Goal: Transaction & Acquisition: Purchase product/service

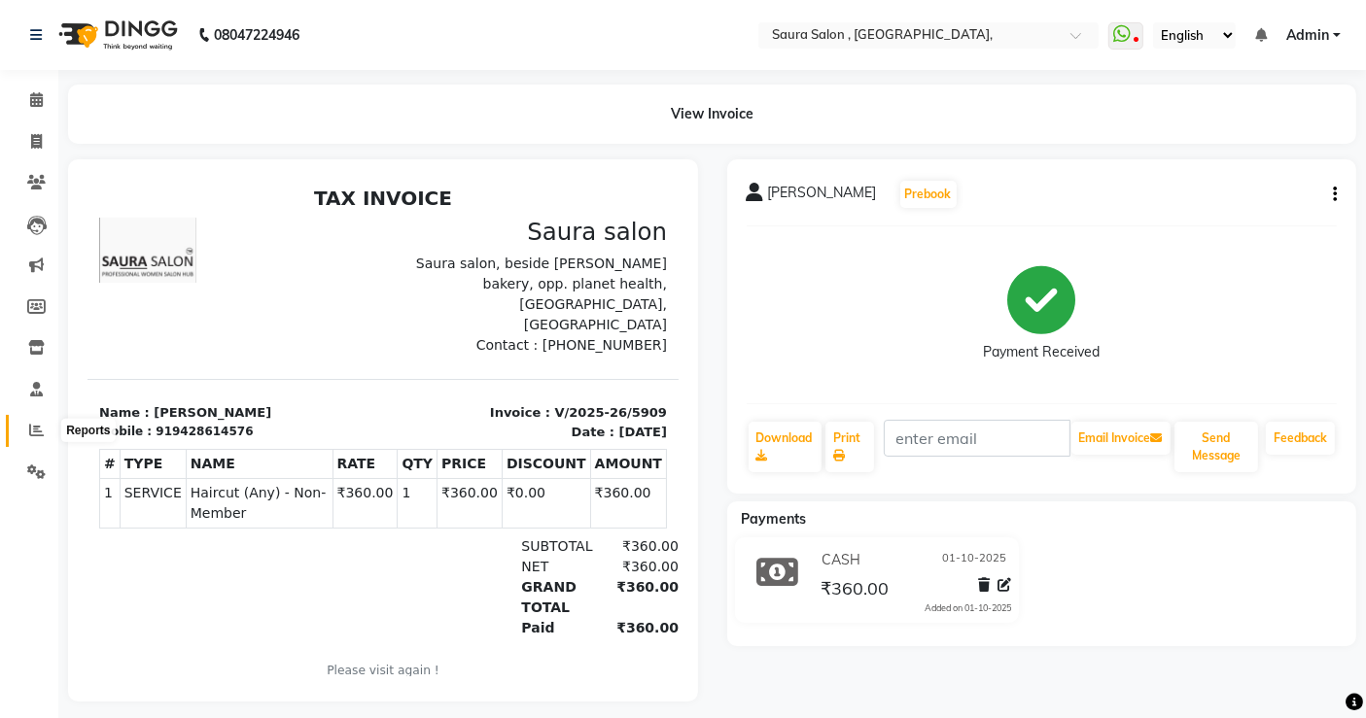
click at [27, 427] on span at bounding box center [36, 431] width 34 height 22
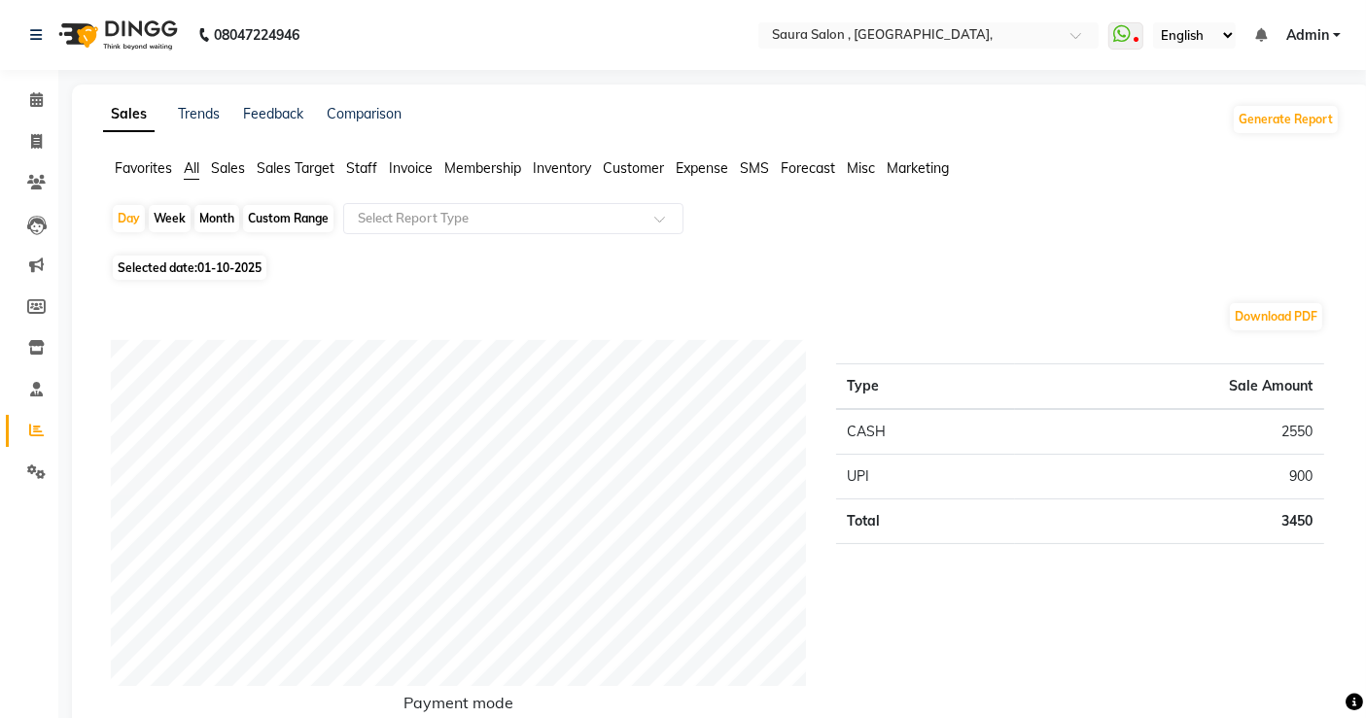
click at [358, 161] on span "Staff" at bounding box center [361, 167] width 31 height 17
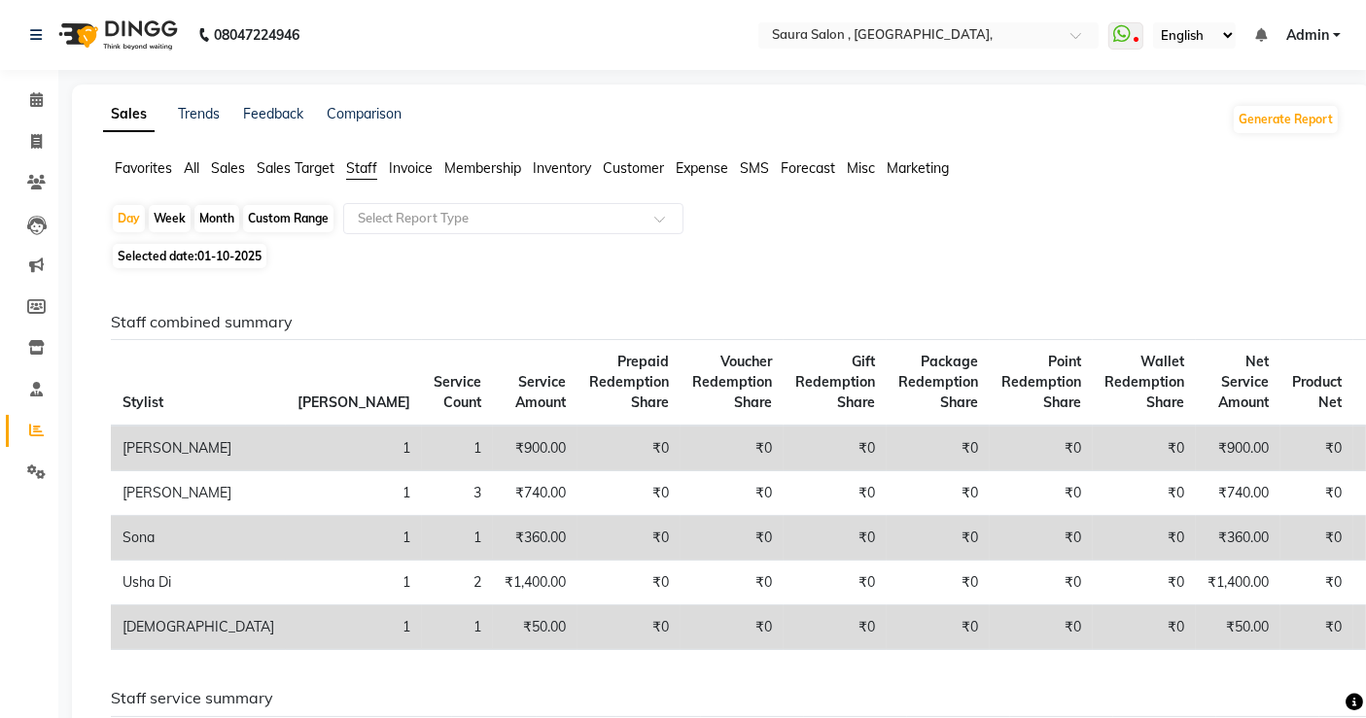
click at [189, 268] on span "Selected date: 01-10-2025" at bounding box center [190, 256] width 154 height 24
select select "10"
select select "2025"
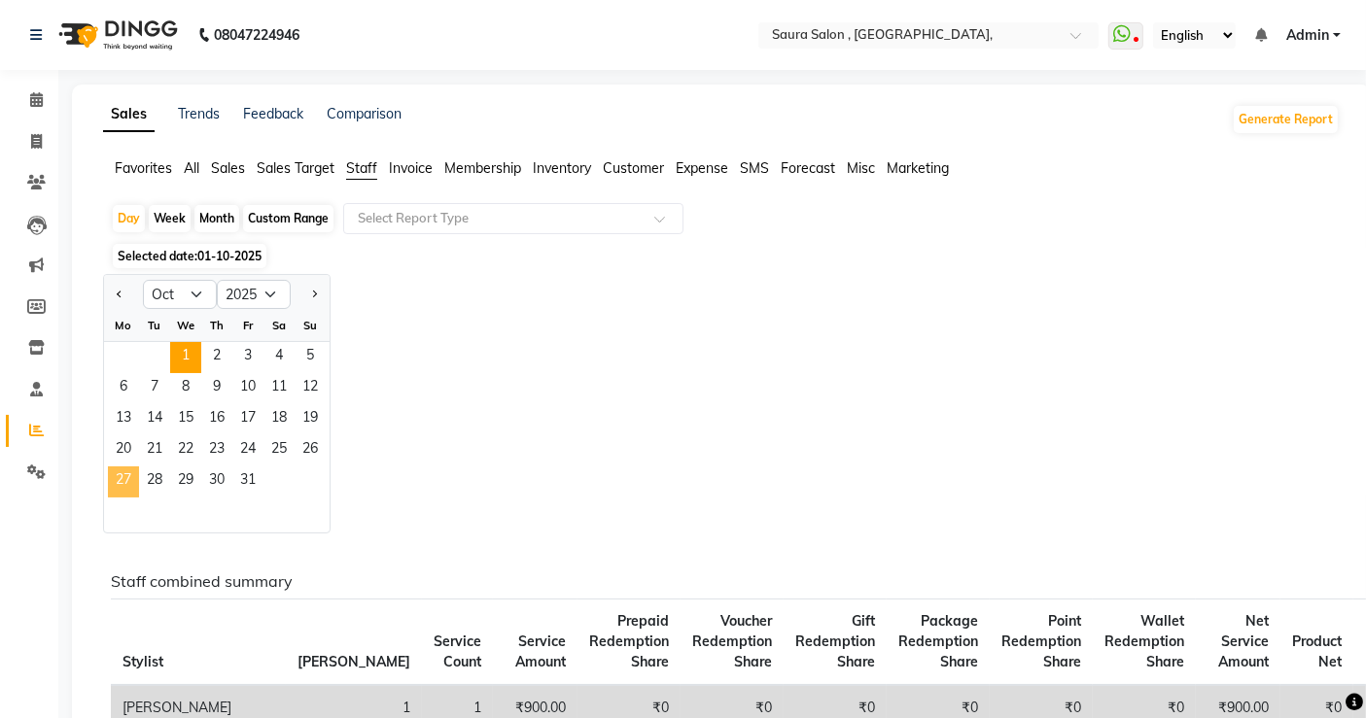
click at [127, 467] on span "27" at bounding box center [123, 482] width 31 height 31
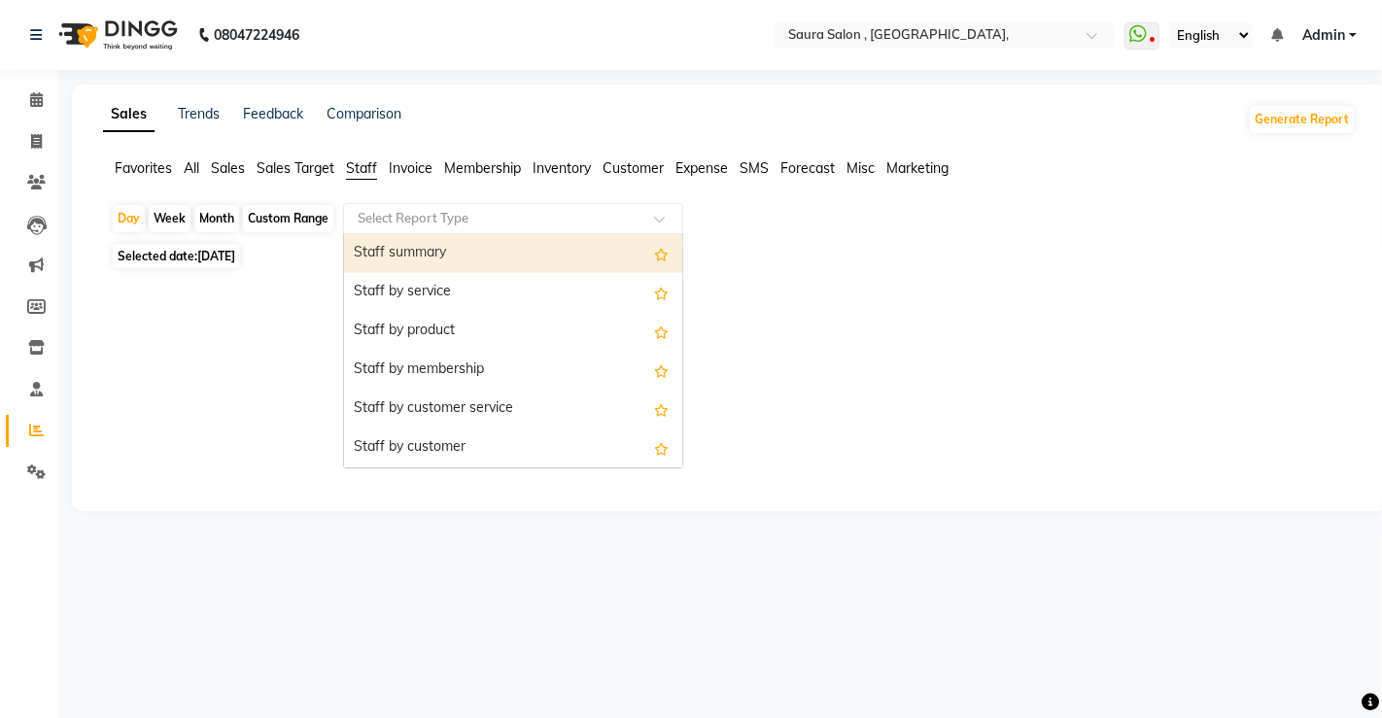
click at [433, 209] on input "text" at bounding box center [494, 218] width 280 height 19
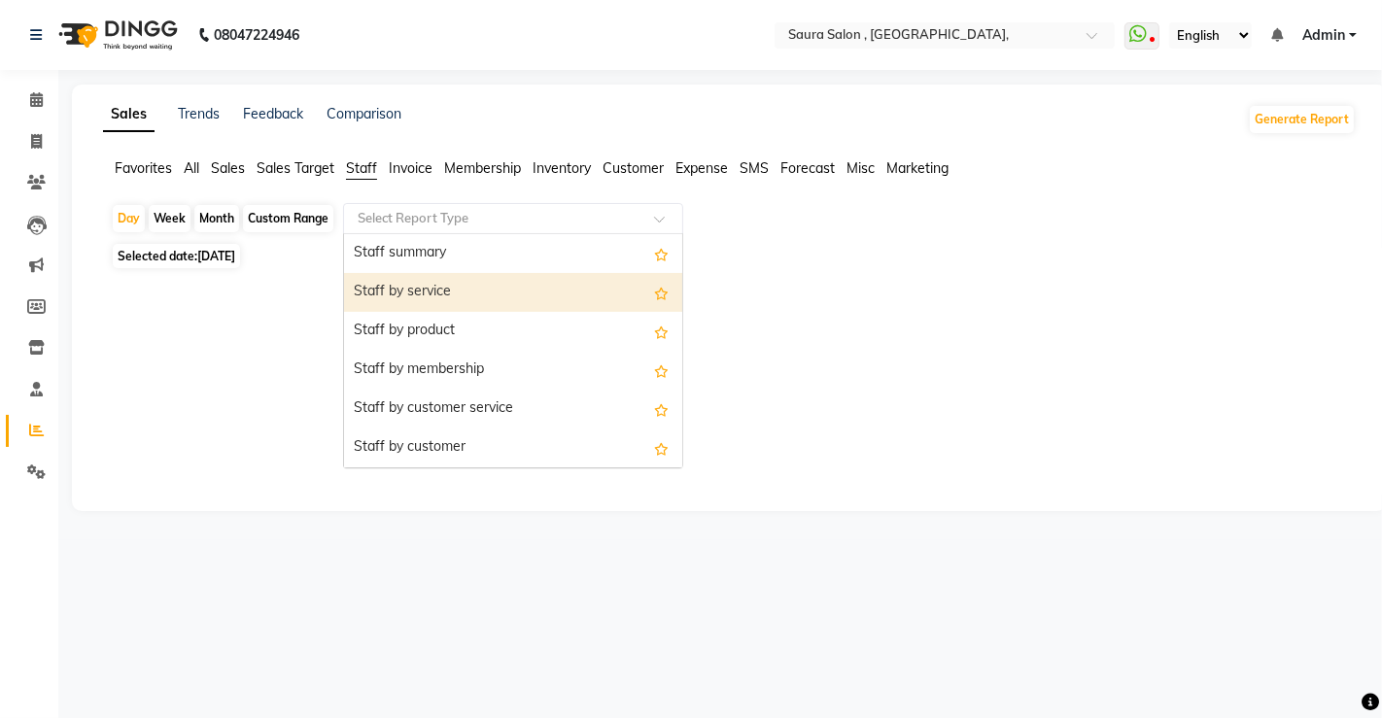
click at [425, 278] on div "Staff by service" at bounding box center [513, 292] width 338 height 39
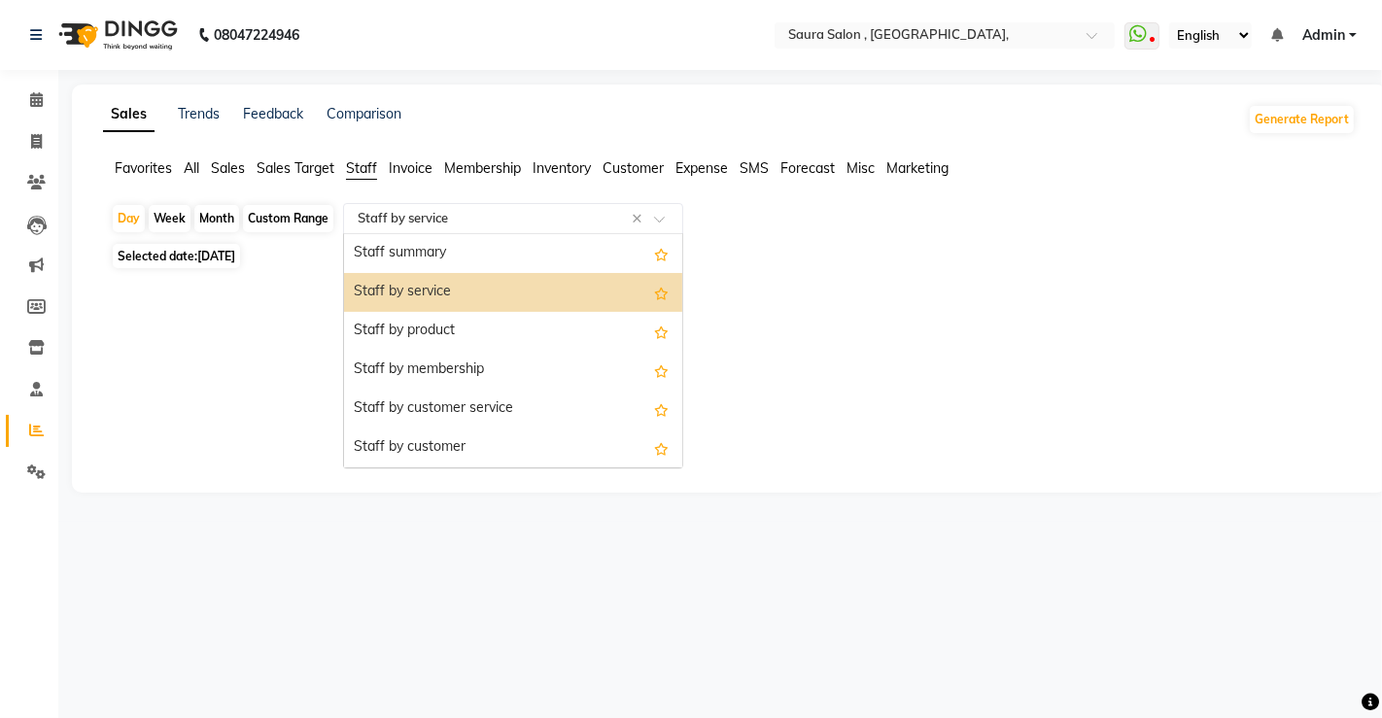
click at [450, 219] on input "text" at bounding box center [494, 218] width 280 height 19
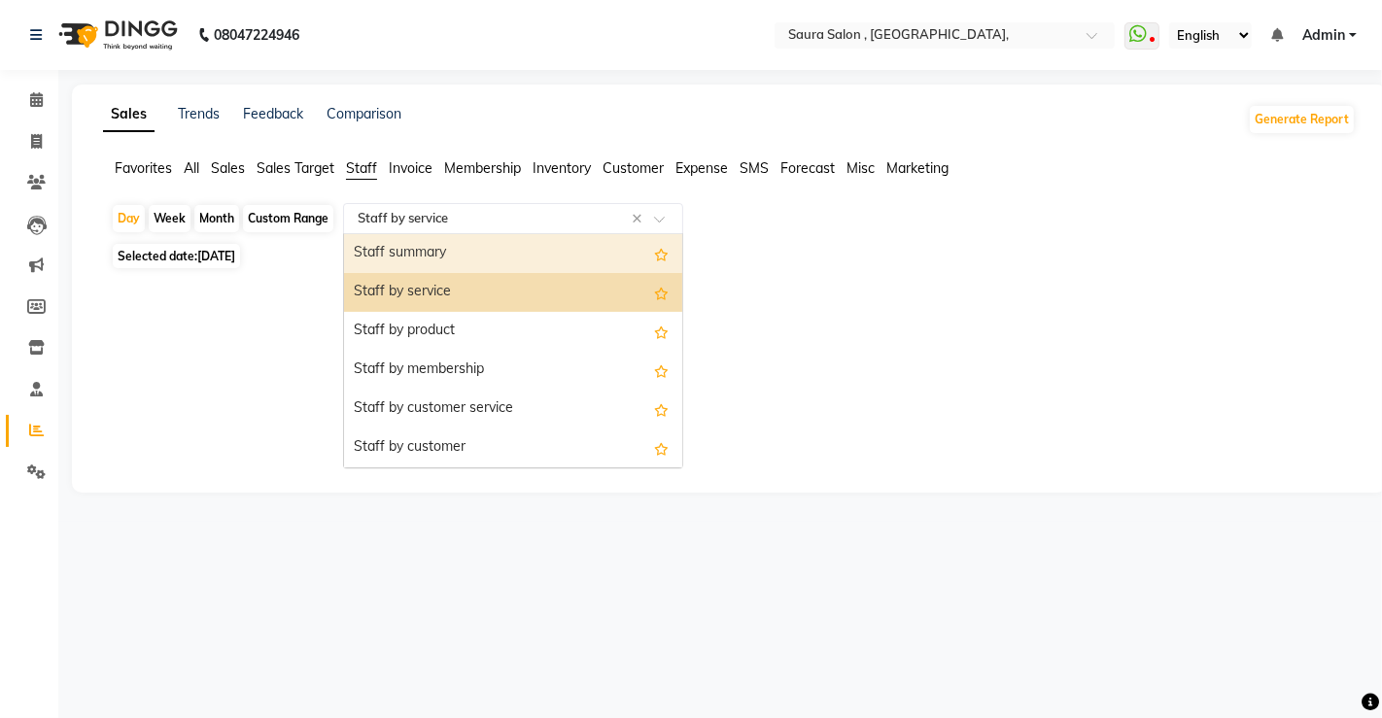
click at [428, 255] on div "Staff summary" at bounding box center [513, 253] width 338 height 39
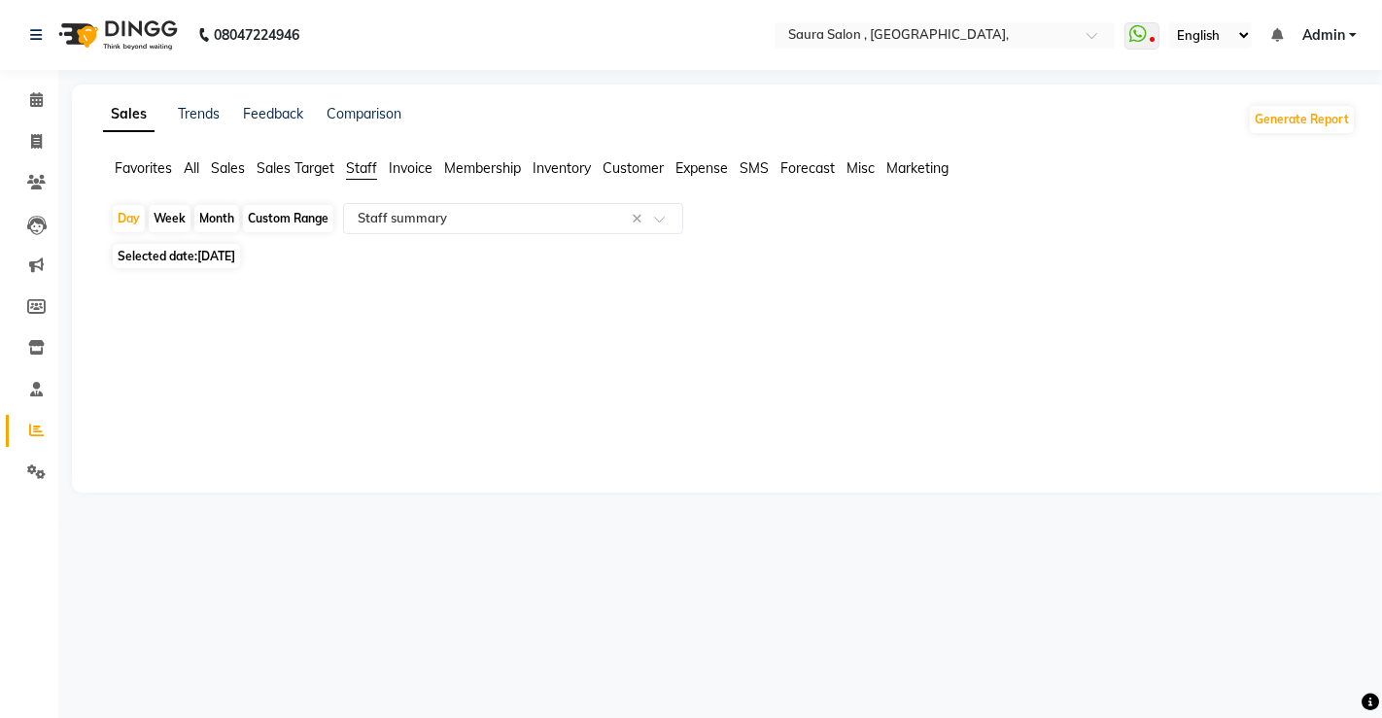
click at [227, 254] on span "27-10-2025" at bounding box center [216, 256] width 38 height 15
select select "10"
select select "2025"
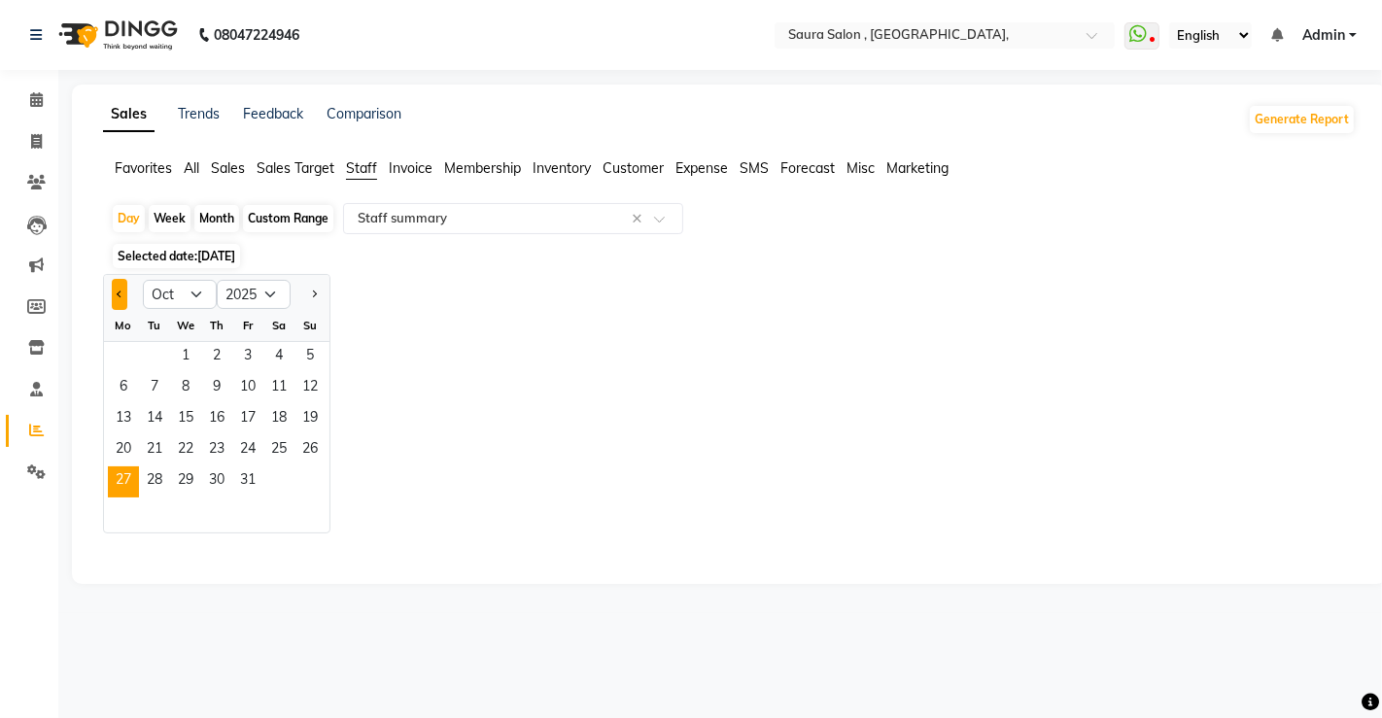
click at [116, 296] on button "Previous month" at bounding box center [120, 294] width 16 height 31
select select "9"
click at [268, 436] on span "27" at bounding box center [278, 451] width 31 height 31
select select "filtered_report"
select select "csv"
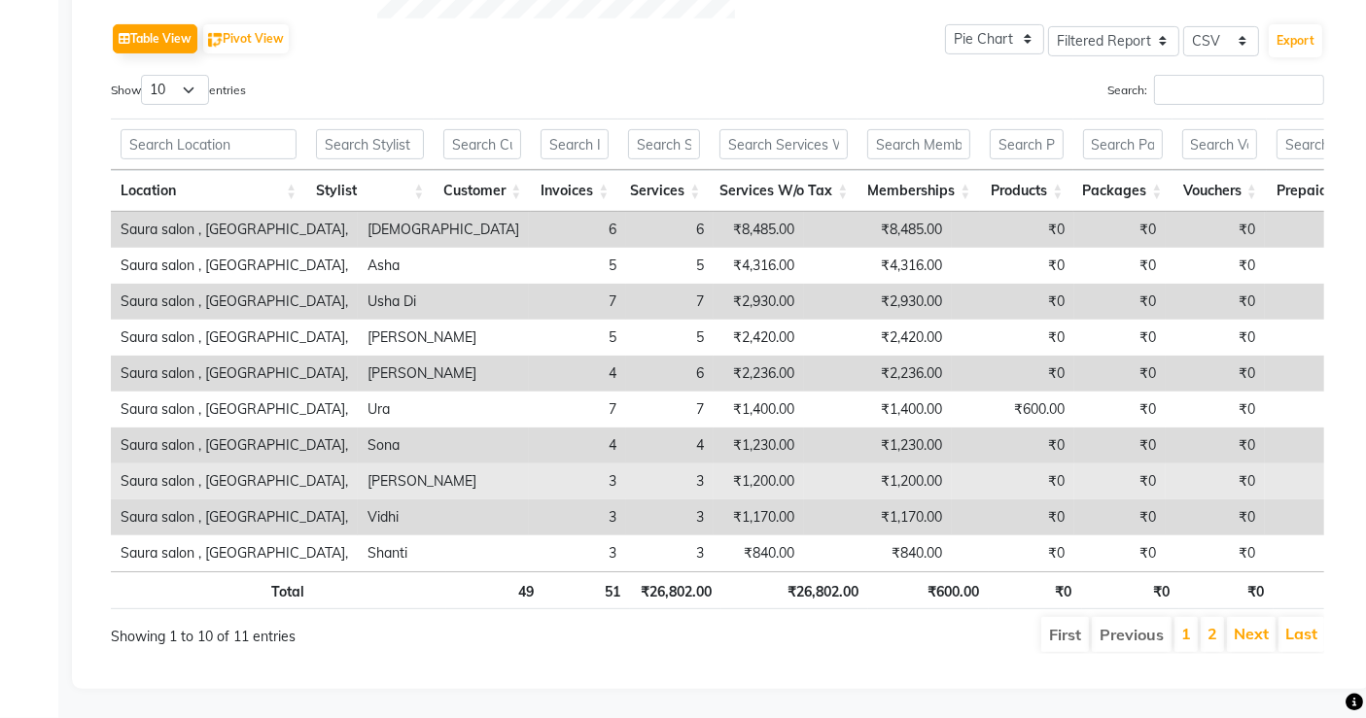
click at [627, 464] on td "3" at bounding box center [669, 482] width 87 height 36
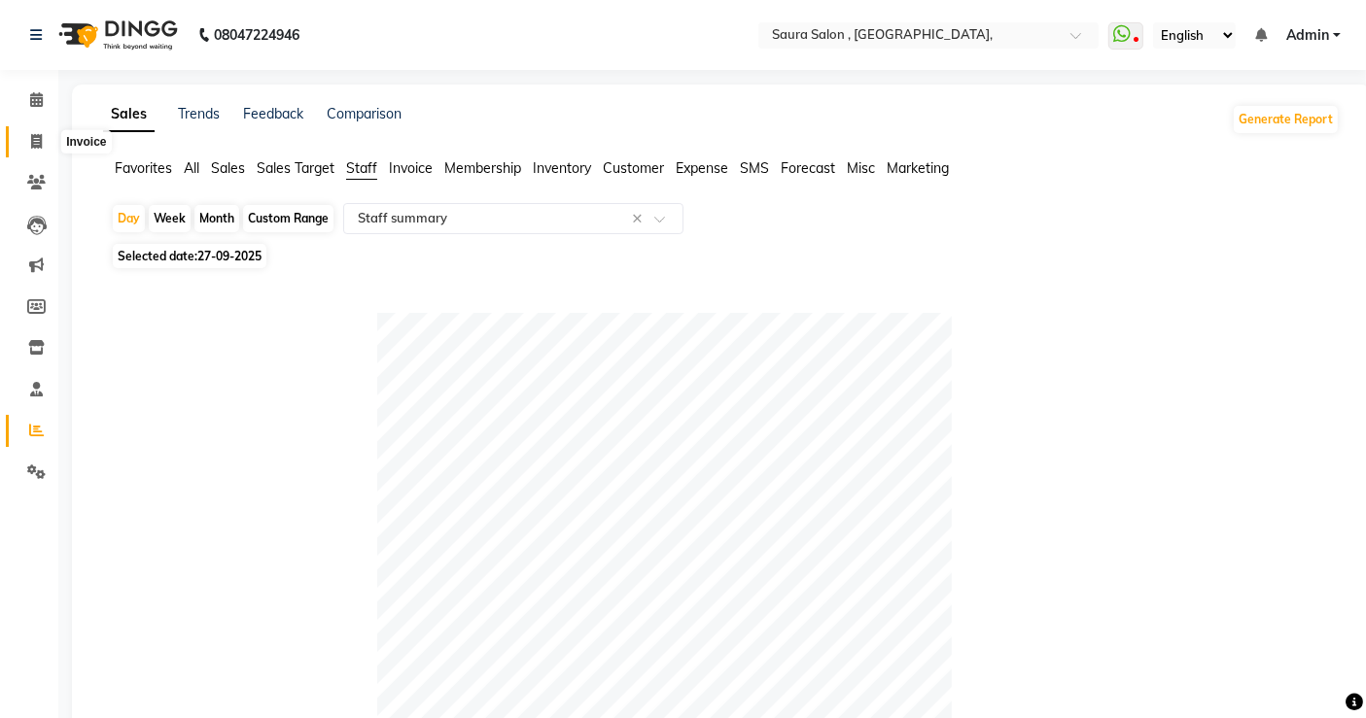
click at [24, 139] on span at bounding box center [36, 142] width 34 height 22
select select "service"
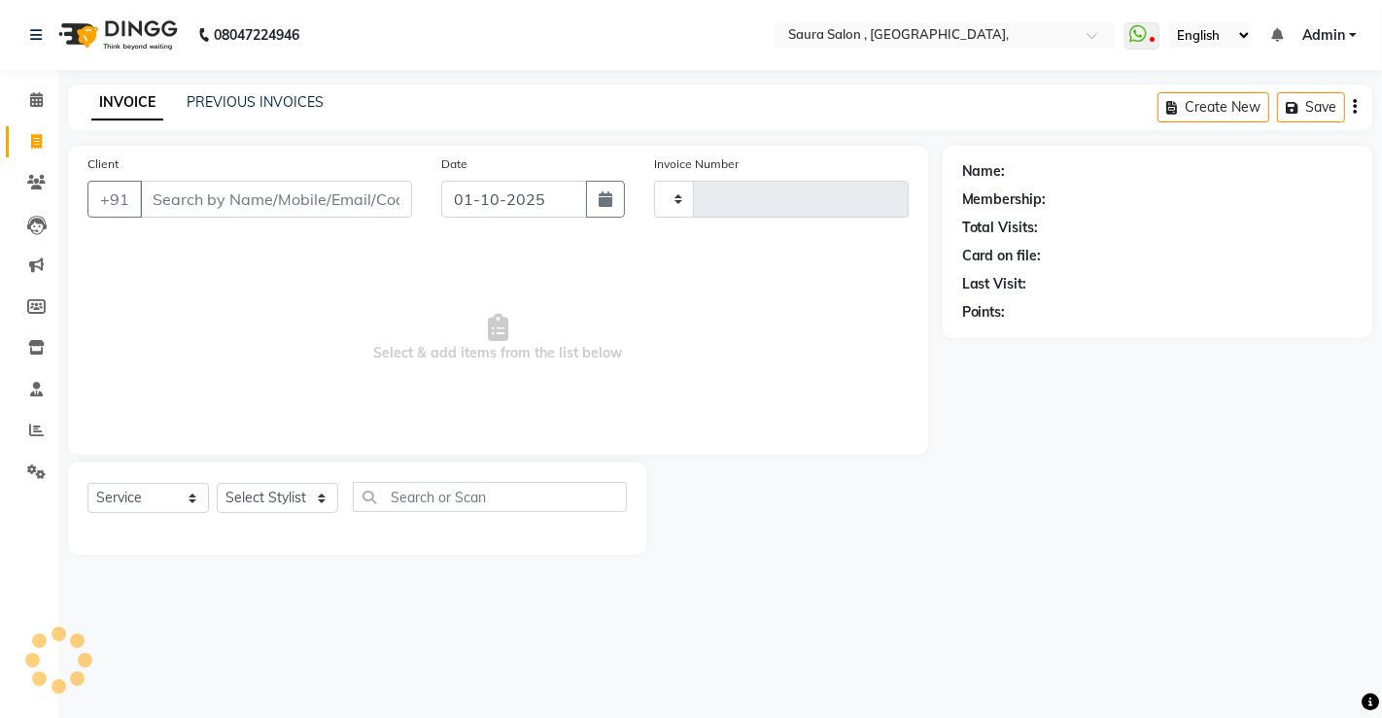
type input "5910"
select select "6963"
select select "57428"
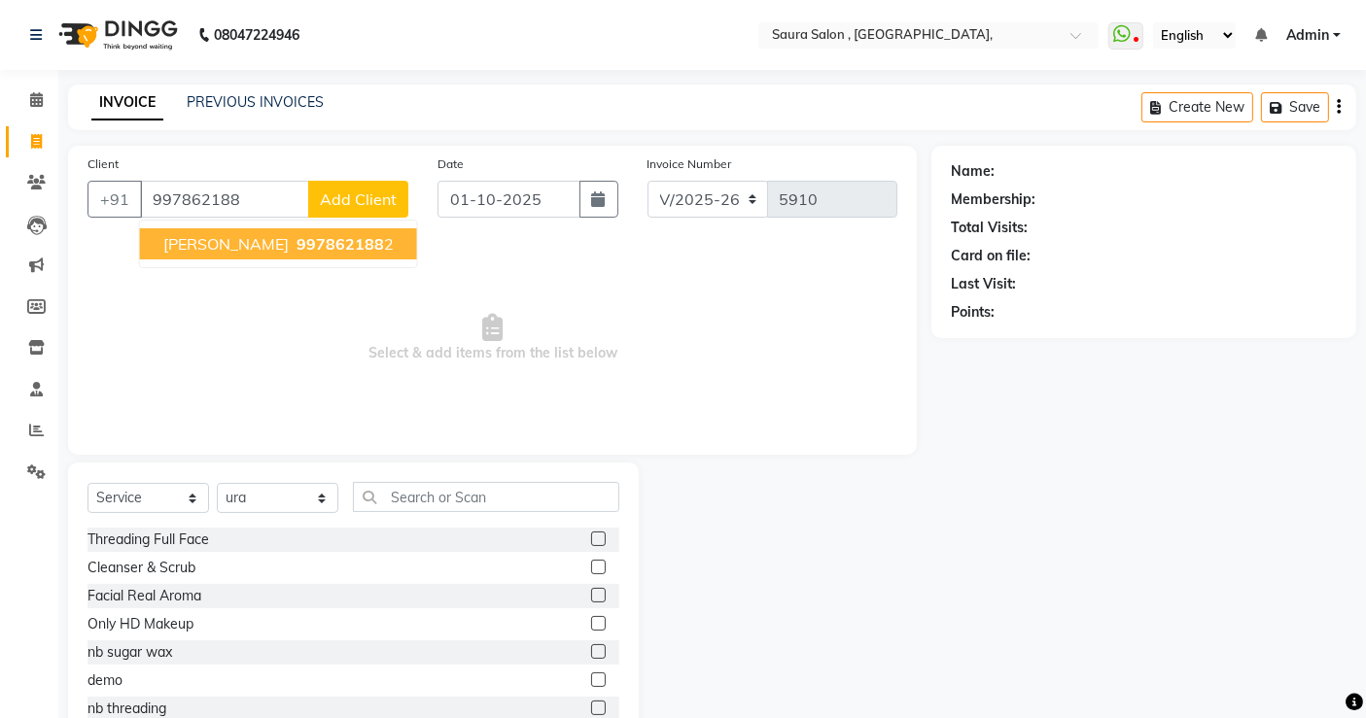
click at [233, 244] on span "pruthvi patel" at bounding box center [225, 243] width 125 height 19
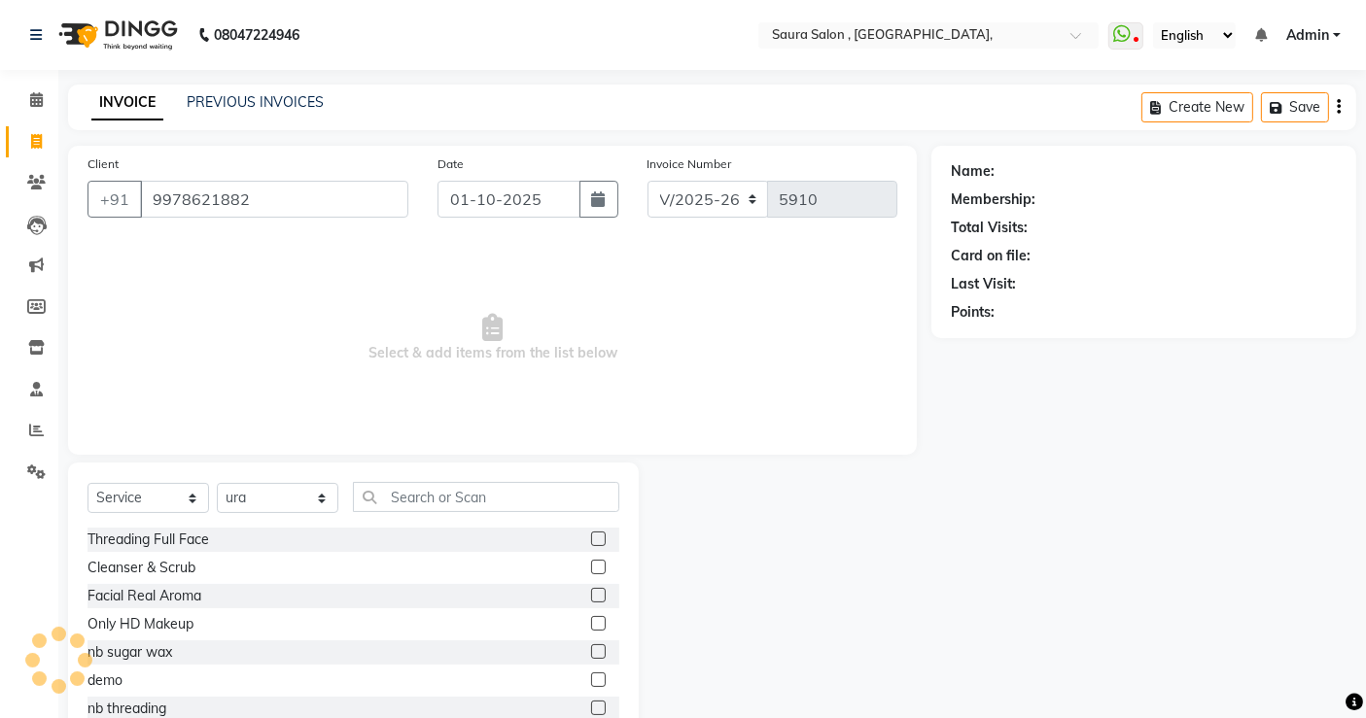
type input "9978621882"
select select "1: Object"
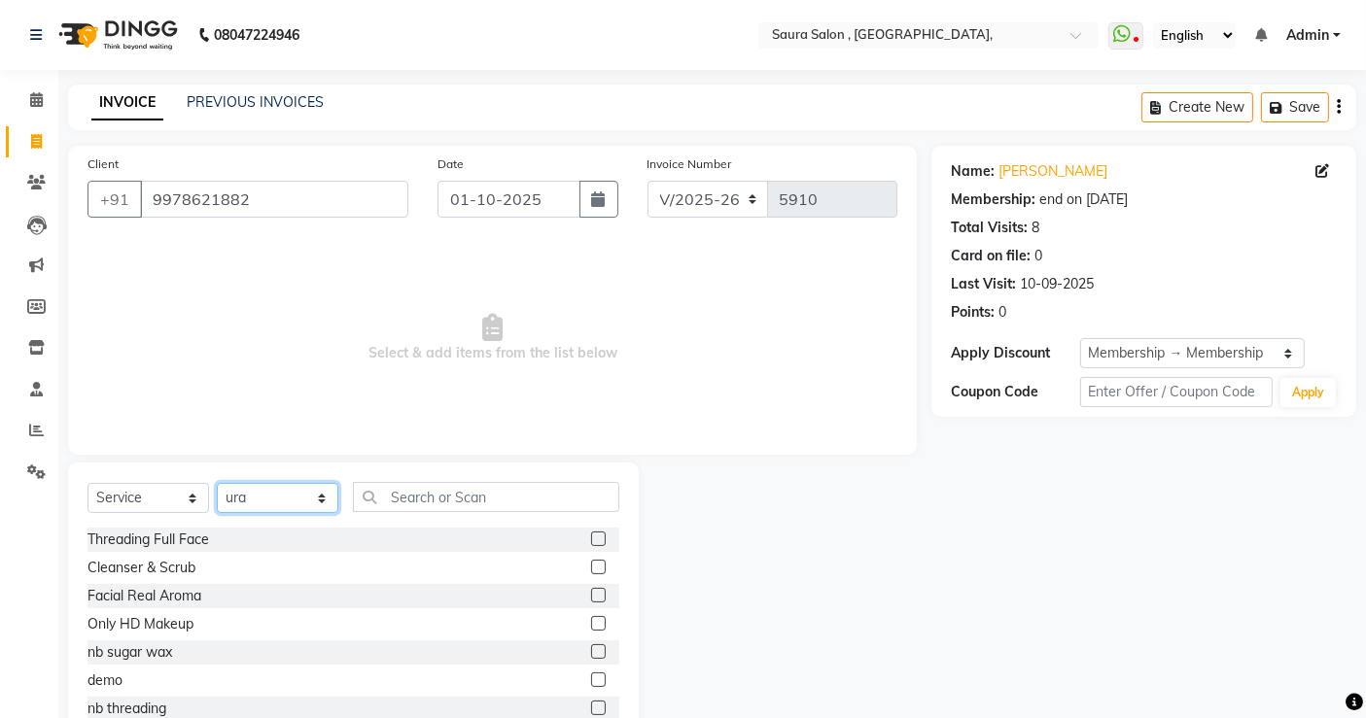
click at [295, 508] on select "Select Stylist archana asha [PERSON_NAME] deepika [PERSON_NAME] [PERSON_NAME] […" at bounding box center [278, 498] width 122 height 30
select select "56807"
click at [217, 483] on select "Select Stylist archana asha [PERSON_NAME] deepika [PERSON_NAME] [PERSON_NAME] […" at bounding box center [278, 498] width 122 height 30
click at [430, 500] on input "text" at bounding box center [486, 497] width 266 height 30
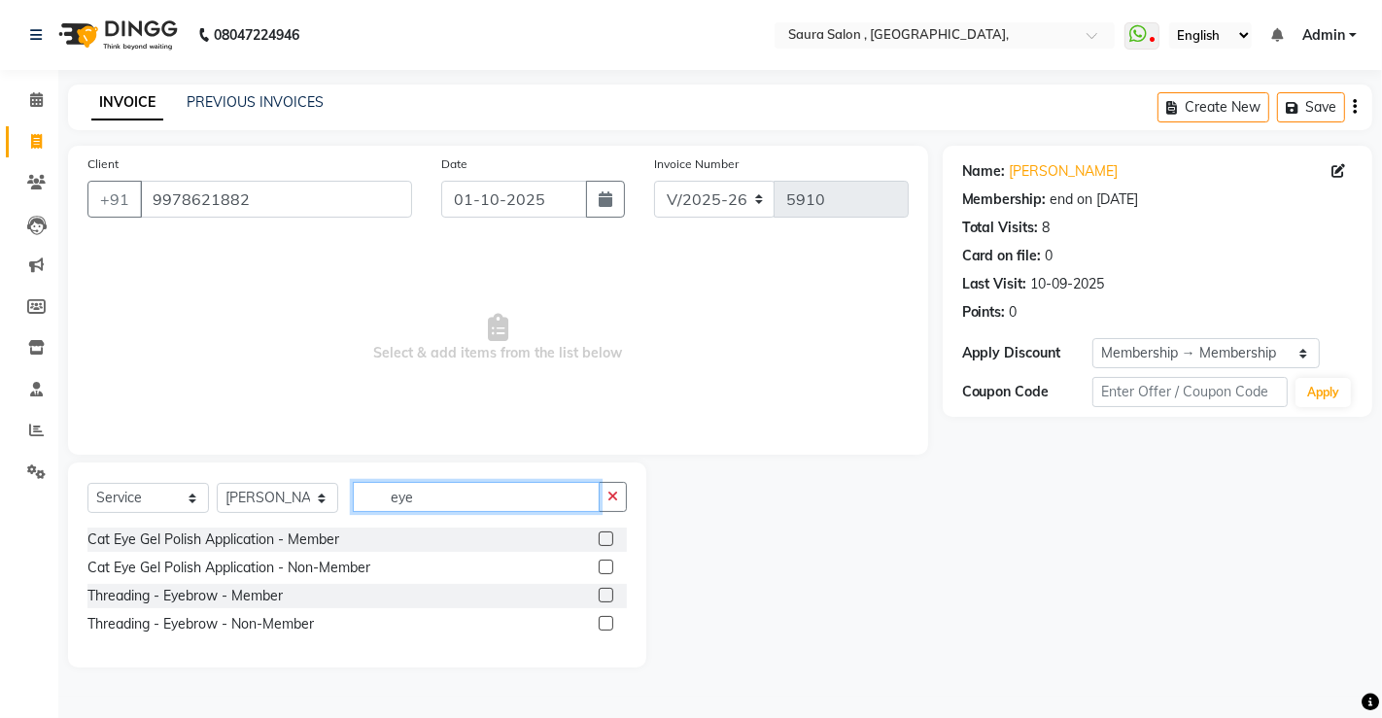
type input "eye"
click at [603, 590] on label at bounding box center [606, 595] width 15 height 15
click at [603, 590] on input "checkbox" at bounding box center [605, 596] width 13 height 13
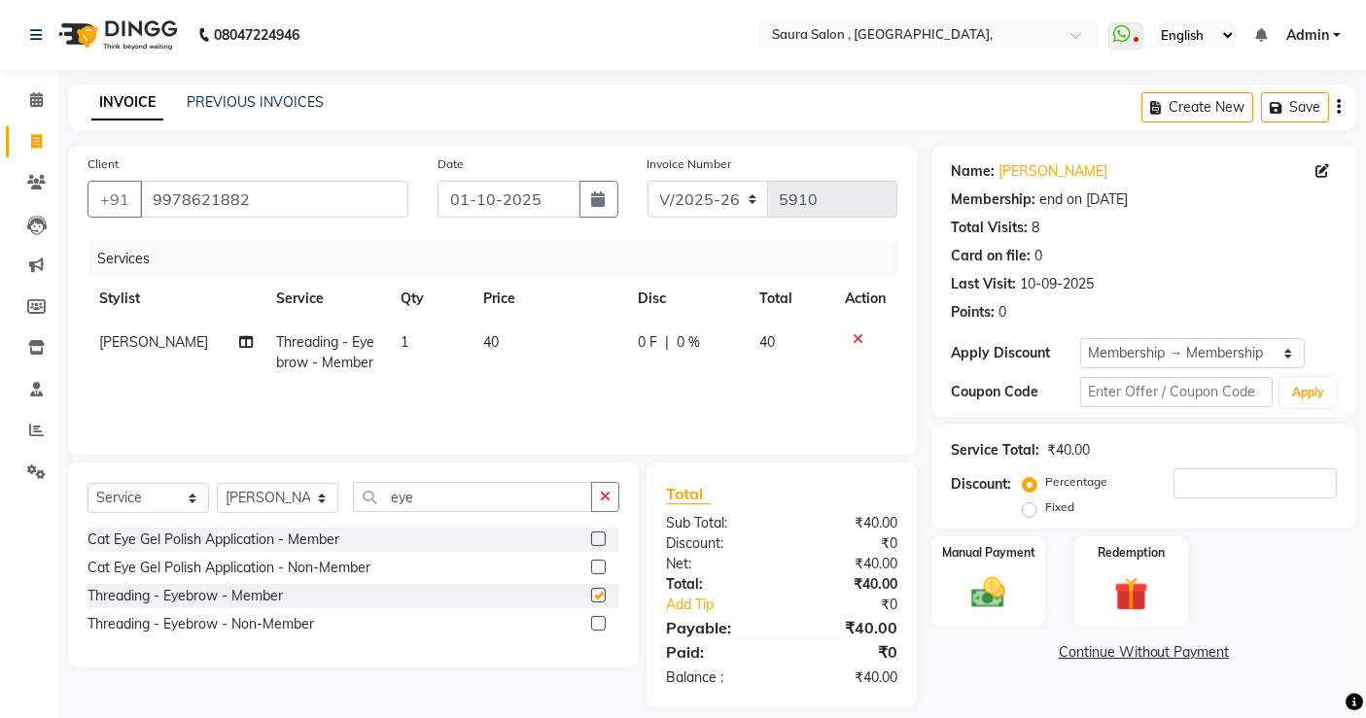
checkbox input "false"
click at [456, 495] on input "eye" at bounding box center [472, 497] width 239 height 30
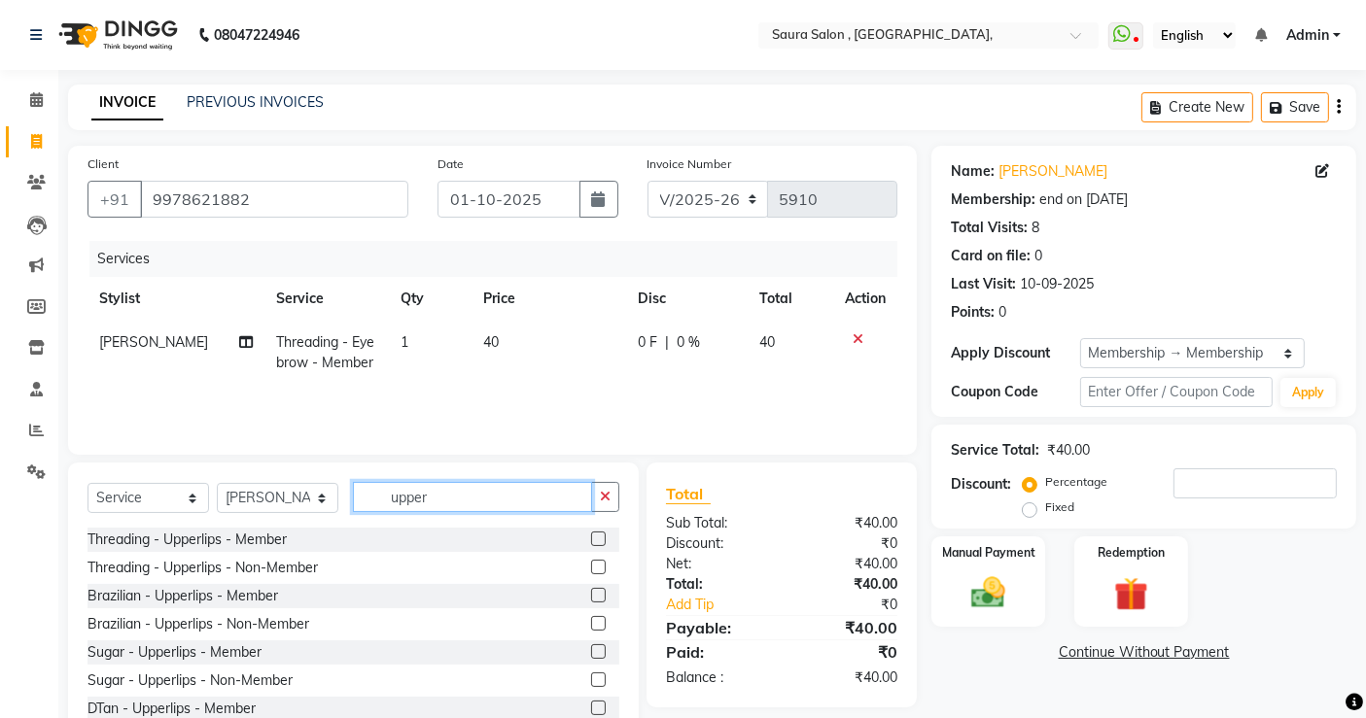
type input "upper"
click at [591, 539] on label at bounding box center [598, 539] width 15 height 15
click at [591, 539] on input "checkbox" at bounding box center [597, 540] width 13 height 13
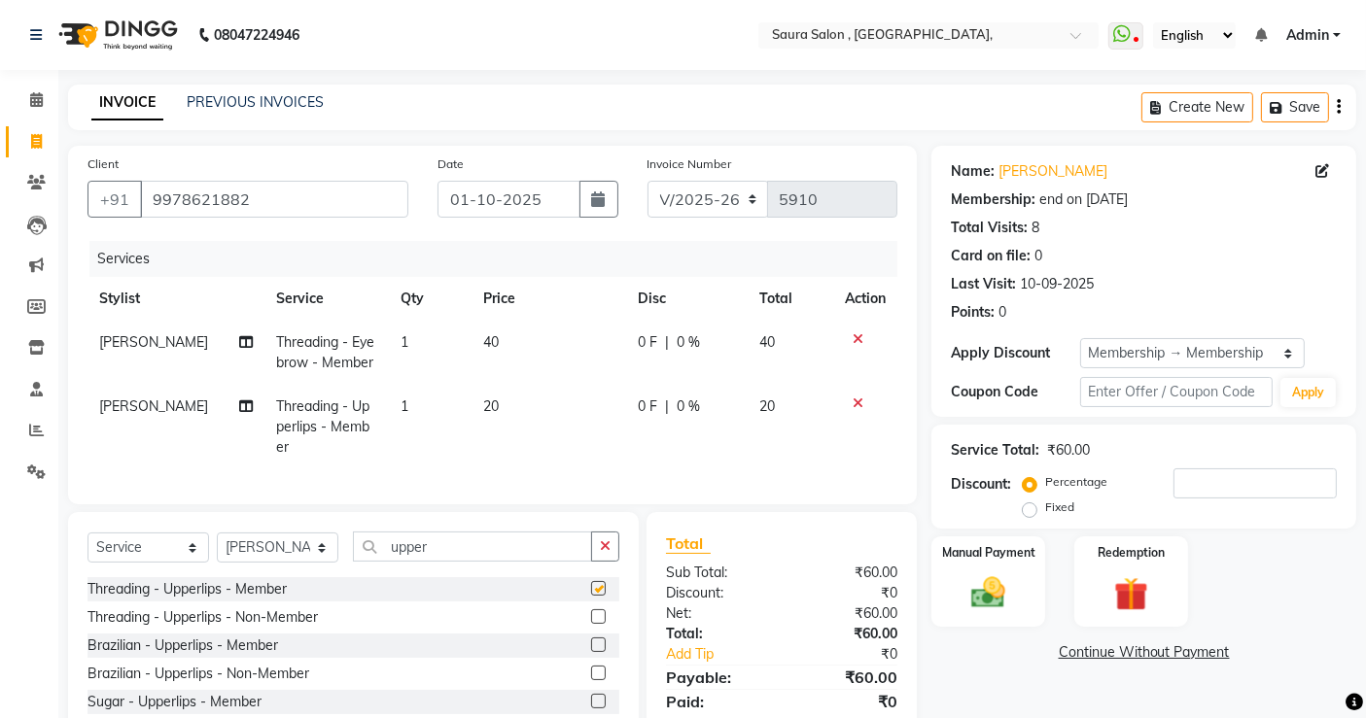
checkbox input "false"
click at [441, 550] on input "upper" at bounding box center [472, 547] width 239 height 30
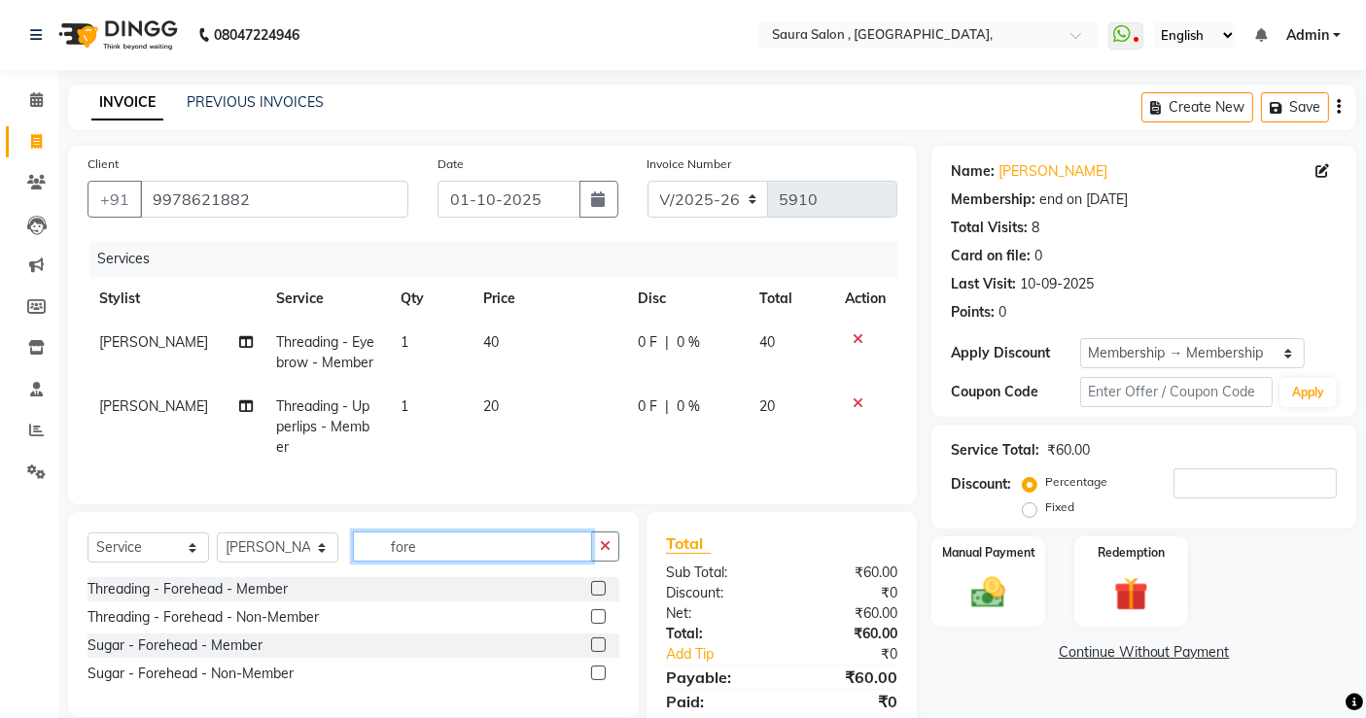
type input "fore"
click at [591, 581] on label at bounding box center [598, 588] width 15 height 15
click at [591, 583] on input "checkbox" at bounding box center [597, 589] width 13 height 13
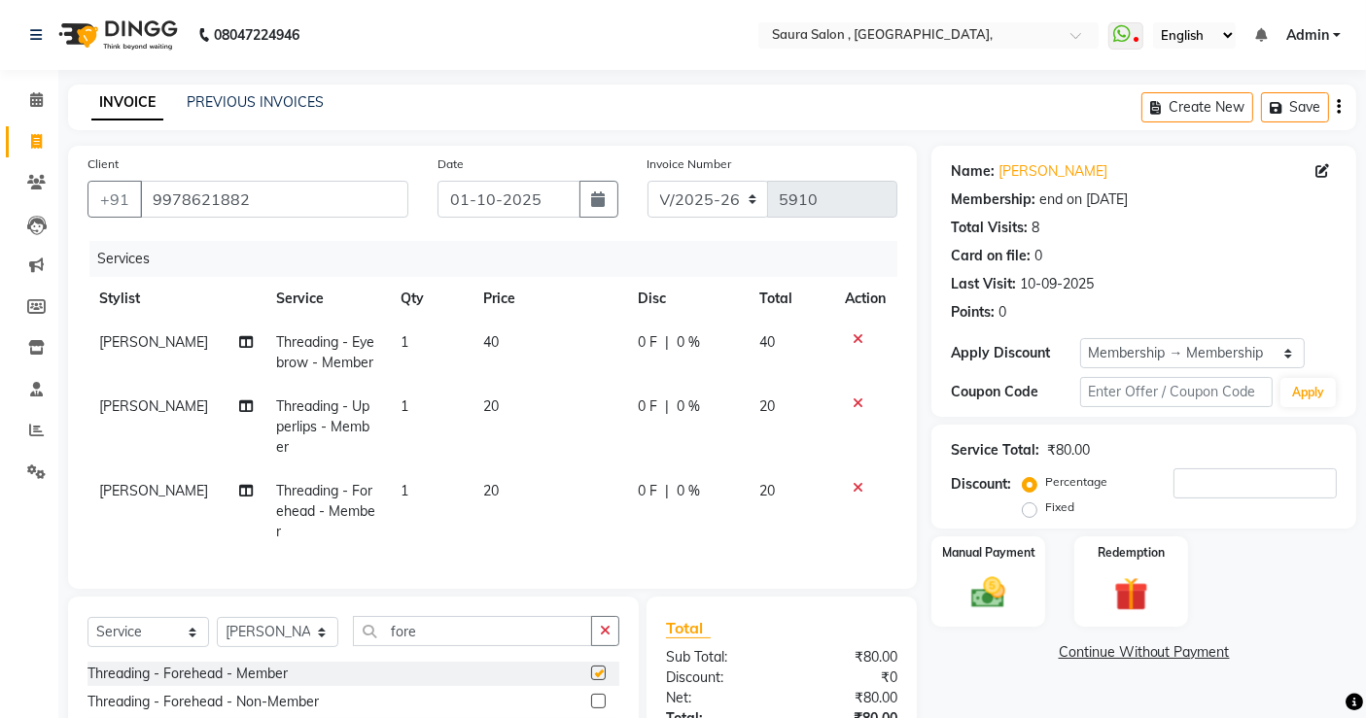
checkbox input "false"
click at [988, 578] on img at bounding box center [988, 593] width 58 height 41
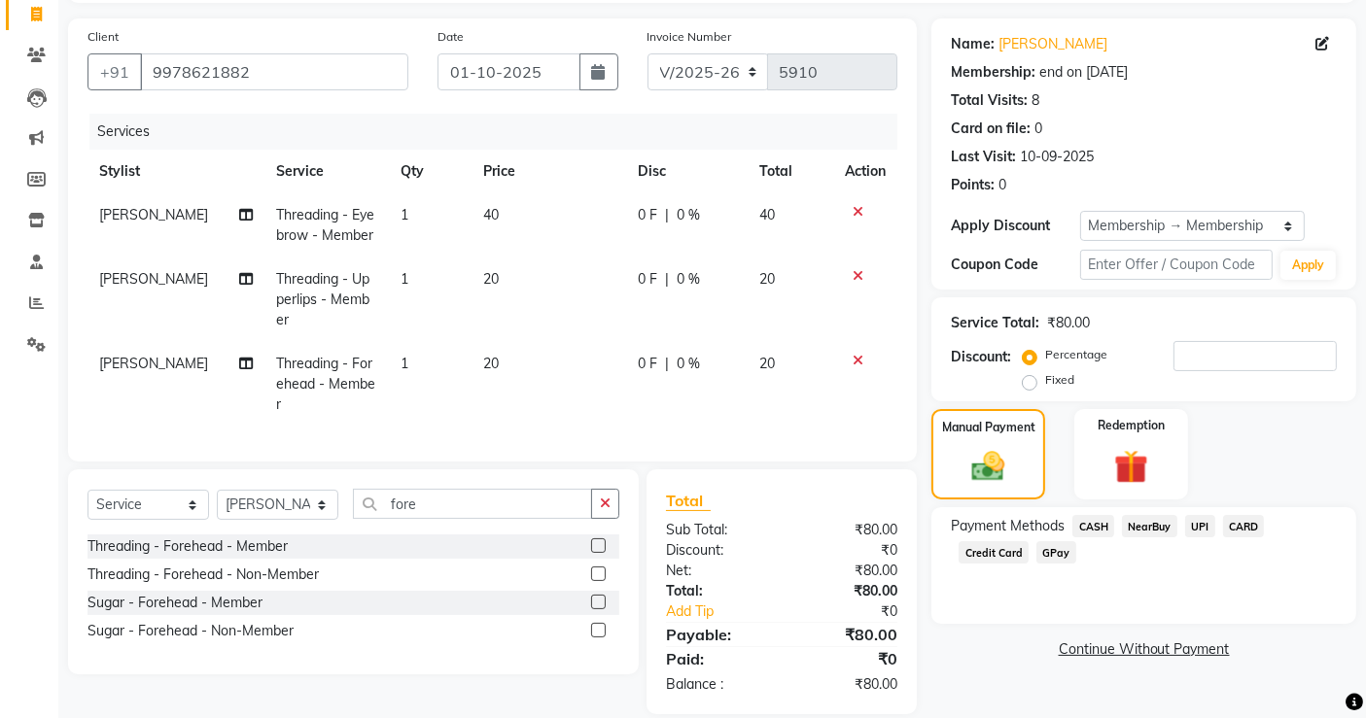
click at [1107, 528] on span "CASH" at bounding box center [1093, 526] width 42 height 22
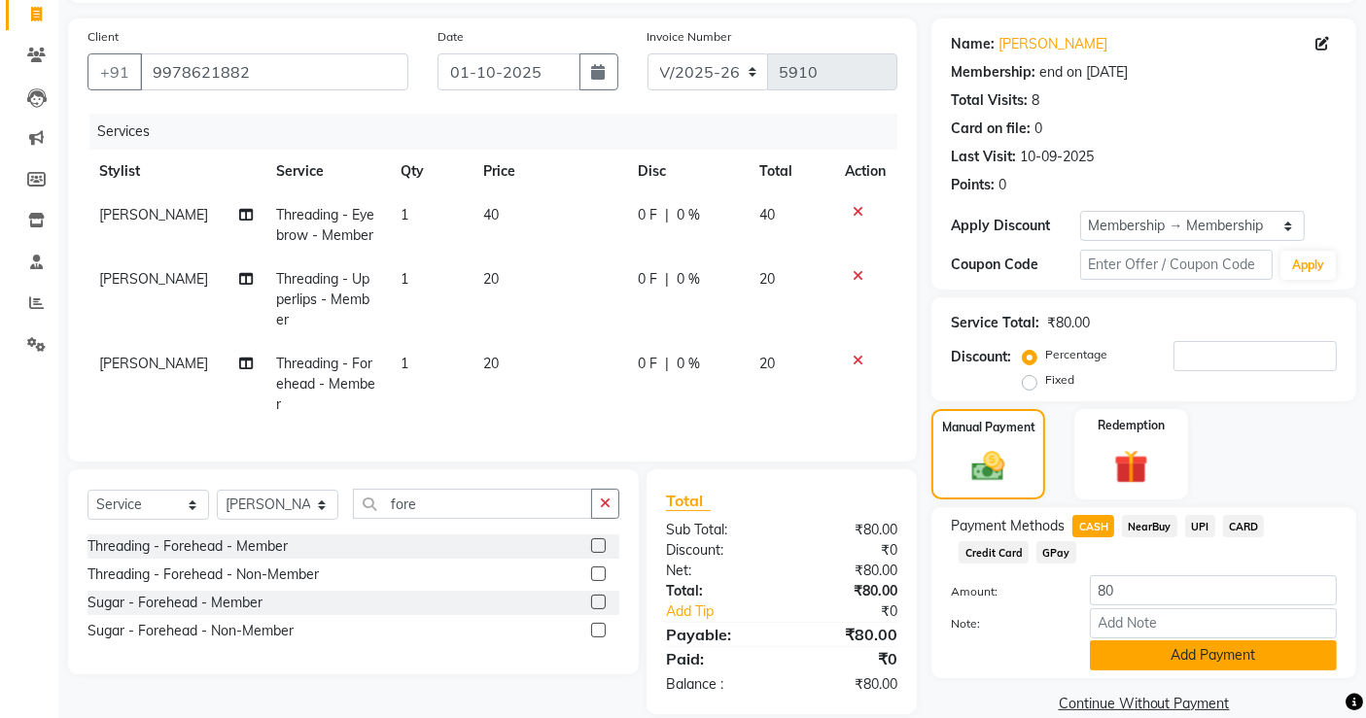
click at [1236, 658] on button "Add Payment" at bounding box center [1213, 656] width 247 height 30
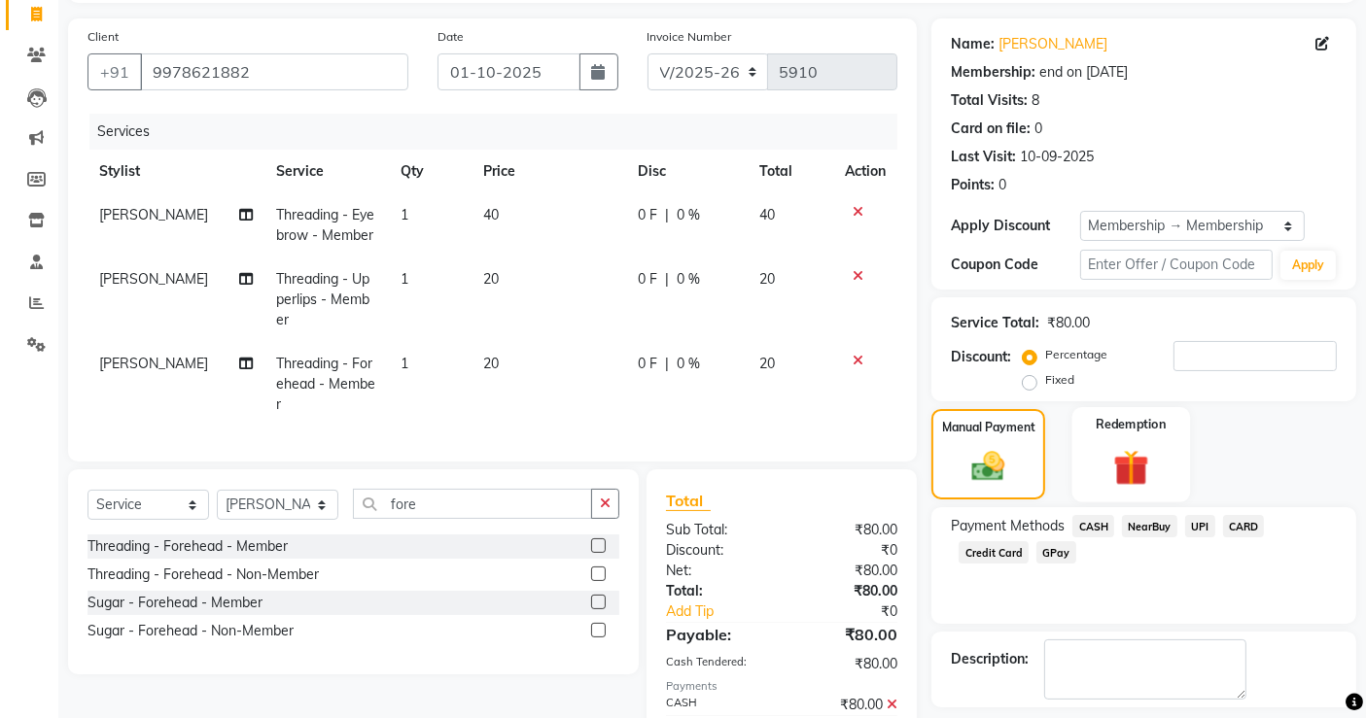
scroll to position [211, 0]
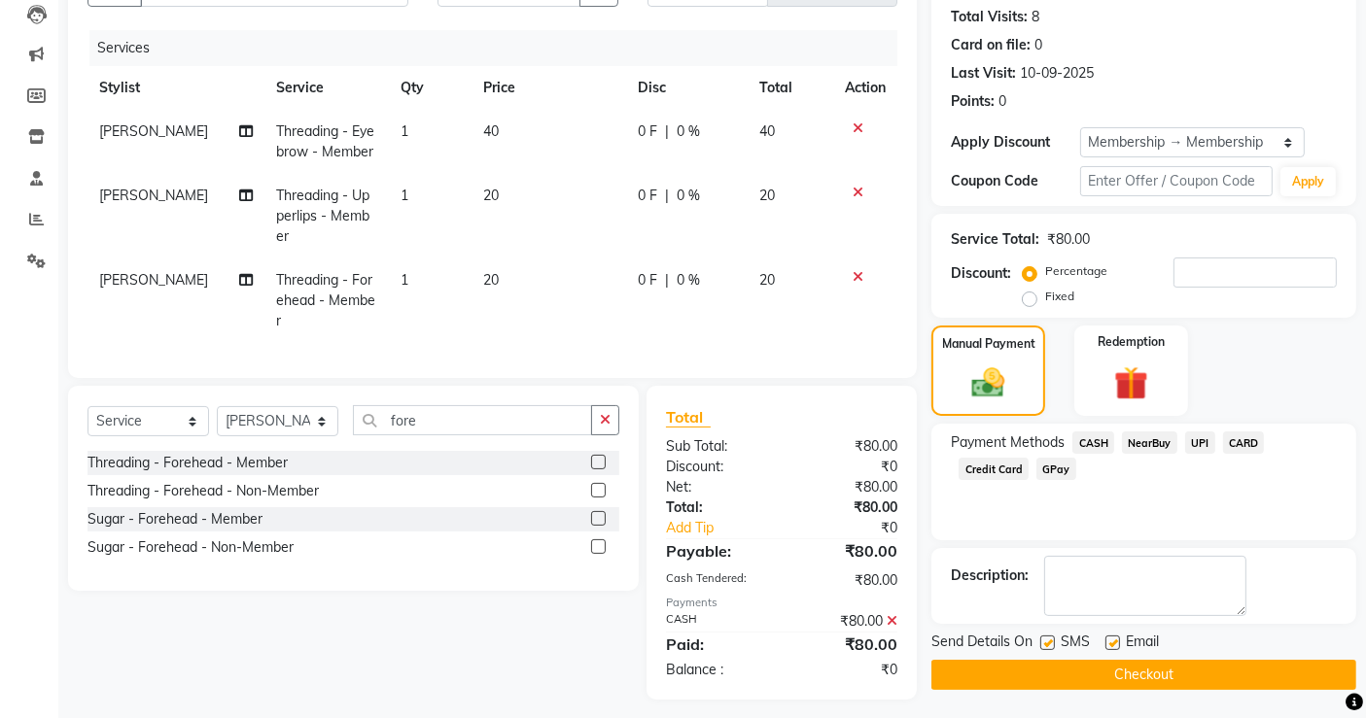
click at [1206, 688] on button "Checkout" at bounding box center [1143, 675] width 425 height 30
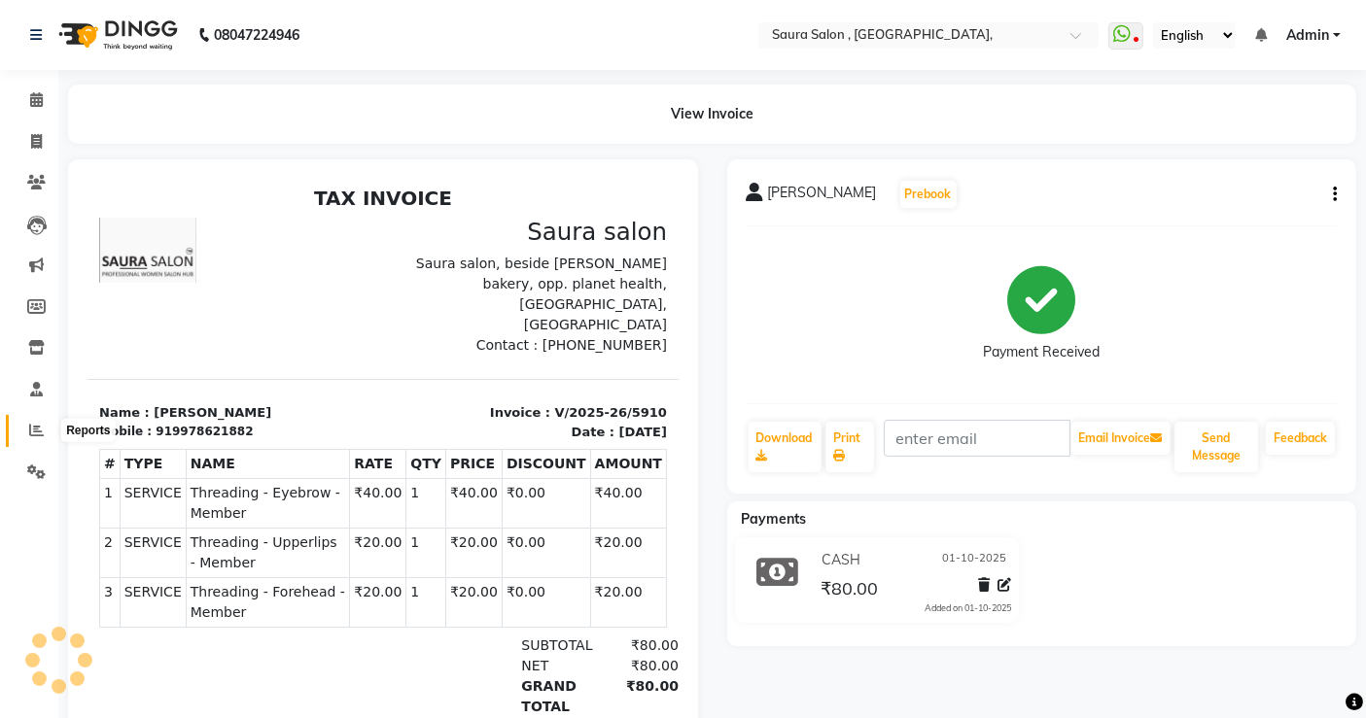
click at [37, 432] on icon at bounding box center [36, 430] width 15 height 15
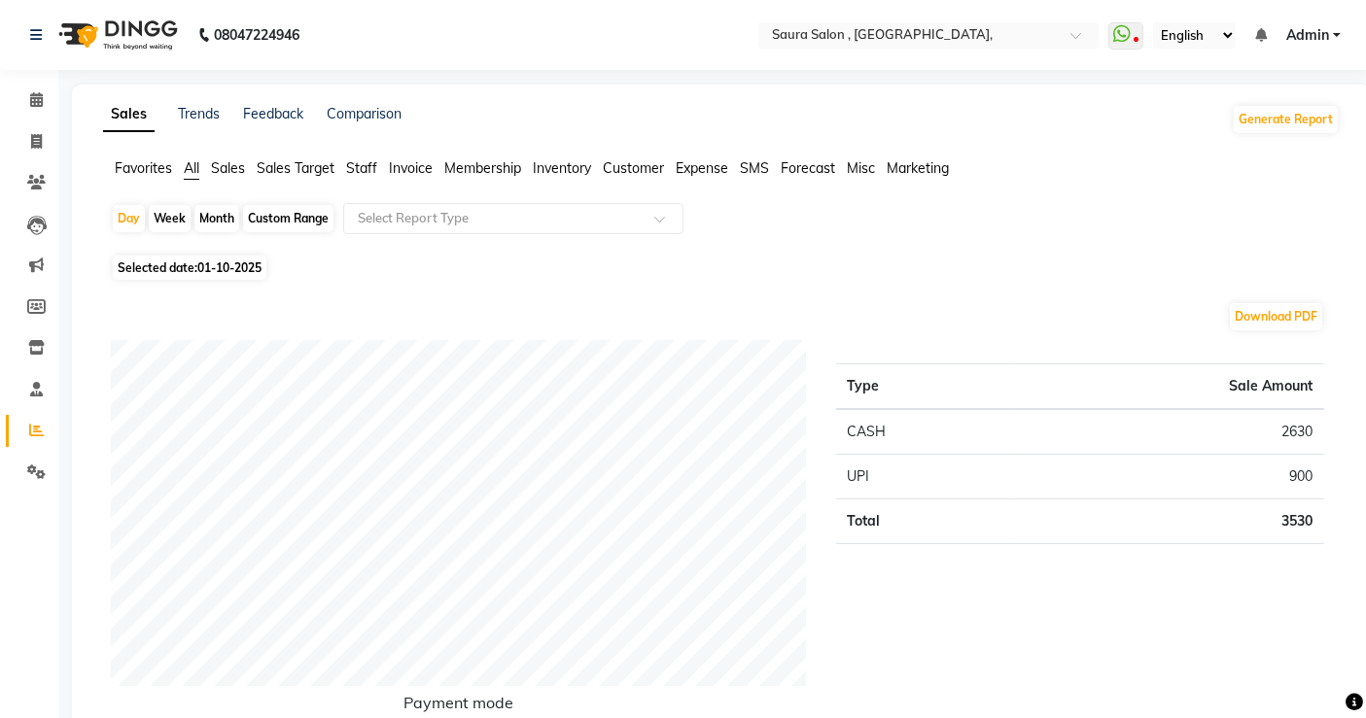
click at [377, 165] on span "Staff" at bounding box center [361, 167] width 31 height 17
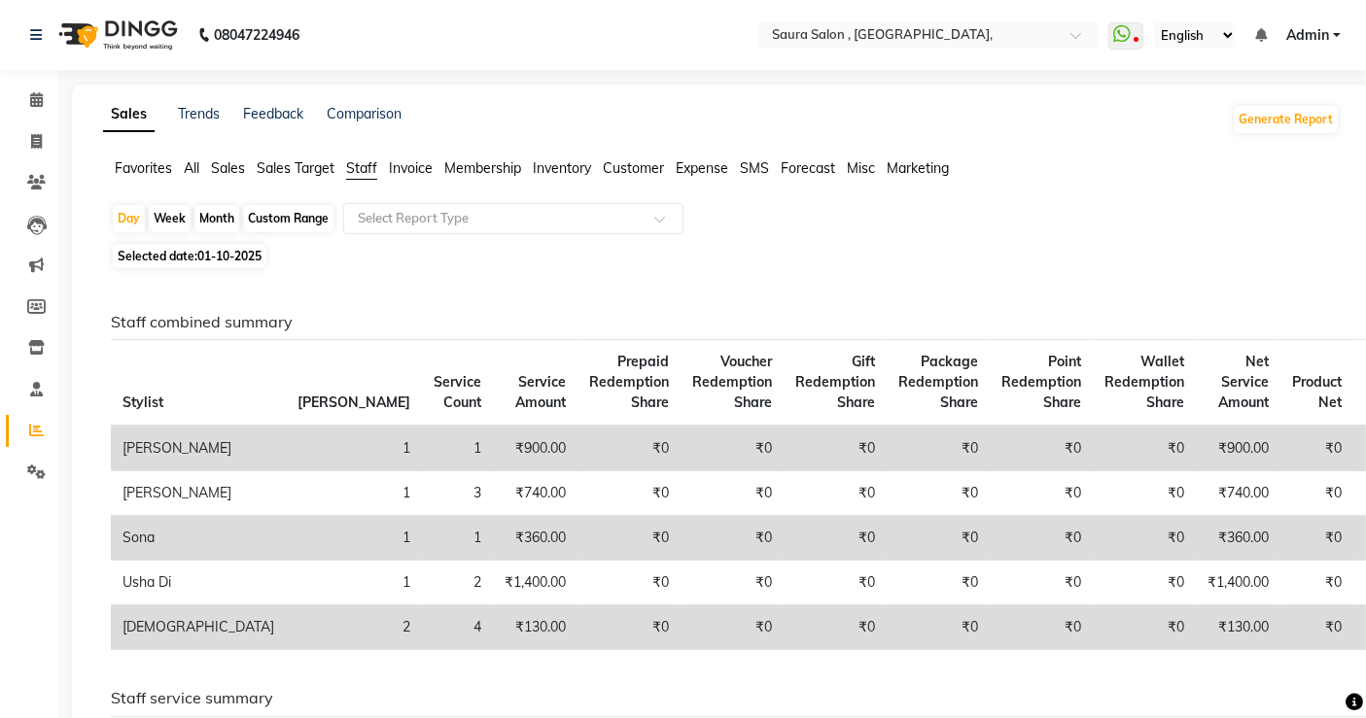
click at [216, 212] on div "Month" at bounding box center [216, 218] width 45 height 27
select select "10"
select select "2025"
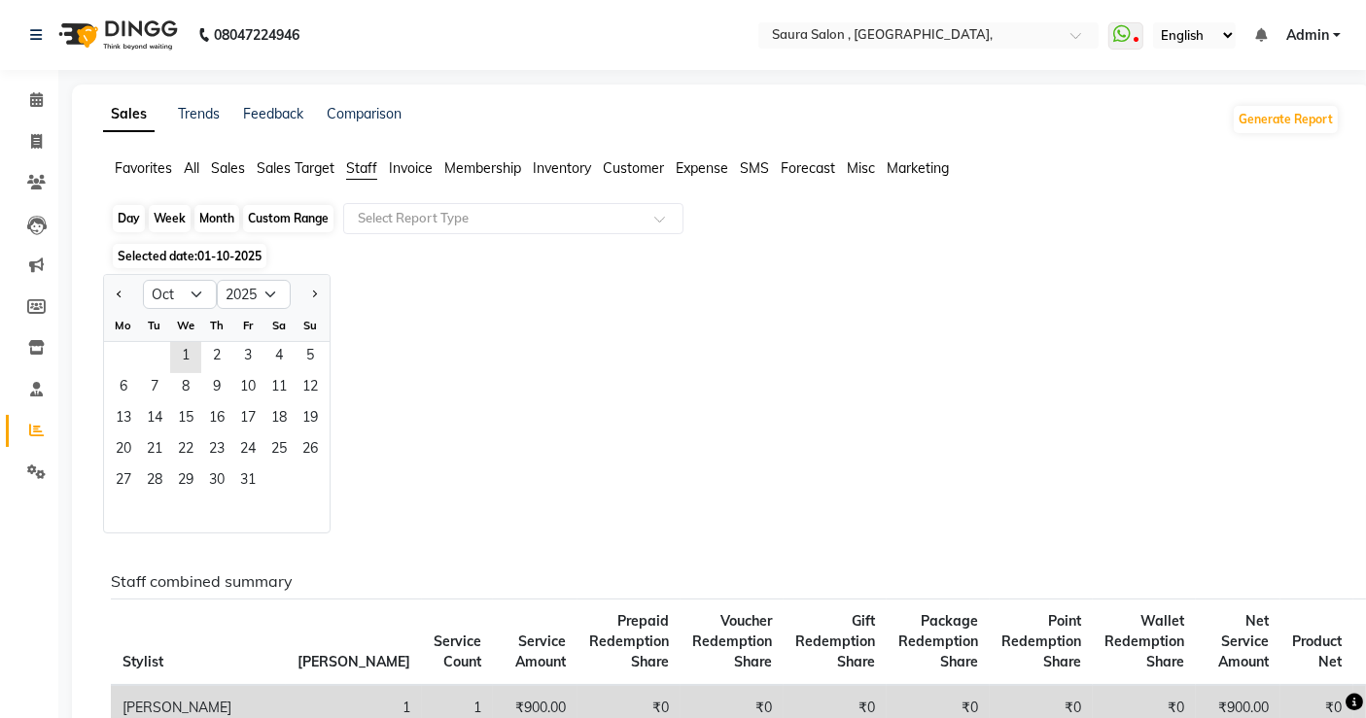
click at [216, 212] on div "Month" at bounding box center [216, 218] width 45 height 27
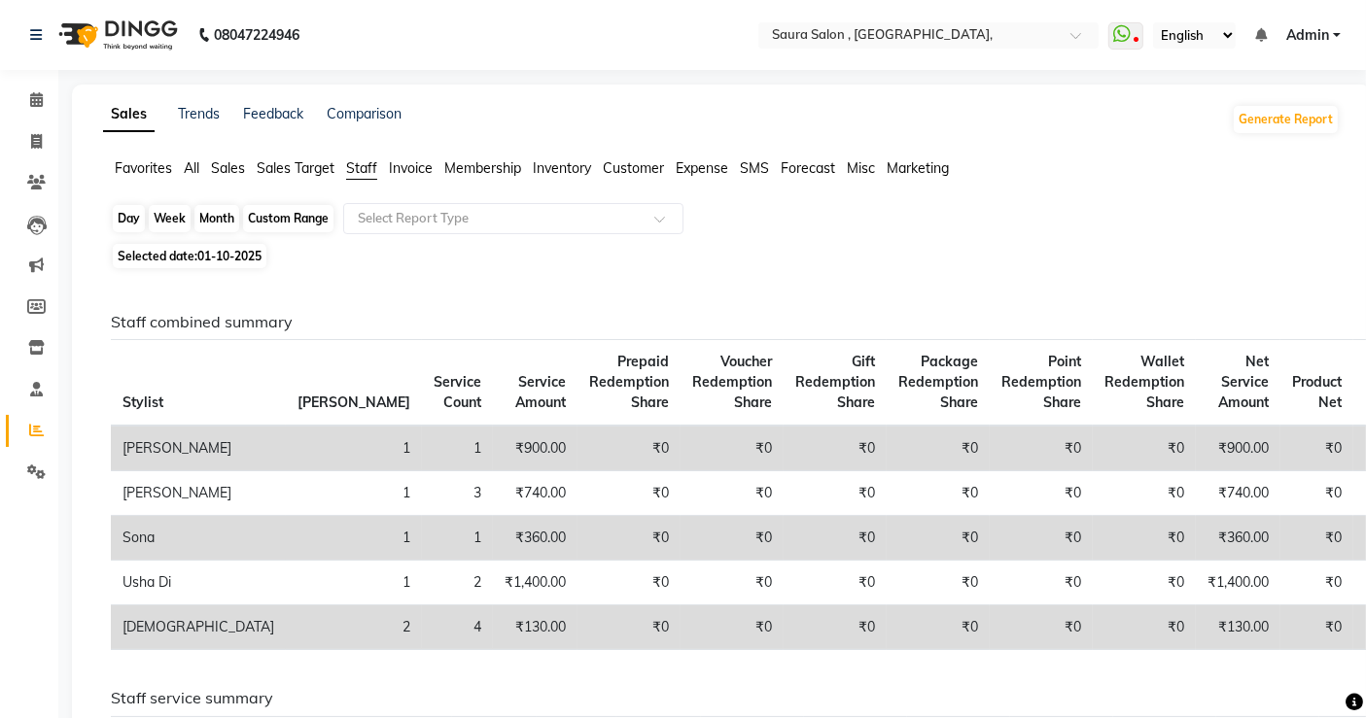
click at [227, 209] on div "Month" at bounding box center [216, 218] width 45 height 27
select select "10"
select select "2025"
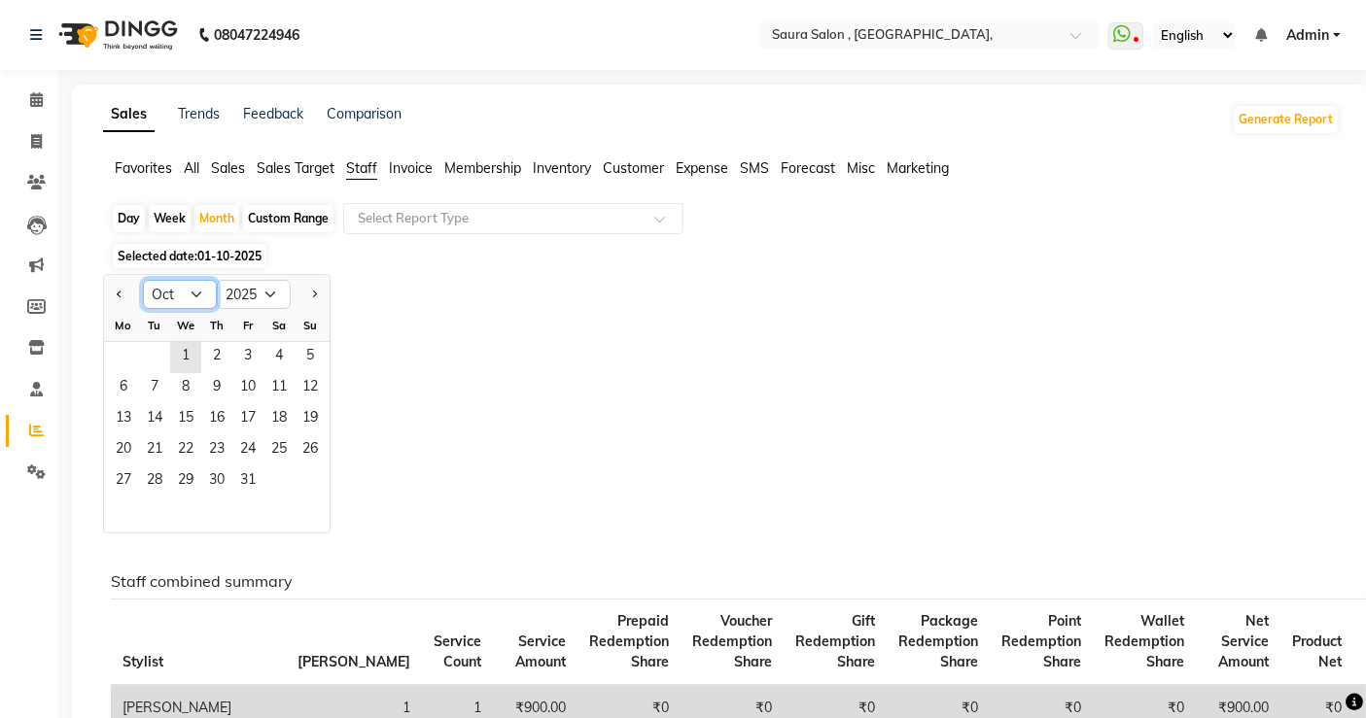
click at [180, 301] on select "Jan Feb Mar Apr May Jun Jul Aug Sep Oct Nov Dec" at bounding box center [180, 294] width 74 height 29
select select "9"
click at [143, 280] on select "Jan Feb Mar Apr May Jun Jul Aug Sep Oct Nov Dec" at bounding box center [180, 294] width 74 height 29
click at [122, 354] on span "1" at bounding box center [123, 357] width 31 height 31
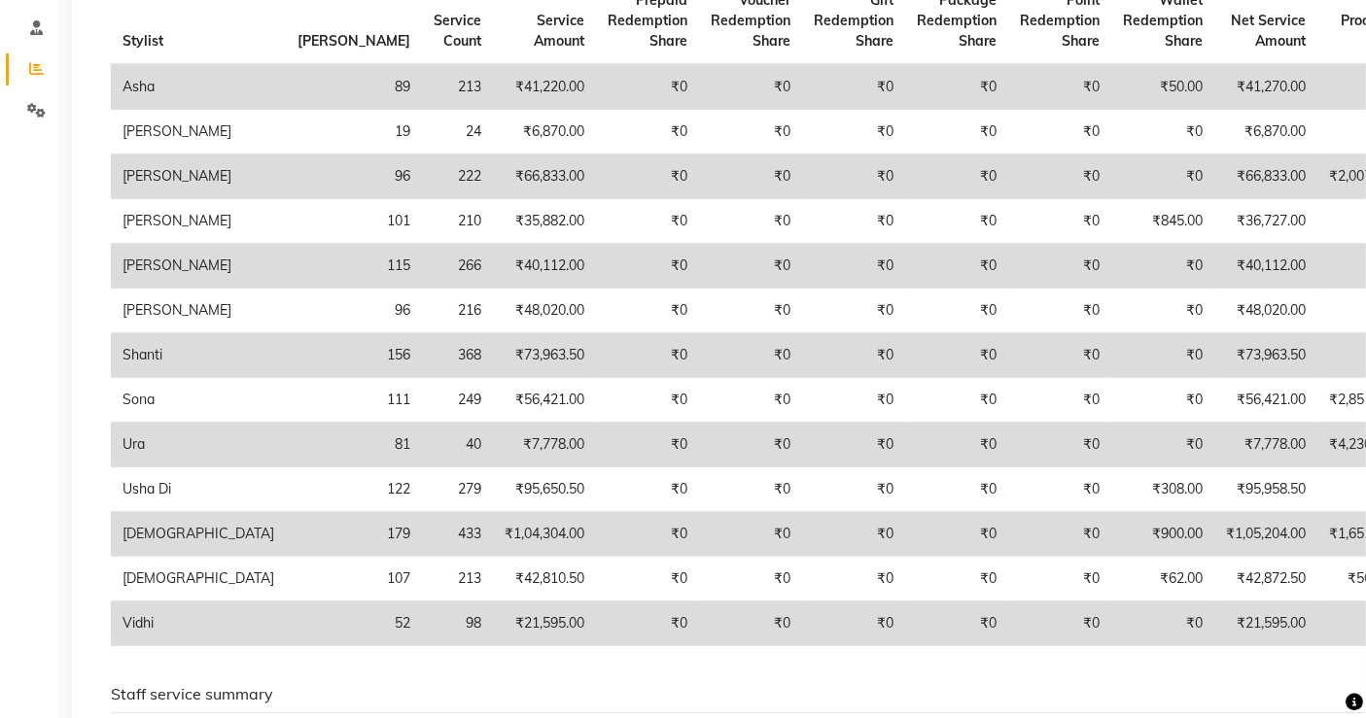
scroll to position [361, 0]
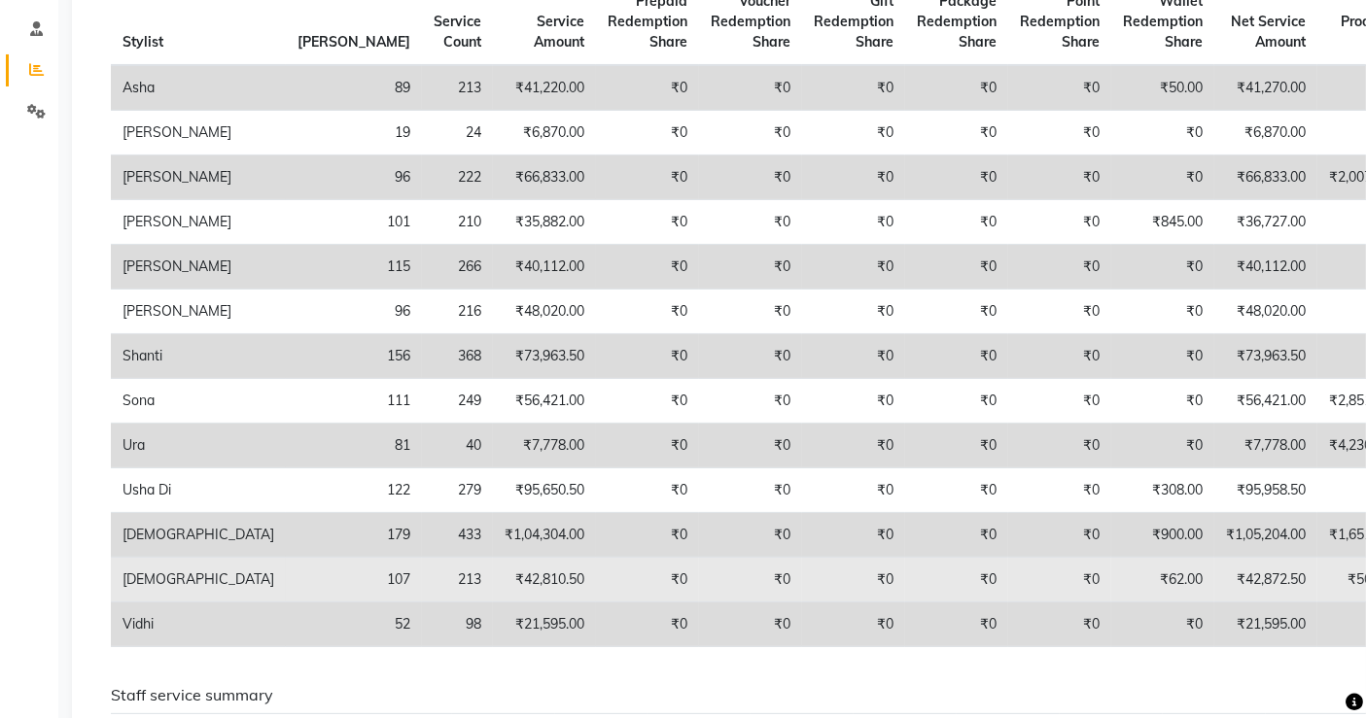
click at [1317, 603] on td "₹50.00" at bounding box center [1359, 580] width 85 height 45
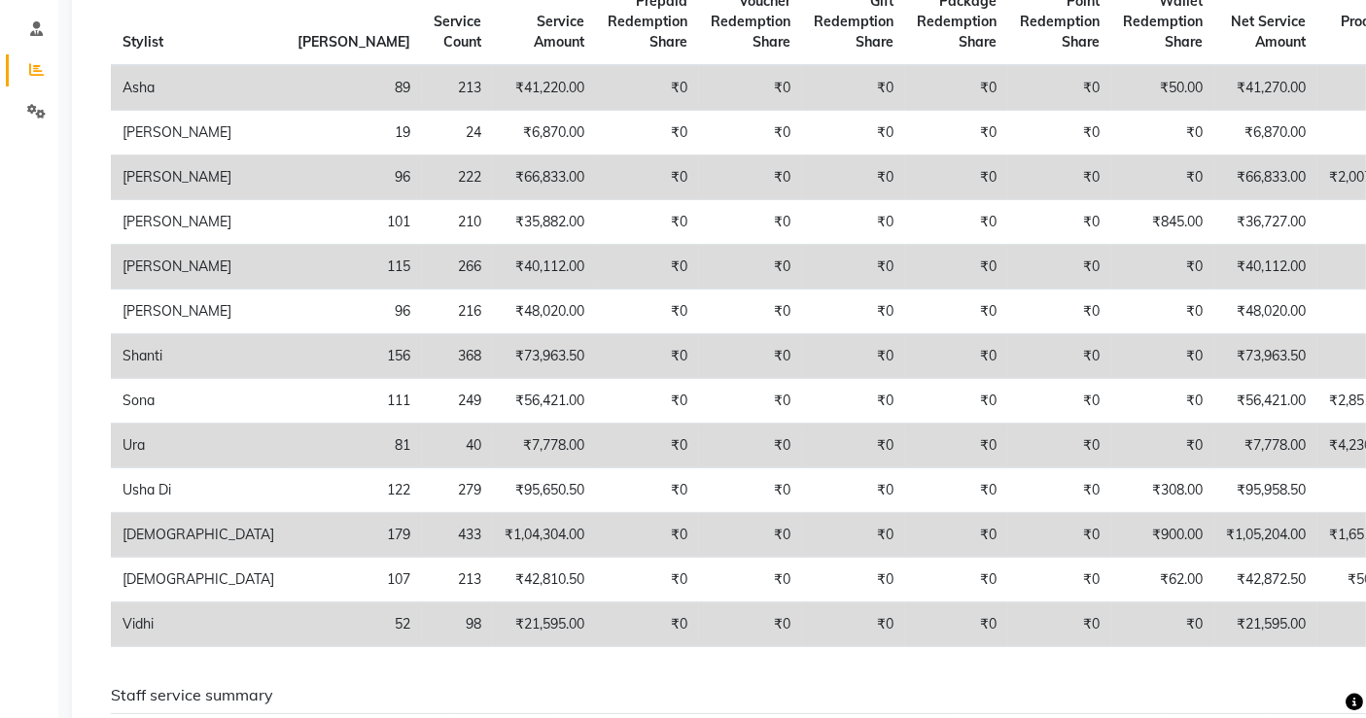
click at [1214, 379] on td "₹73,963.50" at bounding box center [1265, 356] width 103 height 45
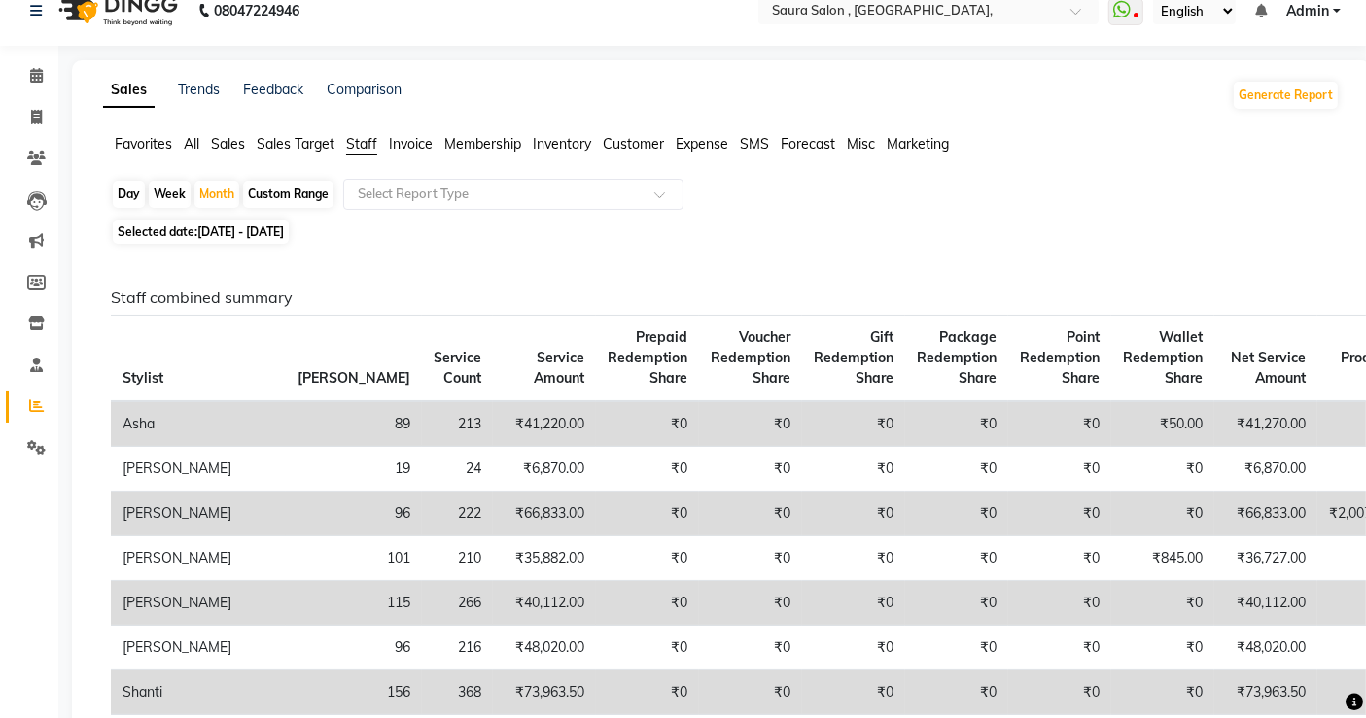
scroll to position [0, 0]
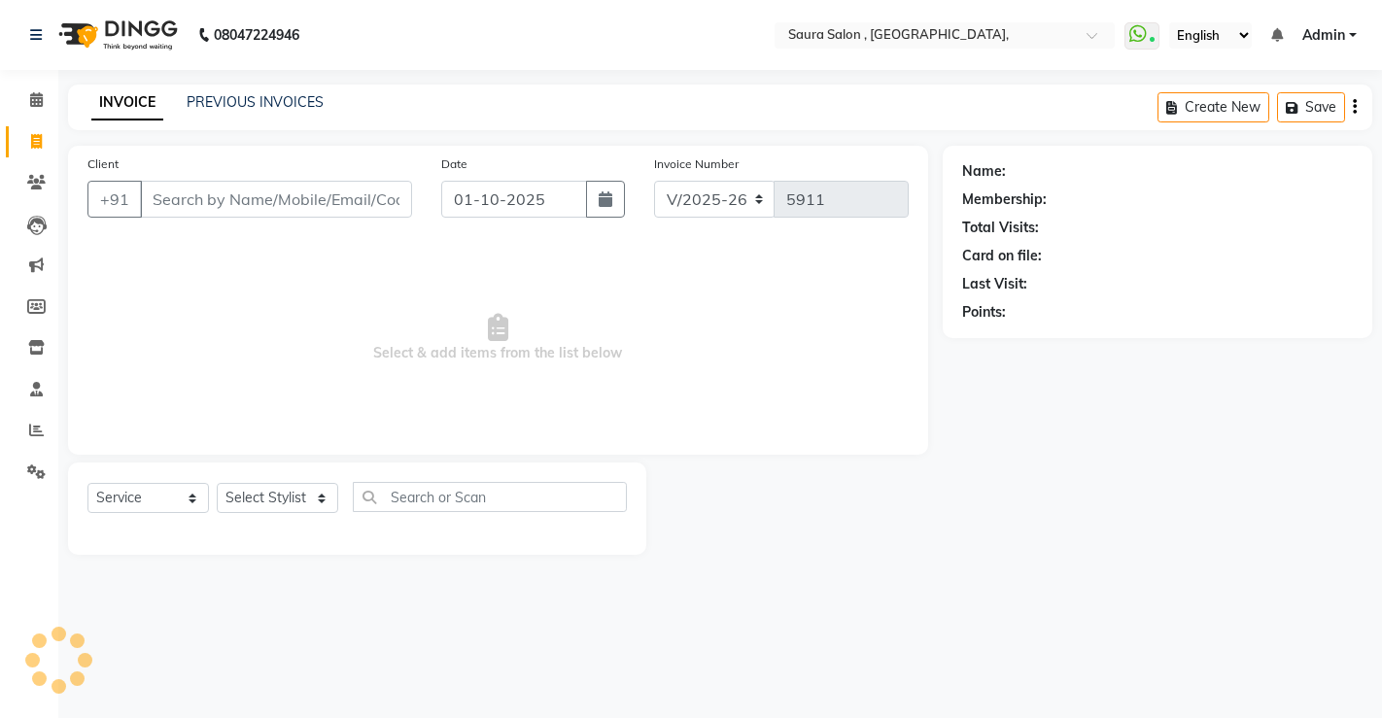
select select "6963"
select select "service"
select select "57428"
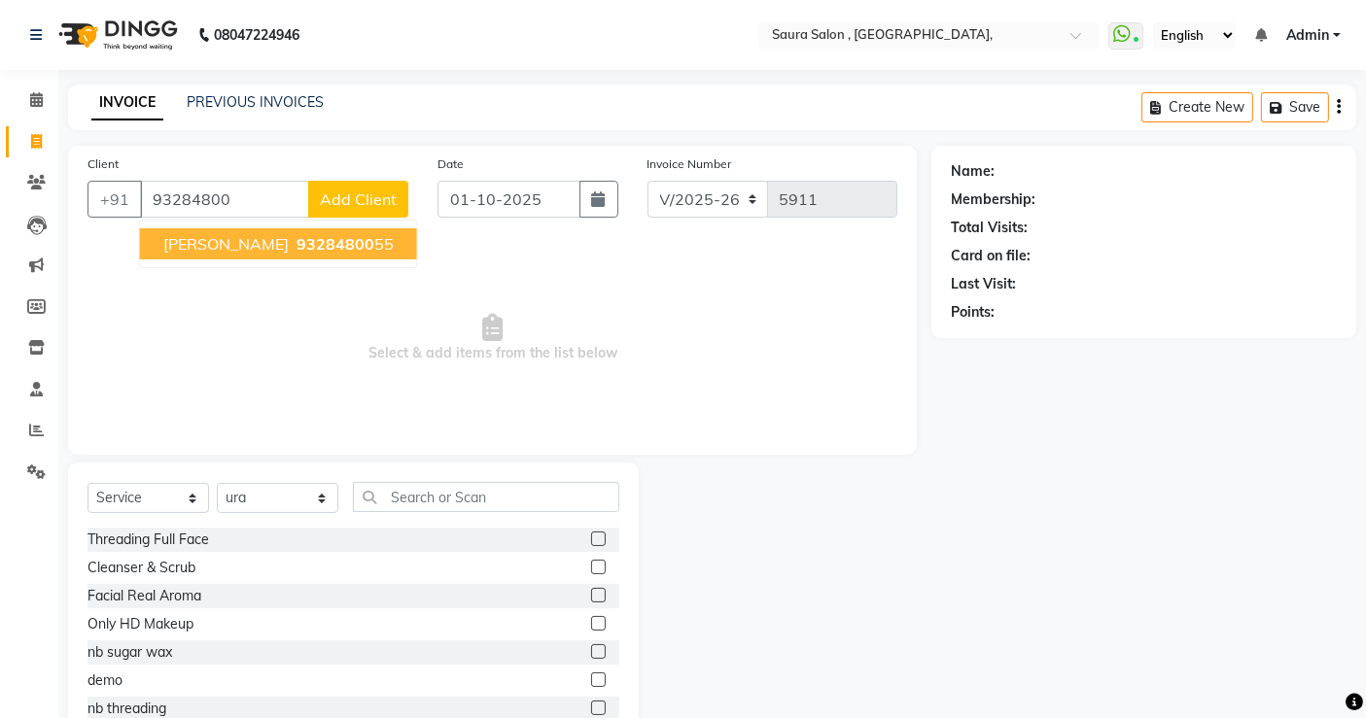
click at [322, 240] on span "93284800" at bounding box center [335, 243] width 78 height 19
type input "9328480055"
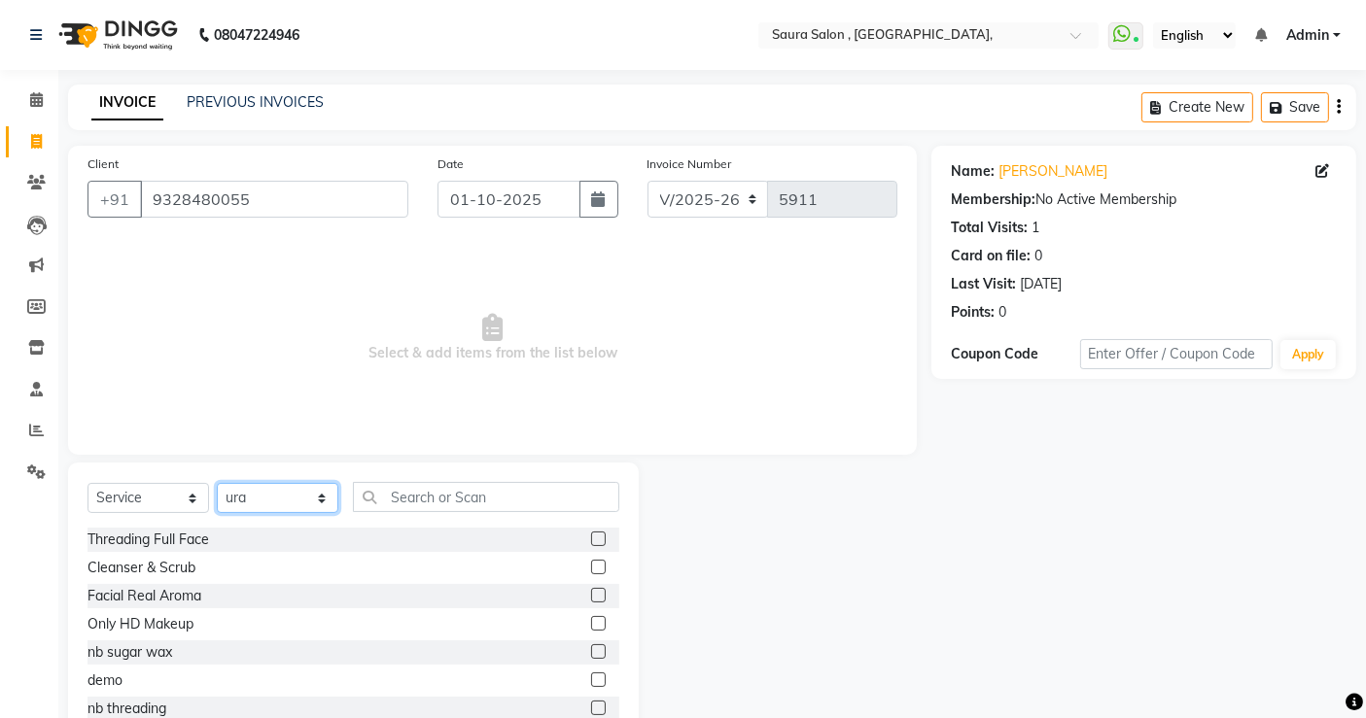
click at [313, 488] on select "Select Stylist archana asha [PERSON_NAME] deepika [PERSON_NAME] [PERSON_NAME] […" at bounding box center [278, 498] width 122 height 30
select select "56807"
click at [217, 483] on select "Select Stylist archana asha [PERSON_NAME] deepika [PERSON_NAME] [PERSON_NAME] […" at bounding box center [278, 498] width 122 height 30
click at [415, 492] on input "text" at bounding box center [486, 497] width 266 height 30
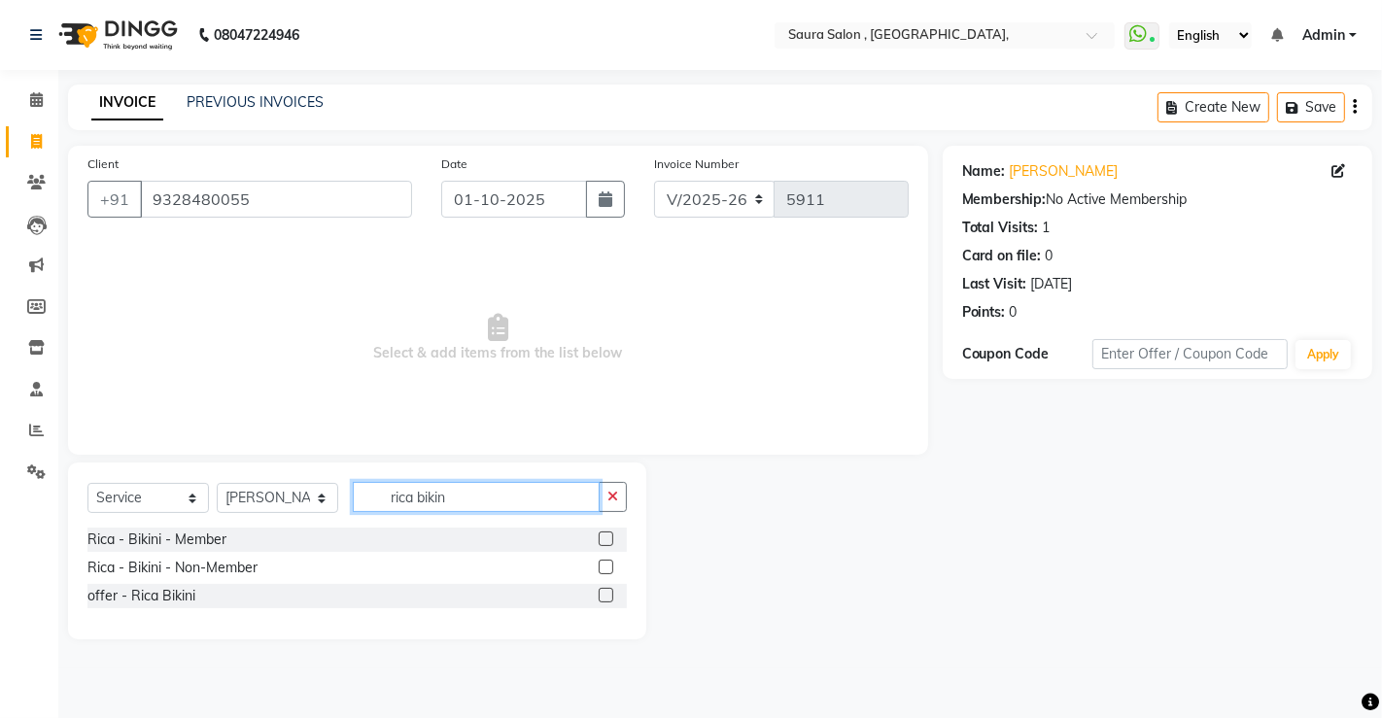
type input "rica bikin"
click at [604, 540] on label at bounding box center [606, 539] width 15 height 15
click at [604, 540] on input "checkbox" at bounding box center [605, 540] width 13 height 13
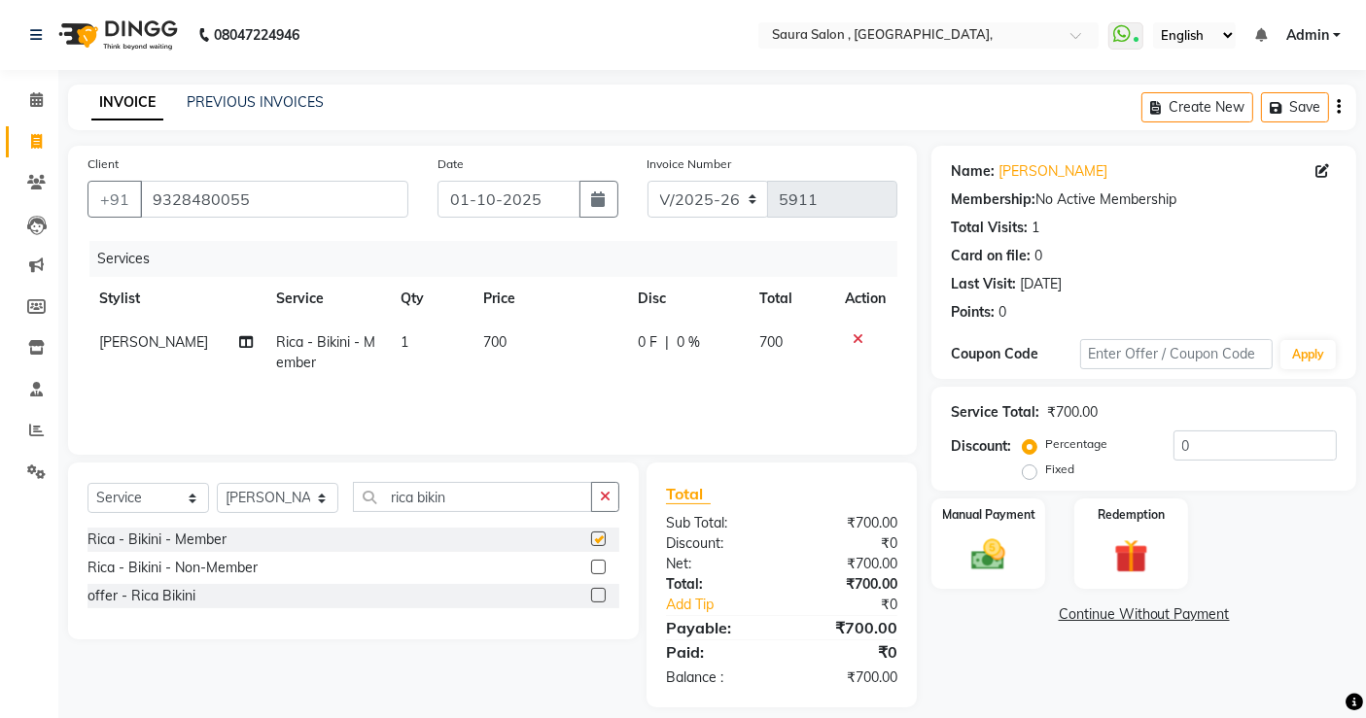
checkbox input "false"
click at [600, 562] on label at bounding box center [598, 567] width 15 height 15
click at [600, 562] on input "checkbox" at bounding box center [597, 568] width 13 height 13
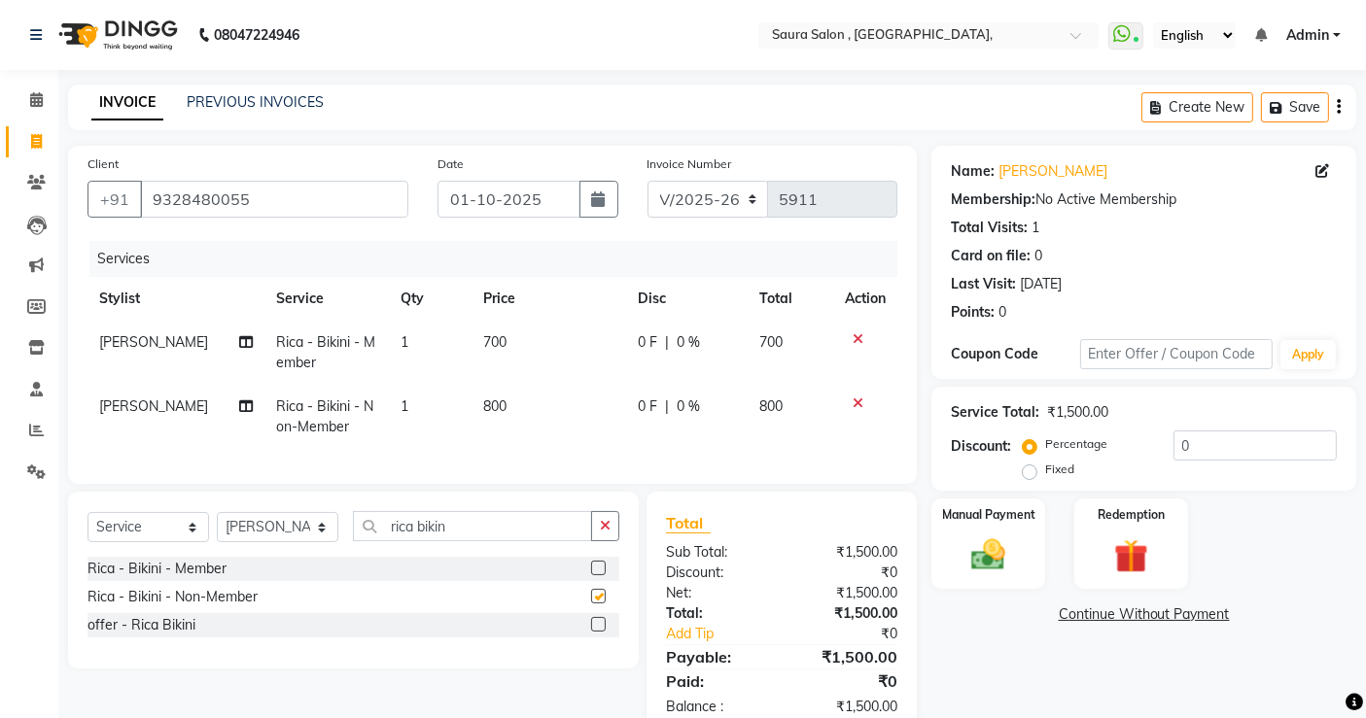
checkbox input "false"
click at [859, 340] on icon at bounding box center [858, 339] width 11 height 14
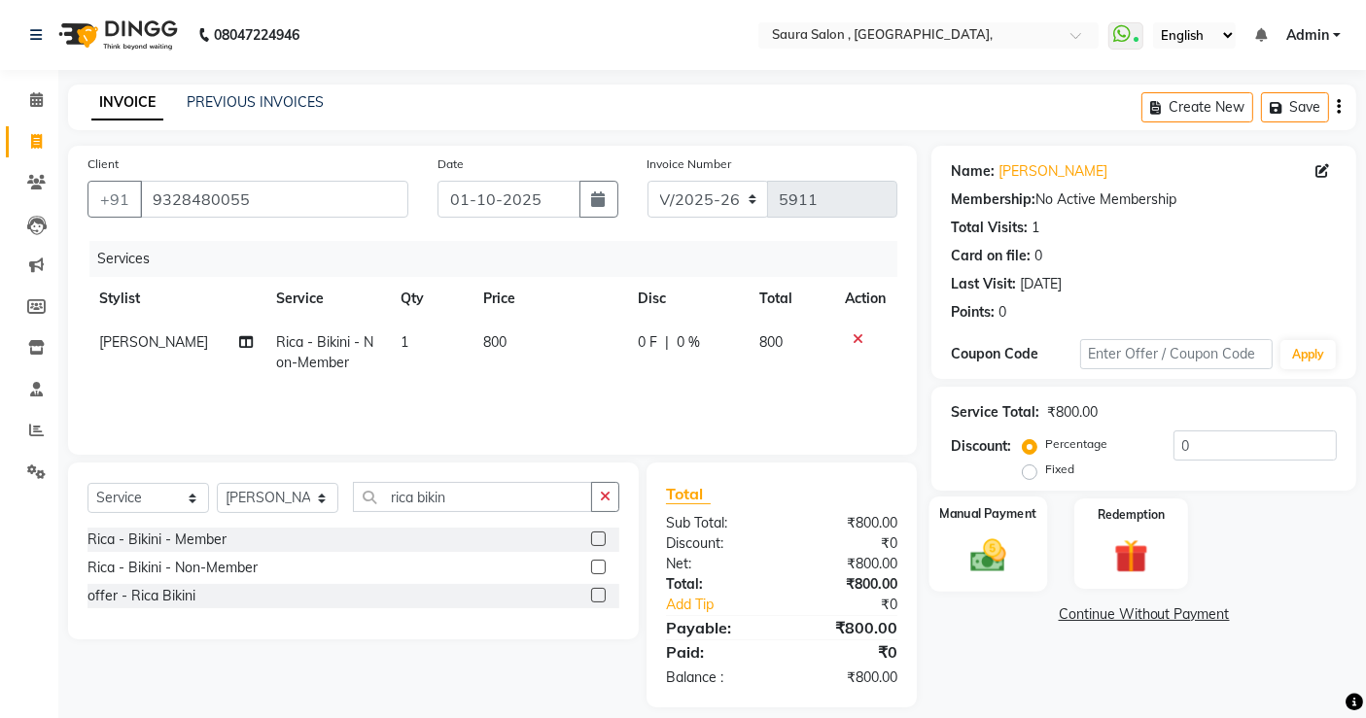
click at [987, 529] on div "Manual Payment" at bounding box center [988, 544] width 118 height 95
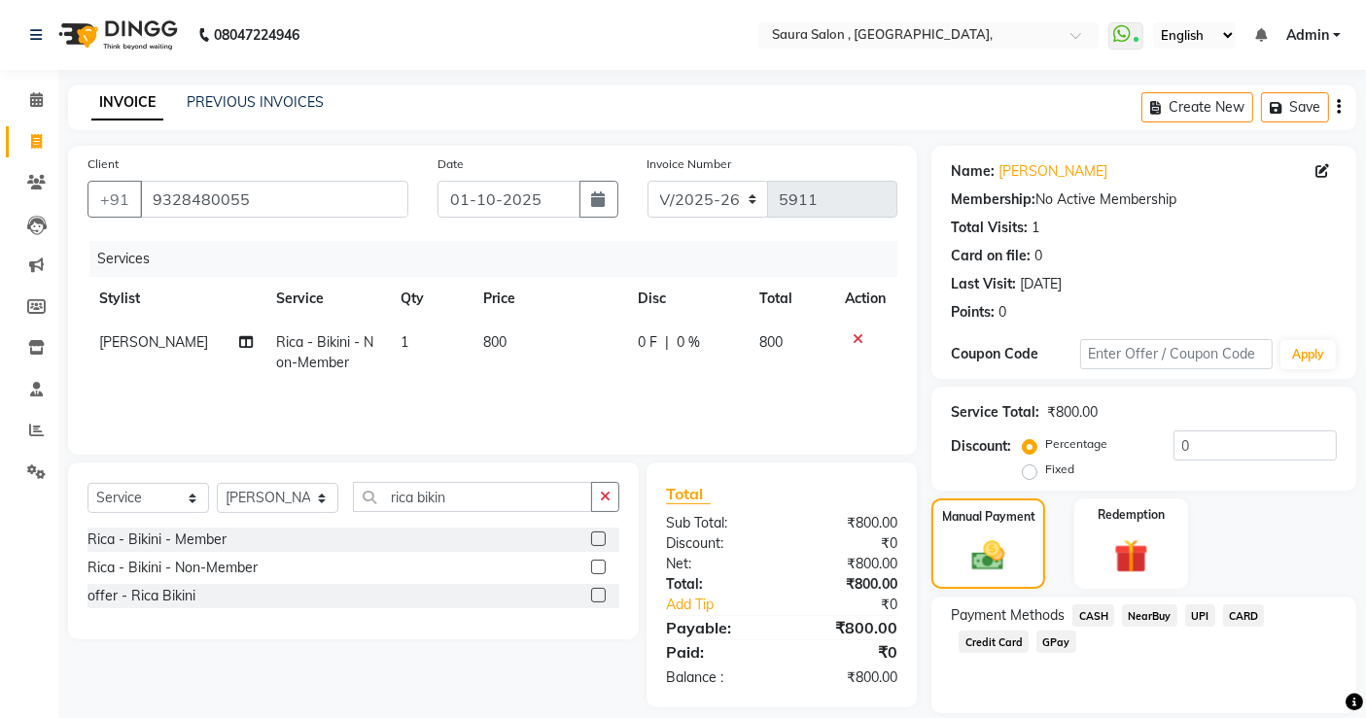
click at [1091, 616] on span "CASH" at bounding box center [1093, 616] width 42 height 22
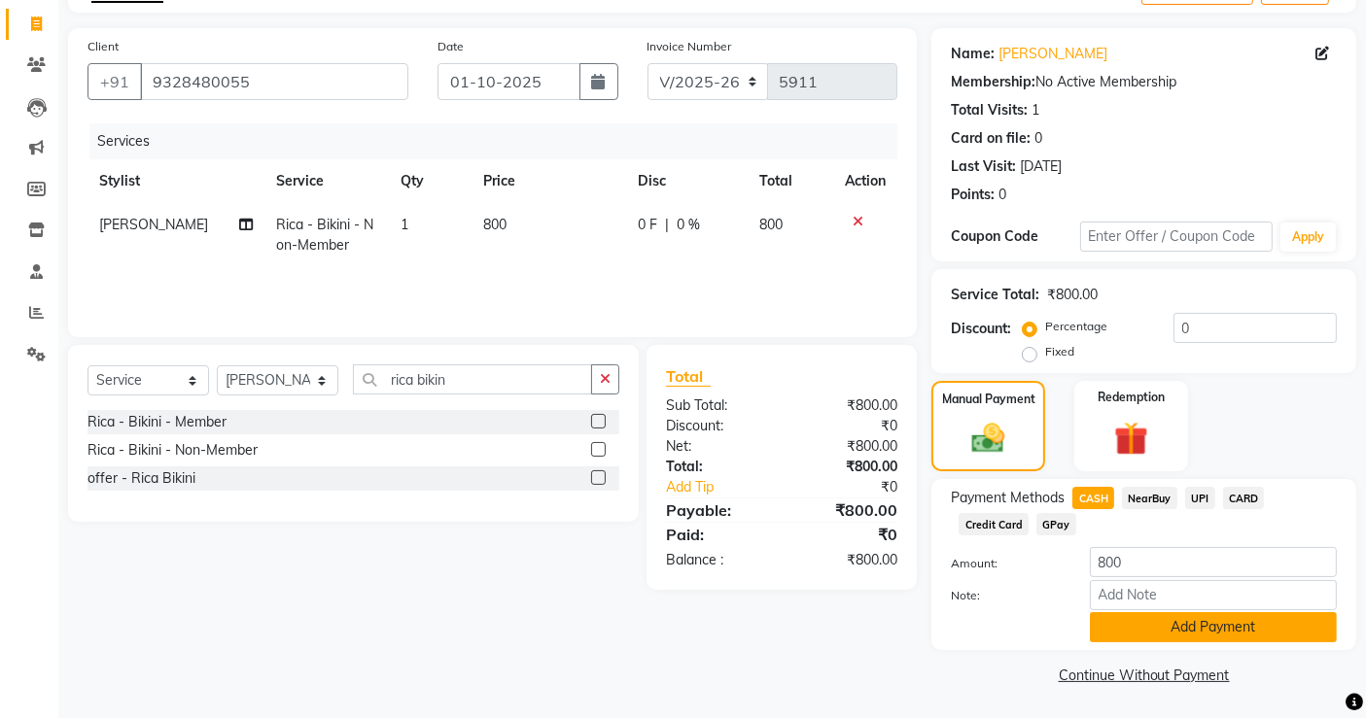
click at [1141, 623] on button "Add Payment" at bounding box center [1213, 627] width 247 height 30
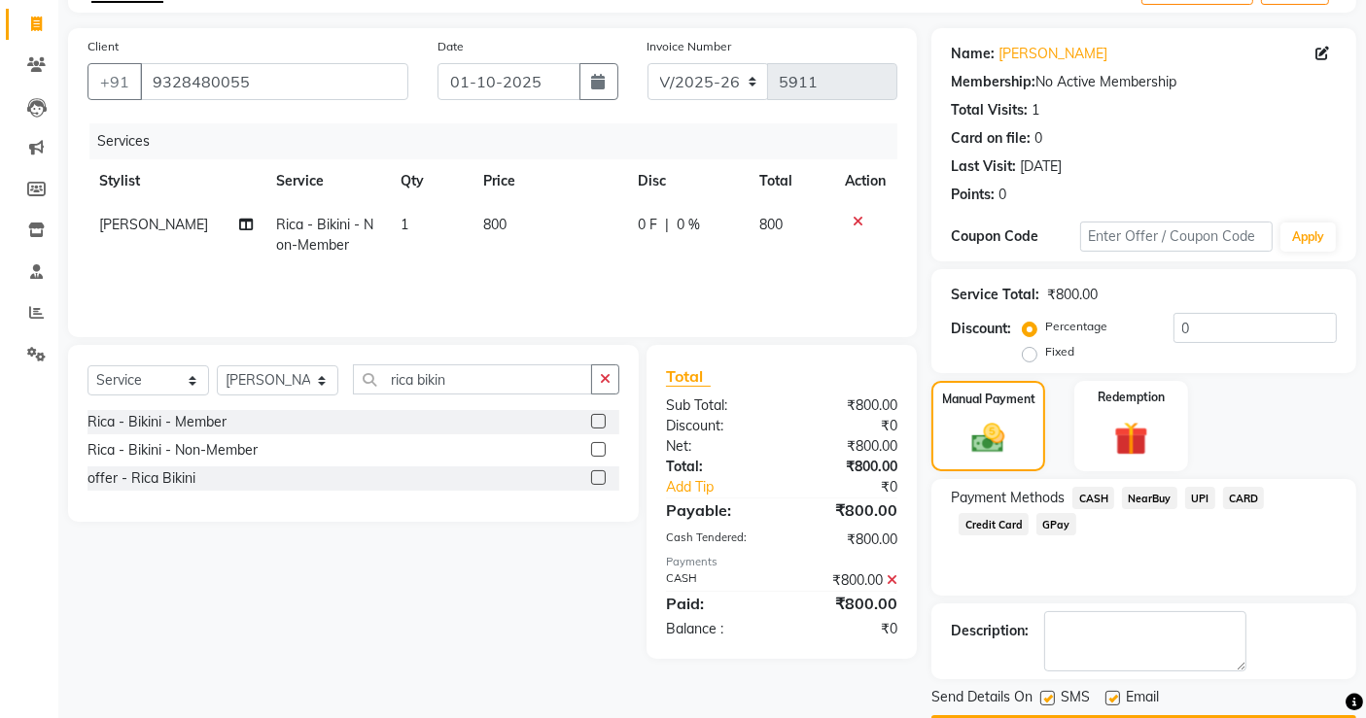
scroll to position [172, 0]
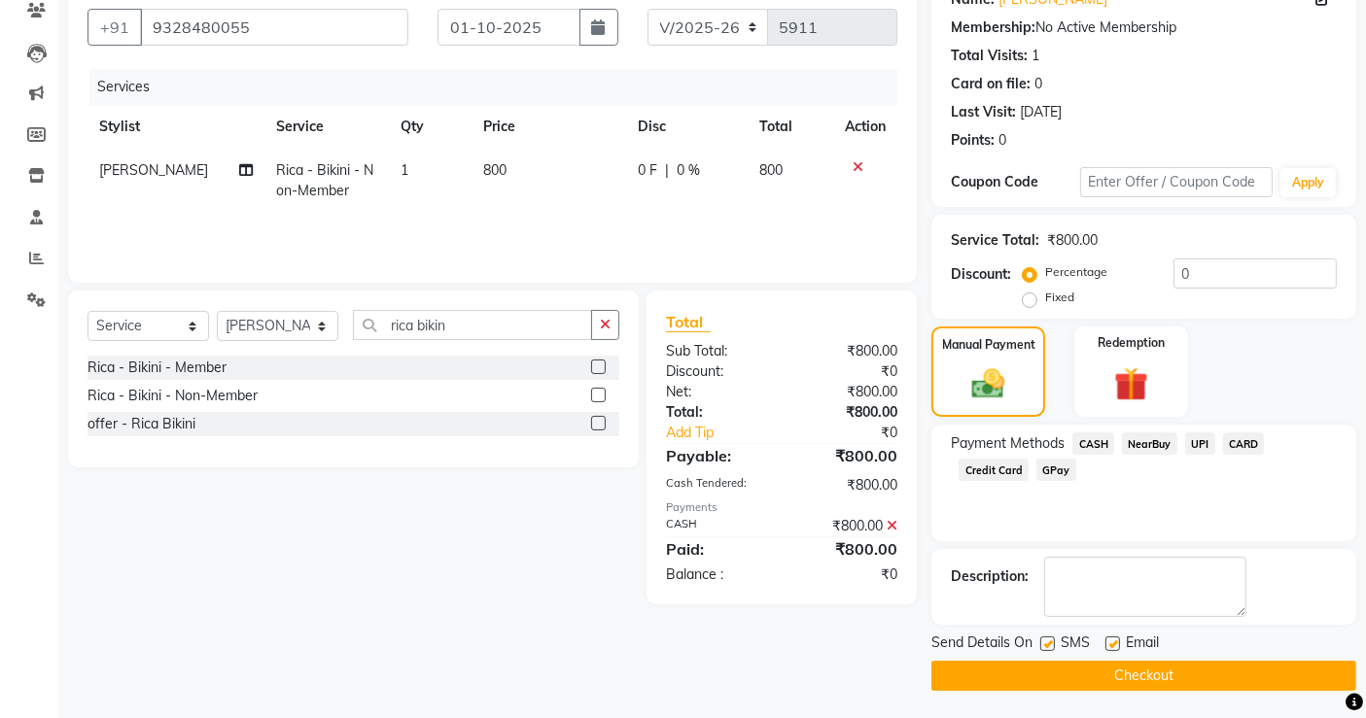
click at [1159, 668] on button "Checkout" at bounding box center [1143, 676] width 425 height 30
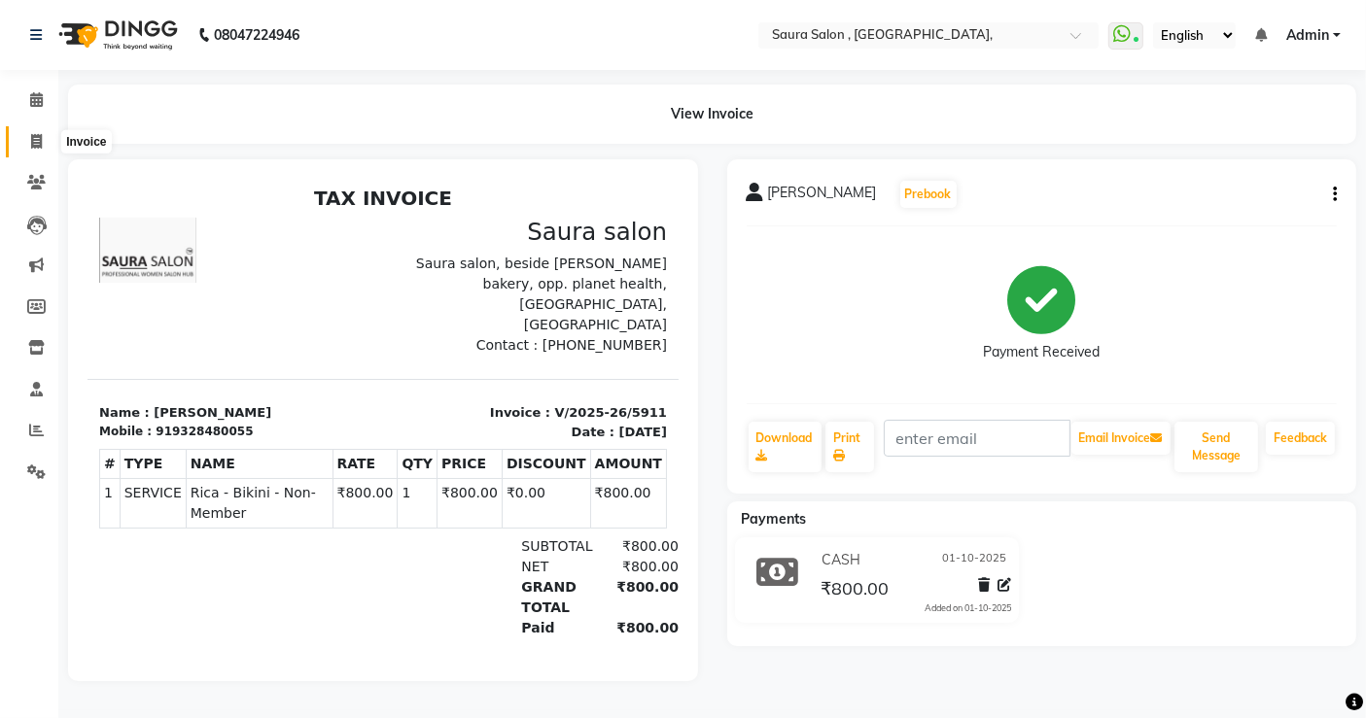
click at [24, 132] on span at bounding box center [36, 142] width 34 height 22
select select "service"
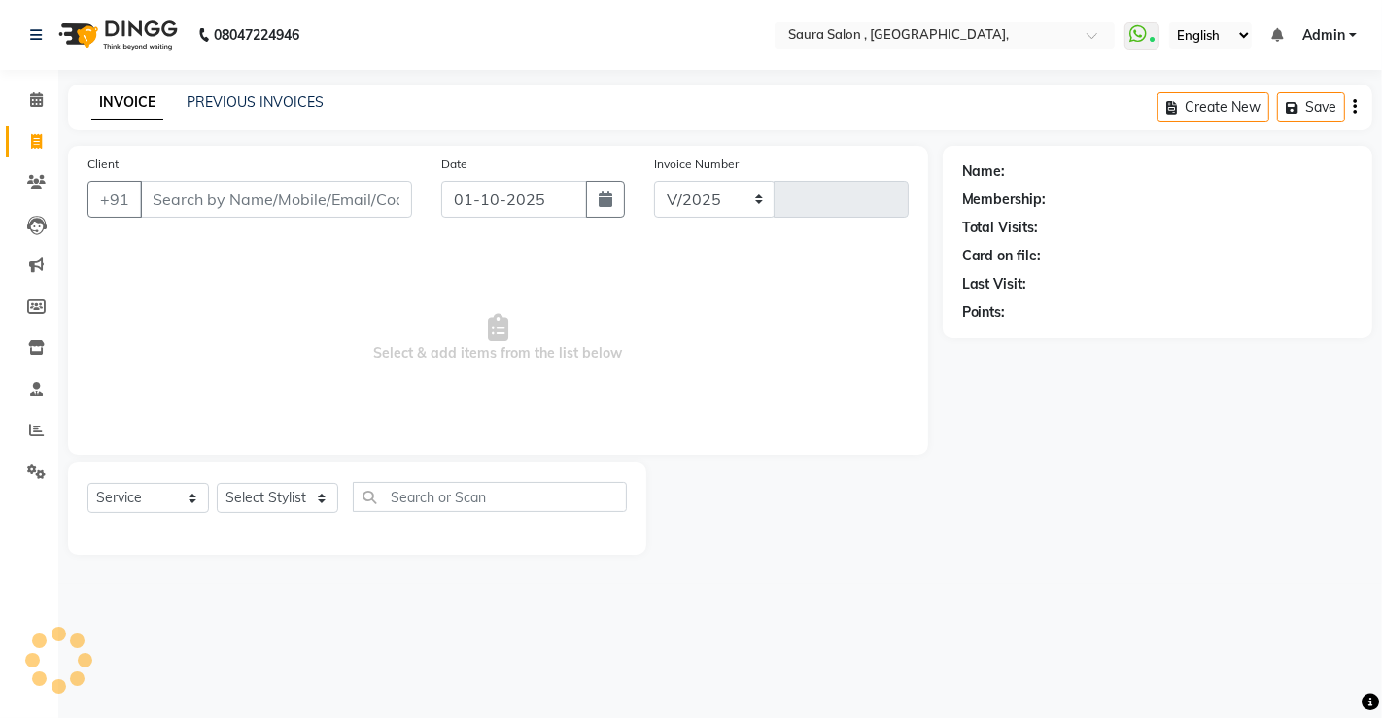
select select "6963"
type input "5912"
select select "57428"
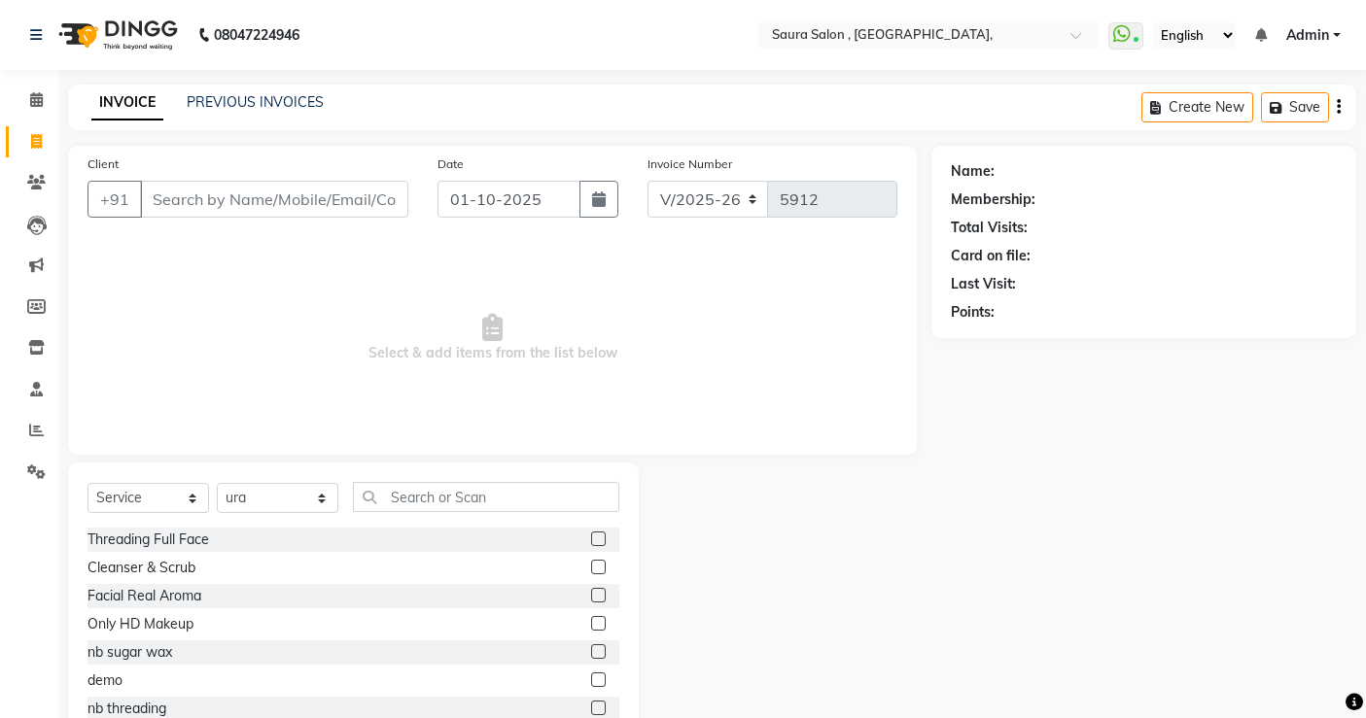
select select "6963"
select select "service"
select select "57428"
click at [261, 193] on input "Client" at bounding box center [274, 199] width 268 height 37
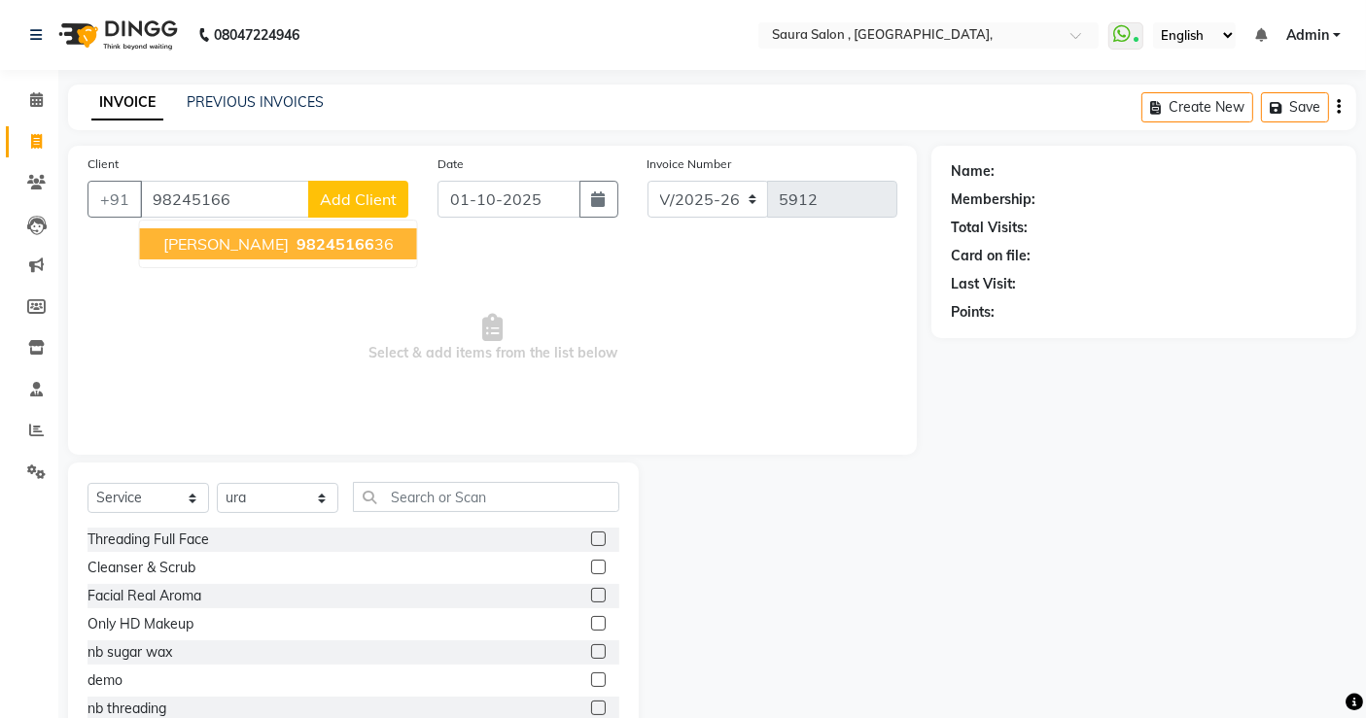
click at [296, 240] on span "98245166" at bounding box center [335, 243] width 78 height 19
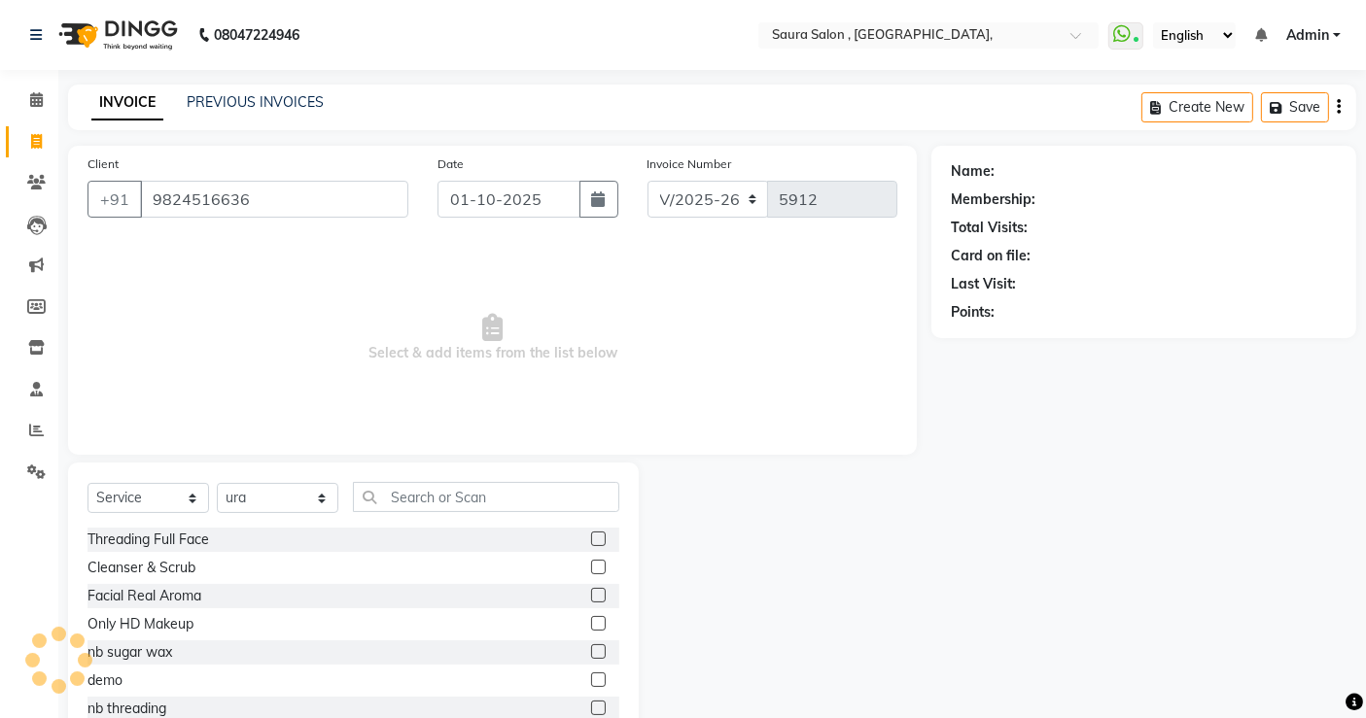
type input "9824516636"
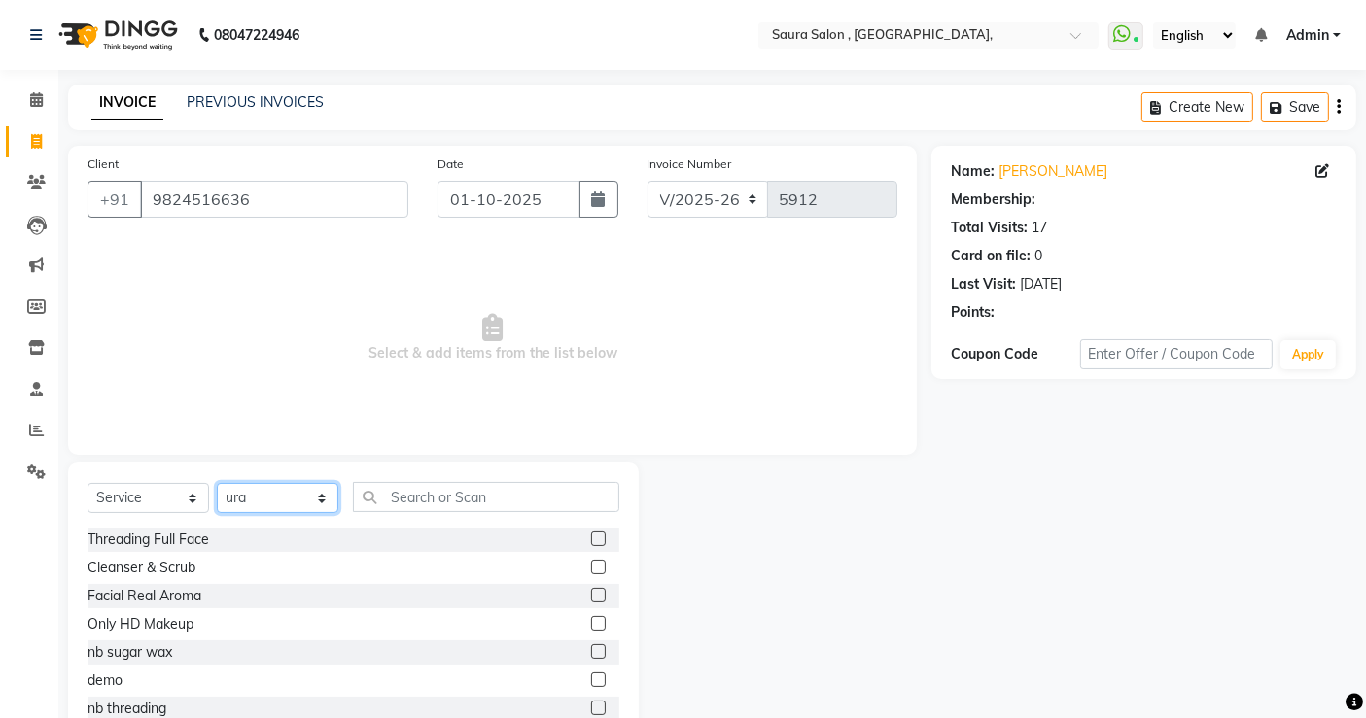
click at [285, 502] on select "Select Stylist archana asha [PERSON_NAME] deepika [PERSON_NAME] [PERSON_NAME] […" at bounding box center [278, 498] width 122 height 30
select select "1: Object"
select select "72512"
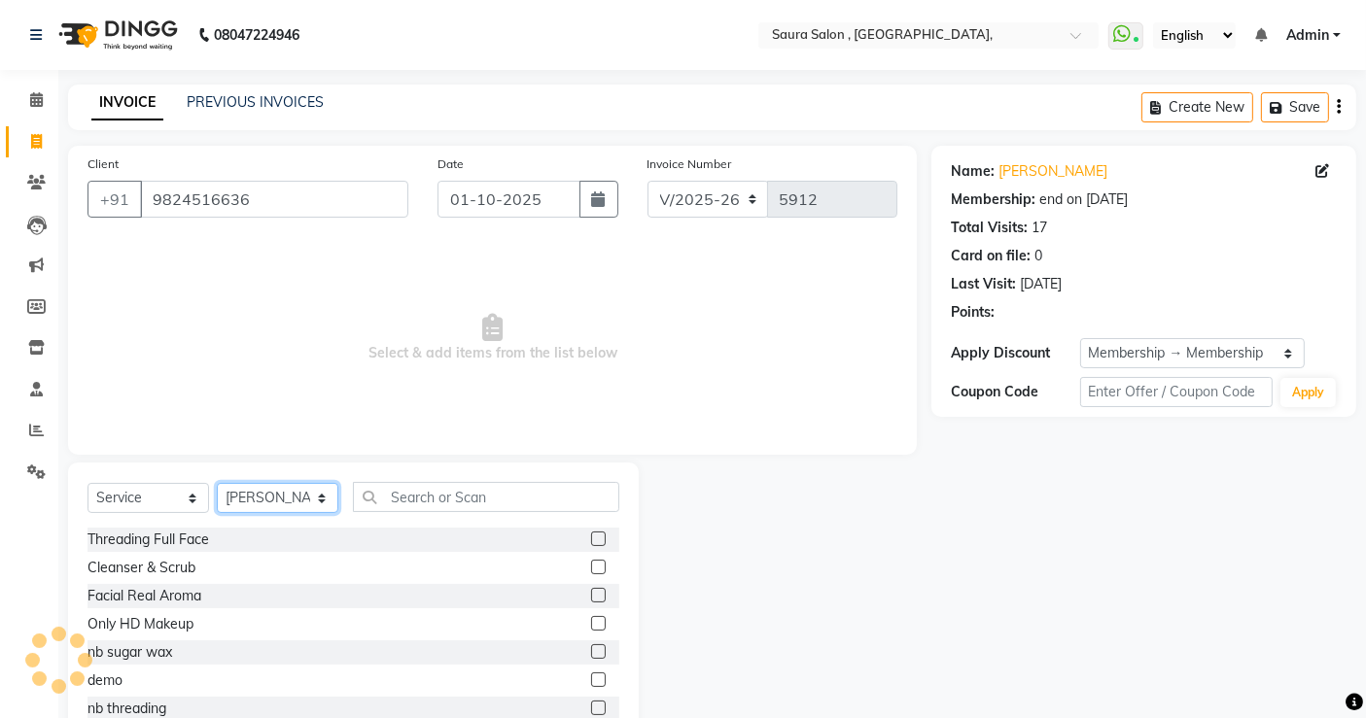
click at [217, 483] on select "Select Stylist archana asha [PERSON_NAME] deepika [PERSON_NAME] [PERSON_NAME] […" at bounding box center [278, 498] width 122 height 30
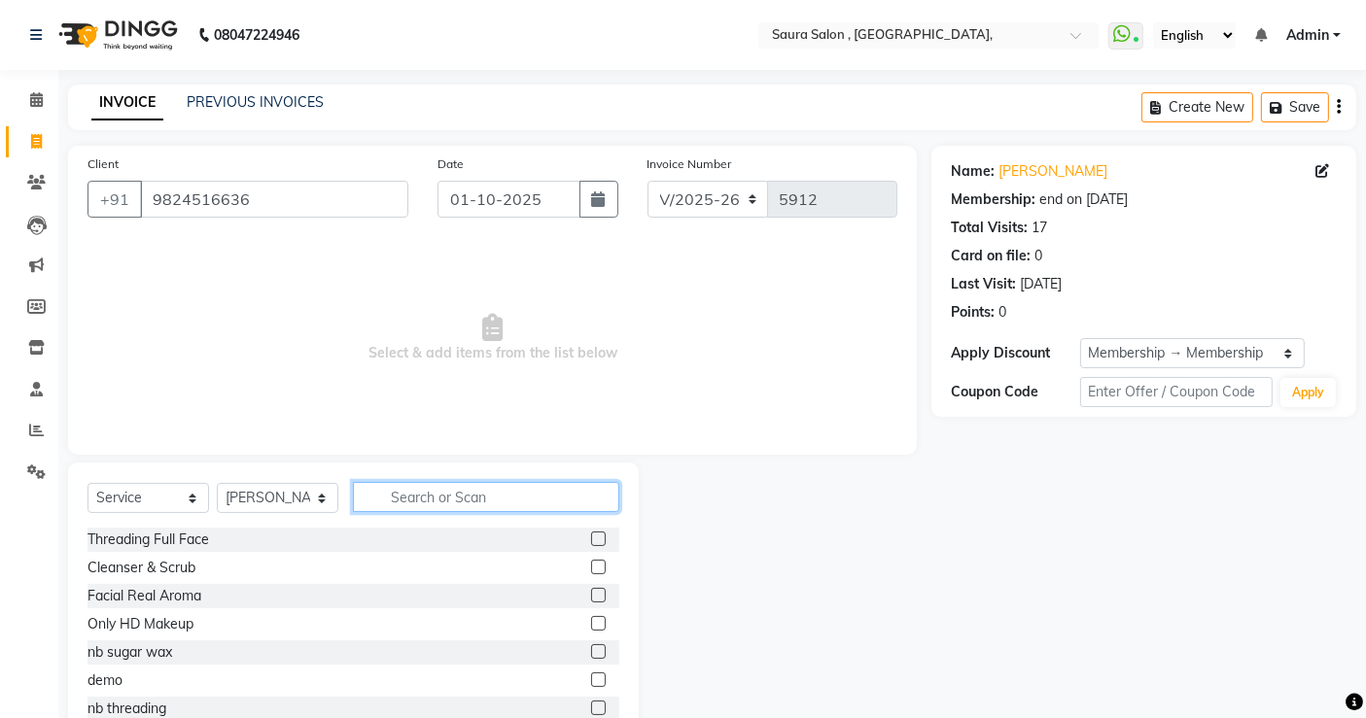
click at [452, 503] on input "text" at bounding box center [486, 497] width 266 height 30
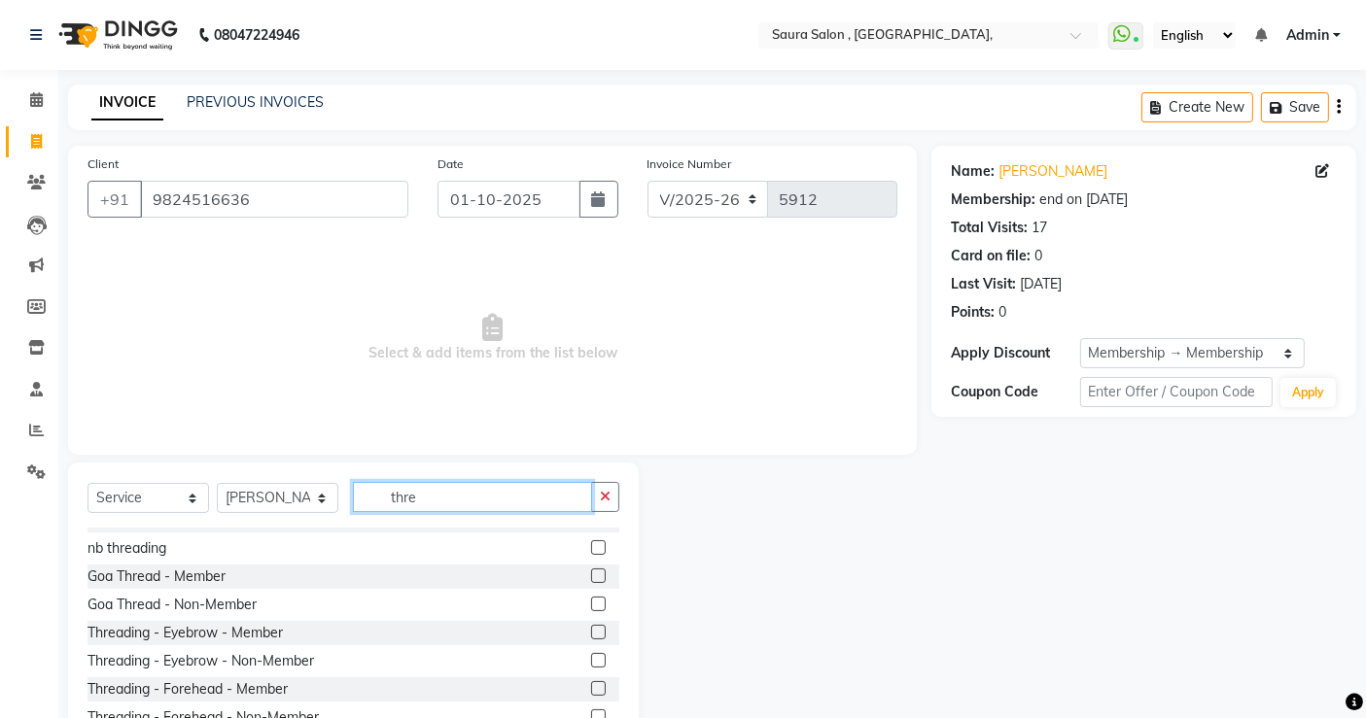
scroll to position [19, 0]
type input "thre"
click at [591, 637] on label at bounding box center [598, 632] width 15 height 15
click at [591, 637] on input "checkbox" at bounding box center [597, 633] width 13 height 13
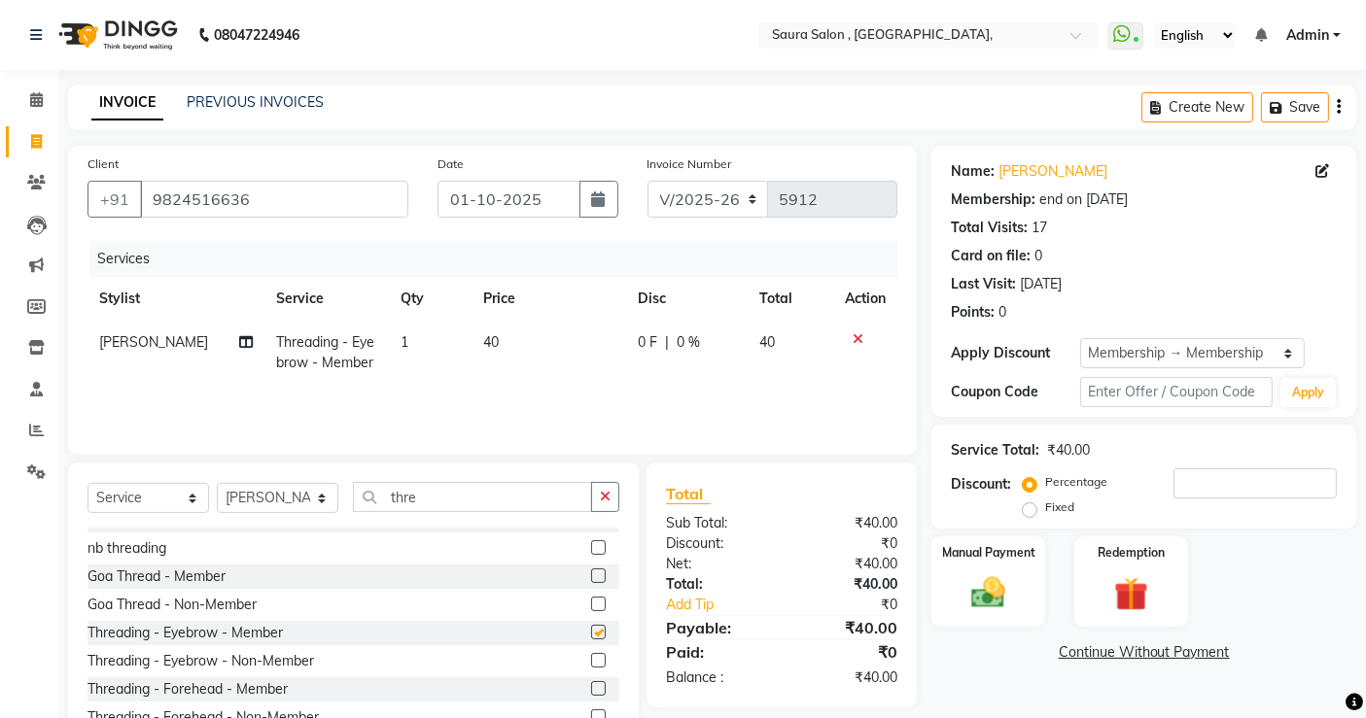
checkbox input "false"
click at [455, 485] on input "thre" at bounding box center [472, 497] width 239 height 30
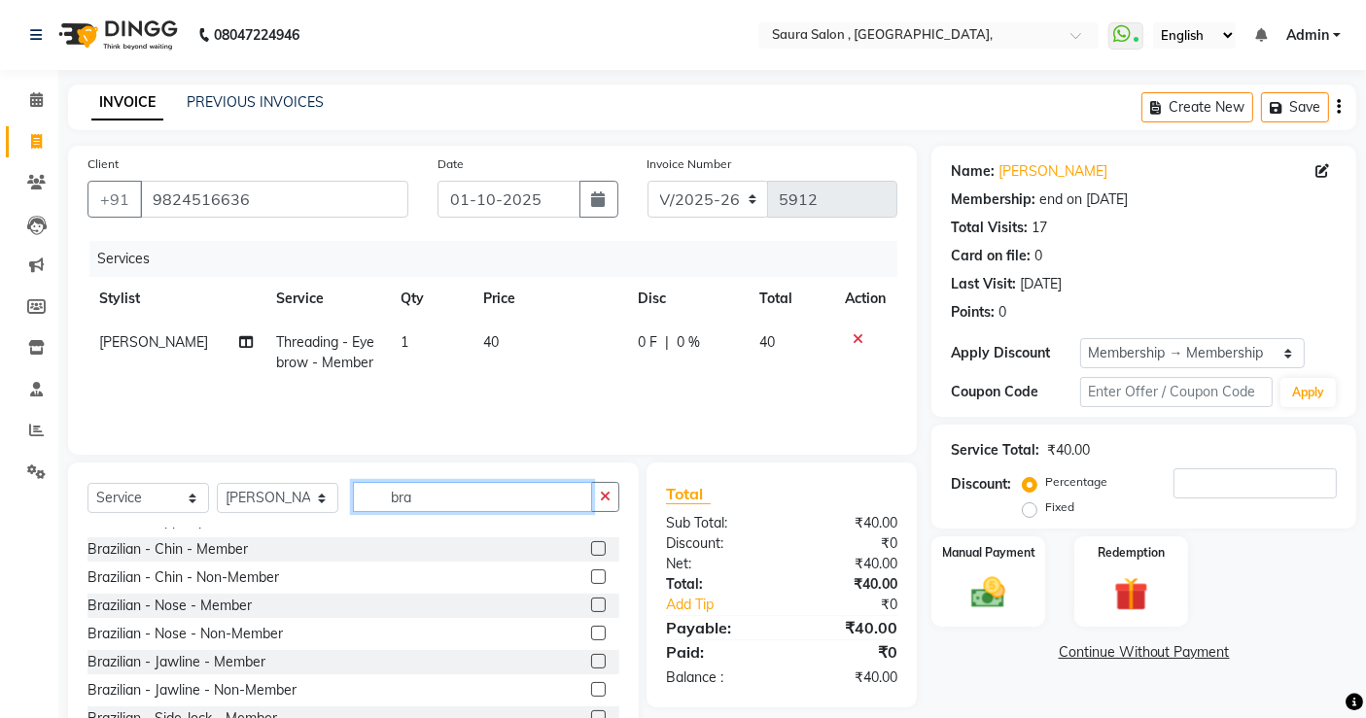
type input "bra"
click at [591, 549] on label at bounding box center [598, 548] width 15 height 15
click at [591, 549] on input "checkbox" at bounding box center [597, 549] width 13 height 13
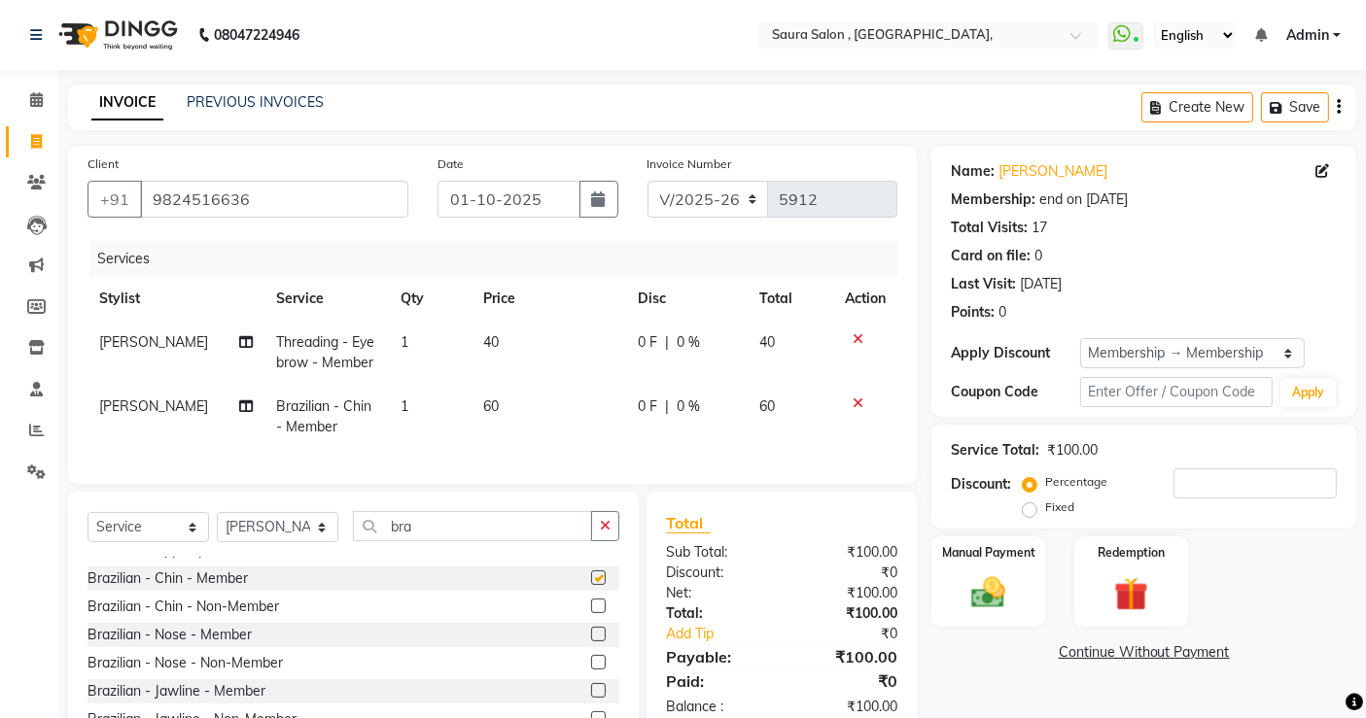
checkbox input "false"
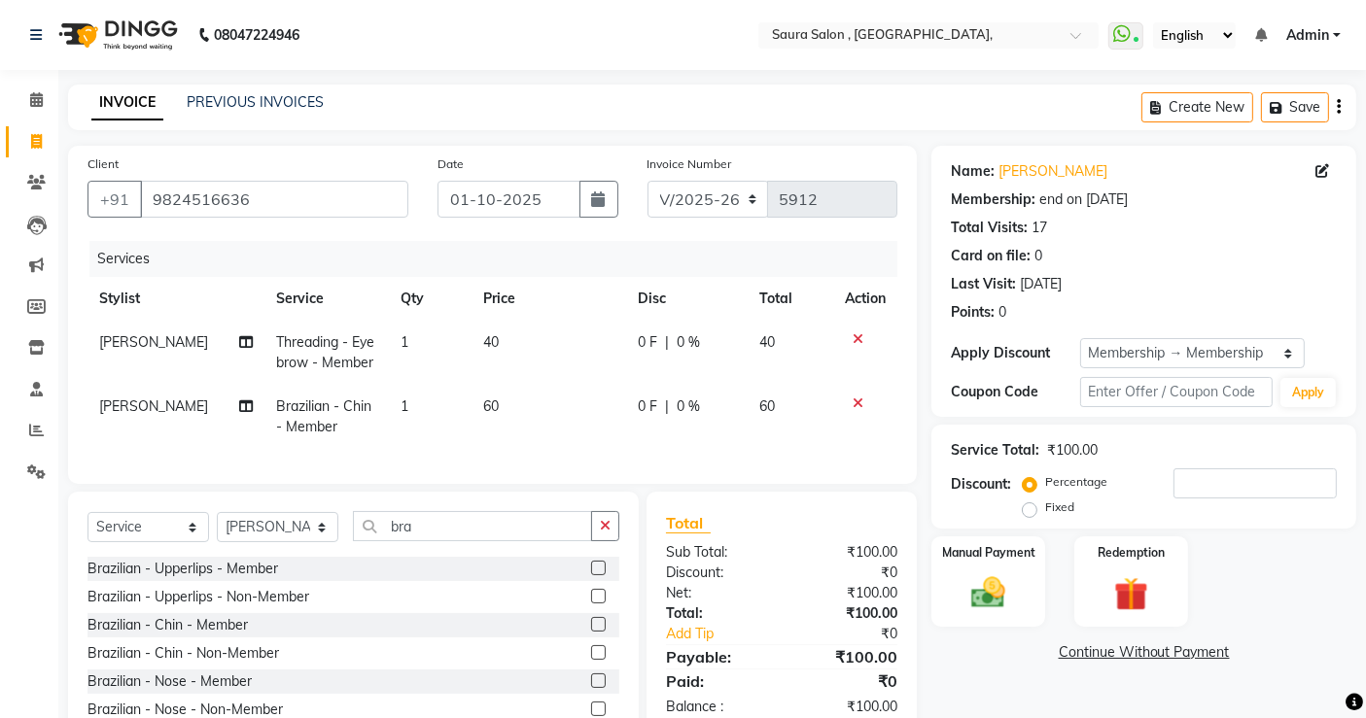
click at [591, 575] on label at bounding box center [598, 568] width 15 height 15
click at [591, 575] on input "checkbox" at bounding box center [597, 569] width 13 height 13
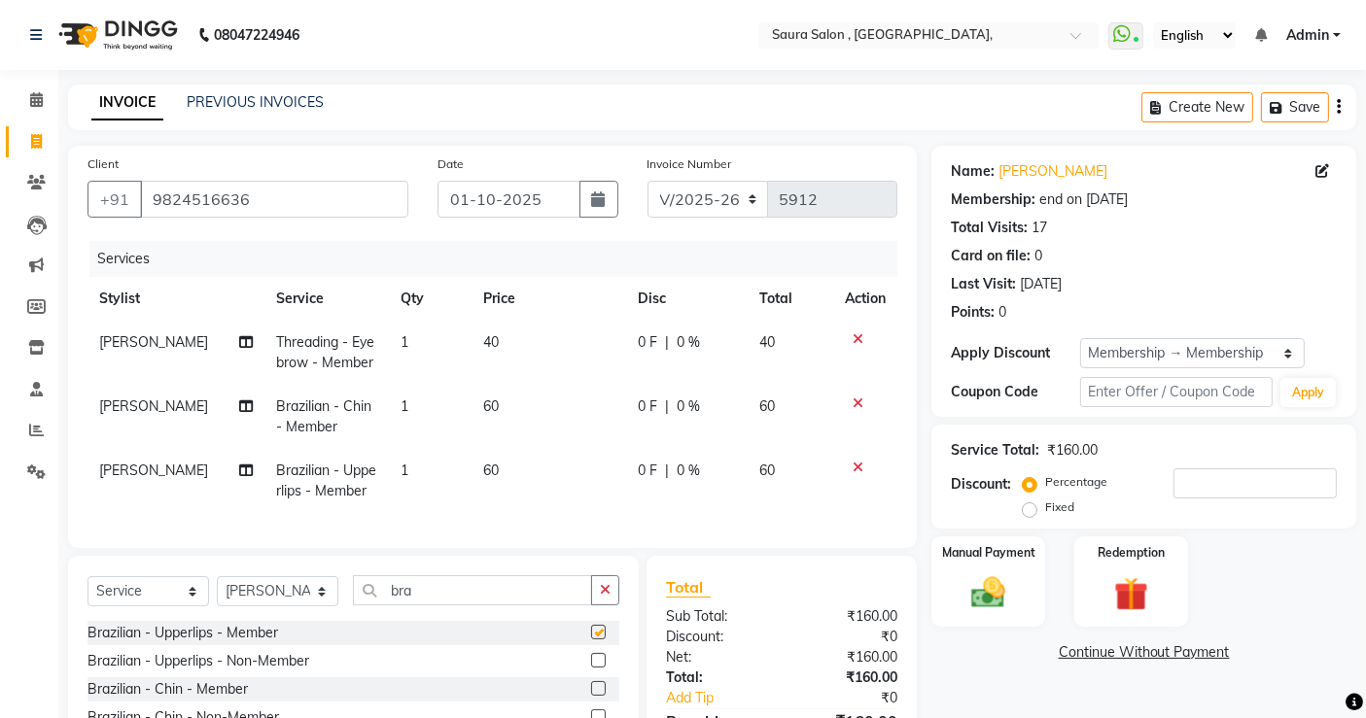
checkbox input "false"
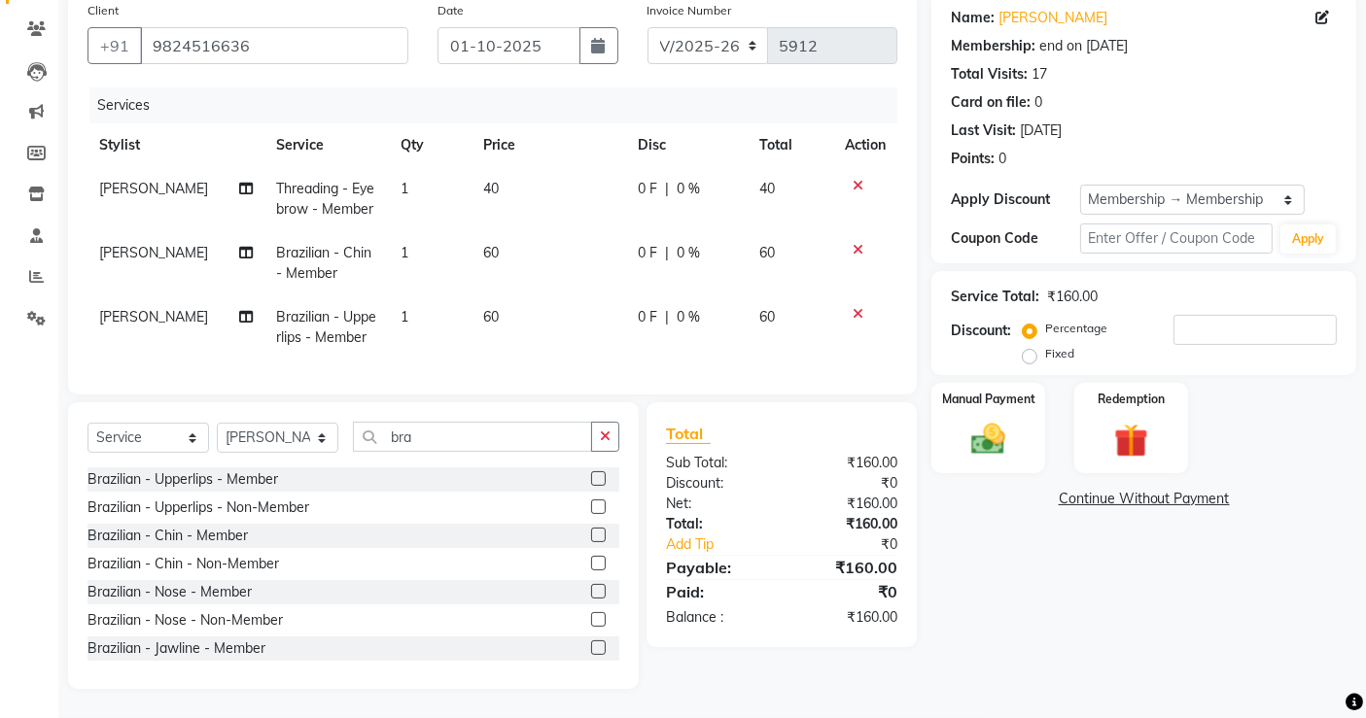
click at [1149, 489] on link "Continue Without Payment" at bounding box center [1143, 499] width 417 height 20
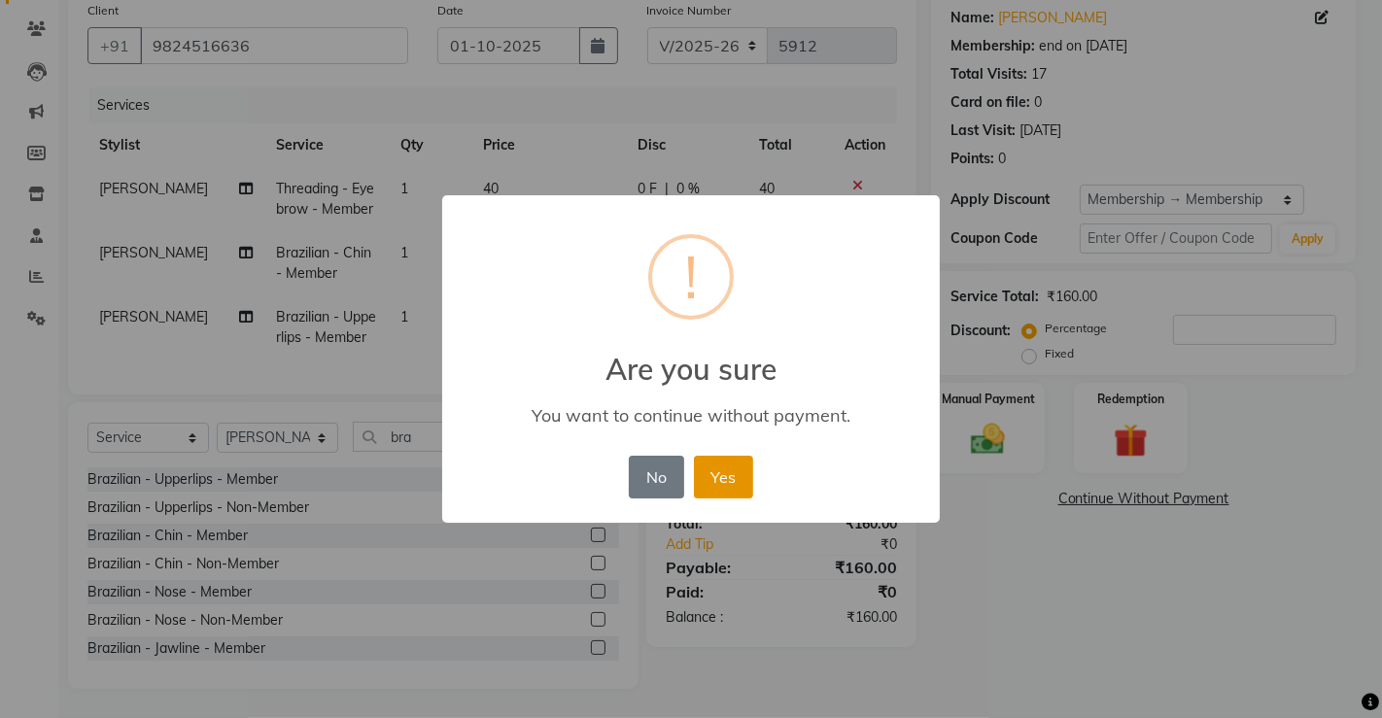
click at [719, 490] on button "Yes" at bounding box center [723, 477] width 59 height 43
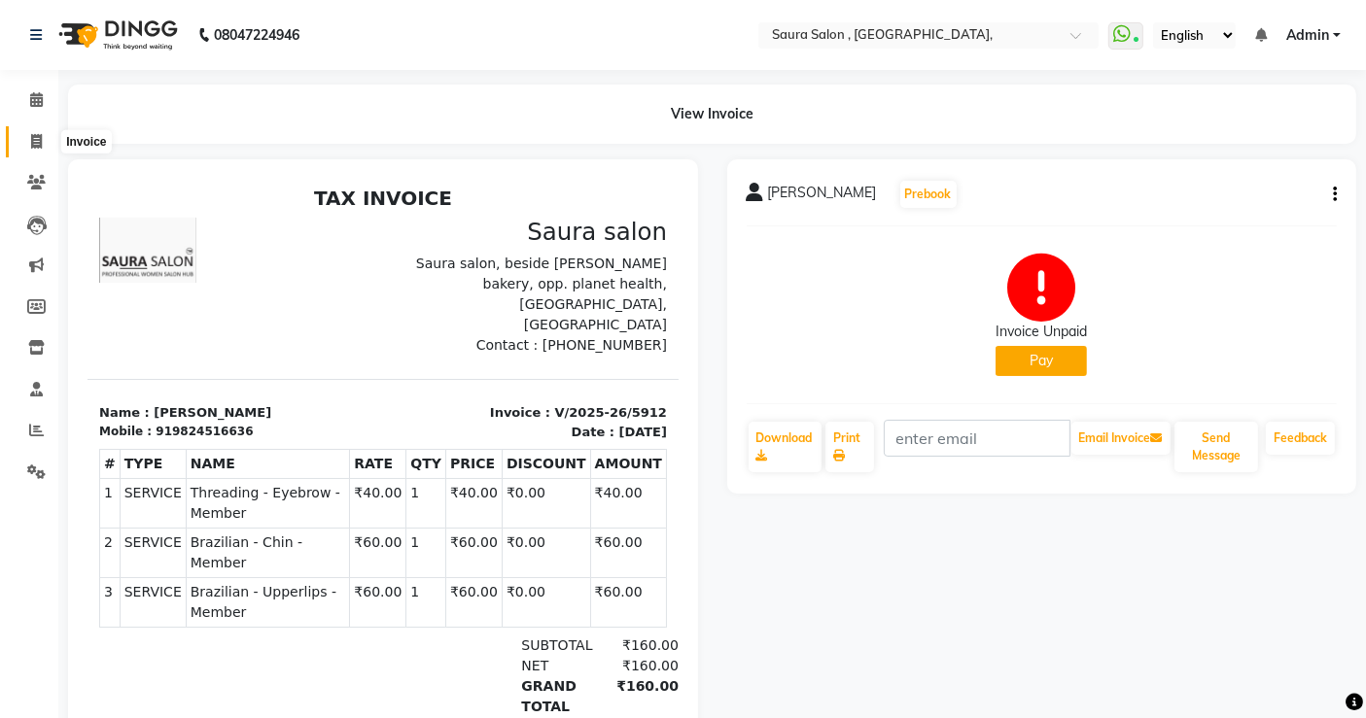
click at [39, 146] on icon at bounding box center [36, 141] width 11 height 15
select select "service"
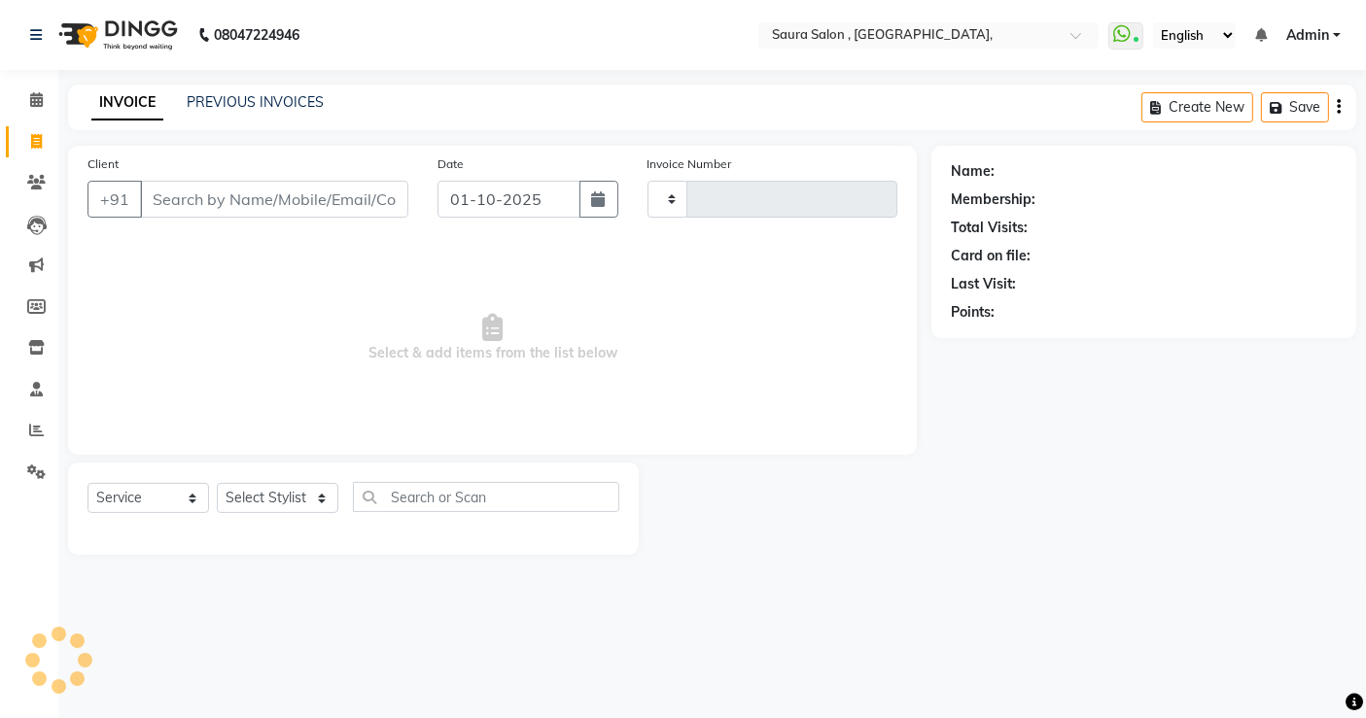
type input "5913"
select select "6963"
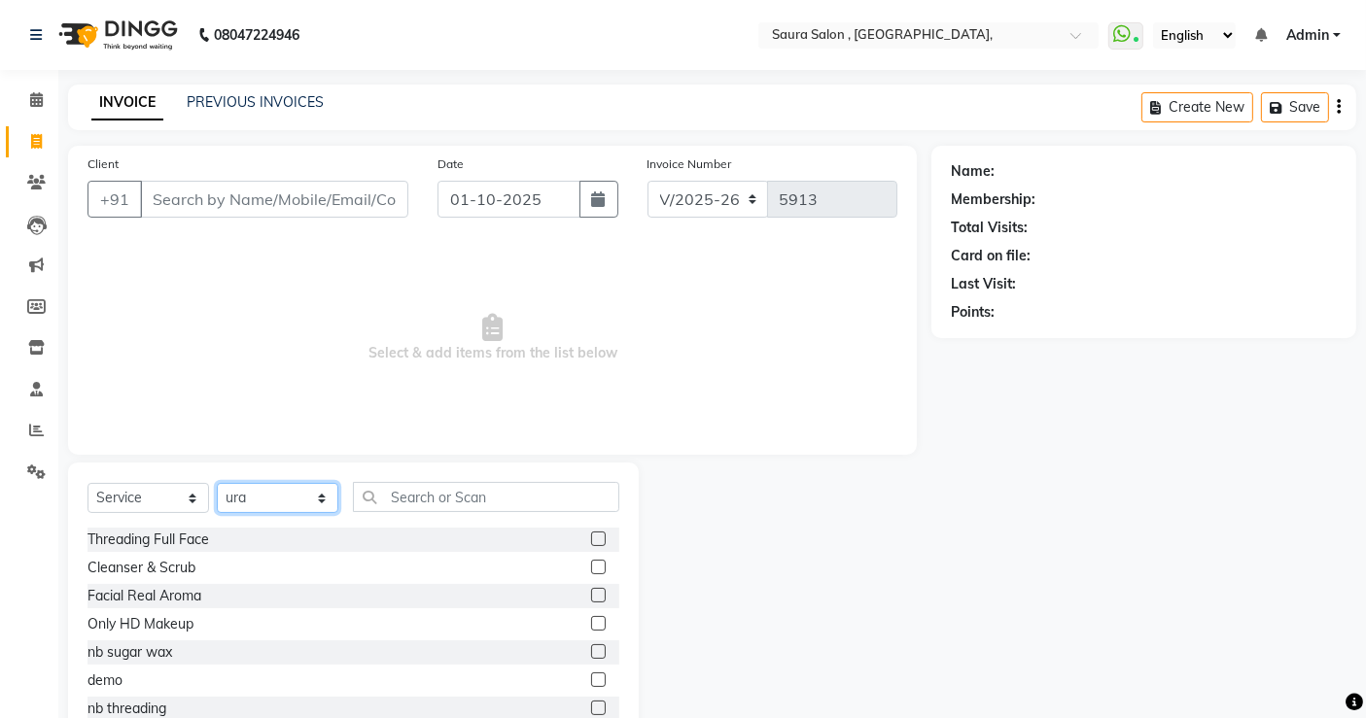
click at [263, 497] on select "Select Stylist archana asha [PERSON_NAME] deepika [PERSON_NAME] [PERSON_NAME] […" at bounding box center [278, 498] width 122 height 30
select select "67661"
click at [217, 483] on select "Select Stylist archana asha [PERSON_NAME] deepika [PERSON_NAME] [PERSON_NAME] […" at bounding box center [278, 498] width 122 height 30
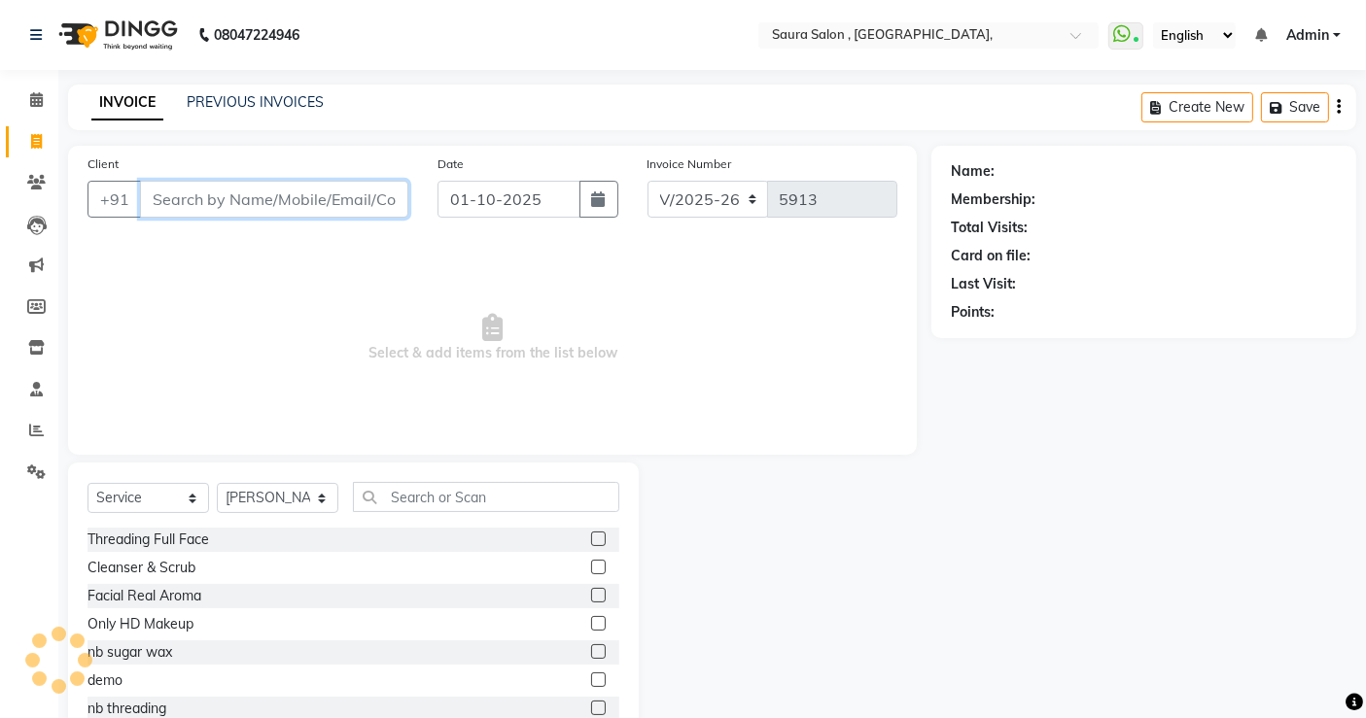
click at [274, 210] on input "Client" at bounding box center [274, 199] width 268 height 37
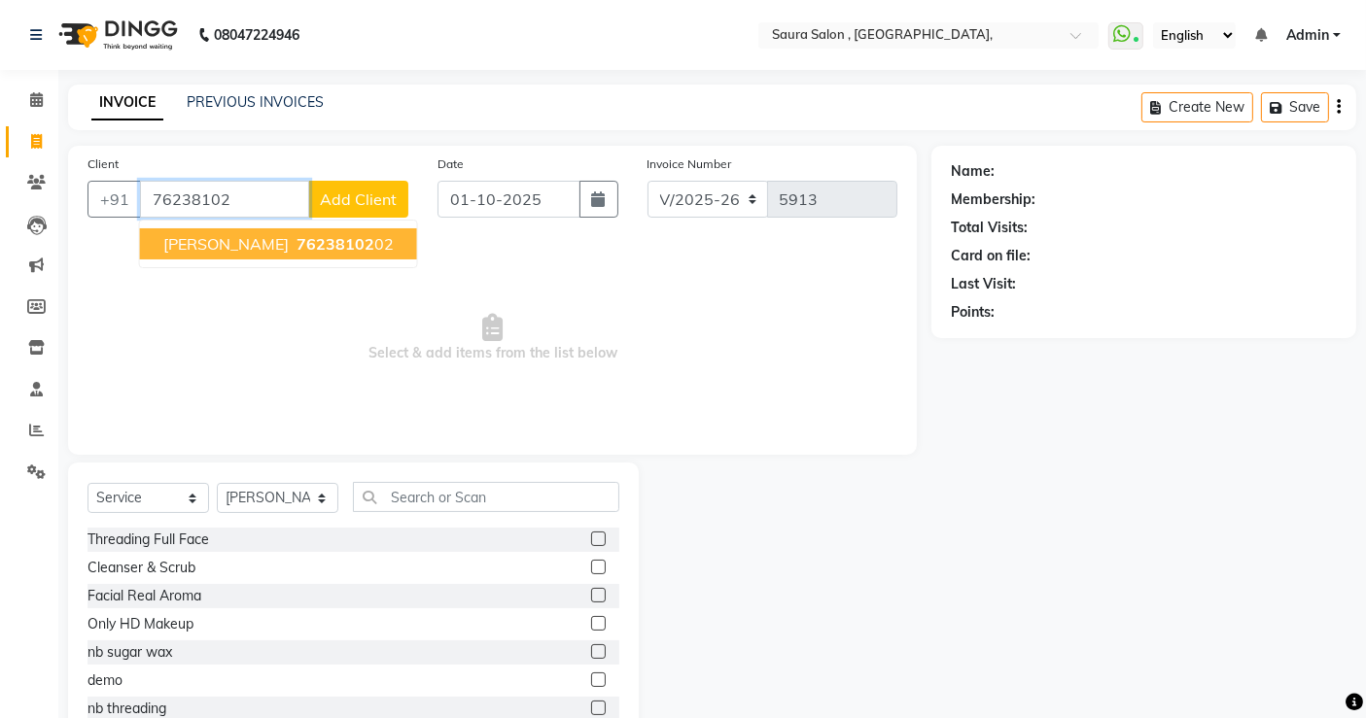
click at [225, 234] on span "yesha thakker" at bounding box center [225, 243] width 125 height 19
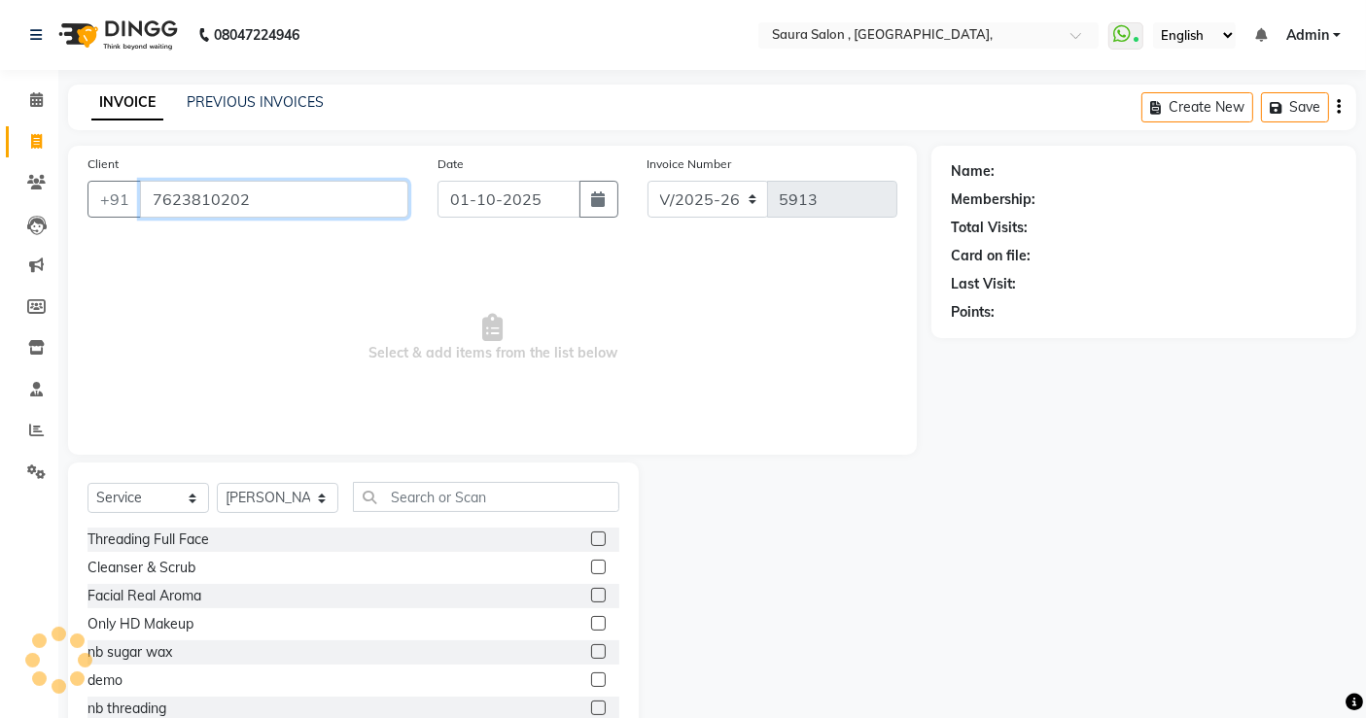
type input "7623810202"
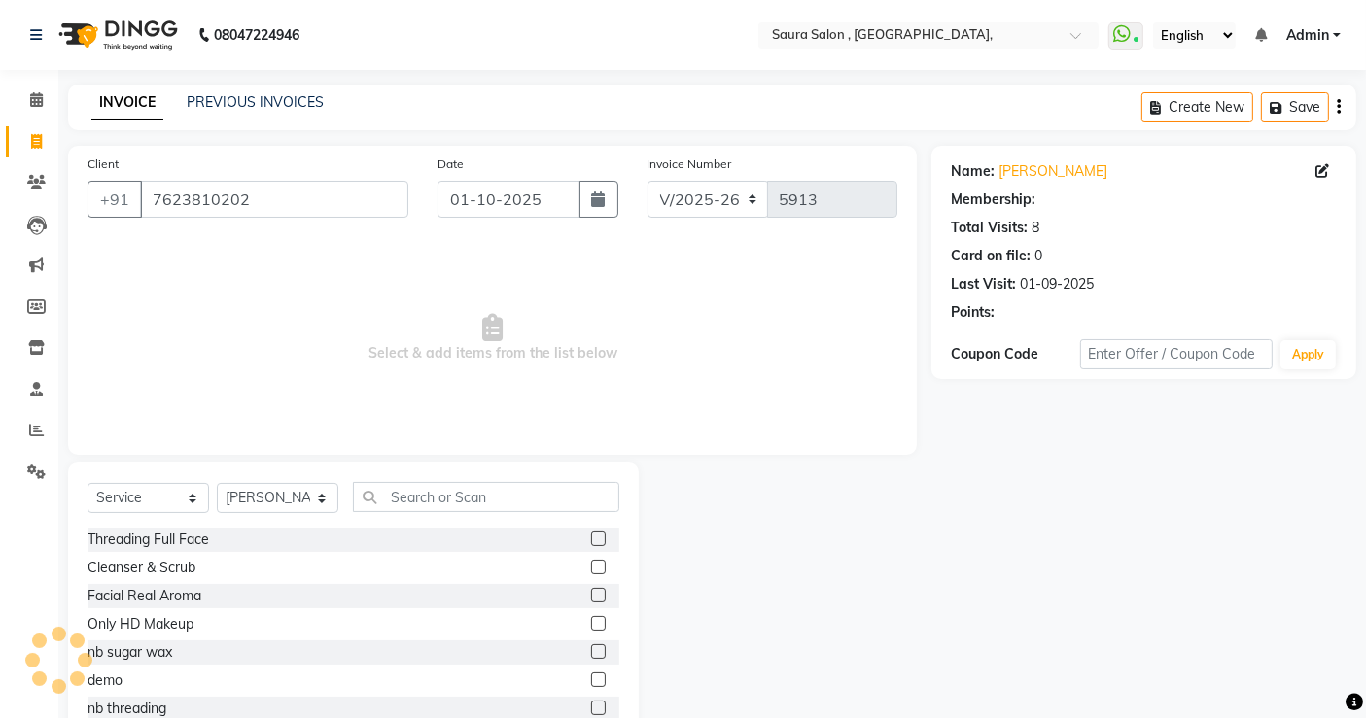
select select "1: Object"
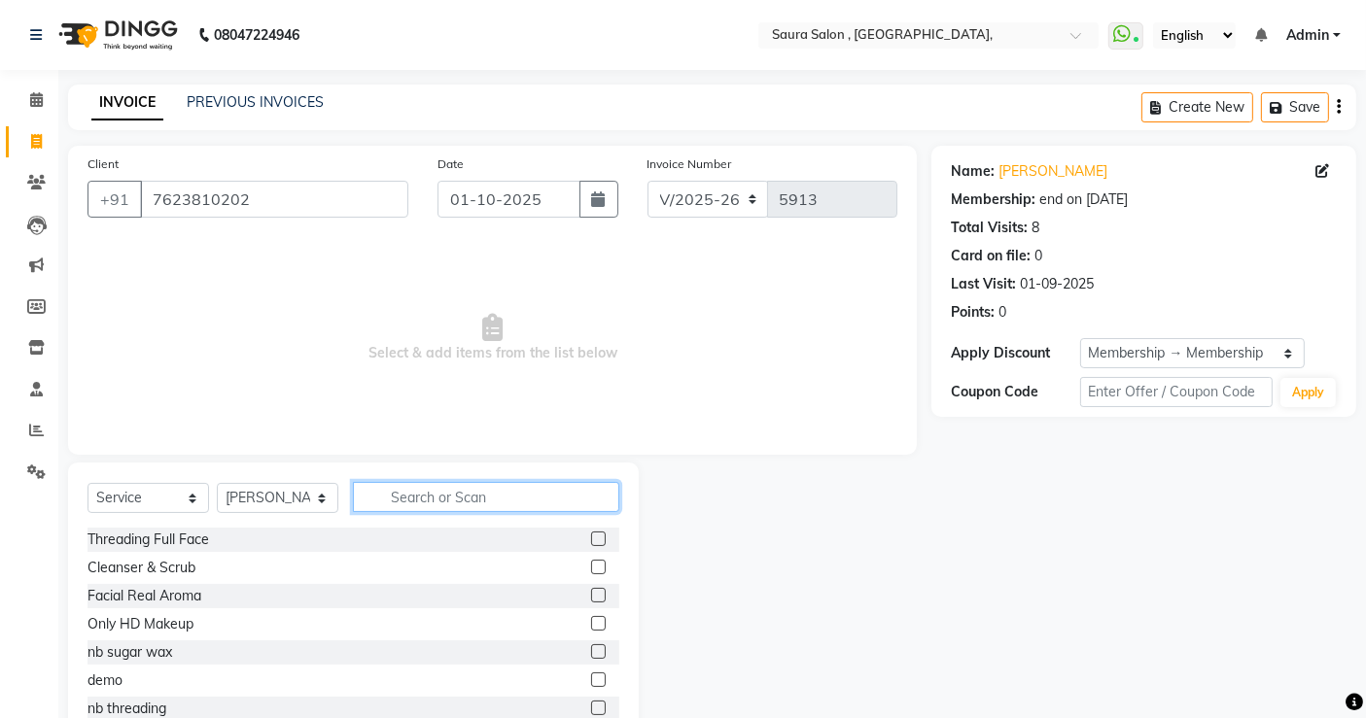
click at [494, 498] on input "text" at bounding box center [486, 497] width 266 height 30
type input "feet"
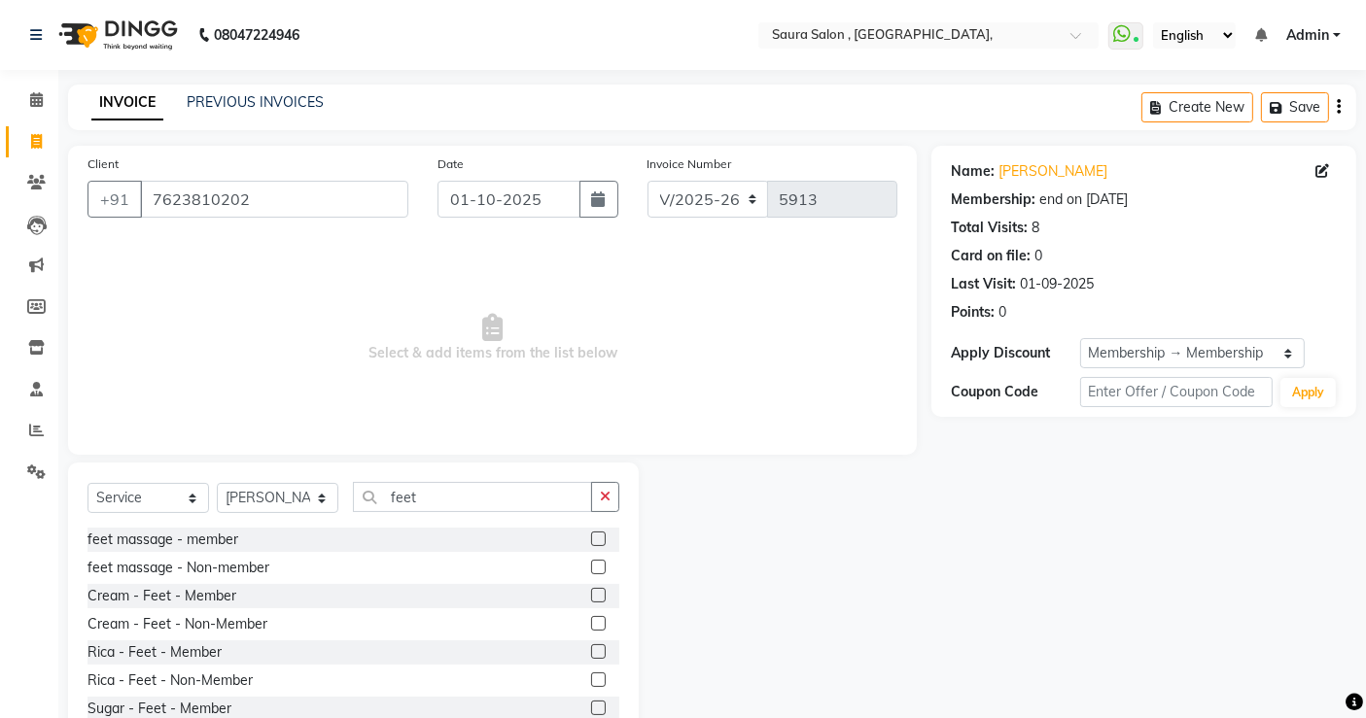
click at [591, 537] on label at bounding box center [598, 539] width 15 height 15
click at [591, 537] on input "checkbox" at bounding box center [597, 540] width 13 height 13
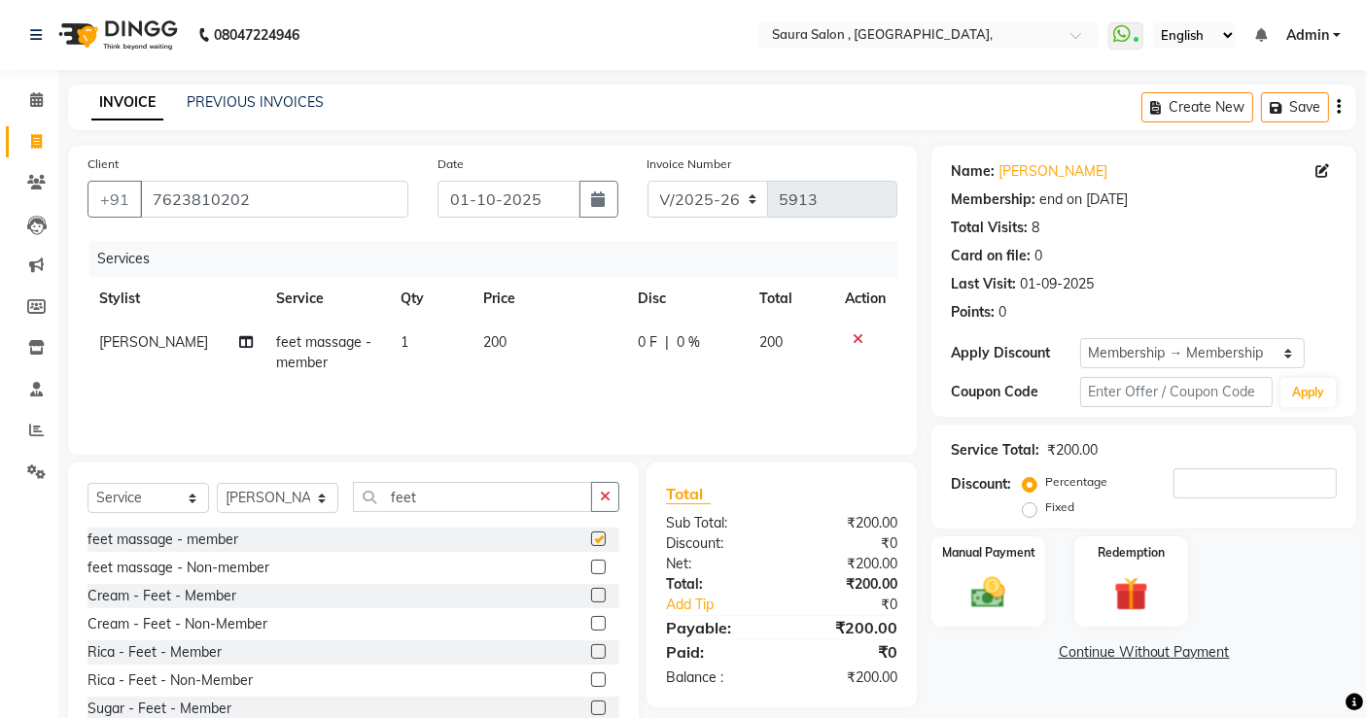
checkbox input "false"
click at [452, 497] on input "feet" at bounding box center [472, 497] width 239 height 30
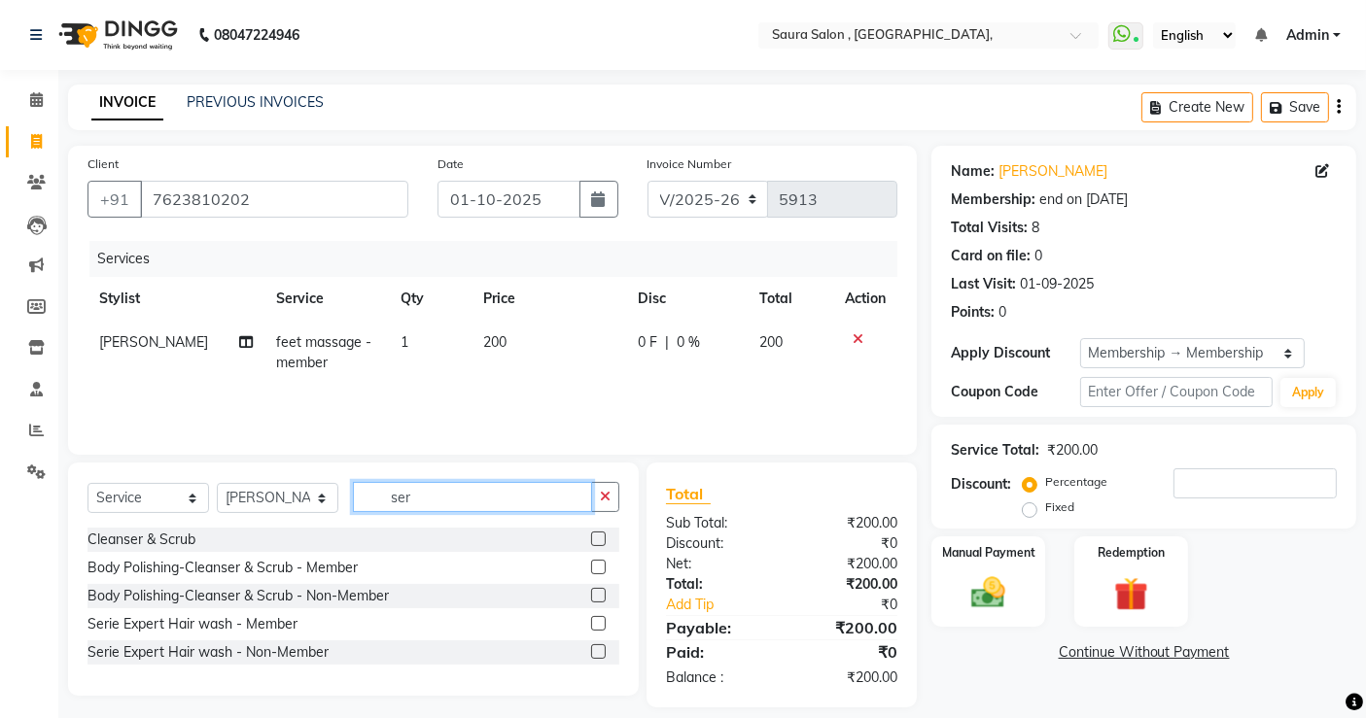
type input "ser"
click at [600, 620] on label at bounding box center [598, 623] width 15 height 15
click at [600, 620] on input "checkbox" at bounding box center [597, 624] width 13 height 13
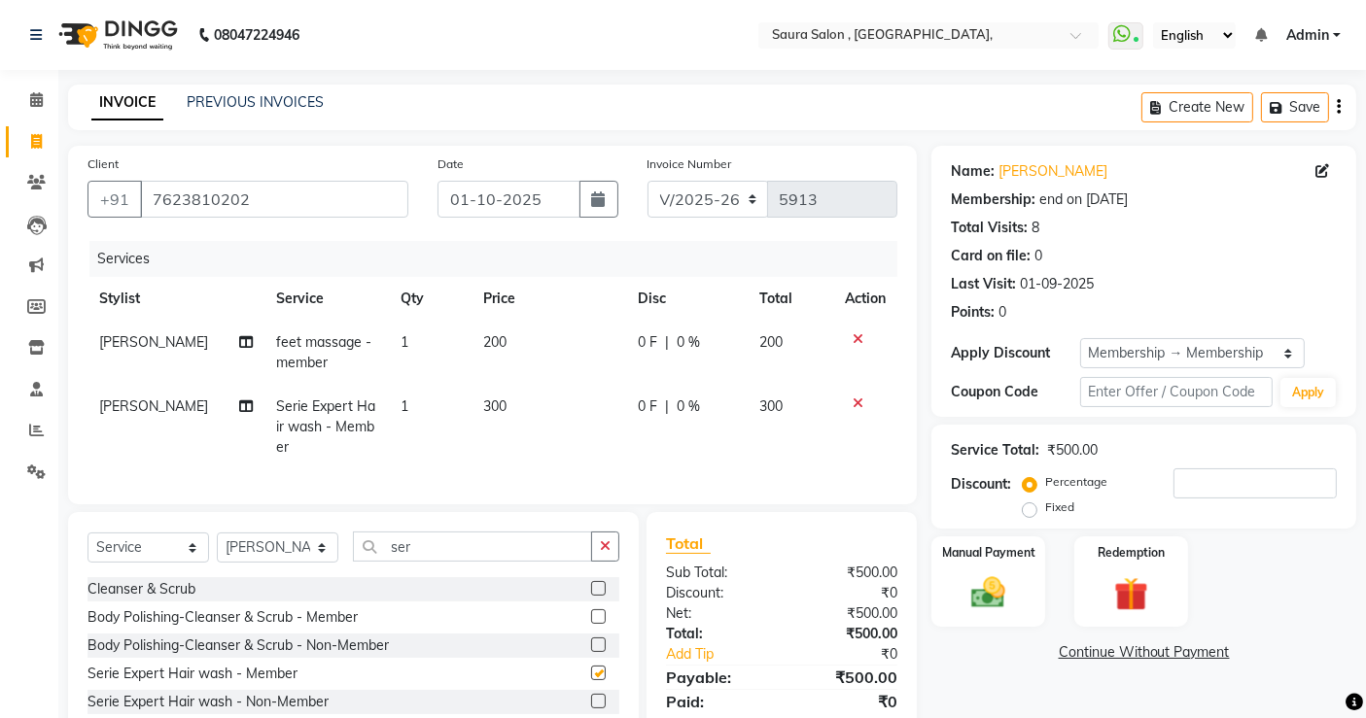
checkbox input "false"
click at [492, 399] on span "300" at bounding box center [494, 406] width 23 height 17
click at [492, 399] on td "300" at bounding box center [548, 427] width 155 height 85
select select "67661"
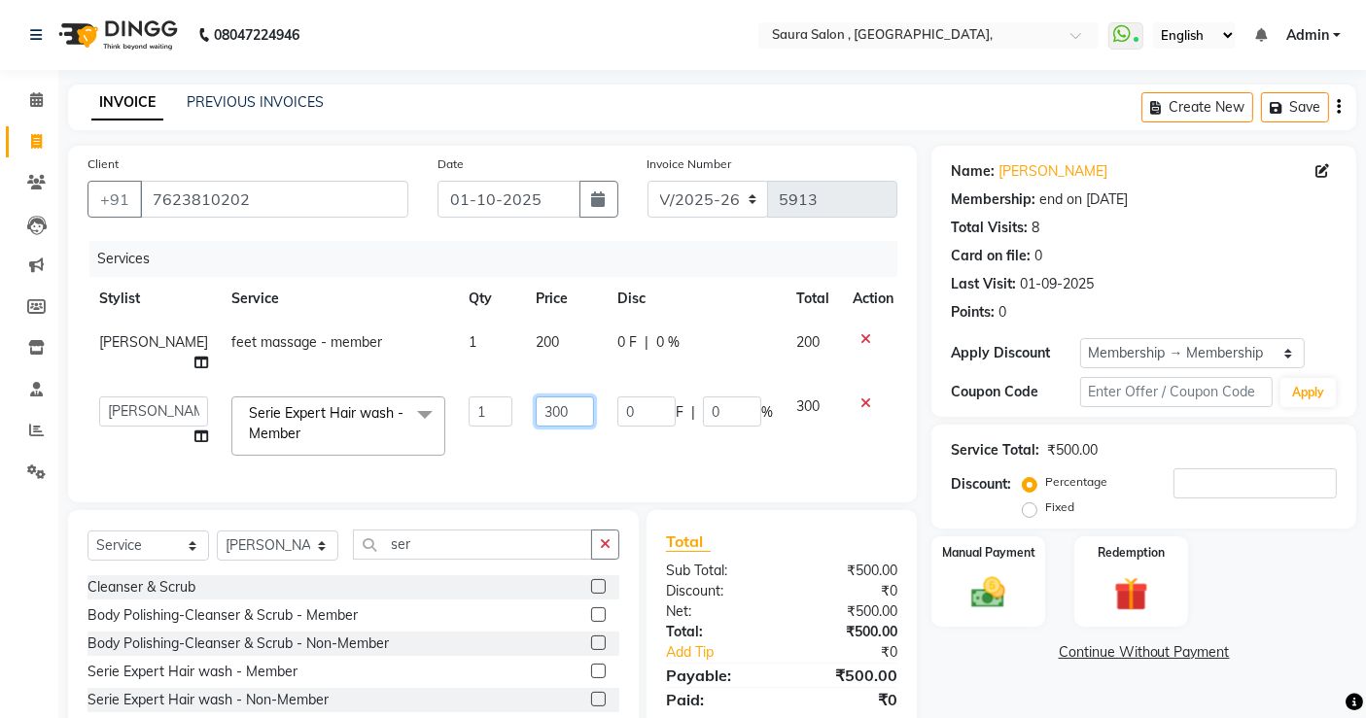
click at [536, 397] on input "300" at bounding box center [565, 412] width 58 height 30
type input "350"
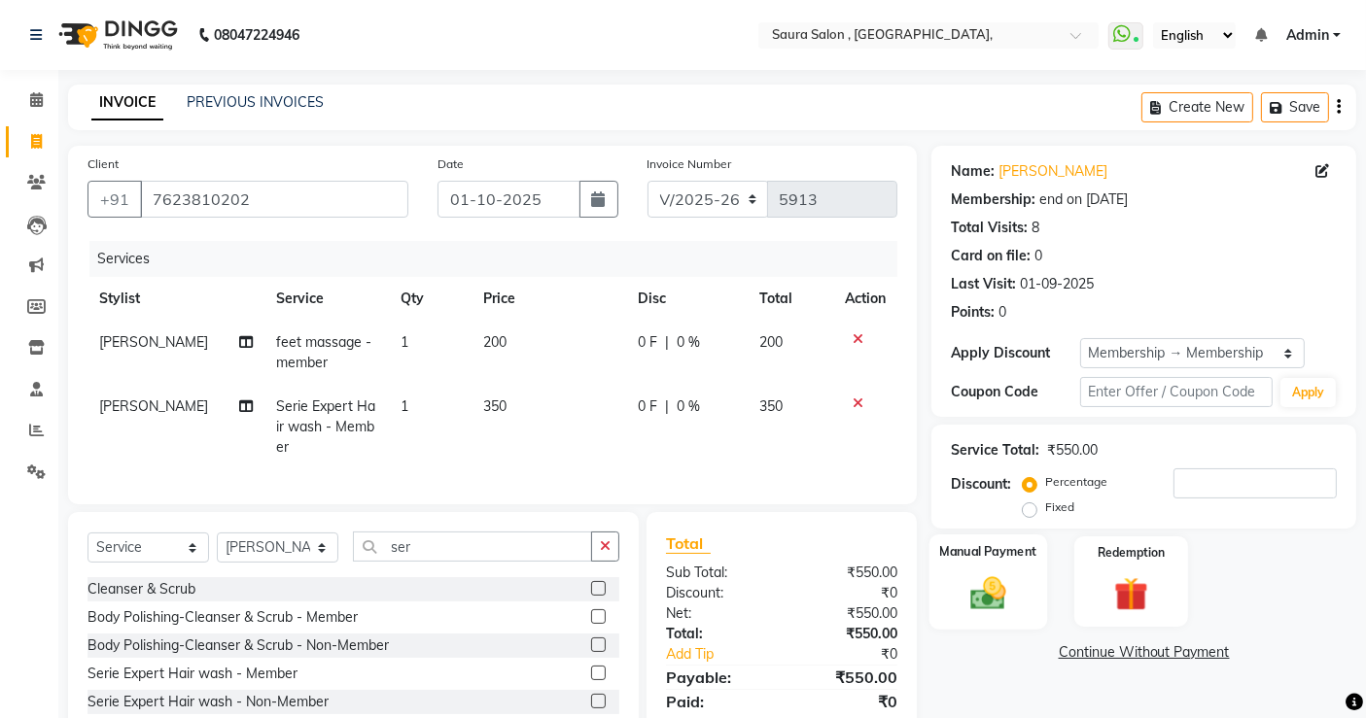
click at [972, 591] on img at bounding box center [988, 593] width 58 height 41
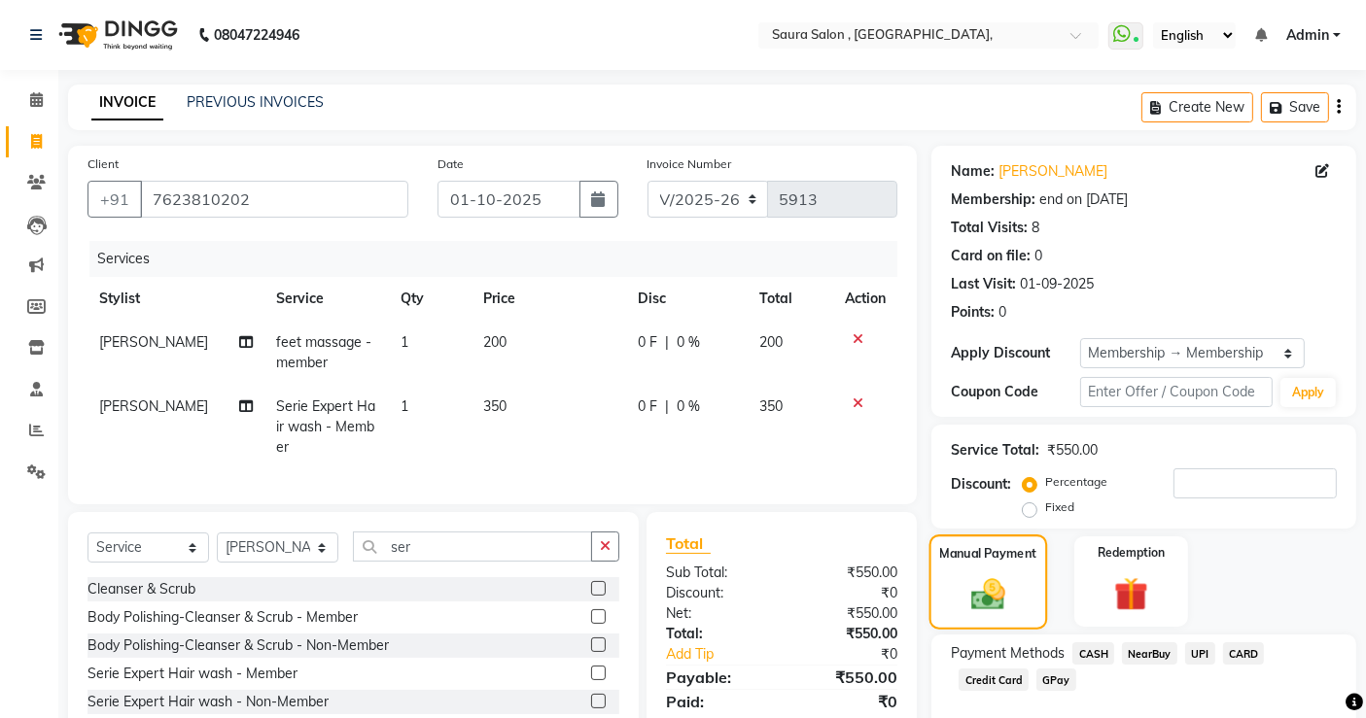
scroll to position [101, 0]
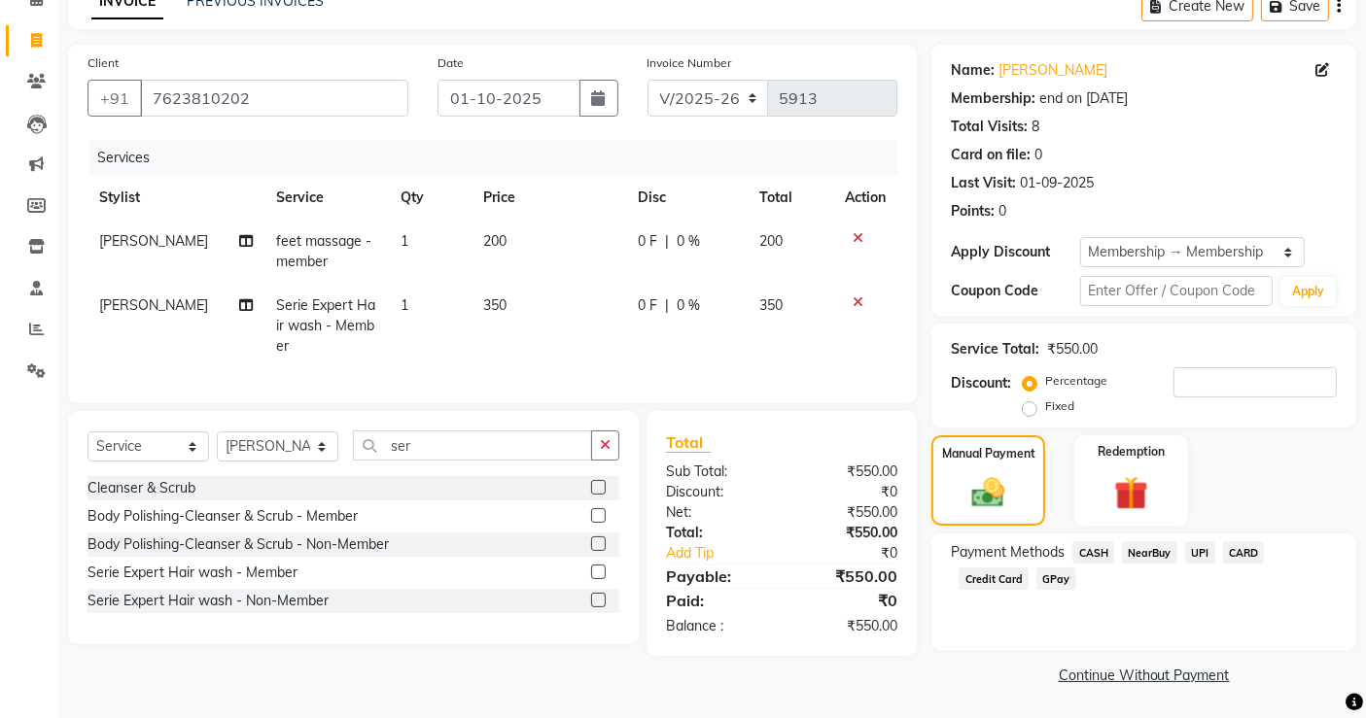
click at [1194, 548] on span "UPI" at bounding box center [1200, 552] width 30 height 22
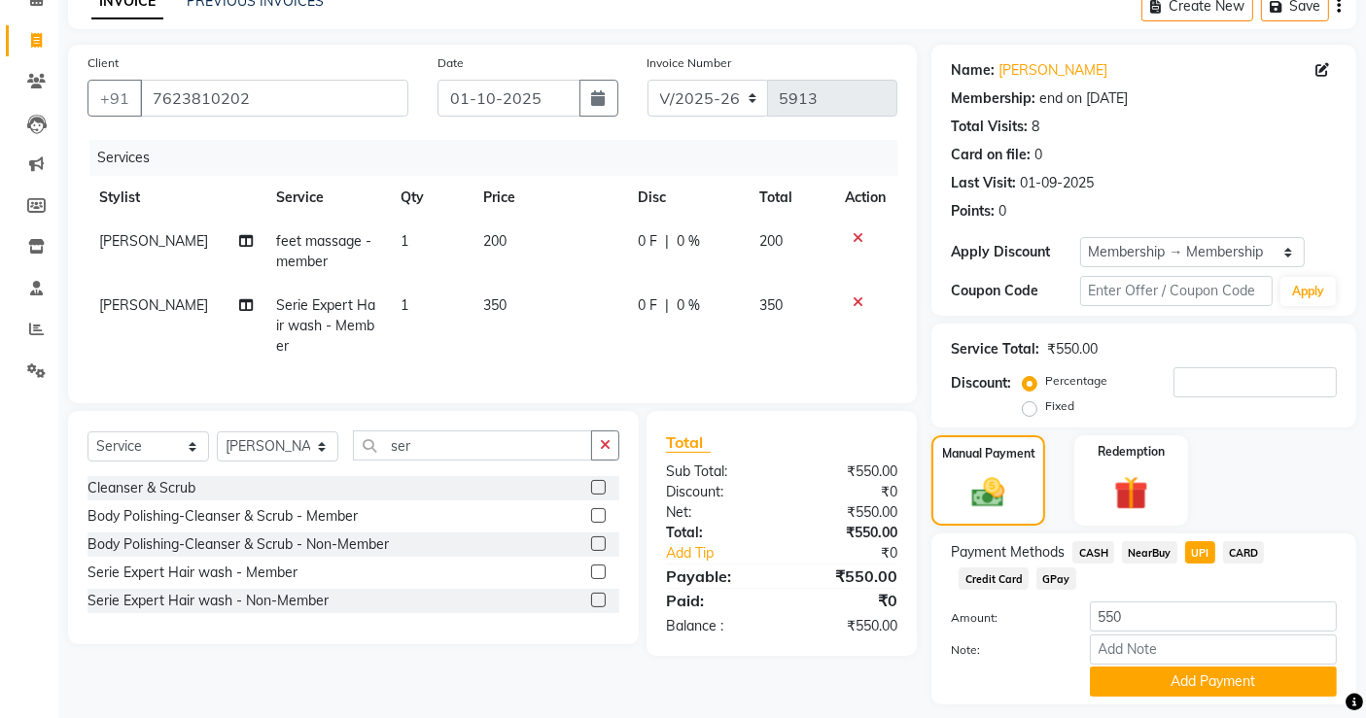
scroll to position [156, 0]
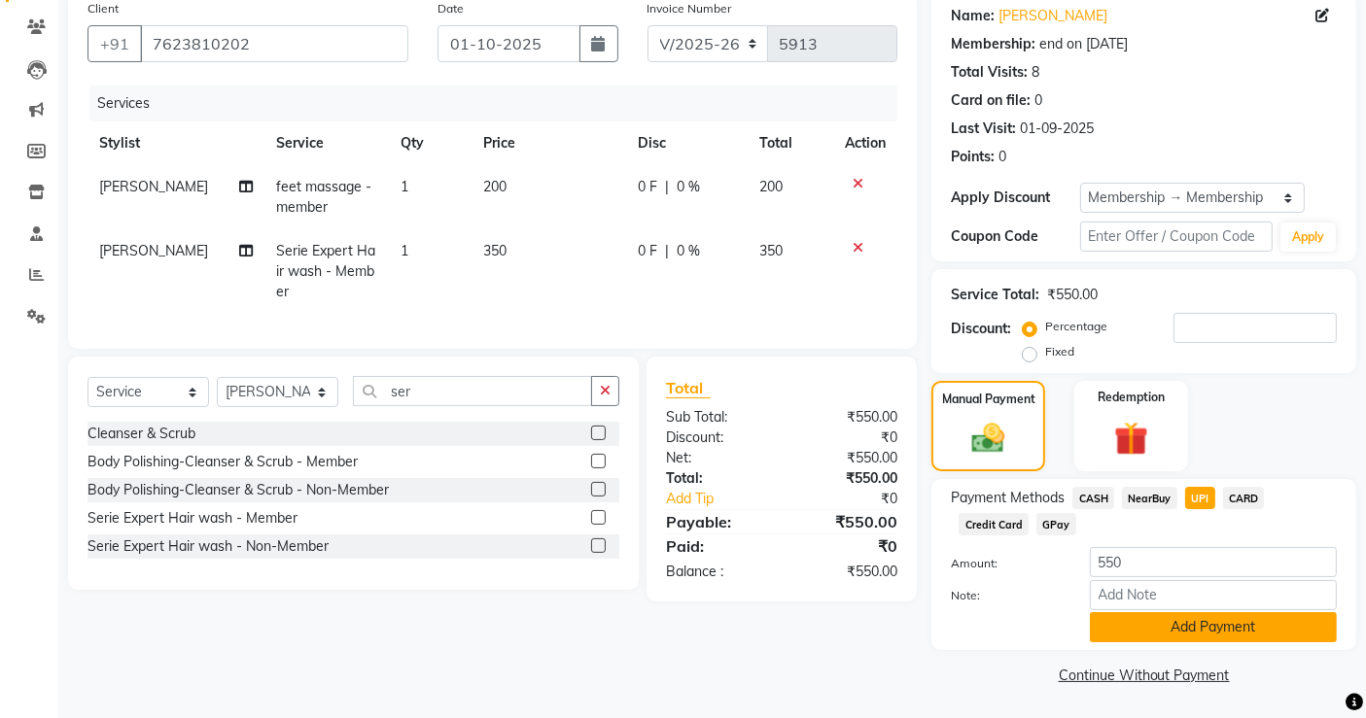
click at [1189, 624] on button "Add Payment" at bounding box center [1213, 627] width 247 height 30
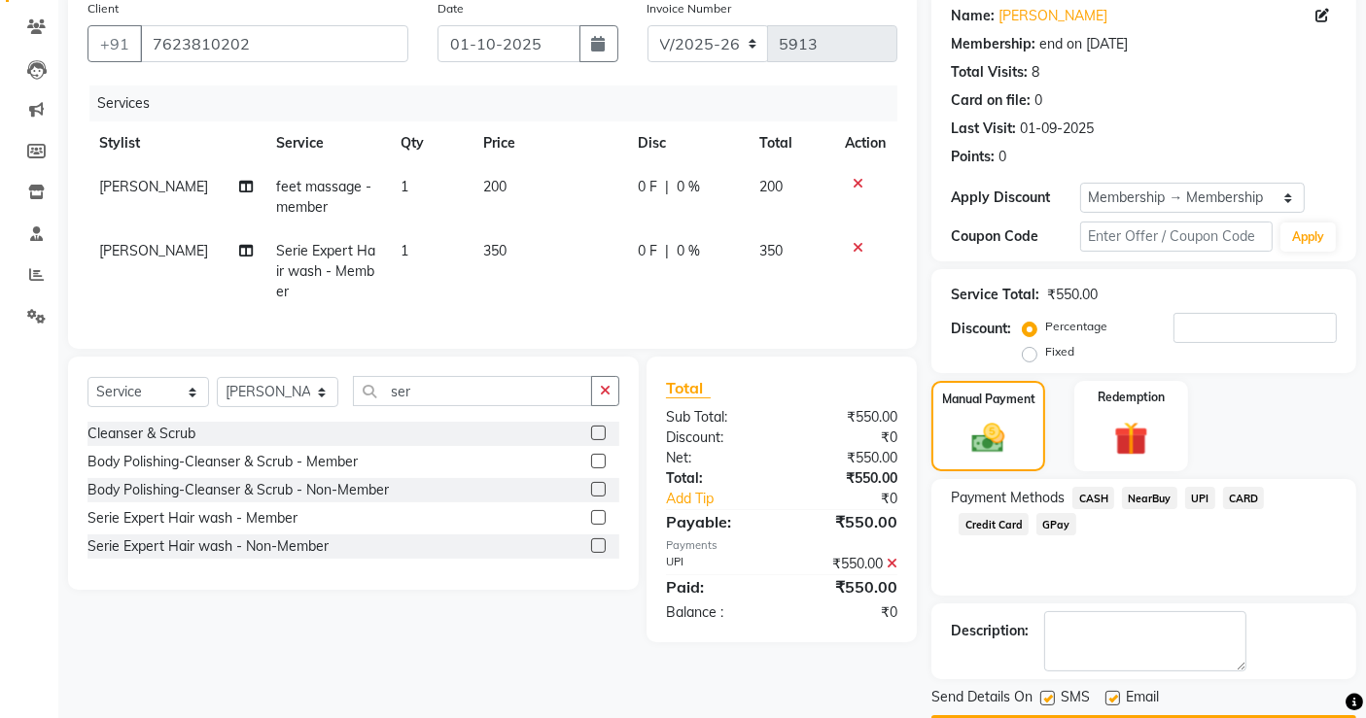
scroll to position [211, 0]
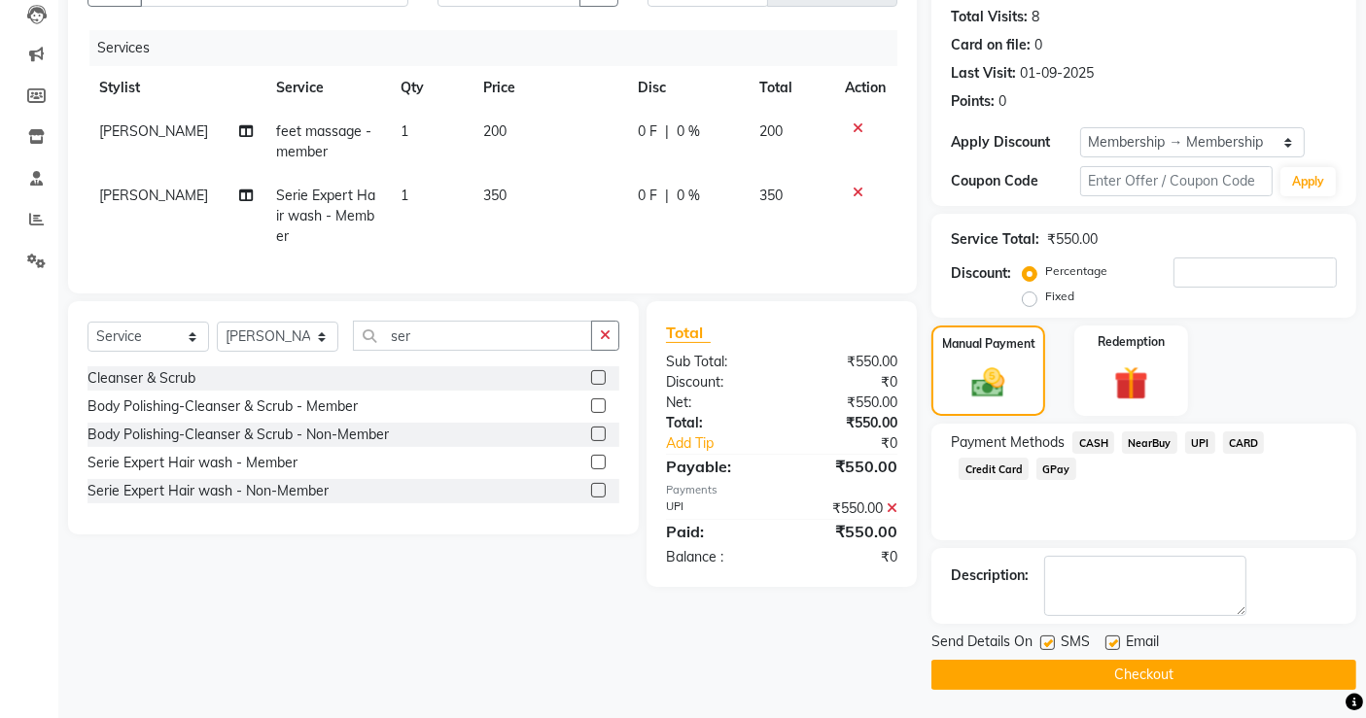
click at [1190, 680] on button "Checkout" at bounding box center [1143, 675] width 425 height 30
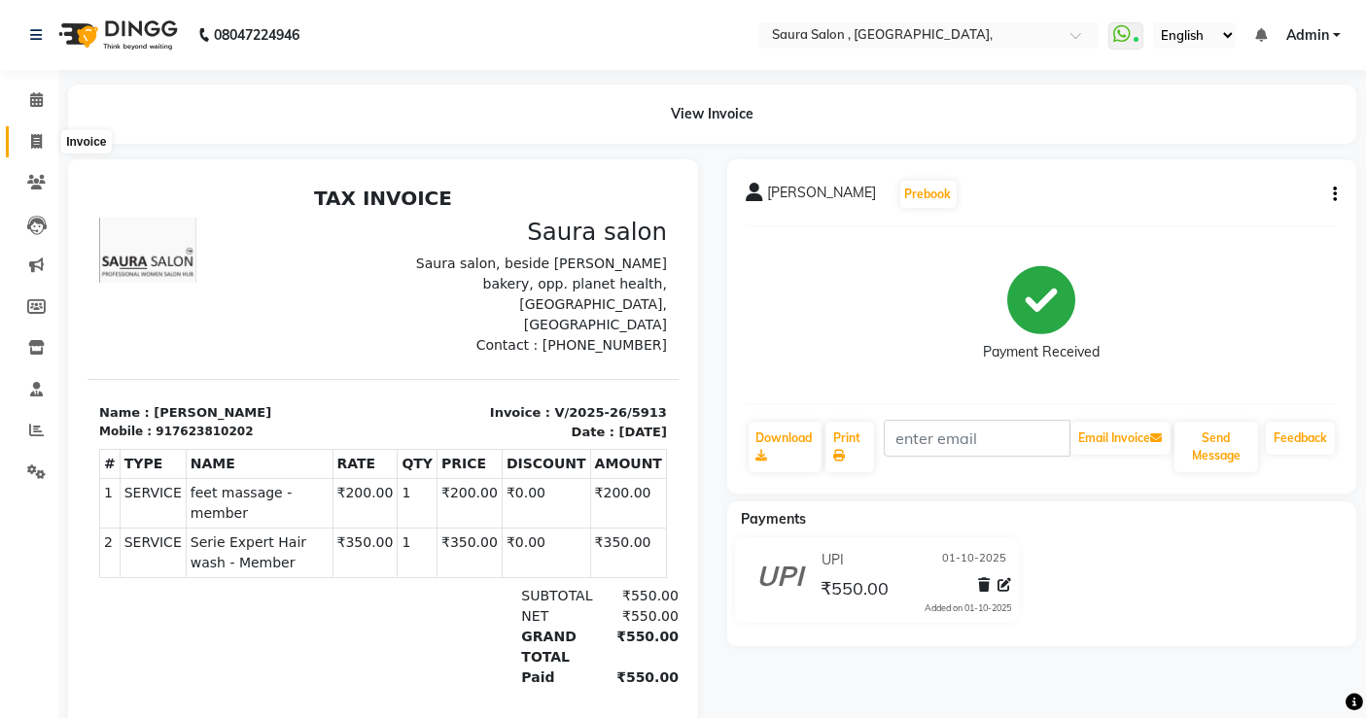
click at [33, 146] on icon at bounding box center [36, 141] width 11 height 15
select select "6963"
select select "service"
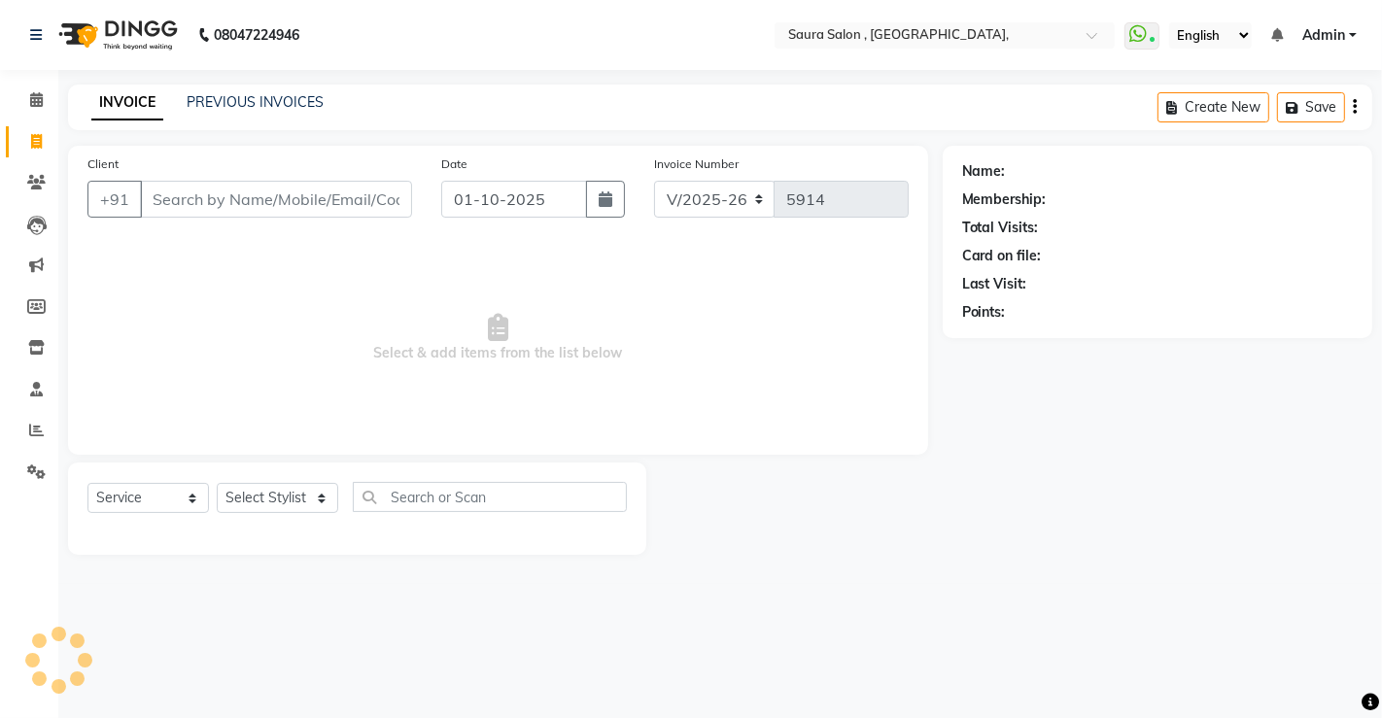
select select "57428"
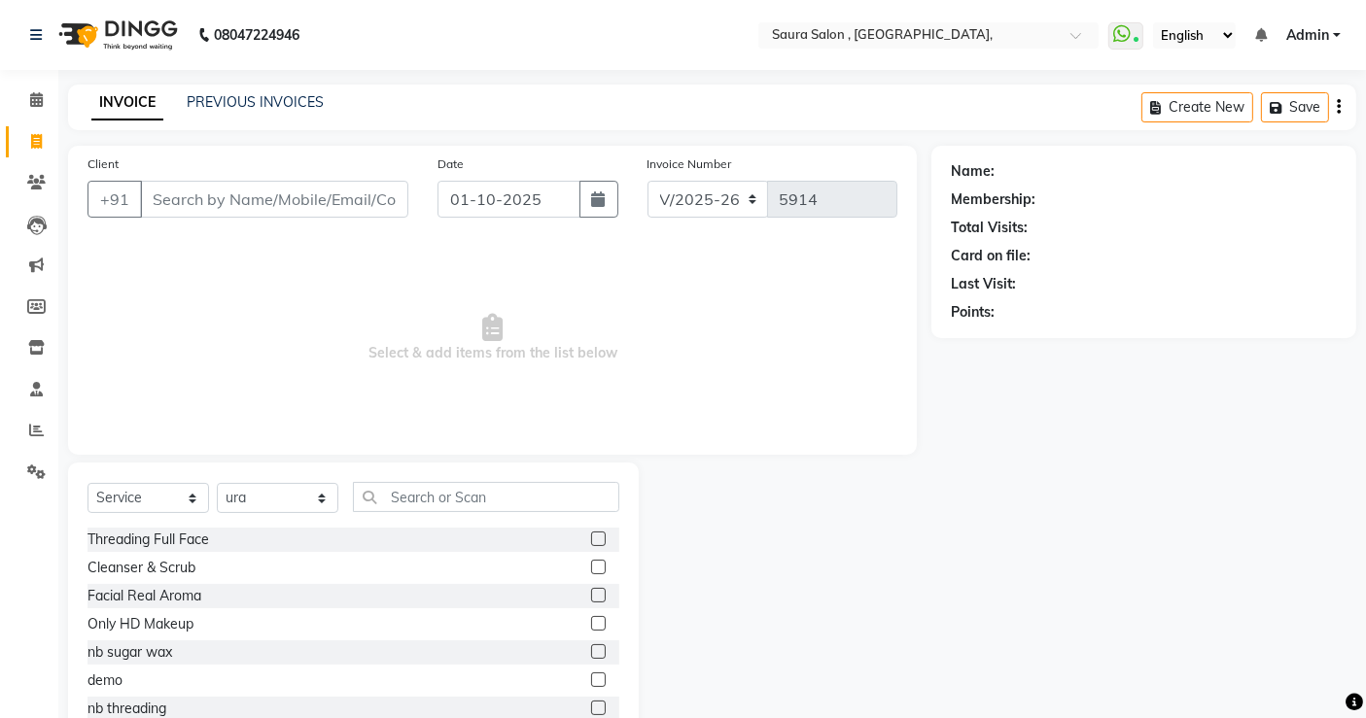
click at [250, 205] on input "Client" at bounding box center [274, 199] width 268 height 37
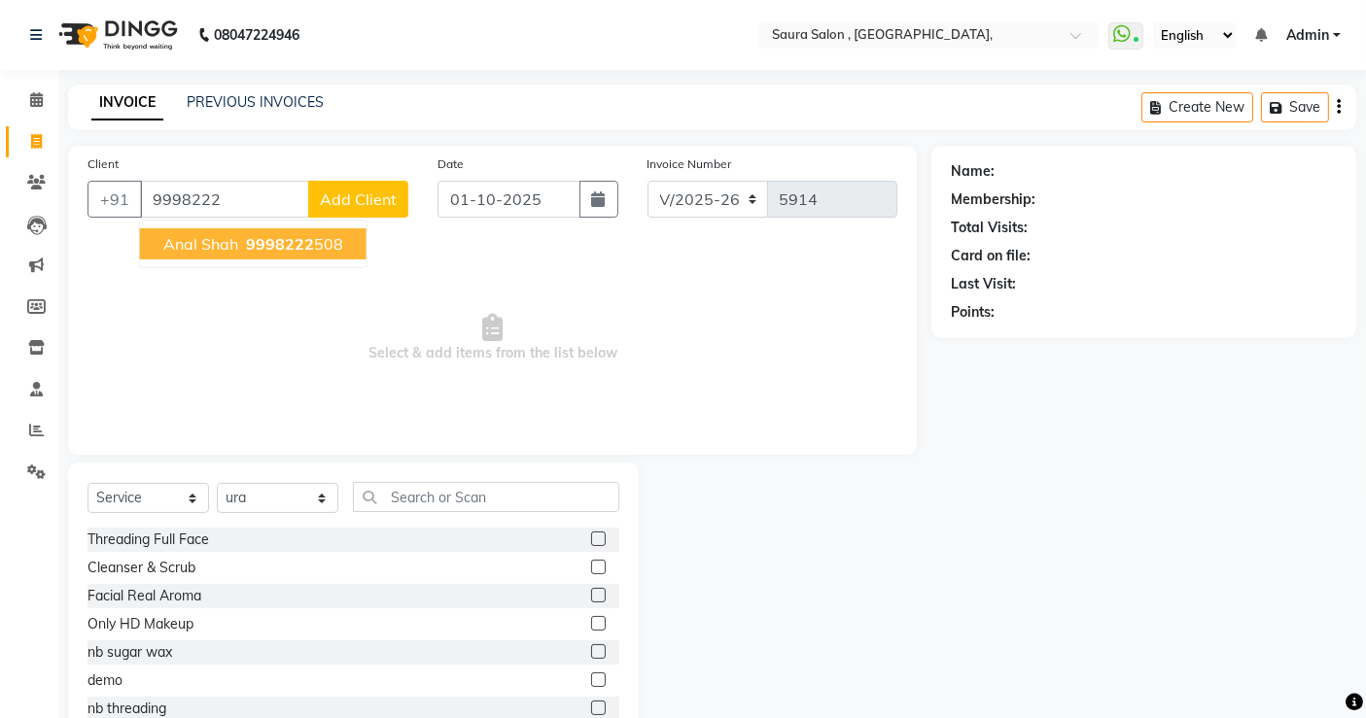
click at [183, 234] on span "anal shah" at bounding box center [200, 243] width 75 height 19
type input "9998222508"
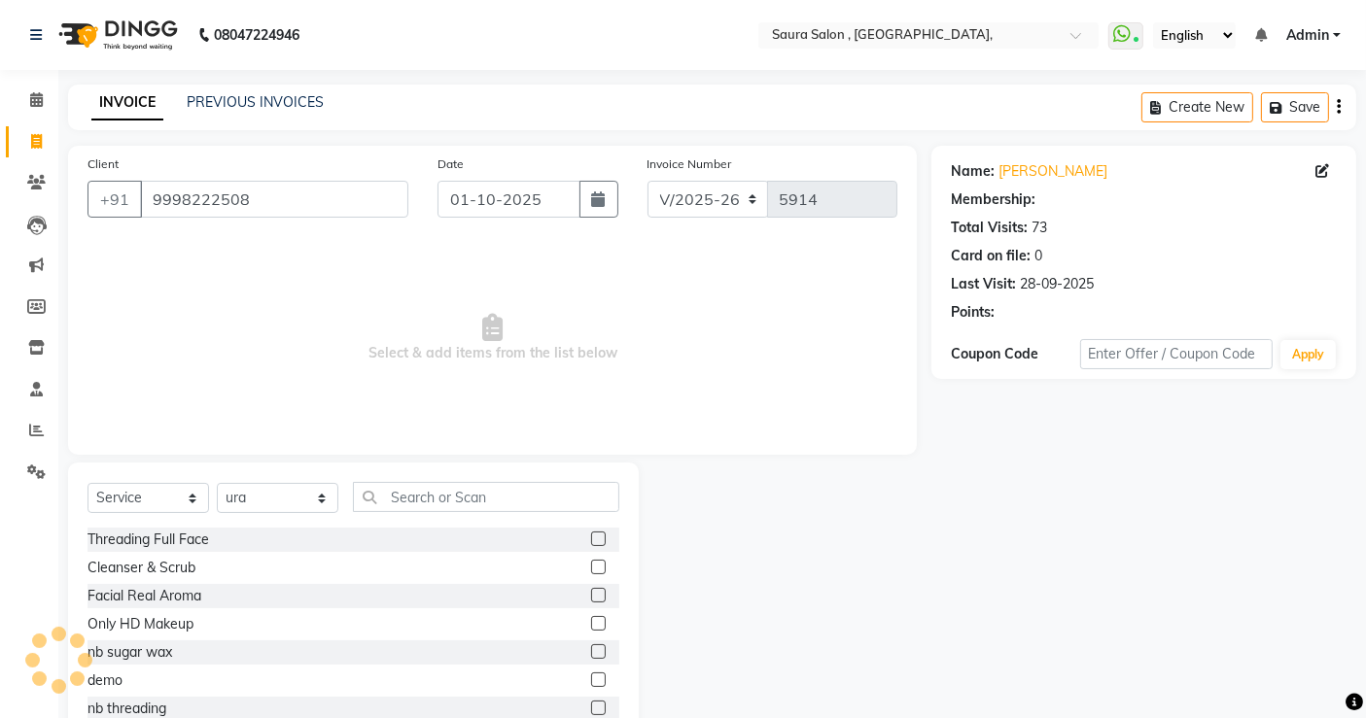
select select "1: Object"
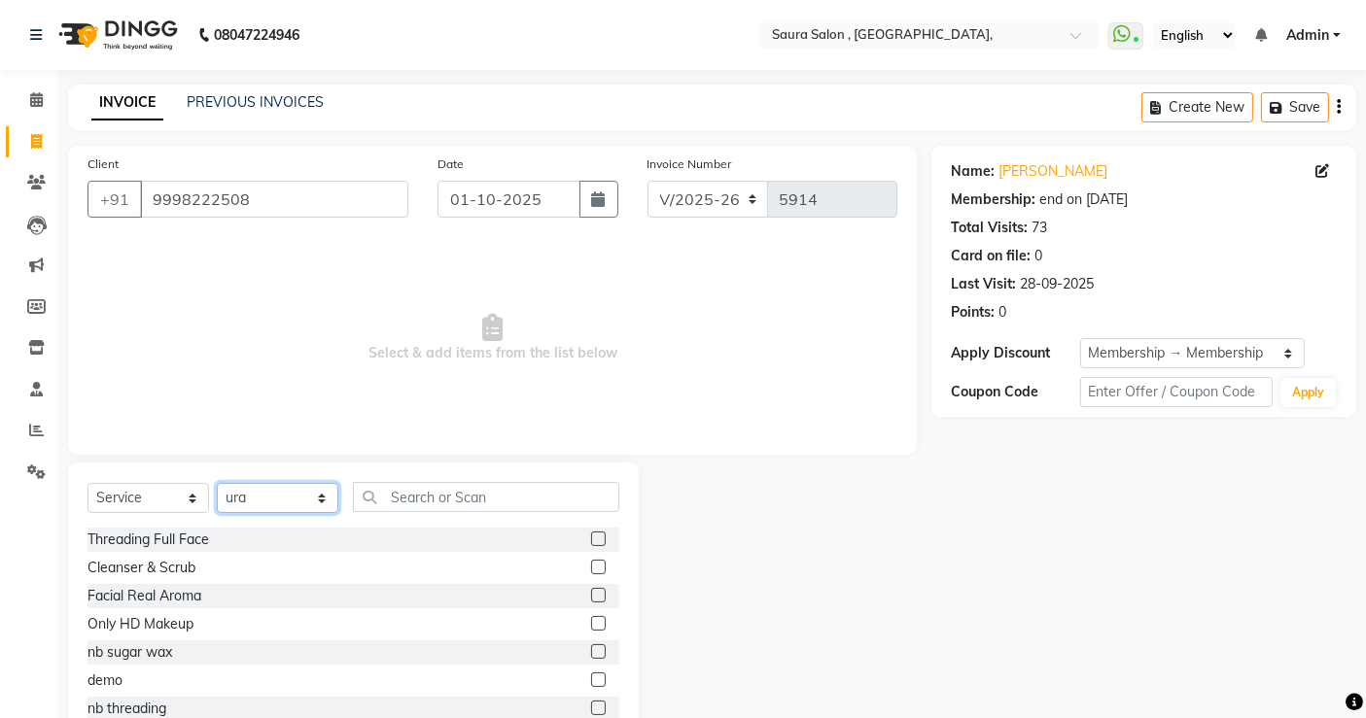
click at [283, 493] on select "Select Stylist archana asha [PERSON_NAME] deepika [PERSON_NAME] [PERSON_NAME] […" at bounding box center [278, 498] width 122 height 30
select select "56810"
click at [217, 483] on select "Select Stylist archana asha [PERSON_NAME] deepika [PERSON_NAME] [PERSON_NAME] […" at bounding box center [278, 498] width 122 height 30
click at [394, 497] on input "text" at bounding box center [486, 497] width 266 height 30
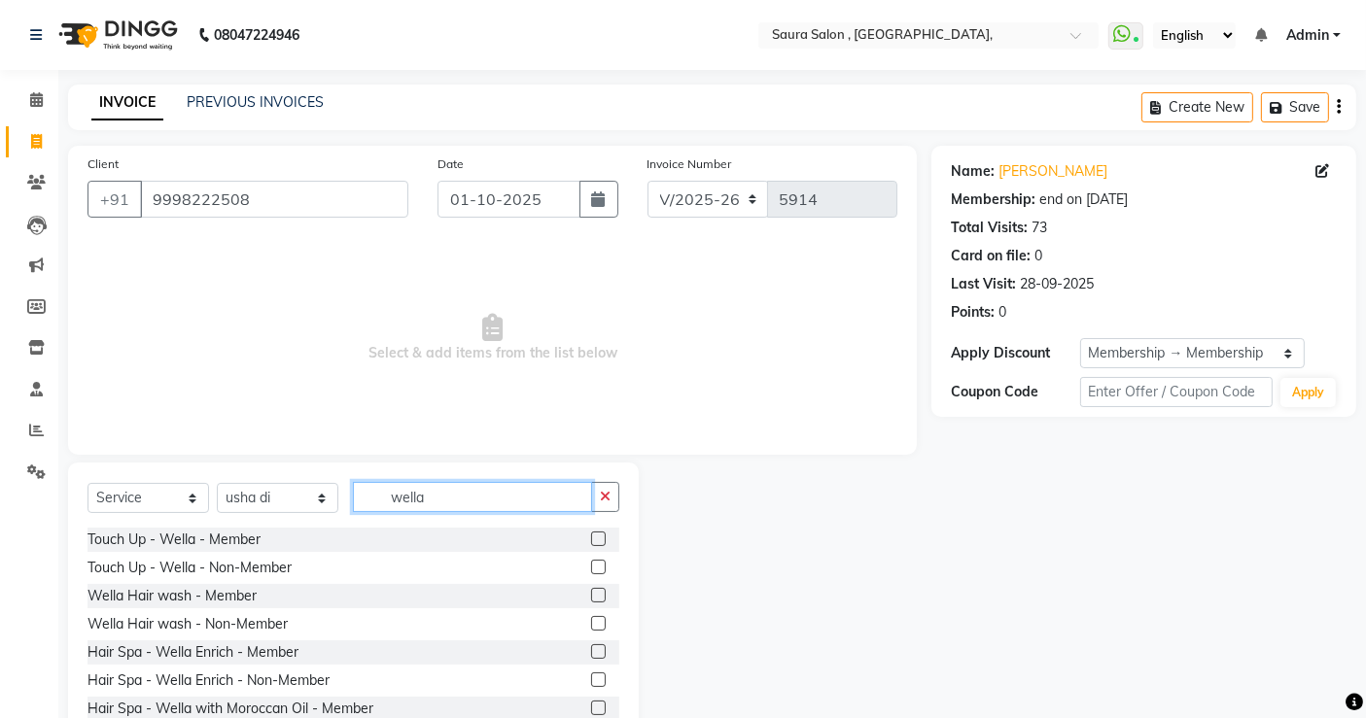
type input "wella"
click at [591, 593] on label at bounding box center [598, 595] width 15 height 15
click at [591, 593] on input "checkbox" at bounding box center [597, 596] width 13 height 13
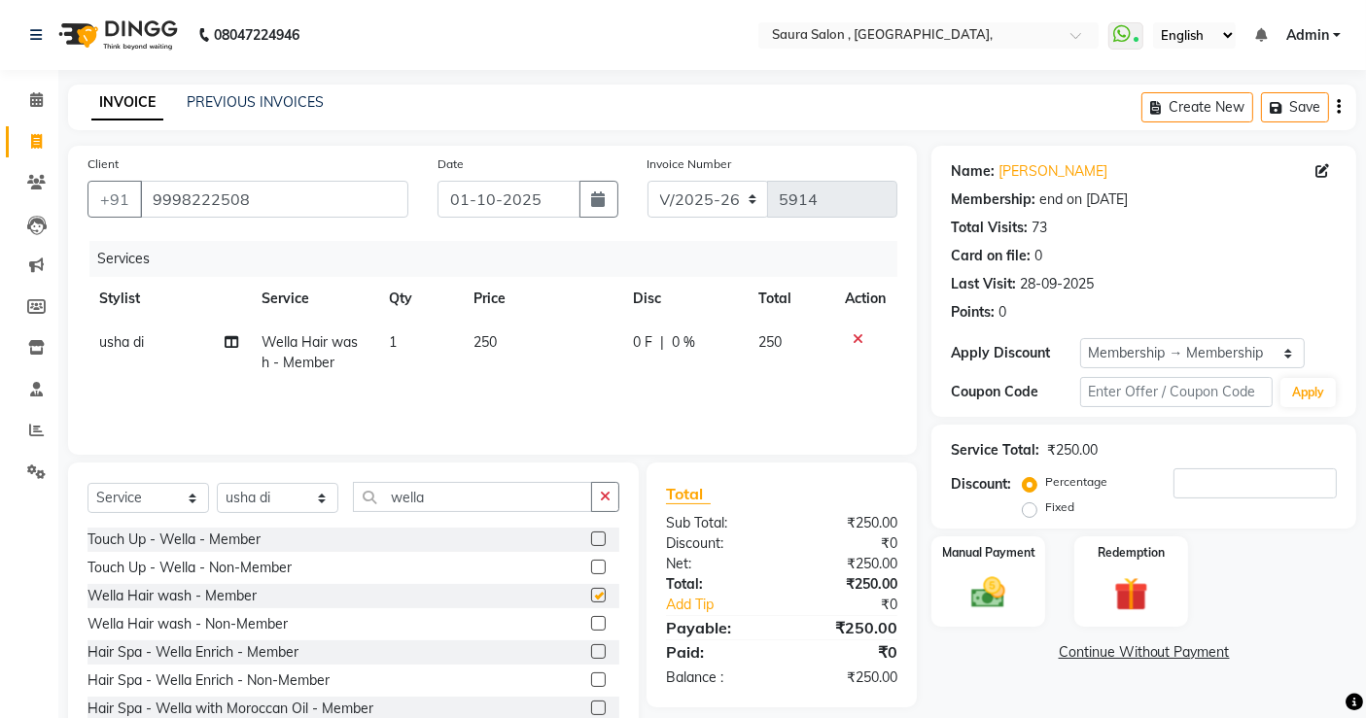
checkbox input "false"
click at [472, 489] on input "wella" at bounding box center [472, 497] width 239 height 30
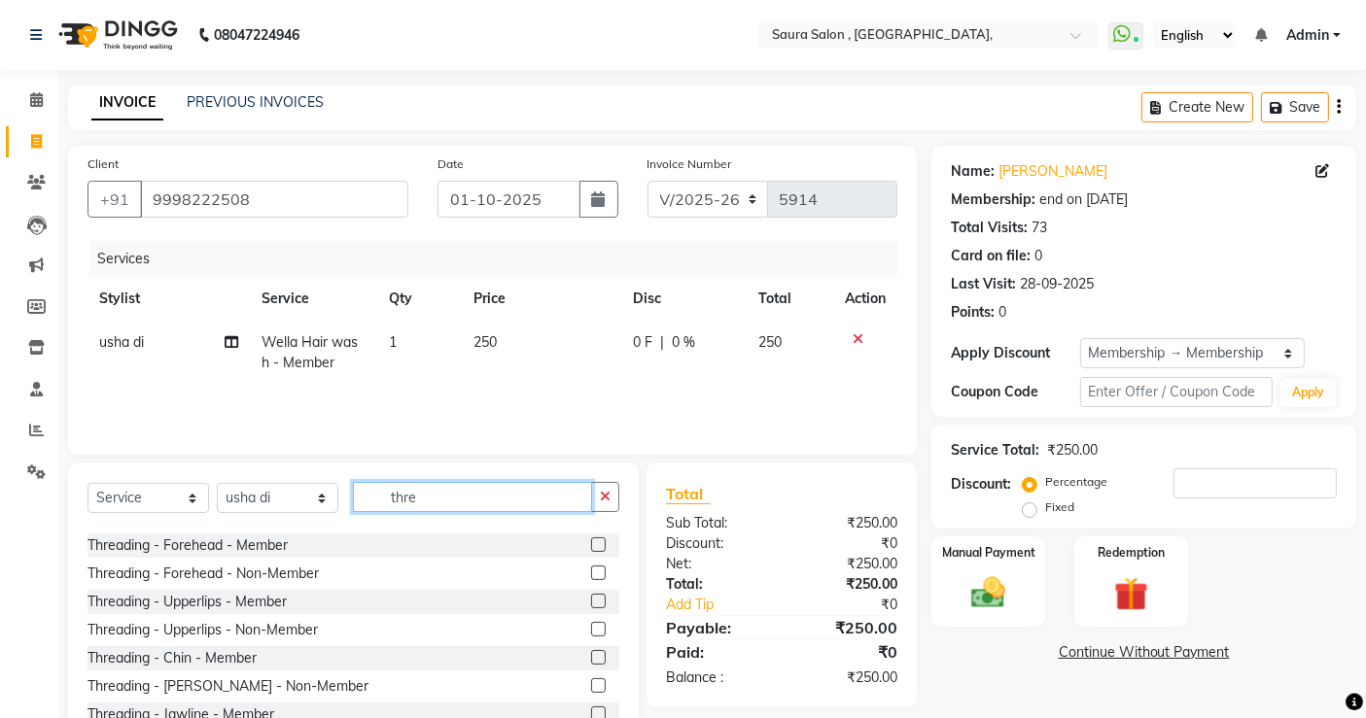
scroll to position [163, 0]
type input "thre"
click at [591, 655] on label at bounding box center [598, 657] width 15 height 15
click at [591, 655] on input "checkbox" at bounding box center [597, 658] width 13 height 13
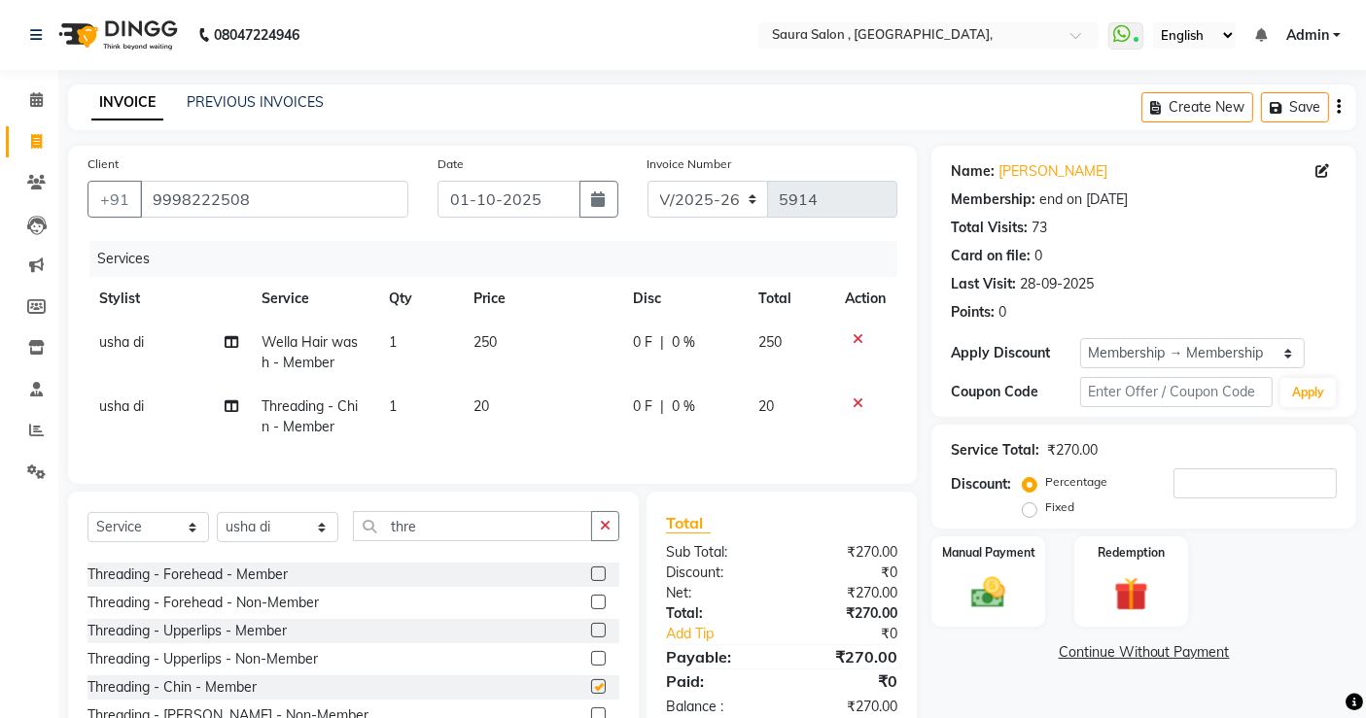
checkbox input "false"
click at [997, 587] on img at bounding box center [988, 593] width 58 height 41
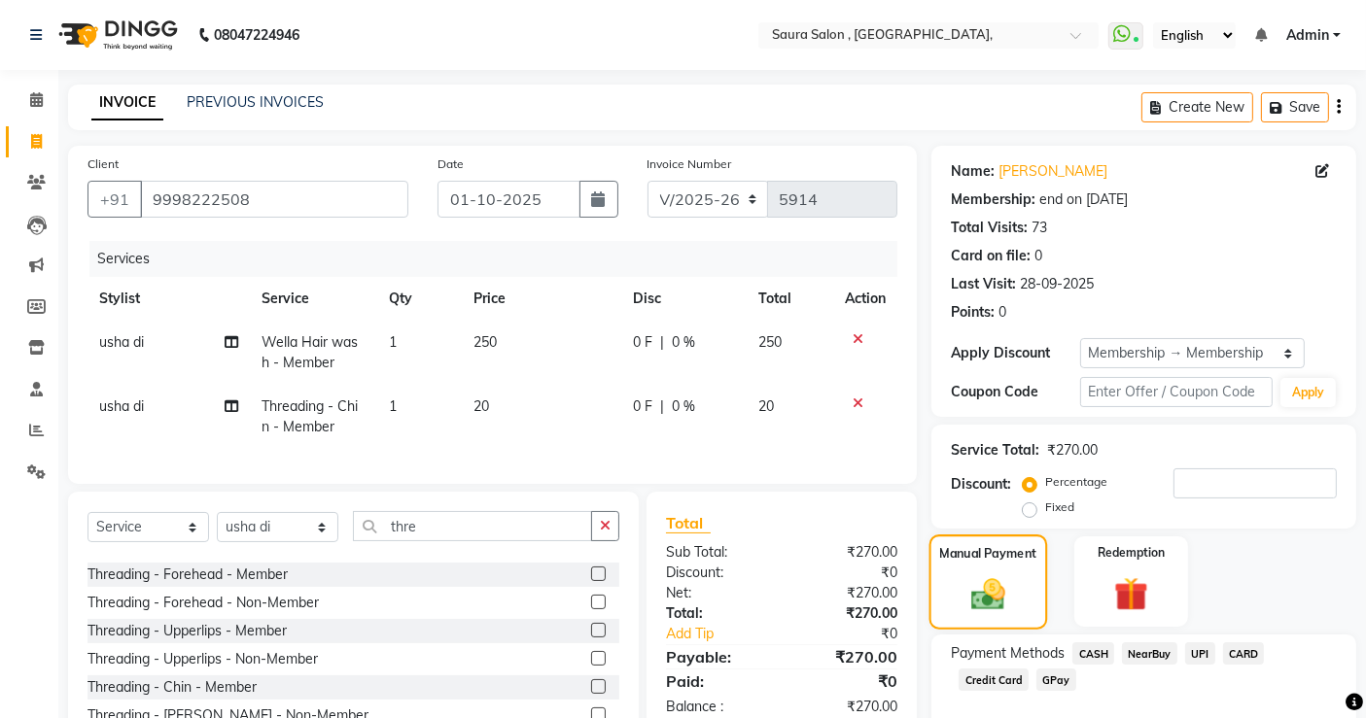
scroll to position [105, 0]
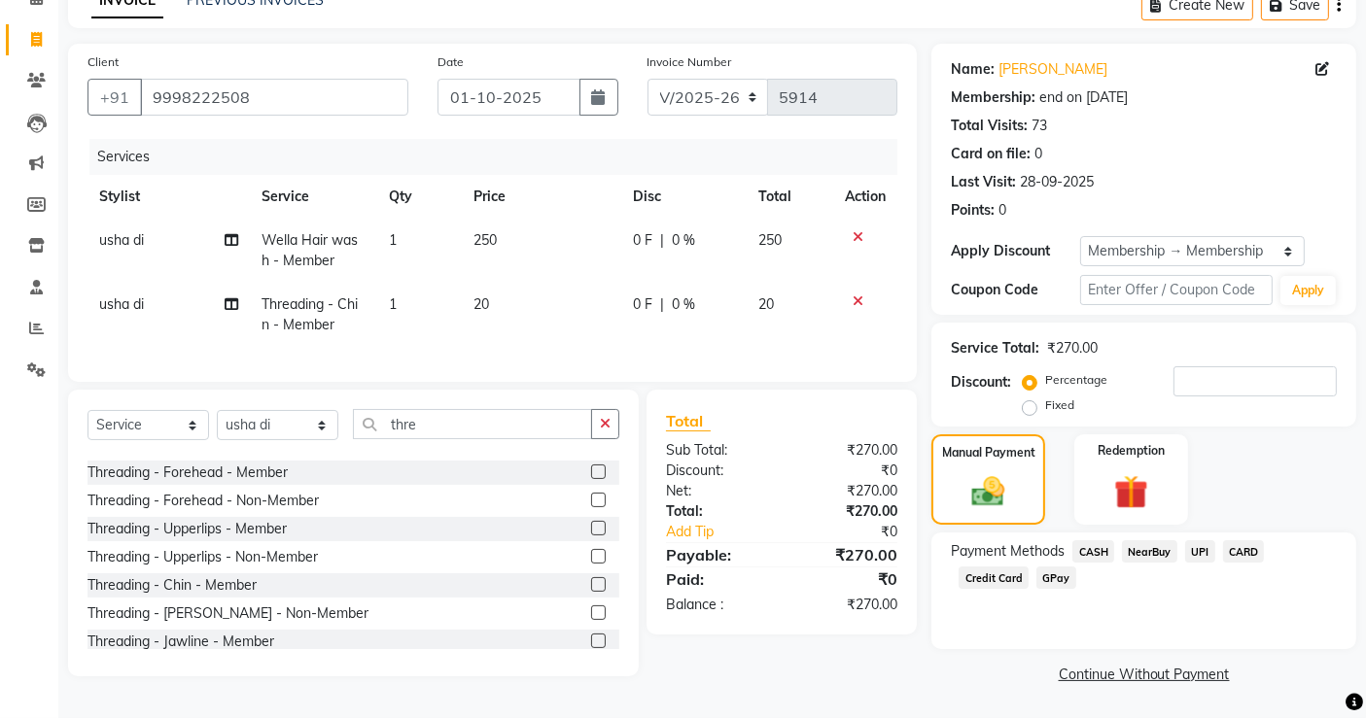
click at [1094, 545] on span "CASH" at bounding box center [1093, 552] width 42 height 22
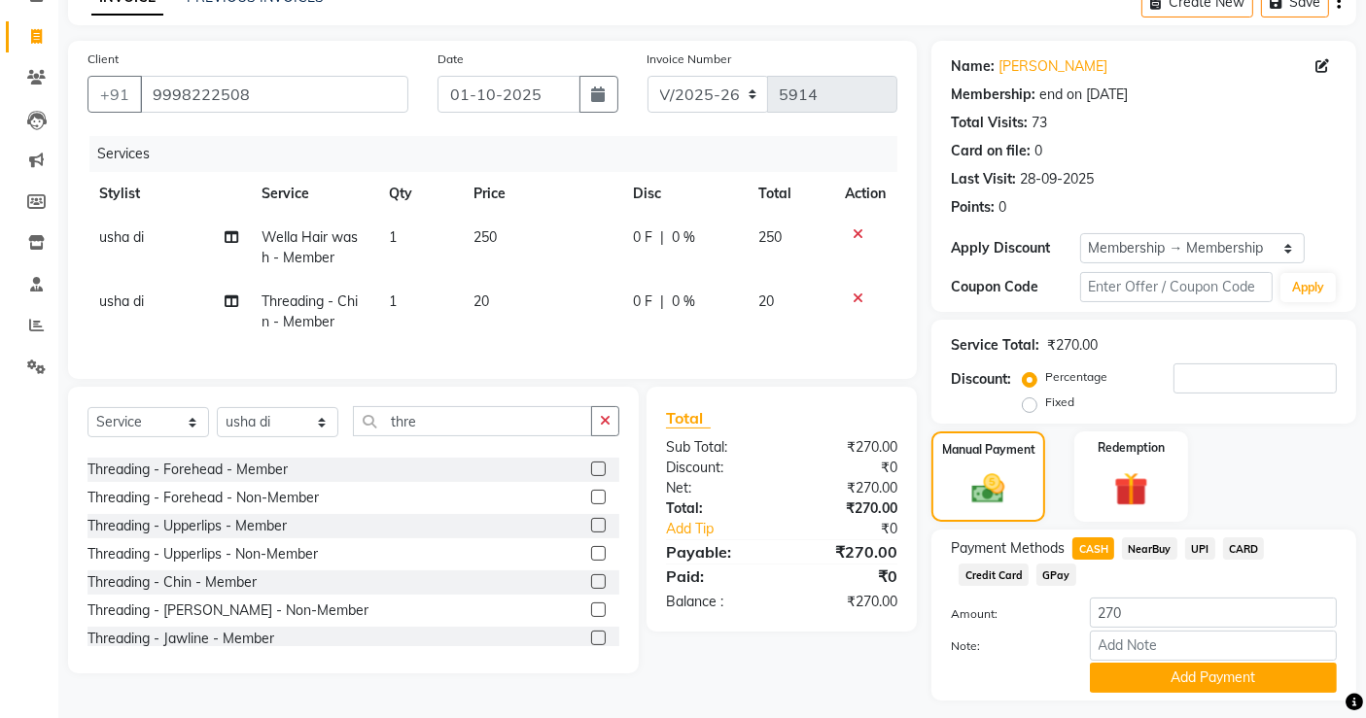
scroll to position [156, 0]
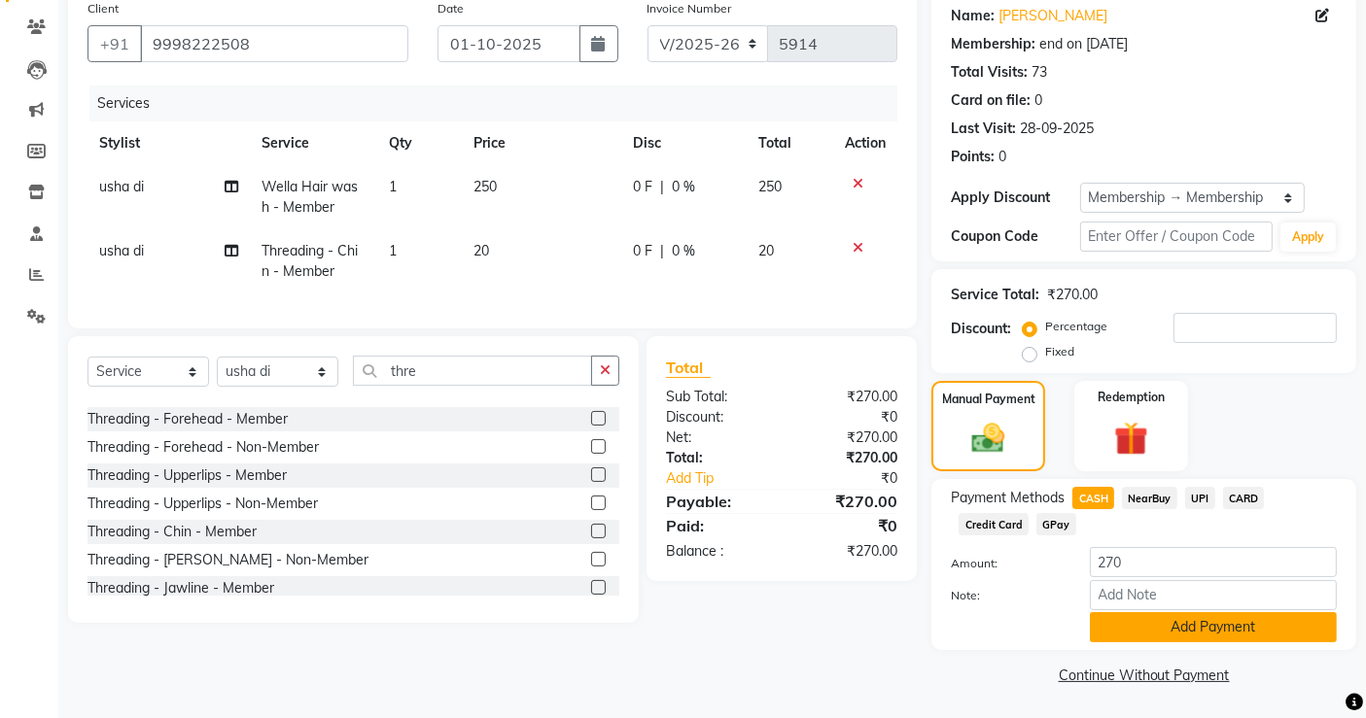
click at [1147, 626] on button "Add Payment" at bounding box center [1213, 627] width 247 height 30
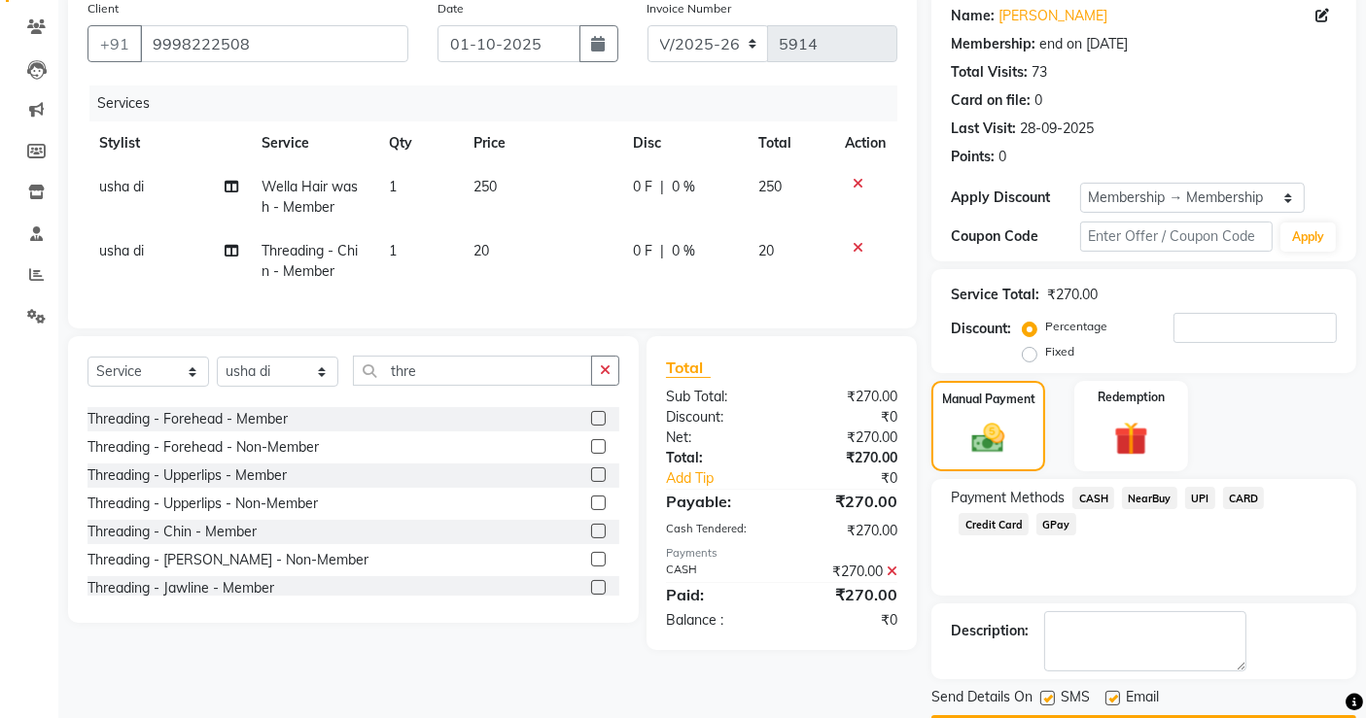
scroll to position [211, 0]
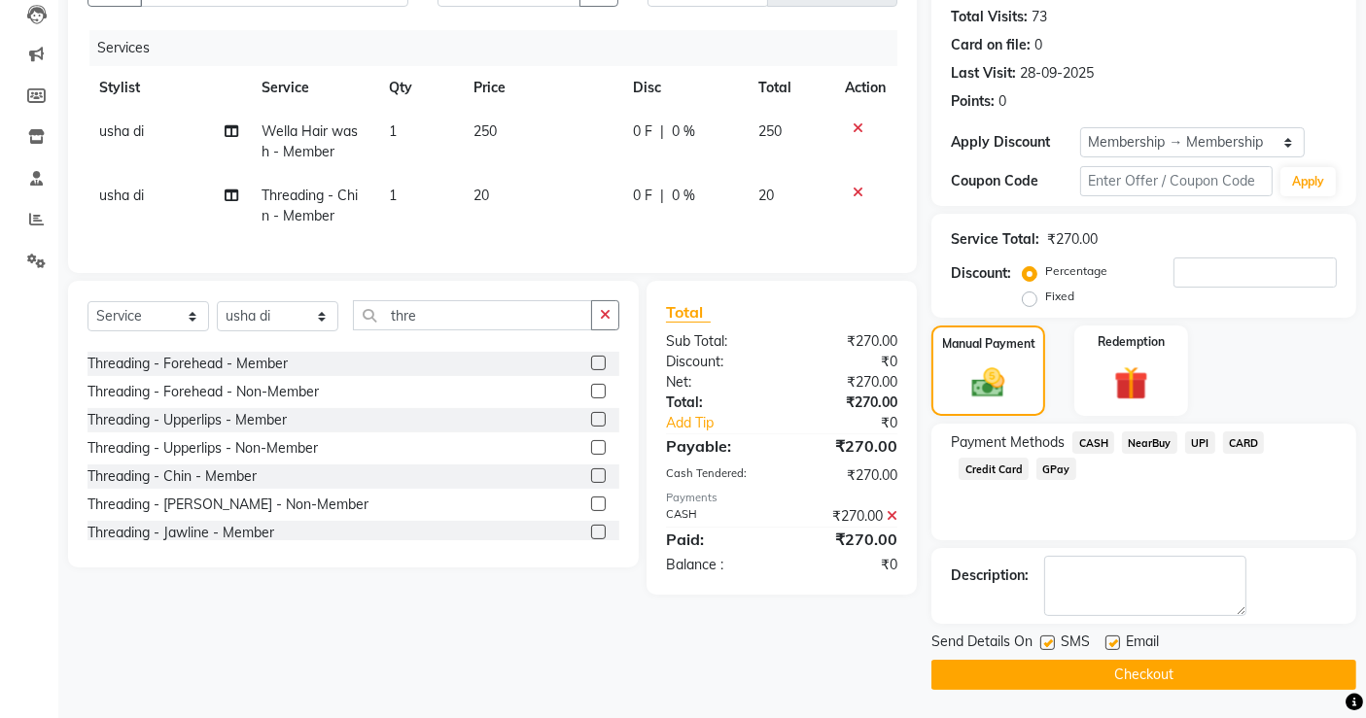
click at [1138, 665] on button "Checkout" at bounding box center [1143, 675] width 425 height 30
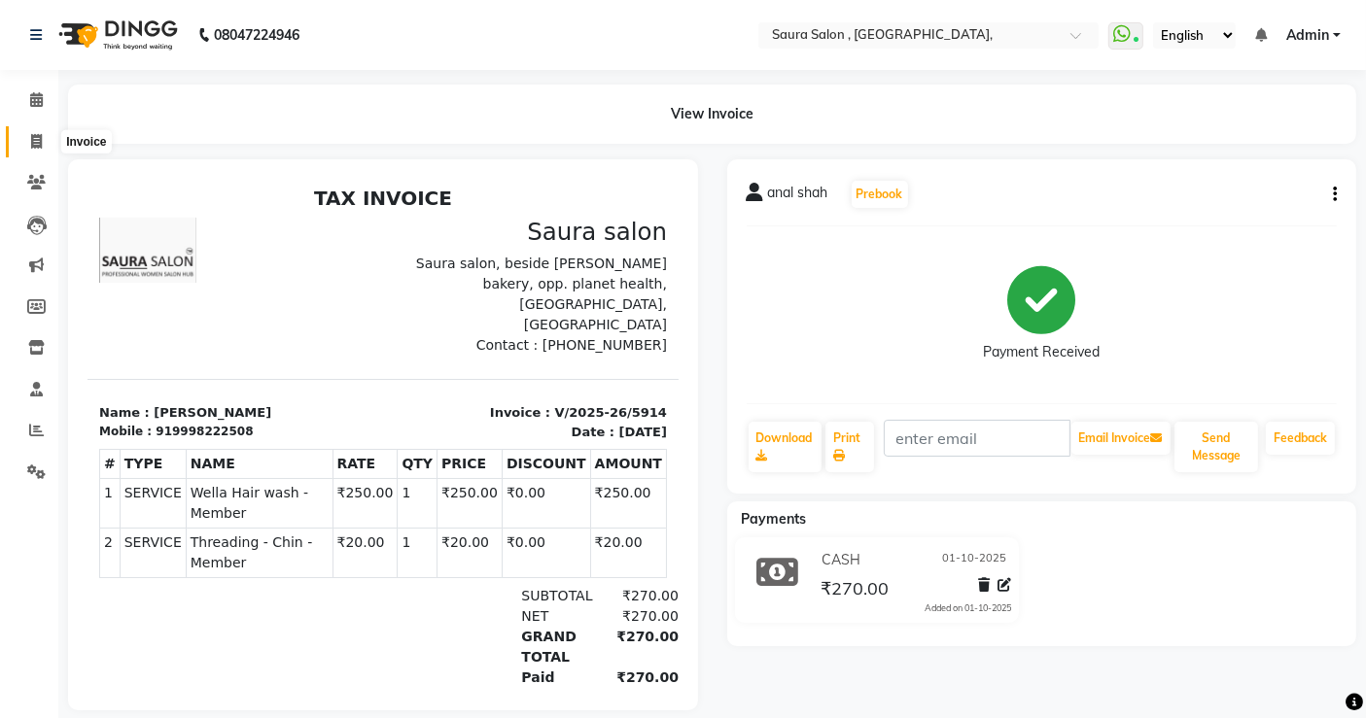
click at [31, 145] on icon at bounding box center [36, 141] width 11 height 15
select select "service"
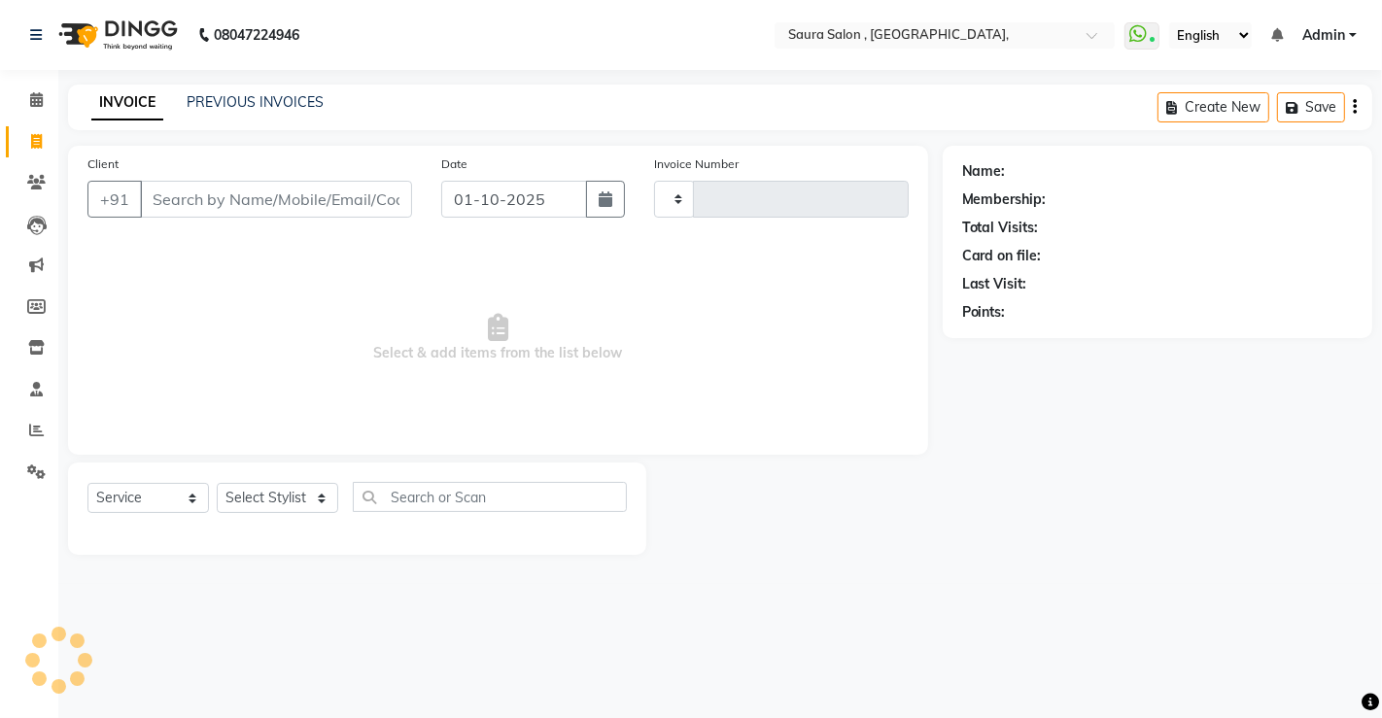
click at [176, 215] on input "Client" at bounding box center [276, 199] width 272 height 37
type input "5915"
select select "6963"
select select "57428"
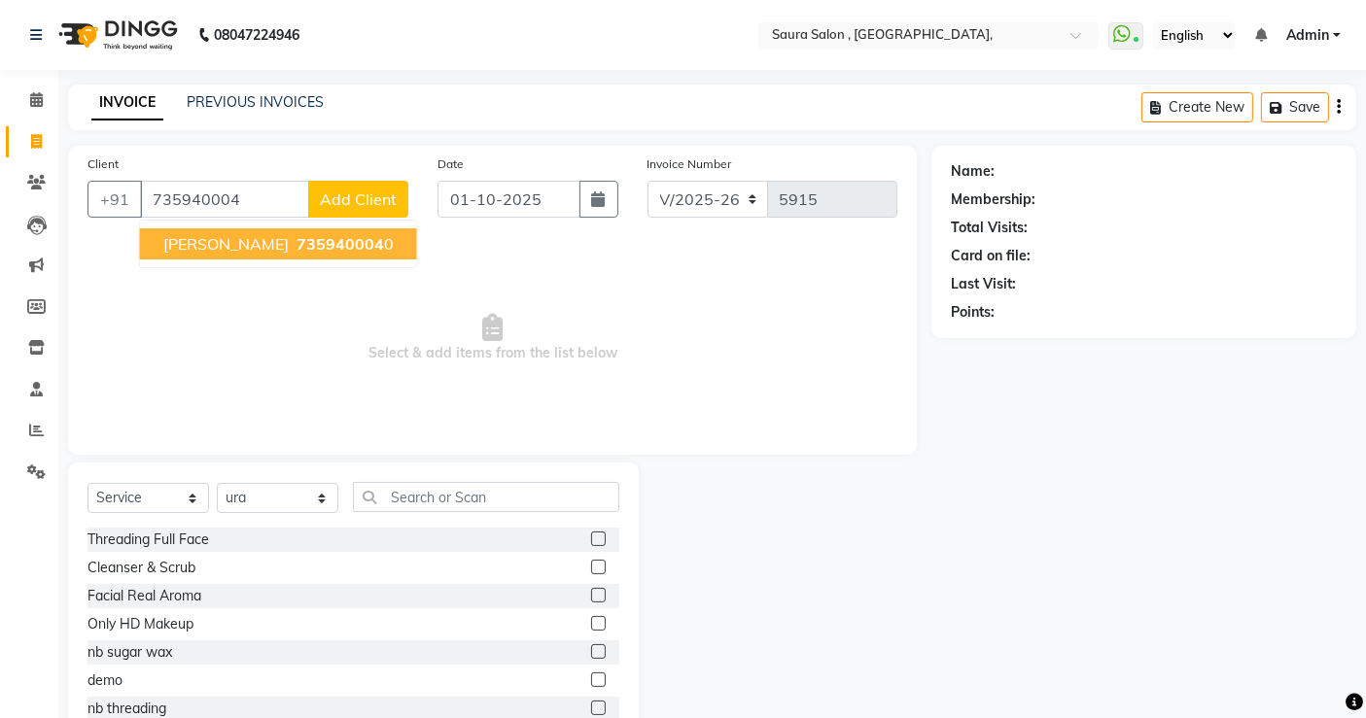
click at [266, 245] on span "rupa khandhala" at bounding box center [225, 243] width 125 height 19
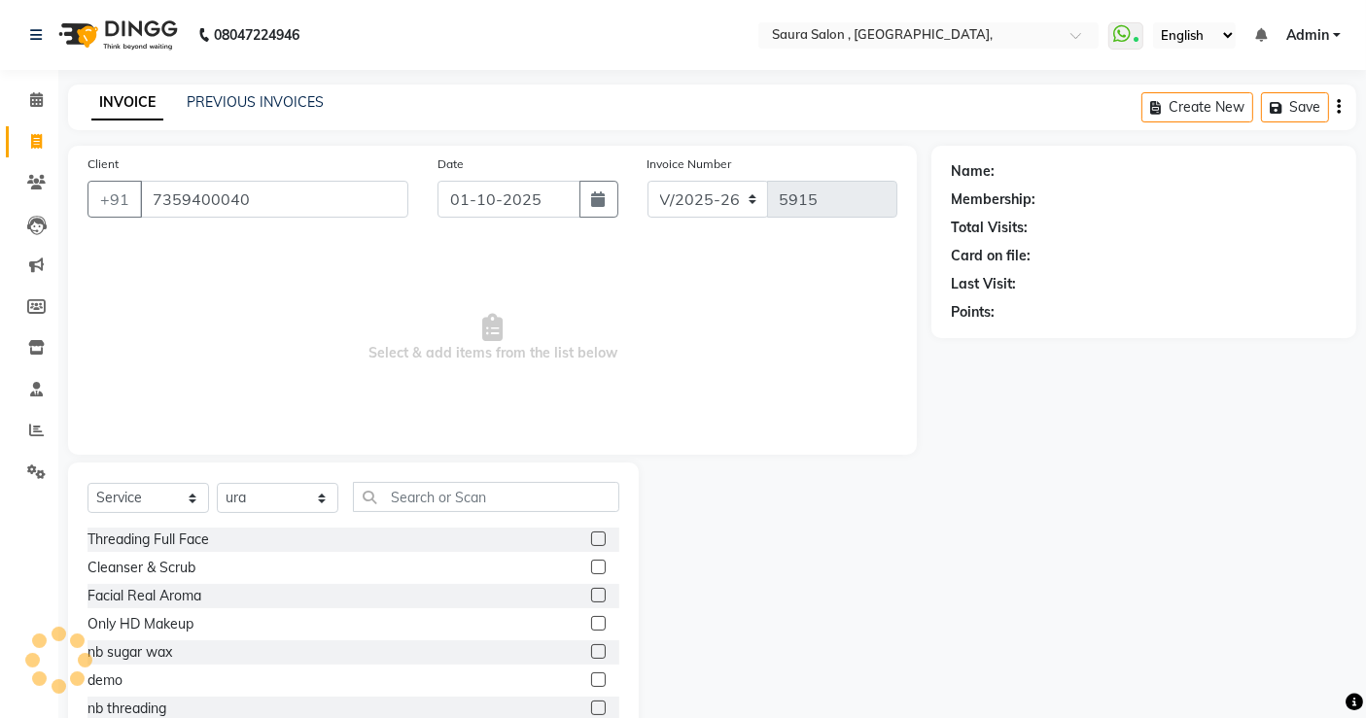
type input "7359400040"
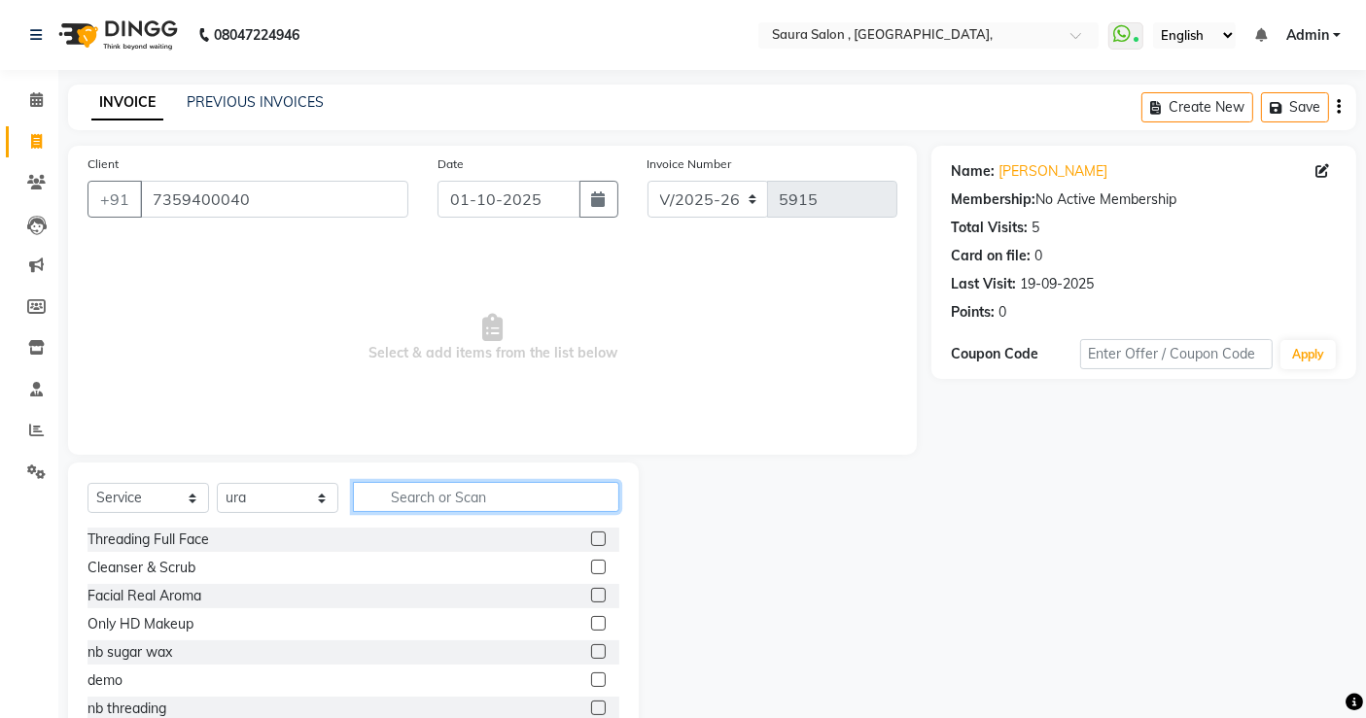
click at [427, 505] on input "text" at bounding box center [486, 497] width 266 height 30
type input "thre"
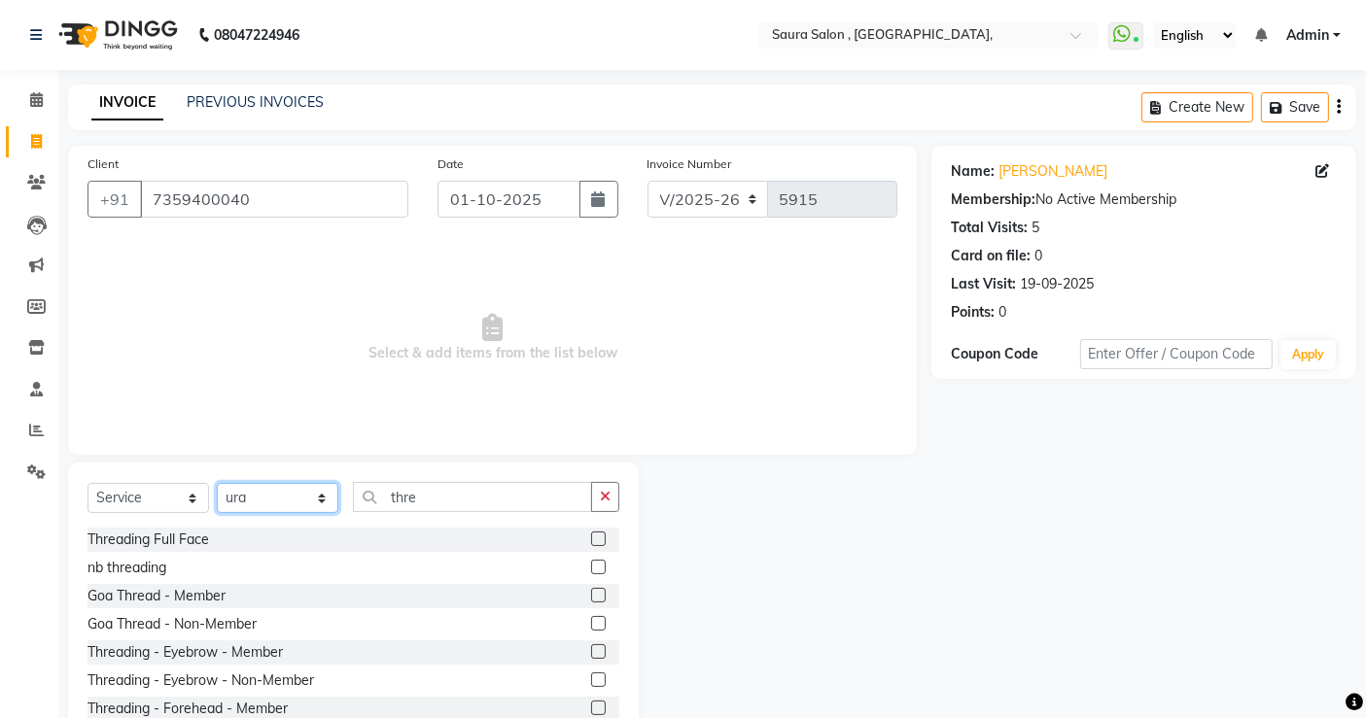
click at [247, 507] on select "Select Stylist archana asha [PERSON_NAME] deepika [PERSON_NAME] [PERSON_NAME] […" at bounding box center [278, 498] width 122 height 30
select select "67661"
click at [217, 483] on select "Select Stylist archana asha [PERSON_NAME] deepika [PERSON_NAME] [PERSON_NAME] […" at bounding box center [278, 498] width 122 height 30
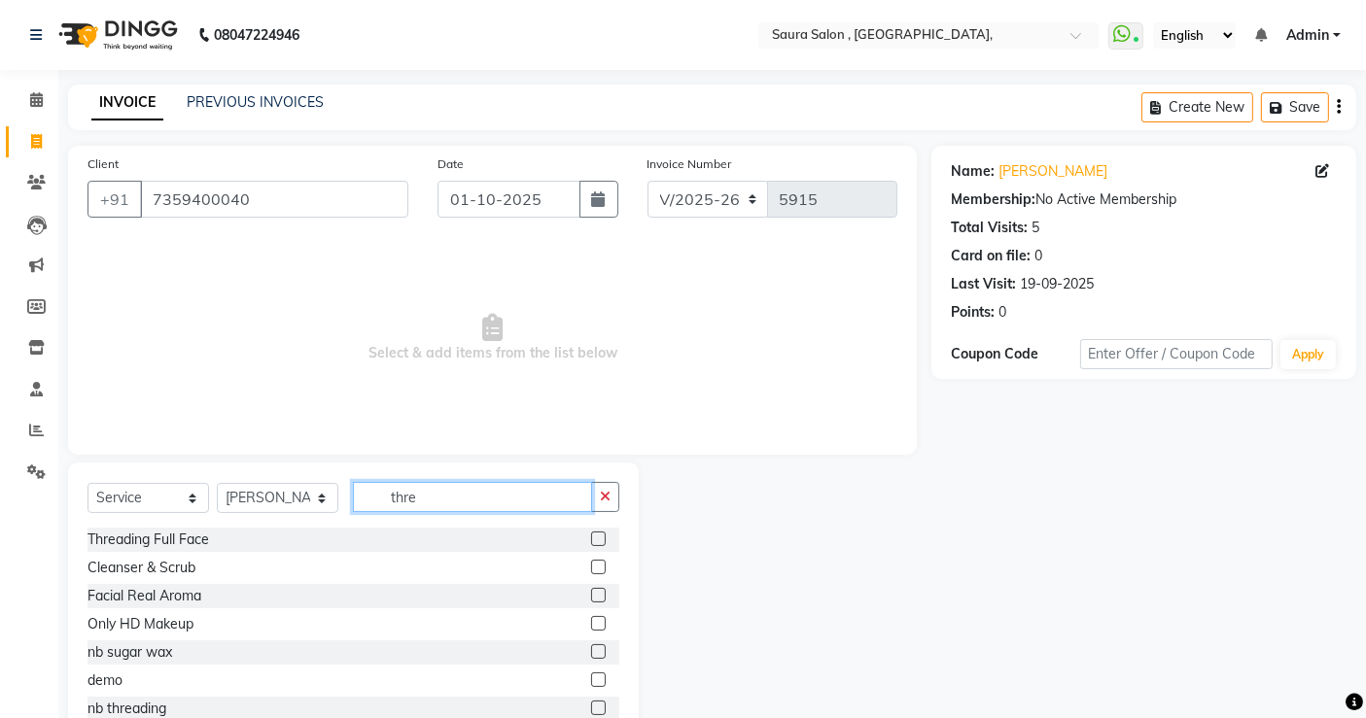
click at [421, 505] on input "thre" at bounding box center [472, 497] width 239 height 30
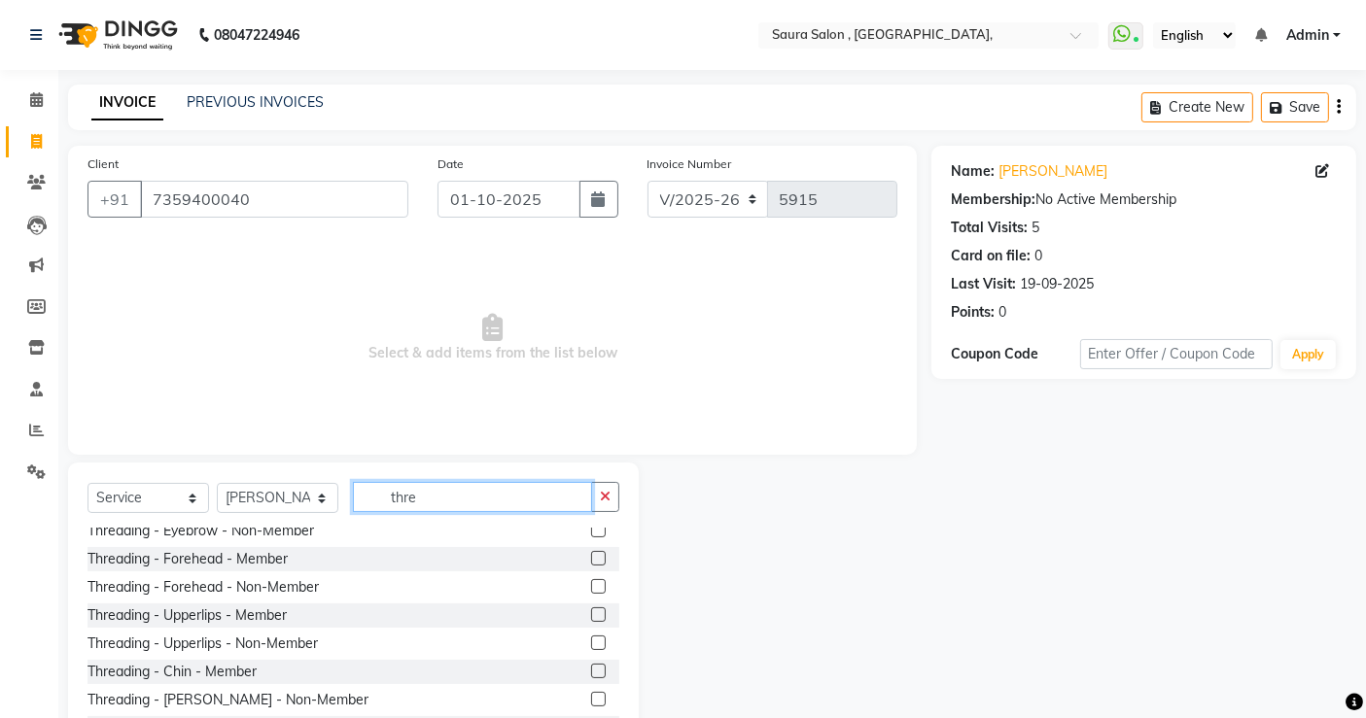
scroll to position [153, 0]
type input "thre"
click at [591, 637] on label at bounding box center [598, 640] width 15 height 15
click at [591, 637] on input "checkbox" at bounding box center [597, 641] width 13 height 13
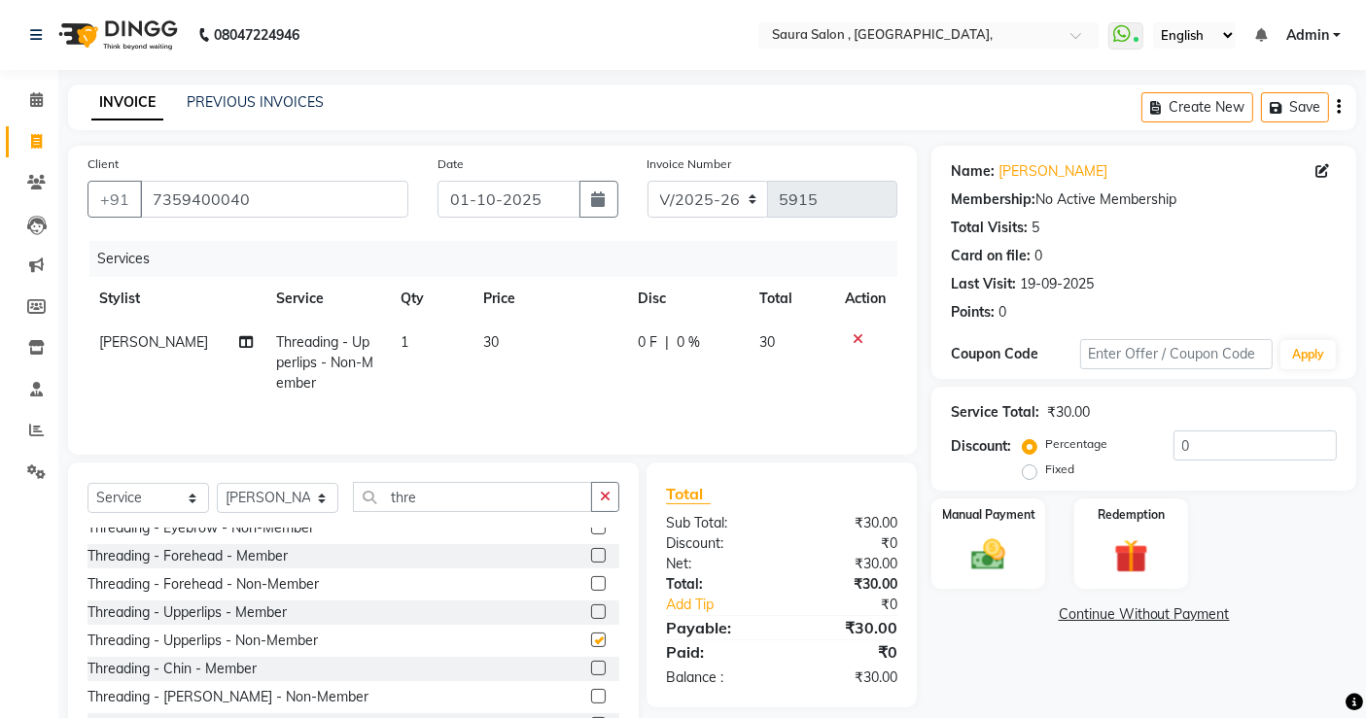
checkbox input "false"
click at [1011, 554] on img at bounding box center [988, 555] width 58 height 41
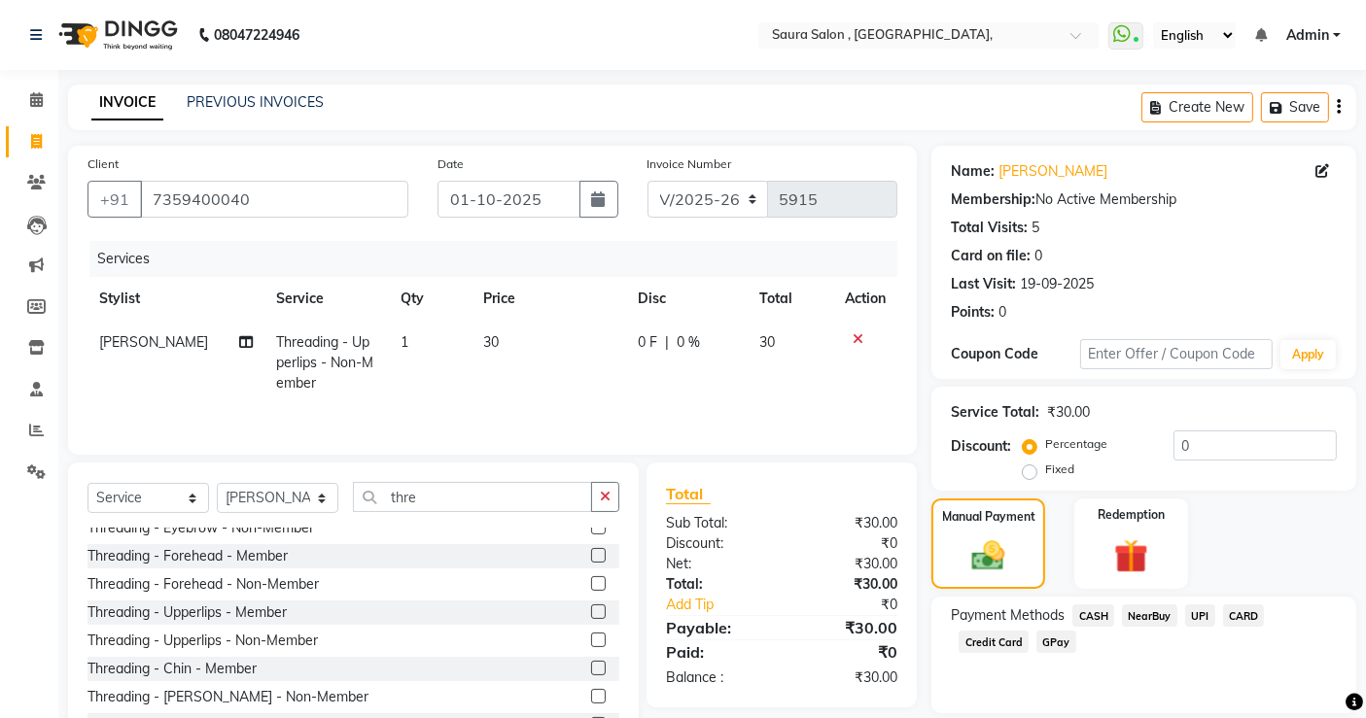
click at [1098, 611] on span "CASH" at bounding box center [1093, 616] width 42 height 22
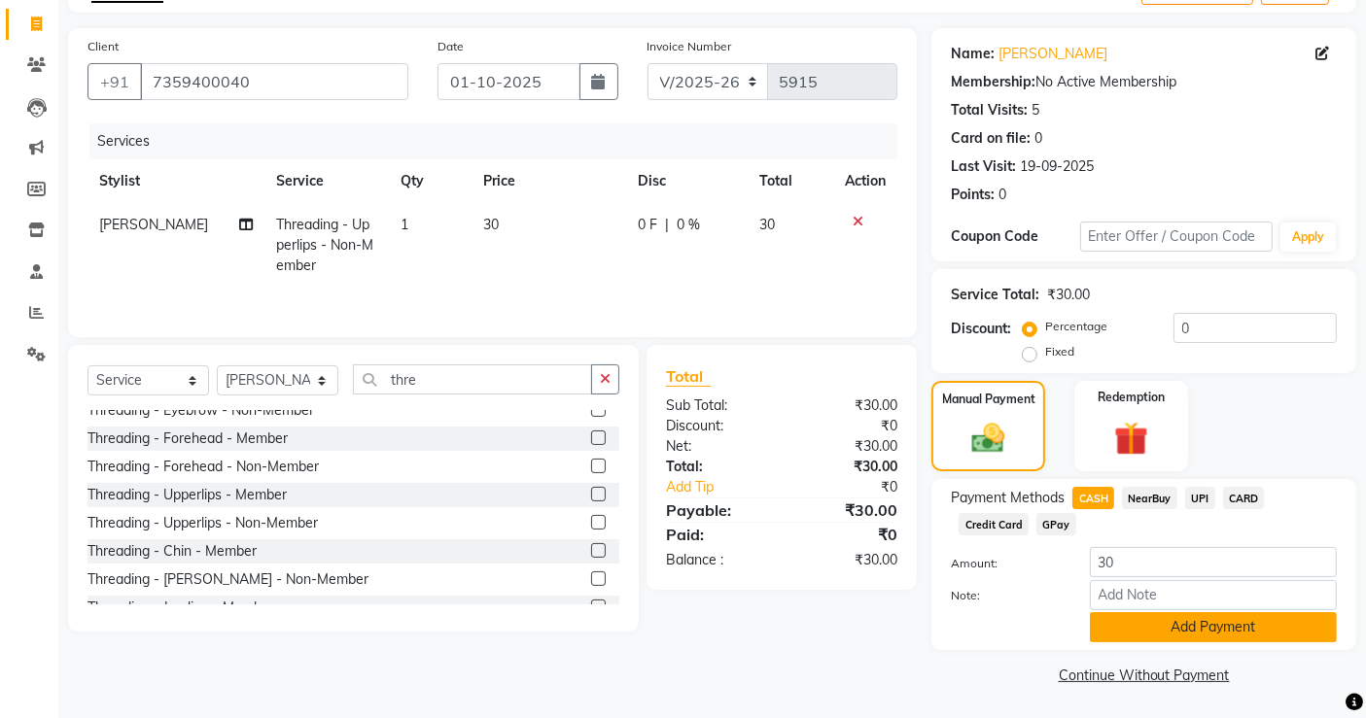
click at [1141, 629] on button "Add Payment" at bounding box center [1213, 627] width 247 height 30
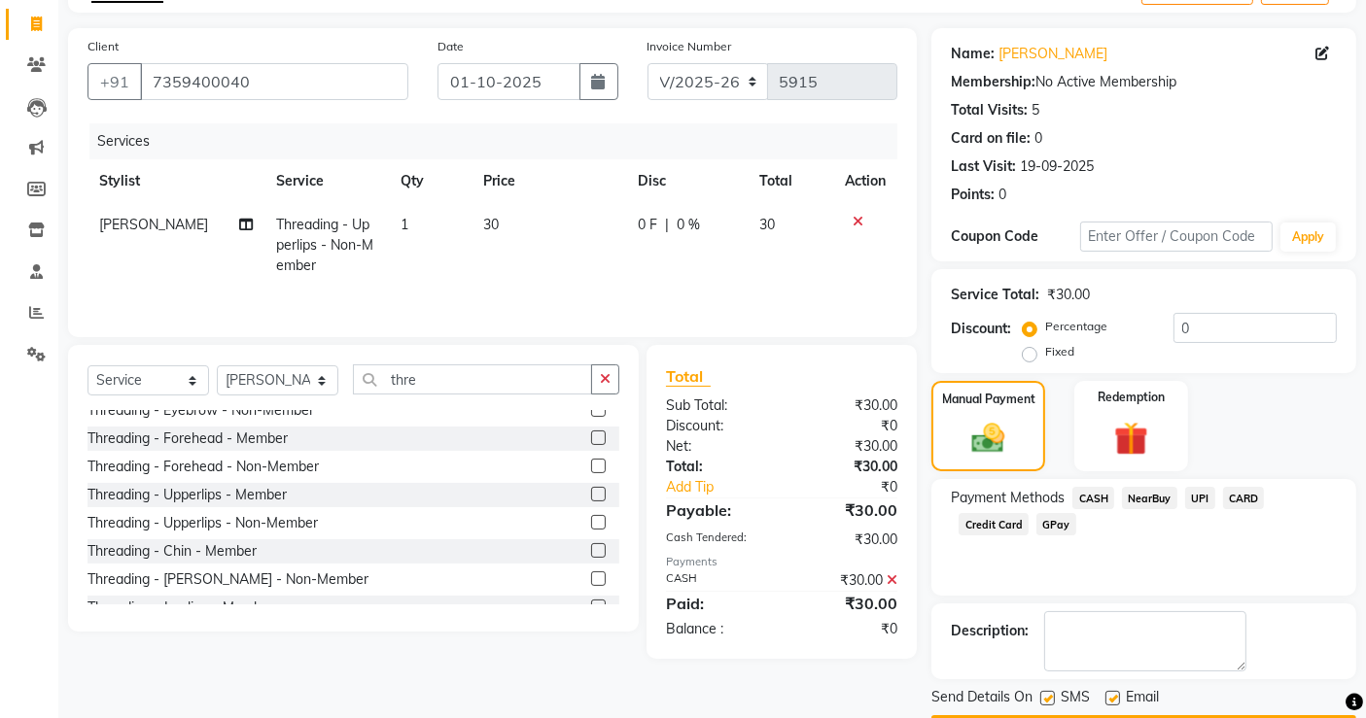
scroll to position [172, 0]
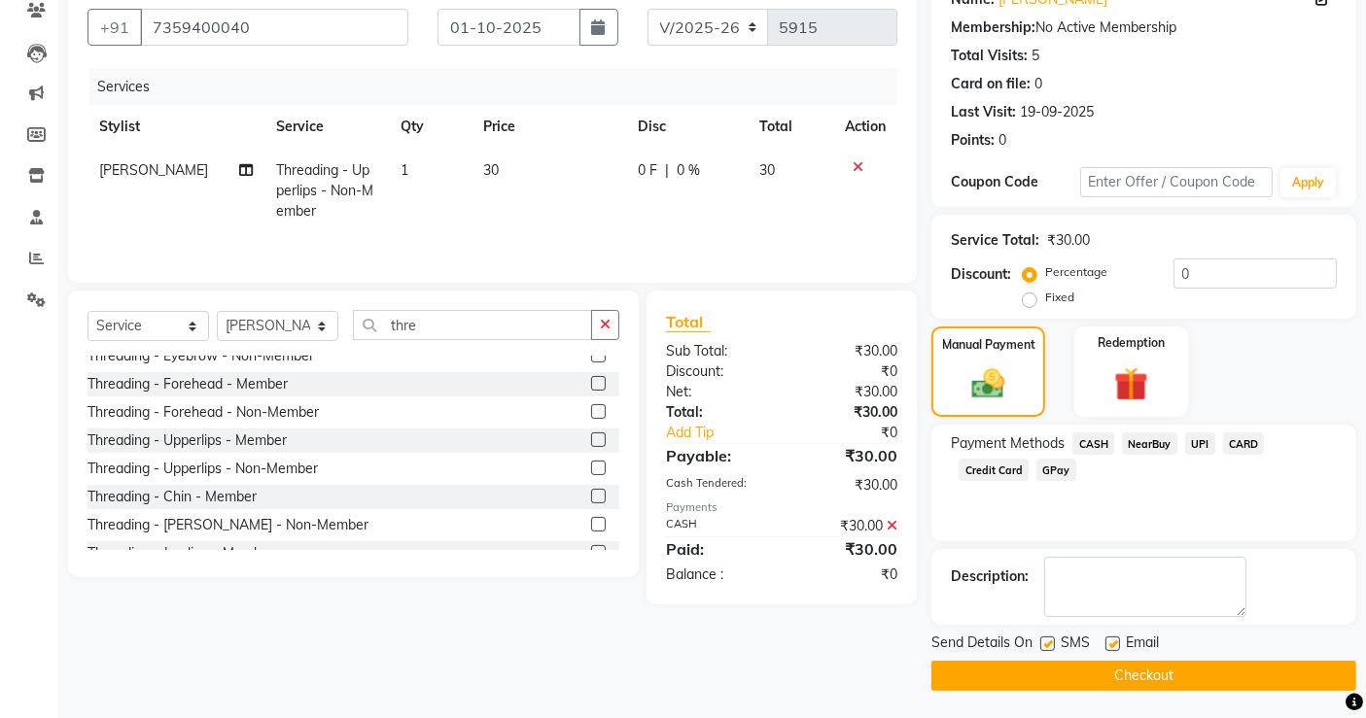
click at [1160, 675] on button "Checkout" at bounding box center [1143, 676] width 425 height 30
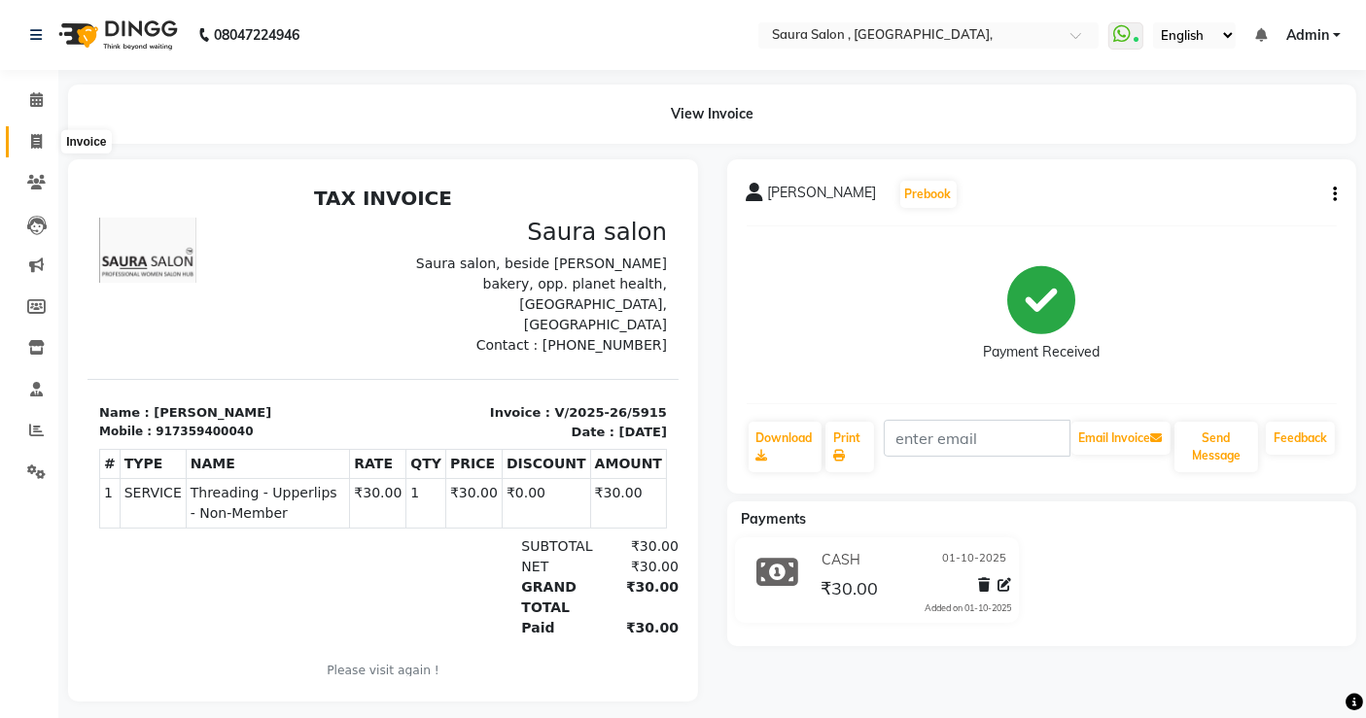
click at [44, 132] on span at bounding box center [36, 142] width 34 height 22
select select "service"
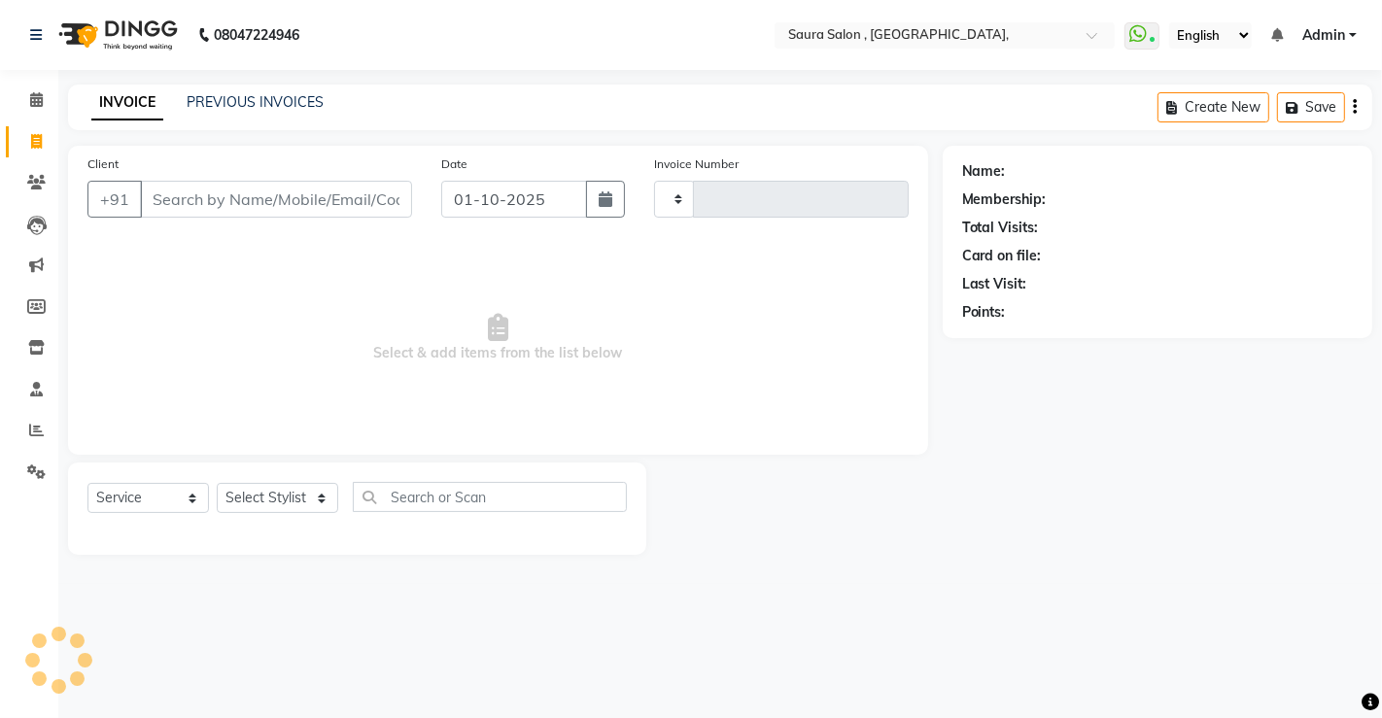
type input "5916"
select select "6963"
select select "57428"
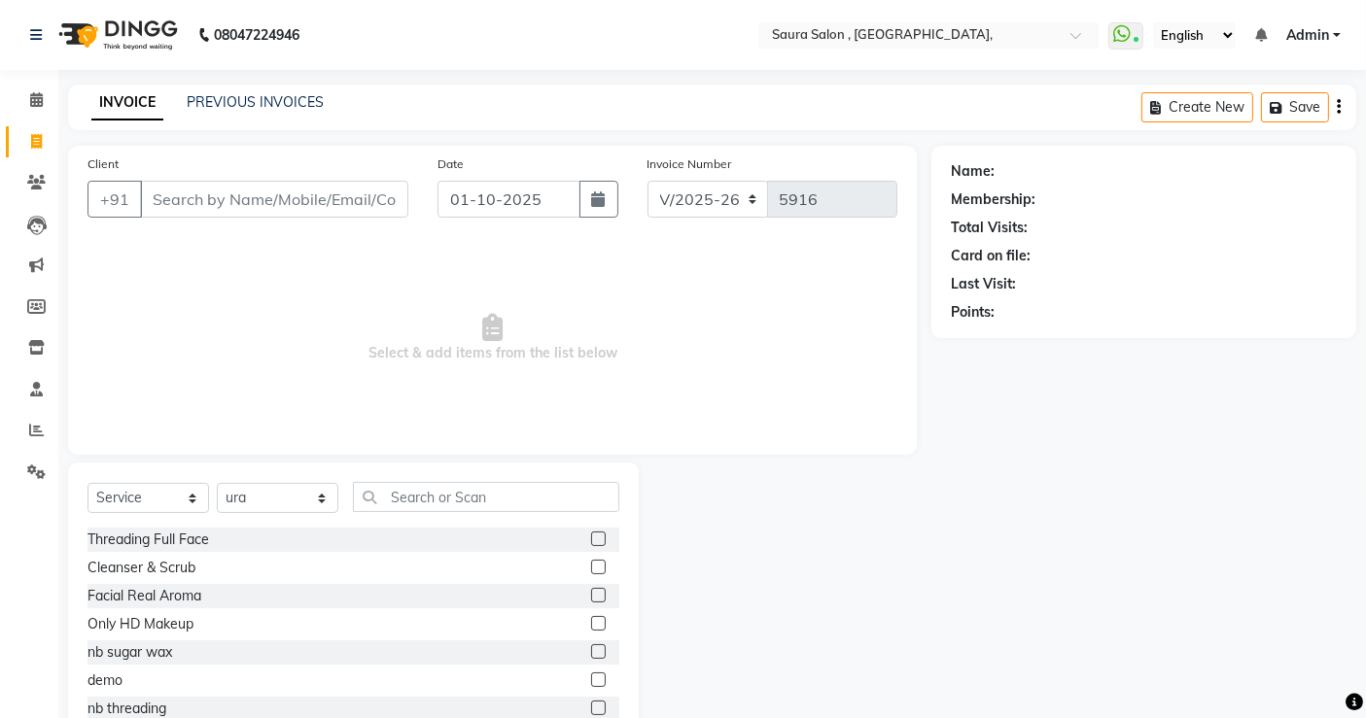
click at [252, 89] on div "INVOICE PREVIOUS INVOICES Create New Save" at bounding box center [712, 108] width 1288 height 46
click at [240, 104] on link "PREVIOUS INVOICES" at bounding box center [255, 101] width 137 height 17
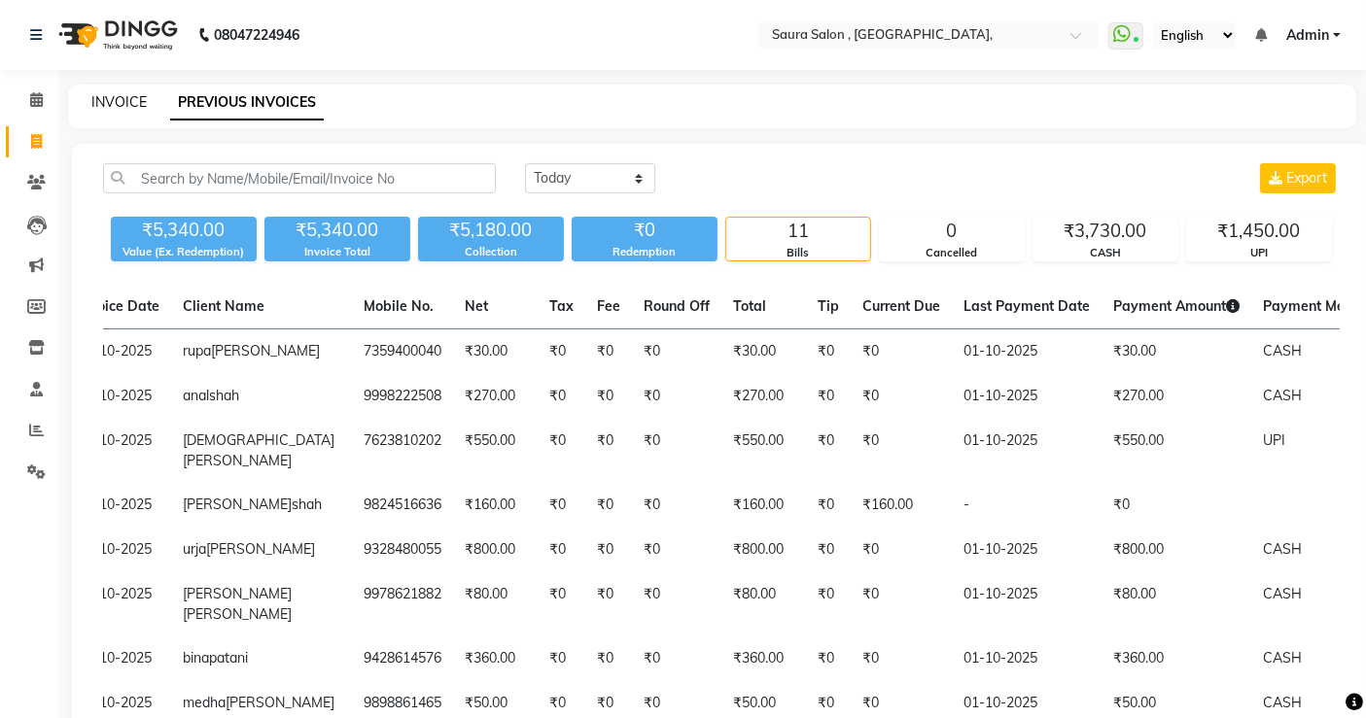
click at [130, 100] on link "INVOICE" at bounding box center [118, 101] width 55 height 17
select select "service"
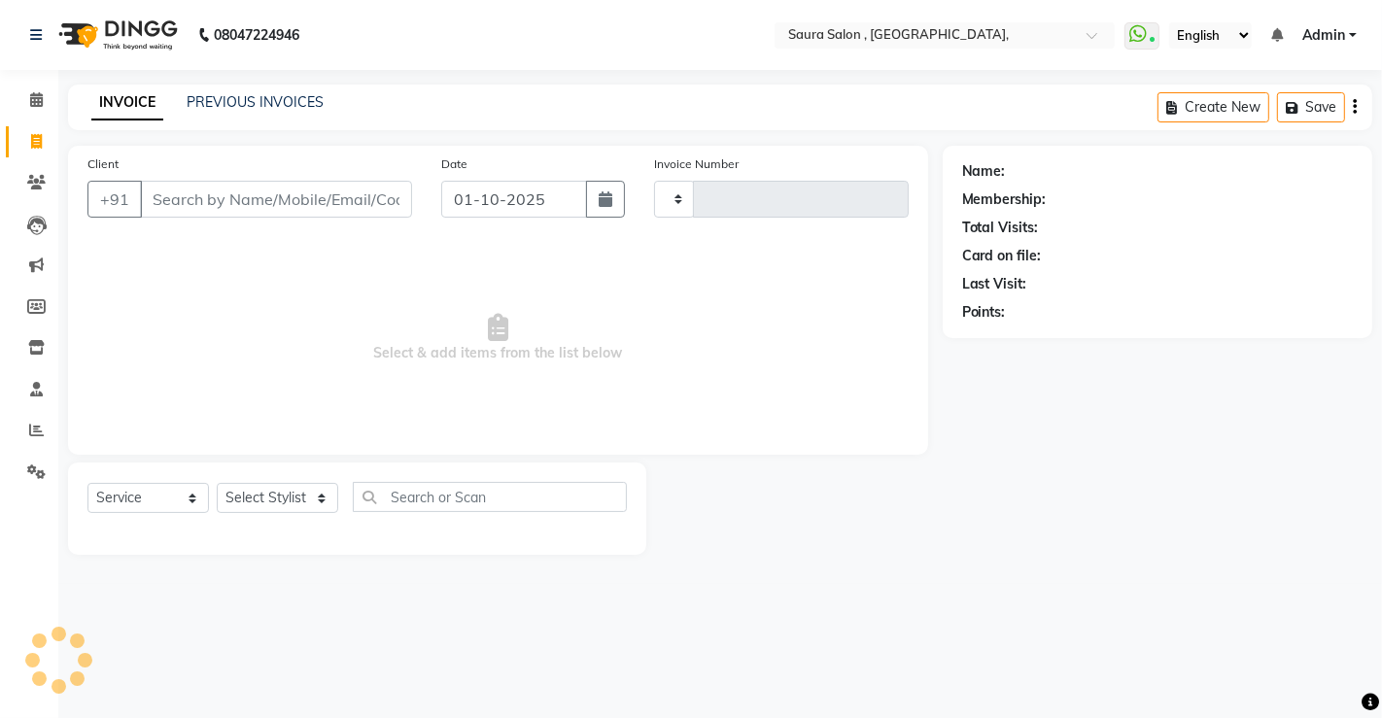
type input "5916"
select select "6963"
click at [235, 190] on input "Client" at bounding box center [276, 199] width 272 height 37
type input "meg"
select select "57428"
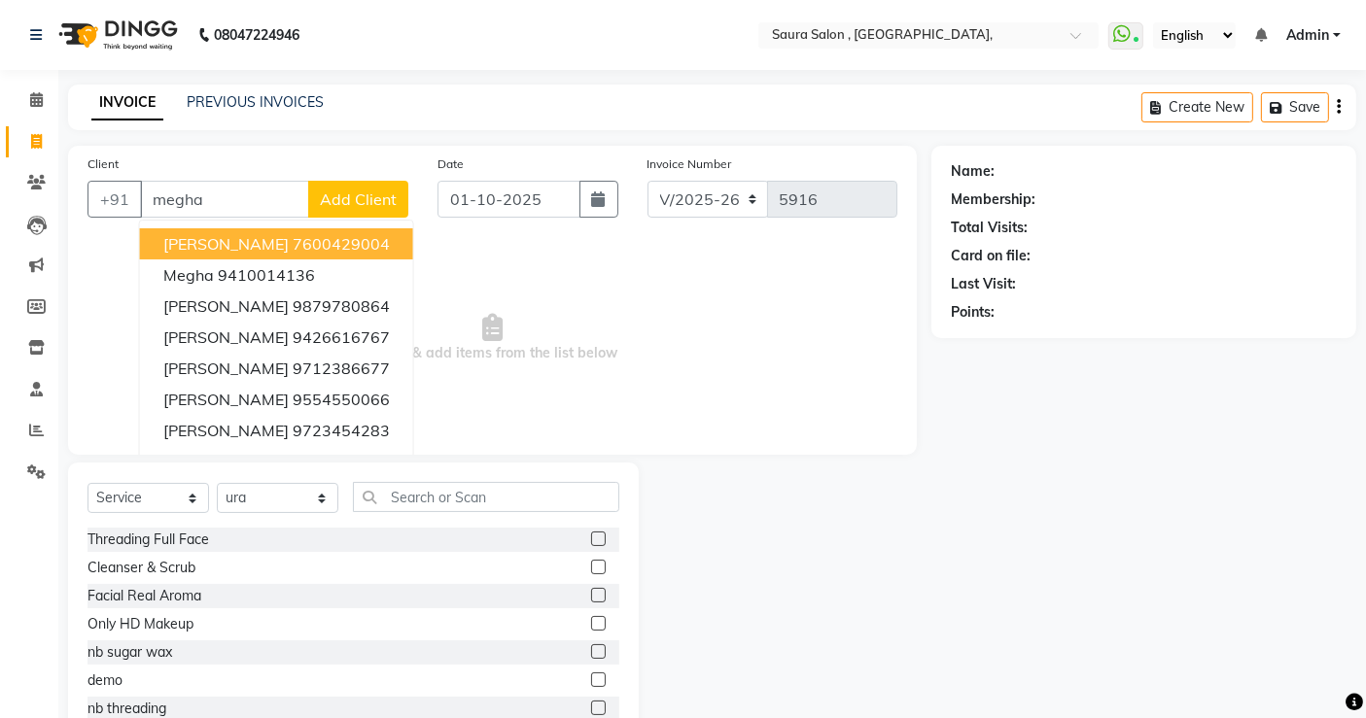
click at [363, 245] on ngb-highlight "7600429004" at bounding box center [341, 243] width 97 height 19
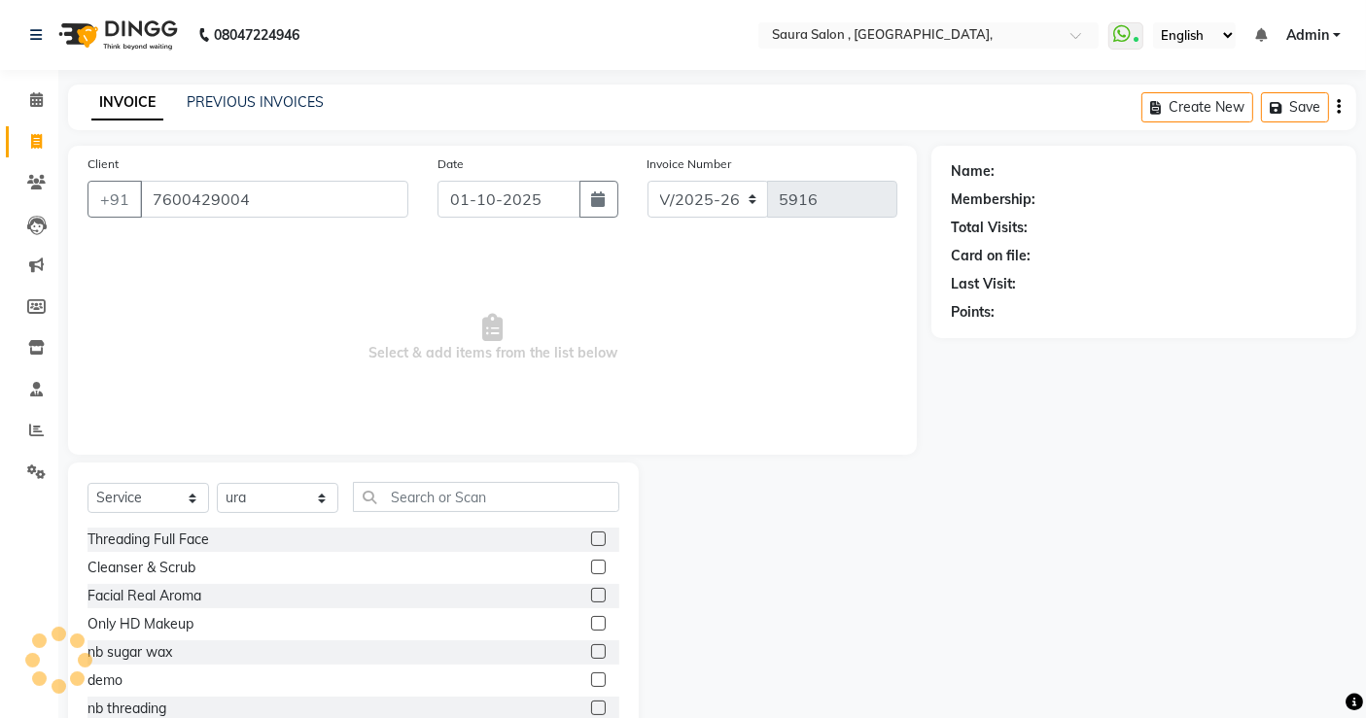
type input "7600429004"
select select "1: Object"
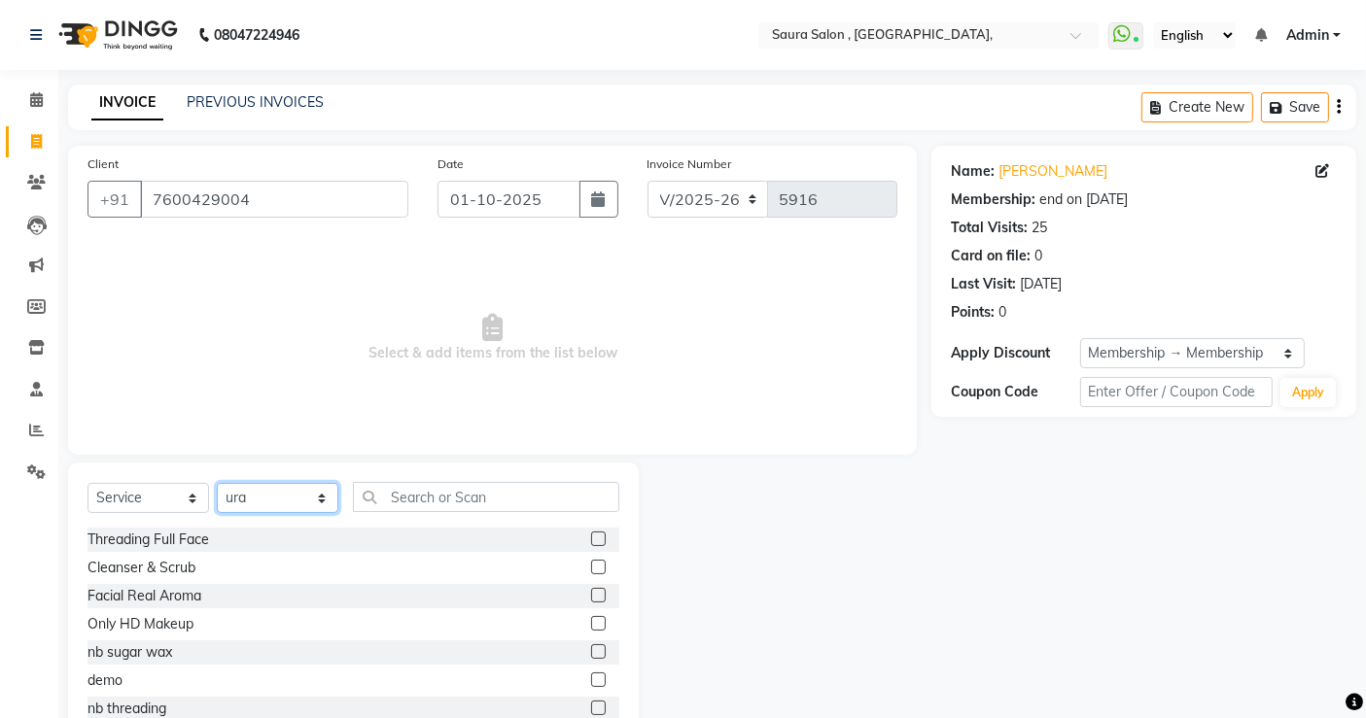
click at [267, 502] on select "Select Stylist archana asha [PERSON_NAME] deepika [PERSON_NAME] [PERSON_NAME] […" at bounding box center [278, 498] width 122 height 30
select select "56807"
click at [217, 483] on select "Select Stylist archana asha [PERSON_NAME] deepika [PERSON_NAME] [PERSON_NAME] […" at bounding box center [278, 498] width 122 height 30
click at [430, 489] on input "text" at bounding box center [486, 497] width 266 height 30
type input "t"
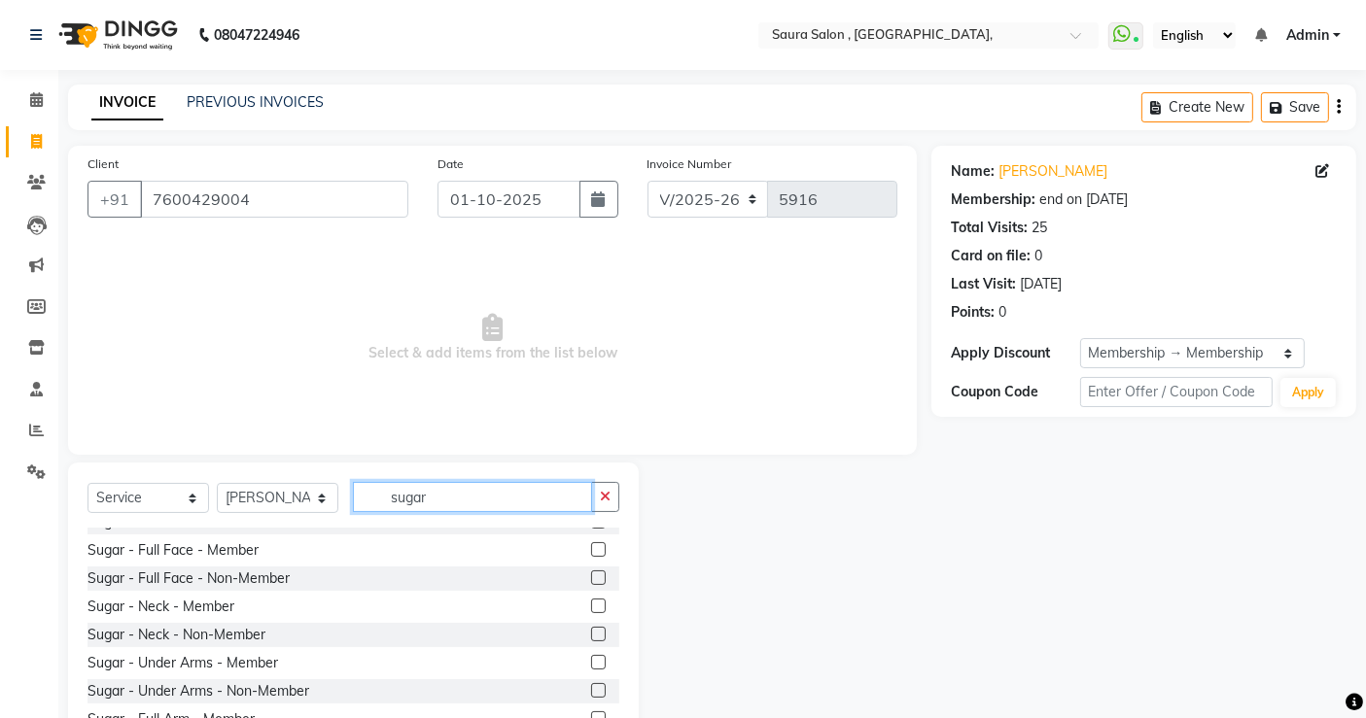
scroll to position [380, 0]
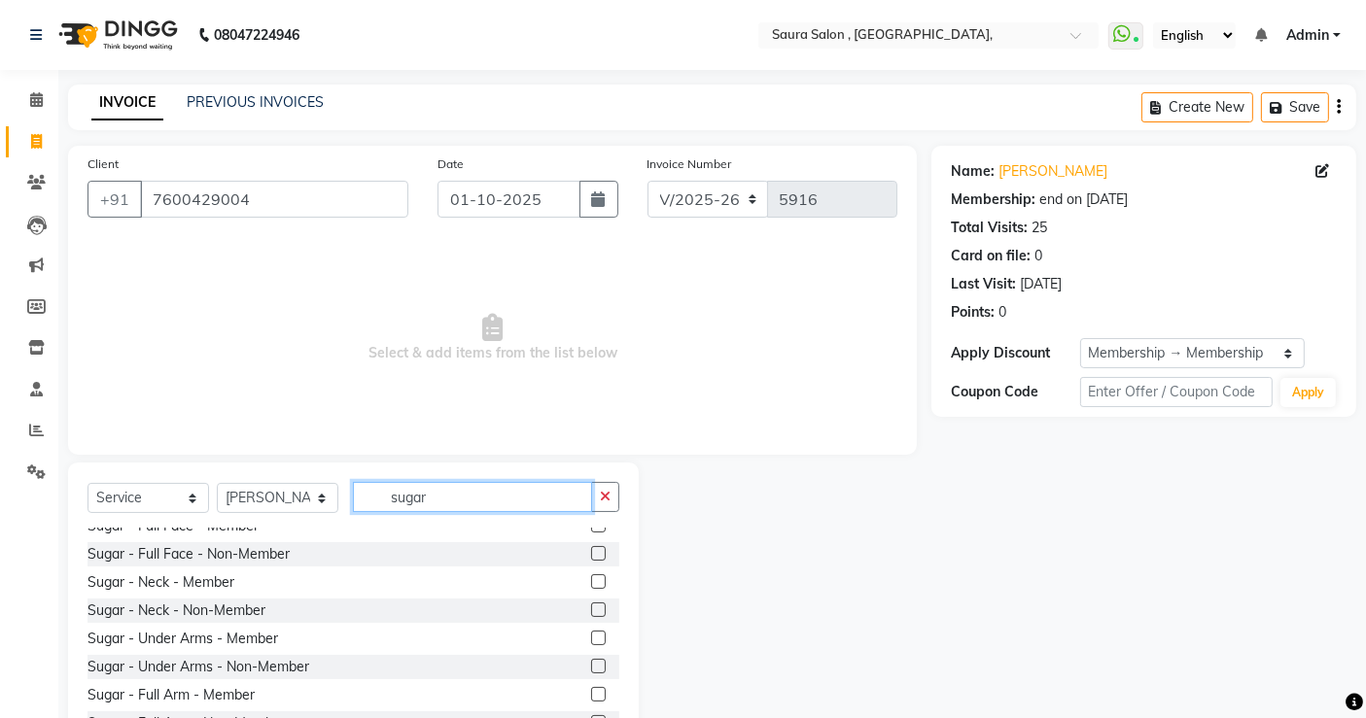
type input "sugar"
click at [591, 642] on label at bounding box center [598, 638] width 15 height 15
click at [591, 642] on input "checkbox" at bounding box center [597, 639] width 13 height 13
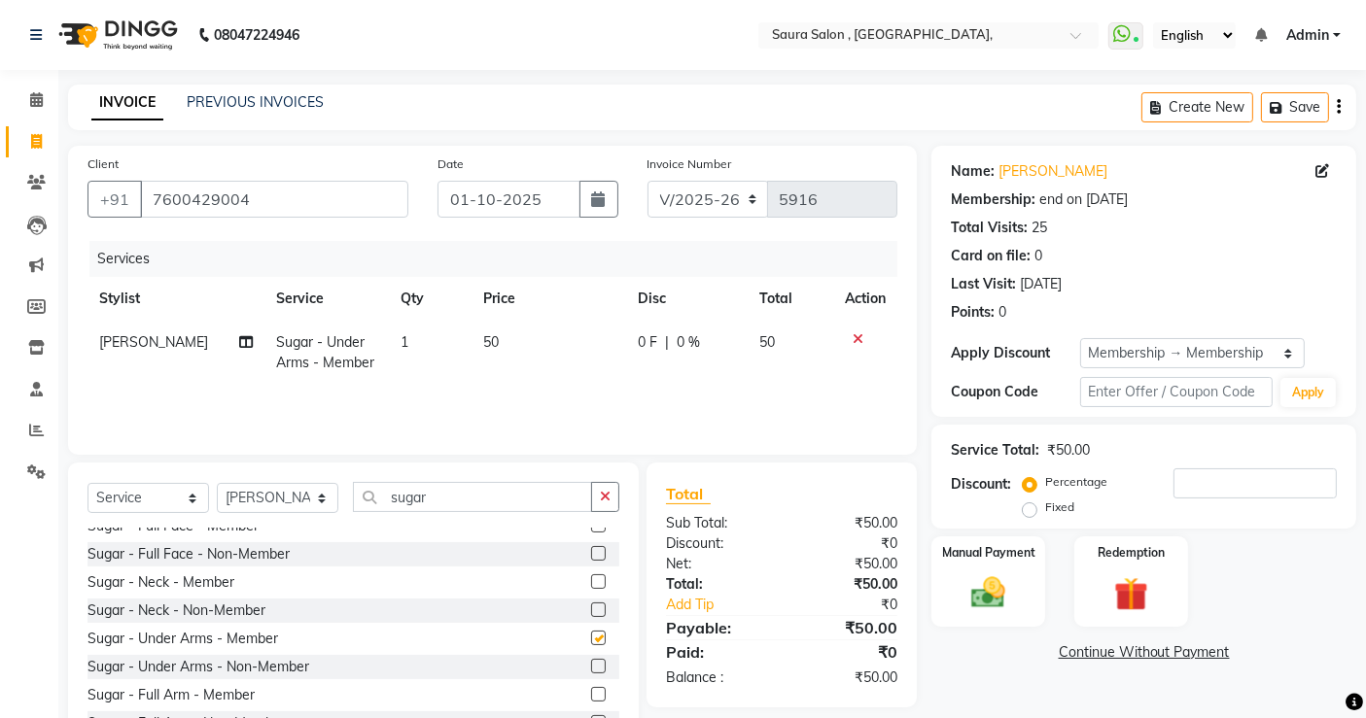
checkbox input "false"
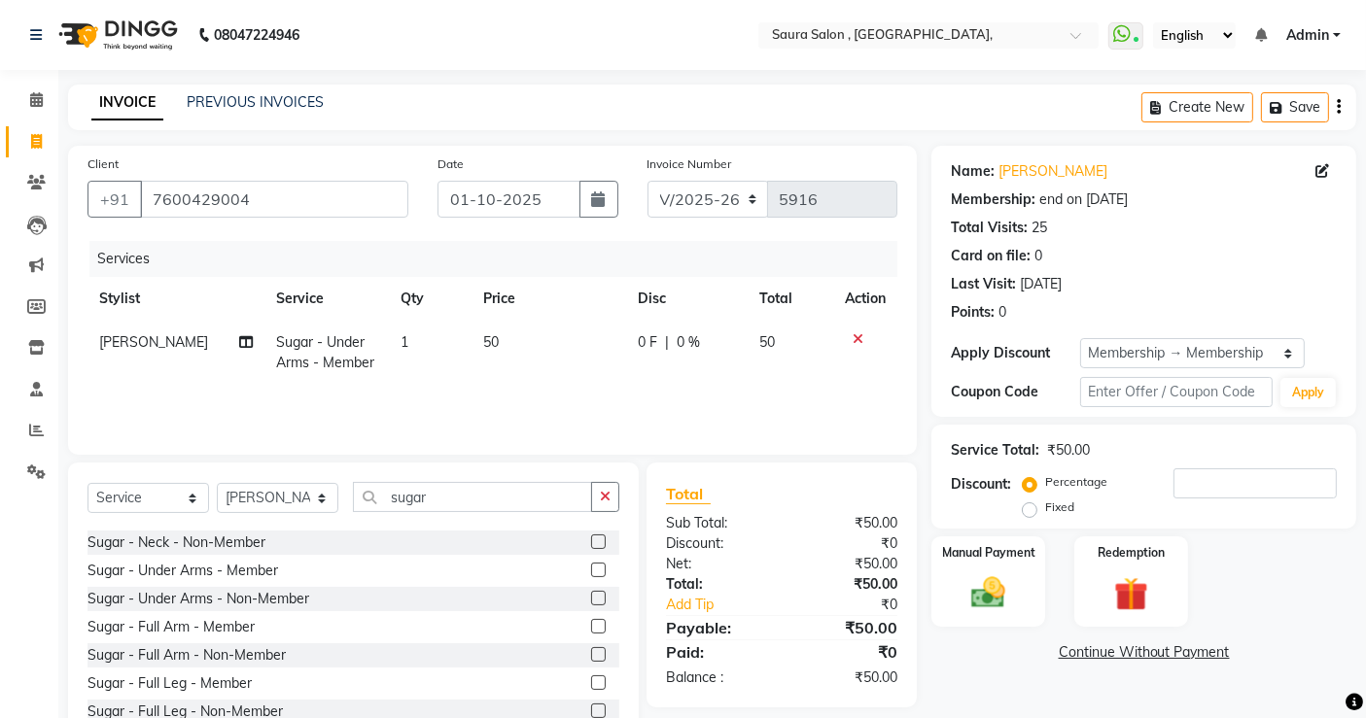
scroll to position [447, 0]
click at [591, 627] on label at bounding box center [598, 627] width 15 height 15
click at [591, 627] on input "checkbox" at bounding box center [597, 628] width 13 height 13
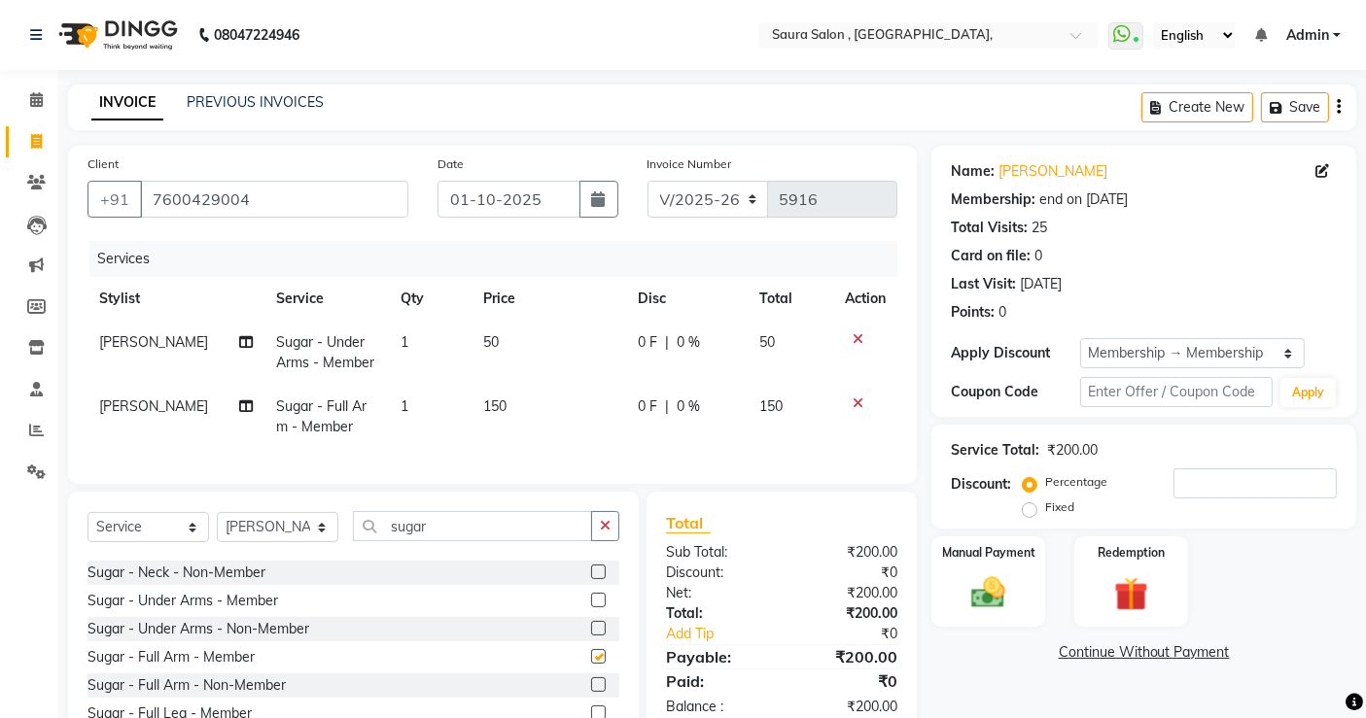
checkbox input "false"
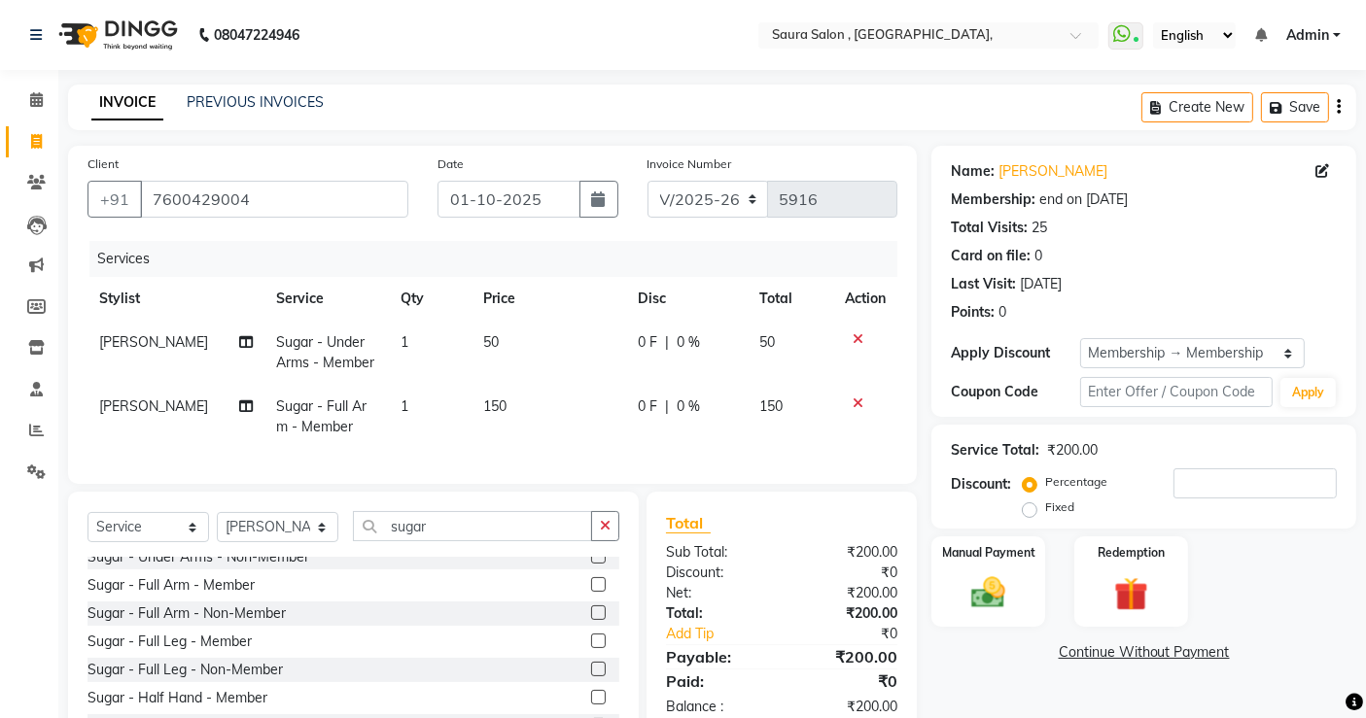
click at [591, 648] on label at bounding box center [598, 641] width 15 height 15
click at [591, 648] on input "checkbox" at bounding box center [597, 642] width 13 height 13
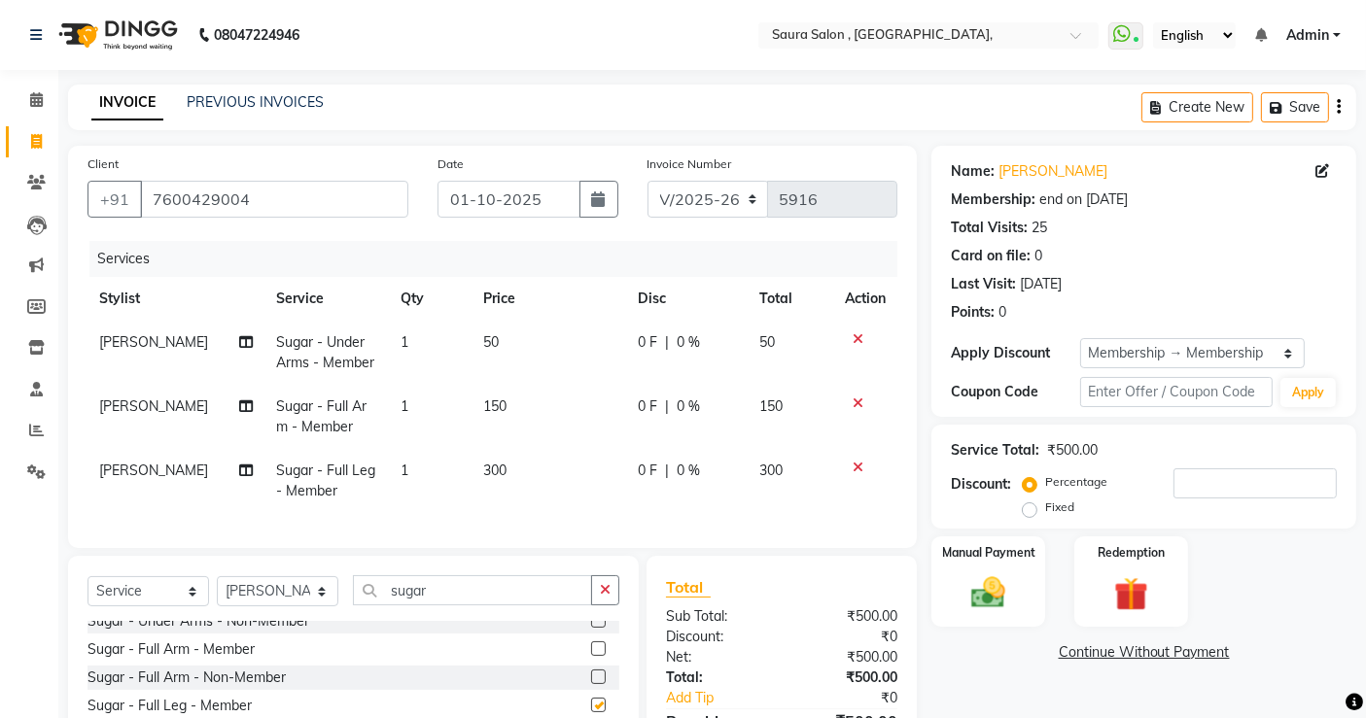
checkbox input "false"
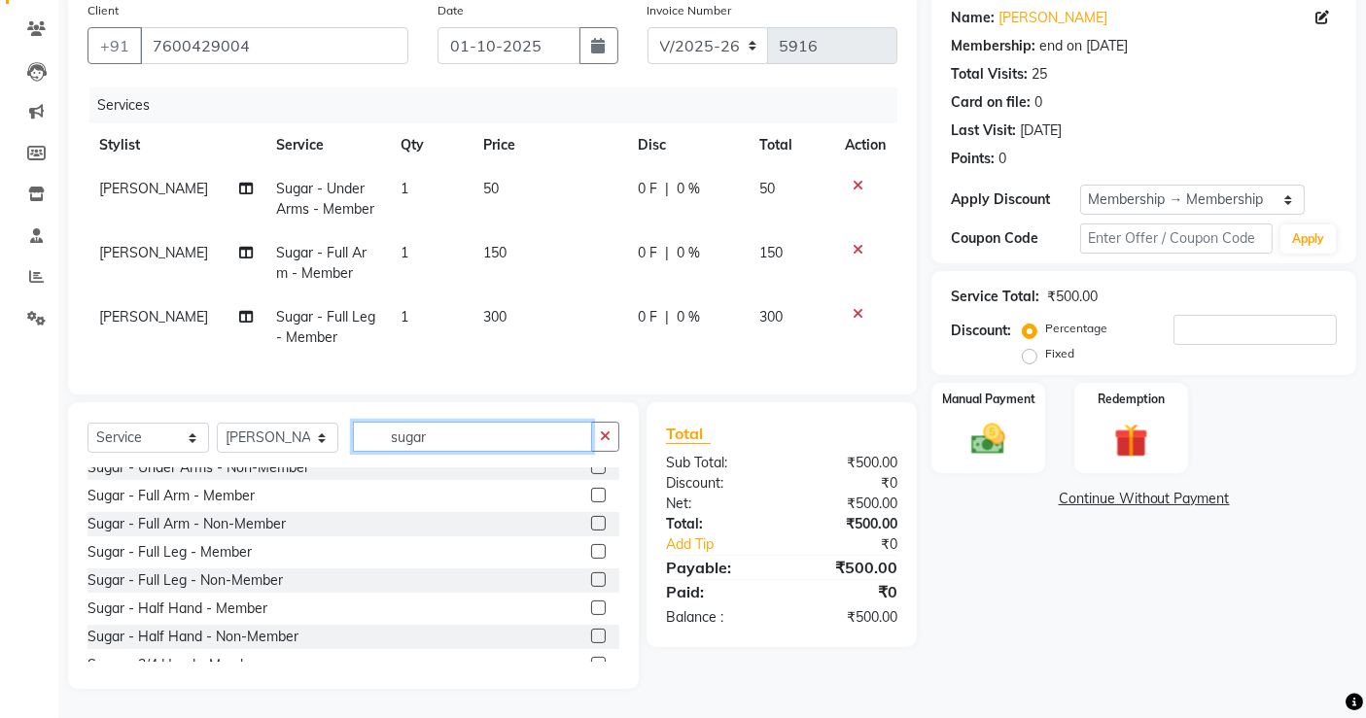
click at [436, 441] on input "sugar" at bounding box center [472, 437] width 239 height 30
type input "s"
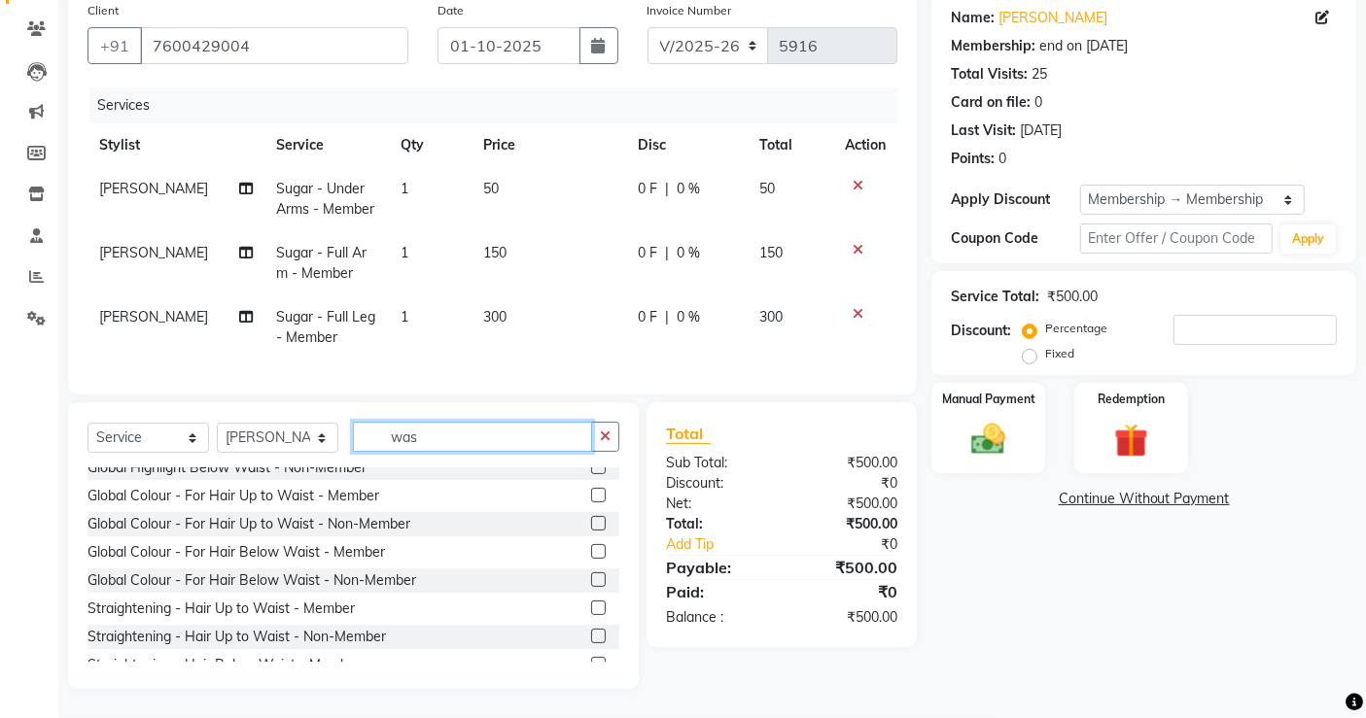
scroll to position [127, 0]
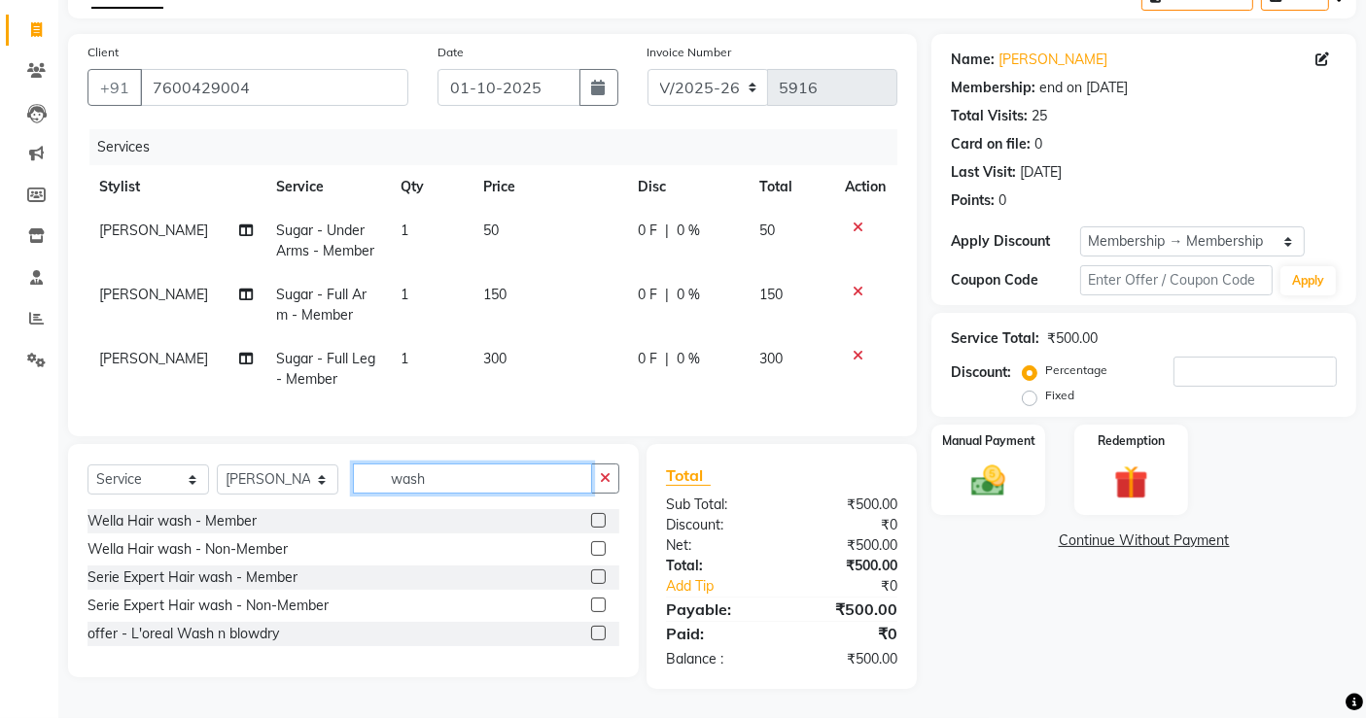
type input "wash"
click at [594, 524] on label at bounding box center [598, 520] width 15 height 15
click at [594, 524] on input "checkbox" at bounding box center [597, 521] width 13 height 13
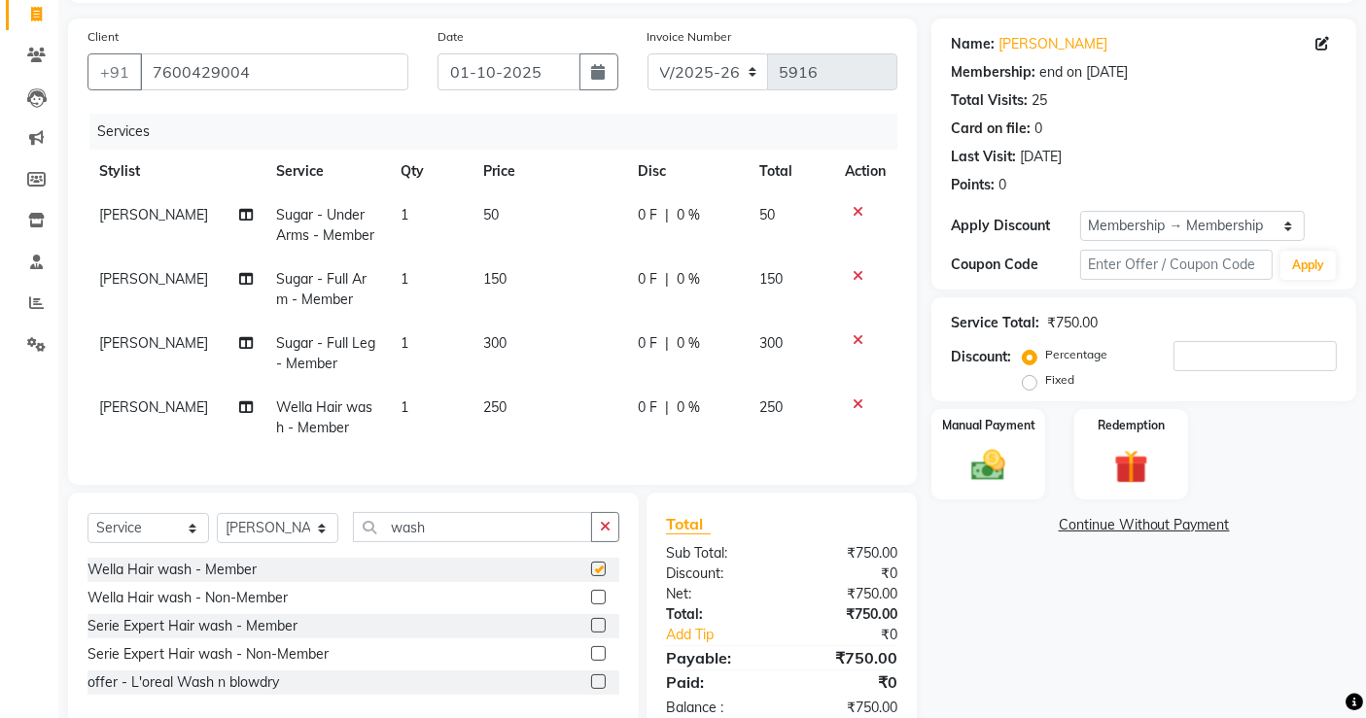
checkbox input "false"
click at [450, 542] on input "wash" at bounding box center [472, 527] width 239 height 30
type input "w"
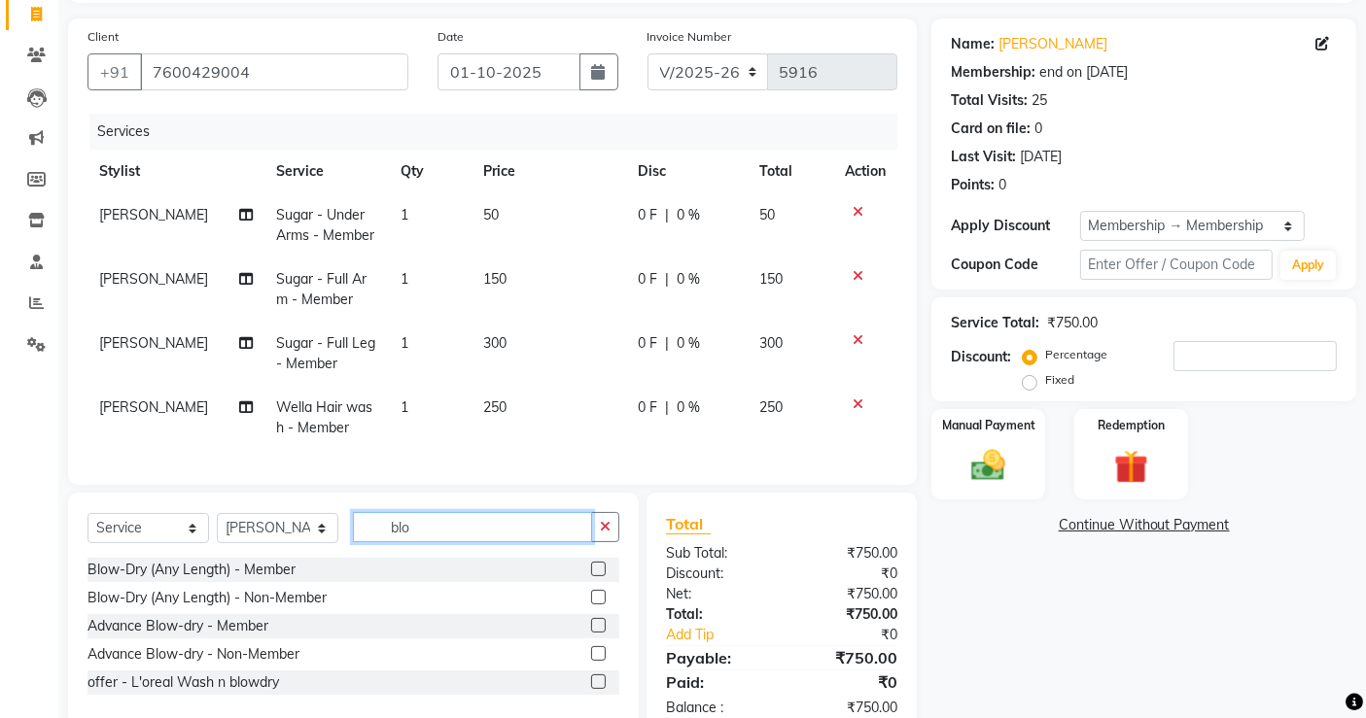
type input "blo"
click at [601, 576] on label at bounding box center [598, 569] width 15 height 15
click at [601, 576] on input "checkbox" at bounding box center [597, 570] width 13 height 13
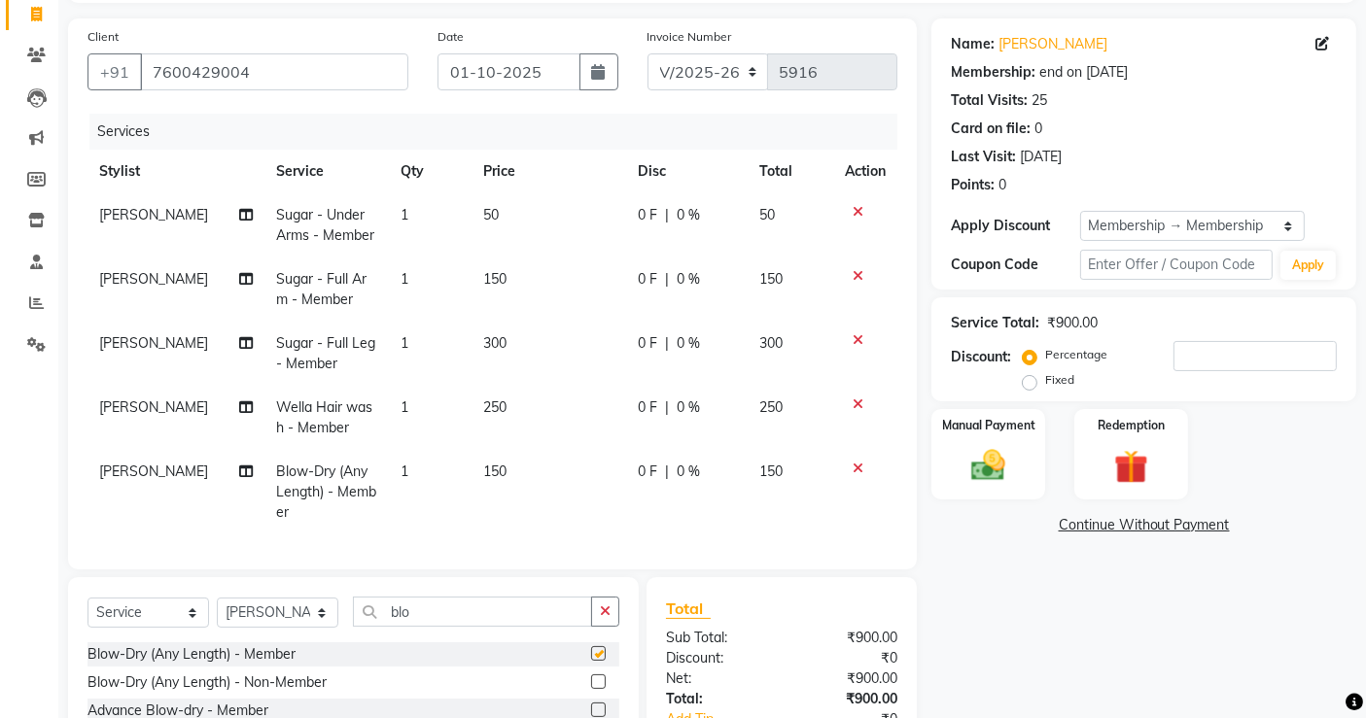
checkbox input "false"
click at [1005, 481] on img at bounding box center [988, 465] width 58 height 41
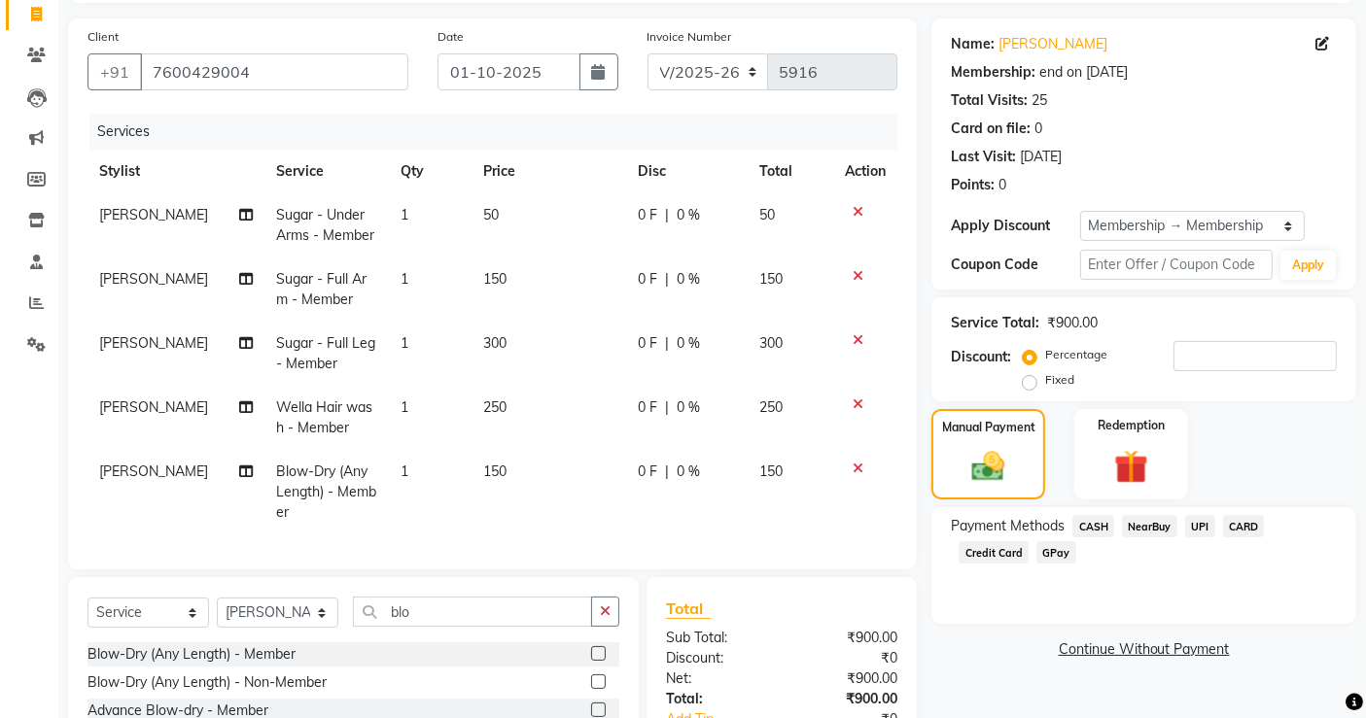
click at [1088, 539] on div "CASH" at bounding box center [1089, 528] width 50 height 26
click at [1092, 523] on span "CASH" at bounding box center [1093, 526] width 42 height 22
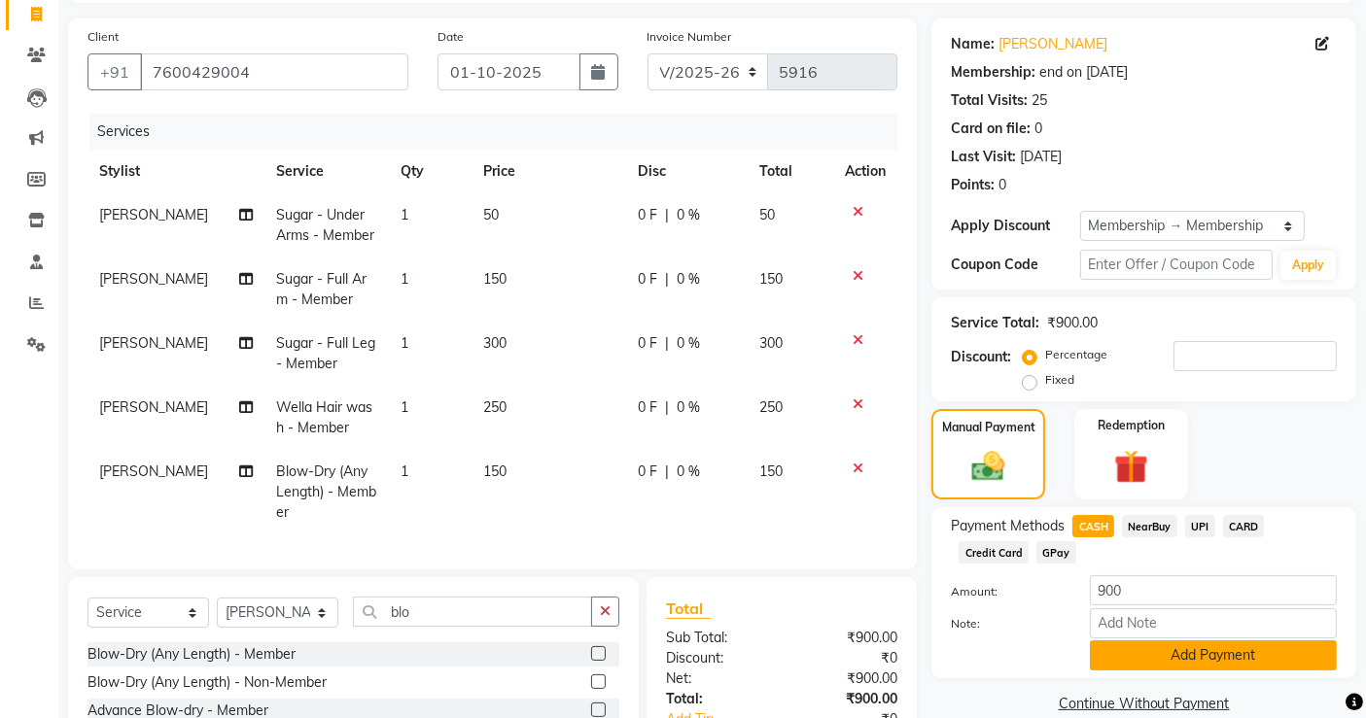
click at [1162, 653] on button "Add Payment" at bounding box center [1213, 656] width 247 height 30
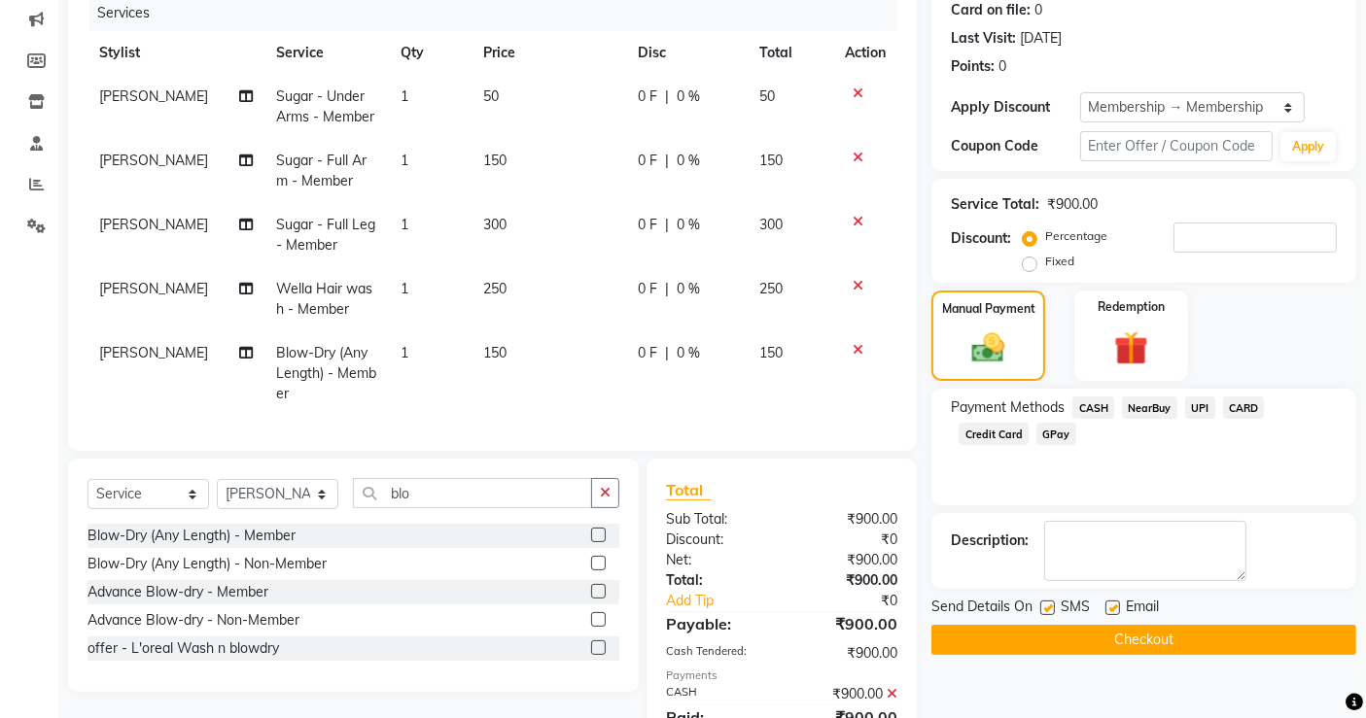
scroll to position [248, 0]
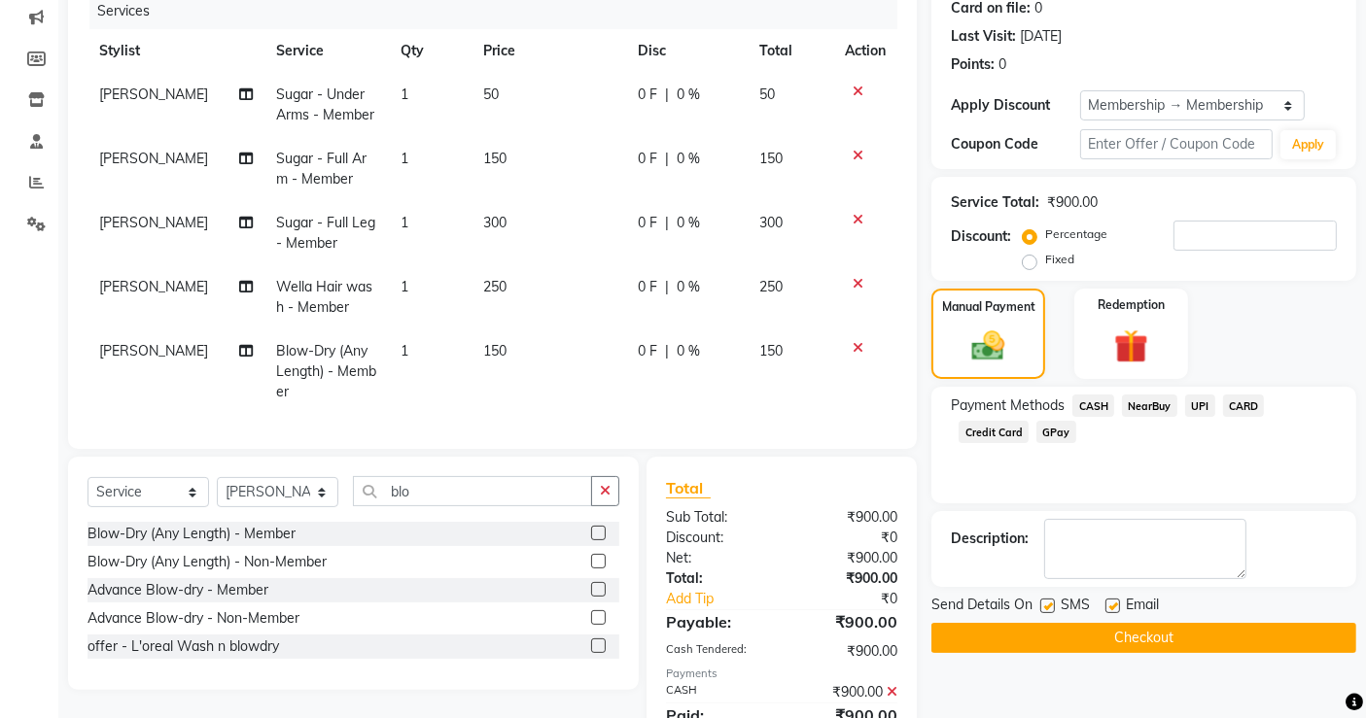
click at [1162, 647] on button "Checkout" at bounding box center [1143, 638] width 425 height 30
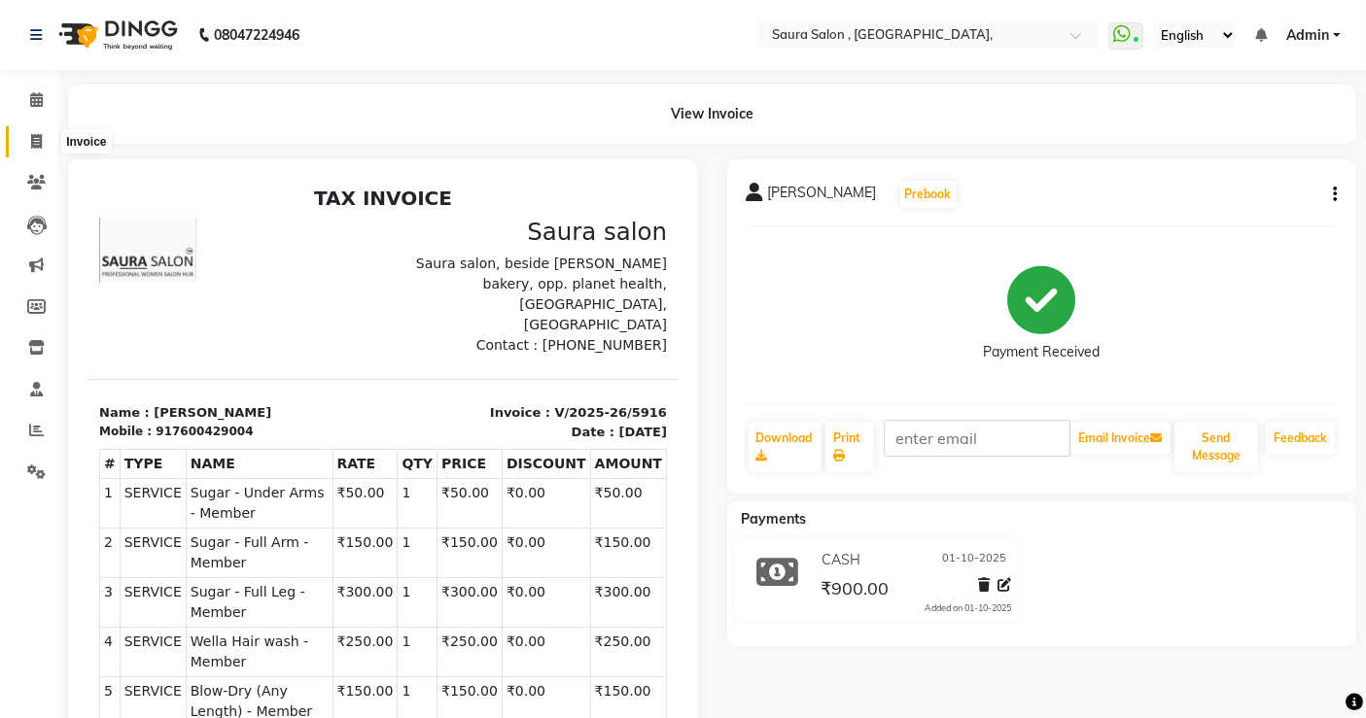
click at [33, 138] on icon at bounding box center [36, 141] width 11 height 15
select select "service"
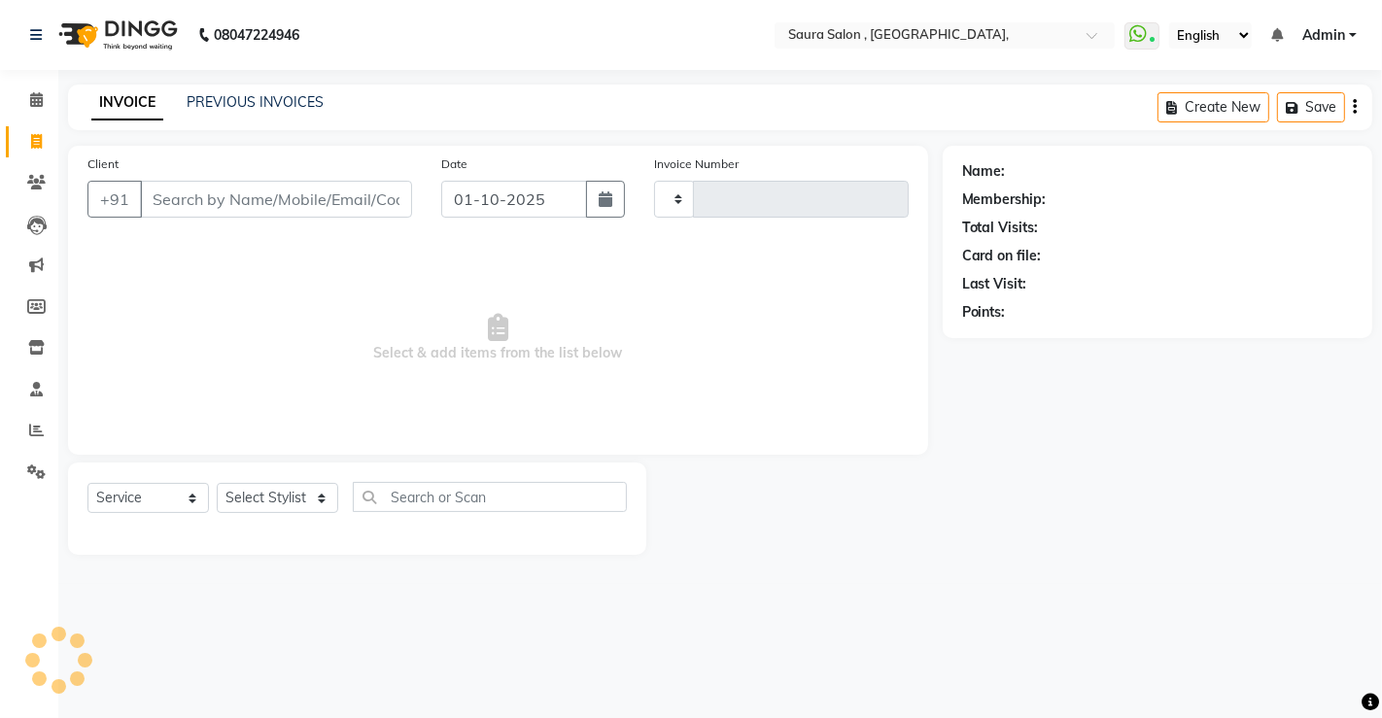
type input "5917"
select select "6963"
select select "57428"
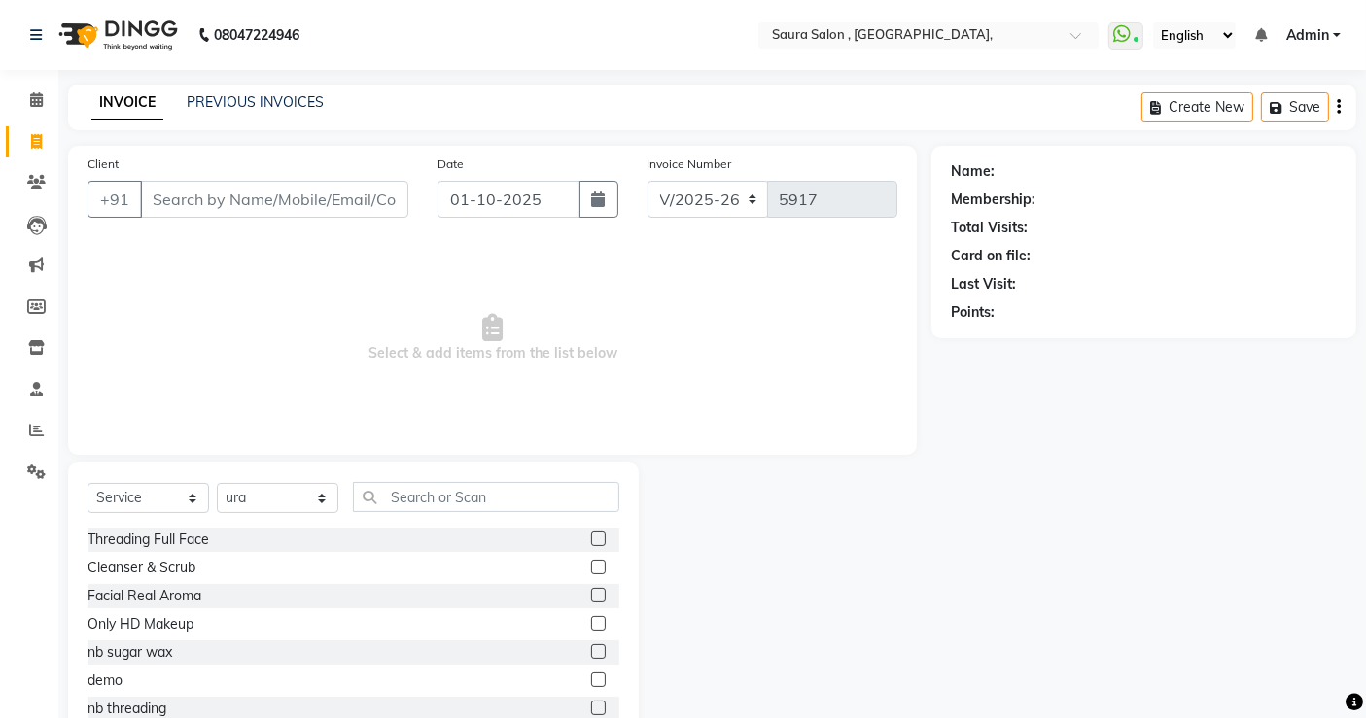
click at [252, 92] on div "PREVIOUS INVOICES" at bounding box center [255, 102] width 137 height 20
click at [263, 112] on div "PREVIOUS INVOICES" at bounding box center [255, 102] width 137 height 20
click at [274, 101] on link "PREVIOUS INVOICES" at bounding box center [255, 101] width 137 height 17
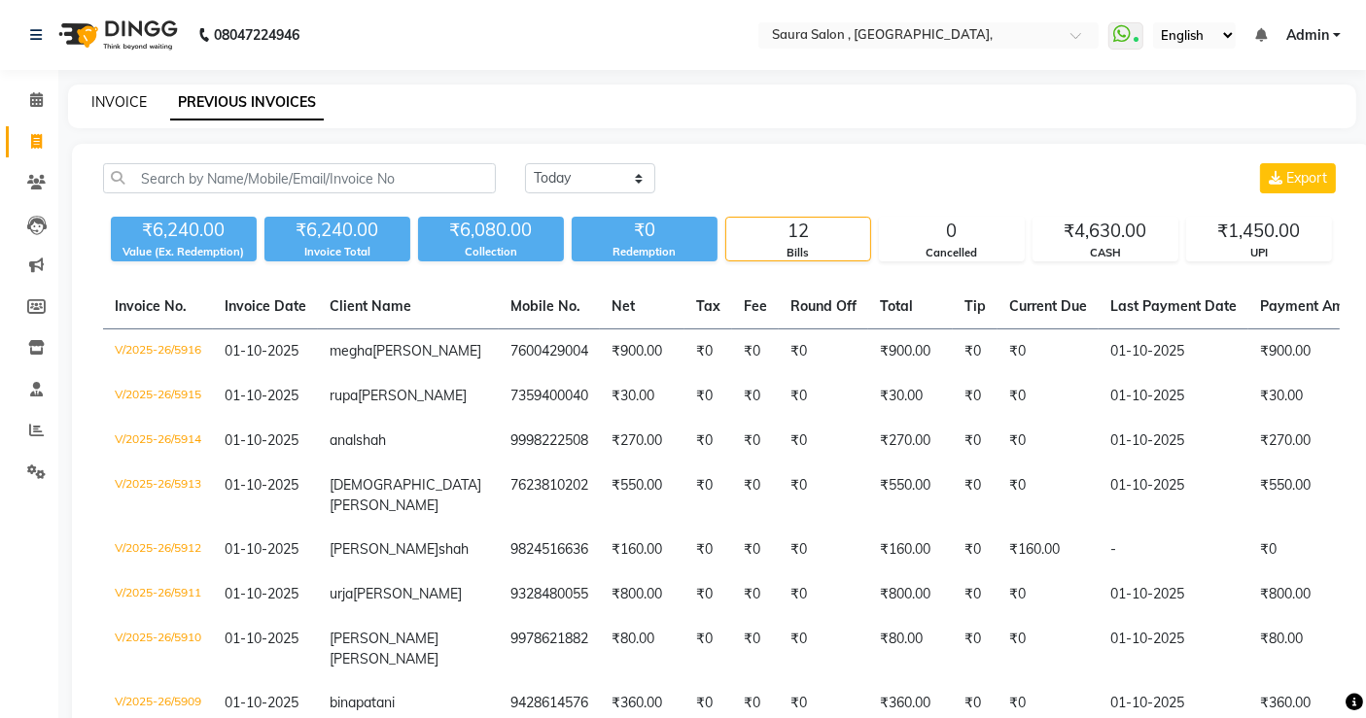
click at [114, 99] on link "INVOICE" at bounding box center [118, 101] width 55 height 17
select select "service"
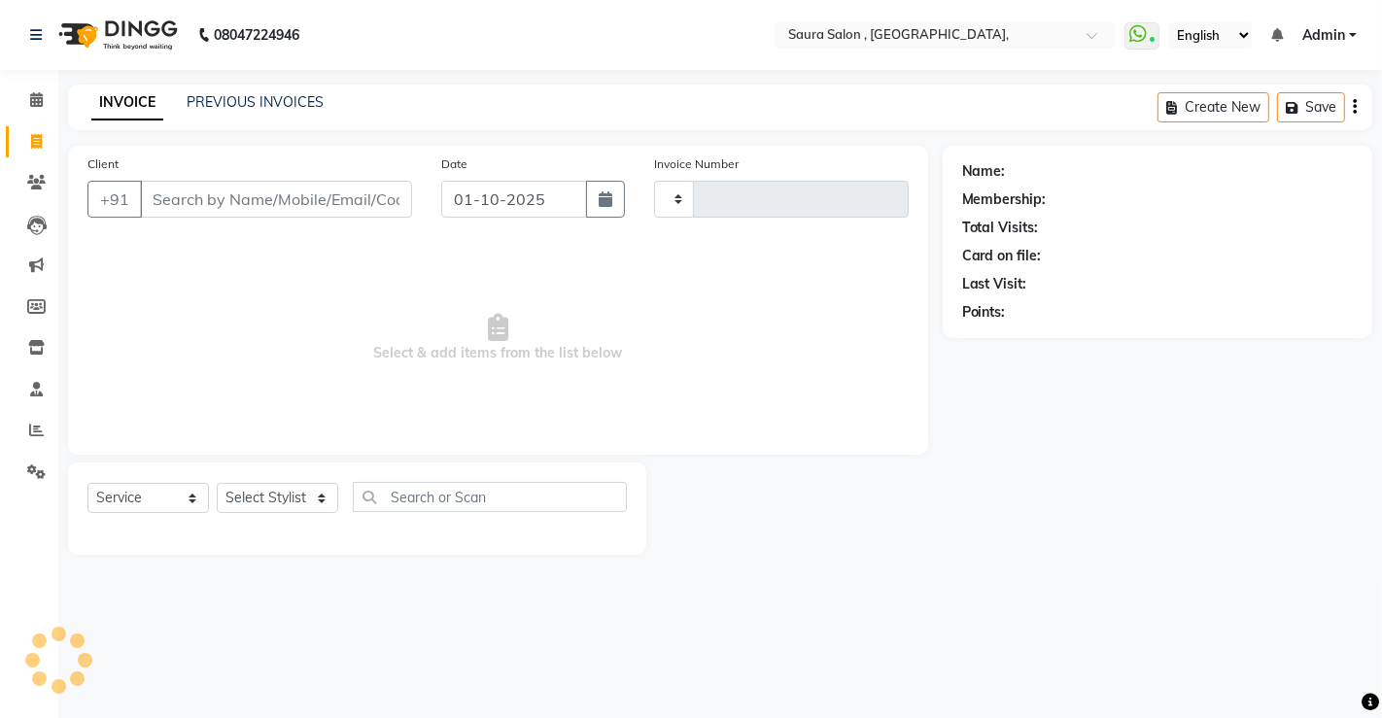
type input "5917"
select select "6963"
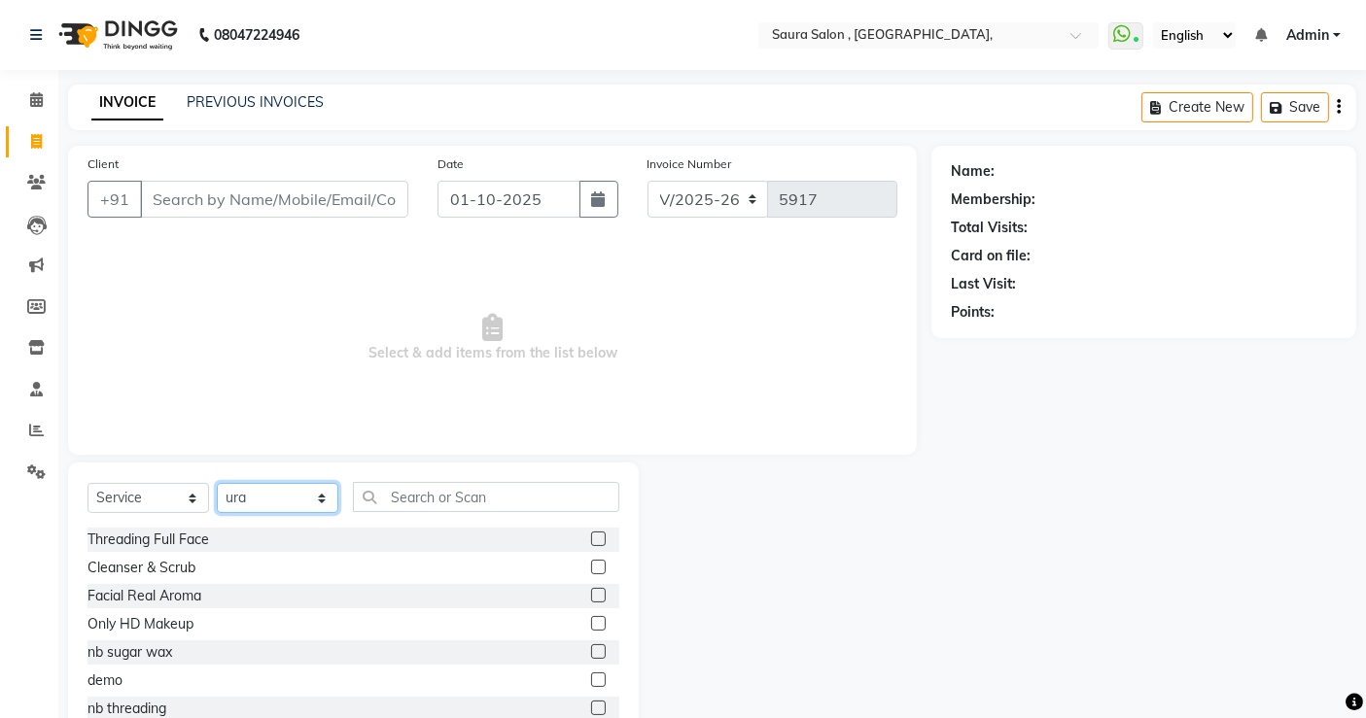
click at [296, 506] on select "Select Stylist archana asha [PERSON_NAME] deepika [PERSON_NAME] [PERSON_NAME] […" at bounding box center [278, 498] width 122 height 30
select select "56817"
click at [217, 483] on select "Select Stylist archana asha [PERSON_NAME] deepika [PERSON_NAME] [PERSON_NAME] […" at bounding box center [278, 498] width 122 height 30
click at [294, 209] on input "Client" at bounding box center [274, 199] width 268 height 37
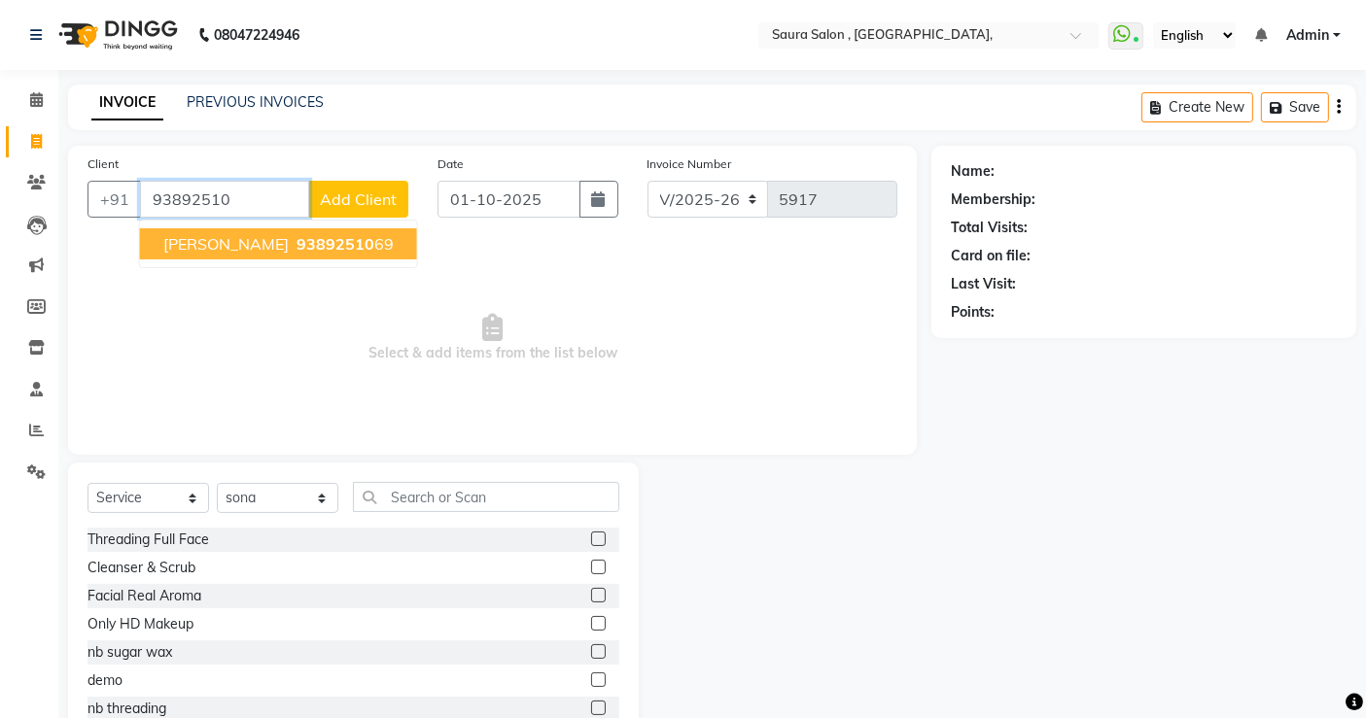
click at [296, 248] on span "93892510" at bounding box center [335, 243] width 78 height 19
type input "9389251069"
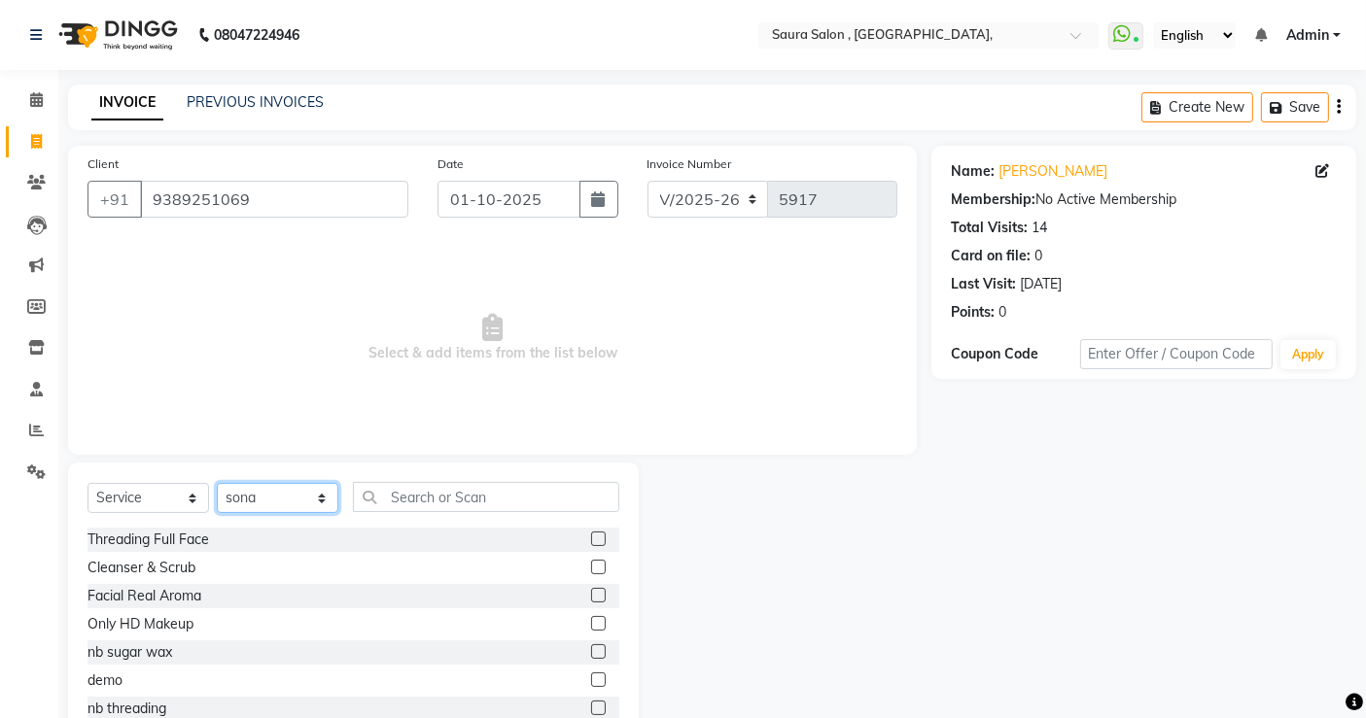
click at [298, 492] on select "Select Stylist archana asha [PERSON_NAME] deepika [PERSON_NAME] [PERSON_NAME] […" at bounding box center [278, 498] width 122 height 30
drag, startPoint x: 438, startPoint y: 516, endPoint x: 445, endPoint y: 508, distance: 10.3
click at [445, 508] on div "Select Service Product Membership Package Voucher Prepaid Gift Card Select Styl…" at bounding box center [353, 505] width 532 height 46
click at [445, 508] on input "text" at bounding box center [486, 497] width 266 height 30
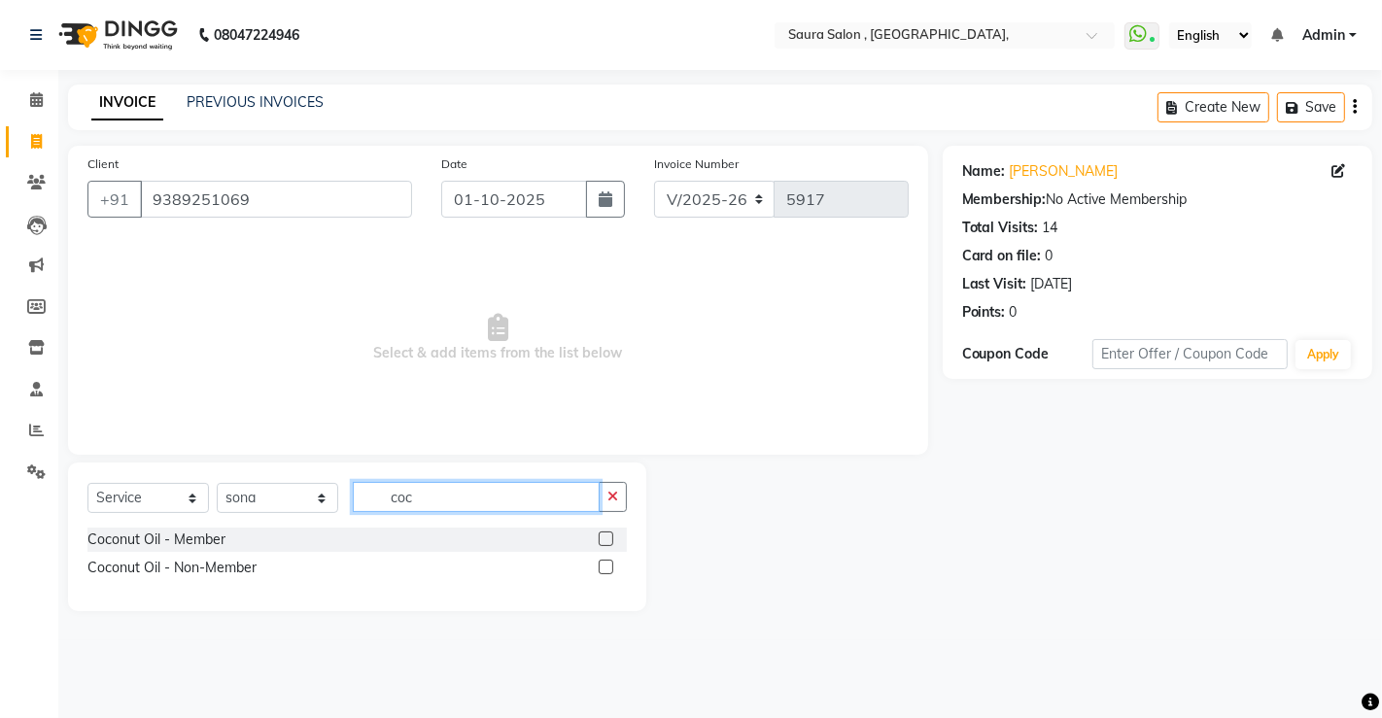
type input "coc"
click at [610, 542] on label at bounding box center [606, 539] width 15 height 15
click at [610, 542] on input "checkbox" at bounding box center [605, 540] width 13 height 13
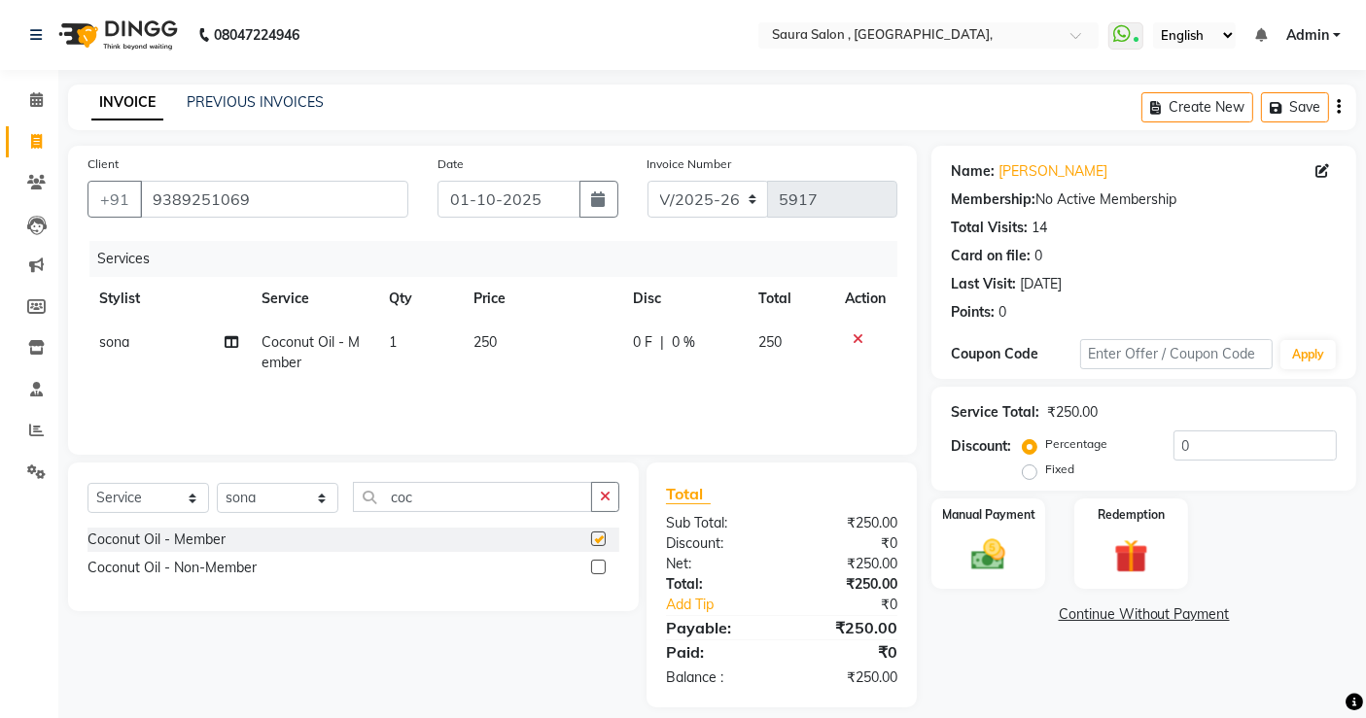
checkbox input "false"
click at [500, 498] on input "coc" at bounding box center [472, 497] width 239 height 30
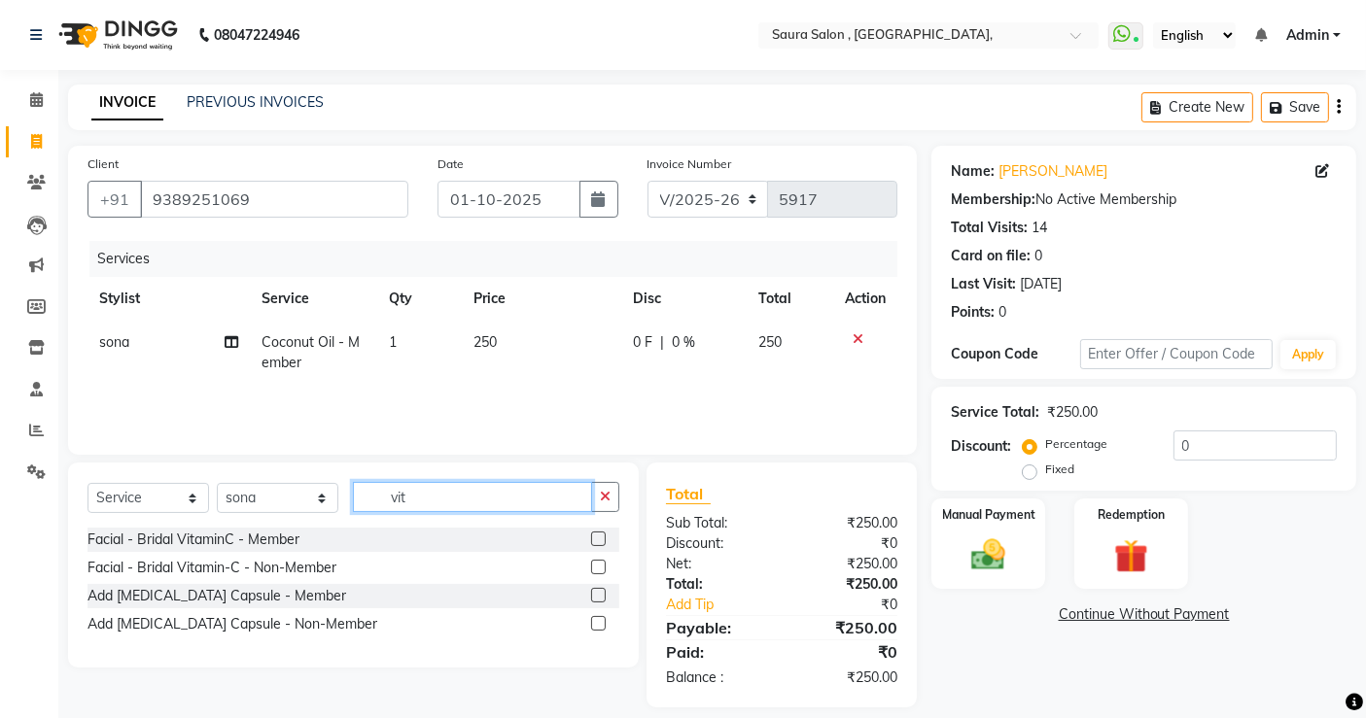
type input "vit"
click at [602, 622] on label at bounding box center [598, 623] width 15 height 15
click at [602, 622] on input "checkbox" at bounding box center [597, 624] width 13 height 13
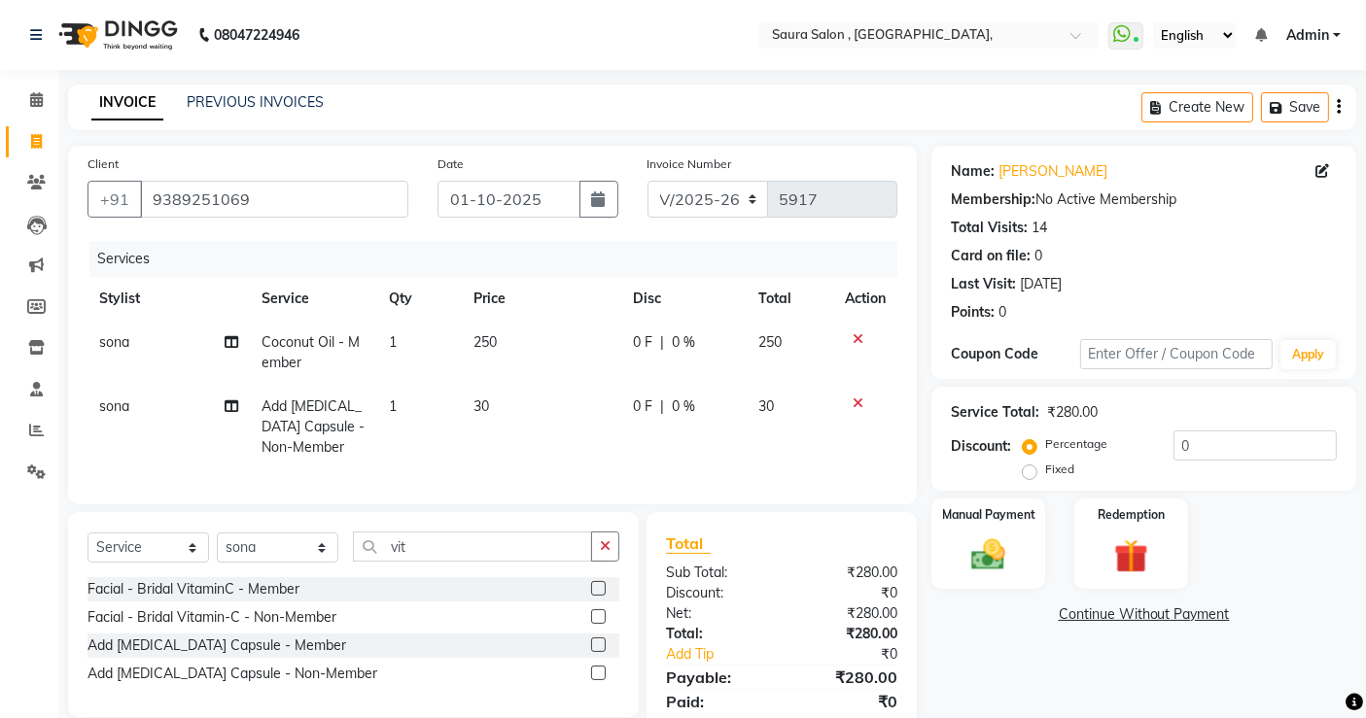
click at [603, 680] on label at bounding box center [598, 673] width 15 height 15
click at [603, 680] on input "checkbox" at bounding box center [597, 674] width 13 height 13
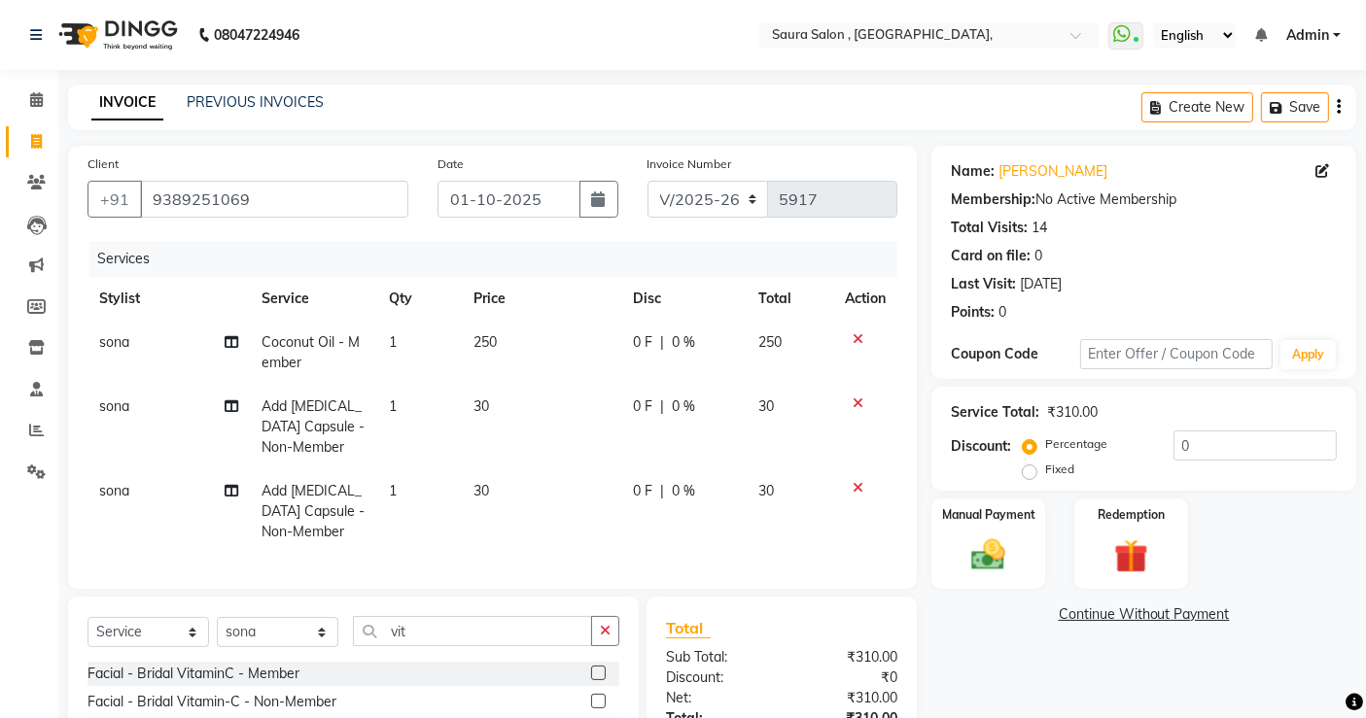
checkbox input "false"
click at [857, 332] on icon at bounding box center [858, 339] width 11 height 14
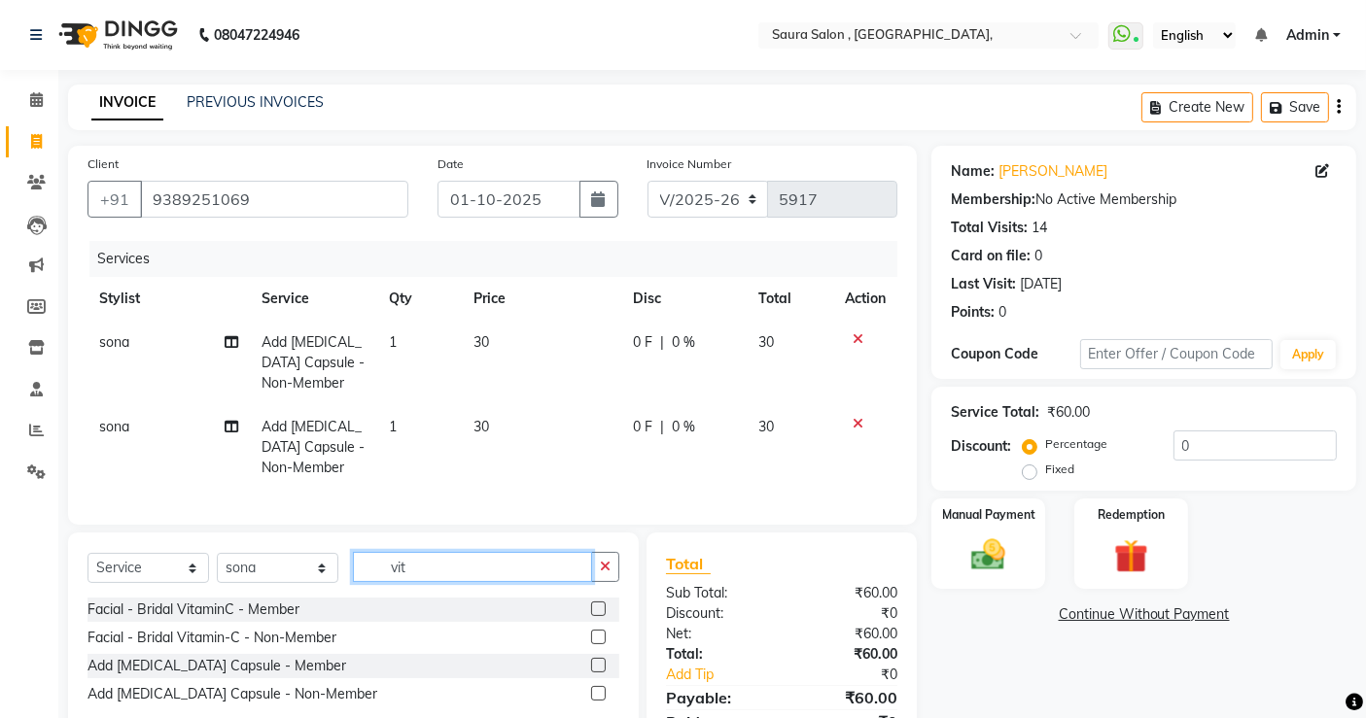
click at [439, 575] on input "vit" at bounding box center [472, 567] width 239 height 30
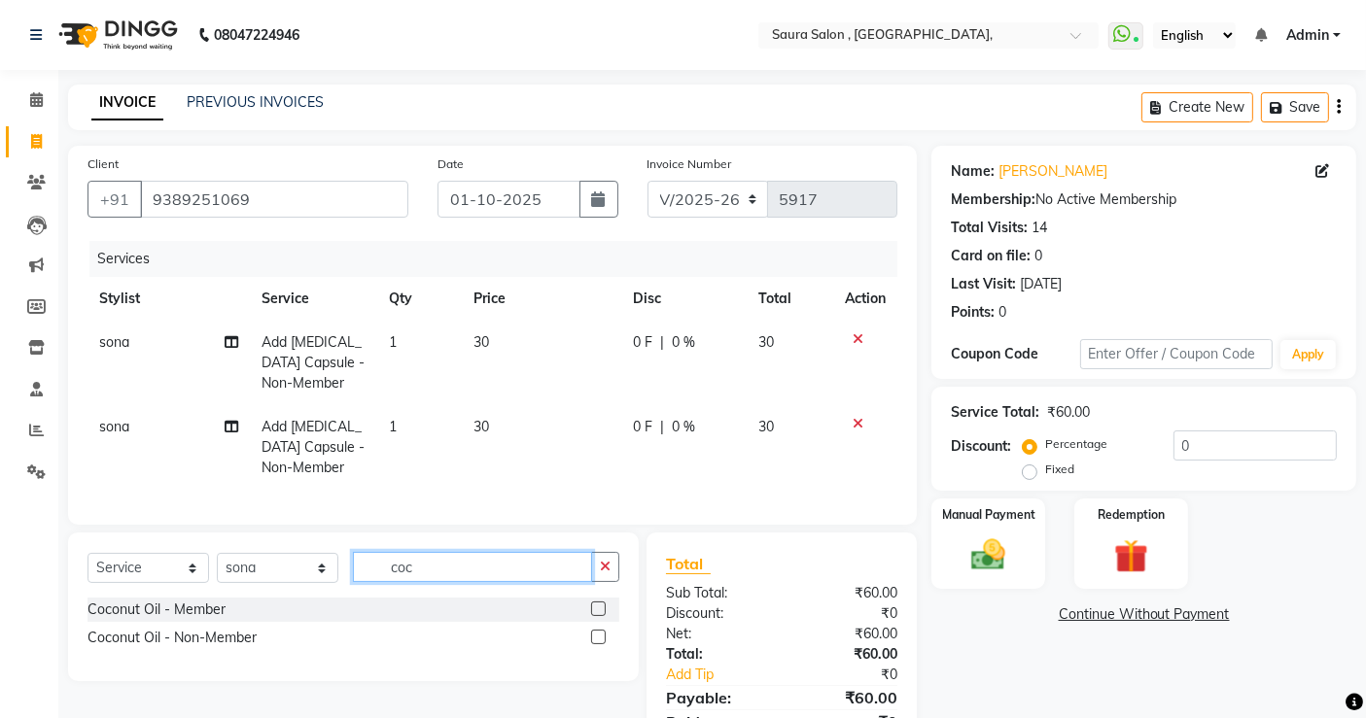
type input "coc"
click at [597, 645] on label at bounding box center [598, 637] width 15 height 15
click at [597, 645] on input "checkbox" at bounding box center [597, 638] width 13 height 13
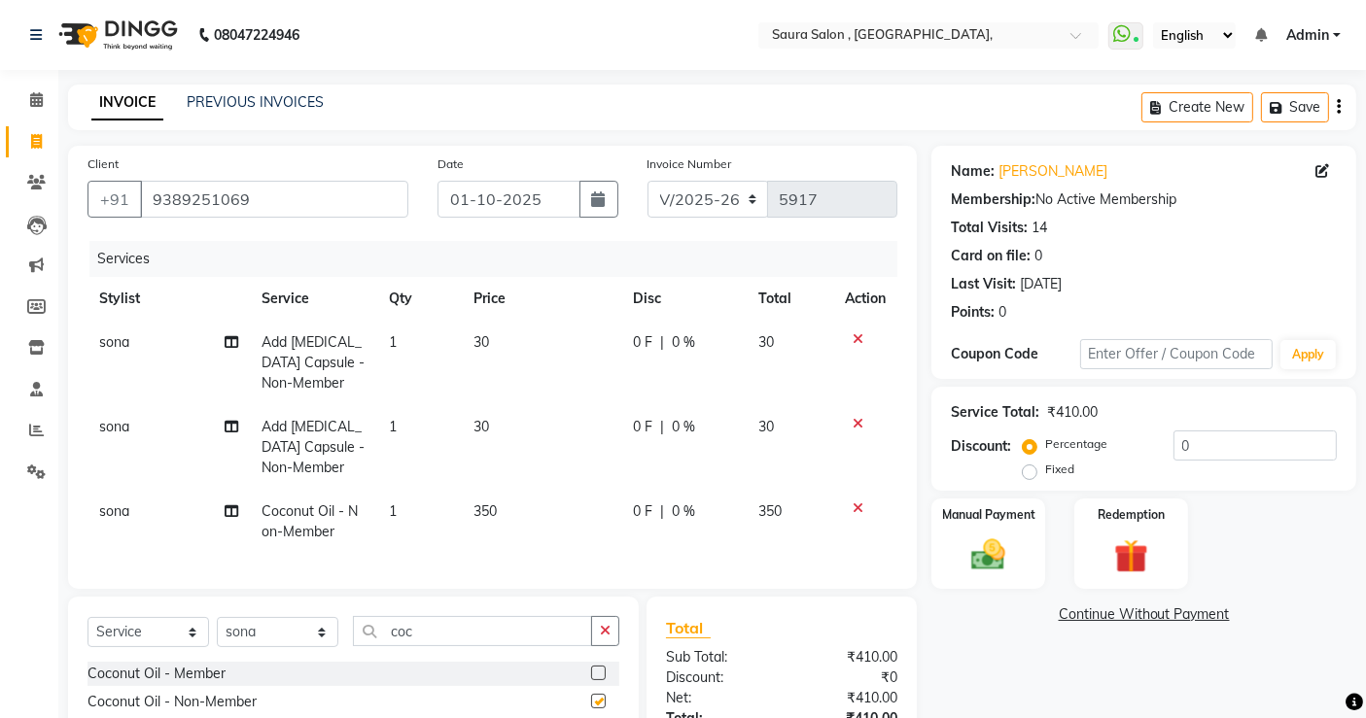
checkbox input "false"
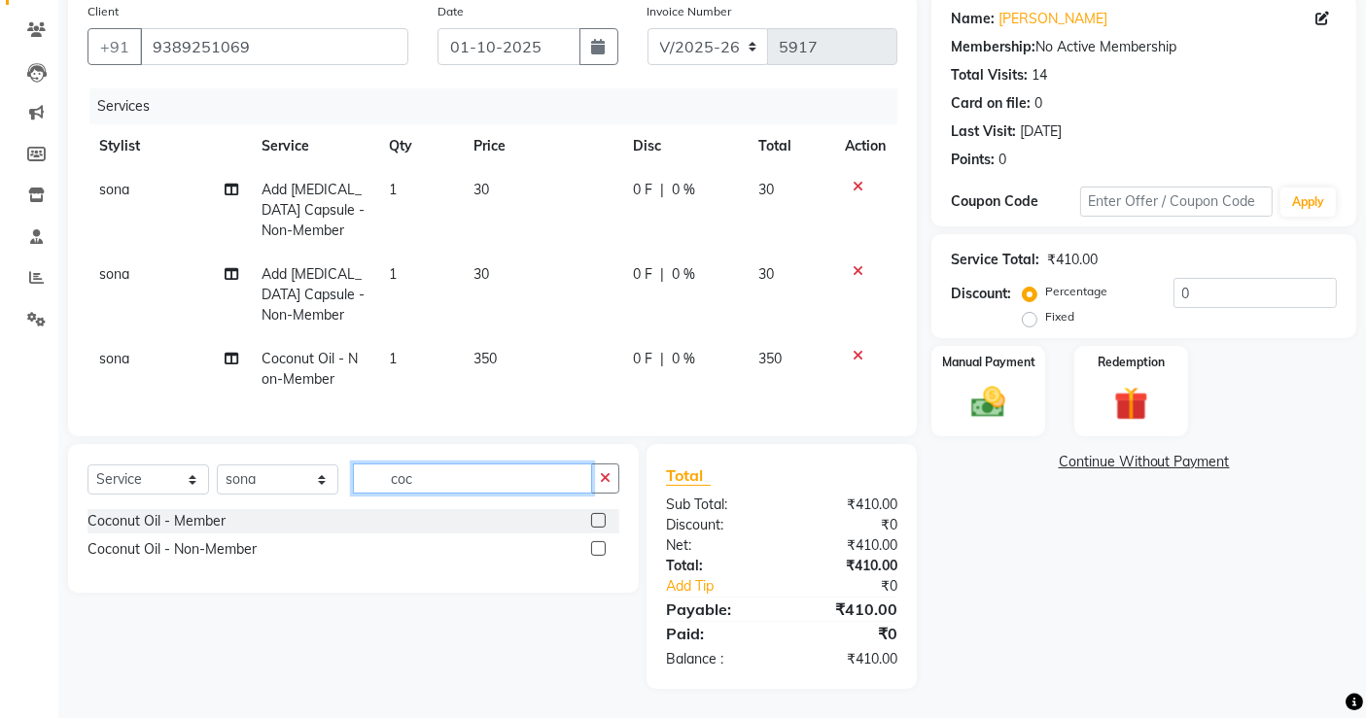
click at [436, 476] on input "coc" at bounding box center [472, 479] width 239 height 30
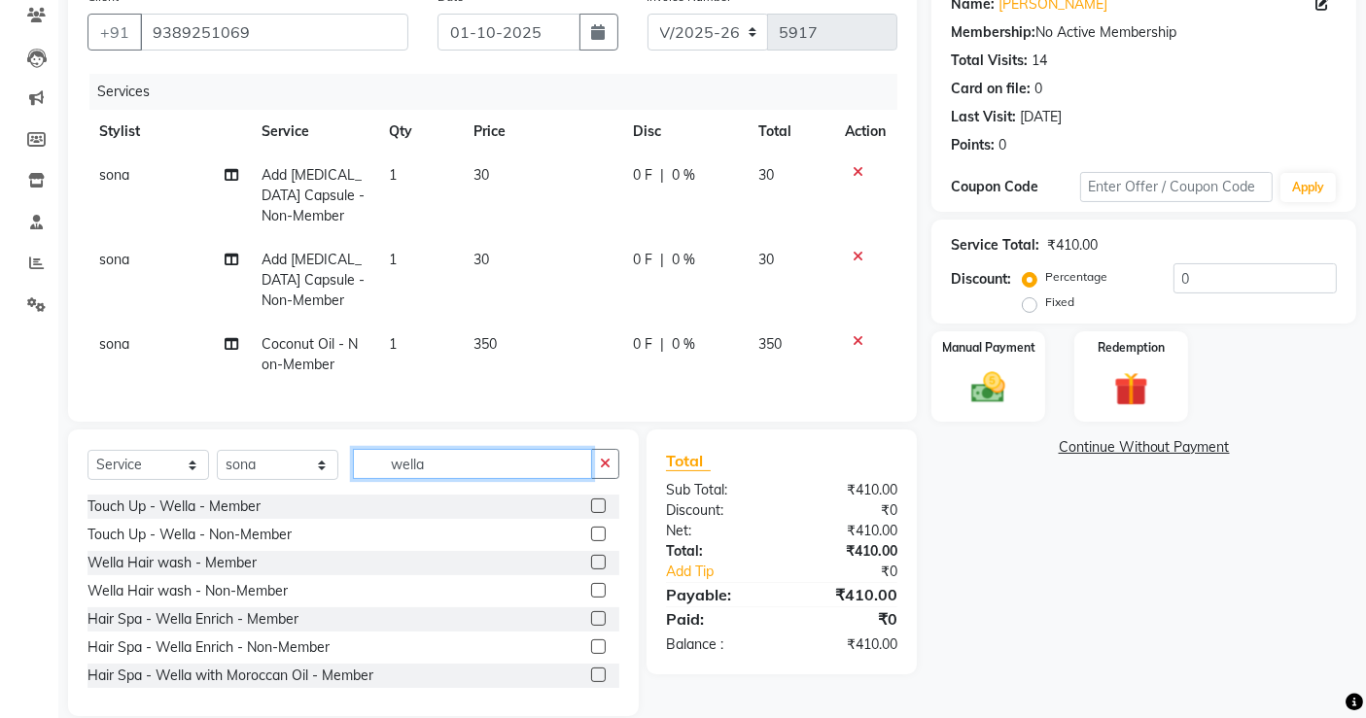
type input "wella"
click at [591, 604] on div at bounding box center [597, 593] width 13 height 20
click at [591, 598] on label at bounding box center [598, 590] width 15 height 15
click at [591, 598] on input "checkbox" at bounding box center [597, 591] width 13 height 13
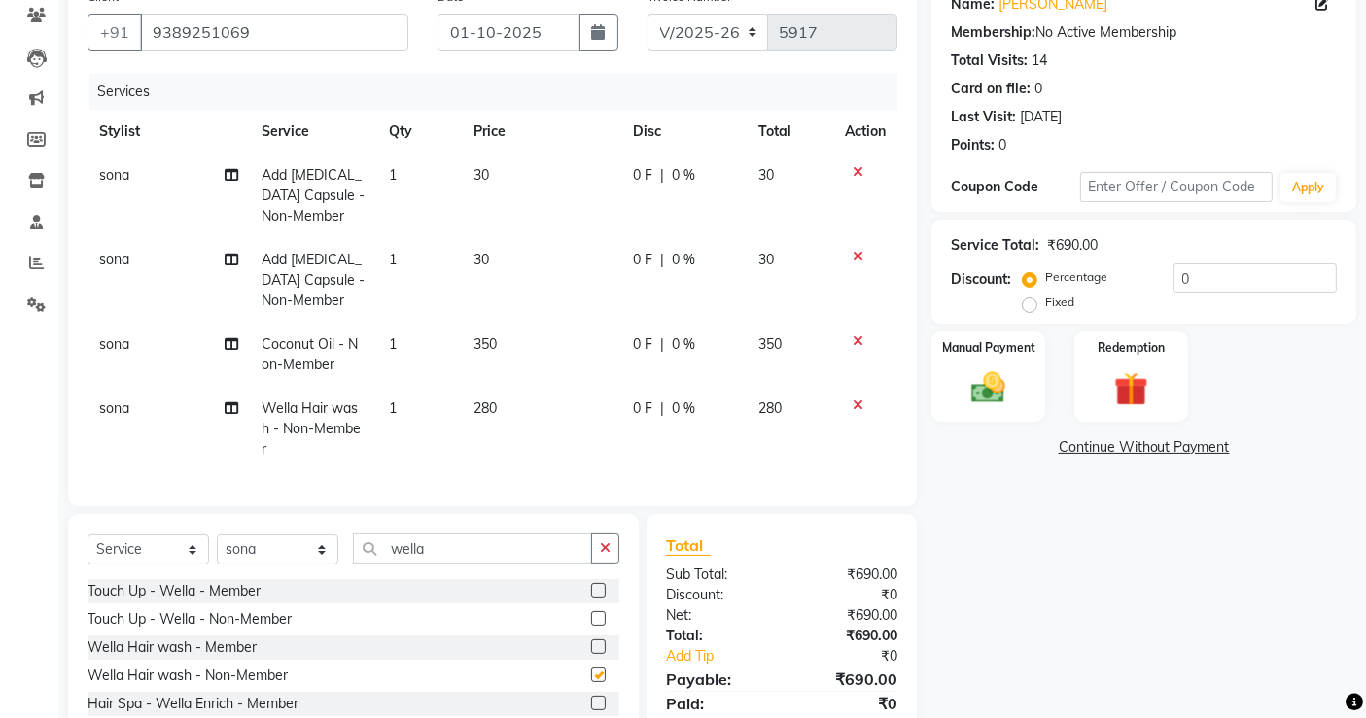
checkbox input "false"
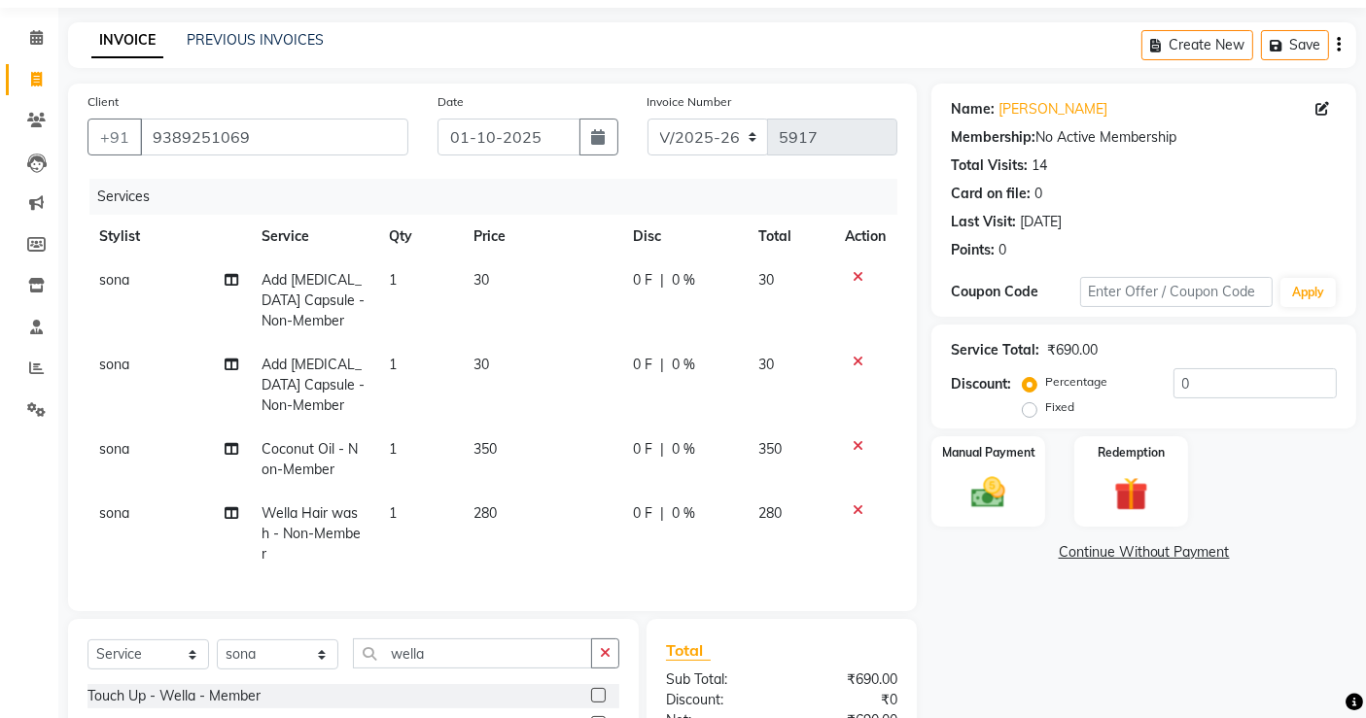
scroll to position [73, 0]
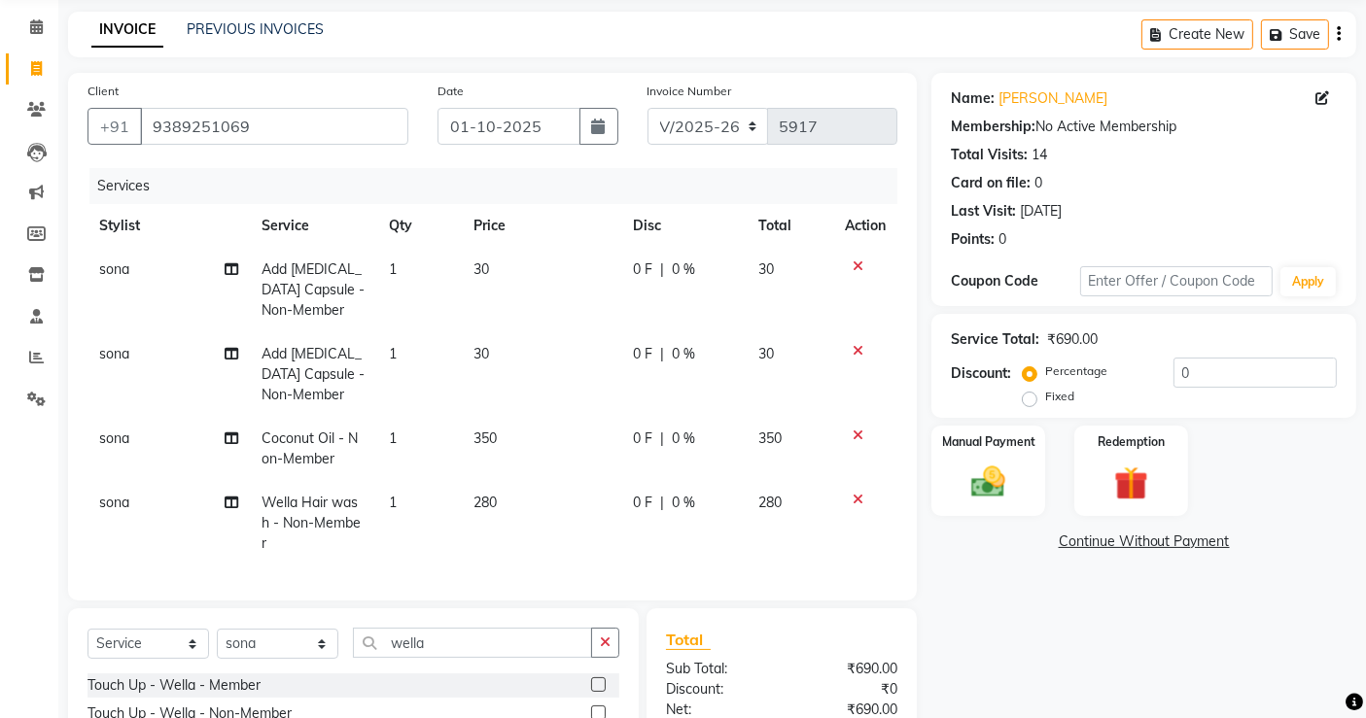
click at [397, 266] on td "1" at bounding box center [419, 290] width 85 height 85
select select "56817"
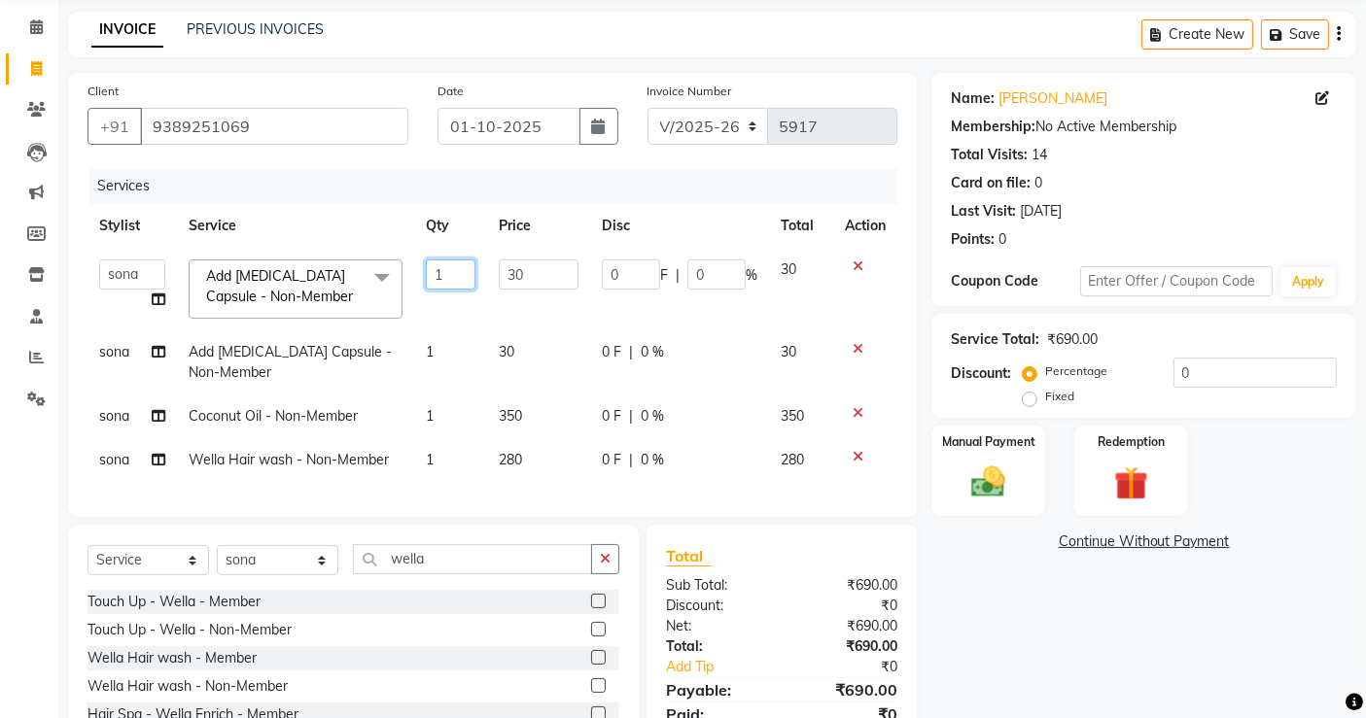
click at [431, 270] on input "1" at bounding box center [451, 275] width 50 height 30
type input "2"
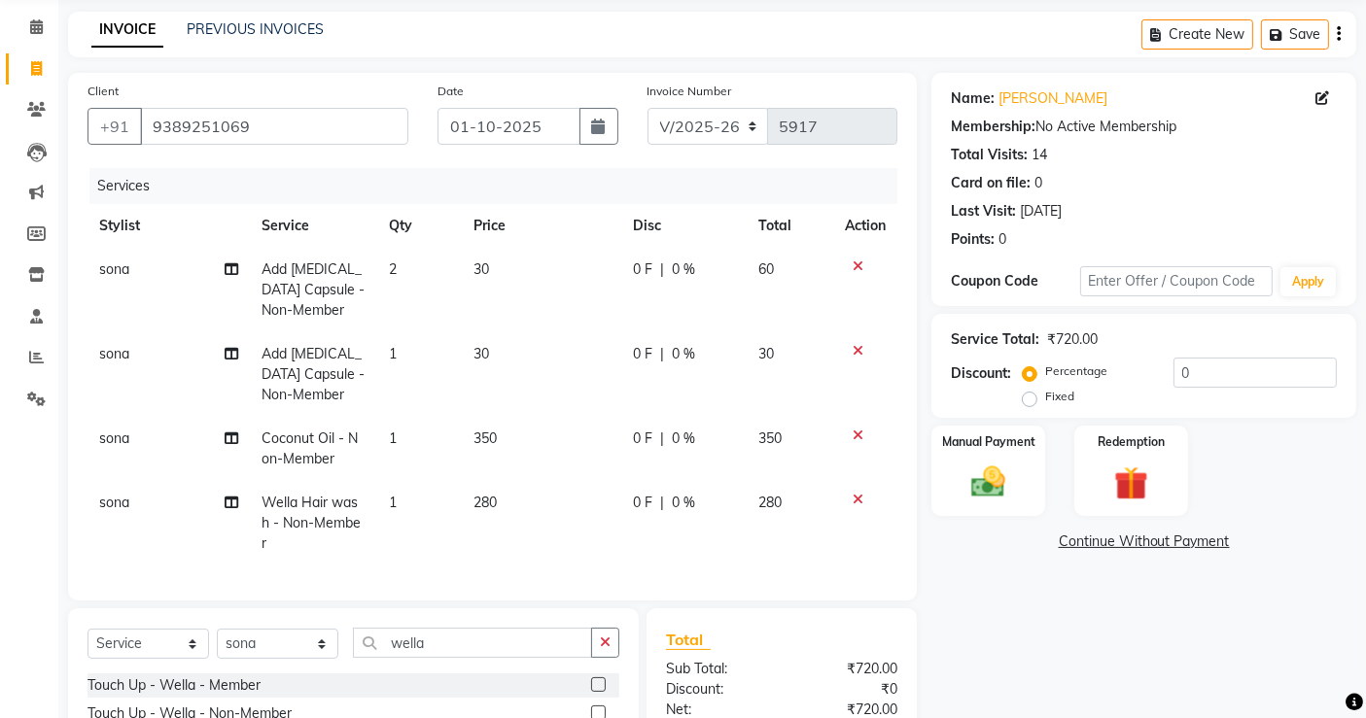
click at [860, 345] on icon at bounding box center [858, 351] width 11 height 14
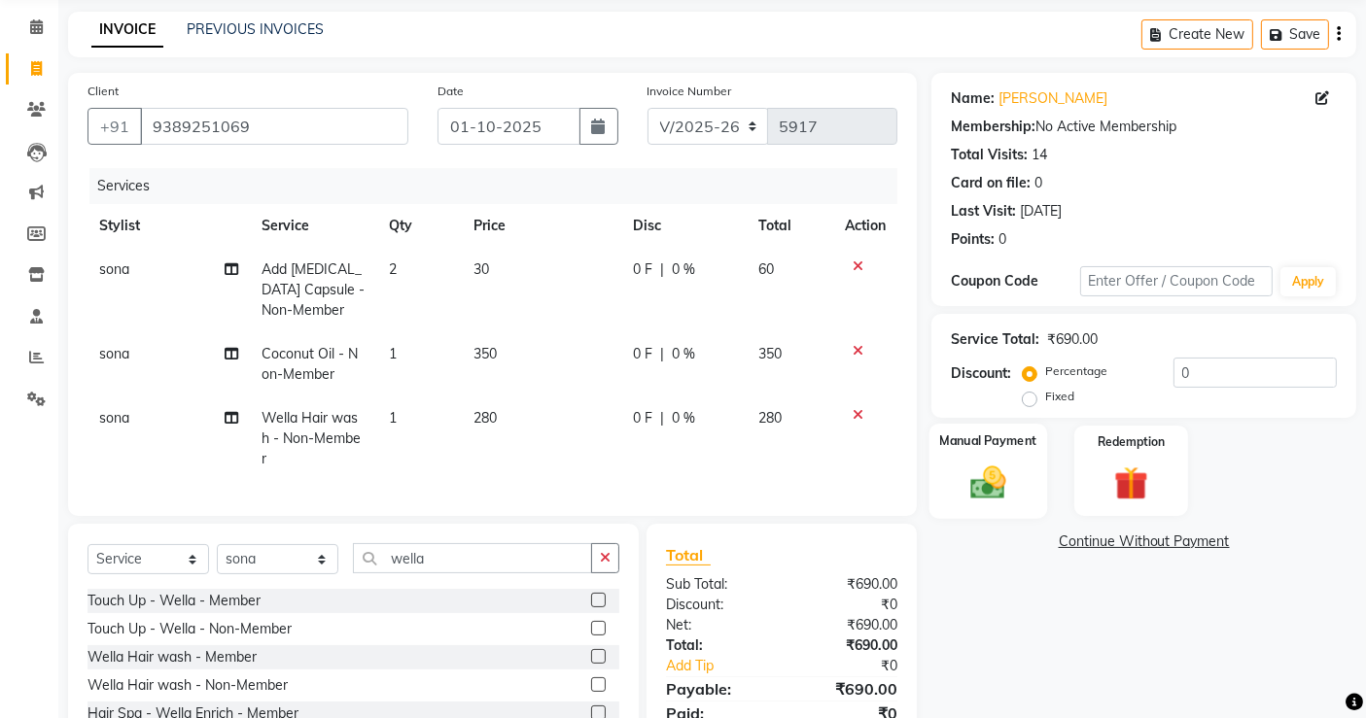
click at [966, 506] on div "Manual Payment" at bounding box center [988, 471] width 118 height 95
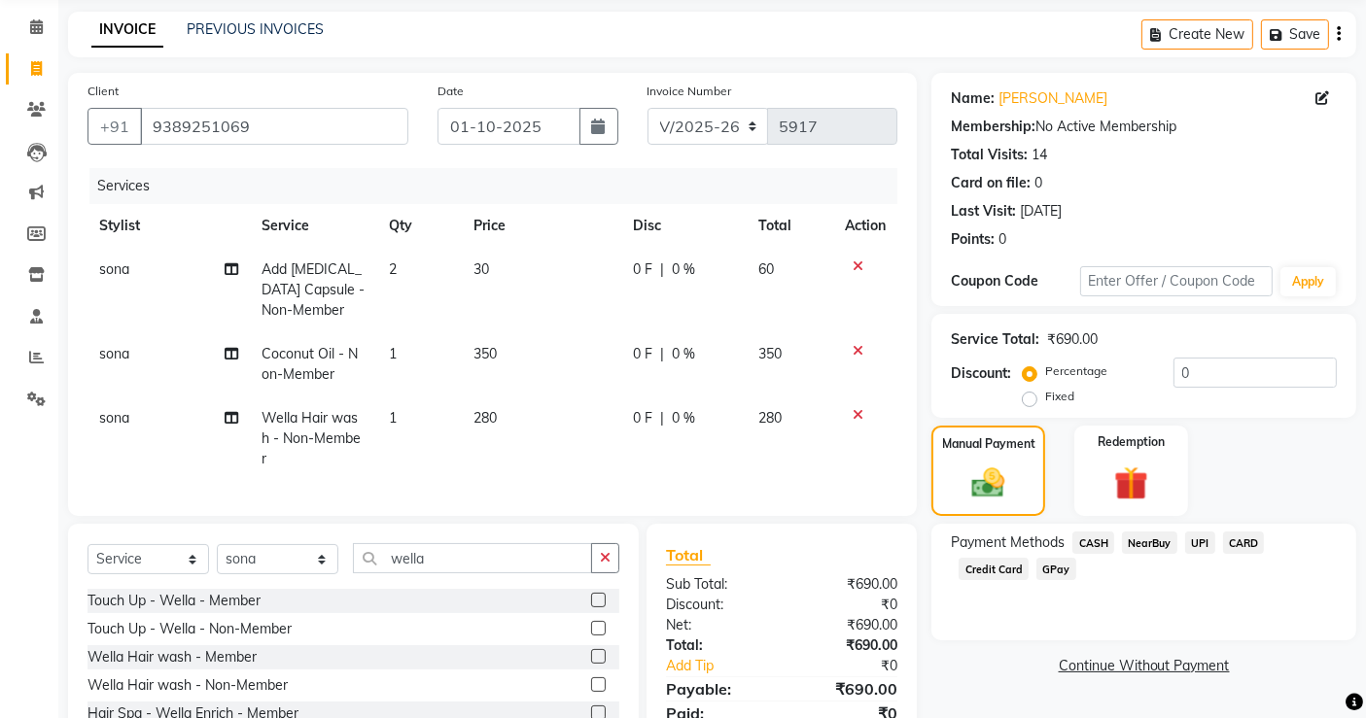
click at [1194, 543] on span "UPI" at bounding box center [1200, 543] width 30 height 22
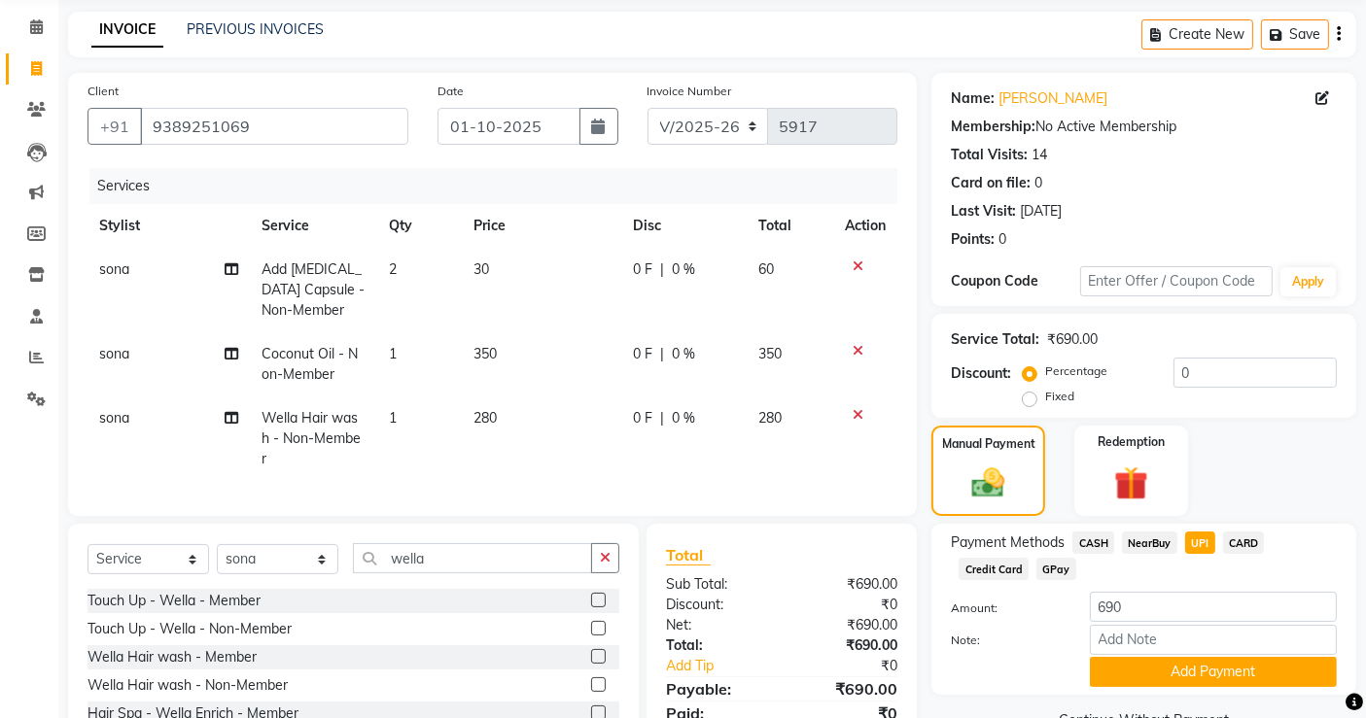
scroll to position [210, 0]
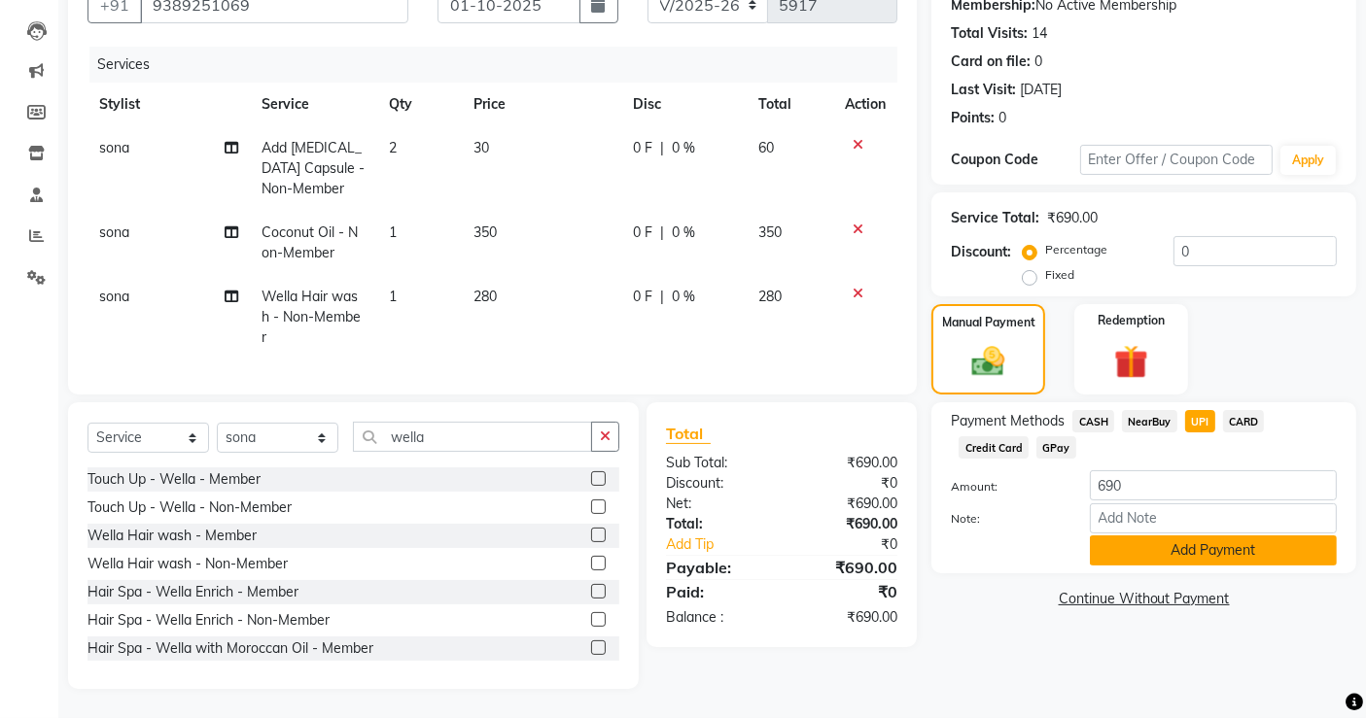
click at [1196, 540] on button "Add Payment" at bounding box center [1213, 551] width 247 height 30
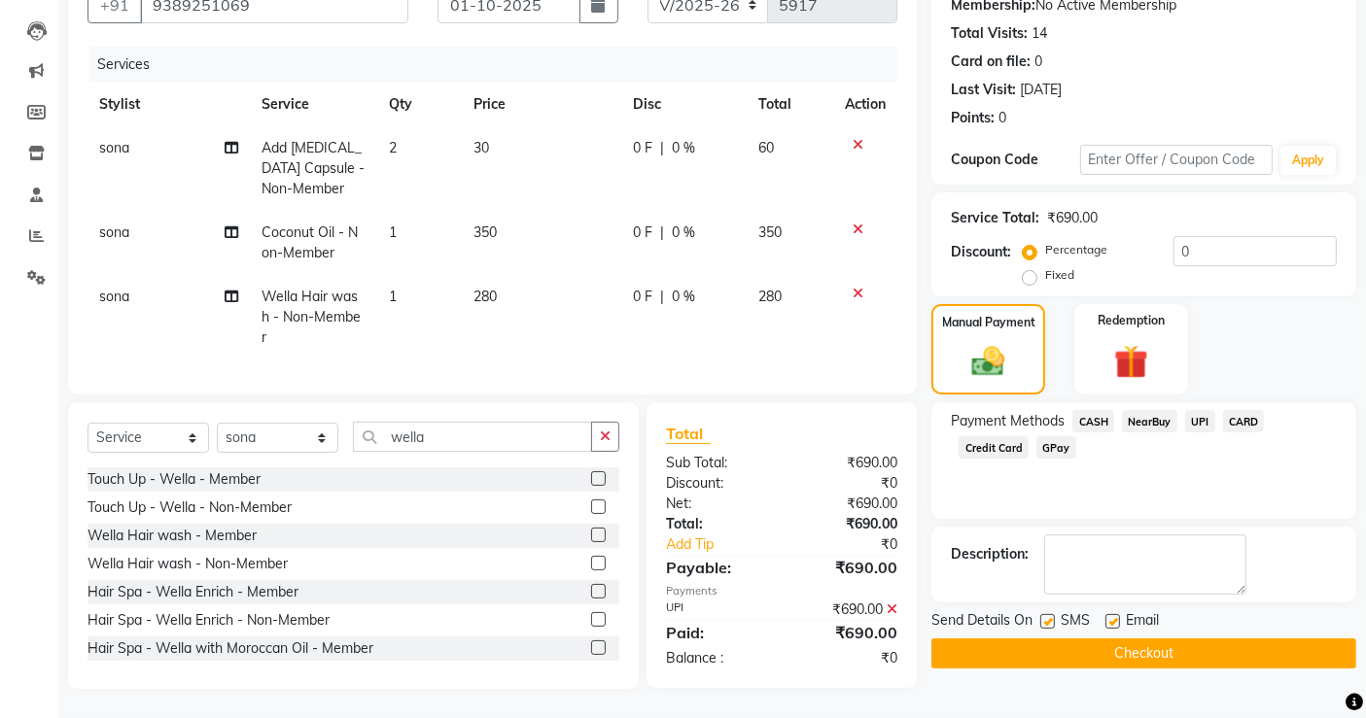
click at [1197, 639] on button "Checkout" at bounding box center [1143, 654] width 425 height 30
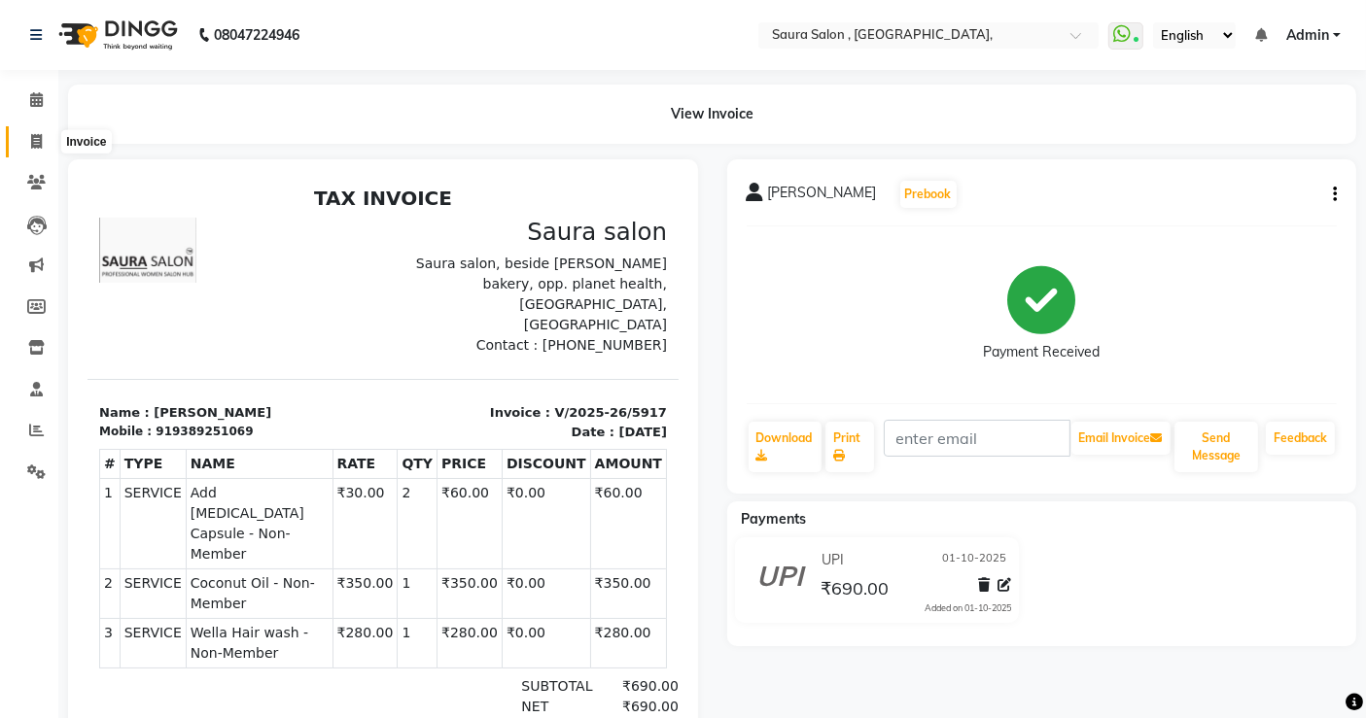
click at [44, 140] on span at bounding box center [36, 142] width 34 height 22
select select "6963"
select select "service"
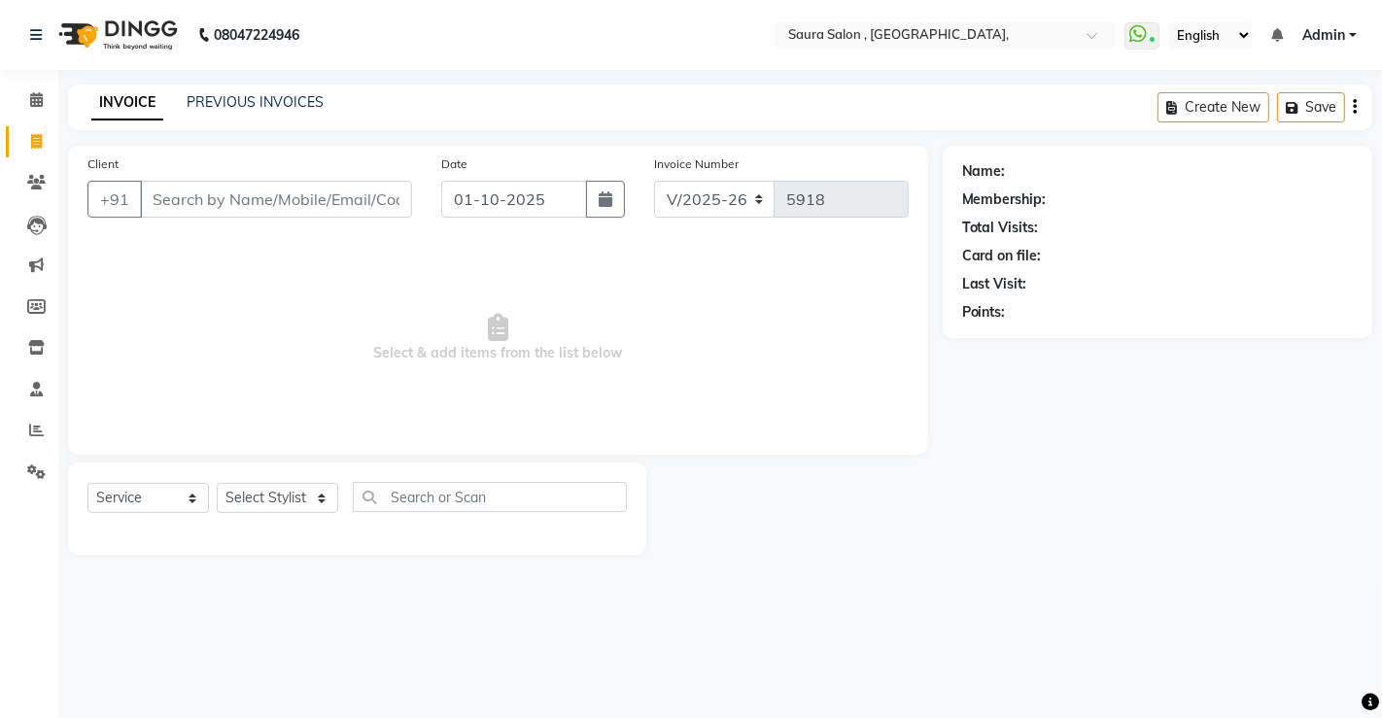
select select "57428"
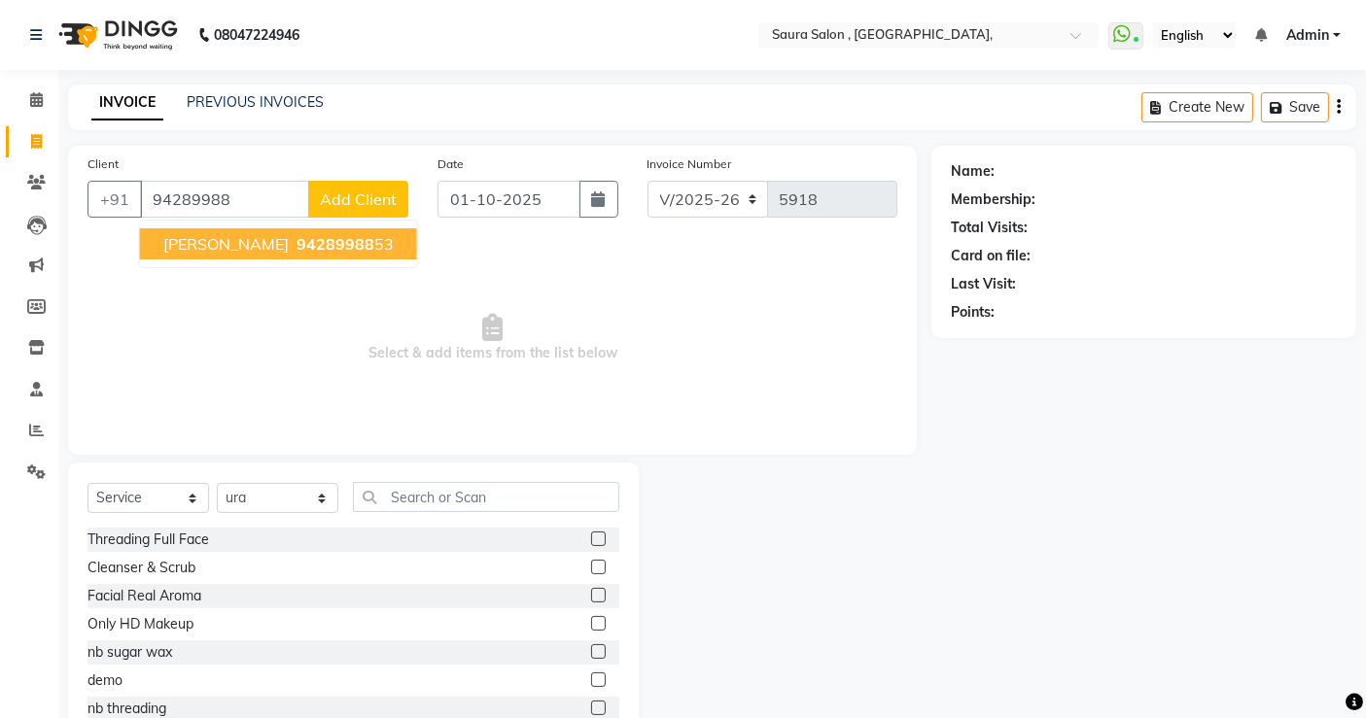
click at [255, 245] on span "rajeshwari dodia" at bounding box center [225, 243] width 125 height 19
type input "9428998853"
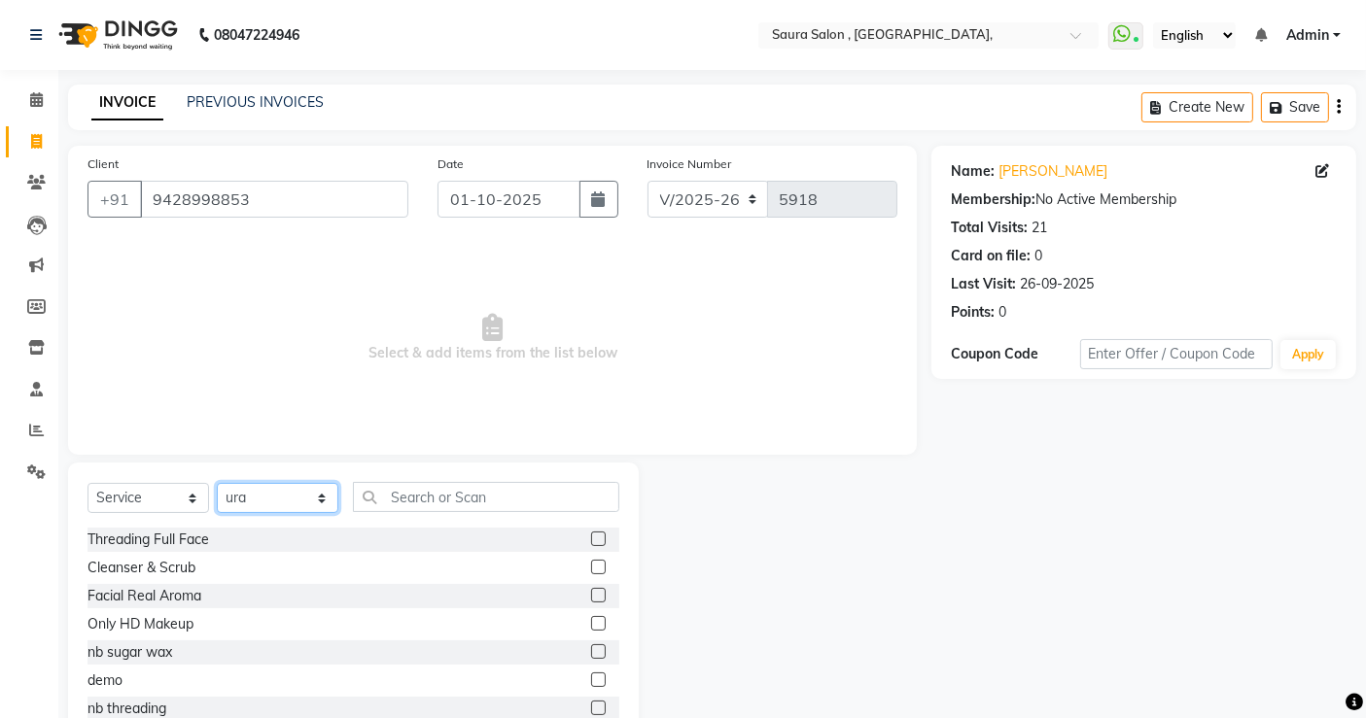
click at [303, 507] on select "Select Stylist archana asha [PERSON_NAME] deepika [PERSON_NAME] [PERSON_NAME] […" at bounding box center [278, 498] width 122 height 30
select select "56807"
click at [217, 483] on select "Select Stylist archana asha [PERSON_NAME] deepika [PERSON_NAME] [PERSON_NAME] […" at bounding box center [278, 498] width 122 height 30
click at [510, 493] on input "text" at bounding box center [486, 497] width 266 height 30
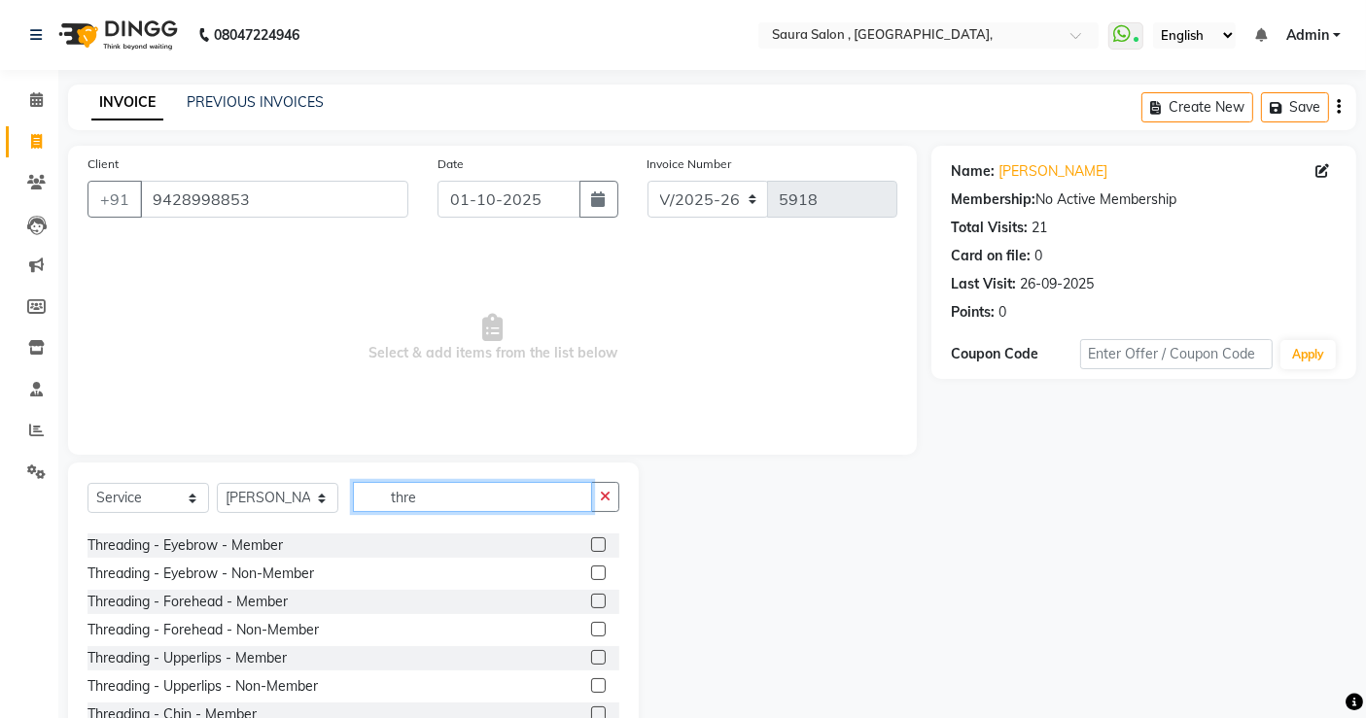
scroll to position [94, 0]
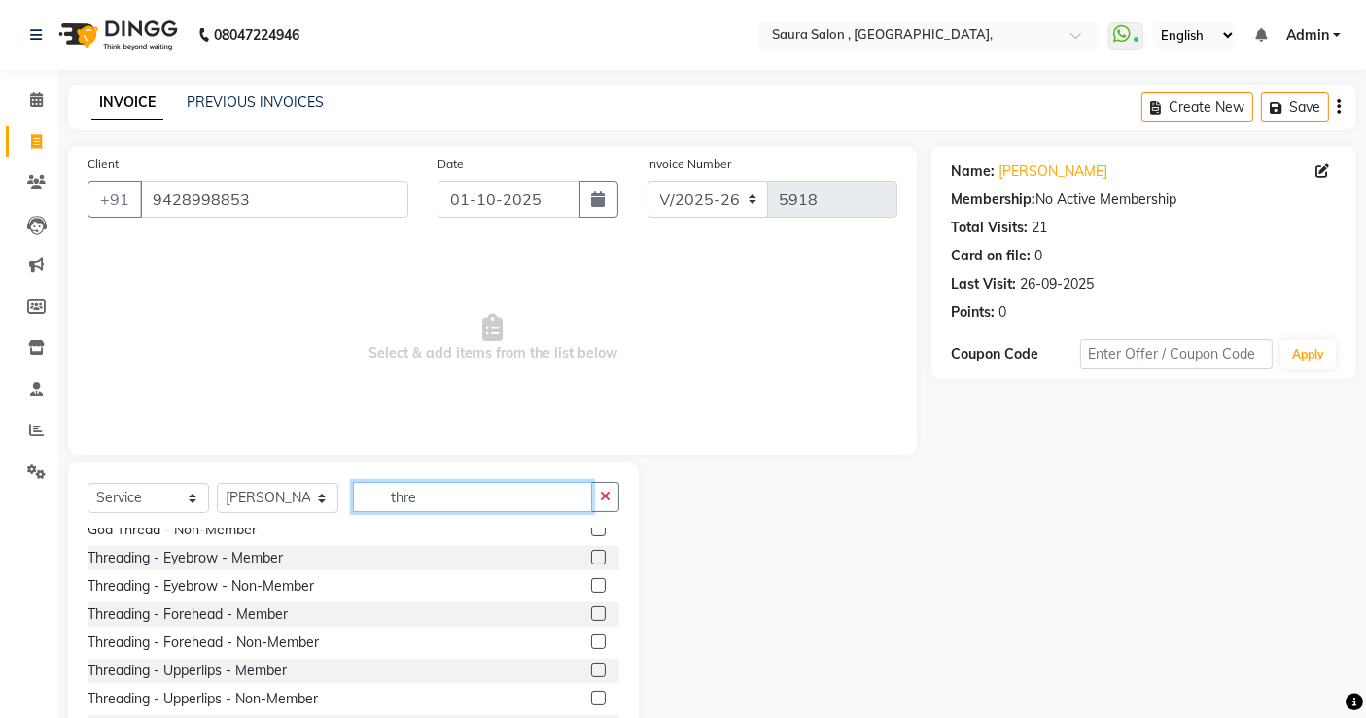
type input "thre"
click at [591, 589] on label at bounding box center [598, 585] width 15 height 15
click at [591, 589] on input "checkbox" at bounding box center [597, 586] width 13 height 13
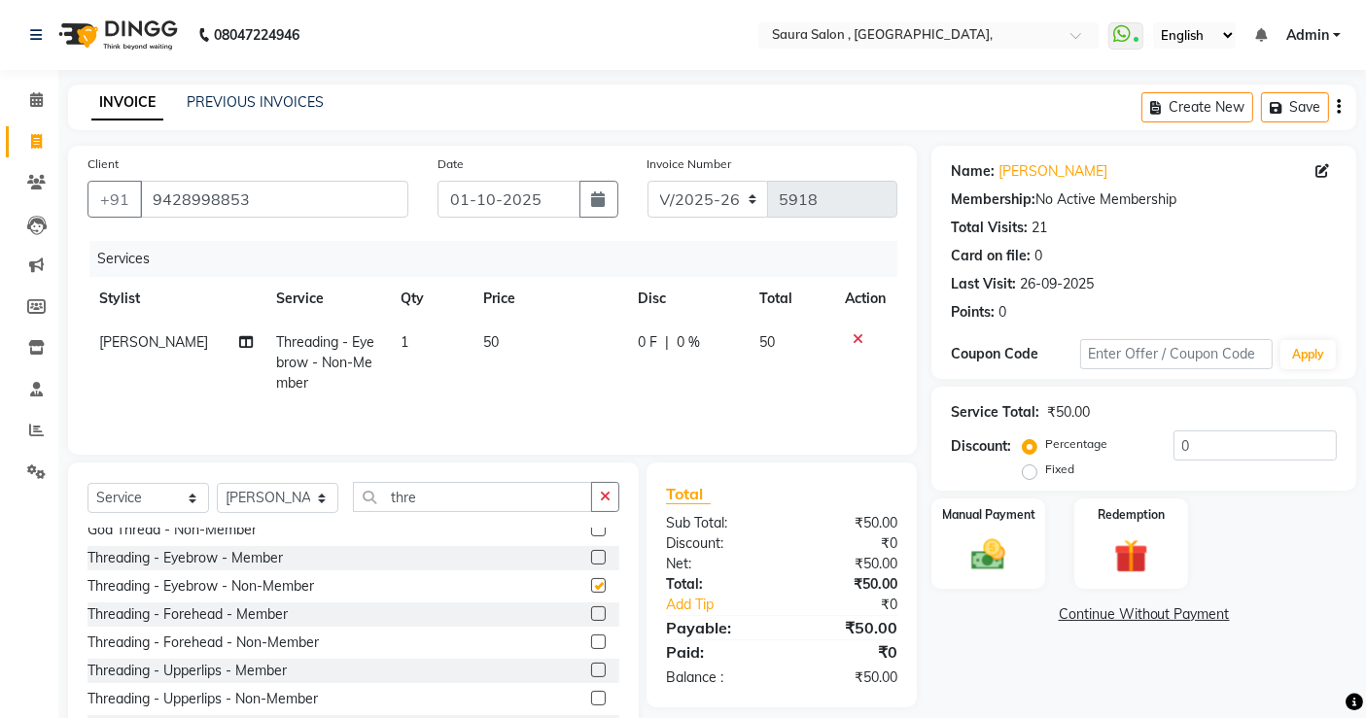
checkbox input "false"
click at [591, 640] on label at bounding box center [598, 642] width 15 height 15
click at [591, 640] on input "checkbox" at bounding box center [597, 643] width 13 height 13
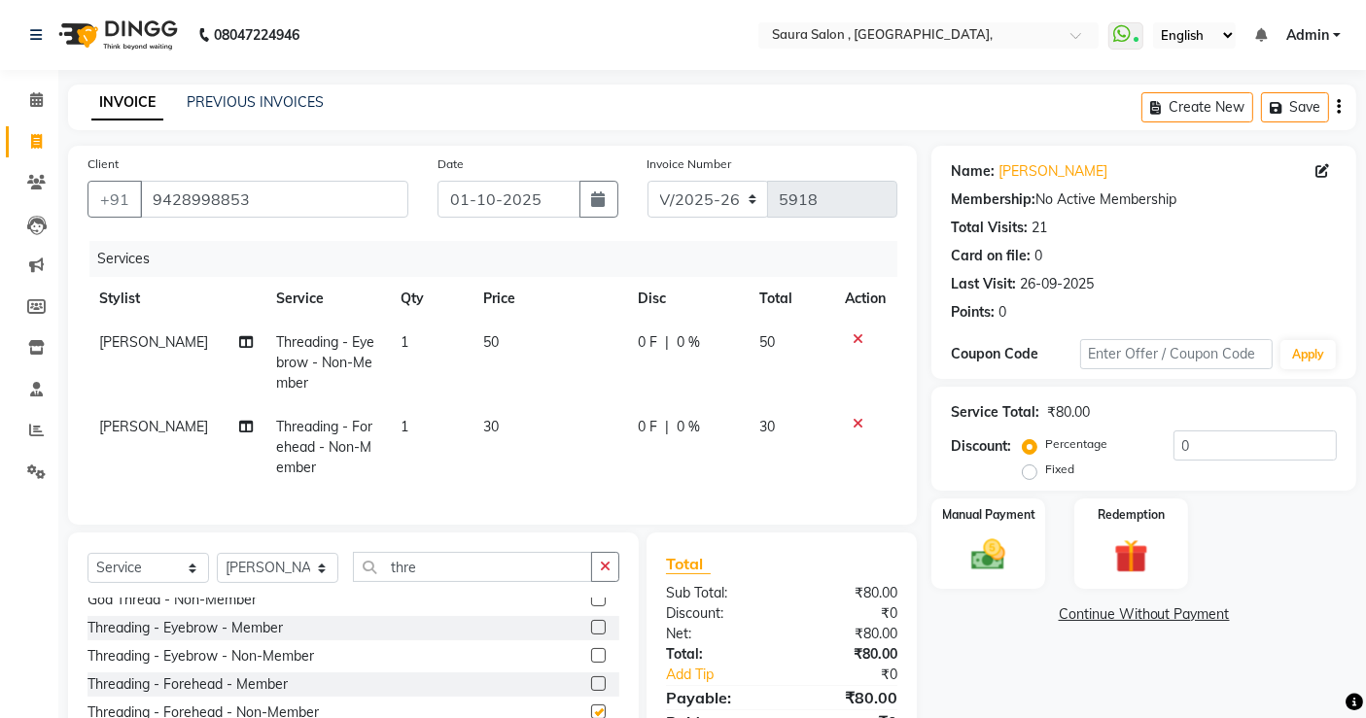
checkbox input "false"
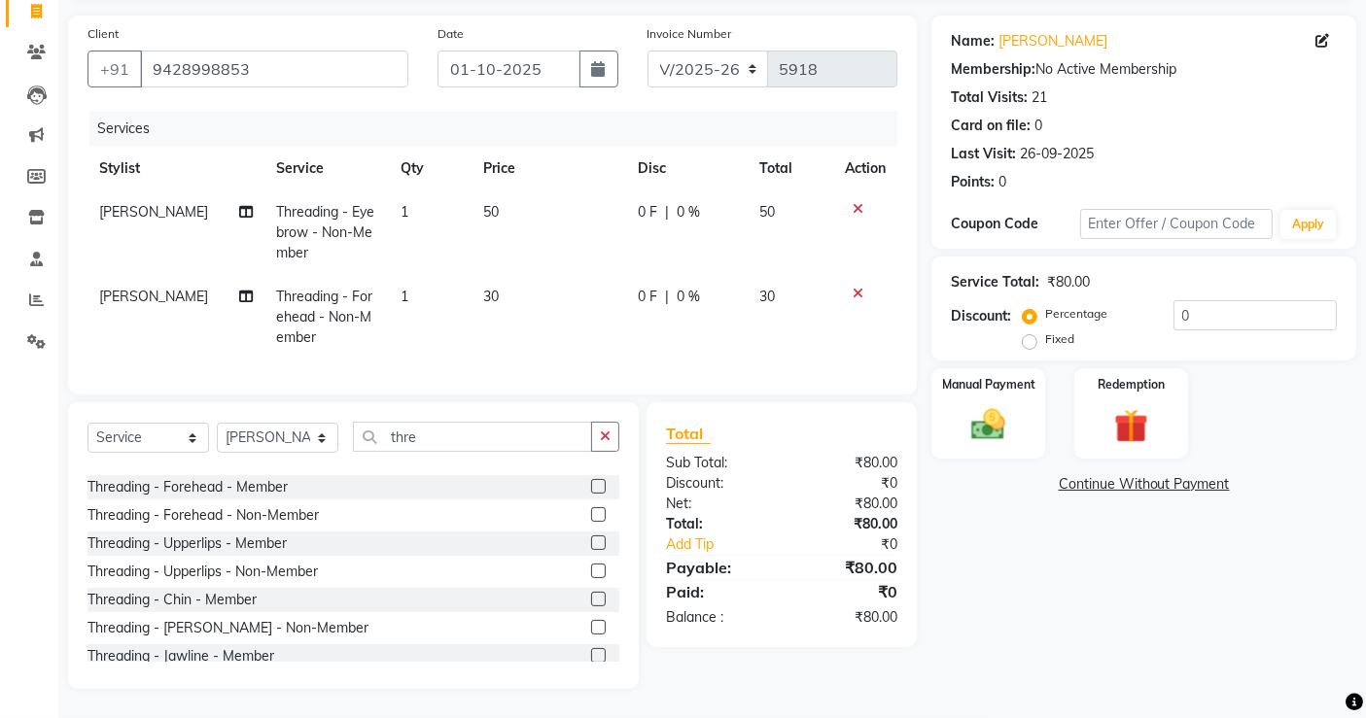
scroll to position [167, 0]
click at [591, 567] on label at bounding box center [598, 565] width 15 height 15
click at [591, 567] on input "checkbox" at bounding box center [597, 566] width 13 height 13
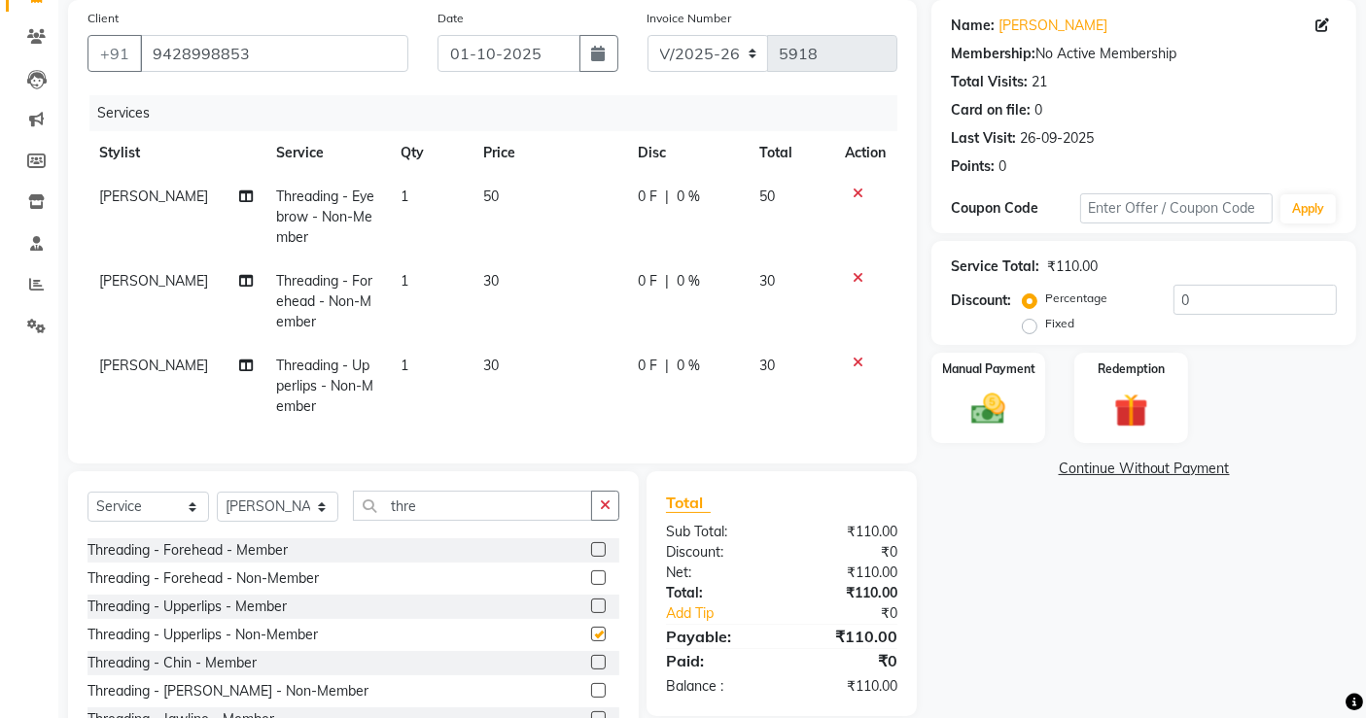
checkbox input "false"
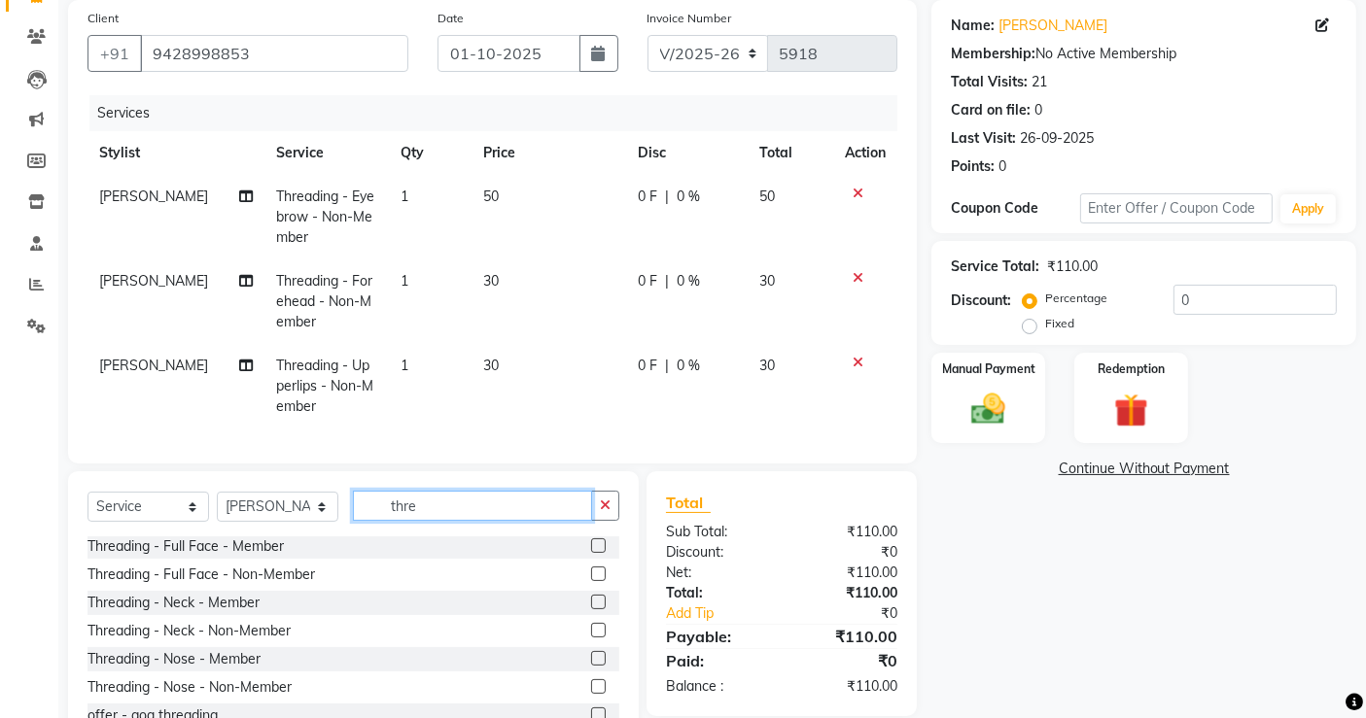
click at [468, 521] on input "thre" at bounding box center [472, 506] width 239 height 30
type input "bra"
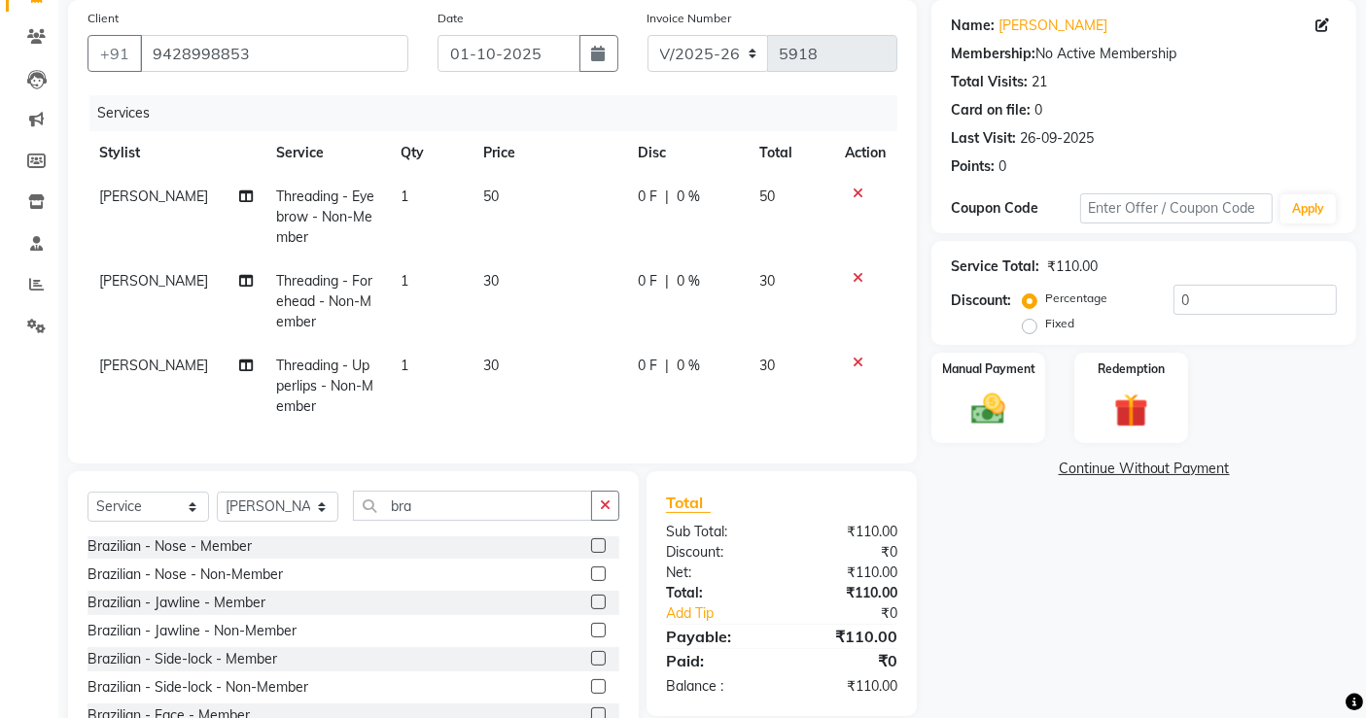
click at [591, 581] on label at bounding box center [598, 574] width 15 height 15
click at [591, 581] on input "checkbox" at bounding box center [597, 575] width 13 height 13
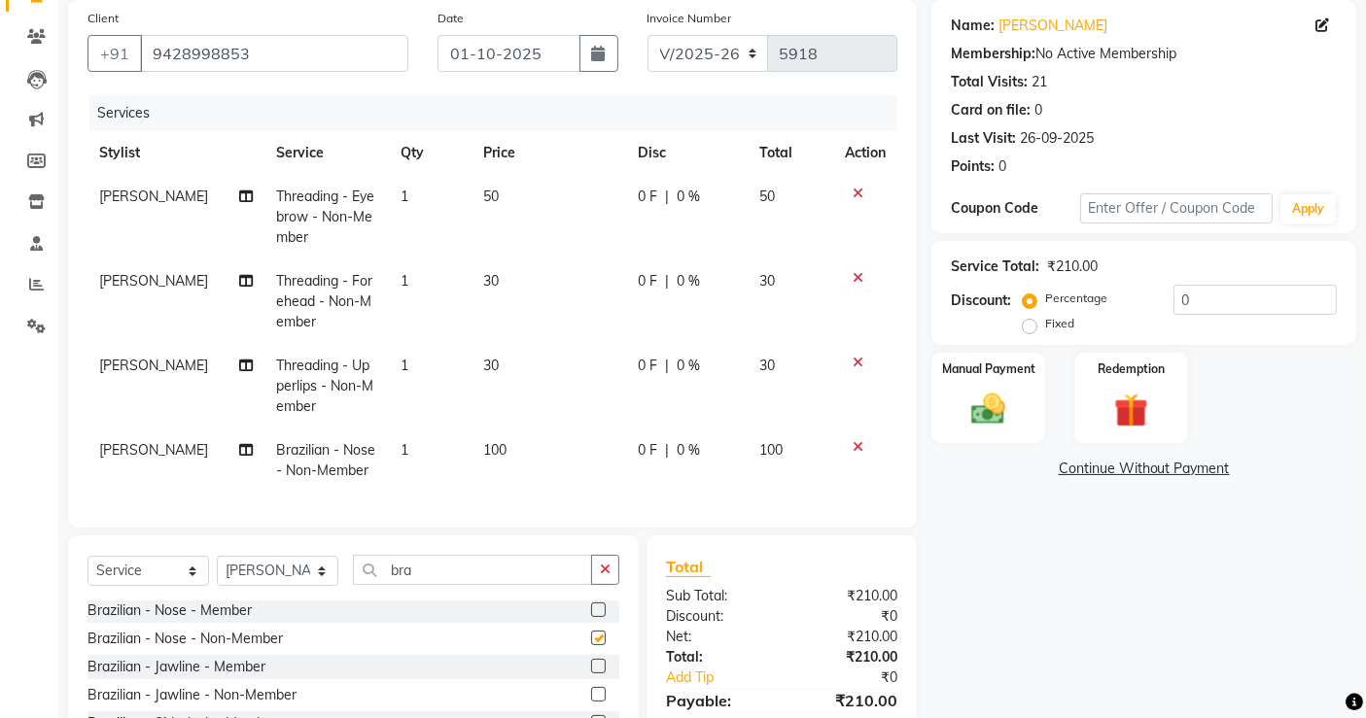
checkbox input "false"
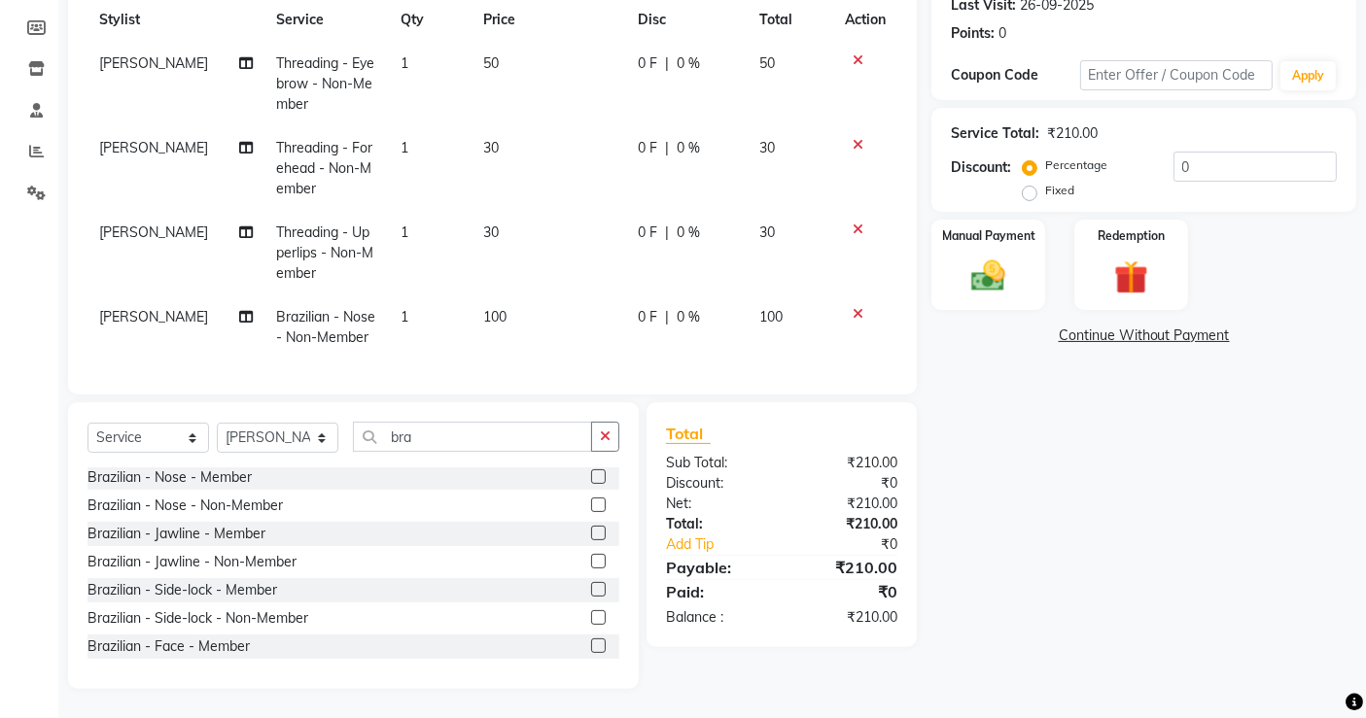
scroll to position [0, 0]
click at [591, 567] on label at bounding box center [598, 563] width 15 height 15
click at [591, 567] on input "checkbox" at bounding box center [597, 564] width 13 height 13
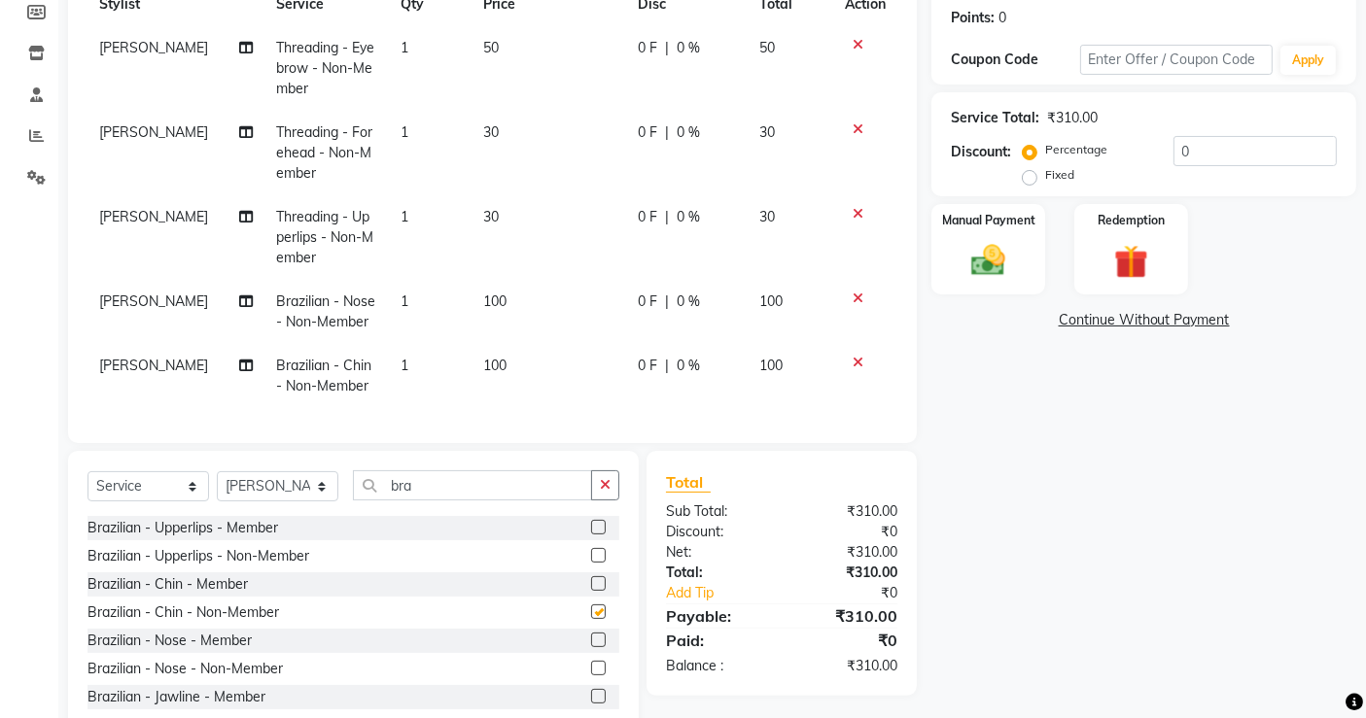
checkbox input "false"
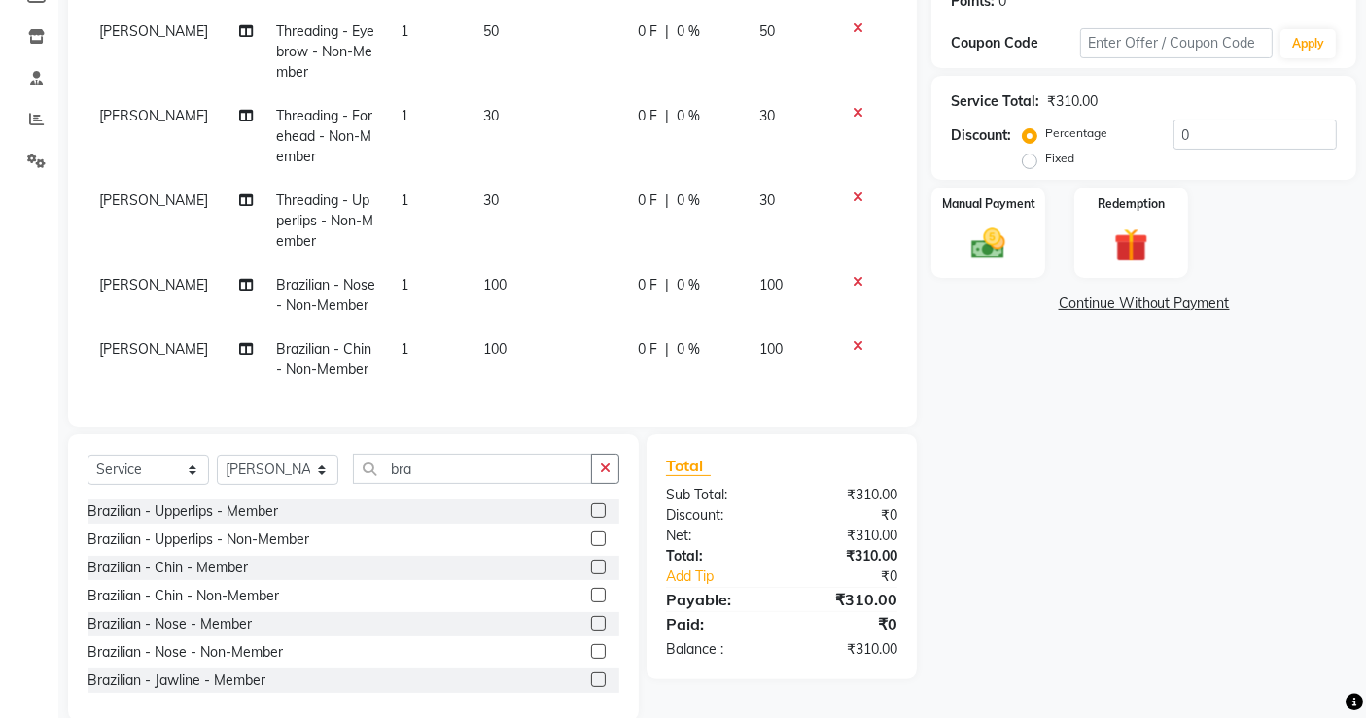
scroll to position [313, 0]
click at [974, 230] on img at bounding box center [988, 242] width 58 height 41
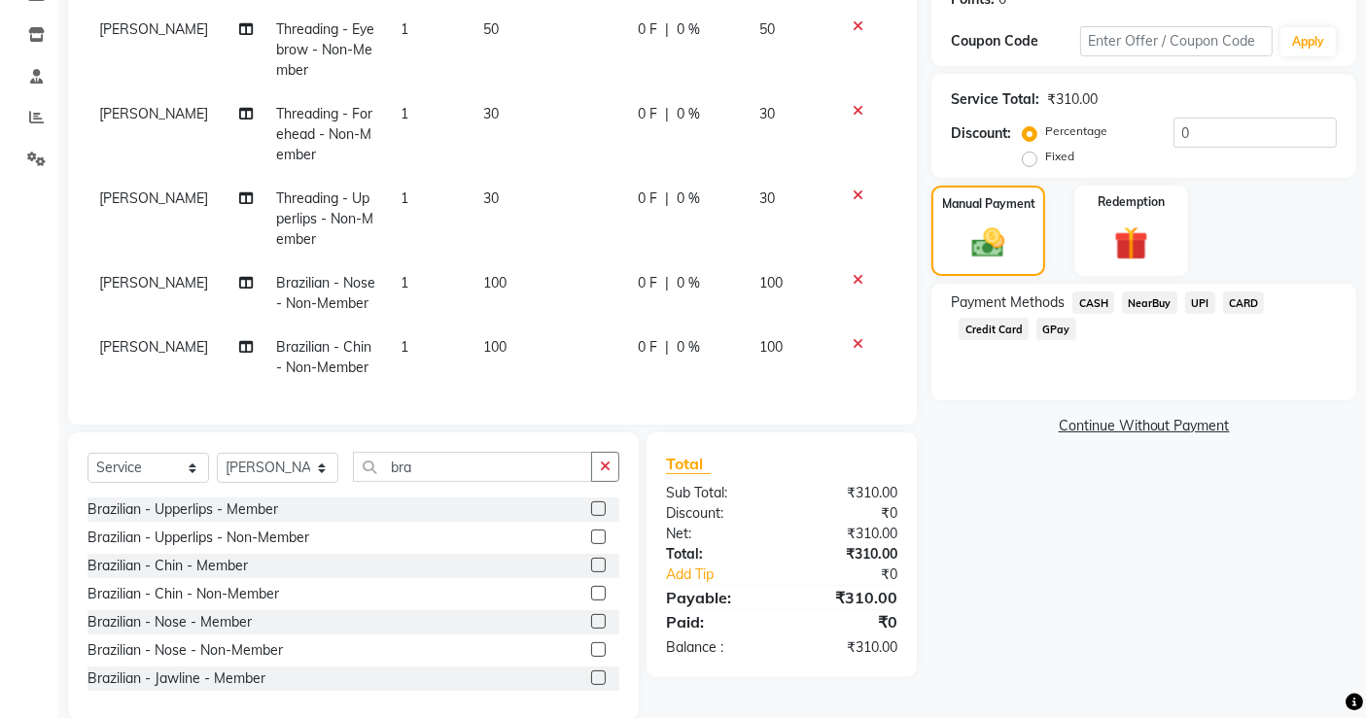
click at [1099, 298] on span "CASH" at bounding box center [1093, 303] width 42 height 22
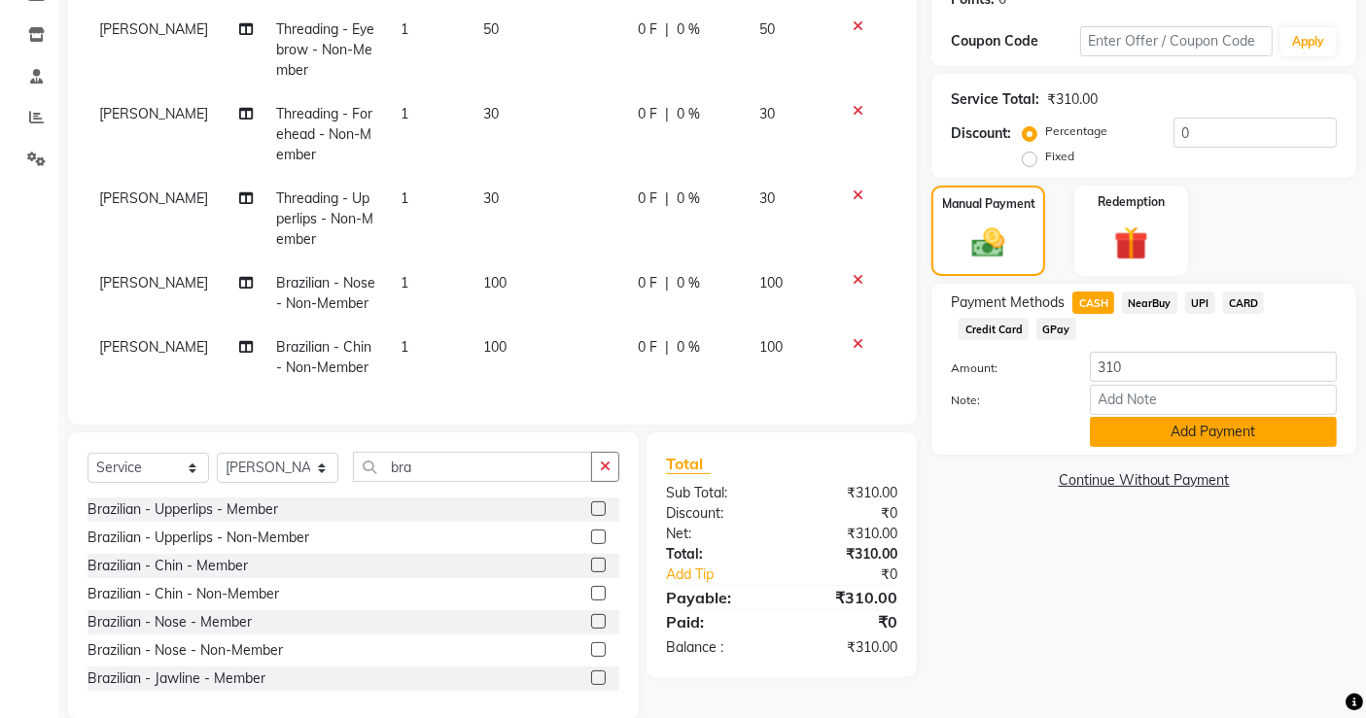
click at [1134, 439] on button "Add Payment" at bounding box center [1213, 432] width 247 height 30
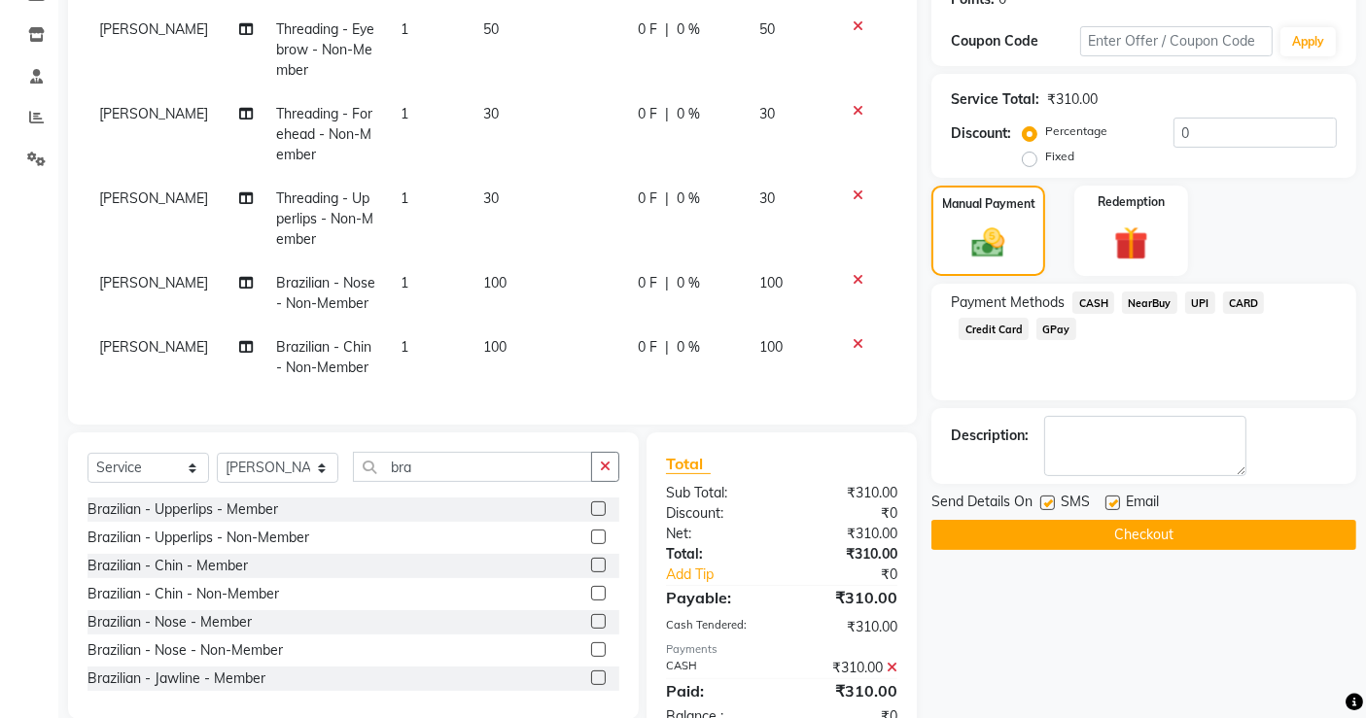
scroll to position [377, 0]
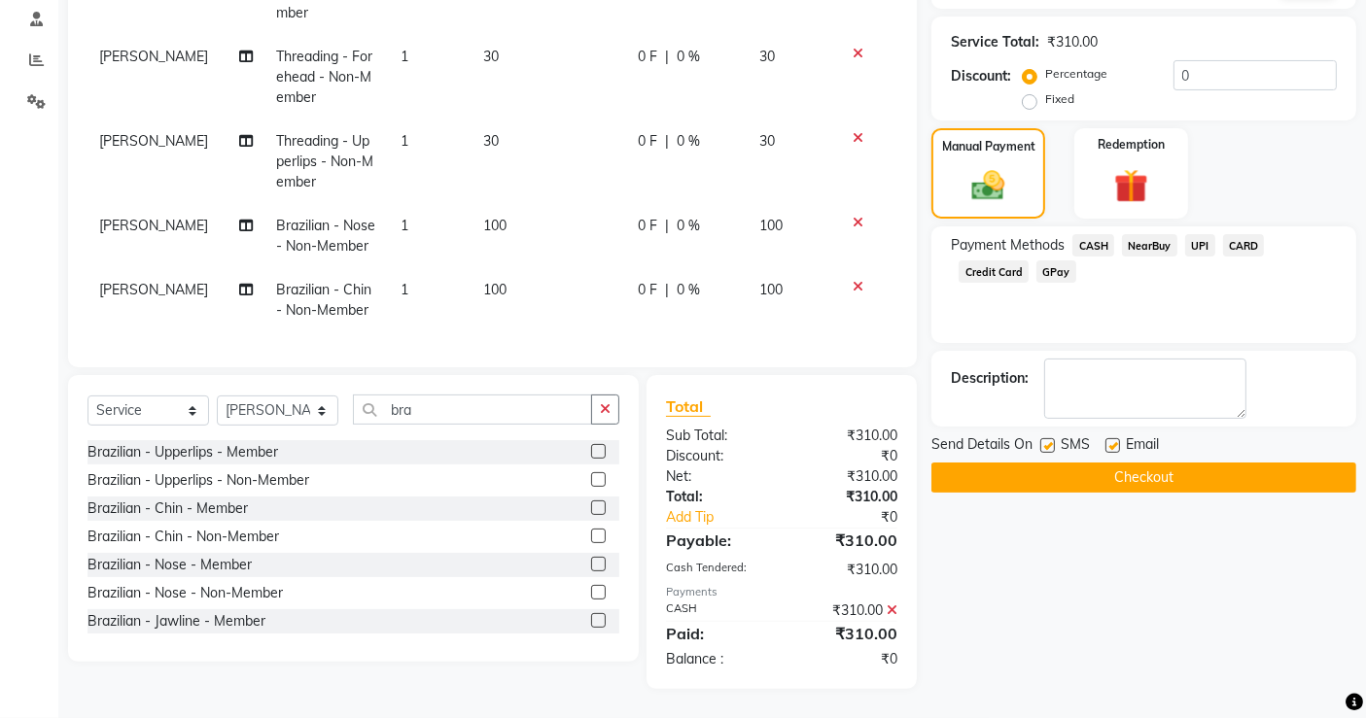
click at [1130, 464] on button "Checkout" at bounding box center [1143, 478] width 425 height 30
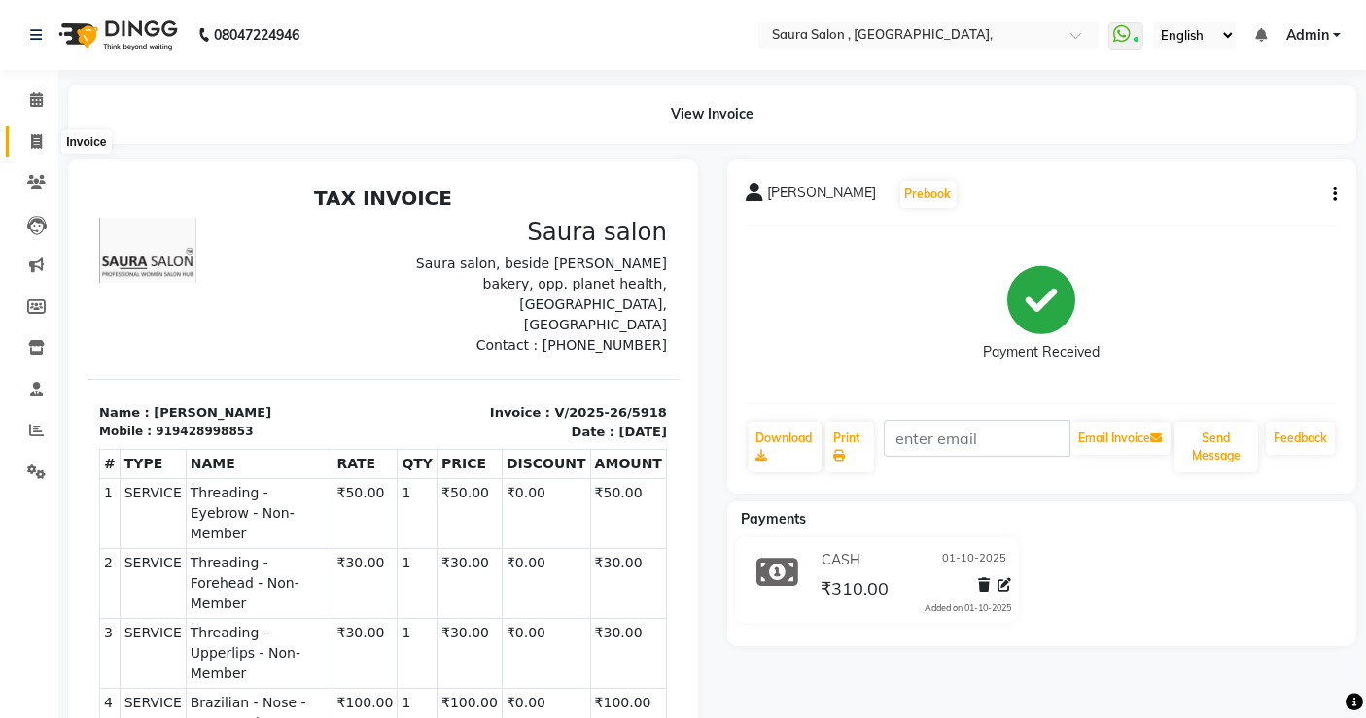
click at [39, 137] on icon at bounding box center [36, 141] width 11 height 15
select select "service"
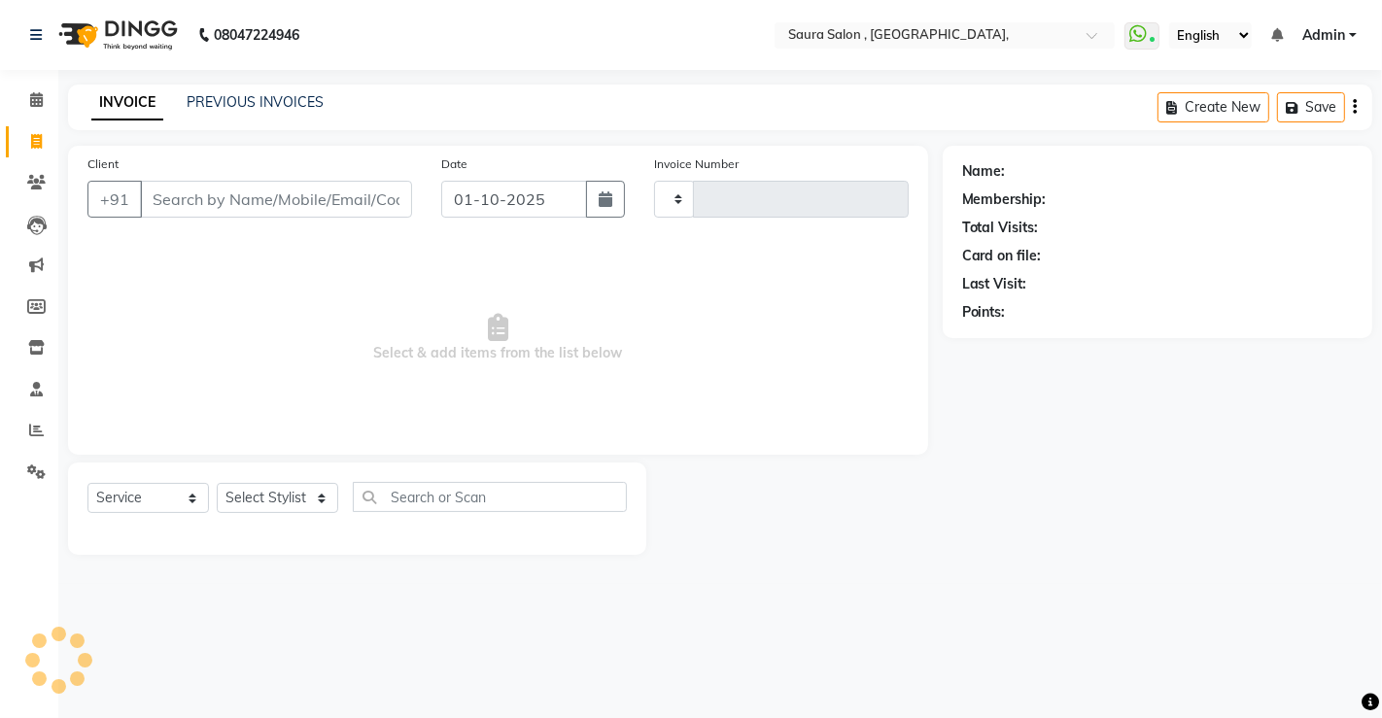
type input "5919"
select select "6963"
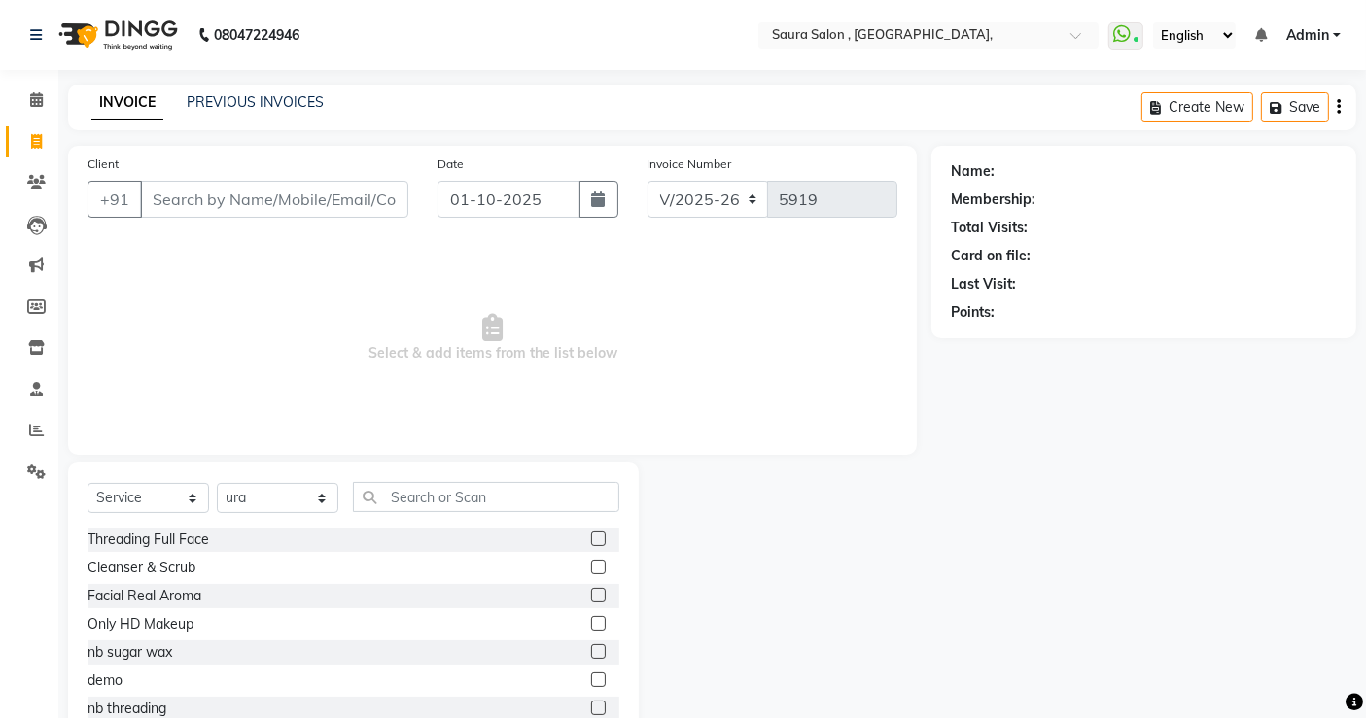
click at [214, 212] on input "Client" at bounding box center [274, 199] width 268 height 37
click at [261, 494] on select "Select Stylist archana asha [PERSON_NAME] deepika [PERSON_NAME] [PERSON_NAME] […" at bounding box center [278, 498] width 122 height 30
select select "56810"
click at [217, 483] on select "Select Stylist archana asha [PERSON_NAME] deepika [PERSON_NAME] [PERSON_NAME] […" at bounding box center [278, 498] width 122 height 30
click at [305, 201] on input "Client" at bounding box center [274, 199] width 268 height 37
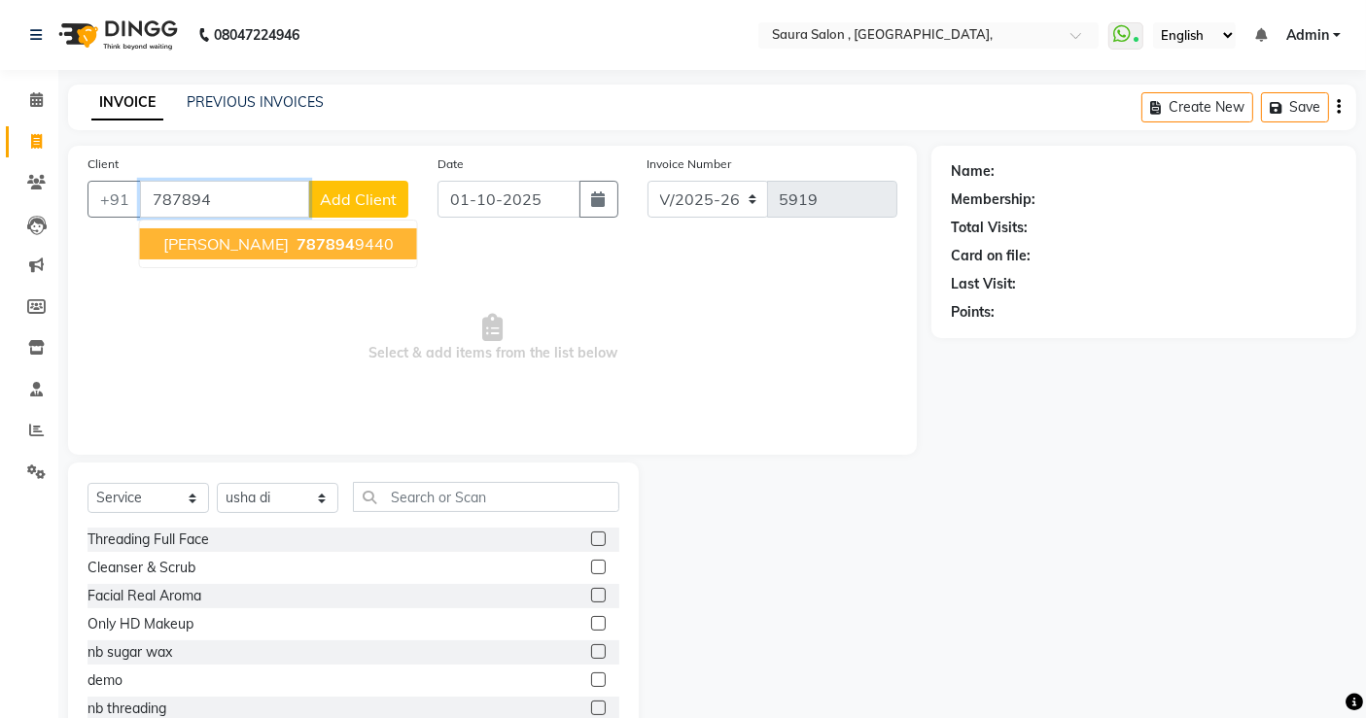
click at [298, 239] on span "787894" at bounding box center [325, 243] width 58 height 19
type input "7878949440"
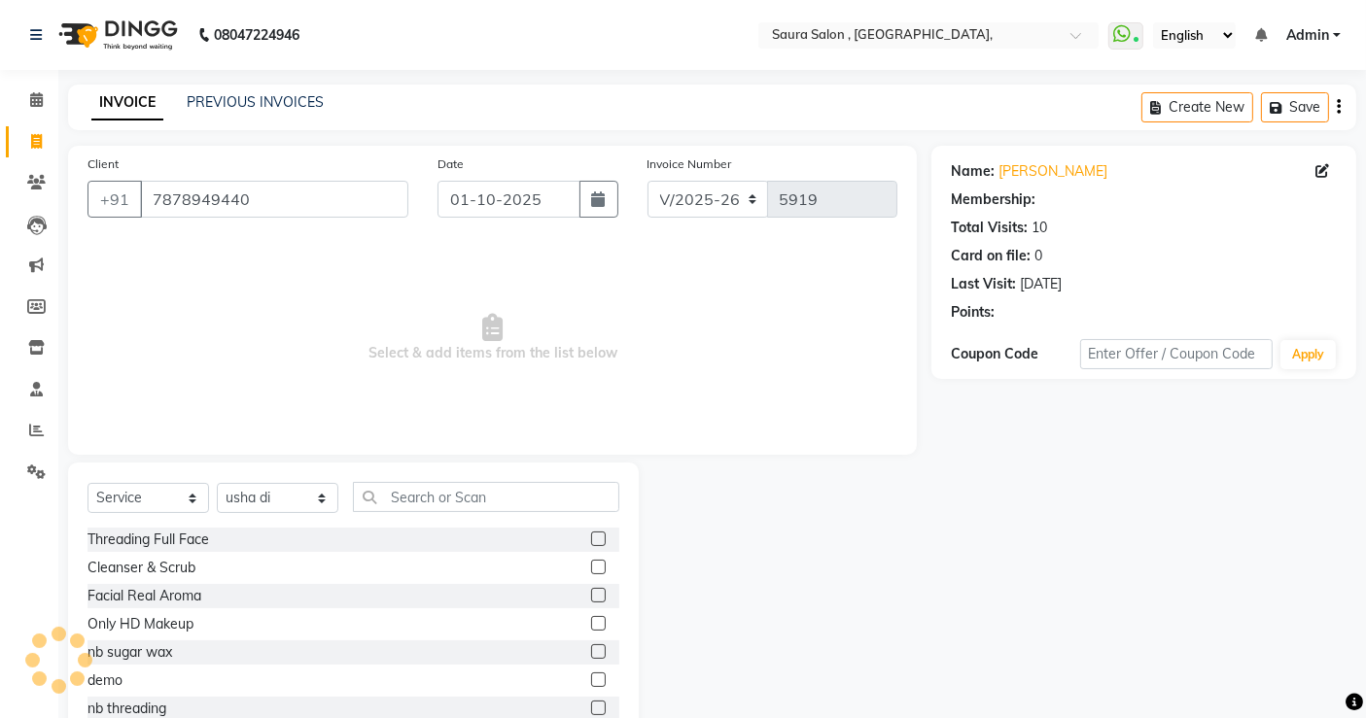
select select "1: Object"
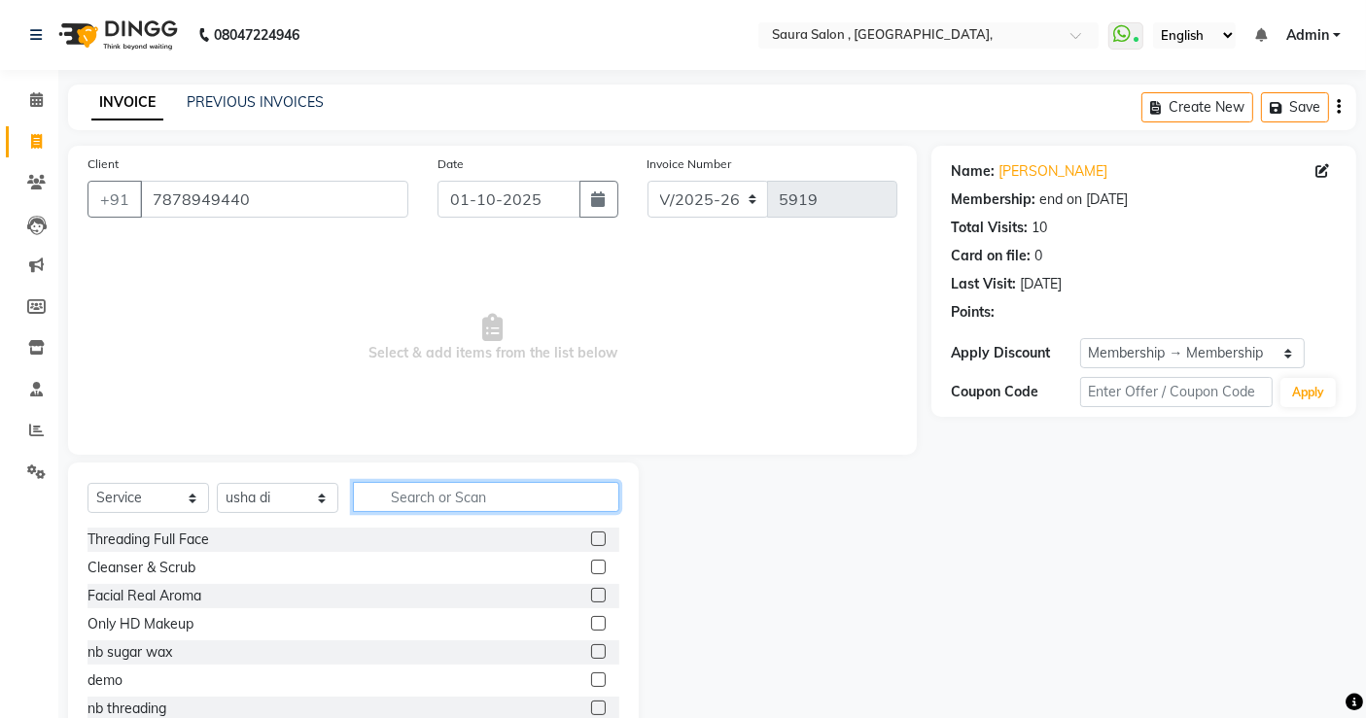
click at [398, 485] on input "text" at bounding box center [486, 497] width 266 height 30
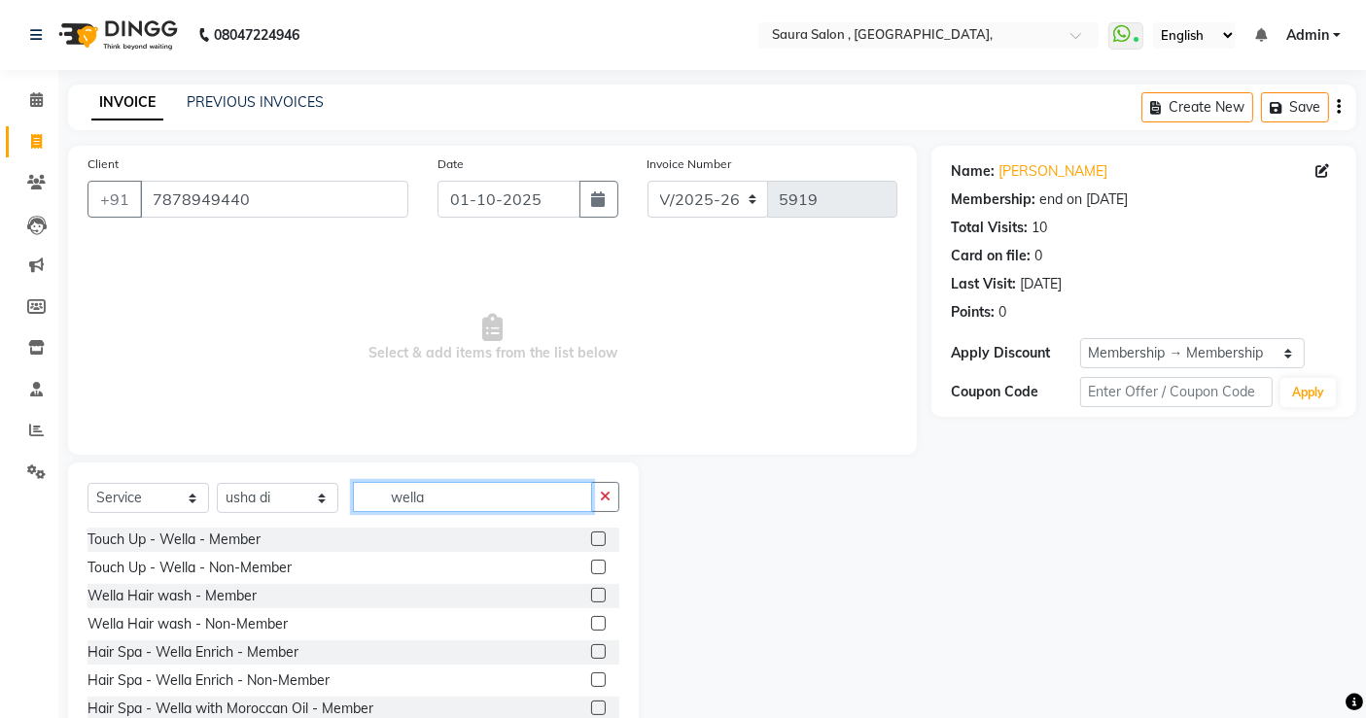
type input "wella"
click at [591, 592] on label at bounding box center [598, 595] width 15 height 15
click at [591, 592] on input "checkbox" at bounding box center [597, 596] width 13 height 13
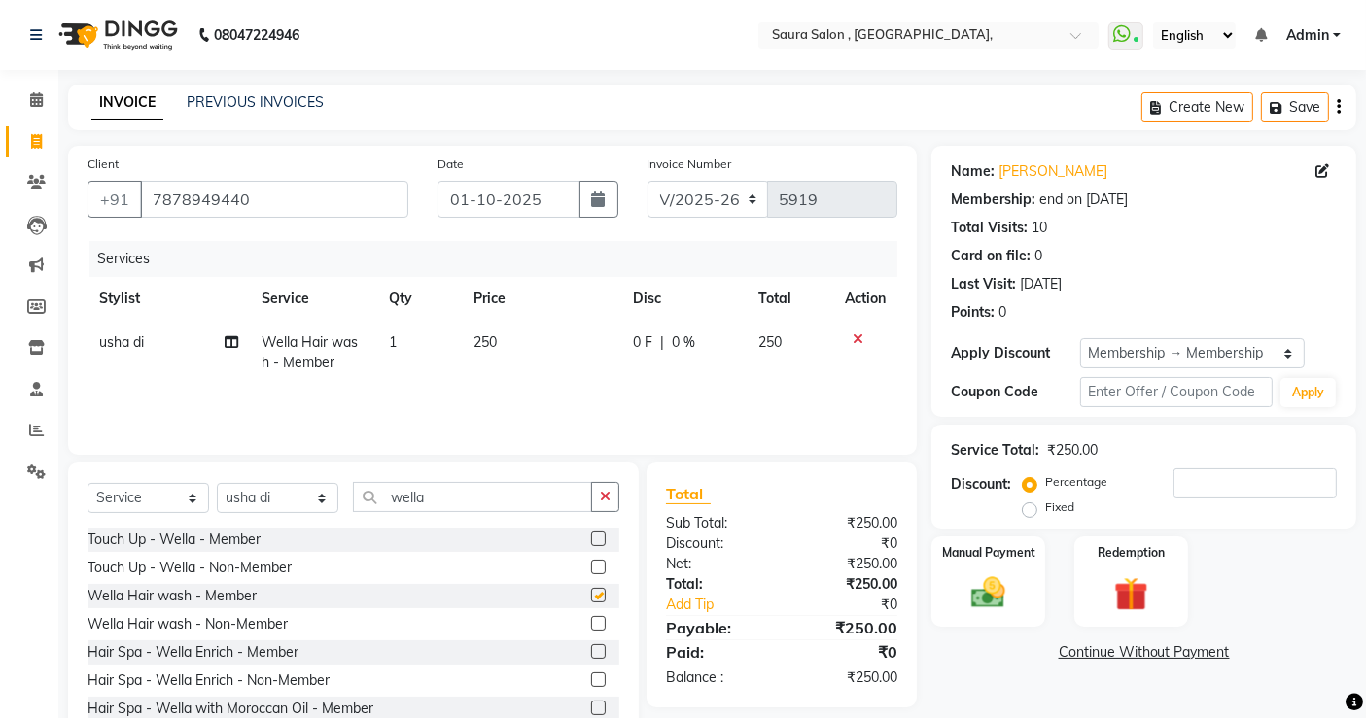
checkbox input "false"
click at [481, 489] on input "wella" at bounding box center [472, 497] width 239 height 30
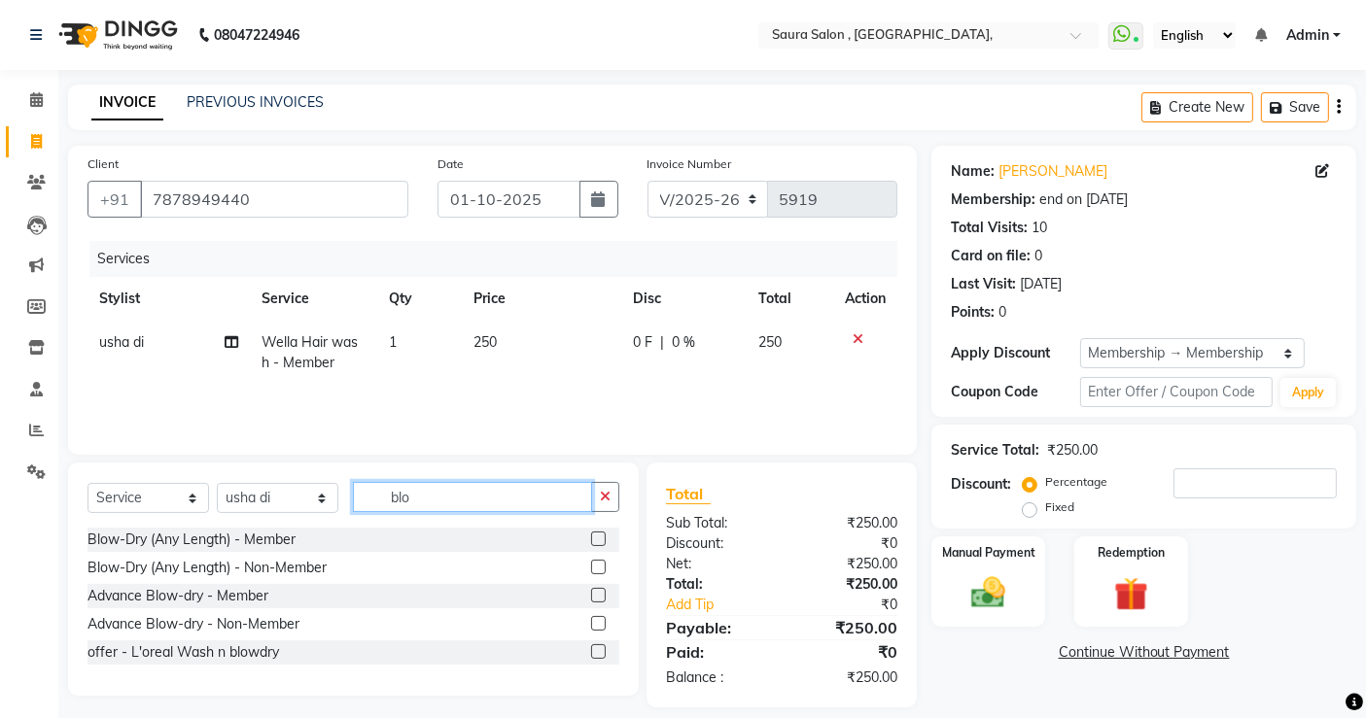
type input "blo"
click at [604, 540] on label at bounding box center [598, 539] width 15 height 15
click at [604, 540] on input "checkbox" at bounding box center [597, 540] width 13 height 13
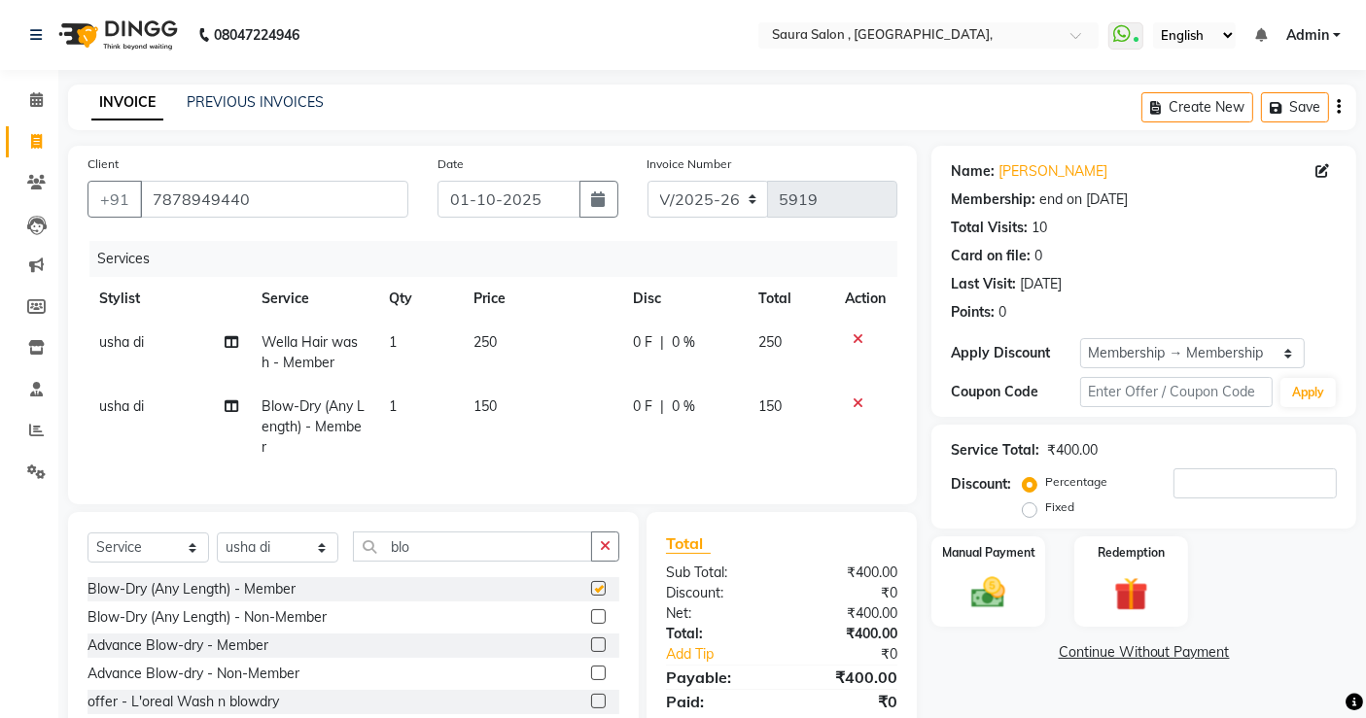
checkbox input "false"
click at [1011, 576] on img at bounding box center [988, 593] width 58 height 41
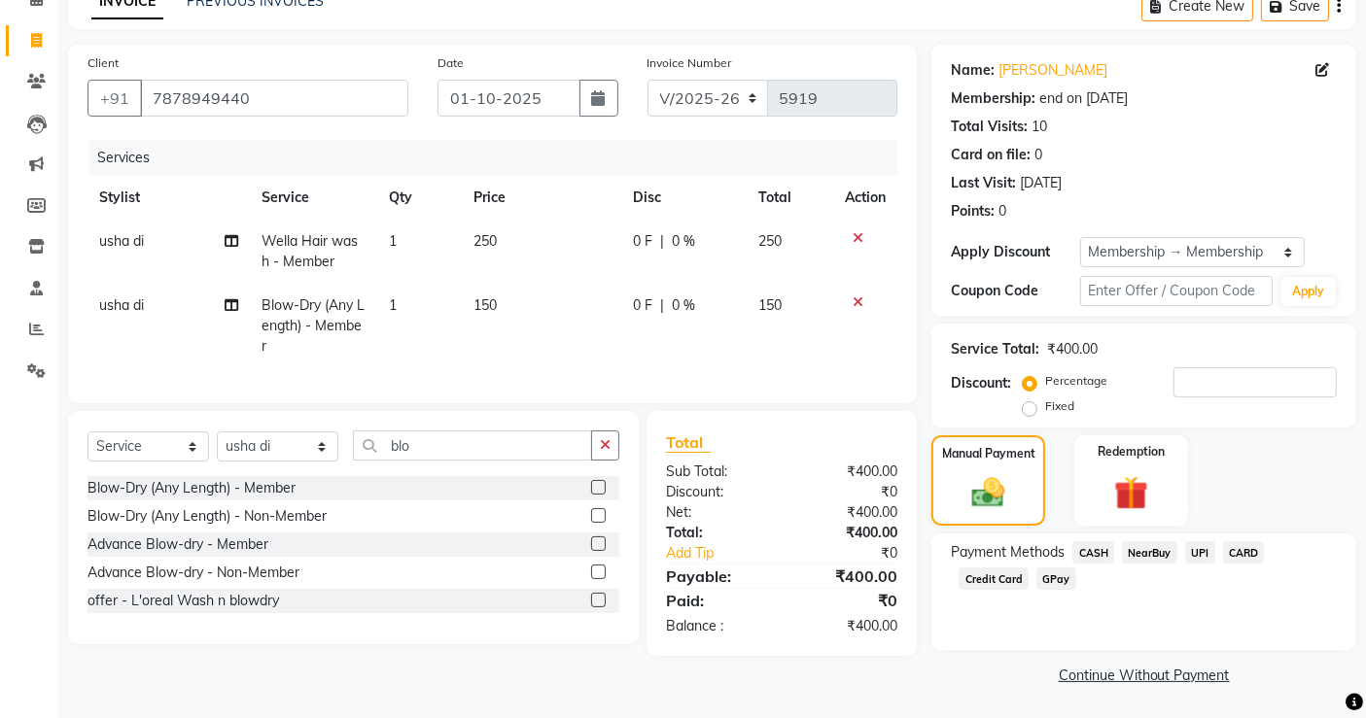
click at [1196, 553] on span "UPI" at bounding box center [1200, 552] width 30 height 22
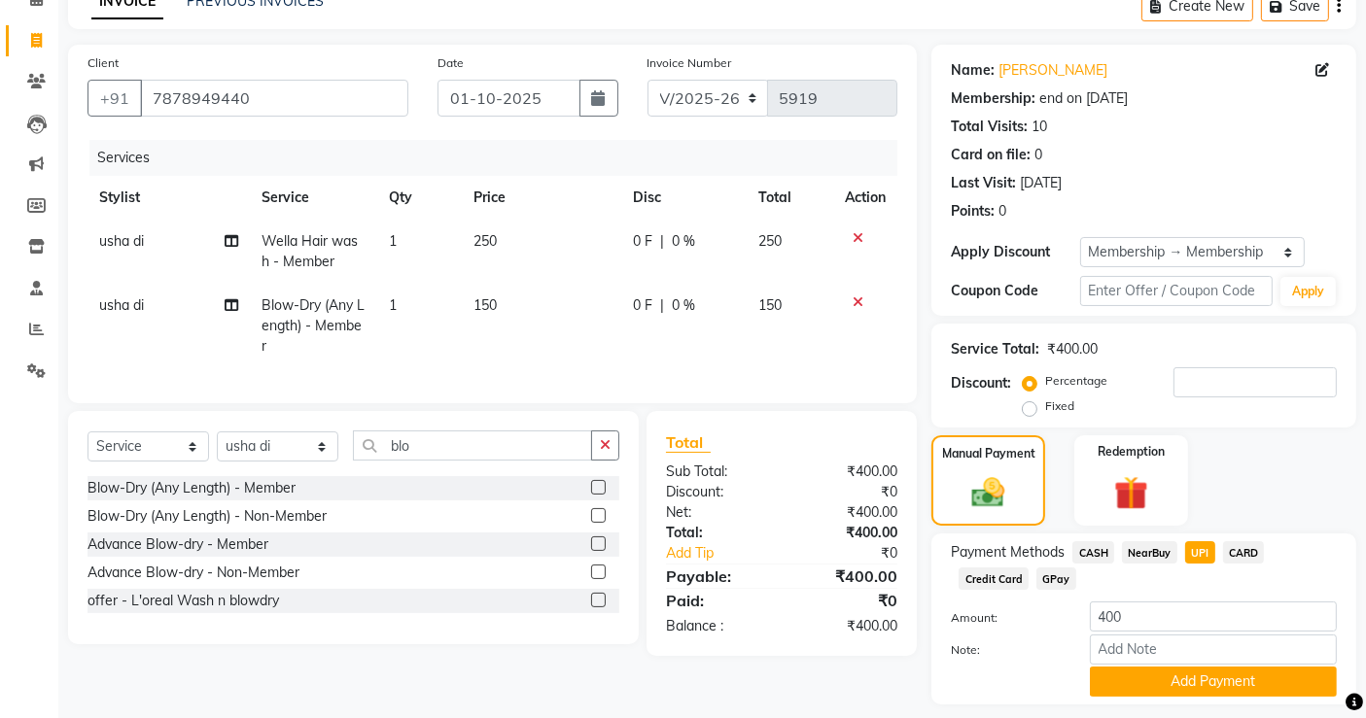
scroll to position [156, 0]
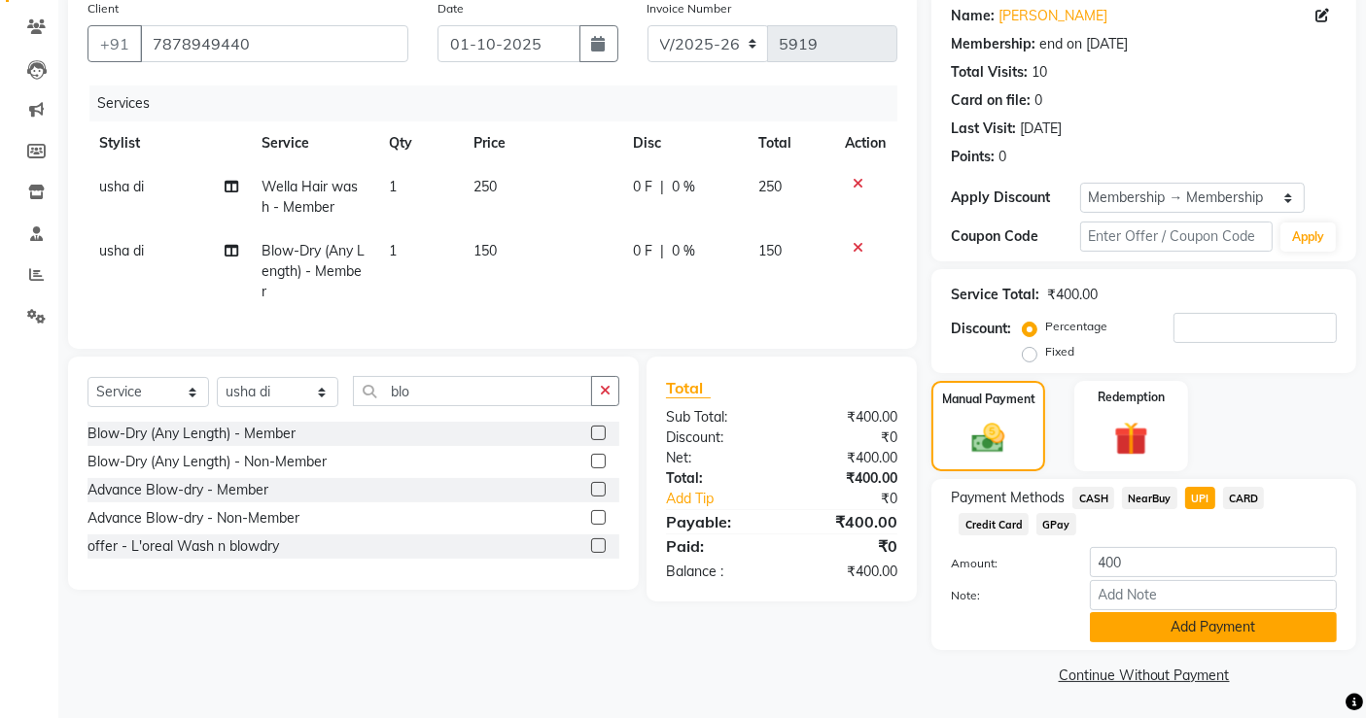
click at [1201, 630] on button "Add Payment" at bounding box center [1213, 627] width 247 height 30
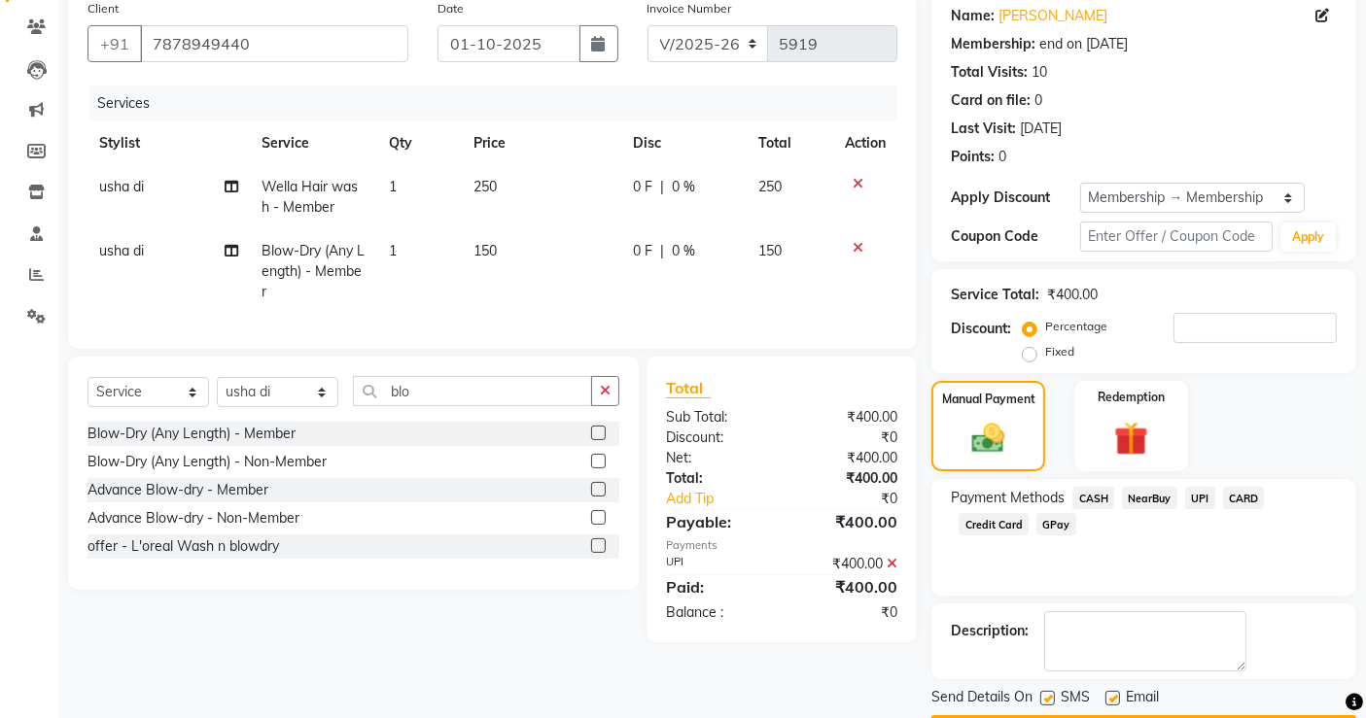
scroll to position [211, 0]
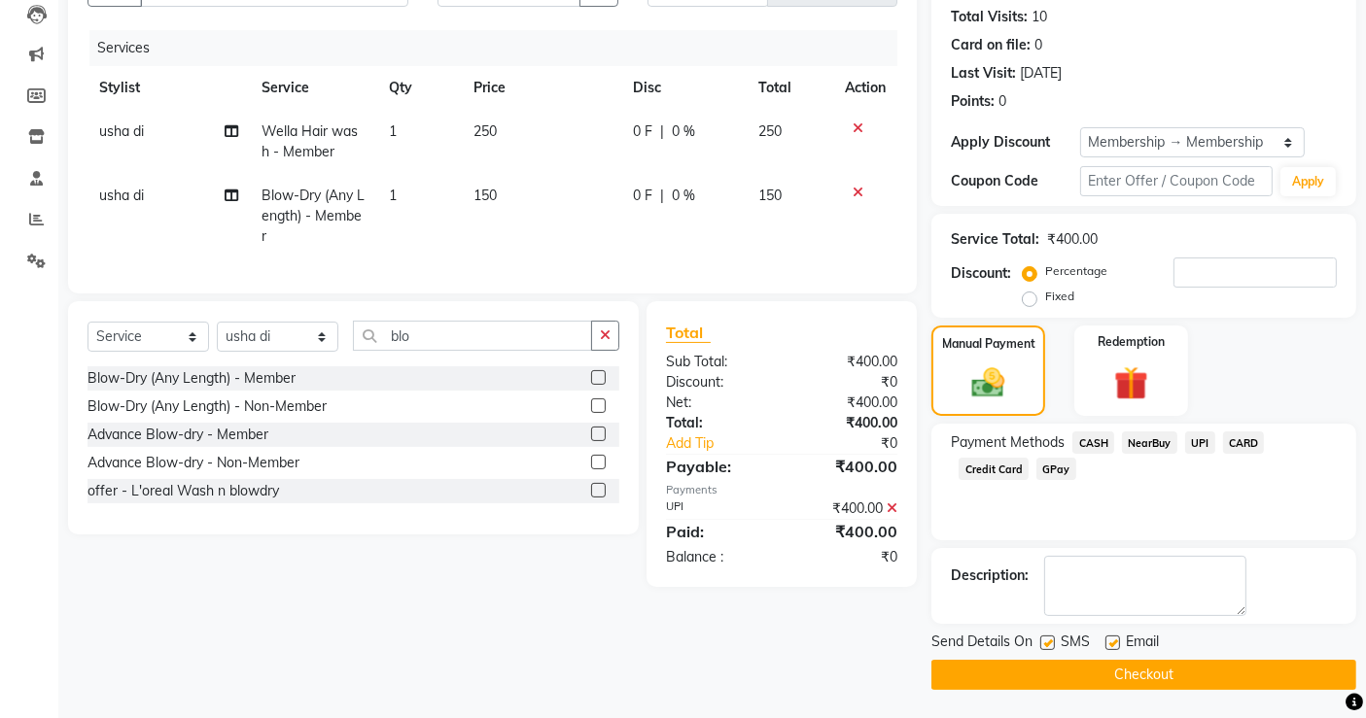
click at [1194, 666] on button "Checkout" at bounding box center [1143, 675] width 425 height 30
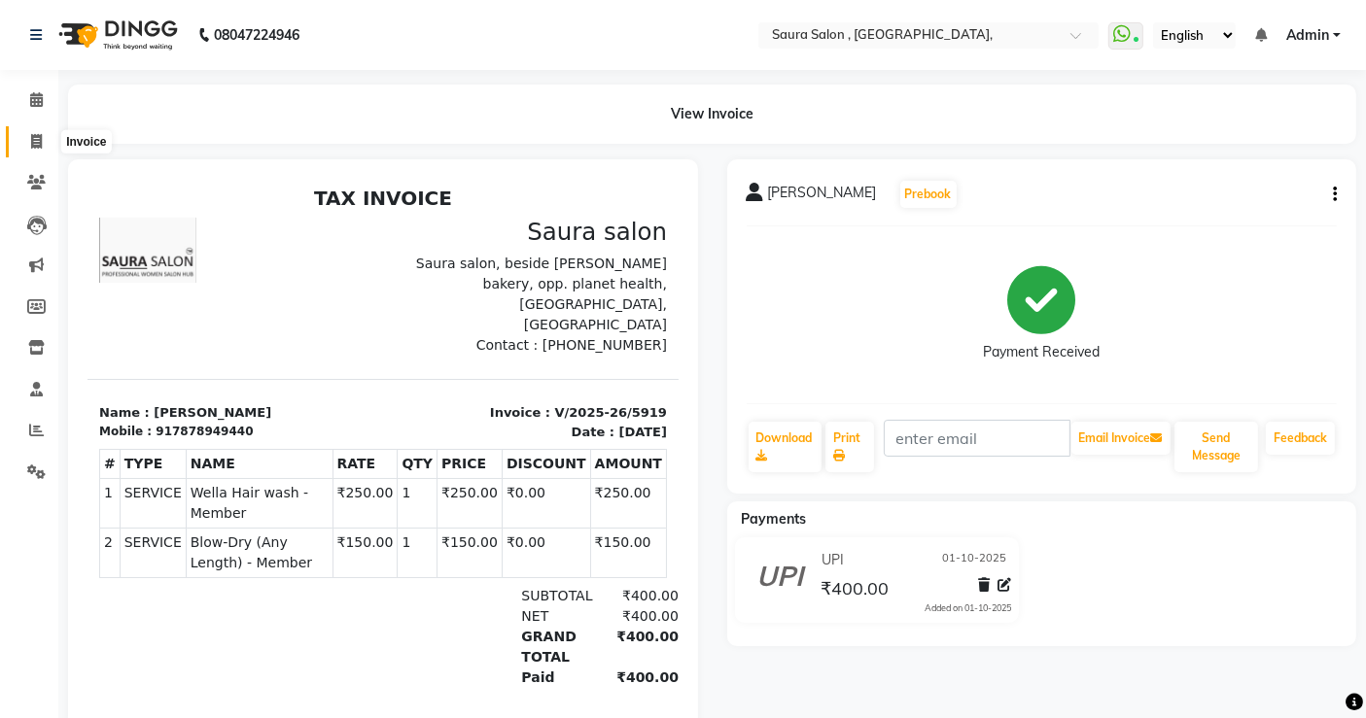
click at [31, 141] on icon at bounding box center [36, 141] width 11 height 15
select select "6963"
select select "service"
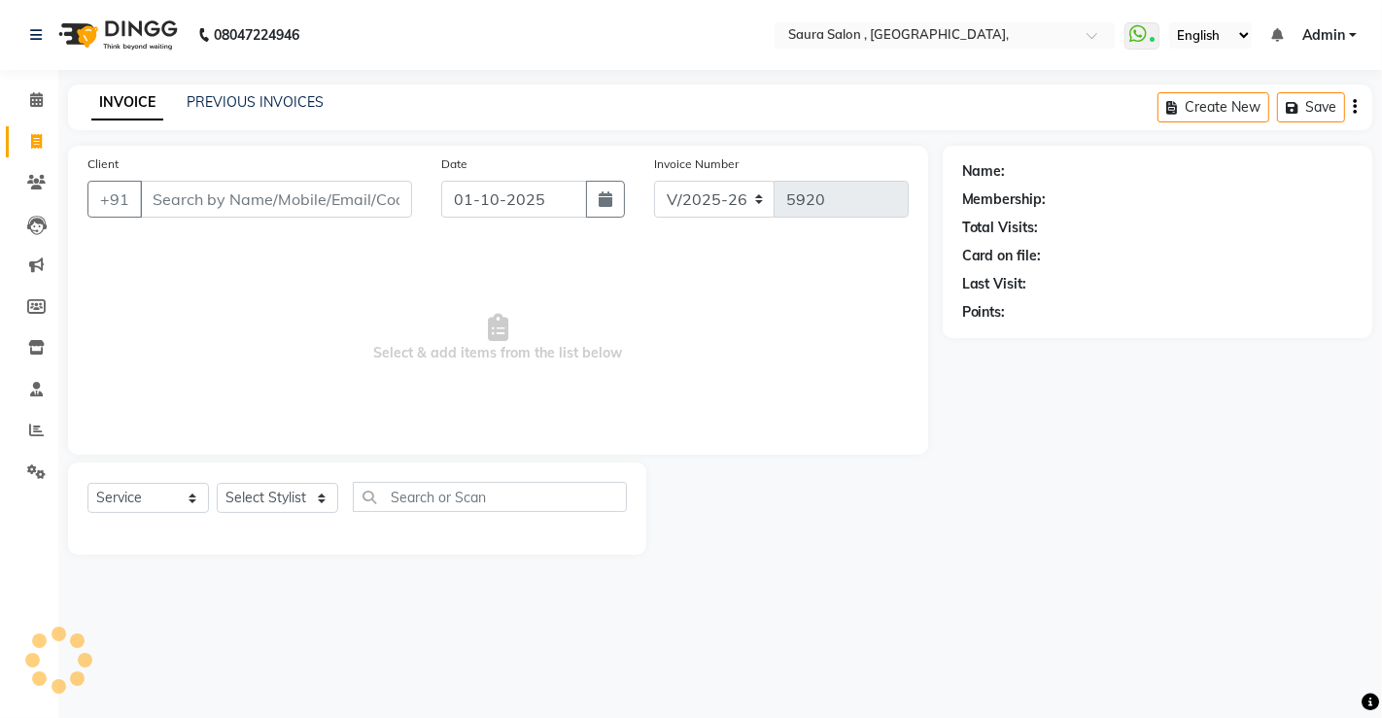
select select "57428"
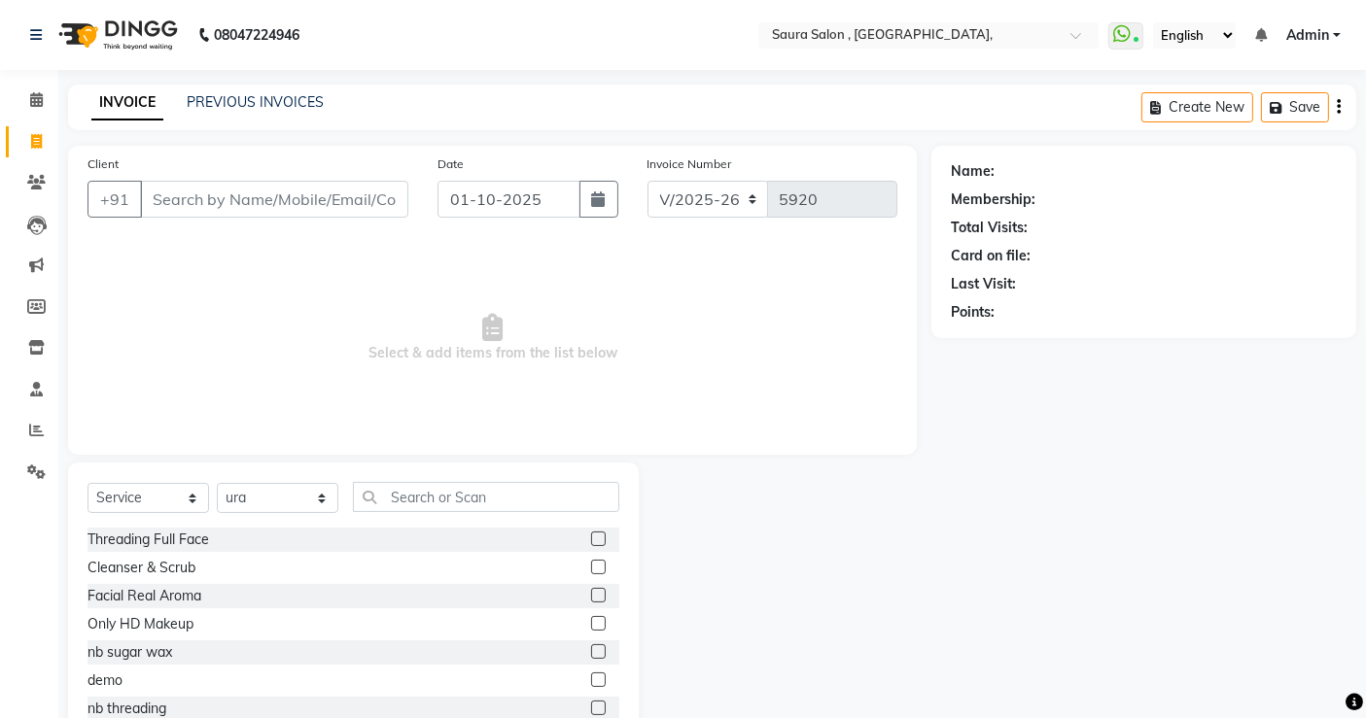
click at [184, 187] on input "Client" at bounding box center [274, 199] width 268 height 37
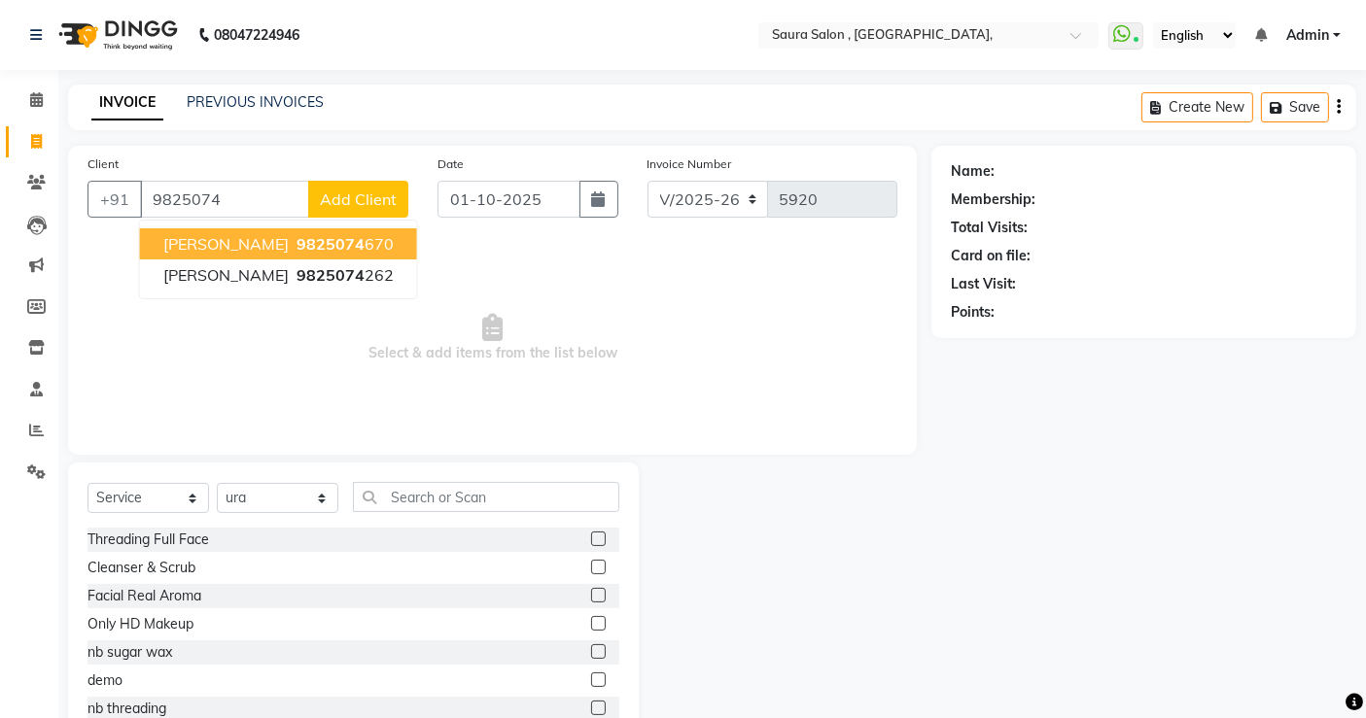
click at [255, 231] on button "anar shah 9825074 670" at bounding box center [278, 243] width 277 height 31
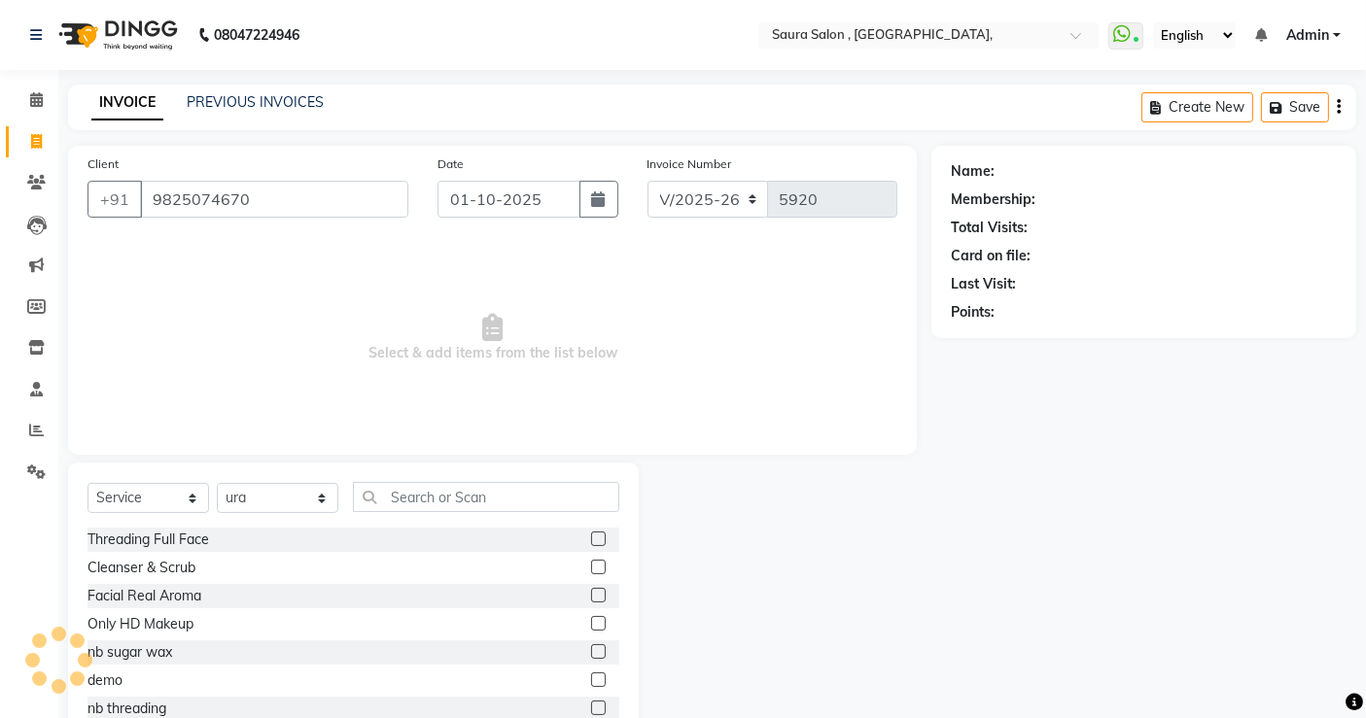
type input "9825074670"
select select "1: Object"
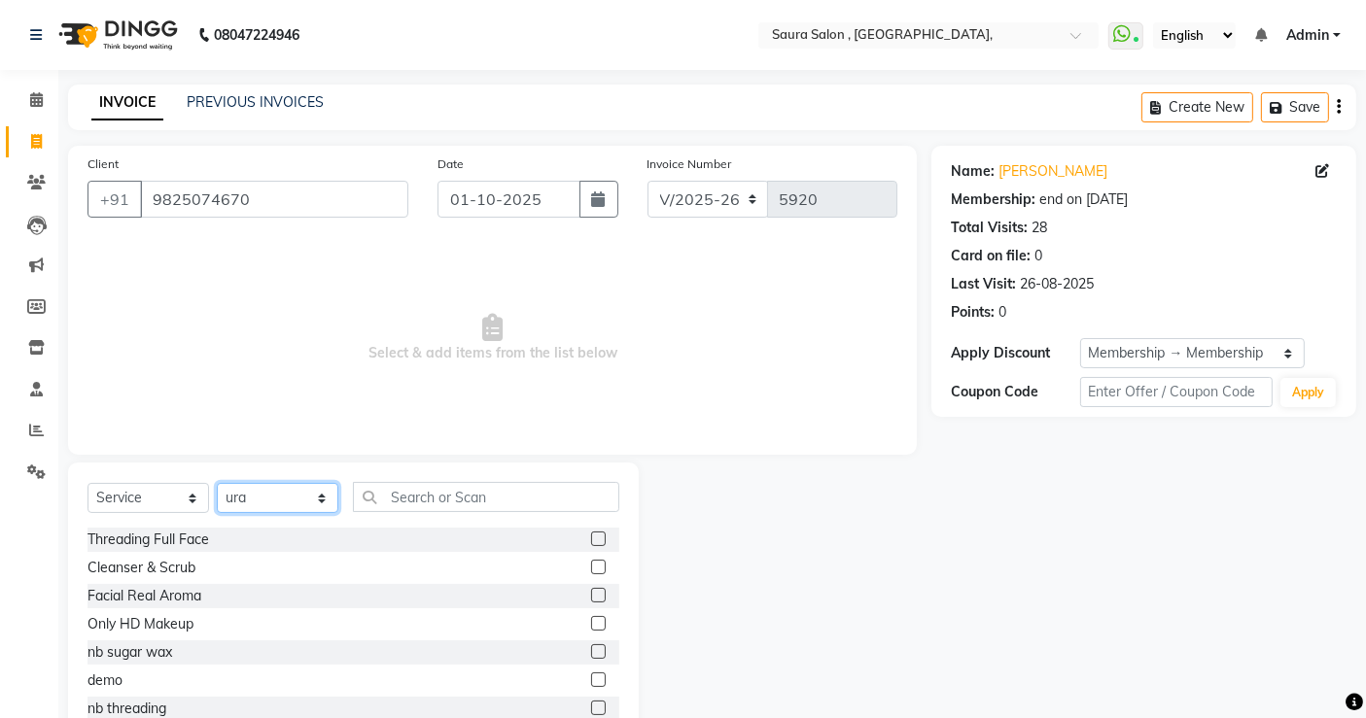
click at [292, 511] on select "Select Stylist archana asha [PERSON_NAME] deepika [PERSON_NAME] [PERSON_NAME] […" at bounding box center [278, 498] width 122 height 30
select select "67661"
click at [217, 483] on select "Select Stylist archana asha [PERSON_NAME] deepika [PERSON_NAME] [PERSON_NAME] […" at bounding box center [278, 498] width 122 height 30
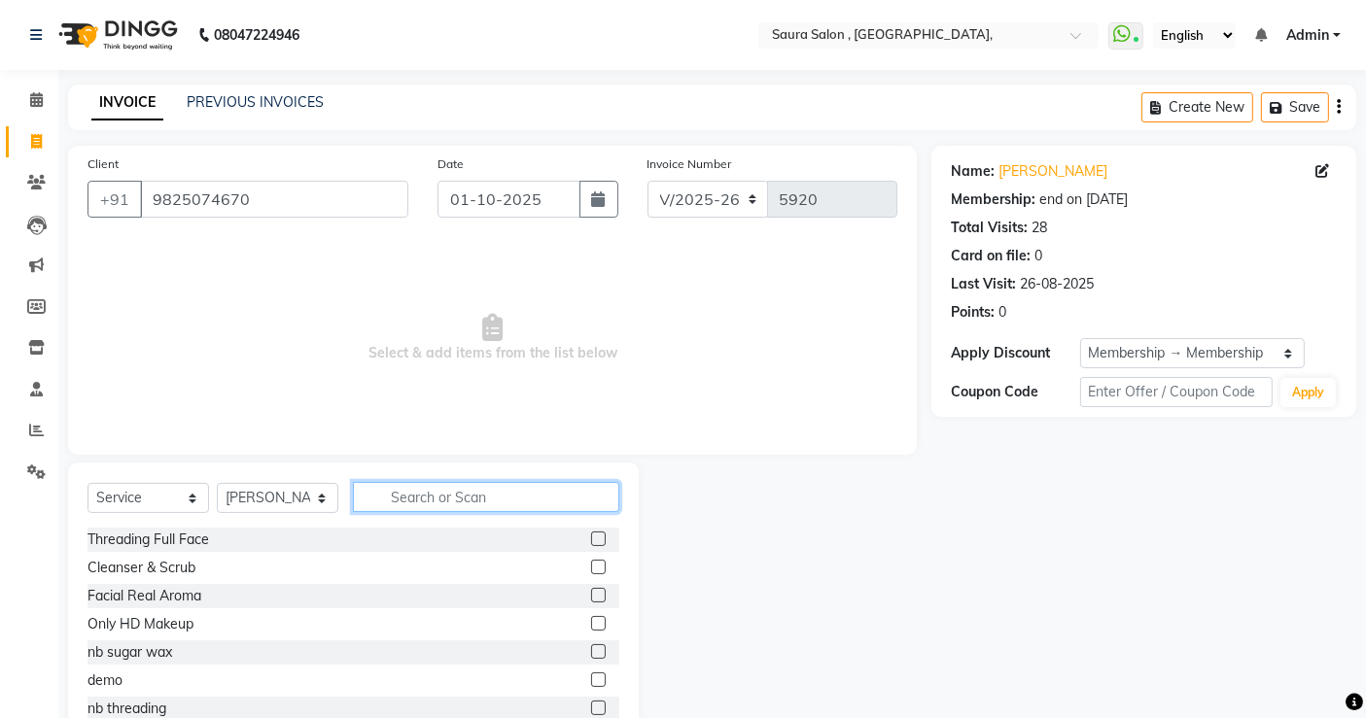
click at [397, 487] on input "text" at bounding box center [486, 497] width 266 height 30
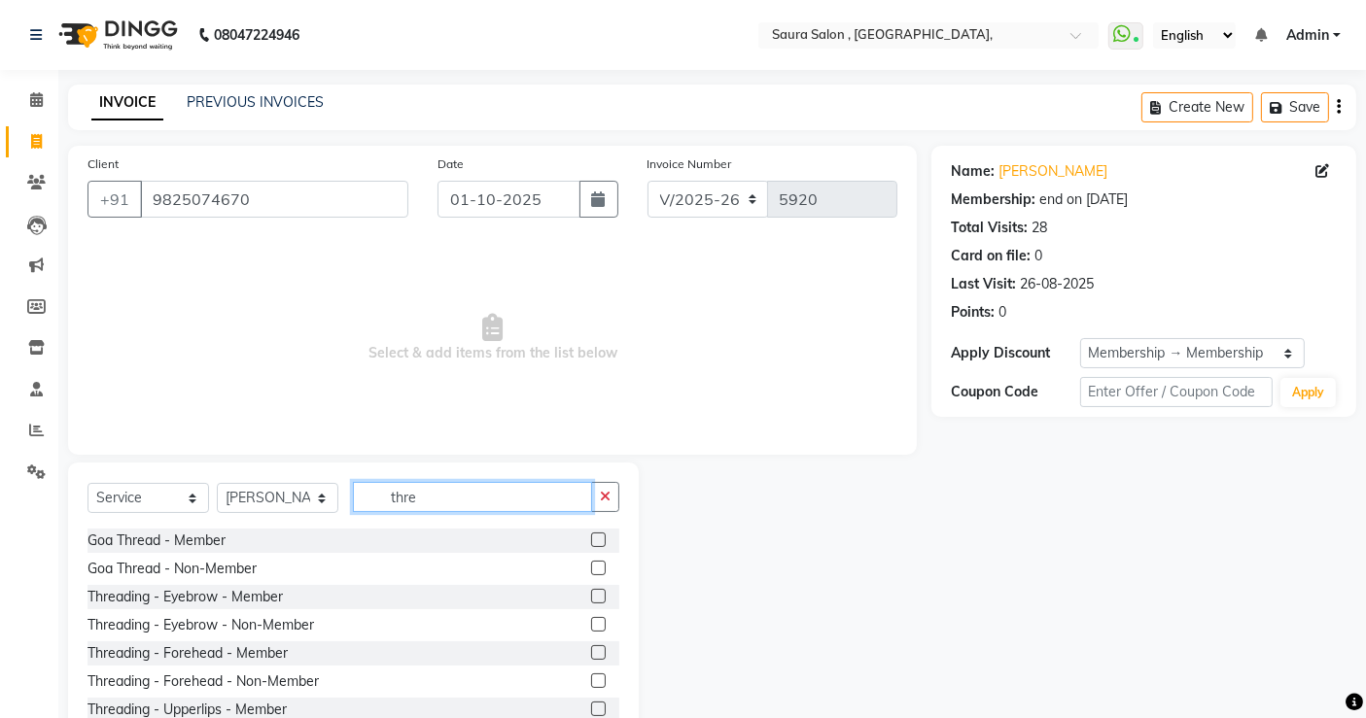
scroll to position [55, 0]
type input "thre"
click at [591, 597] on label at bounding box center [598, 596] width 15 height 15
click at [591, 597] on input "checkbox" at bounding box center [597, 597] width 13 height 13
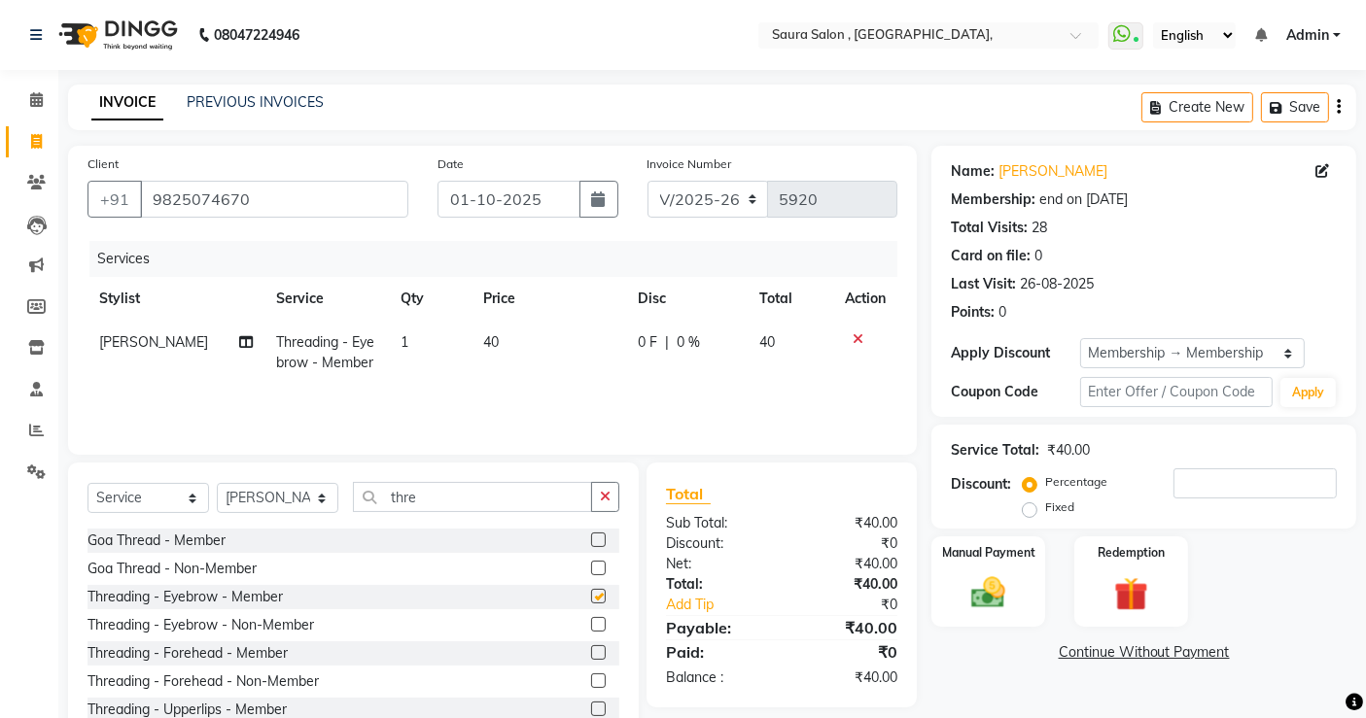
checkbox input "false"
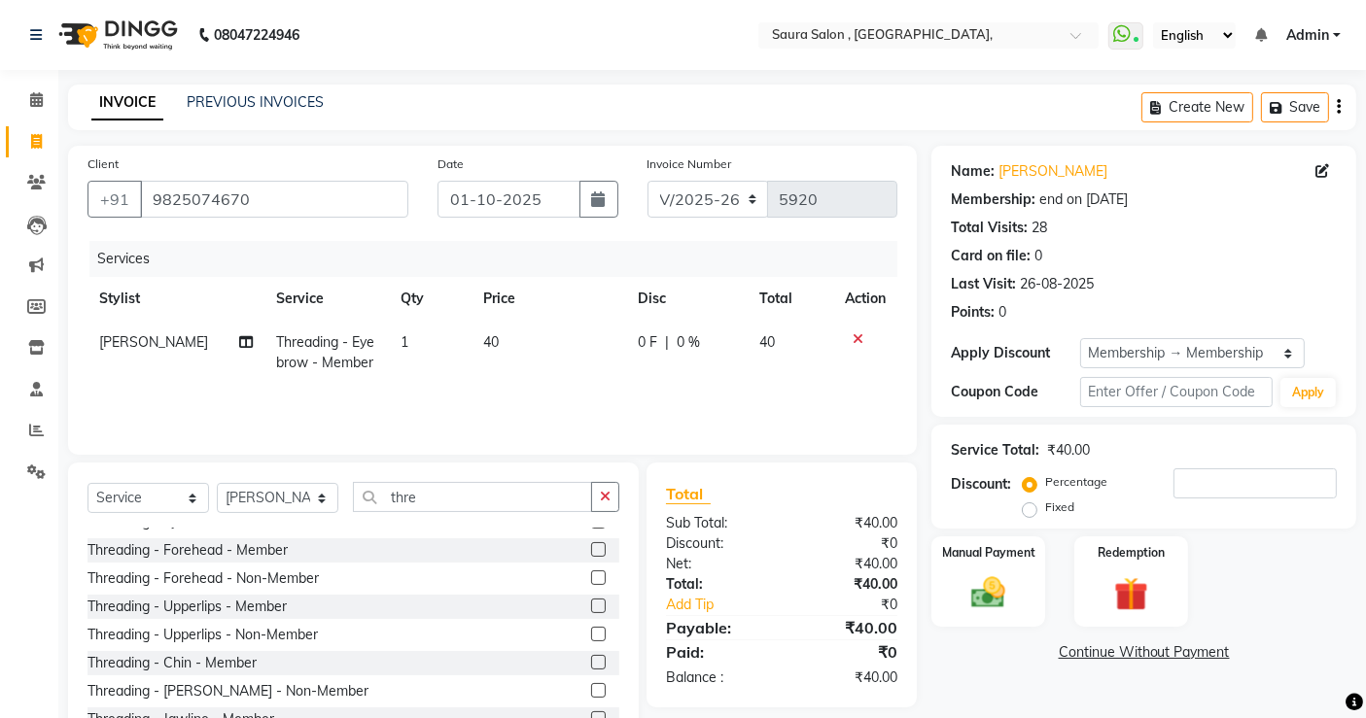
scroll to position [163, 0]
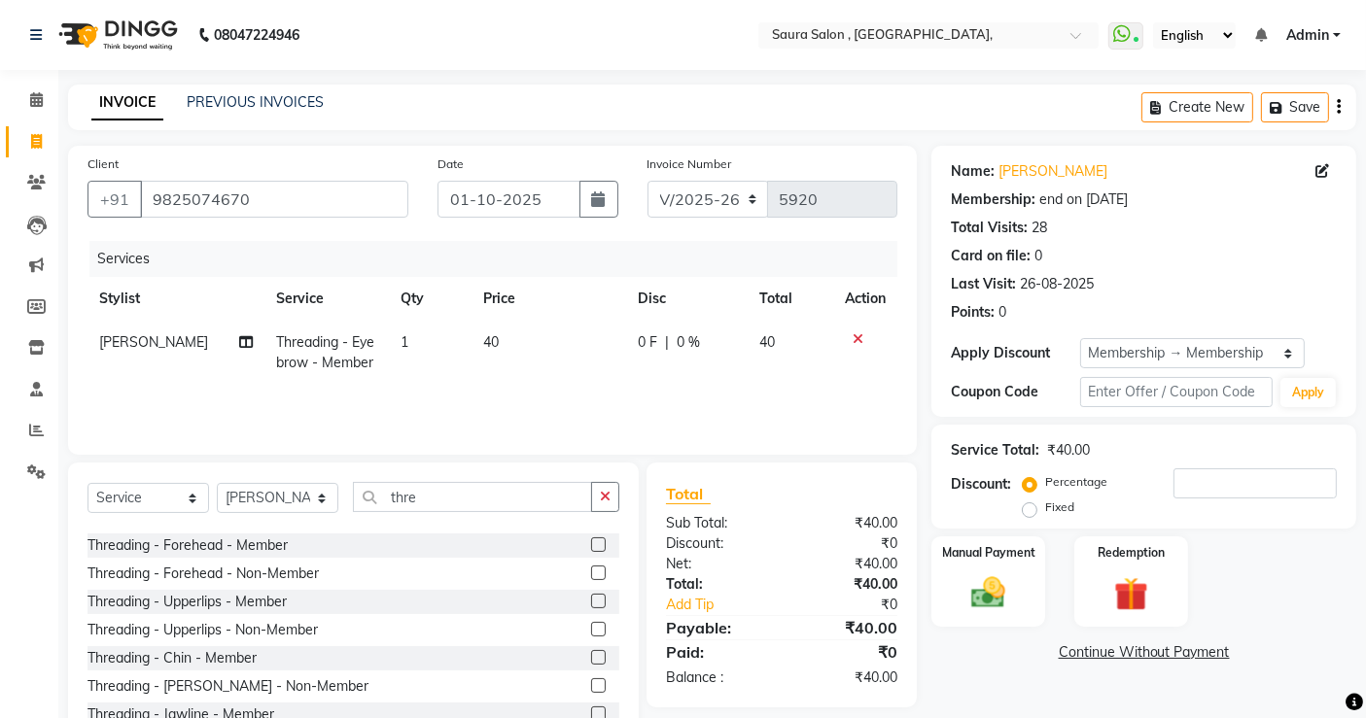
click at [591, 605] on label at bounding box center [598, 601] width 15 height 15
click at [591, 605] on input "checkbox" at bounding box center [597, 602] width 13 height 13
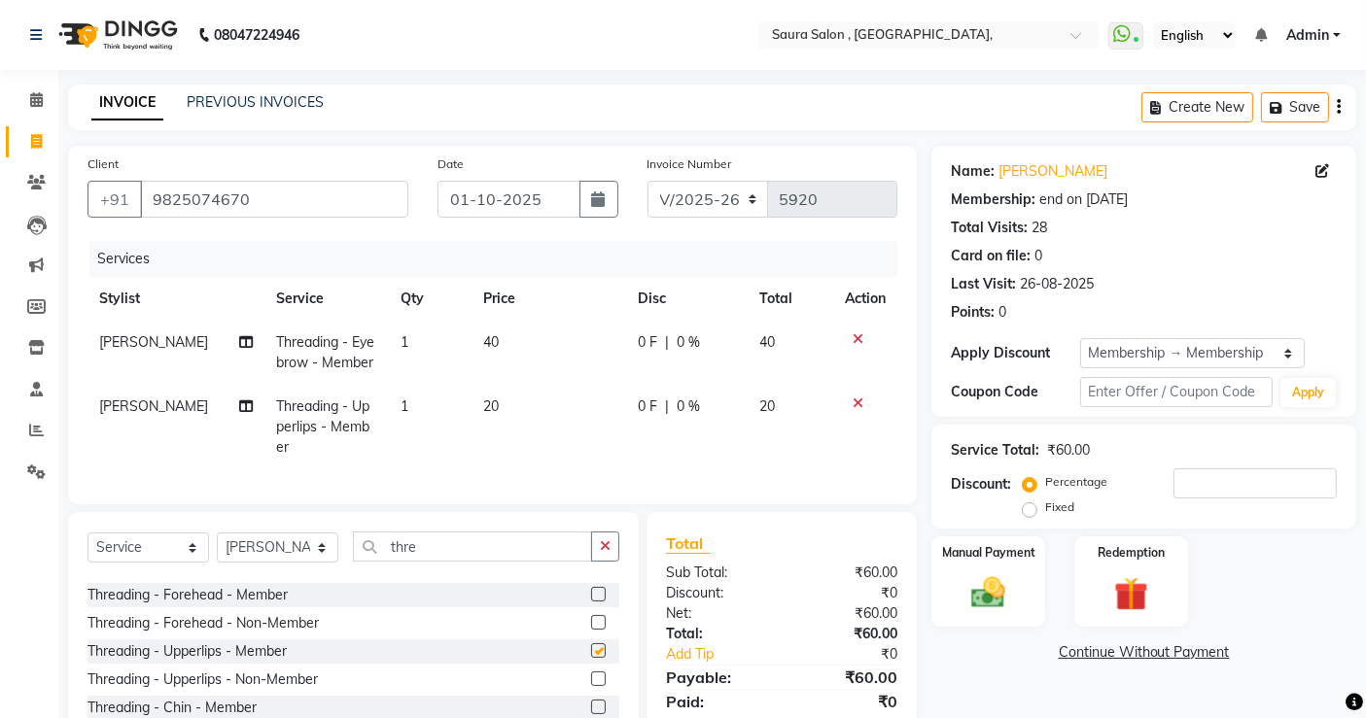
checkbox input "false"
click at [522, 532] on input "thre" at bounding box center [472, 547] width 239 height 30
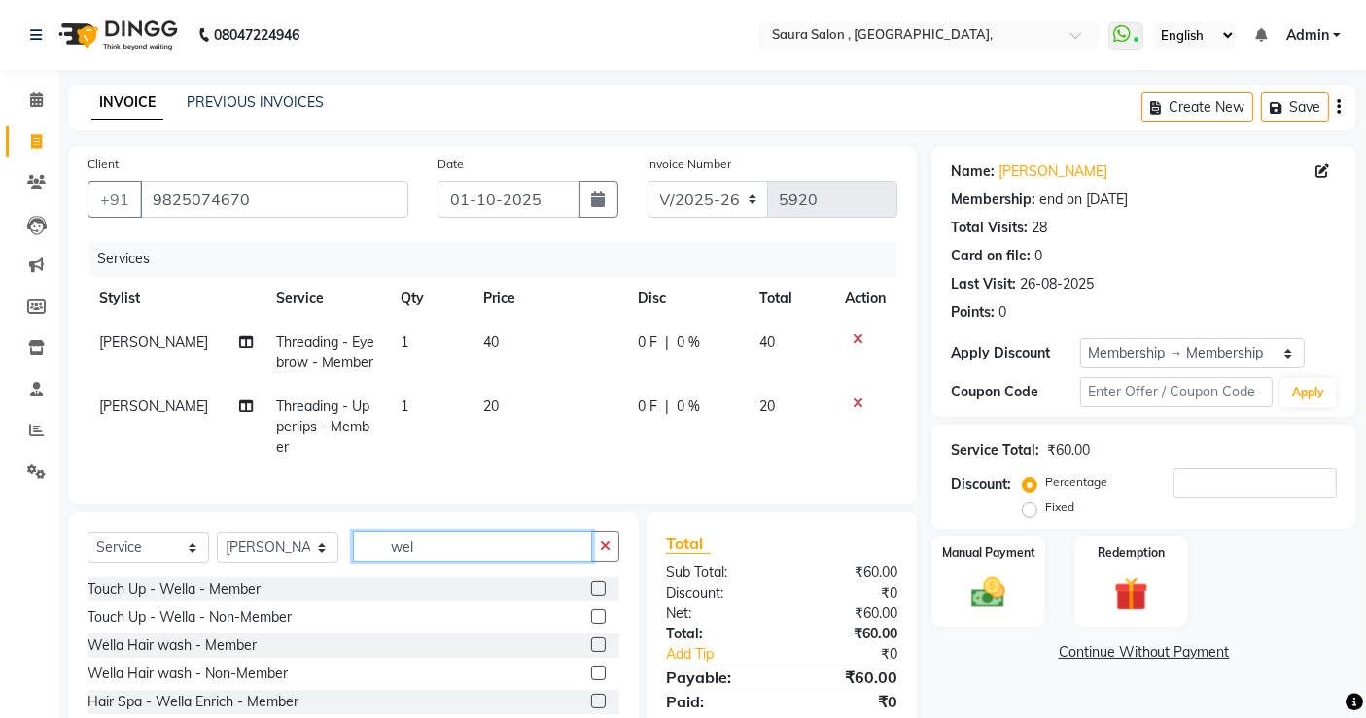
scroll to position [0, 0]
type input "wella"
click at [591, 638] on label at bounding box center [598, 645] width 15 height 15
click at [591, 640] on input "checkbox" at bounding box center [597, 646] width 13 height 13
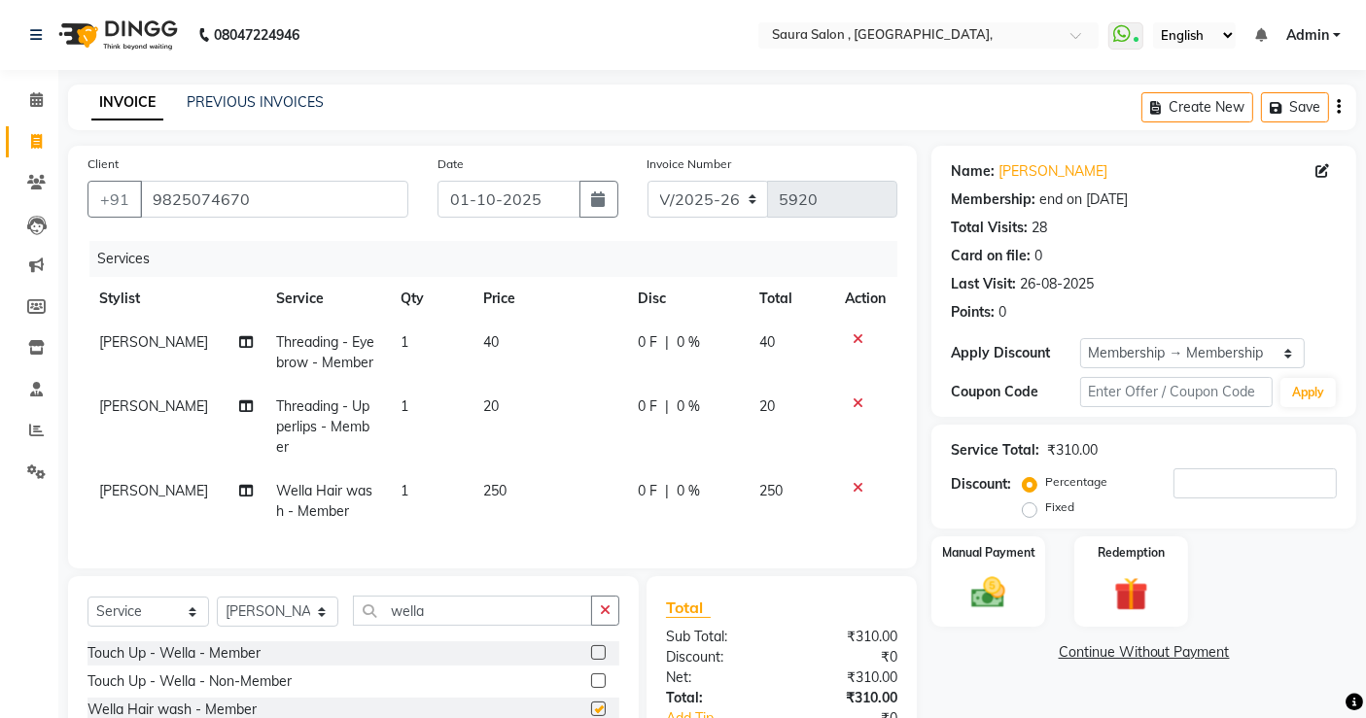
checkbox input "false"
click at [515, 612] on input "wella" at bounding box center [472, 611] width 239 height 30
type input "blow"
click at [598, 642] on div at bounding box center [605, 654] width 28 height 24
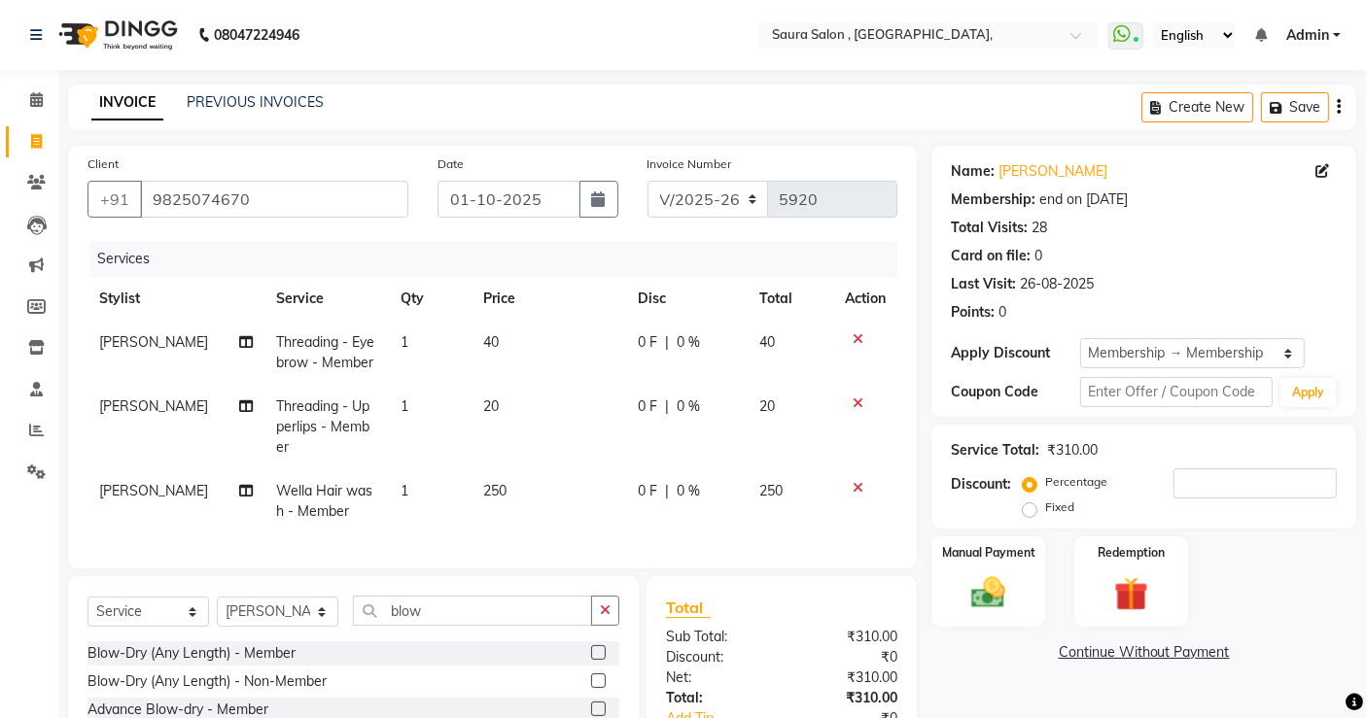
click at [595, 652] on label at bounding box center [598, 652] width 15 height 15
click at [595, 652] on input "checkbox" at bounding box center [597, 653] width 13 height 13
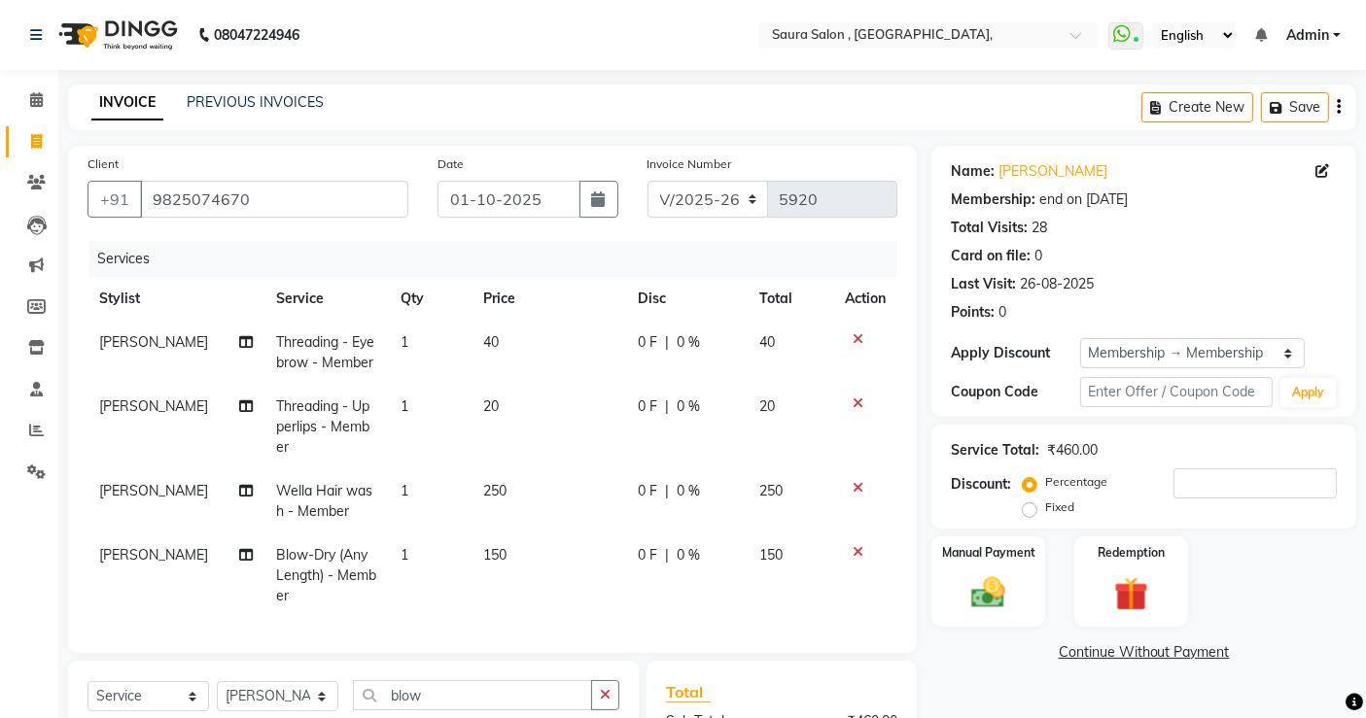
checkbox input "false"
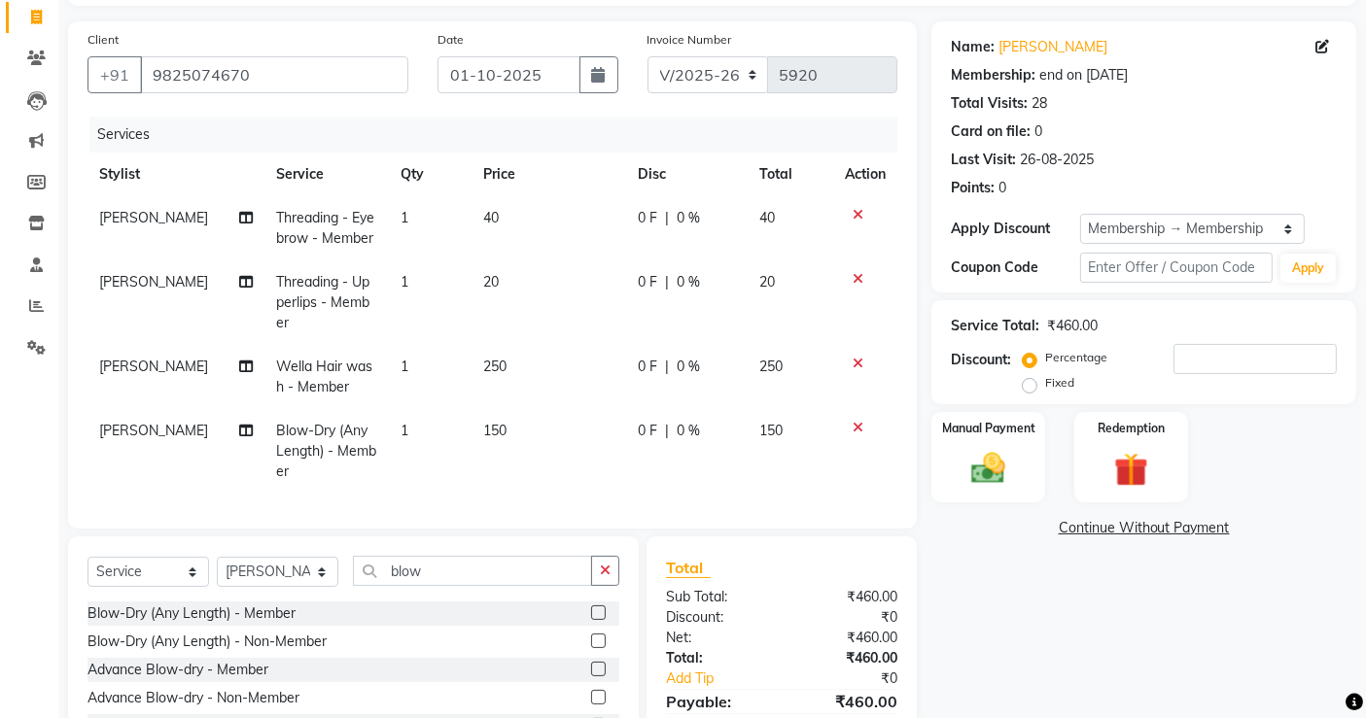
scroll to position [211, 0]
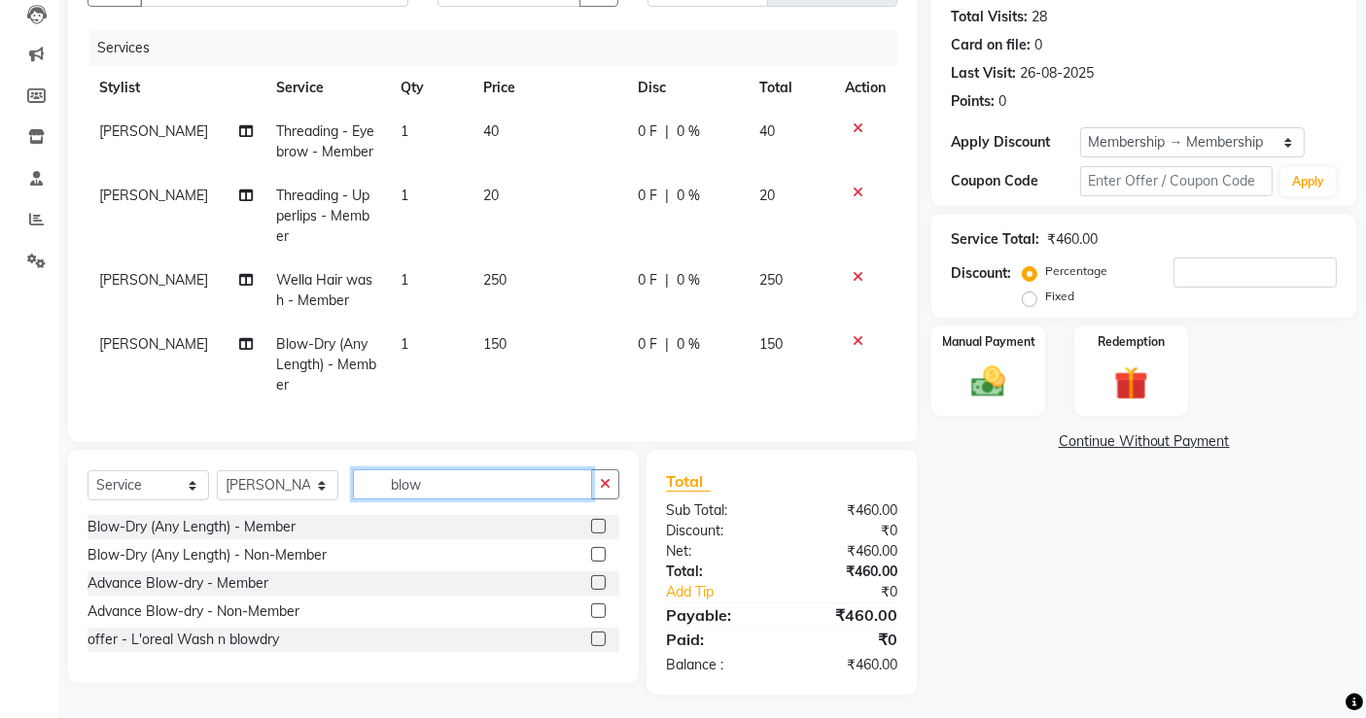
click at [545, 470] on input "blow" at bounding box center [472, 485] width 239 height 30
click at [953, 376] on div "Manual Payment" at bounding box center [988, 371] width 118 height 95
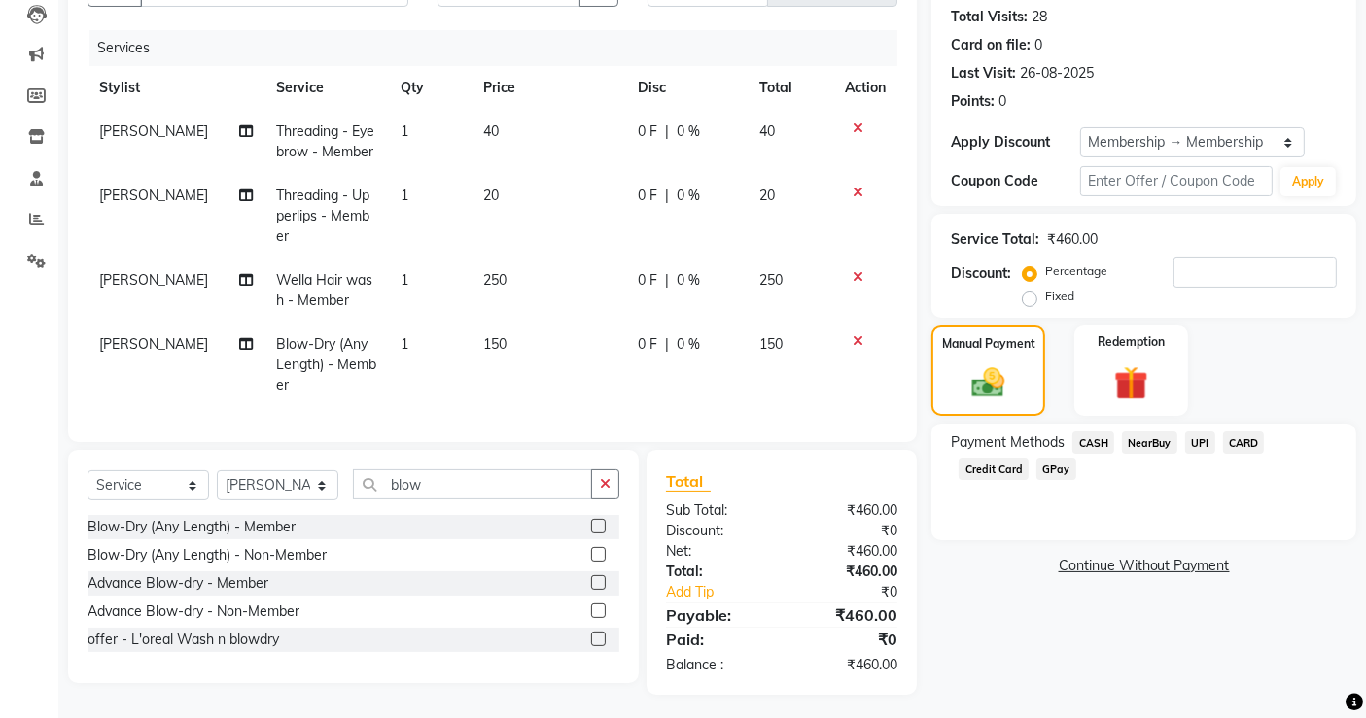
click at [1094, 441] on span "CASH" at bounding box center [1093, 443] width 42 height 22
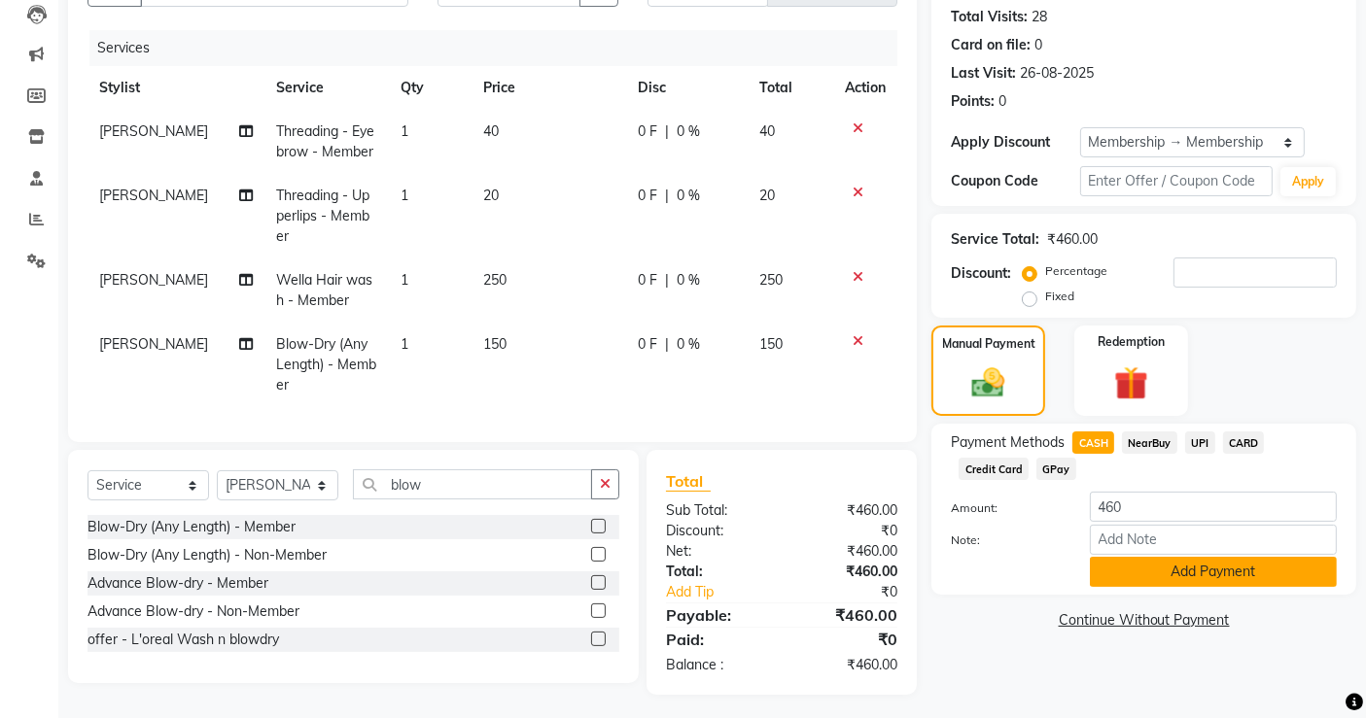
click at [1127, 578] on button "Add Payment" at bounding box center [1213, 572] width 247 height 30
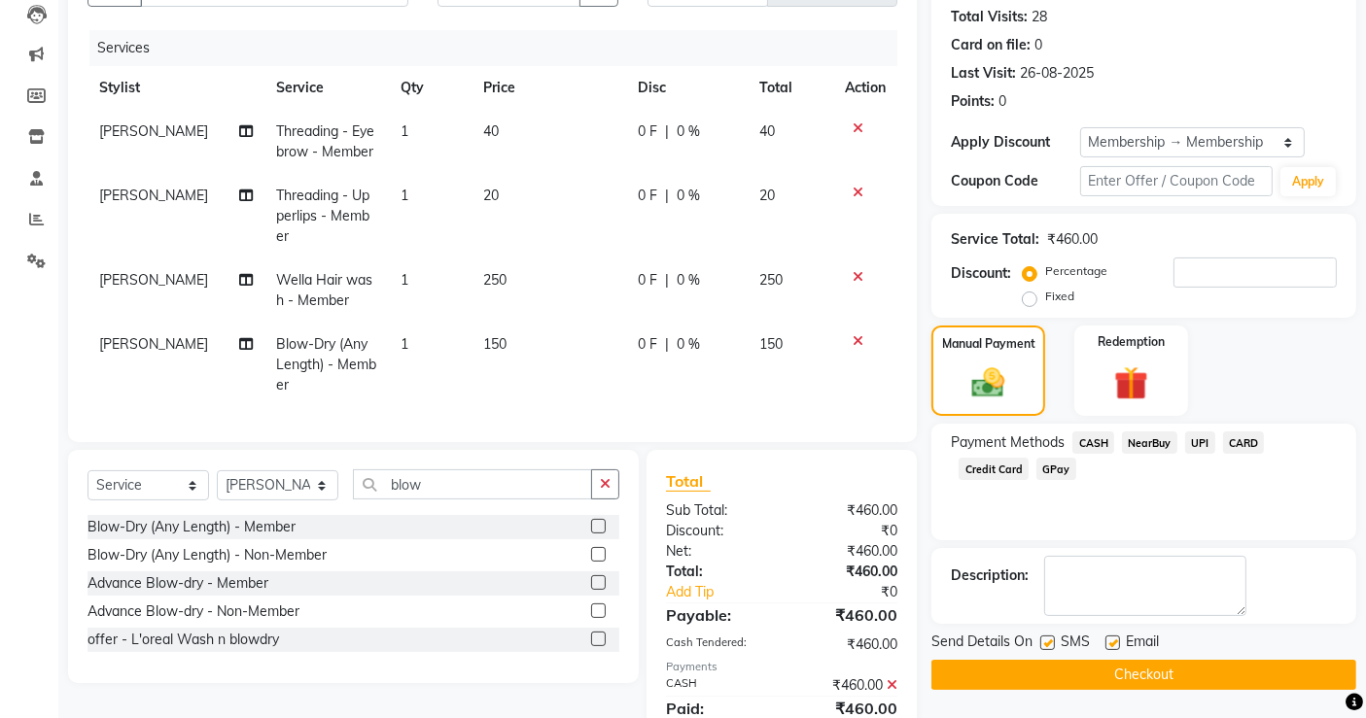
scroll to position [280, 0]
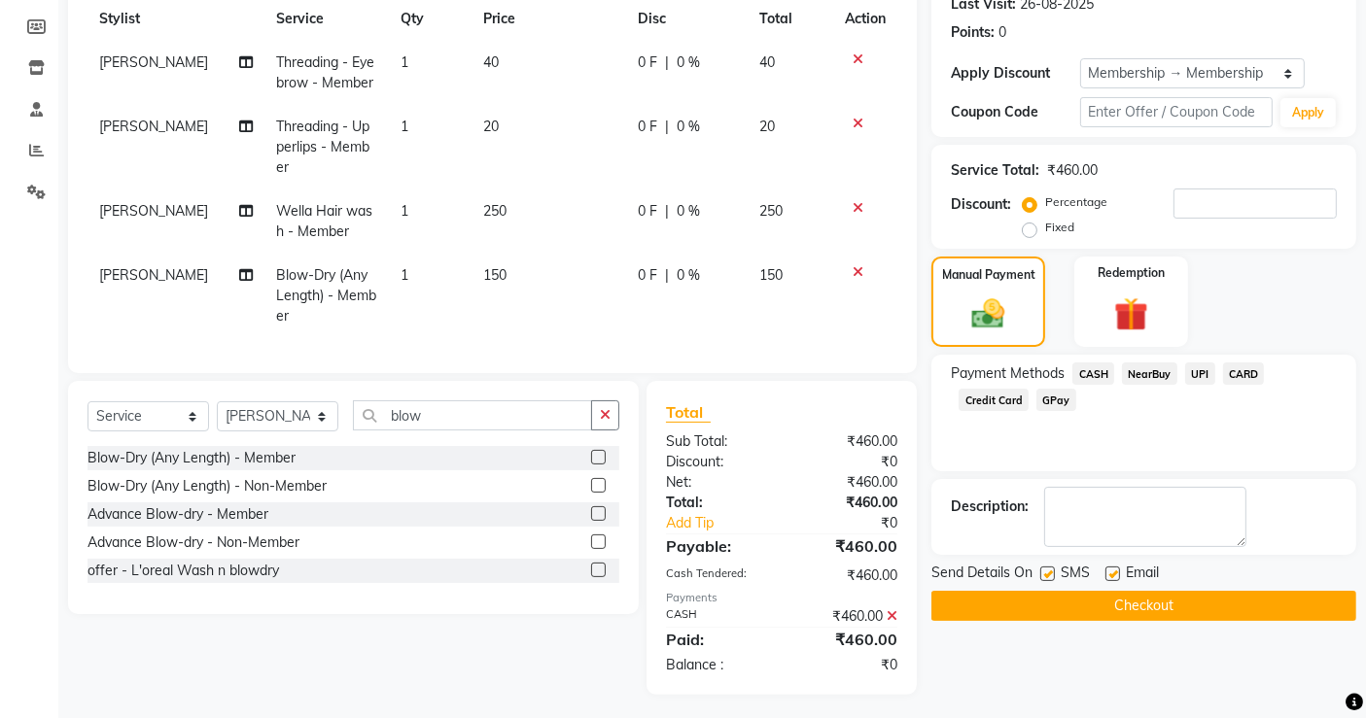
click at [1130, 593] on button "Checkout" at bounding box center [1143, 606] width 425 height 30
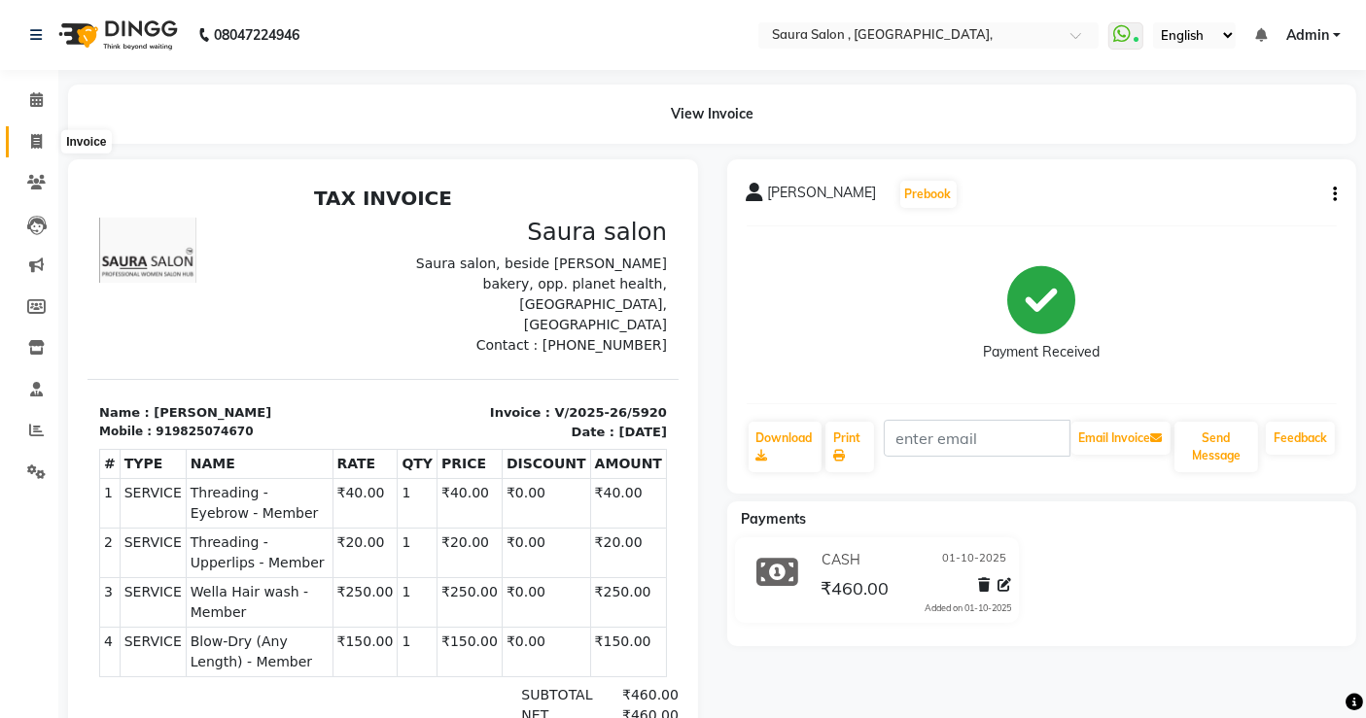
click at [37, 148] on icon at bounding box center [36, 141] width 11 height 15
select select "service"
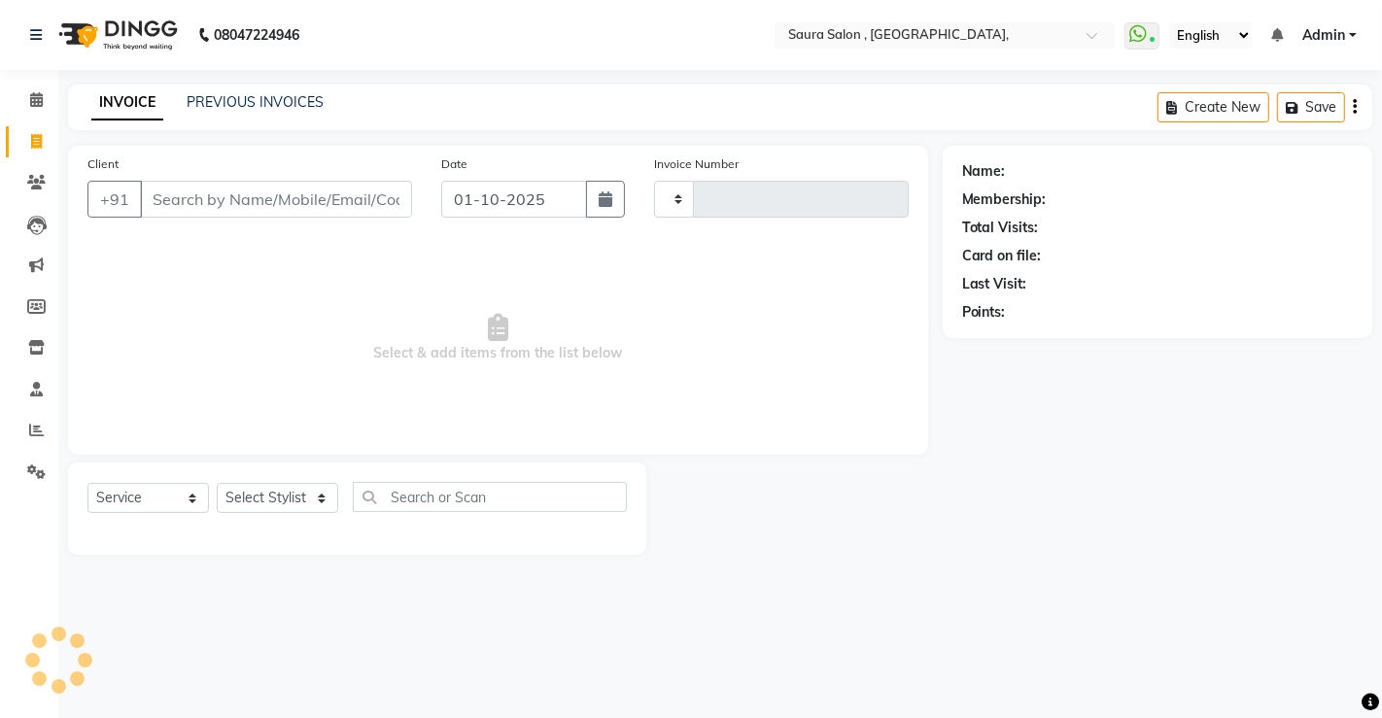
type input "5921"
select select "6963"
select select "57428"
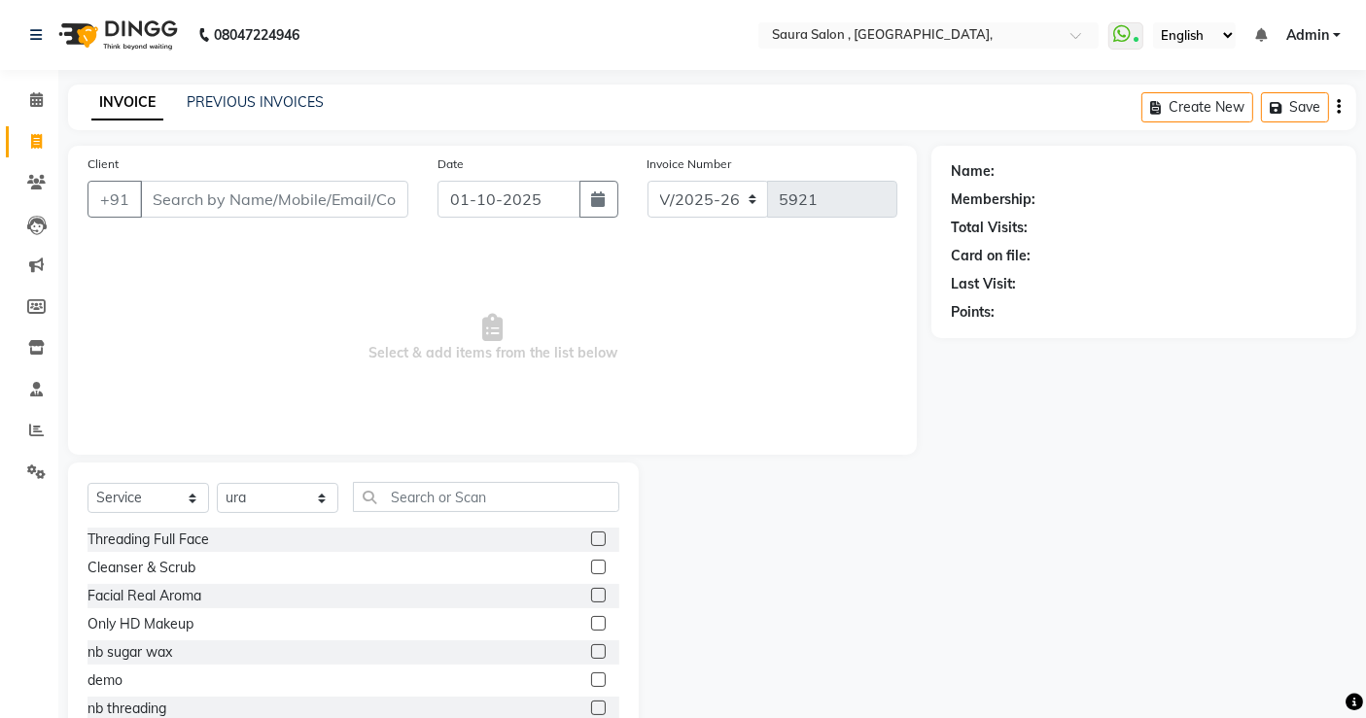
click at [292, 92] on div "PREVIOUS INVOICES" at bounding box center [255, 102] width 137 height 20
click at [265, 201] on input "Client" at bounding box center [274, 199] width 268 height 37
click at [194, 199] on input "9016366446" at bounding box center [224, 199] width 169 height 37
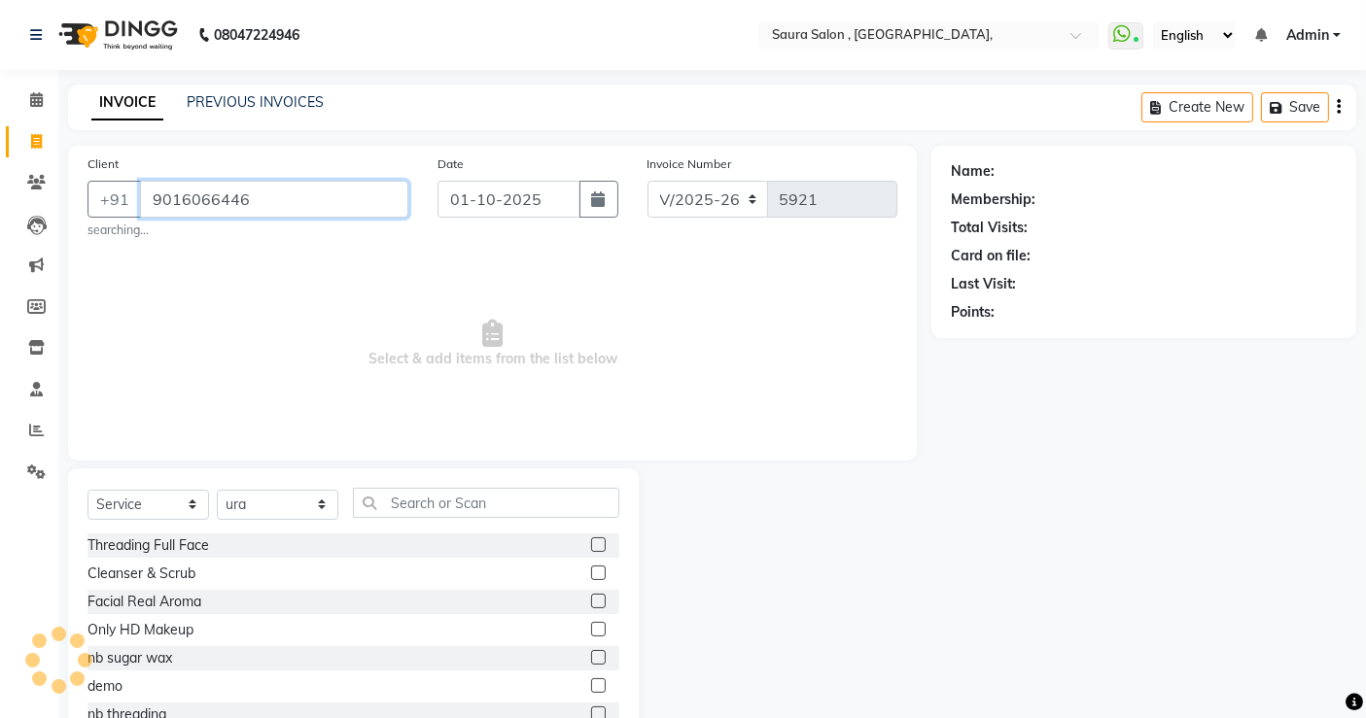
type input "9016066446"
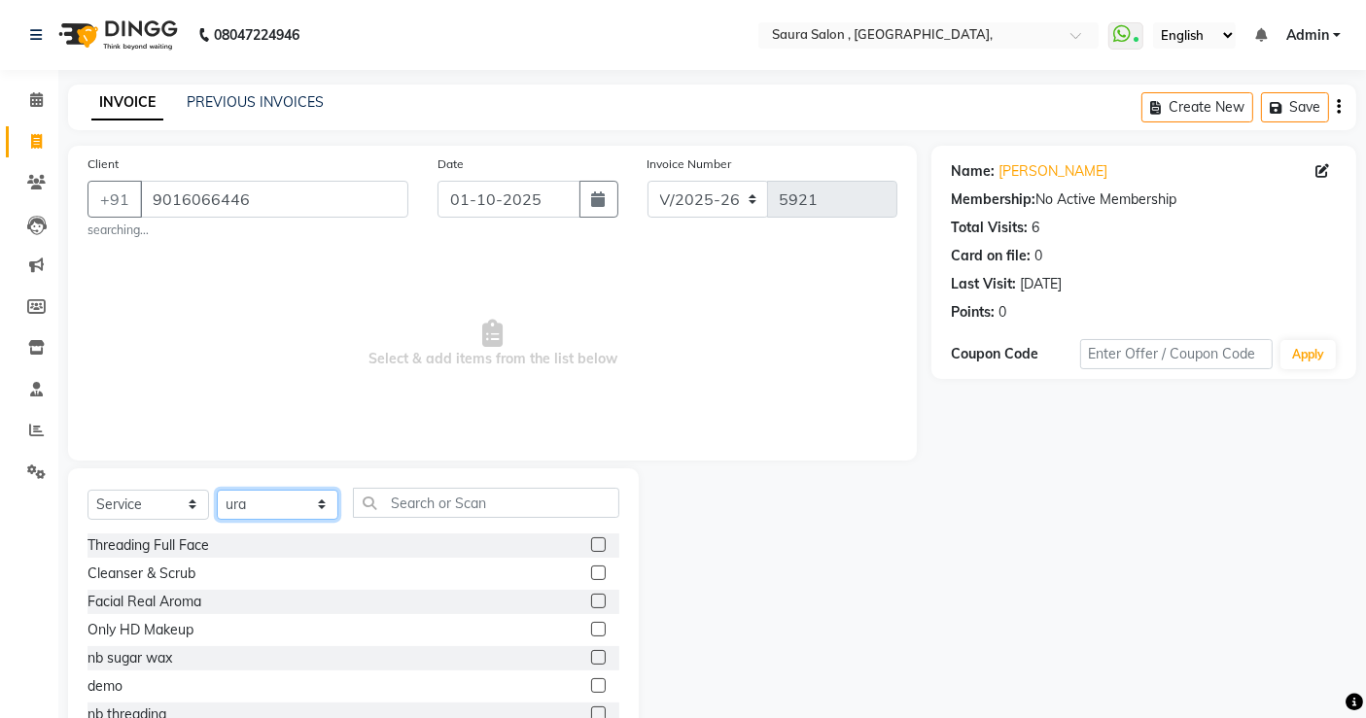
click at [299, 508] on select "Select Stylist archana asha [PERSON_NAME] deepika [PERSON_NAME] [PERSON_NAME] […" at bounding box center [278, 505] width 122 height 30
select select "56817"
click at [217, 490] on select "Select Stylist archana asha [PERSON_NAME] deepika [PERSON_NAME] [PERSON_NAME] […" at bounding box center [278, 505] width 122 height 30
click at [405, 501] on input "text" at bounding box center [486, 503] width 266 height 30
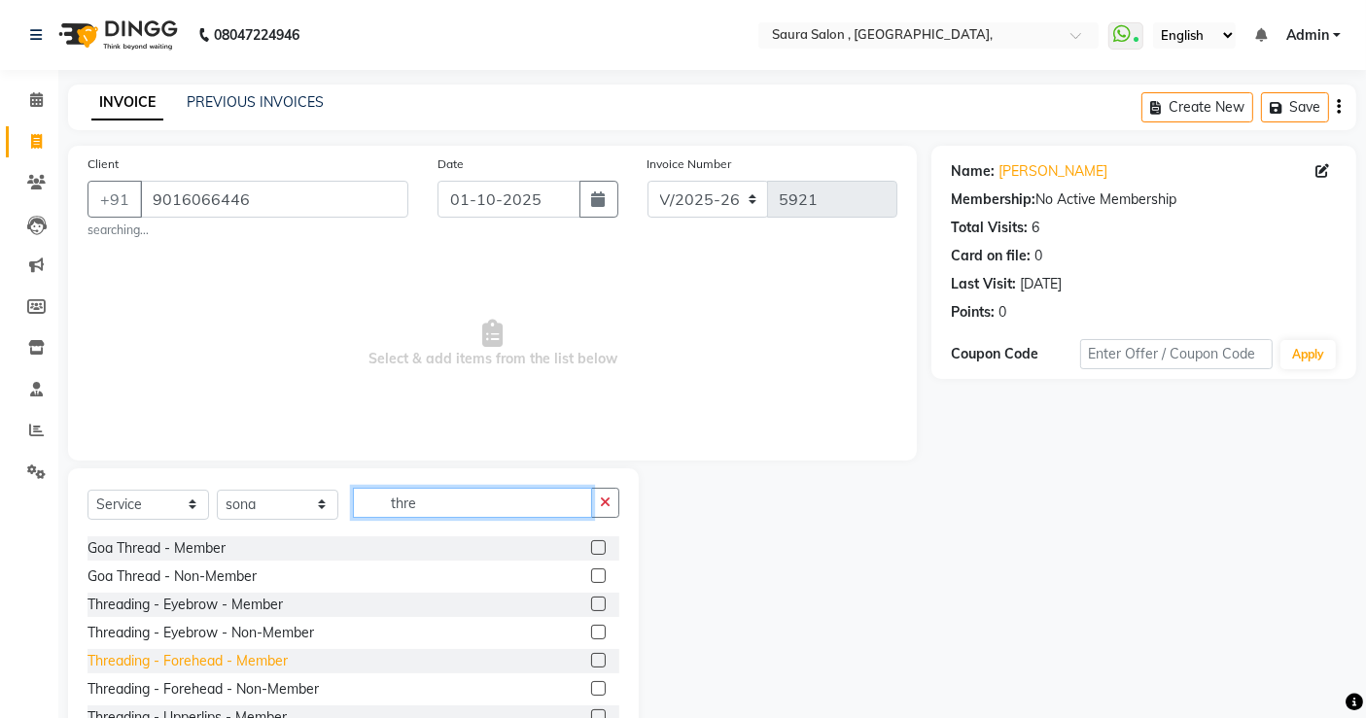
scroll to position [58, 0]
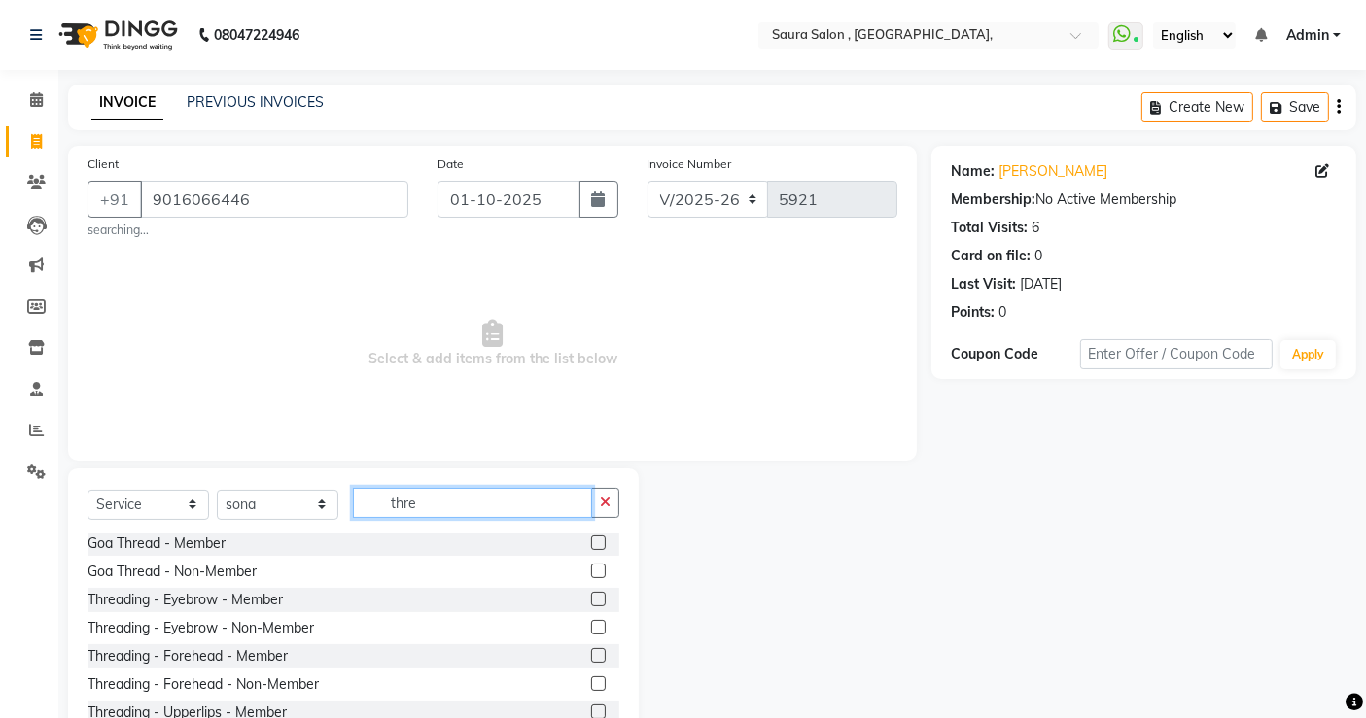
type input "thre"
click at [591, 626] on label at bounding box center [598, 627] width 15 height 15
click at [591, 626] on input "checkbox" at bounding box center [597, 628] width 13 height 13
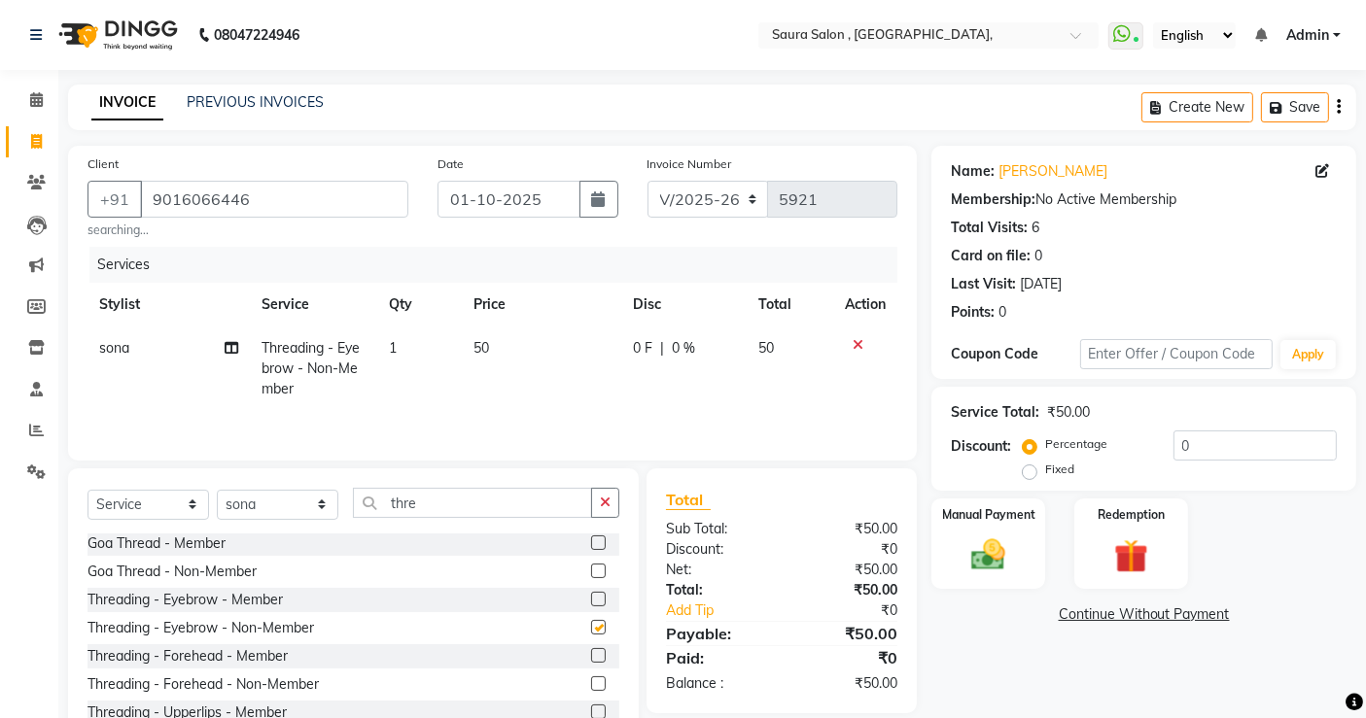
checkbox input "false"
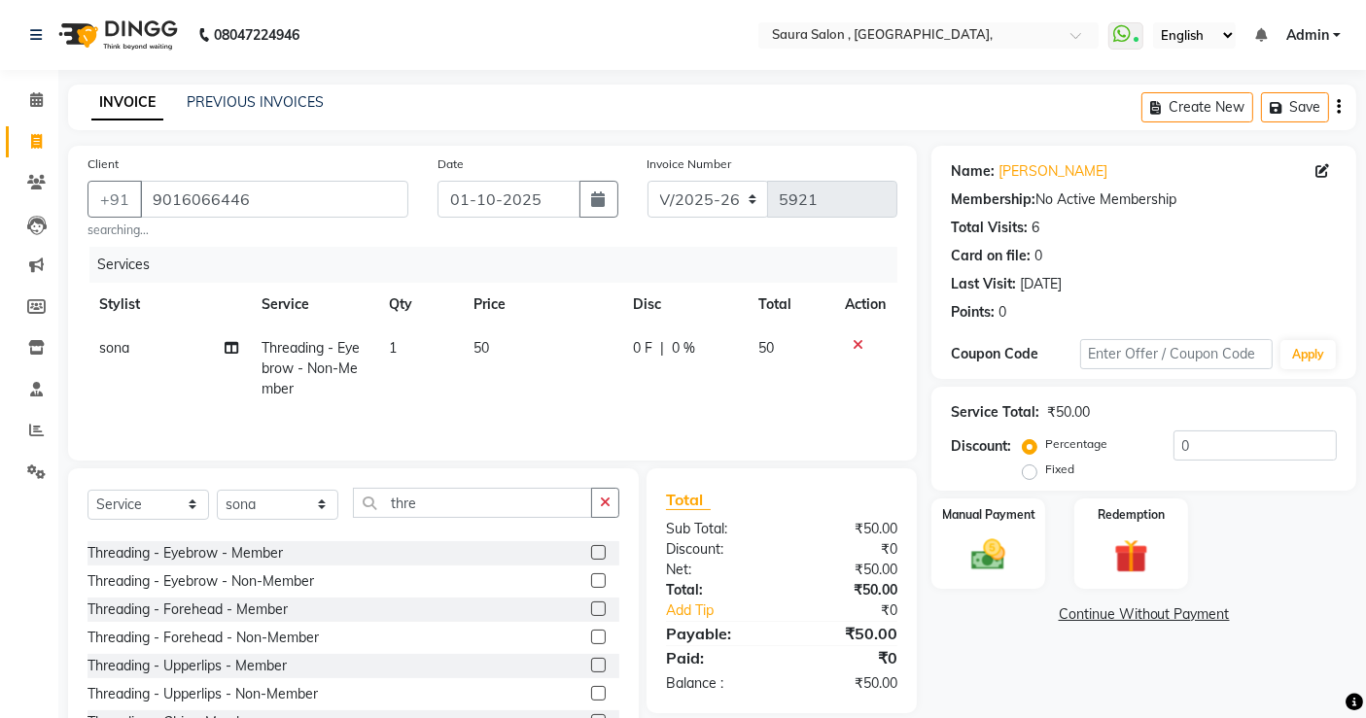
click at [591, 633] on label at bounding box center [598, 637] width 15 height 15
click at [591, 633] on input "checkbox" at bounding box center [597, 638] width 13 height 13
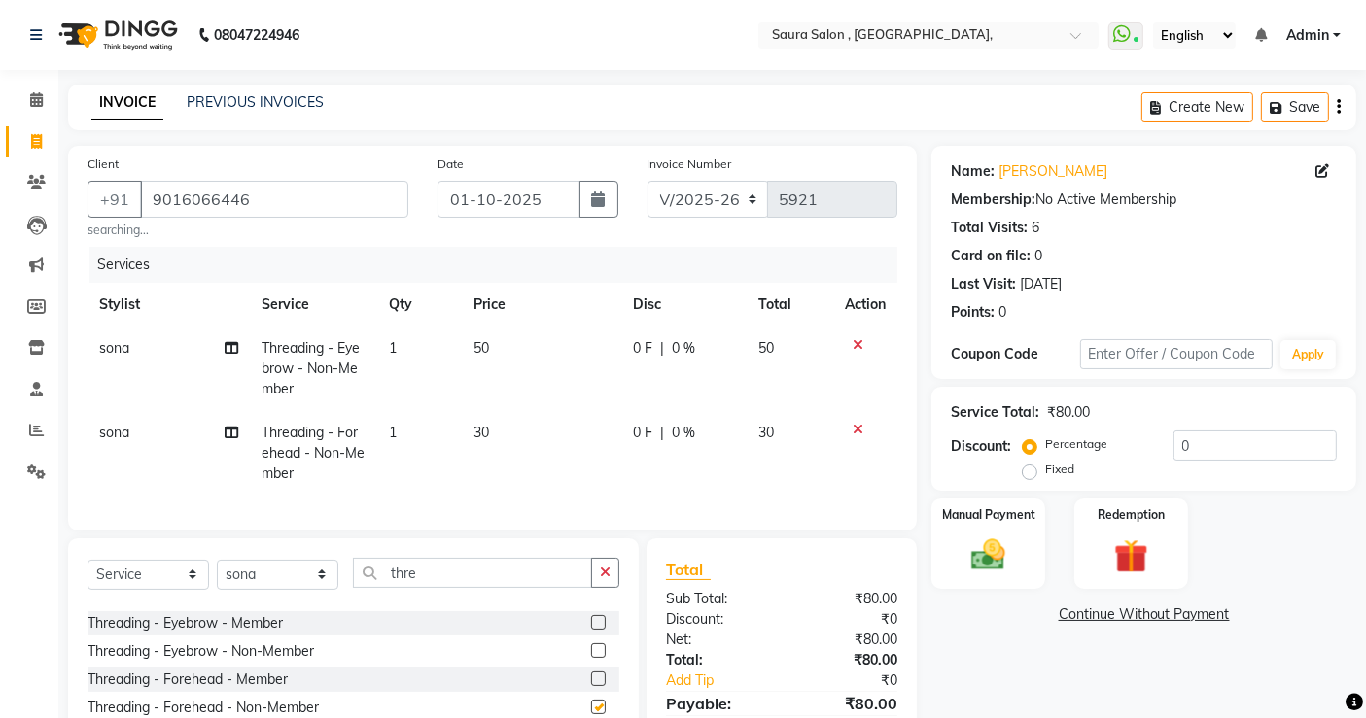
checkbox input "false"
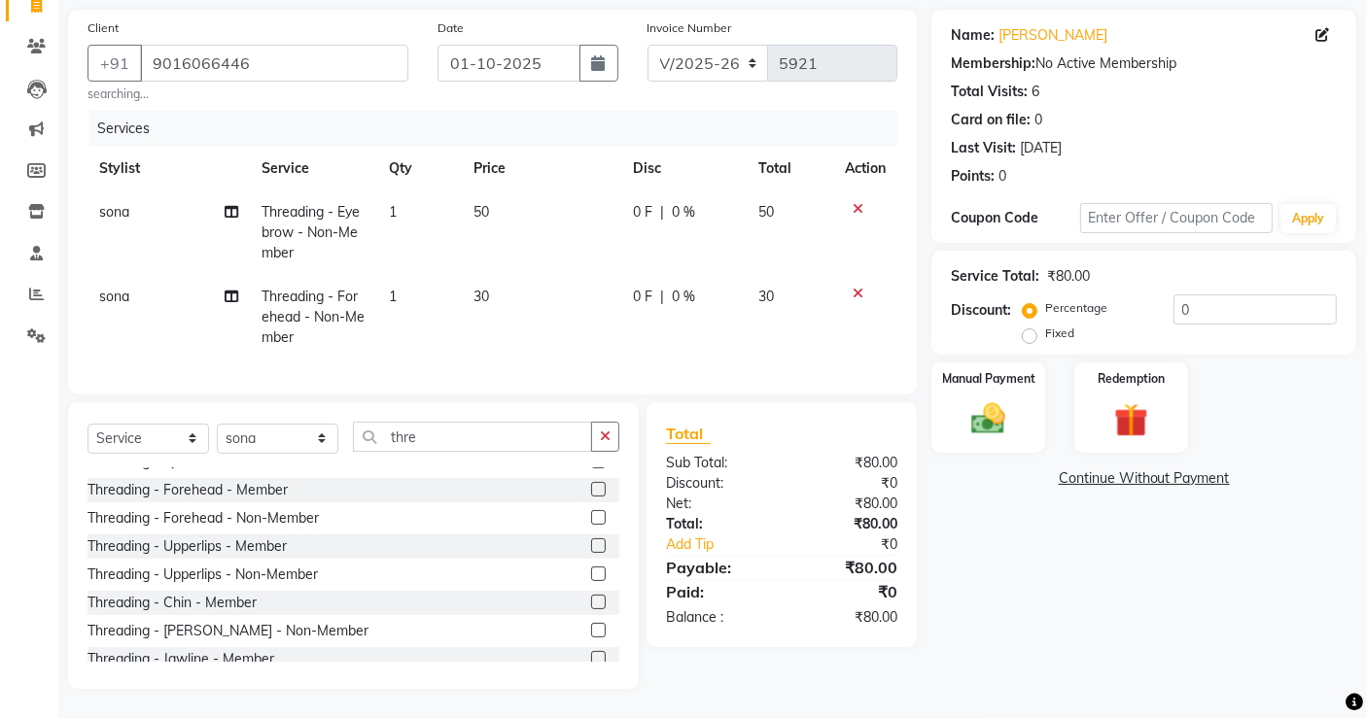
scroll to position [159, 0]
click at [591, 571] on label at bounding box center [598, 573] width 15 height 15
click at [591, 571] on input "checkbox" at bounding box center [597, 574] width 13 height 13
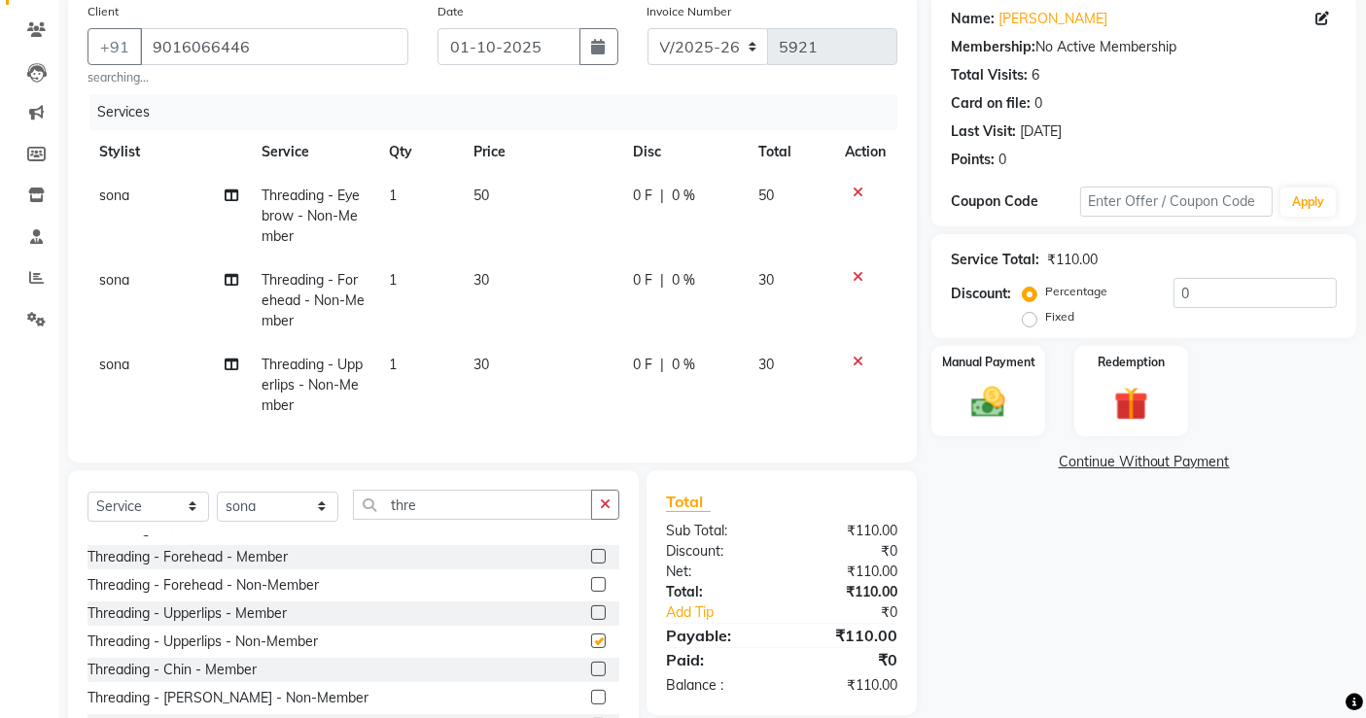
checkbox input "false"
click at [961, 389] on img at bounding box center [988, 402] width 58 height 41
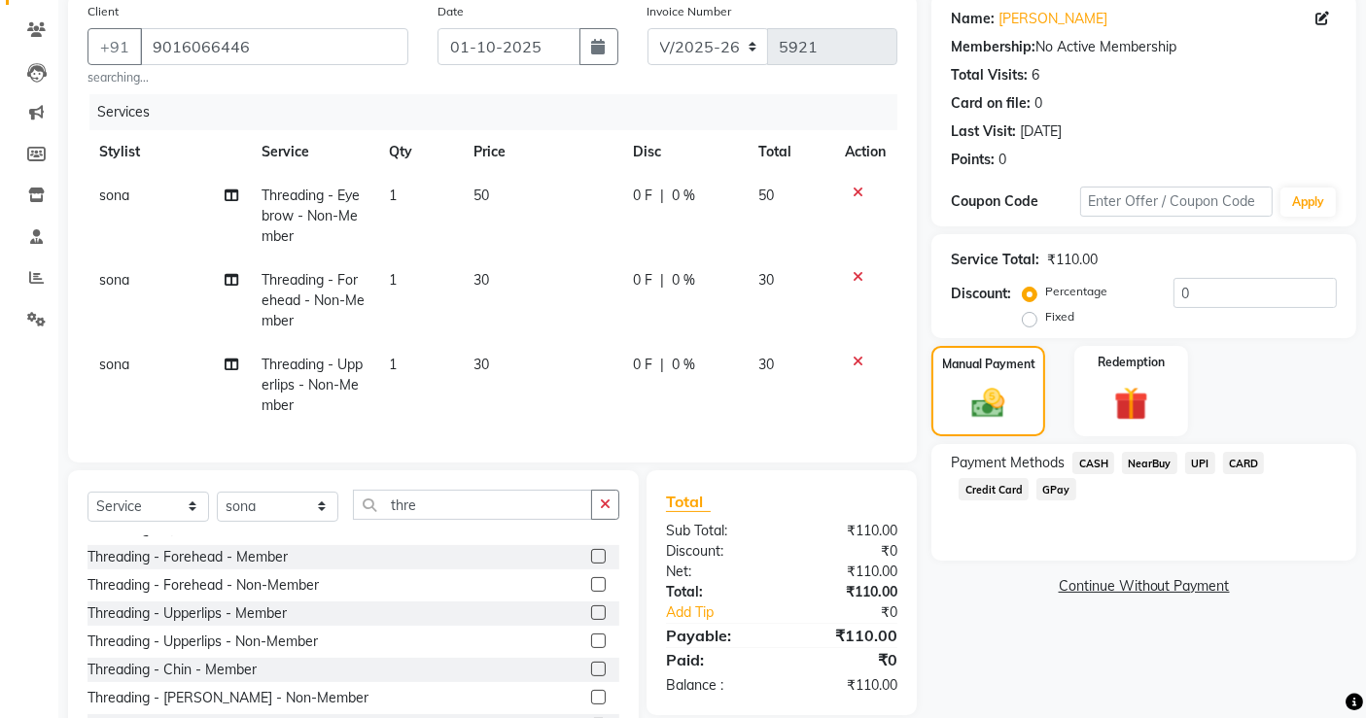
click at [1103, 457] on span "CASH" at bounding box center [1093, 463] width 42 height 22
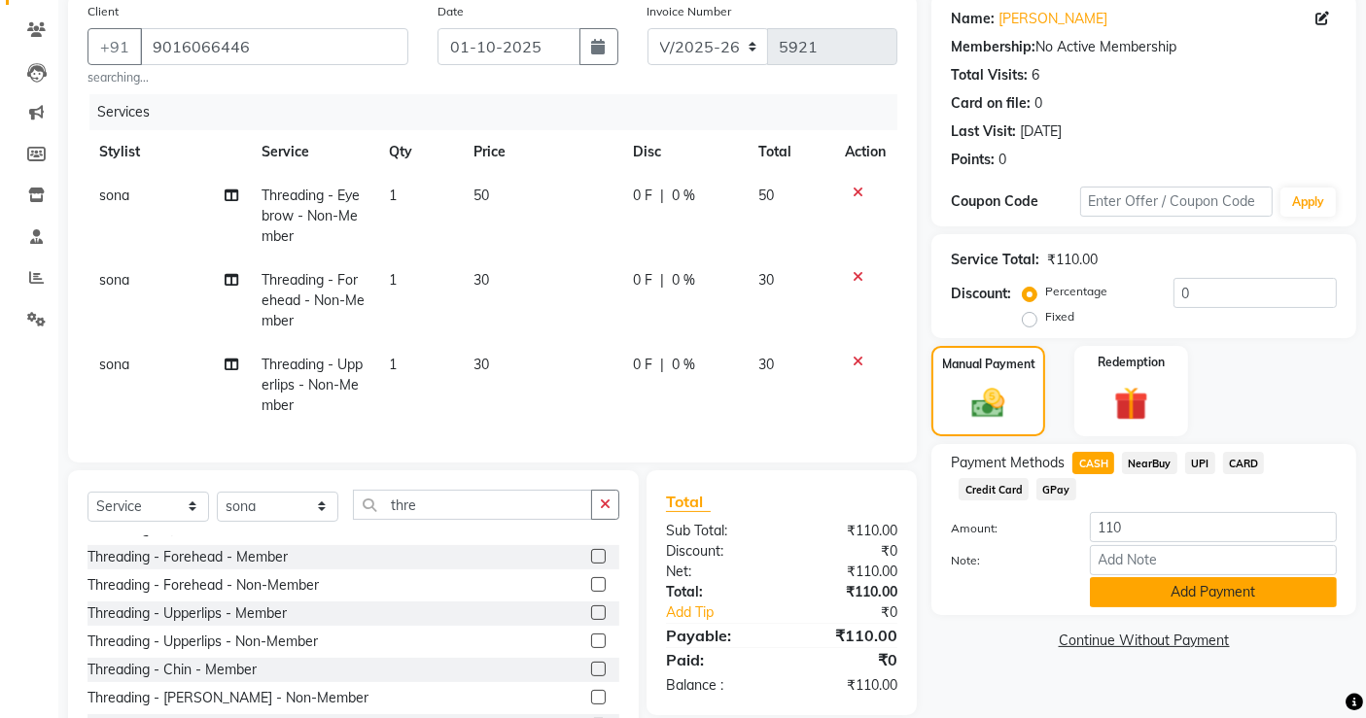
click at [1132, 584] on button "Add Payment" at bounding box center [1213, 592] width 247 height 30
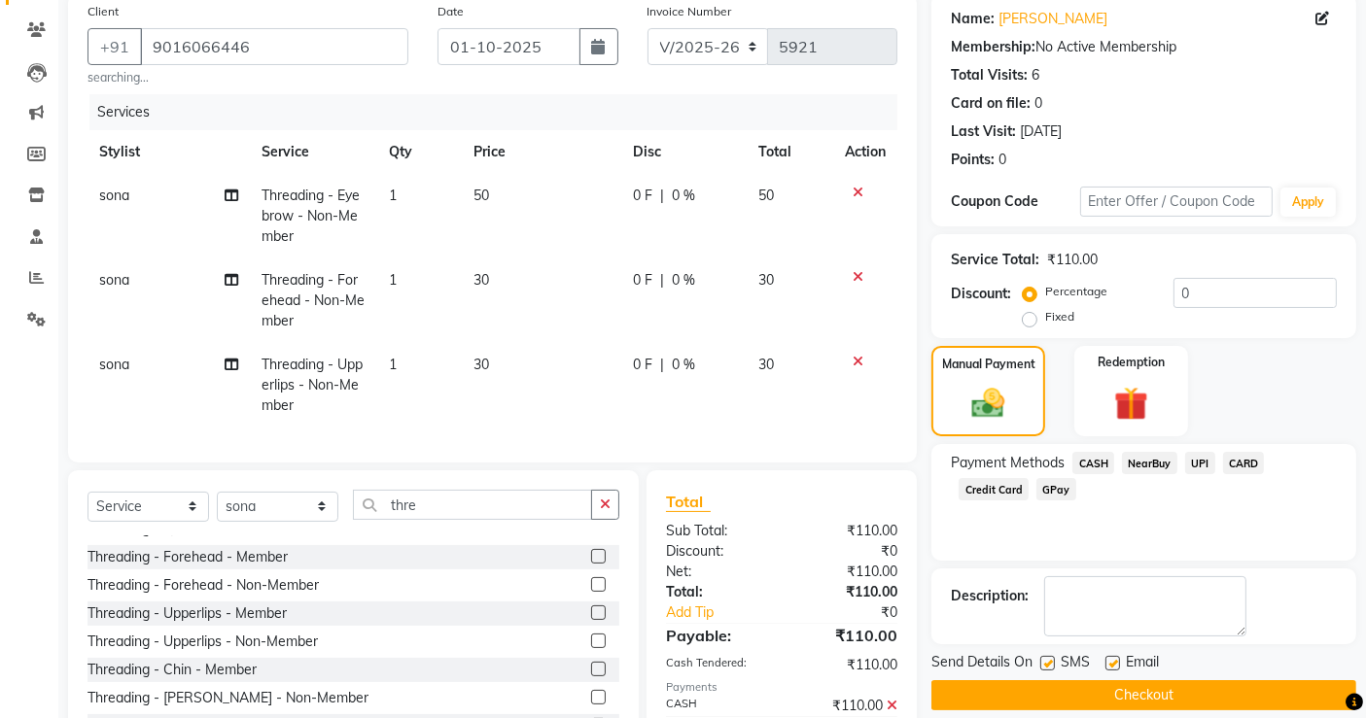
scroll to position [263, 0]
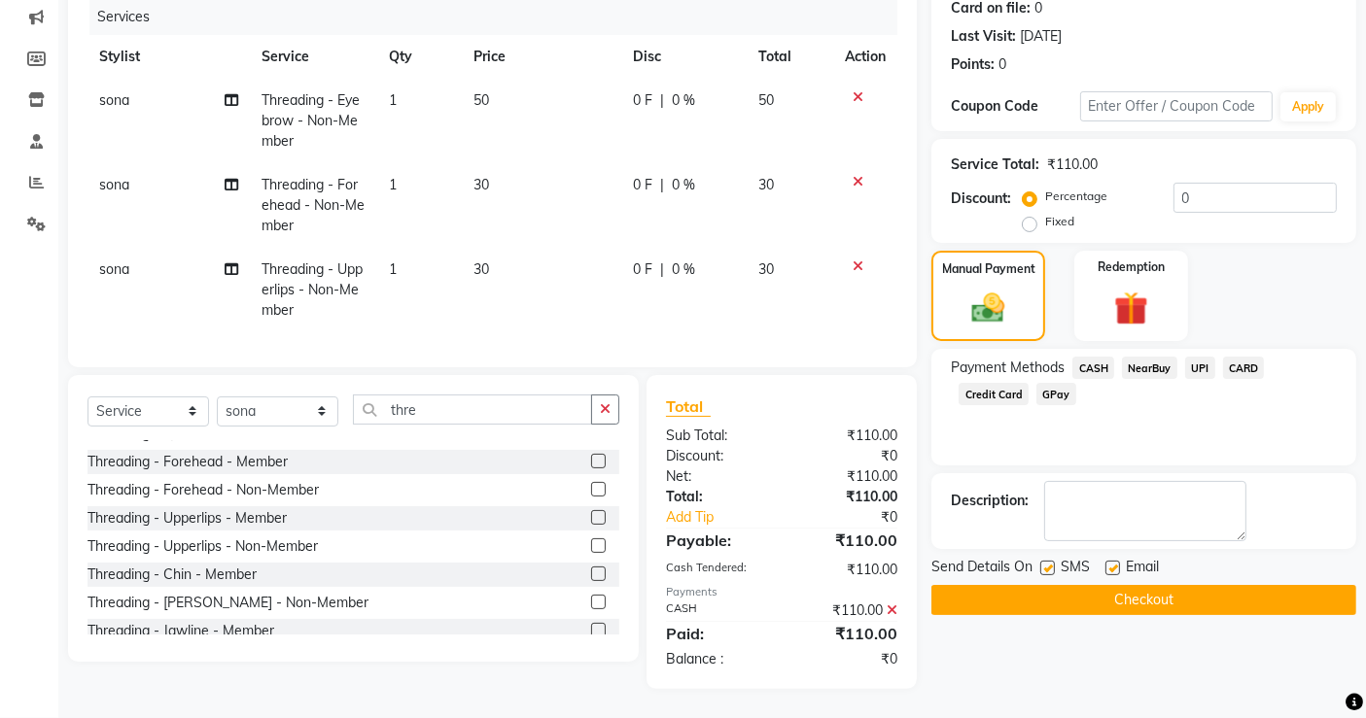
click at [1132, 587] on button "Checkout" at bounding box center [1143, 600] width 425 height 30
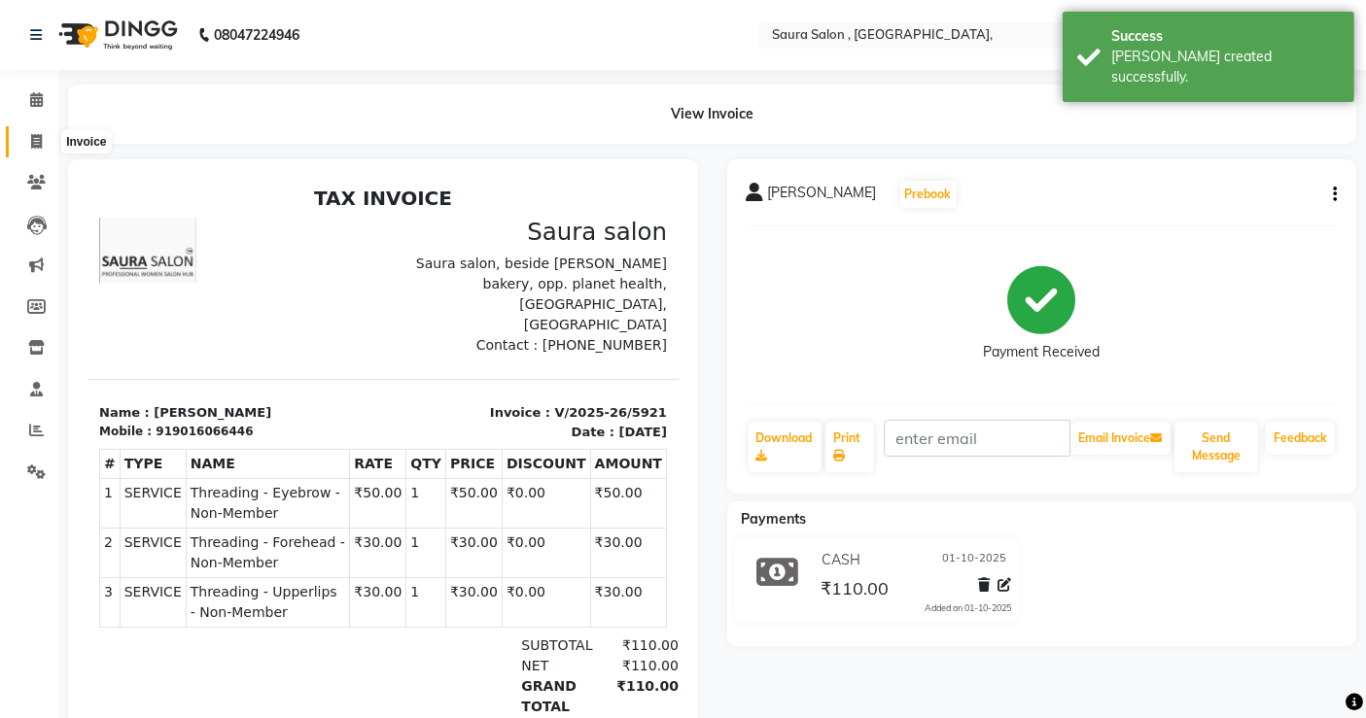
click at [39, 134] on icon at bounding box center [36, 141] width 11 height 15
select select "service"
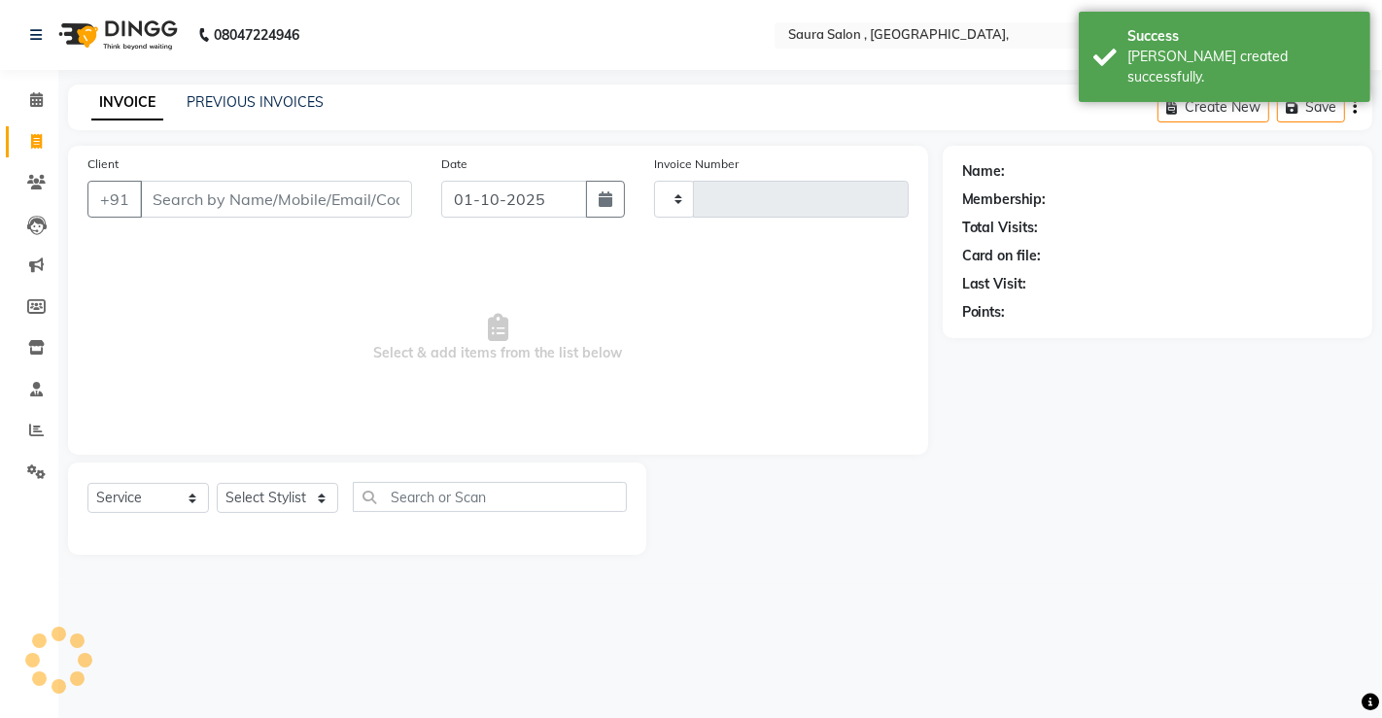
type input "5922"
select select "6963"
select select "57428"
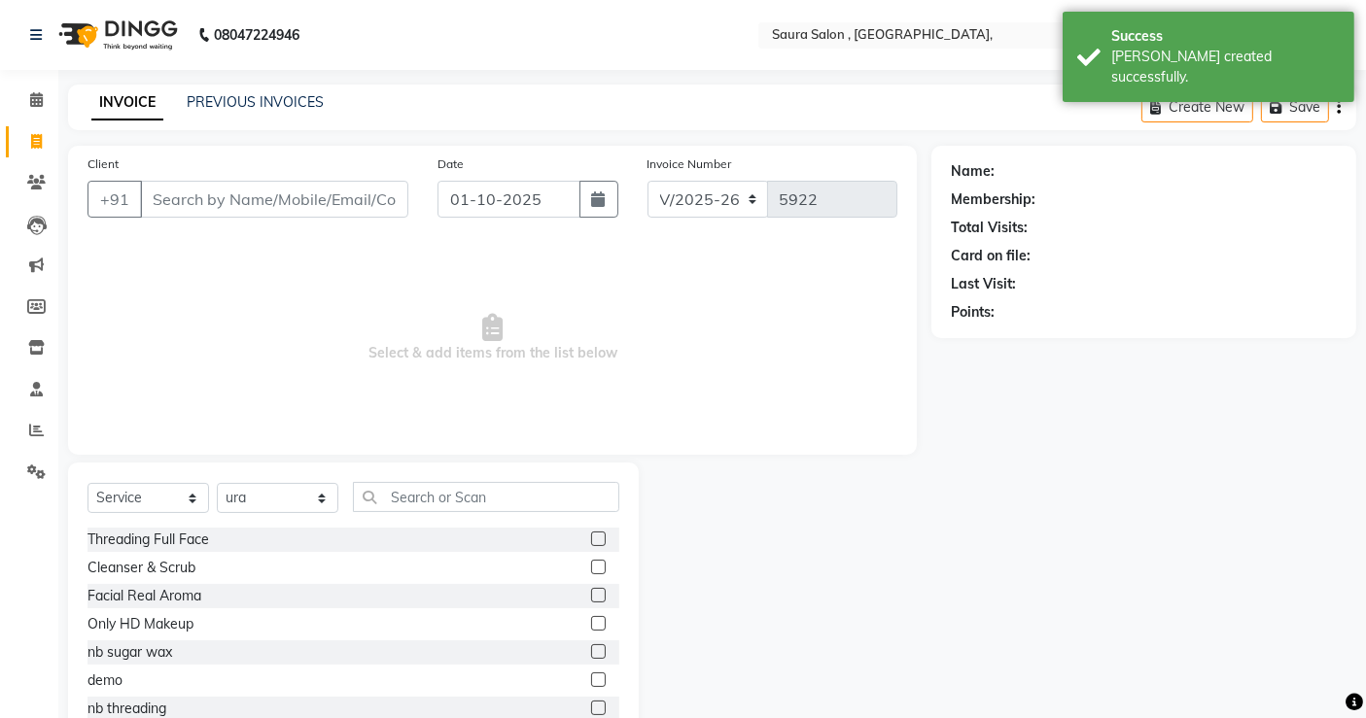
click at [185, 179] on div "Client +91" at bounding box center [248, 194] width 350 height 80
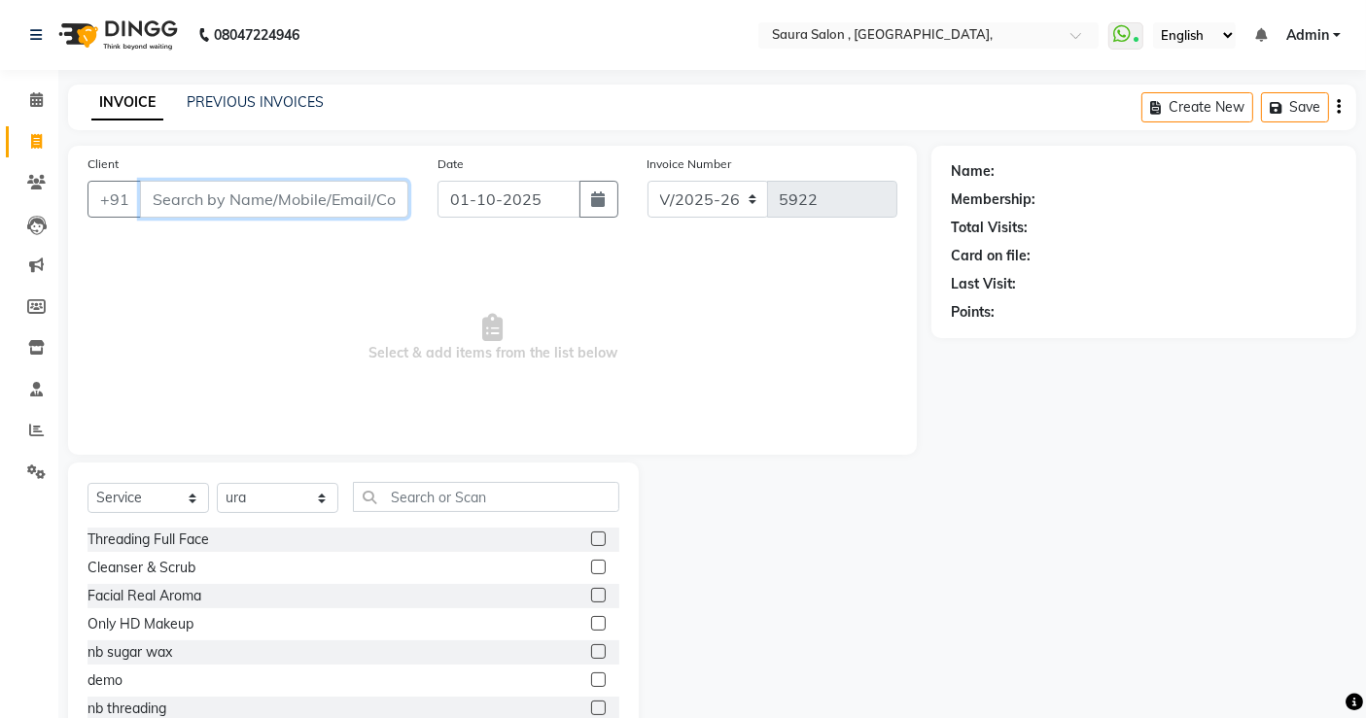
click at [182, 209] on input "Client" at bounding box center [274, 199] width 268 height 37
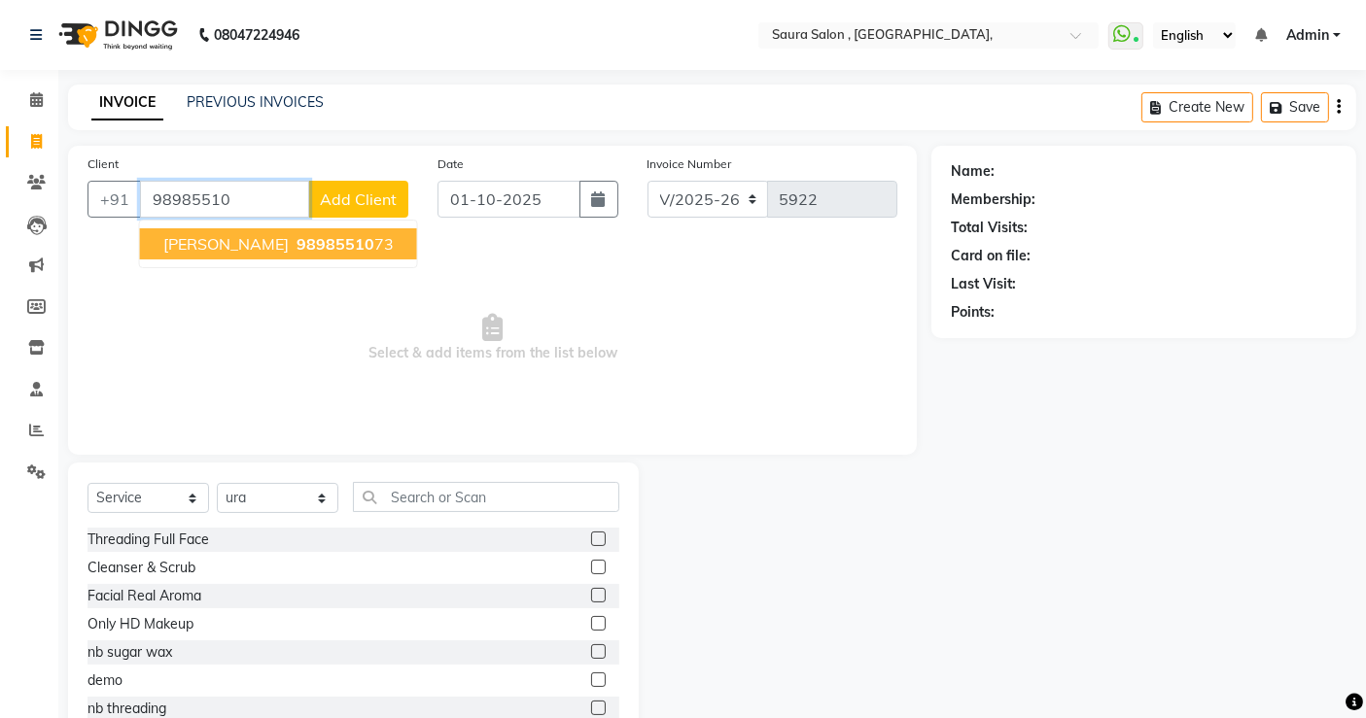
click at [267, 252] on span "soniya agrawal" at bounding box center [225, 243] width 125 height 19
type input "9898551073"
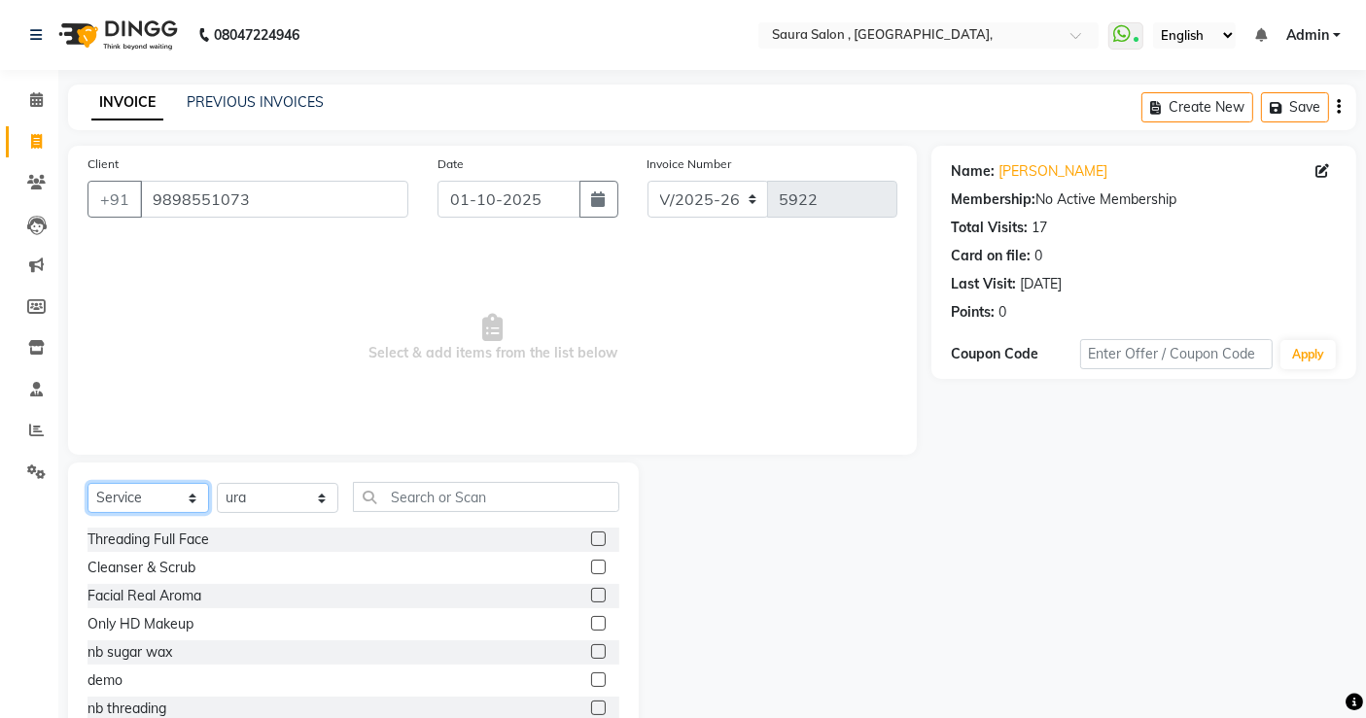
click at [172, 496] on select "Select Service Product Membership Package Voucher Prepaid Gift Card" at bounding box center [148, 498] width 122 height 30
click at [87, 483] on select "Select Service Product Membership Package Voucher Prepaid Gift Card" at bounding box center [148, 498] width 122 height 30
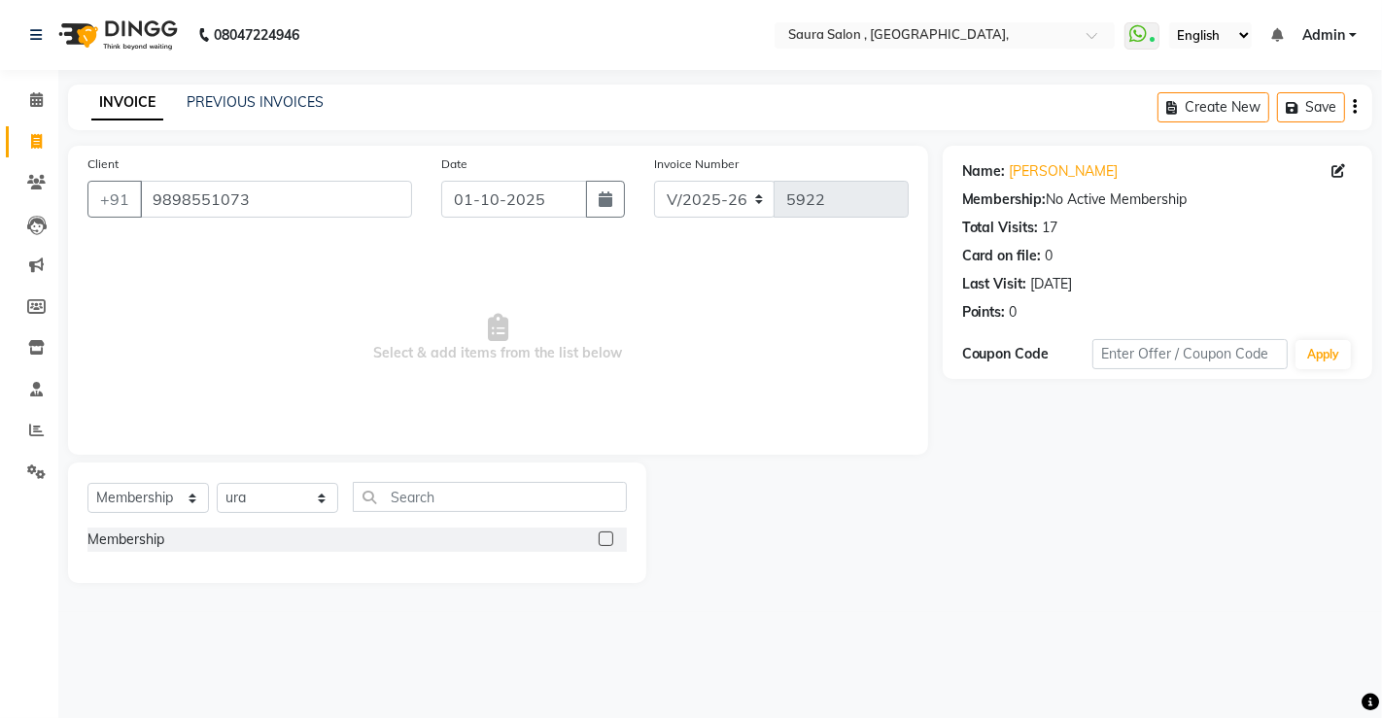
click at [609, 542] on label at bounding box center [606, 539] width 15 height 15
click at [609, 542] on input "checkbox" at bounding box center [605, 540] width 13 height 13
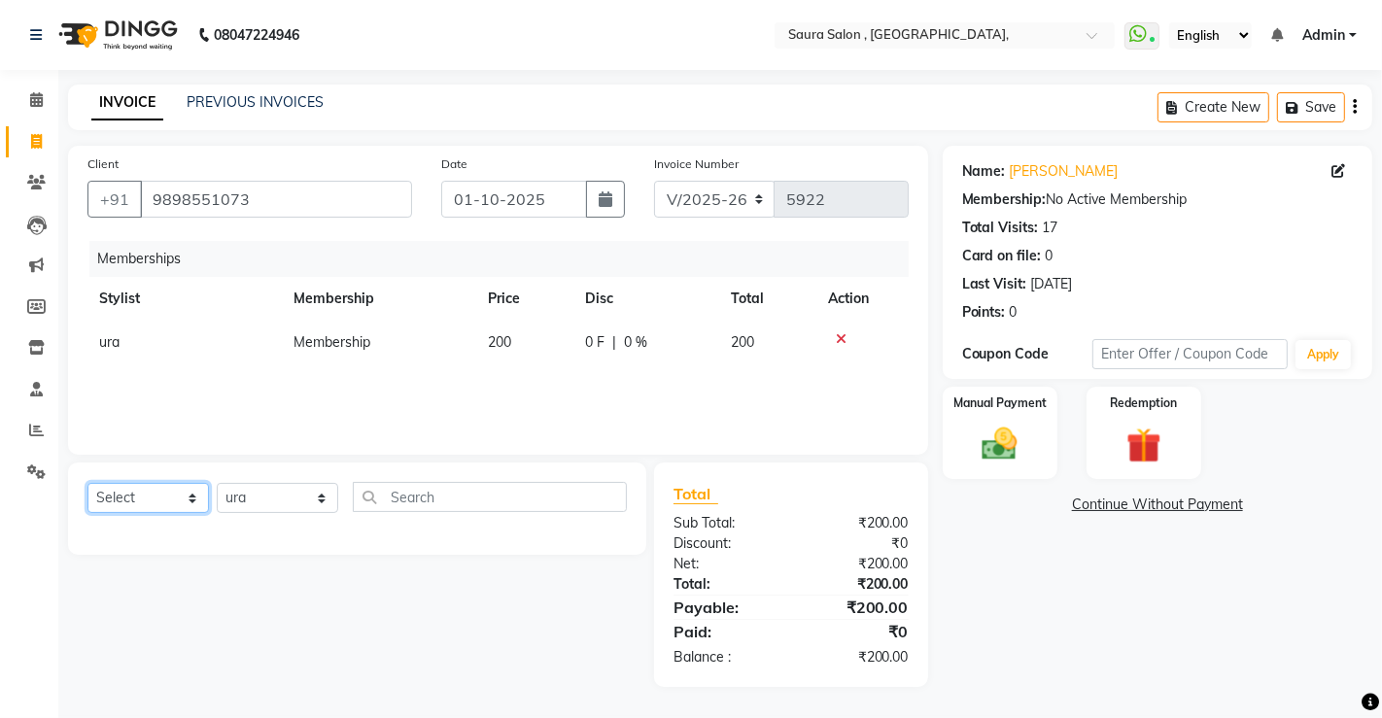
click at [185, 498] on select "Select Service Product Package Voucher Prepaid Gift Card" at bounding box center [148, 498] width 122 height 30
select select "service"
click at [87, 483] on select "Select Service Product Package Voucher Prepaid Gift Card" at bounding box center [148, 498] width 122 height 30
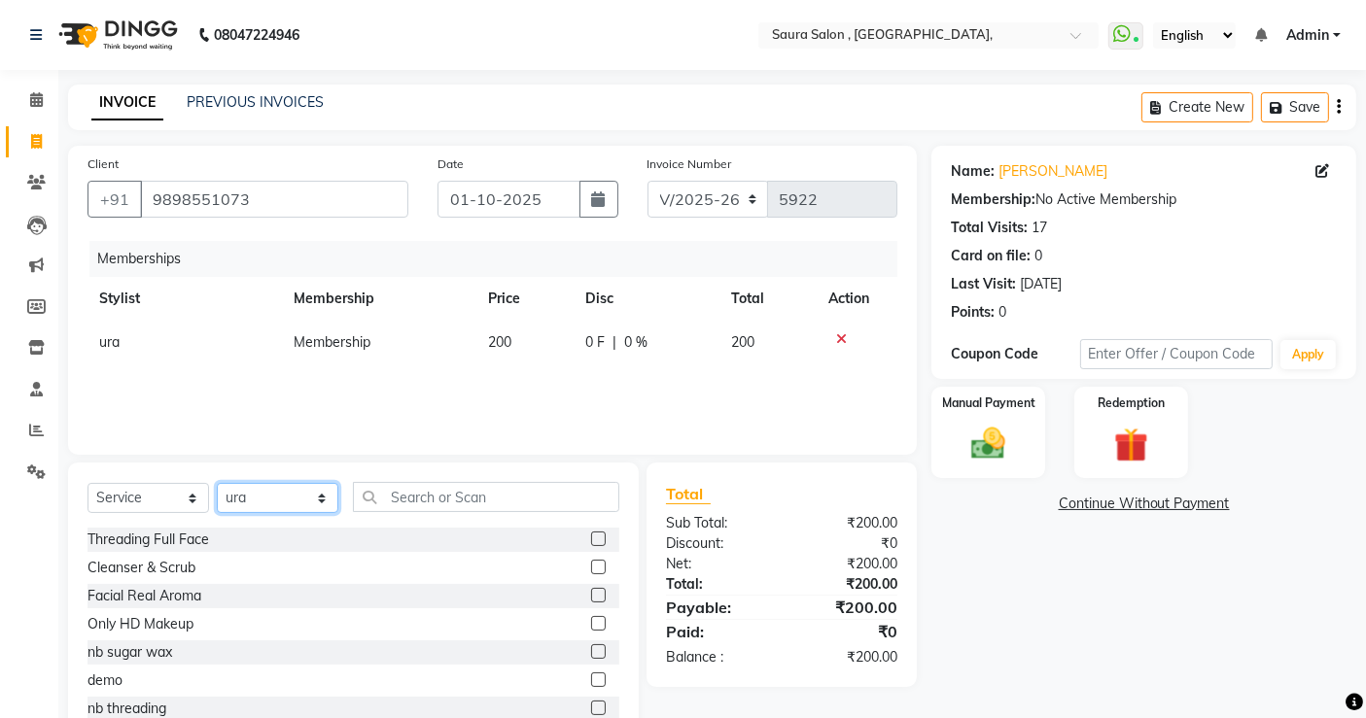
click at [269, 499] on select "Select Stylist archana asha [PERSON_NAME] deepika [PERSON_NAME] [PERSON_NAME] […" at bounding box center [278, 498] width 122 height 30
select select "72513"
click at [217, 483] on select "Select Stylist archana asha [PERSON_NAME] deepika [PERSON_NAME] [PERSON_NAME] […" at bounding box center [278, 498] width 122 height 30
click at [400, 494] on input "text" at bounding box center [486, 497] width 266 height 30
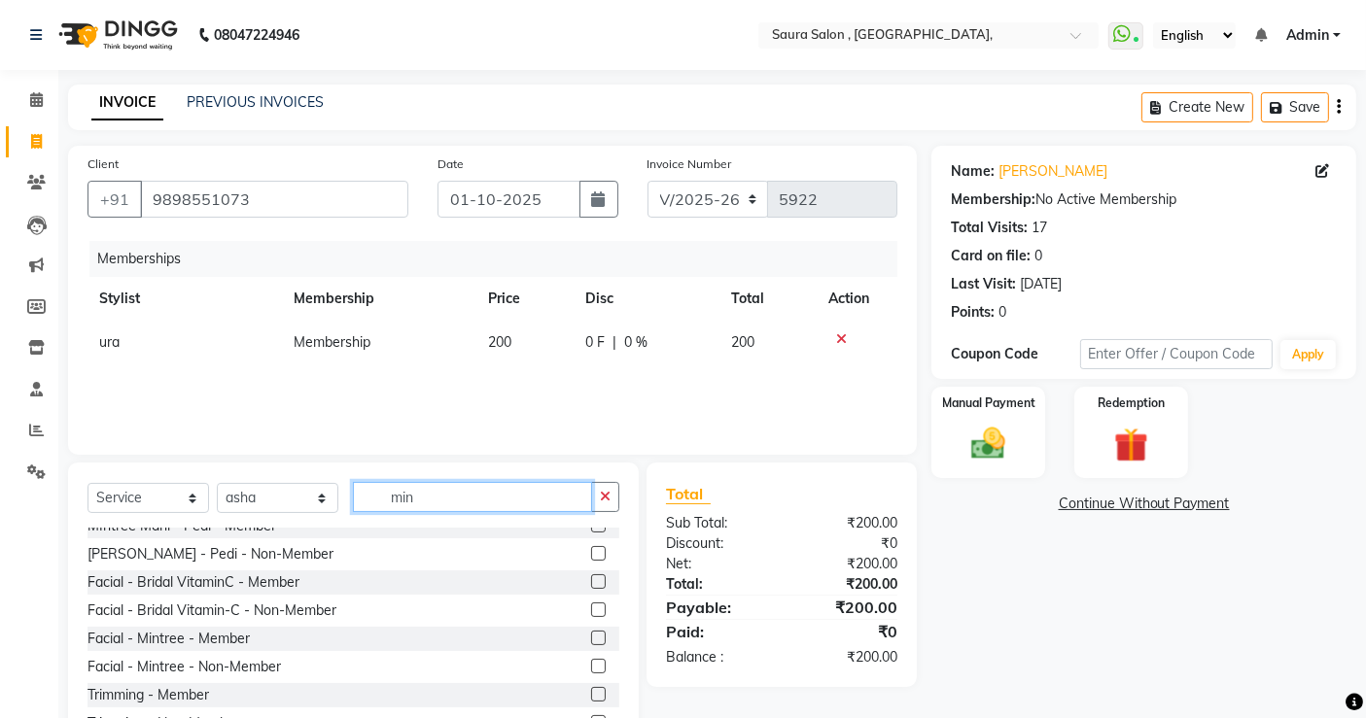
scroll to position [130, 0]
type input "min"
click at [591, 632] on label at bounding box center [598, 634] width 15 height 15
click at [591, 632] on input "checkbox" at bounding box center [597, 635] width 13 height 13
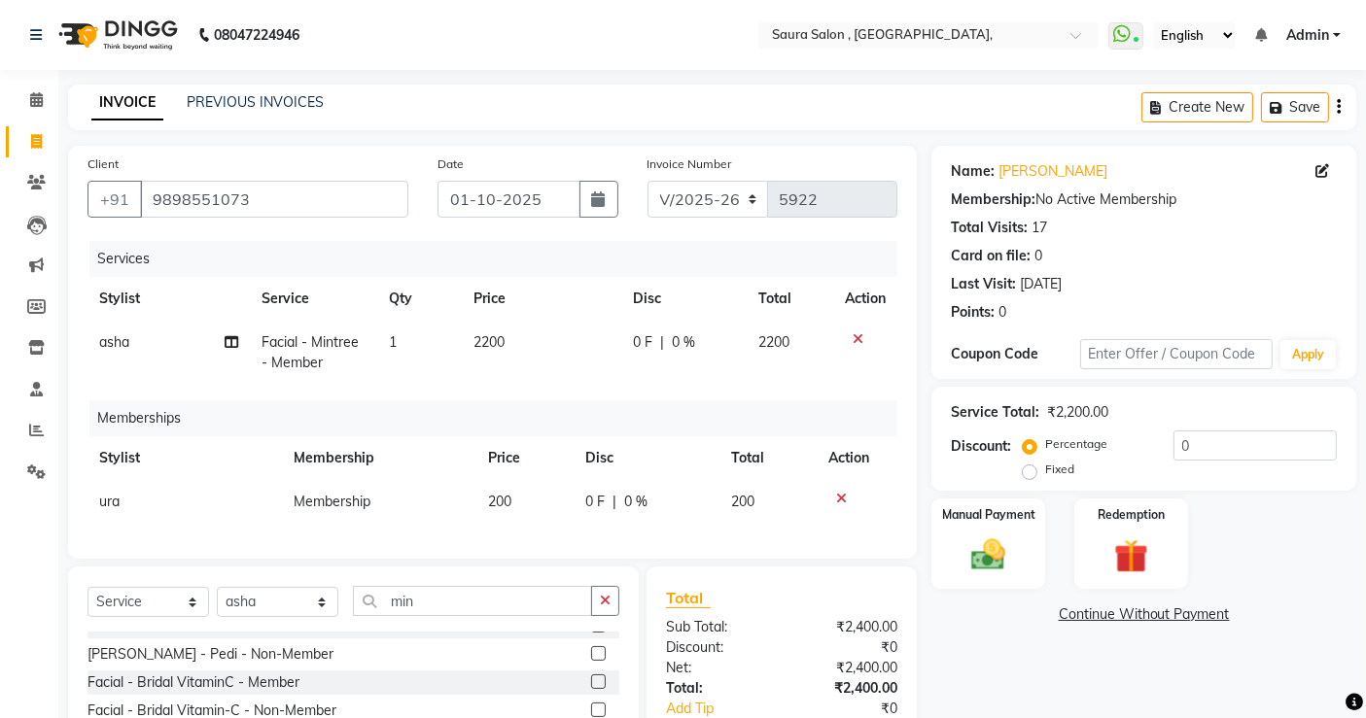
checkbox input "false"
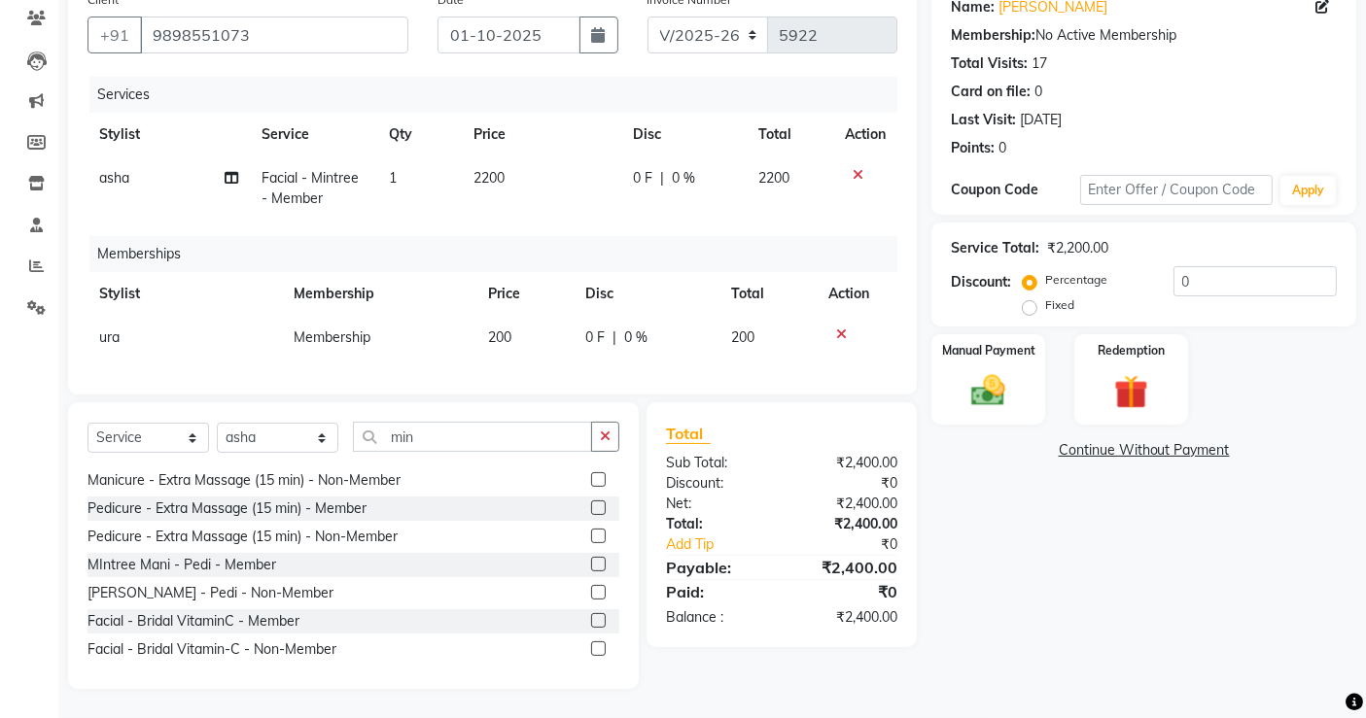
scroll to position [30, 0]
click at [591, 562] on label at bounding box center [598, 561] width 15 height 15
click at [591, 562] on input "checkbox" at bounding box center [597, 562] width 13 height 13
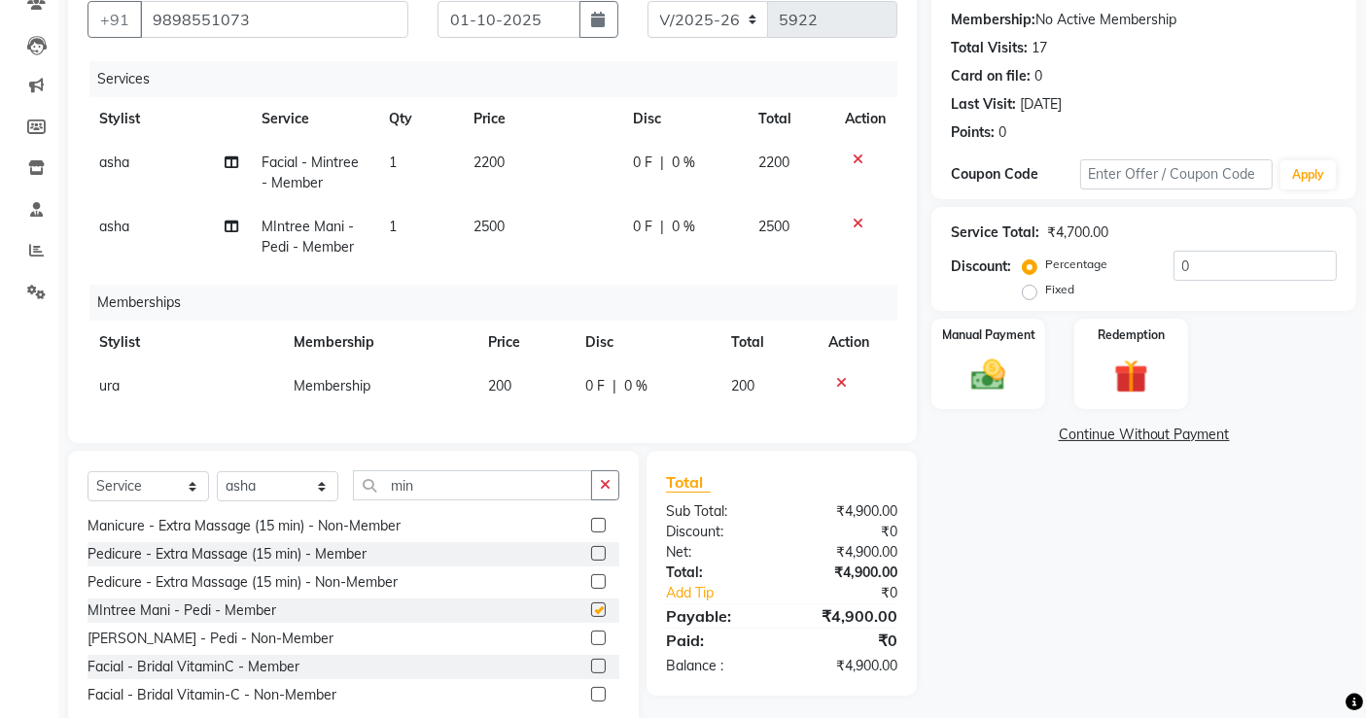
checkbox input "false"
click at [441, 501] on input "min" at bounding box center [472, 486] width 239 height 30
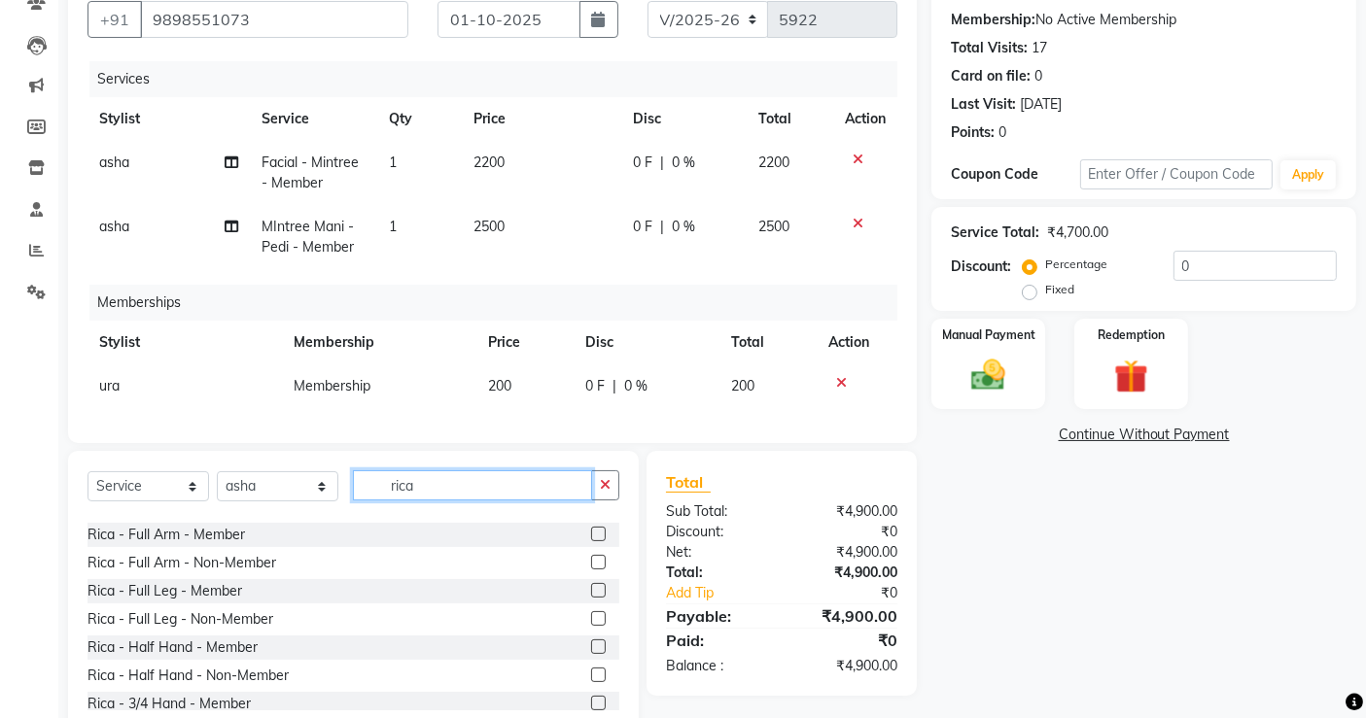
scroll to position [42, 0]
type input "rica"
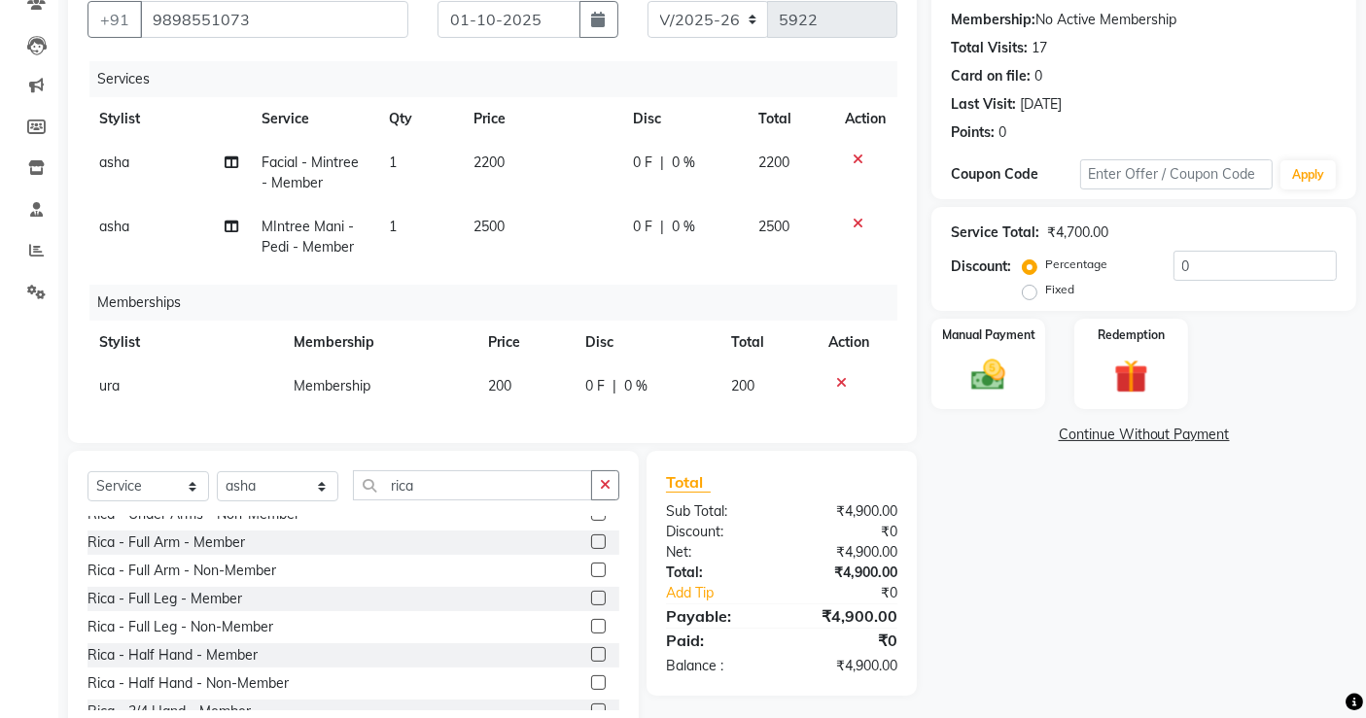
click at [591, 606] on label at bounding box center [598, 598] width 15 height 15
click at [591, 606] on input "checkbox" at bounding box center [597, 599] width 13 height 13
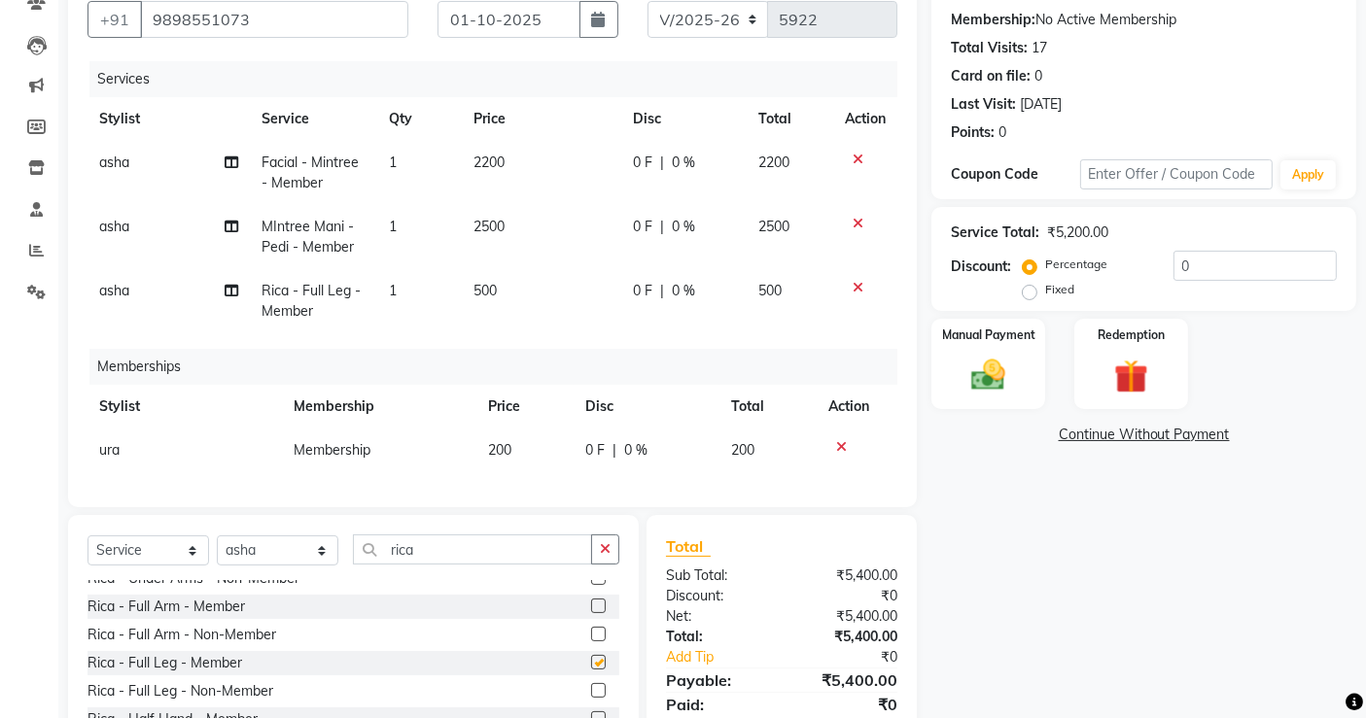
checkbox input "false"
click at [591, 613] on label at bounding box center [598, 606] width 15 height 15
click at [591, 613] on input "checkbox" at bounding box center [597, 607] width 13 height 13
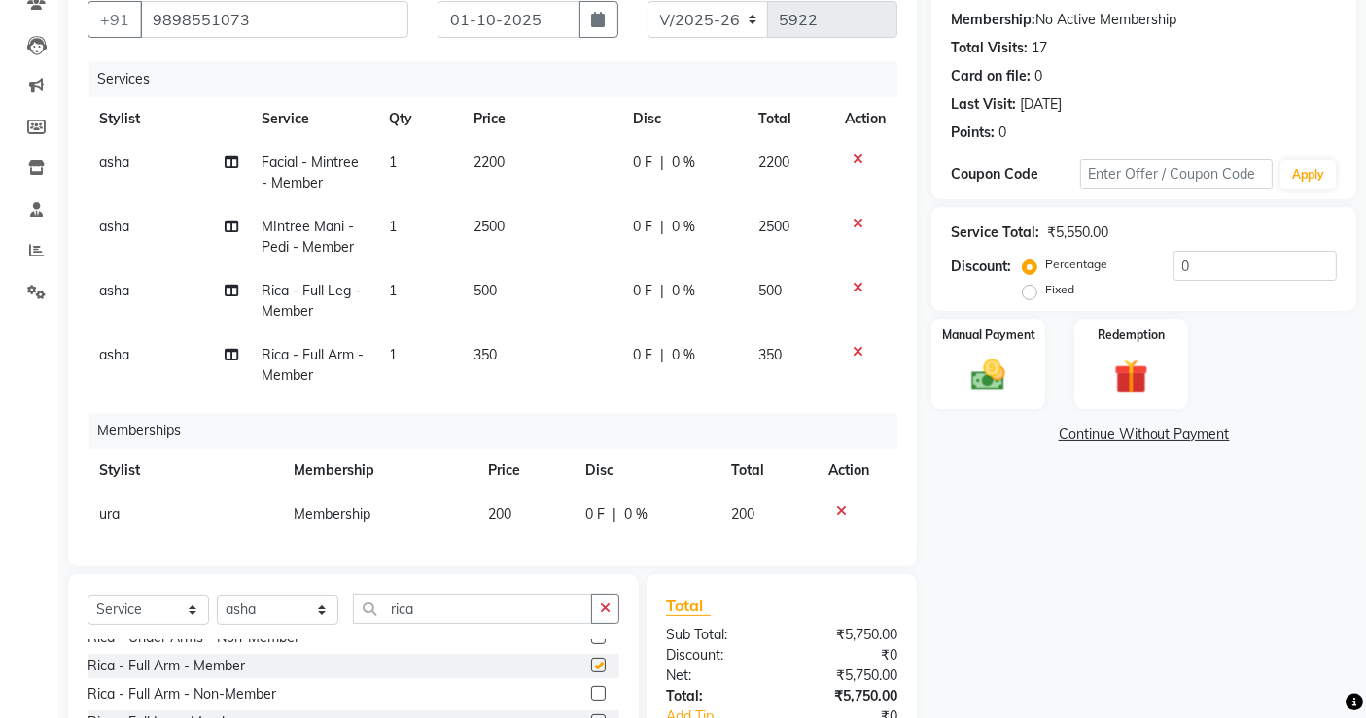
checkbox input "false"
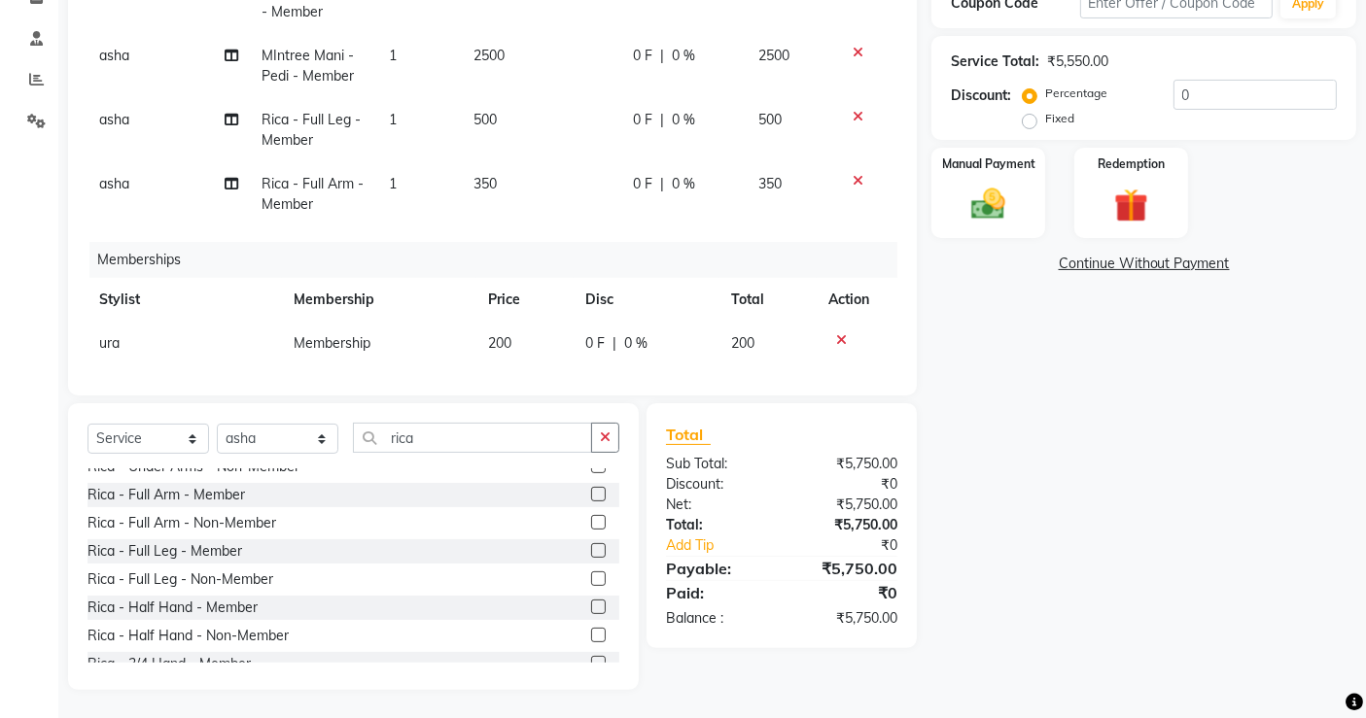
scroll to position [0, 0]
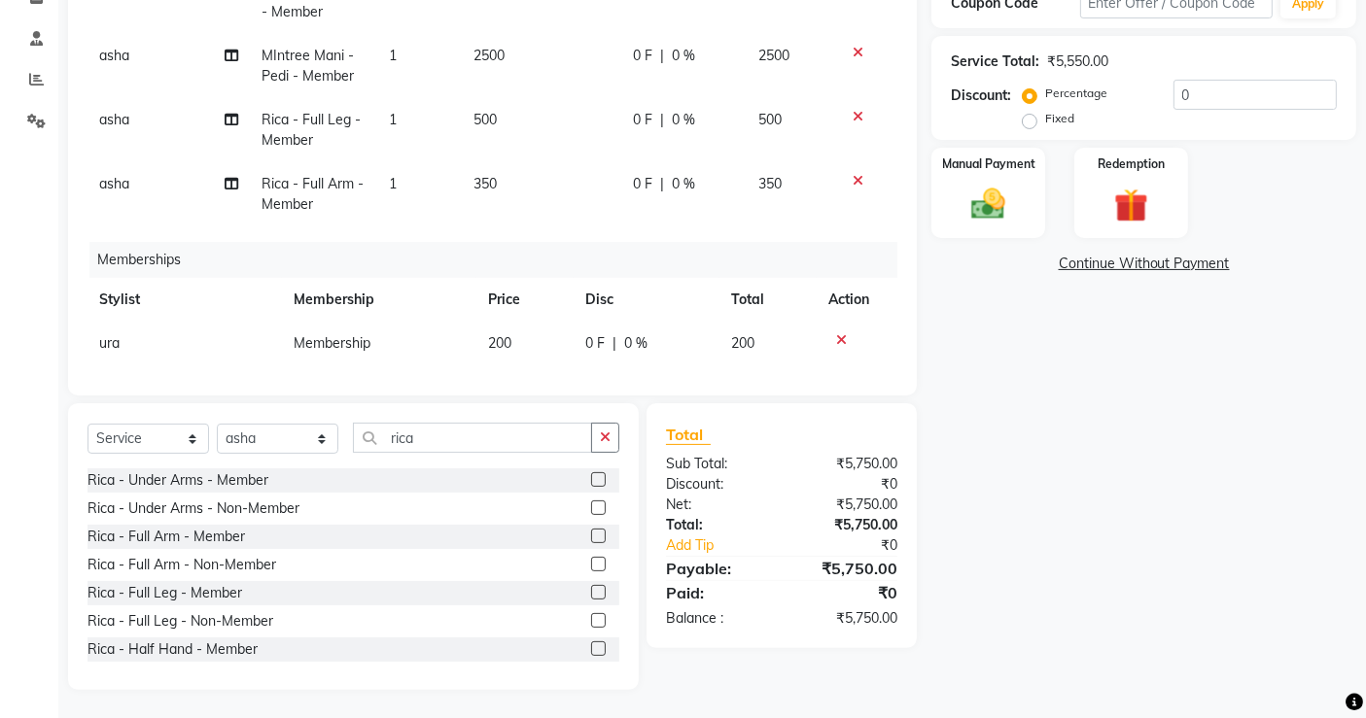
click at [591, 476] on label at bounding box center [598, 479] width 15 height 15
click at [591, 476] on input "checkbox" at bounding box center [597, 480] width 13 height 13
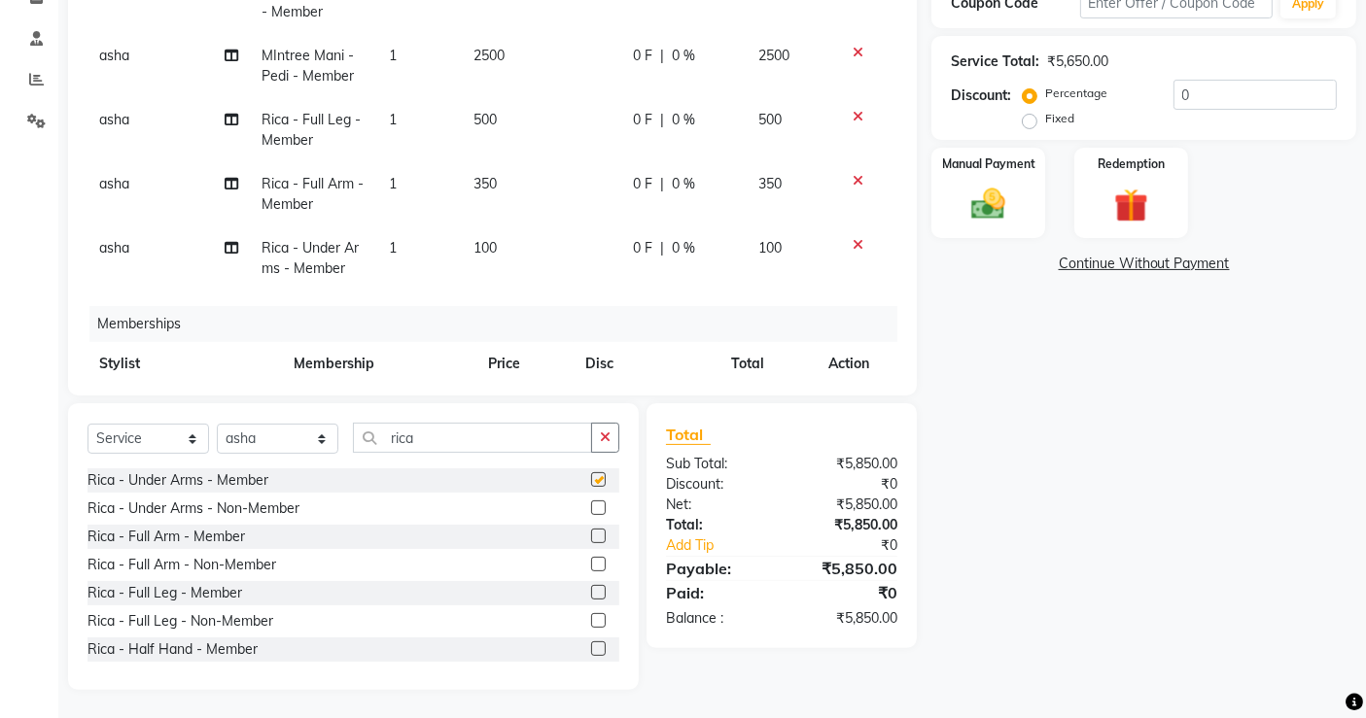
checkbox input "false"
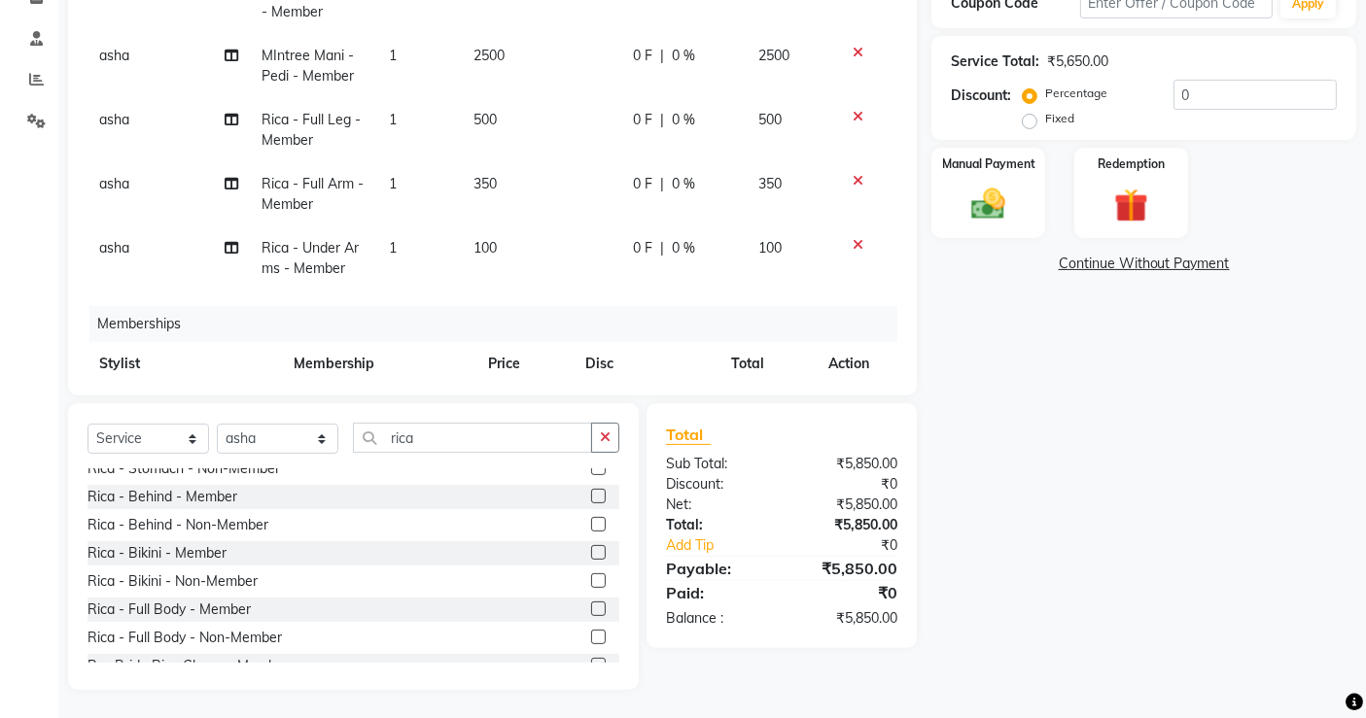
scroll to position [718, 0]
click at [591, 549] on label at bounding box center [598, 550] width 15 height 15
click at [591, 549] on input "checkbox" at bounding box center [597, 551] width 13 height 13
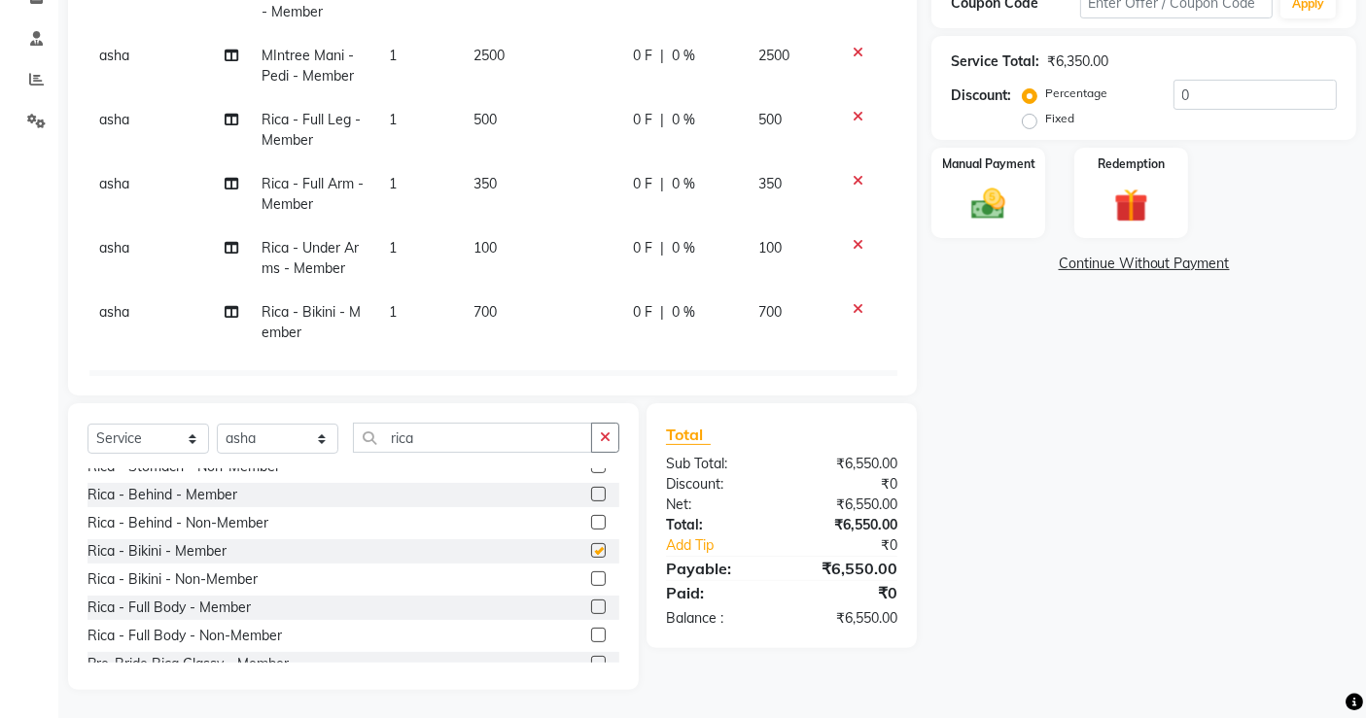
checkbox input "false"
click at [418, 434] on input "rica" at bounding box center [472, 438] width 239 height 30
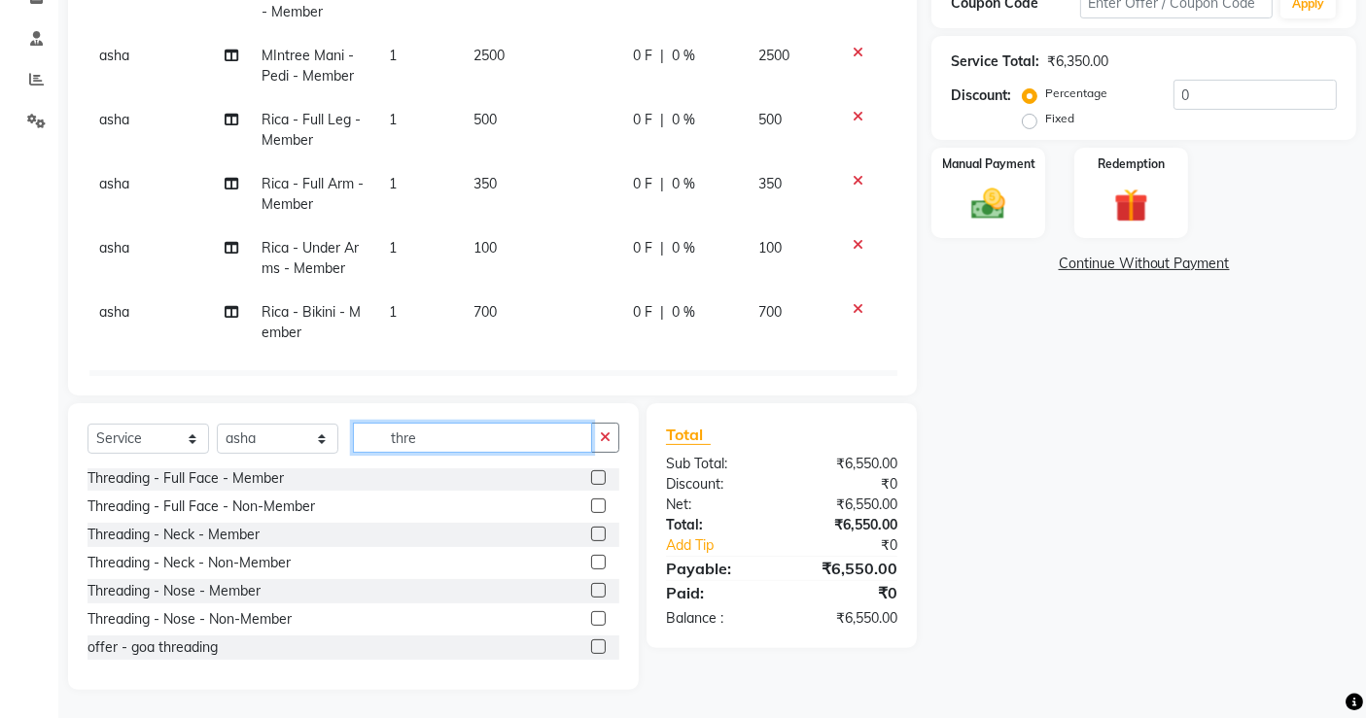
scroll to position [0, 0]
type input "thre"
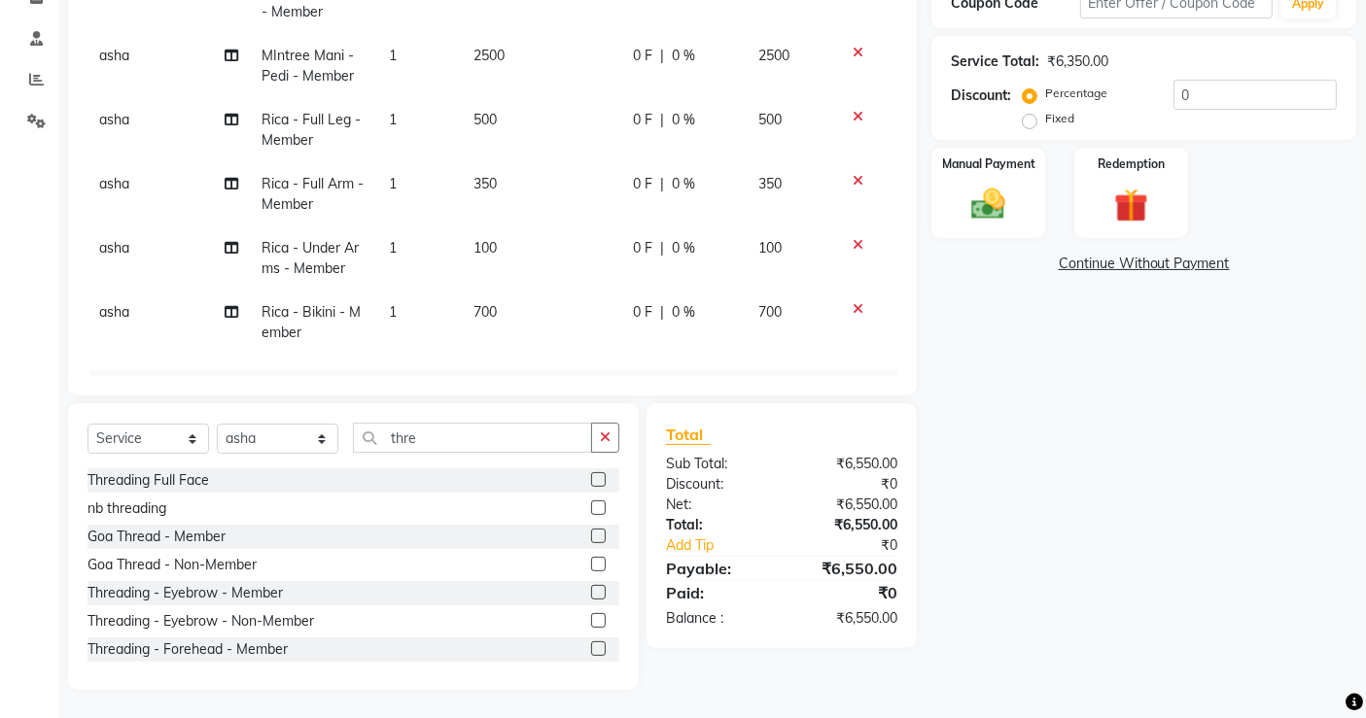
click at [591, 592] on label at bounding box center [598, 592] width 15 height 15
click at [591, 592] on input "checkbox" at bounding box center [597, 593] width 13 height 13
checkbox input "false"
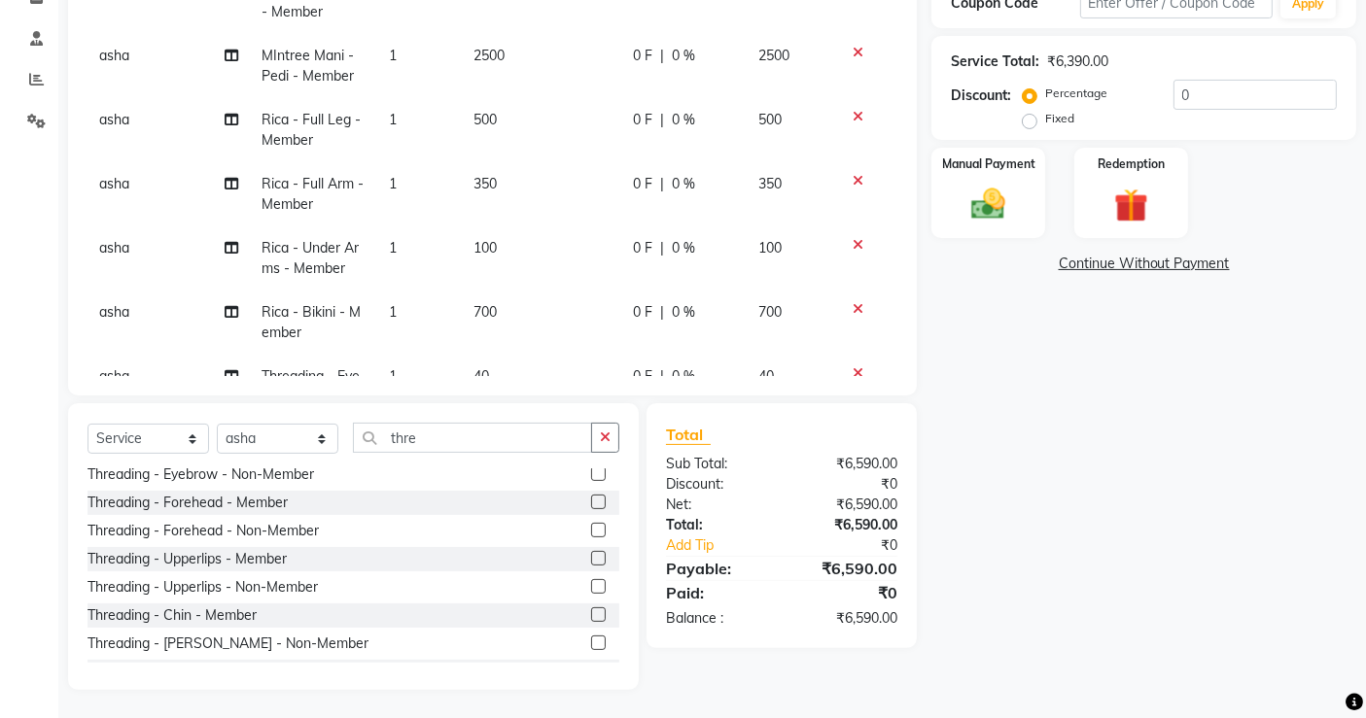
scroll to position [146, 0]
click at [591, 504] on label at bounding box center [598, 503] width 15 height 15
click at [591, 504] on input "checkbox" at bounding box center [597, 504] width 13 height 13
checkbox input "false"
click at [591, 556] on label at bounding box center [598, 559] width 15 height 15
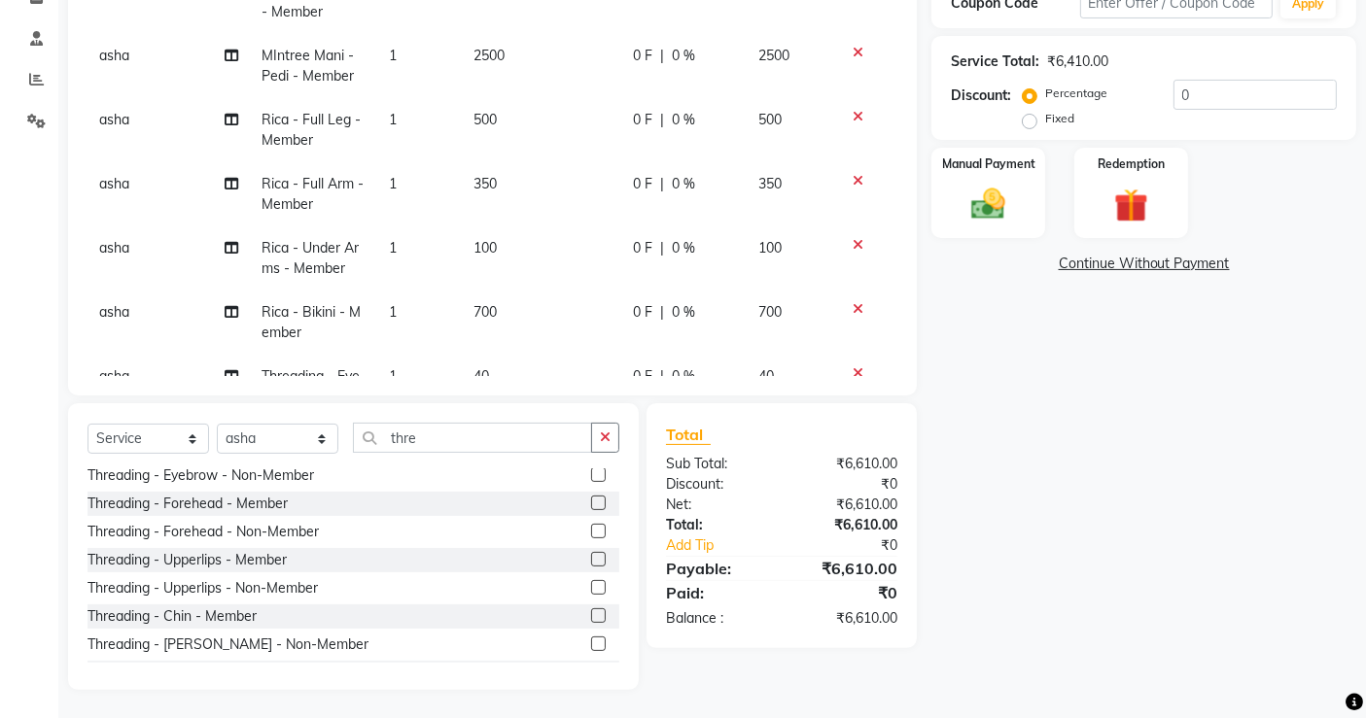
click at [591, 556] on input "checkbox" at bounding box center [597, 560] width 13 height 13
checkbox input "false"
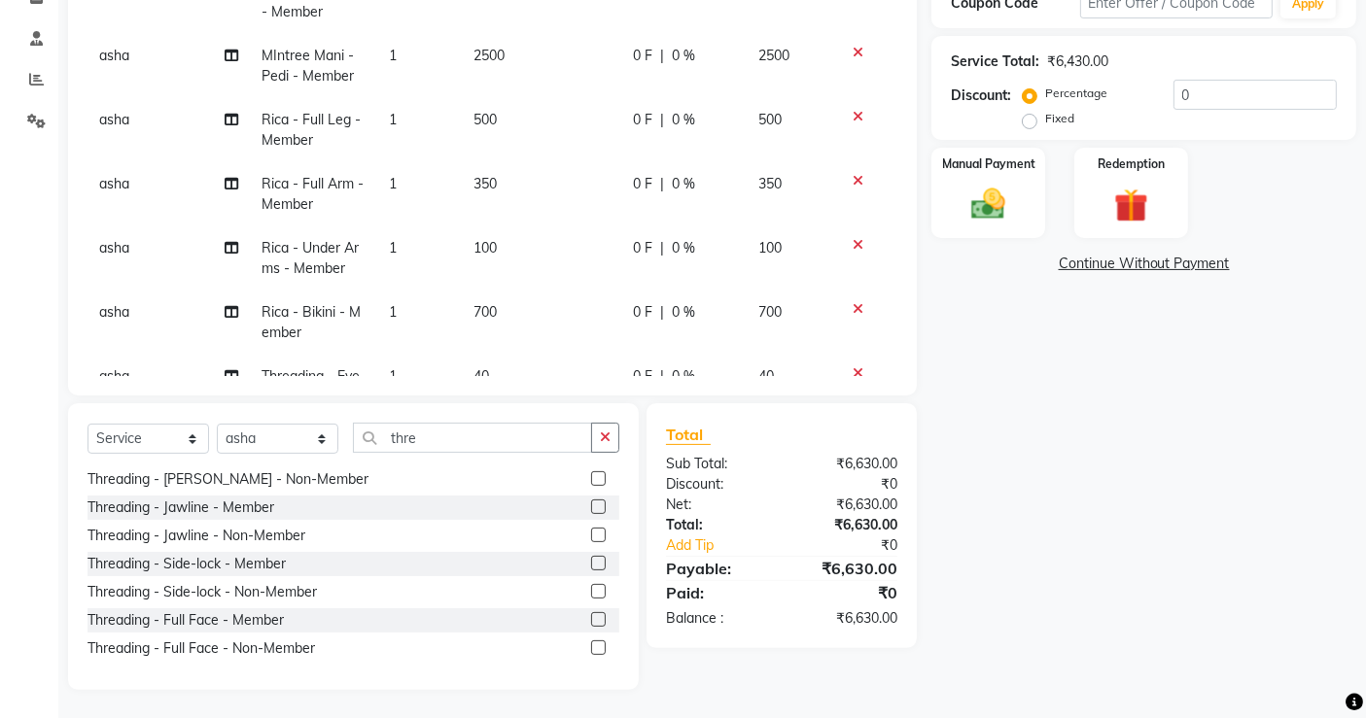
scroll to position [291, 0]
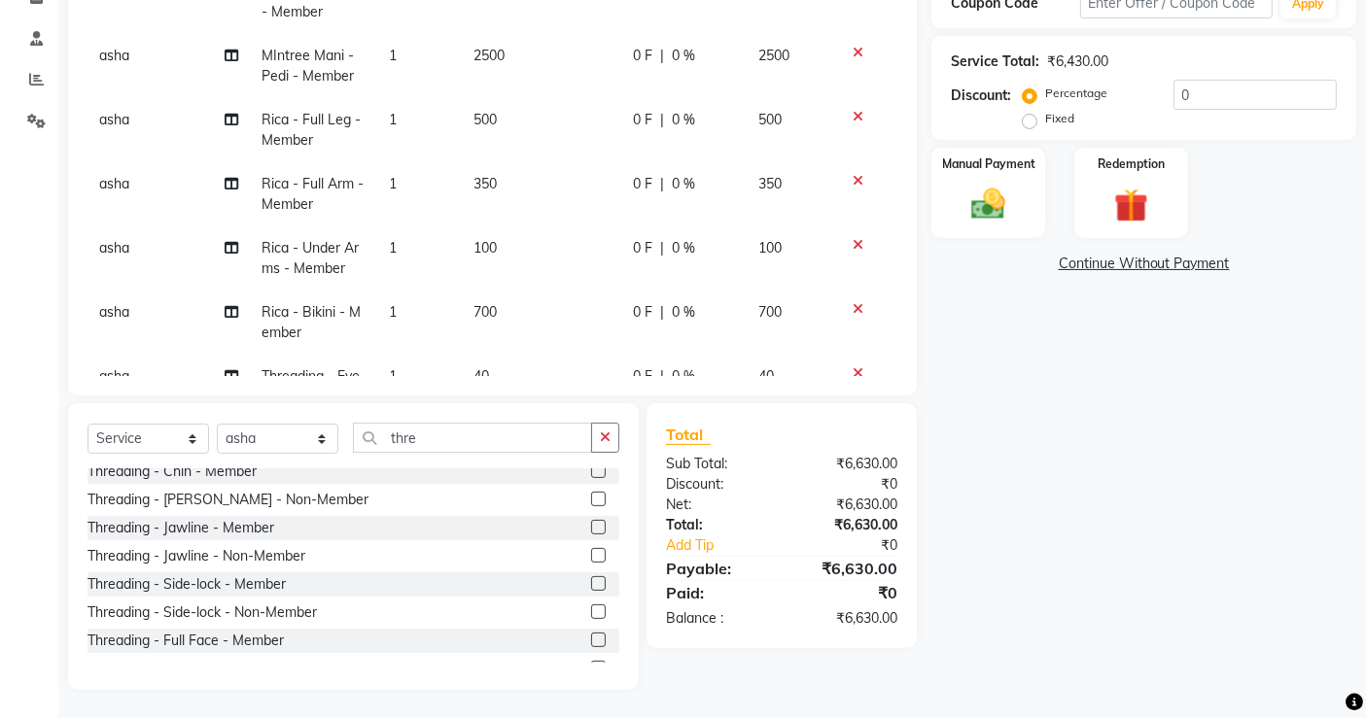
click at [591, 582] on label at bounding box center [598, 583] width 15 height 15
click at [591, 582] on input "checkbox" at bounding box center [597, 584] width 13 height 13
checkbox input "false"
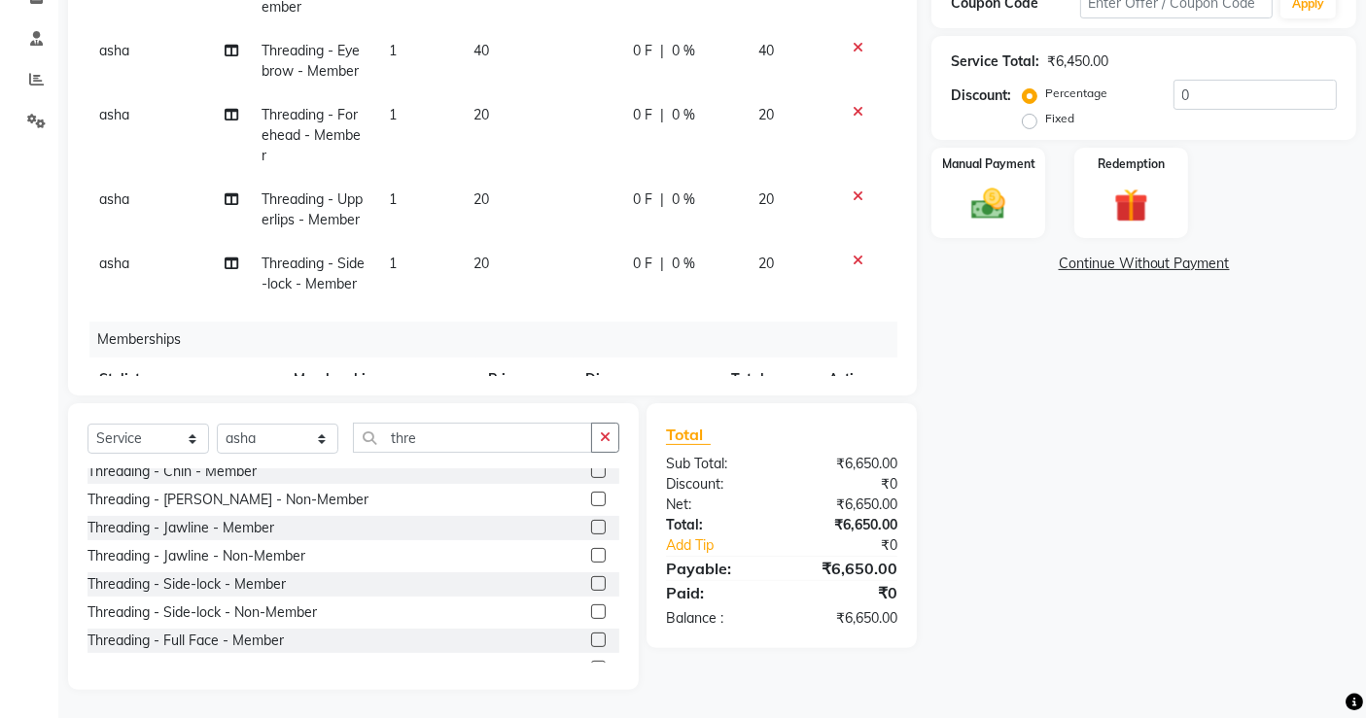
scroll to position [467, 0]
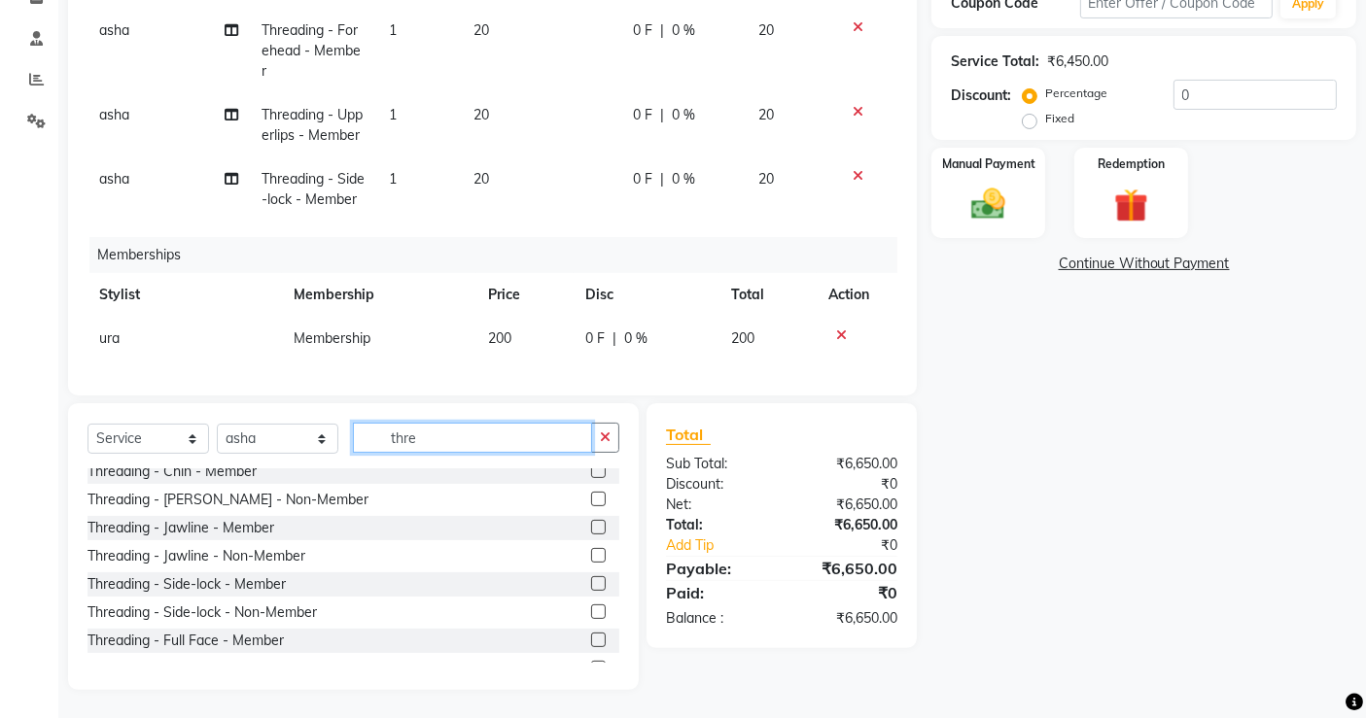
click at [430, 424] on input "thre" at bounding box center [472, 438] width 239 height 30
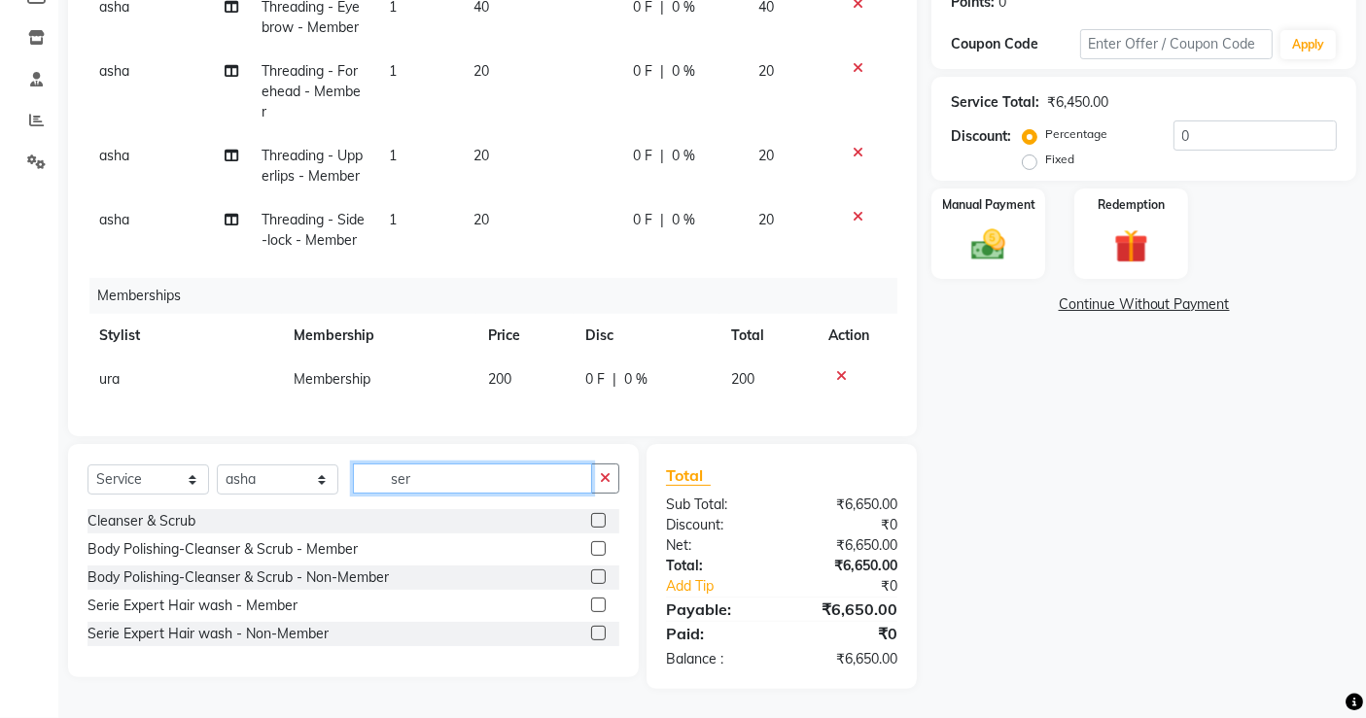
scroll to position [308, 0]
type input "ser"
click at [595, 603] on label at bounding box center [598, 607] width 15 height 15
click at [595, 603] on input "checkbox" at bounding box center [597, 608] width 13 height 13
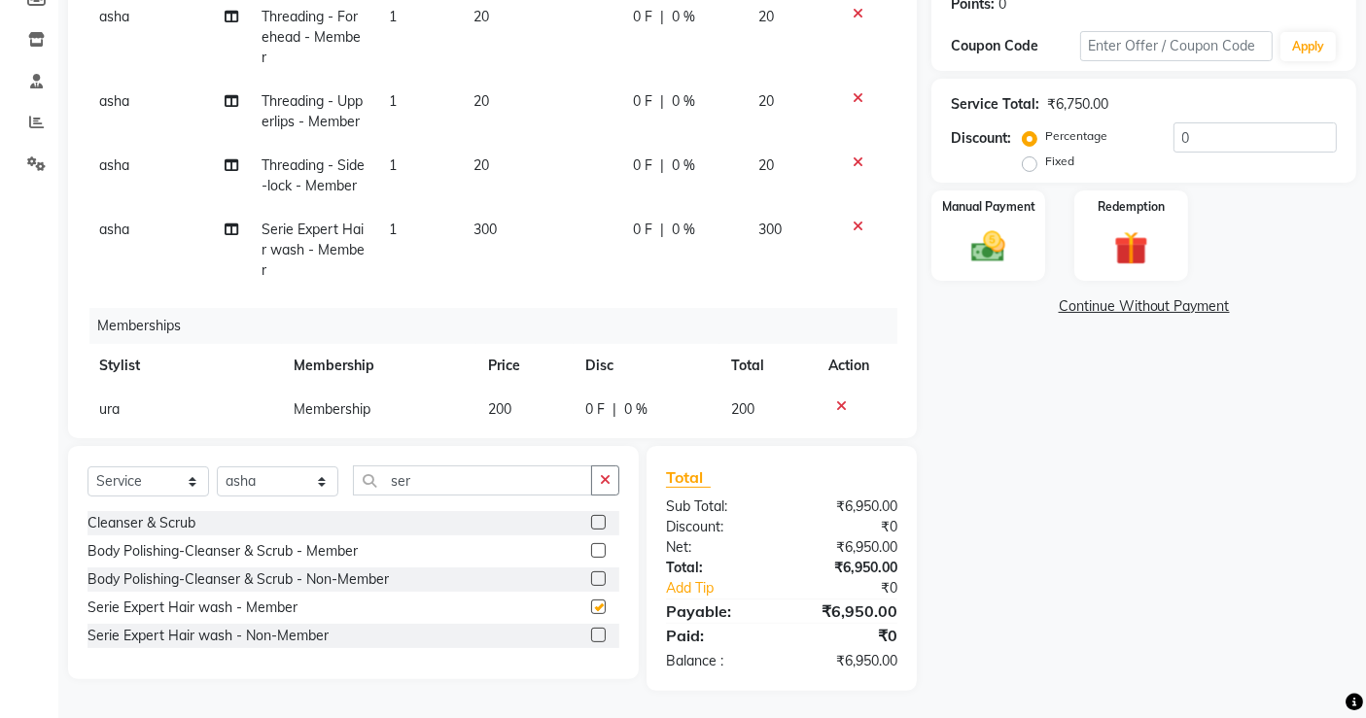
checkbox input "false"
click at [284, 478] on select "Select Stylist archana asha [PERSON_NAME] deepika [PERSON_NAME] [PERSON_NAME] […" at bounding box center [278, 482] width 122 height 30
select select "56807"
click at [217, 467] on select "Select Stylist archana asha [PERSON_NAME] deepika [PERSON_NAME] [PERSON_NAME] […" at bounding box center [278, 482] width 122 height 30
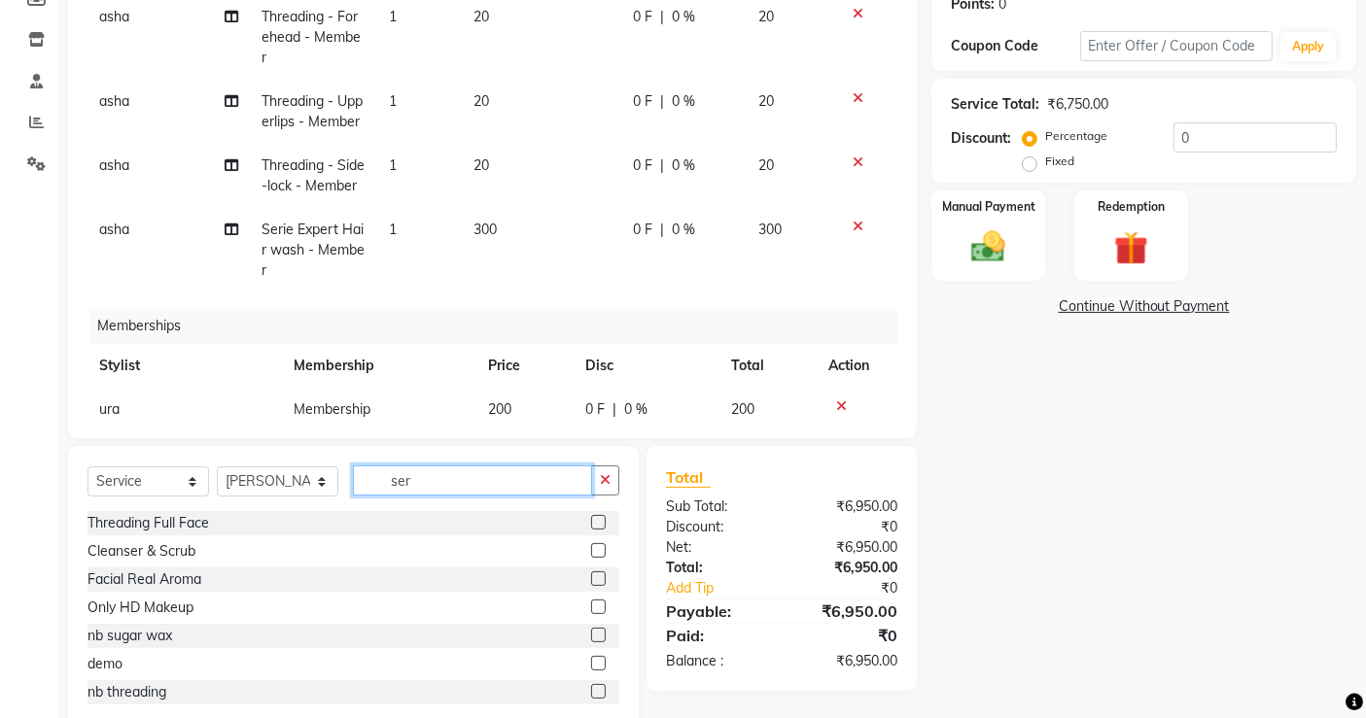
click at [454, 486] on input "ser" at bounding box center [472, 481] width 239 height 30
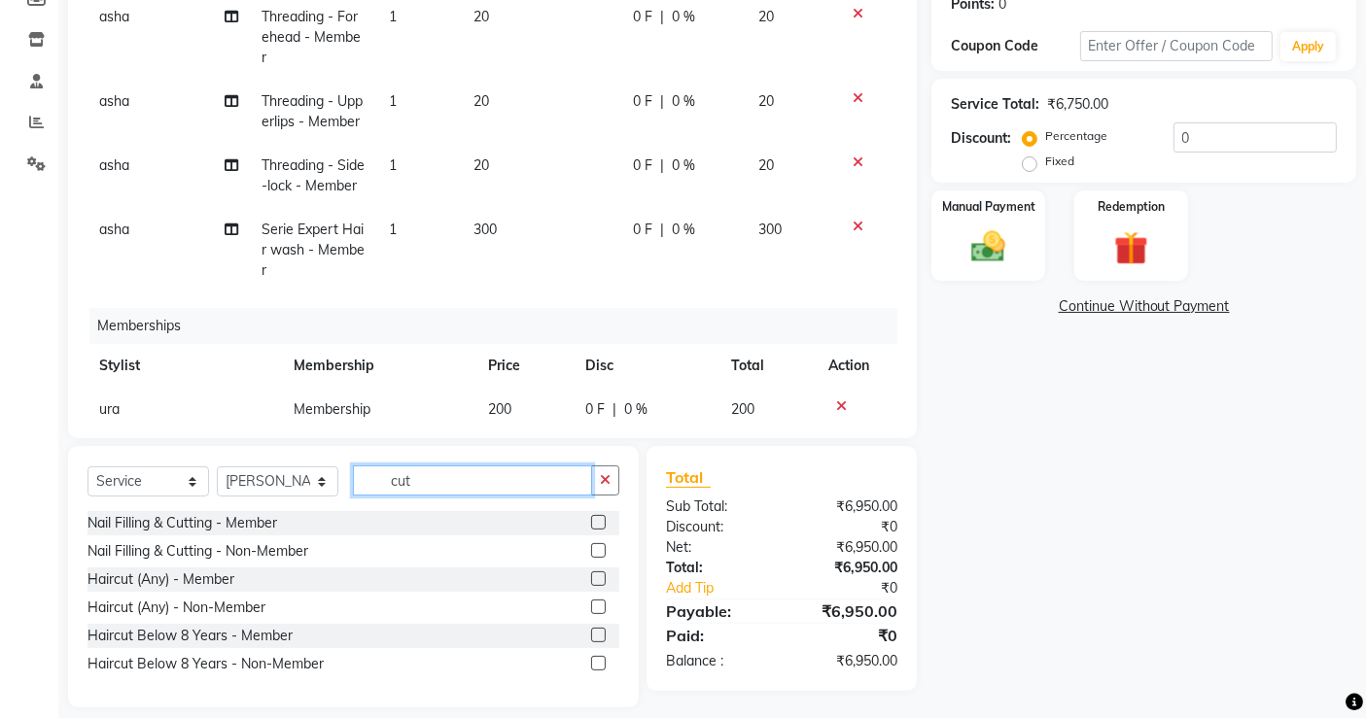
type input "cut"
click at [597, 575] on label at bounding box center [598, 579] width 15 height 15
click at [597, 575] on input "checkbox" at bounding box center [597, 580] width 13 height 13
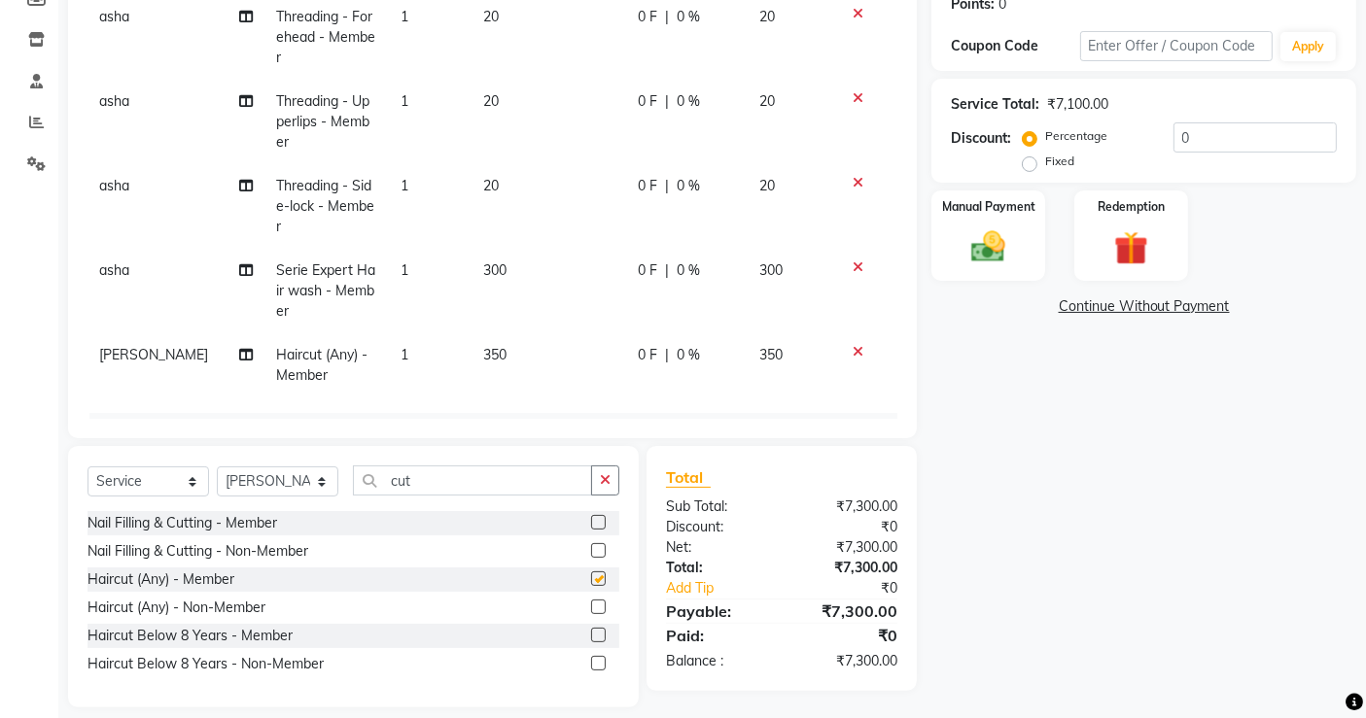
checkbox input "false"
click at [478, 492] on input "cut" at bounding box center [472, 481] width 239 height 30
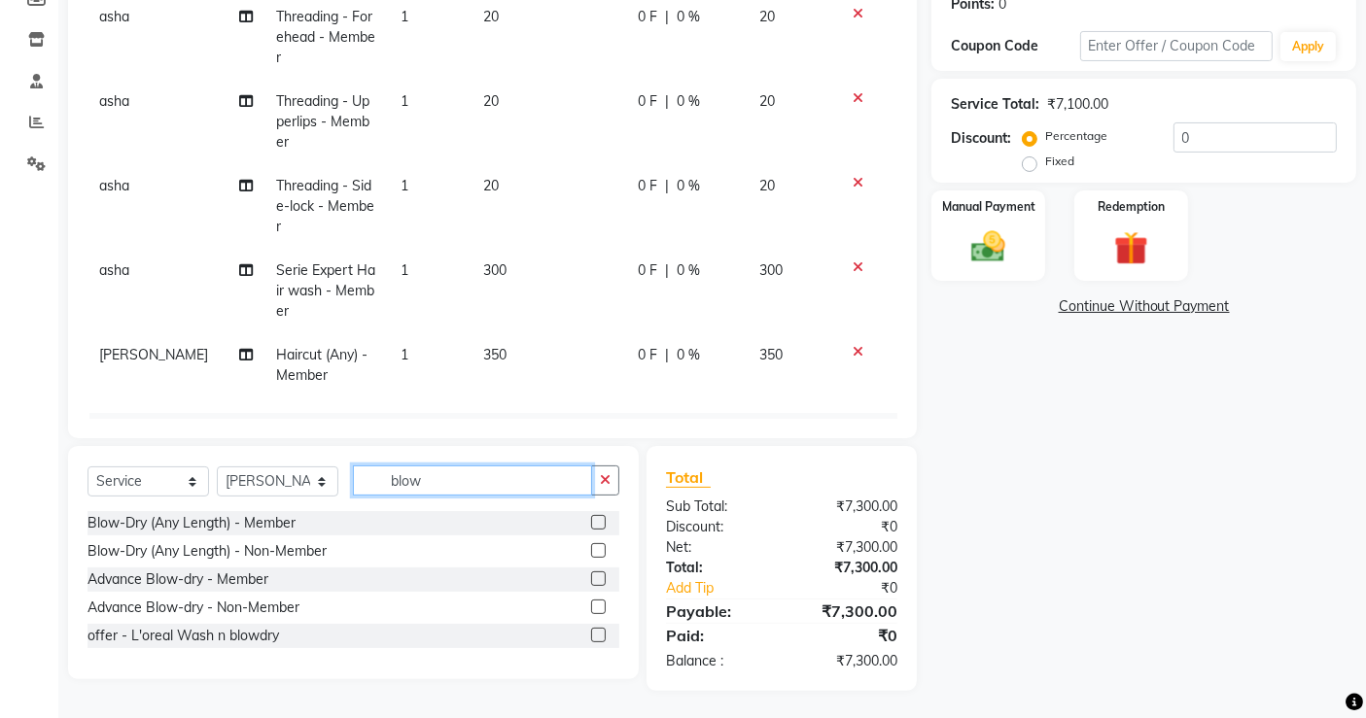
type input "blow"
click at [597, 520] on label at bounding box center [598, 522] width 15 height 15
click at [597, 520] on input "checkbox" at bounding box center [597, 523] width 13 height 13
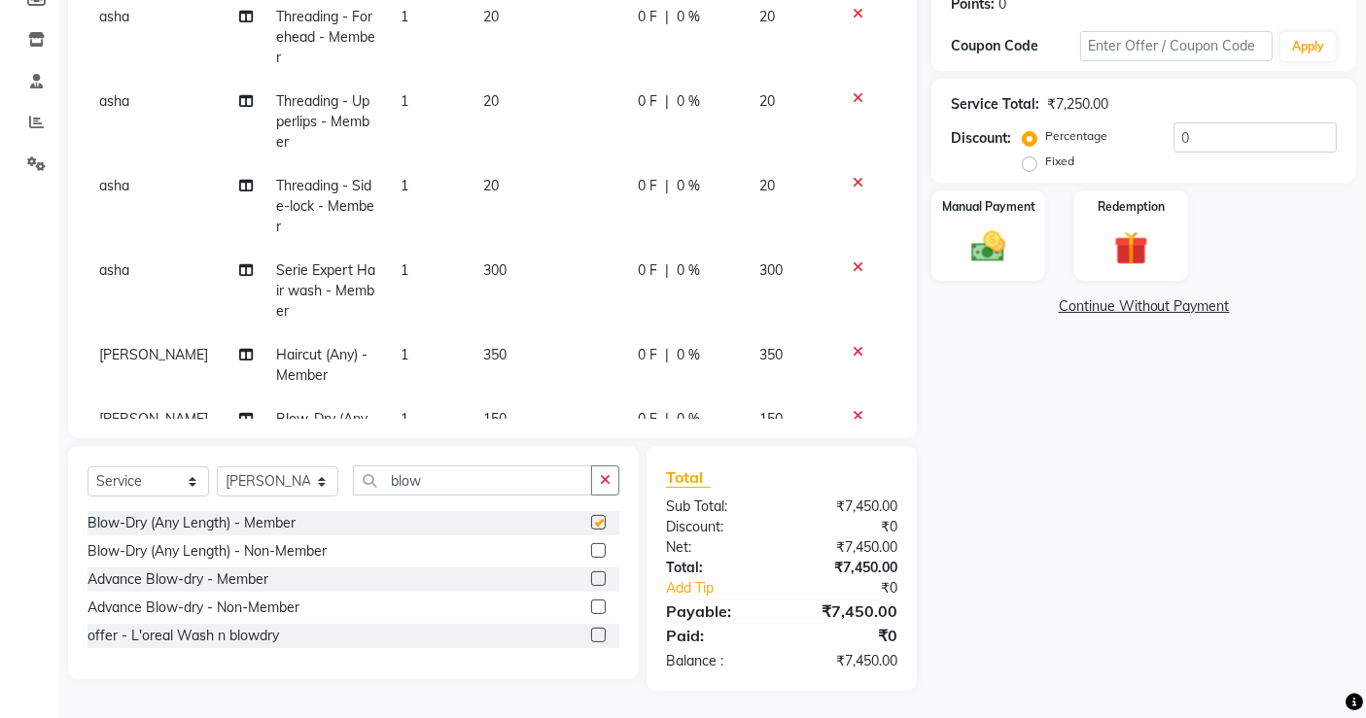
checkbox input "false"
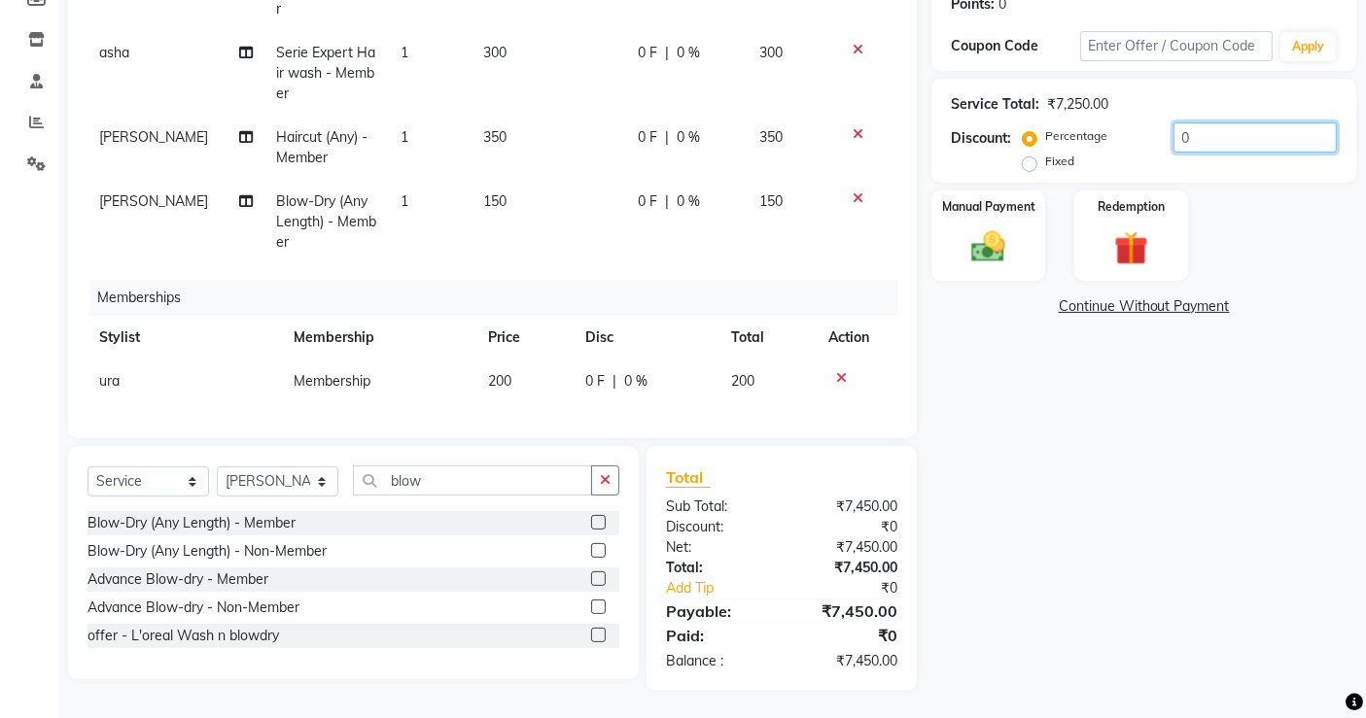
click at [1211, 126] on input "0" at bounding box center [1254, 137] width 163 height 30
type input "050"
click at [968, 256] on img at bounding box center [988, 247] width 58 height 41
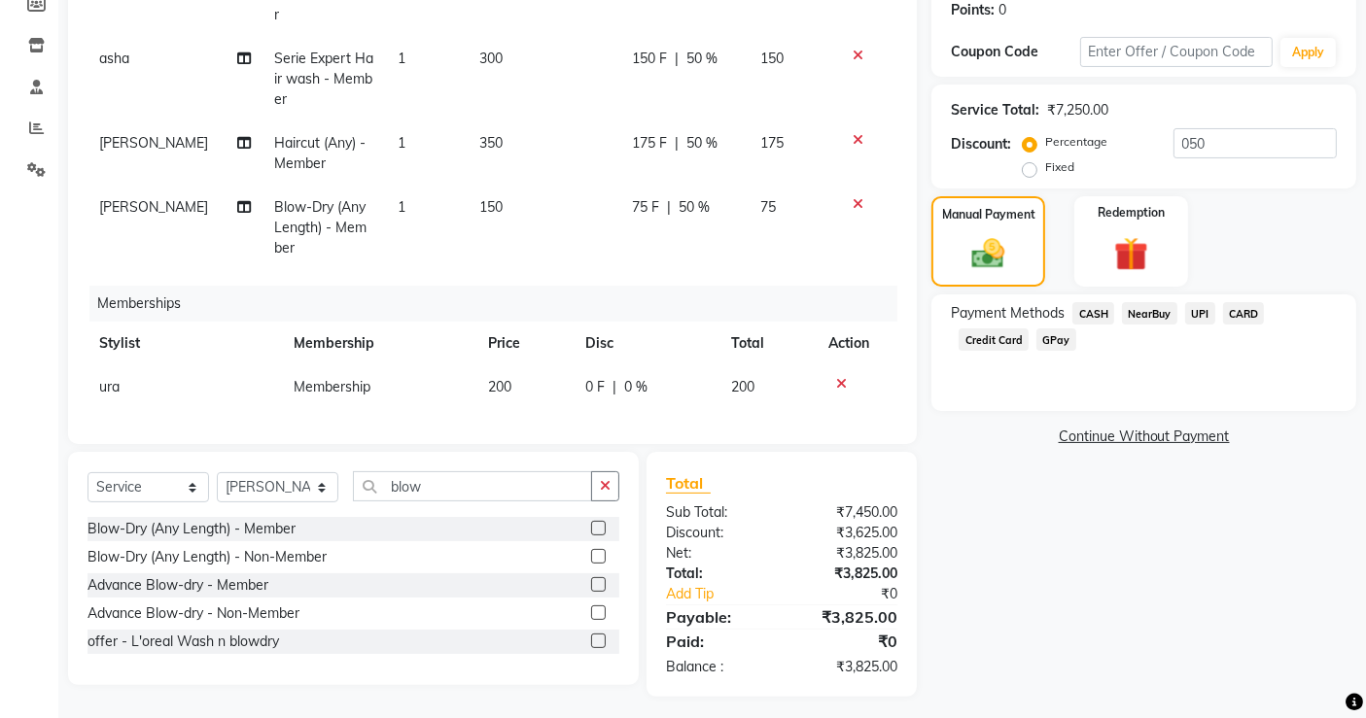
scroll to position [303, 0]
click at [1203, 308] on span "UPI" at bounding box center [1200, 312] width 30 height 22
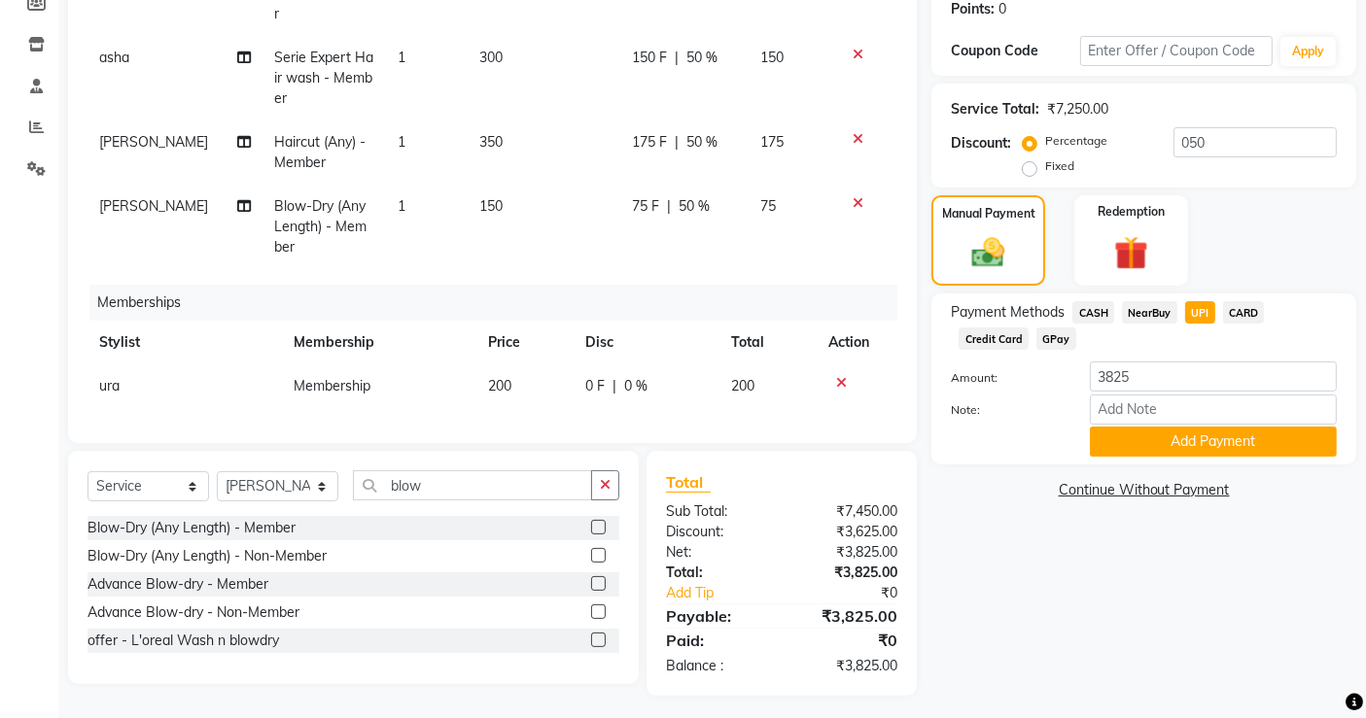
scroll to position [308, 0]
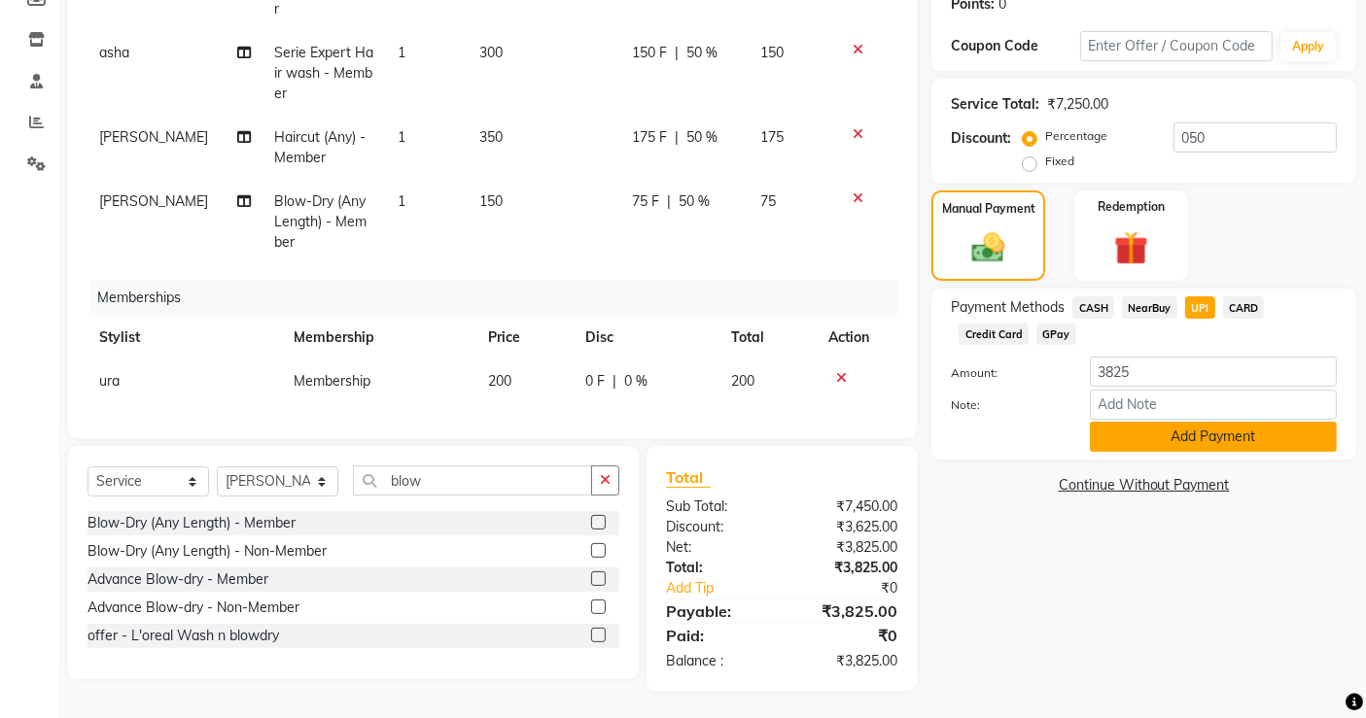
click at [1167, 435] on button "Add Payment" at bounding box center [1213, 437] width 247 height 30
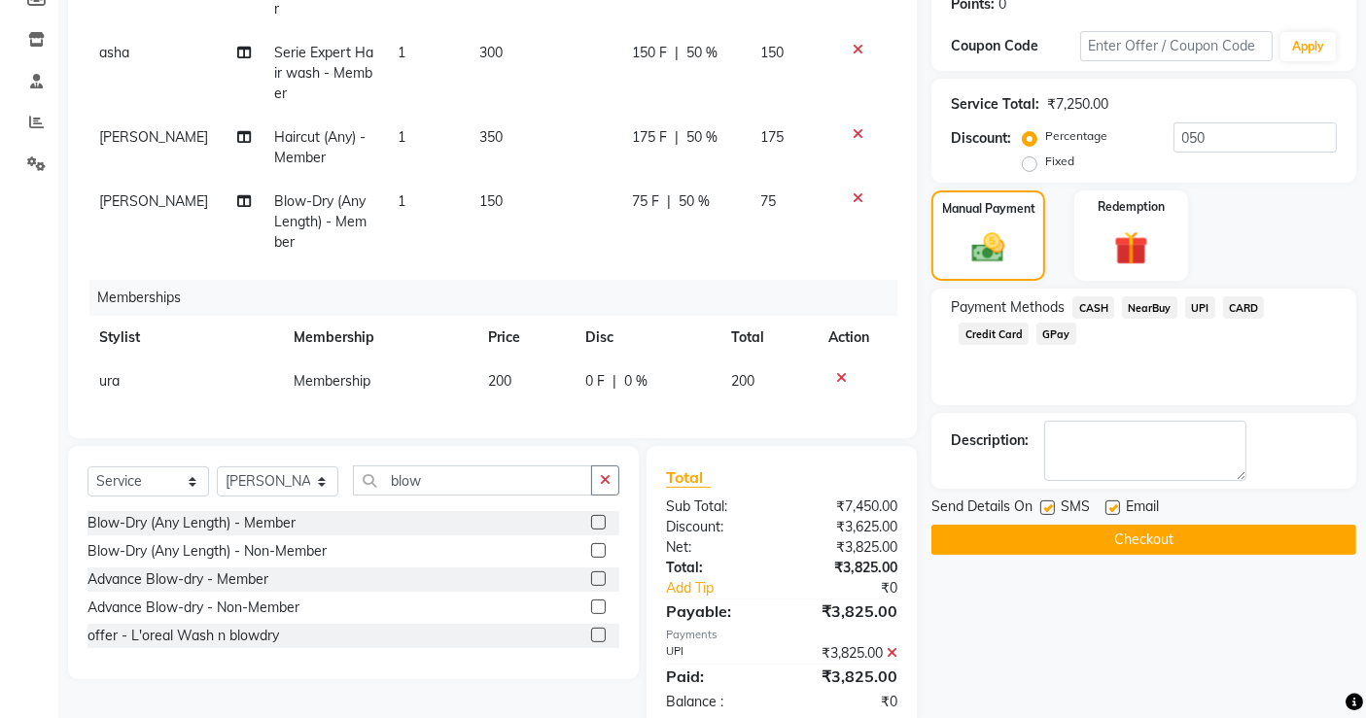
scroll to position [350, 0]
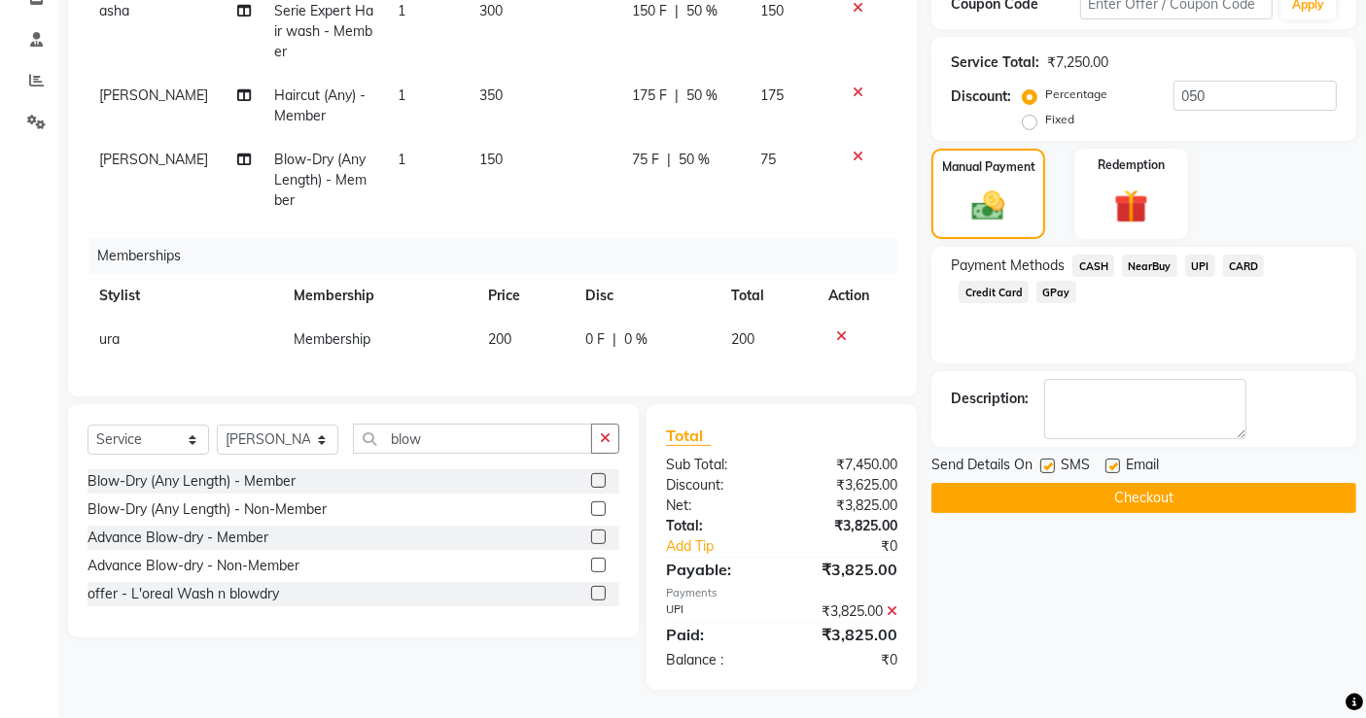
click at [1167, 490] on button "Checkout" at bounding box center [1143, 498] width 425 height 30
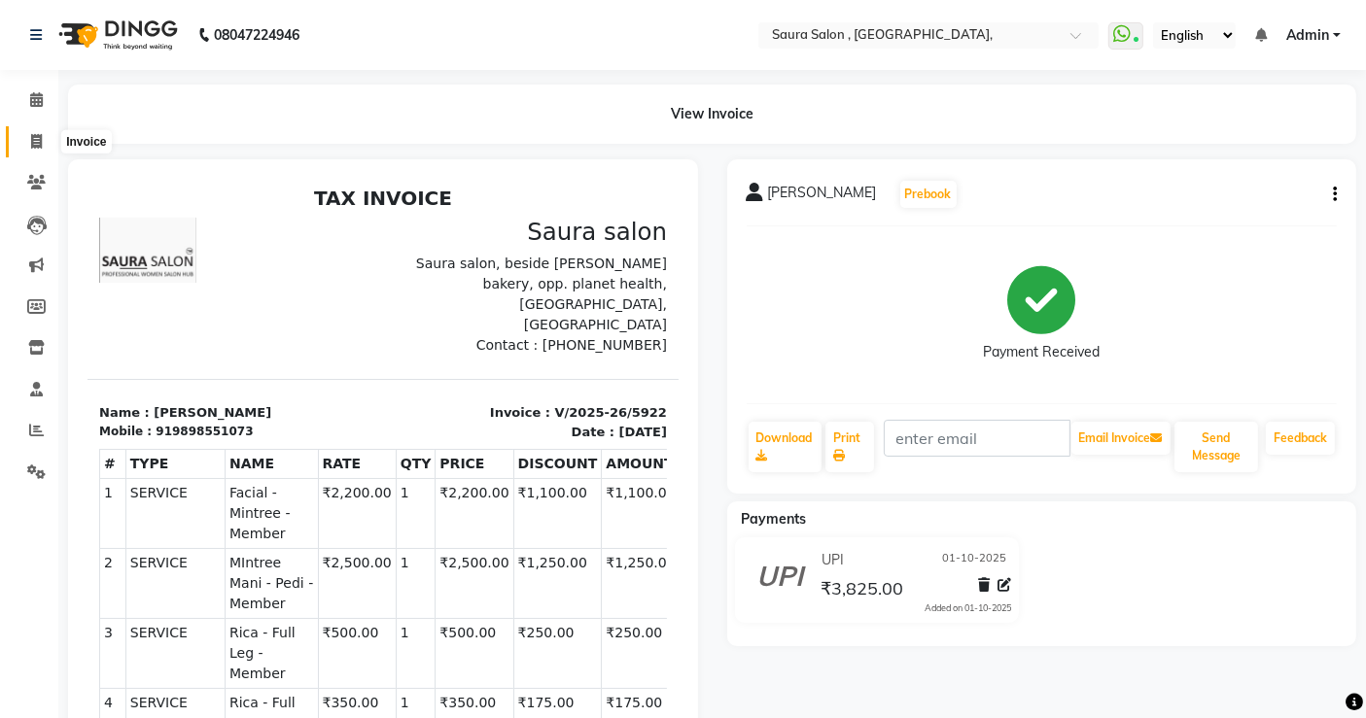
click at [36, 151] on span at bounding box center [36, 142] width 34 height 22
select select "service"
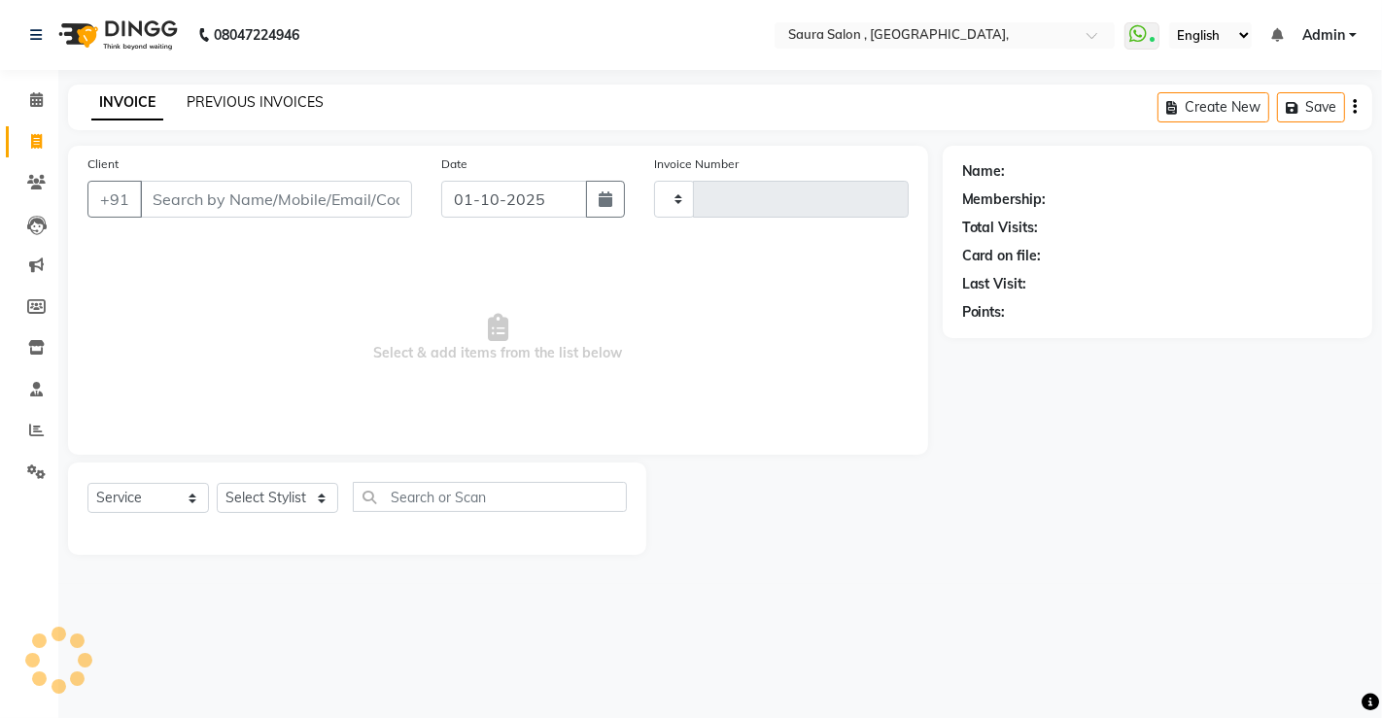
type input "5923"
select select "6963"
click at [265, 99] on link "PREVIOUS INVOICES" at bounding box center [255, 101] width 137 height 17
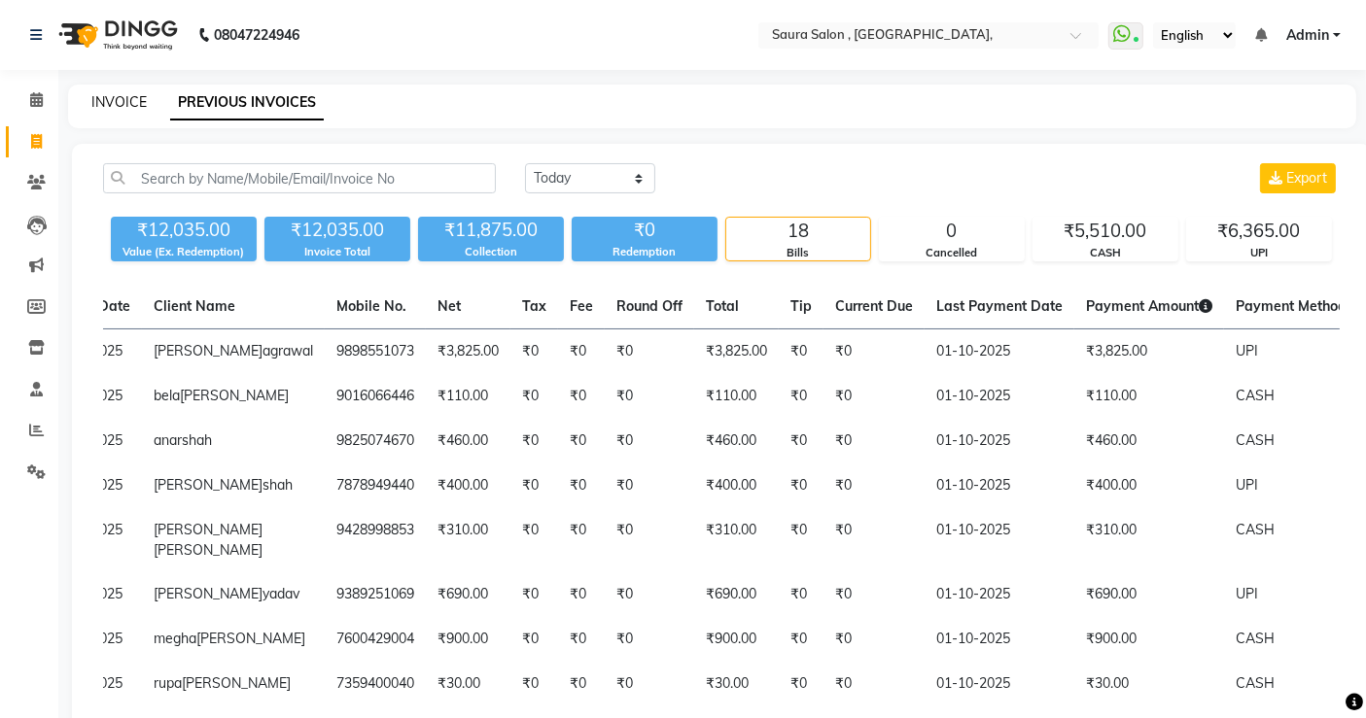
click at [114, 99] on link "INVOICE" at bounding box center [118, 101] width 55 height 17
select select "service"
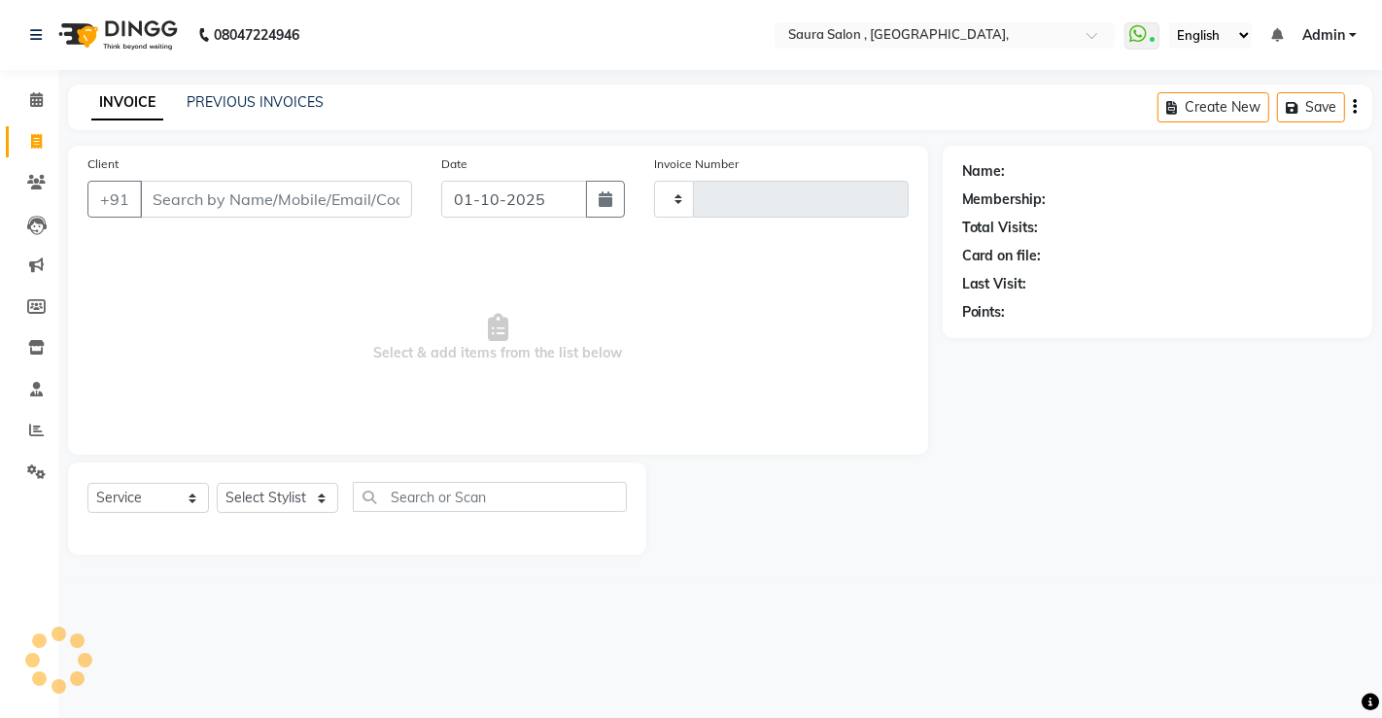
type input "5923"
select select "6963"
click at [182, 201] on input "Client" at bounding box center [276, 199] width 272 height 37
select select "57428"
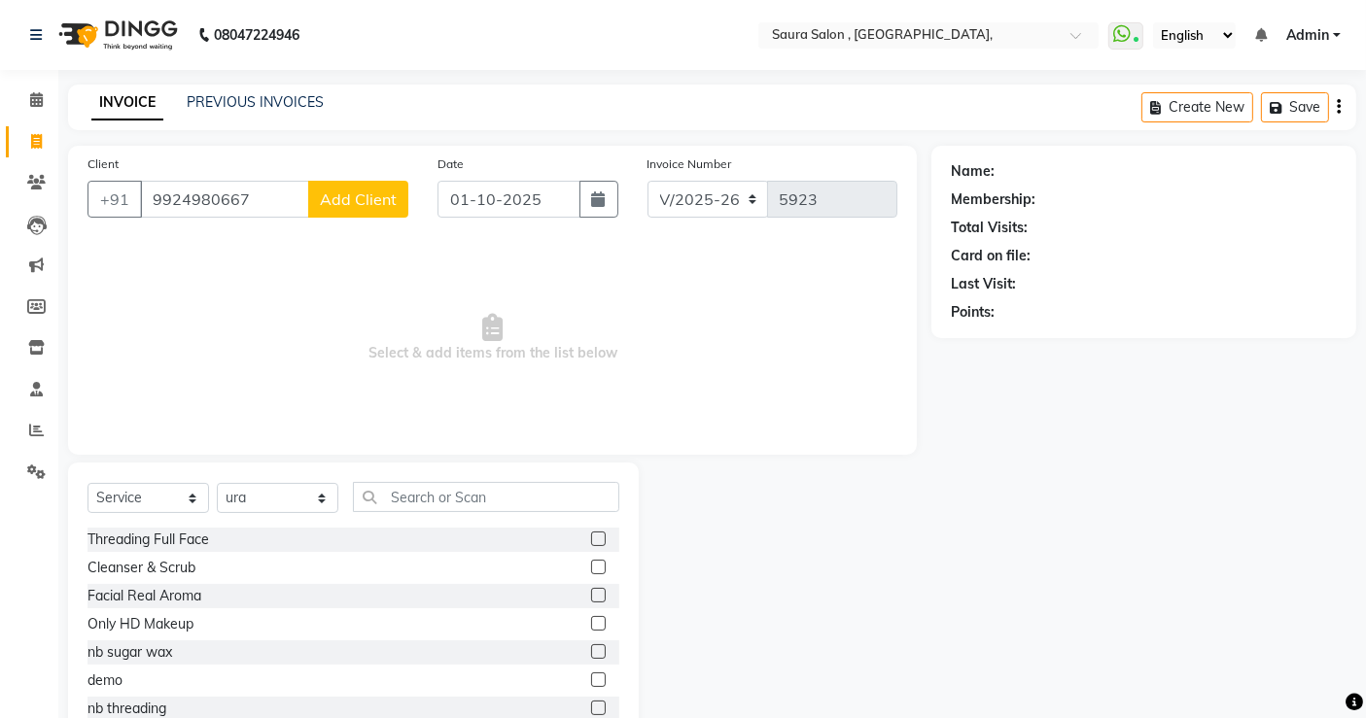
type input "9924980667"
click at [376, 204] on span "Add Client" at bounding box center [358, 199] width 77 height 19
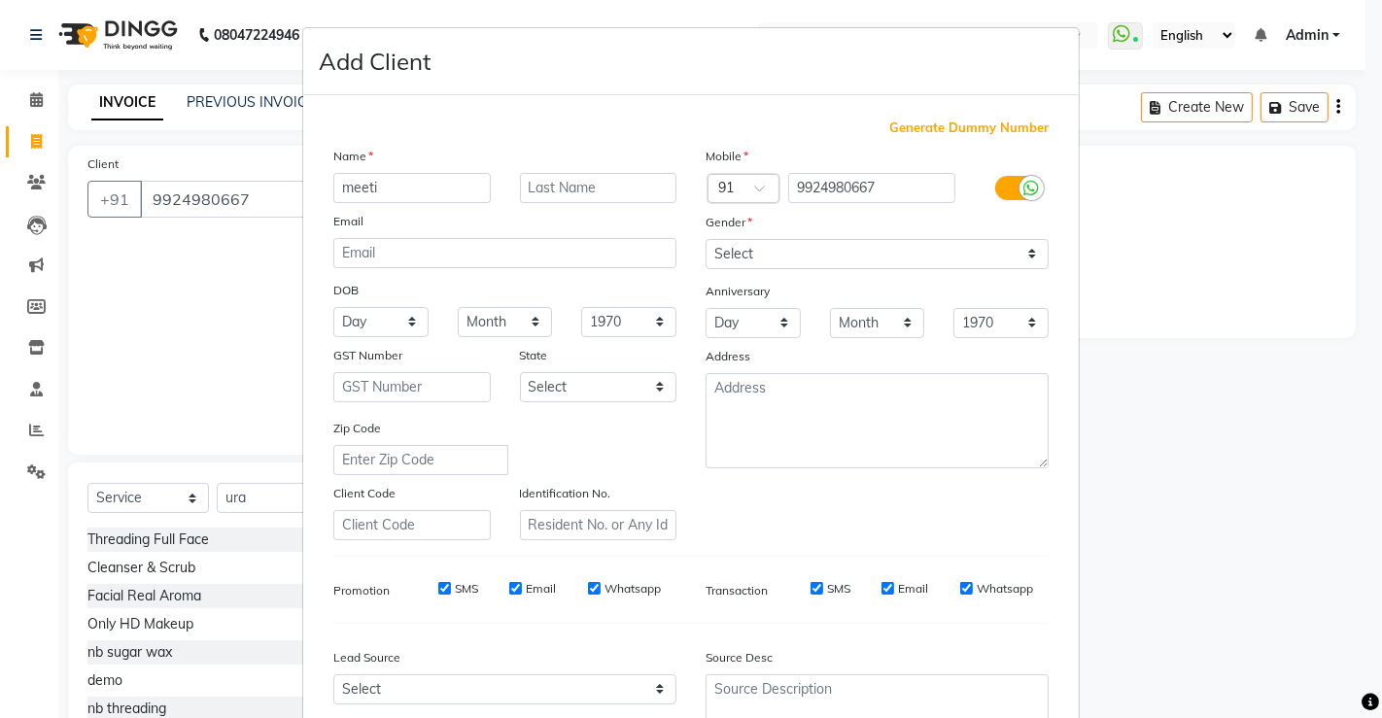
type input "meeti"
click at [548, 179] on input "text" at bounding box center [598, 188] width 157 height 30
type input "[PERSON_NAME]"
click at [372, 331] on select "Day 01 02 03 04 05 06 07 08 09 10 11 12 13 14 15 16 17 18 19 20 21 22 23 24 25 …" at bounding box center [380, 322] width 95 height 30
select select "09"
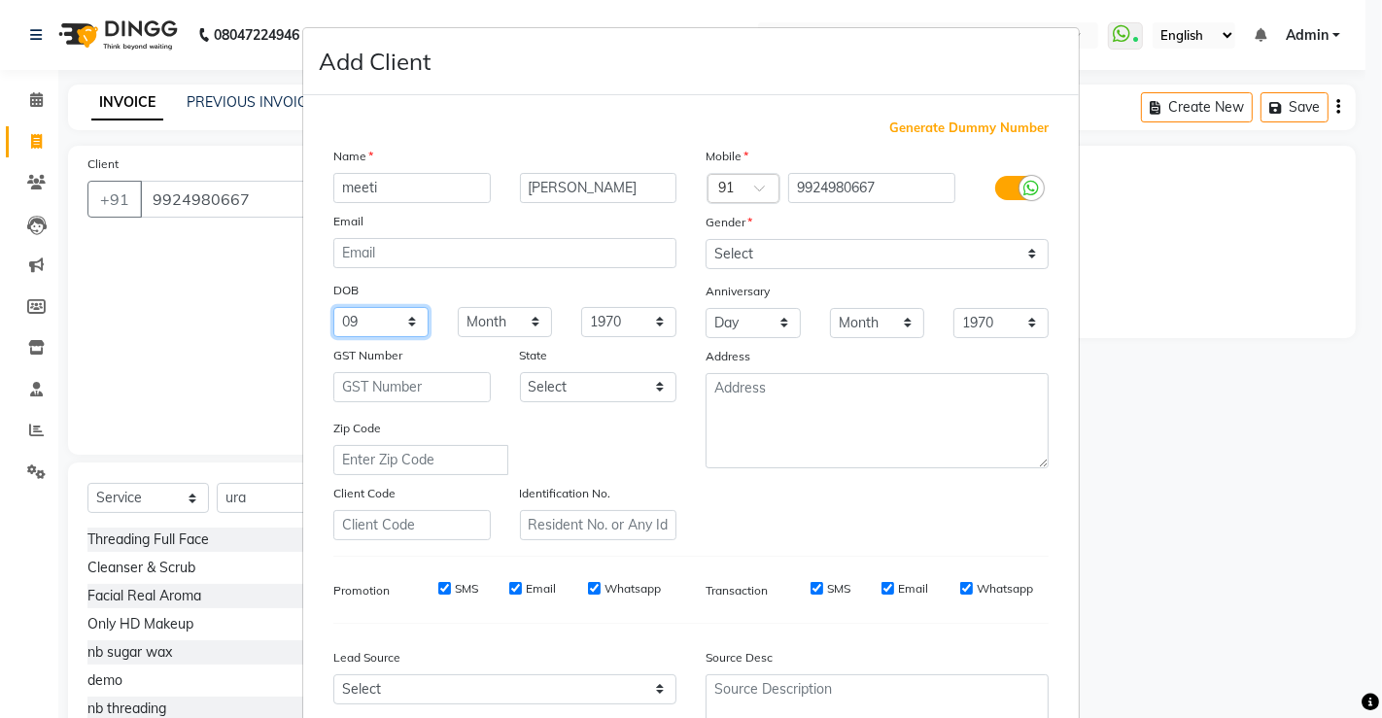
click at [333, 307] on select "Day 01 02 03 04 05 06 07 08 09 10 11 12 13 14 15 16 17 18 19 20 21 22 23 24 25 …" at bounding box center [380, 322] width 95 height 30
click at [497, 311] on select "Month January February March April May June July August September October Novem…" at bounding box center [505, 322] width 95 height 30
select select "01"
click at [458, 307] on select "Month January February March April May June July August September October Novem…" at bounding box center [505, 322] width 95 height 30
click at [506, 387] on div "Select Andaman and Nicobar Islands Andhra Pradesh Arunachal Pradesh Assam Bihar…" at bounding box center [599, 387] width 187 height 30
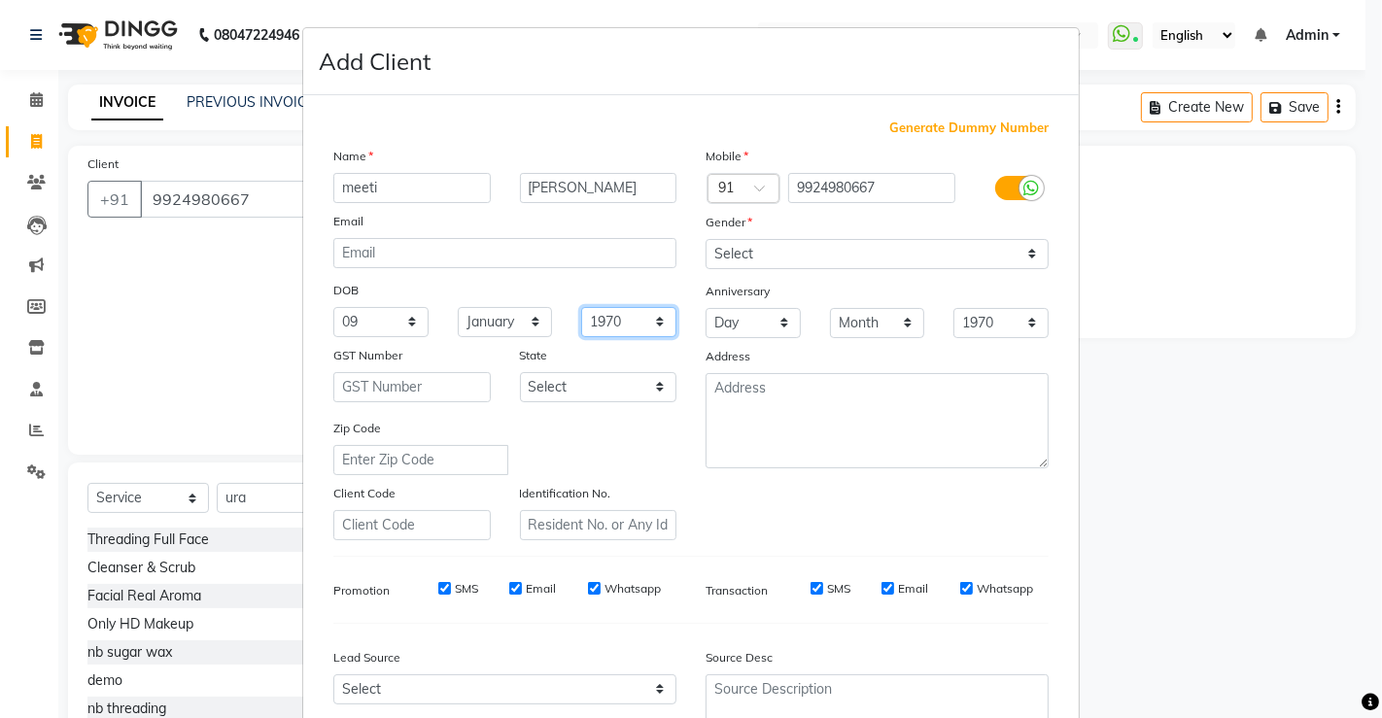
click at [602, 324] on select "1940 1941 1942 1943 1944 1945 1946 1947 1948 1949 1950 1951 1952 1953 1954 1955…" at bounding box center [628, 322] width 95 height 30
select select "1988"
click at [581, 307] on select "1940 1941 1942 1943 1944 1945 1946 1947 1948 1949 1950 1951 1952 1953 1954 1955…" at bounding box center [628, 322] width 95 height 30
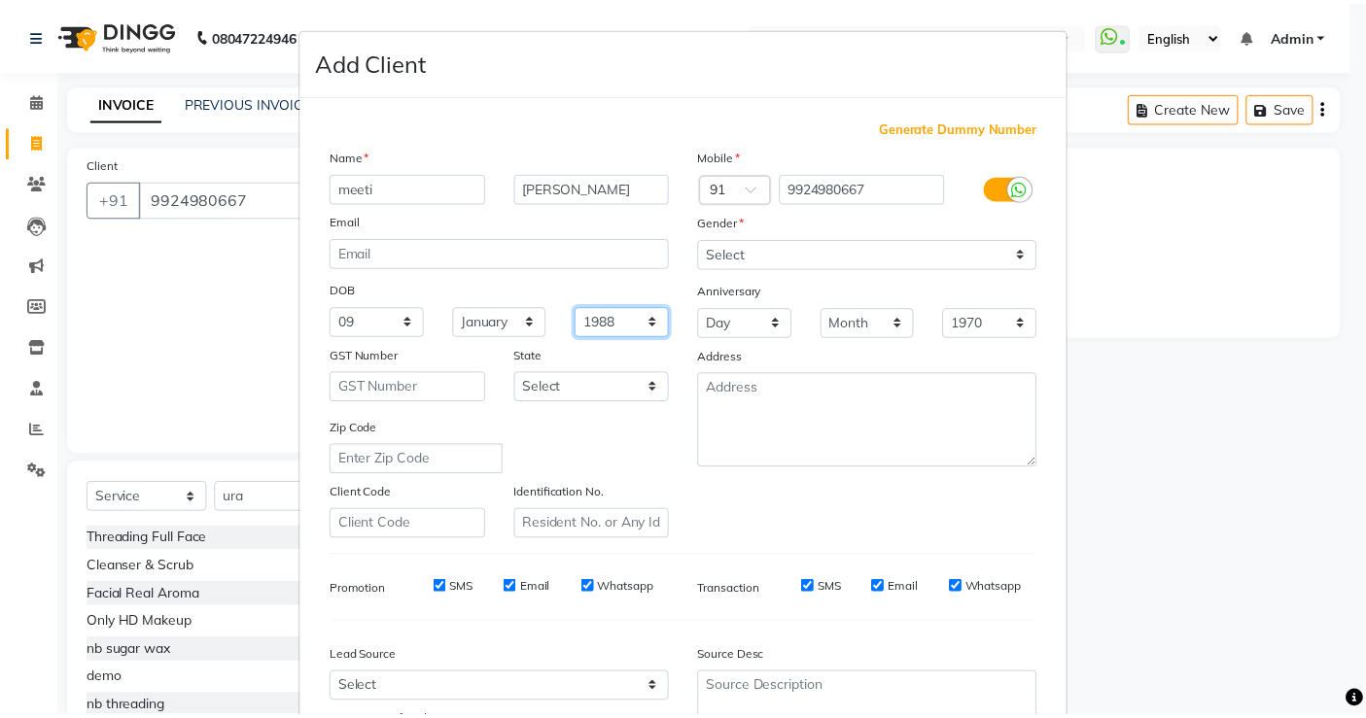
scroll to position [177, 0]
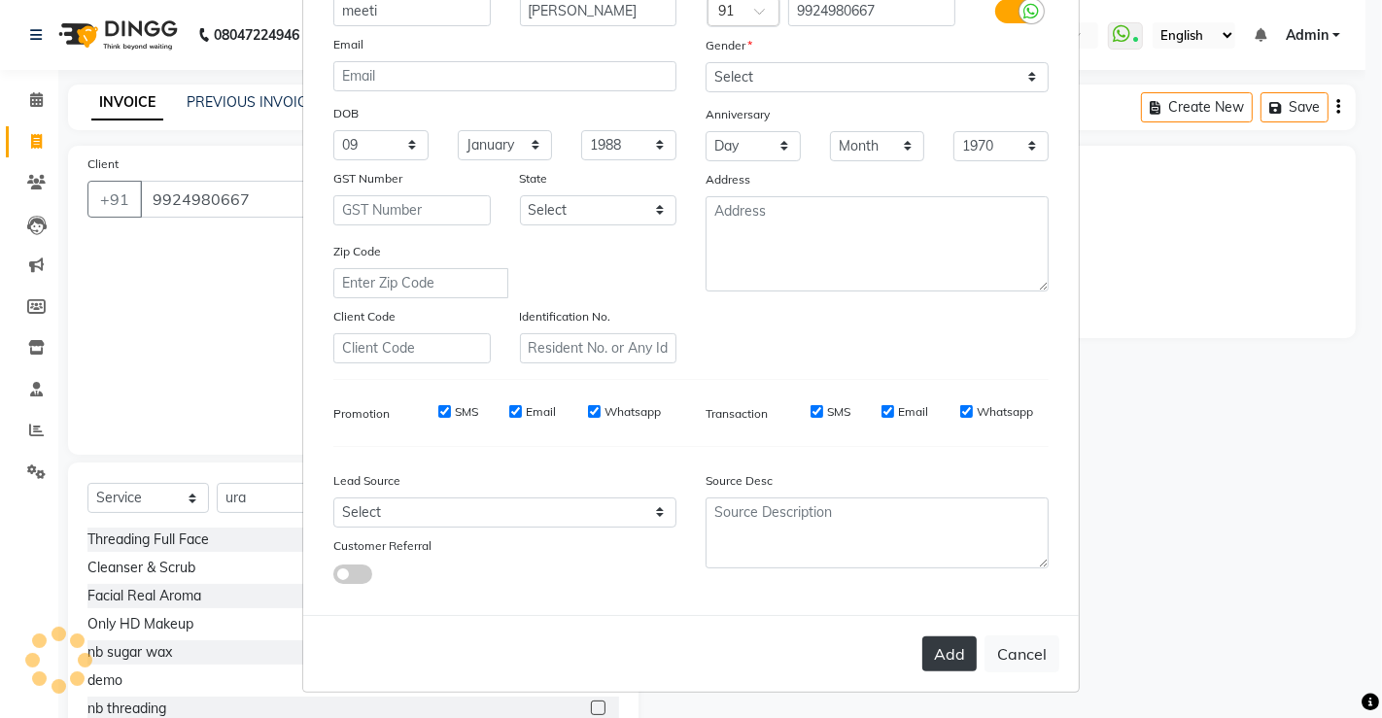
click at [935, 645] on button "Add" at bounding box center [950, 654] width 54 height 35
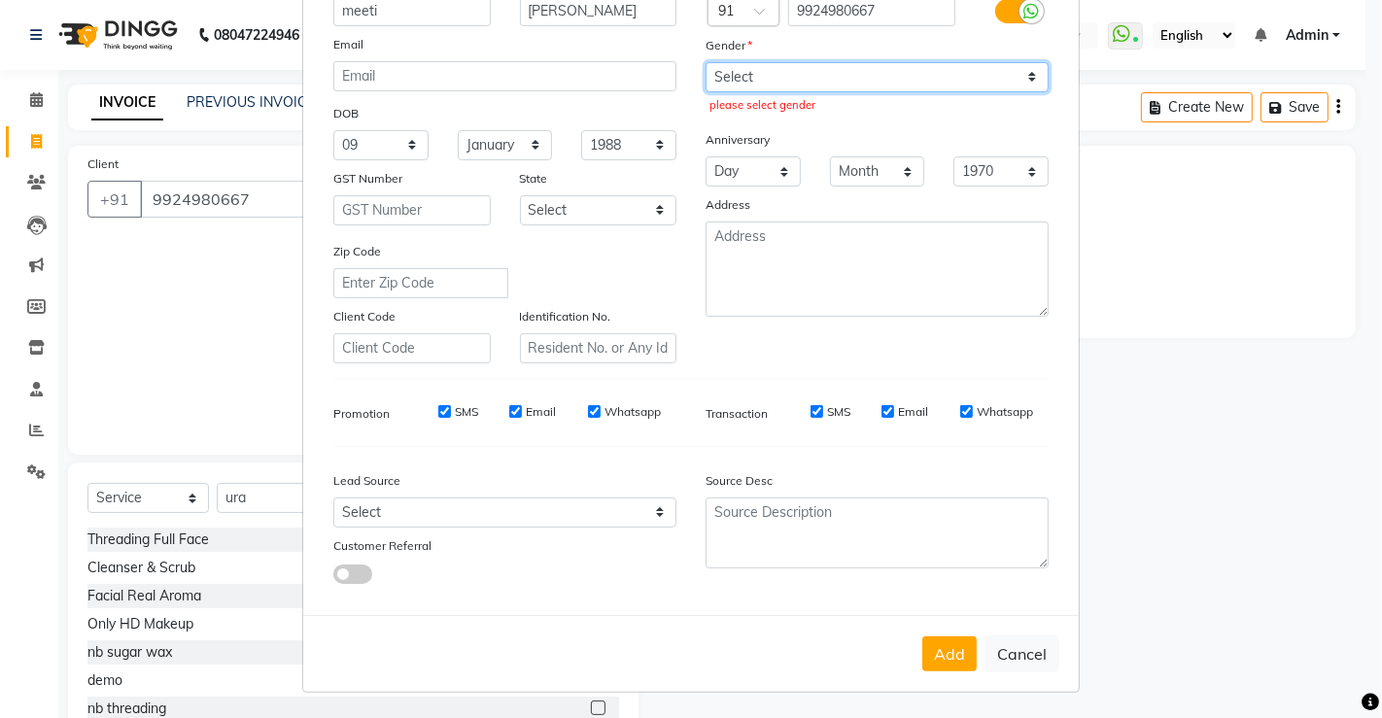
click at [943, 76] on select "Select Male Female Other Prefer Not To Say" at bounding box center [877, 77] width 343 height 30
select select "female"
click at [706, 62] on select "Select Male Female Other Prefer Not To Say" at bounding box center [877, 77] width 343 height 30
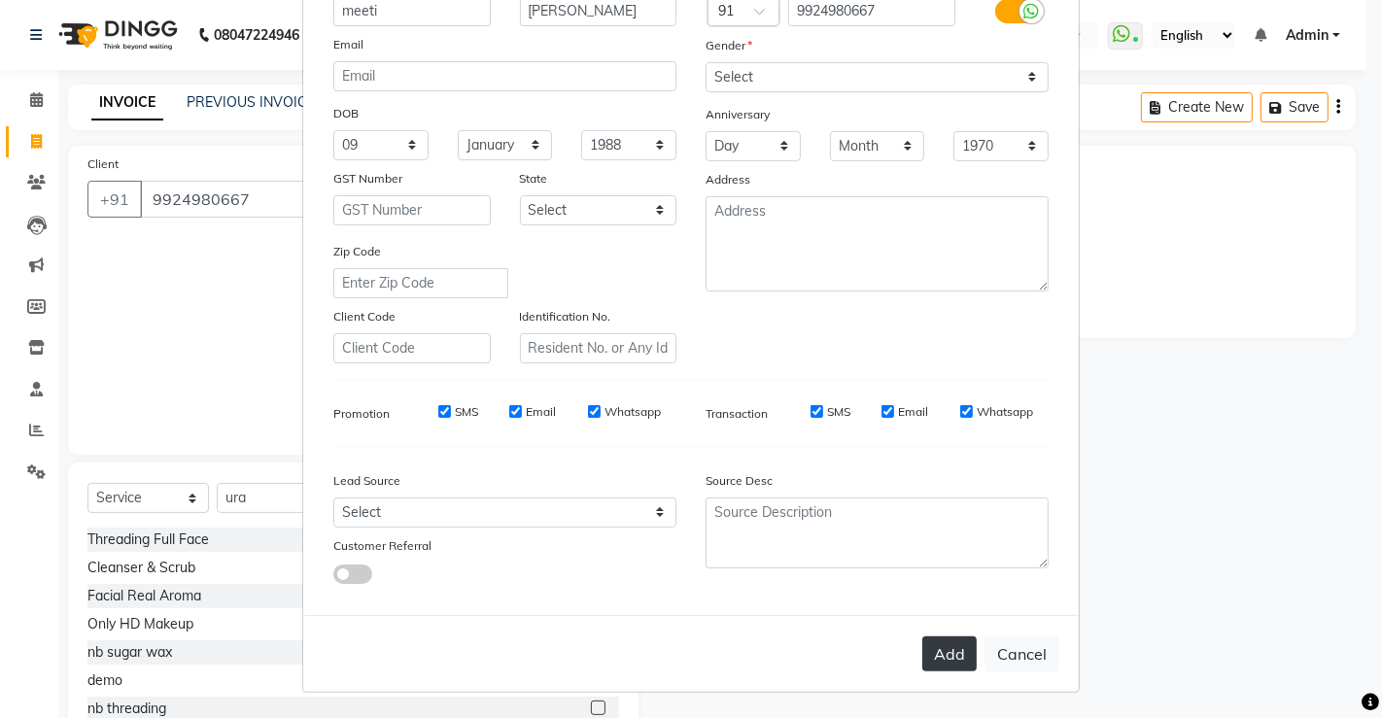
click at [941, 662] on button "Add" at bounding box center [950, 654] width 54 height 35
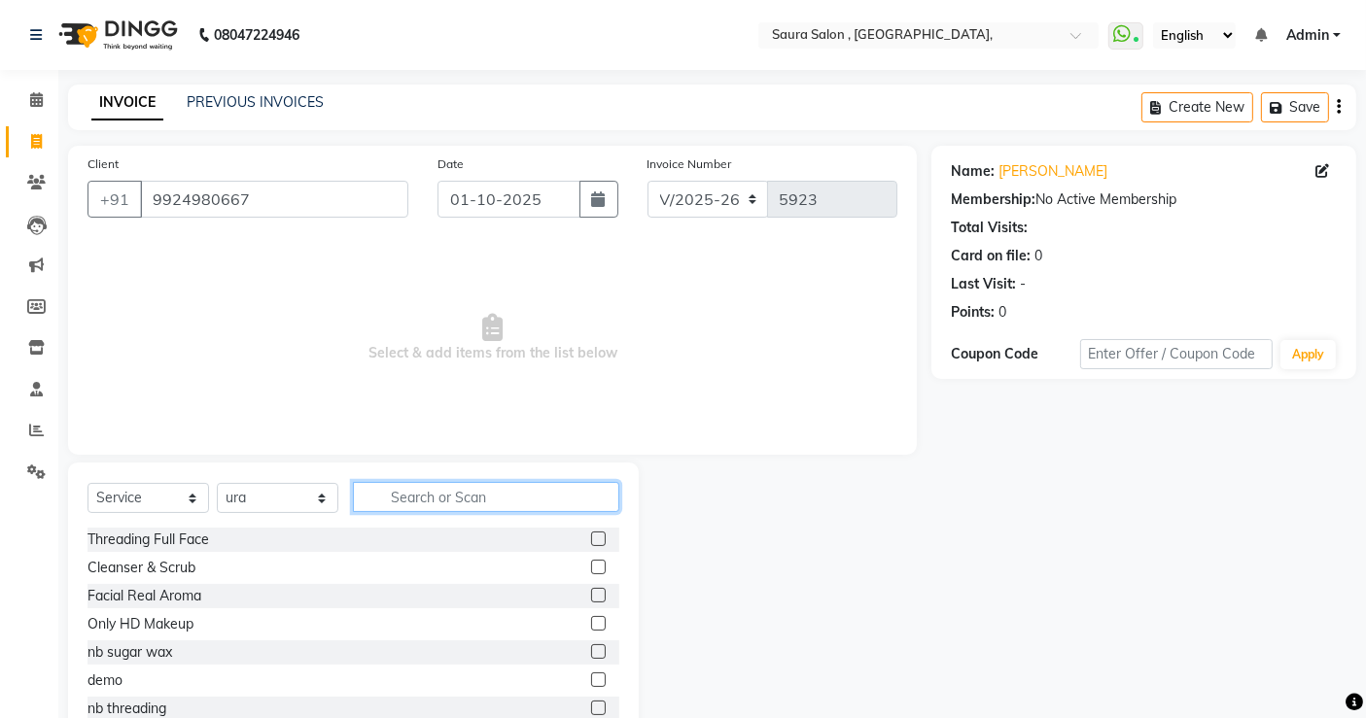
click at [461, 497] on input "text" at bounding box center [486, 497] width 266 height 30
click at [301, 509] on select "Select Stylist archana asha [PERSON_NAME] deepika [PERSON_NAME] [PERSON_NAME] […" at bounding box center [278, 498] width 122 height 30
select select "56840"
click at [217, 483] on select "Select Stylist archana asha [PERSON_NAME] deepika [PERSON_NAME] [PERSON_NAME] […" at bounding box center [278, 498] width 122 height 30
click at [417, 500] on input "text" at bounding box center [486, 497] width 266 height 30
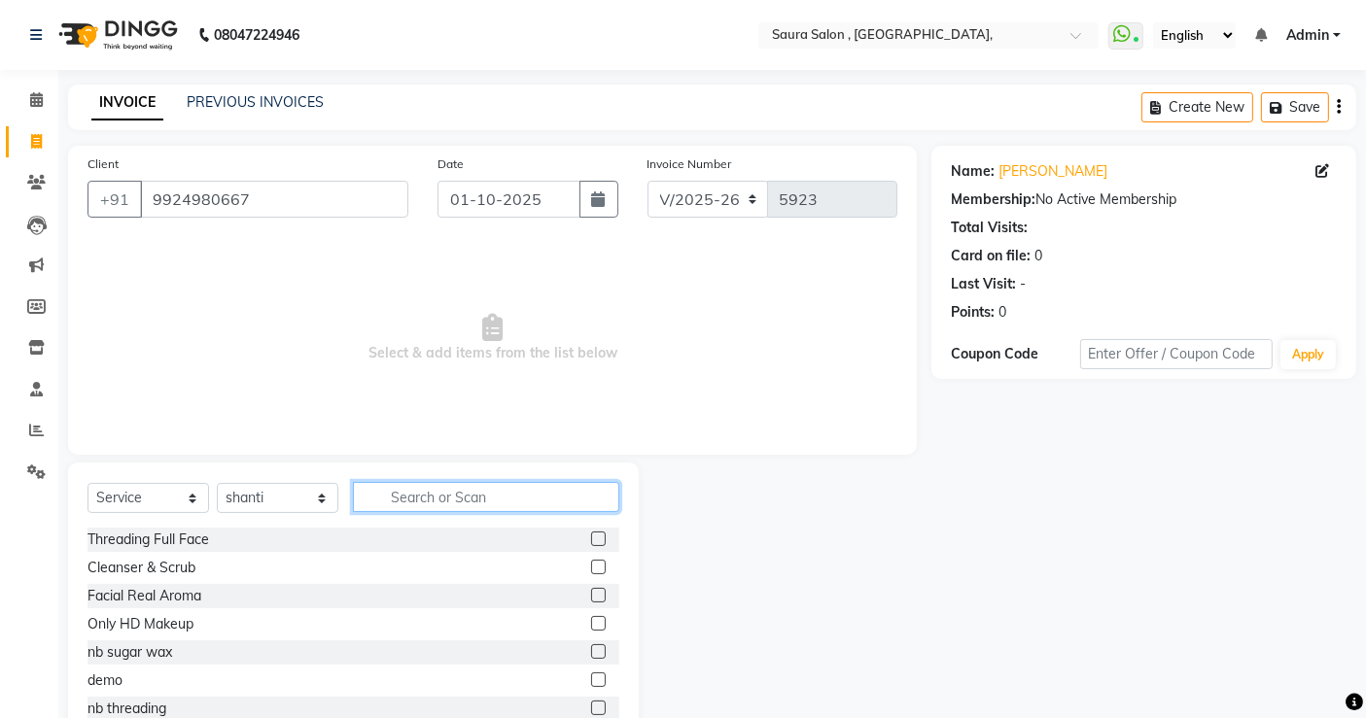
type input "g"
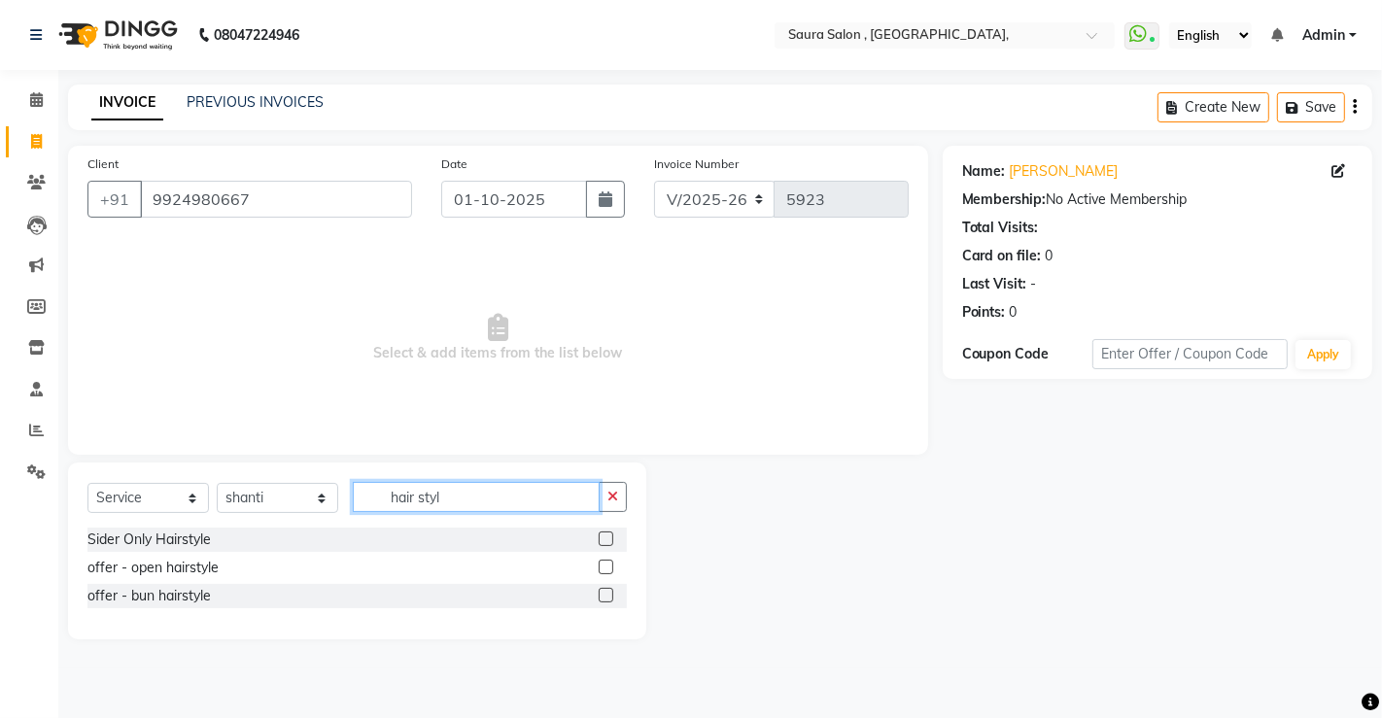
type input "hair styl"
click at [600, 565] on label at bounding box center [606, 567] width 15 height 15
click at [600, 565] on input "checkbox" at bounding box center [605, 568] width 13 height 13
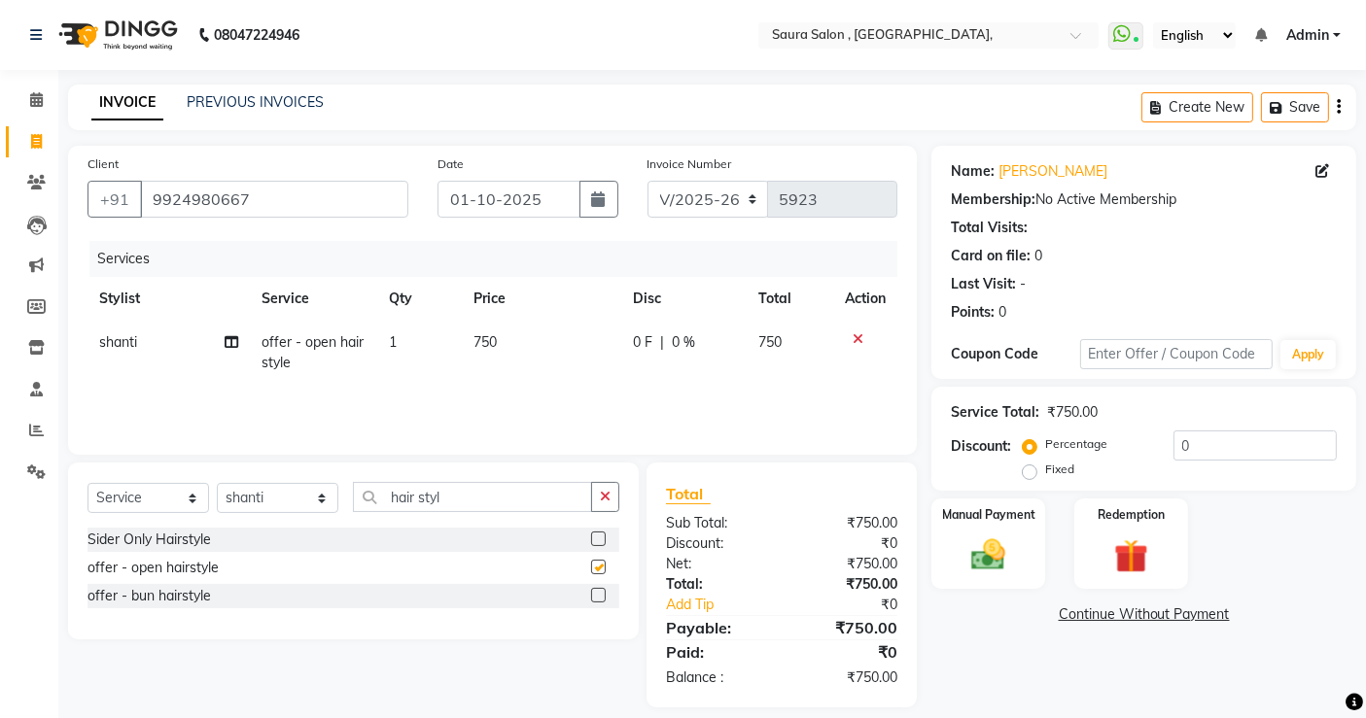
checkbox input "false"
click at [467, 484] on input "hair styl" at bounding box center [472, 497] width 239 height 30
type input "h"
type input "make up"
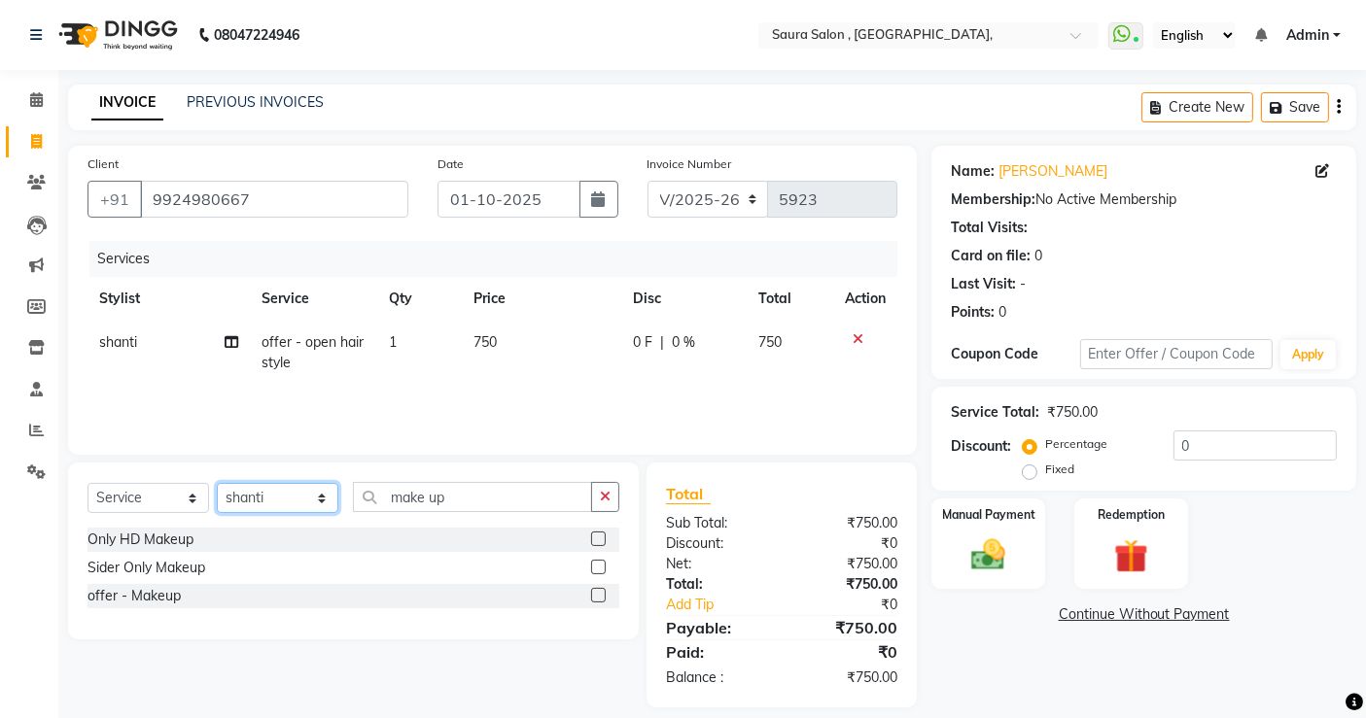
click at [283, 512] on select "Select Stylist archana asha [PERSON_NAME] deepika [PERSON_NAME] [PERSON_NAME] […" at bounding box center [278, 498] width 122 height 30
select select "56832"
click at [217, 483] on select "Select Stylist archana asha [PERSON_NAME] deepika [PERSON_NAME] [PERSON_NAME] […" at bounding box center [278, 498] width 122 height 30
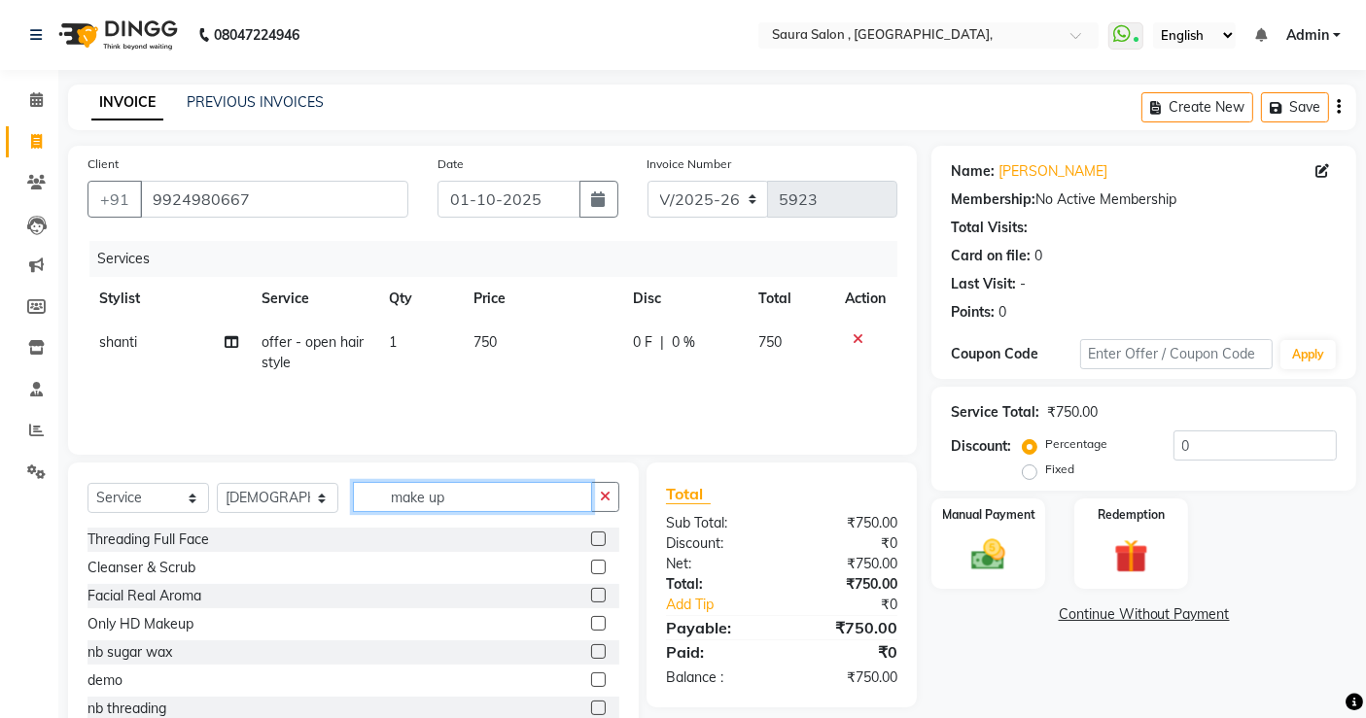
click at [487, 501] on input "make up" at bounding box center [472, 497] width 239 height 30
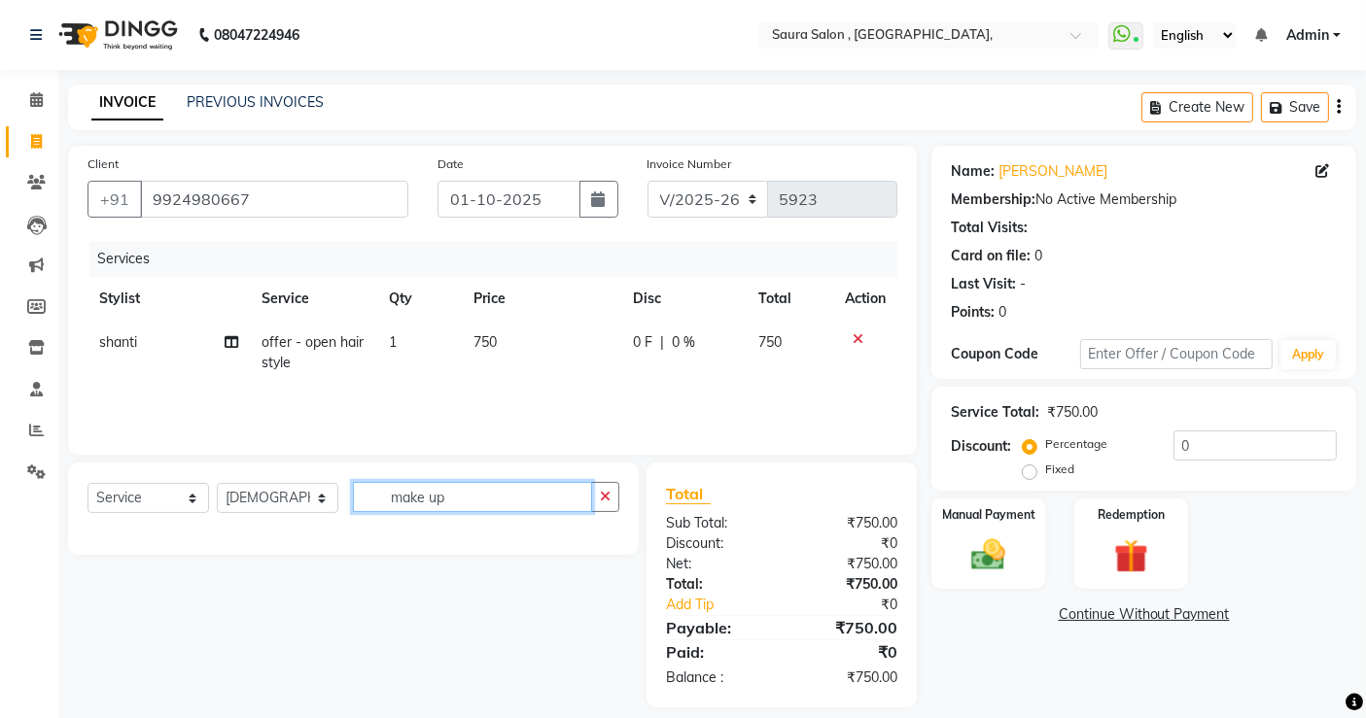
type input "make up"
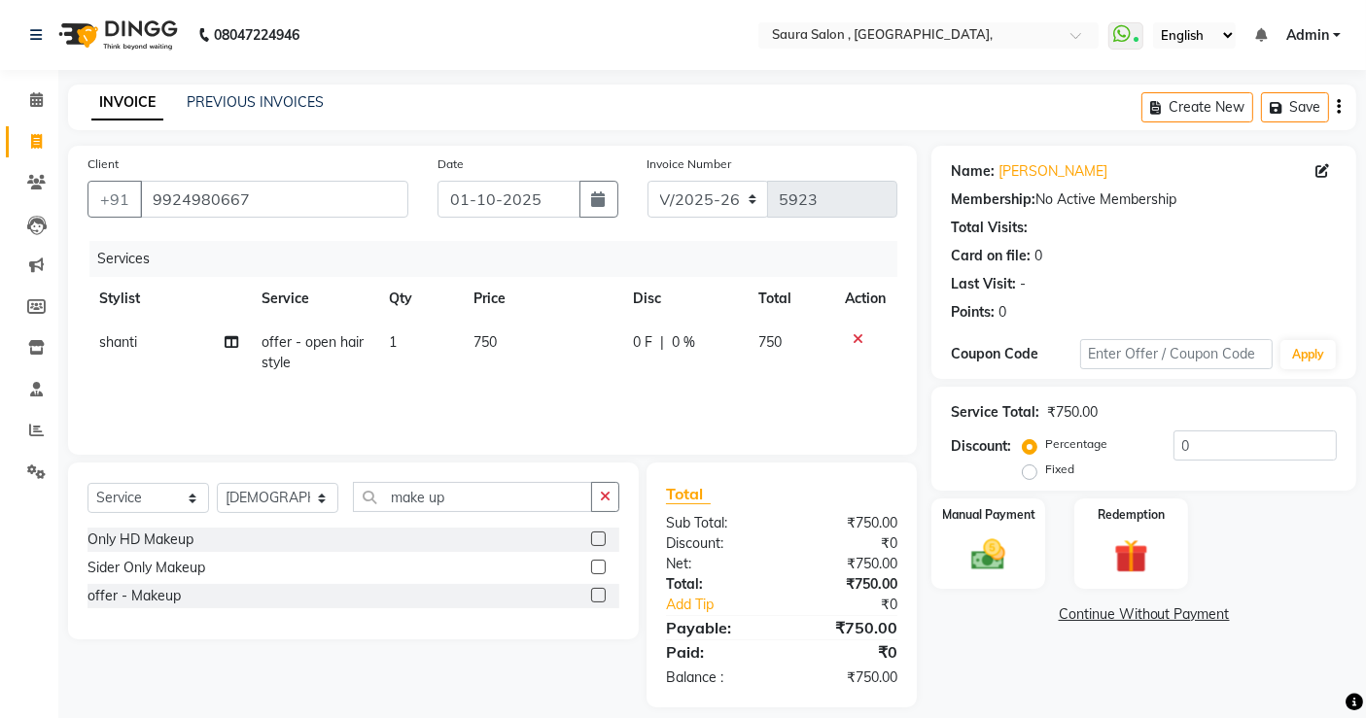
click at [594, 569] on label at bounding box center [598, 567] width 15 height 15
click at [594, 569] on input "checkbox" at bounding box center [597, 568] width 13 height 13
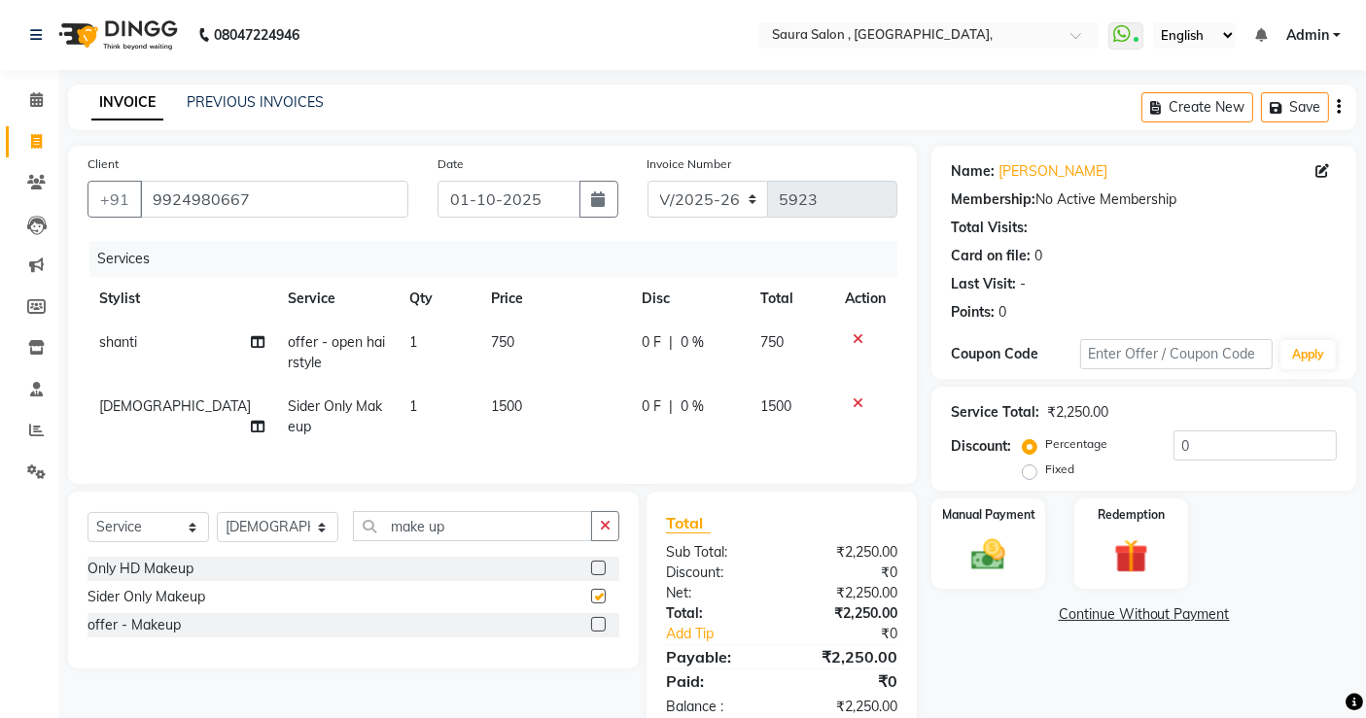
checkbox input "false"
click at [845, 336] on div at bounding box center [865, 339] width 41 height 14
drag, startPoint x: 845, startPoint y: 336, endPoint x: 858, endPoint y: 337, distance: 13.6
click at [858, 337] on div at bounding box center [865, 339] width 41 height 14
click at [858, 337] on icon at bounding box center [858, 339] width 11 height 14
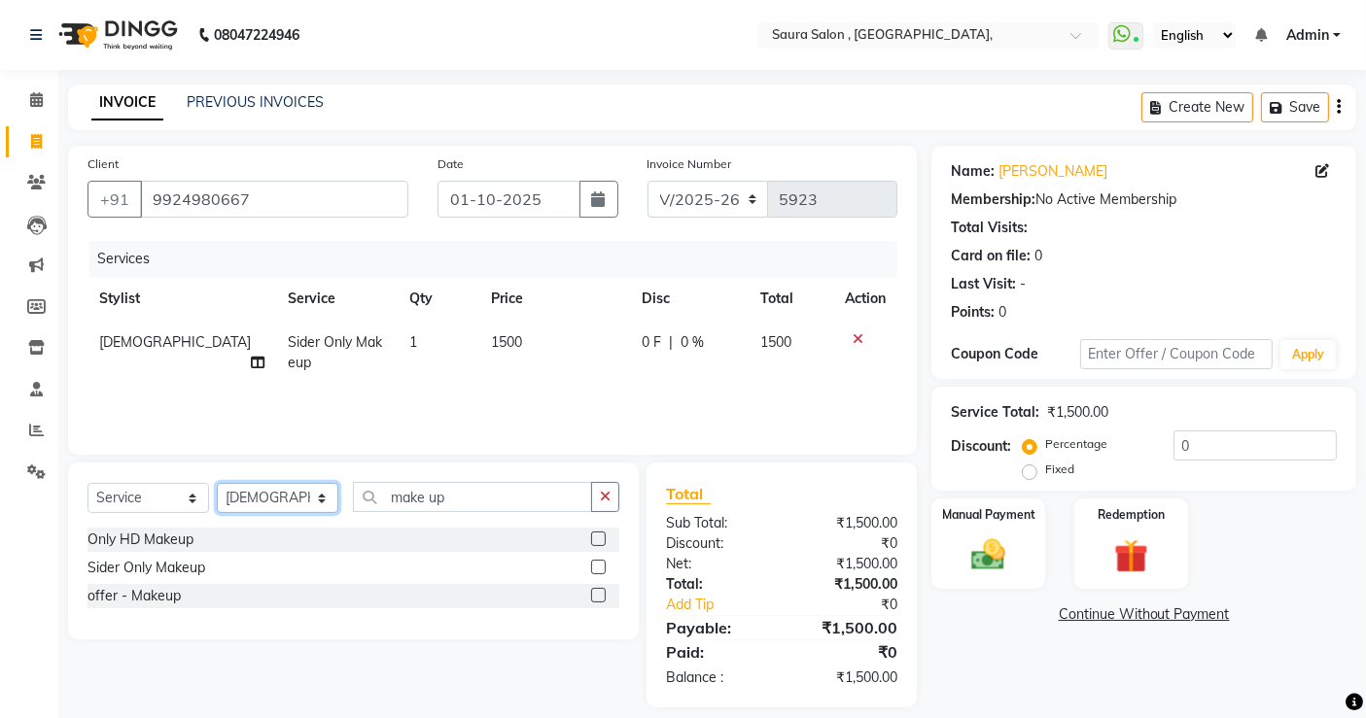
click at [292, 506] on select "Select Stylist archana asha [PERSON_NAME] deepika [PERSON_NAME] [PERSON_NAME] […" at bounding box center [278, 498] width 122 height 30
select select "56840"
click at [217, 483] on select "Select Stylist archana asha [PERSON_NAME] deepika [PERSON_NAME] [PERSON_NAME] […" at bounding box center [278, 498] width 122 height 30
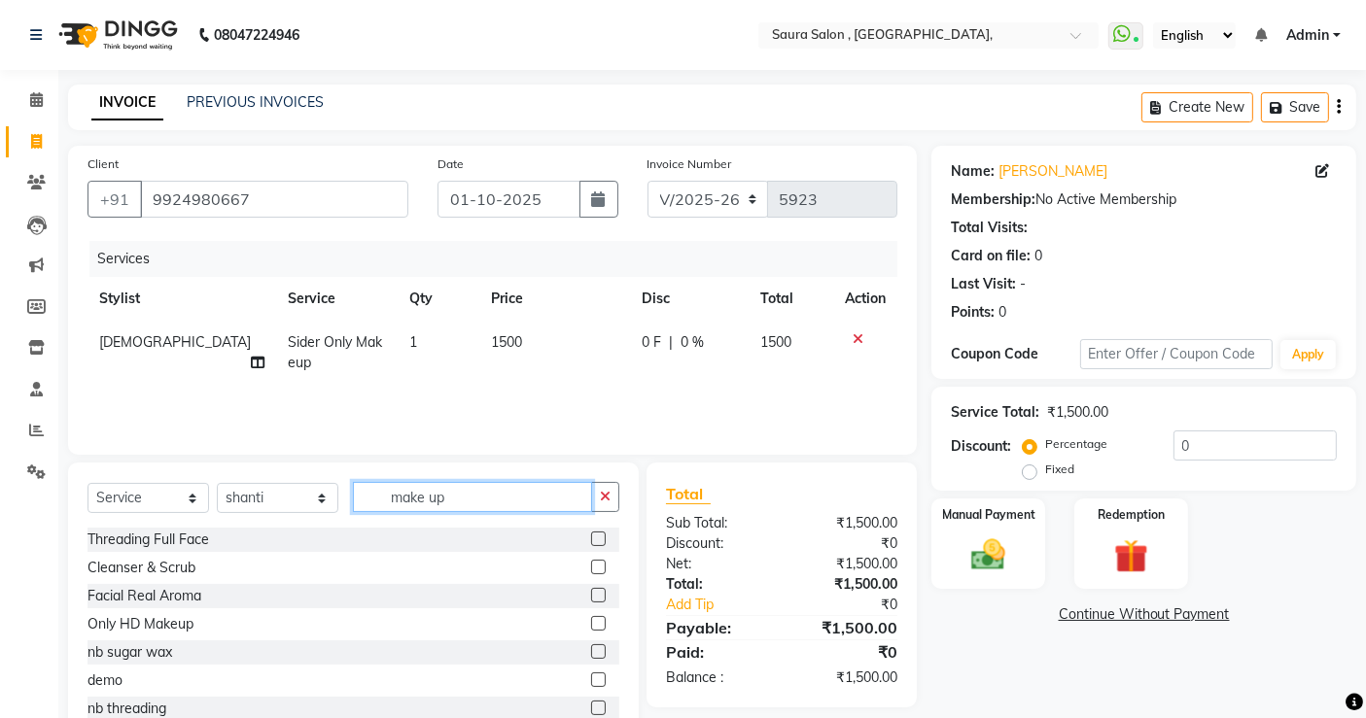
click at [453, 499] on input "make up" at bounding box center [472, 497] width 239 height 30
type input "m"
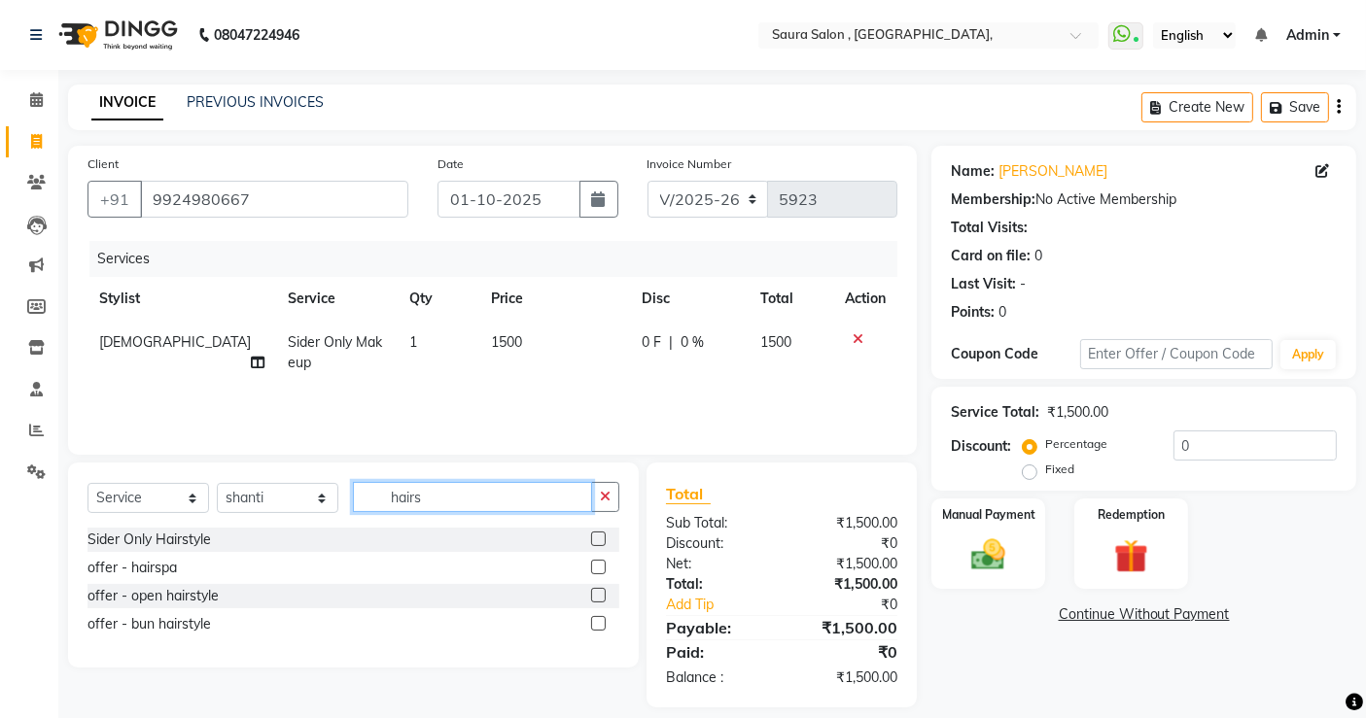
type input "hairs"
click at [603, 543] on label at bounding box center [598, 539] width 15 height 15
click at [603, 543] on input "checkbox" at bounding box center [597, 540] width 13 height 13
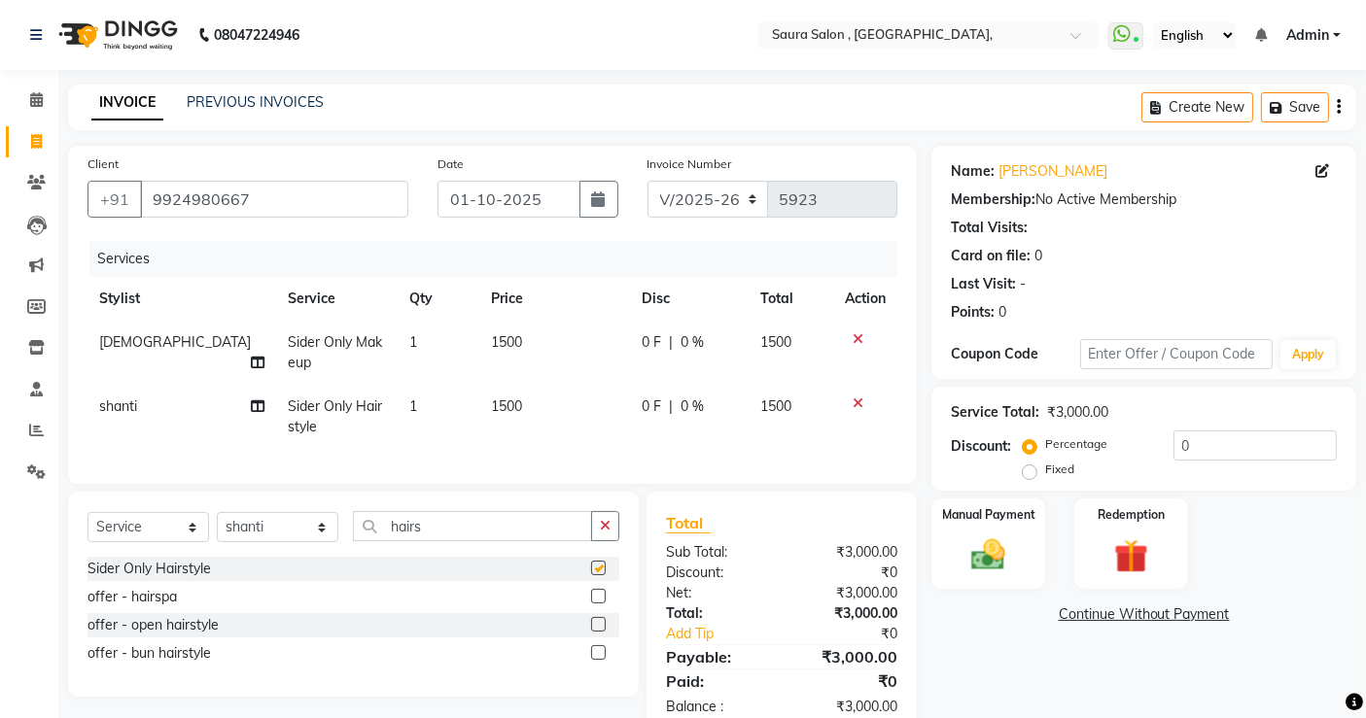
checkbox input "false"
click at [855, 344] on icon at bounding box center [858, 339] width 11 height 14
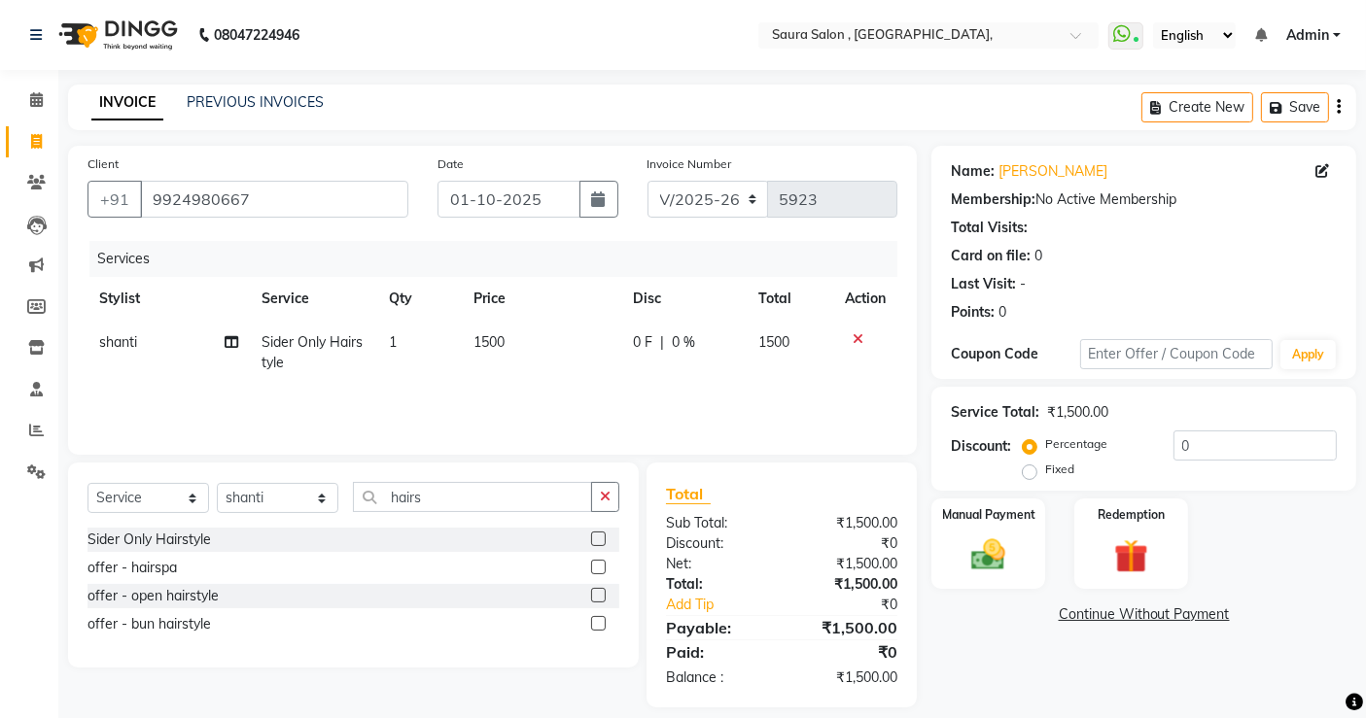
click at [293, 517] on div "Select Service Product Membership Package Voucher Prepaid Gift Card Select Styl…" at bounding box center [353, 505] width 532 height 46
click at [286, 507] on select "Select Stylist archana asha [PERSON_NAME] deepika [PERSON_NAME] [PERSON_NAME] […" at bounding box center [278, 498] width 122 height 30
select select "56832"
click at [217, 483] on select "Select Stylist archana asha [PERSON_NAME] deepika [PERSON_NAME] [PERSON_NAME] […" at bounding box center [278, 498] width 122 height 30
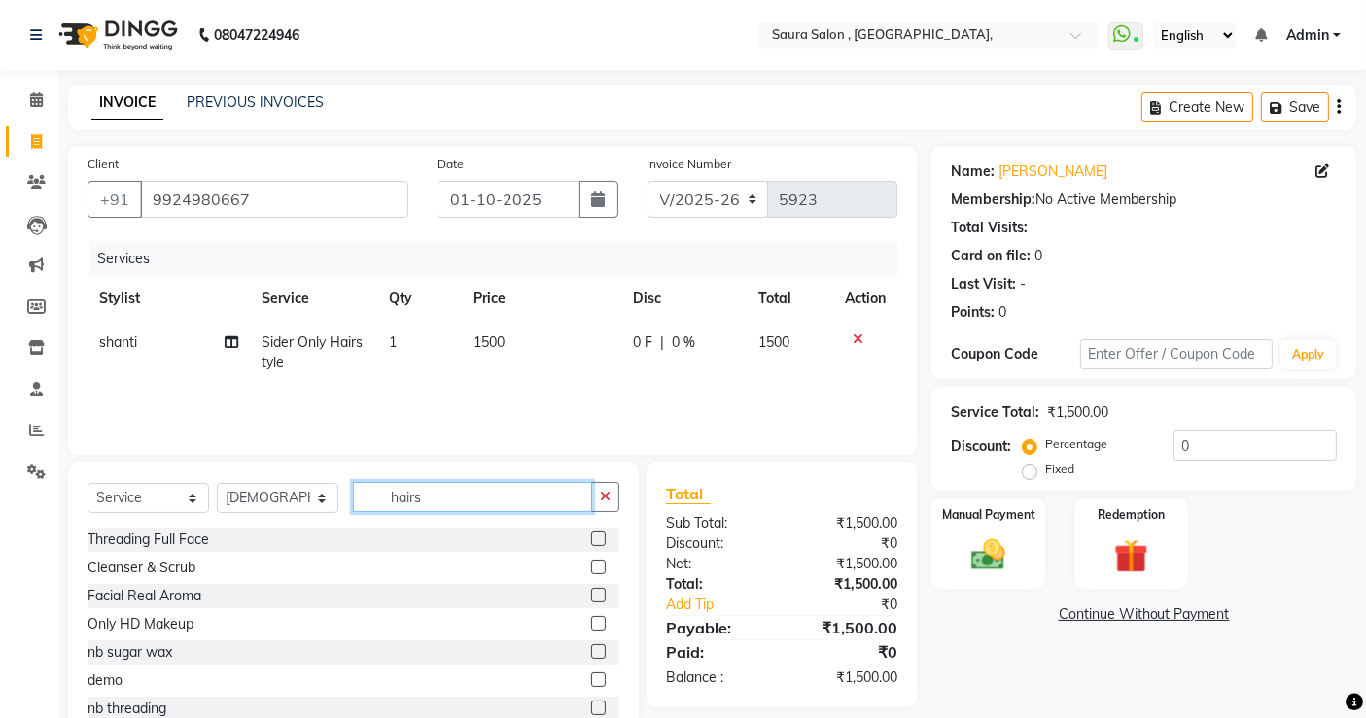
click at [427, 499] on input "hairs" at bounding box center [472, 497] width 239 height 30
type input "h"
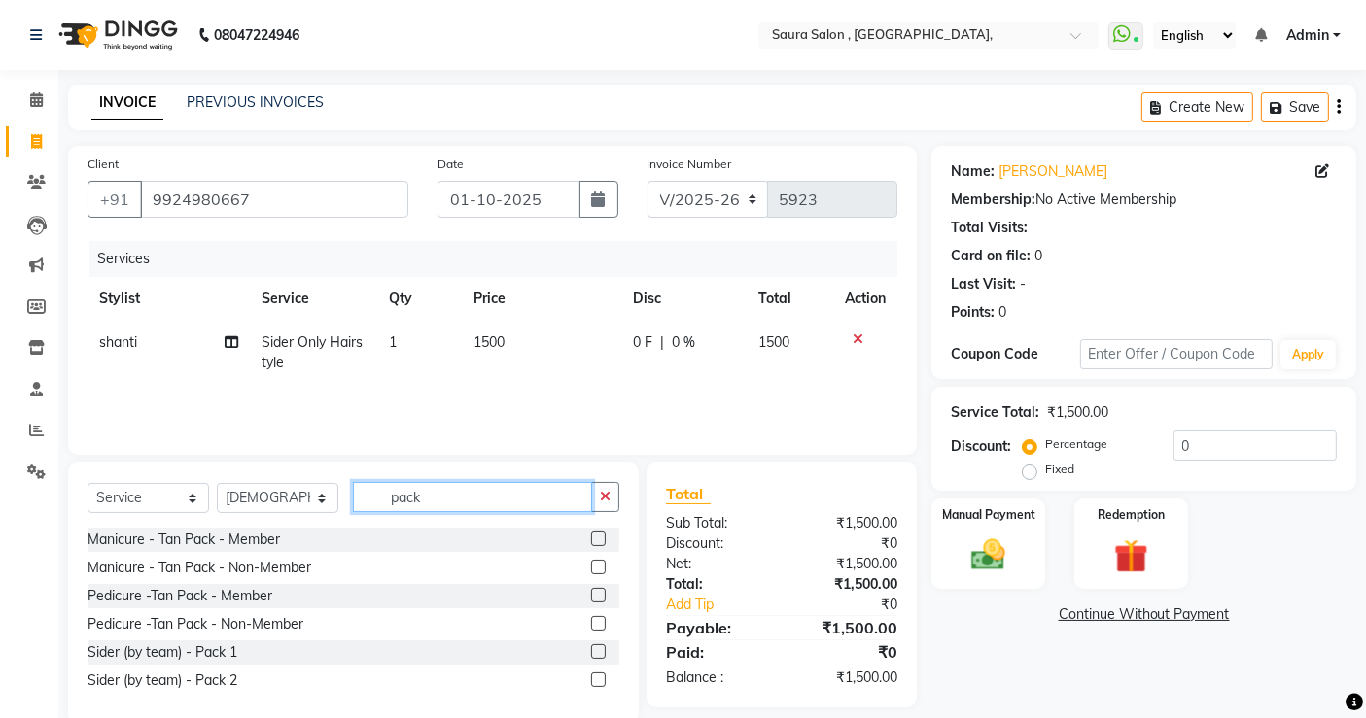
type input "pack"
click at [596, 653] on label at bounding box center [598, 652] width 15 height 15
click at [596, 653] on input "checkbox" at bounding box center [597, 652] width 13 height 13
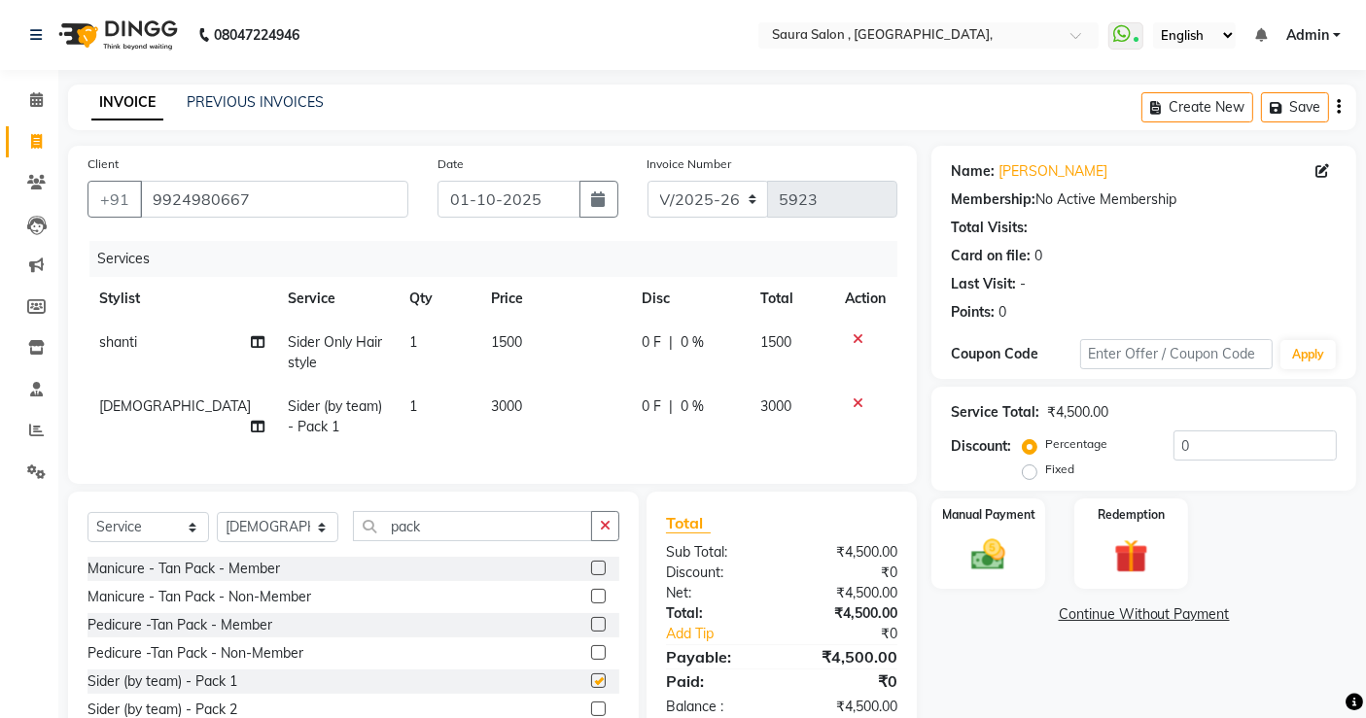
checkbox input "false"
click at [996, 522] on div "Manual Payment" at bounding box center [988, 544] width 118 height 95
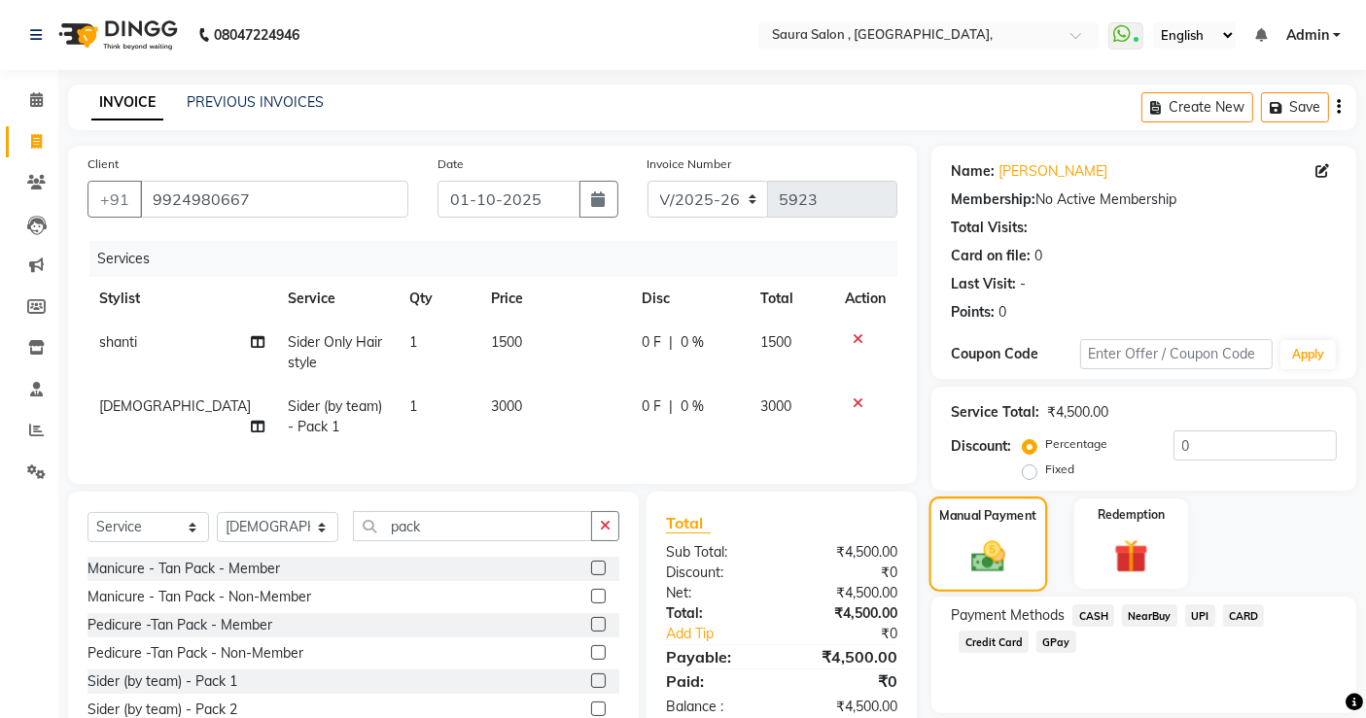
scroll to position [80, 0]
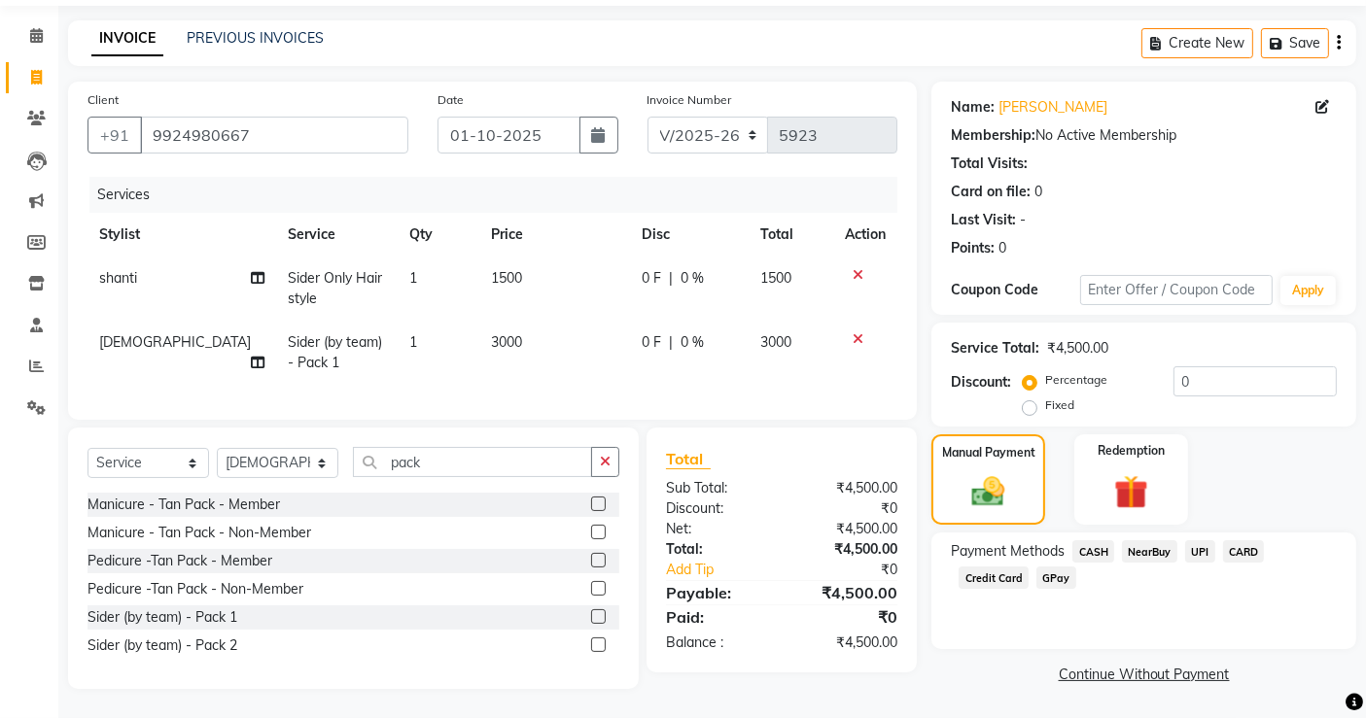
click at [1091, 541] on span "CASH" at bounding box center [1093, 552] width 42 height 22
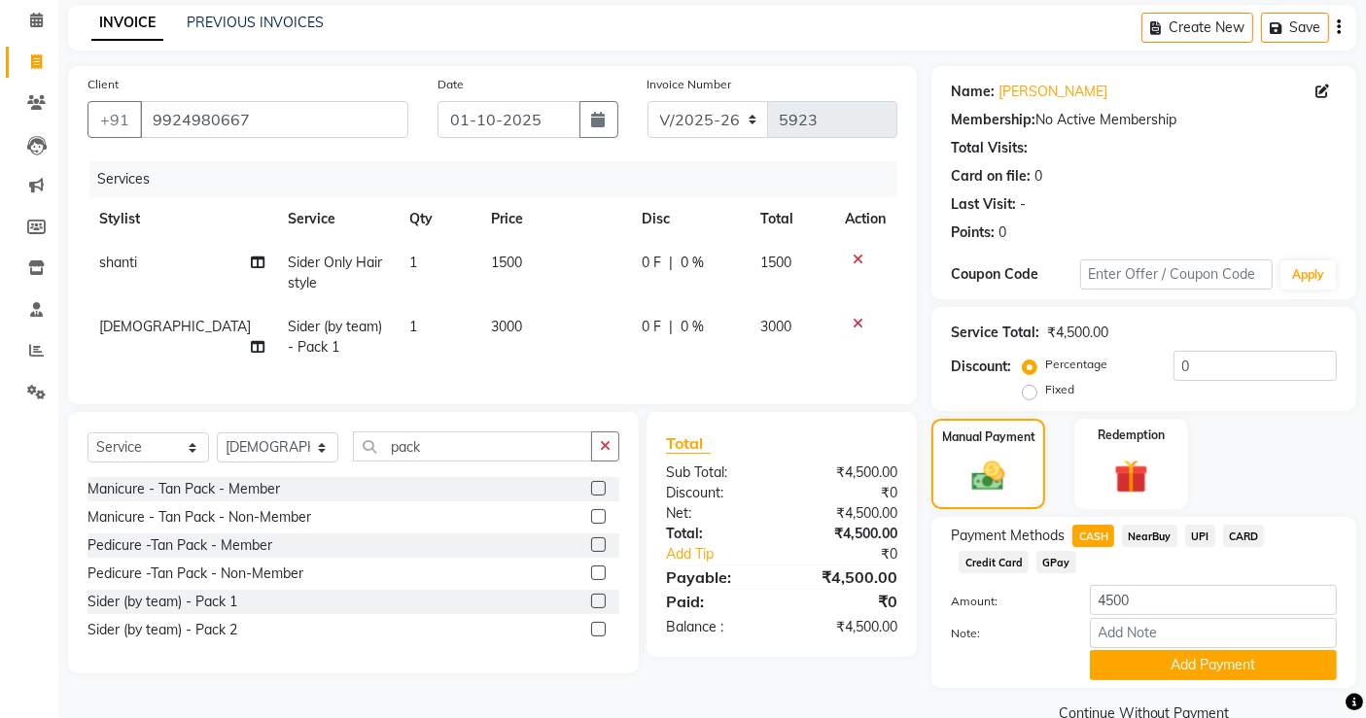
scroll to position [118, 0]
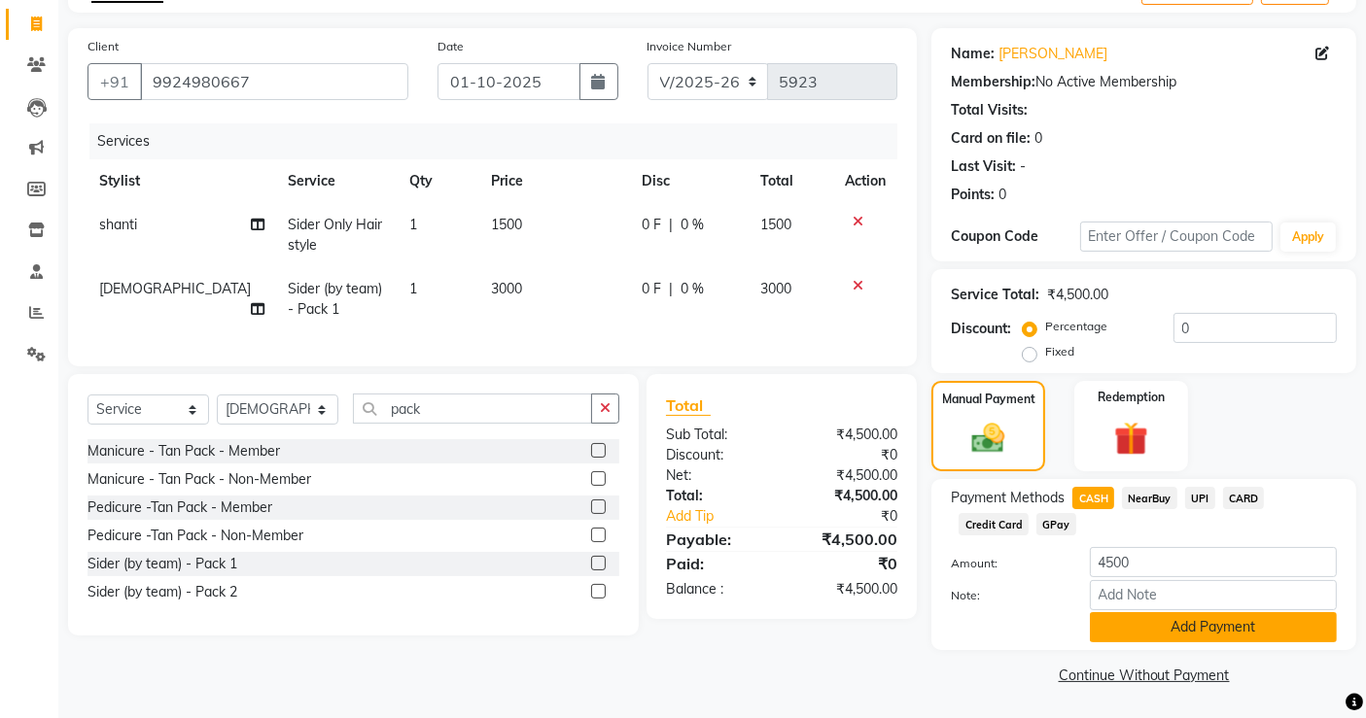
click at [1177, 621] on button "Add Payment" at bounding box center [1213, 627] width 247 height 30
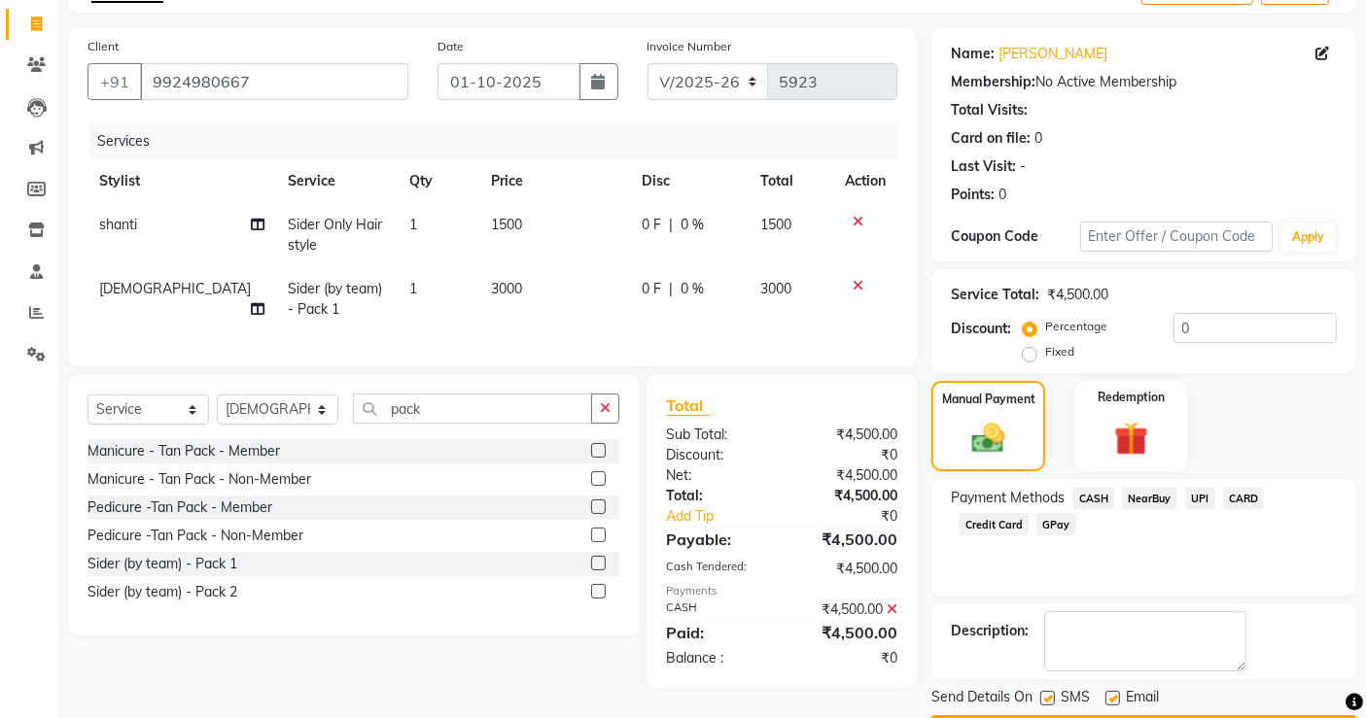
scroll to position [172, 0]
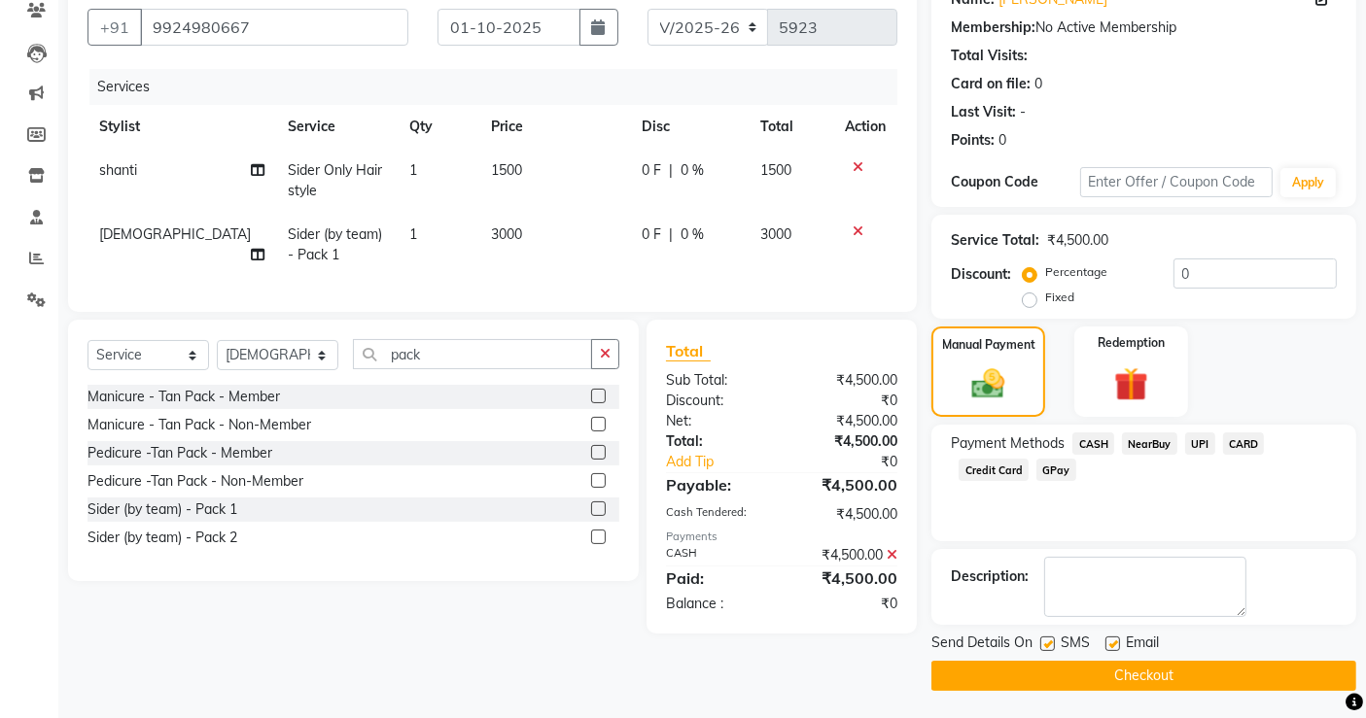
click at [1178, 672] on button "Checkout" at bounding box center [1143, 676] width 425 height 30
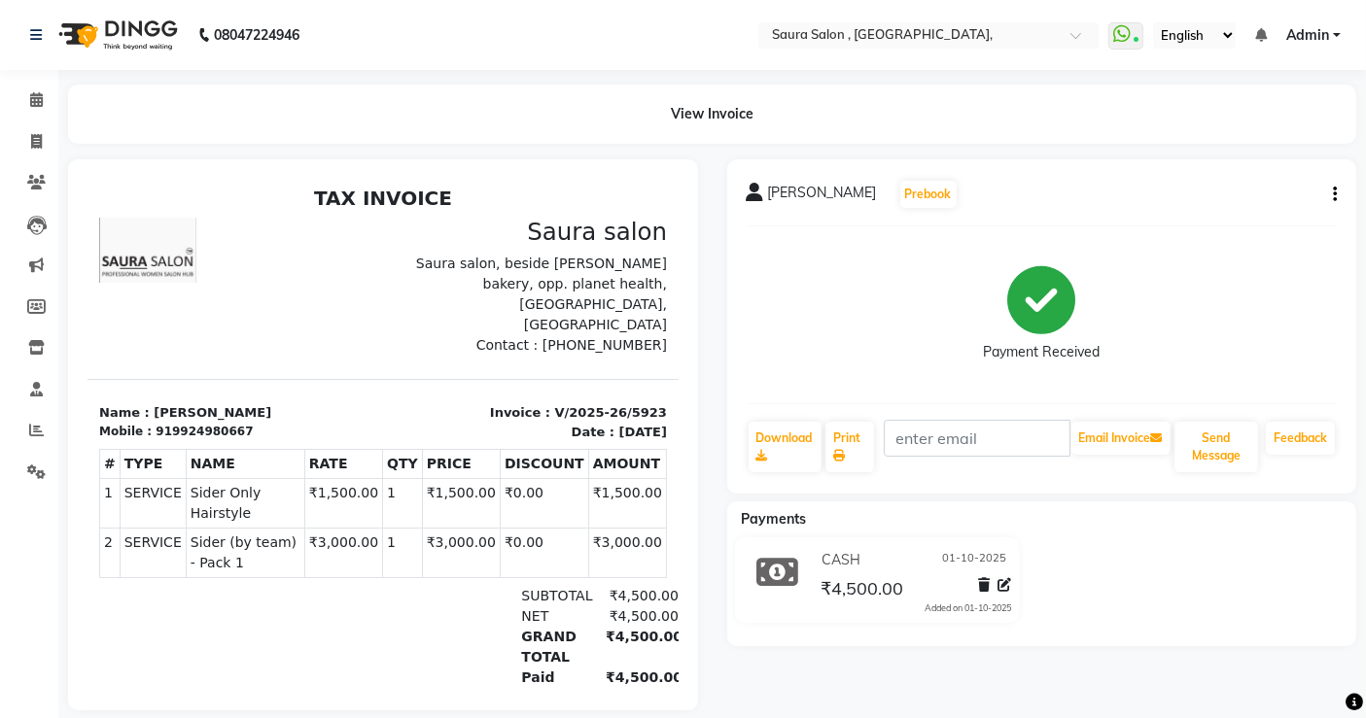
click at [1217, 662] on div "meeti patel Prebook Payment Received Download Print Email Invoice Send Message …" at bounding box center [1042, 434] width 659 height 551
click at [33, 139] on icon at bounding box center [36, 141] width 11 height 15
select select "6963"
select select "service"
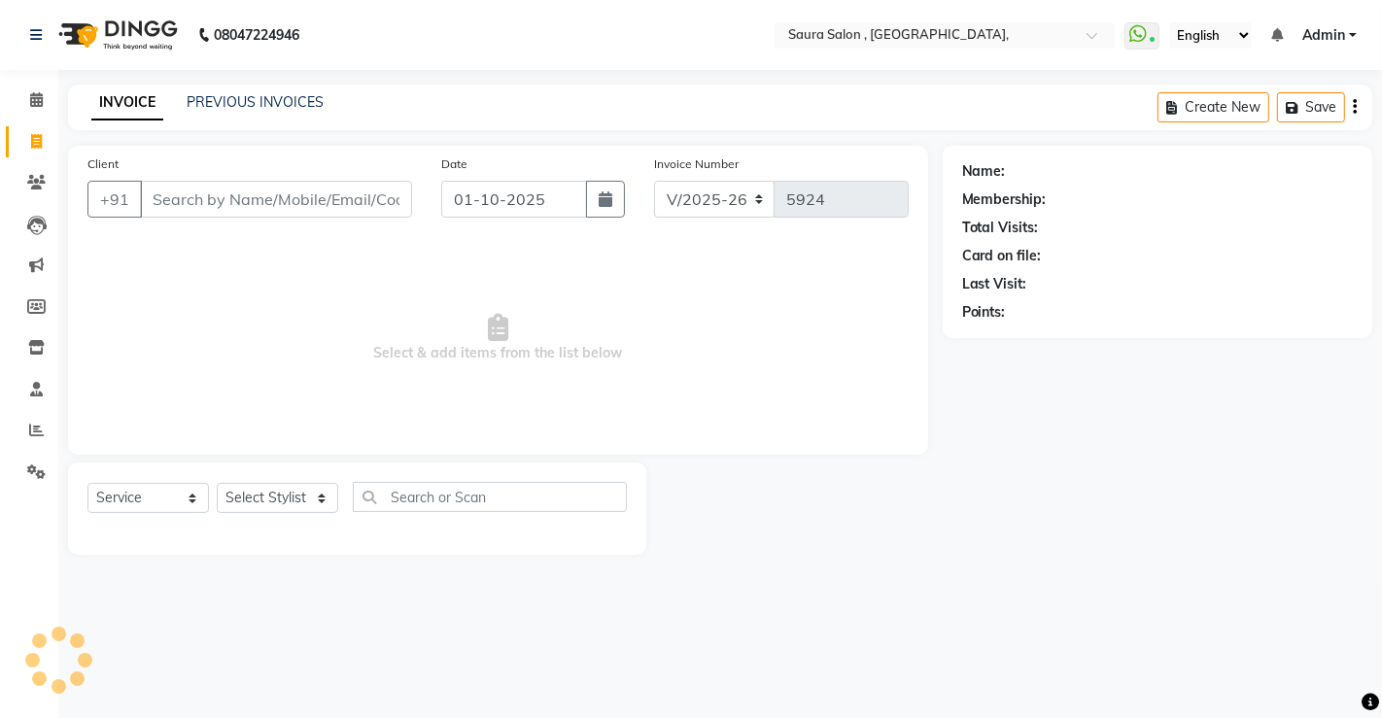
select select "57428"
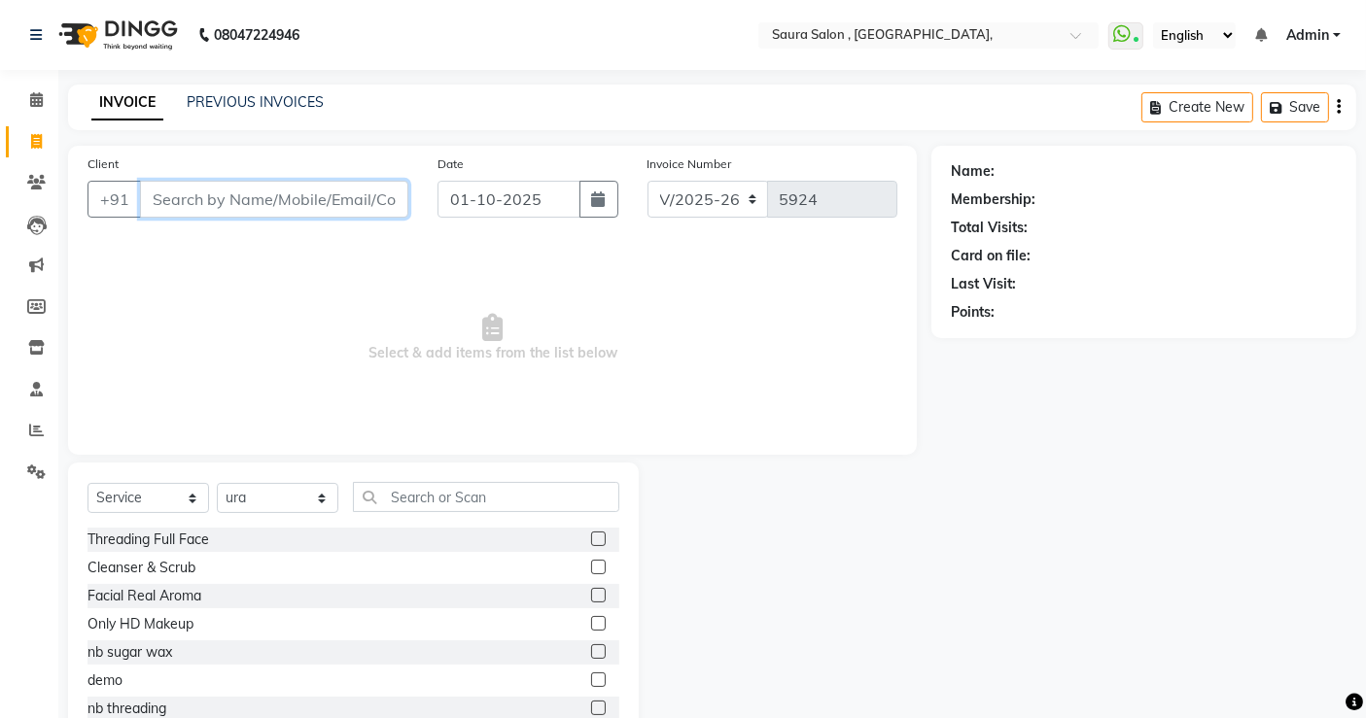
click at [189, 207] on input "Client" at bounding box center [274, 199] width 268 height 37
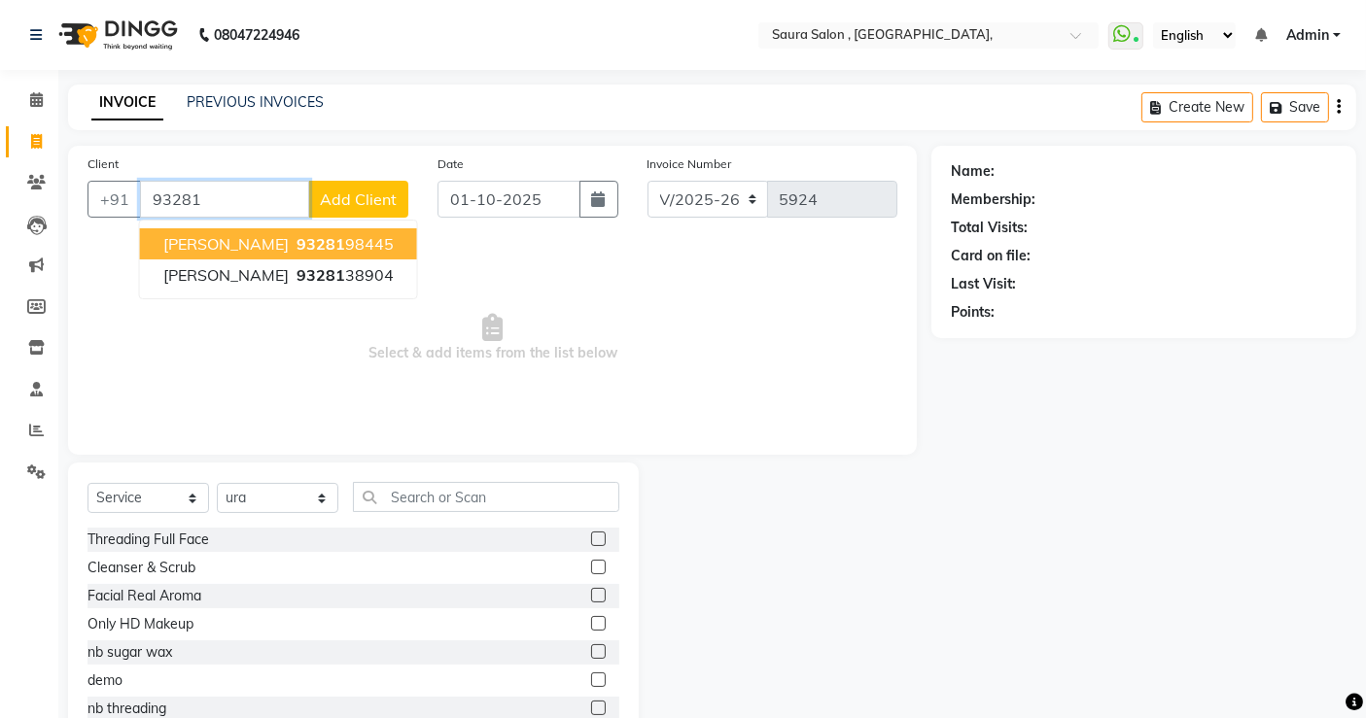
click at [277, 234] on span "roopa sukhadiya" at bounding box center [225, 243] width 125 height 19
type input "9328198445"
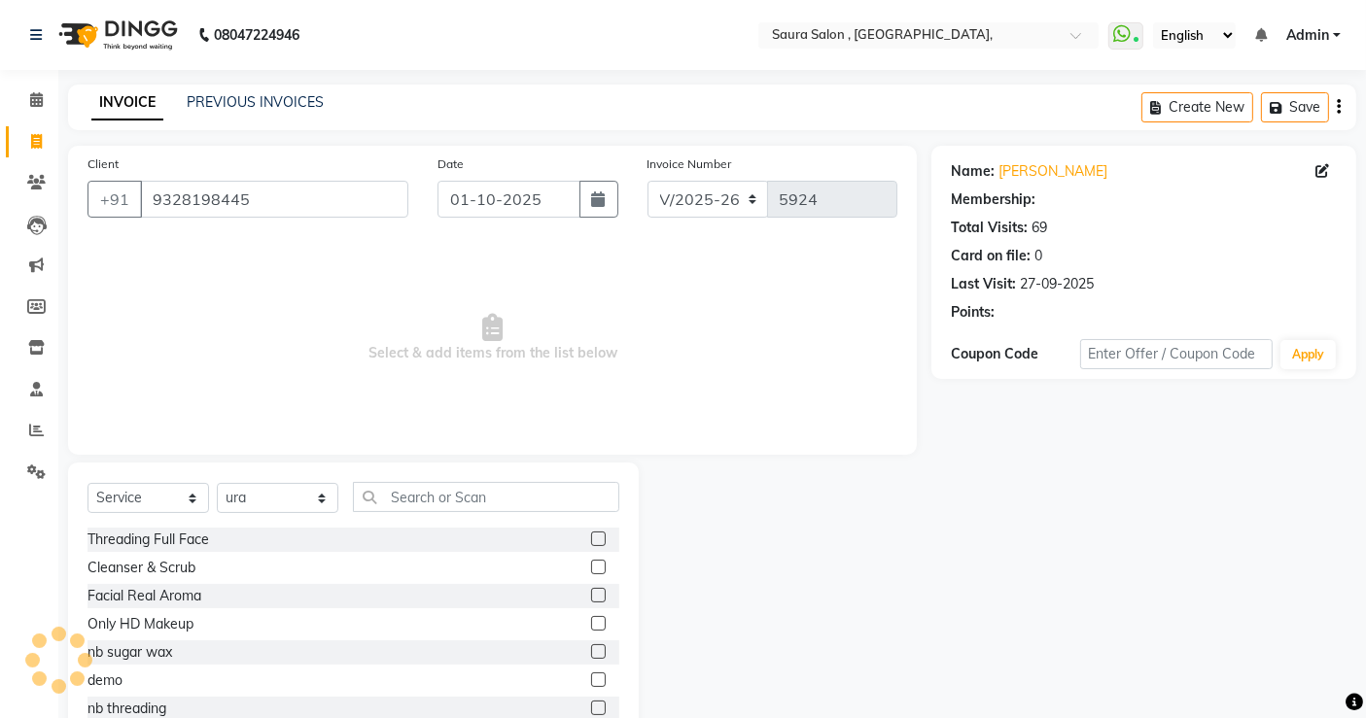
select select "1: Object"
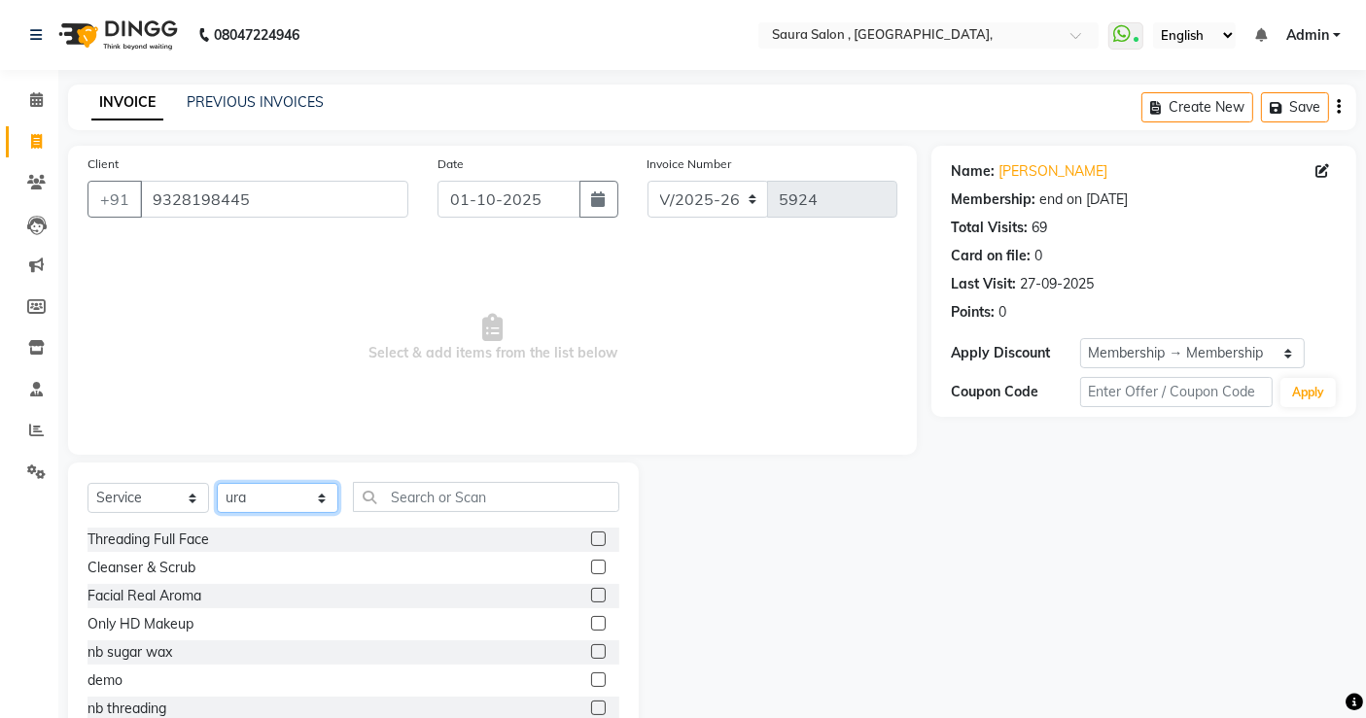
click at [295, 487] on select "Select Stylist archana asha [PERSON_NAME] deepika [PERSON_NAME] [PERSON_NAME] […" at bounding box center [278, 498] width 122 height 30
select select "56840"
click at [217, 483] on select "Select Stylist archana asha [PERSON_NAME] deepika [PERSON_NAME] [PERSON_NAME] […" at bounding box center [278, 498] width 122 height 30
click at [473, 504] on input "text" at bounding box center [486, 497] width 266 height 30
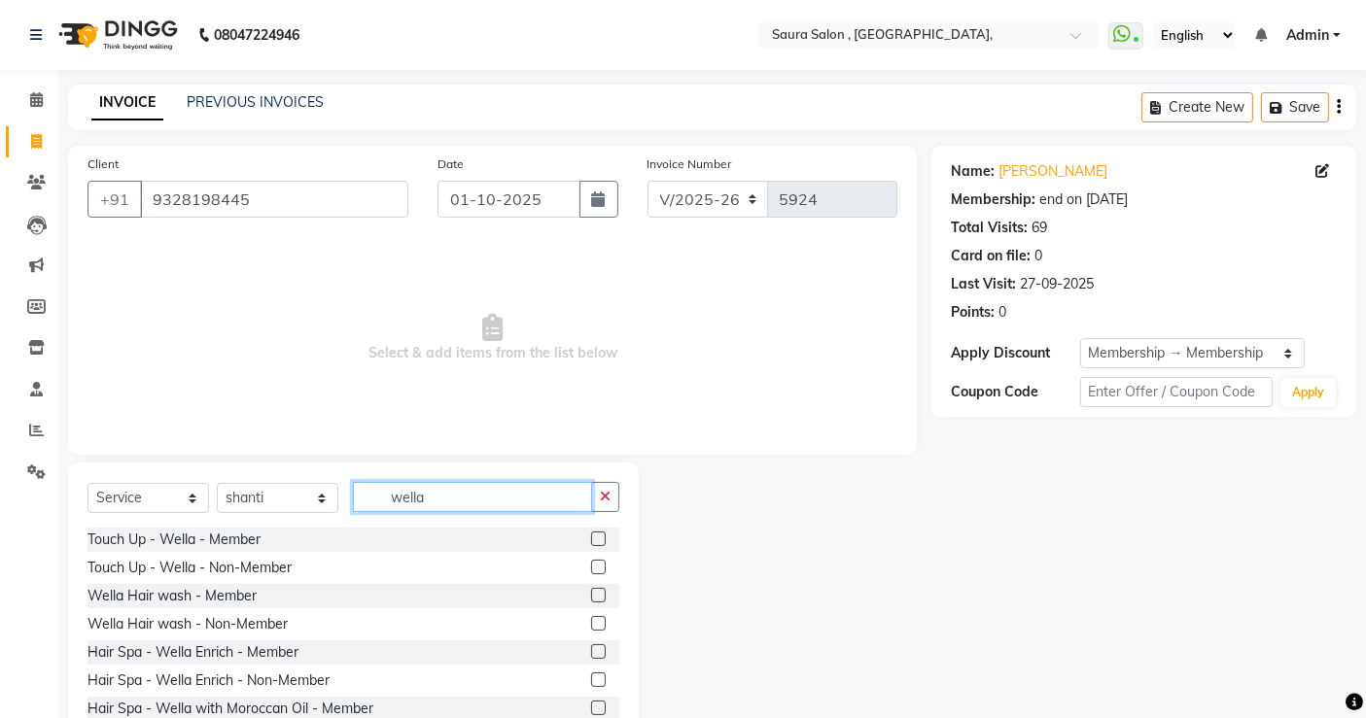
type input "wella"
click at [591, 595] on label at bounding box center [598, 595] width 15 height 15
click at [591, 595] on input "checkbox" at bounding box center [597, 596] width 13 height 13
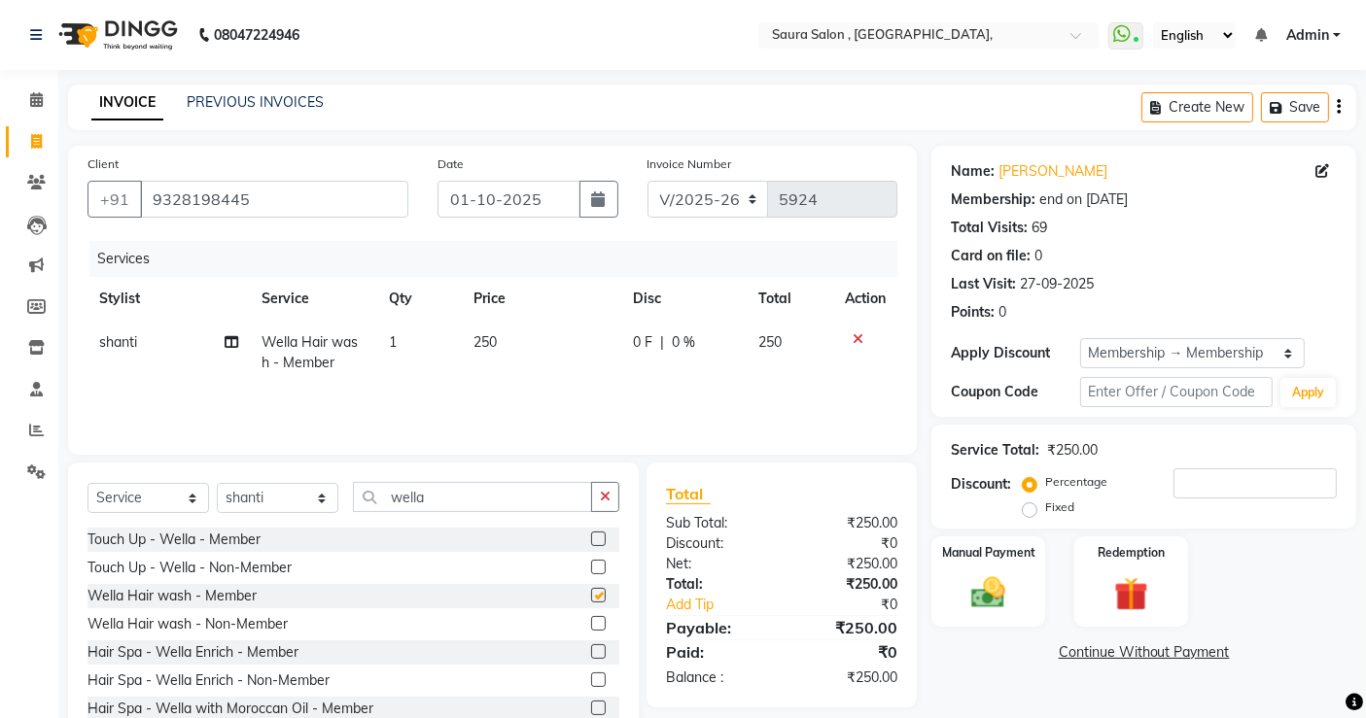
checkbox input "false"
click at [449, 489] on input "wella" at bounding box center [472, 497] width 239 height 30
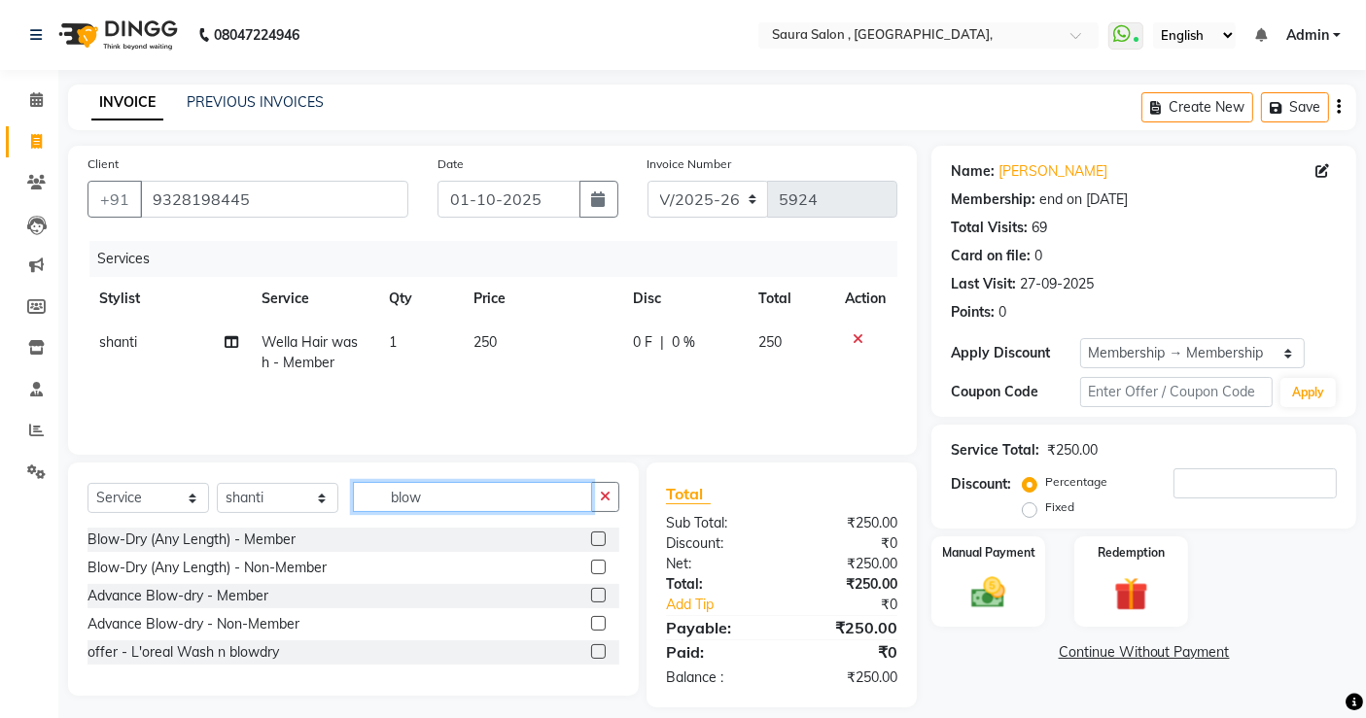
type input "blow"
click at [596, 537] on label at bounding box center [598, 539] width 15 height 15
click at [596, 537] on input "checkbox" at bounding box center [597, 540] width 13 height 13
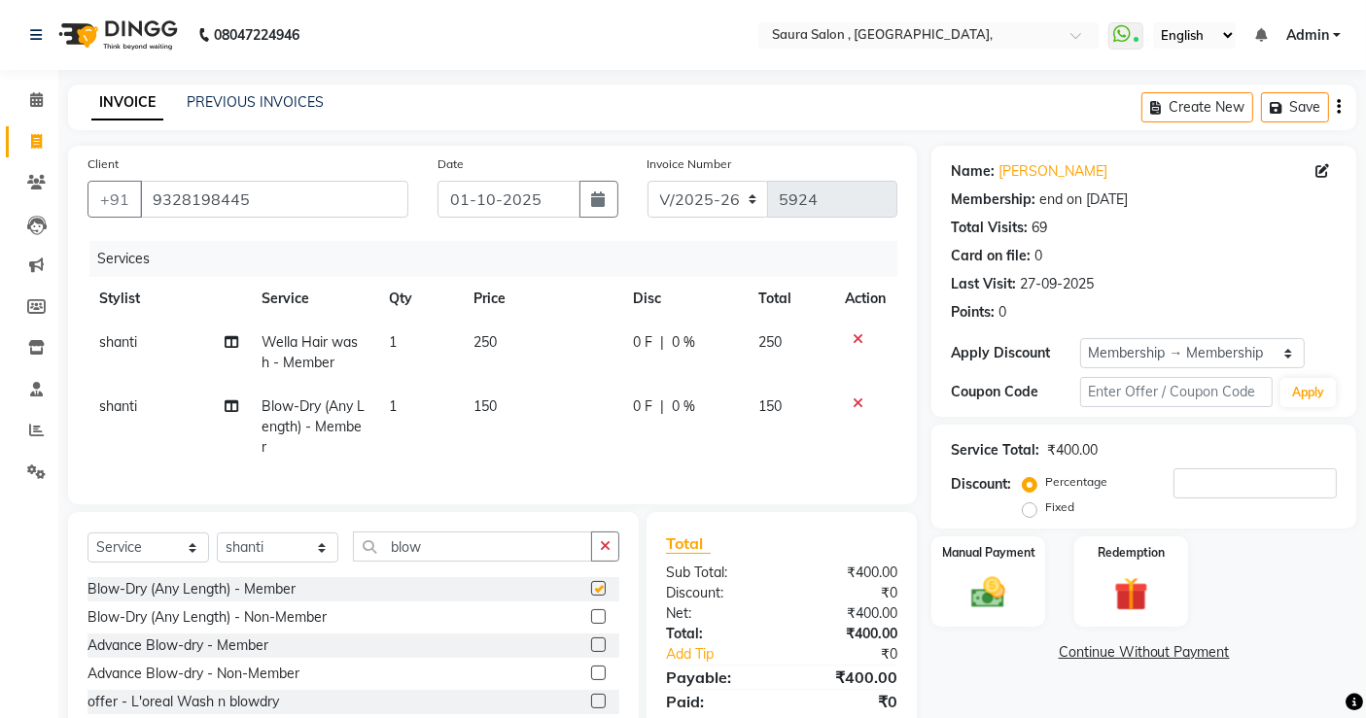
checkbox input "false"
click at [951, 566] on div "Manual Payment" at bounding box center [988, 582] width 118 height 95
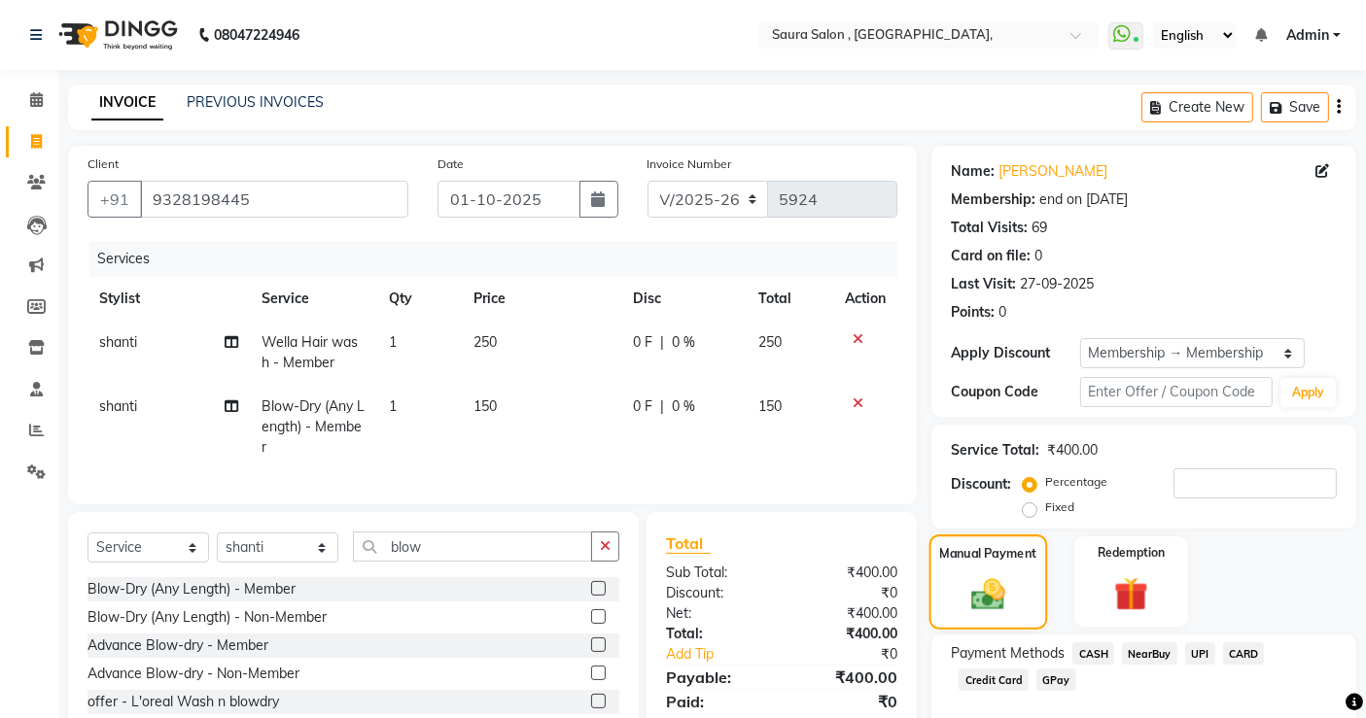
scroll to position [101, 0]
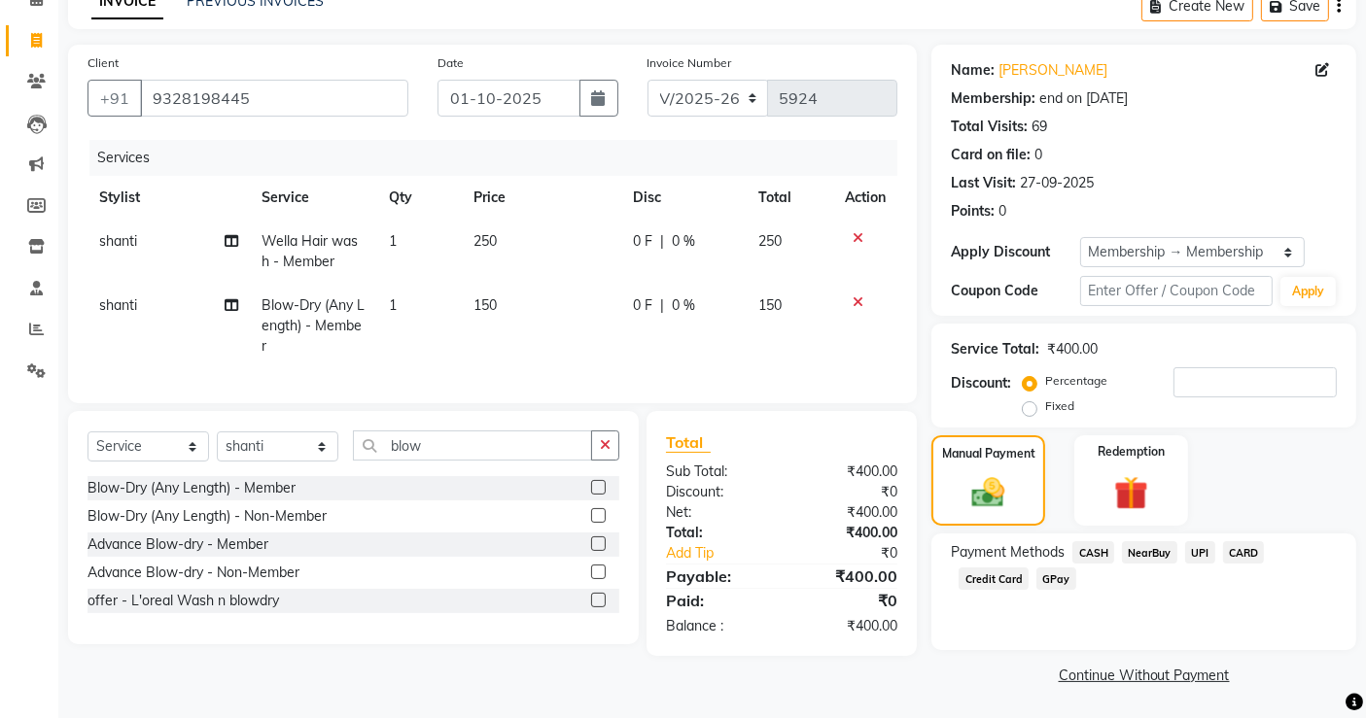
click at [1202, 550] on span "UPI" at bounding box center [1200, 552] width 30 height 22
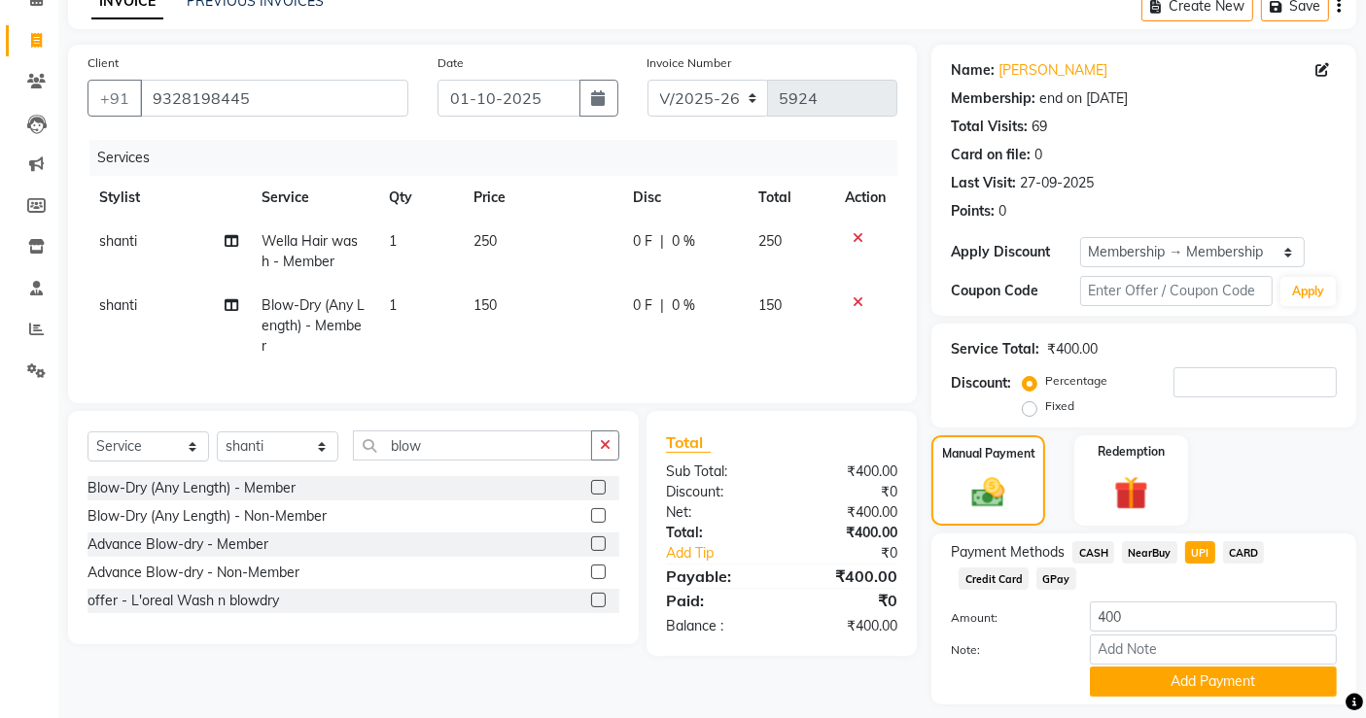
scroll to position [156, 0]
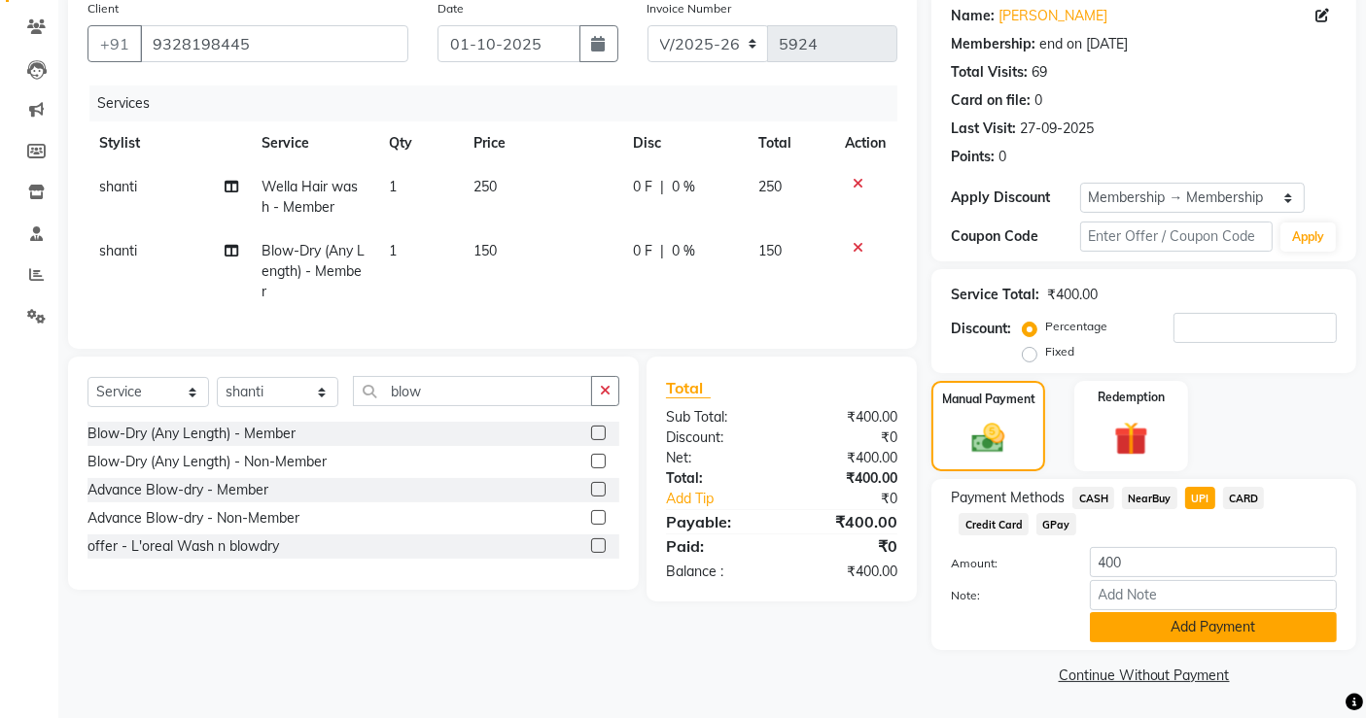
click at [1235, 626] on button "Add Payment" at bounding box center [1213, 627] width 247 height 30
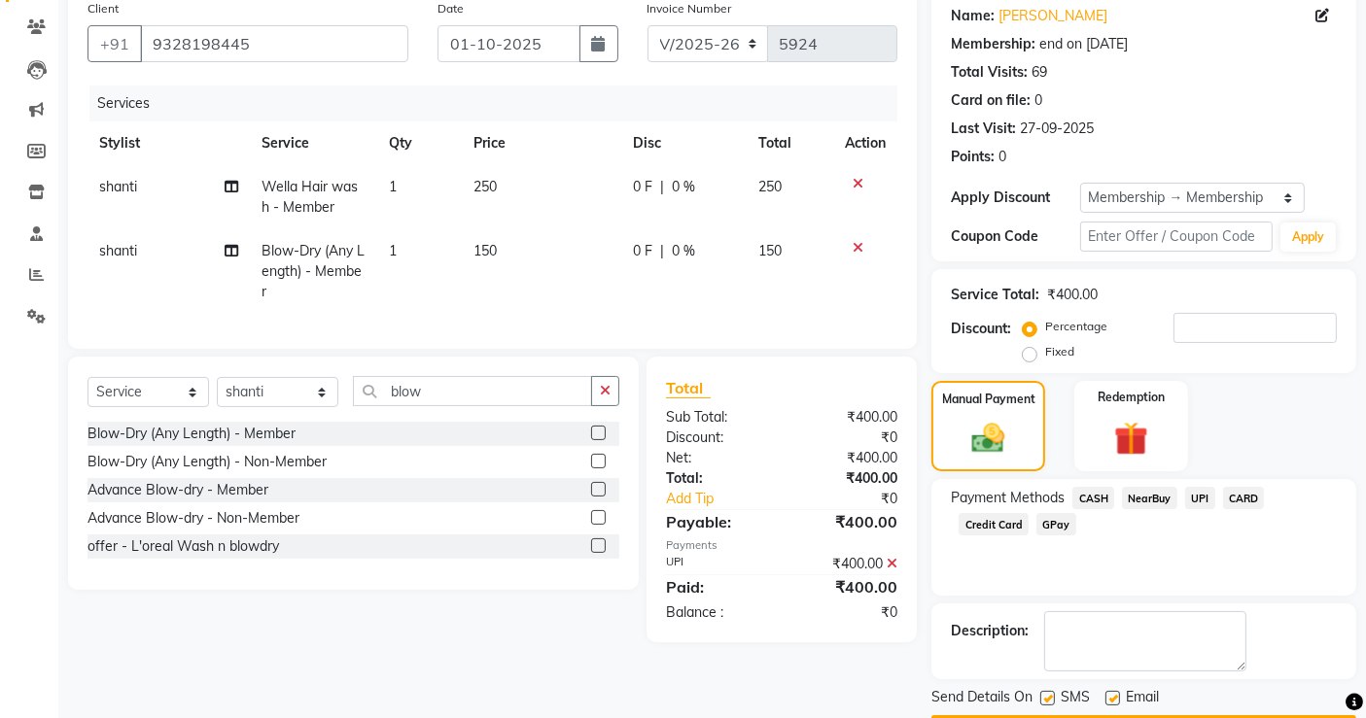
scroll to position [211, 0]
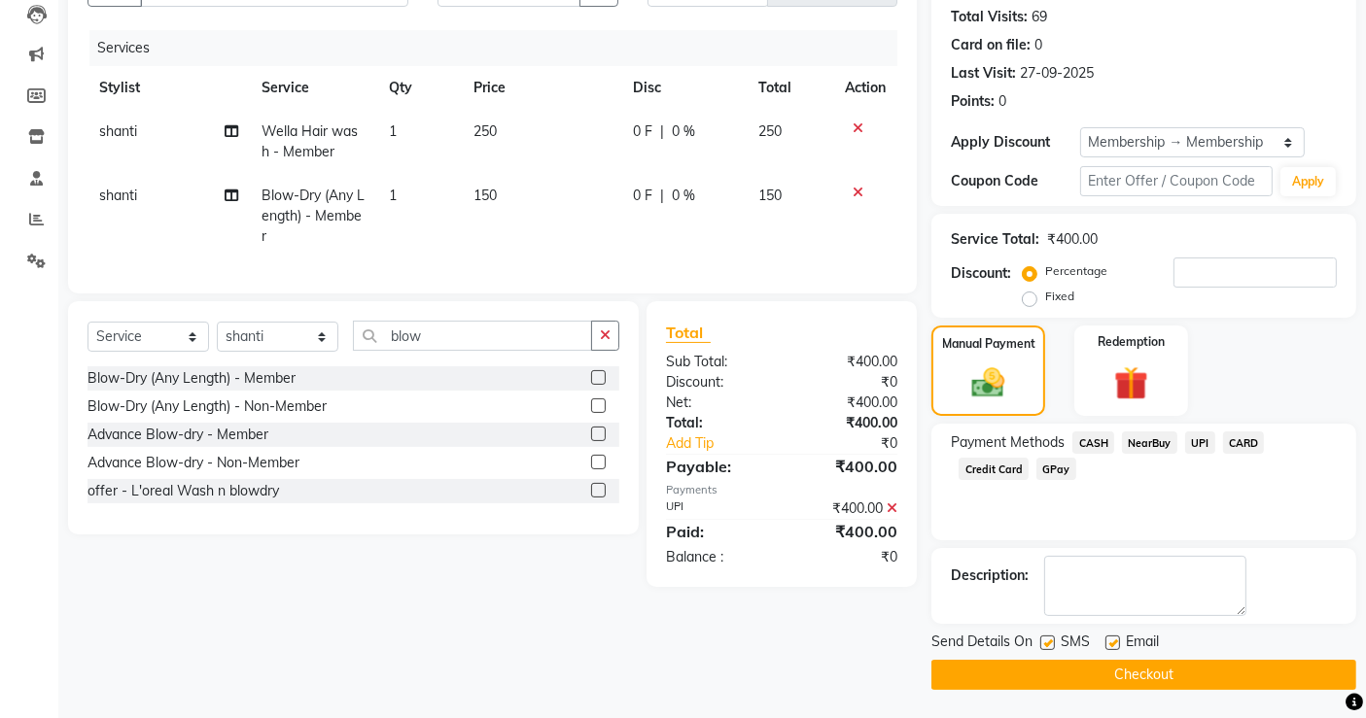
click at [1195, 681] on button "Checkout" at bounding box center [1143, 675] width 425 height 30
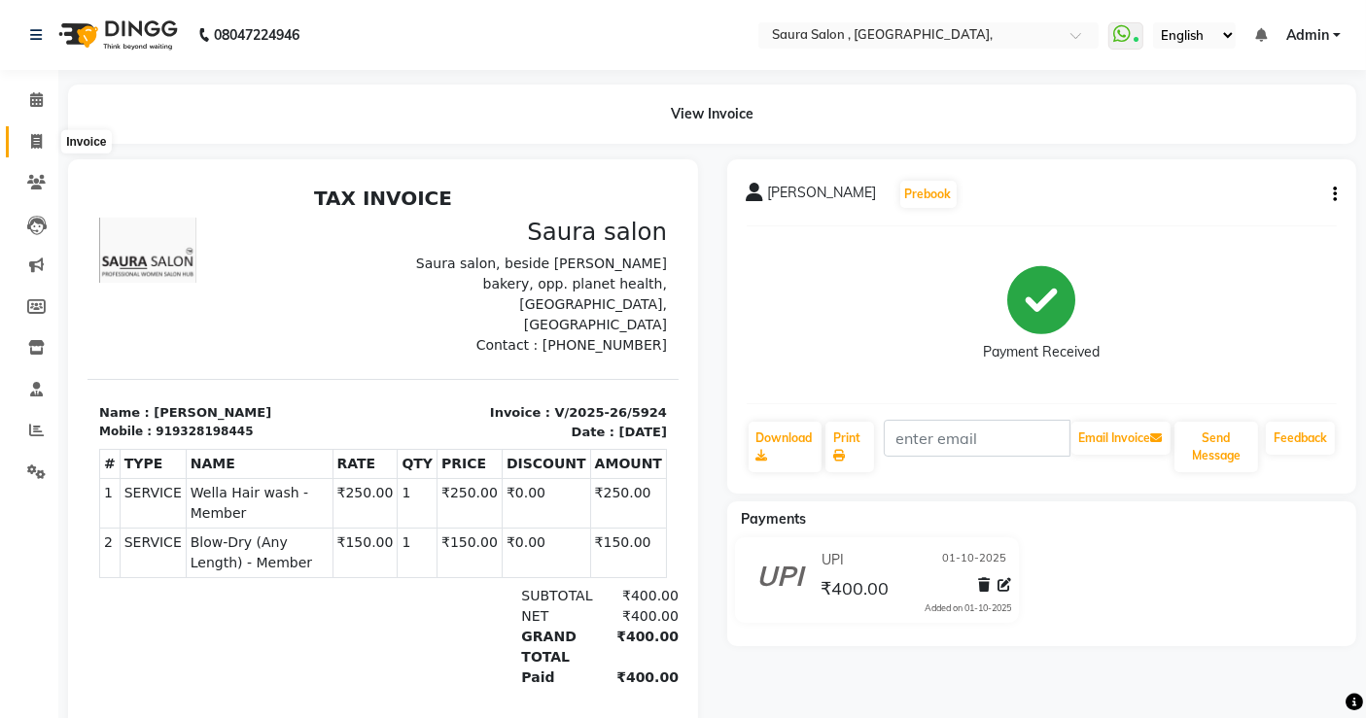
click at [33, 138] on icon at bounding box center [36, 141] width 11 height 15
select select "service"
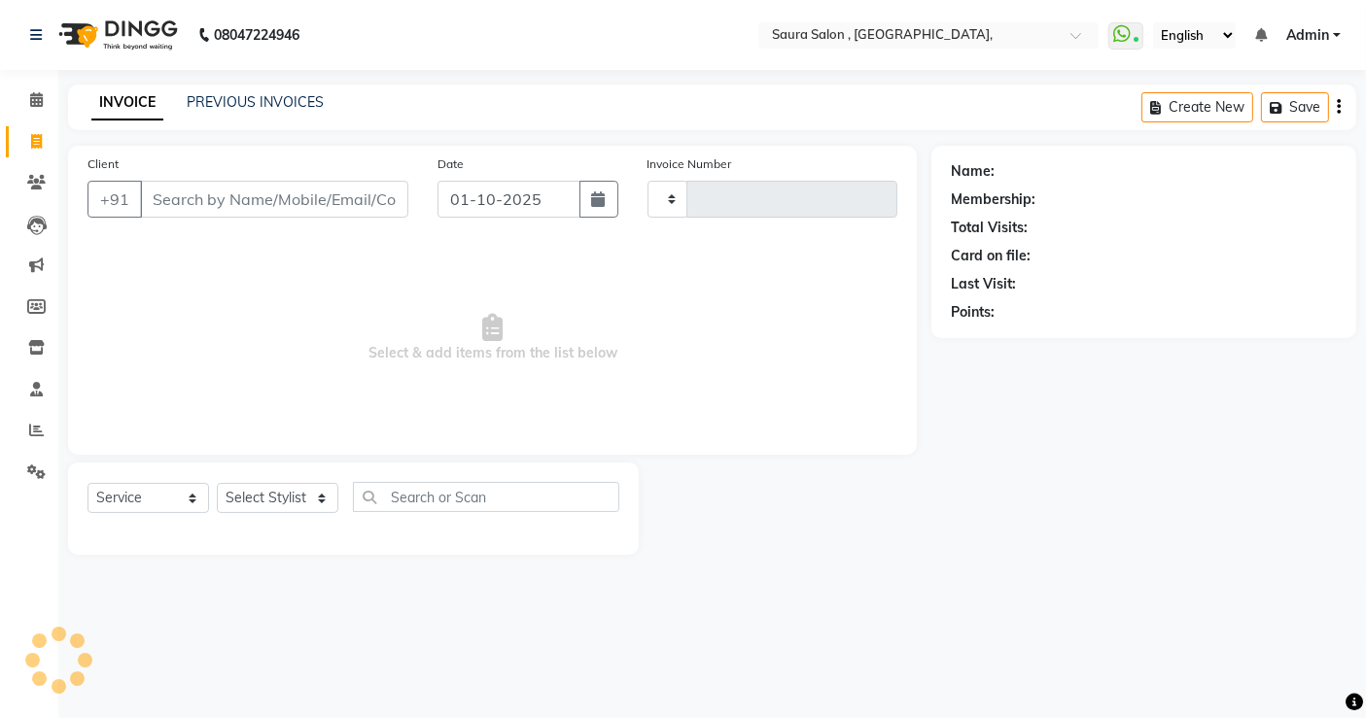
type input "5925"
click at [225, 185] on input "Client" at bounding box center [276, 199] width 272 height 37
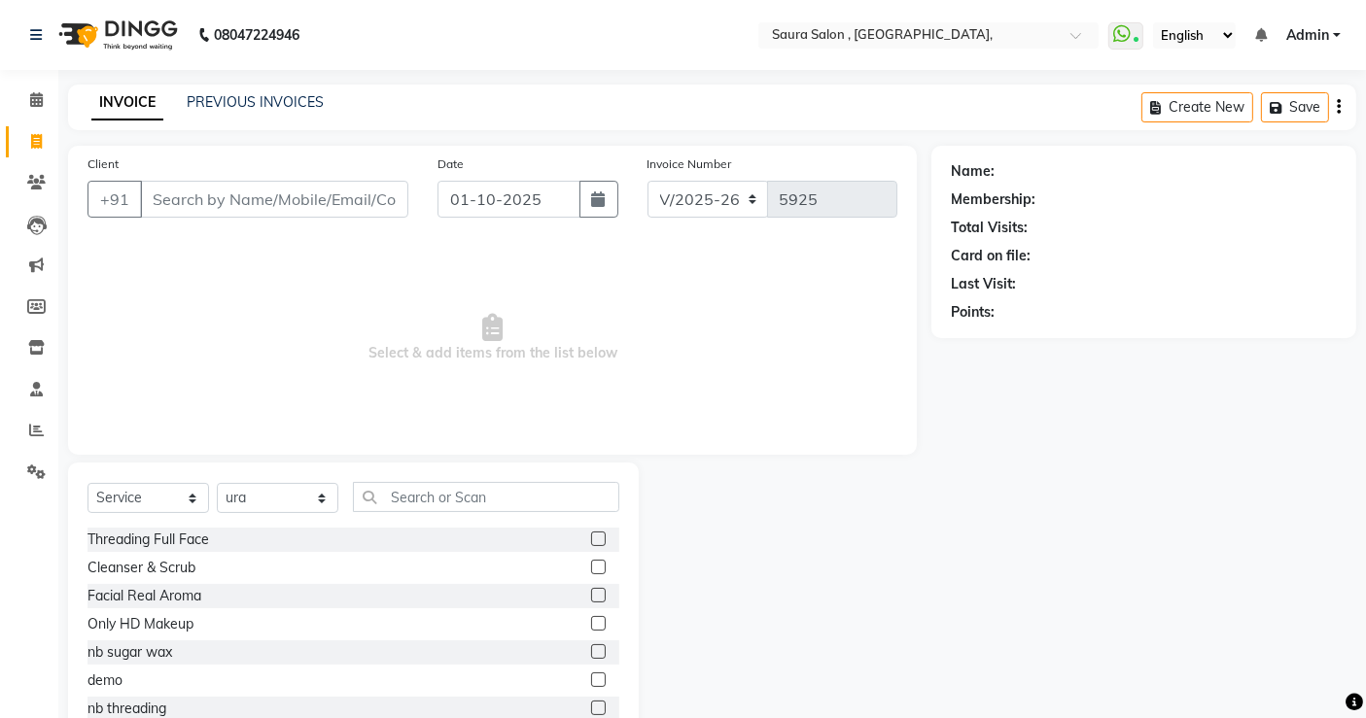
click at [233, 209] on input "Client" at bounding box center [274, 199] width 268 height 37
click at [171, 198] on input "9284577724" at bounding box center [224, 199] width 169 height 37
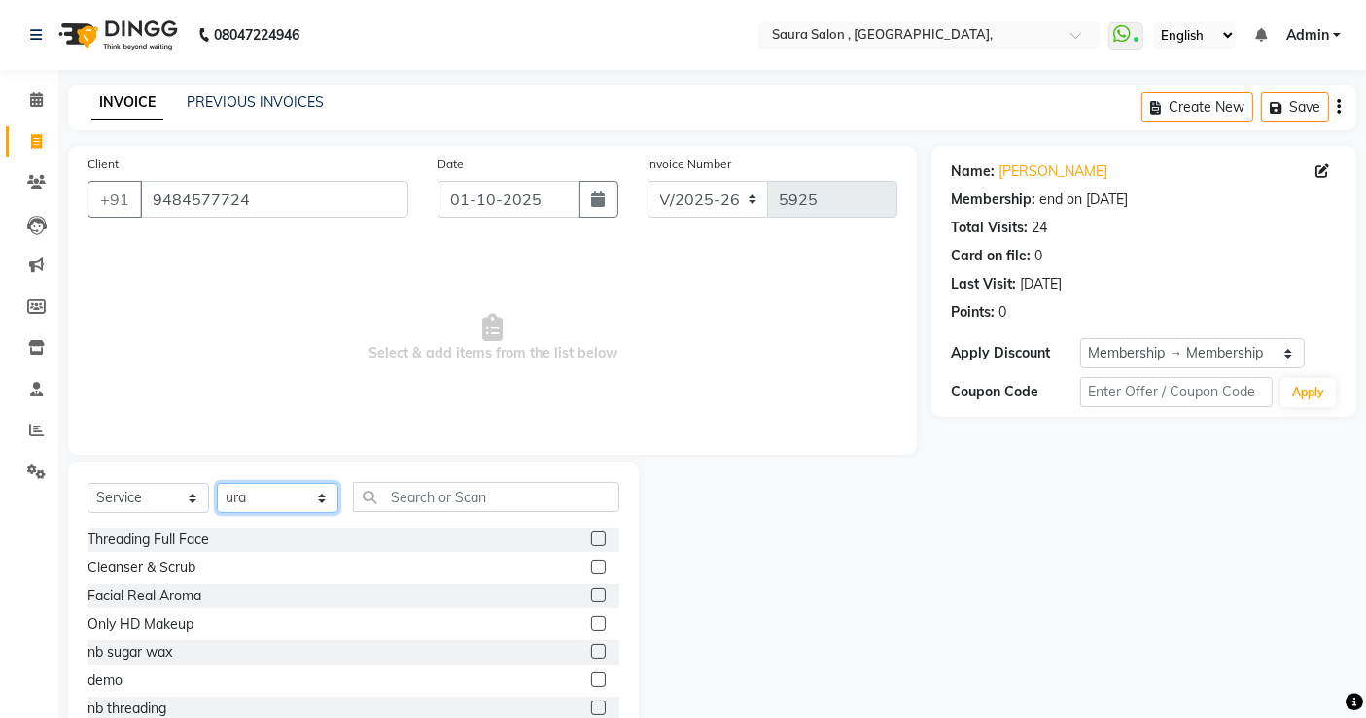
click at [262, 487] on select "Select Stylist archana asha [PERSON_NAME] deepika [PERSON_NAME] [PERSON_NAME] […" at bounding box center [278, 498] width 122 height 30
click at [217, 483] on select "Select Stylist archana asha [PERSON_NAME] deepika [PERSON_NAME] [PERSON_NAME] […" at bounding box center [278, 498] width 122 height 30
click at [410, 489] on input "text" at bounding box center [486, 497] width 266 height 30
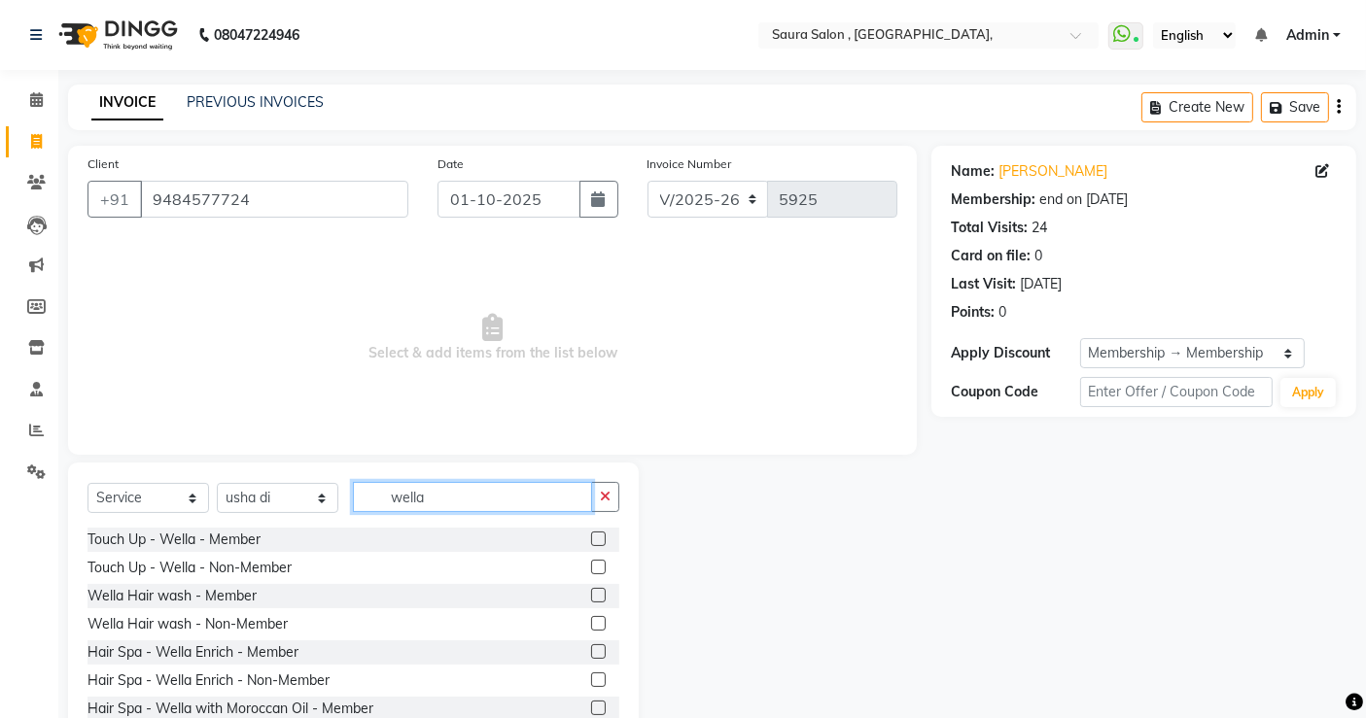
click at [462, 506] on input "wella" at bounding box center [472, 497] width 239 height 30
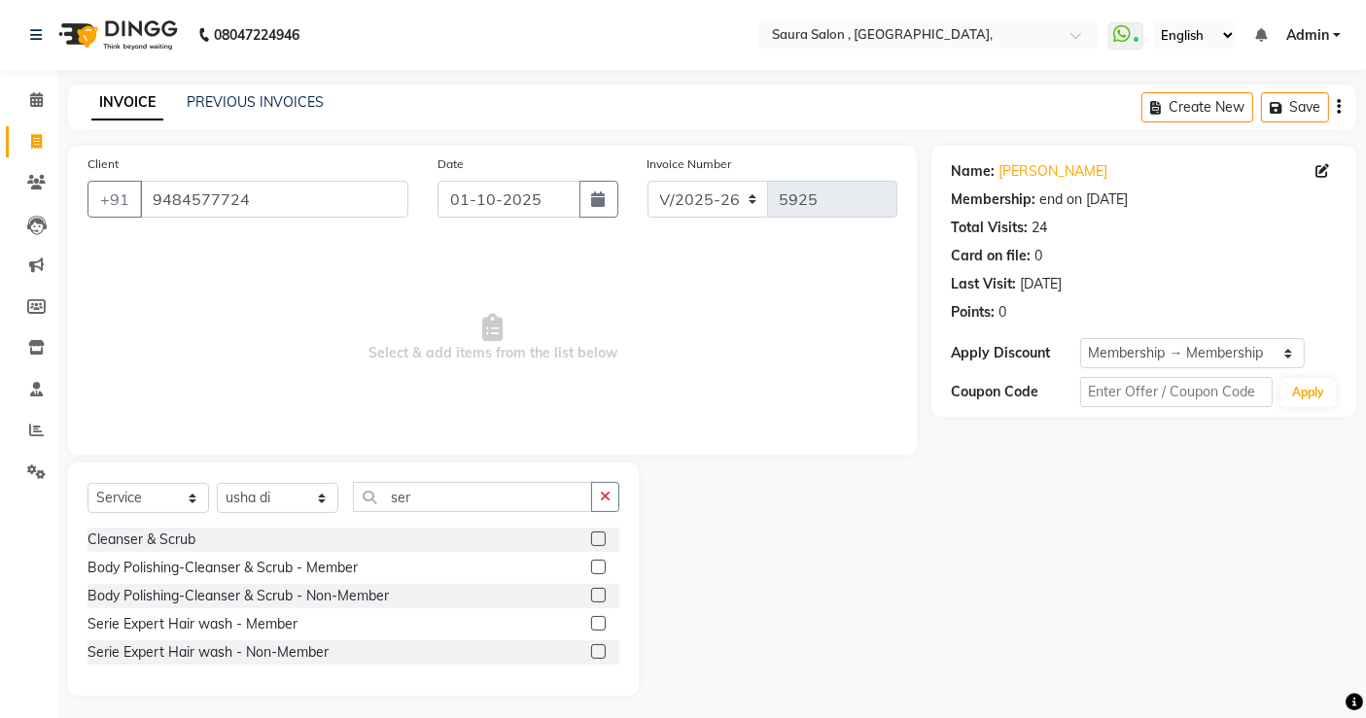
click at [597, 626] on label at bounding box center [598, 623] width 15 height 15
click at [597, 626] on input "checkbox" at bounding box center [597, 624] width 13 height 13
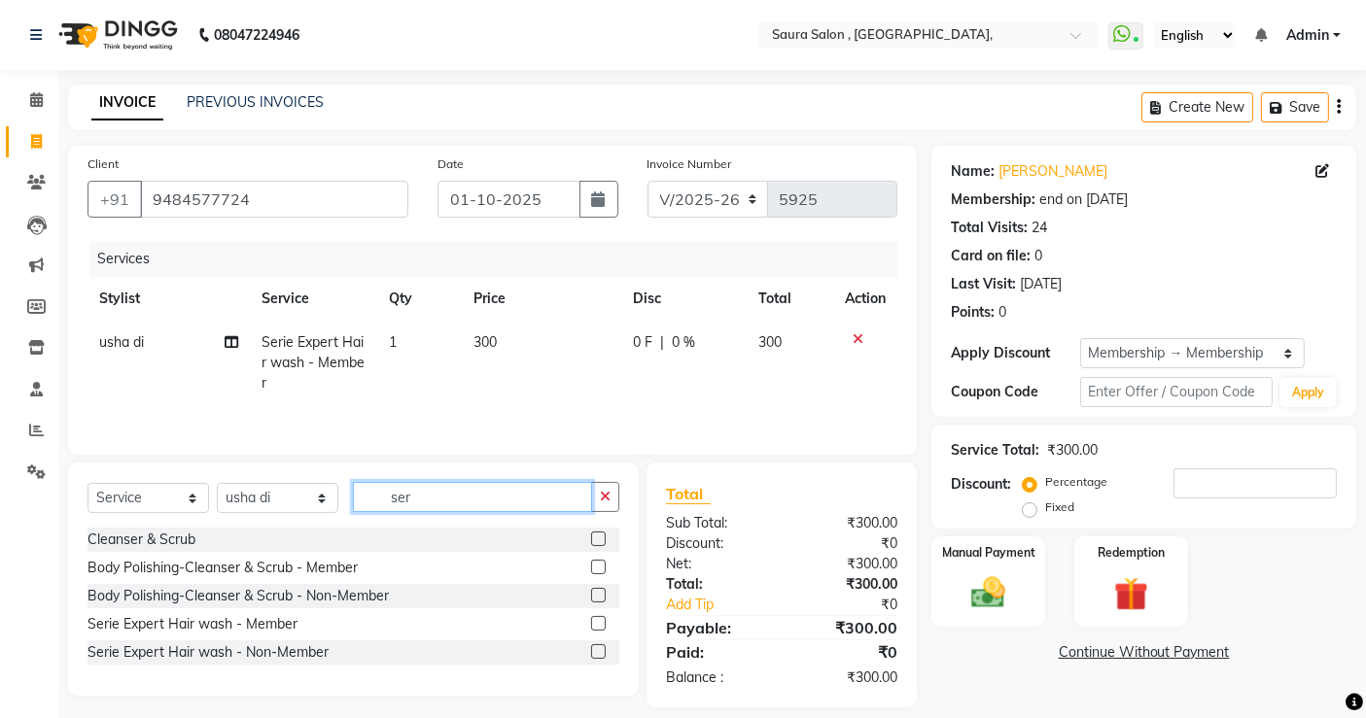
click at [494, 496] on input "ser" at bounding box center [472, 497] width 239 height 30
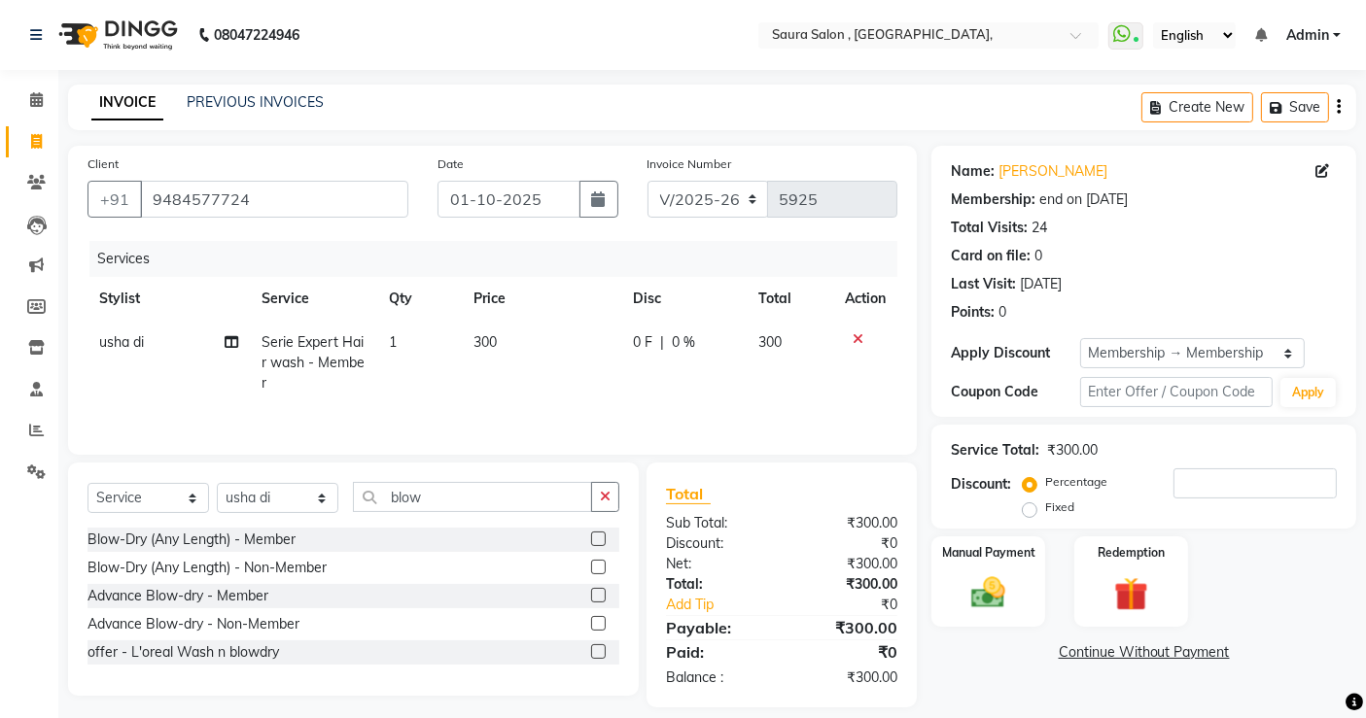
click at [599, 541] on label at bounding box center [598, 539] width 15 height 15
click at [599, 541] on input "checkbox" at bounding box center [597, 540] width 13 height 13
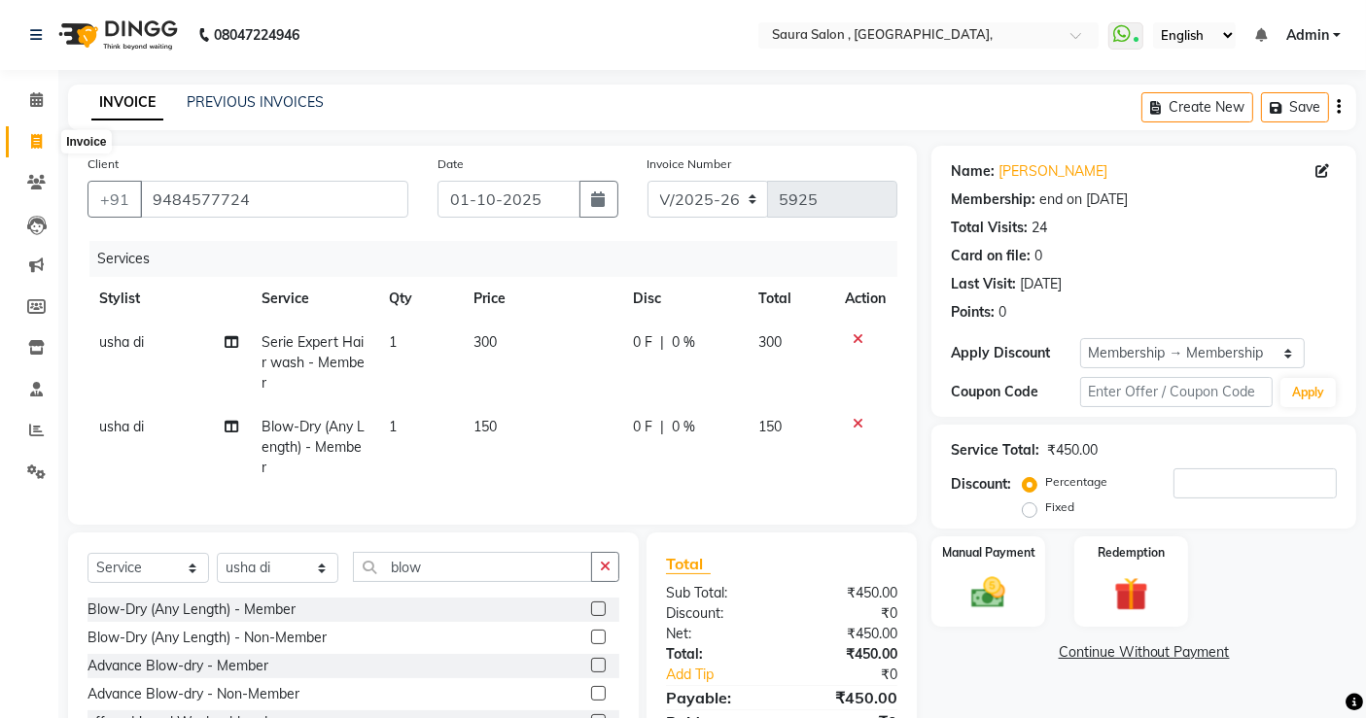
click at [46, 134] on span at bounding box center [36, 142] width 34 height 22
click at [996, 590] on img at bounding box center [988, 593] width 58 height 41
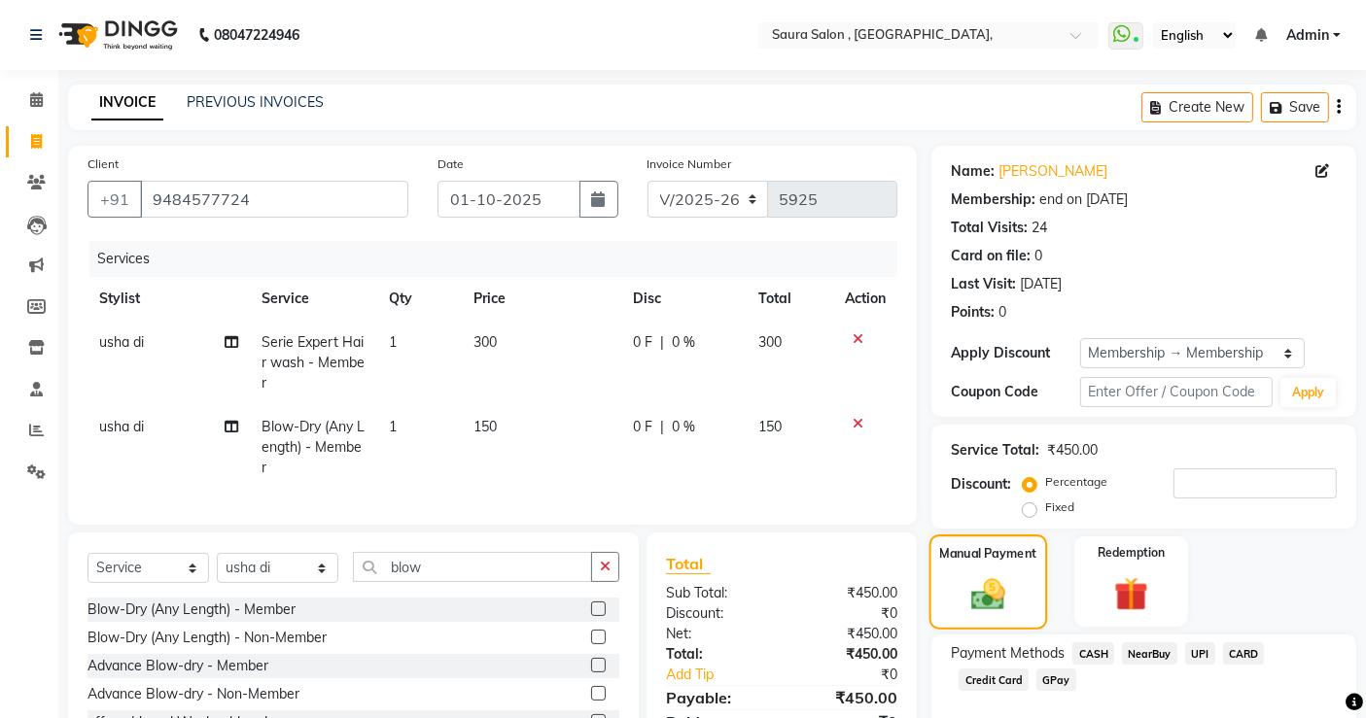
scroll to position [103, 0]
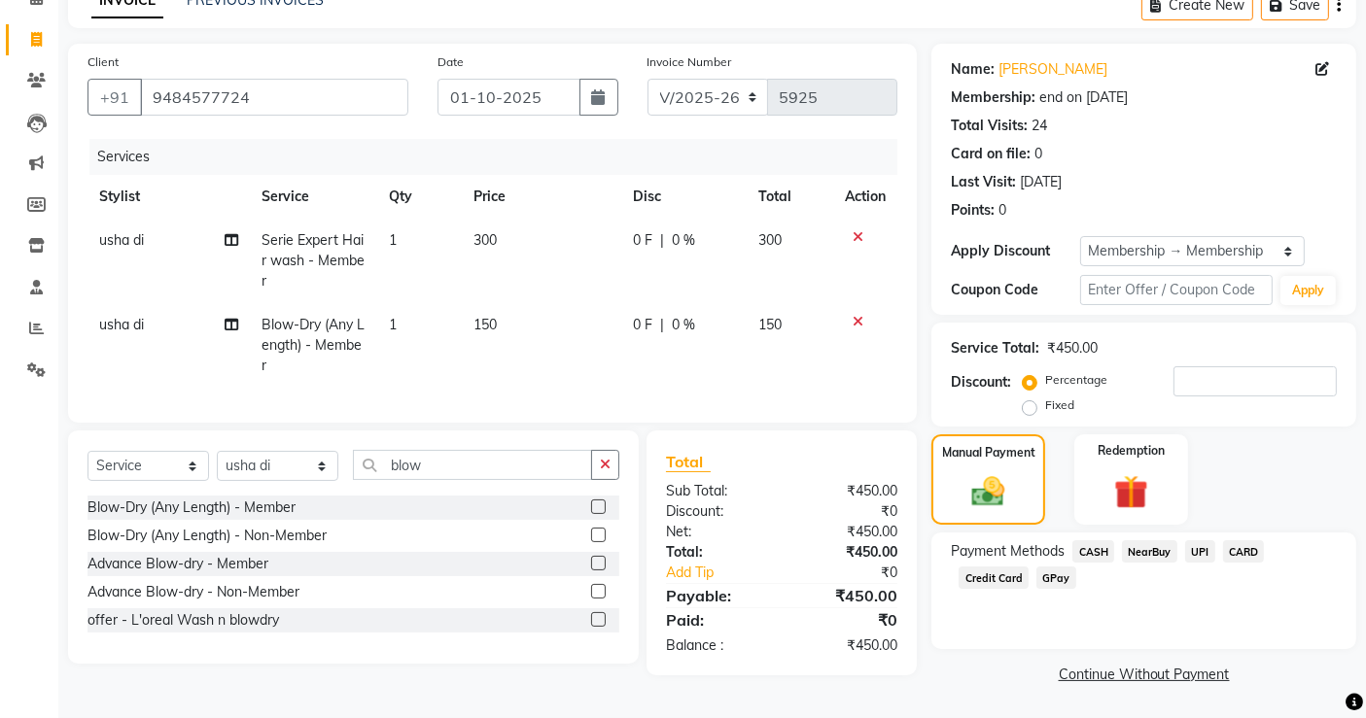
click at [1099, 551] on span "CASH" at bounding box center [1093, 552] width 42 height 22
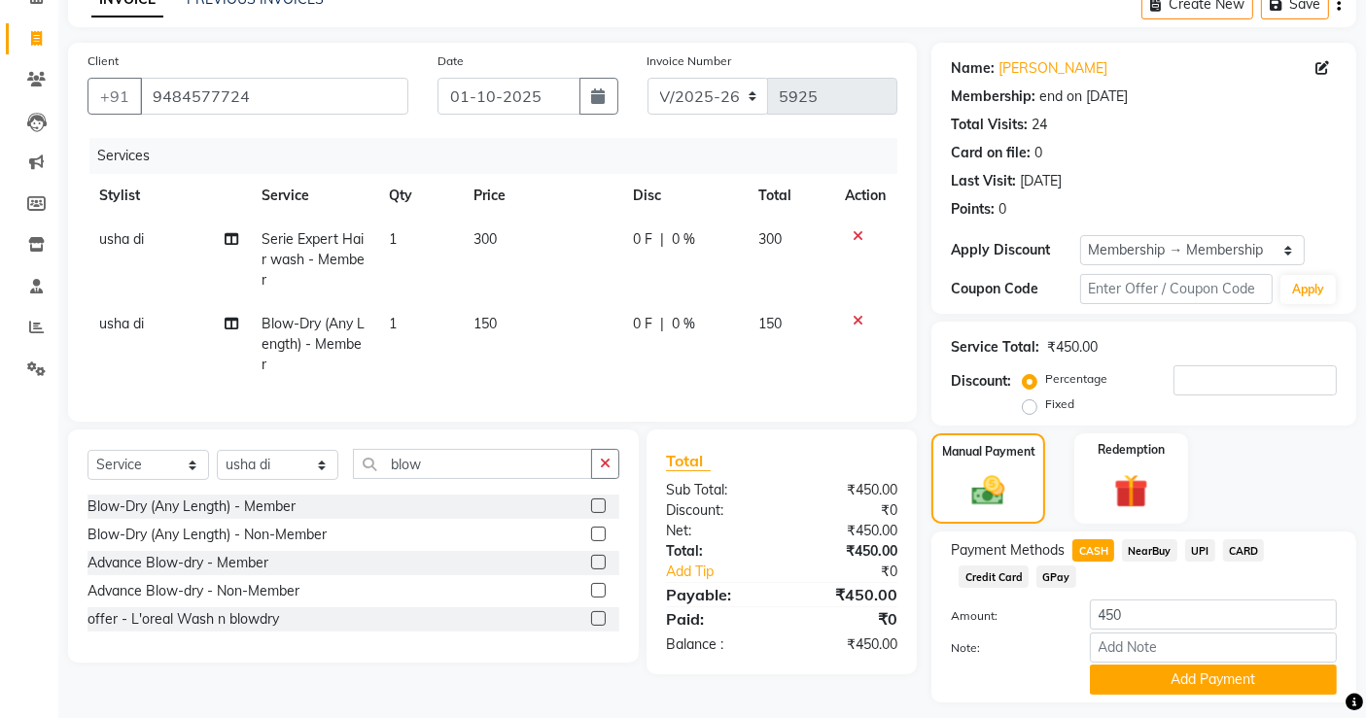
scroll to position [156, 0]
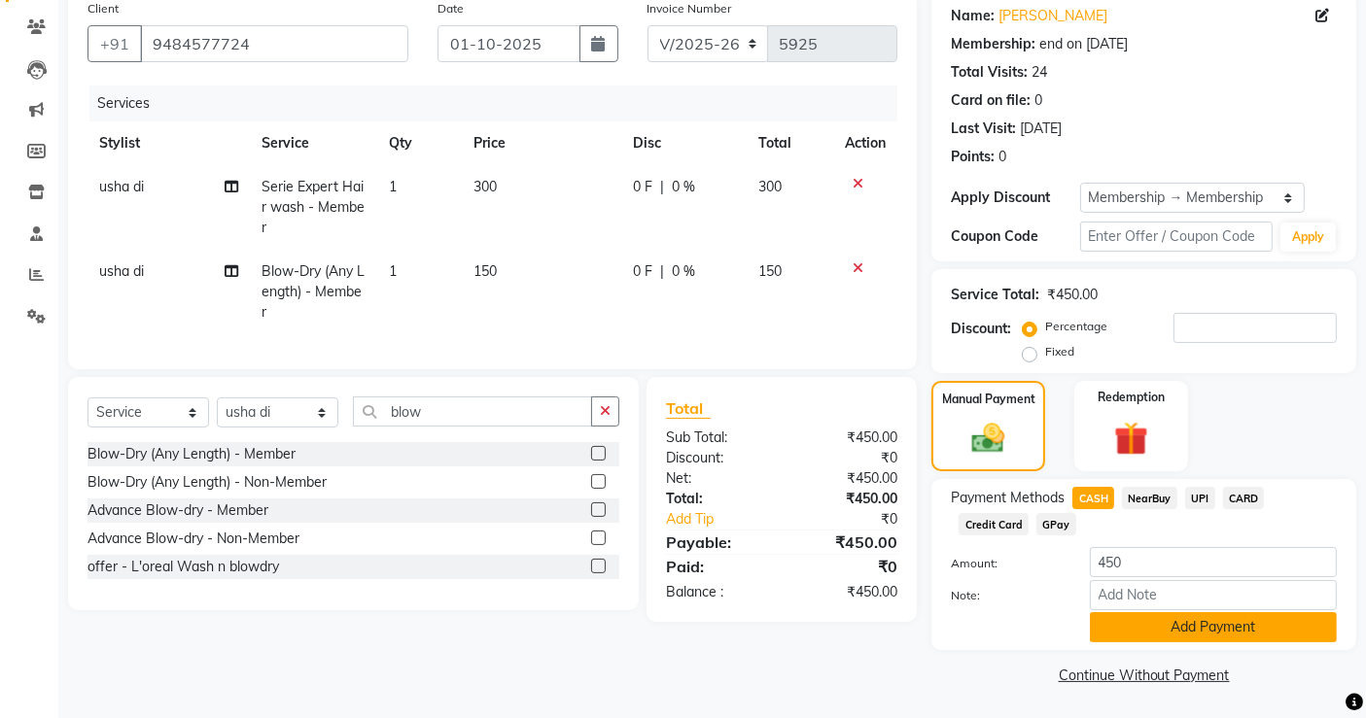
click at [1152, 629] on button "Add Payment" at bounding box center [1213, 627] width 247 height 30
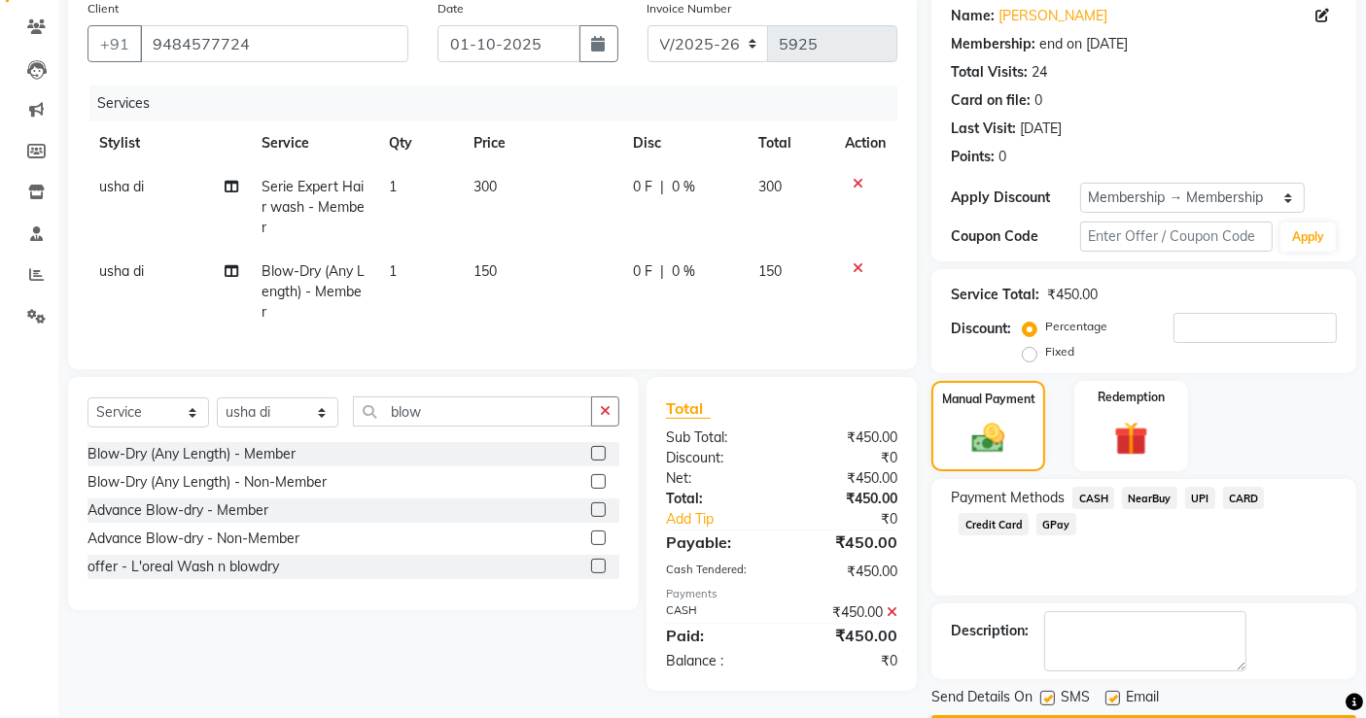
scroll to position [211, 0]
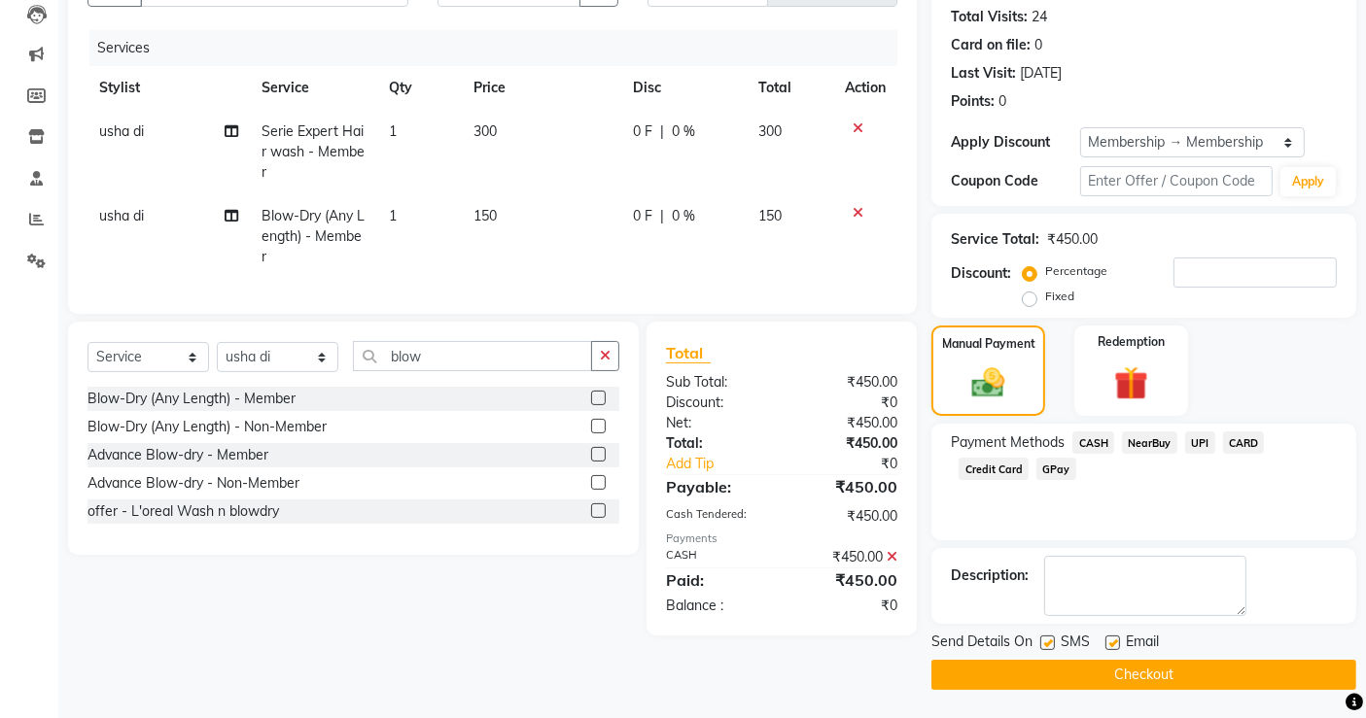
click at [1172, 676] on button "Checkout" at bounding box center [1143, 675] width 425 height 30
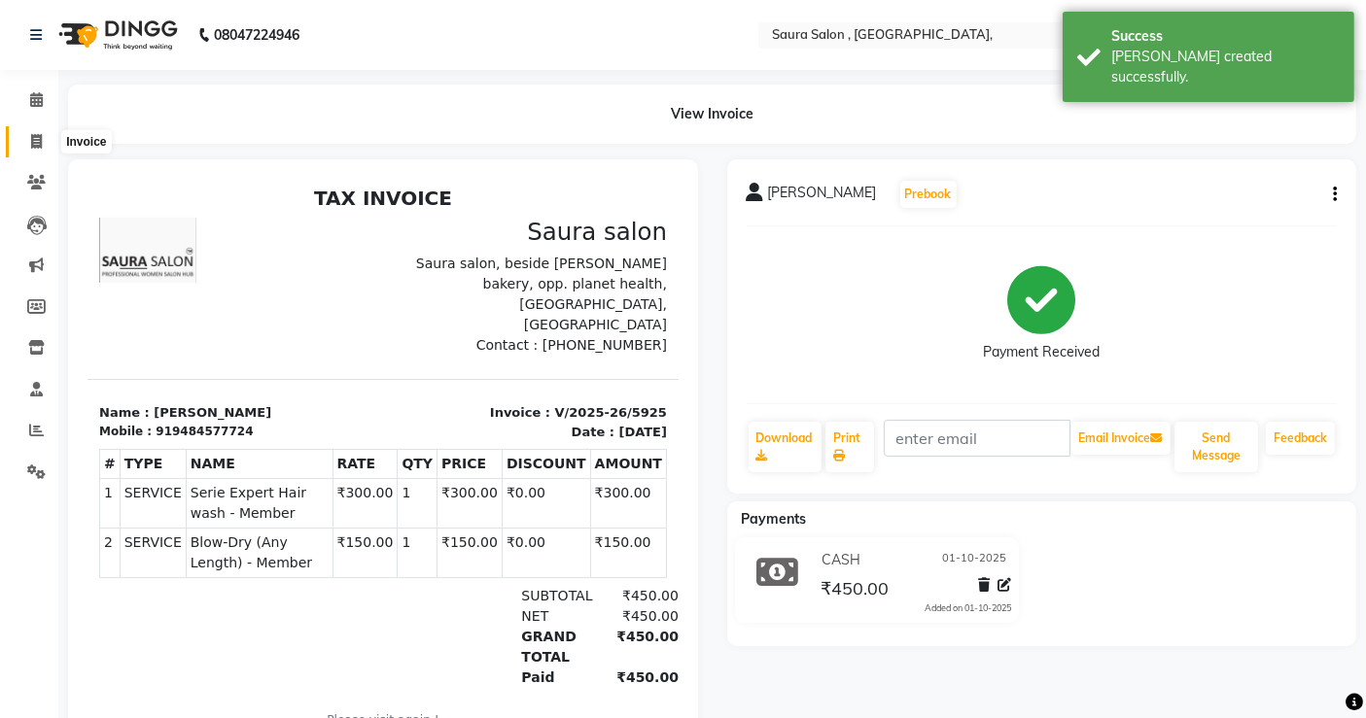
click at [34, 141] on icon at bounding box center [36, 141] width 11 height 15
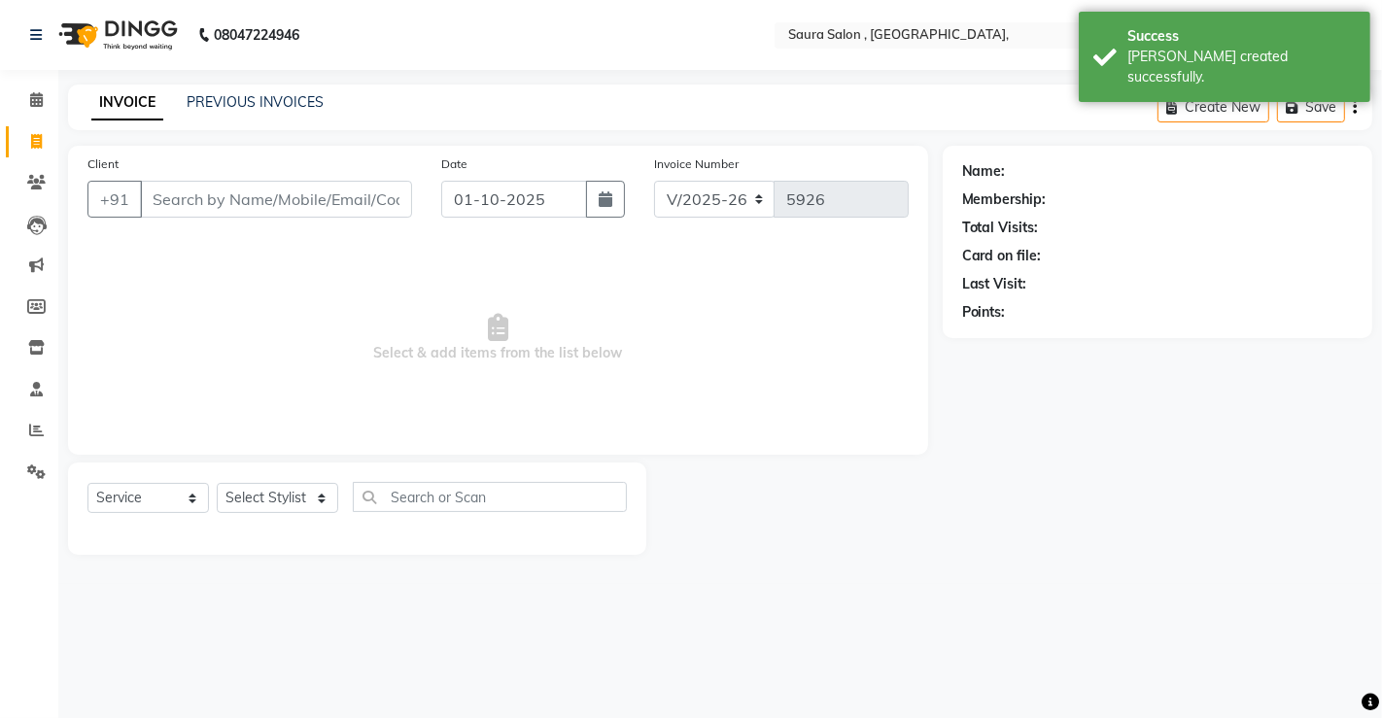
click at [179, 185] on input "Client" at bounding box center [276, 199] width 272 height 37
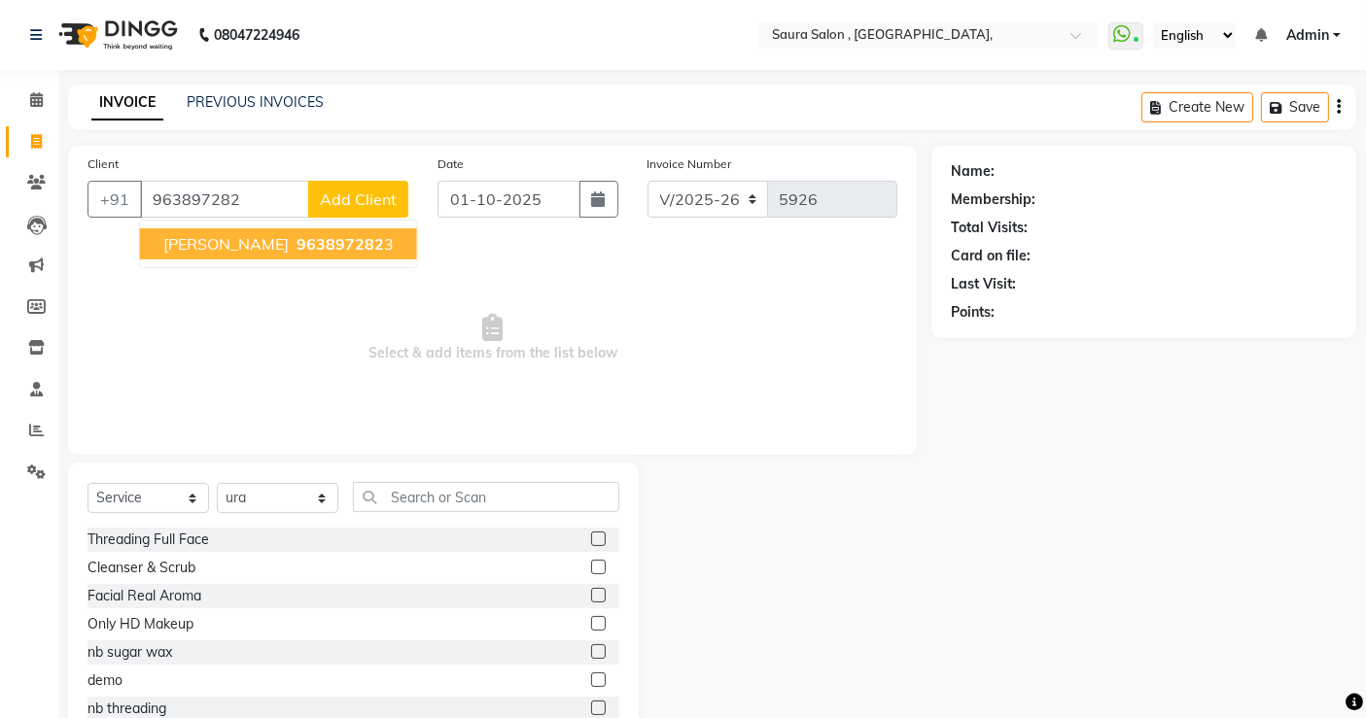
click at [198, 247] on span "rajeshvari soni" at bounding box center [225, 243] width 125 height 19
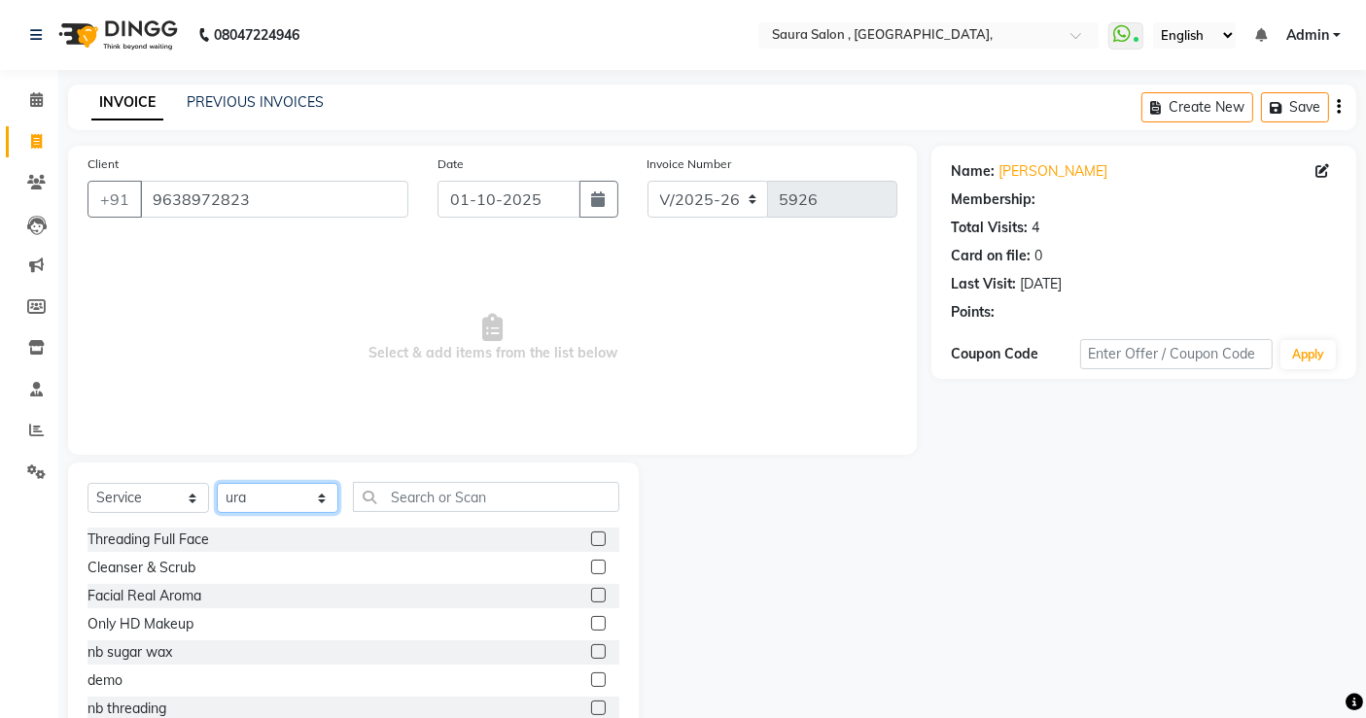
click at [287, 501] on select "Select Stylist archana asha [PERSON_NAME] deepika [PERSON_NAME] [PERSON_NAME] […" at bounding box center [278, 498] width 122 height 30
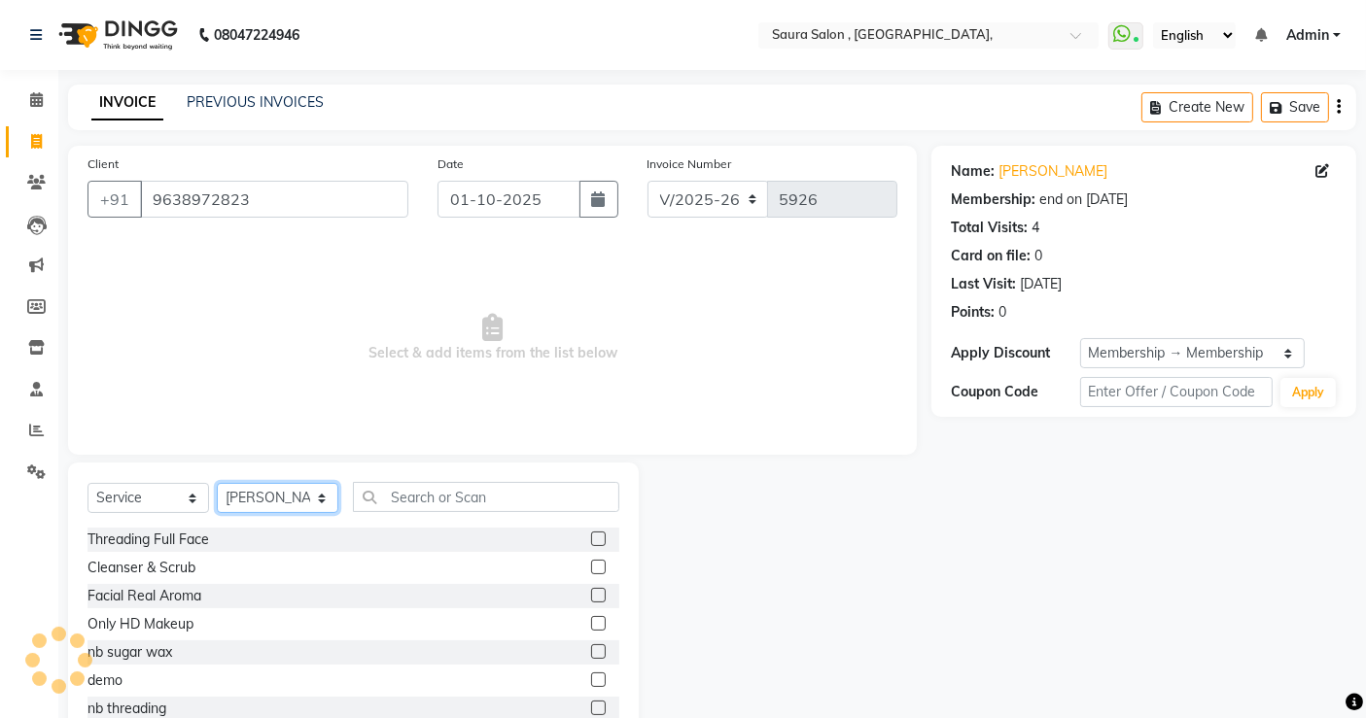
click at [217, 483] on select "Select Stylist archana asha [PERSON_NAME] deepika [PERSON_NAME] [PERSON_NAME] […" at bounding box center [278, 498] width 122 height 30
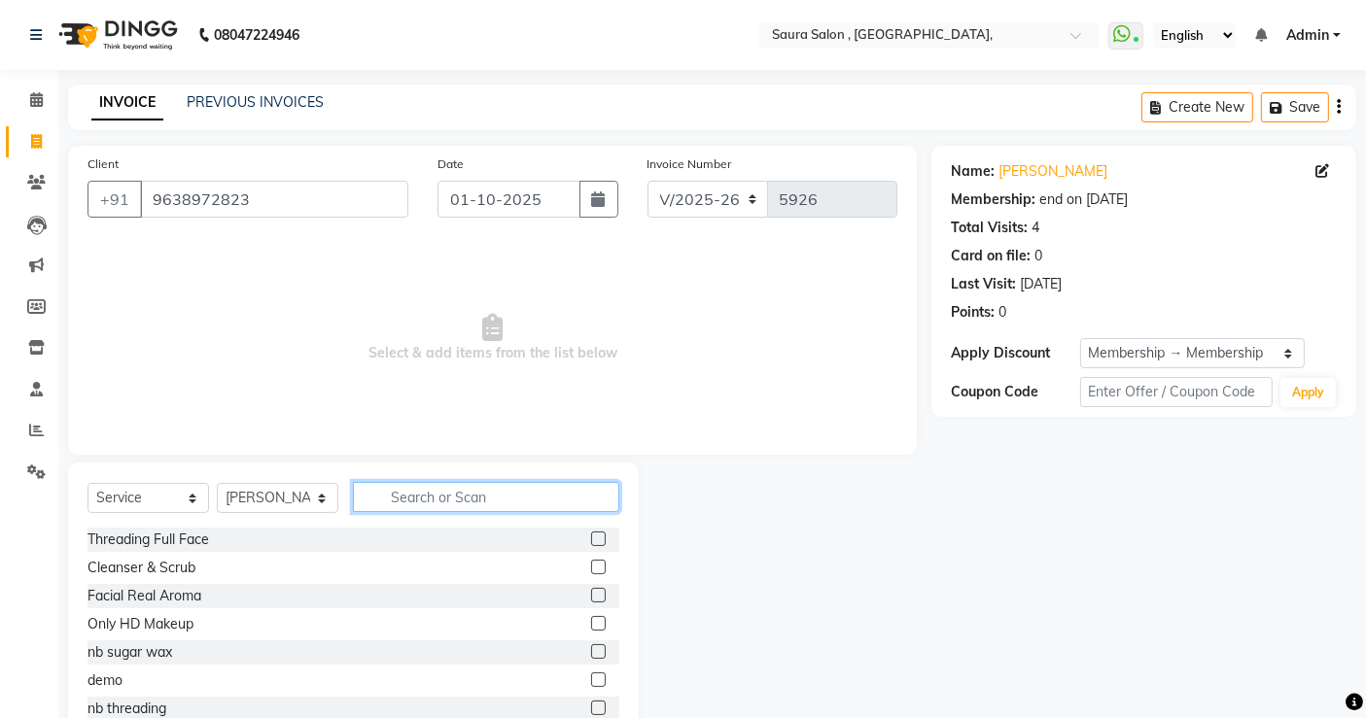
click at [531, 499] on input "text" at bounding box center [486, 497] width 266 height 30
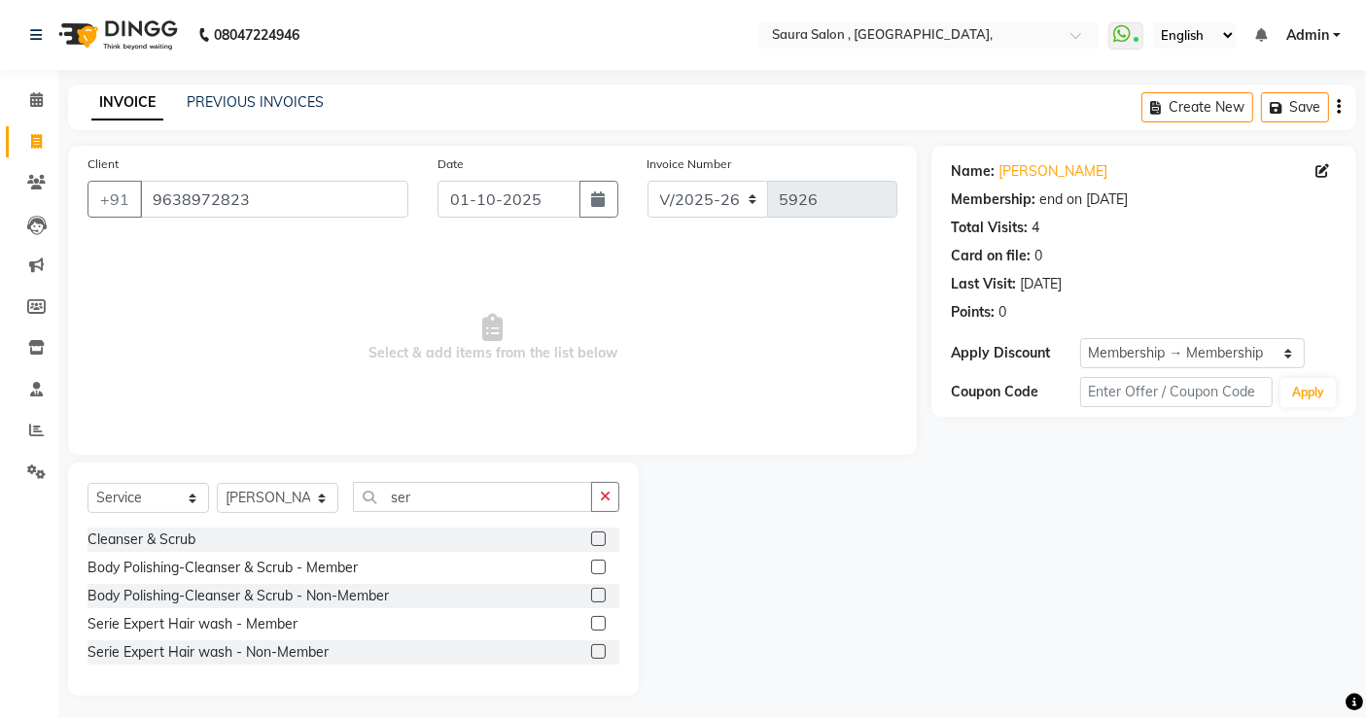
click at [602, 621] on label at bounding box center [598, 623] width 15 height 15
click at [602, 621] on input "checkbox" at bounding box center [597, 624] width 13 height 13
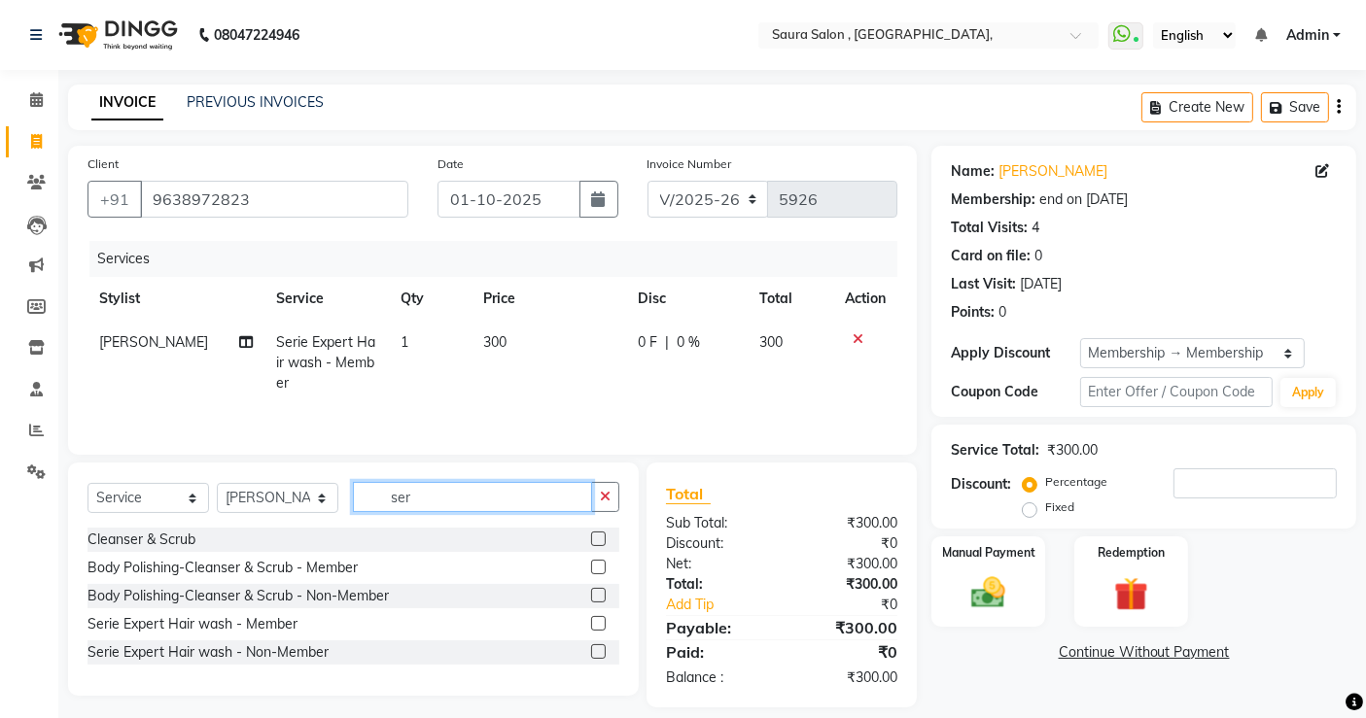
click at [461, 504] on input "ser" at bounding box center [472, 497] width 239 height 30
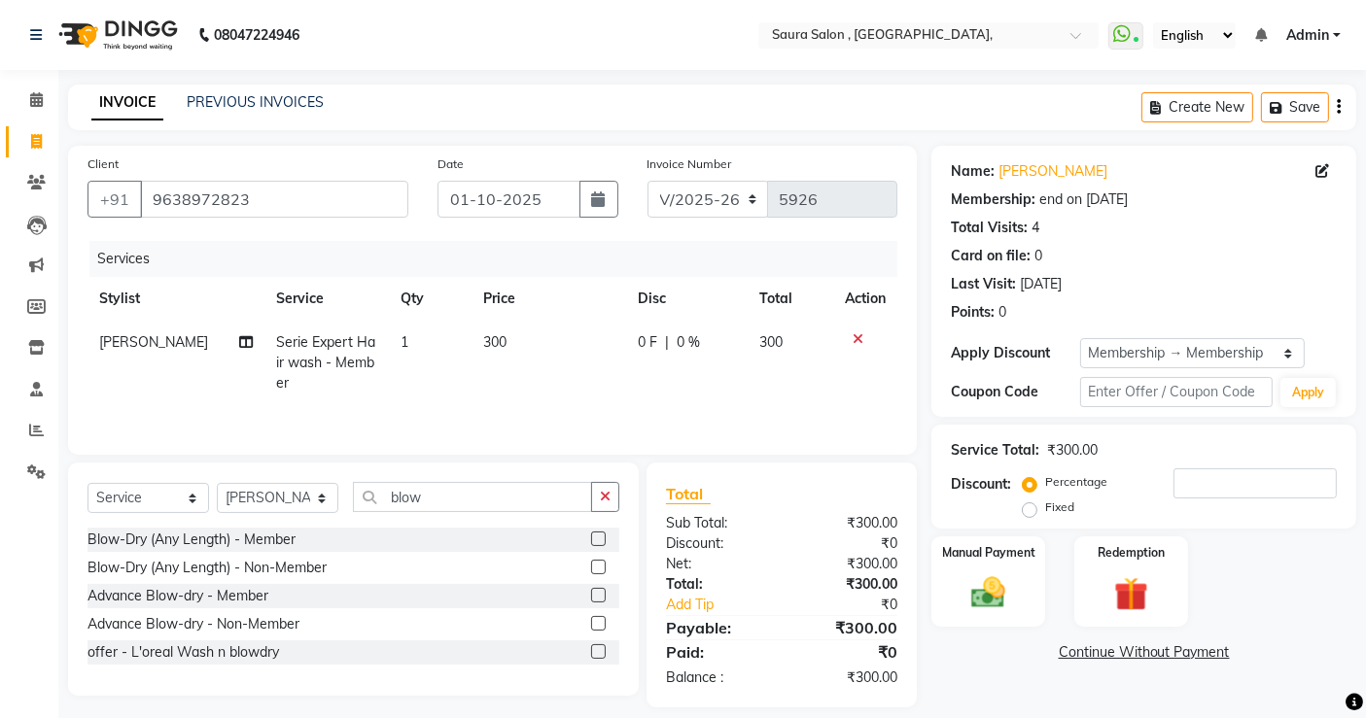
click at [598, 540] on label at bounding box center [598, 539] width 15 height 15
click at [598, 540] on input "checkbox" at bounding box center [597, 540] width 13 height 13
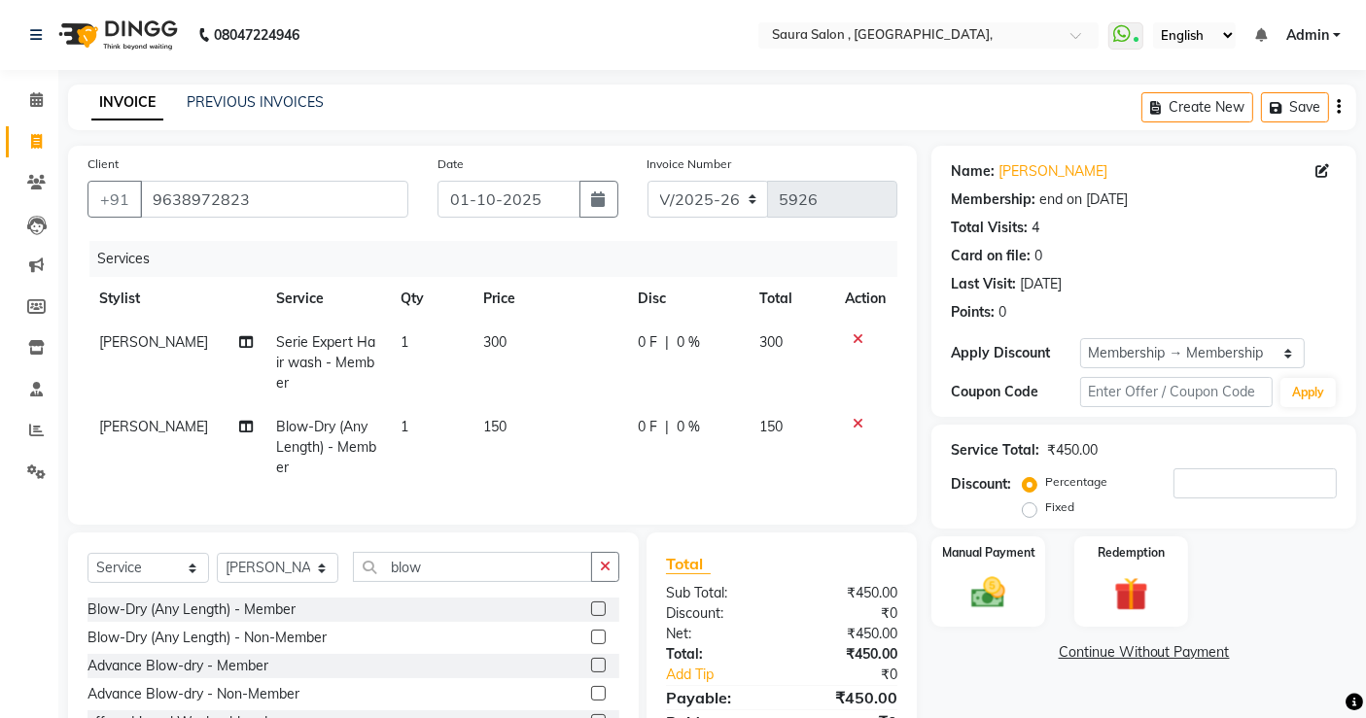
scroll to position [103, 0]
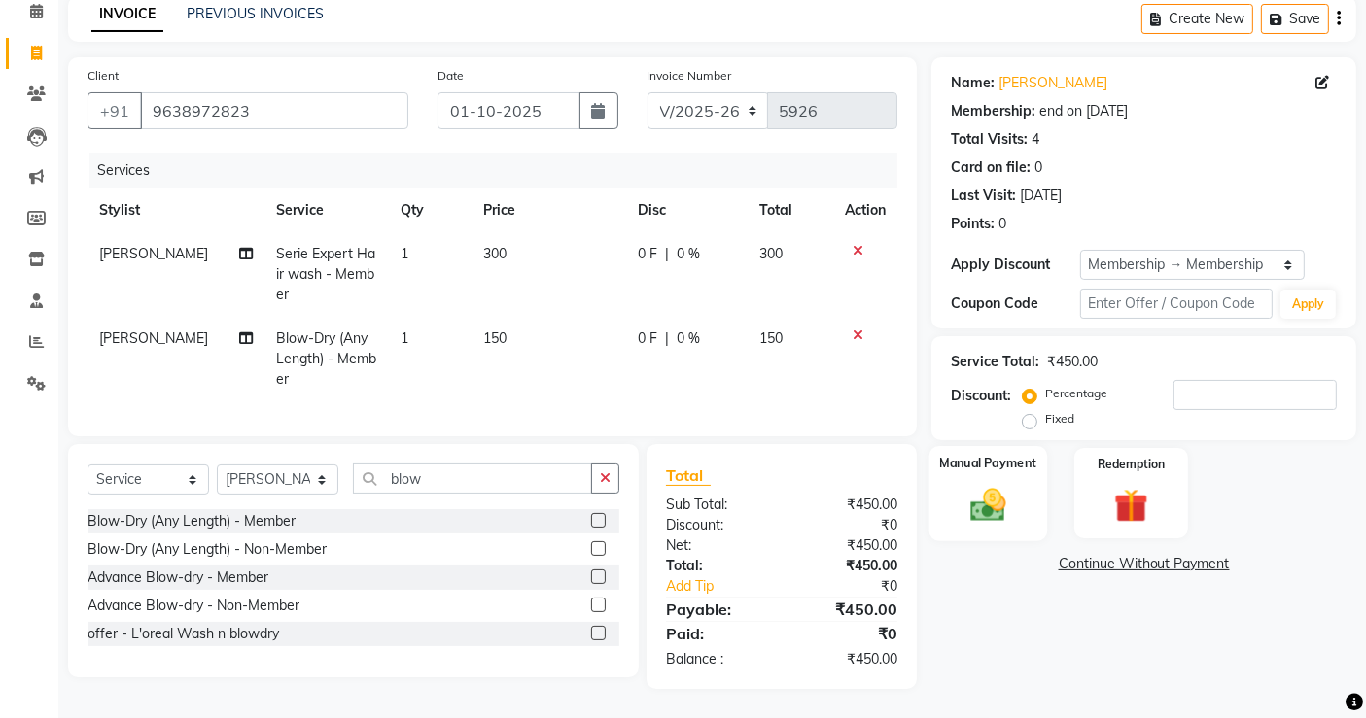
click at [994, 517] on div "Manual Payment" at bounding box center [988, 493] width 118 height 95
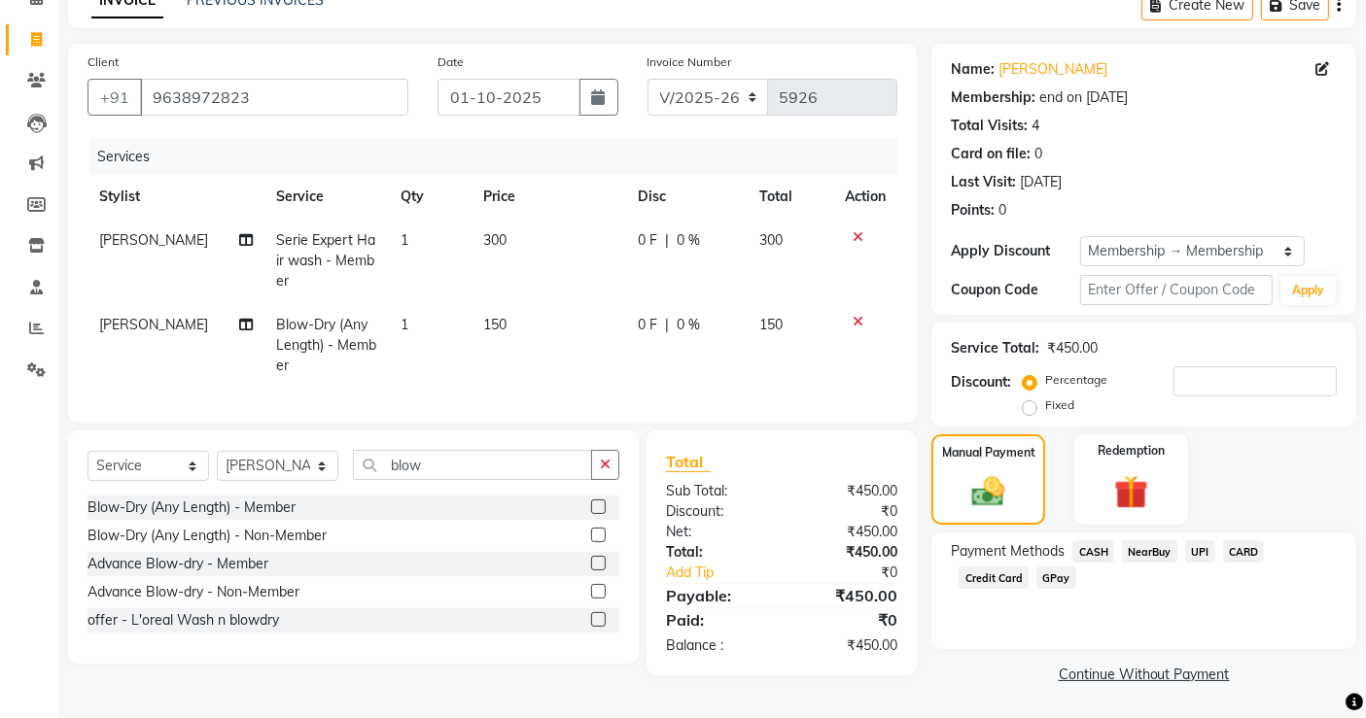
click at [1099, 551] on span "CASH" at bounding box center [1093, 552] width 42 height 22
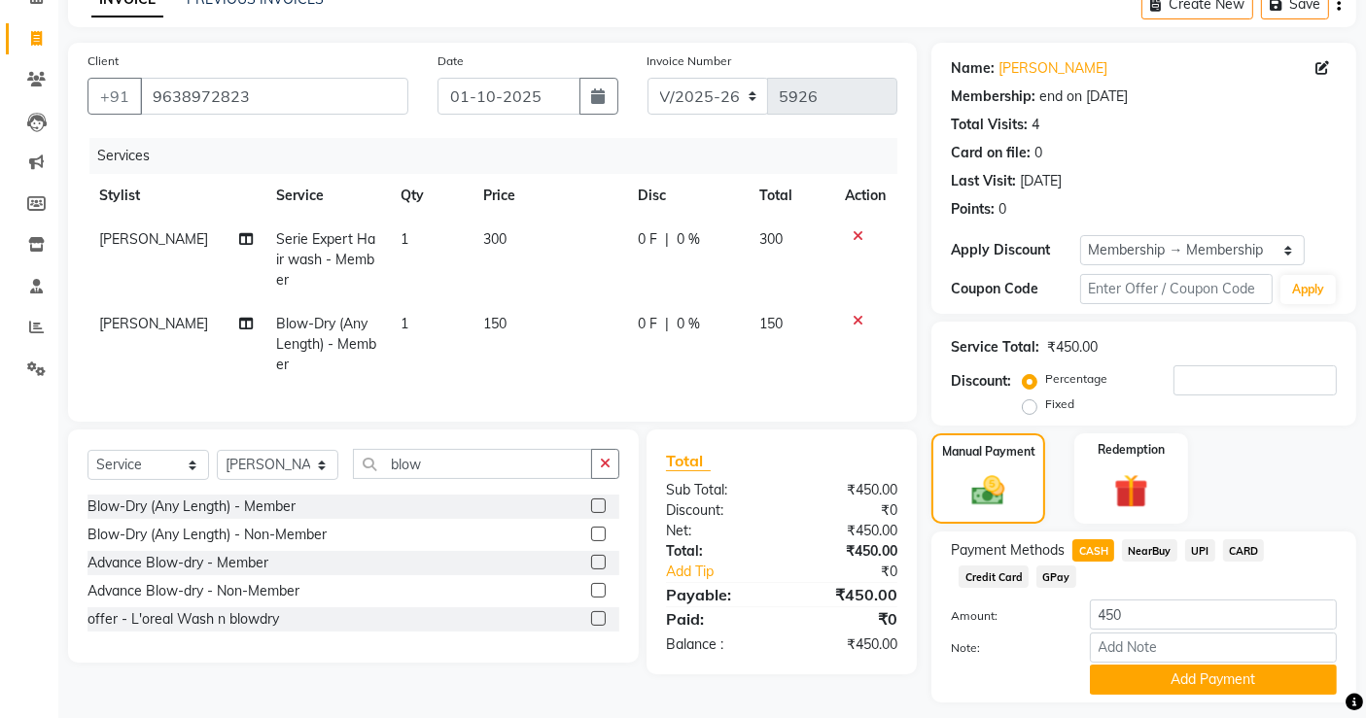
click at [1200, 546] on span "UPI" at bounding box center [1200, 551] width 30 height 22
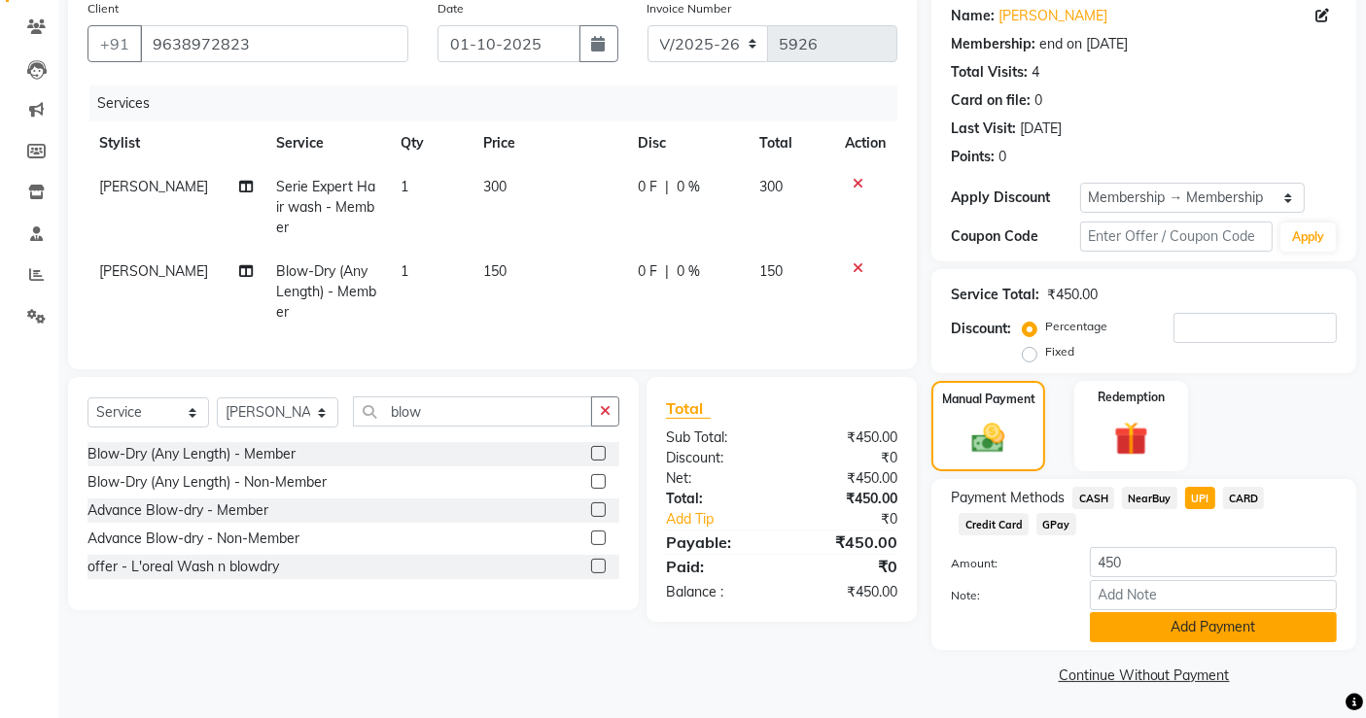
click at [1193, 618] on button "Add Payment" at bounding box center [1213, 627] width 247 height 30
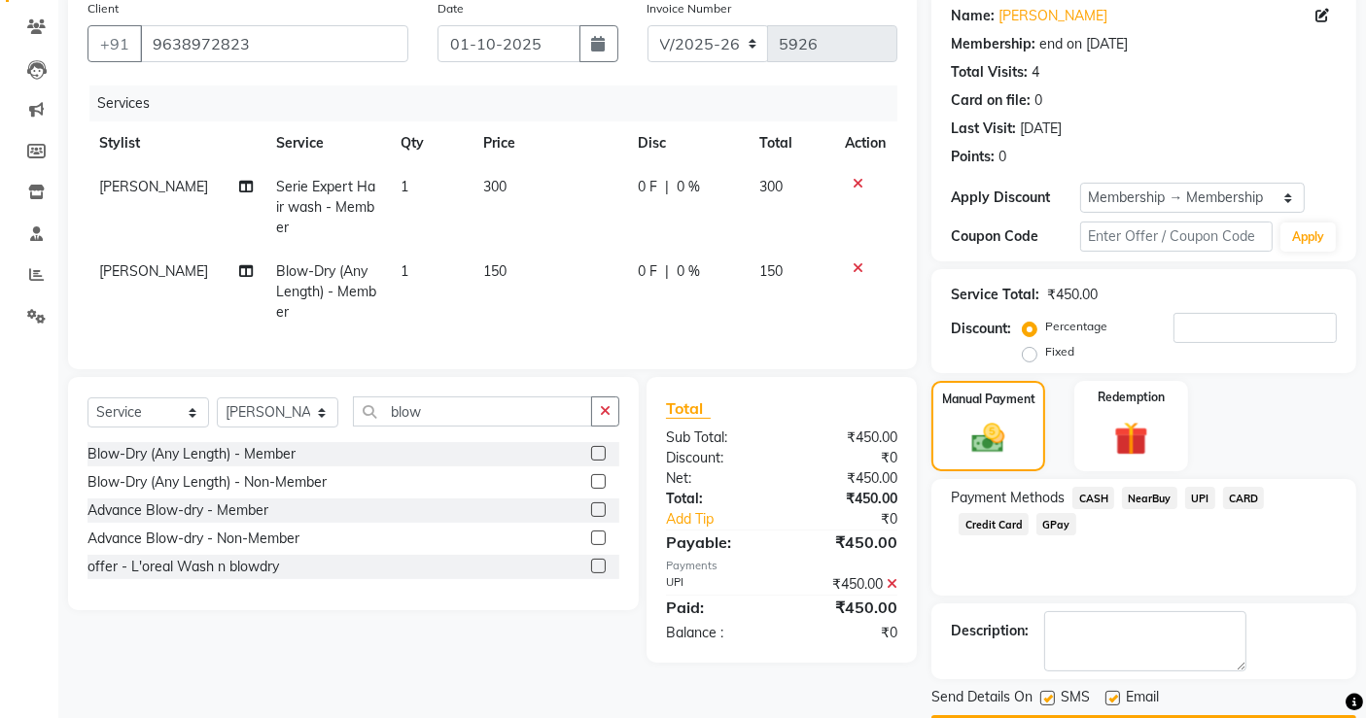
scroll to position [211, 0]
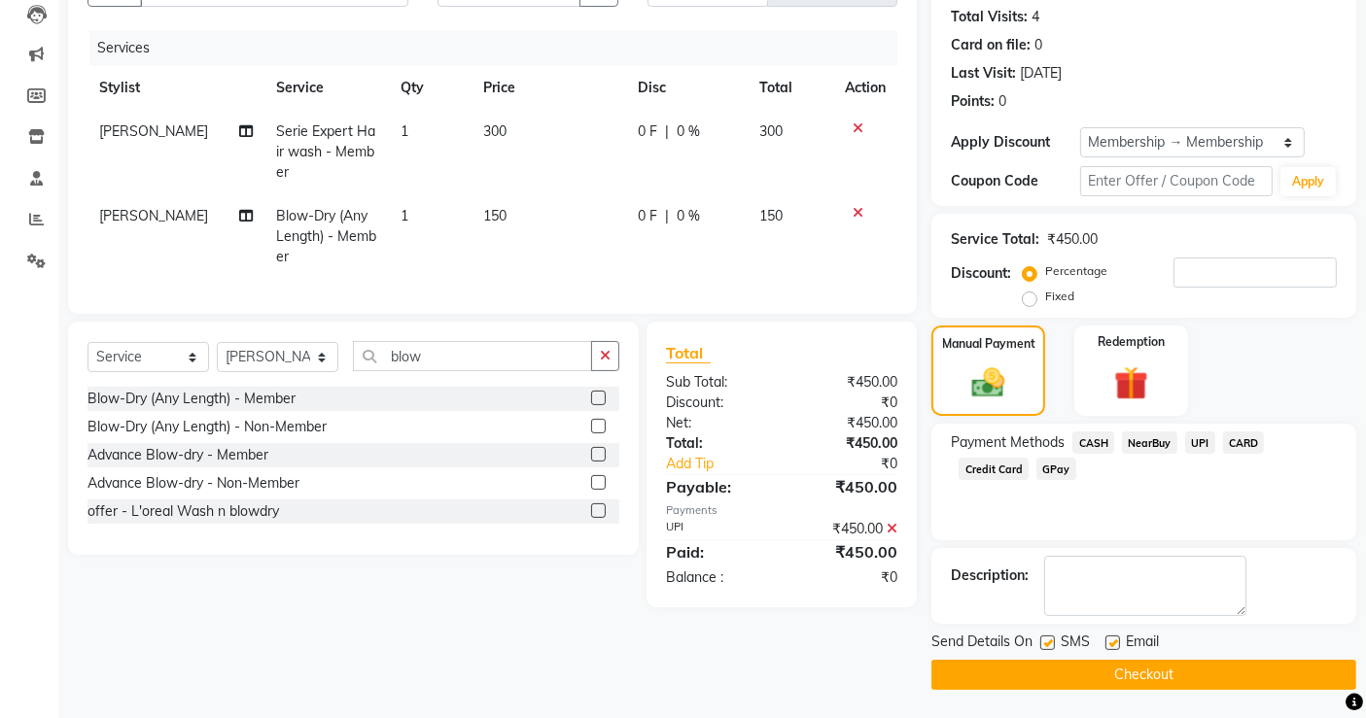
click at [1170, 670] on button "Checkout" at bounding box center [1143, 675] width 425 height 30
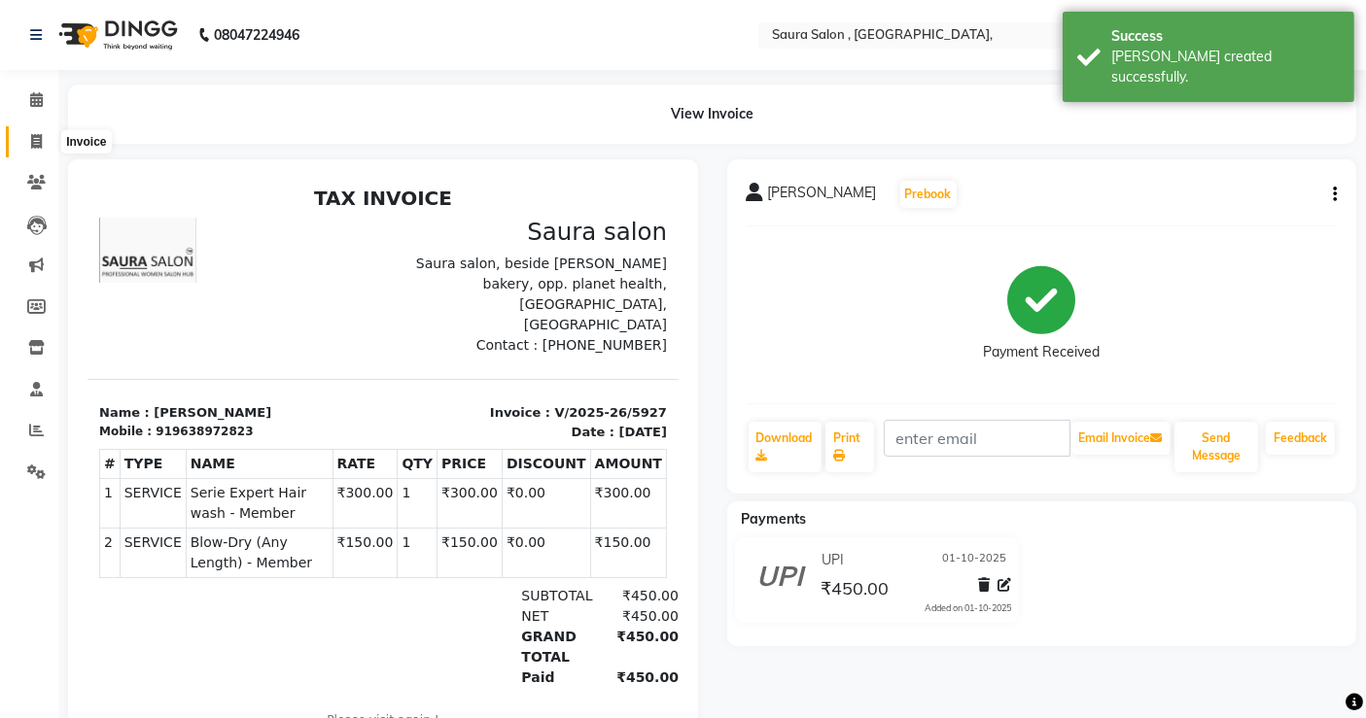
click at [34, 140] on icon at bounding box center [36, 141] width 11 height 15
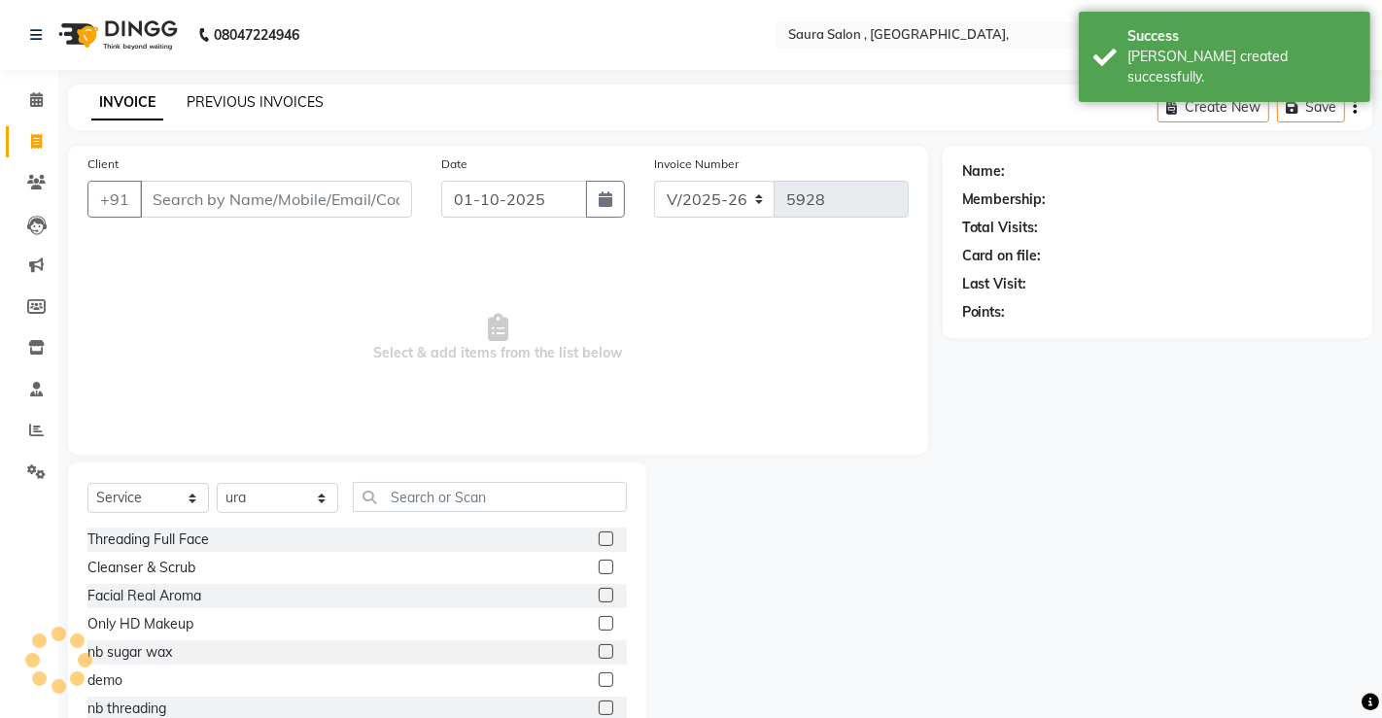
click at [201, 104] on link "PREVIOUS INVOICES" at bounding box center [255, 101] width 137 height 17
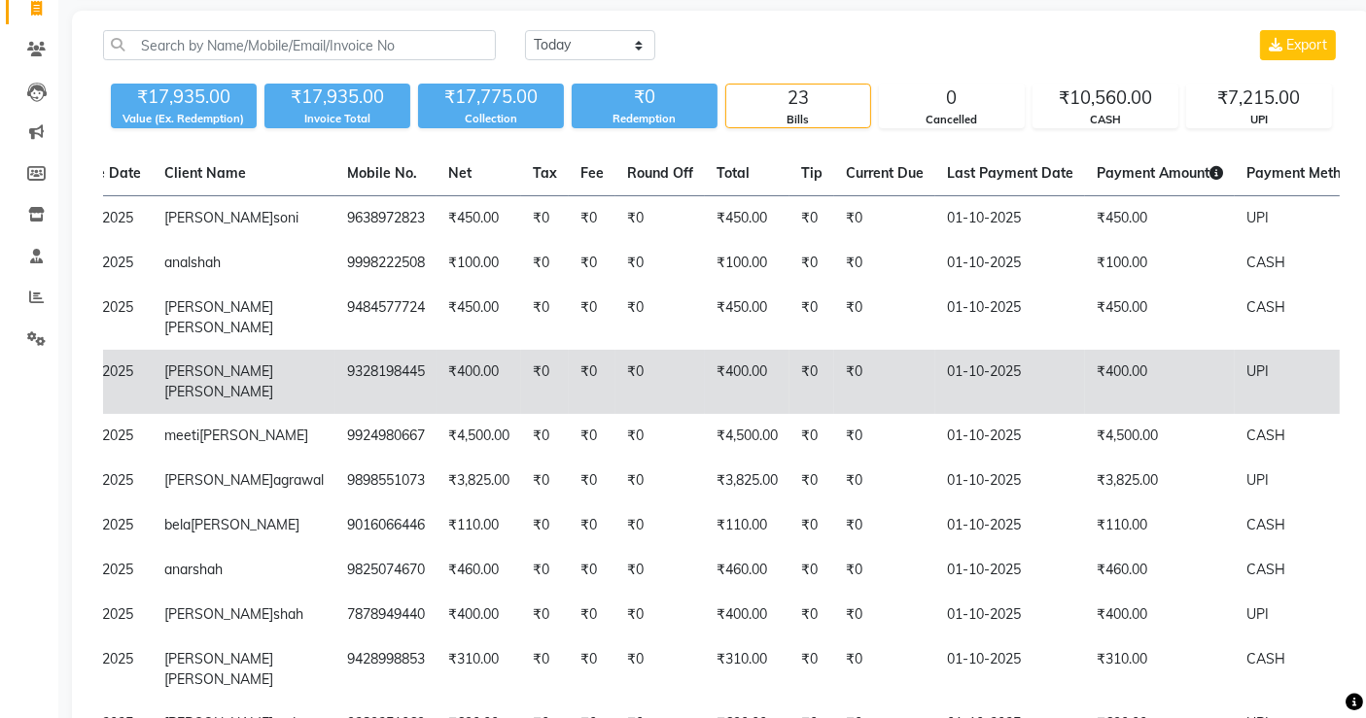
scroll to position [136, 0]
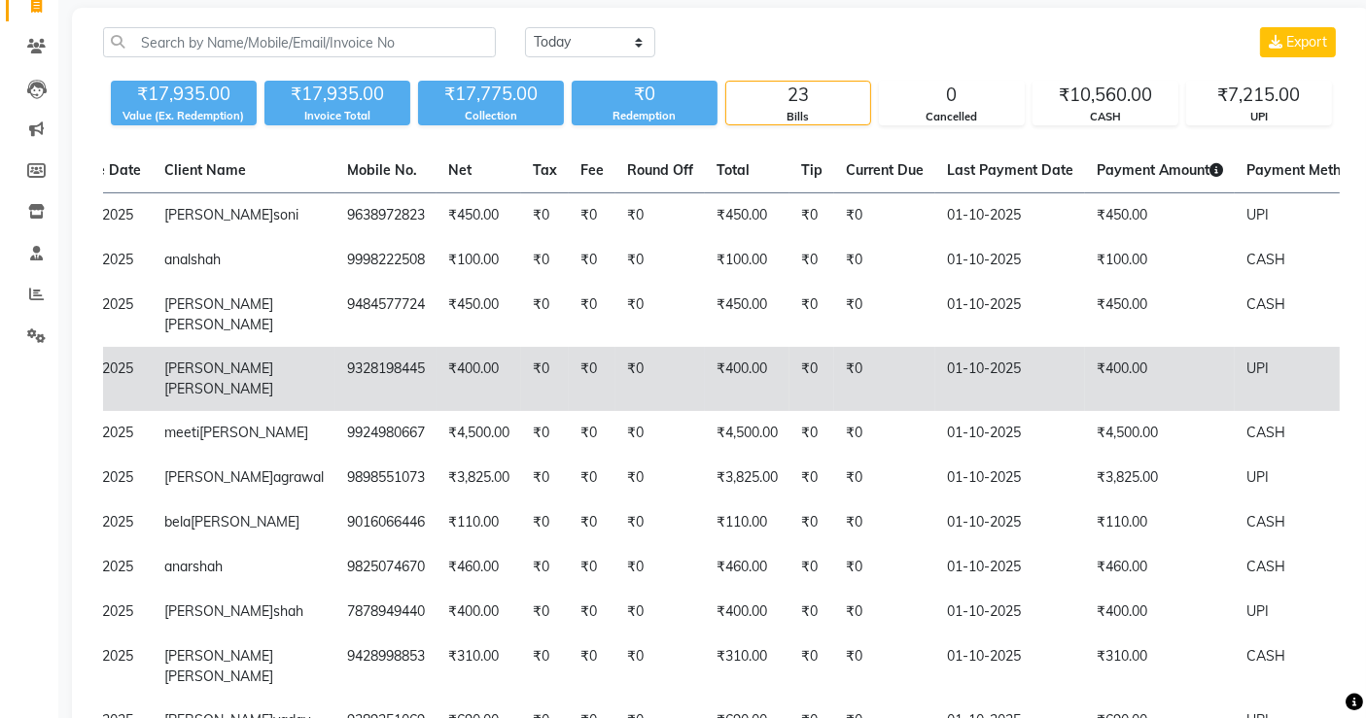
click at [935, 411] on td "01-10-2025" at bounding box center [1010, 379] width 150 height 64
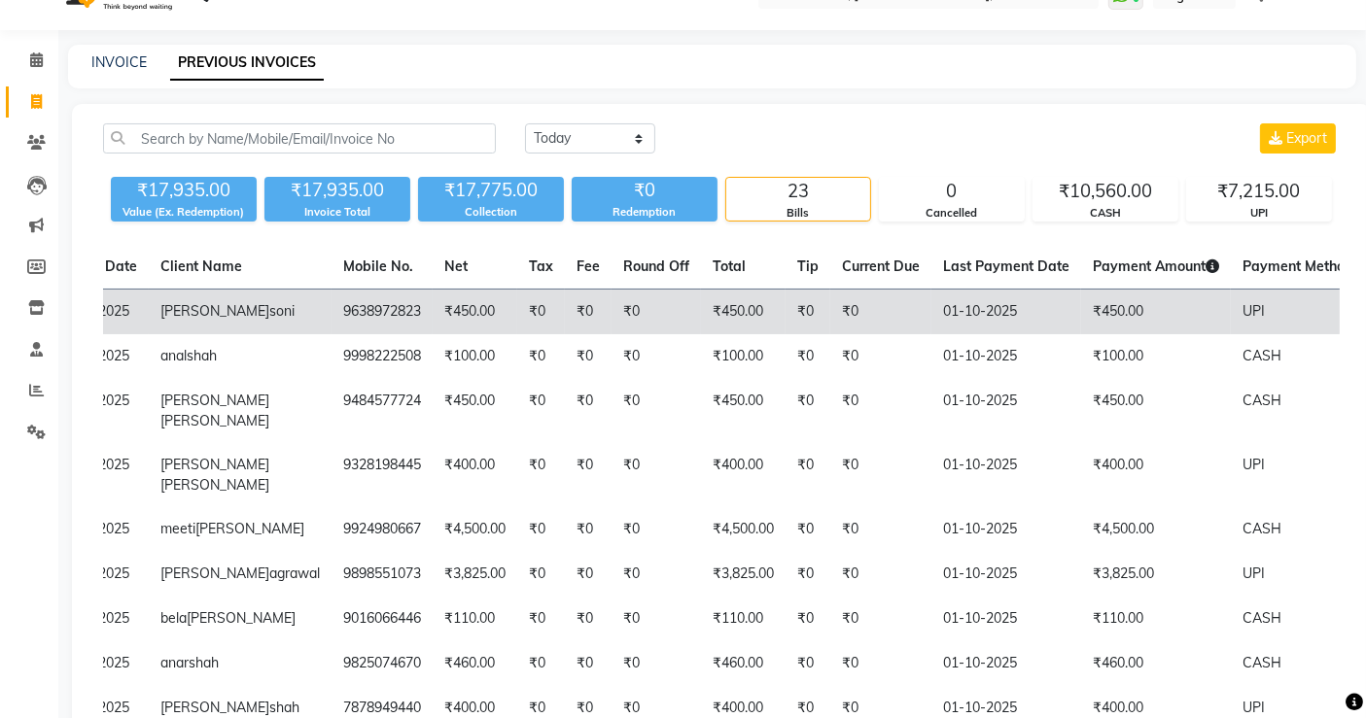
scroll to position [0, 0]
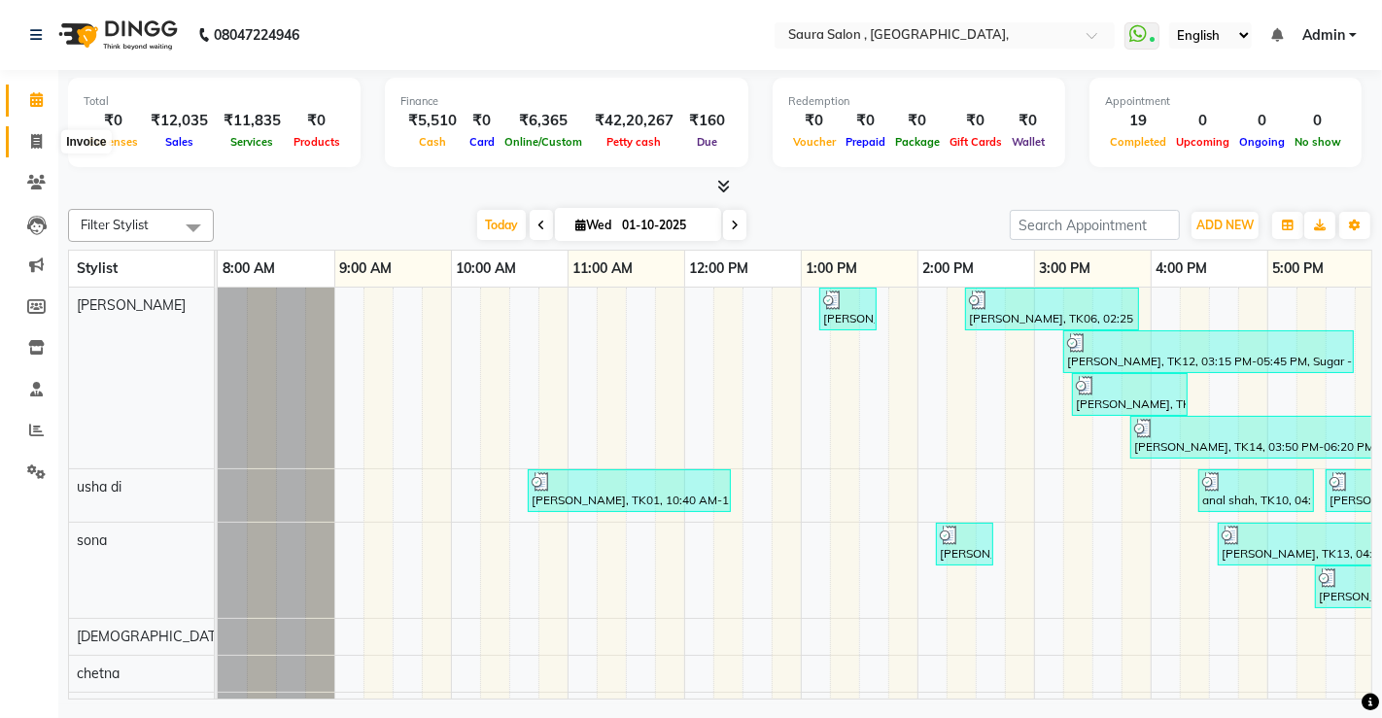
click at [34, 136] on icon at bounding box center [36, 141] width 11 height 15
select select "service"
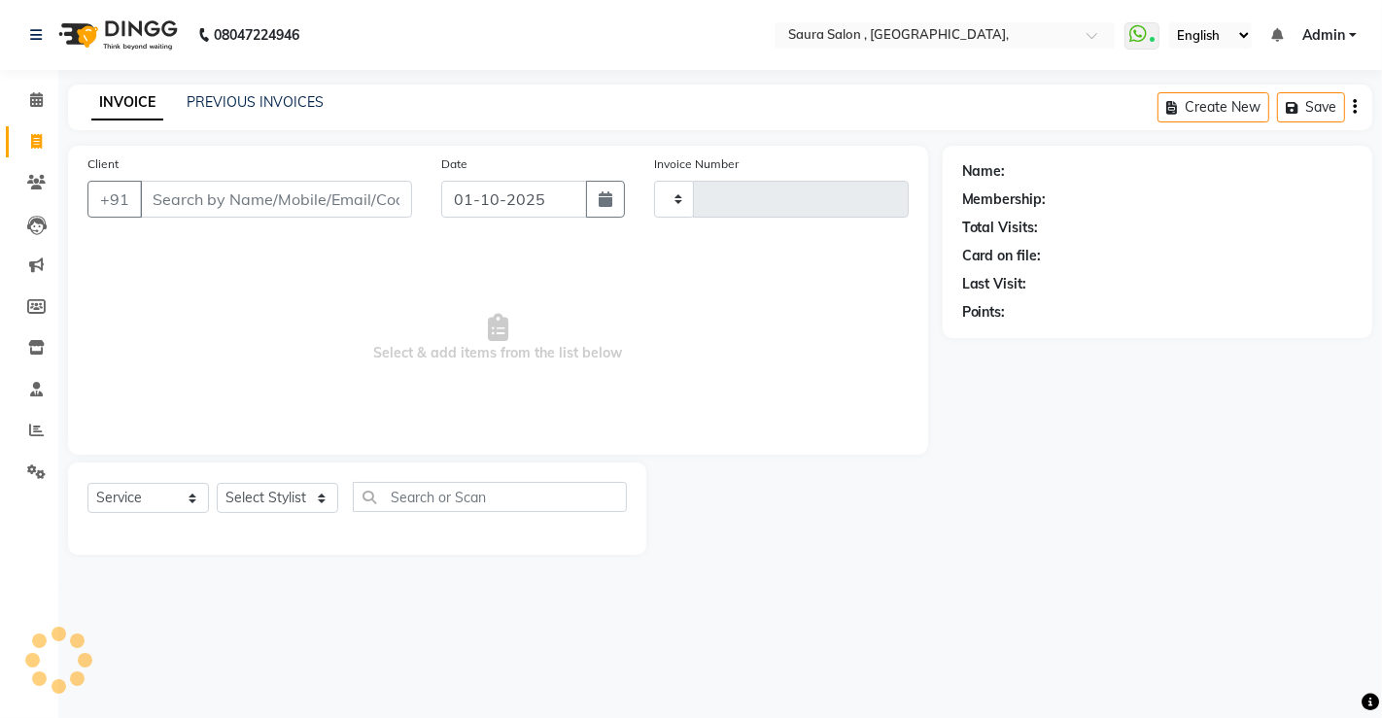
type input "5923"
select select "6963"
select select "57428"
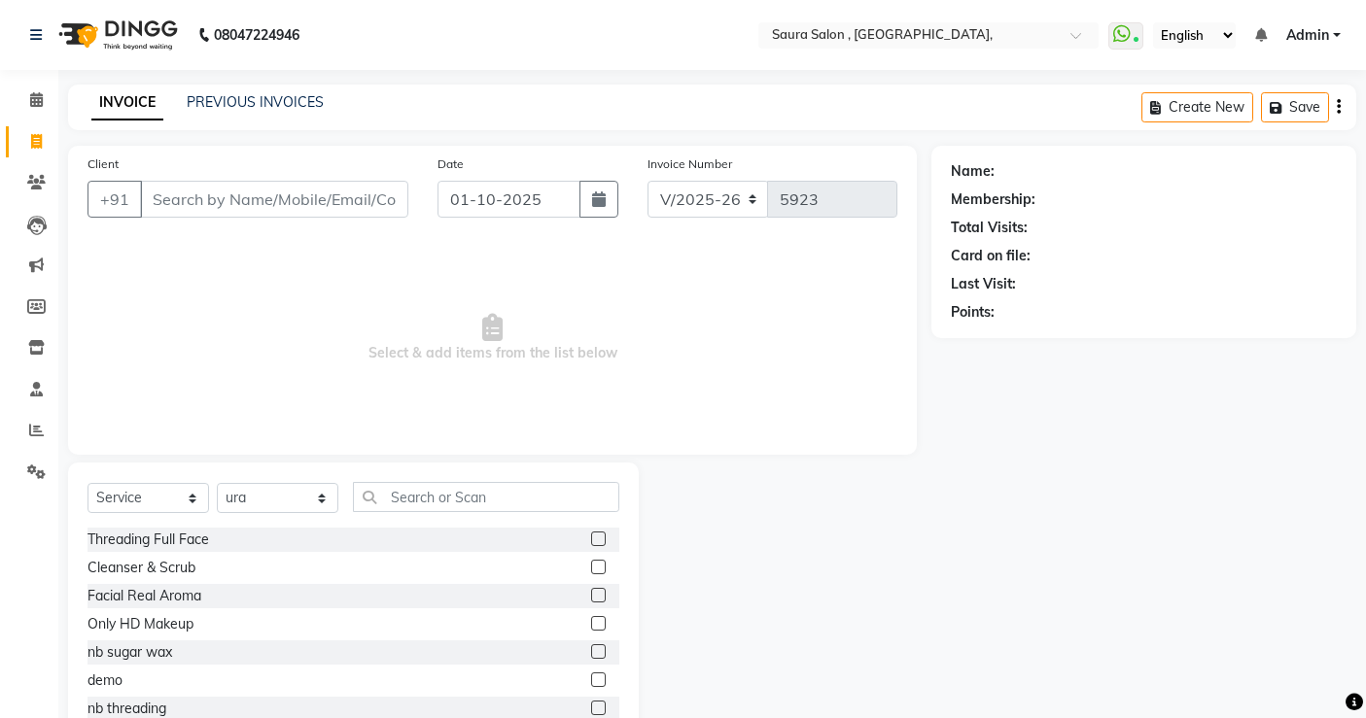
select select "6963"
select select "service"
select select "57428"
click at [285, 195] on input "Client" at bounding box center [274, 199] width 268 height 37
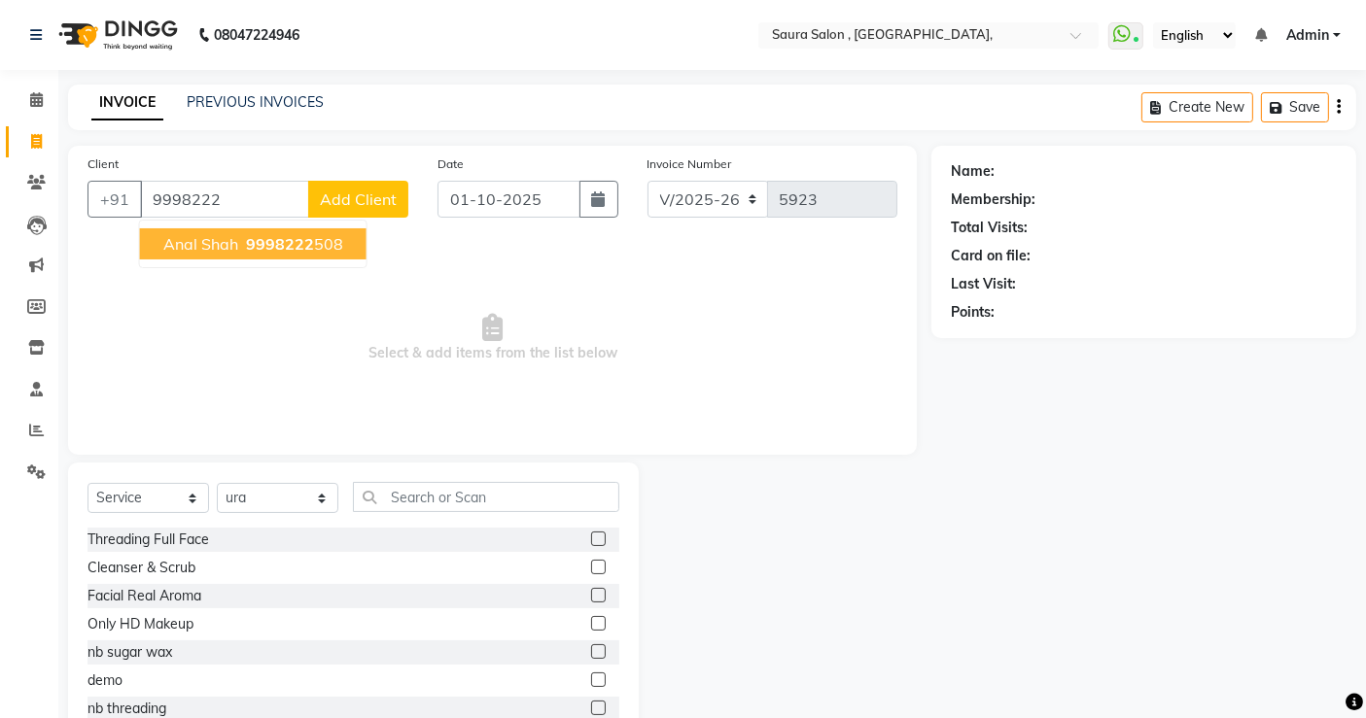
click at [309, 234] on span "9998222" at bounding box center [280, 243] width 68 height 19
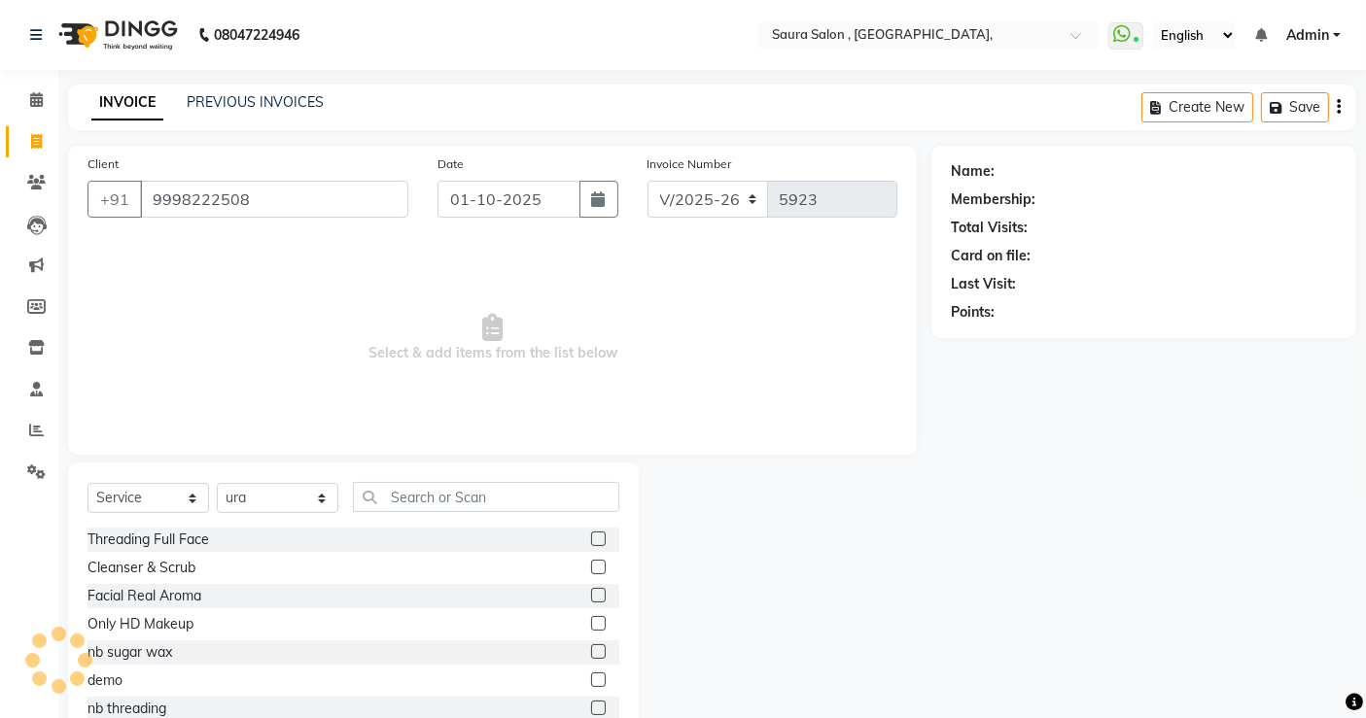
type input "9998222508"
select select "1: Object"
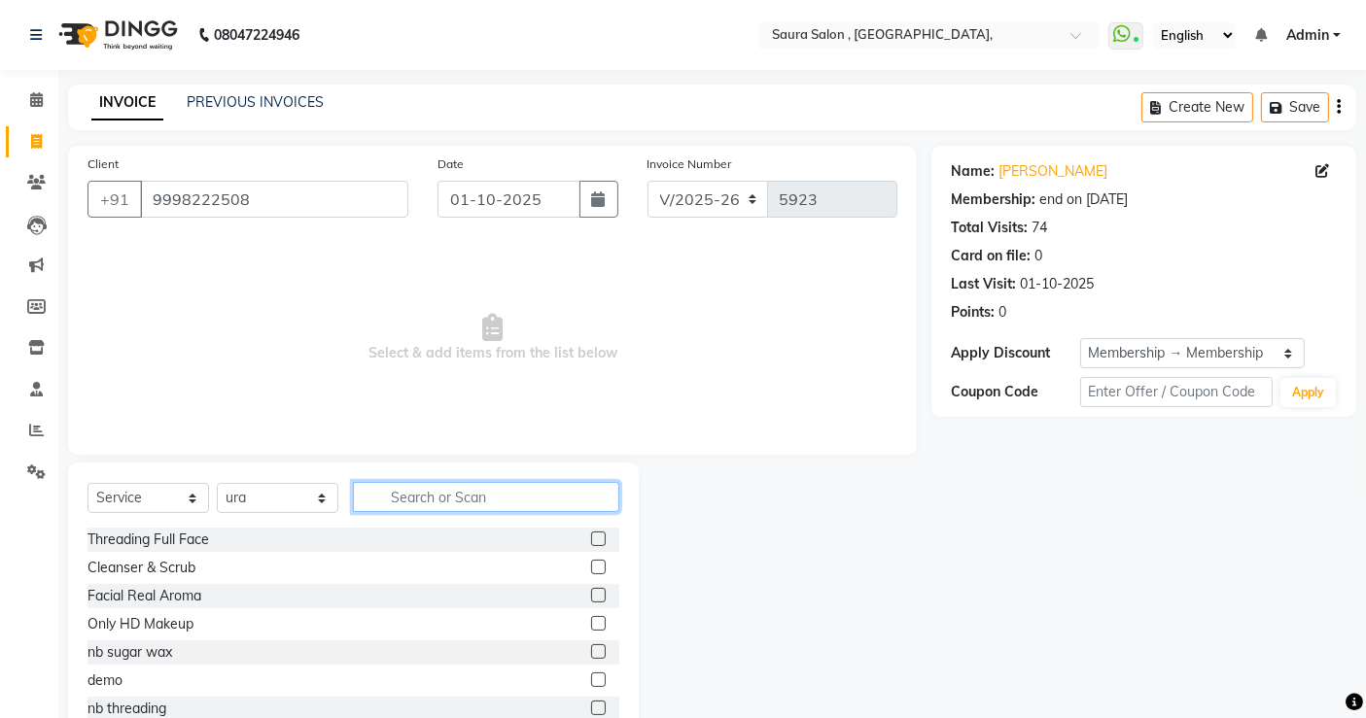
click at [448, 497] on input "text" at bounding box center [486, 497] width 266 height 30
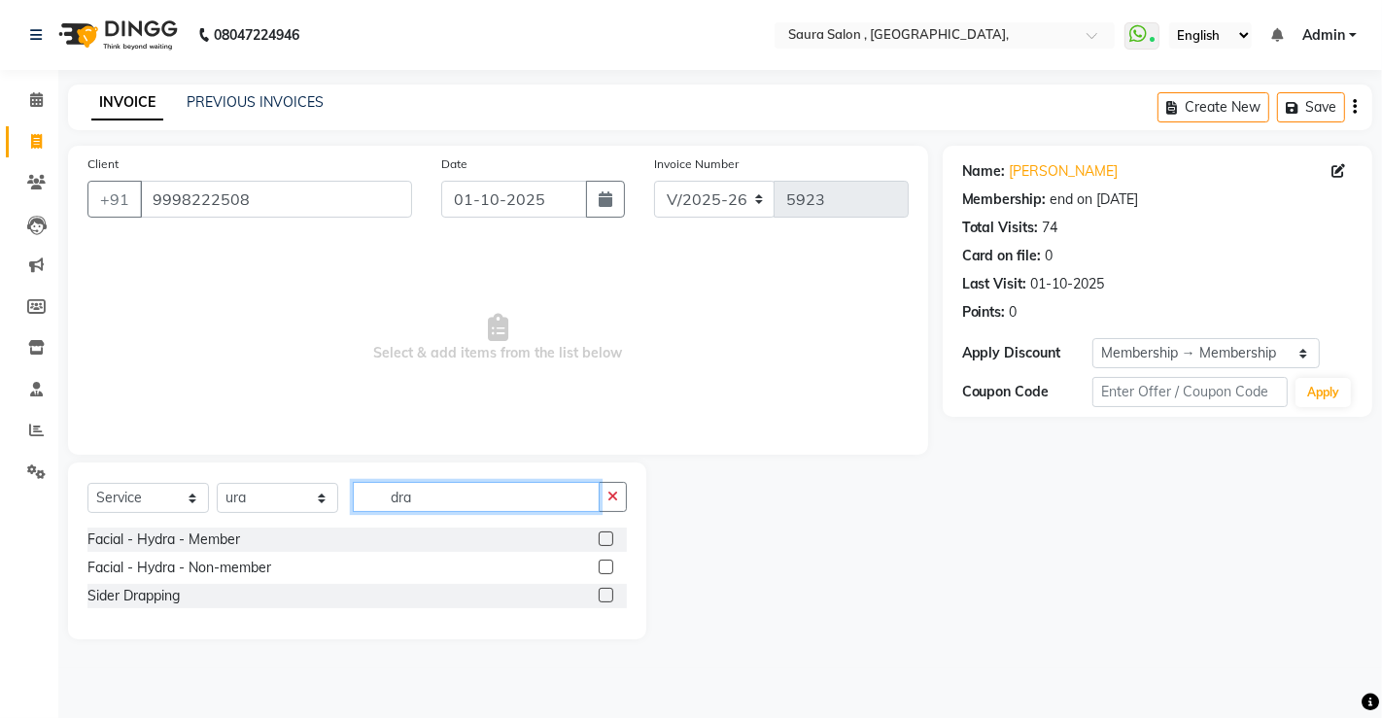
type input "dra"
click at [603, 596] on label at bounding box center [606, 595] width 15 height 15
click at [603, 596] on input "checkbox" at bounding box center [605, 596] width 13 height 13
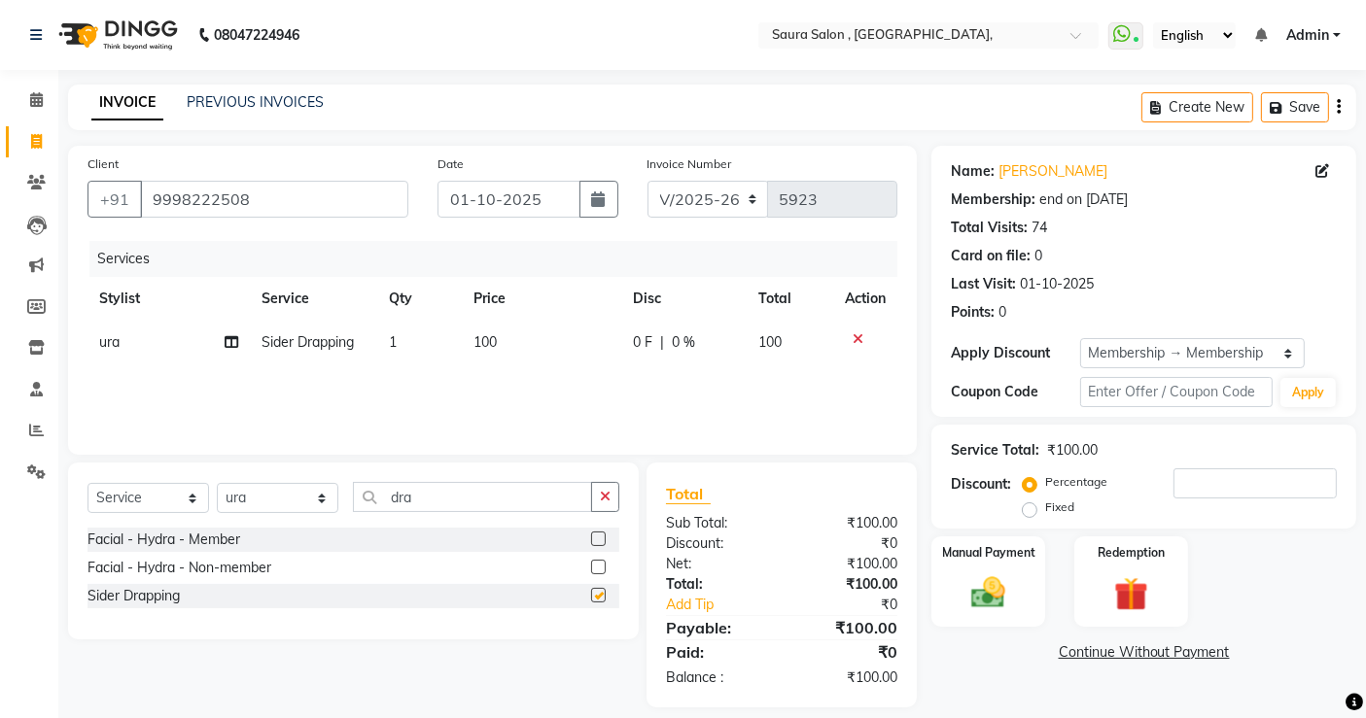
checkbox input "false"
click at [135, 337] on td "ura" at bounding box center [168, 343] width 162 height 44
select select "57428"
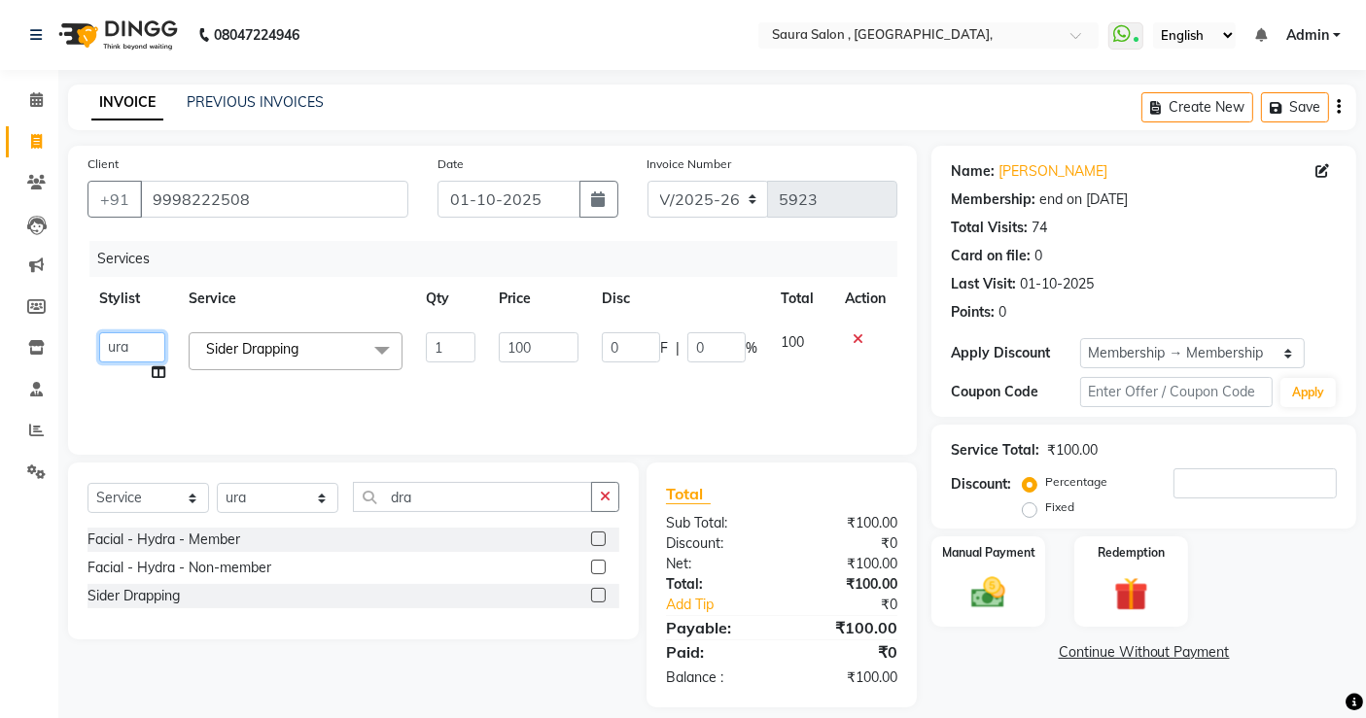
click at [135, 337] on select "archana asha [PERSON_NAME] deepika [PERSON_NAME] [PERSON_NAME] [PERSON_NAME] kh…" at bounding box center [132, 347] width 66 height 30
select select "56810"
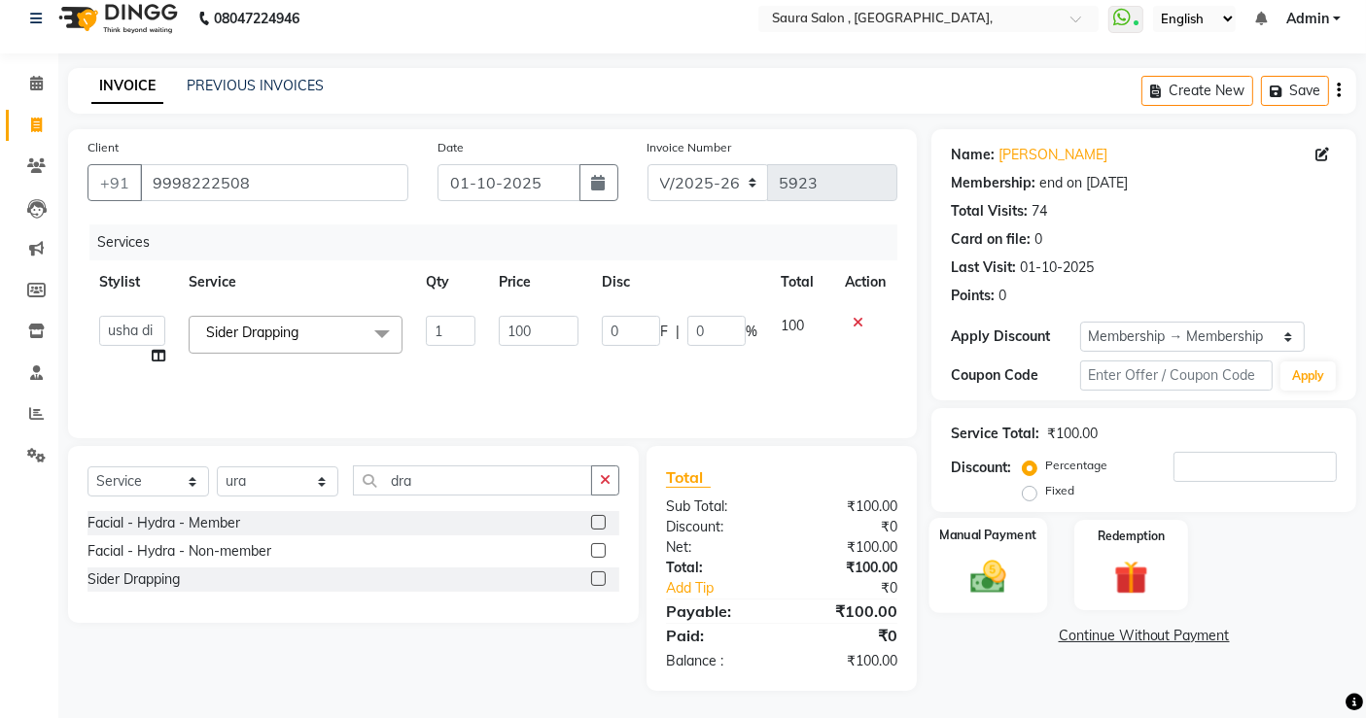
click at [999, 562] on img at bounding box center [988, 576] width 58 height 41
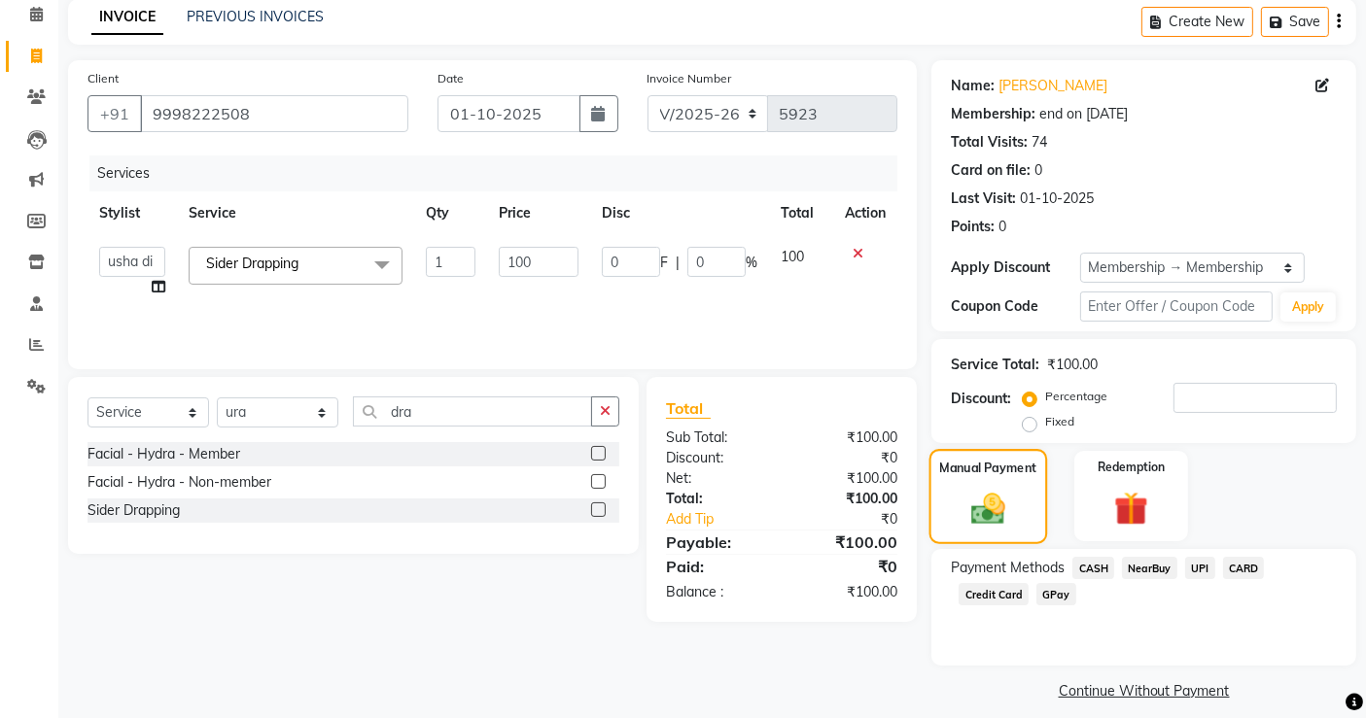
scroll to position [101, 0]
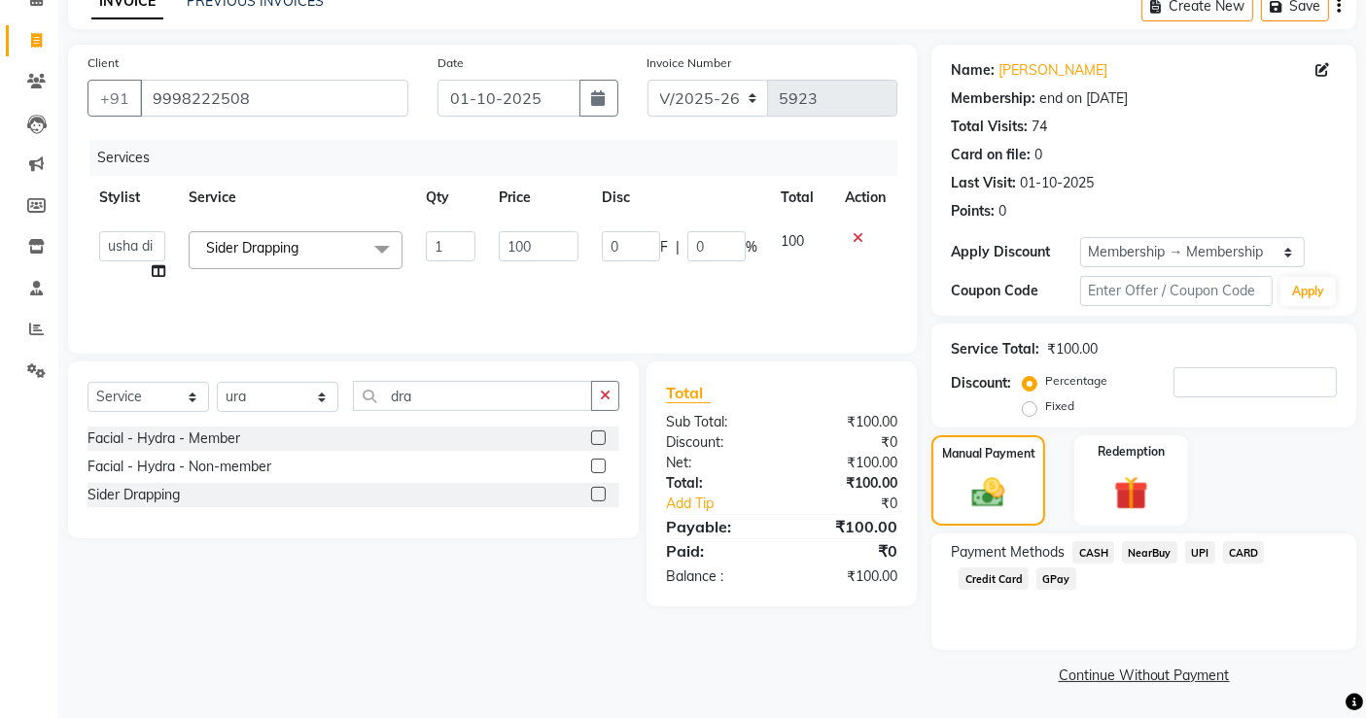
click at [1093, 551] on span "CASH" at bounding box center [1093, 552] width 42 height 22
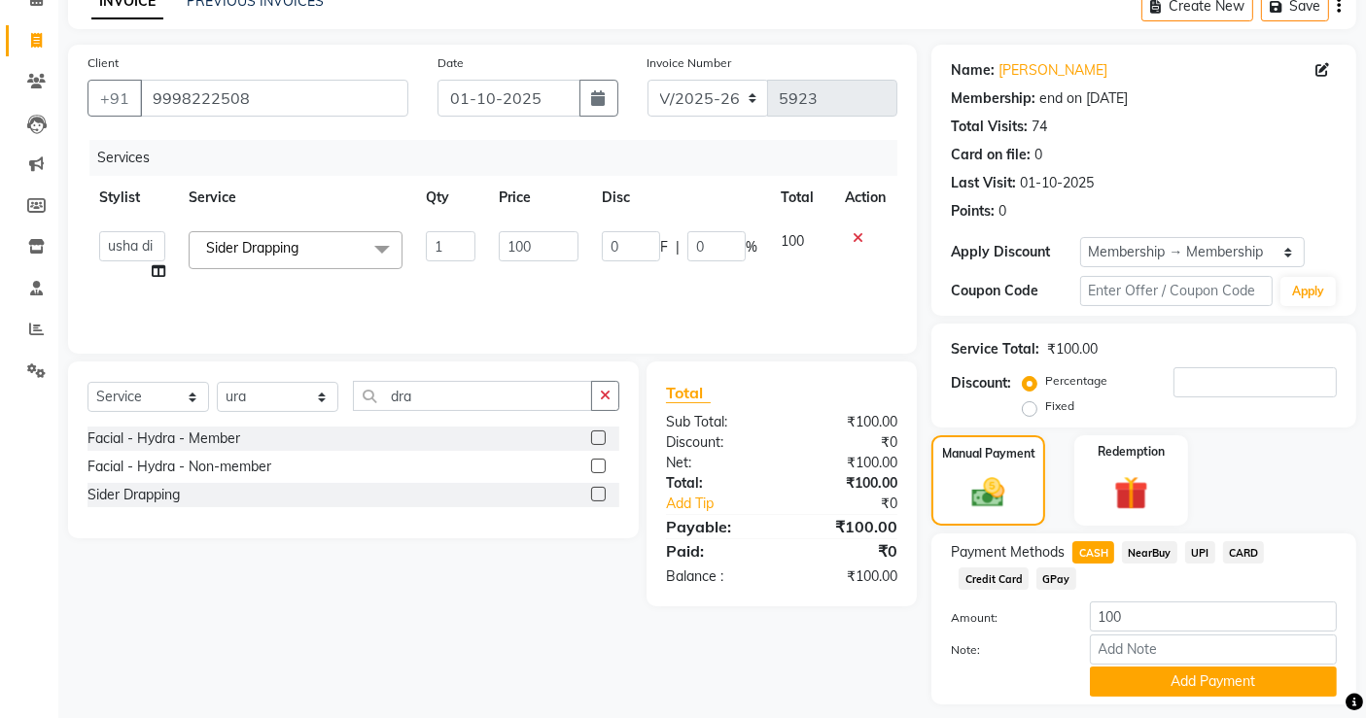
scroll to position [156, 0]
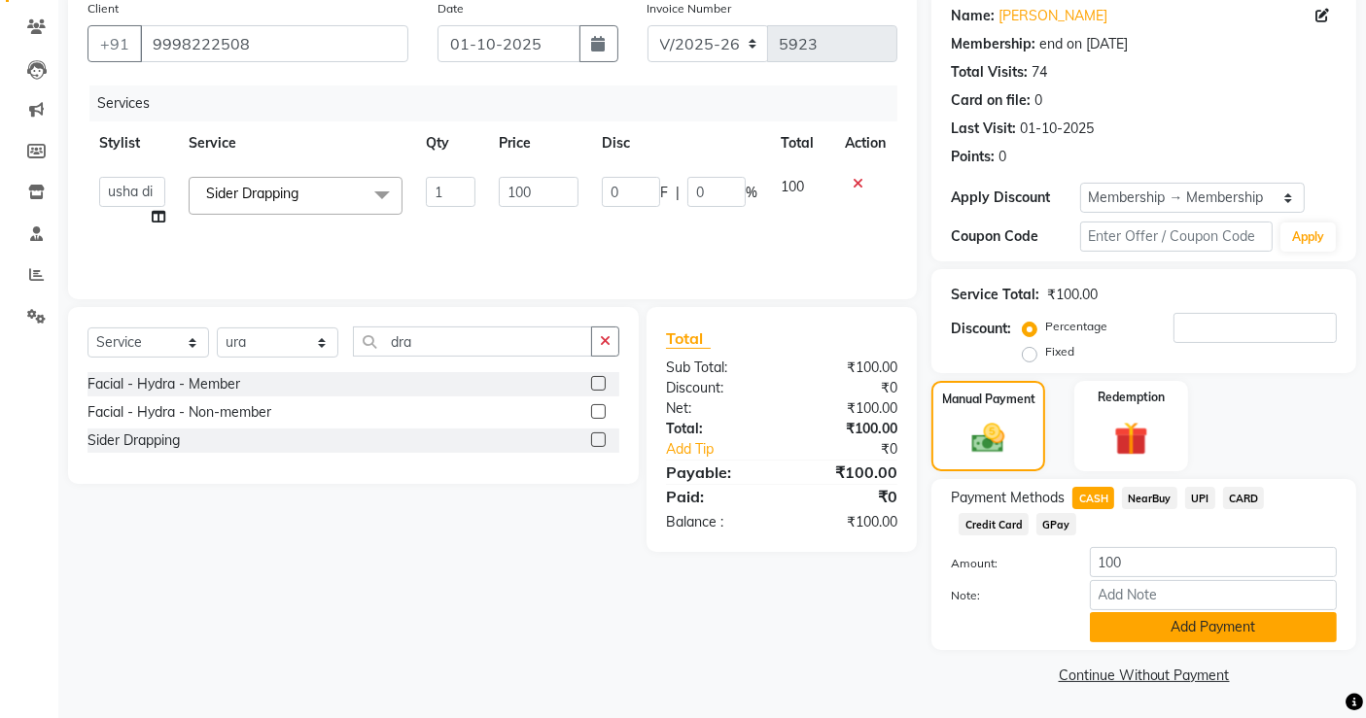
click at [1175, 623] on button "Add Payment" at bounding box center [1213, 627] width 247 height 30
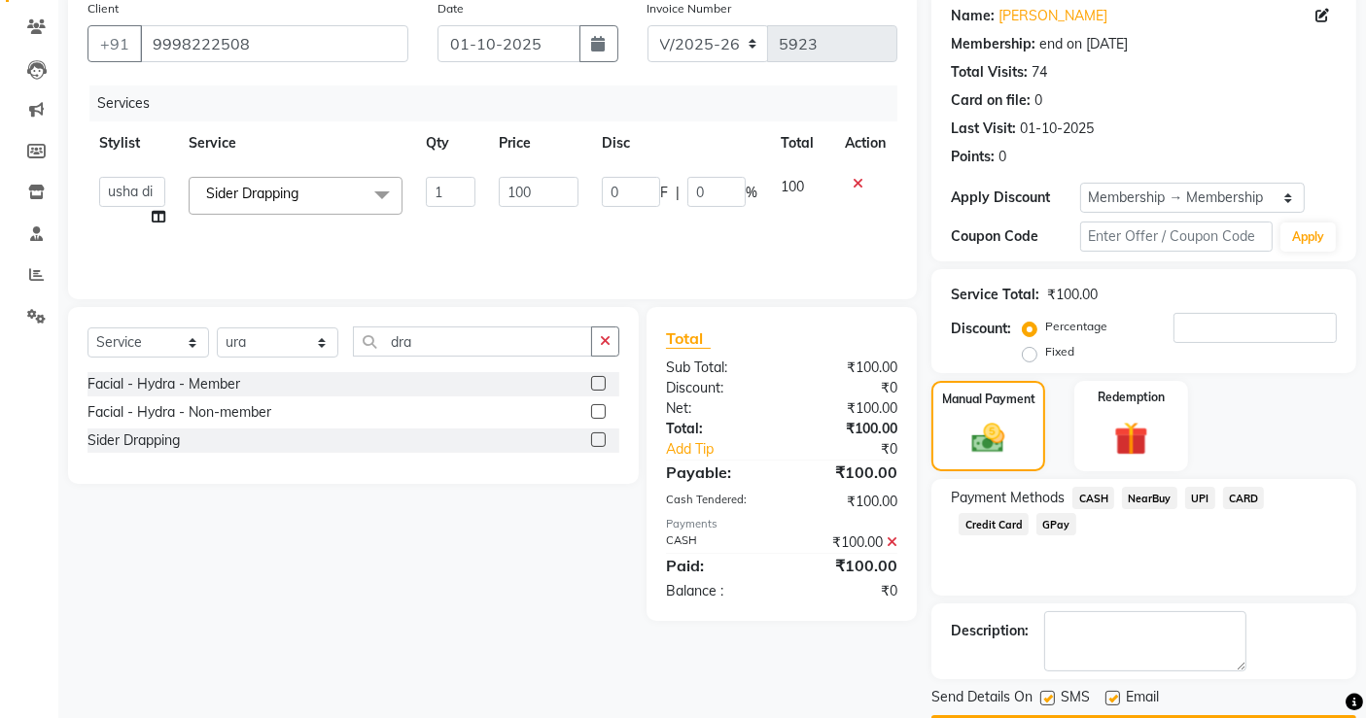
scroll to position [211, 0]
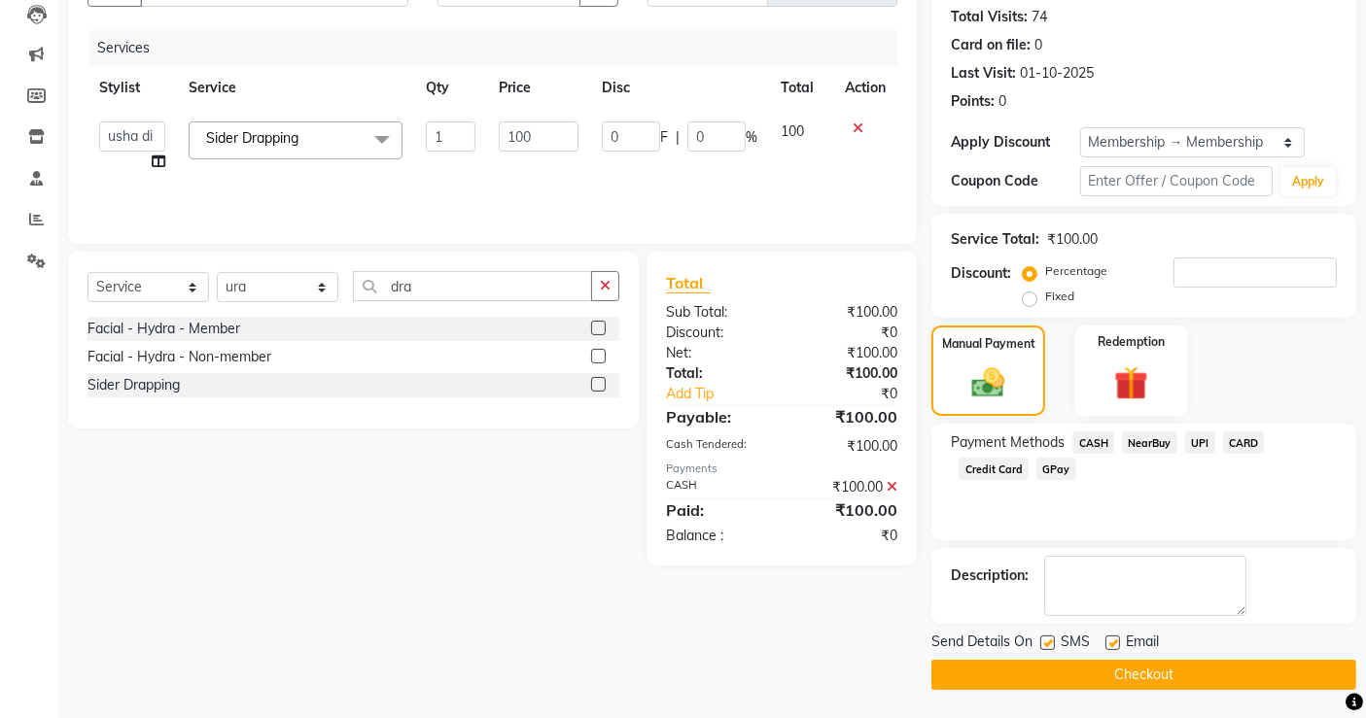
click at [1175, 667] on button "Checkout" at bounding box center [1143, 675] width 425 height 30
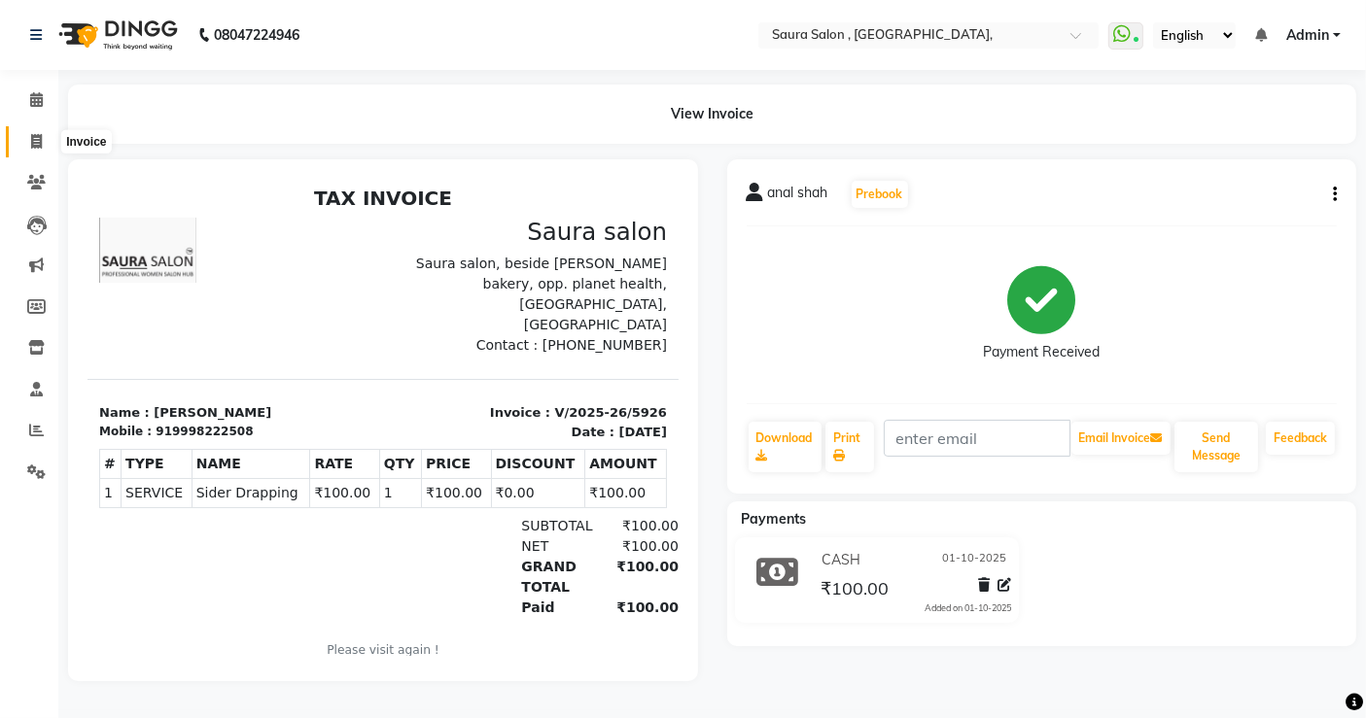
click at [31, 131] on span at bounding box center [36, 142] width 34 height 22
select select "service"
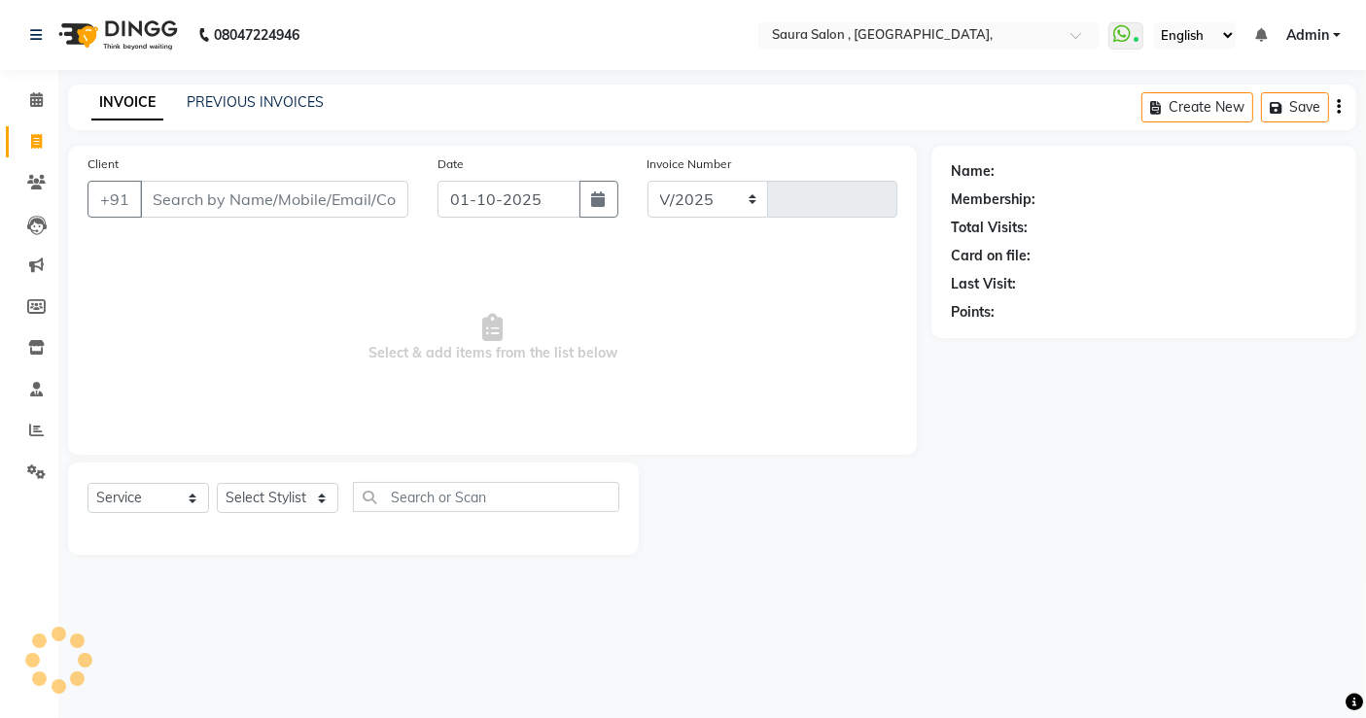
select select "6963"
type input "5928"
select select "57428"
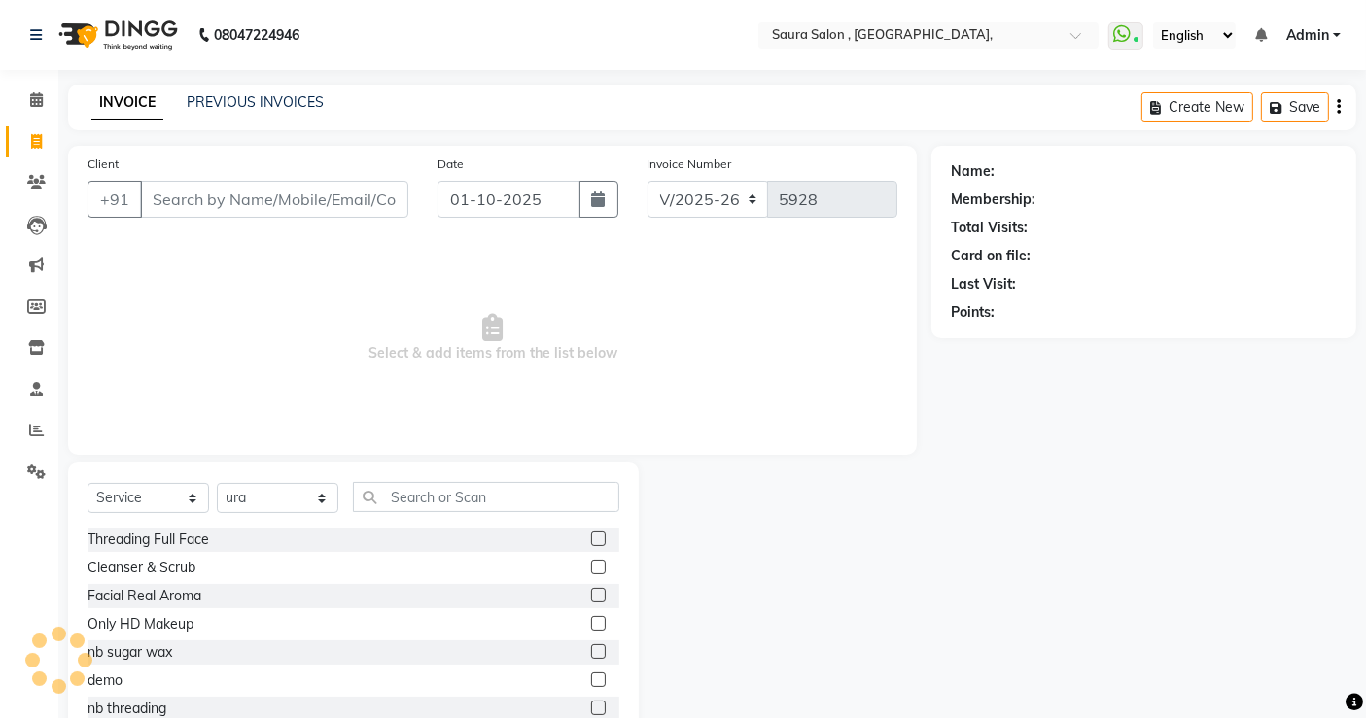
click at [249, 187] on input "Client" at bounding box center [274, 199] width 268 height 37
type input "7046799910"
click at [366, 199] on span "Add Client" at bounding box center [358, 199] width 77 height 19
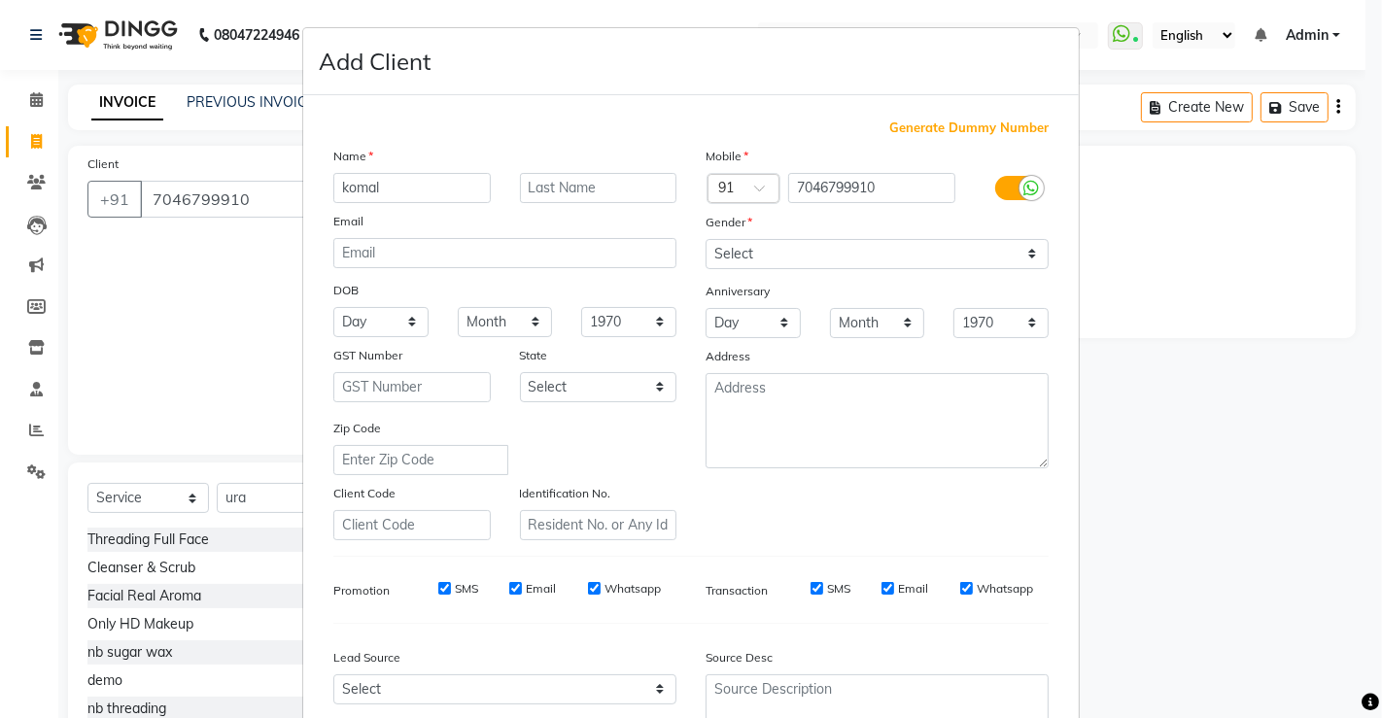
type input "komal"
click at [527, 184] on input "text" at bounding box center [598, 188] width 157 height 30
type input "trivedi"
click at [397, 315] on select "Day 01 02 03 04 05 06 07 08 09 10 11 12 13 14 15 16 17 18 19 20 21 22 23 24 25 …" at bounding box center [380, 322] width 95 height 30
select select "23"
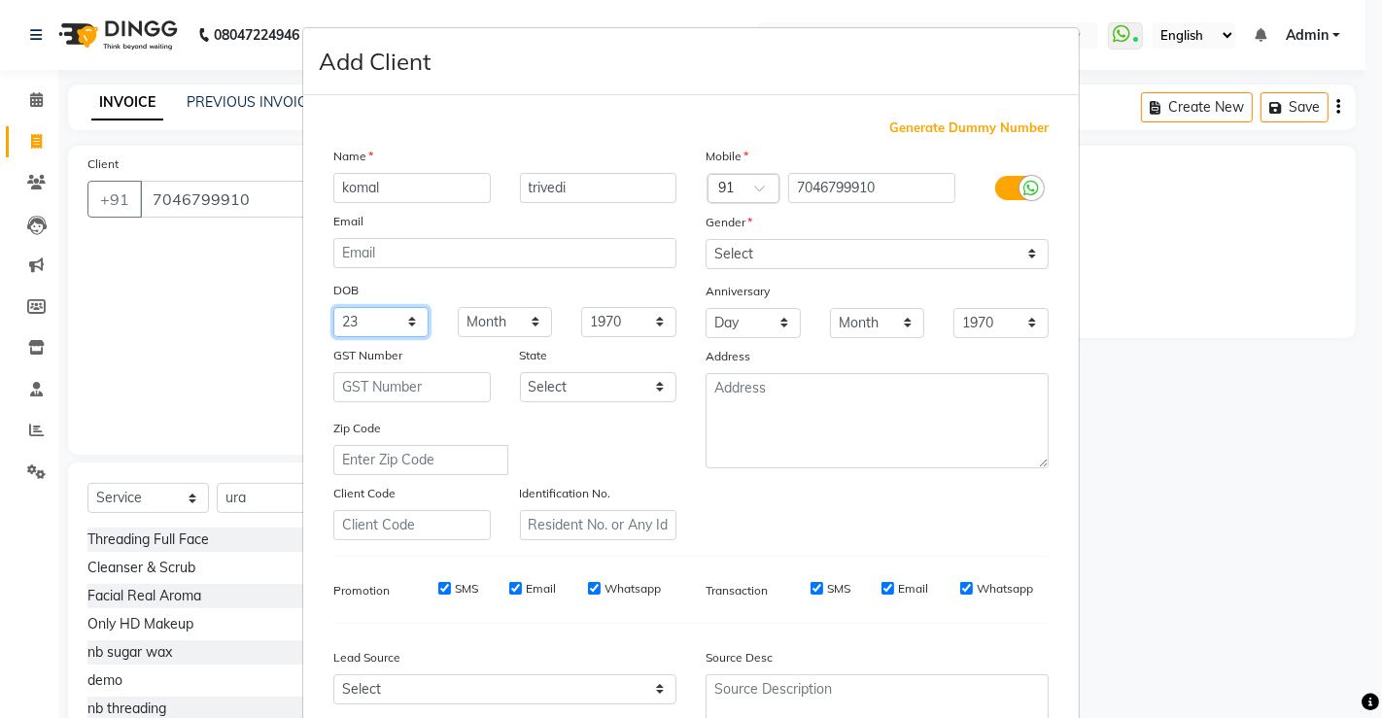
click at [333, 307] on select "Day 01 02 03 04 05 06 07 08 09 10 11 12 13 14 15 16 17 18 19 20 21 22 23 24 25 …" at bounding box center [380, 322] width 95 height 30
click at [480, 320] on select "Month January February March April May June July August September October Novem…" at bounding box center [505, 322] width 95 height 30
select select "09"
click at [458, 307] on select "Month January February March April May June July August September October Novem…" at bounding box center [505, 322] width 95 height 30
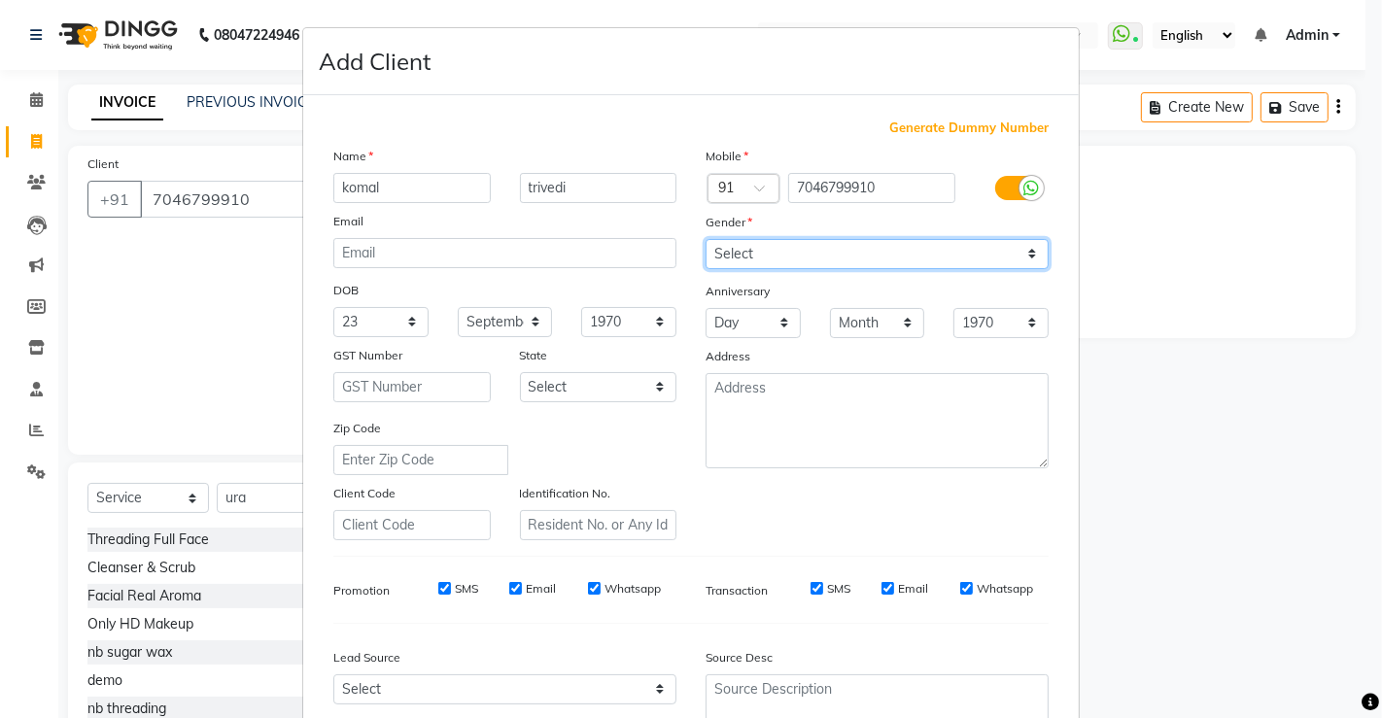
drag, startPoint x: 847, startPoint y: 250, endPoint x: 771, endPoint y: 330, distance: 110.0
click at [771, 330] on div "Mobile Country Code × 91 7046799910 Gender Select Male Female Other Prefer Not …" at bounding box center [877, 343] width 372 height 395
select select "[DEMOGRAPHIC_DATA]"
click at [706, 239] on select "Select [DEMOGRAPHIC_DATA] [DEMOGRAPHIC_DATA] Other Prefer Not To Say" at bounding box center [877, 254] width 343 height 30
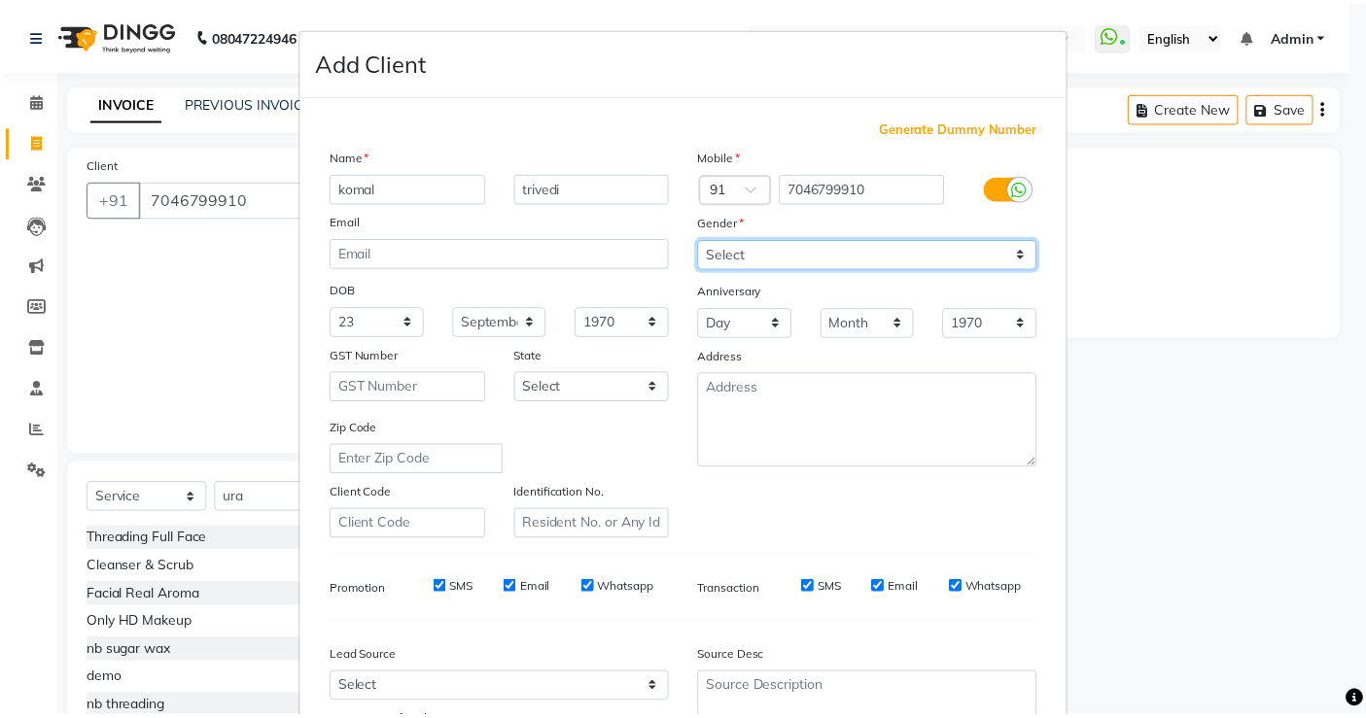
scroll to position [177, 0]
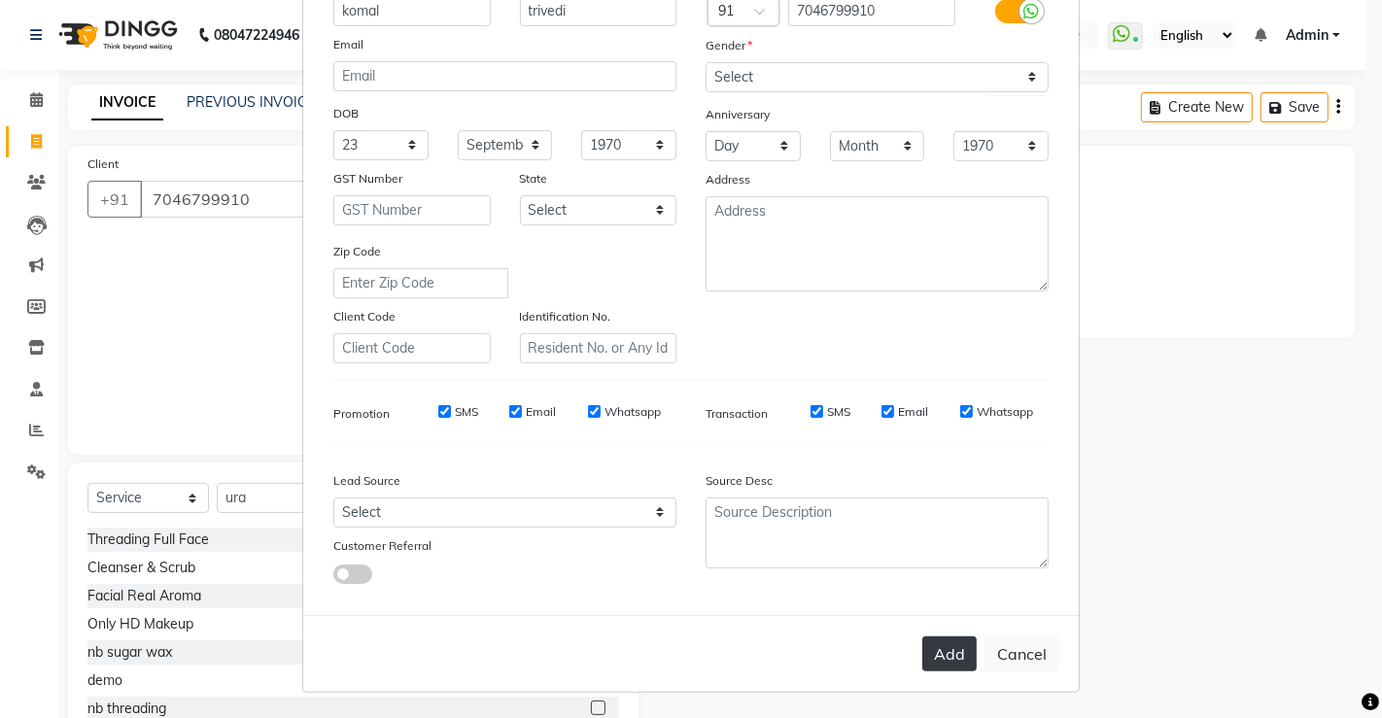
click at [941, 661] on button "Add" at bounding box center [950, 654] width 54 height 35
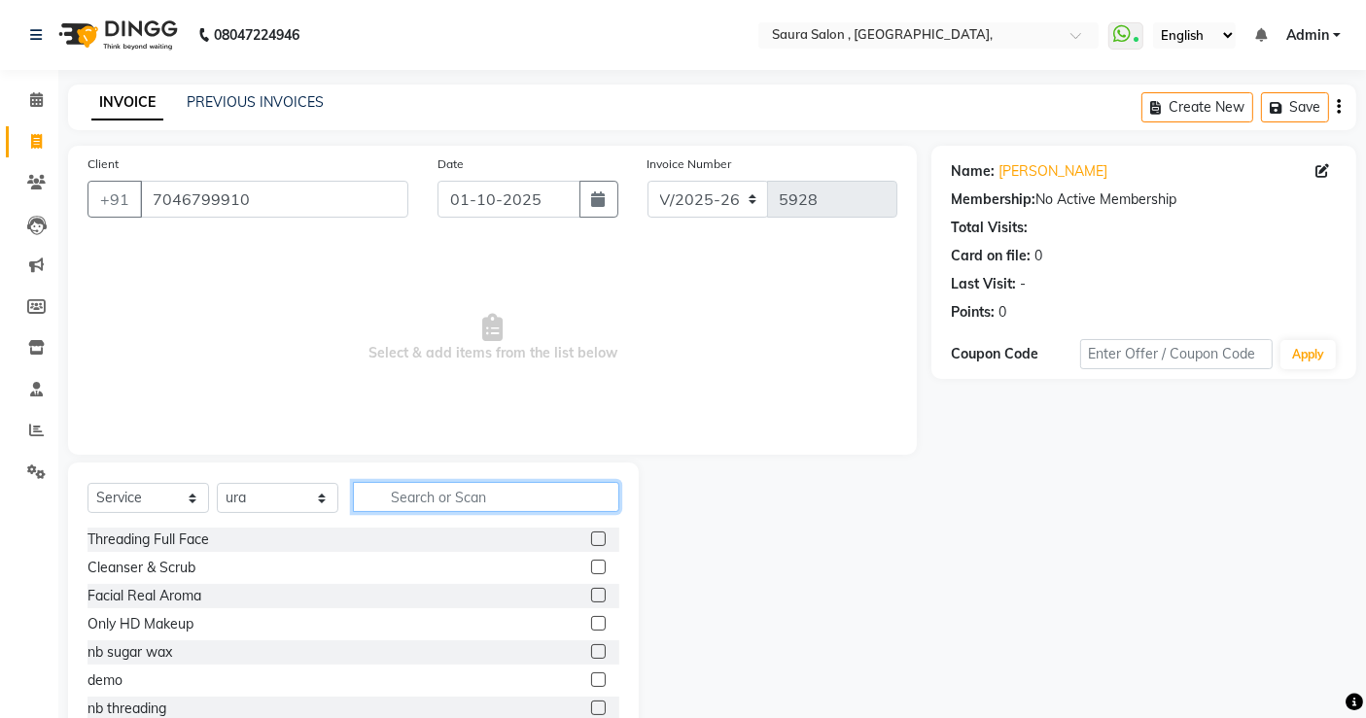
click at [519, 490] on input "text" at bounding box center [486, 497] width 266 height 30
click at [246, 496] on select "Select Stylist archana asha [PERSON_NAME] deepika [PERSON_NAME] [PERSON_NAME] […" at bounding box center [278, 498] width 122 height 30
select select "56840"
click at [217, 483] on select "Select Stylist archana asha [PERSON_NAME] deepika [PERSON_NAME] [PERSON_NAME] […" at bounding box center [278, 498] width 122 height 30
click at [449, 495] on input "text" at bounding box center [486, 497] width 266 height 30
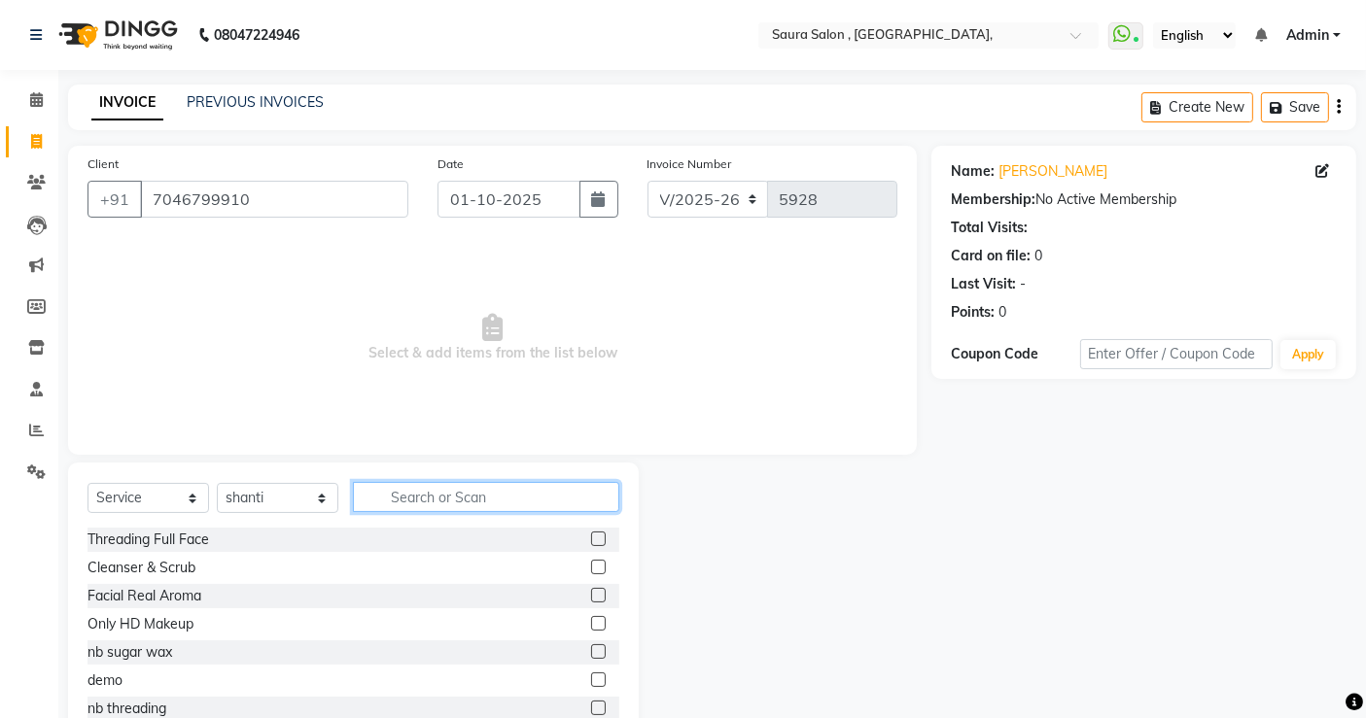
click at [449, 495] on input "text" at bounding box center [486, 497] width 266 height 30
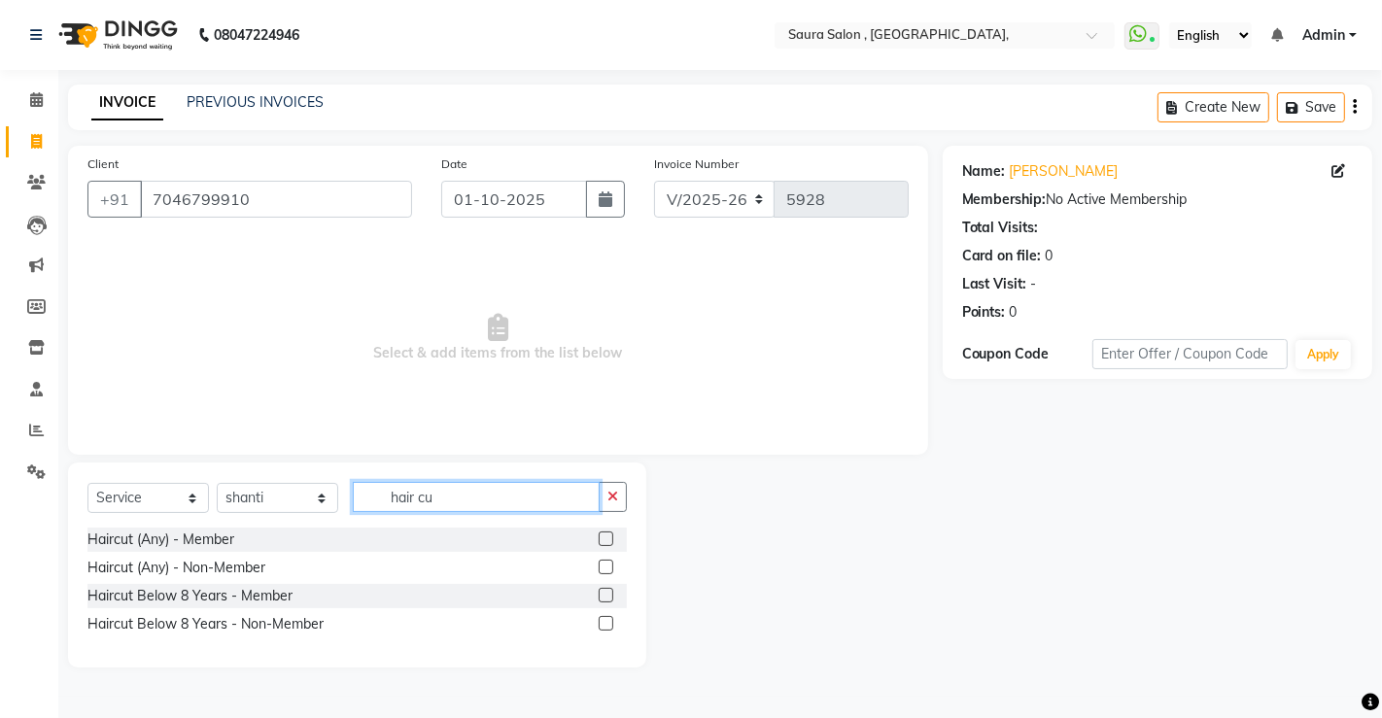
type input "hair cu"
click at [604, 565] on label at bounding box center [606, 567] width 15 height 15
click at [604, 565] on input "checkbox" at bounding box center [605, 568] width 13 height 13
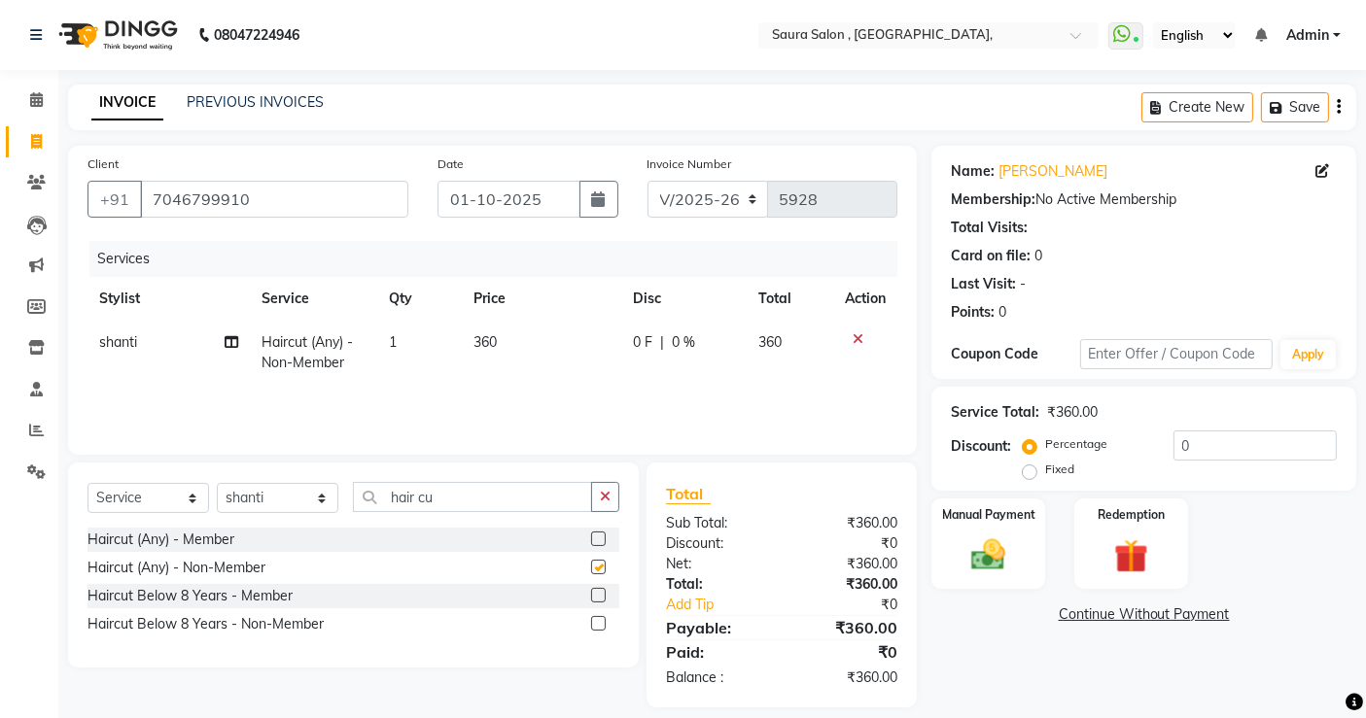
checkbox input "false"
click at [1013, 548] on img at bounding box center [988, 555] width 58 height 41
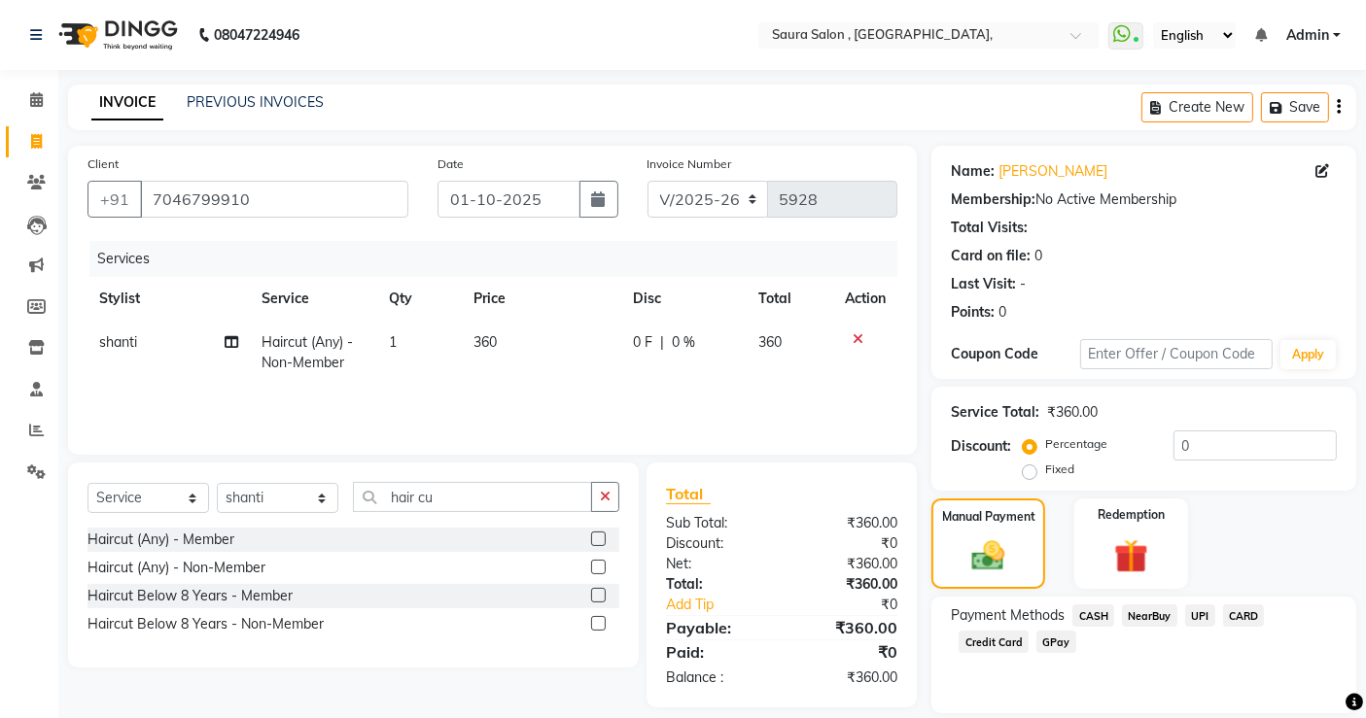
click at [1104, 614] on span "CASH" at bounding box center [1093, 616] width 42 height 22
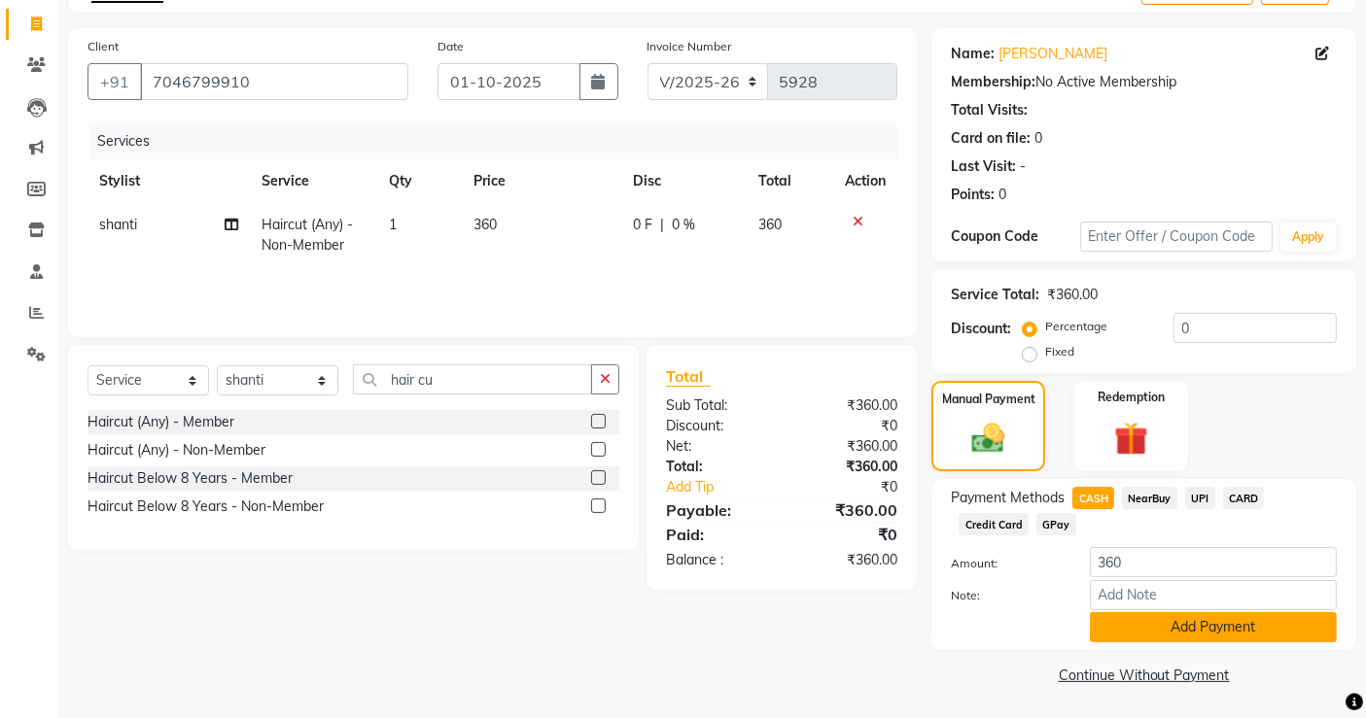
click at [1171, 626] on button "Add Payment" at bounding box center [1213, 627] width 247 height 30
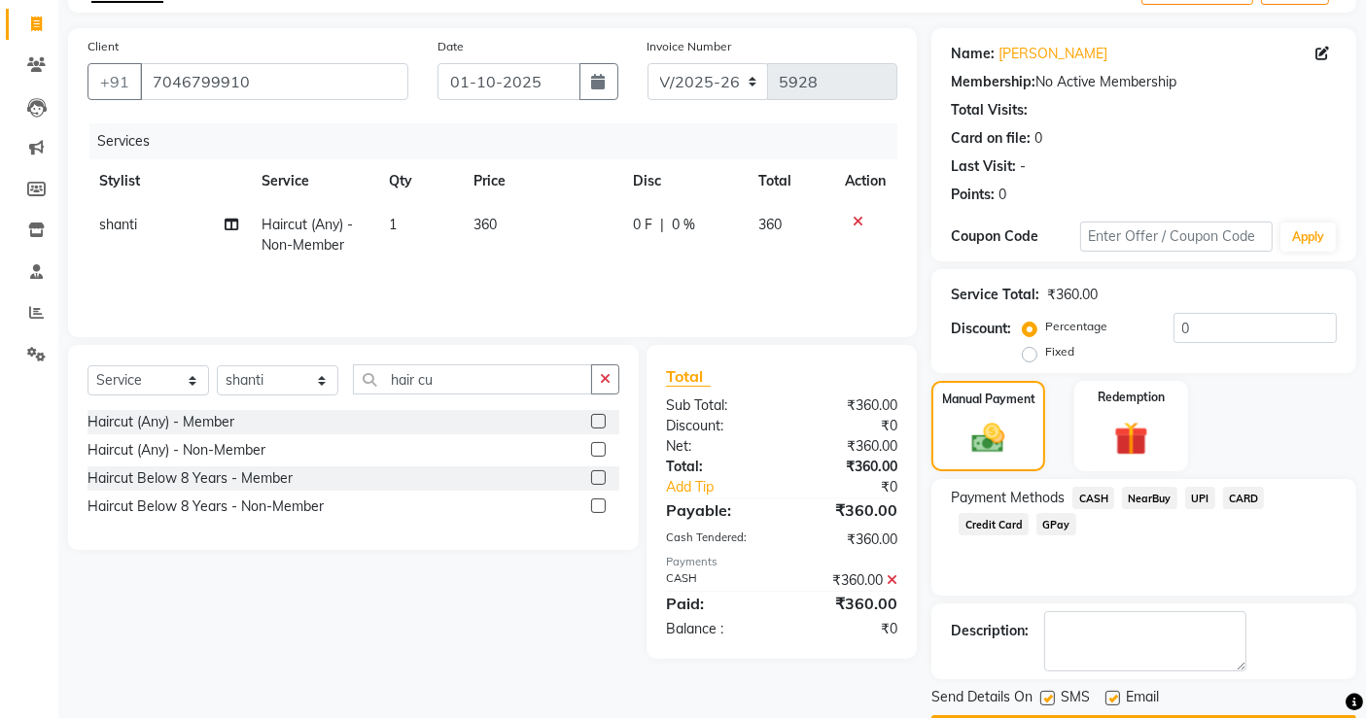
scroll to position [172, 0]
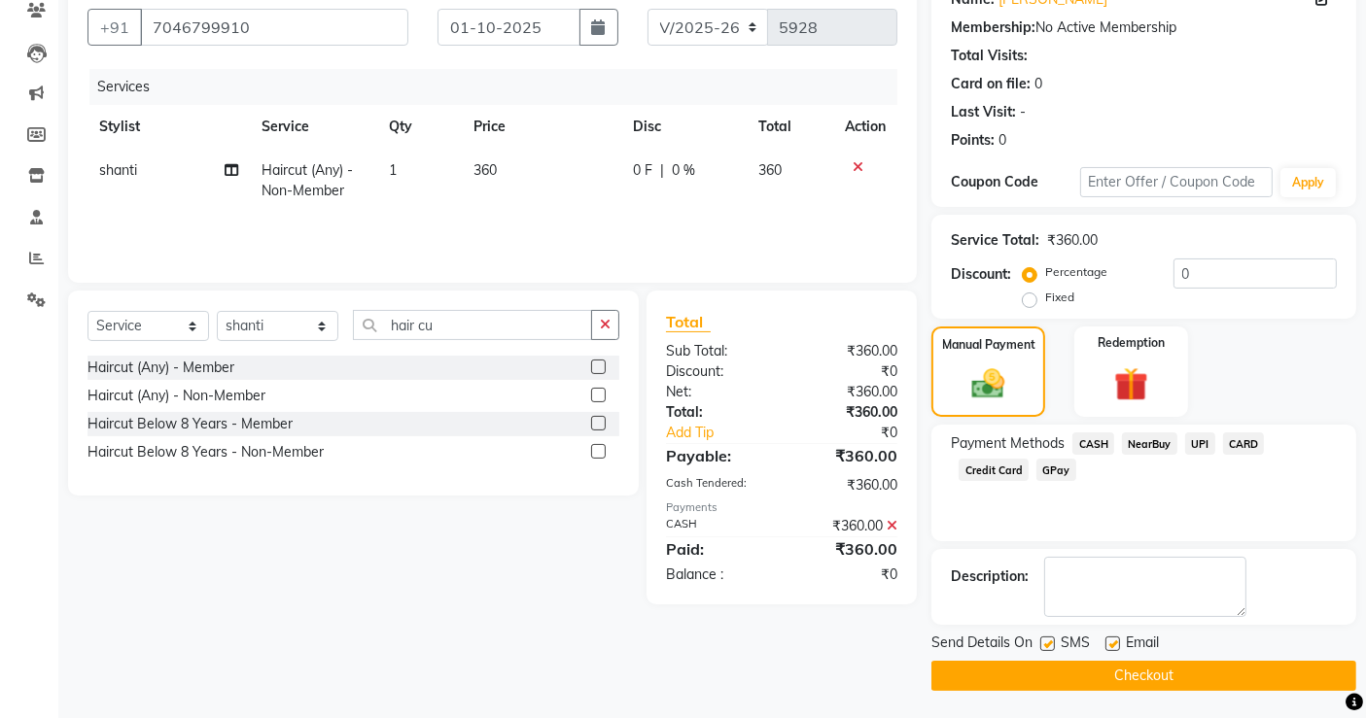
click at [1175, 681] on button "Checkout" at bounding box center [1143, 676] width 425 height 30
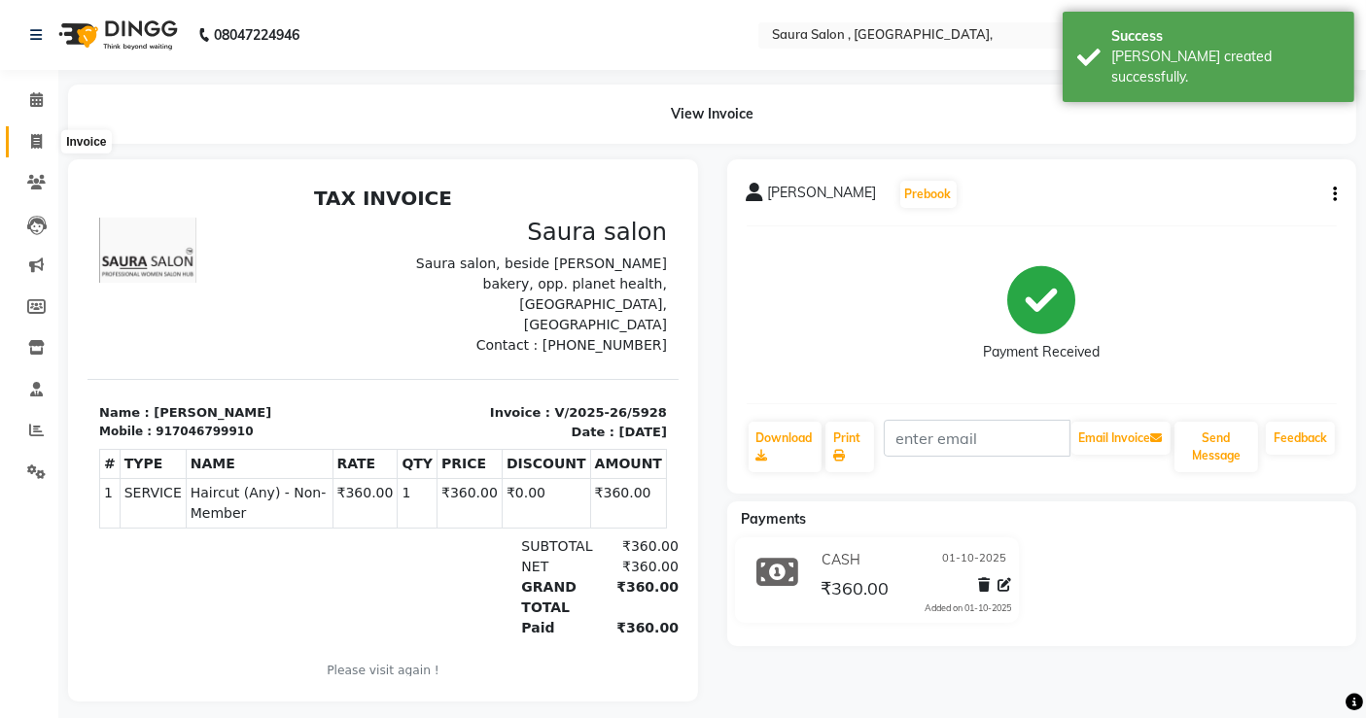
click at [37, 136] on icon at bounding box center [36, 141] width 11 height 15
select select "service"
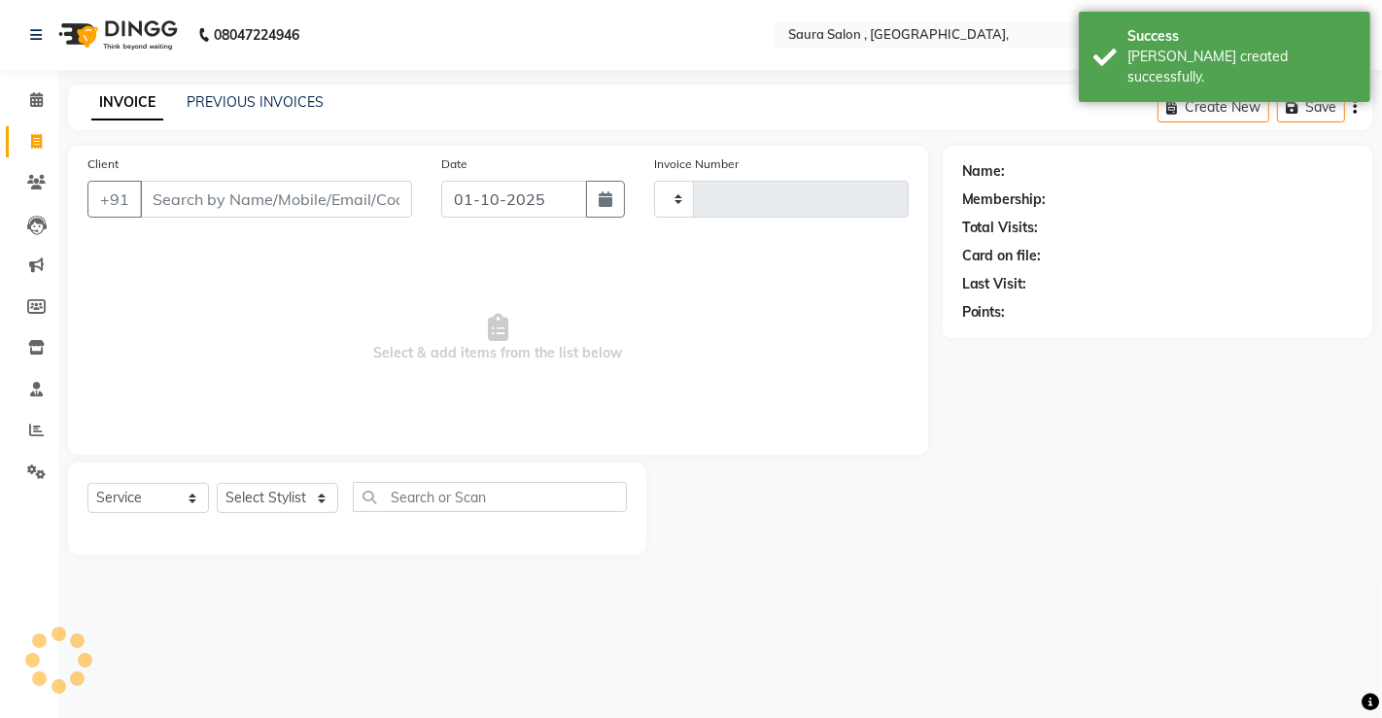
type input "5929"
select select "6963"
select select "57428"
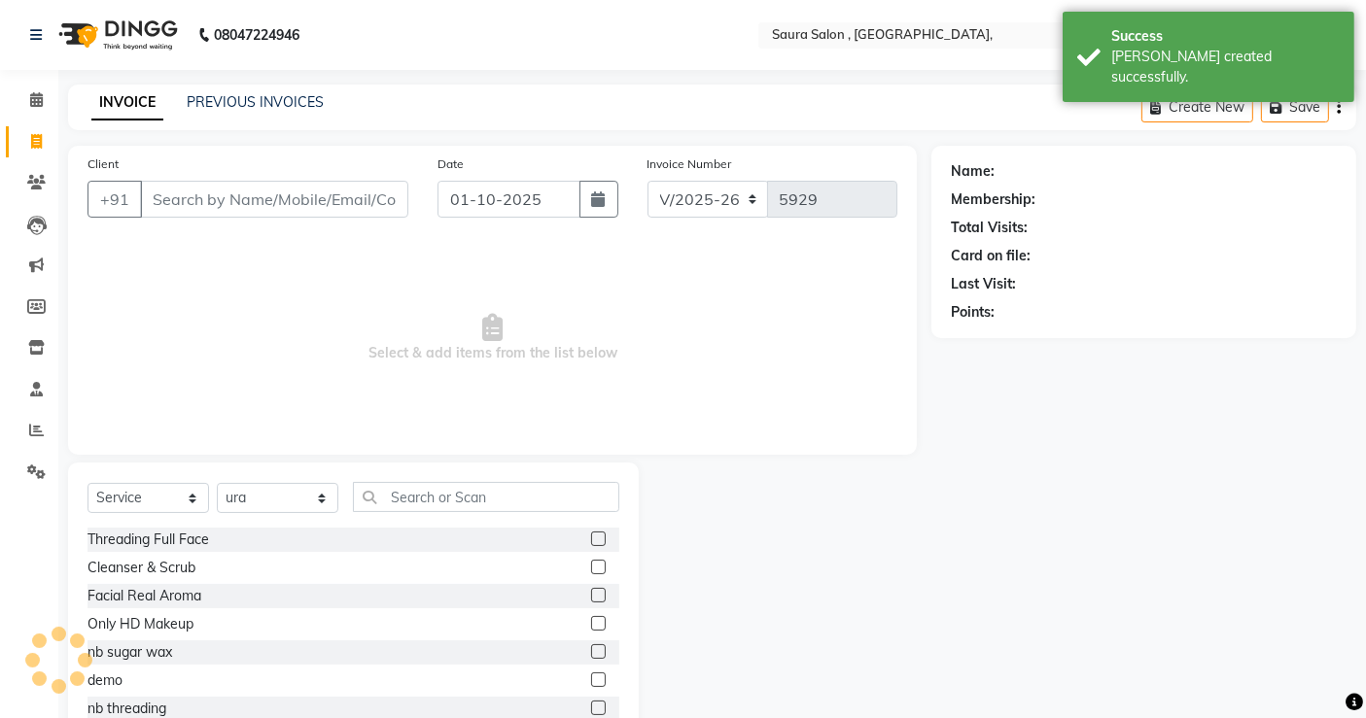
click at [218, 184] on input "Client" at bounding box center [274, 199] width 268 height 37
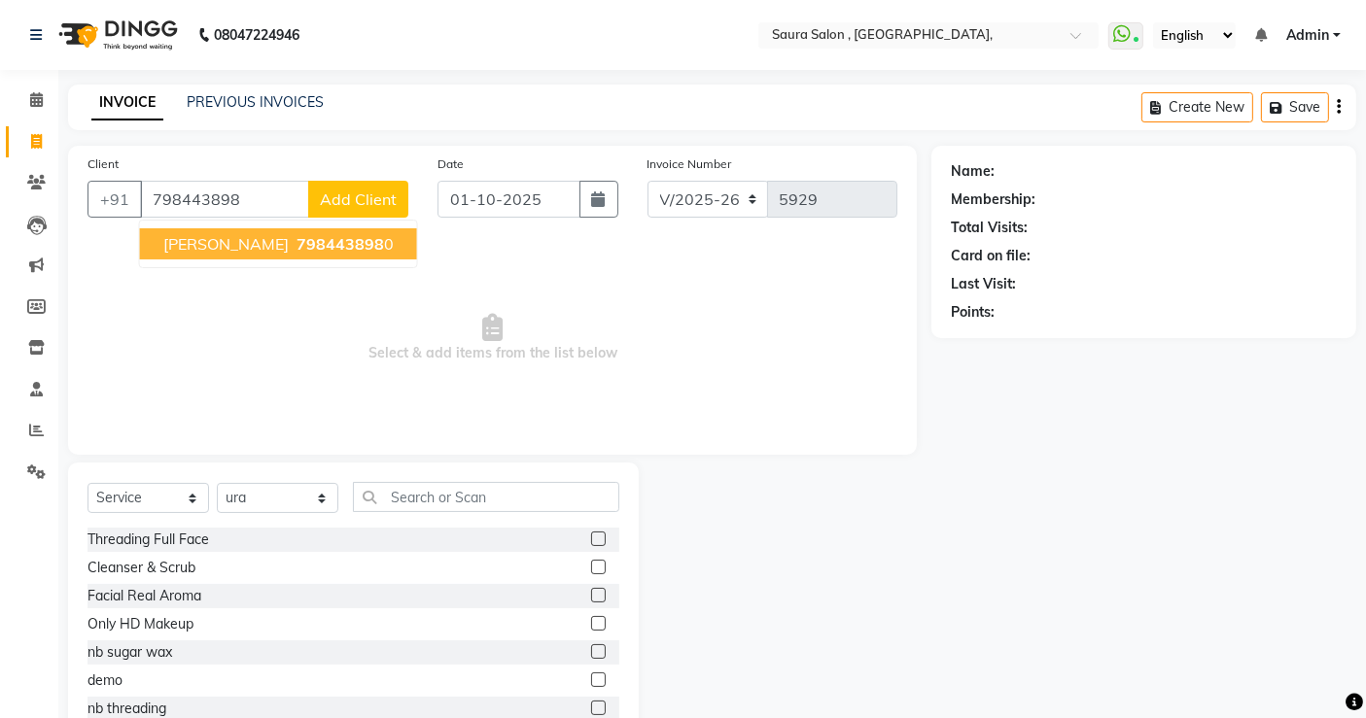
click at [254, 241] on span "JANKI THAKKAR" at bounding box center [225, 243] width 125 height 19
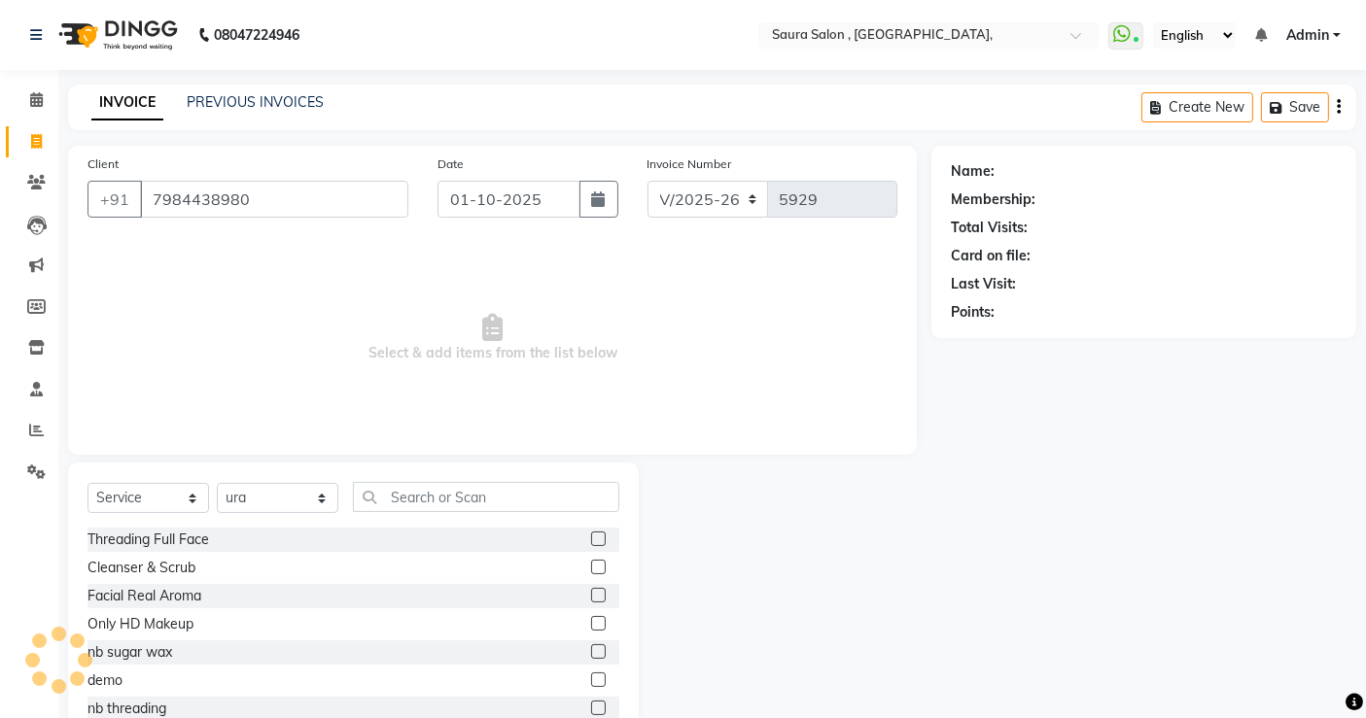
type input "7984438980"
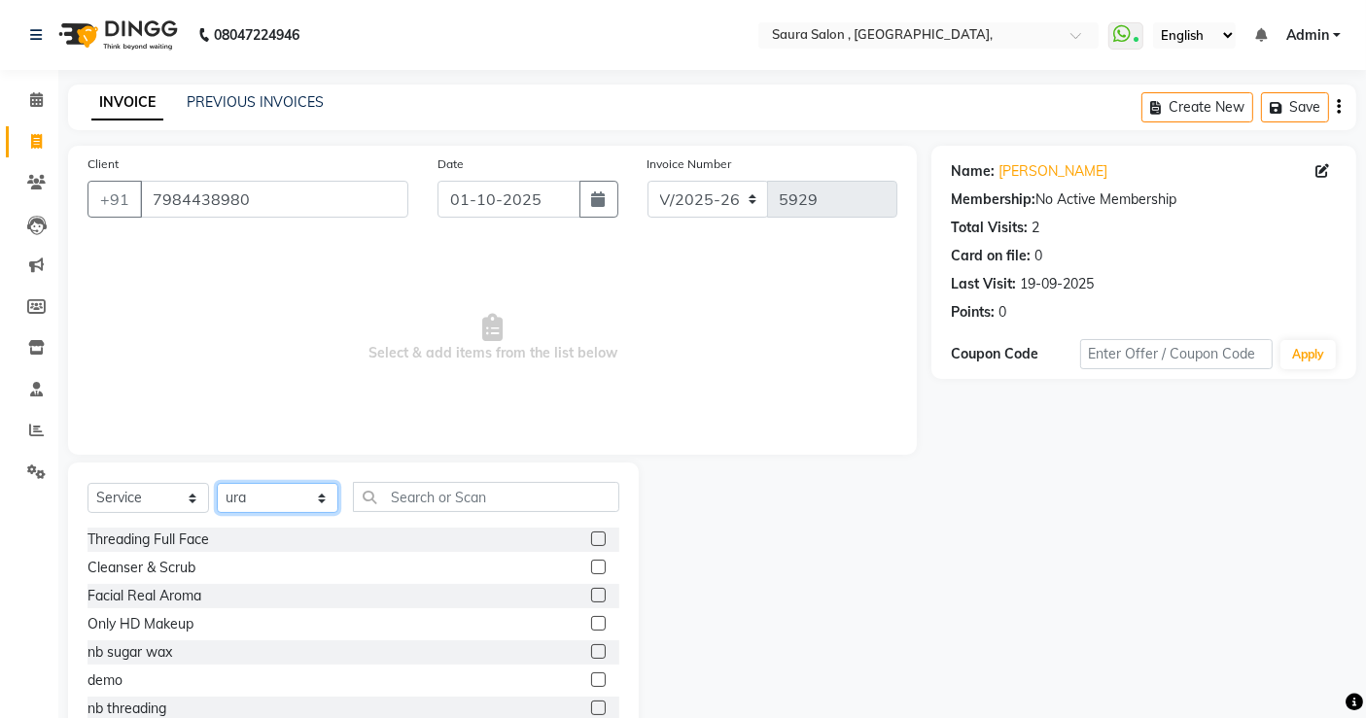
click at [270, 487] on select "Select Stylist archana asha [PERSON_NAME] deepika [PERSON_NAME] [PERSON_NAME] […" at bounding box center [278, 498] width 122 height 30
select select "56807"
click at [217, 483] on select "Select Stylist archana asha [PERSON_NAME] deepika [PERSON_NAME] [PERSON_NAME] […" at bounding box center [278, 498] width 122 height 30
click at [458, 499] on input "text" at bounding box center [486, 497] width 266 height 30
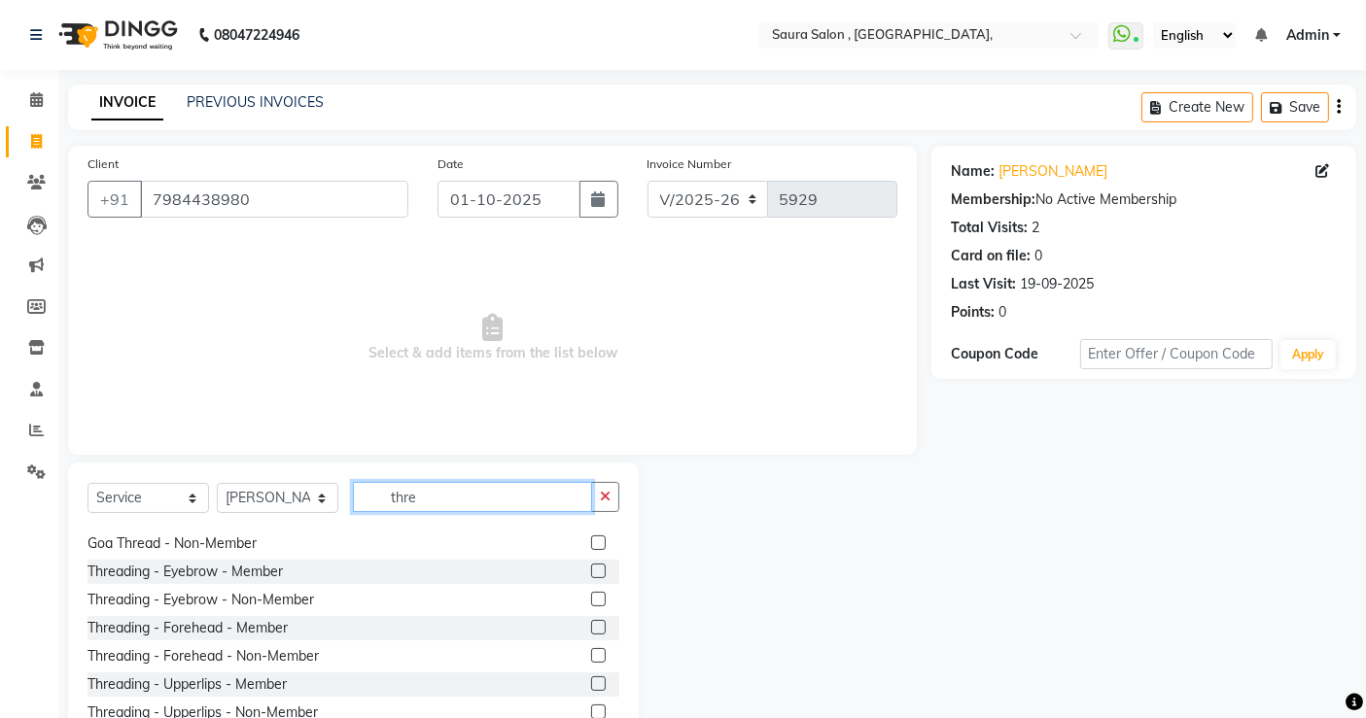
scroll to position [80, 0]
type input "thre"
click at [591, 600] on label at bounding box center [598, 600] width 15 height 15
click at [591, 600] on input "checkbox" at bounding box center [597, 601] width 13 height 13
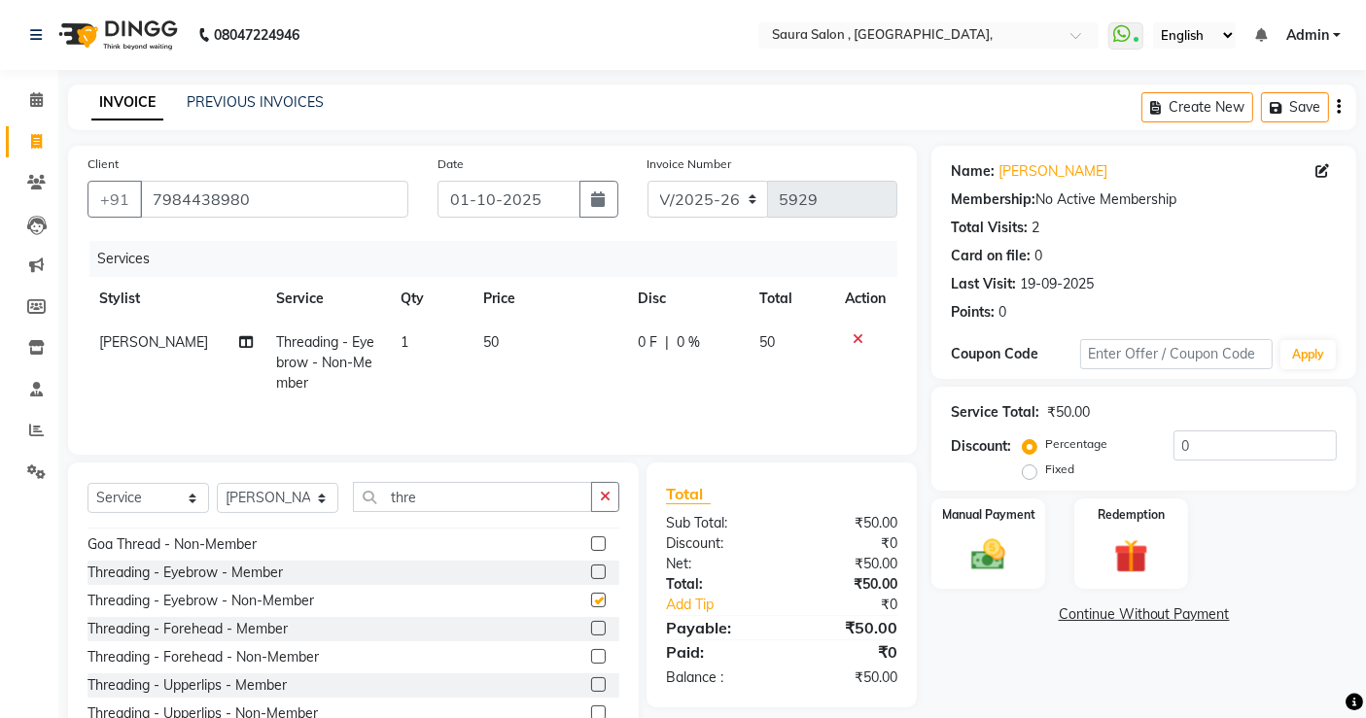
checkbox input "false"
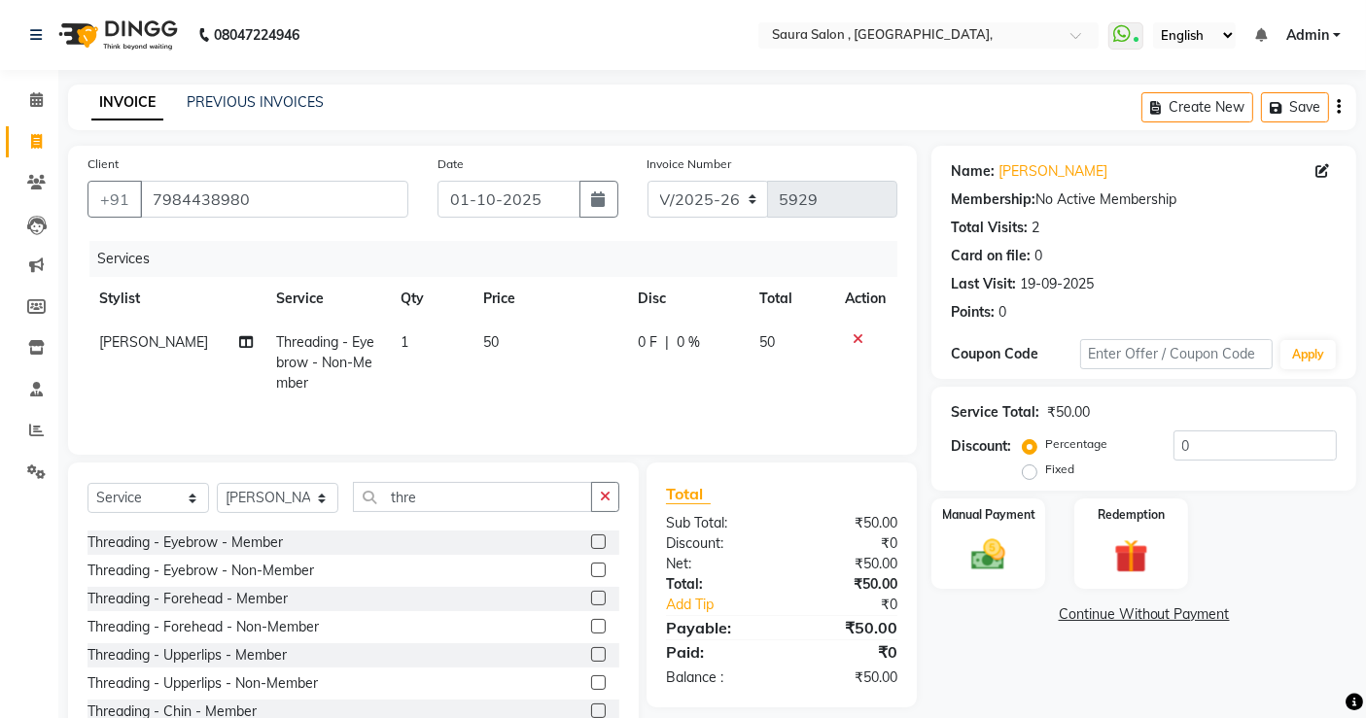
scroll to position [122, 0]
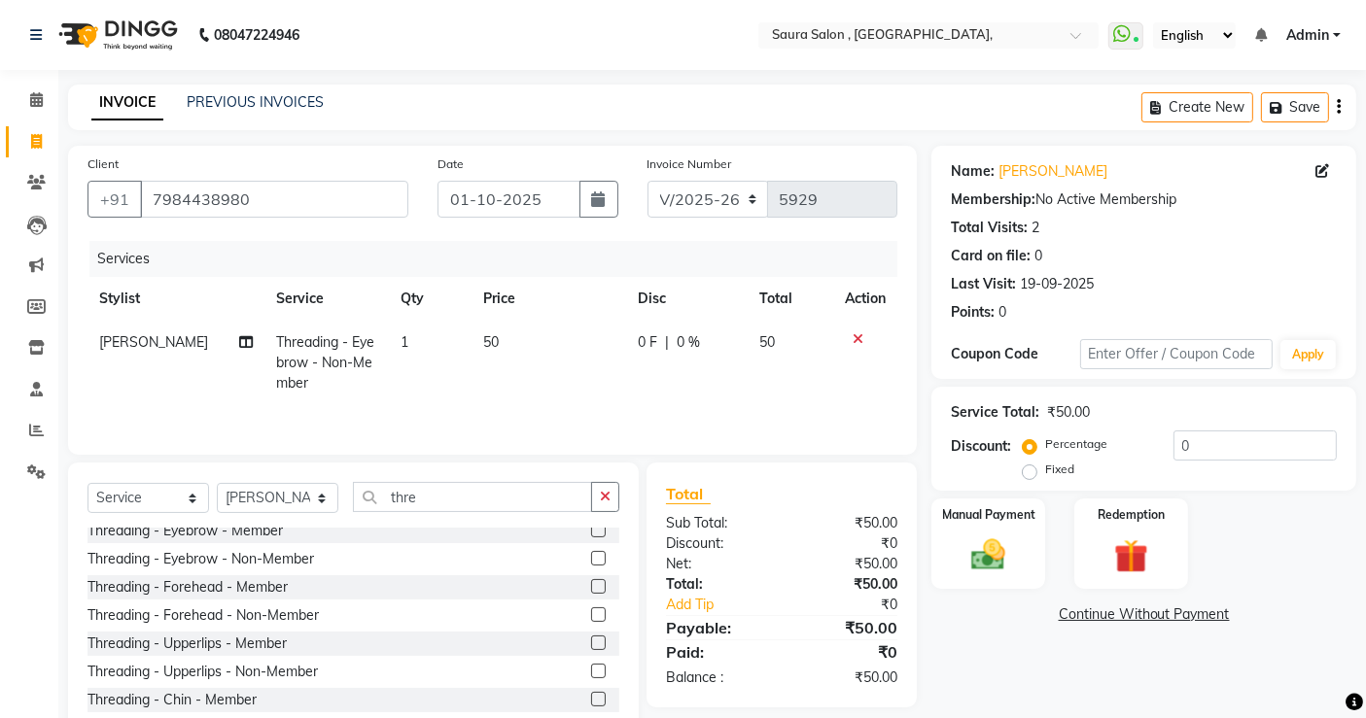
click at [591, 614] on label at bounding box center [598, 615] width 15 height 15
click at [591, 614] on input "checkbox" at bounding box center [597, 616] width 13 height 13
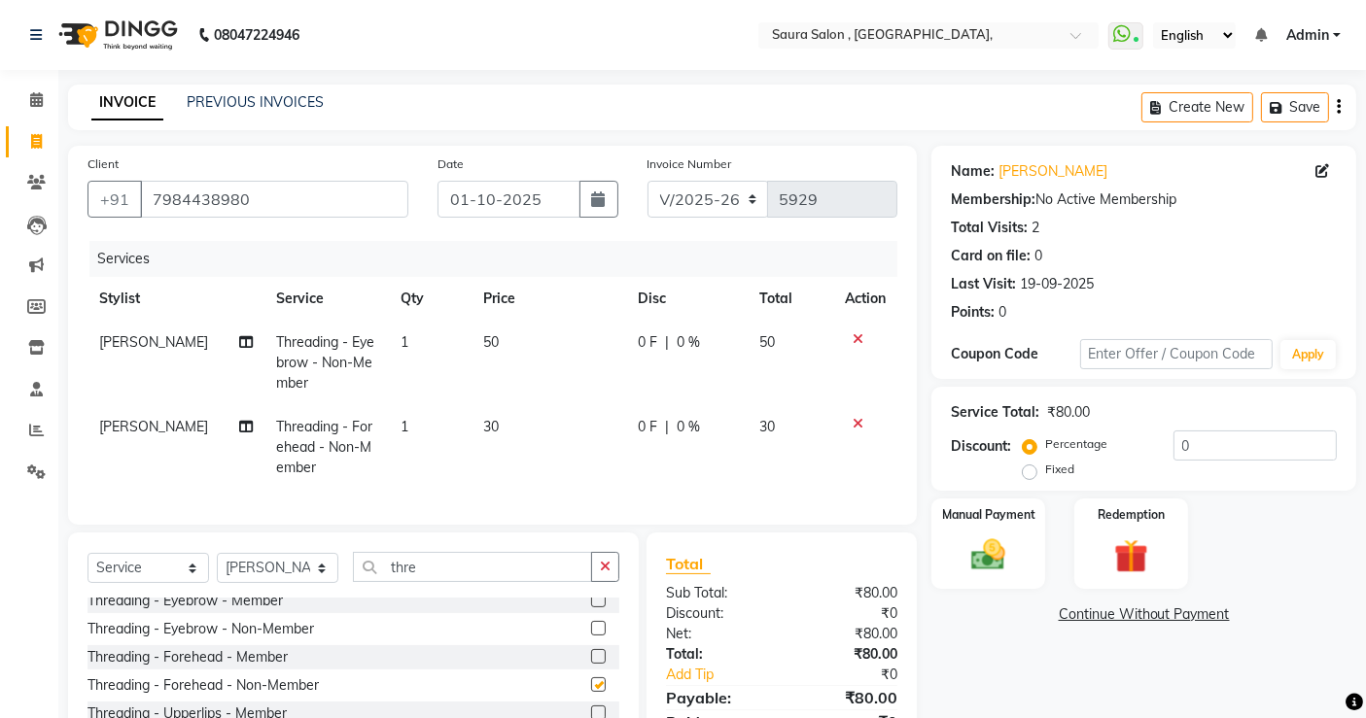
checkbox input "false"
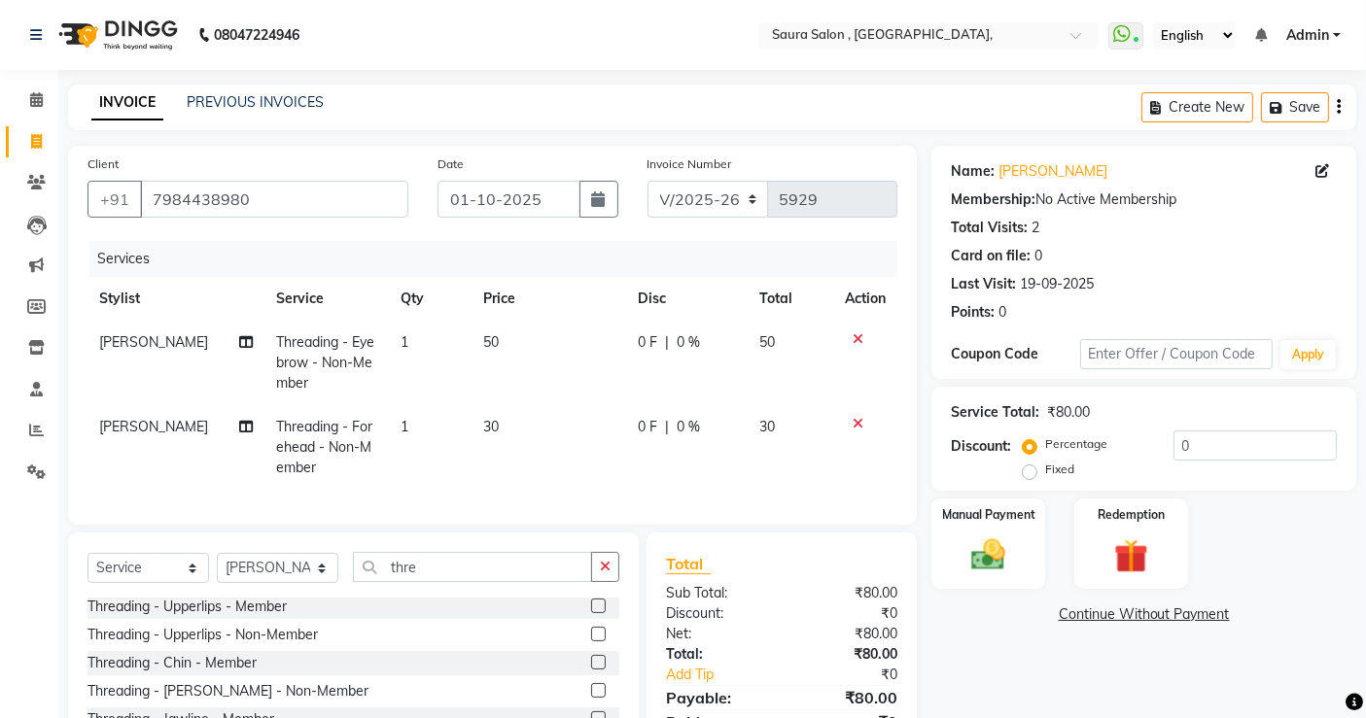
scroll to position [202, 0]
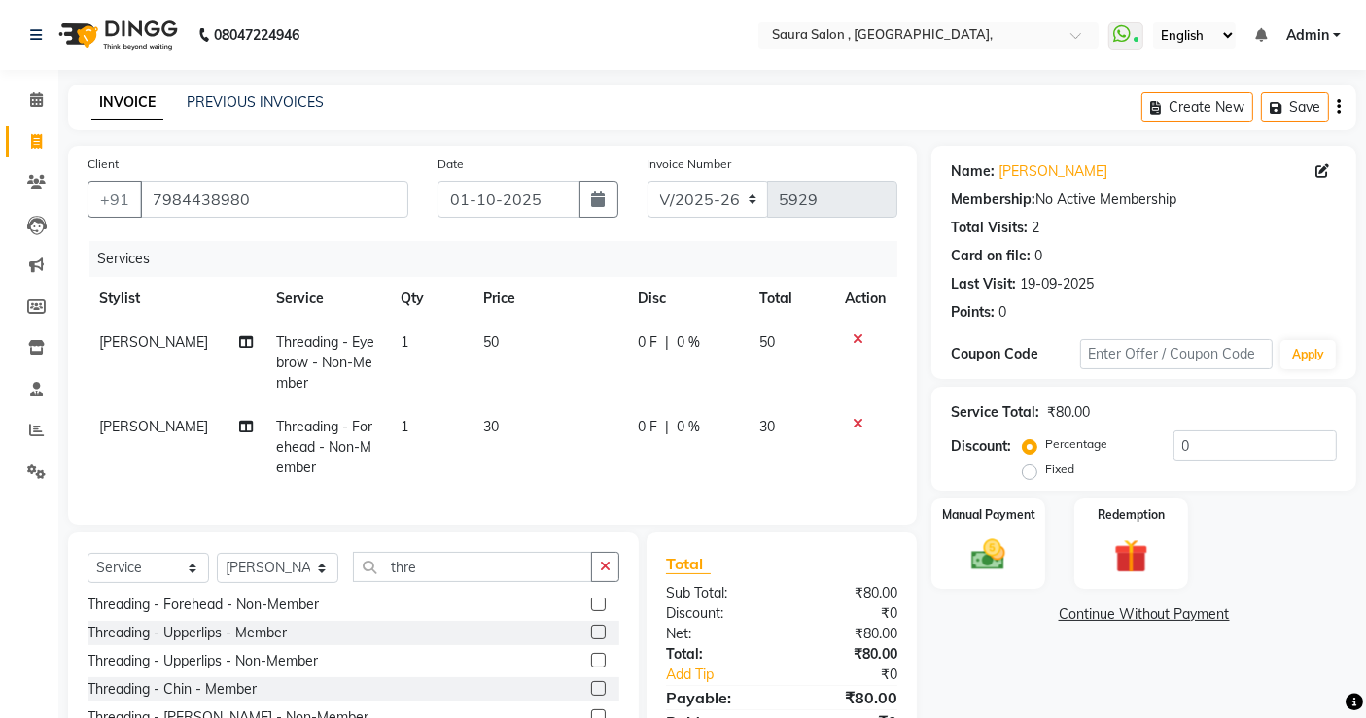
click at [591, 668] on label at bounding box center [598, 660] width 15 height 15
click at [591, 668] on input "checkbox" at bounding box center [597, 661] width 13 height 13
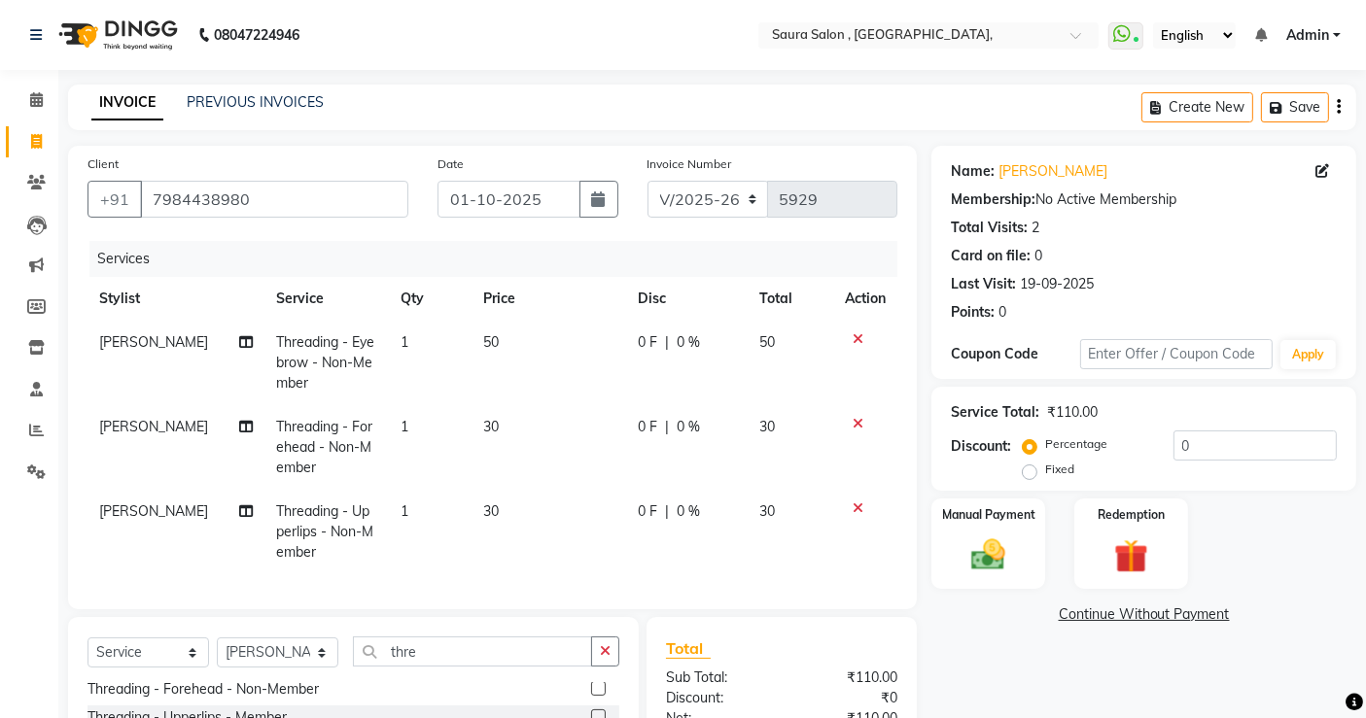
checkbox input "false"
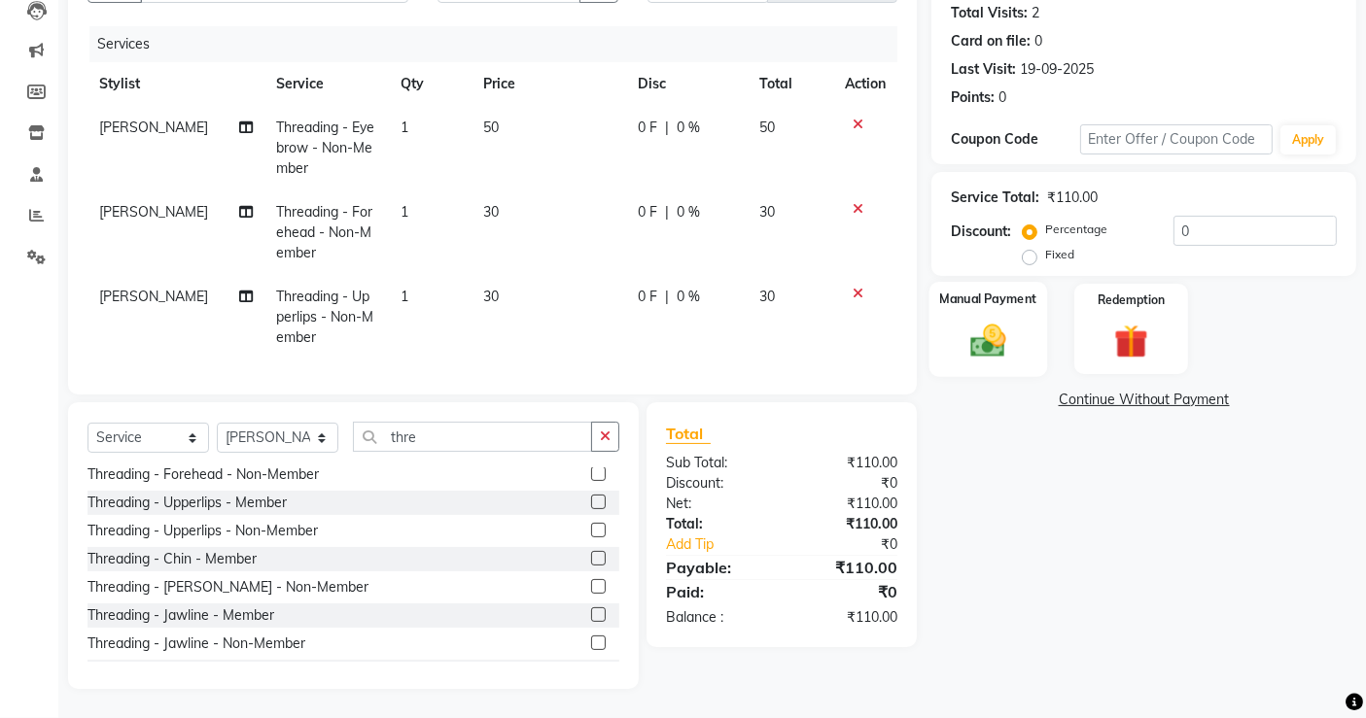
click at [1011, 296] on div "Manual Payment" at bounding box center [988, 329] width 118 height 95
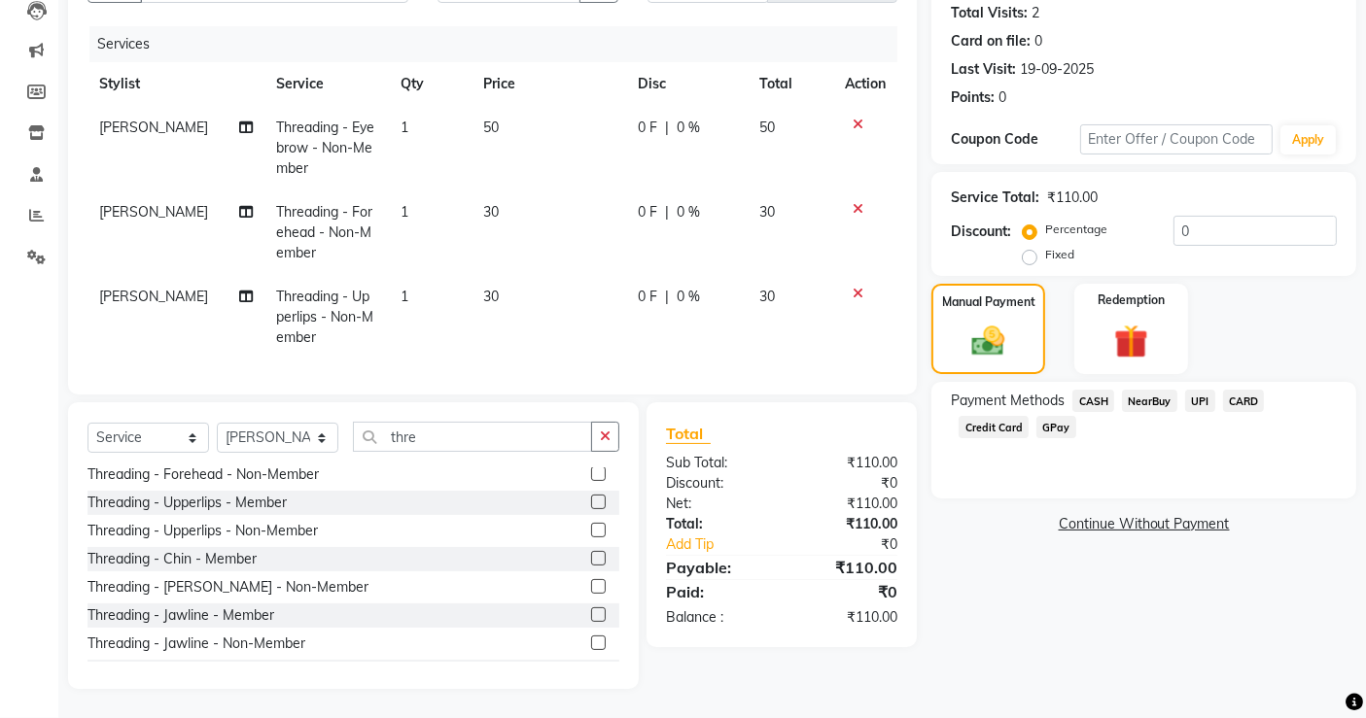
click at [1194, 390] on span "UPI" at bounding box center [1200, 401] width 30 height 22
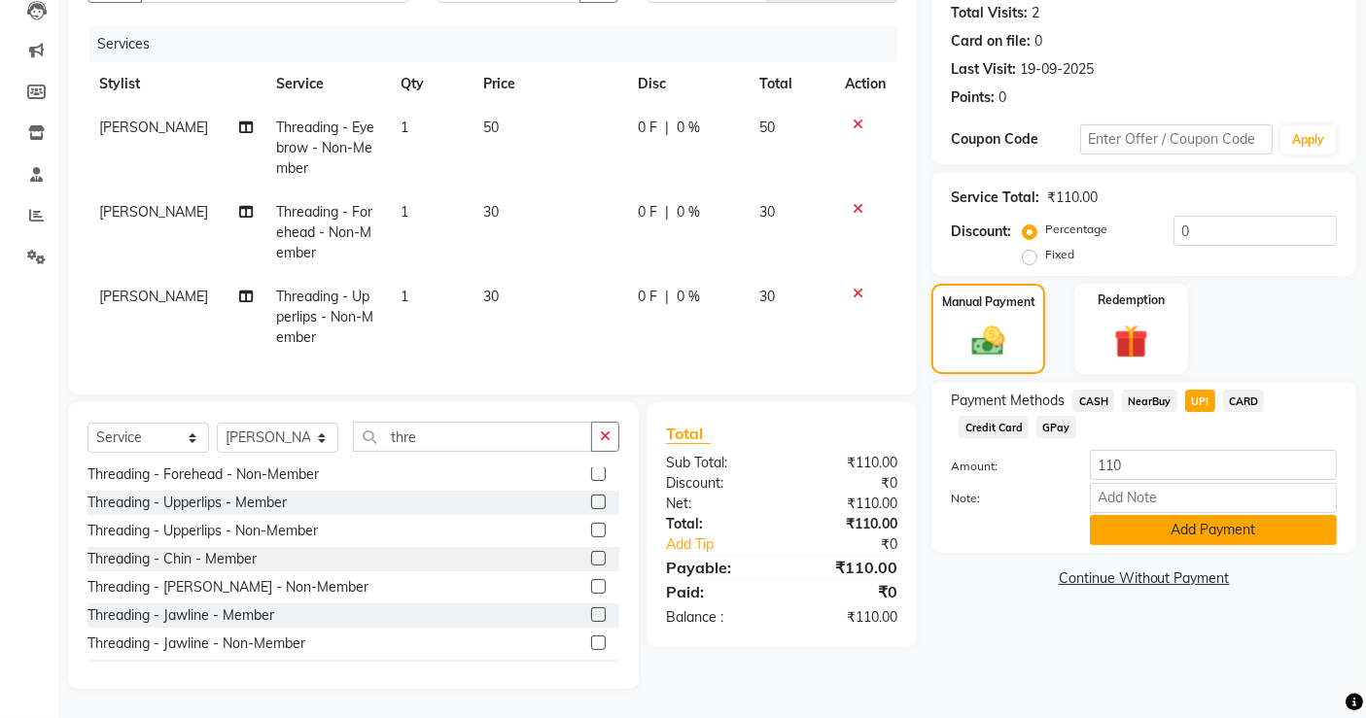
click at [1126, 515] on button "Add Payment" at bounding box center [1213, 530] width 247 height 30
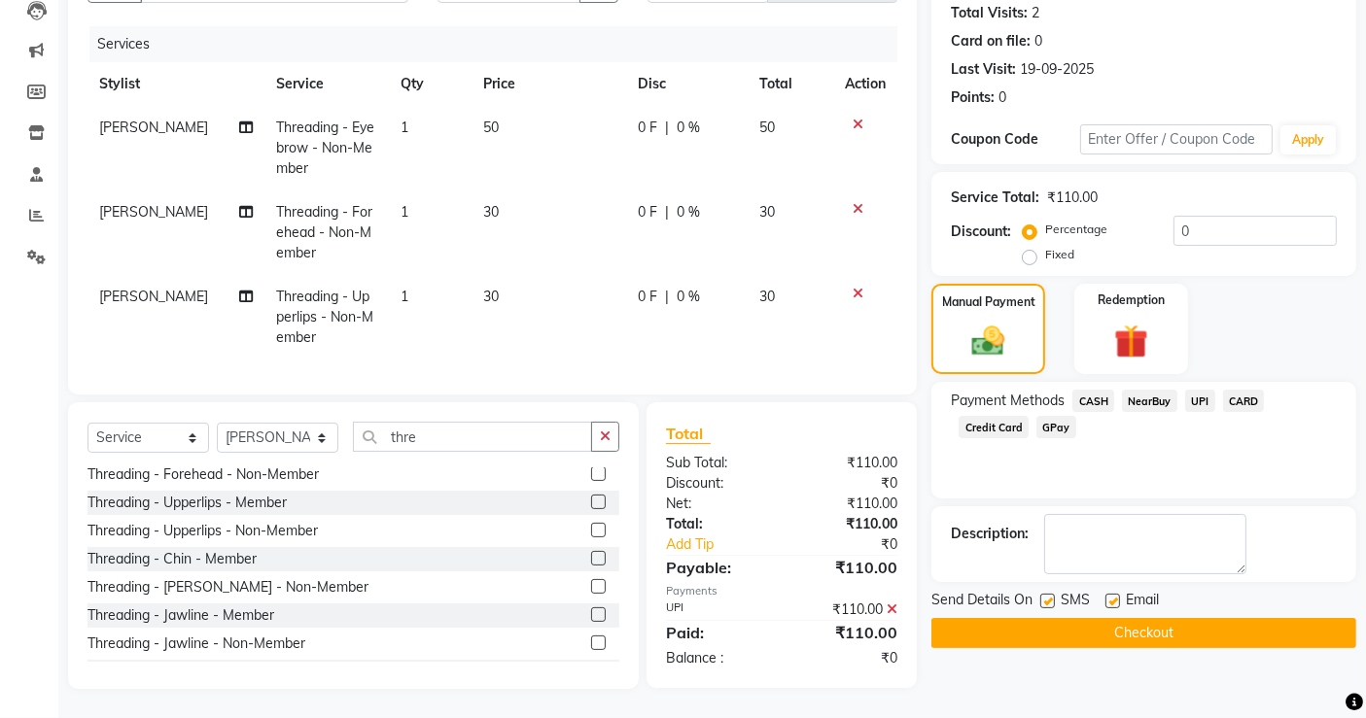
click at [1145, 618] on button "Checkout" at bounding box center [1143, 633] width 425 height 30
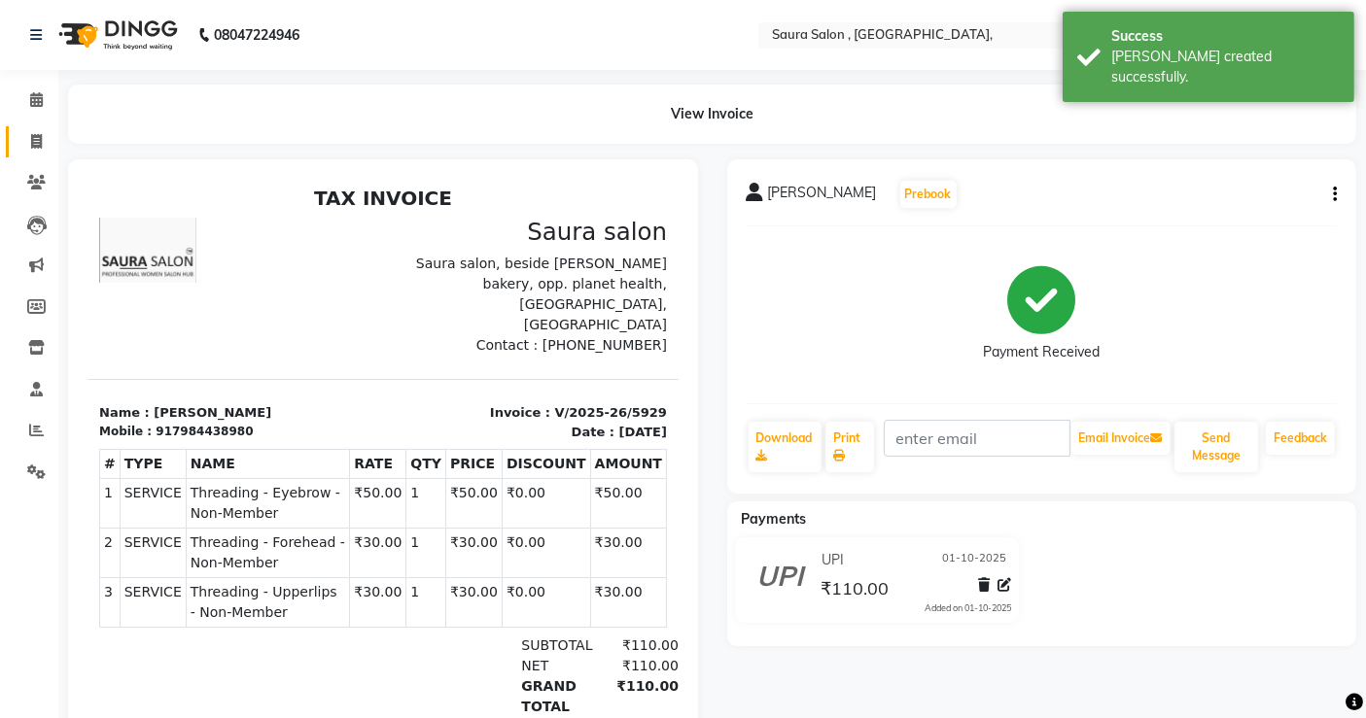
click at [38, 135] on icon at bounding box center [36, 141] width 11 height 15
select select "service"
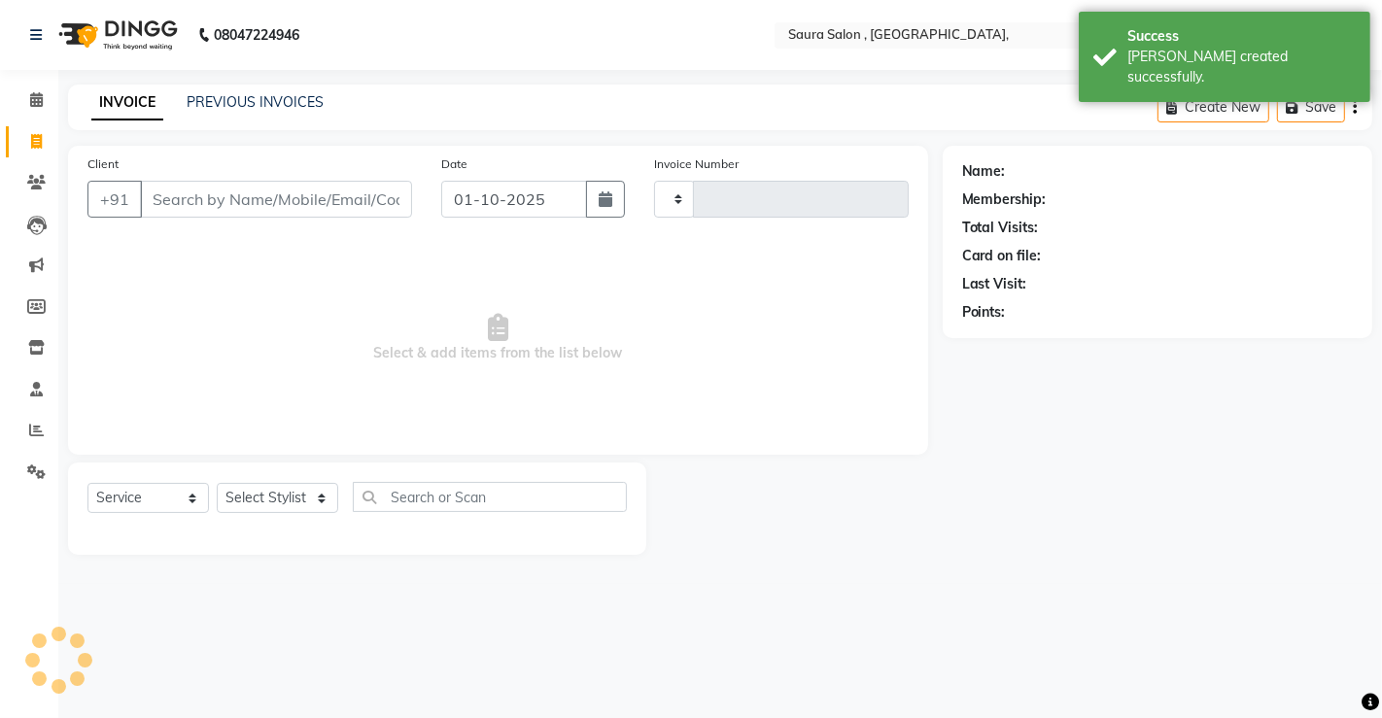
type input "5930"
select select "6963"
select select "57428"
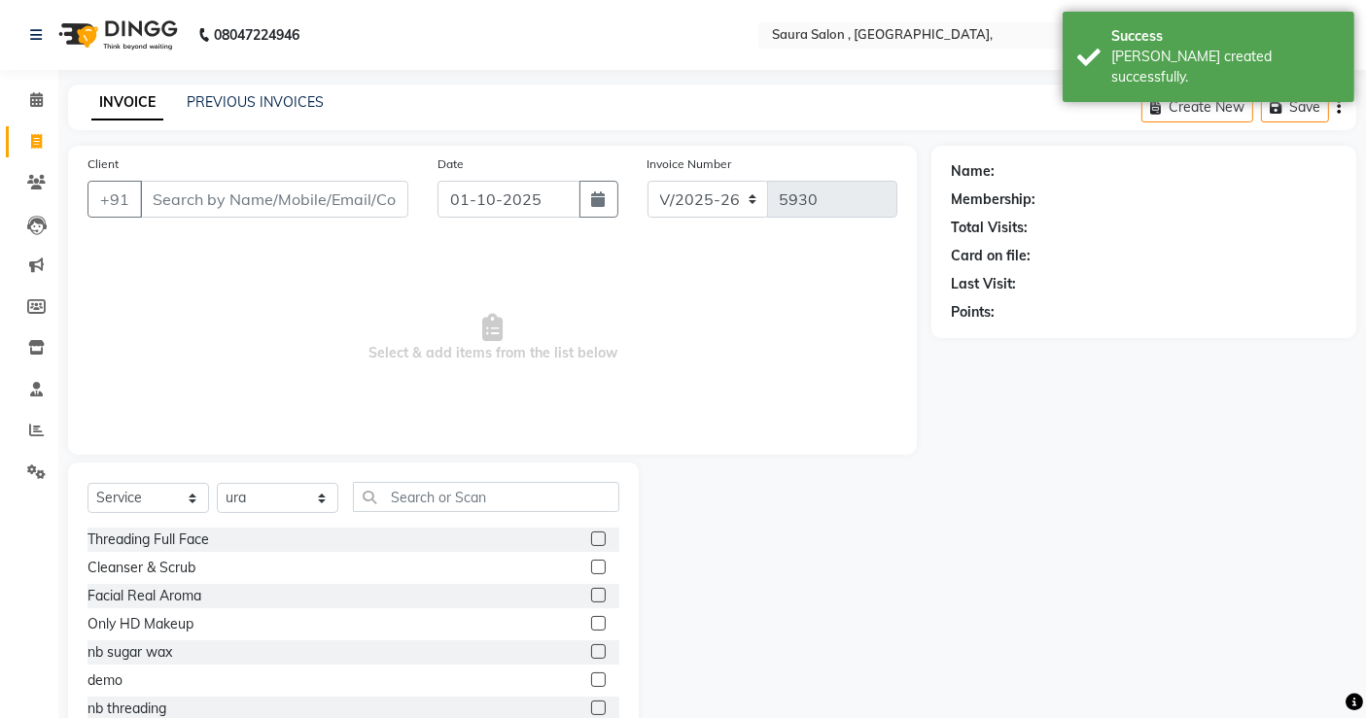
click at [226, 188] on input "Client" at bounding box center [274, 199] width 268 height 37
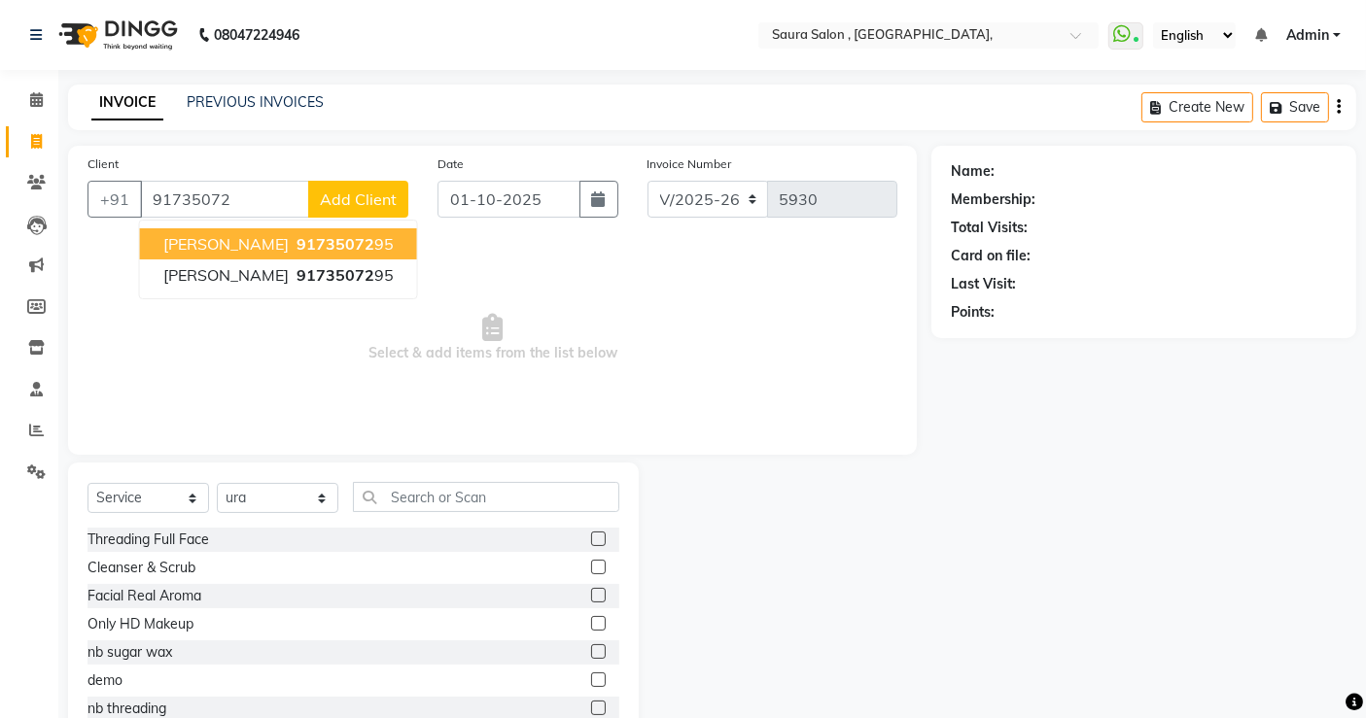
click at [296, 241] on span "91735072" at bounding box center [335, 243] width 78 height 19
type input "9173507295"
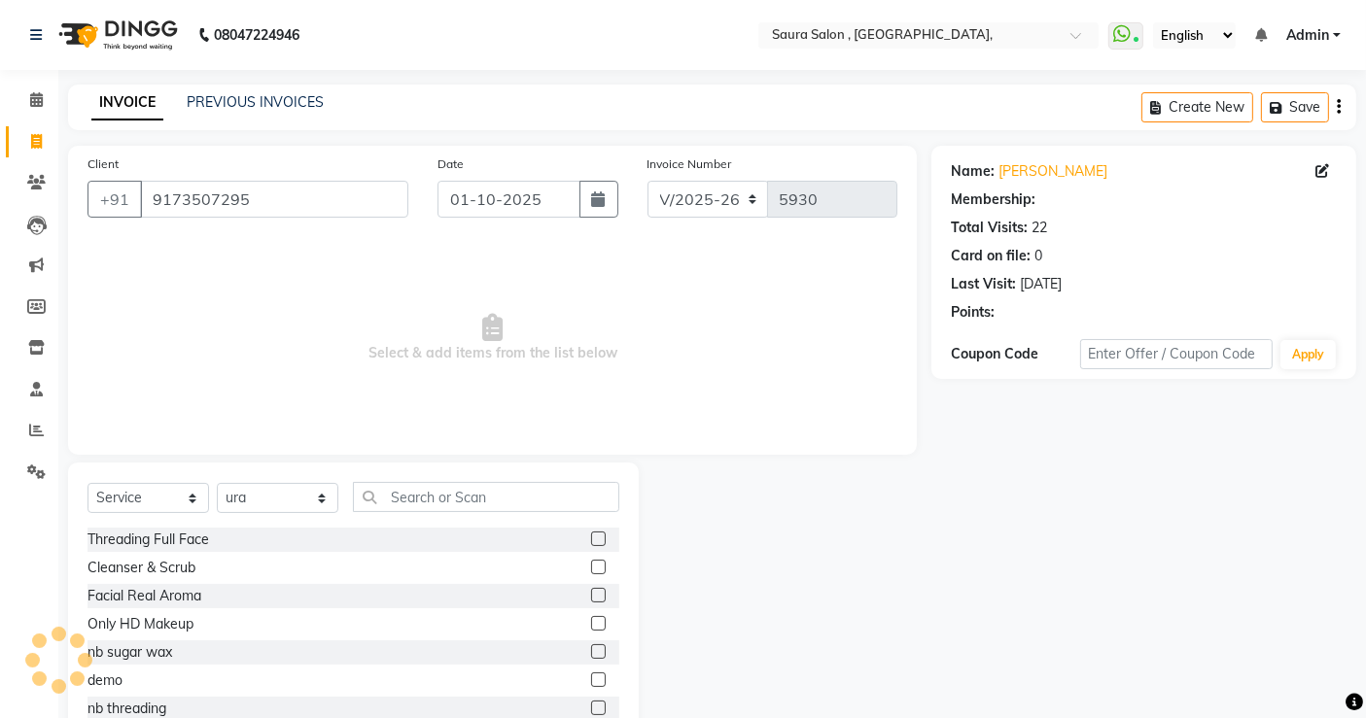
select select "1: Object"
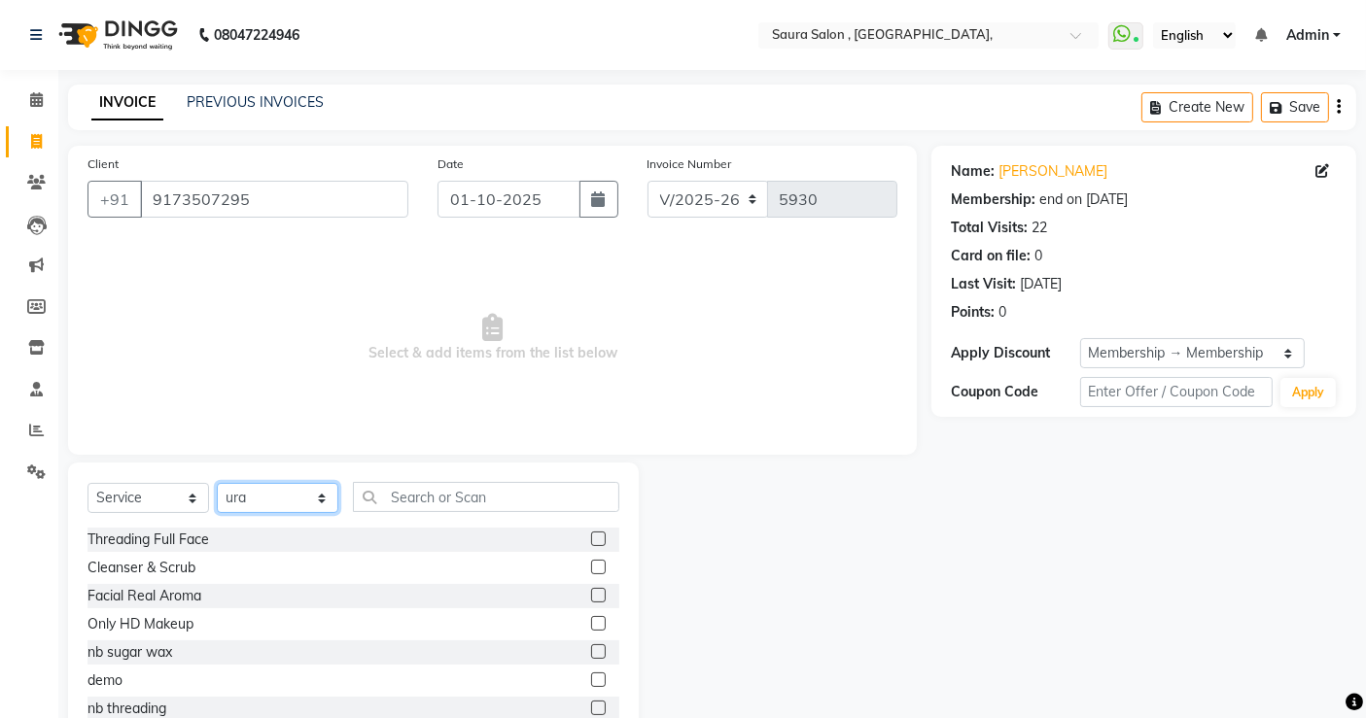
click at [317, 488] on select "Select Stylist archana asha [PERSON_NAME] deepika [PERSON_NAME] [PERSON_NAME] […" at bounding box center [278, 498] width 122 height 30
select select "72512"
click at [217, 483] on select "Select Stylist archana asha [PERSON_NAME] deepika [PERSON_NAME] [PERSON_NAME] […" at bounding box center [278, 498] width 122 height 30
click at [518, 480] on div "Select Service Product Membership Package Voucher Prepaid Gift Card Select Styl…" at bounding box center [353, 606] width 571 height 287
click at [491, 497] on input "text" at bounding box center [486, 497] width 266 height 30
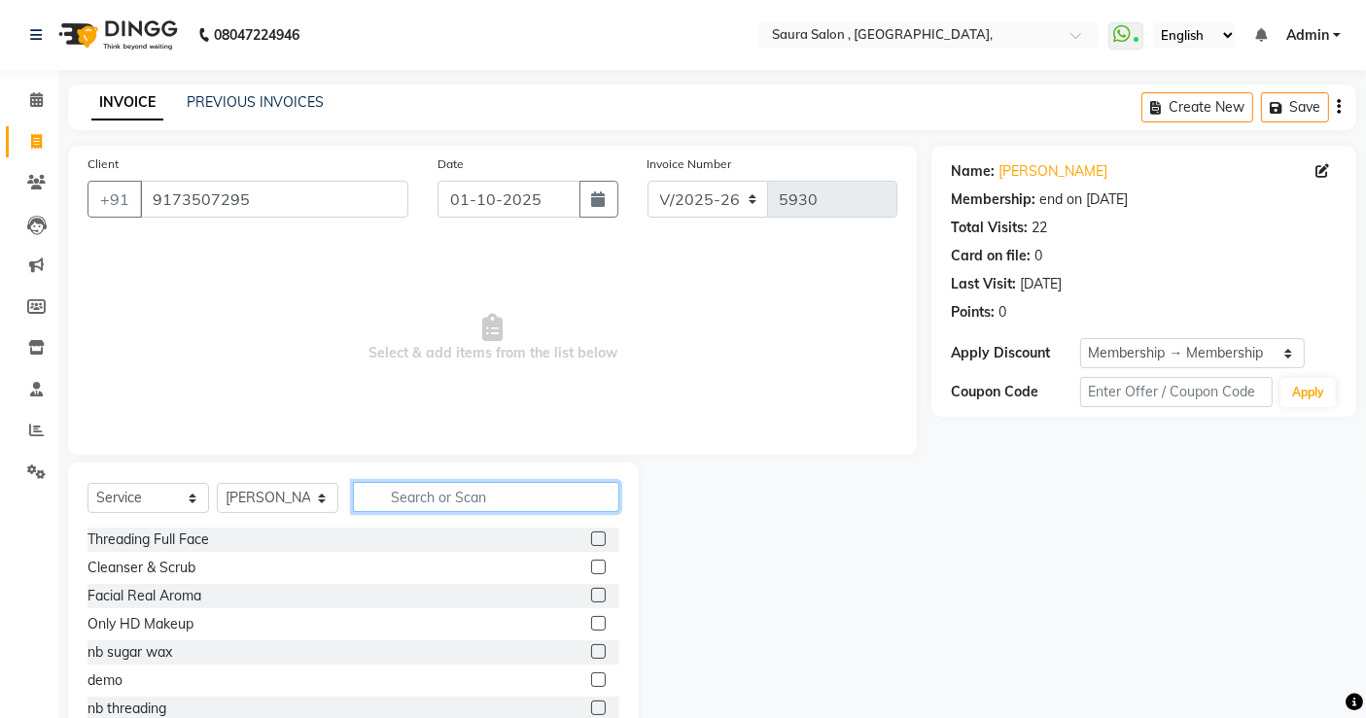
click at [491, 497] on input "text" at bounding box center [486, 497] width 266 height 30
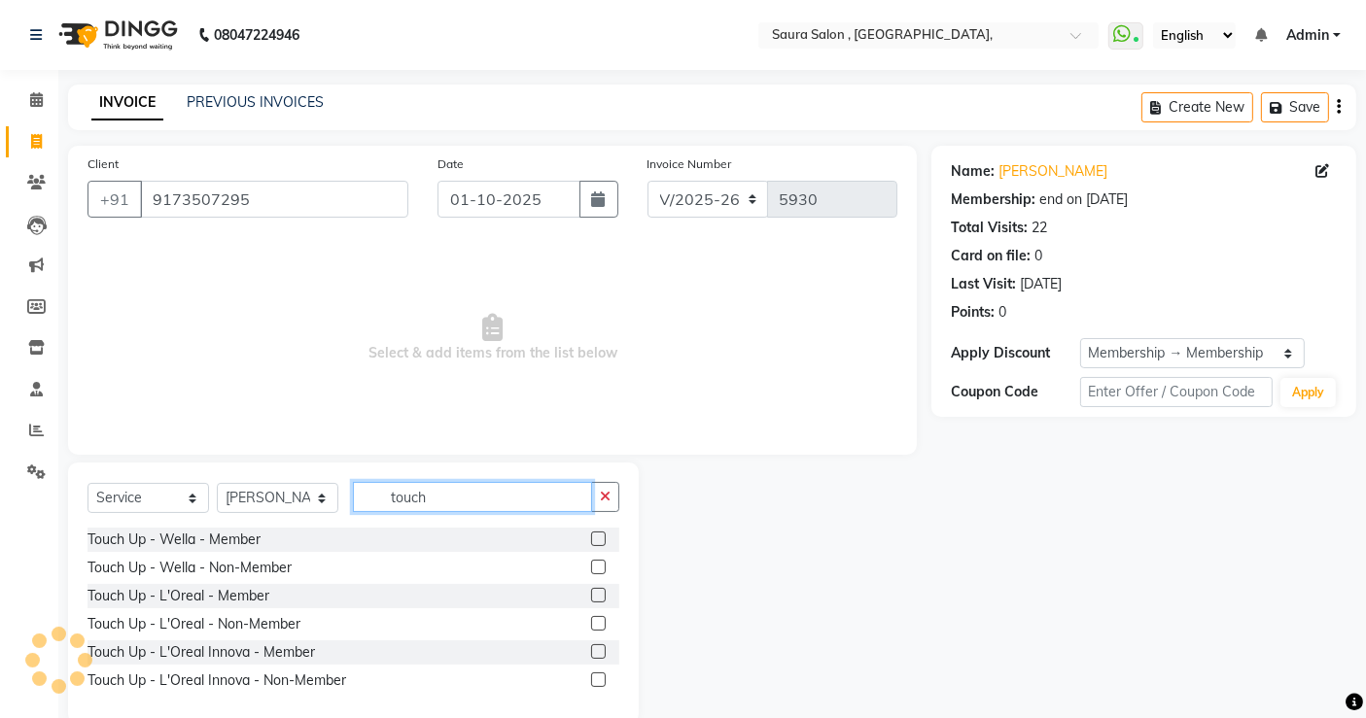
type input "touch"
click at [593, 596] on label at bounding box center [598, 595] width 15 height 15
click at [593, 596] on input "checkbox" at bounding box center [597, 596] width 13 height 13
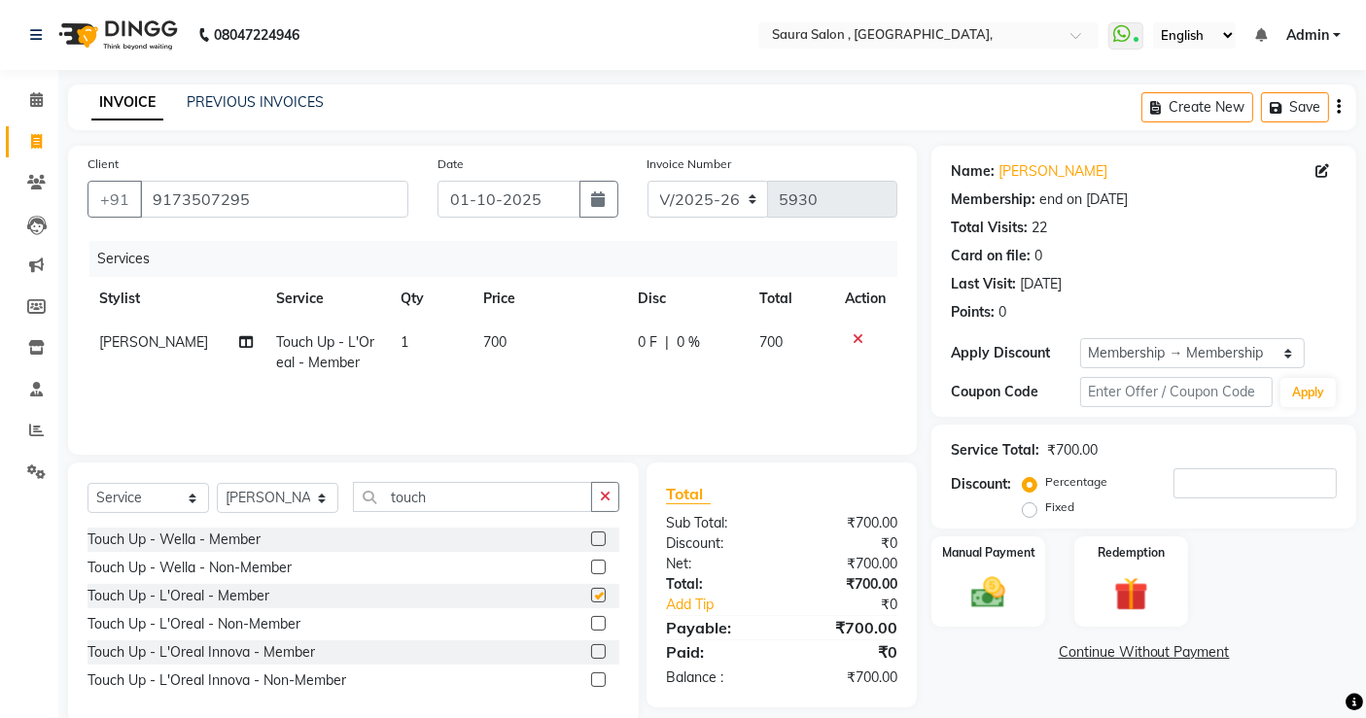
checkbox input "false"
click at [507, 334] on td "700" at bounding box center [548, 353] width 155 height 64
select select "72512"
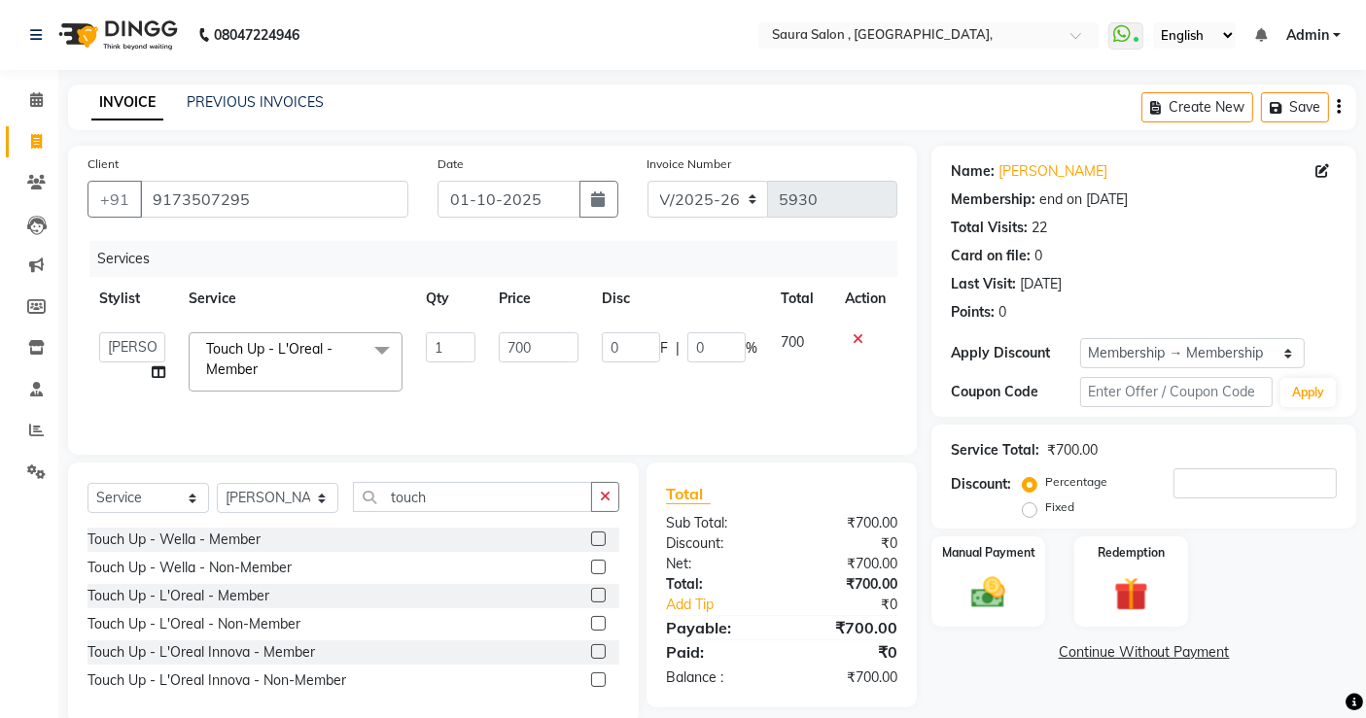
click at [538, 358] on input "700" at bounding box center [539, 347] width 80 height 30
type input "7"
type input "1167"
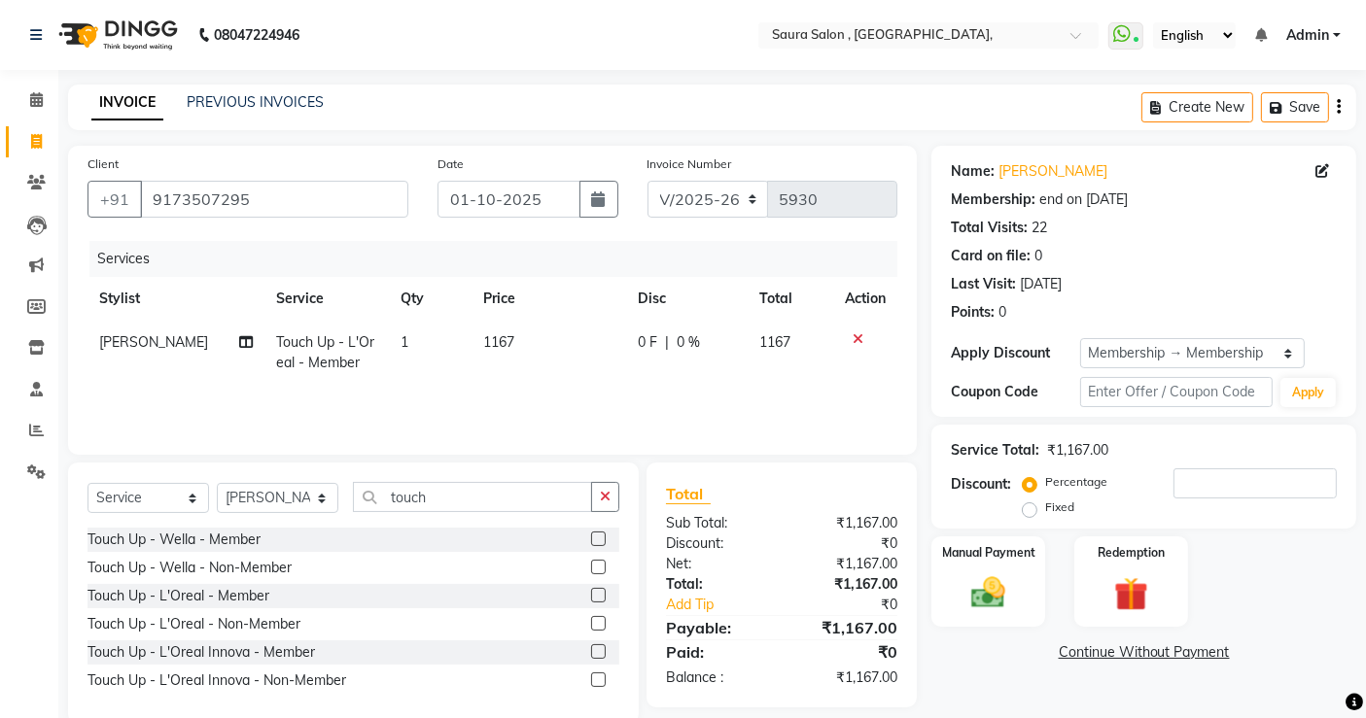
drag, startPoint x: 465, startPoint y: 464, endPoint x: 471, endPoint y: 484, distance: 21.2
click at [471, 484] on div "Select Service Product Membership Package Voucher Prepaid Gift Card Select Styl…" at bounding box center [353, 594] width 571 height 262
click at [471, 484] on input "touch" at bounding box center [472, 497] width 239 height 30
click at [301, 500] on select "Select Stylist archana asha [PERSON_NAME] deepika [PERSON_NAME] [PERSON_NAME] […" at bounding box center [278, 498] width 122 height 30
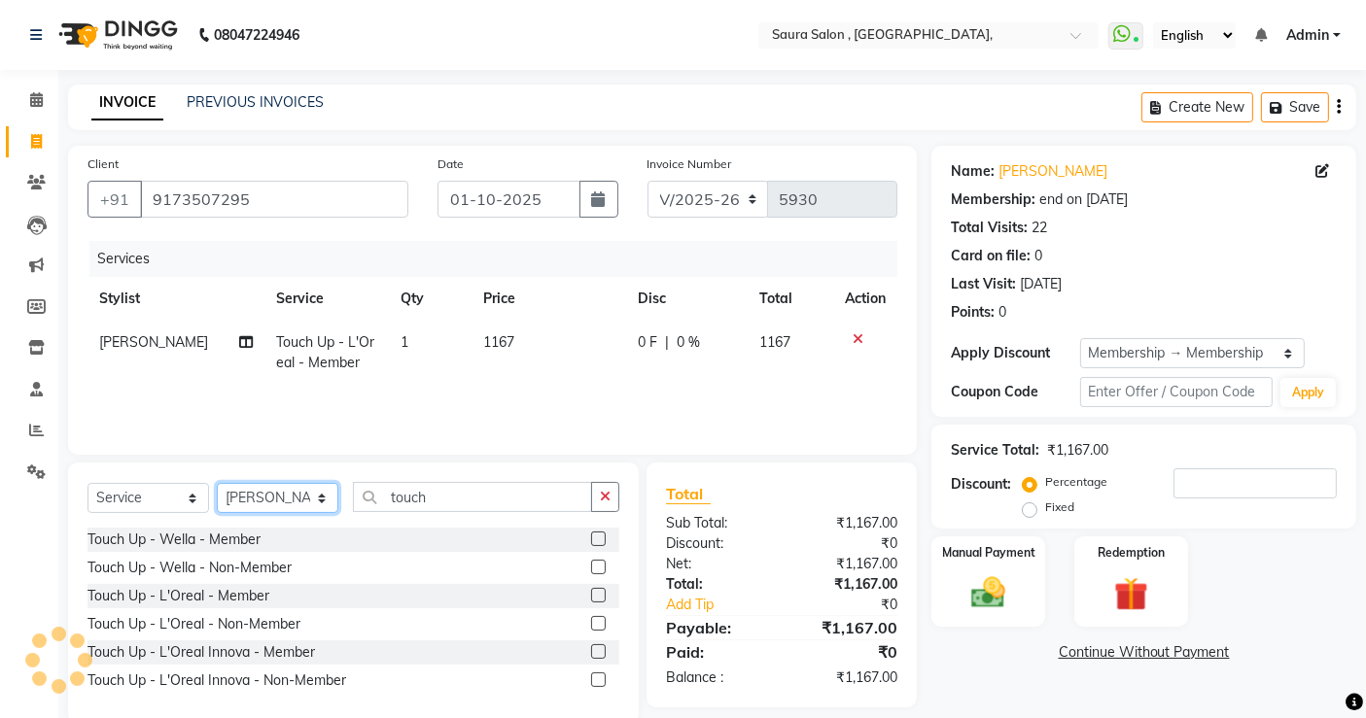
select select "56817"
click at [217, 483] on select "Select Stylist archana asha [PERSON_NAME] deepika [PERSON_NAME] [PERSON_NAME] […" at bounding box center [278, 498] width 122 height 30
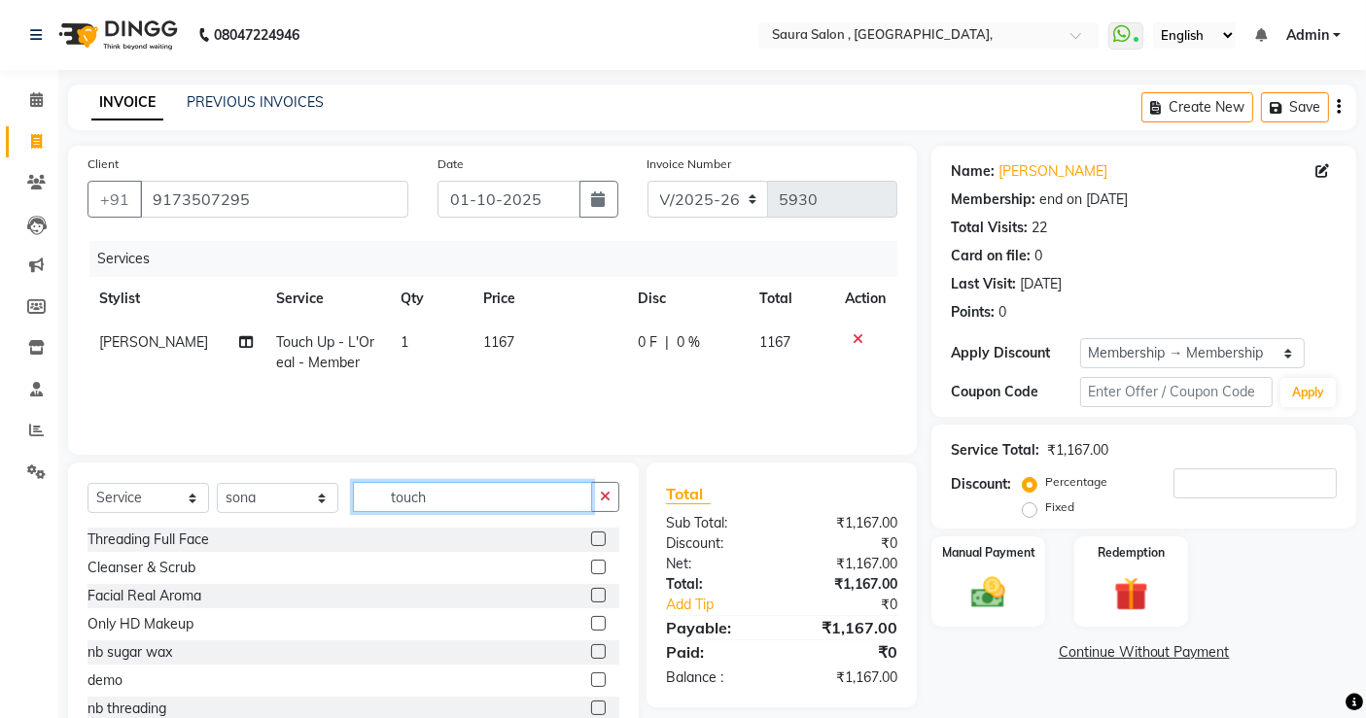
click at [511, 503] on input "touch" at bounding box center [472, 497] width 239 height 30
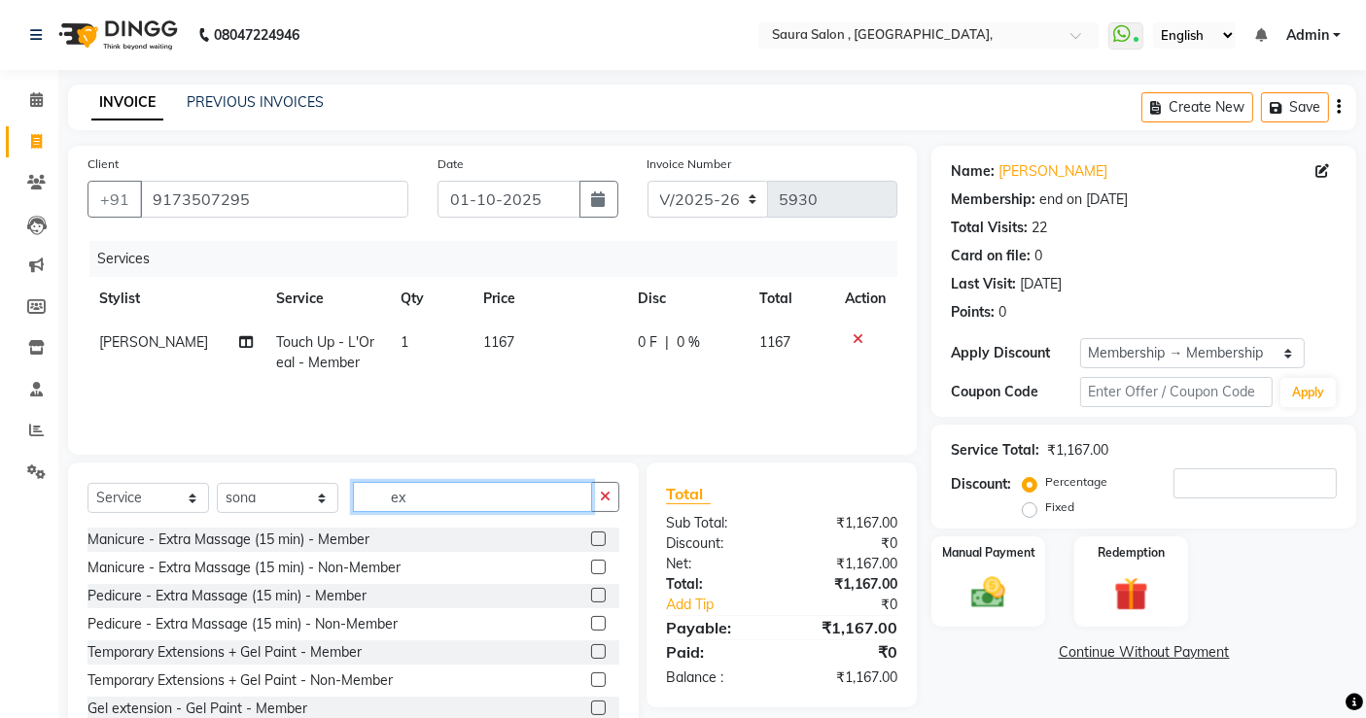
type input "e"
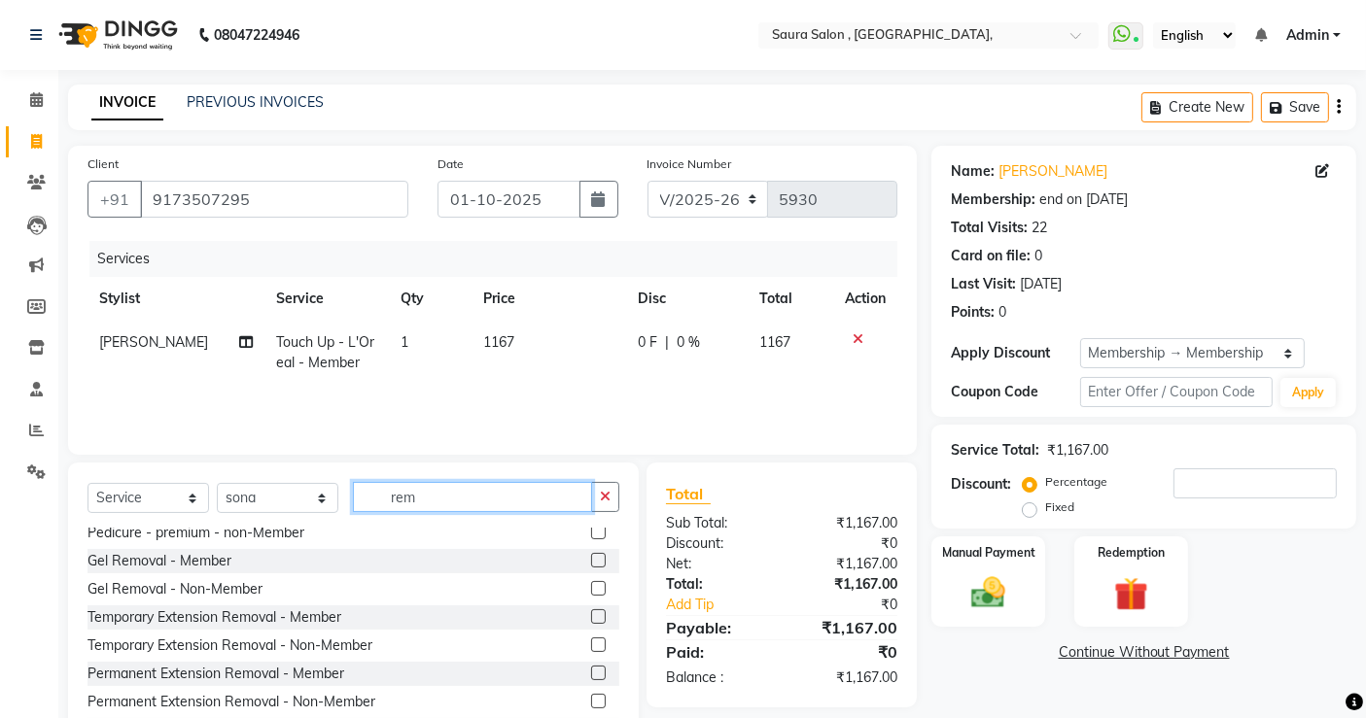
scroll to position [94, 0]
type input "rem"
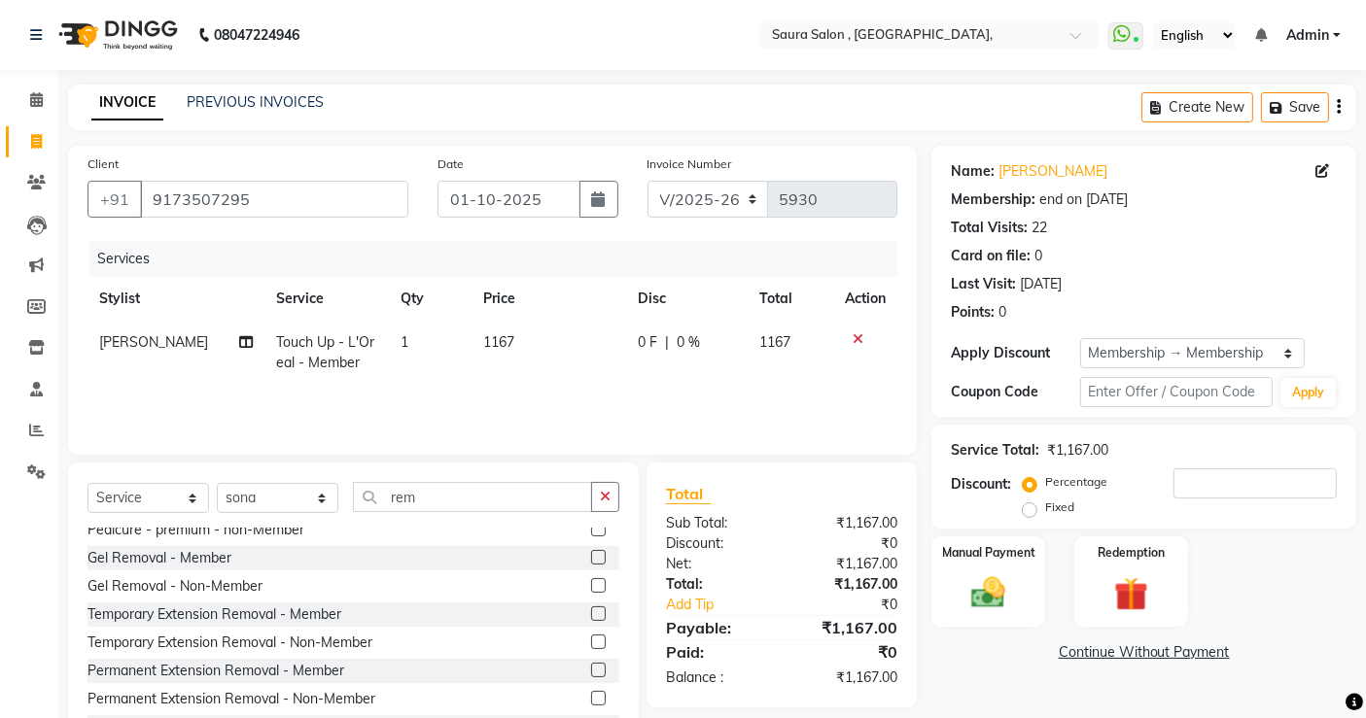
click at [591, 612] on label at bounding box center [598, 614] width 15 height 15
click at [591, 612] on input "checkbox" at bounding box center [597, 615] width 13 height 13
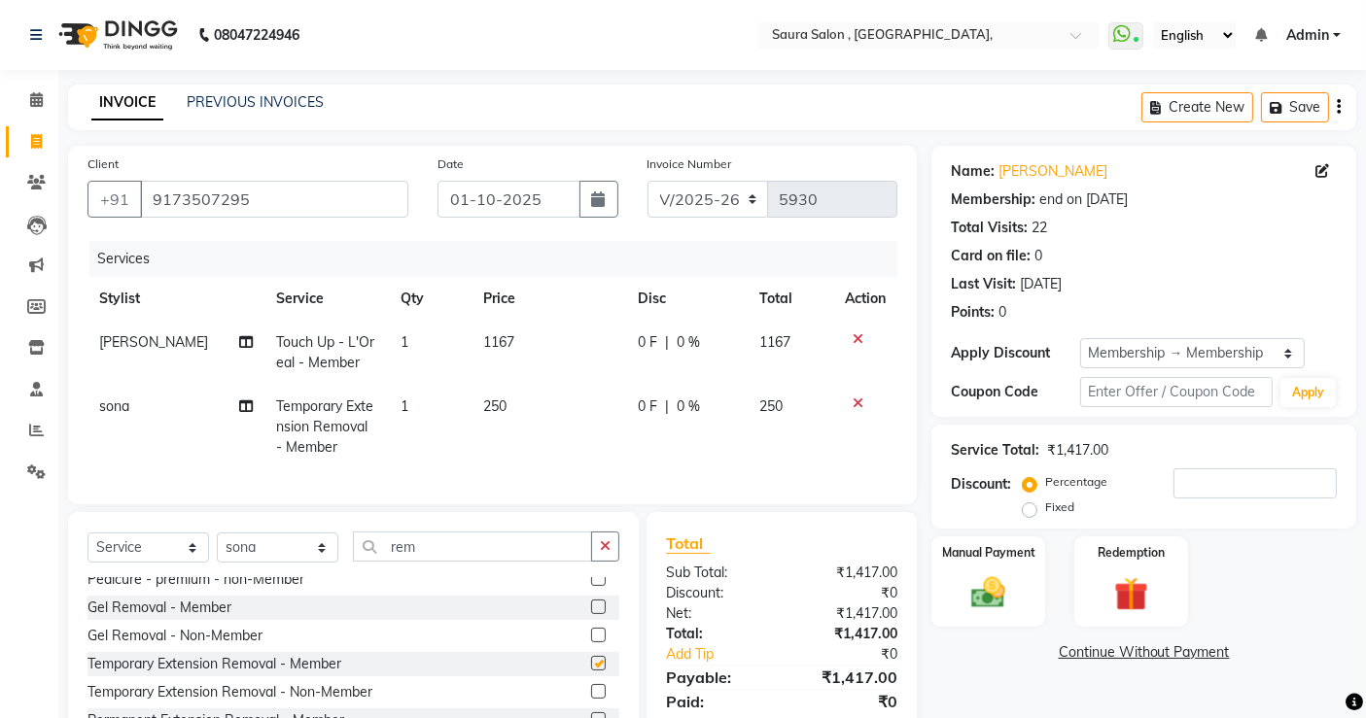
checkbox input "false"
click at [470, 562] on input "rem" at bounding box center [472, 547] width 239 height 30
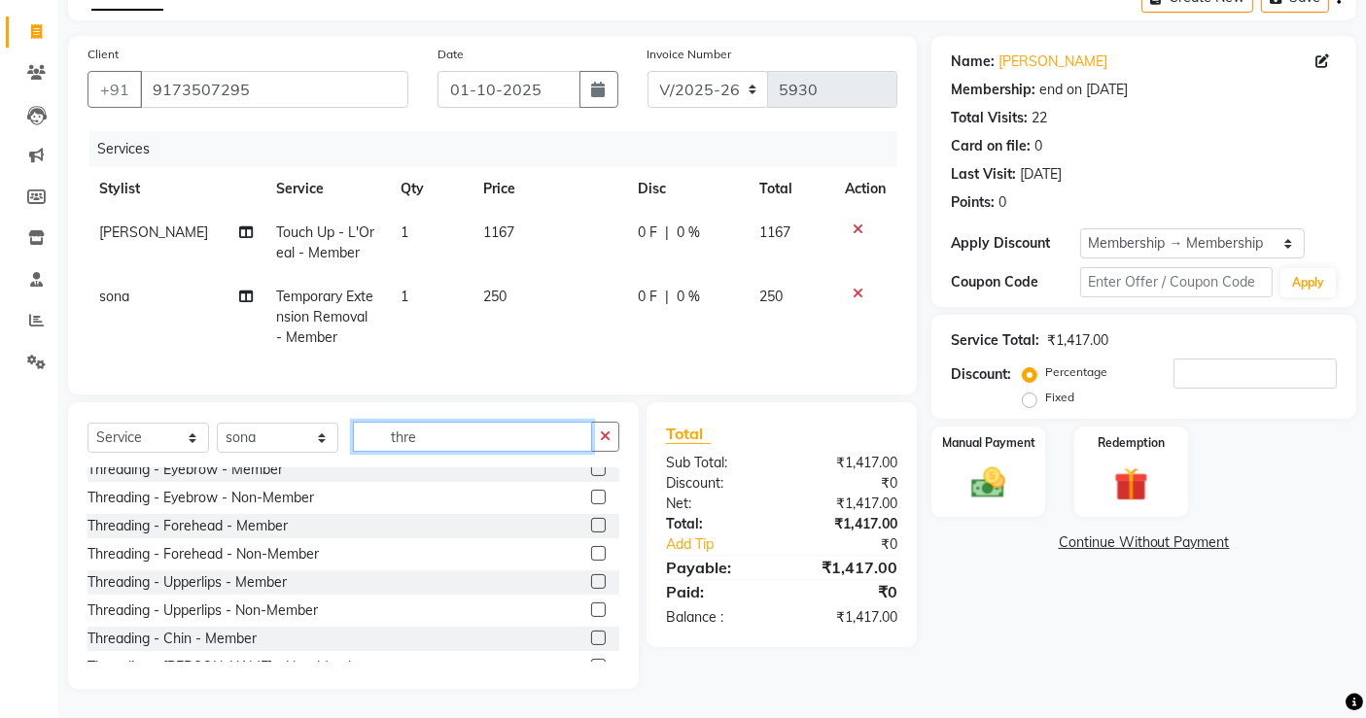
scroll to position [129, 0]
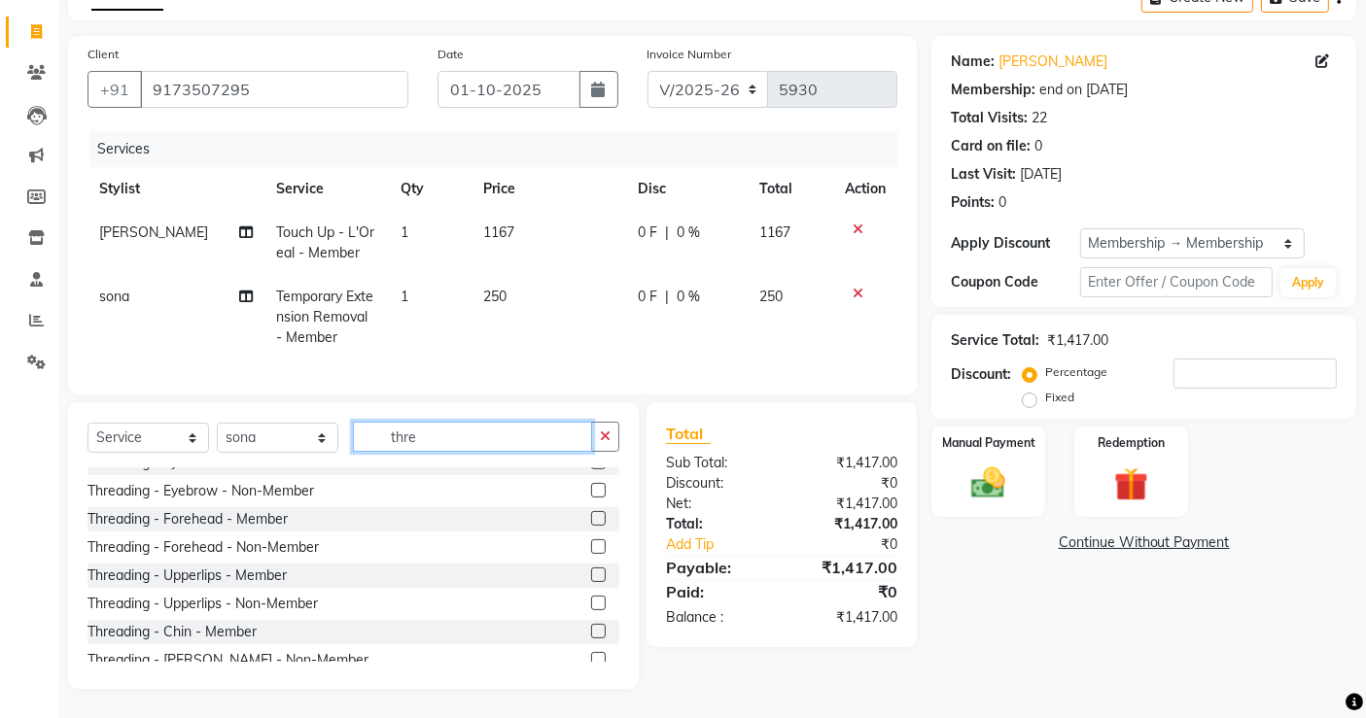
type input "thre"
click at [591, 575] on label at bounding box center [598, 575] width 15 height 15
click at [591, 575] on input "checkbox" at bounding box center [597, 576] width 13 height 13
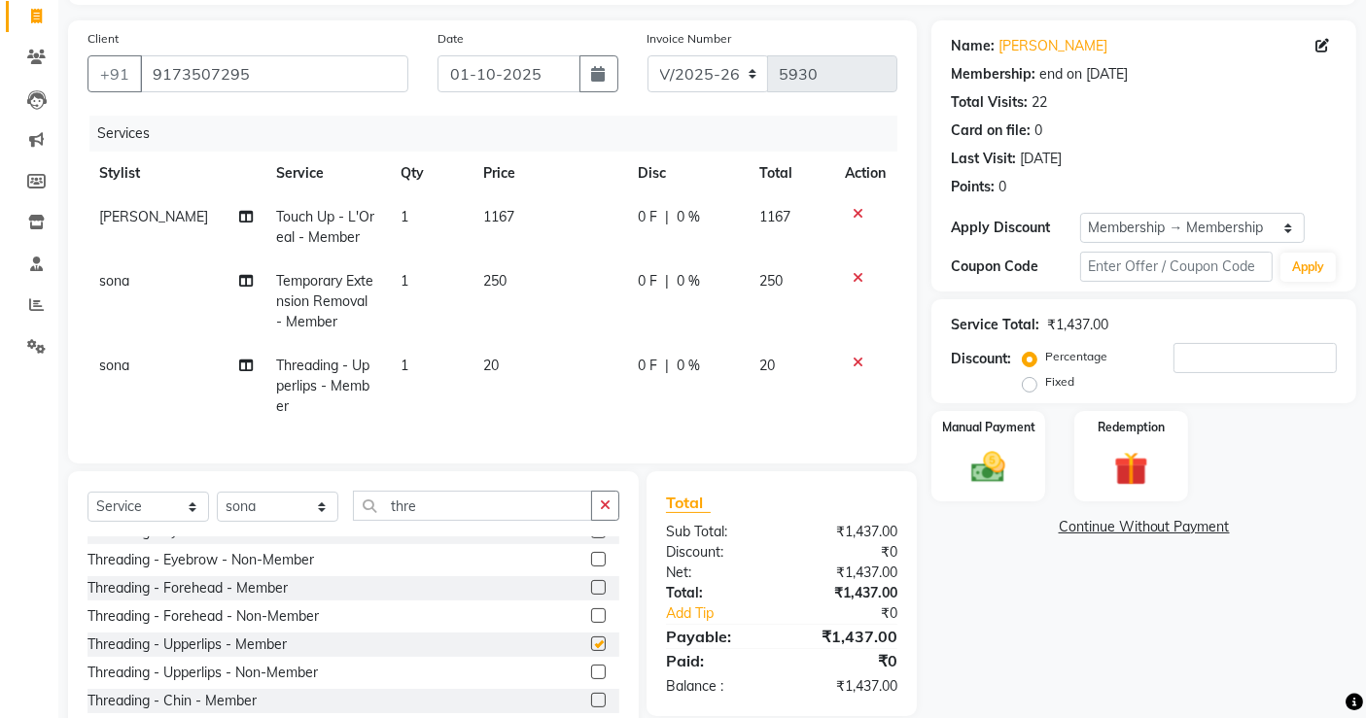
checkbox input "false"
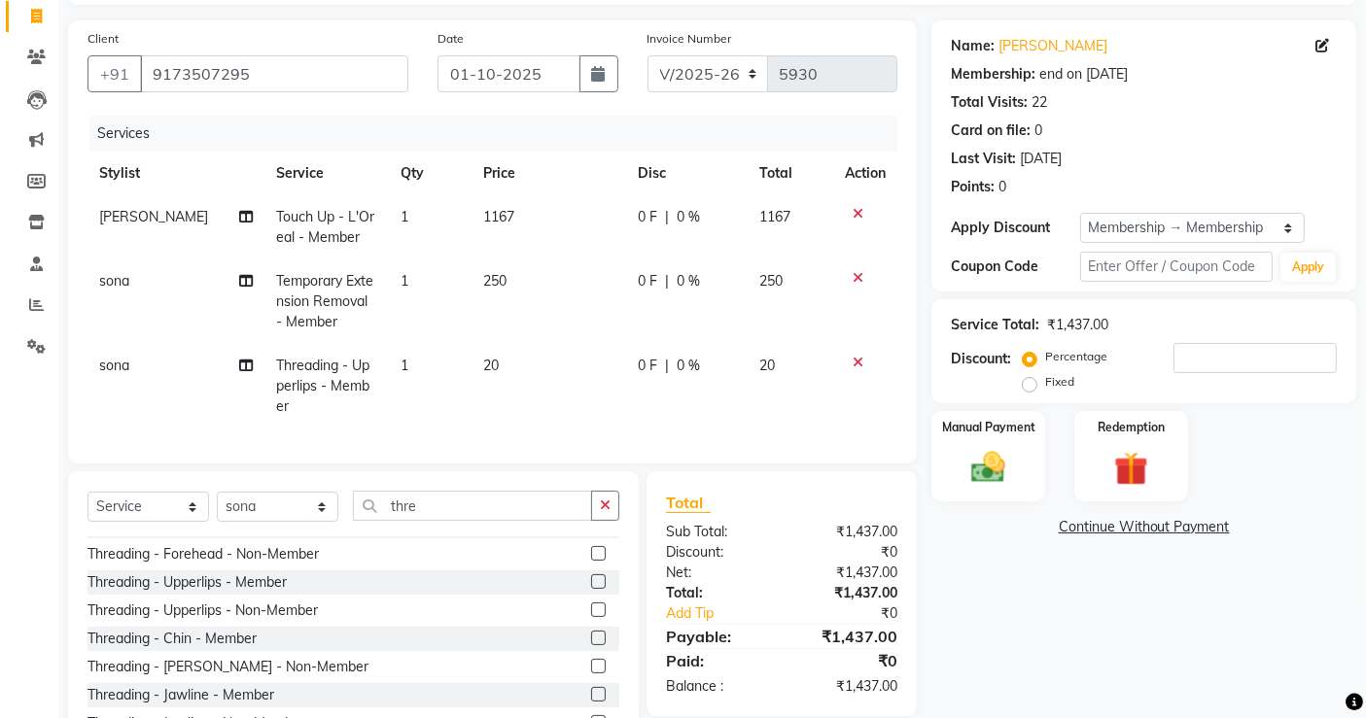
scroll to position [193, 0]
click at [591, 633] on label at bounding box center [598, 636] width 15 height 15
click at [591, 633] on input "checkbox" at bounding box center [597, 637] width 13 height 13
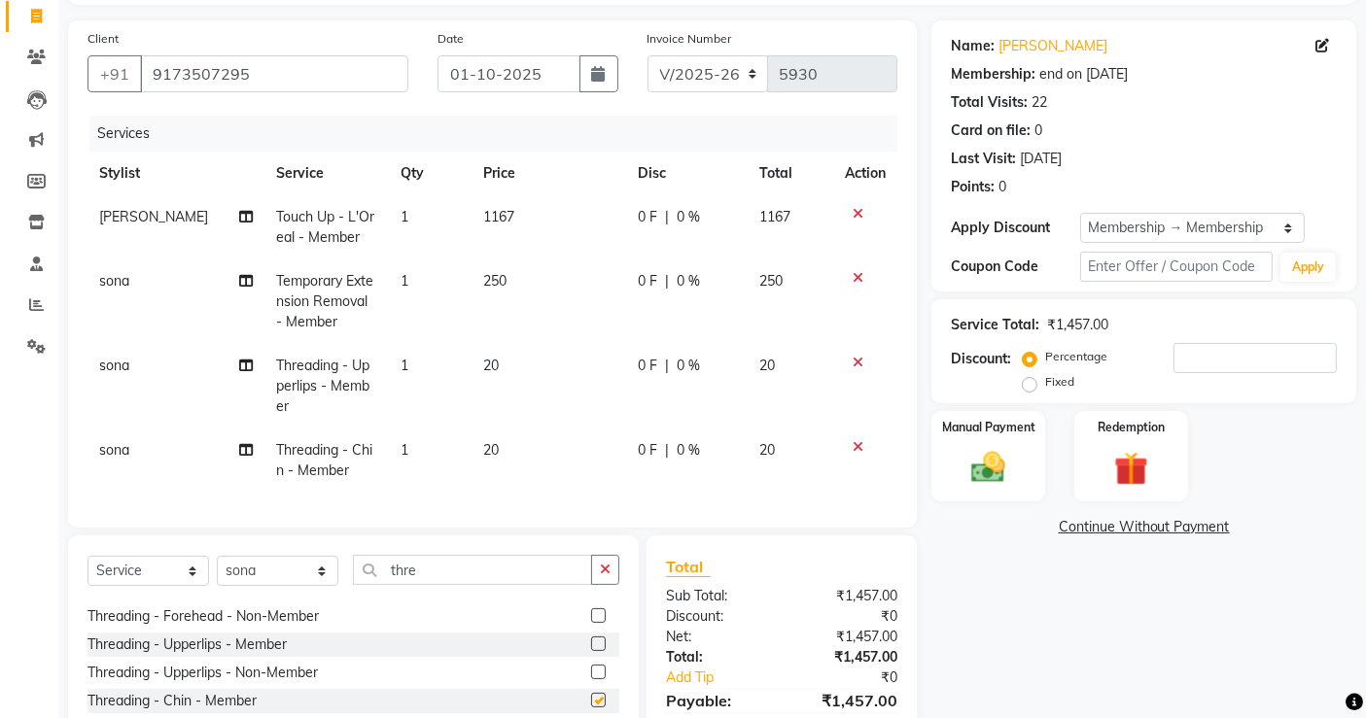
checkbox input "false"
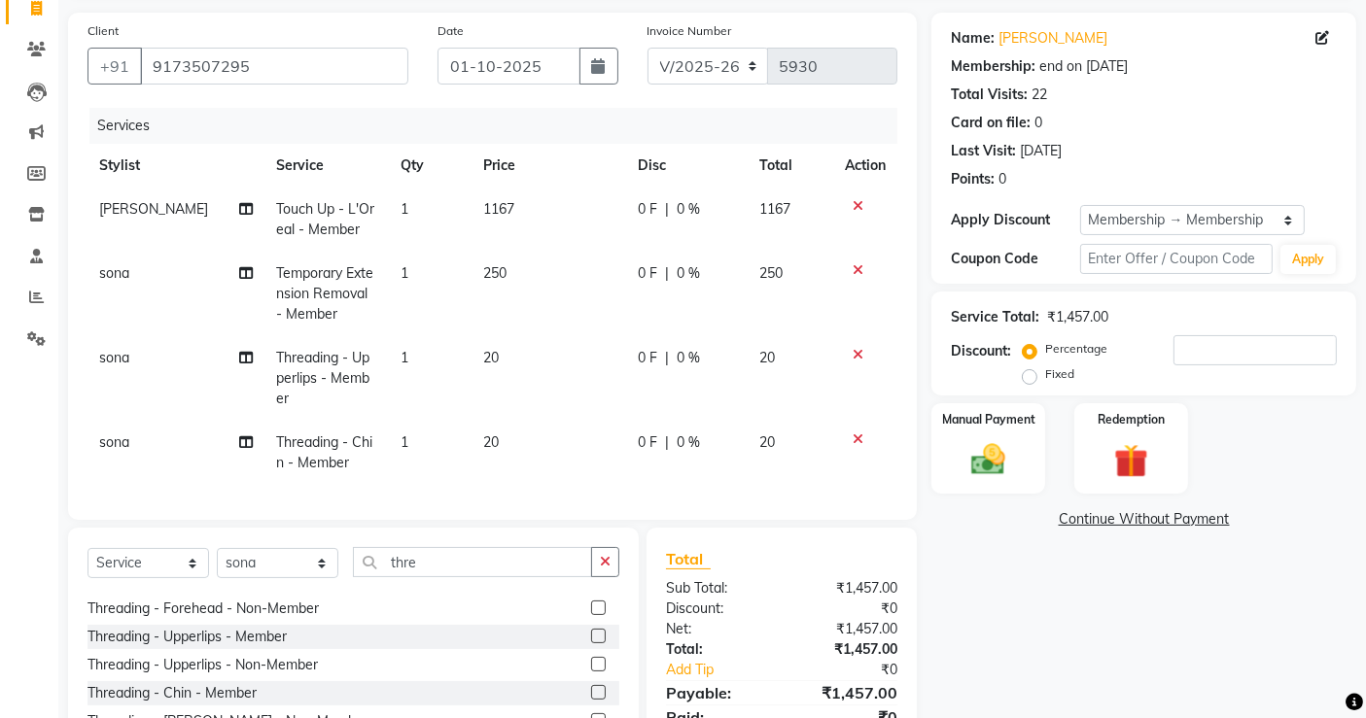
scroll to position [254, 0]
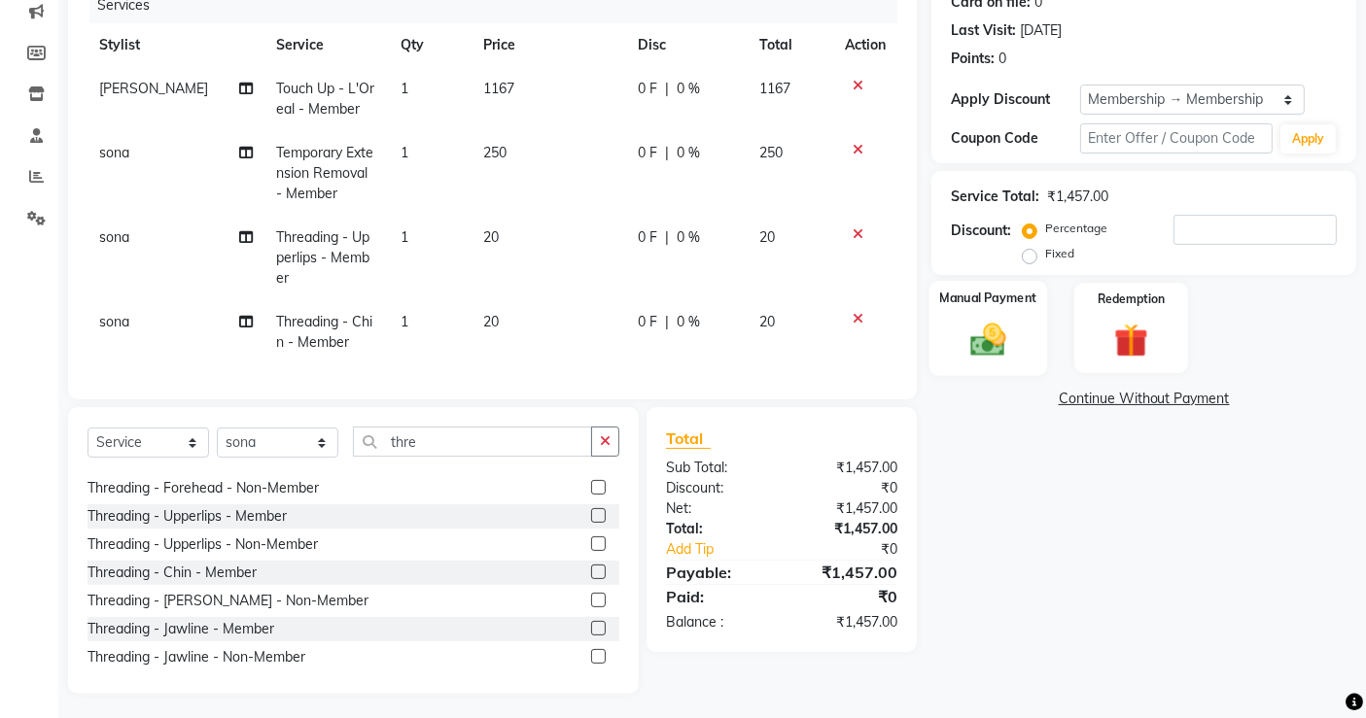
click at [977, 303] on label "Manual Payment" at bounding box center [988, 298] width 97 height 18
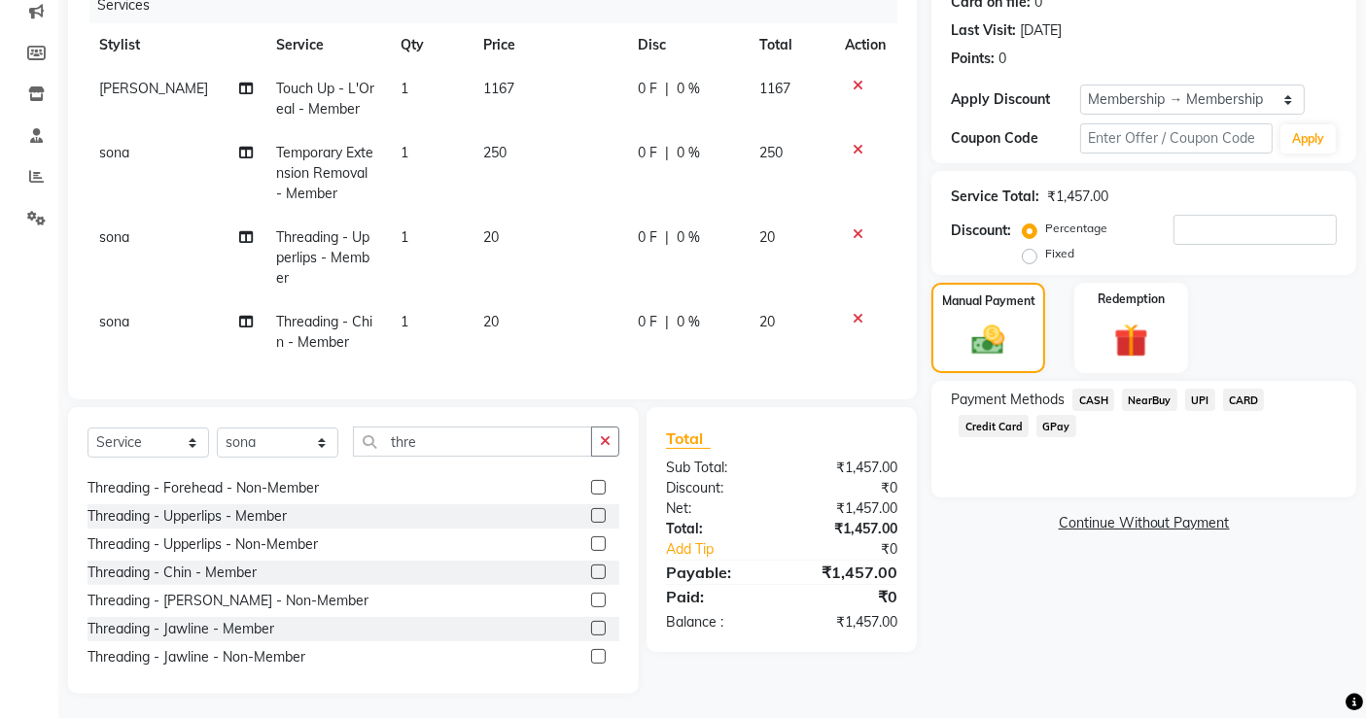
click at [1206, 403] on span "UPI" at bounding box center [1200, 400] width 30 height 22
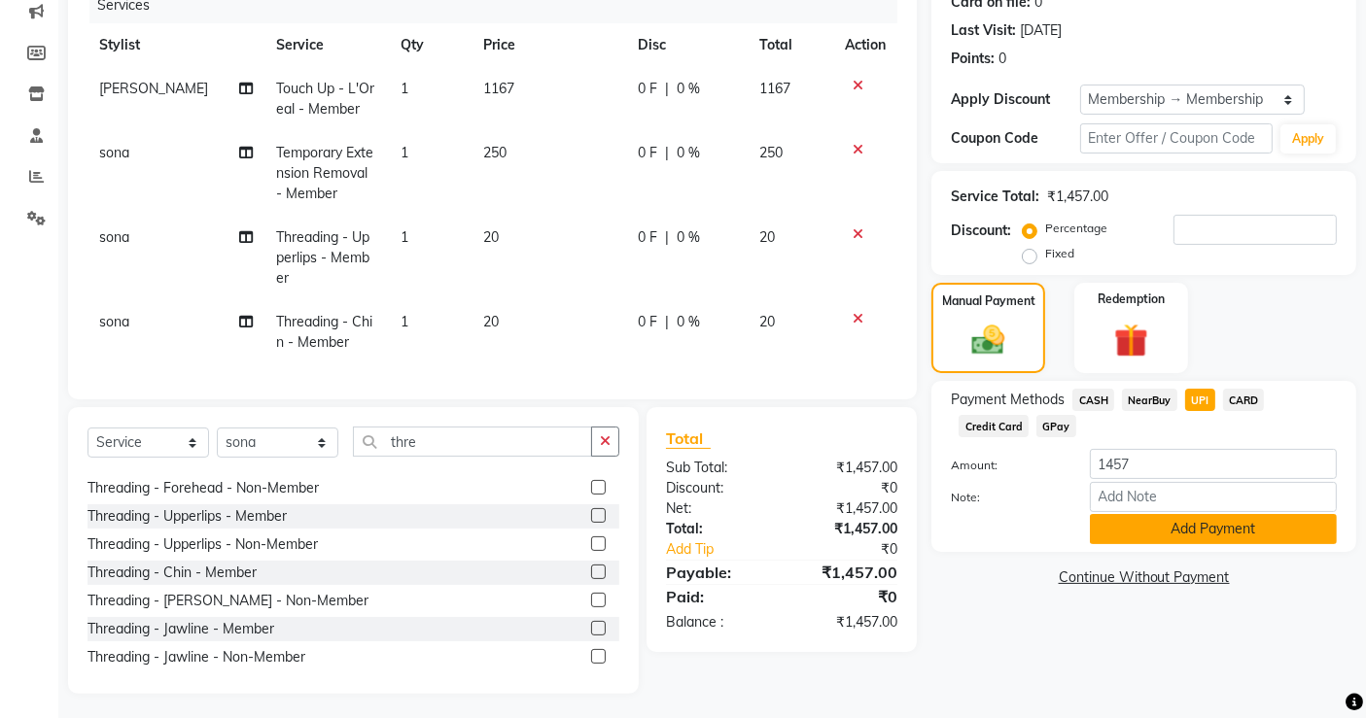
click at [1197, 541] on button "Add Payment" at bounding box center [1213, 529] width 247 height 30
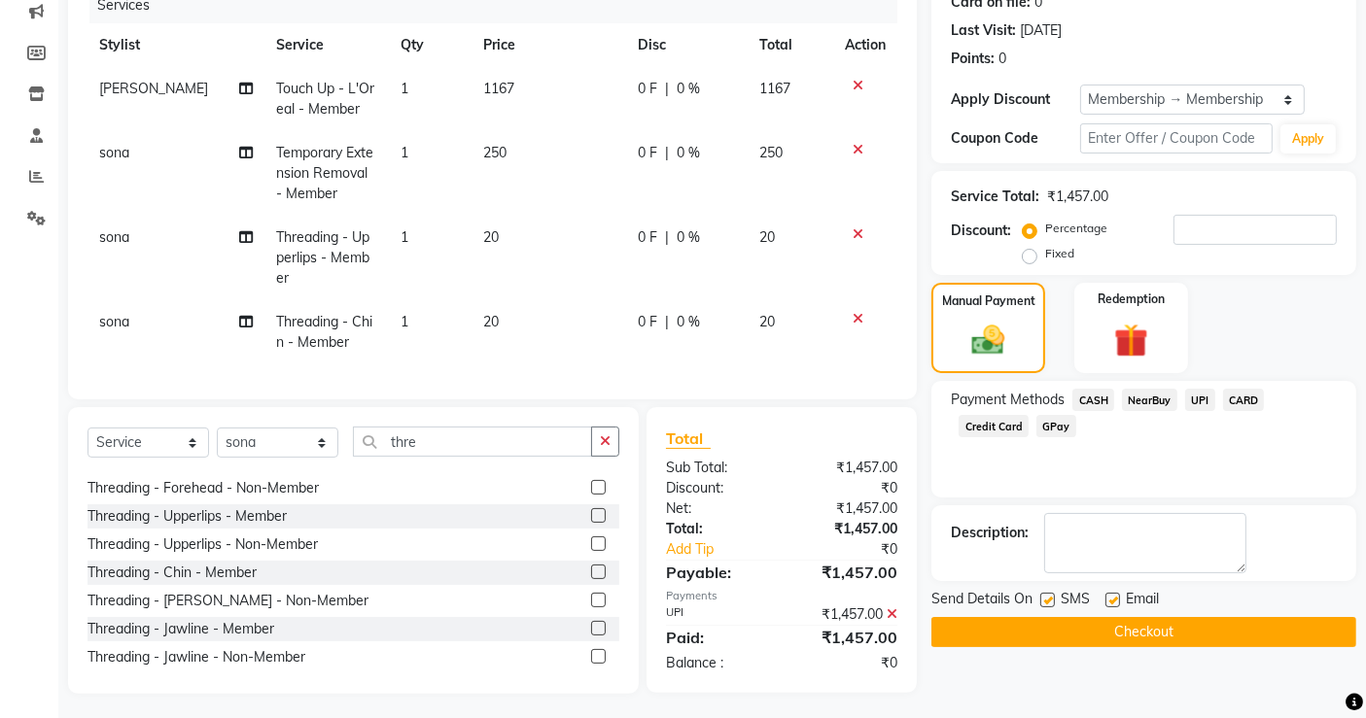
click at [1197, 626] on button "Checkout" at bounding box center [1143, 632] width 425 height 30
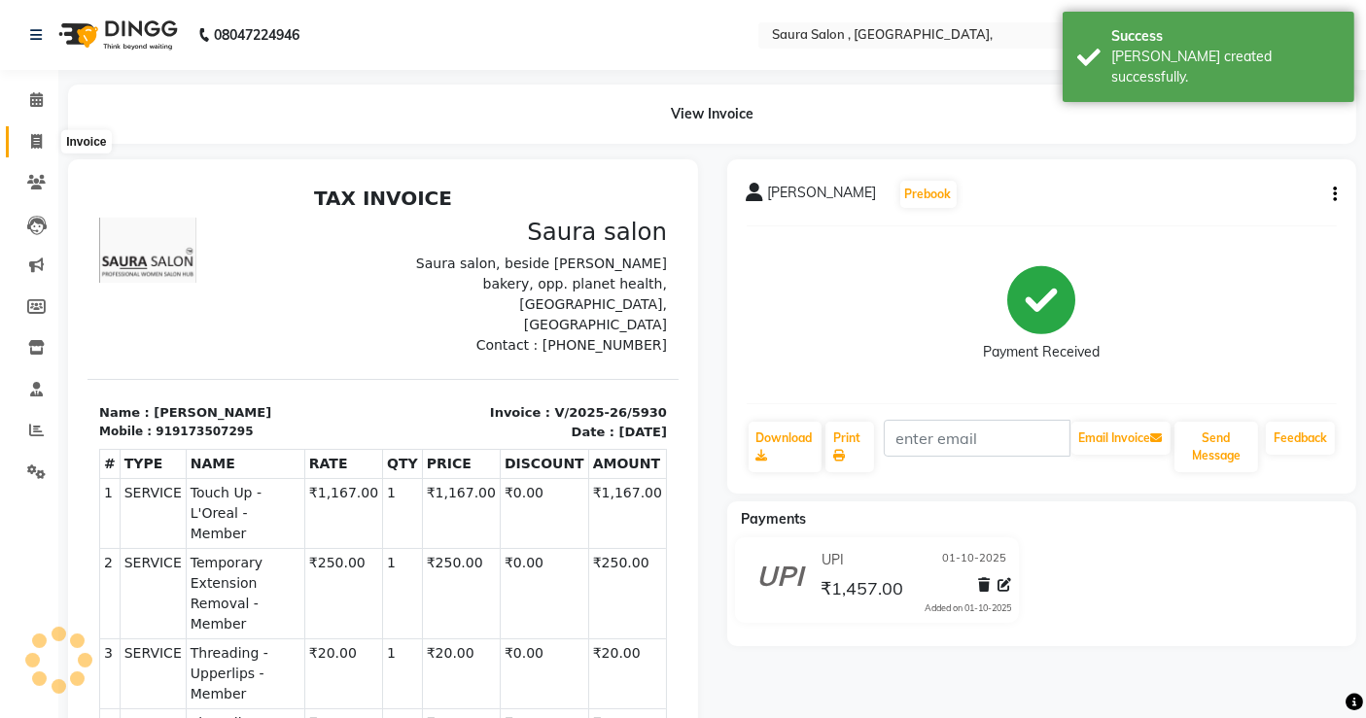
click at [33, 143] on icon at bounding box center [36, 141] width 11 height 15
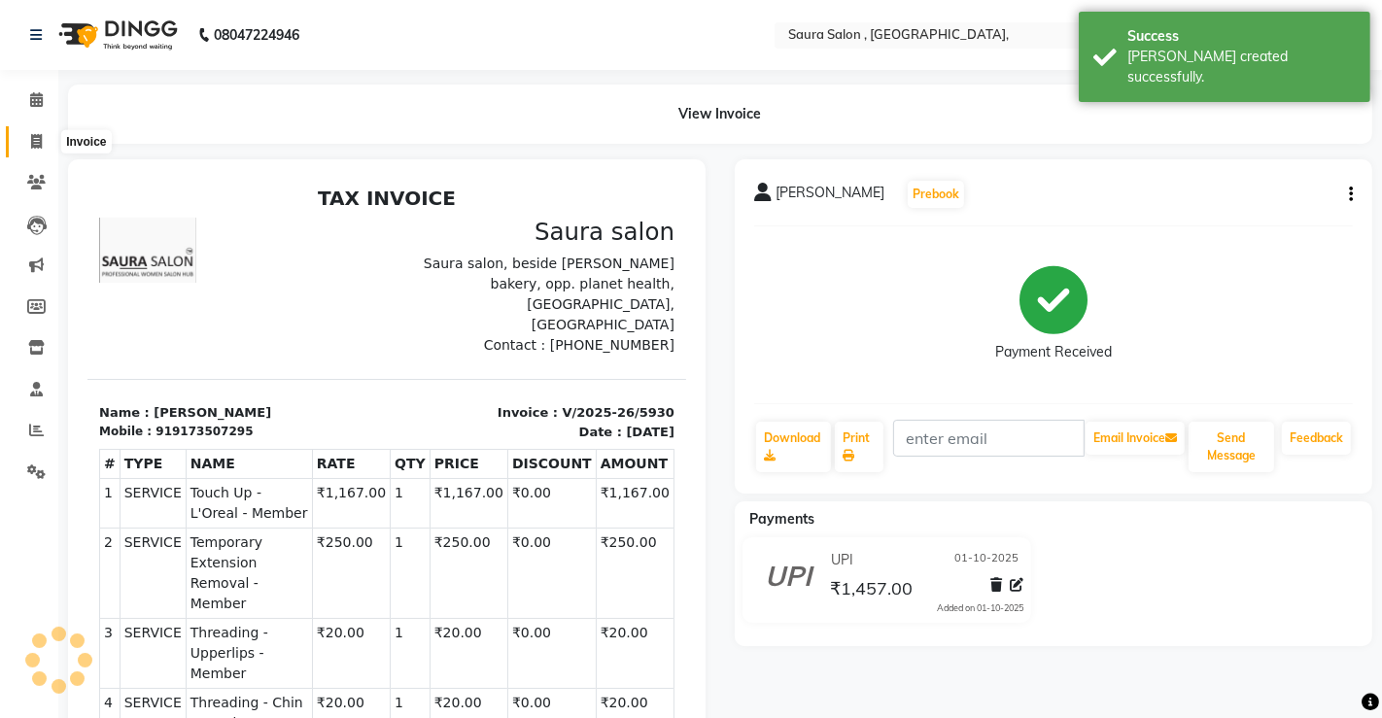
select select "6963"
select select "service"
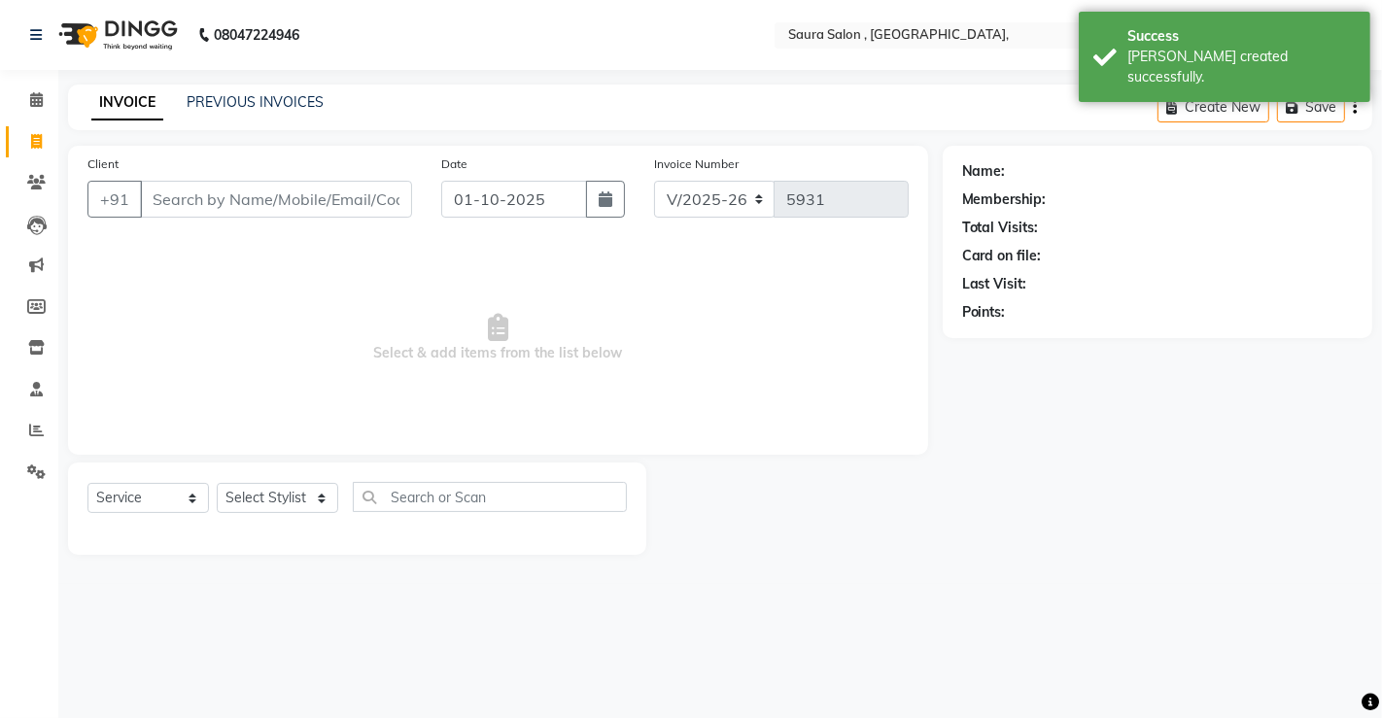
click at [189, 207] on input "Client" at bounding box center [276, 199] width 272 height 37
select select "57428"
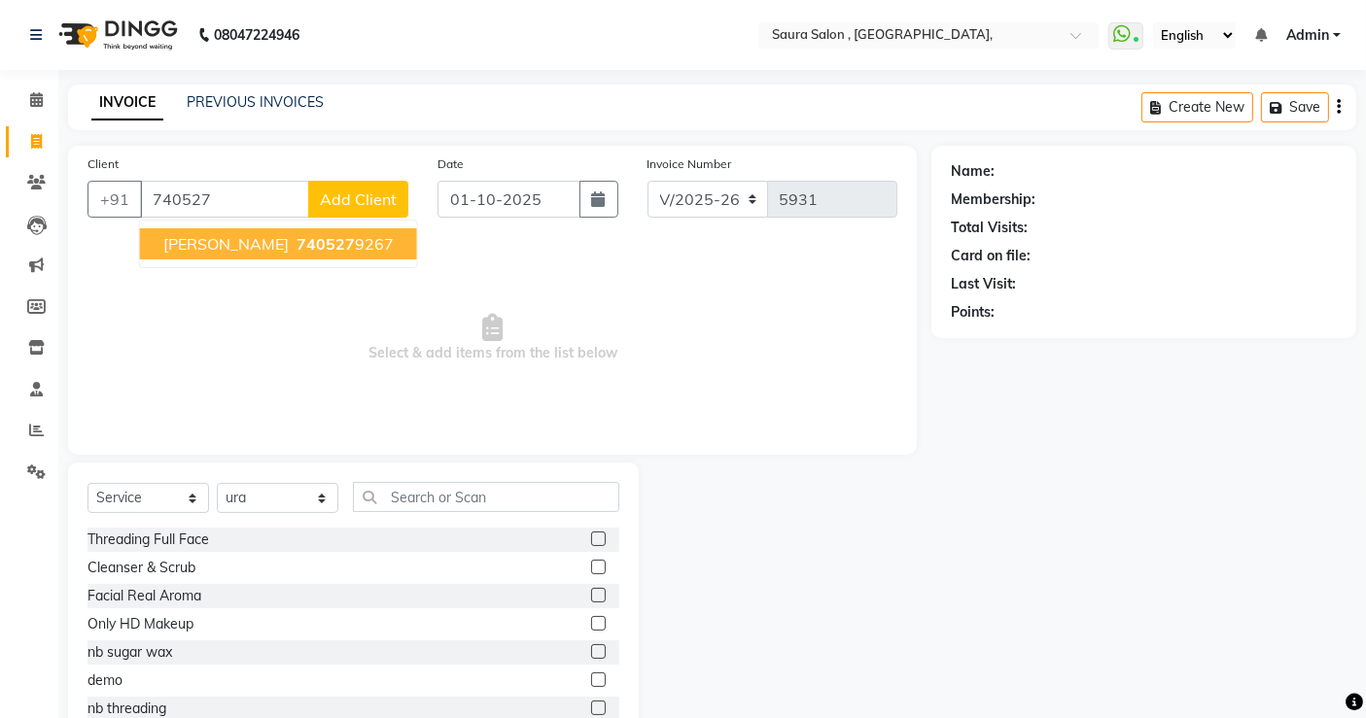
click at [271, 235] on button "mahek pandya 740527 9267" at bounding box center [278, 243] width 277 height 31
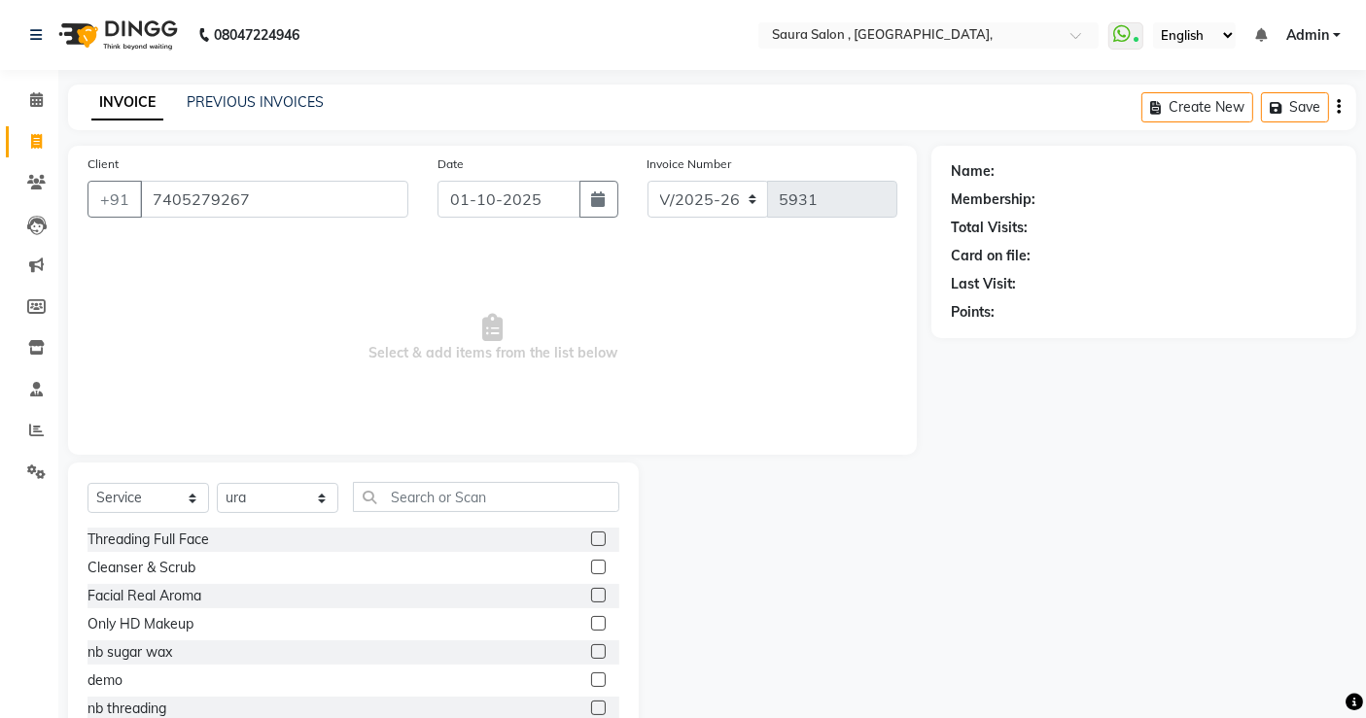
type input "7405279267"
select select "1: Object"
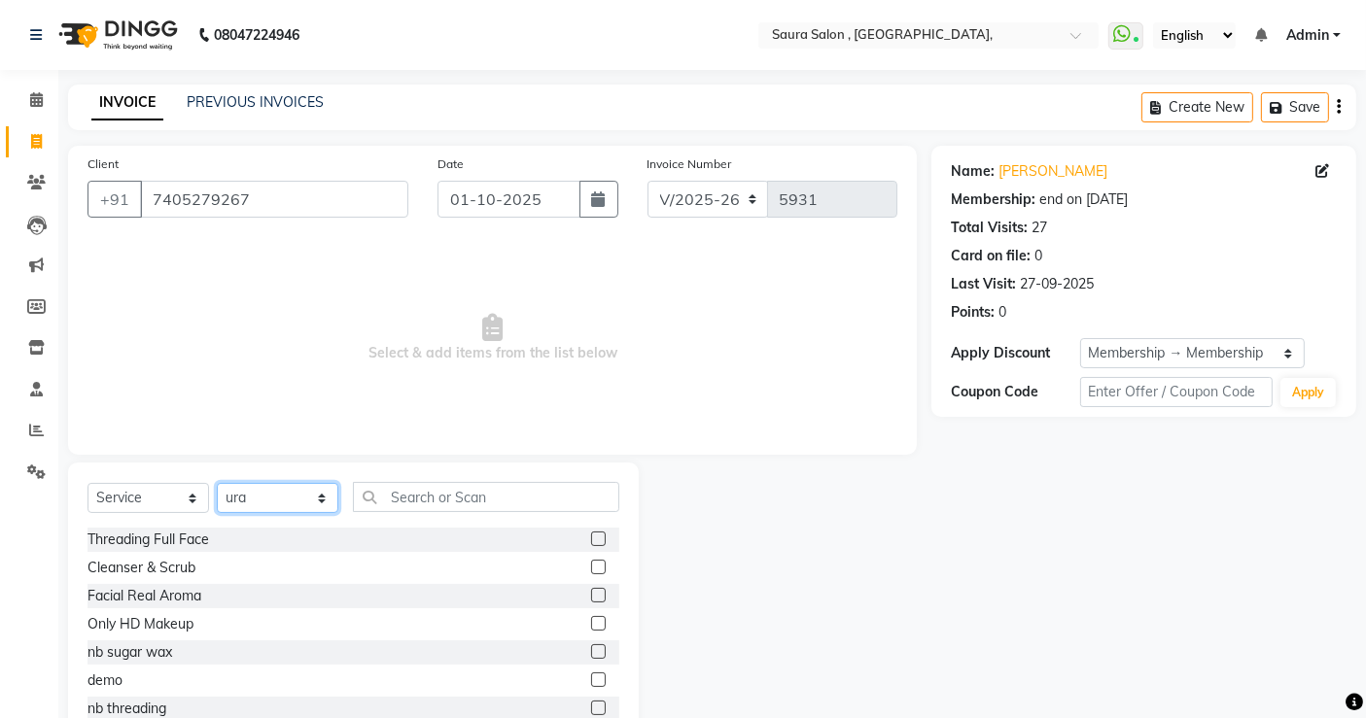
click at [258, 499] on select "Select Stylist archana asha [PERSON_NAME] deepika [PERSON_NAME] [PERSON_NAME] […" at bounding box center [278, 498] width 122 height 30
select select "56832"
click at [217, 483] on select "Select Stylist archana asha [PERSON_NAME] deepika [PERSON_NAME] [PERSON_NAME] […" at bounding box center [278, 498] width 122 height 30
click at [455, 494] on input "text" at bounding box center [486, 497] width 266 height 30
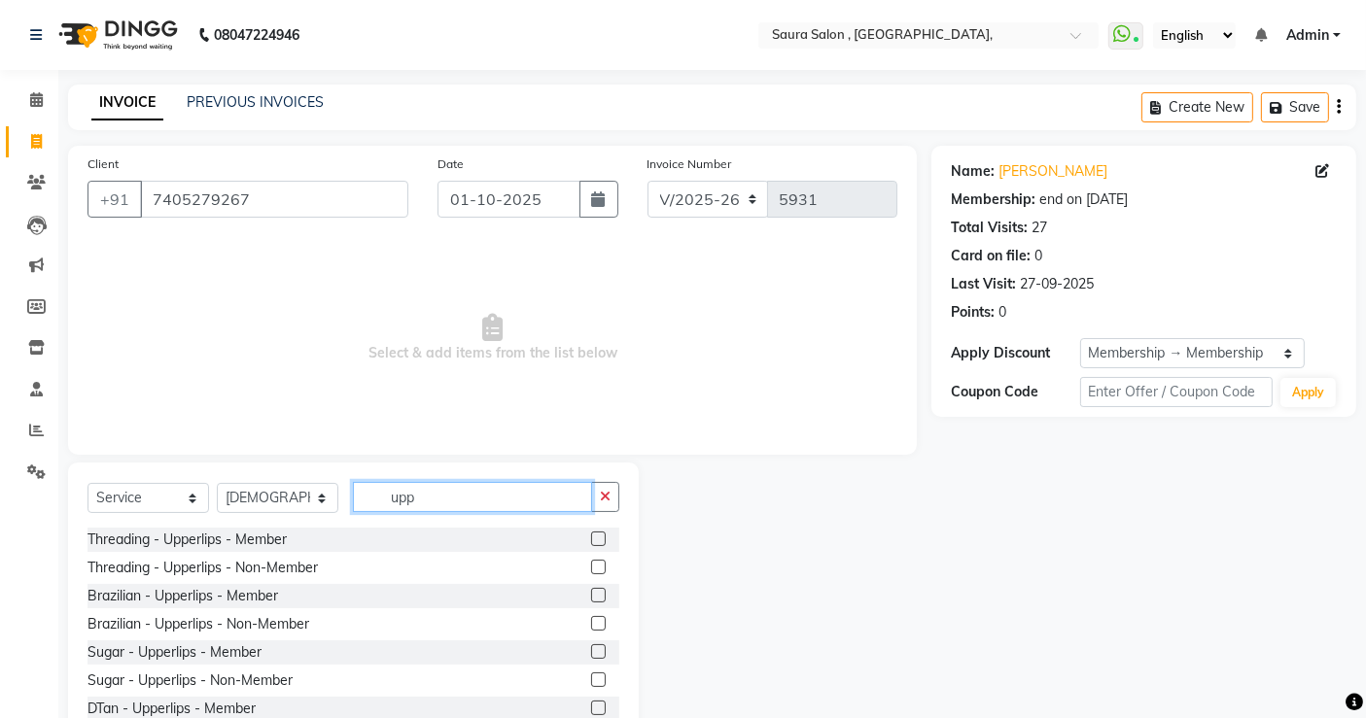
type input "upp"
click at [591, 541] on label at bounding box center [598, 539] width 15 height 15
click at [591, 541] on input "checkbox" at bounding box center [597, 540] width 13 height 13
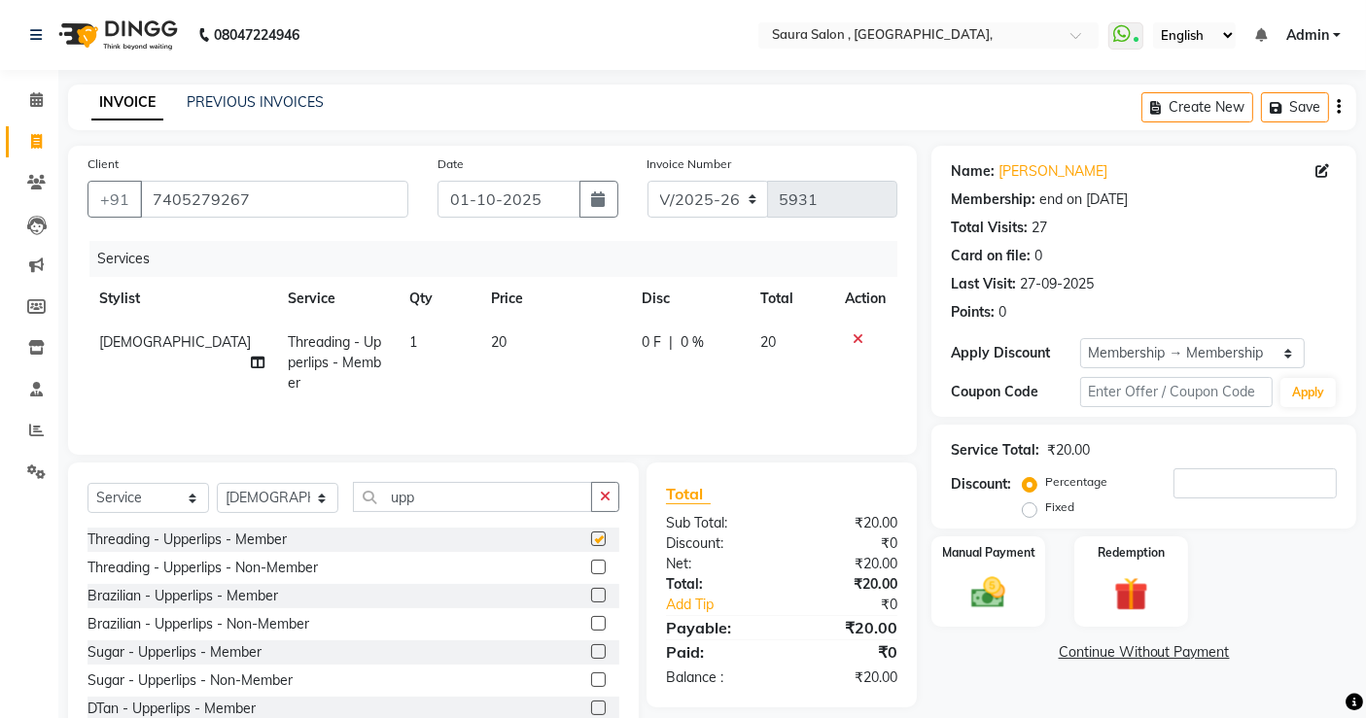
checkbox input "false"
click at [999, 600] on img at bounding box center [988, 593] width 58 height 41
click at [1101, 655] on span "CASH" at bounding box center [1093, 654] width 42 height 22
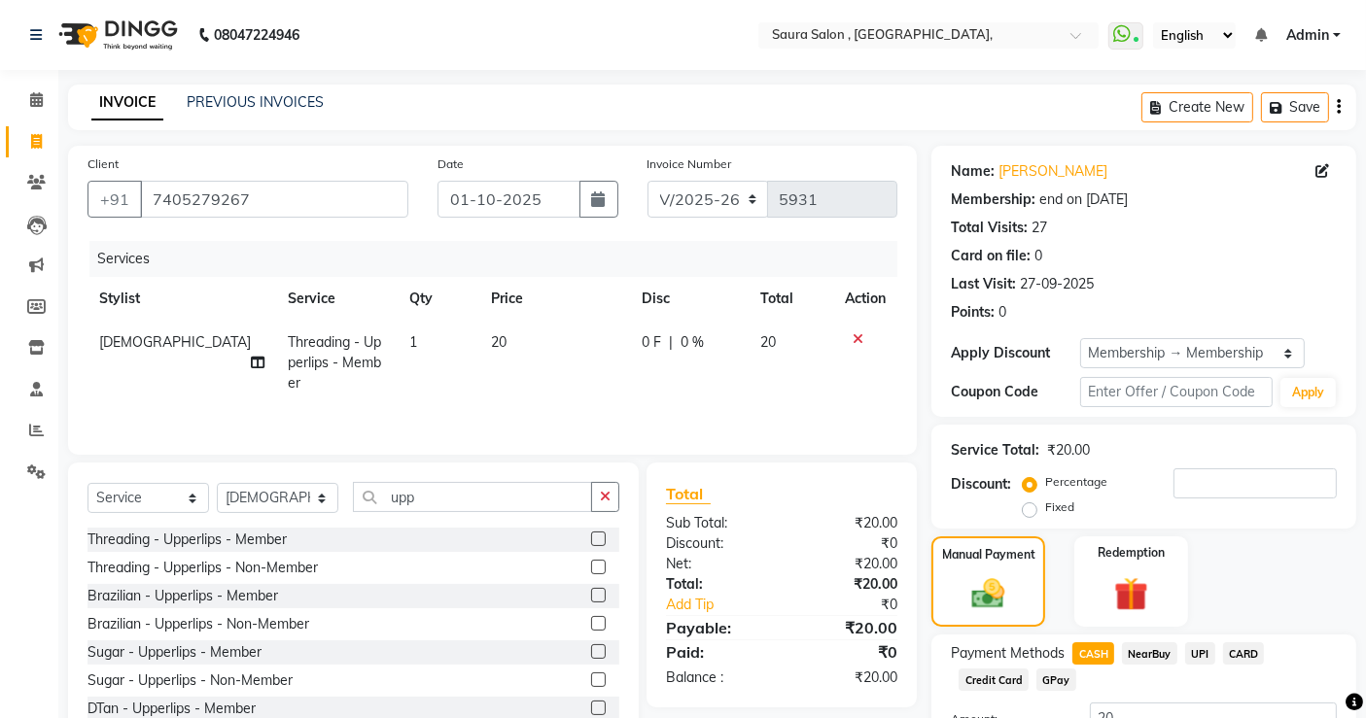
scroll to position [156, 0]
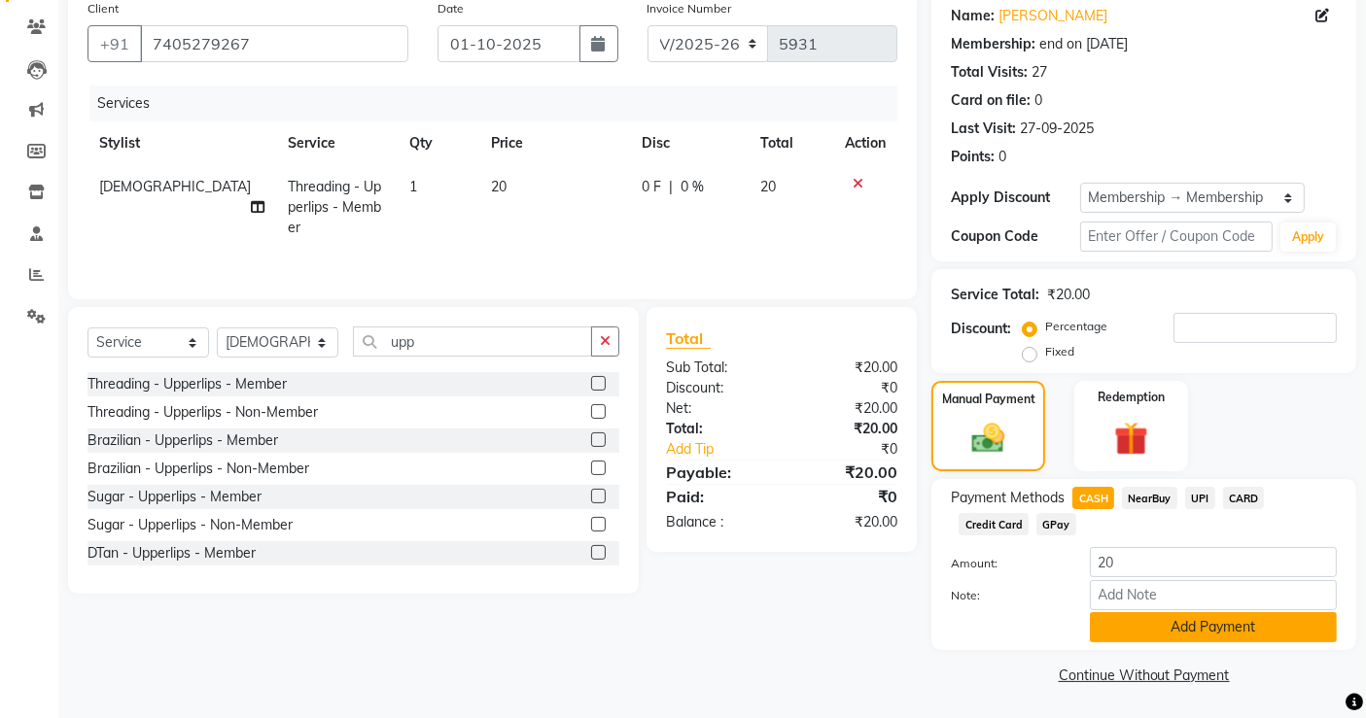
click at [1128, 632] on button "Add Payment" at bounding box center [1213, 627] width 247 height 30
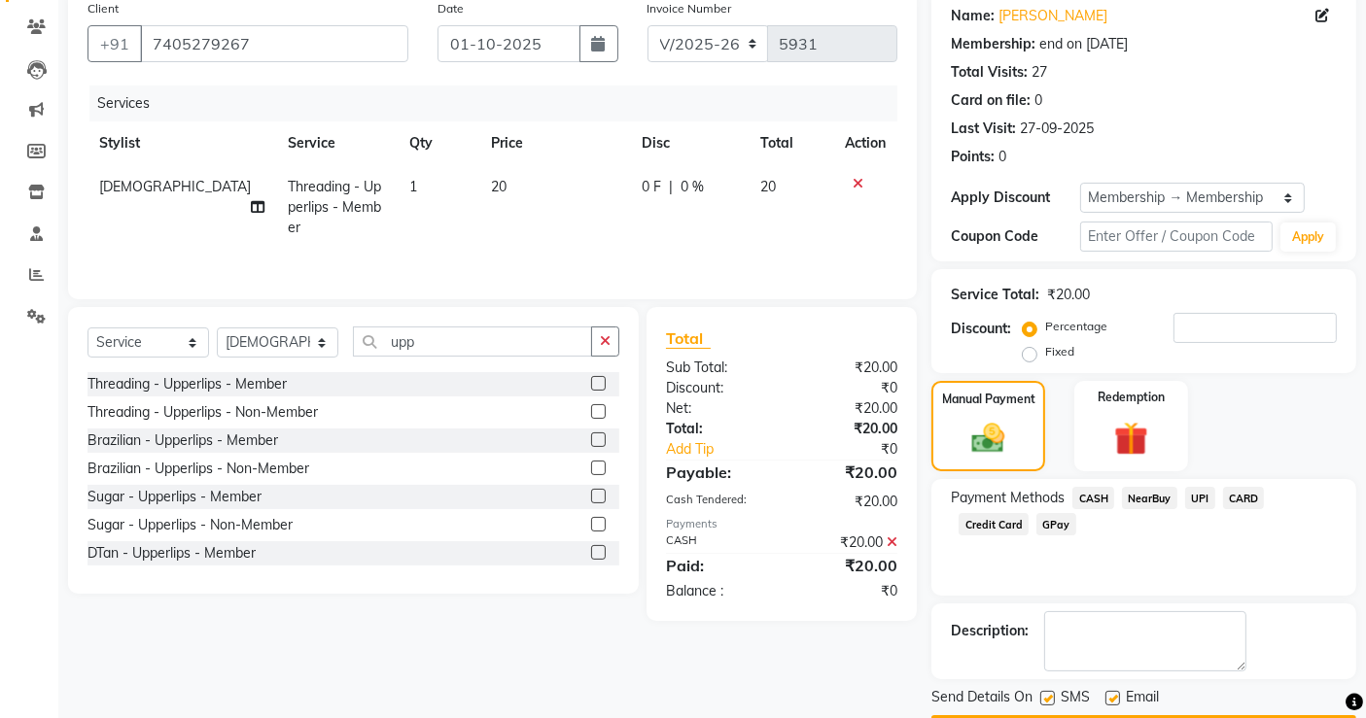
scroll to position [211, 0]
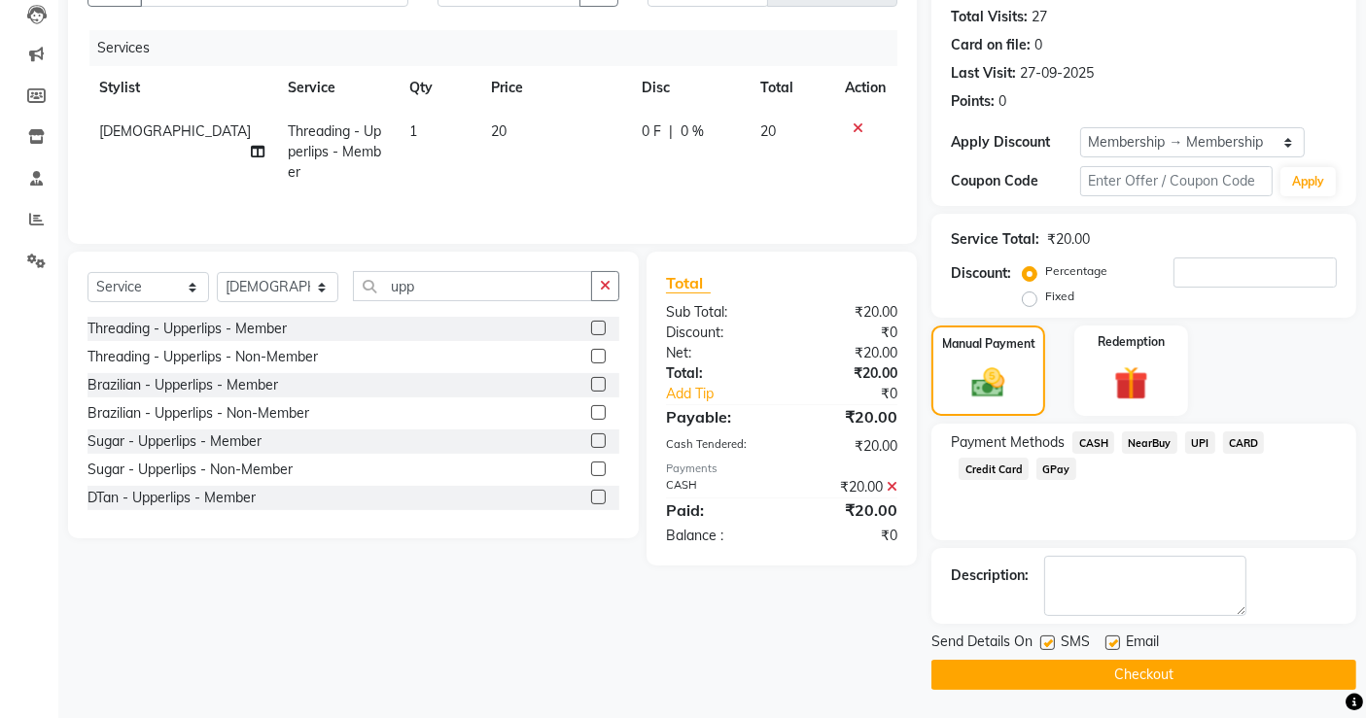
click at [1148, 663] on button "Checkout" at bounding box center [1143, 675] width 425 height 30
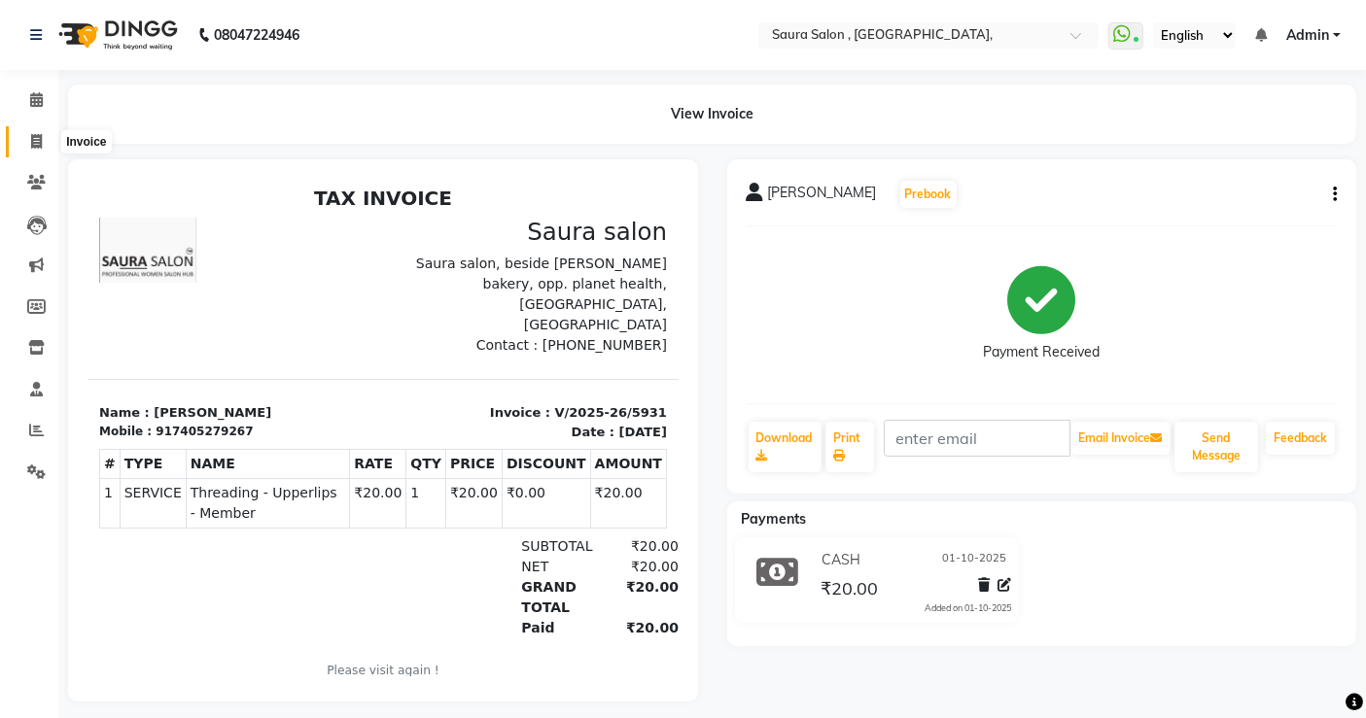
click at [24, 141] on span at bounding box center [36, 142] width 34 height 22
select select "service"
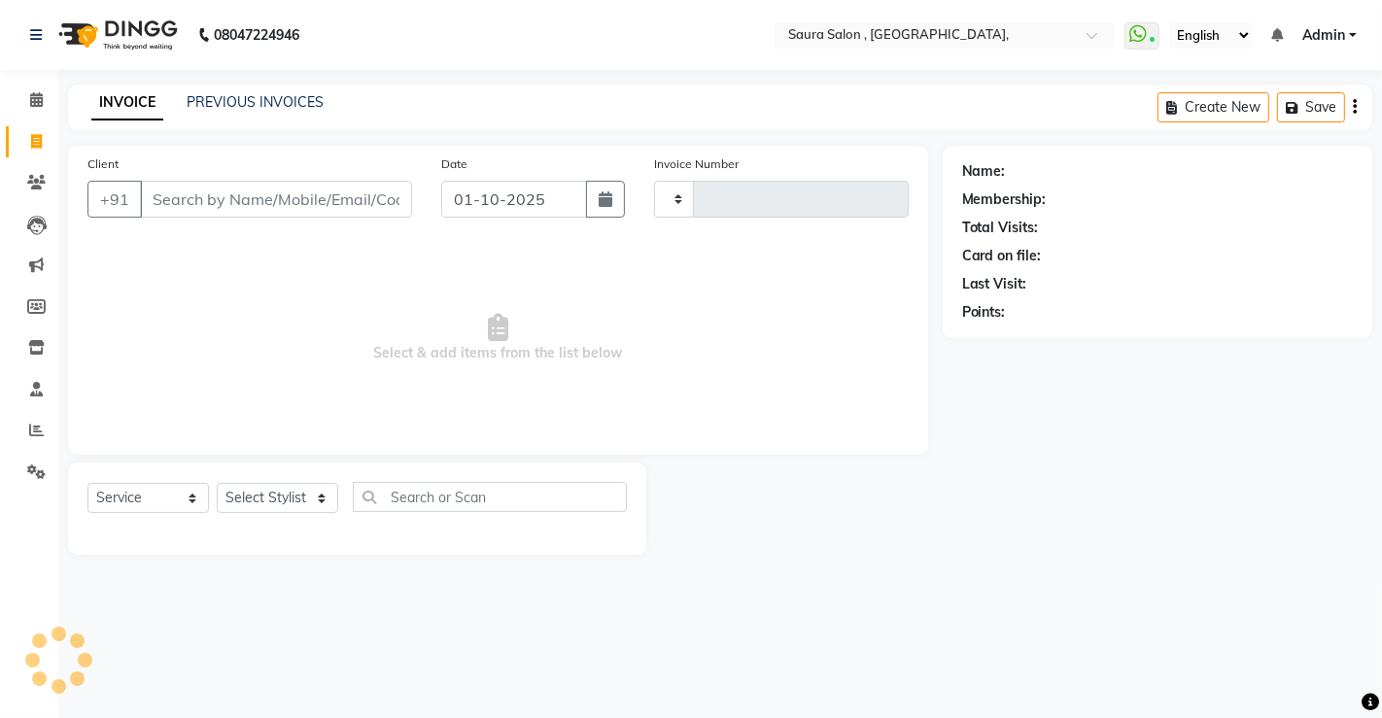
type input "5932"
select select "6963"
click at [194, 103] on link "PREVIOUS INVOICES" at bounding box center [255, 101] width 137 height 17
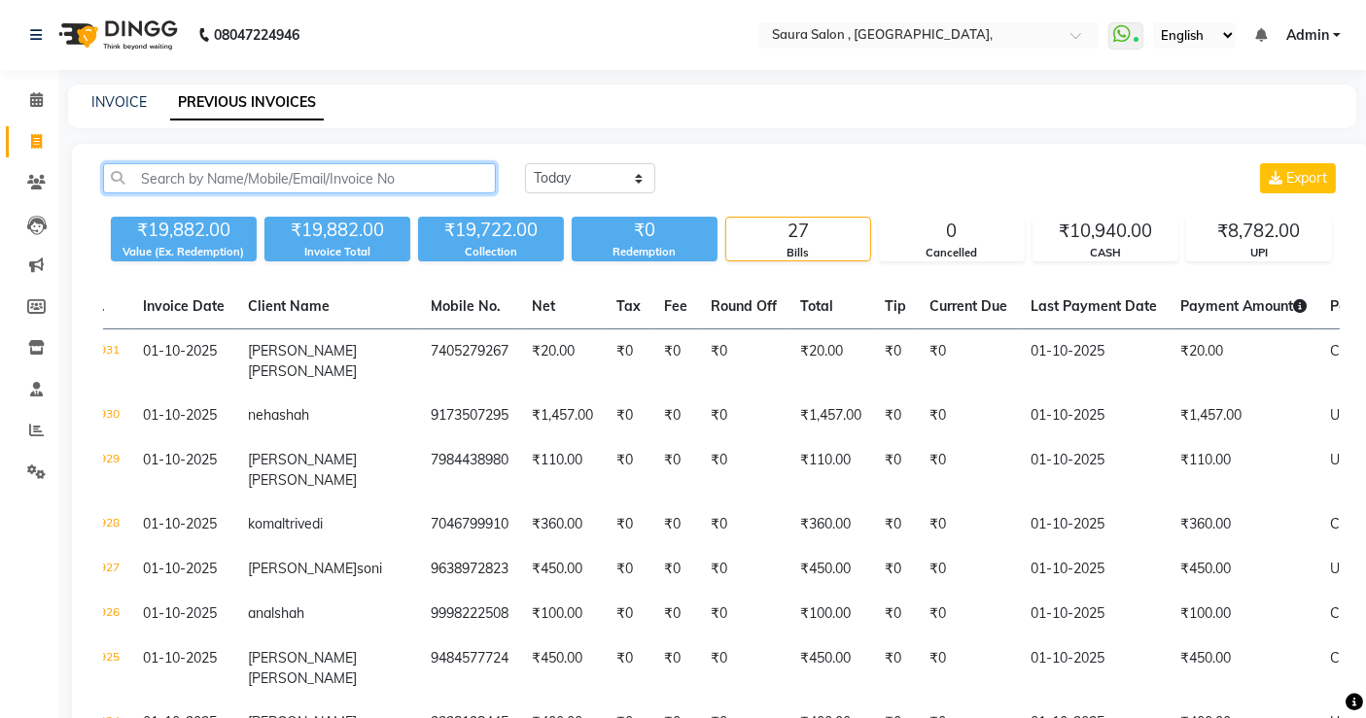
click at [353, 179] on input "text" at bounding box center [299, 178] width 393 height 30
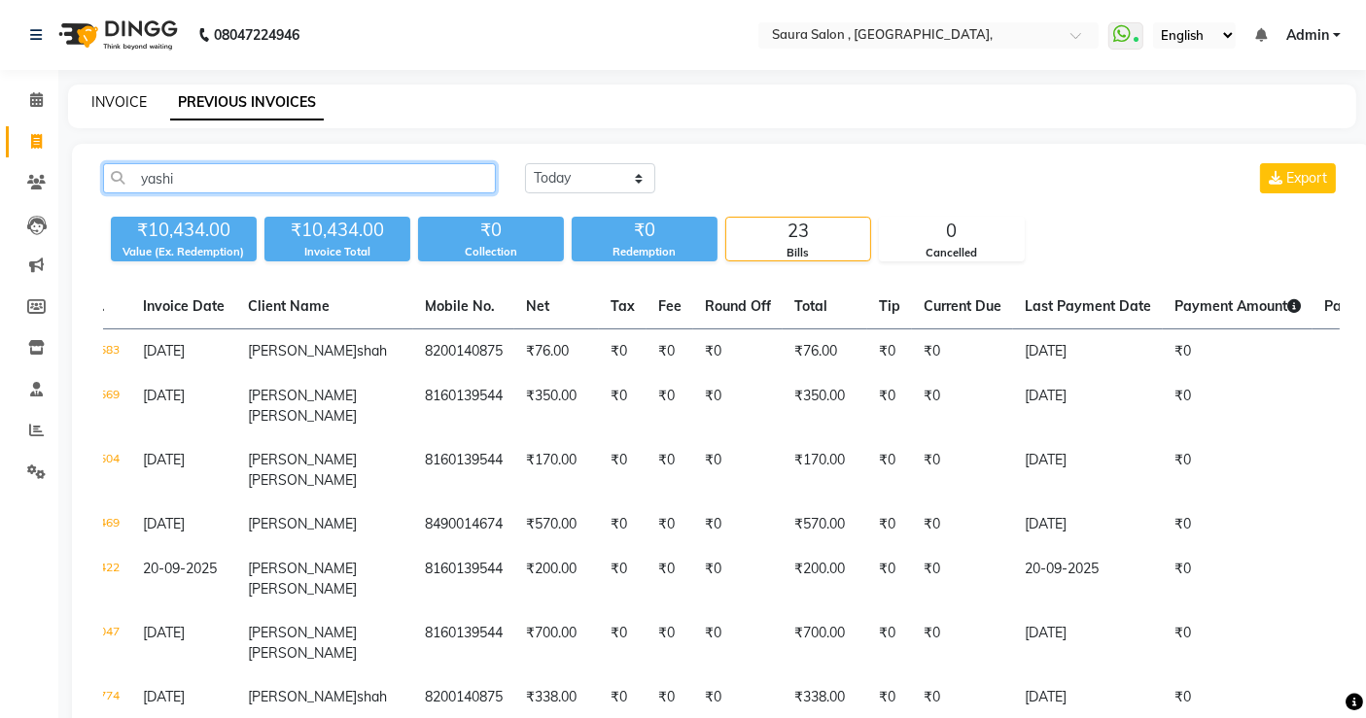
type input "yashi"
click at [108, 99] on link "INVOICE" at bounding box center [118, 101] width 55 height 17
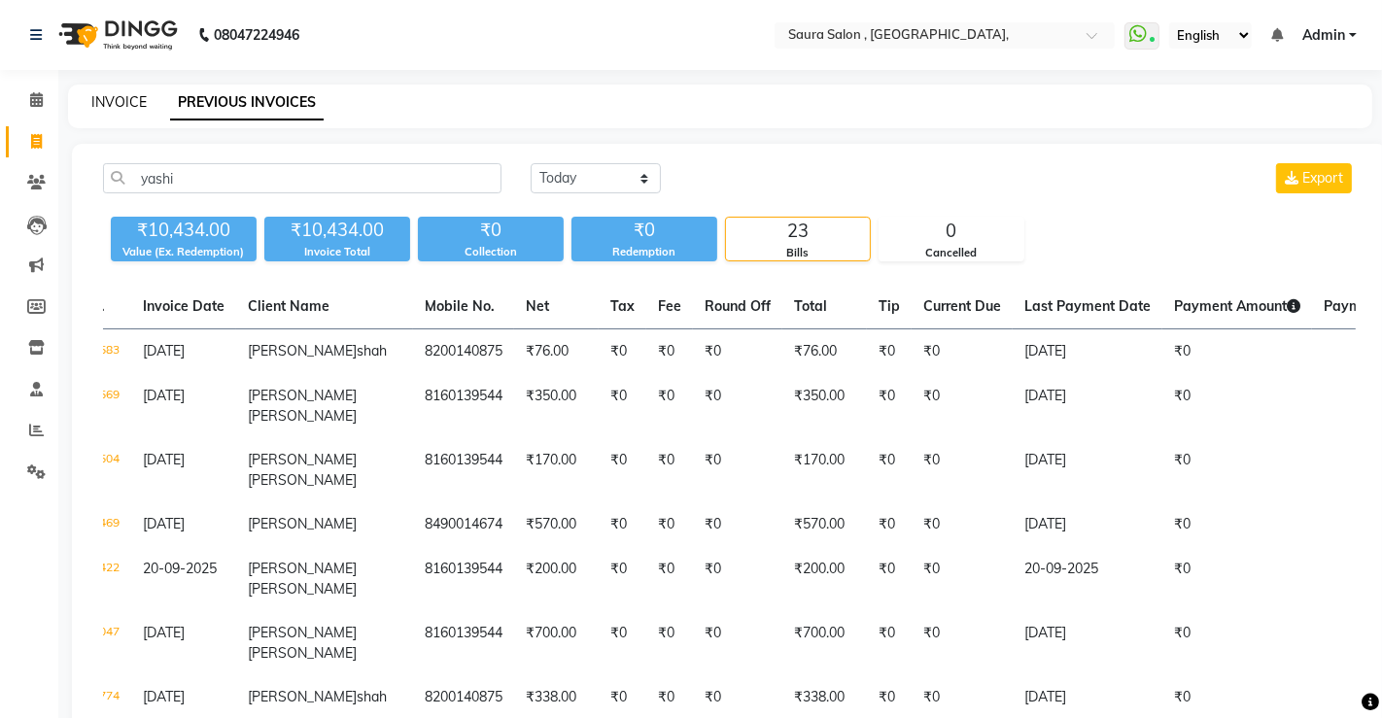
select select "6963"
select select "service"
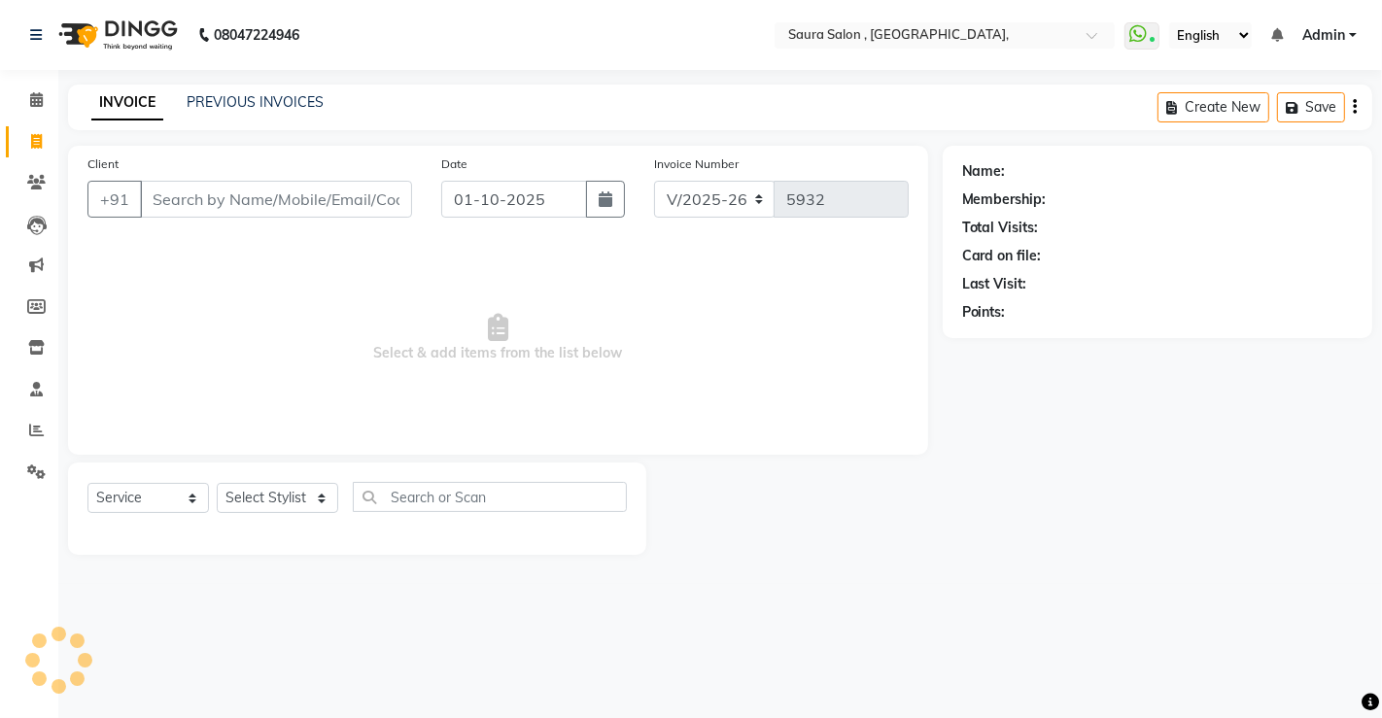
select select "57428"
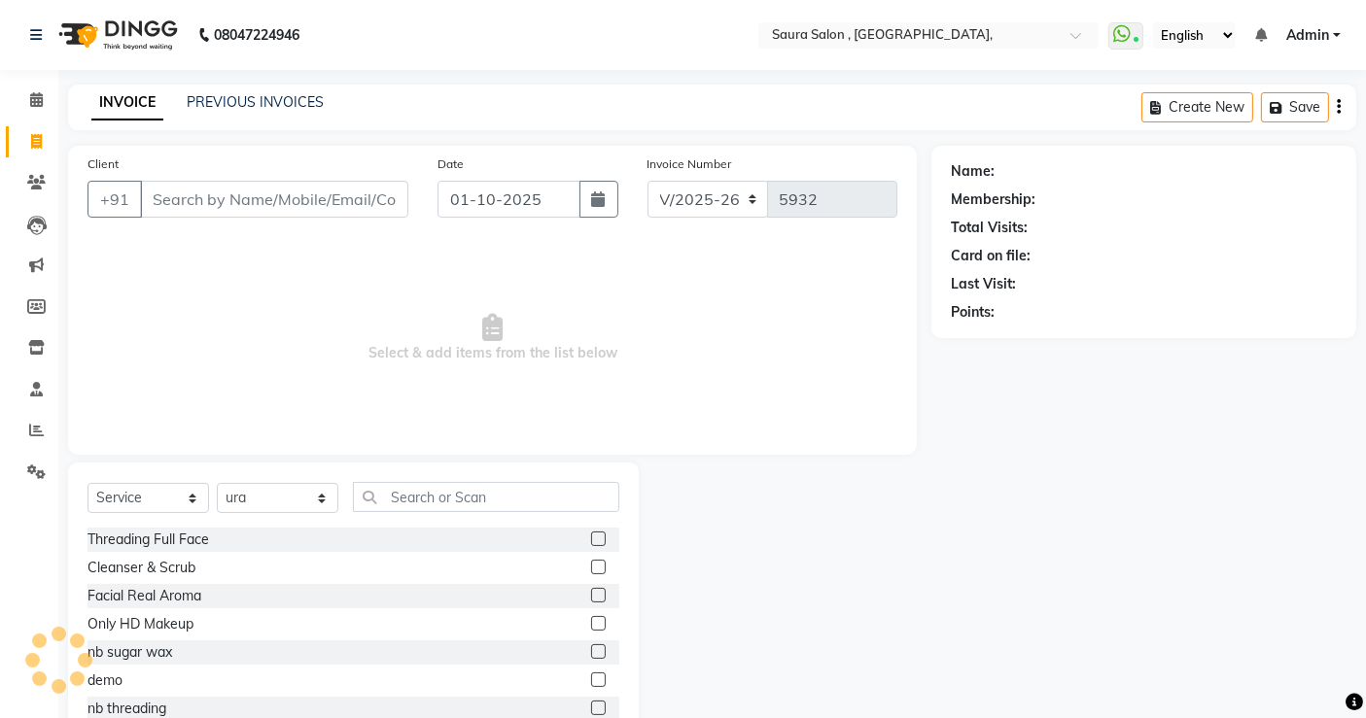
click at [190, 206] on input "Client" at bounding box center [274, 199] width 268 height 37
click at [205, 202] on input "Client" at bounding box center [274, 199] width 268 height 37
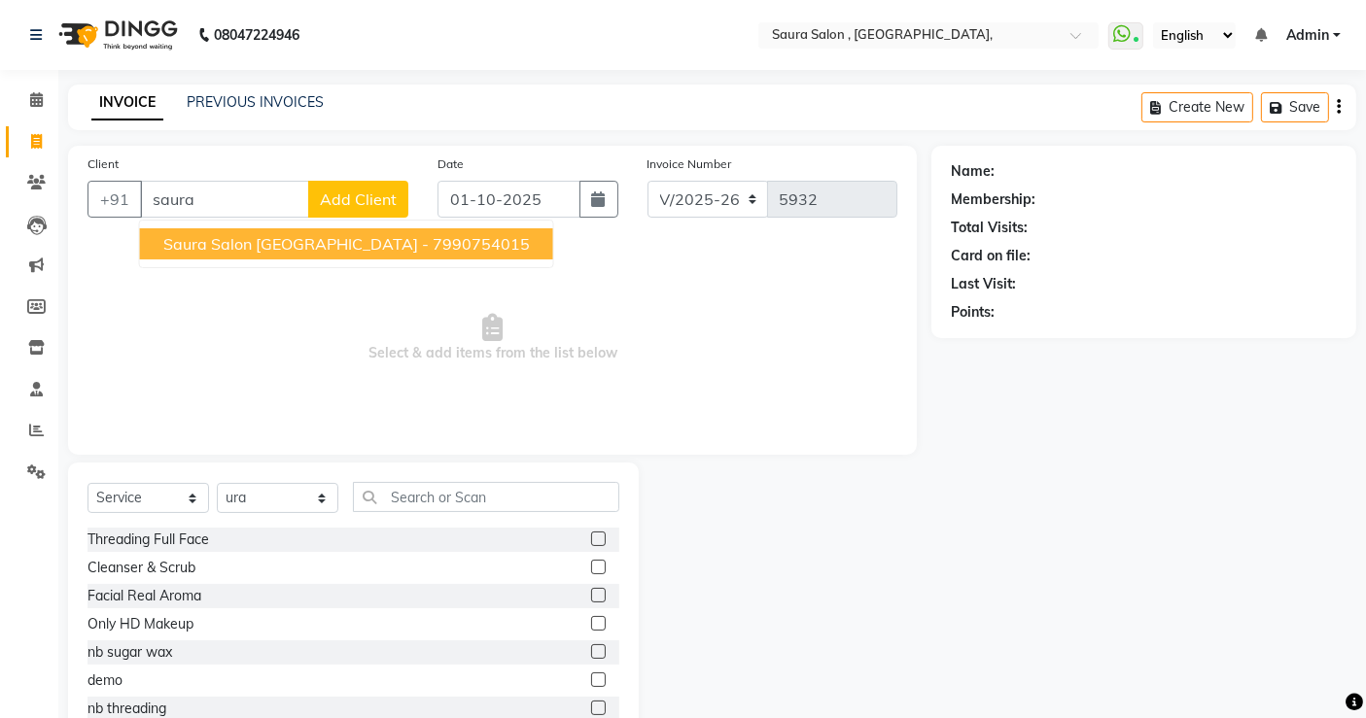
click at [348, 228] on button "saura Salon ahmedabad - 7990754015" at bounding box center [346, 243] width 413 height 31
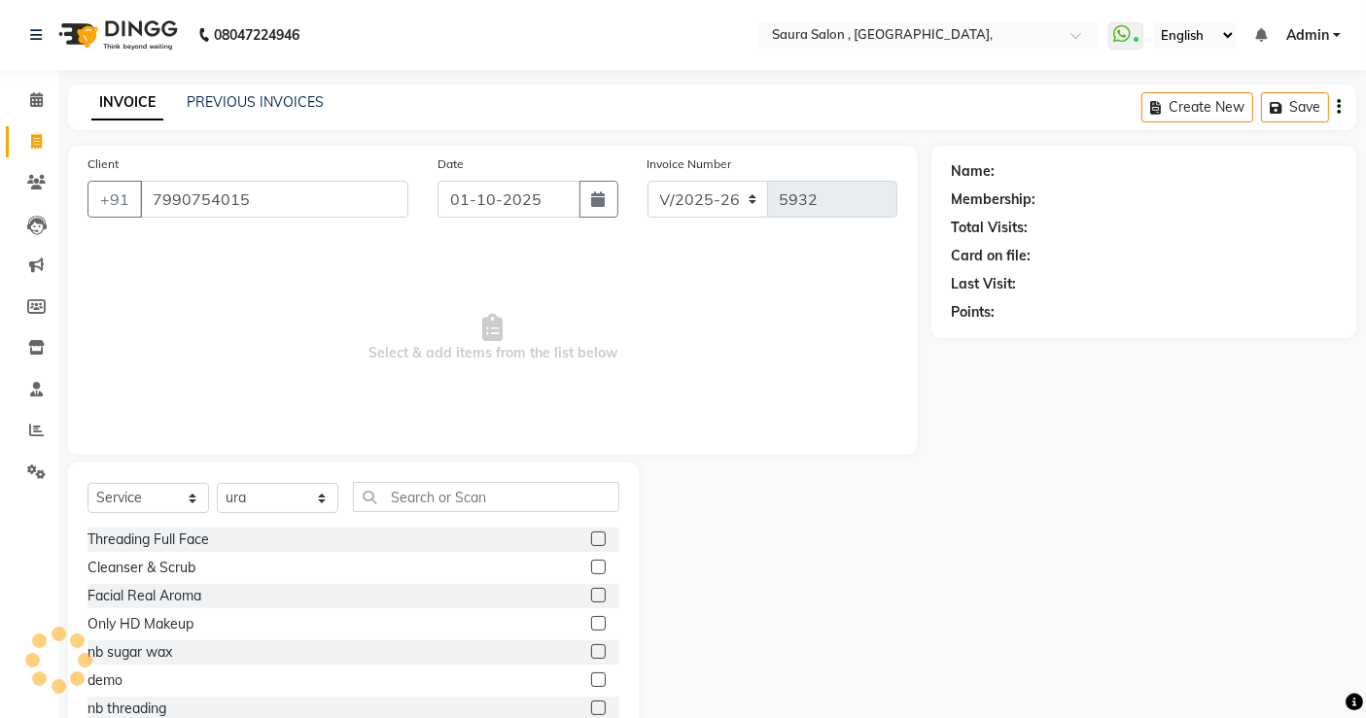
type input "7990754015"
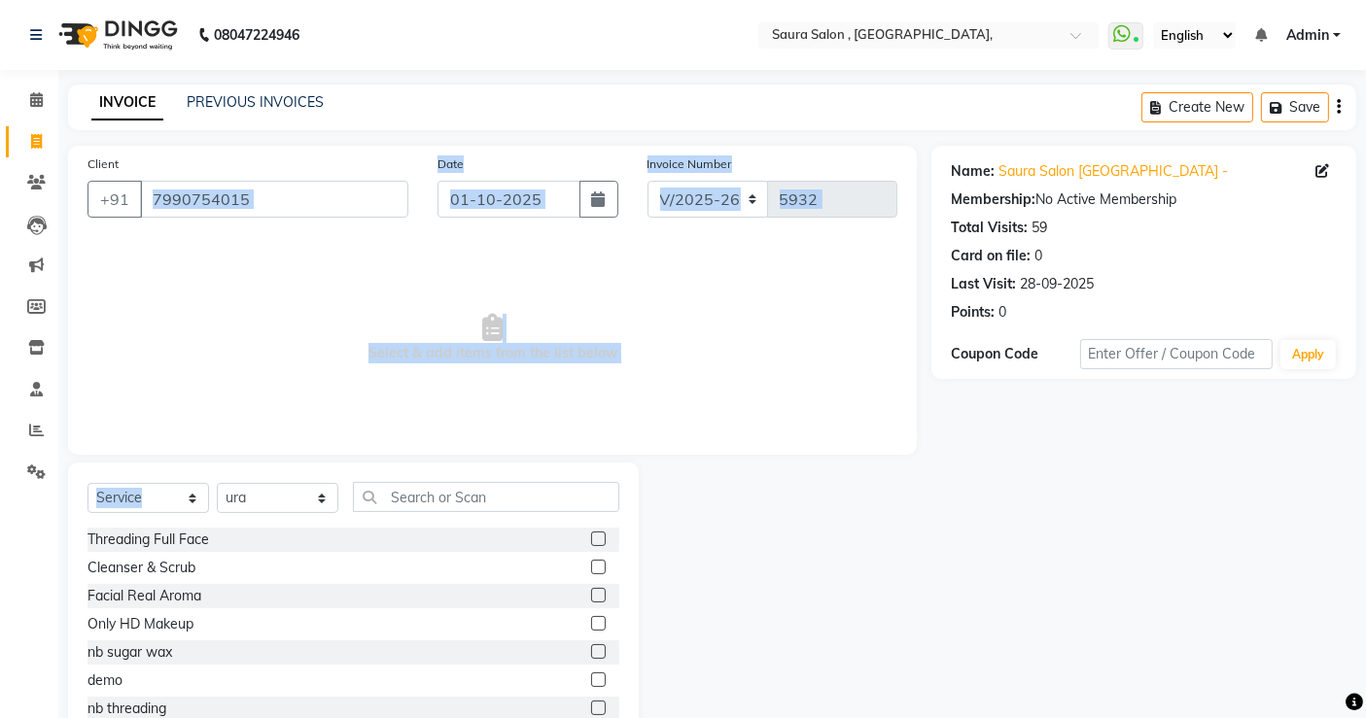
drag, startPoint x: 348, startPoint y: 227, endPoint x: 283, endPoint y: 490, distance: 270.4
click at [283, 490] on div "Client +91 7990754015 Date 01-10-2025 Invoice Number V/2025 V/2025-26 5932 Sele…" at bounding box center [492, 448] width 878 height 604
click at [283, 490] on select "Select Stylist archana asha [PERSON_NAME] deepika [PERSON_NAME] [PERSON_NAME] […" at bounding box center [278, 498] width 122 height 30
select select "56807"
click at [217, 483] on select "Select Stylist archana asha [PERSON_NAME] deepika [PERSON_NAME] [PERSON_NAME] […" at bounding box center [278, 498] width 122 height 30
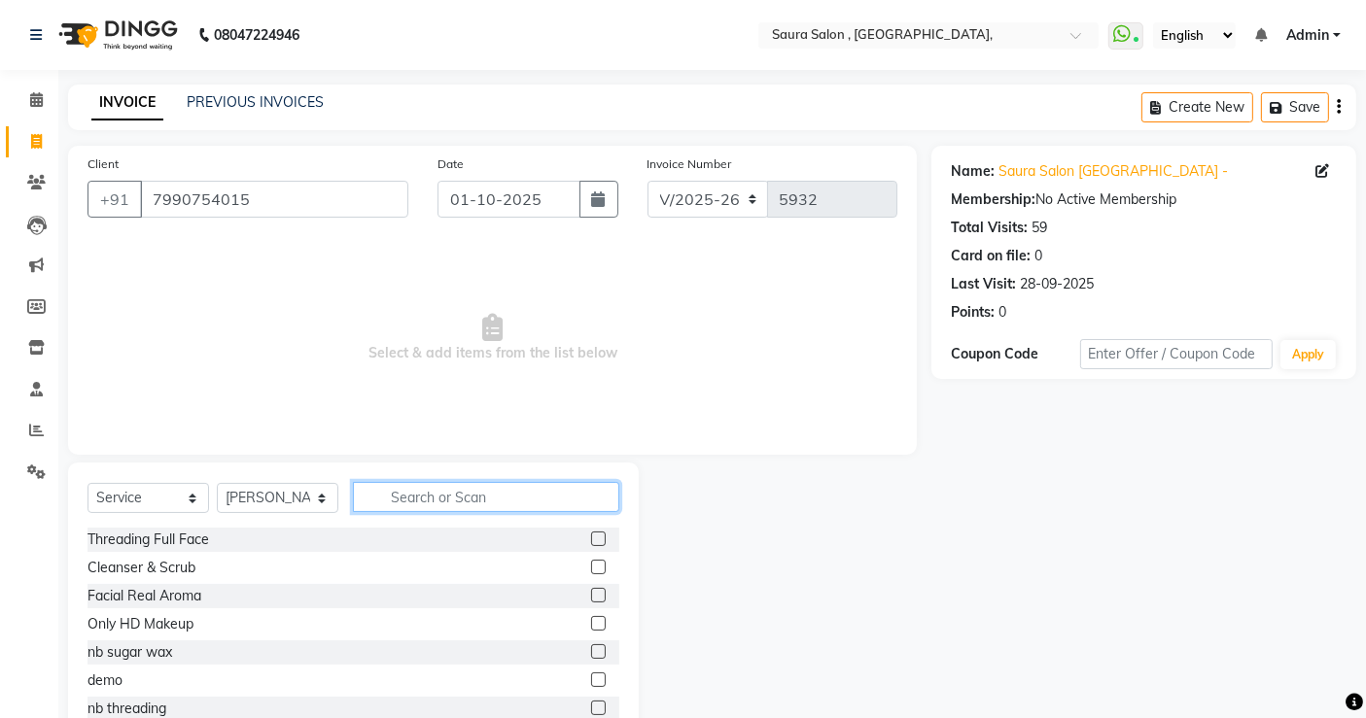
click at [413, 497] on input "text" at bounding box center [486, 497] width 266 height 30
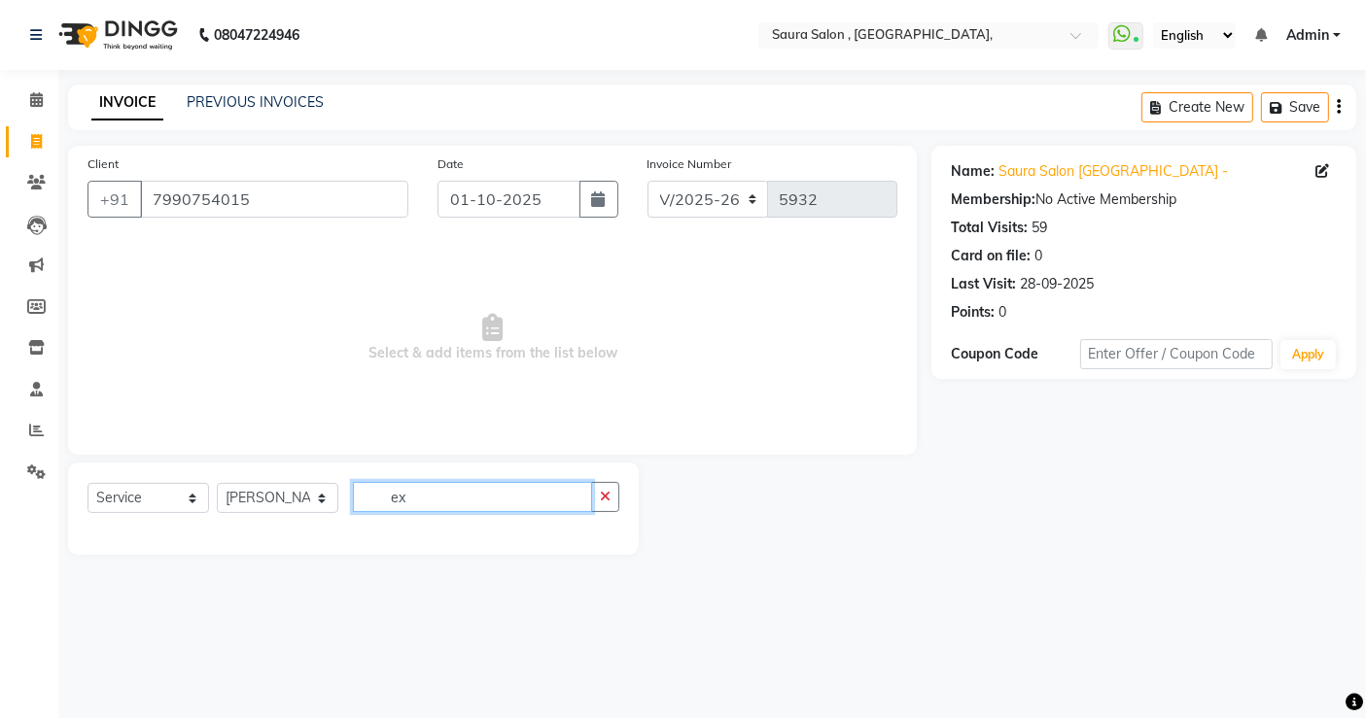
type input "e"
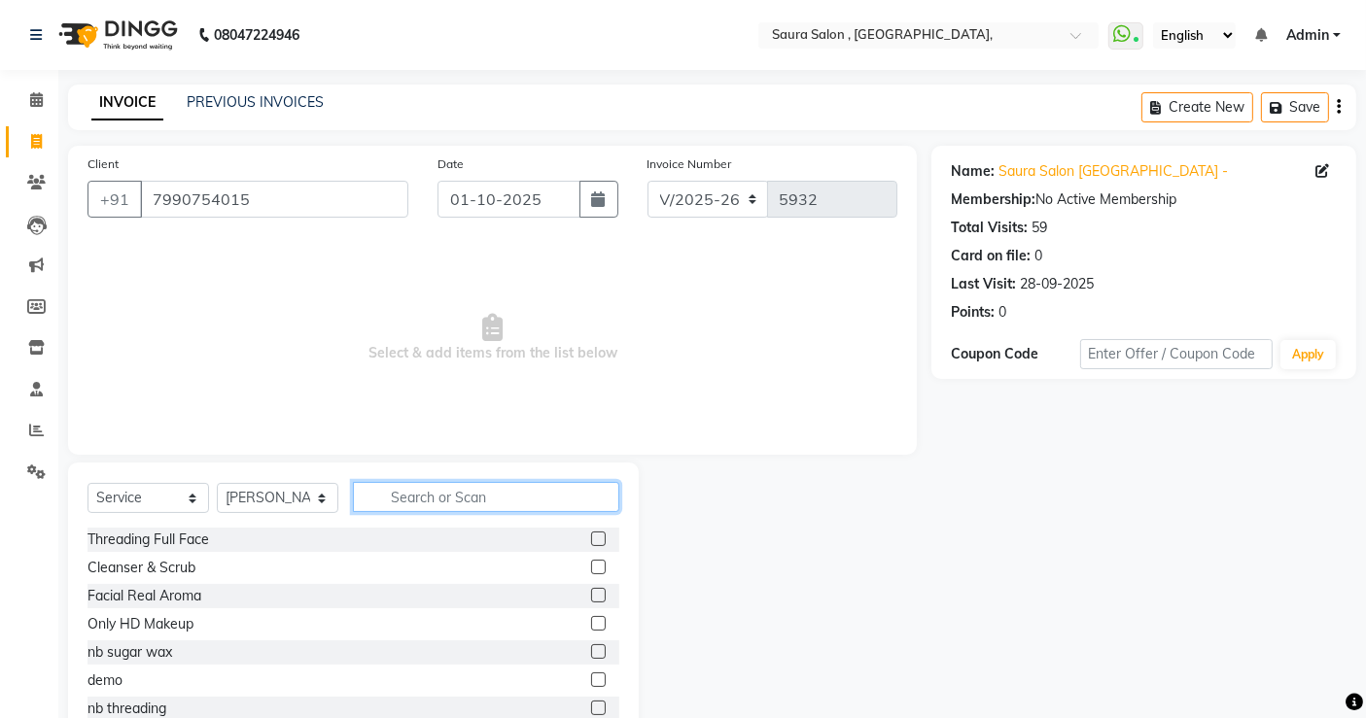
type input "e"
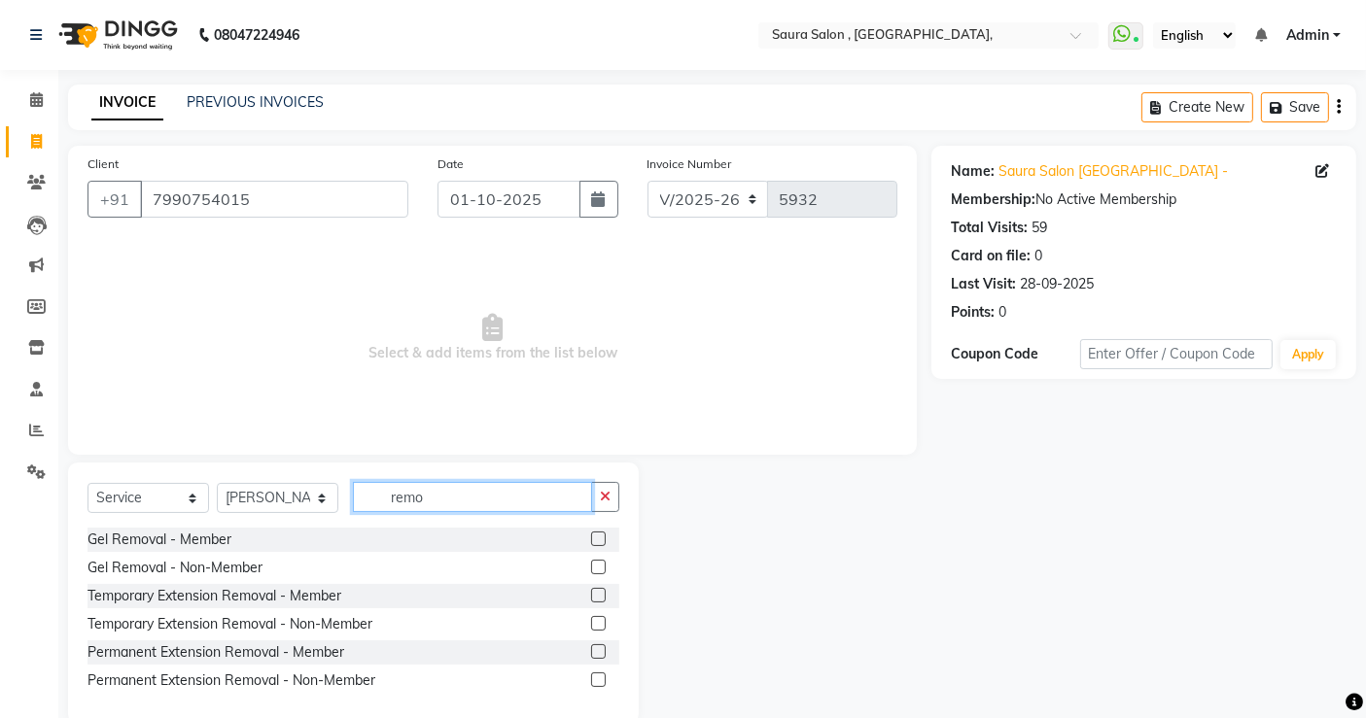
type input "remo"
click at [599, 623] on label at bounding box center [598, 623] width 15 height 15
click at [599, 623] on input "checkbox" at bounding box center [597, 624] width 13 height 13
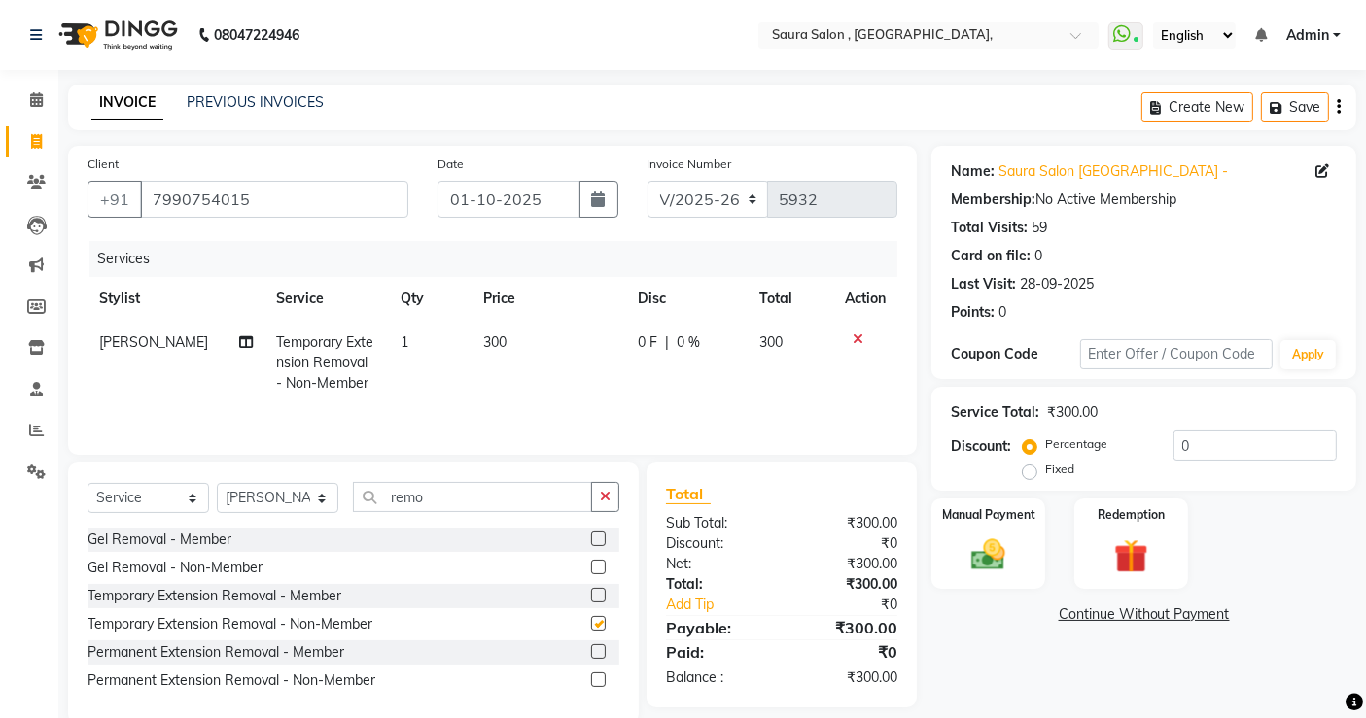
checkbox input "false"
click at [1026, 545] on div "Manual Payment" at bounding box center [988, 544] width 118 height 95
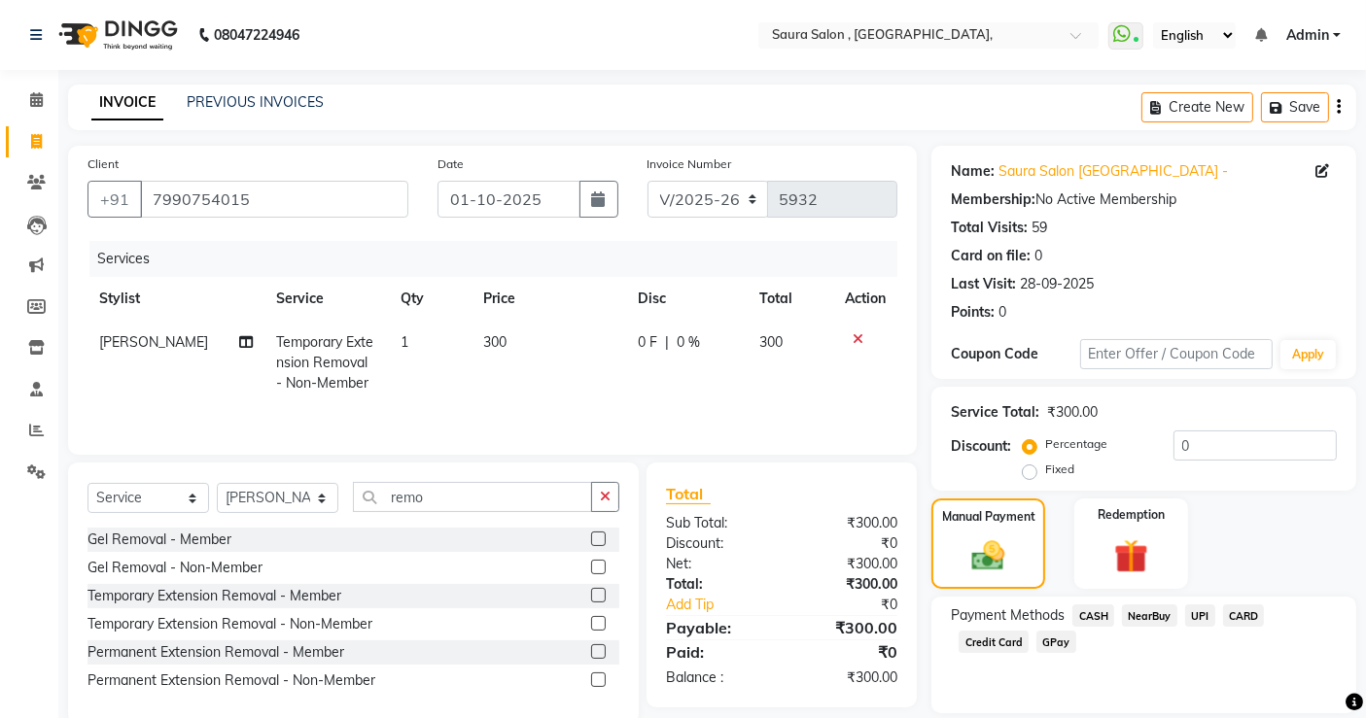
click at [1197, 609] on span "UPI" at bounding box center [1200, 616] width 30 height 22
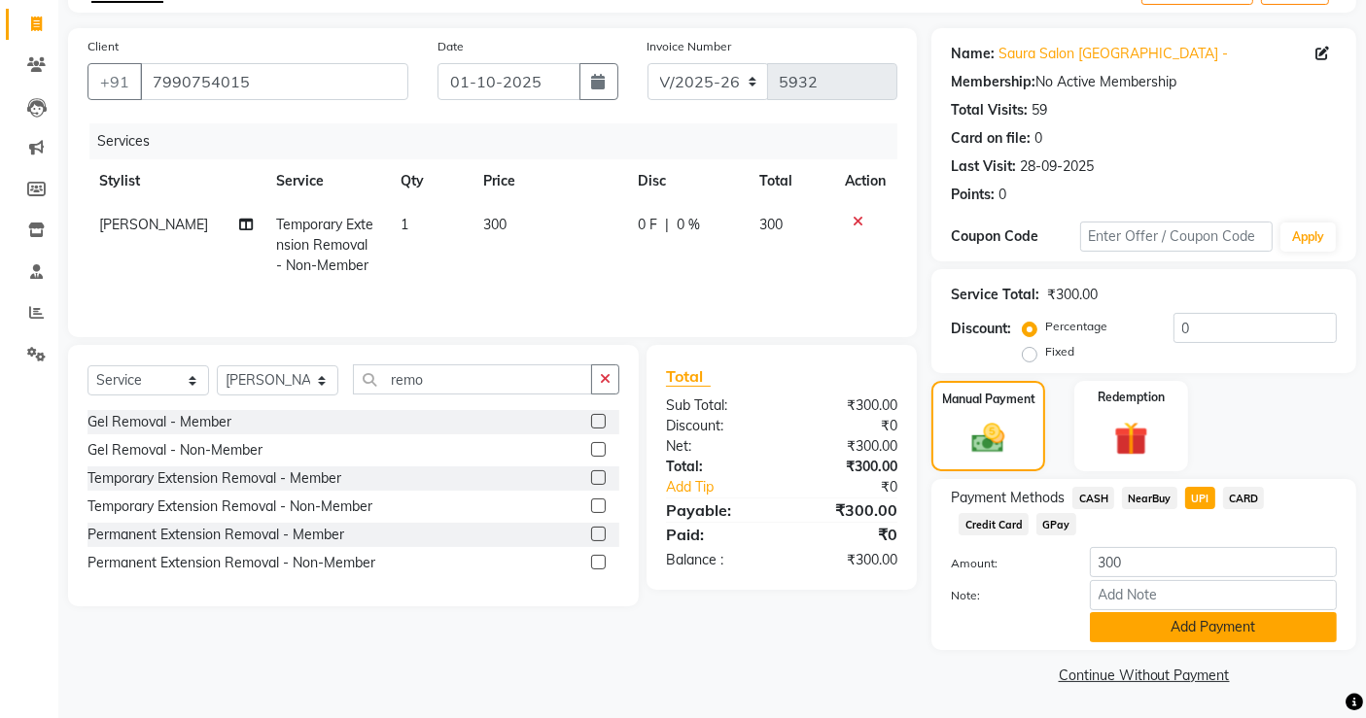
click at [1188, 628] on button "Add Payment" at bounding box center [1213, 627] width 247 height 30
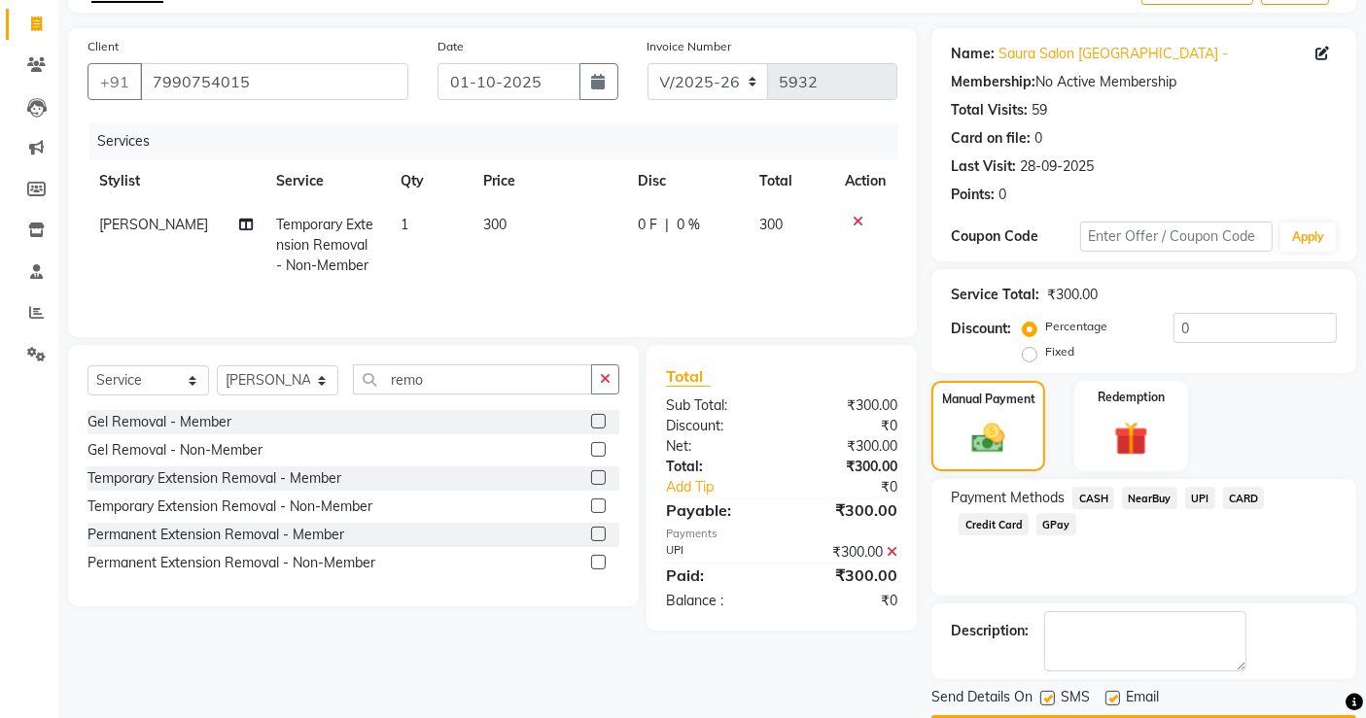
scroll to position [172, 0]
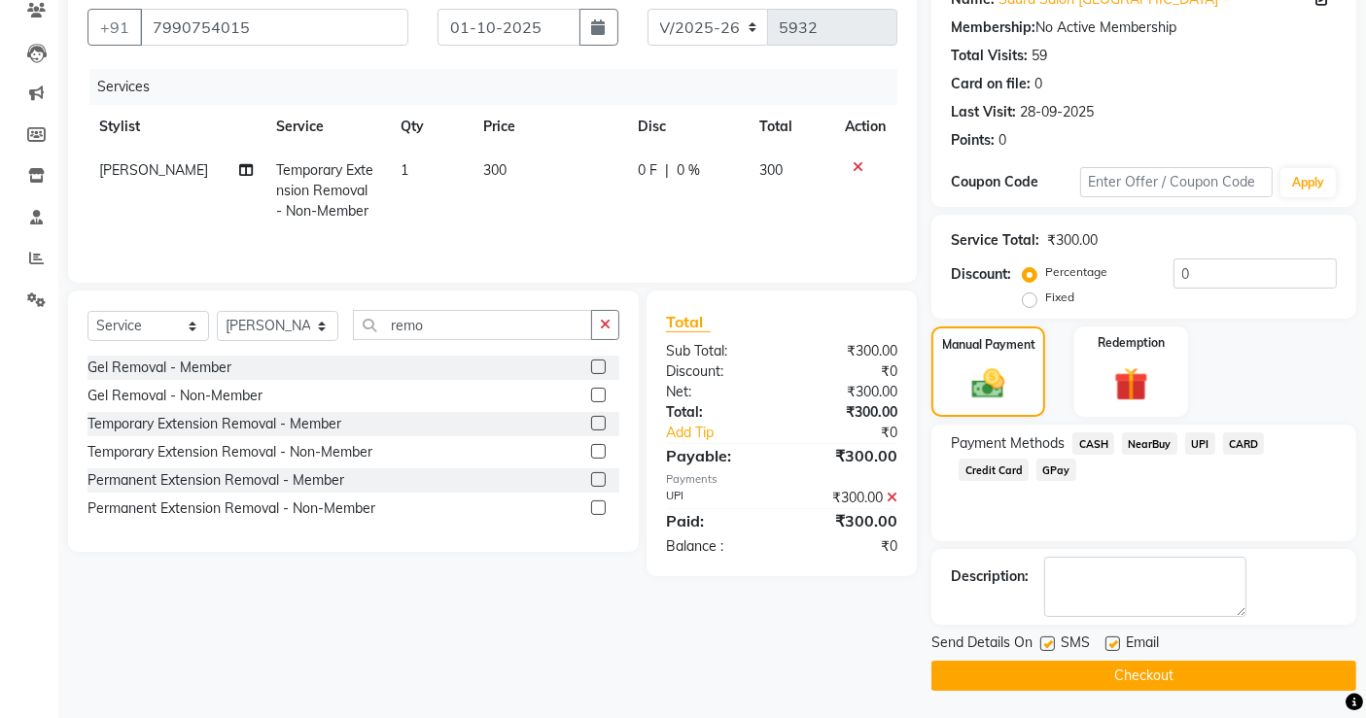
click at [1185, 671] on button "Checkout" at bounding box center [1143, 676] width 425 height 30
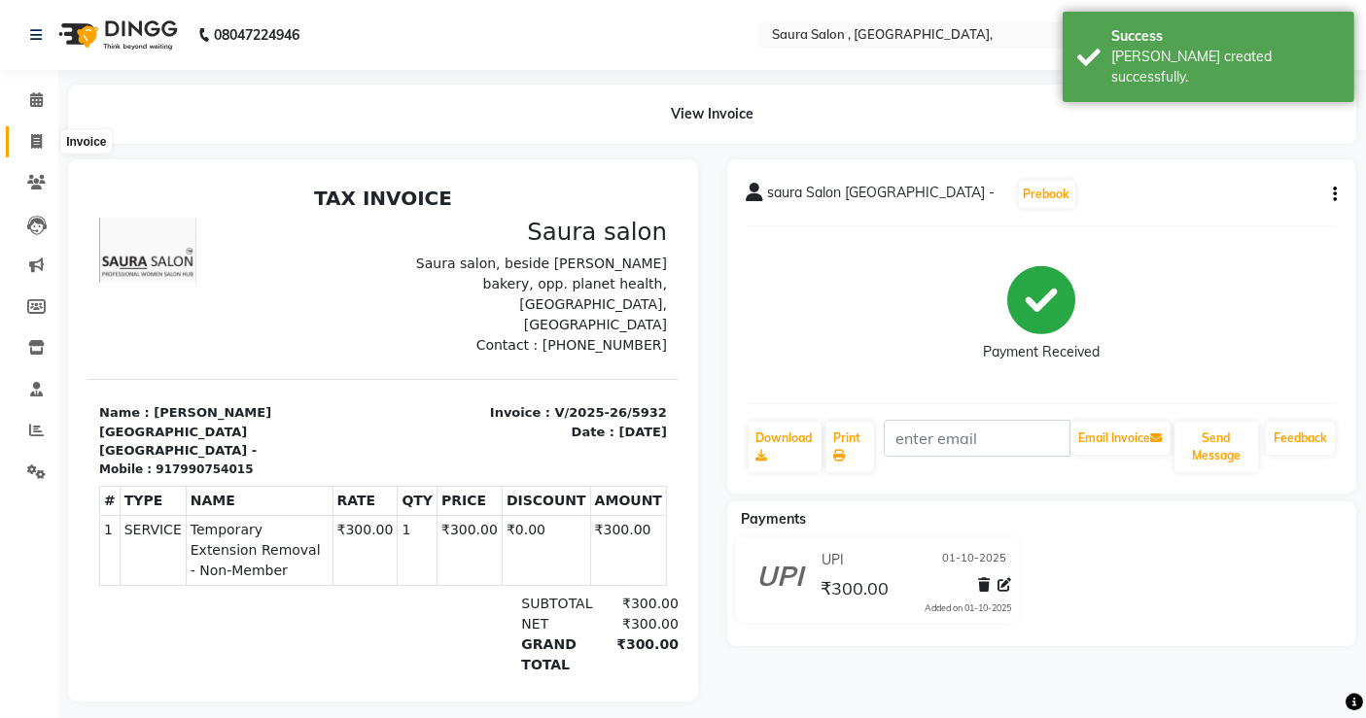
click at [39, 138] on icon at bounding box center [36, 141] width 11 height 15
select select "service"
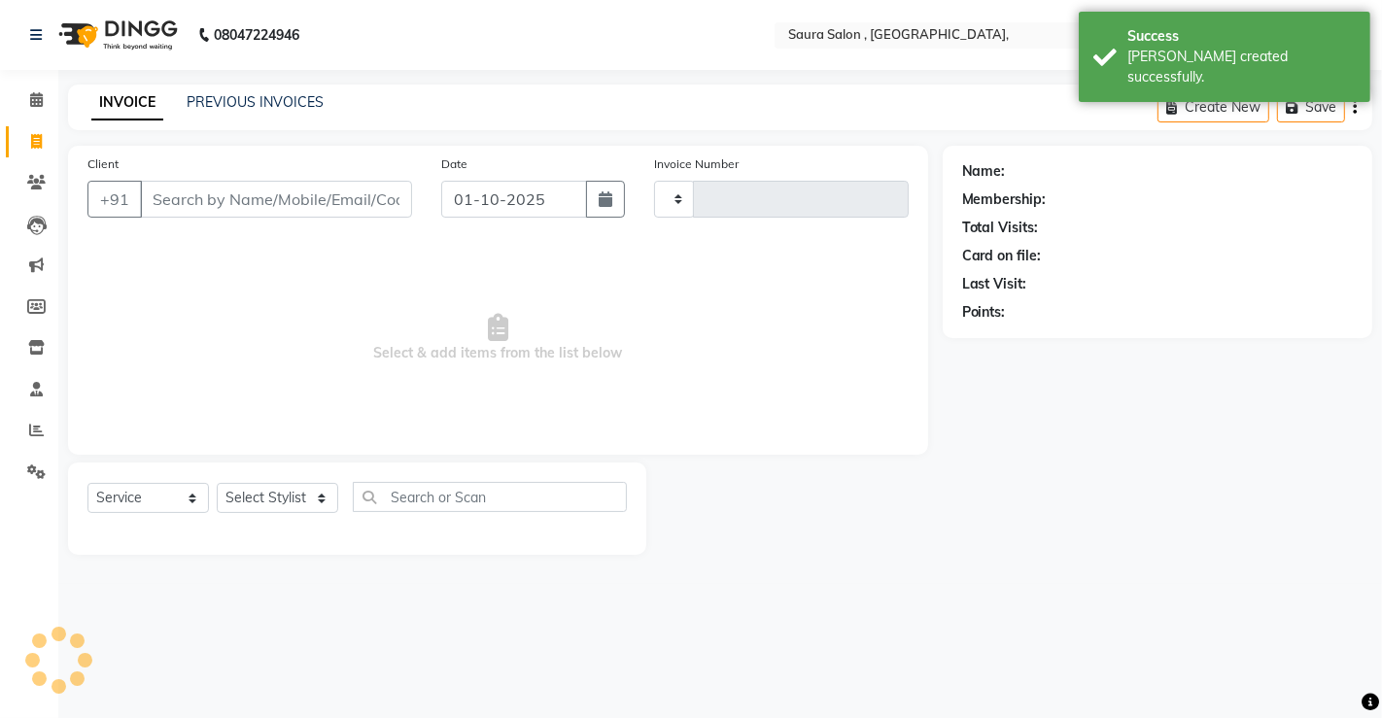
type input "5933"
select select "6963"
select select "57428"
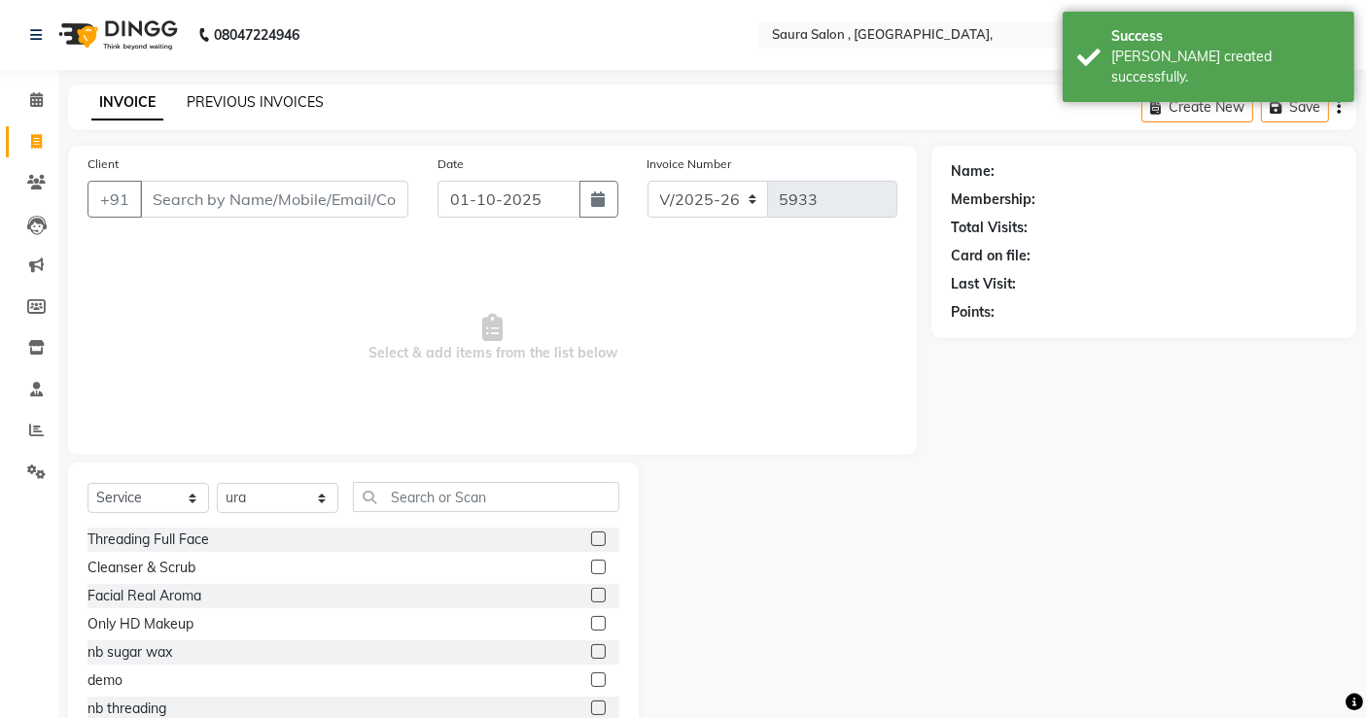
click at [291, 100] on link "PREVIOUS INVOICES" at bounding box center [255, 101] width 137 height 17
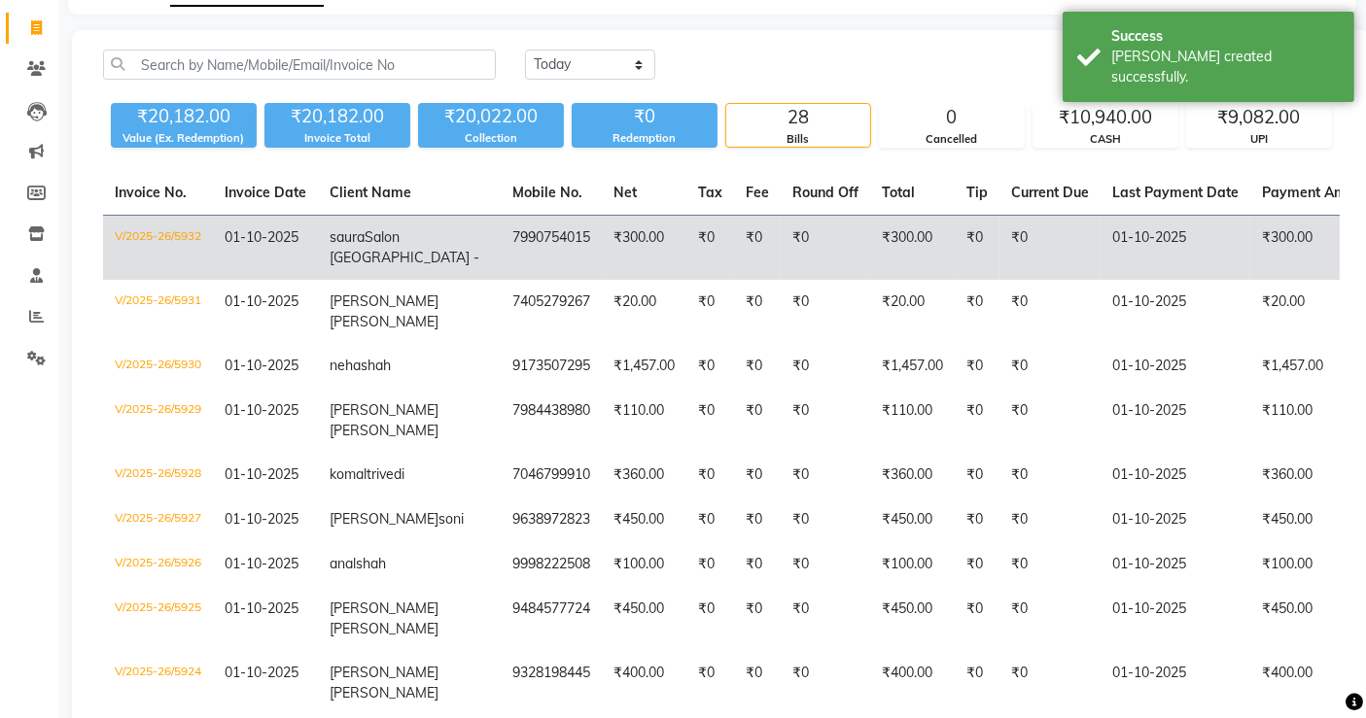
scroll to position [130, 0]
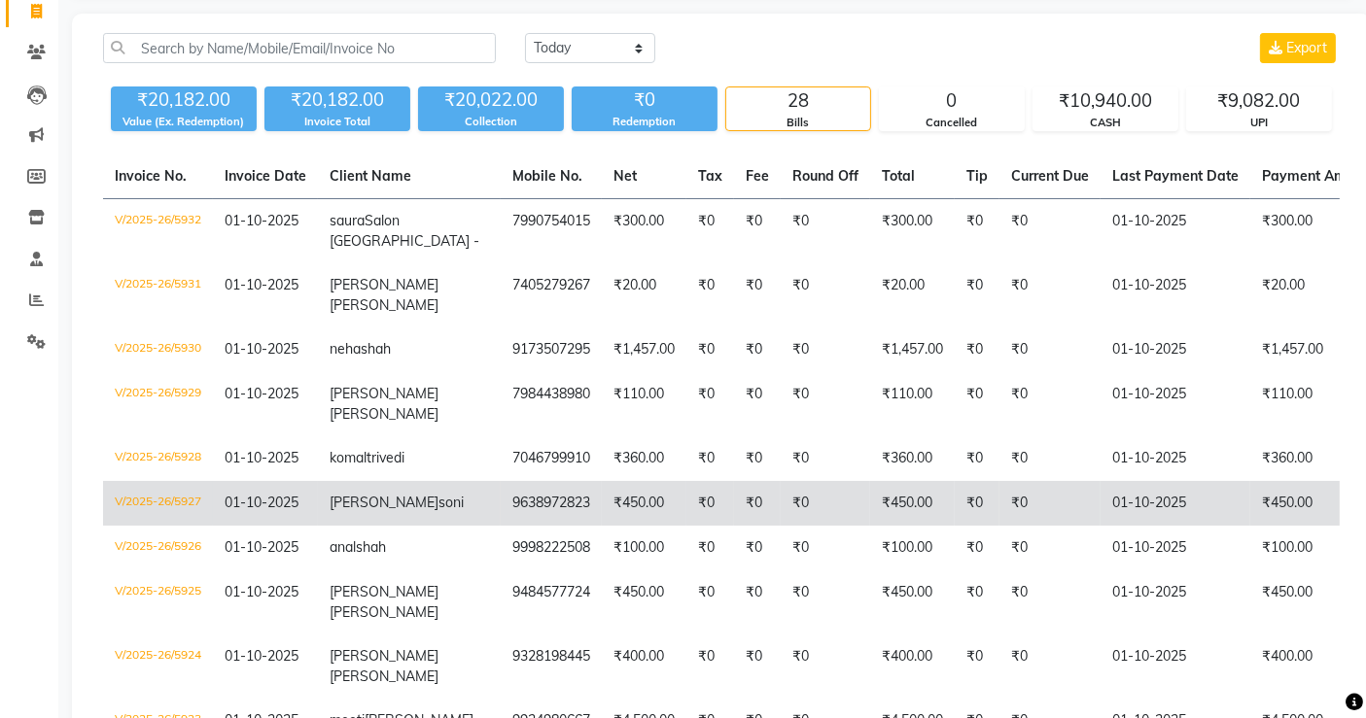
click at [686, 526] on td "₹0" at bounding box center [710, 503] width 48 height 45
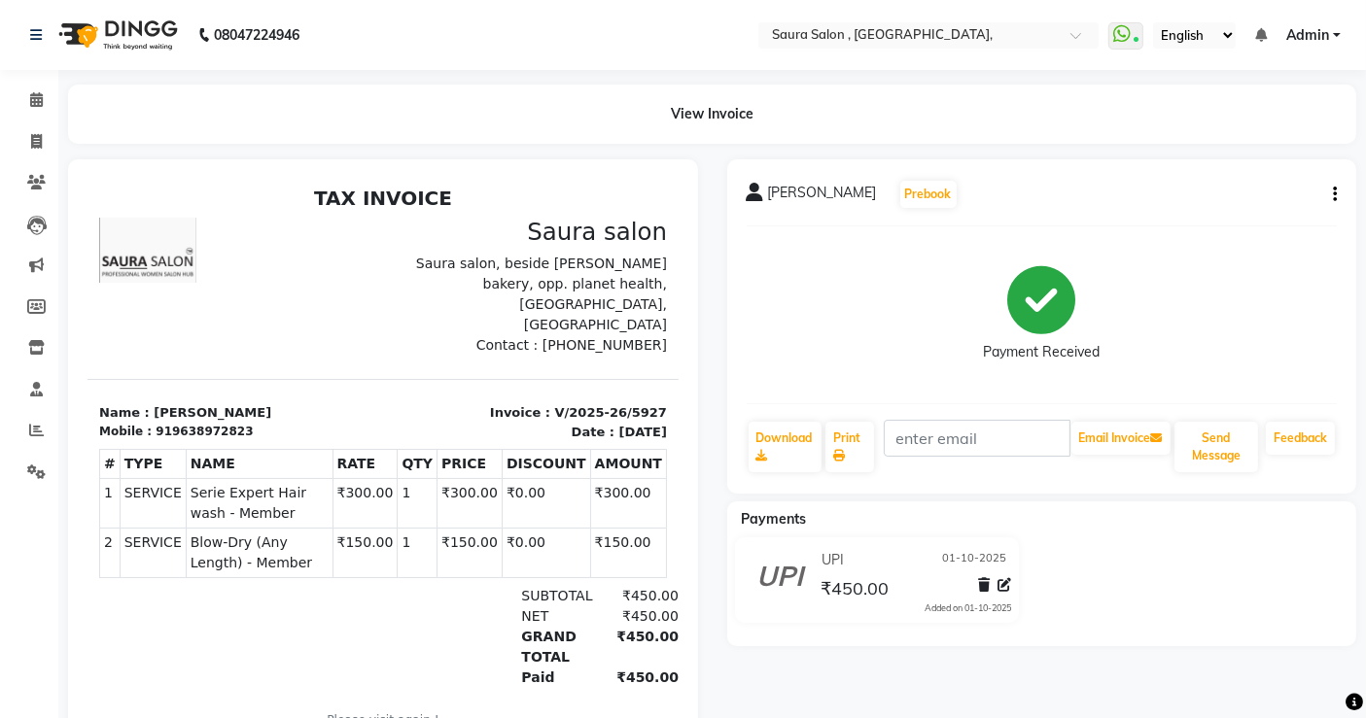
click at [1338, 191] on div "[PERSON_NAME] Prebook Payment Received Download Print Email Invoice Send Messag…" at bounding box center [1042, 326] width 630 height 334
click at [1331, 188] on button "button" at bounding box center [1331, 195] width 12 height 20
click at [1210, 221] on div "Edit Invoice" at bounding box center [1236, 219] width 133 height 24
select select "service"
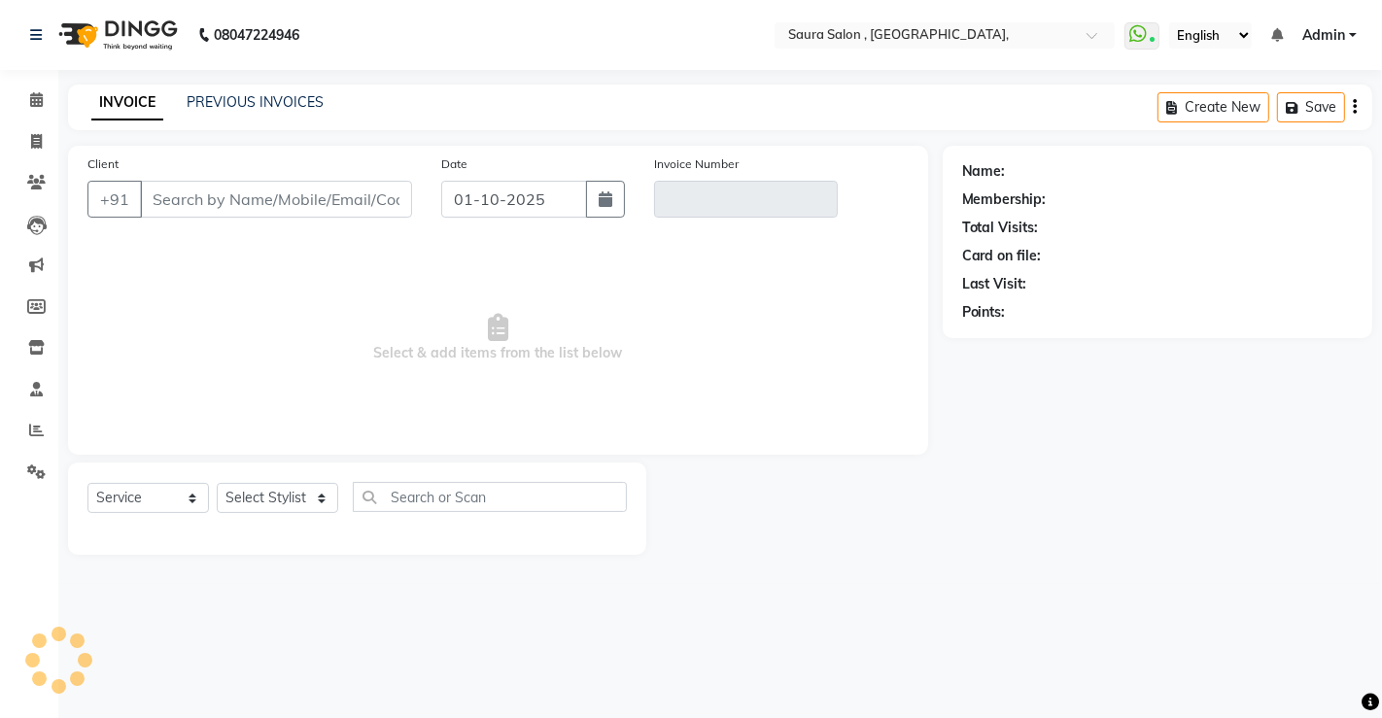
select select "57428"
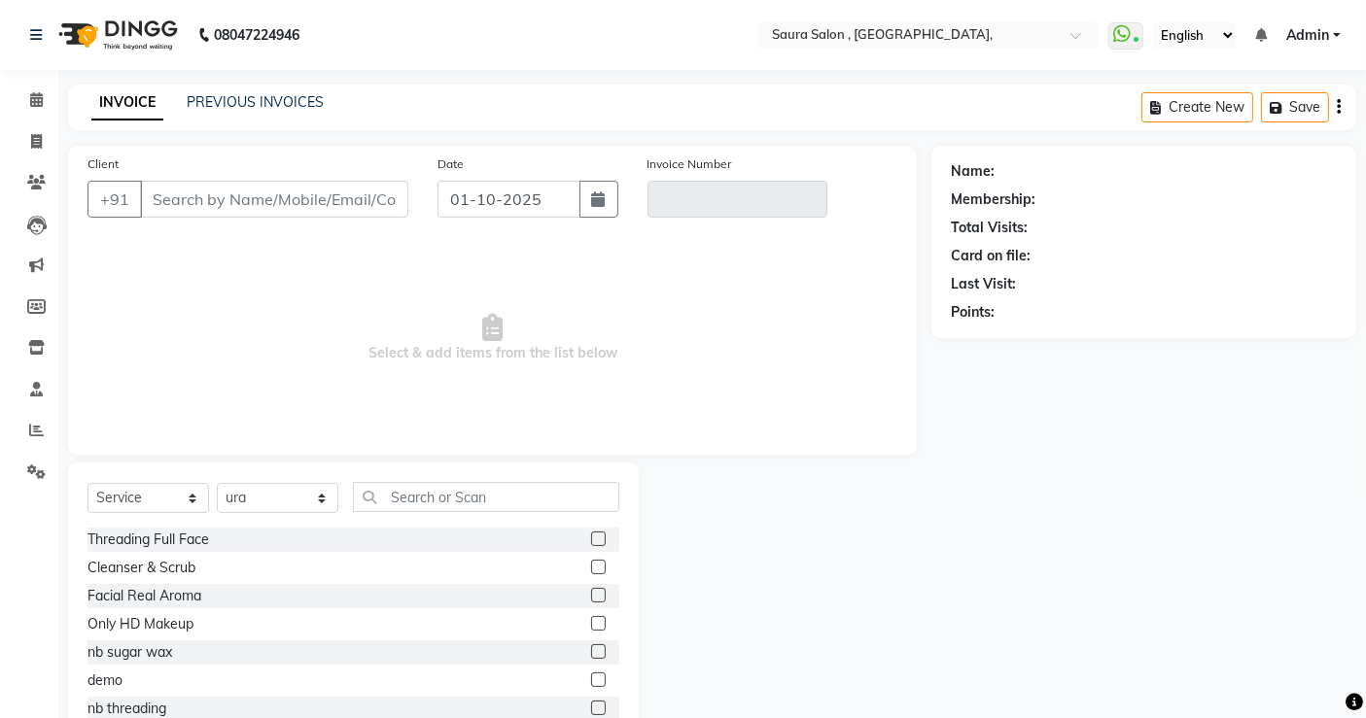
type input "9638972823"
type input "V/2025-26/5927"
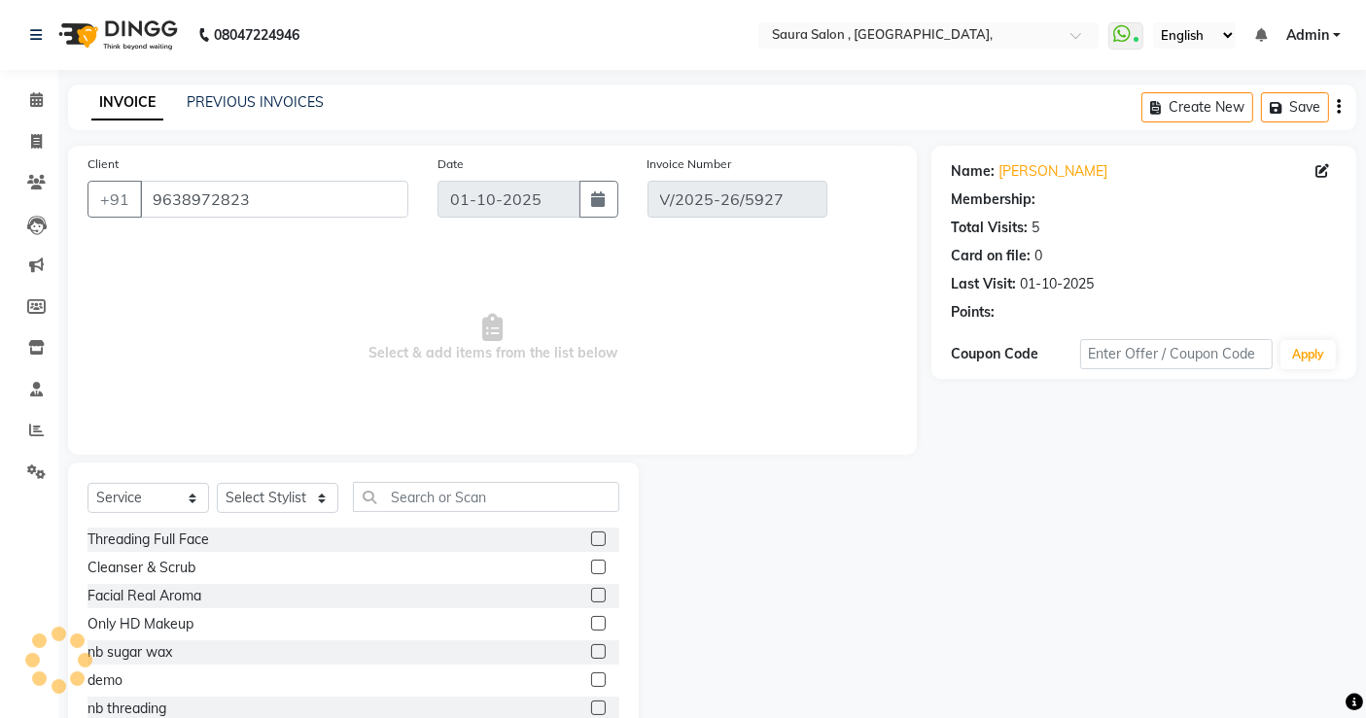
select select "1: Object"
select select "select"
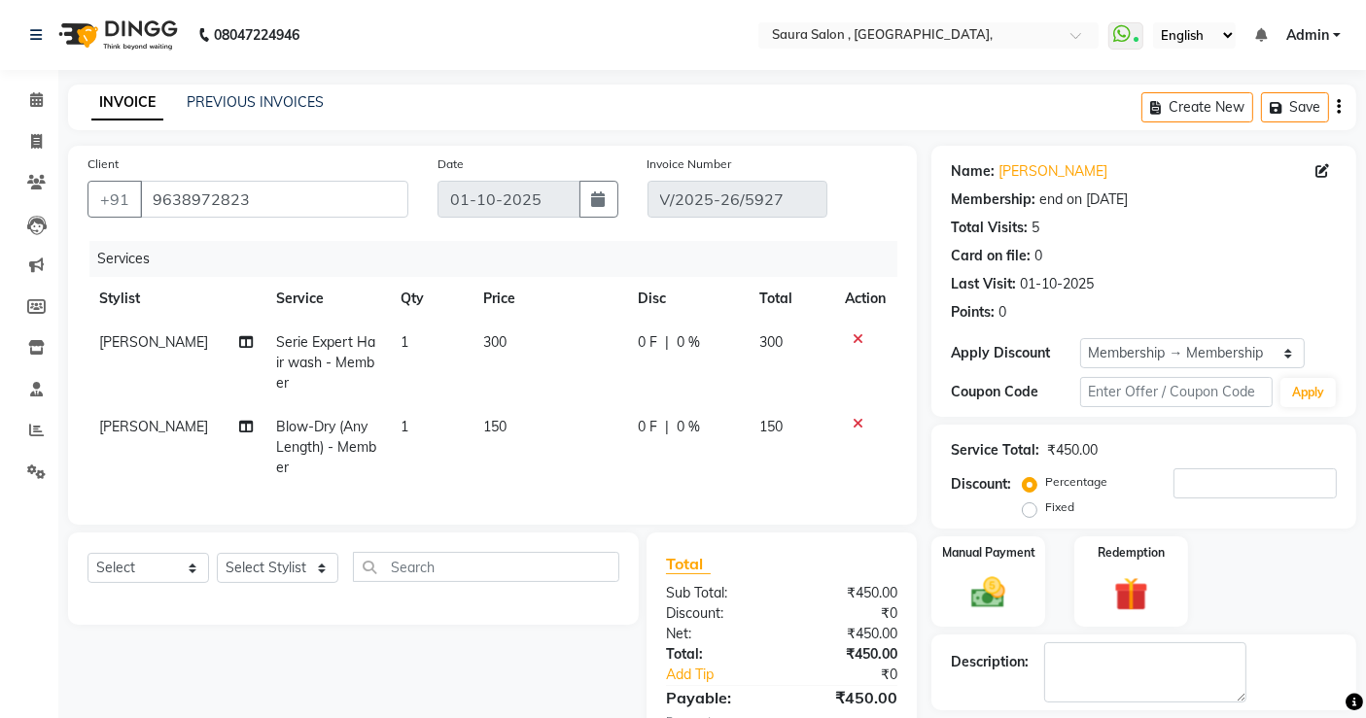
scroll to position [144, 0]
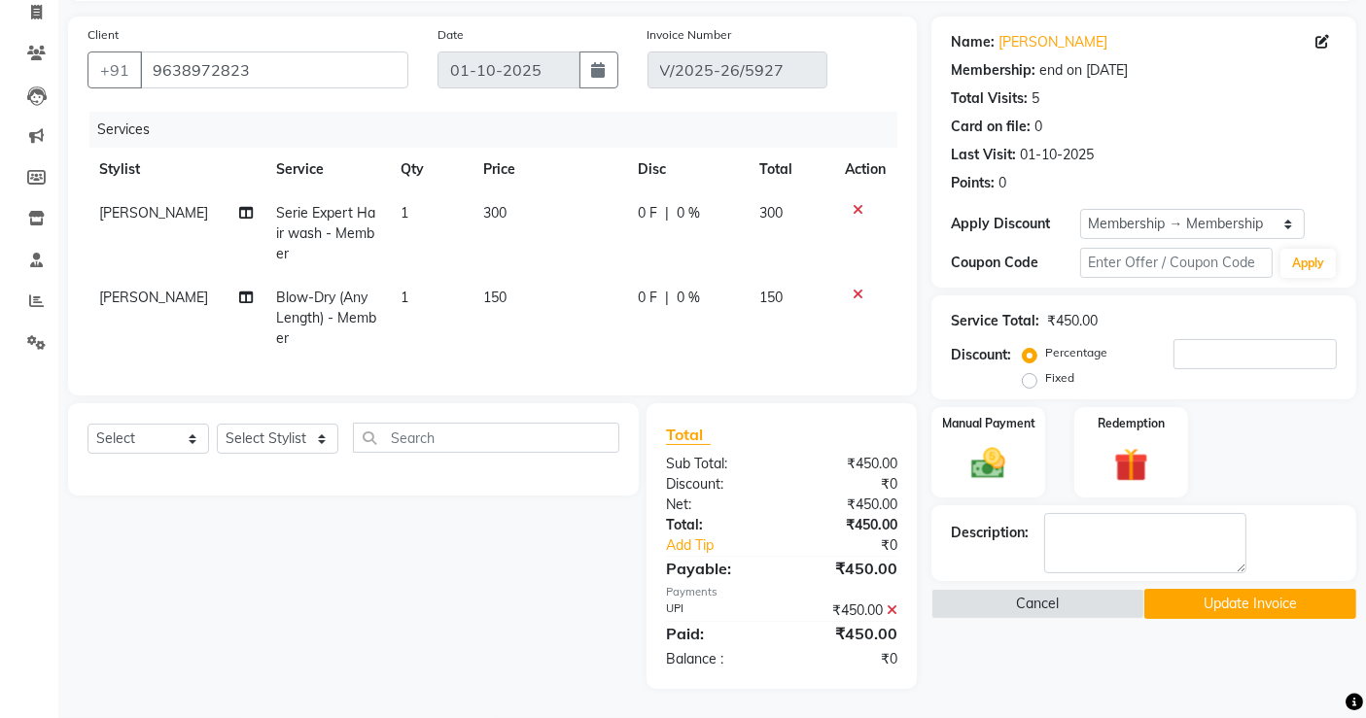
click at [1190, 598] on button "Update Invoice" at bounding box center [1250, 604] width 212 height 30
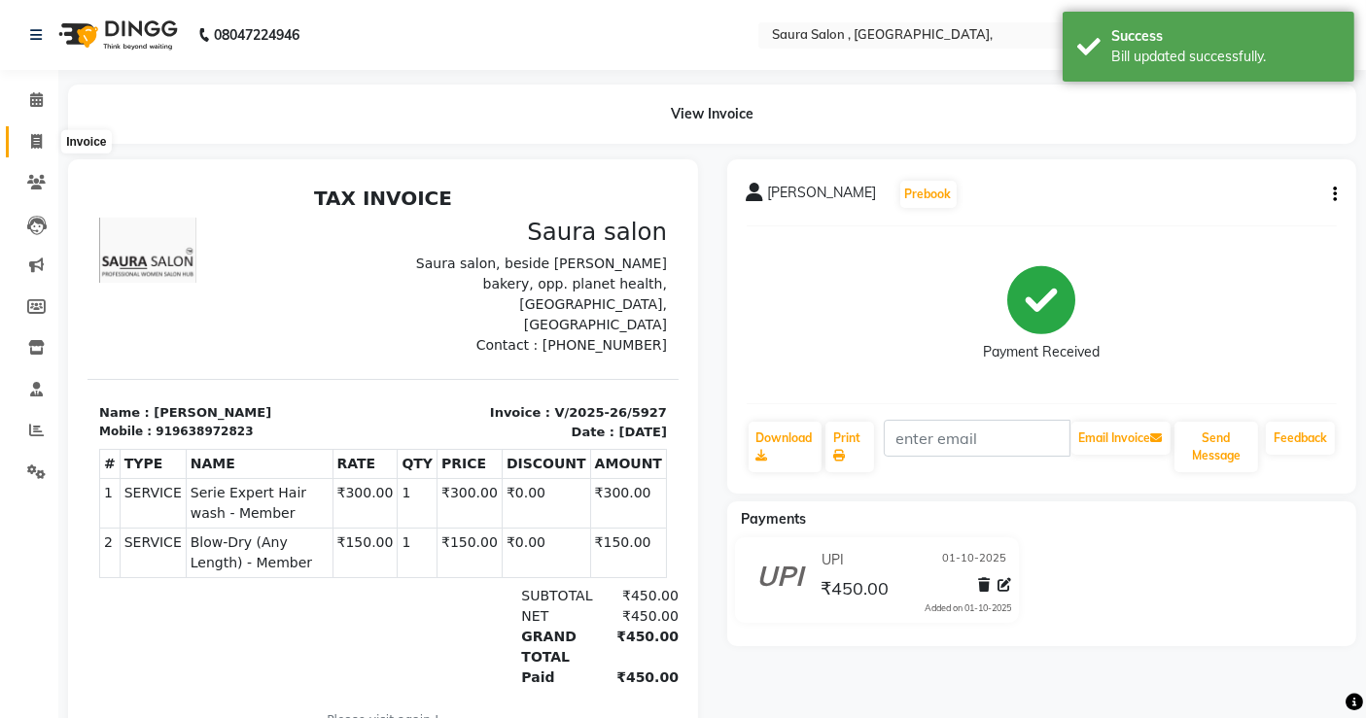
click at [37, 148] on icon at bounding box center [36, 141] width 11 height 15
select select "service"
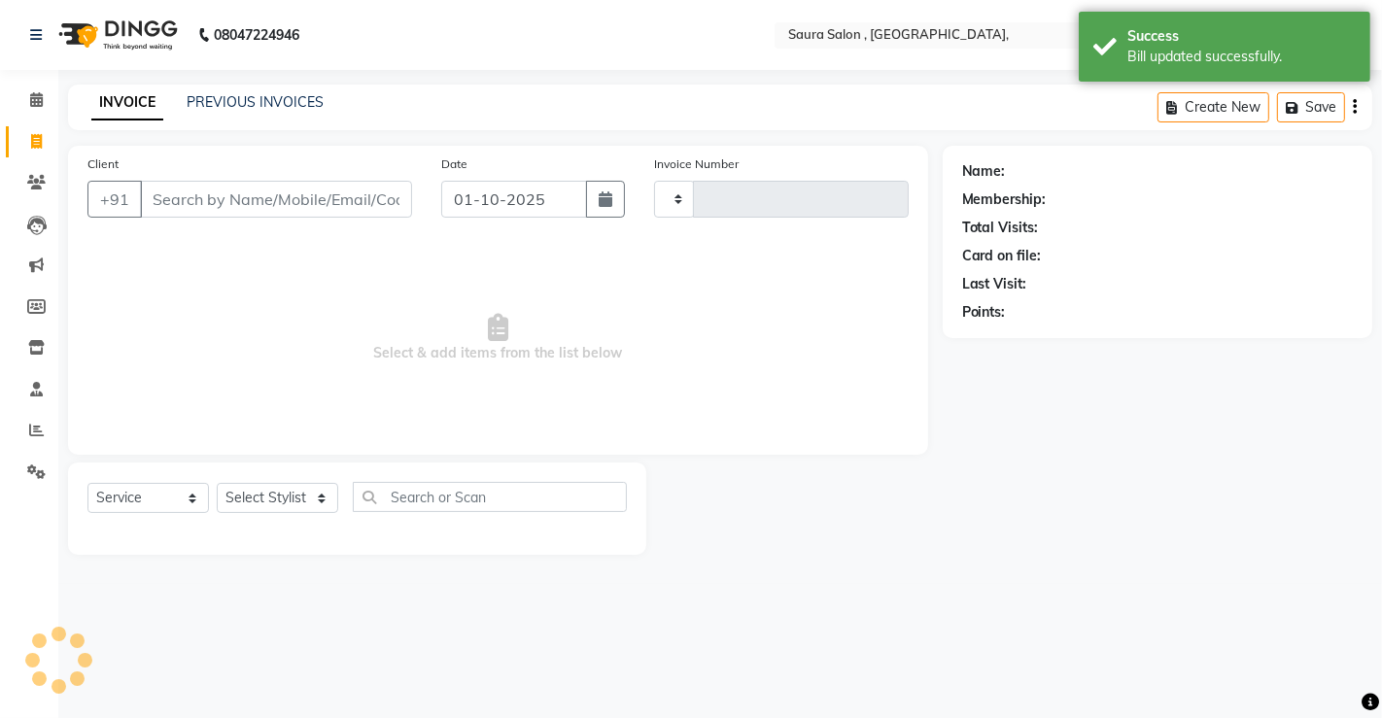
type input "5933"
select select "6963"
select select "57428"
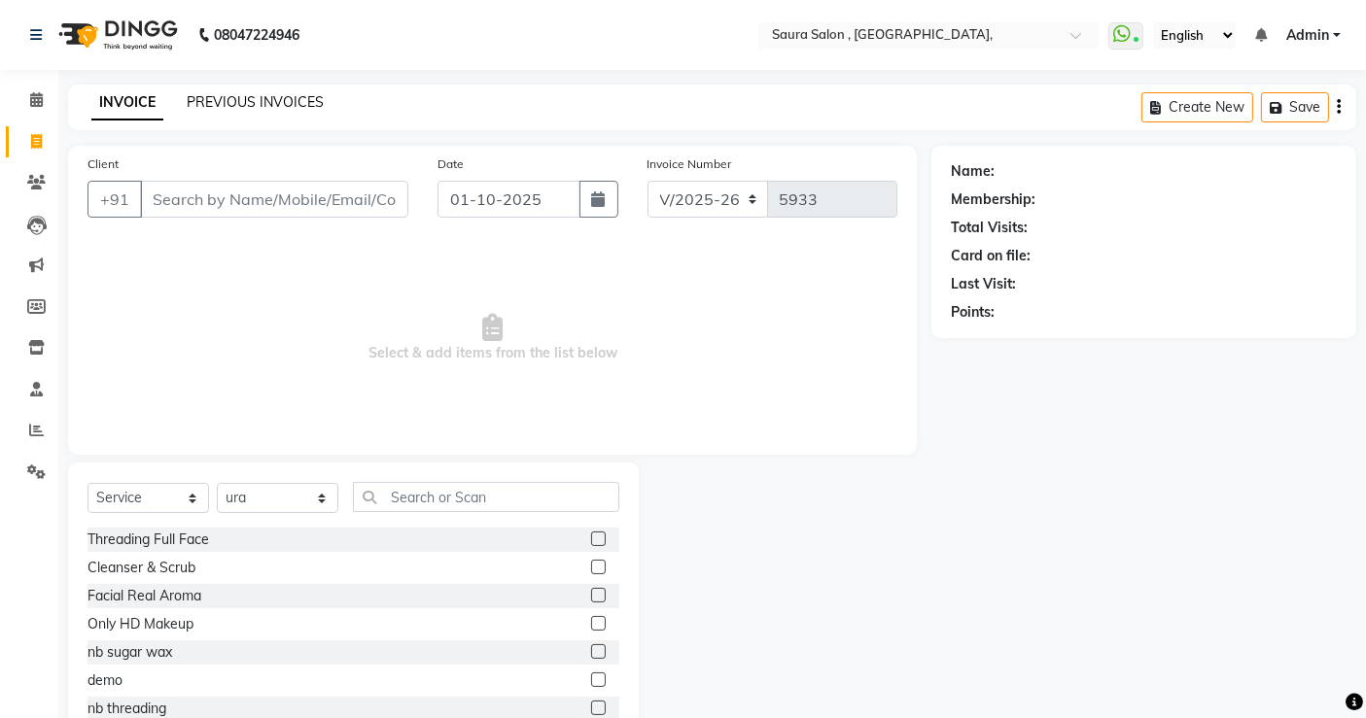
click at [211, 101] on link "PREVIOUS INVOICES" at bounding box center [255, 101] width 137 height 17
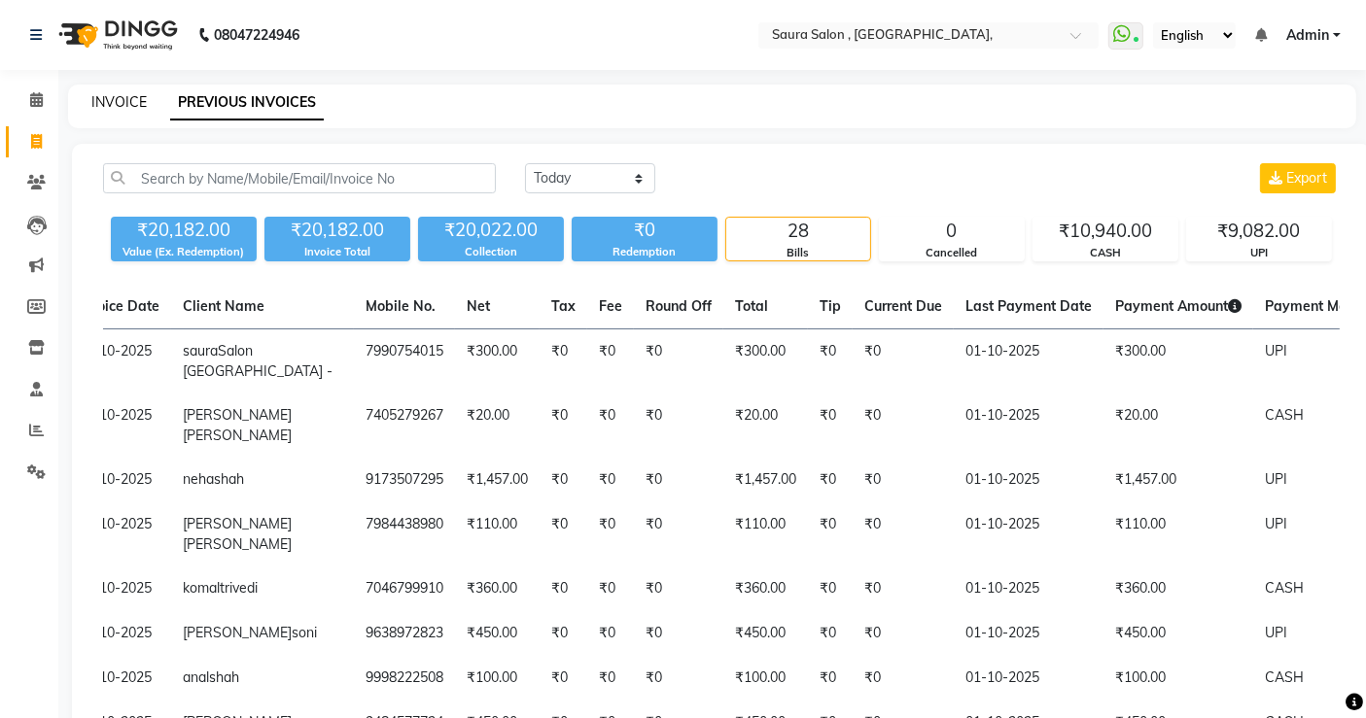
click at [121, 105] on link "INVOICE" at bounding box center [118, 101] width 55 height 17
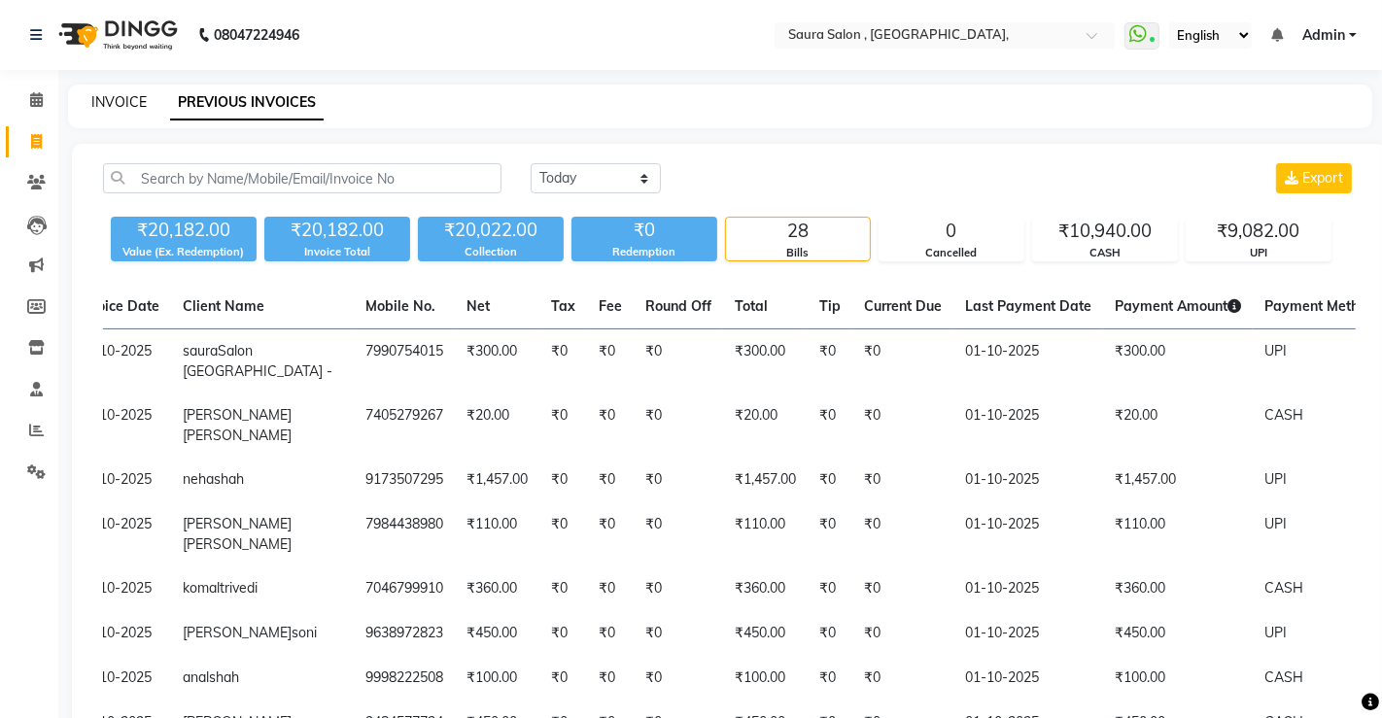
select select "6963"
select select "service"
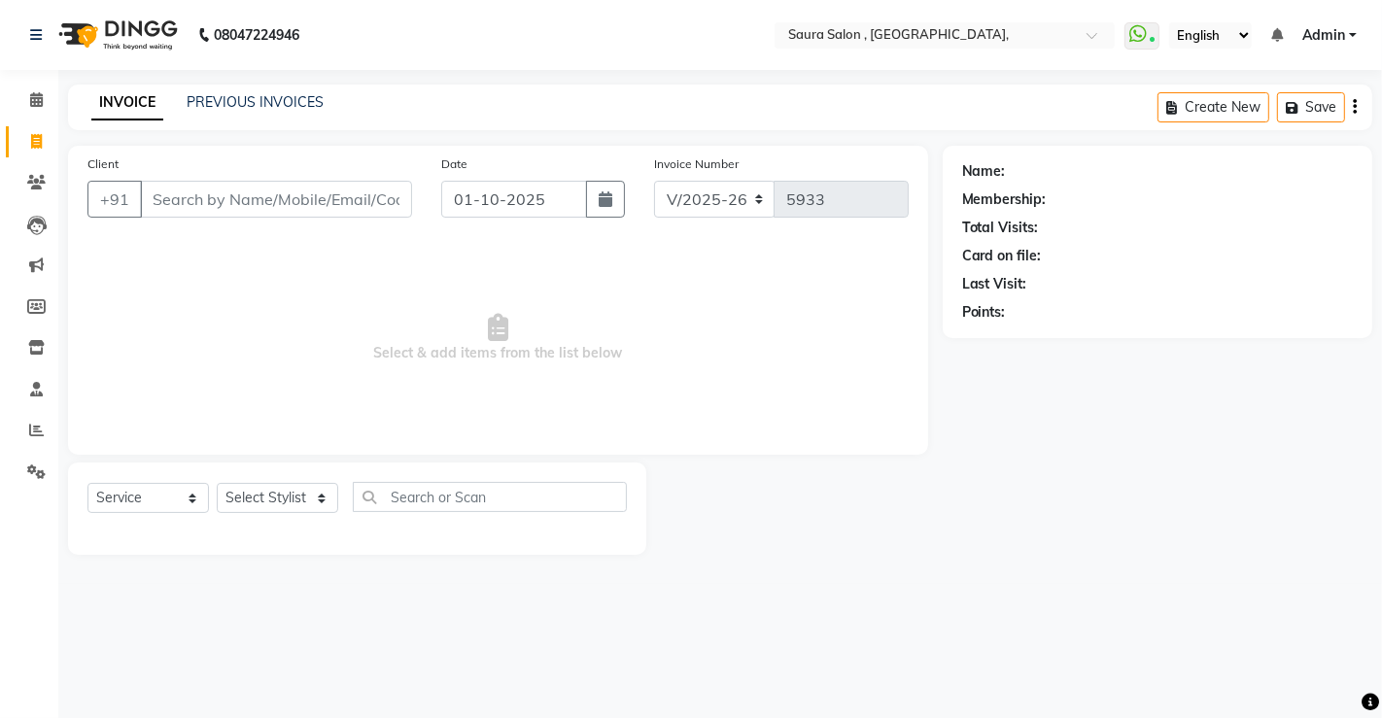
click at [270, 216] on input "Client" at bounding box center [276, 199] width 272 height 37
select select "57428"
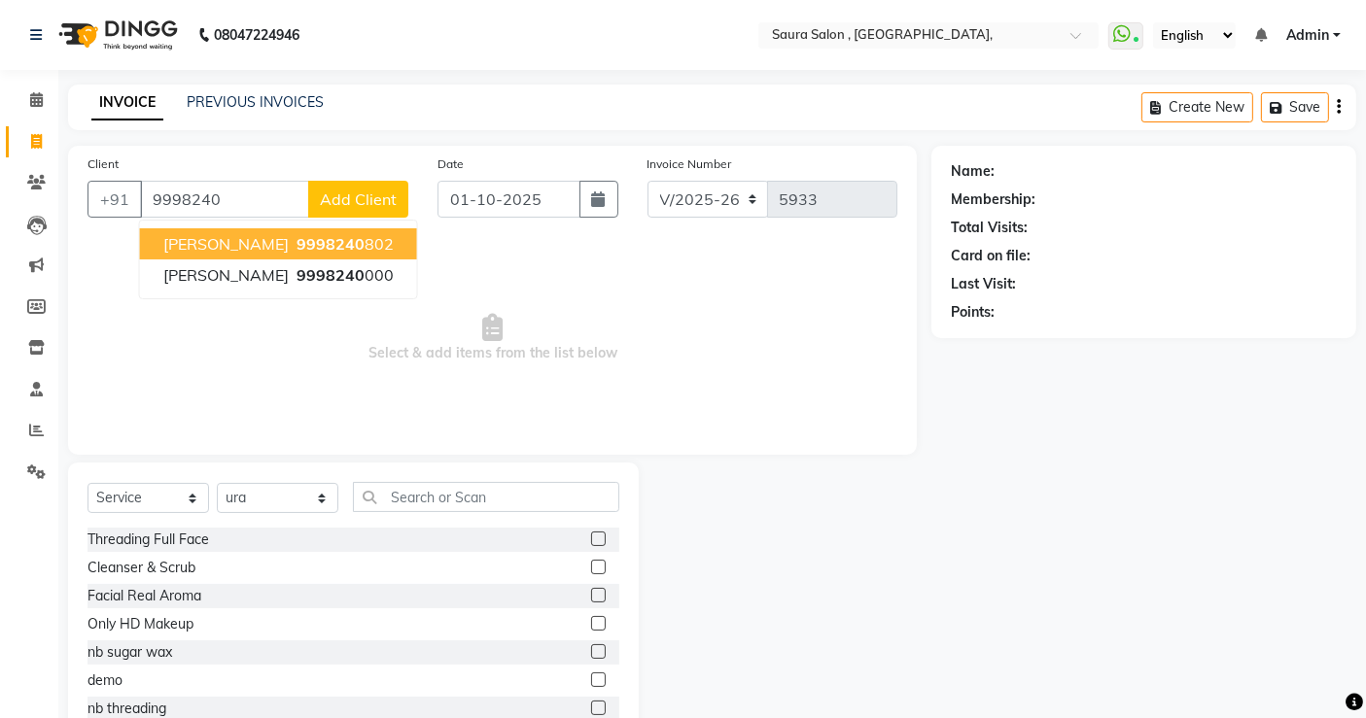
click at [296, 240] on span "9998240" at bounding box center [330, 243] width 68 height 19
type input "9998240802"
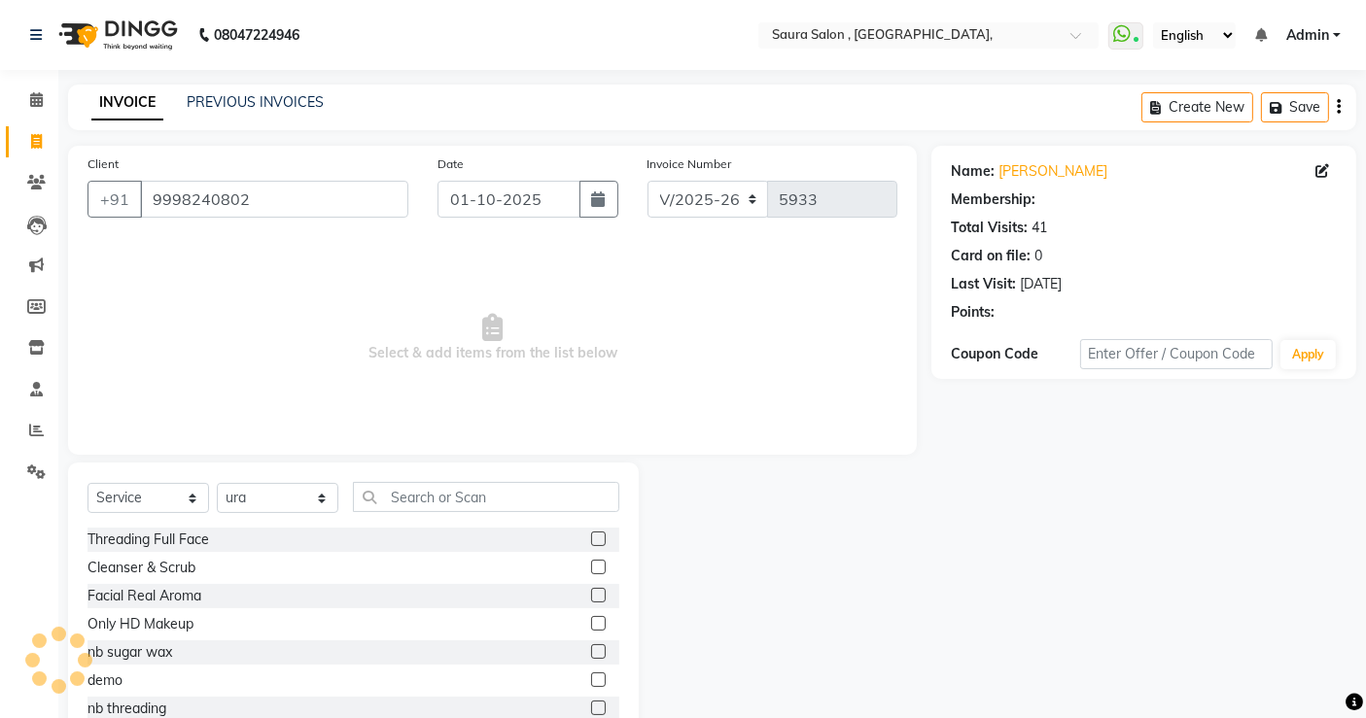
select select "1: Object"
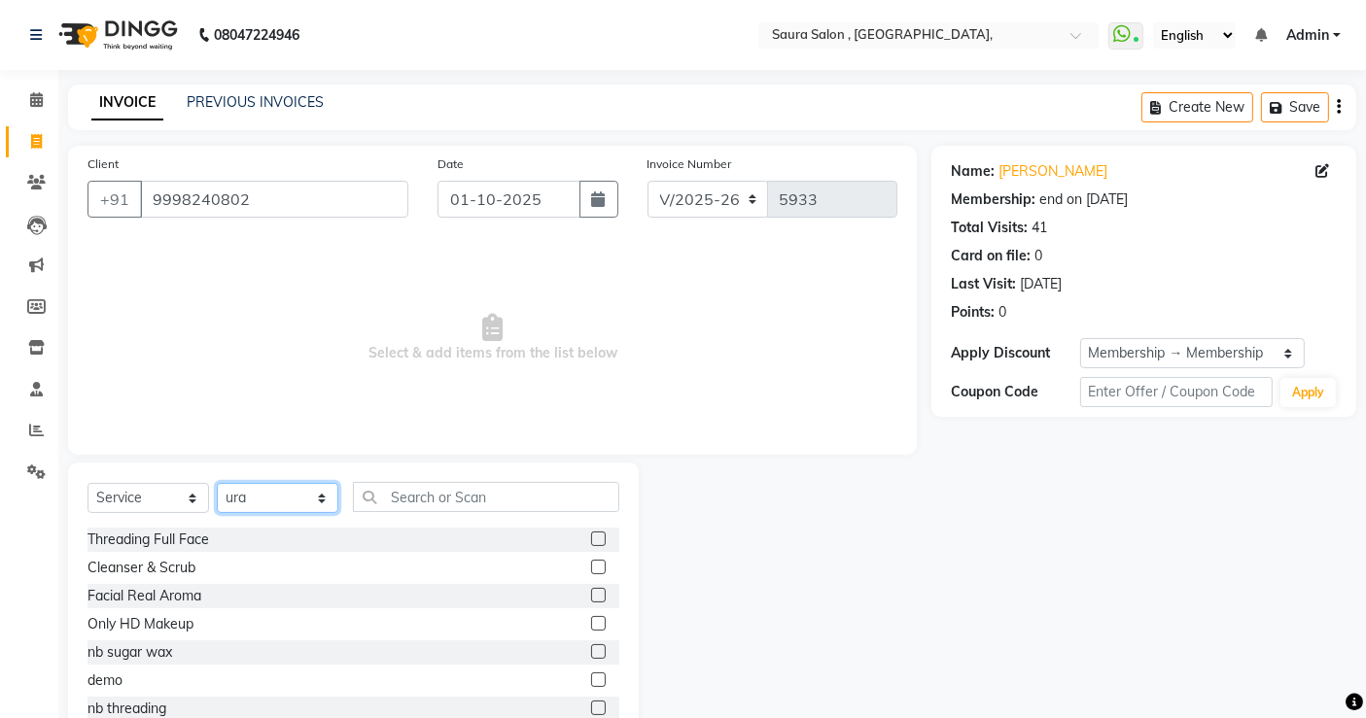
click at [281, 488] on select "Select Stylist archana asha [PERSON_NAME] deepika [PERSON_NAME] [PERSON_NAME] […" at bounding box center [278, 498] width 122 height 30
click at [217, 483] on select "Select Stylist archana asha [PERSON_NAME] deepika [PERSON_NAME] [PERSON_NAME] […" at bounding box center [278, 498] width 122 height 30
click at [297, 484] on select "Select Stylist archana asha [PERSON_NAME] deepika [PERSON_NAME] [PERSON_NAME] […" at bounding box center [278, 498] width 122 height 30
select select "56832"
click at [217, 483] on select "Select Stylist archana asha [PERSON_NAME] deepika [PERSON_NAME] [PERSON_NAME] […" at bounding box center [278, 498] width 122 height 30
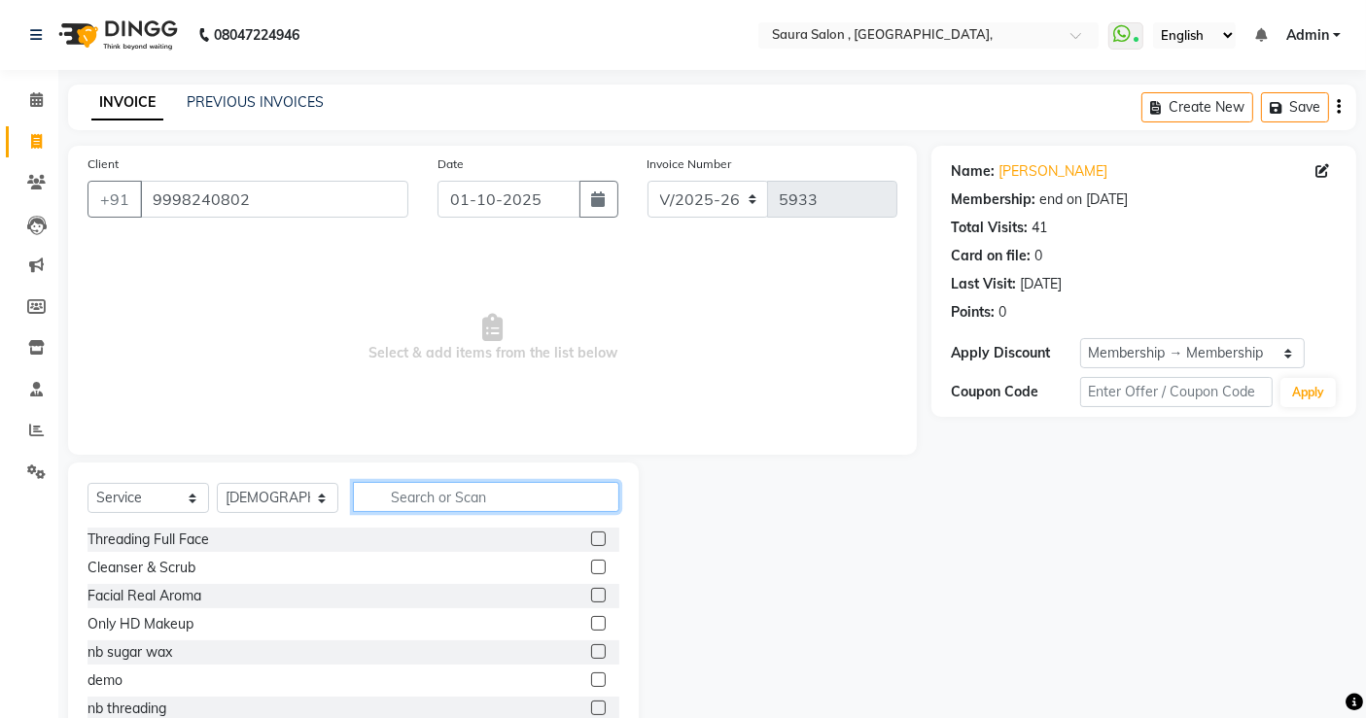
click at [386, 491] on input "text" at bounding box center [486, 497] width 266 height 30
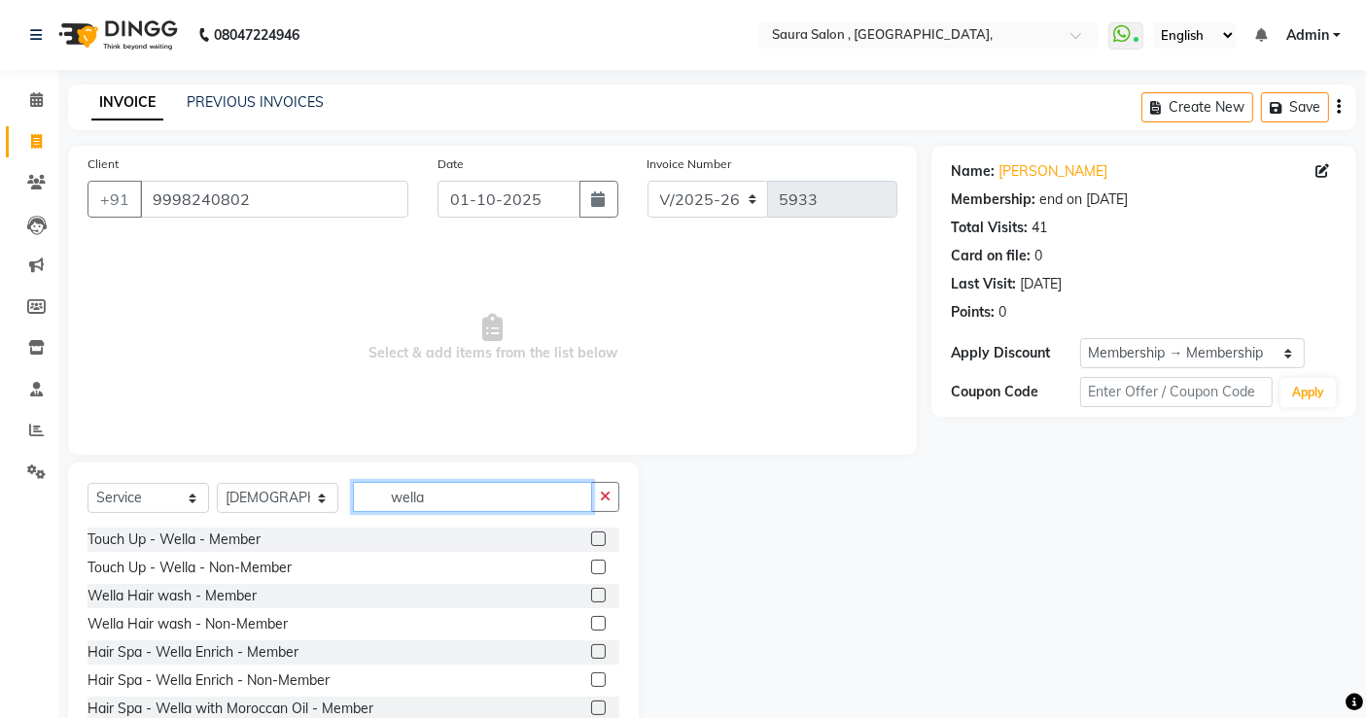
type input "wella"
click at [591, 594] on label at bounding box center [598, 595] width 15 height 15
click at [591, 594] on input "checkbox" at bounding box center [597, 596] width 13 height 13
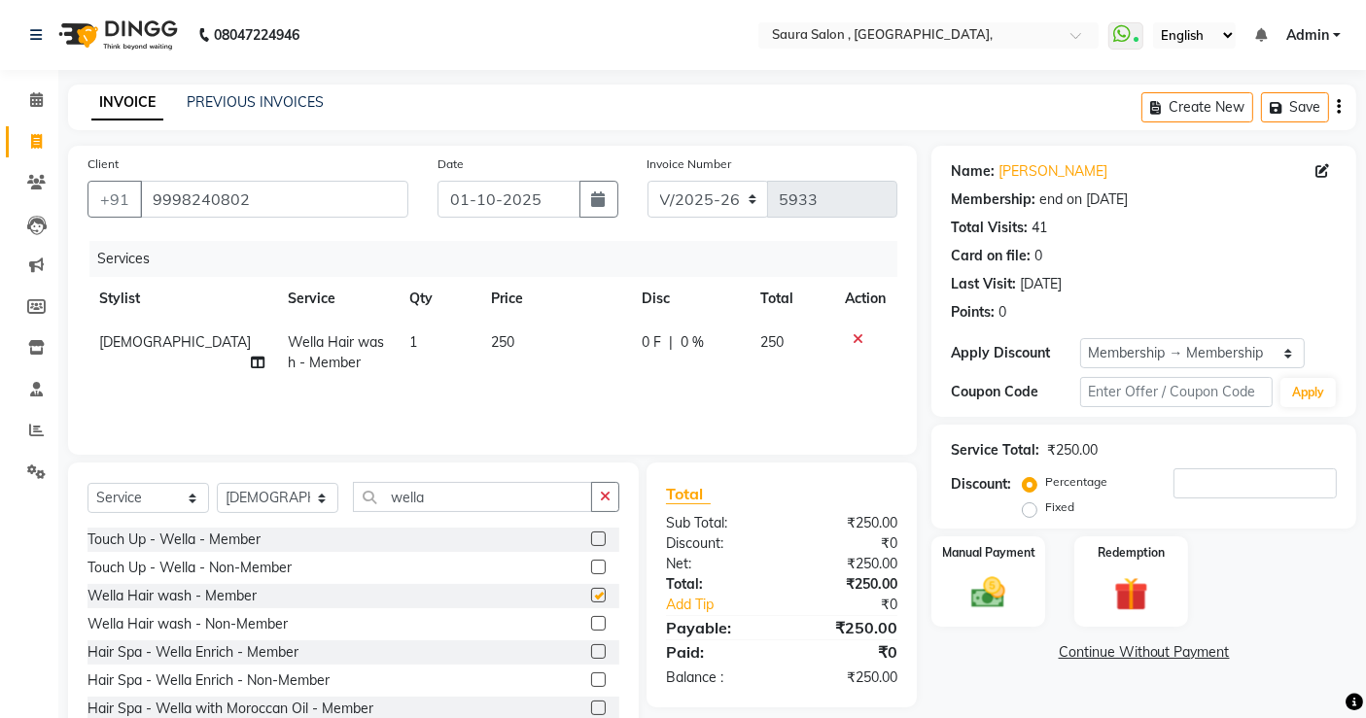
checkbox input "false"
click at [262, 506] on select "Select Stylist archana asha [PERSON_NAME] deepika [PERSON_NAME] [PERSON_NAME] […" at bounding box center [278, 498] width 122 height 30
select select "56810"
click at [217, 483] on select "Select Stylist archana asha [PERSON_NAME] deepika [PERSON_NAME] [PERSON_NAME] […" at bounding box center [278, 498] width 122 height 30
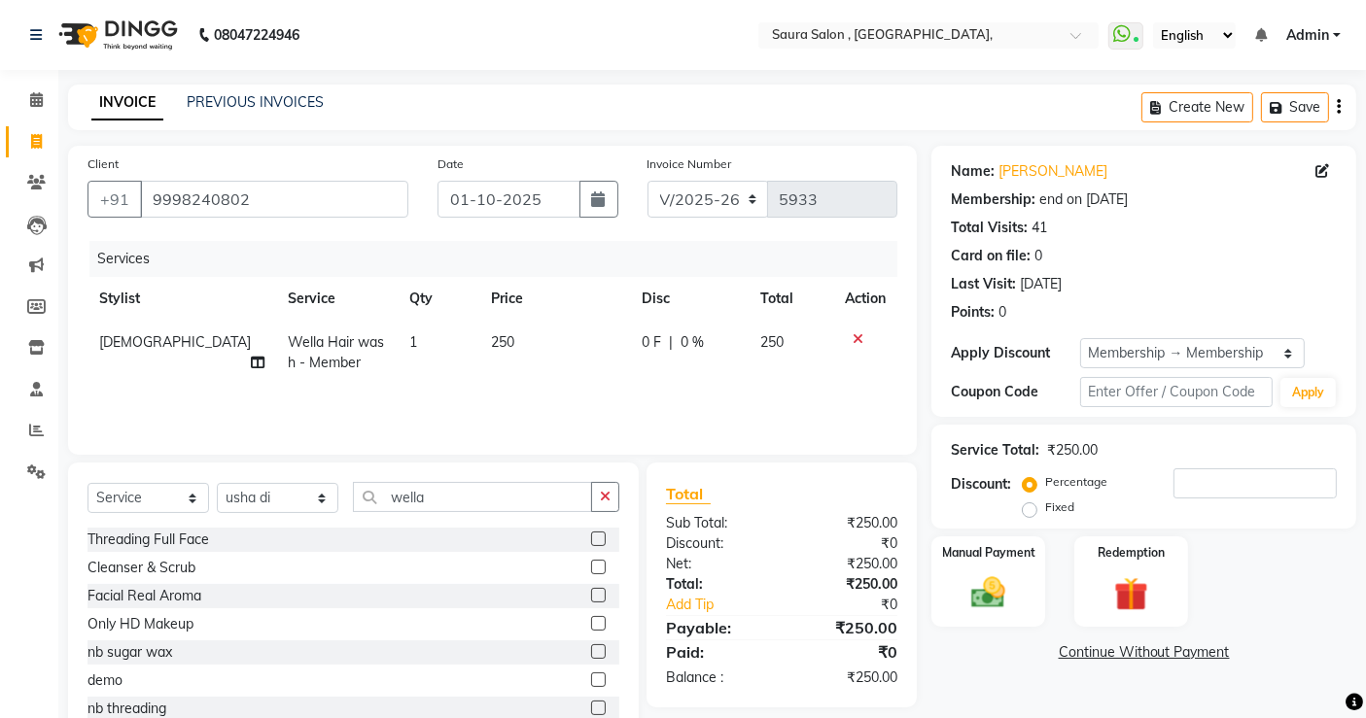
click at [298, 388] on div "Services Stylist Service Qty Price Disc Total Action [PERSON_NAME] Wella Hair w…" at bounding box center [492, 338] width 810 height 194
click at [454, 489] on input "wella" at bounding box center [472, 497] width 239 height 30
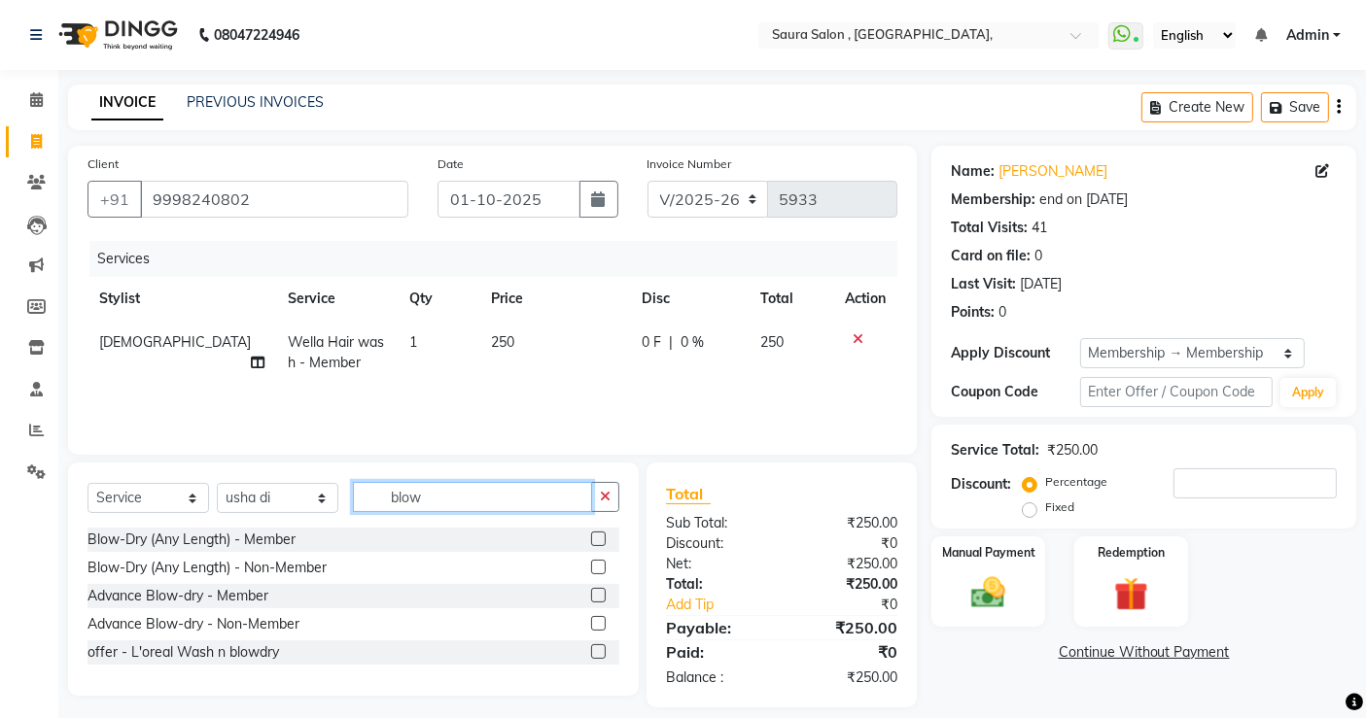
type input "blow"
click at [591, 532] on label at bounding box center [598, 539] width 15 height 15
click at [591, 534] on input "checkbox" at bounding box center [597, 540] width 13 height 13
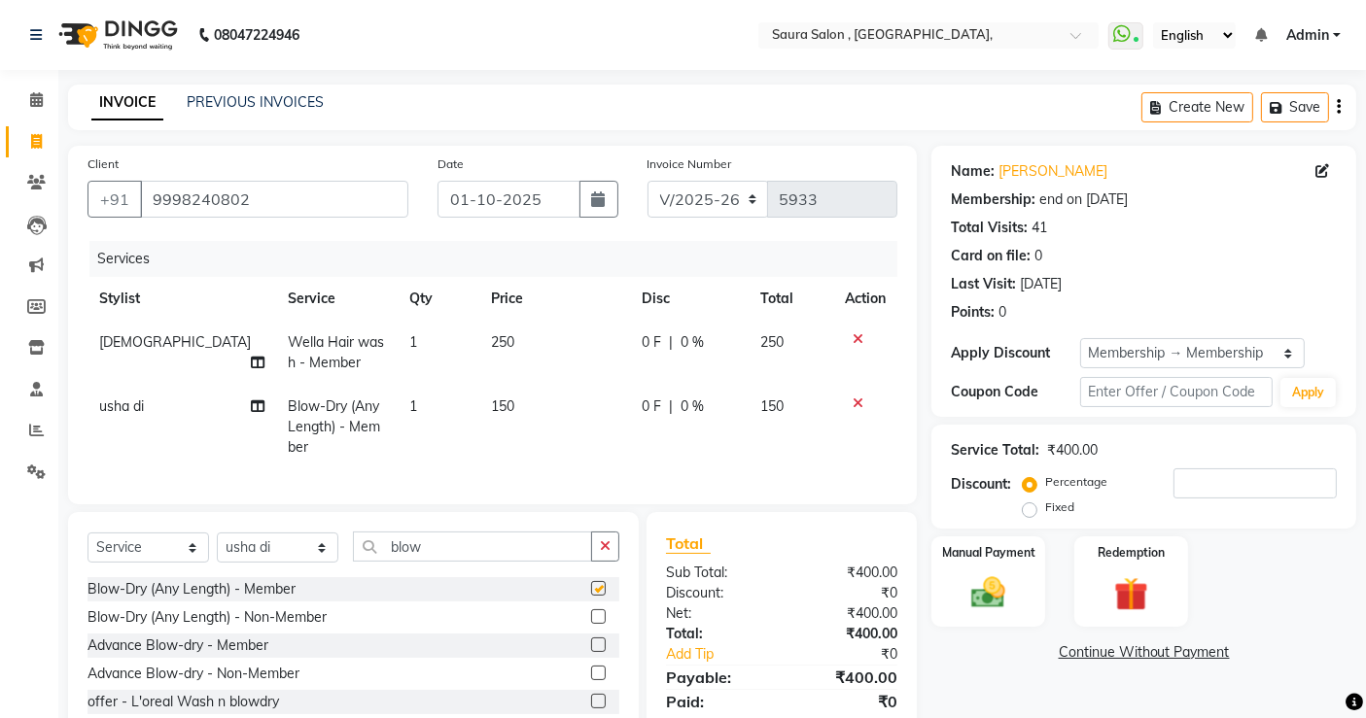
checkbox input "false"
click at [1005, 623] on div "Manual Payment" at bounding box center [988, 582] width 118 height 95
click at [1203, 649] on span "UPI" at bounding box center [1200, 654] width 30 height 22
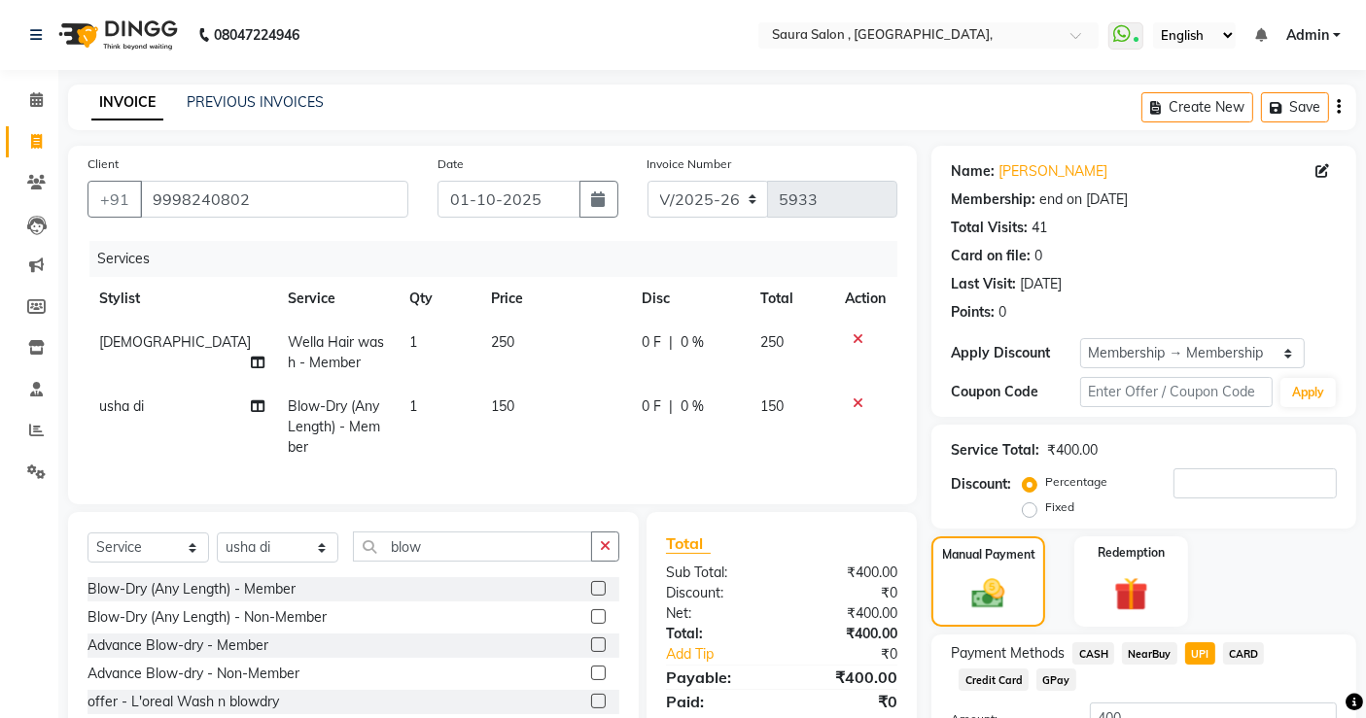
scroll to position [156, 0]
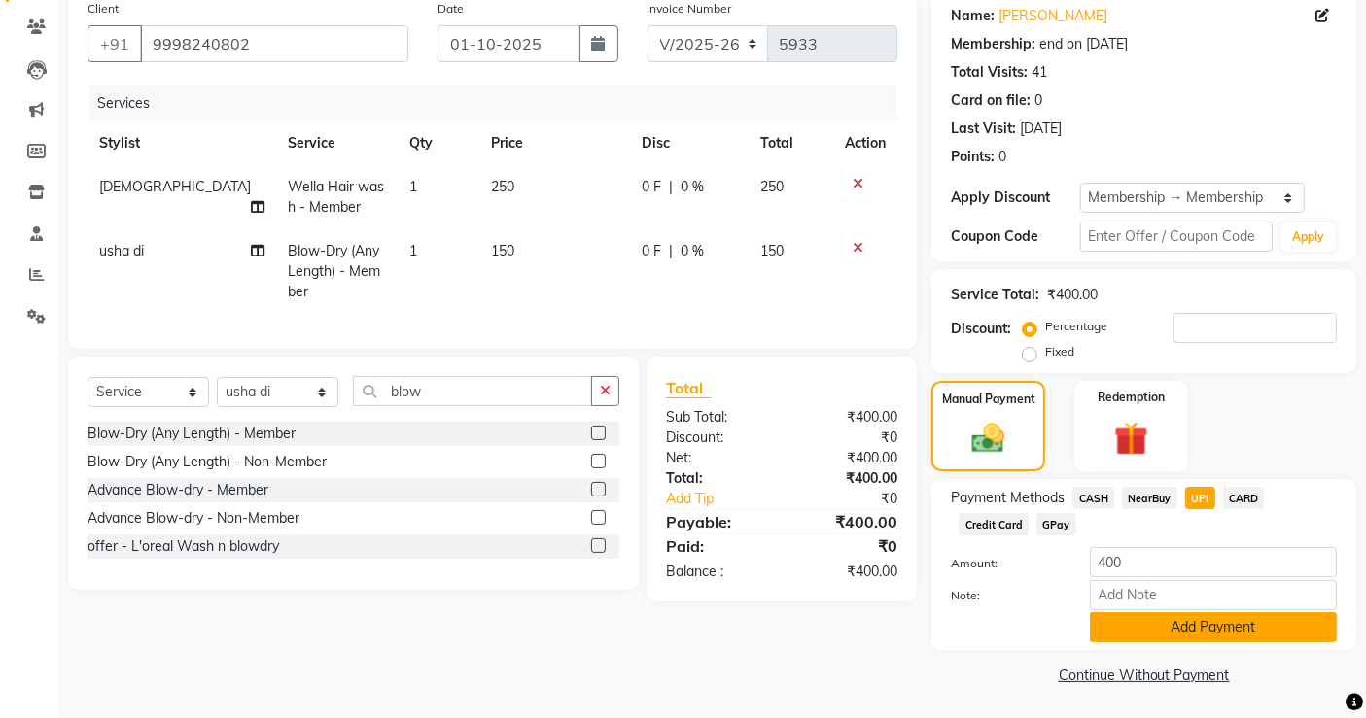
click at [1210, 627] on button "Add Payment" at bounding box center [1213, 627] width 247 height 30
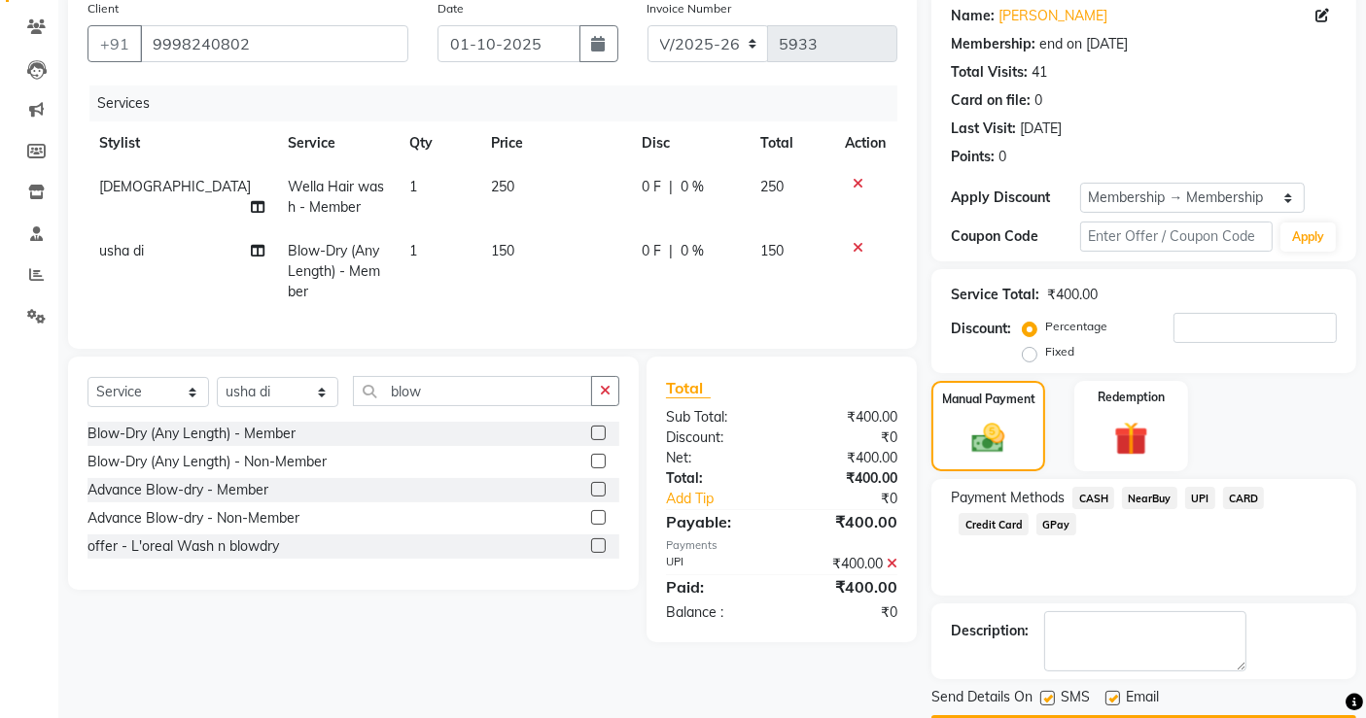
scroll to position [211, 0]
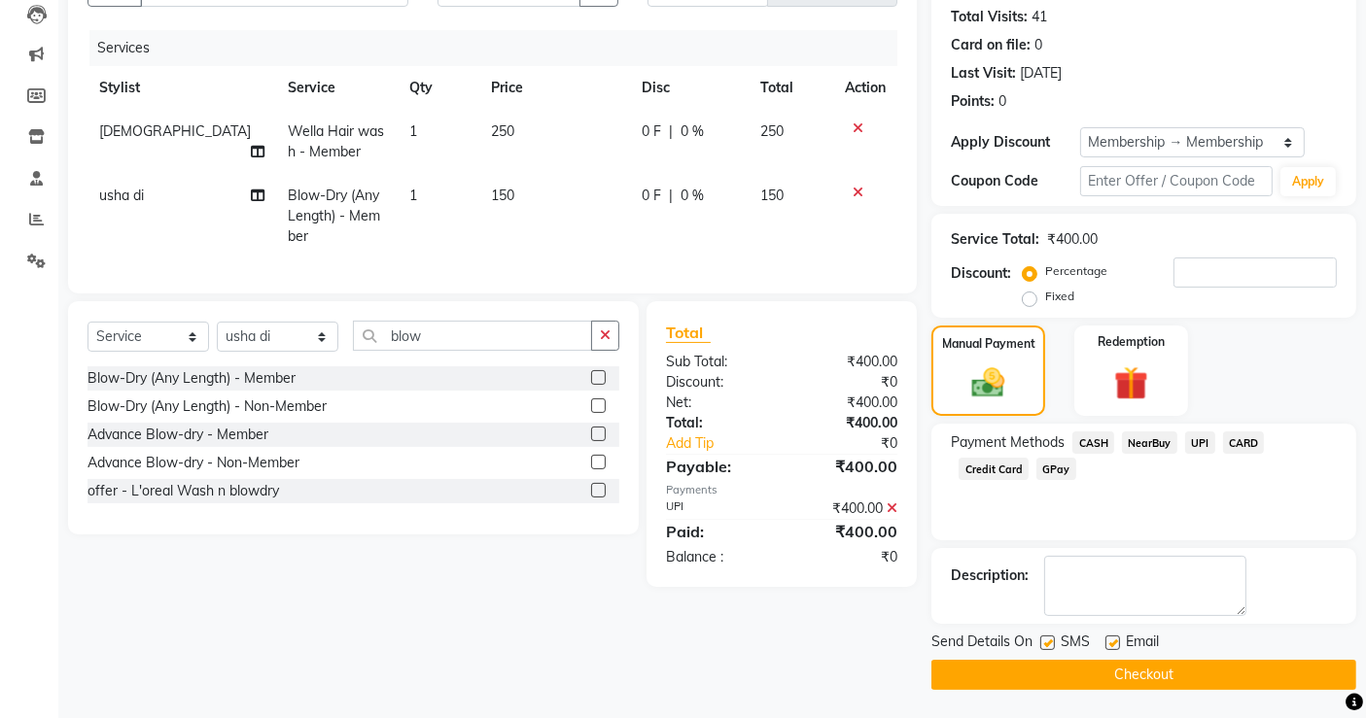
click at [1194, 673] on button "Checkout" at bounding box center [1143, 675] width 425 height 30
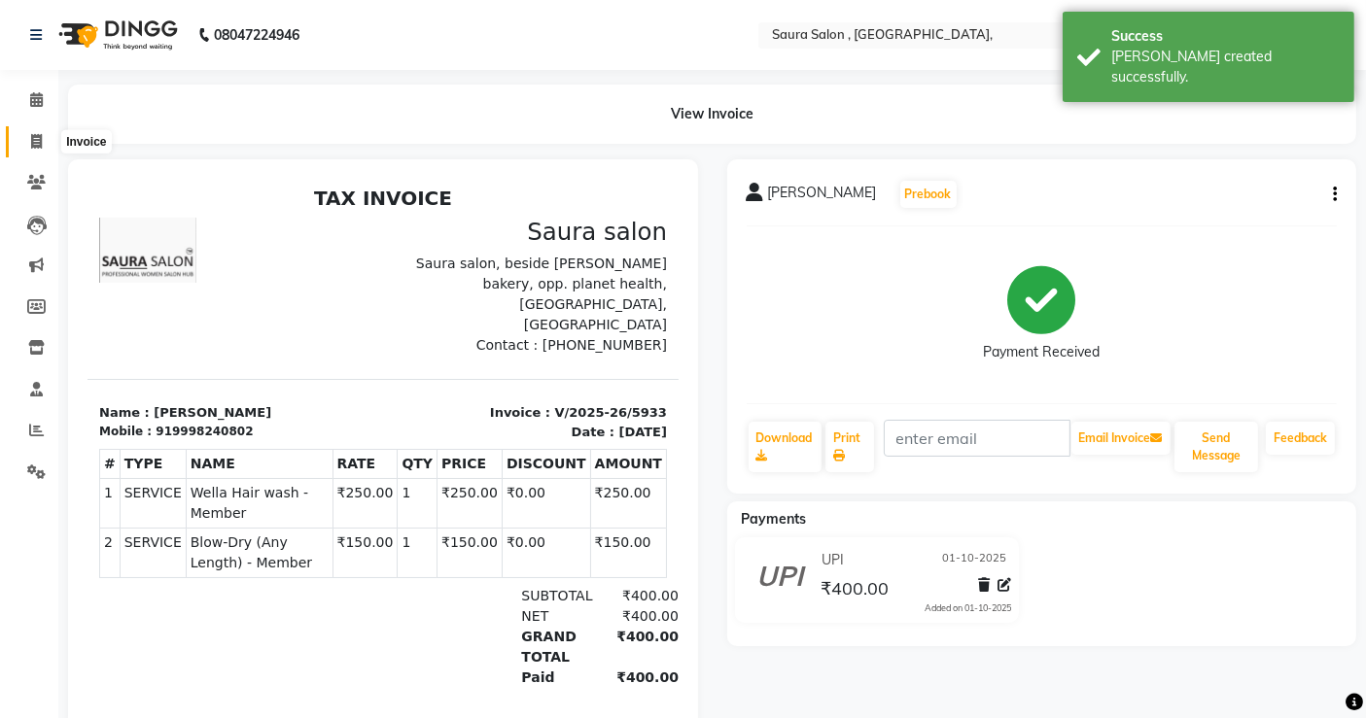
click at [33, 138] on icon at bounding box center [36, 141] width 11 height 15
select select "service"
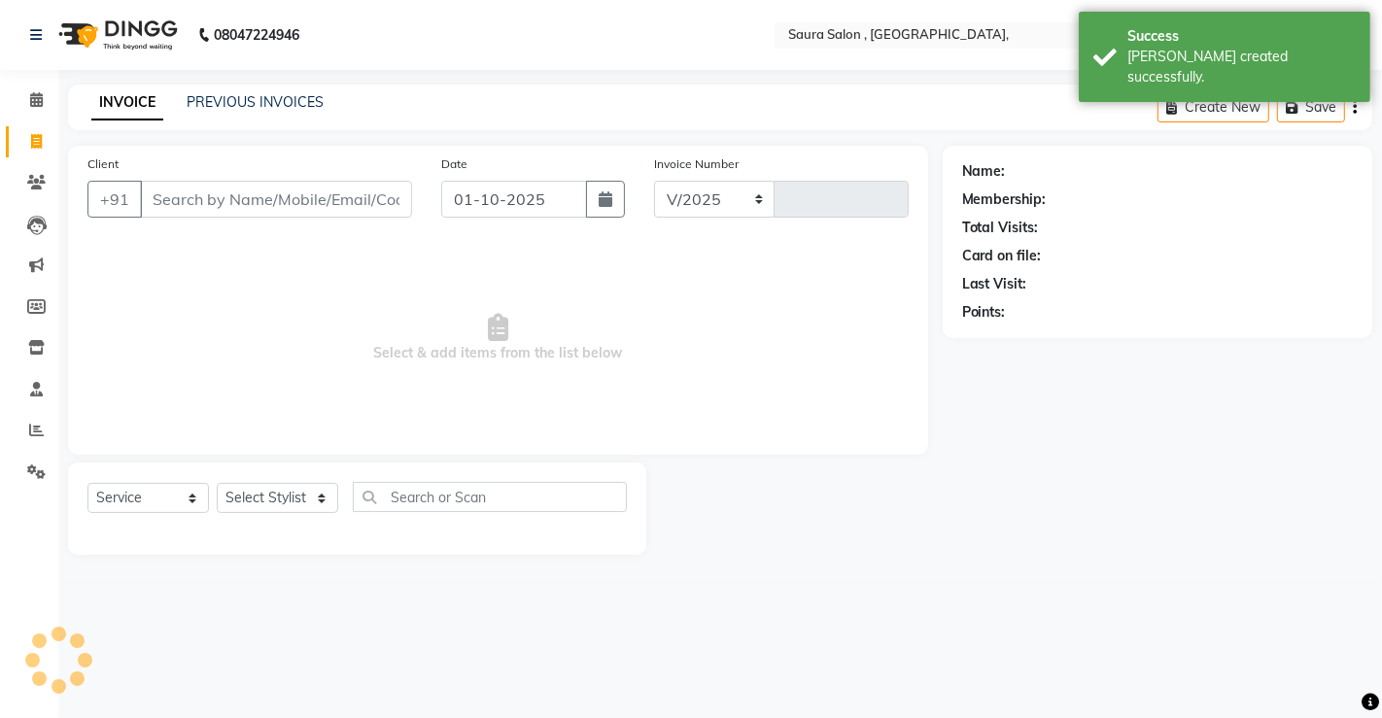
select select "6963"
type input "5934"
select select "57428"
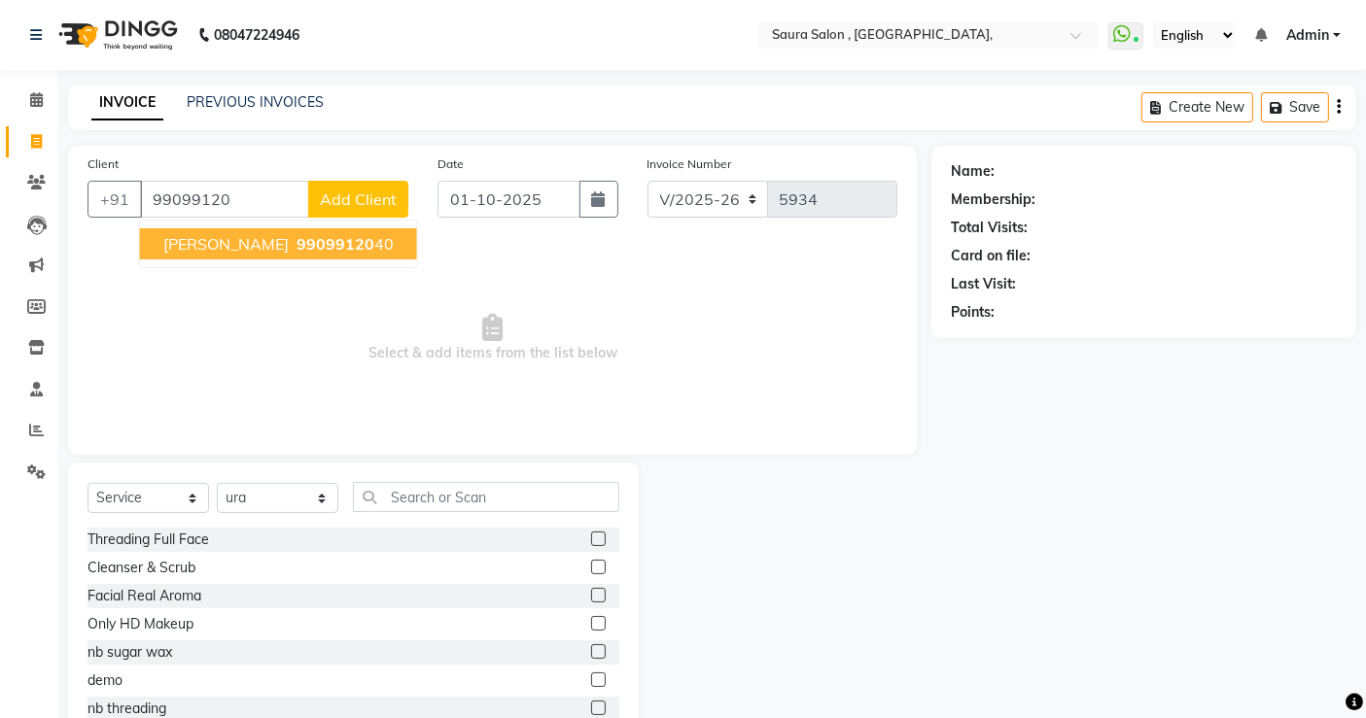
click at [202, 237] on span "[PERSON_NAME]" at bounding box center [225, 243] width 125 height 19
type input "9909912040"
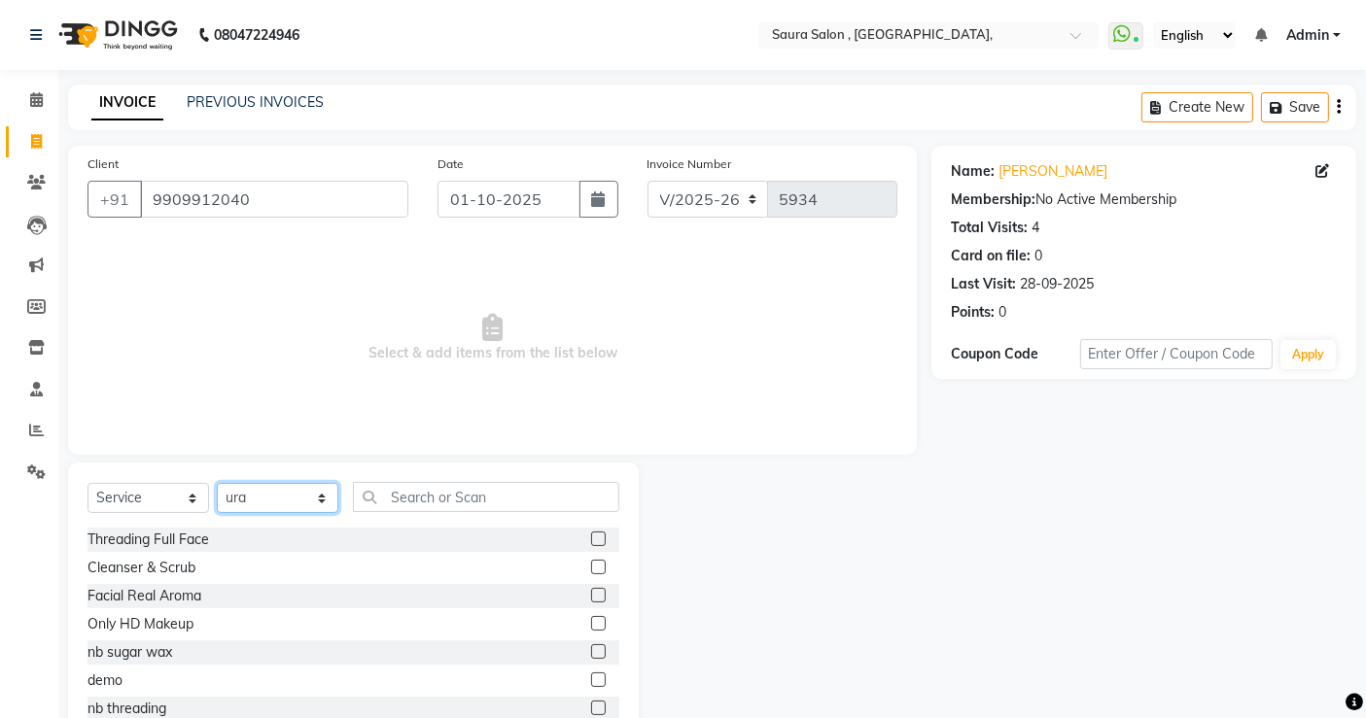
click at [266, 506] on select "Select Stylist archana asha [PERSON_NAME] deepika [PERSON_NAME] [PERSON_NAME] […" at bounding box center [278, 498] width 122 height 30
select select "56832"
click at [217, 483] on select "Select Stylist archana asha [PERSON_NAME] deepika [PERSON_NAME] [PERSON_NAME] […" at bounding box center [278, 498] width 122 height 30
click at [420, 498] on input "text" at bounding box center [486, 497] width 266 height 30
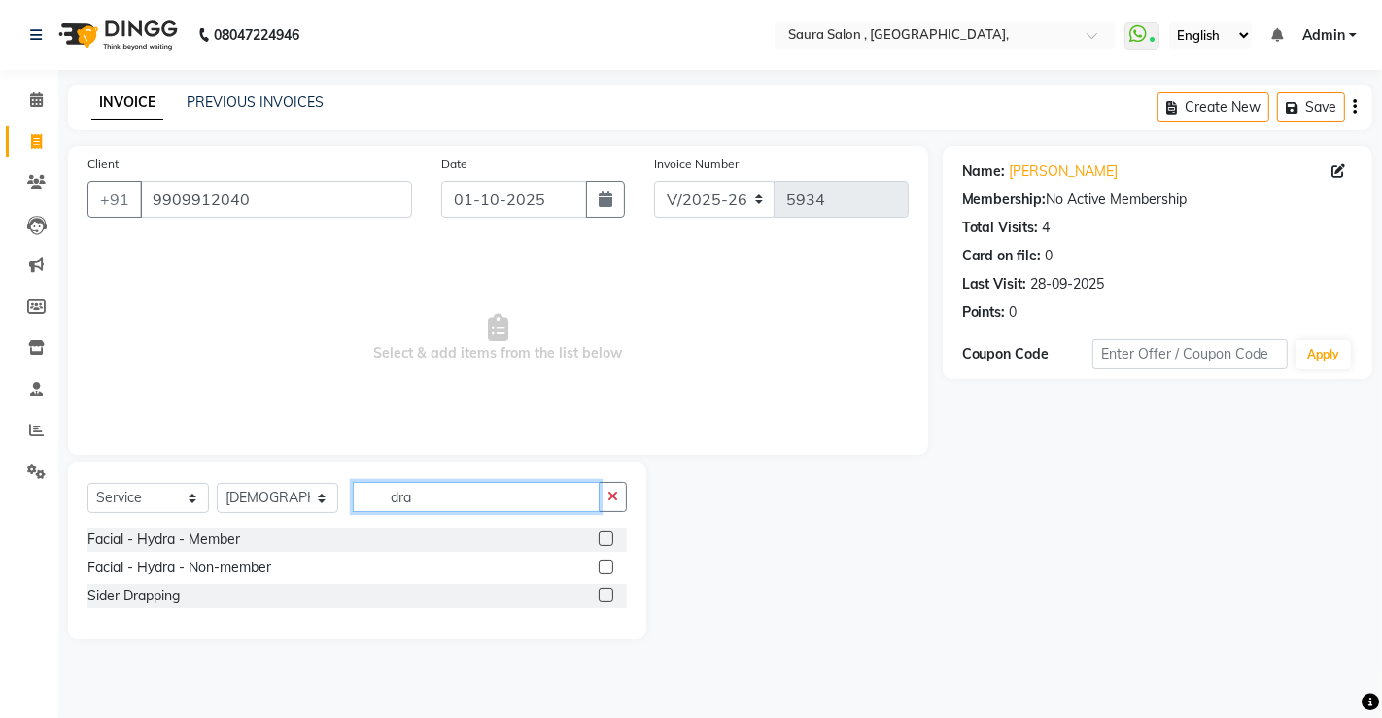
type input "dra"
click at [610, 598] on label at bounding box center [606, 595] width 15 height 15
click at [610, 598] on input "checkbox" at bounding box center [605, 596] width 13 height 13
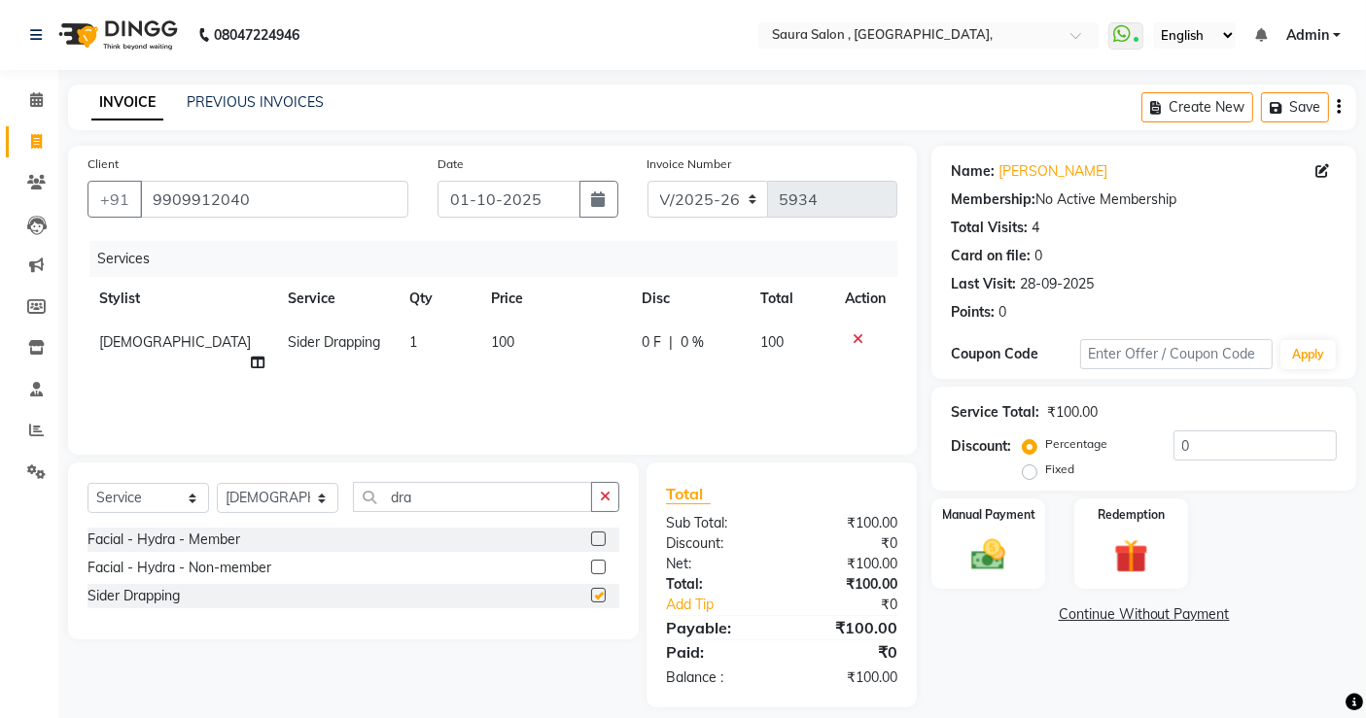
checkbox input "false"
click at [1000, 551] on img at bounding box center [988, 555] width 58 height 41
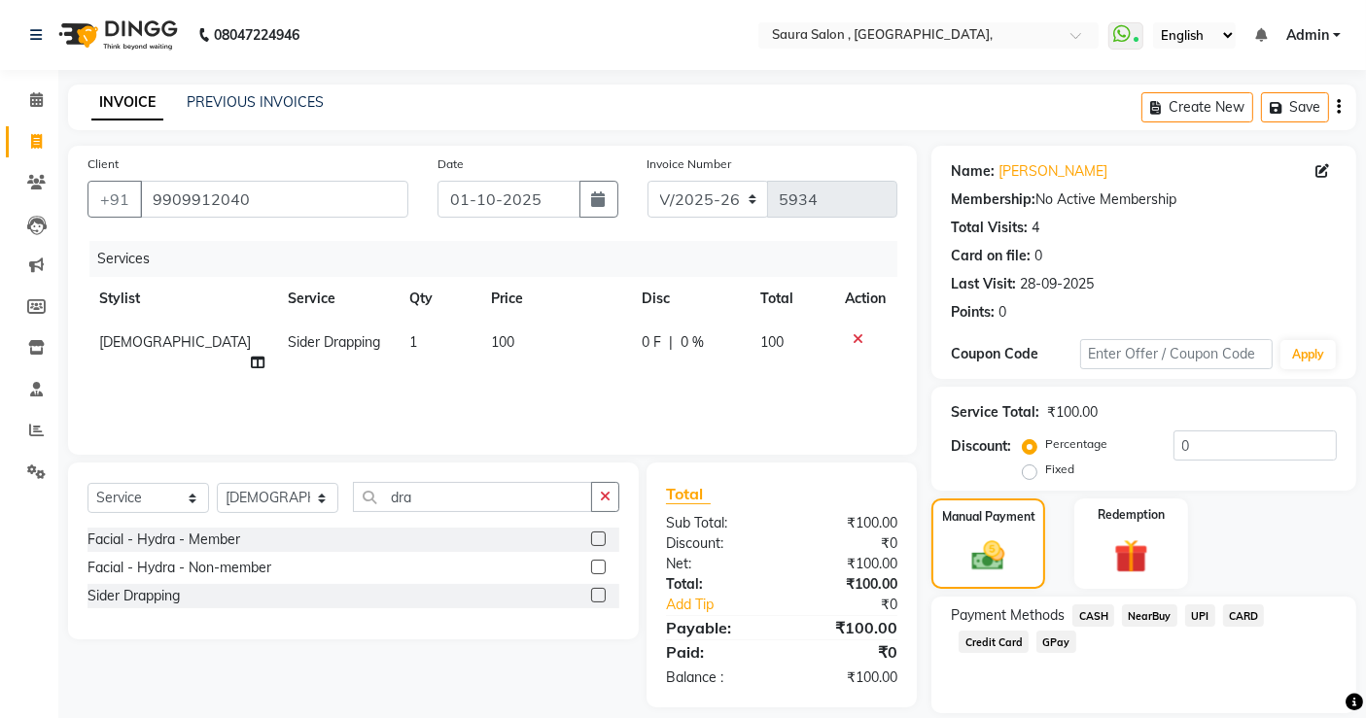
scroll to position [63, 0]
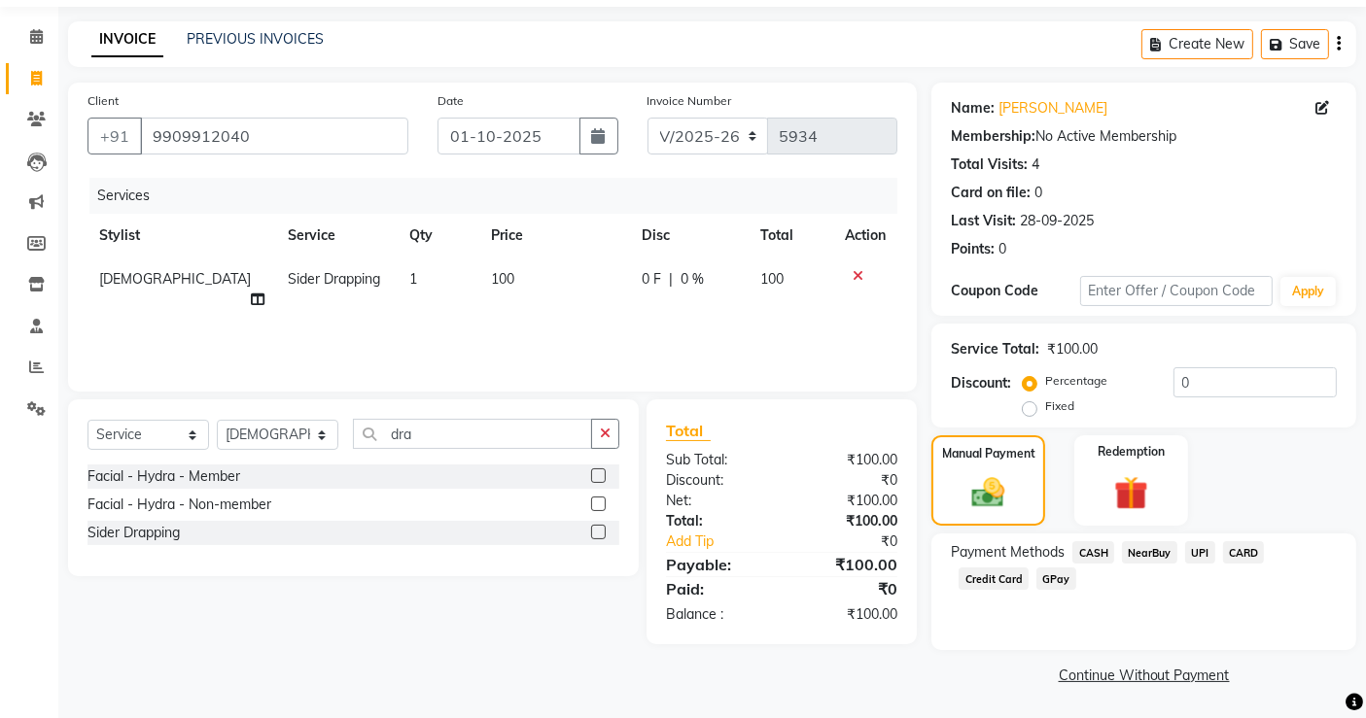
click at [1192, 679] on link "Continue Without Payment" at bounding box center [1143, 676] width 417 height 20
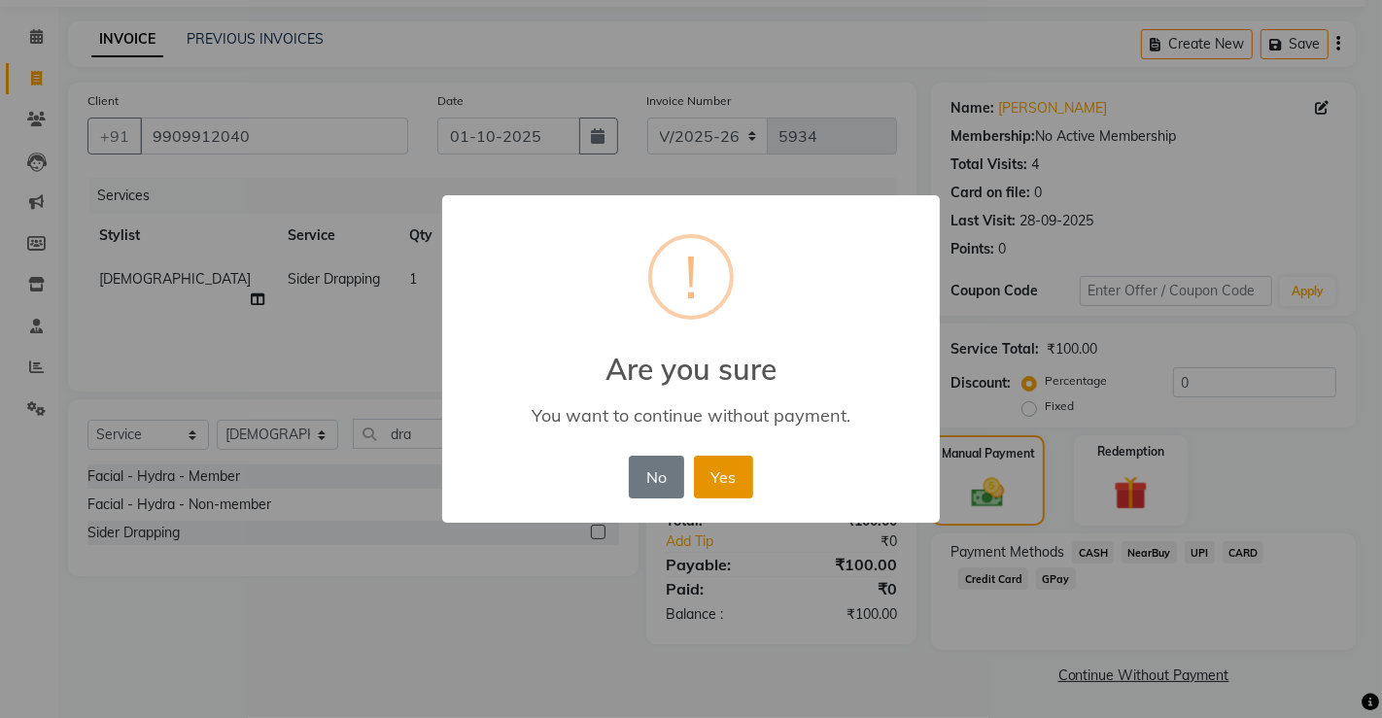
click at [723, 460] on button "Yes" at bounding box center [723, 477] width 59 height 43
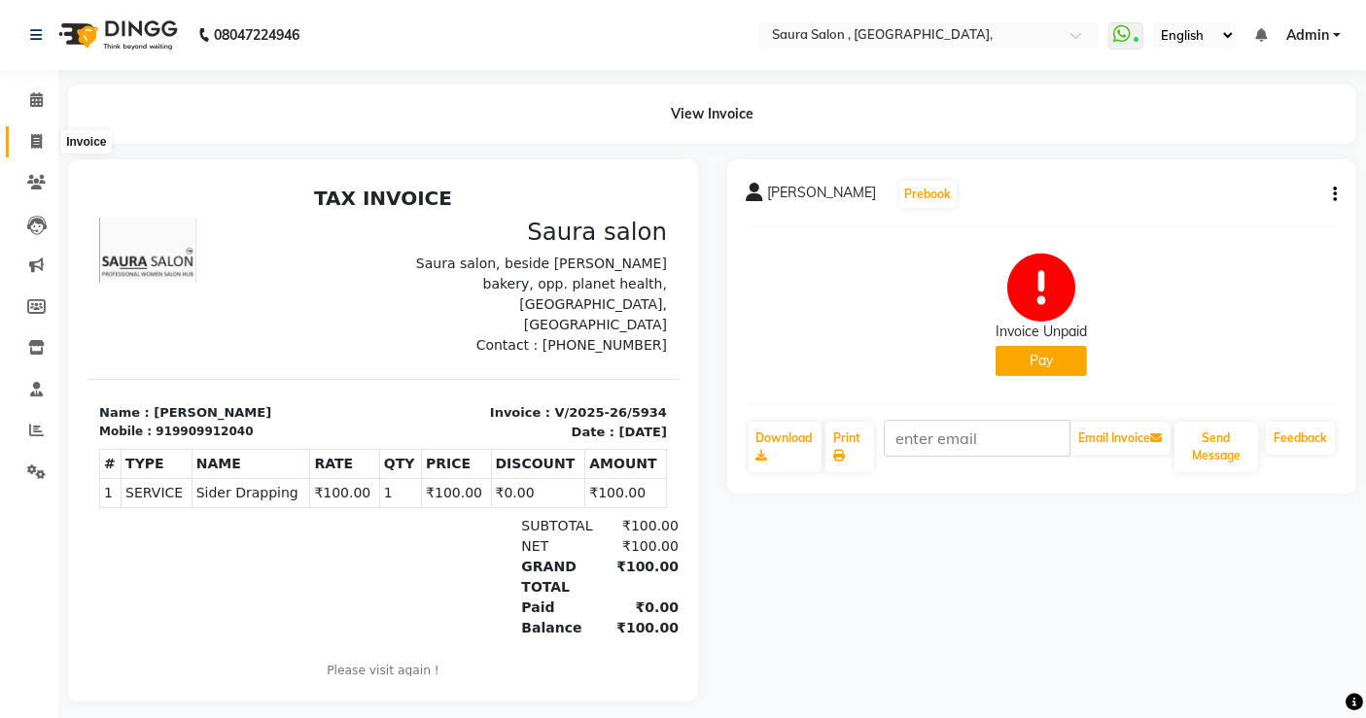
click at [37, 138] on icon at bounding box center [36, 141] width 11 height 15
select select "6963"
select select "service"
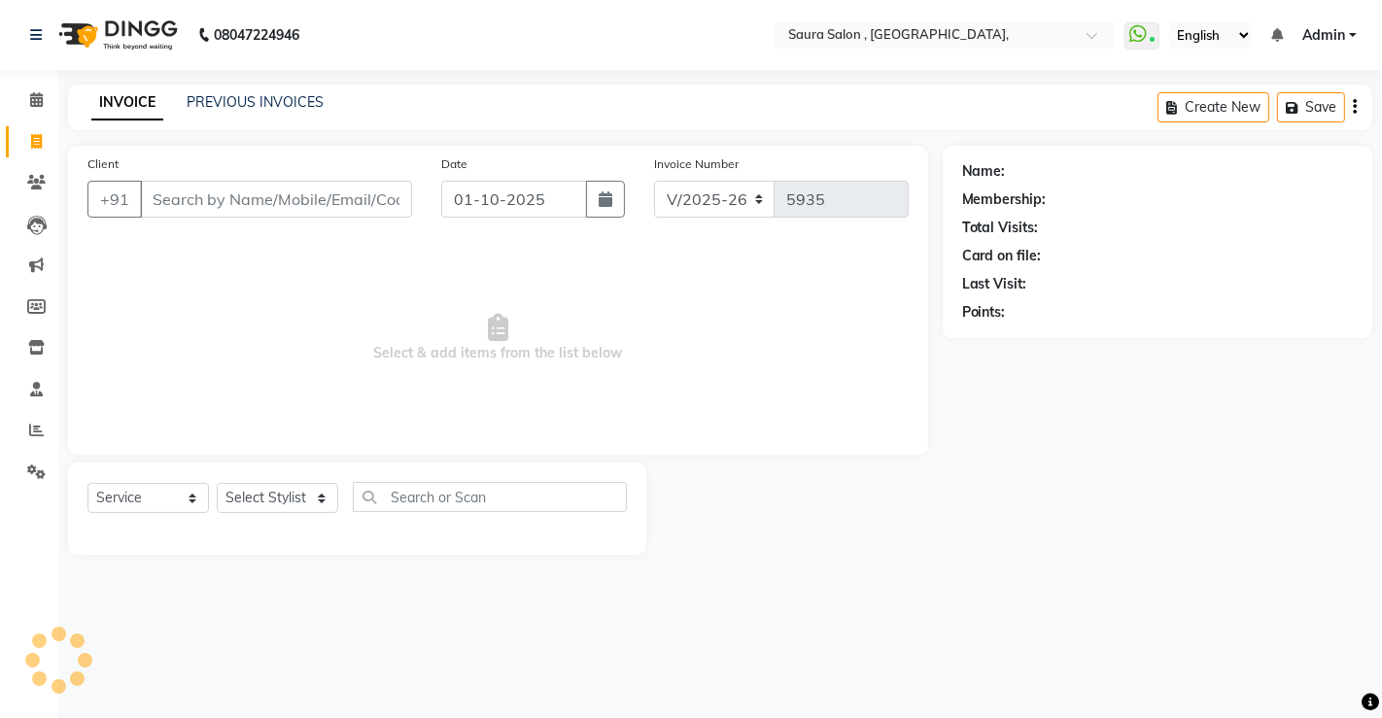
select select "57428"
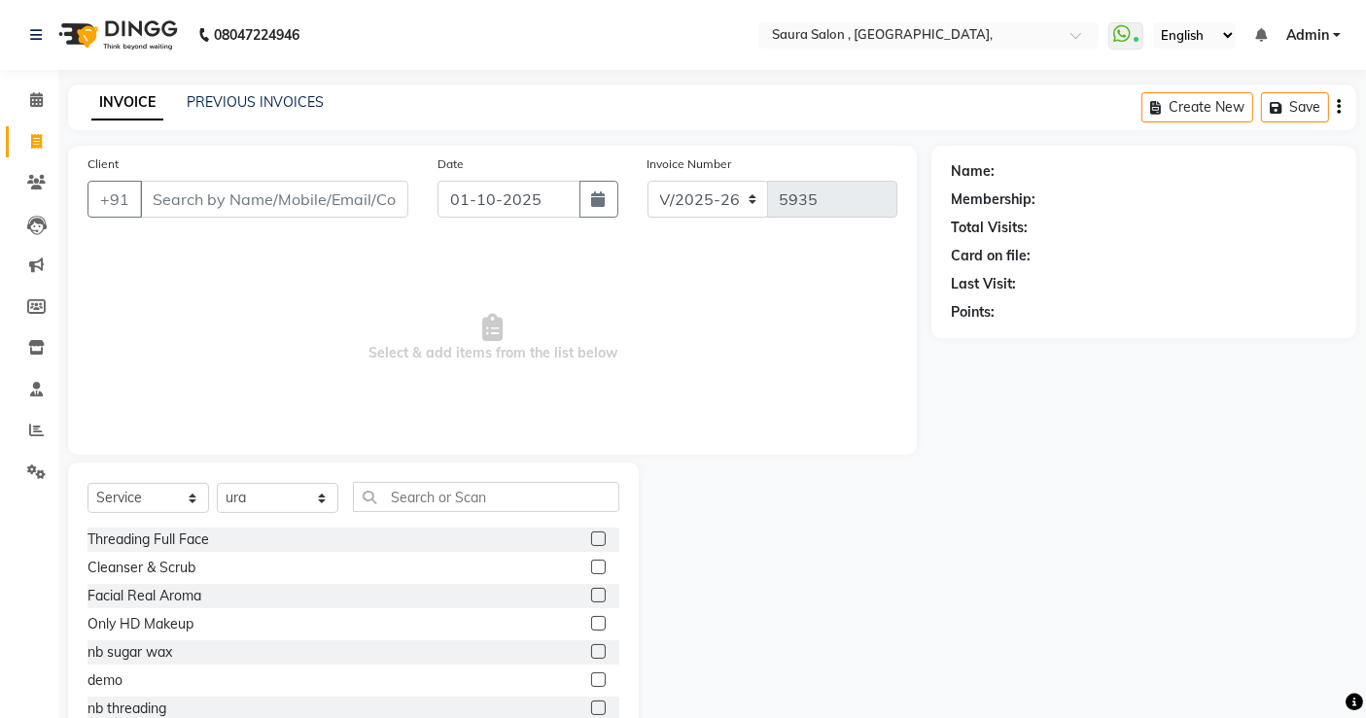
click at [189, 181] on input "Client" at bounding box center [274, 199] width 268 height 37
click at [188, 185] on input "Client" at bounding box center [274, 199] width 268 height 37
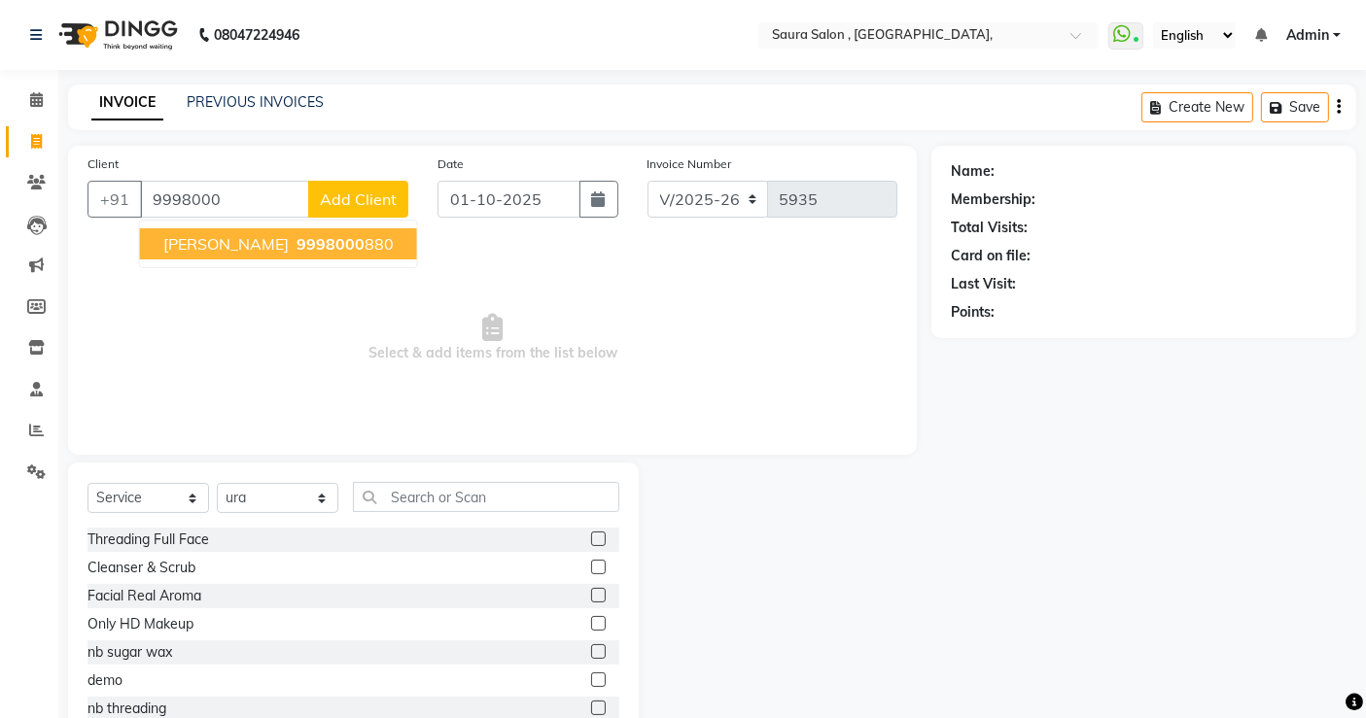
click at [274, 234] on span "[PERSON_NAME]" at bounding box center [225, 243] width 125 height 19
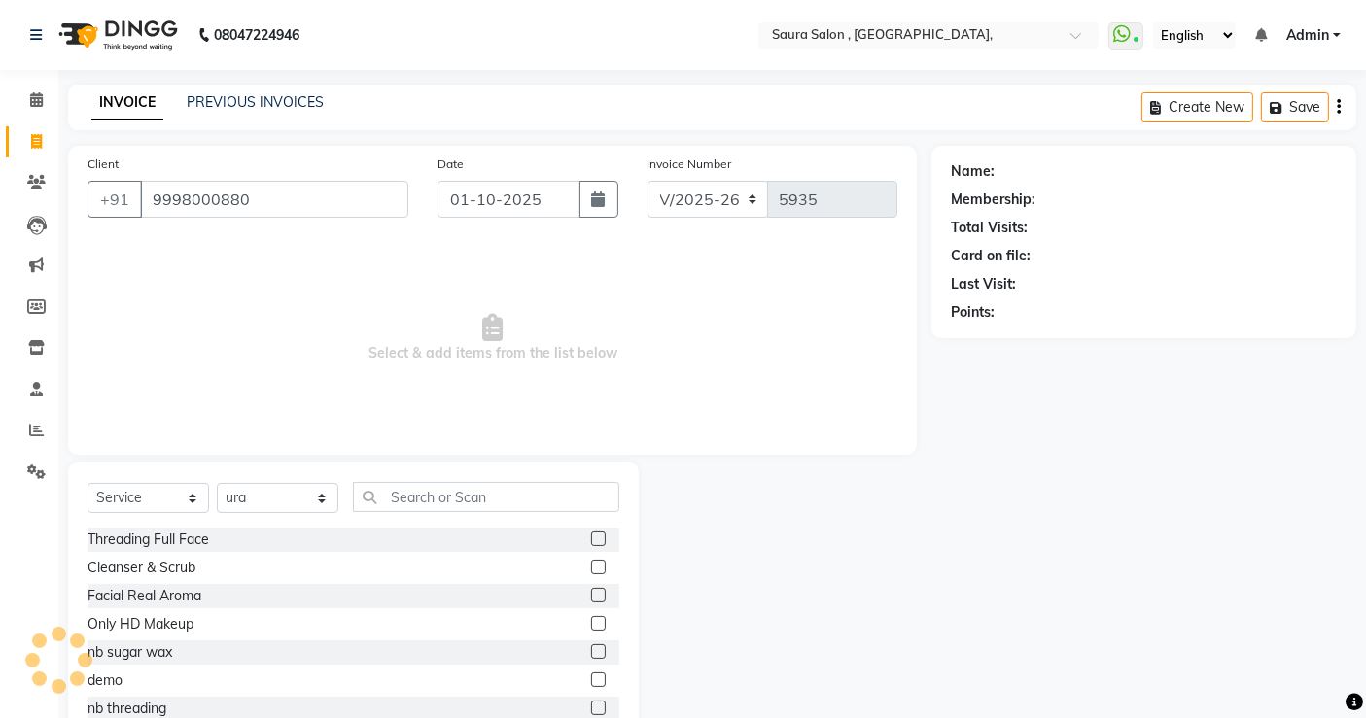
type input "9998000880"
select select "1: Object"
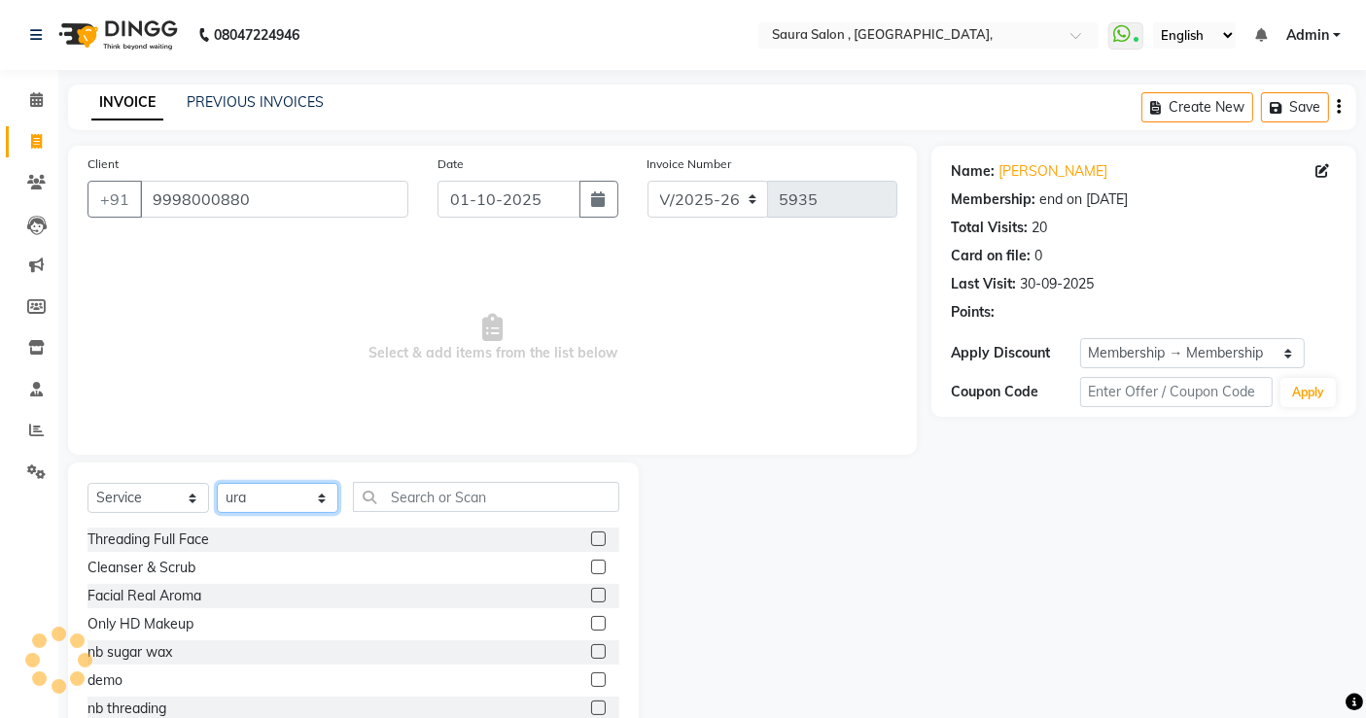
click at [267, 496] on select "Select Stylist archana asha [PERSON_NAME] deepika [PERSON_NAME] [PERSON_NAME] […" at bounding box center [278, 498] width 122 height 30
select select "56817"
click at [217, 483] on select "Select Stylist archana asha [PERSON_NAME] deepika [PERSON_NAME] [PERSON_NAME] […" at bounding box center [278, 498] width 122 height 30
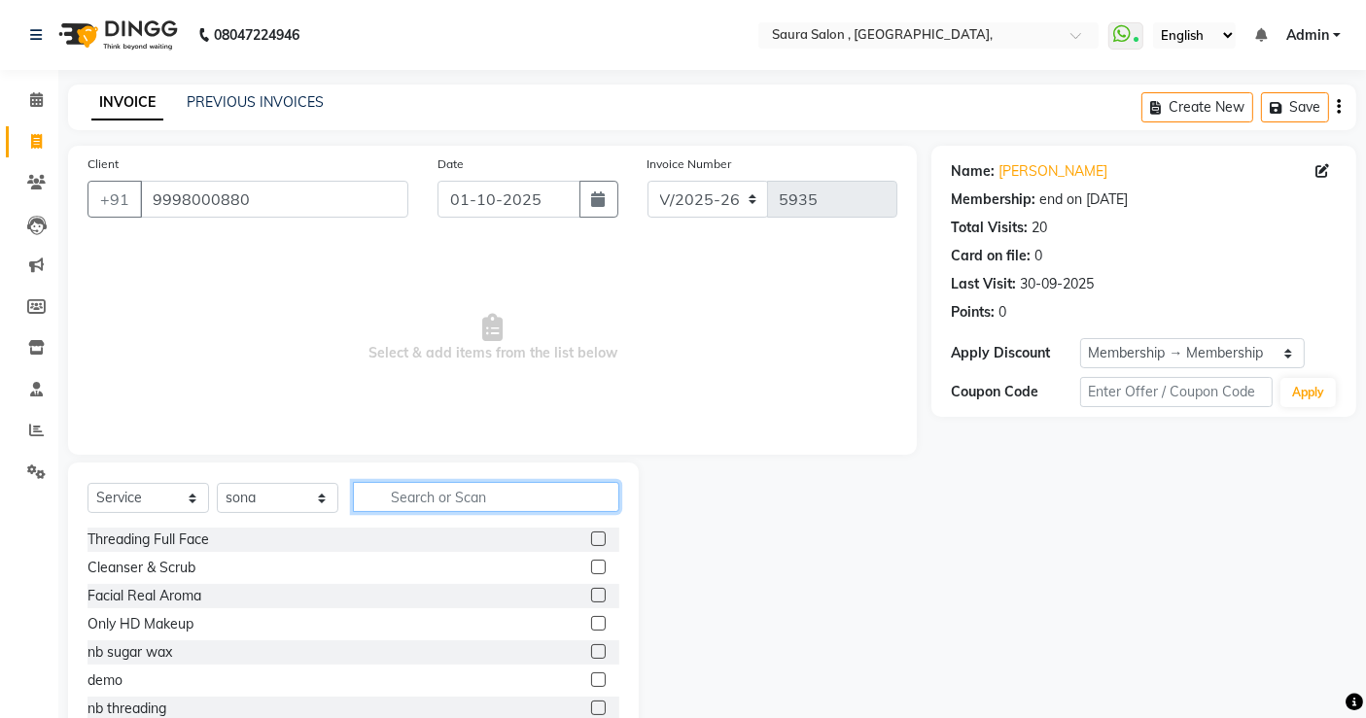
click at [465, 499] on input "text" at bounding box center [486, 497] width 266 height 30
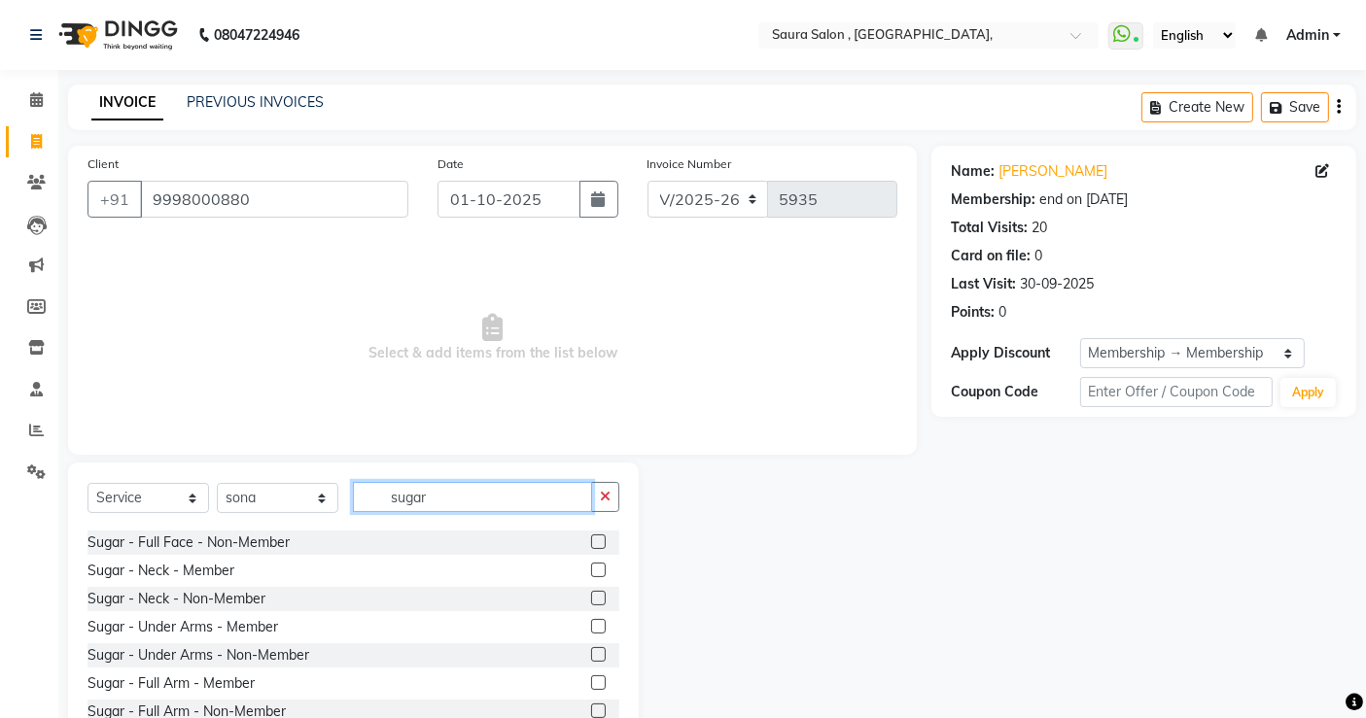
scroll to position [393, 0]
type input "sugar"
click at [591, 626] on label at bounding box center [598, 625] width 15 height 15
click at [591, 626] on input "checkbox" at bounding box center [597, 626] width 13 height 13
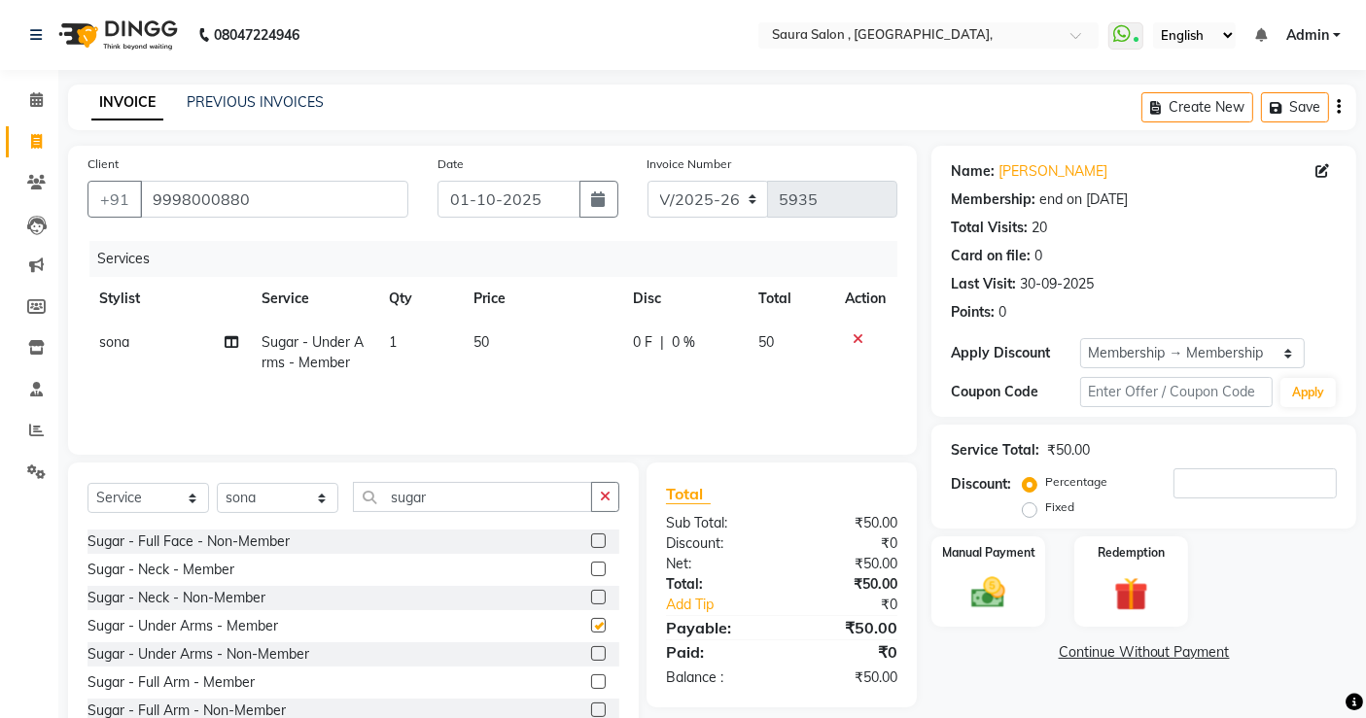
checkbox input "false"
click at [591, 622] on label at bounding box center [598, 623] width 15 height 15
click at [591, 622] on input "checkbox" at bounding box center [597, 624] width 13 height 13
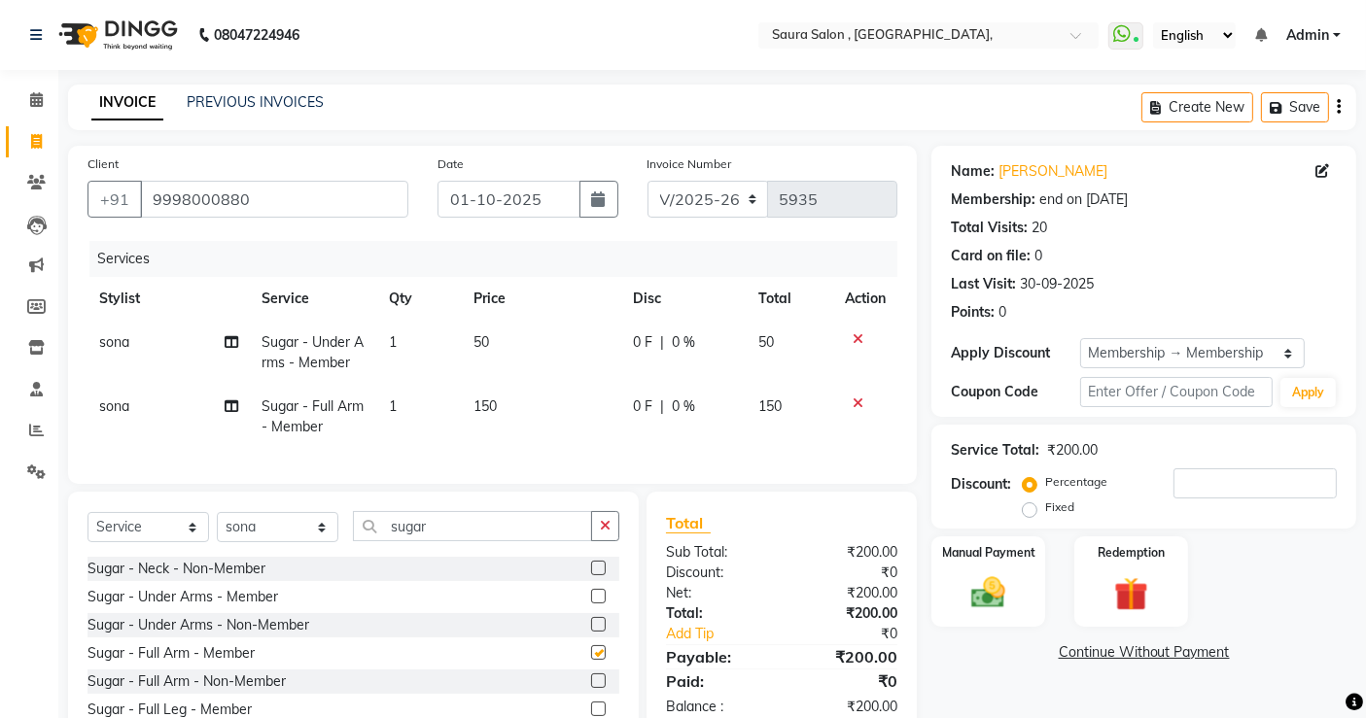
checkbox input "false"
click at [973, 564] on div "Manual Payment" at bounding box center [988, 582] width 118 height 95
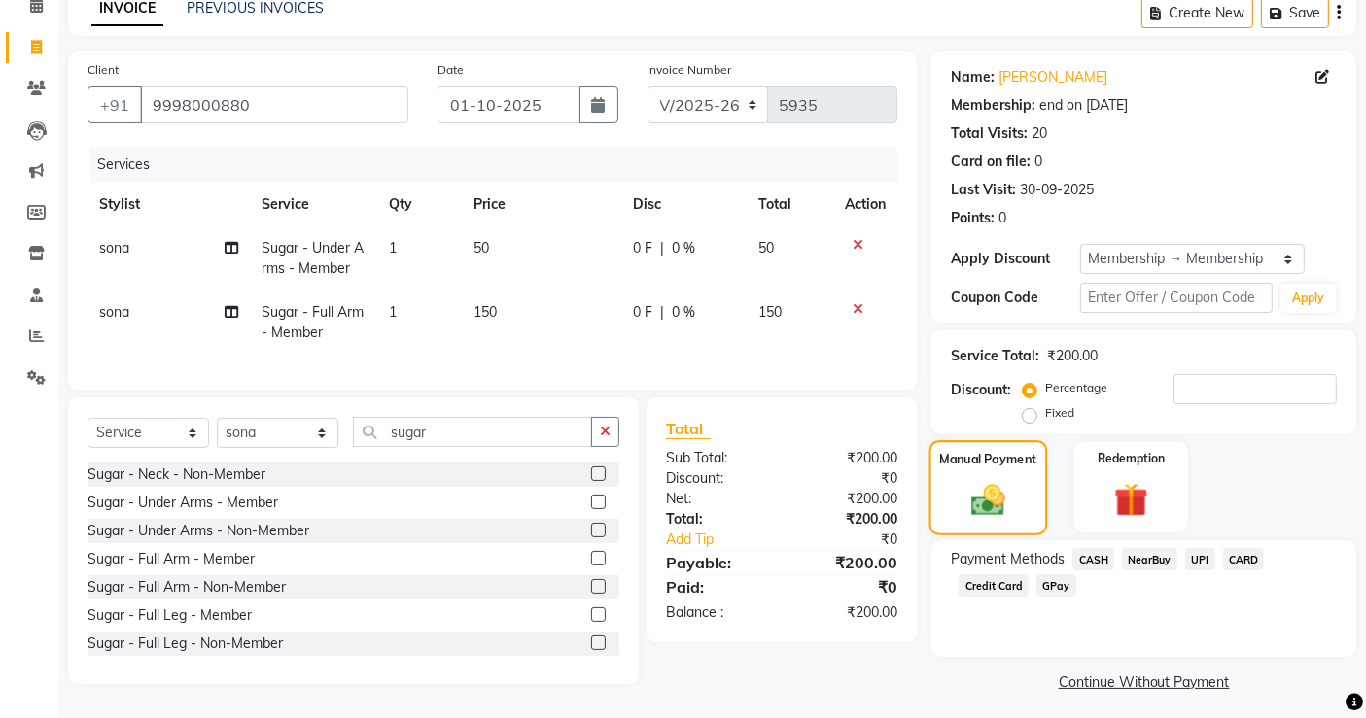
scroll to position [94, 0]
click at [1203, 553] on span "UPI" at bounding box center [1200, 559] width 30 height 22
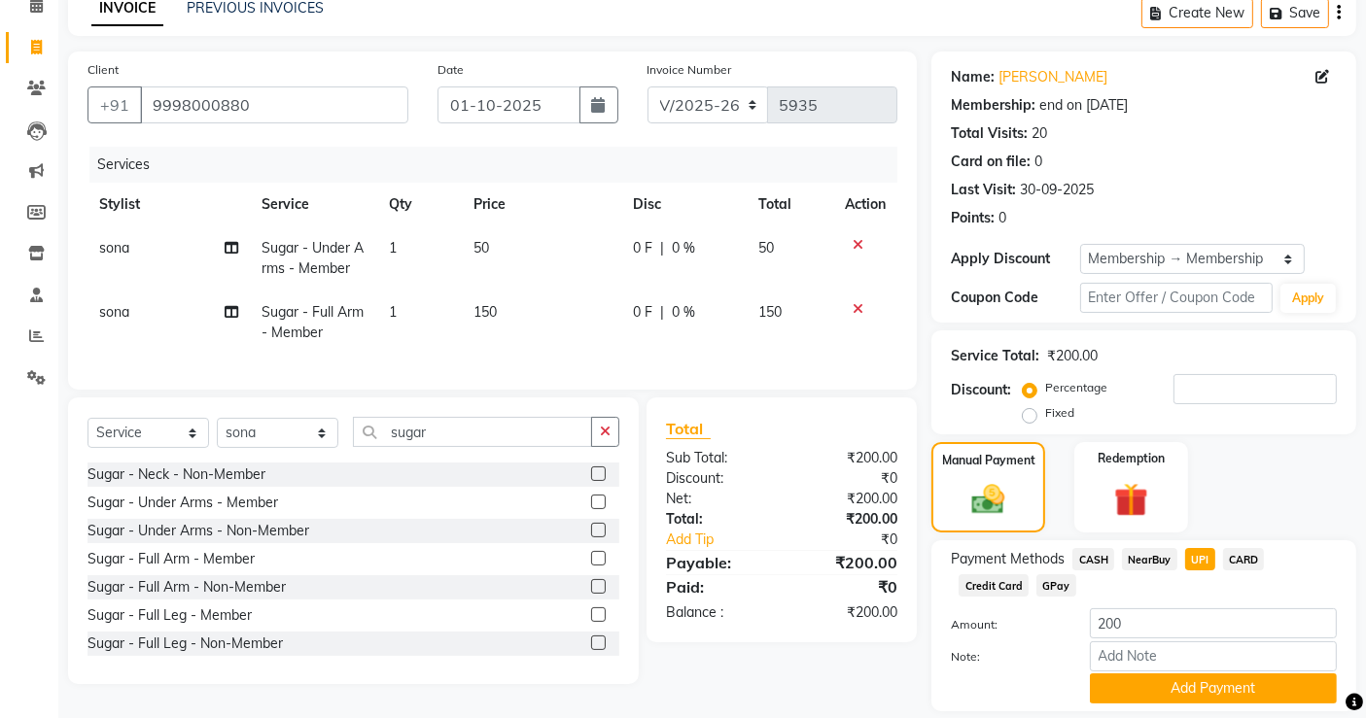
scroll to position [156, 0]
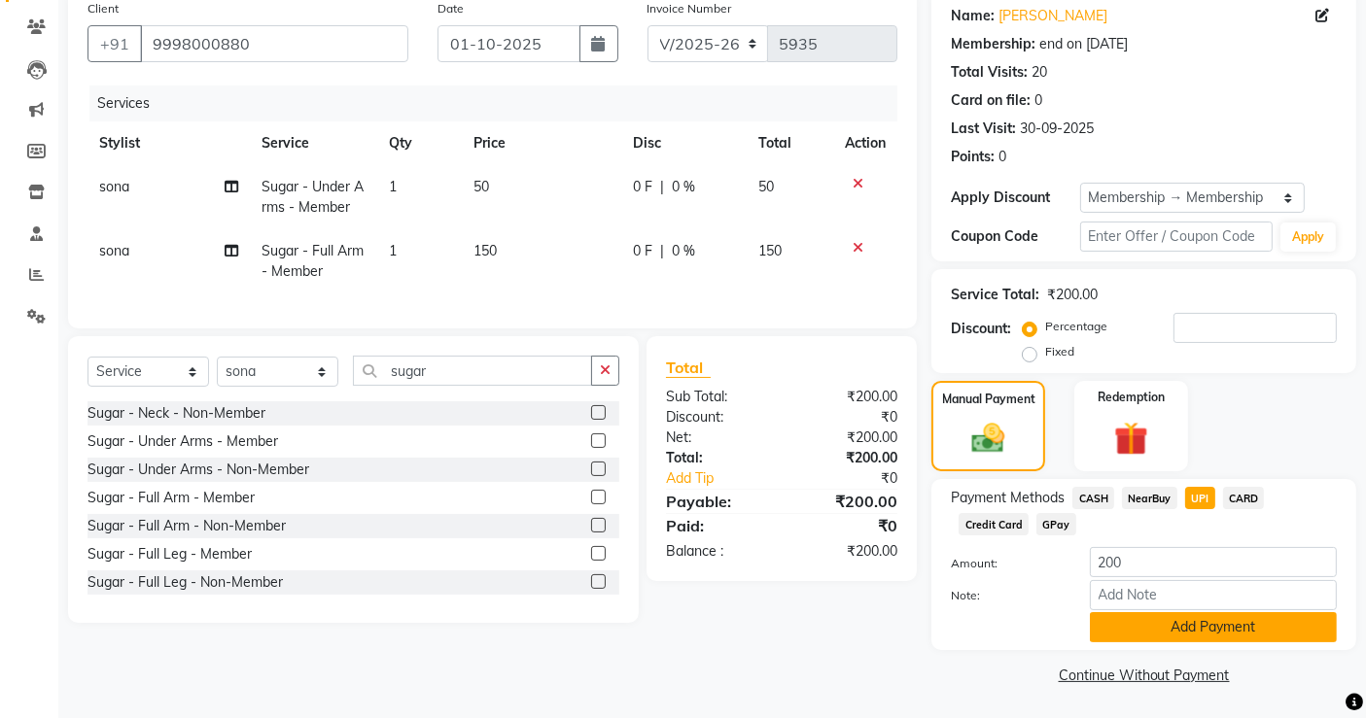
click at [1165, 633] on button "Add Payment" at bounding box center [1213, 627] width 247 height 30
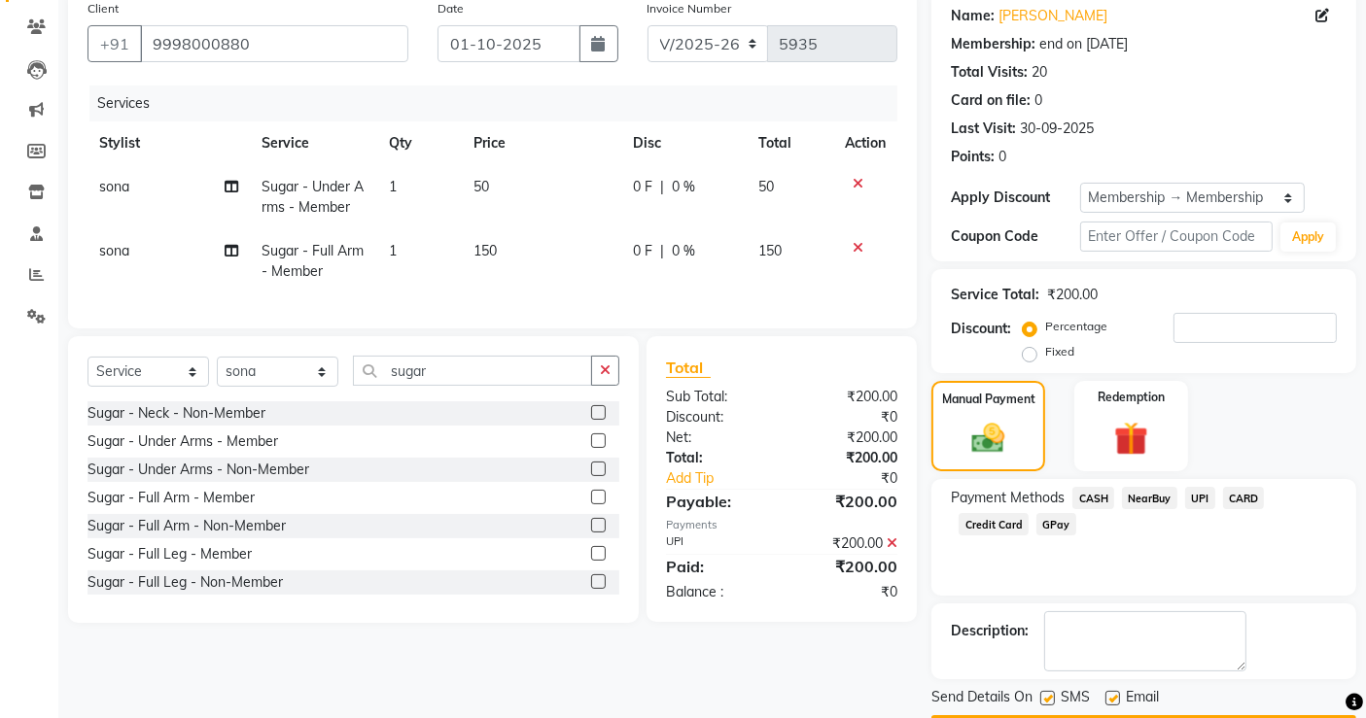
scroll to position [211, 0]
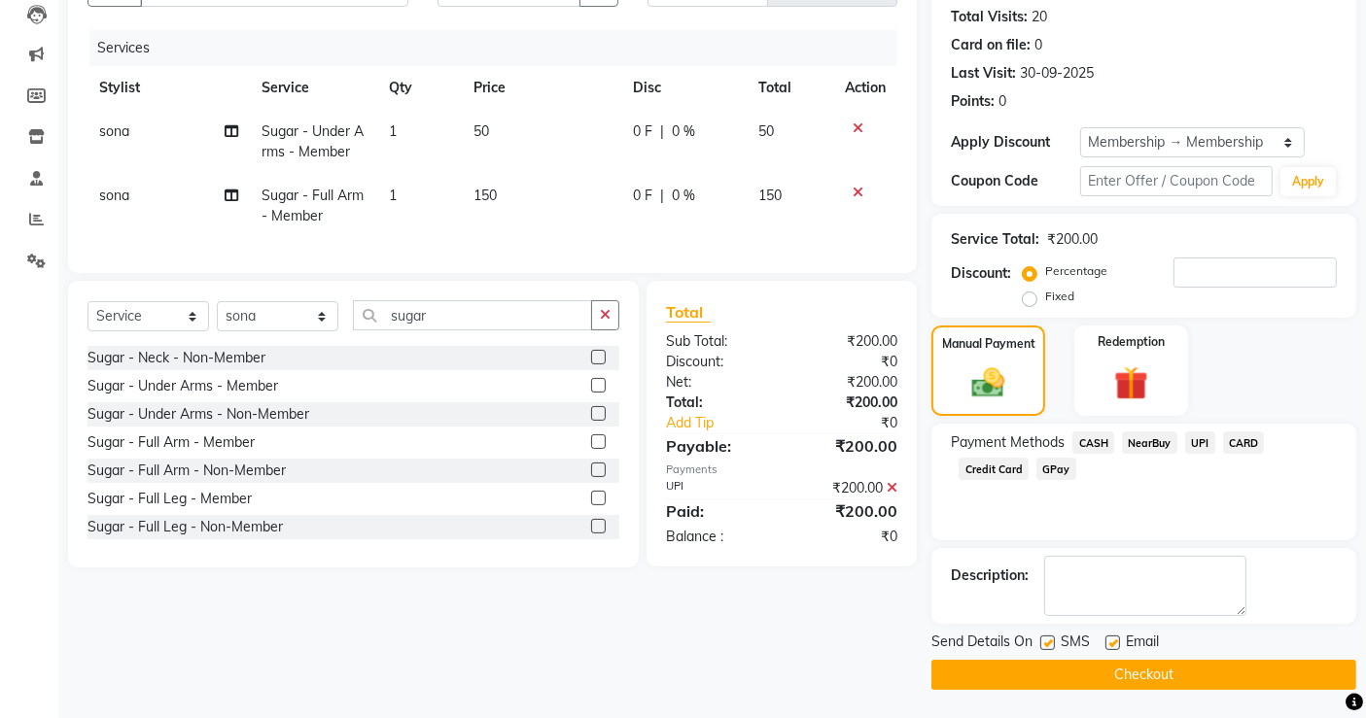
click at [1166, 673] on button "Checkout" at bounding box center [1143, 675] width 425 height 30
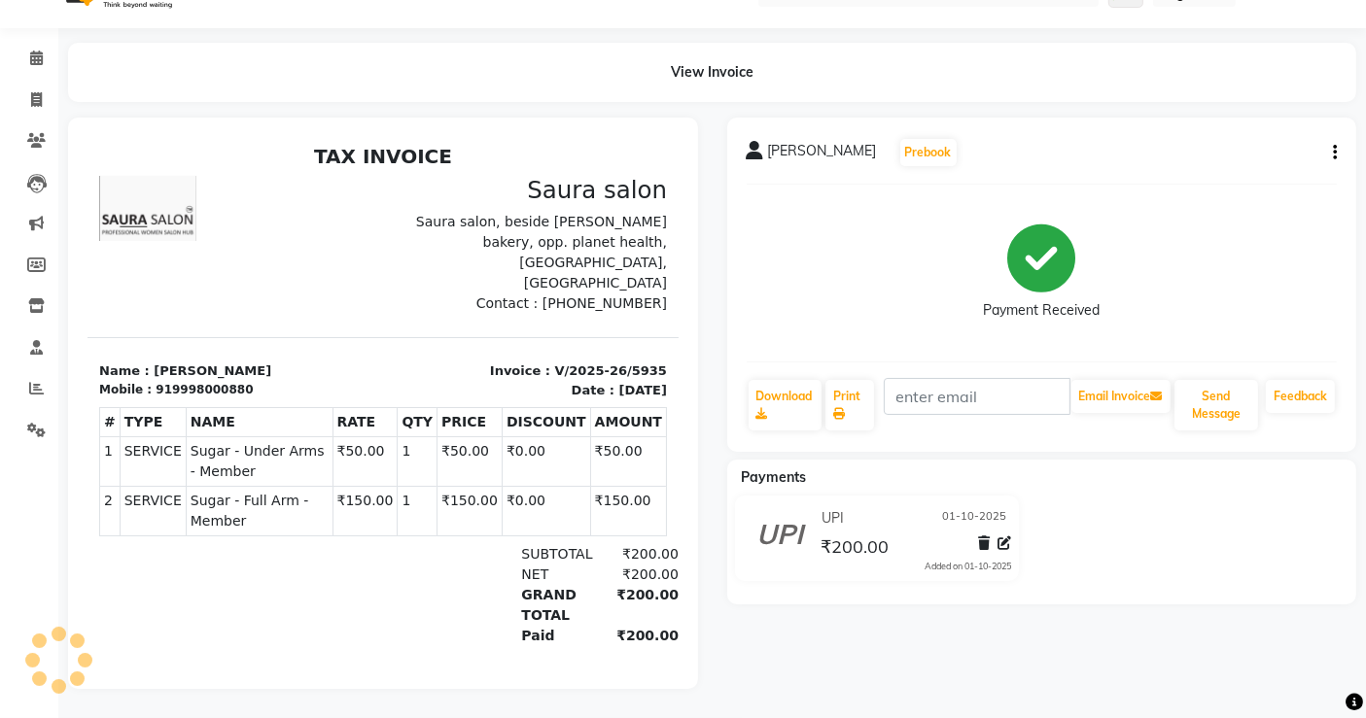
scroll to position [57, 0]
click at [35, 92] on icon at bounding box center [36, 99] width 11 height 15
select select "service"
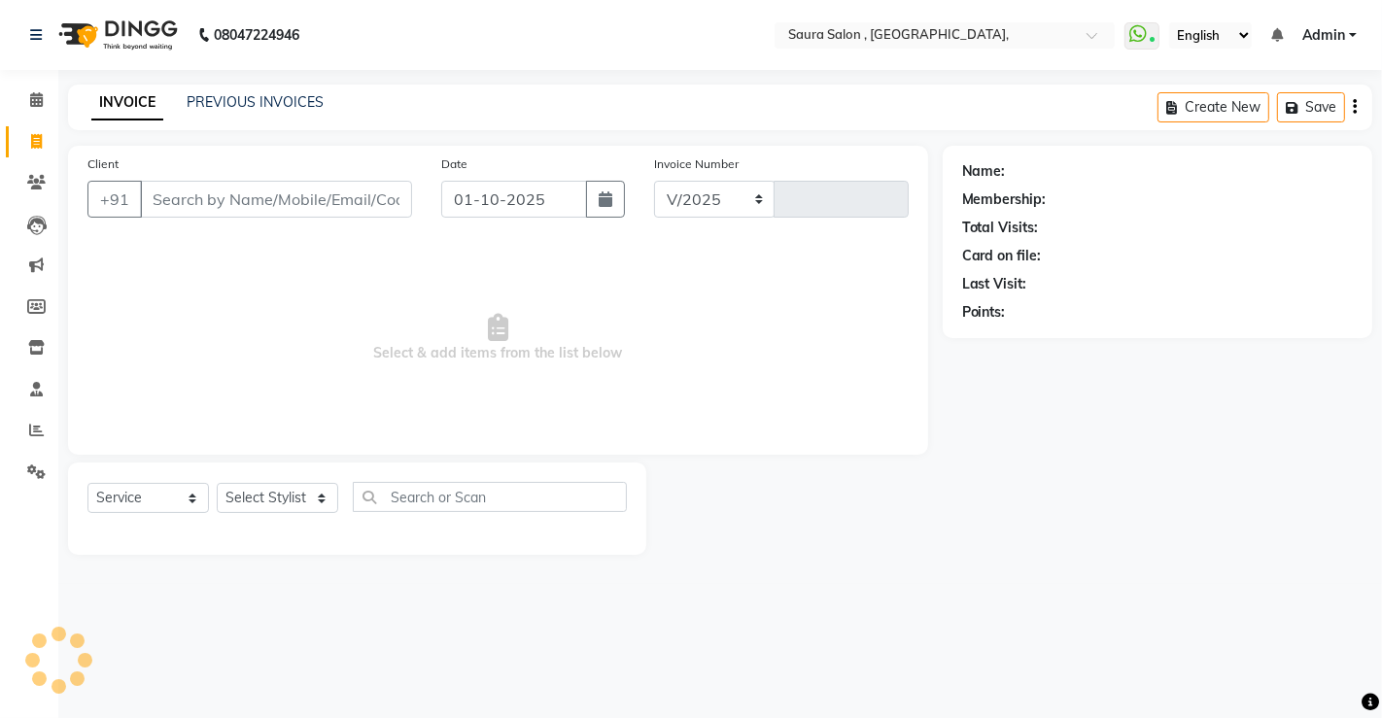
select select "6963"
type input "5936"
select select "57428"
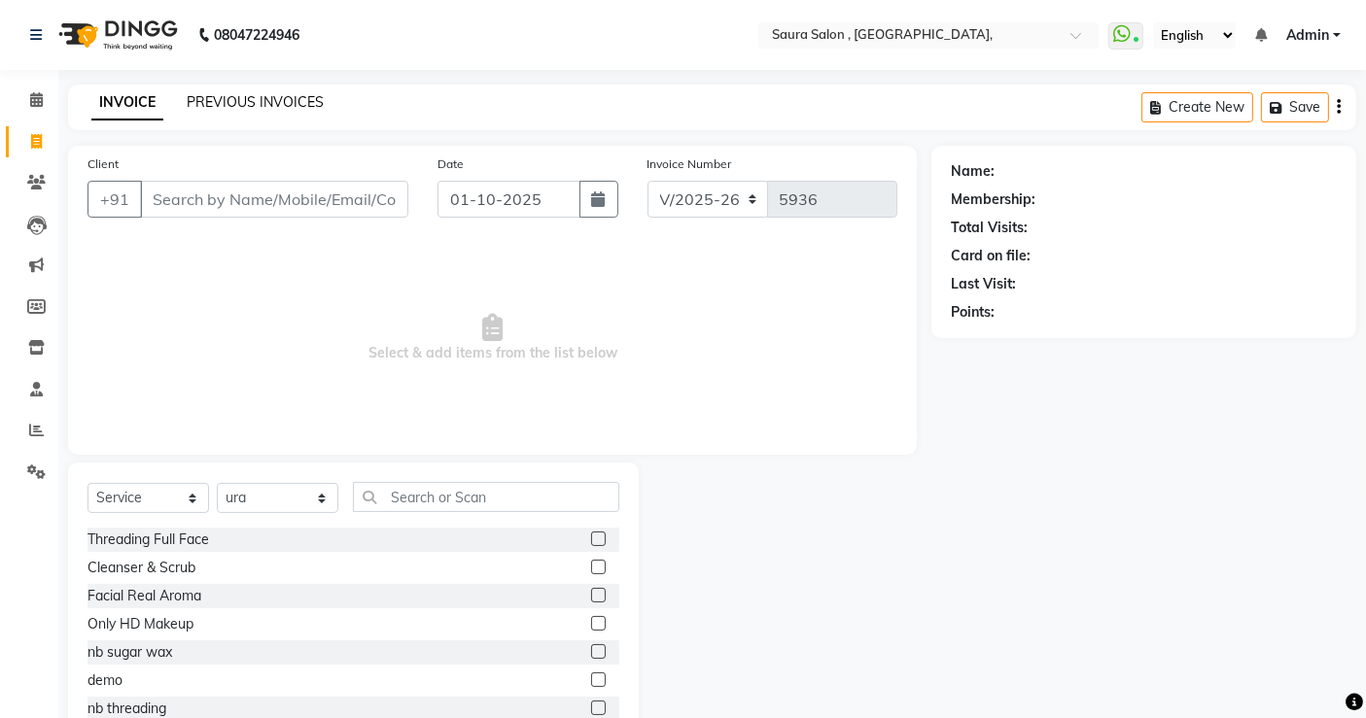
click at [247, 109] on link "PREVIOUS INVOICES" at bounding box center [255, 101] width 137 height 17
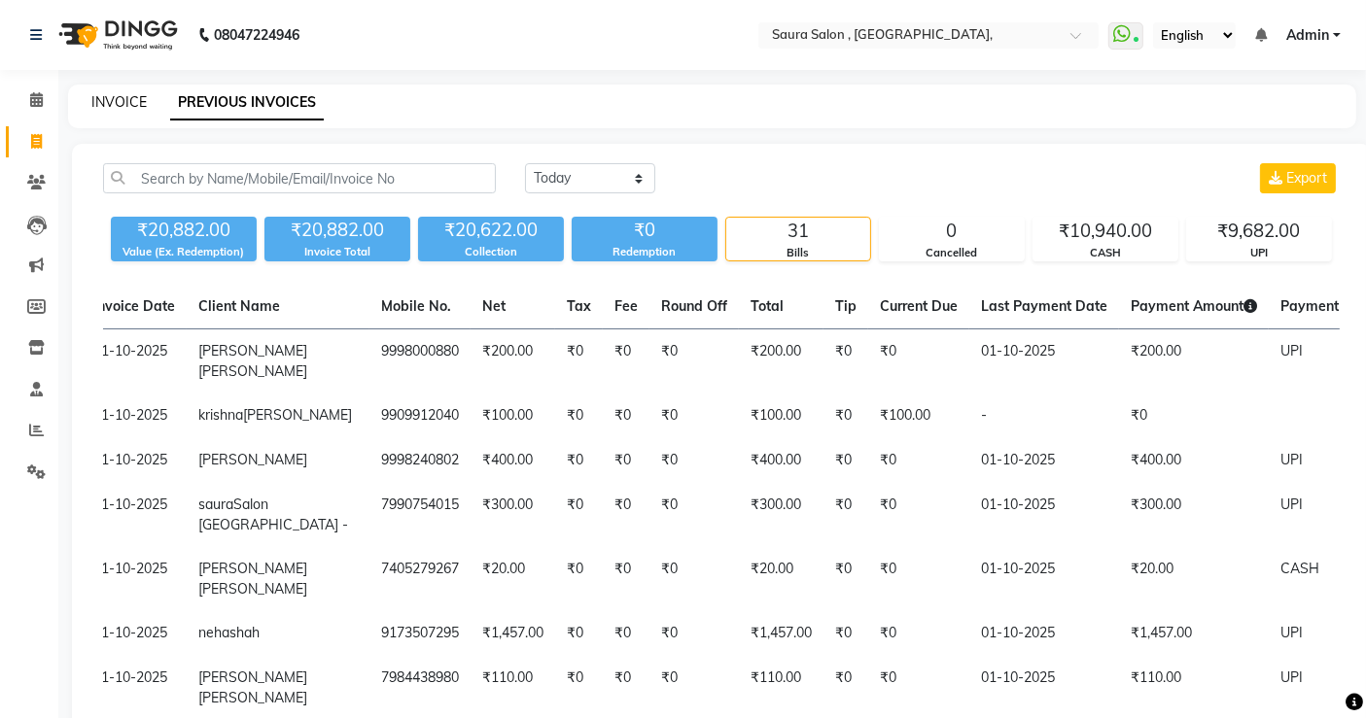
click at [118, 97] on link "INVOICE" at bounding box center [118, 101] width 55 height 17
select select "service"
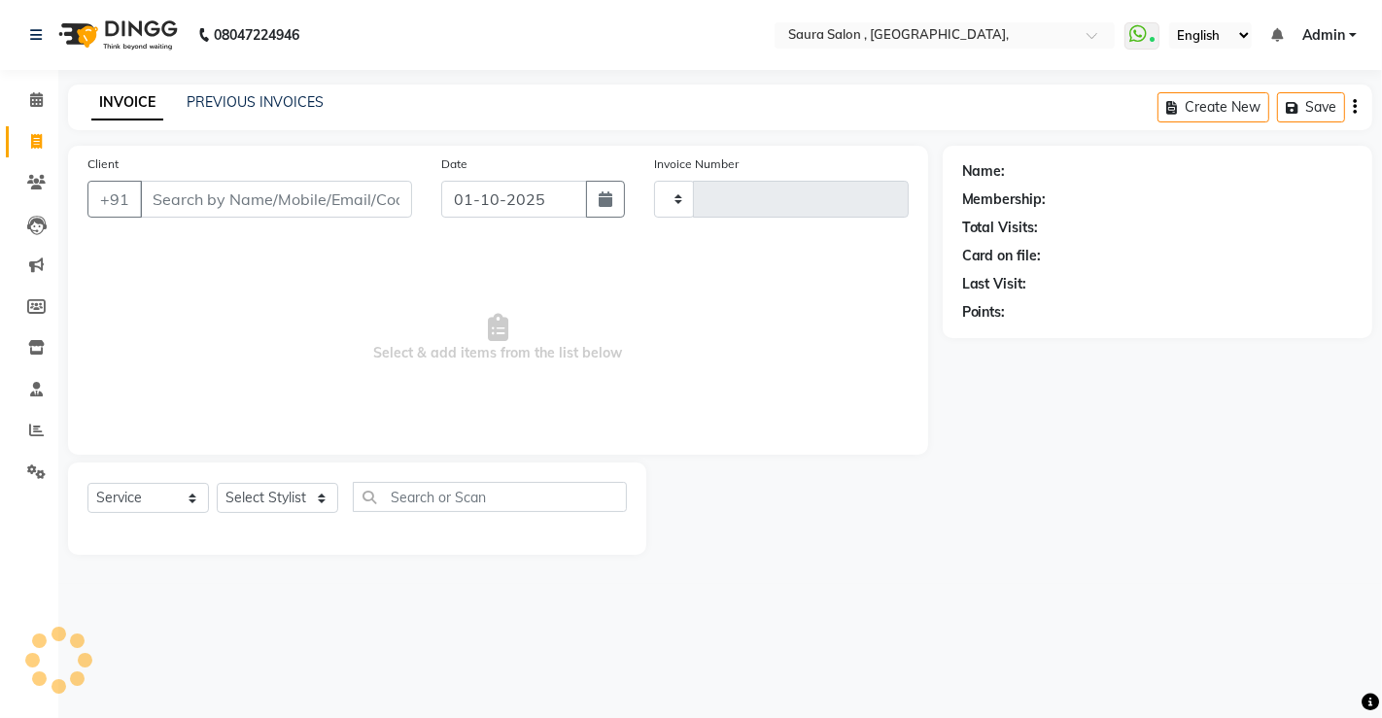
type input "5936"
select select "6963"
select select "57428"
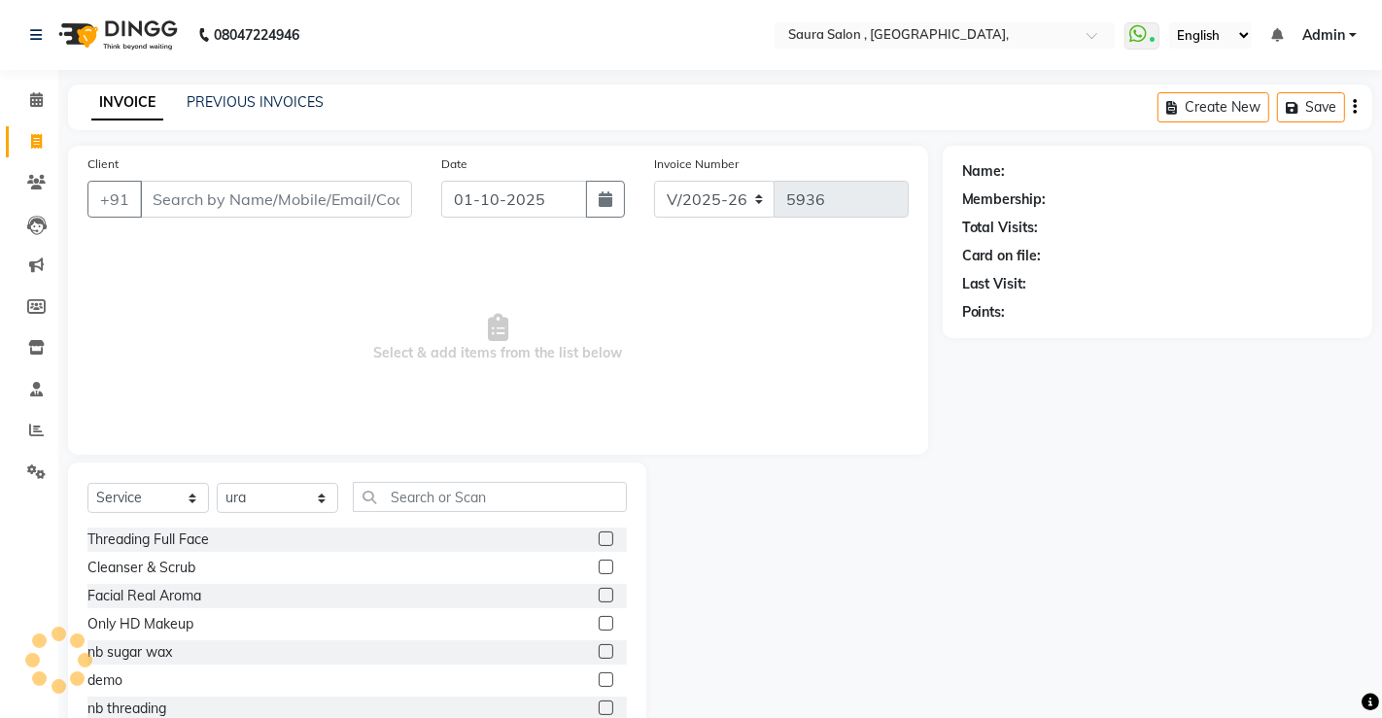
scroll to position [59, 0]
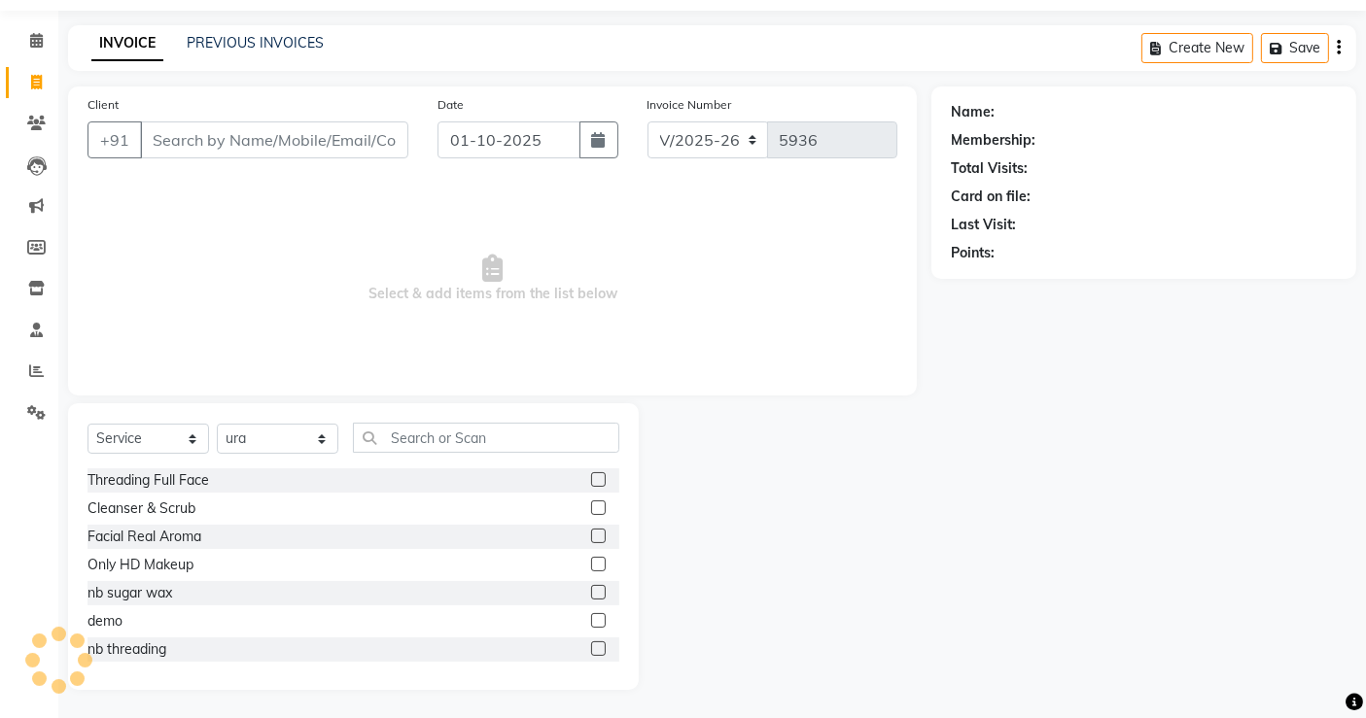
click at [193, 201] on span "Select & add items from the list below" at bounding box center [492, 279] width 810 height 194
click at [211, 112] on div "Client +91" at bounding box center [248, 134] width 350 height 80
click at [210, 135] on input "Client" at bounding box center [274, 140] width 268 height 37
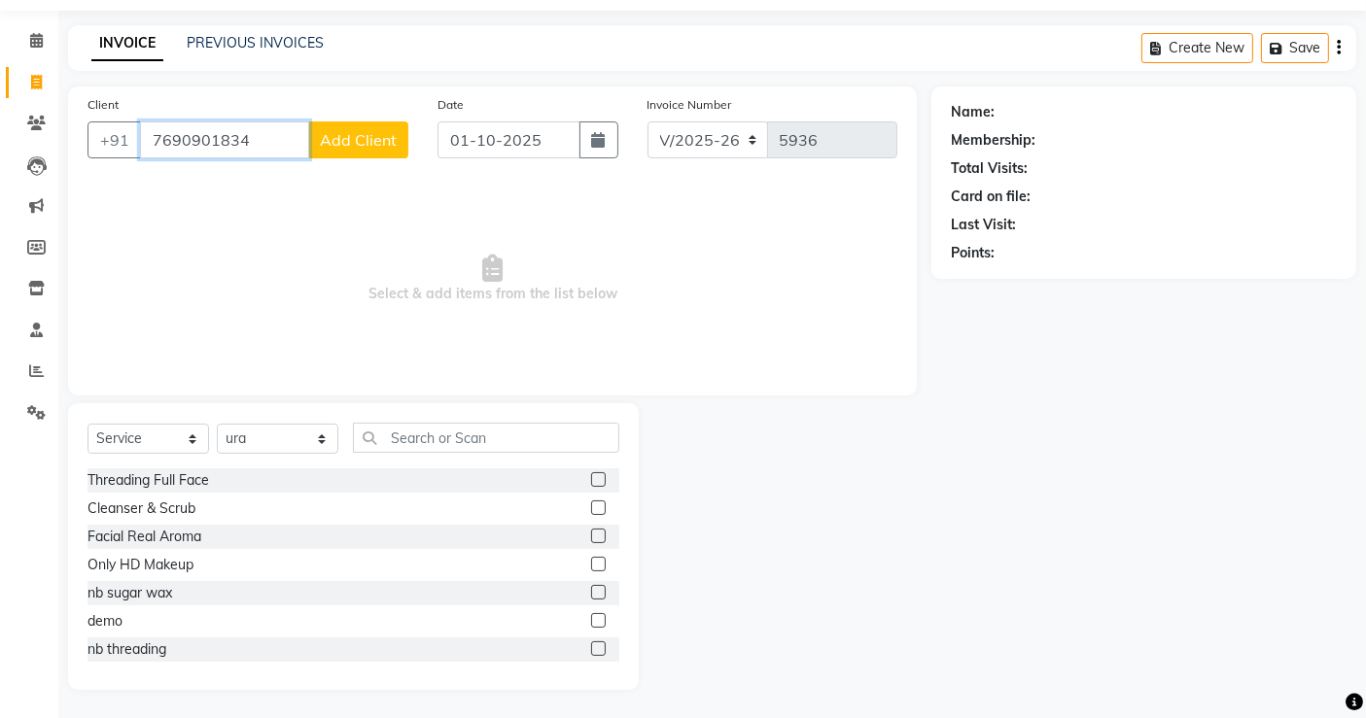
type input "7690901834"
click at [329, 151] on button "Add Client" at bounding box center [358, 140] width 100 height 37
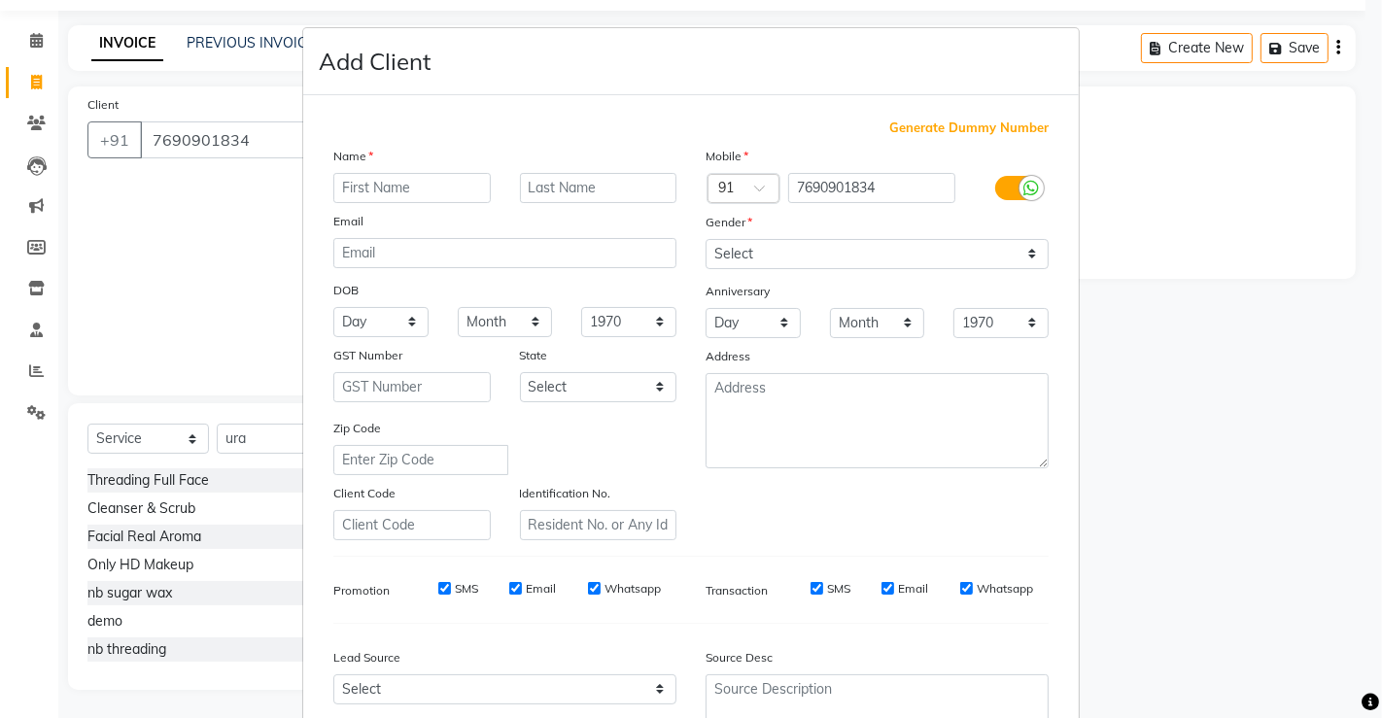
click at [383, 185] on input "text" at bounding box center [411, 188] width 157 height 30
type input "mamta"
click at [527, 173] on input "text" at bounding box center [598, 188] width 157 height 30
type input "[PERSON_NAME]"
click at [375, 324] on select "Day 01 02 03 04 05 06 07 08 09 10 11 12 13 14 15 16 17 18 19 20 21 22 23 24 25 …" at bounding box center [380, 322] width 95 height 30
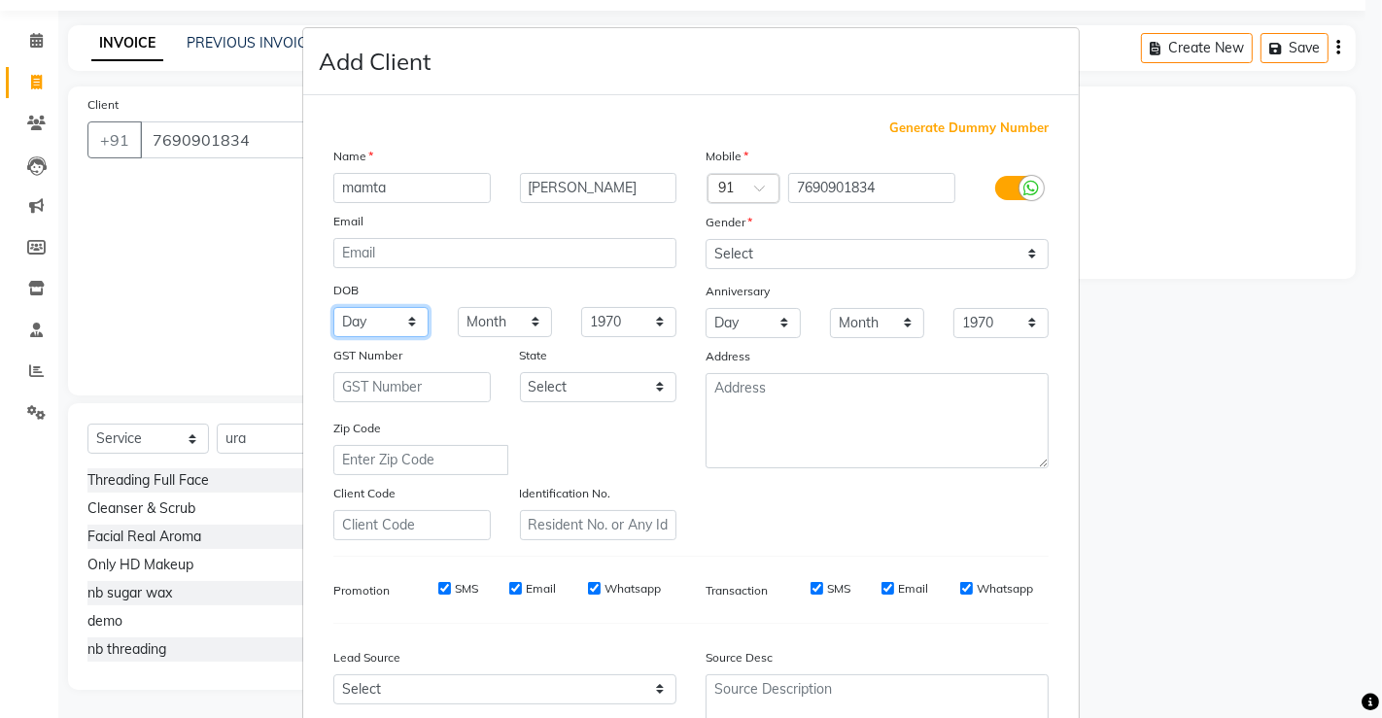
select select "06"
click at [333, 307] on select "Day 01 02 03 04 05 06 07 08 09 10 11 12 13 14 15 16 17 18 19 20 21 22 23 24 25 …" at bounding box center [380, 322] width 95 height 30
click at [487, 329] on select "Month January February March April May June July August September October Novem…" at bounding box center [505, 322] width 95 height 30
select select "09"
click at [458, 307] on select "Month January February March April May June July August September October Novem…" at bounding box center [505, 322] width 95 height 30
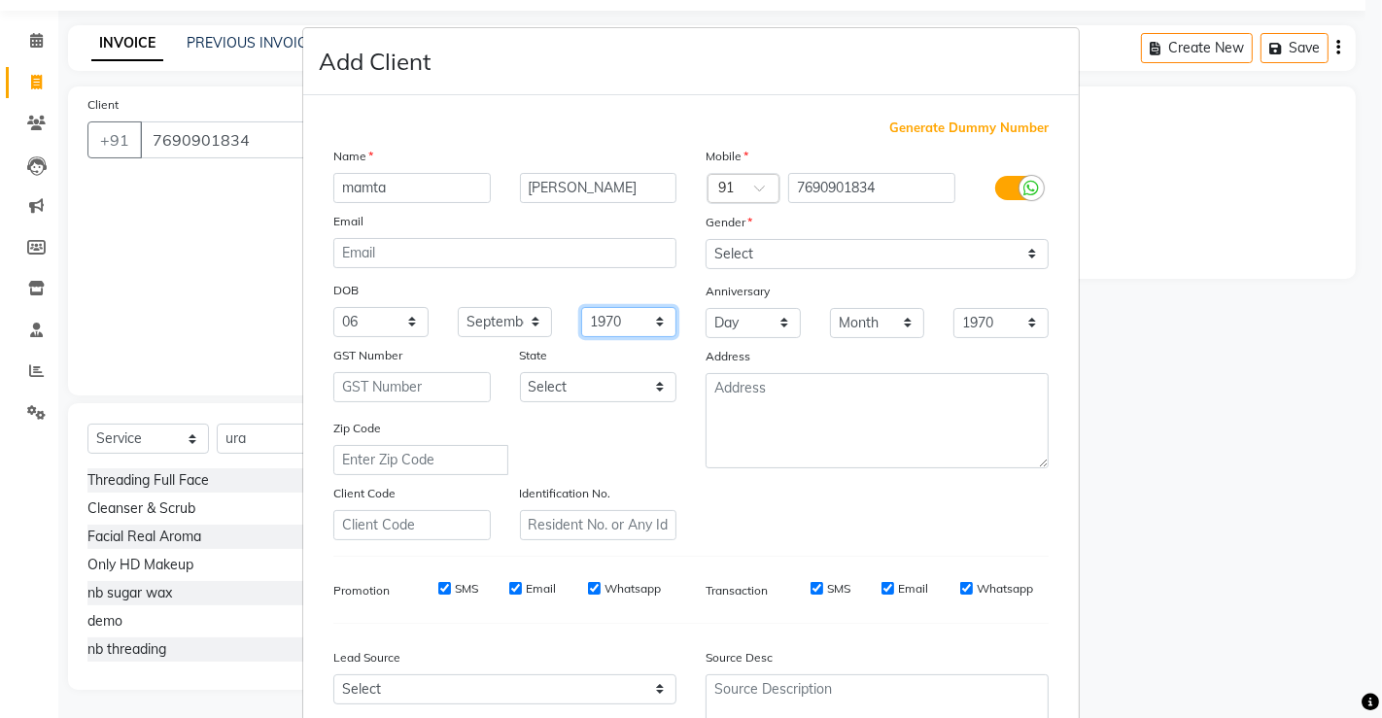
click at [593, 326] on select "1940 1941 1942 1943 1944 1945 1946 1947 1948 1949 1950 1951 1952 1953 1954 1955…" at bounding box center [628, 322] width 95 height 30
click at [756, 262] on select "Select Male Female Other Prefer Not To Say" at bounding box center [877, 254] width 343 height 30
select select "female"
click at [706, 239] on select "Select Male Female Other Prefer Not To Say" at bounding box center [877, 254] width 343 height 30
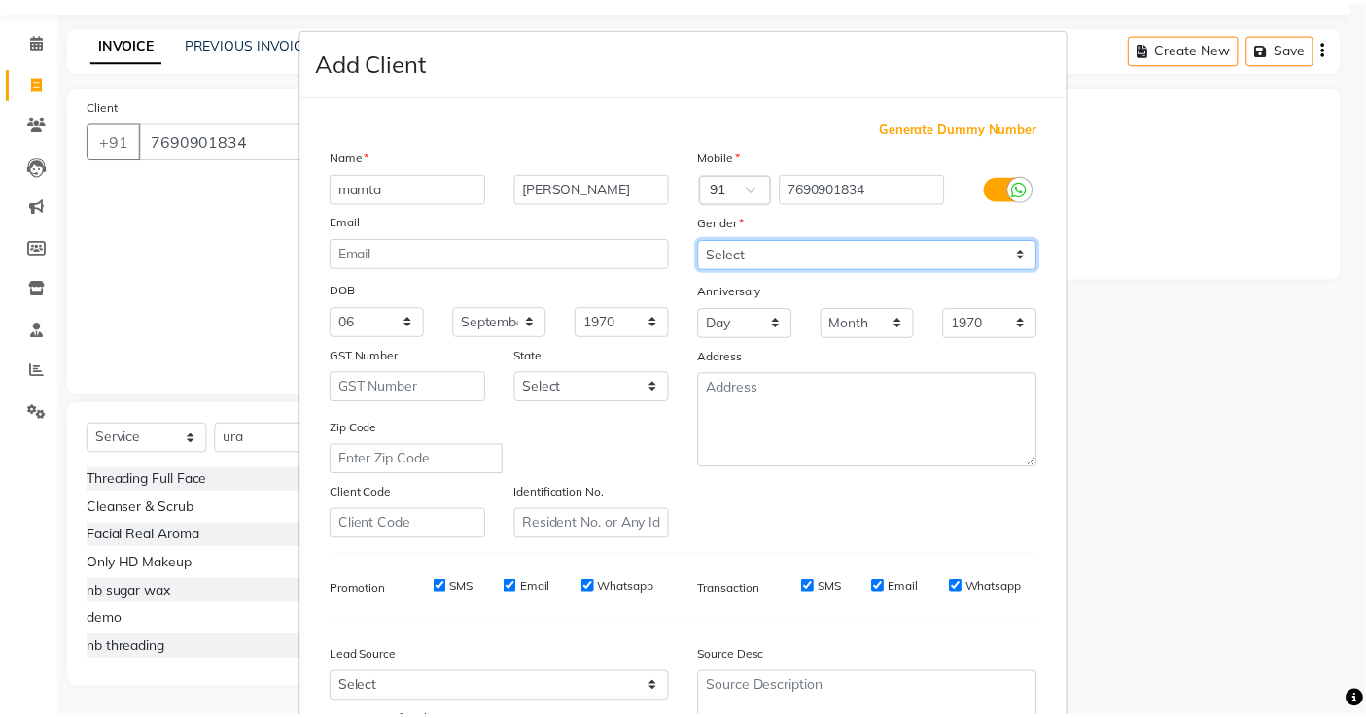
scroll to position [177, 0]
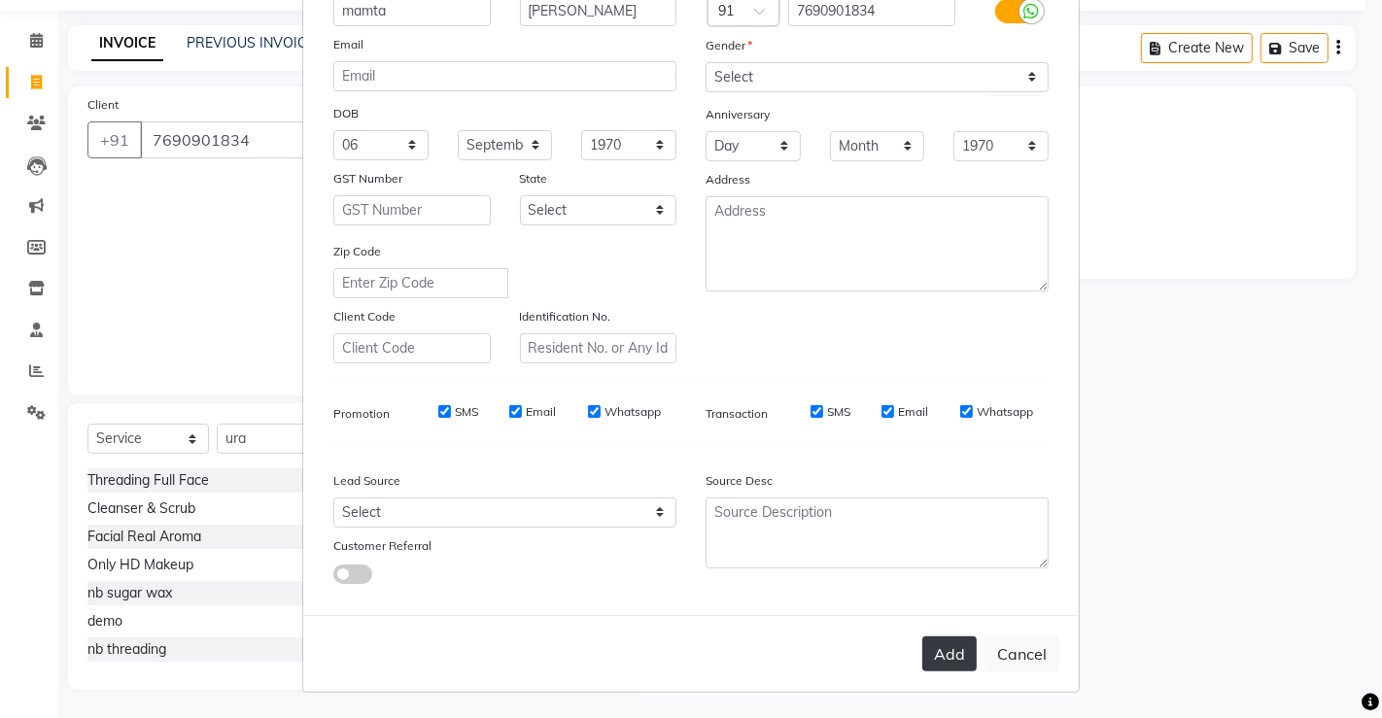
click at [949, 656] on button "Add" at bounding box center [950, 654] width 54 height 35
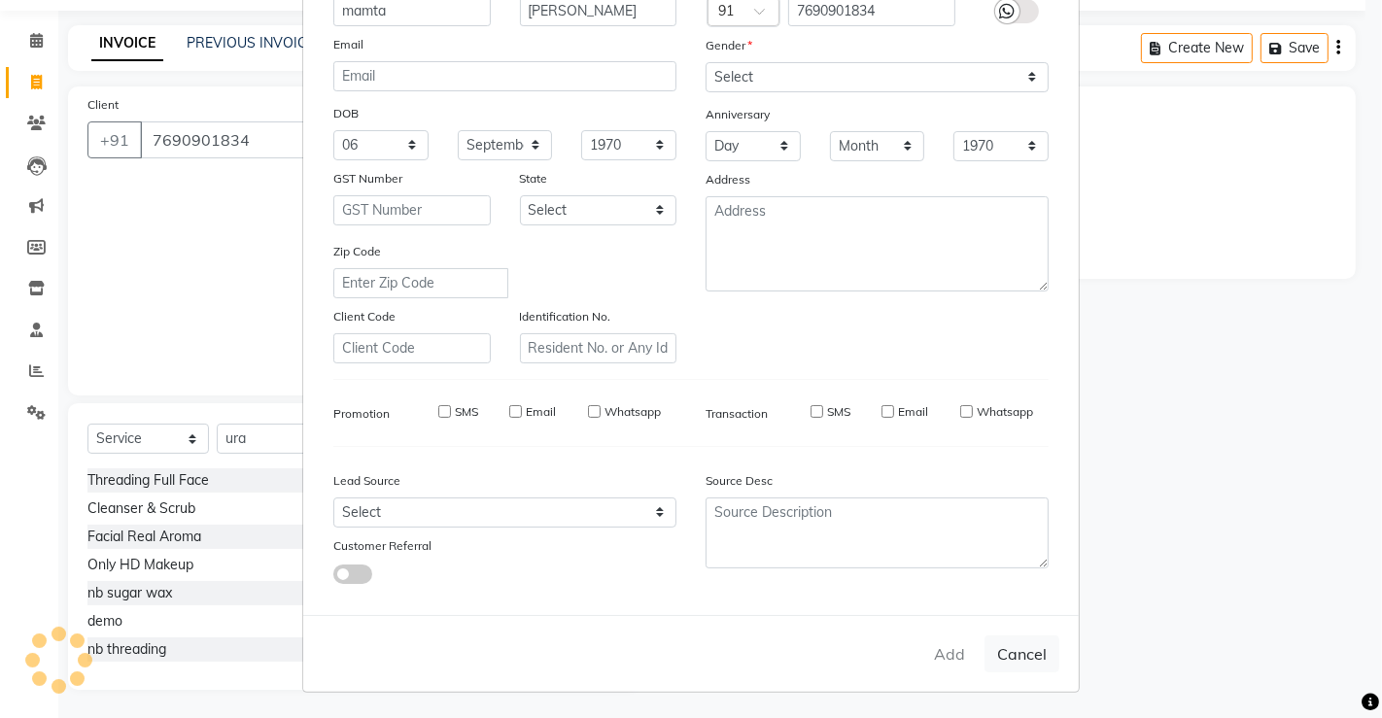
select select
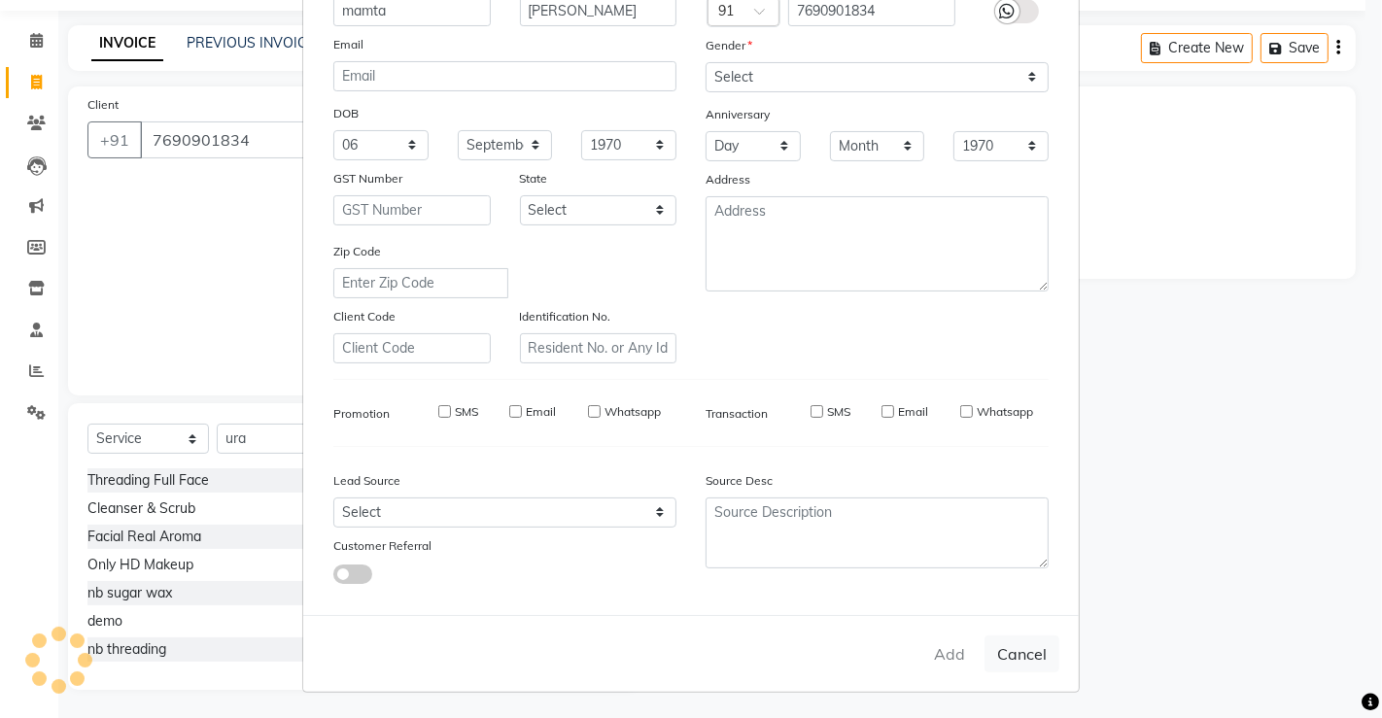
select select
checkbox input "false"
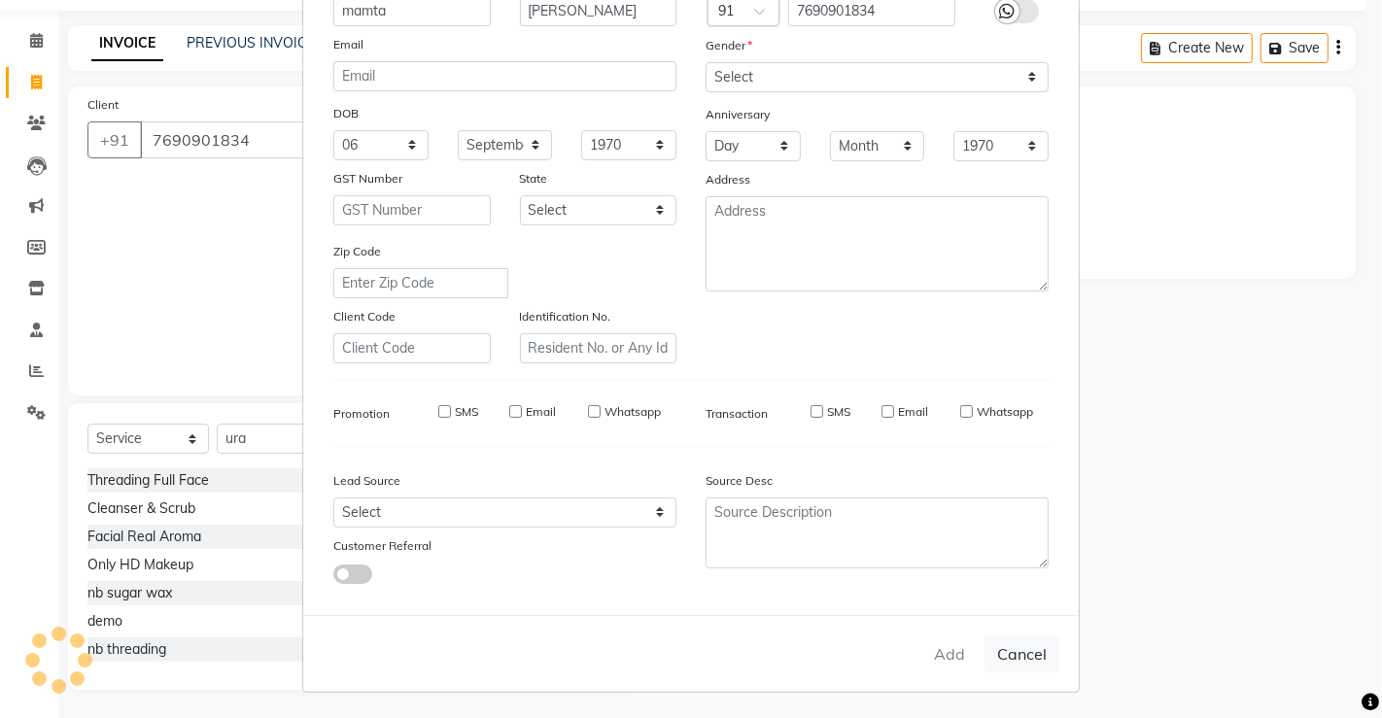
checkbox input "false"
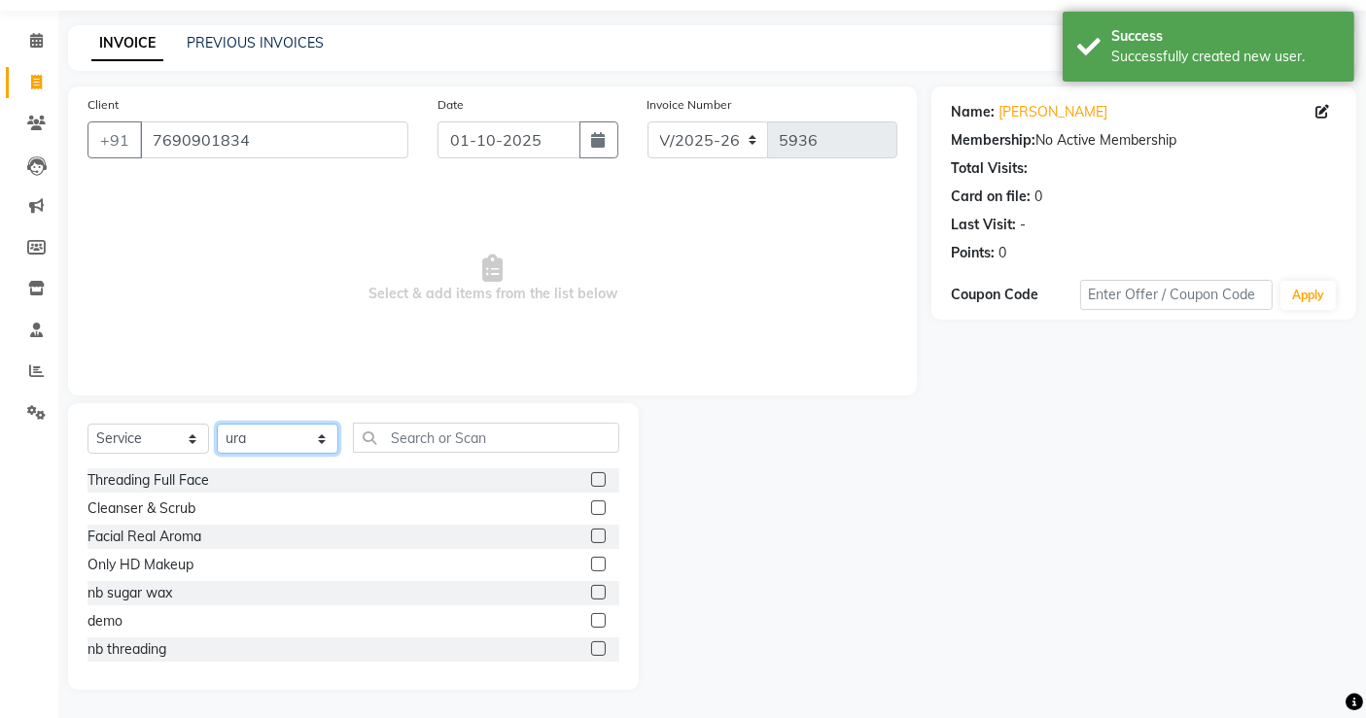
click at [282, 437] on select "Select Stylist archana asha [PERSON_NAME] deepika [PERSON_NAME] [PERSON_NAME] […" at bounding box center [278, 439] width 122 height 30
select select "56807"
click at [217, 424] on select "Select Stylist archana asha [PERSON_NAME] deepika [PERSON_NAME] [PERSON_NAME] […" at bounding box center [278, 439] width 122 height 30
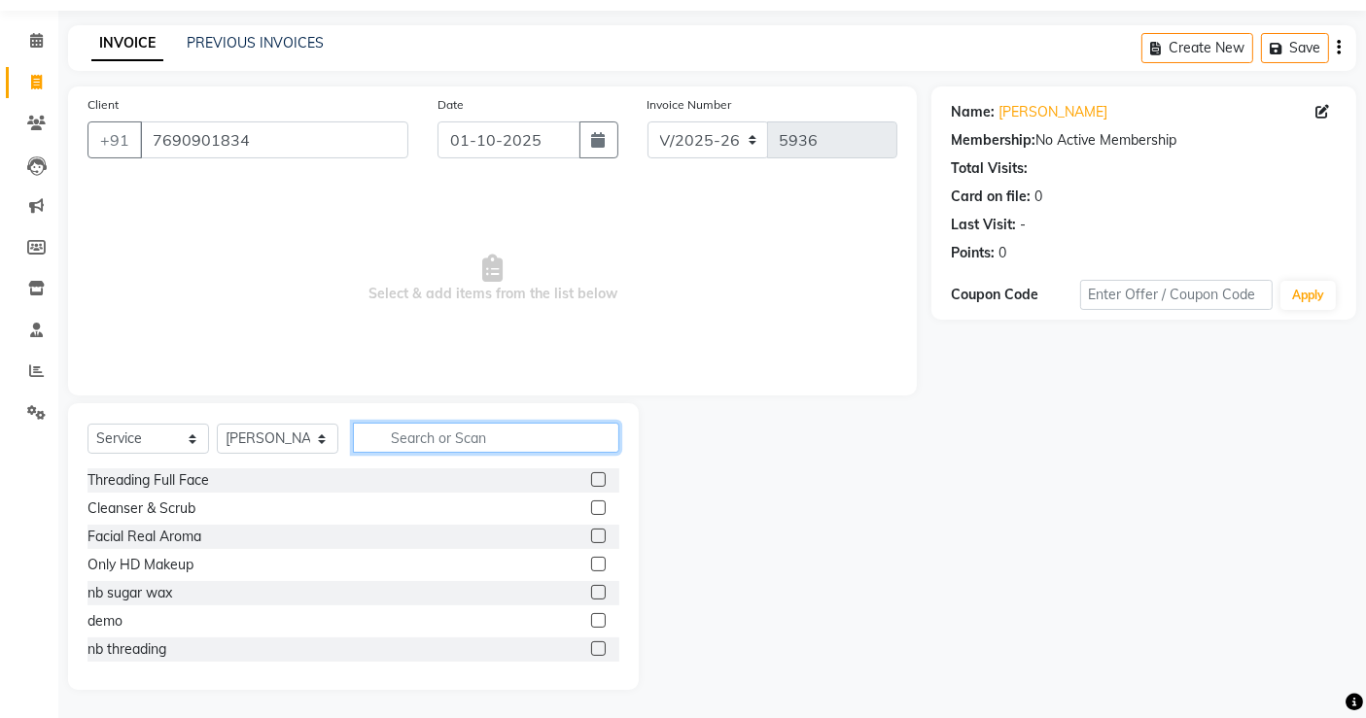
click at [388, 423] on input "text" at bounding box center [486, 438] width 266 height 30
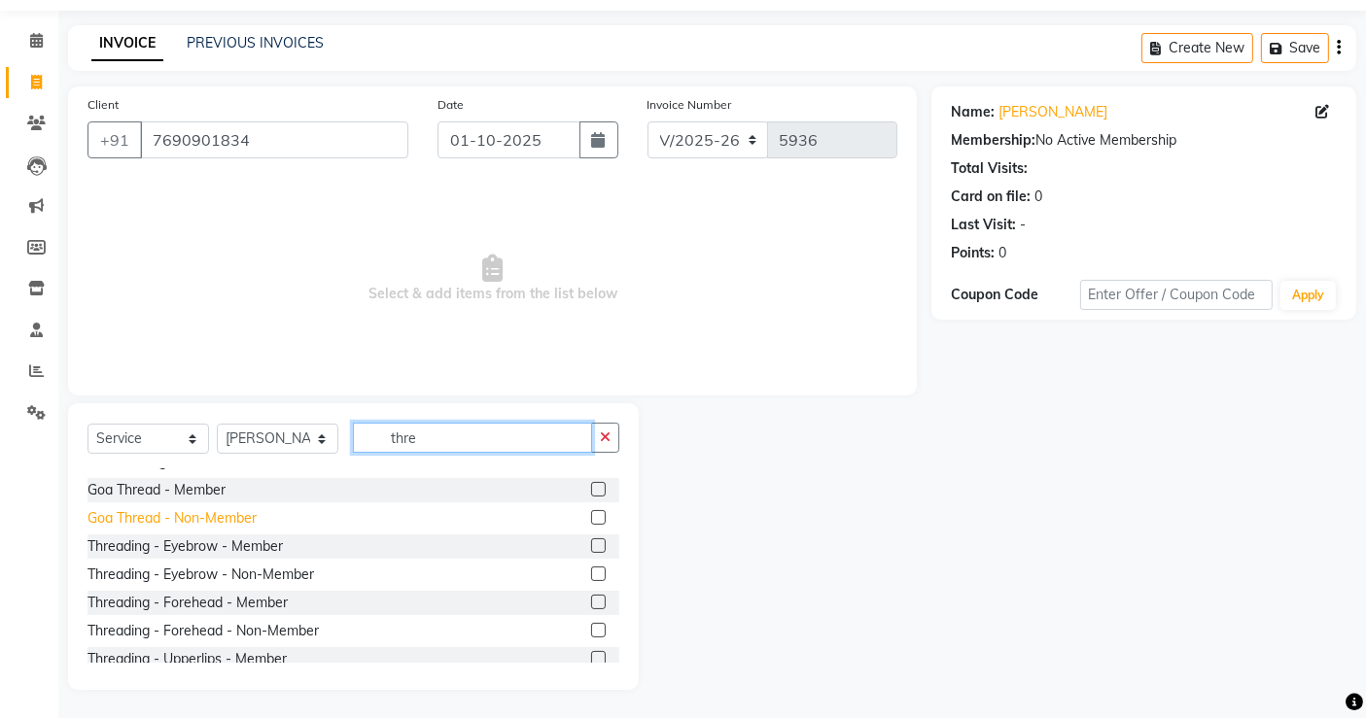
scroll to position [49, 0]
type input "thre"
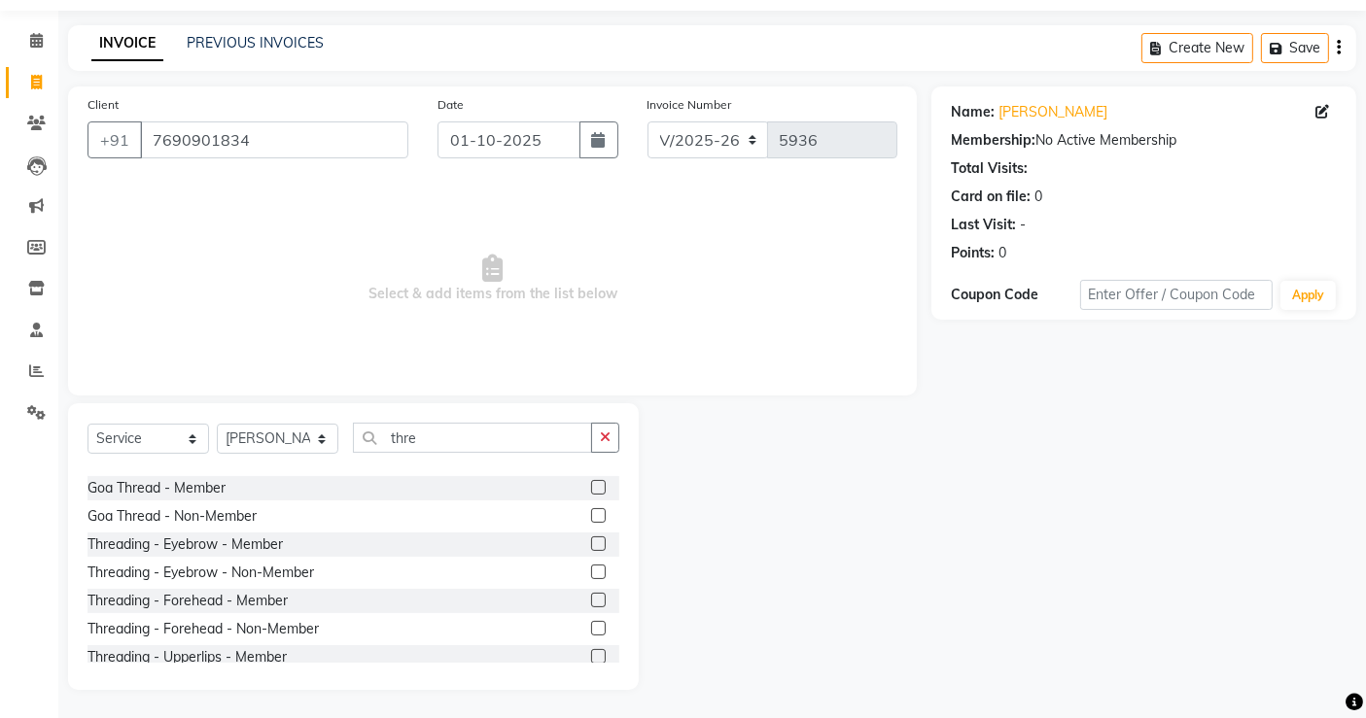
click at [591, 565] on label at bounding box center [598, 572] width 15 height 15
click at [591, 567] on input "checkbox" at bounding box center [597, 573] width 13 height 13
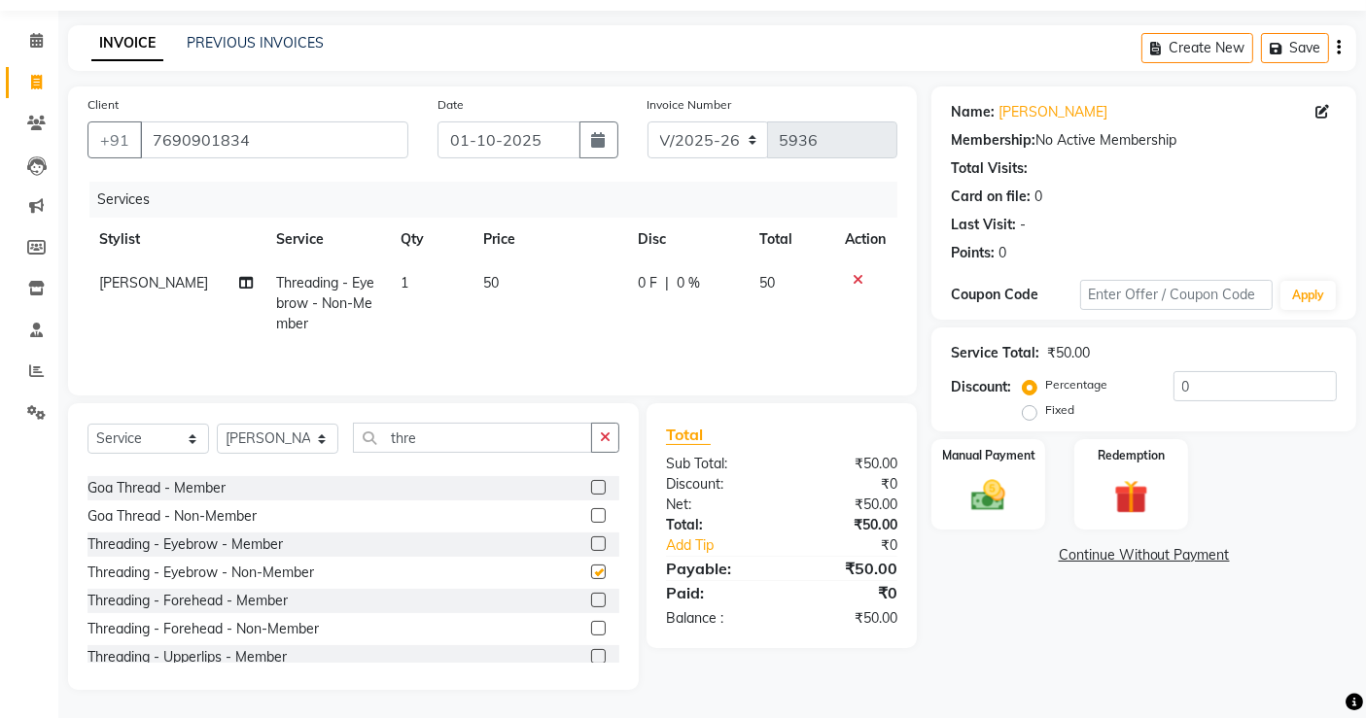
checkbox input "false"
click at [450, 439] on input "thre" at bounding box center [472, 438] width 239 height 30
click at [274, 437] on select "Select Stylist archana asha [PERSON_NAME] deepika [PERSON_NAME] [PERSON_NAME] […" at bounding box center [278, 439] width 122 height 30
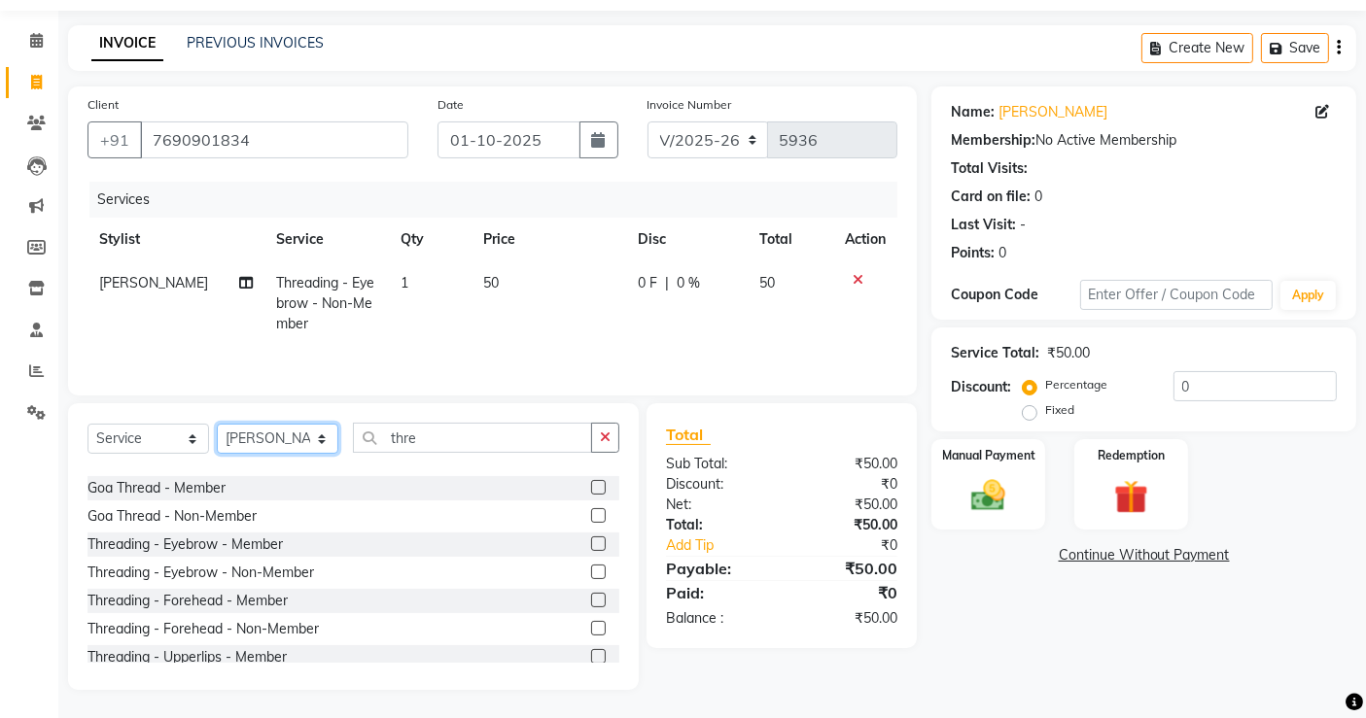
select select "56832"
click at [217, 425] on select "Select Stylist archana asha [PERSON_NAME] deepika [PERSON_NAME] [PERSON_NAME] […" at bounding box center [278, 439] width 122 height 30
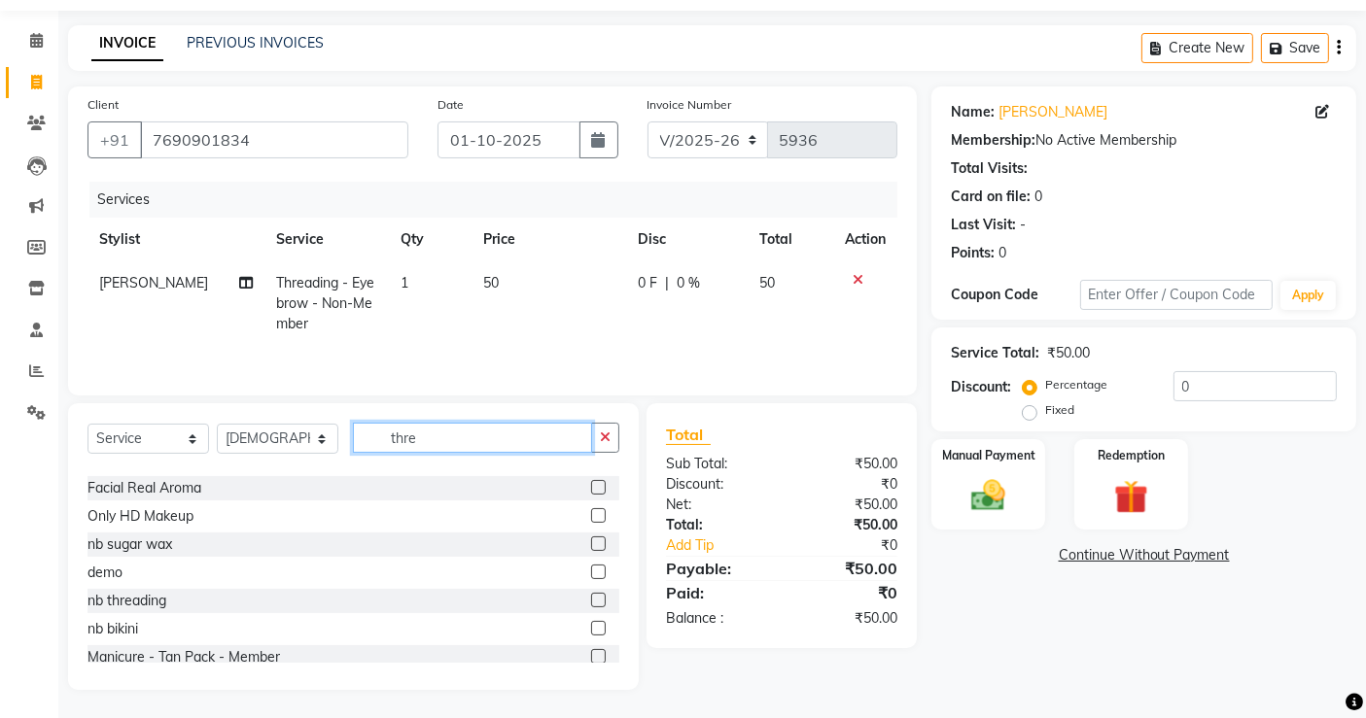
click at [426, 444] on input "thre" at bounding box center [472, 438] width 239 height 30
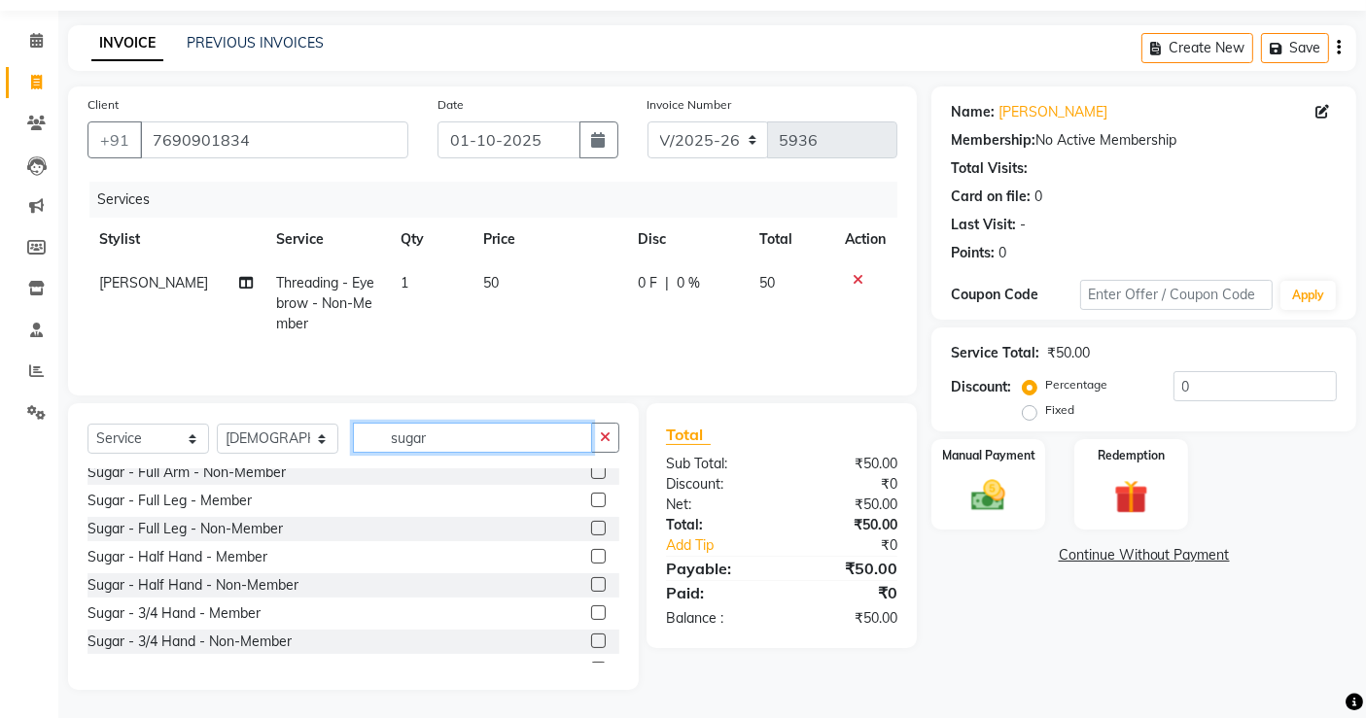
scroll to position [574, 0]
type input "sugar"
click at [591, 580] on label at bounding box center [598, 582] width 15 height 15
click at [591, 580] on input "checkbox" at bounding box center [597, 583] width 13 height 13
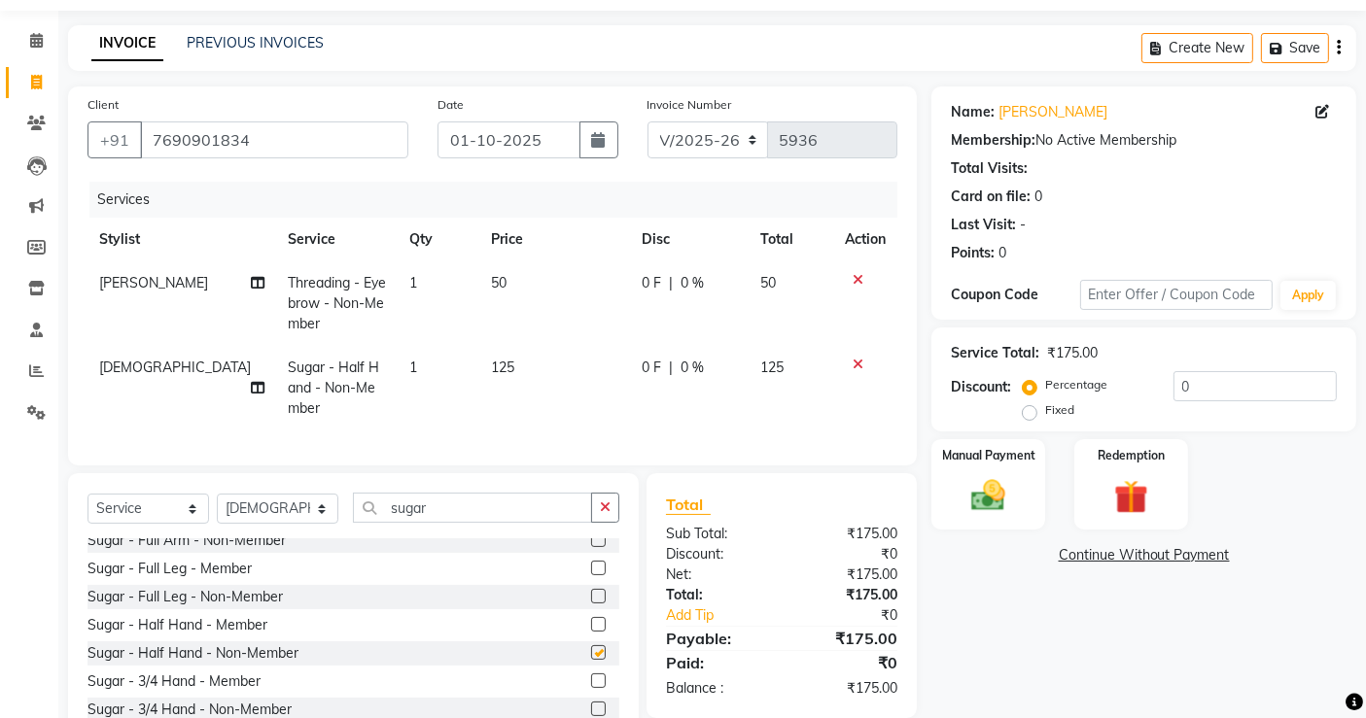
checkbox input "false"
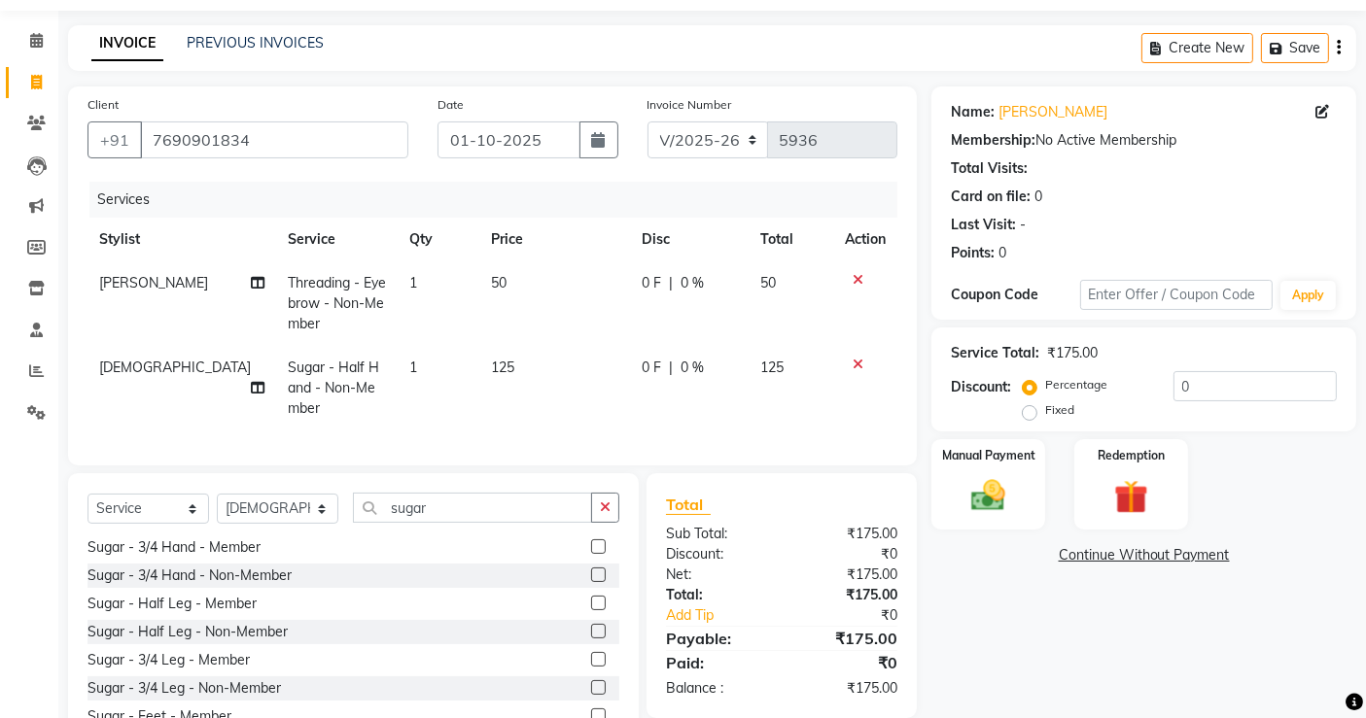
scroll to position [710, 0]
click at [591, 637] on label at bounding box center [598, 629] width 15 height 15
click at [591, 637] on input "checkbox" at bounding box center [597, 630] width 13 height 13
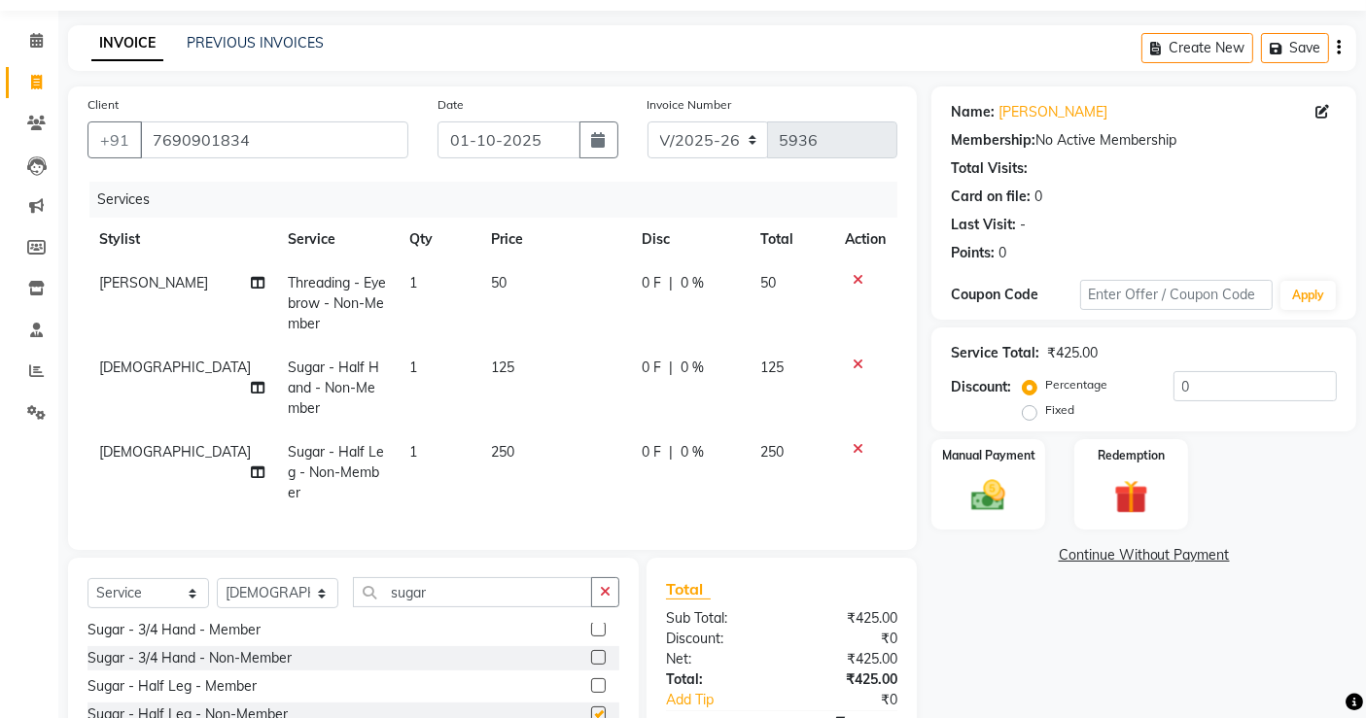
checkbox input "false"
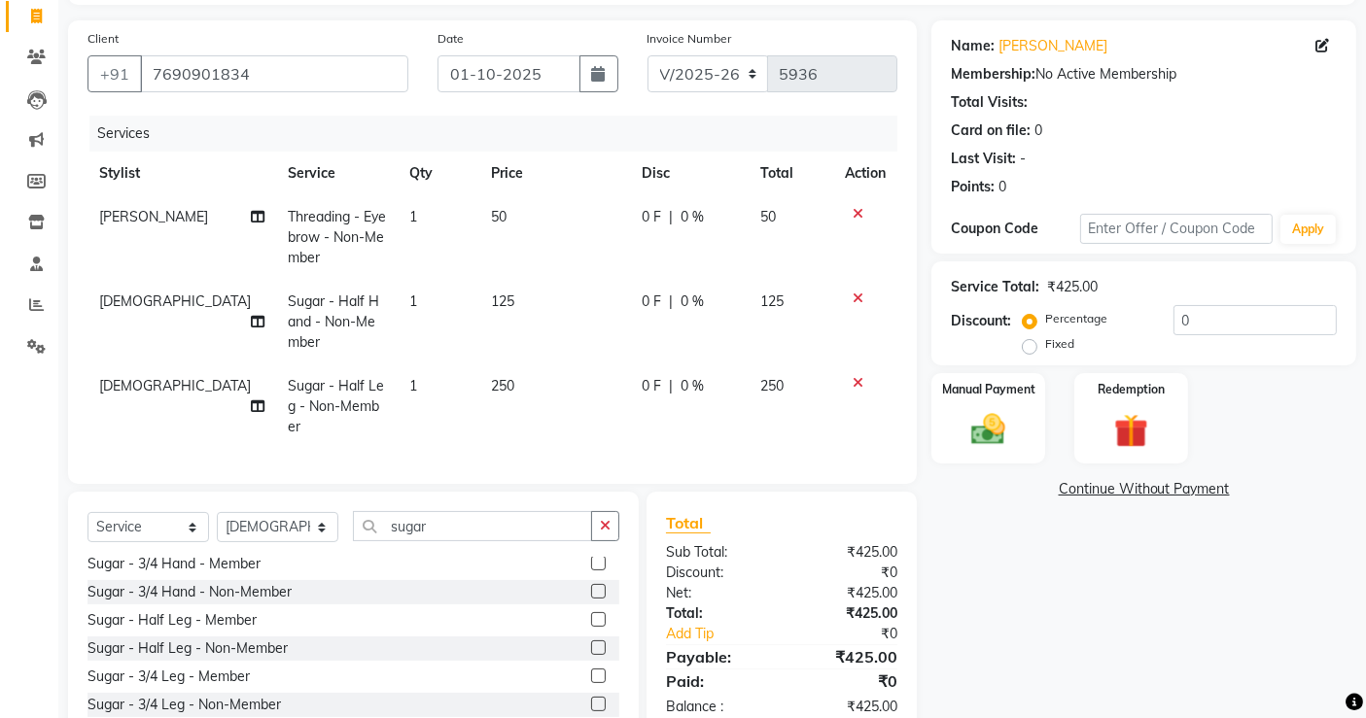
scroll to position [116, 0]
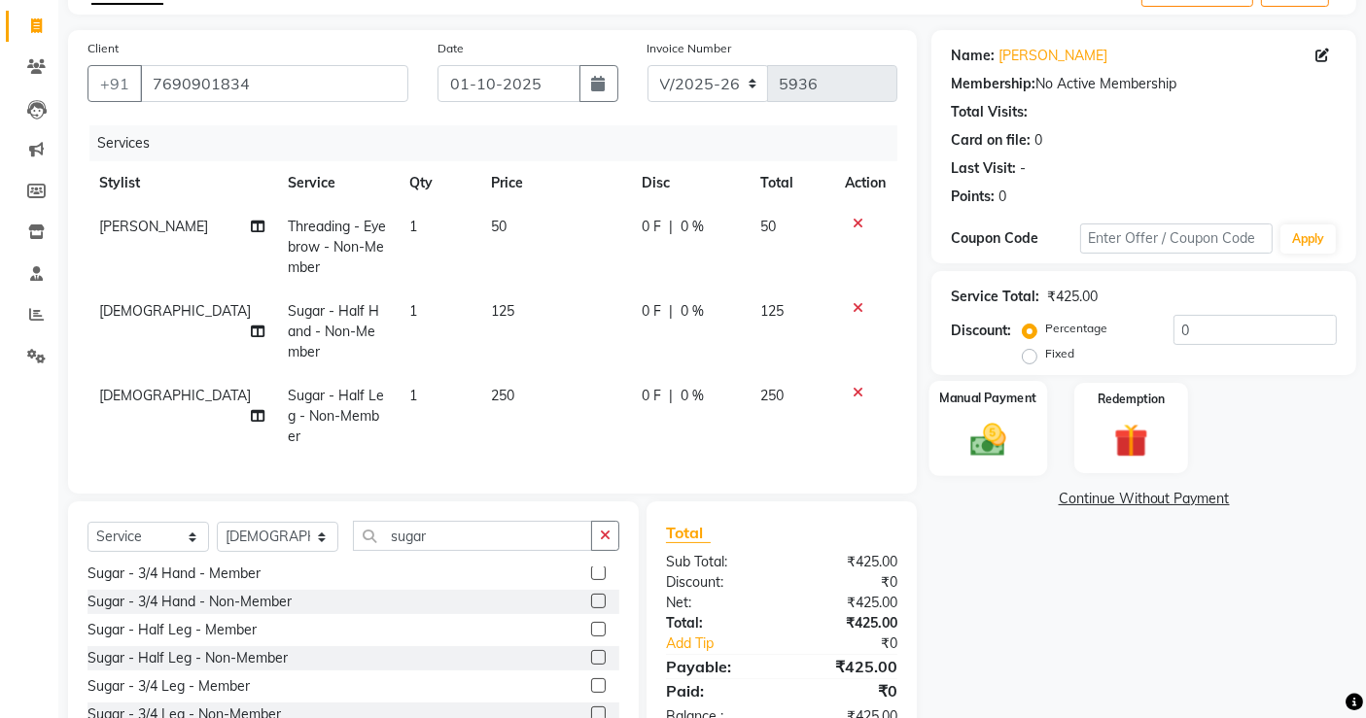
click at [968, 436] on img at bounding box center [988, 439] width 58 height 41
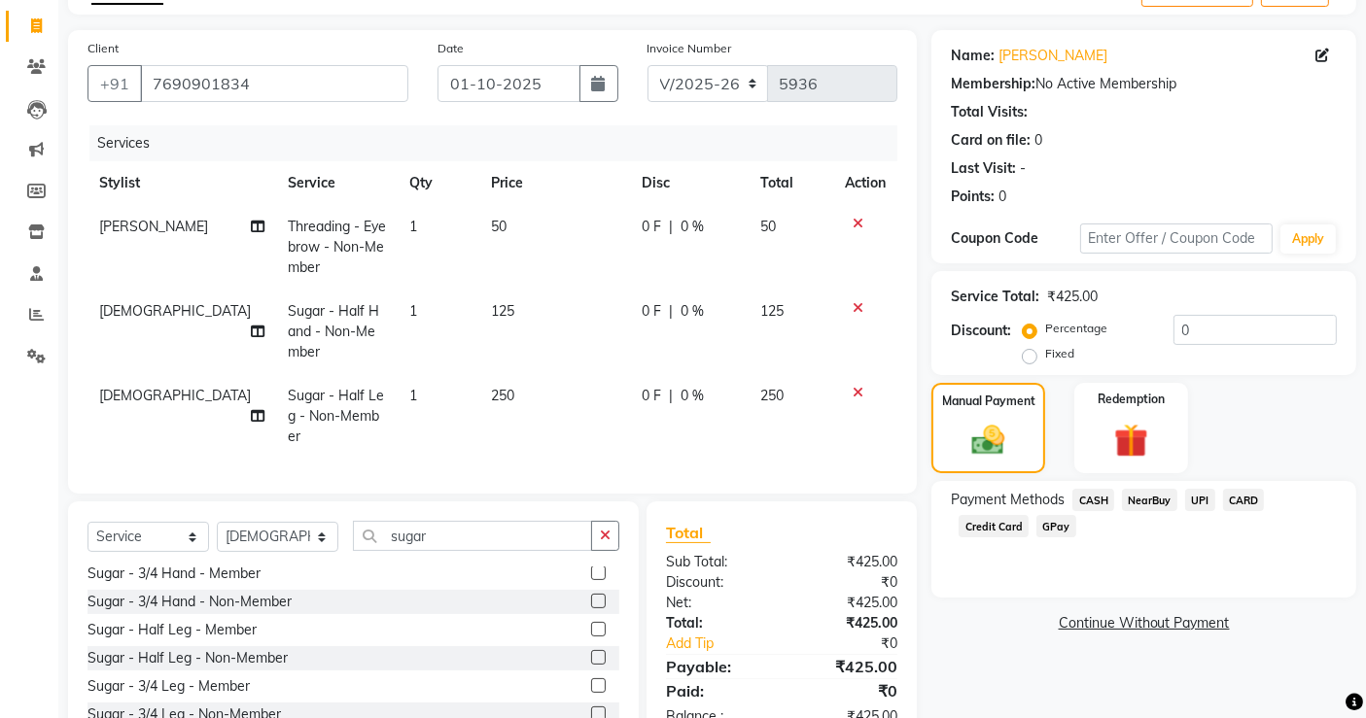
click at [1199, 506] on span "UPI" at bounding box center [1200, 500] width 30 height 22
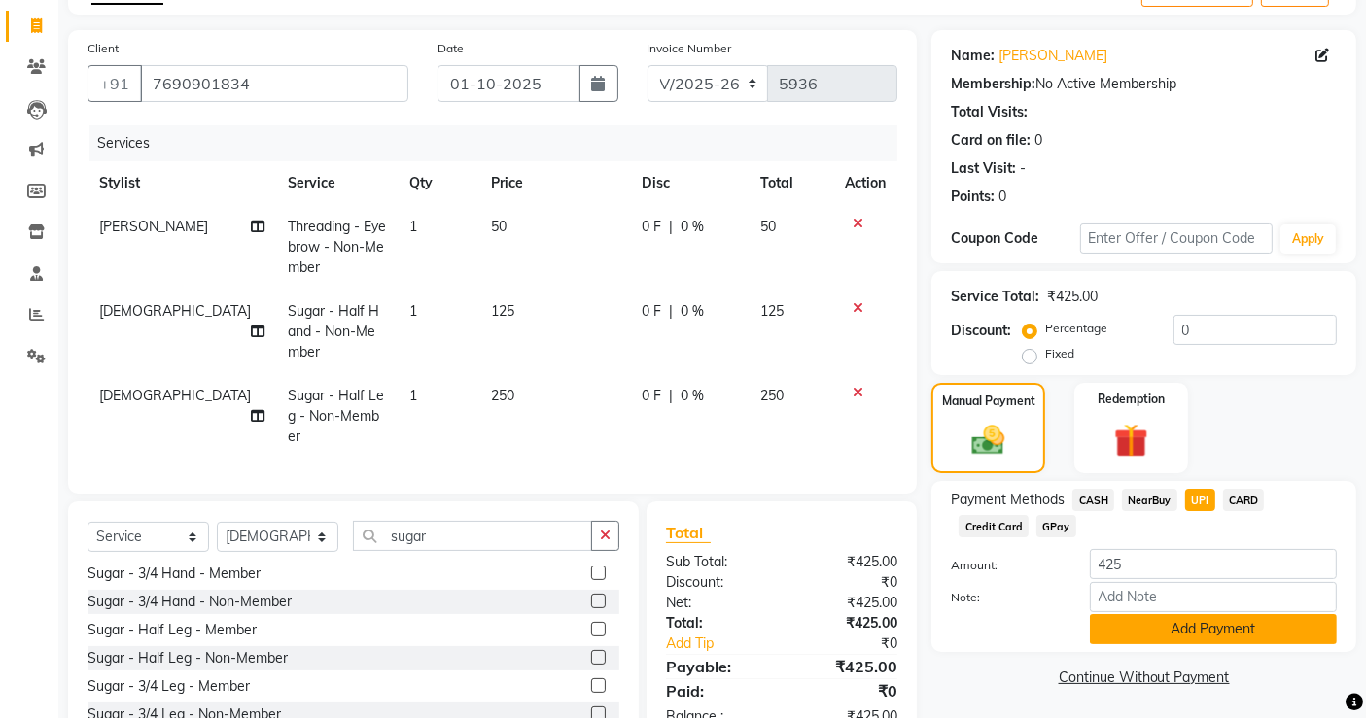
click at [1152, 634] on button "Add Payment" at bounding box center [1213, 629] width 247 height 30
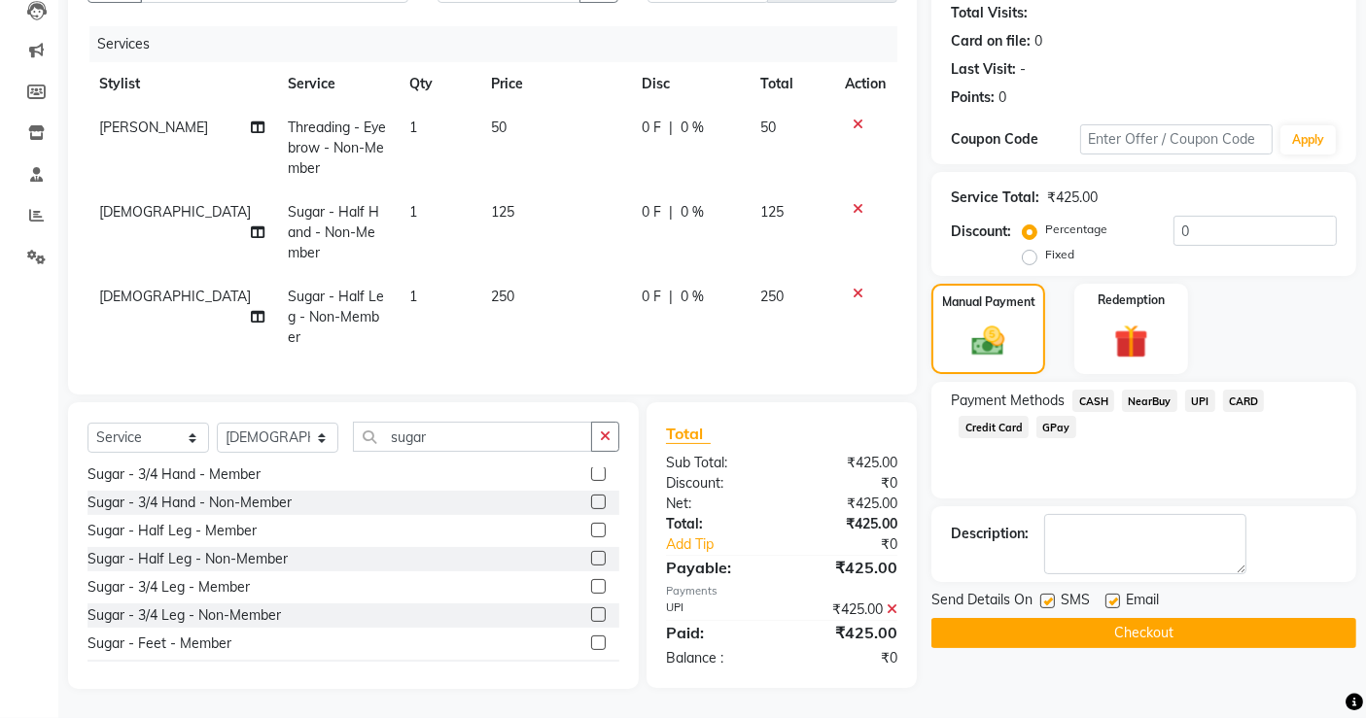
scroll to position [230, 0]
click at [1183, 618] on button "Checkout" at bounding box center [1143, 633] width 425 height 30
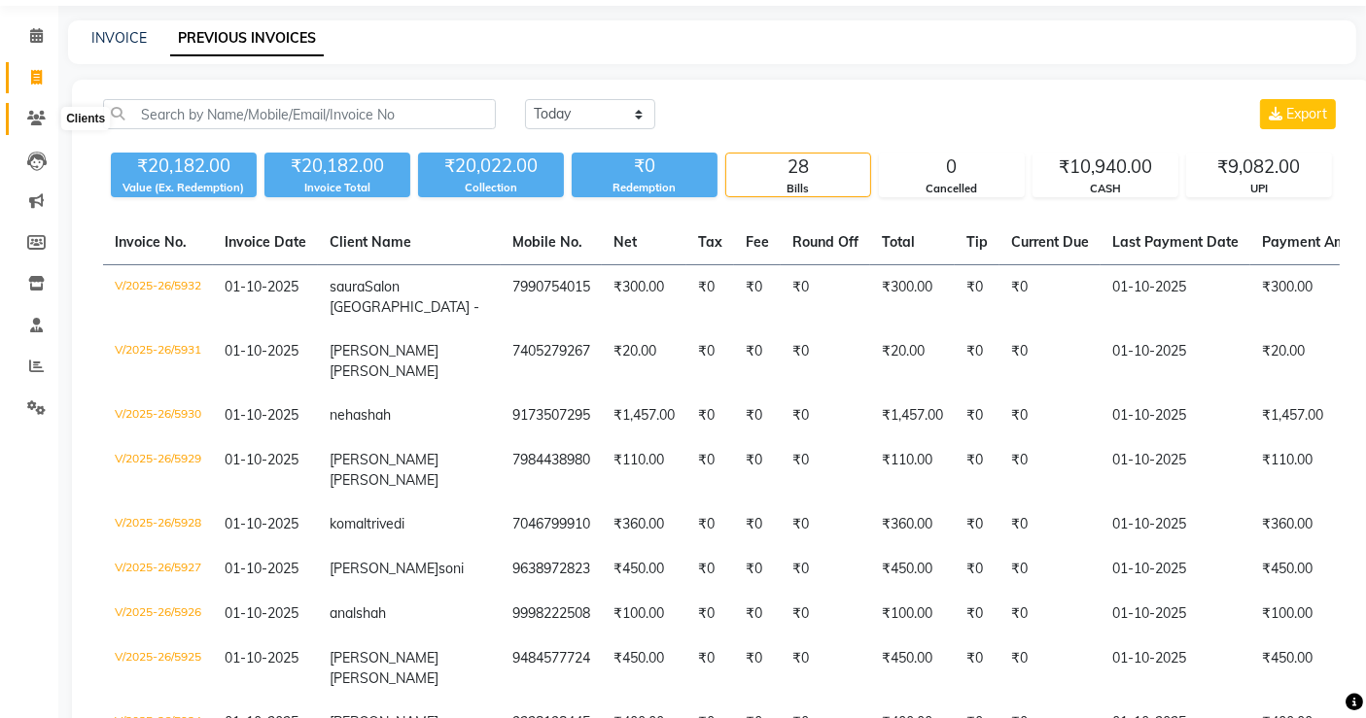
scroll to position [62, 0]
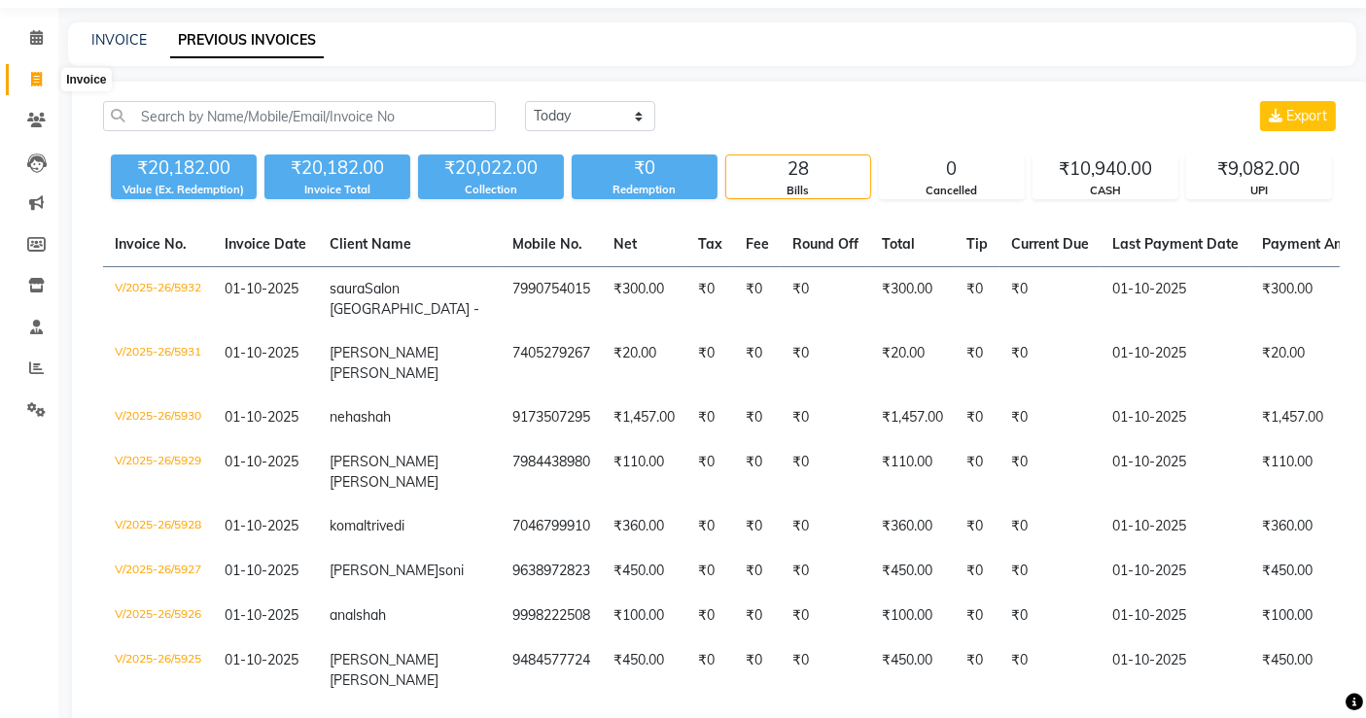
click at [41, 72] on icon at bounding box center [36, 79] width 11 height 15
select select "service"
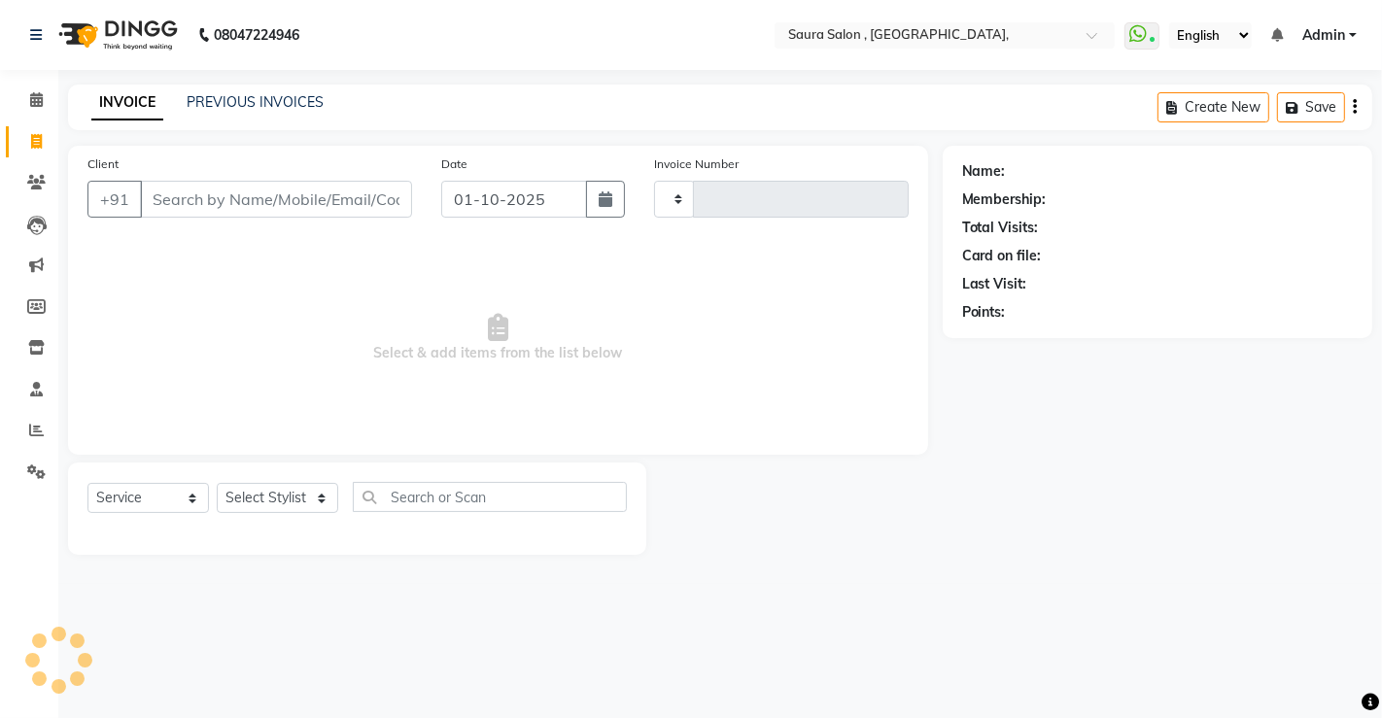
type input "5936"
select select "6963"
select select "57428"
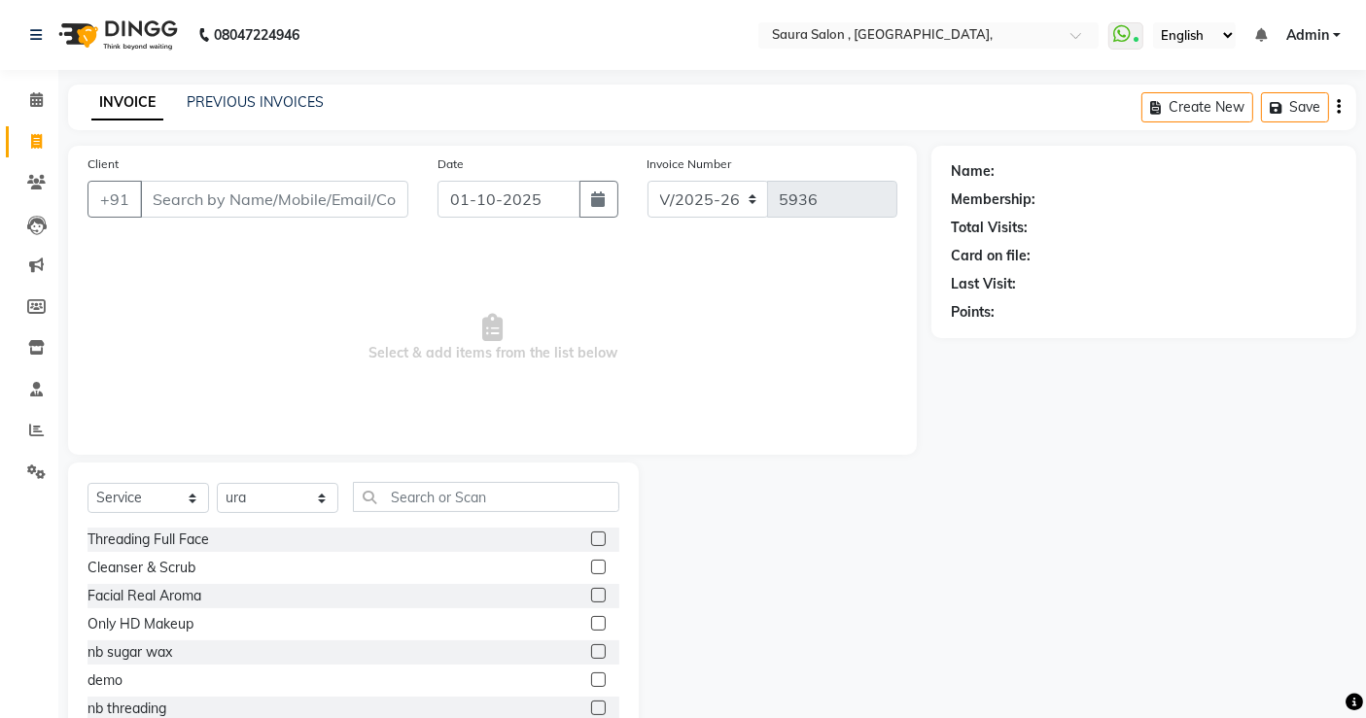
click at [238, 204] on input "Client" at bounding box center [274, 199] width 268 height 37
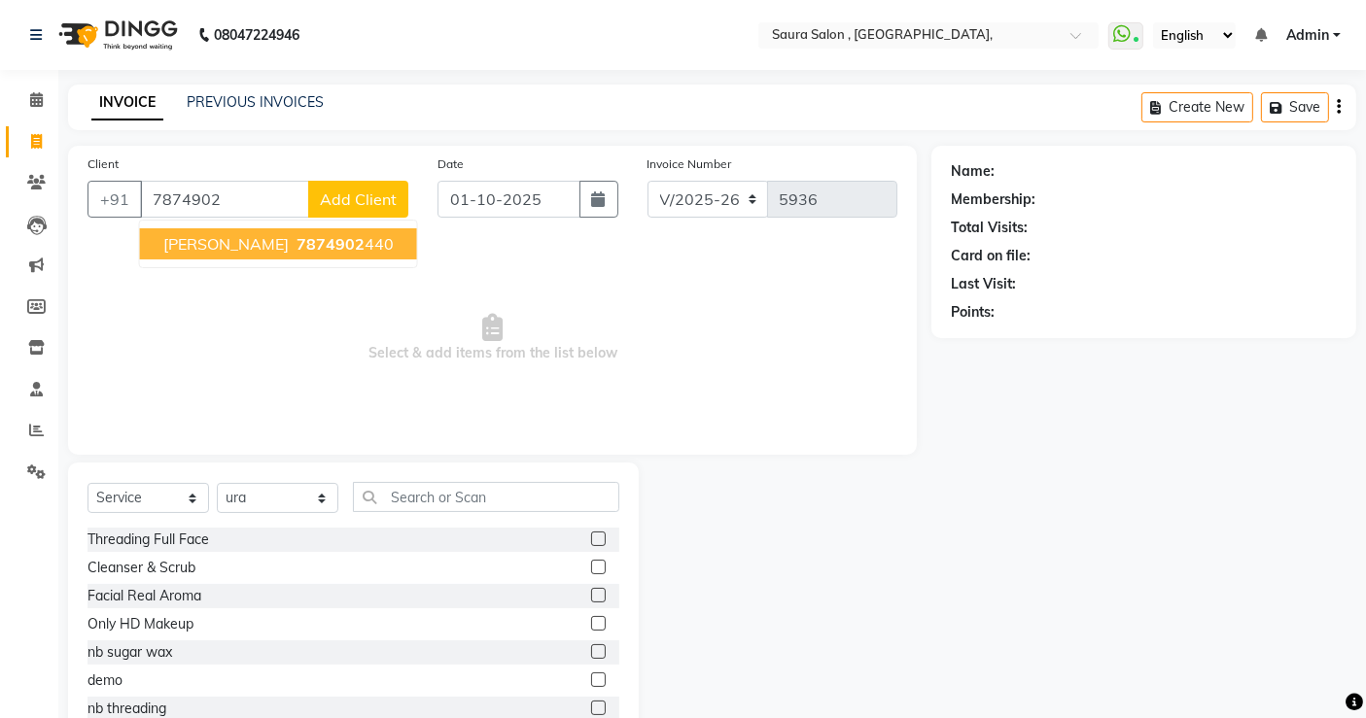
click at [296, 245] on span "7874902" at bounding box center [330, 243] width 68 height 19
type input "7874902440"
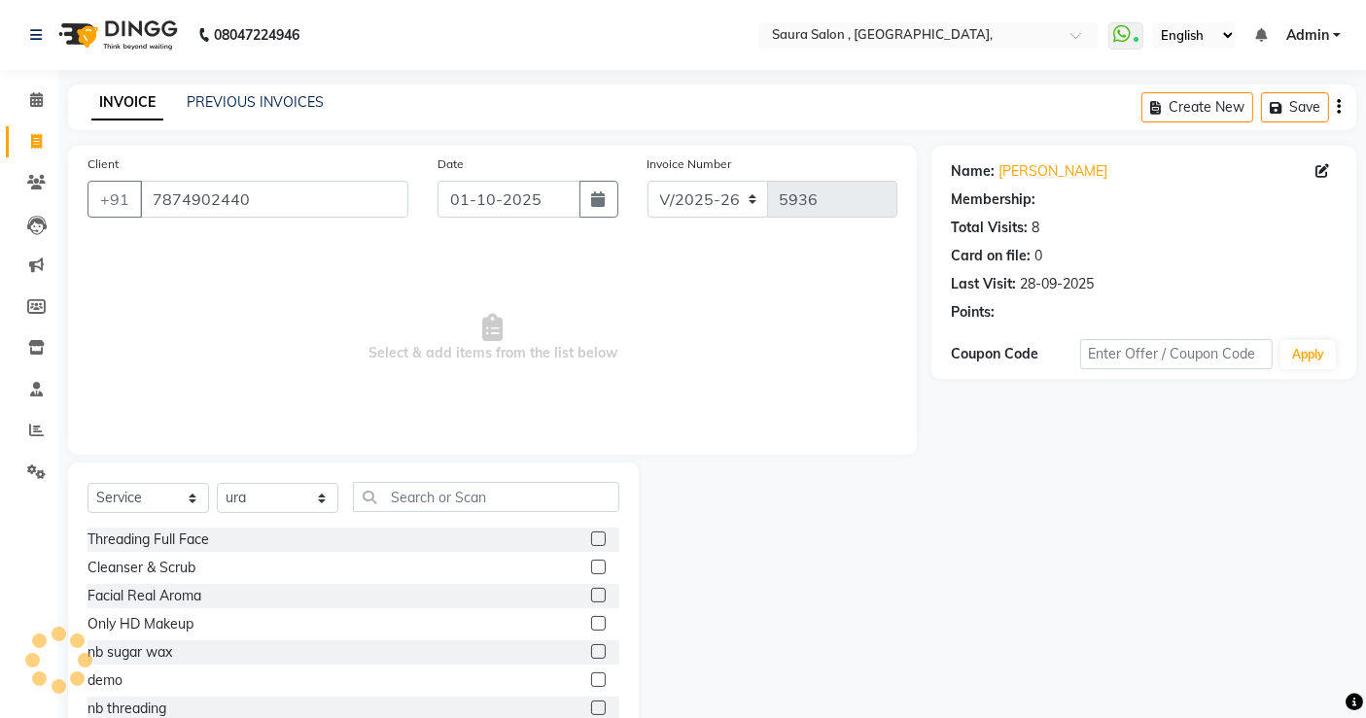
select select "1: Object"
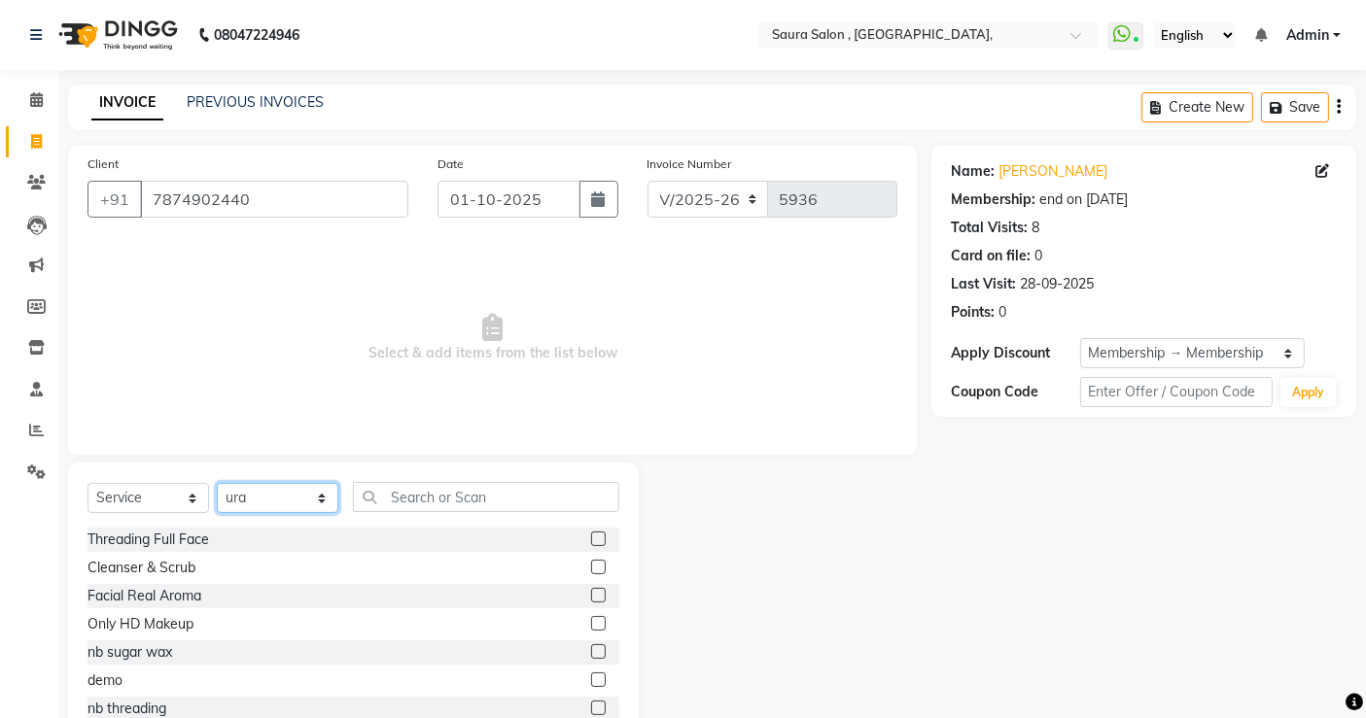
click at [256, 503] on select "Select Stylist archana asha [PERSON_NAME] deepika [PERSON_NAME] [PERSON_NAME] […" at bounding box center [278, 498] width 122 height 30
select select "56840"
click at [217, 483] on select "Select Stylist archana asha [PERSON_NAME] deepika [PERSON_NAME] [PERSON_NAME] […" at bounding box center [278, 498] width 122 height 30
click at [458, 482] on input "text" at bounding box center [486, 497] width 266 height 30
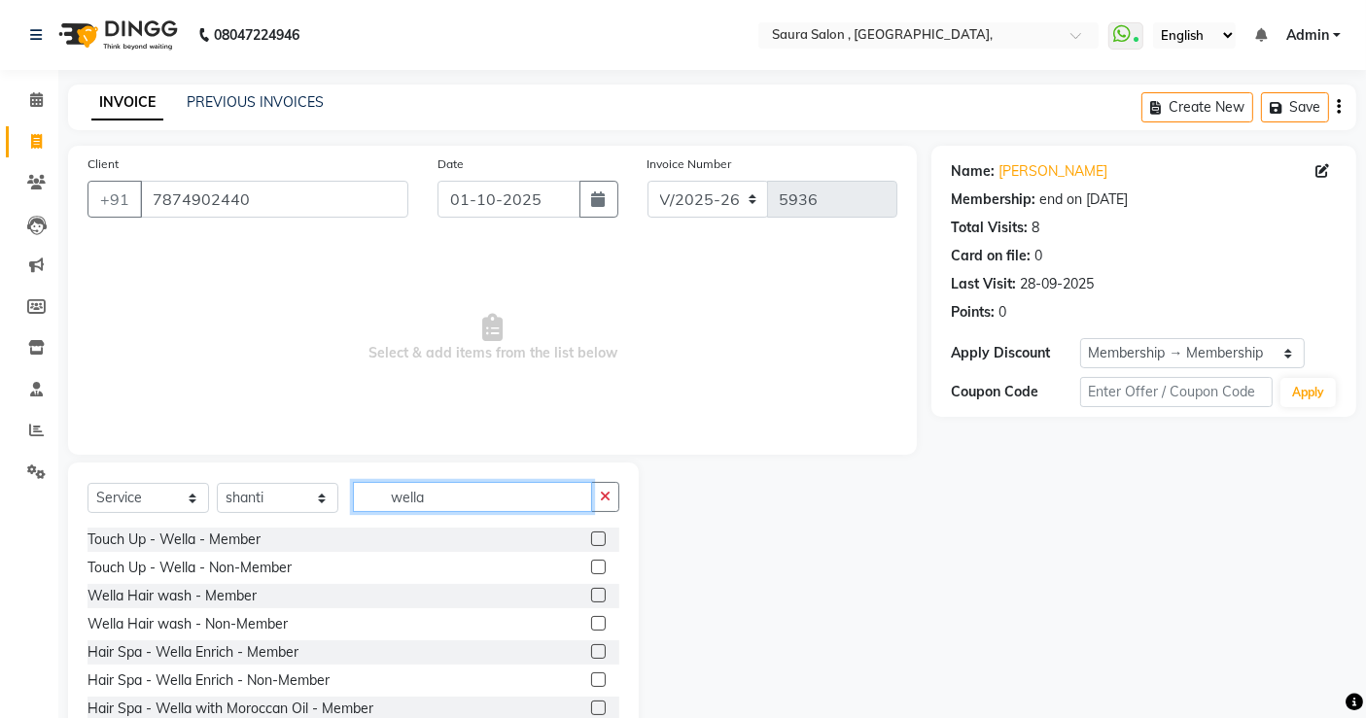
type input "wella"
click at [591, 591] on label at bounding box center [598, 595] width 15 height 15
click at [591, 591] on input "checkbox" at bounding box center [597, 596] width 13 height 13
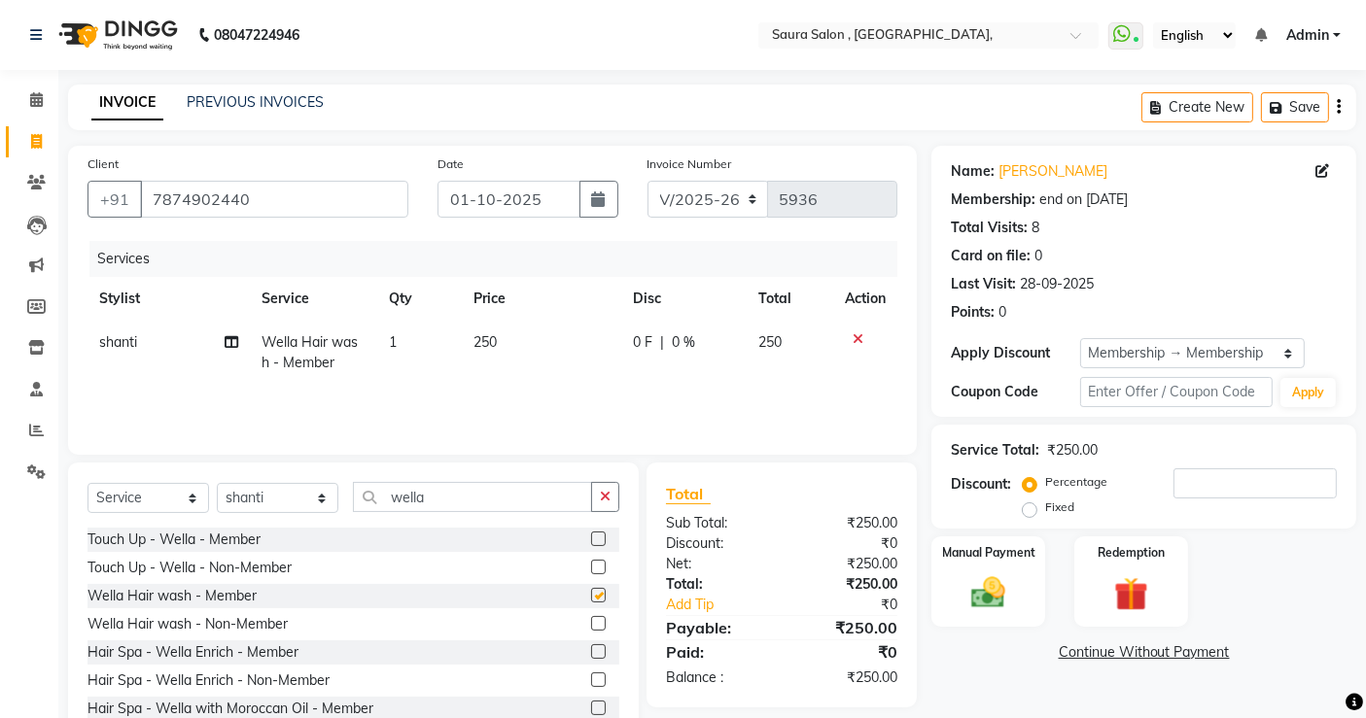
checkbox input "false"
click at [447, 504] on input "wella" at bounding box center [472, 497] width 239 height 30
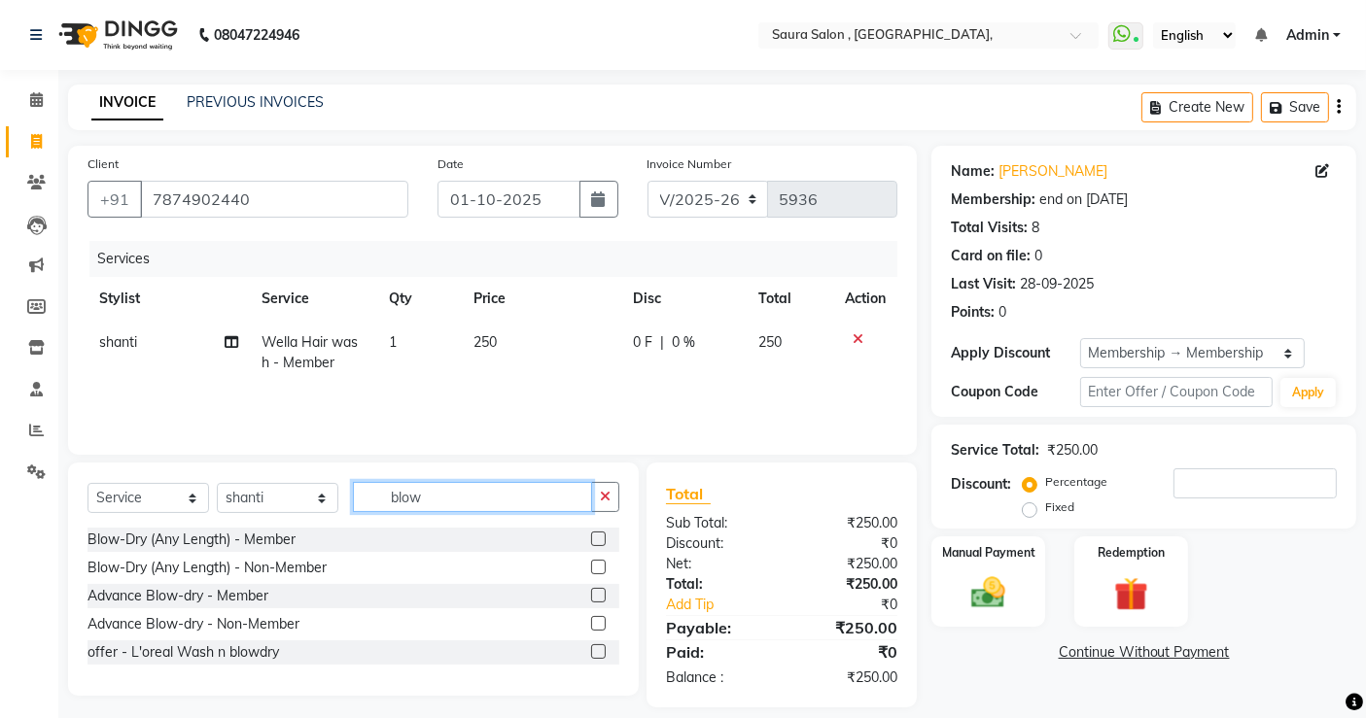
type input "blow"
click at [599, 539] on label at bounding box center [598, 539] width 15 height 15
click at [599, 539] on input "checkbox" at bounding box center [597, 540] width 13 height 13
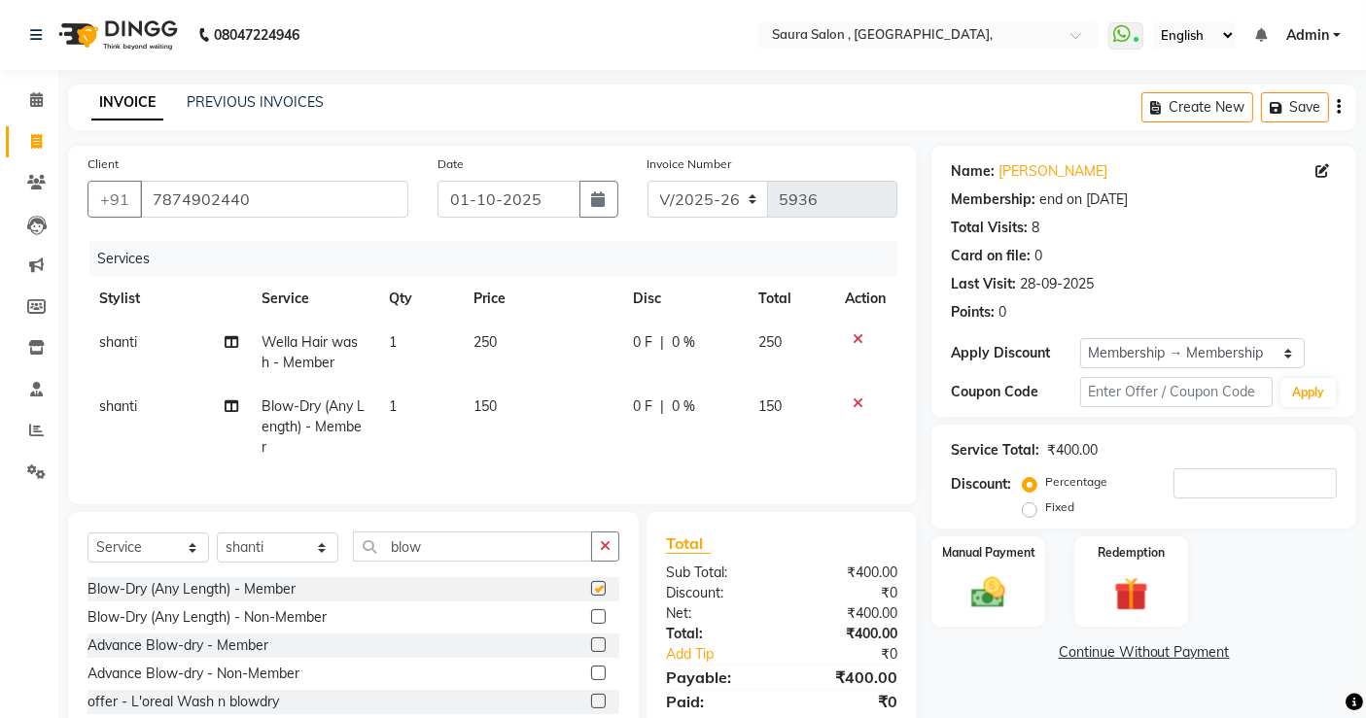
checkbox input "false"
click at [961, 582] on img at bounding box center [988, 593] width 58 height 41
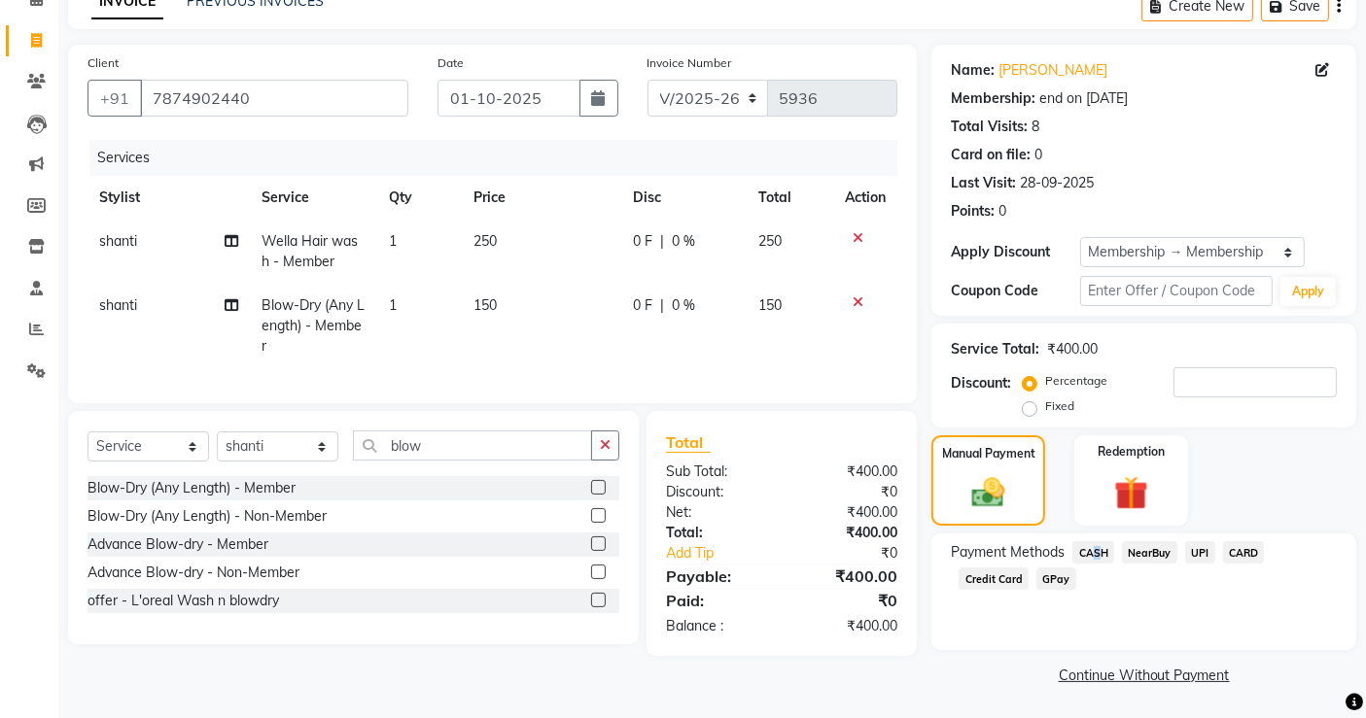
drag, startPoint x: 1087, startPoint y: 562, endPoint x: 1097, endPoint y: 551, distance: 14.5
click at [1097, 551] on span "CASH" at bounding box center [1093, 552] width 42 height 22
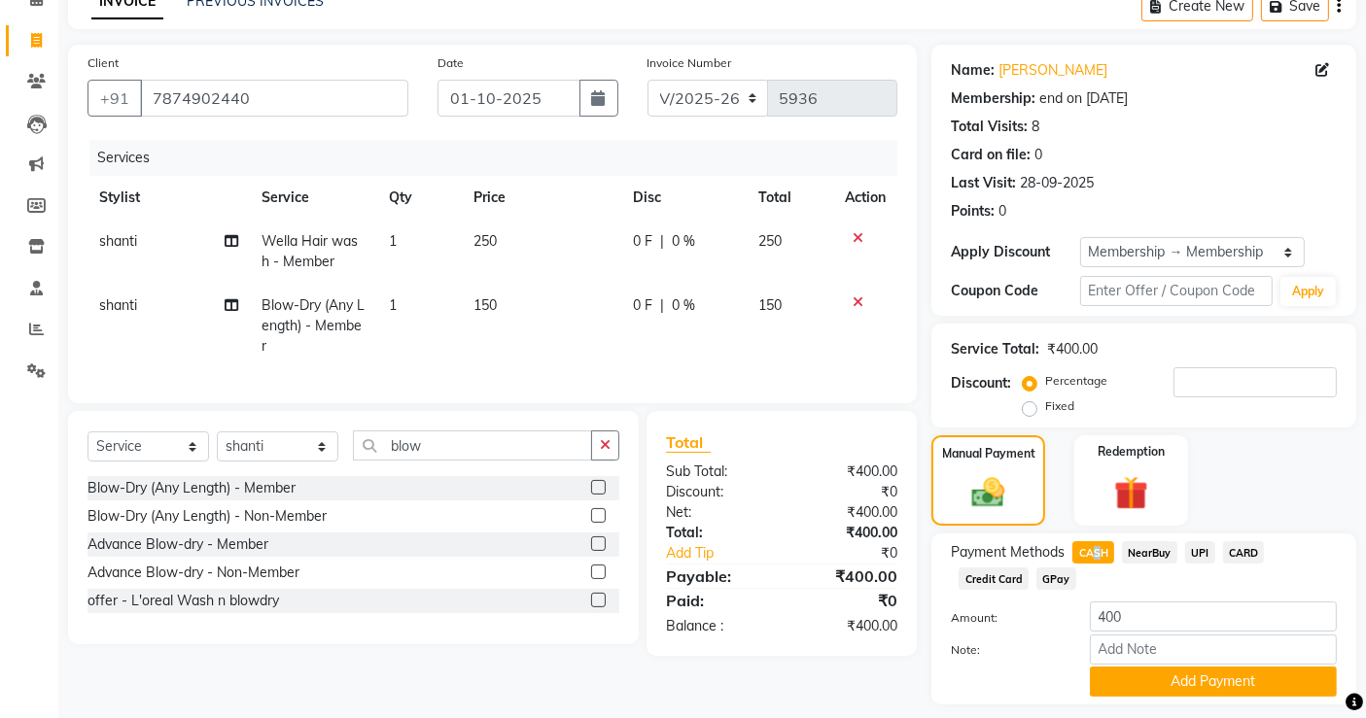
click at [1097, 551] on span "CASH" at bounding box center [1093, 552] width 42 height 22
click at [1154, 680] on button "Add Payment" at bounding box center [1213, 682] width 247 height 30
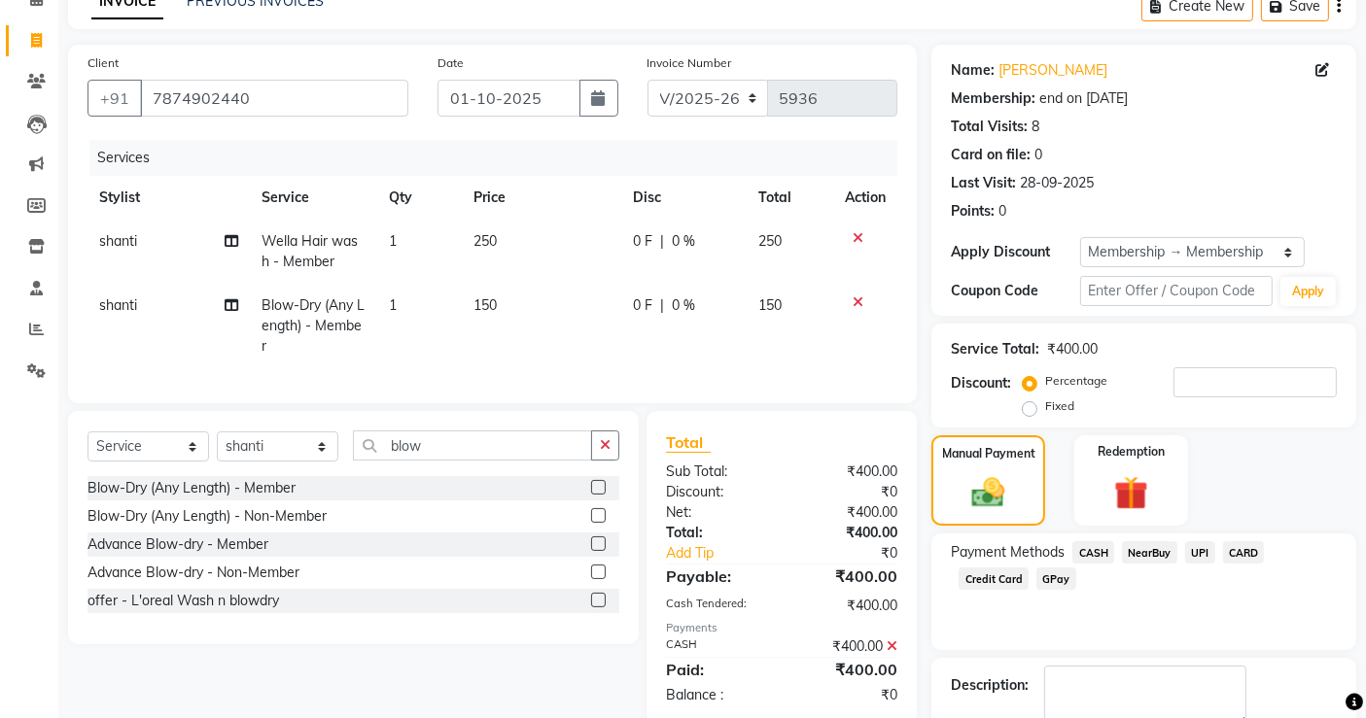
scroll to position [211, 0]
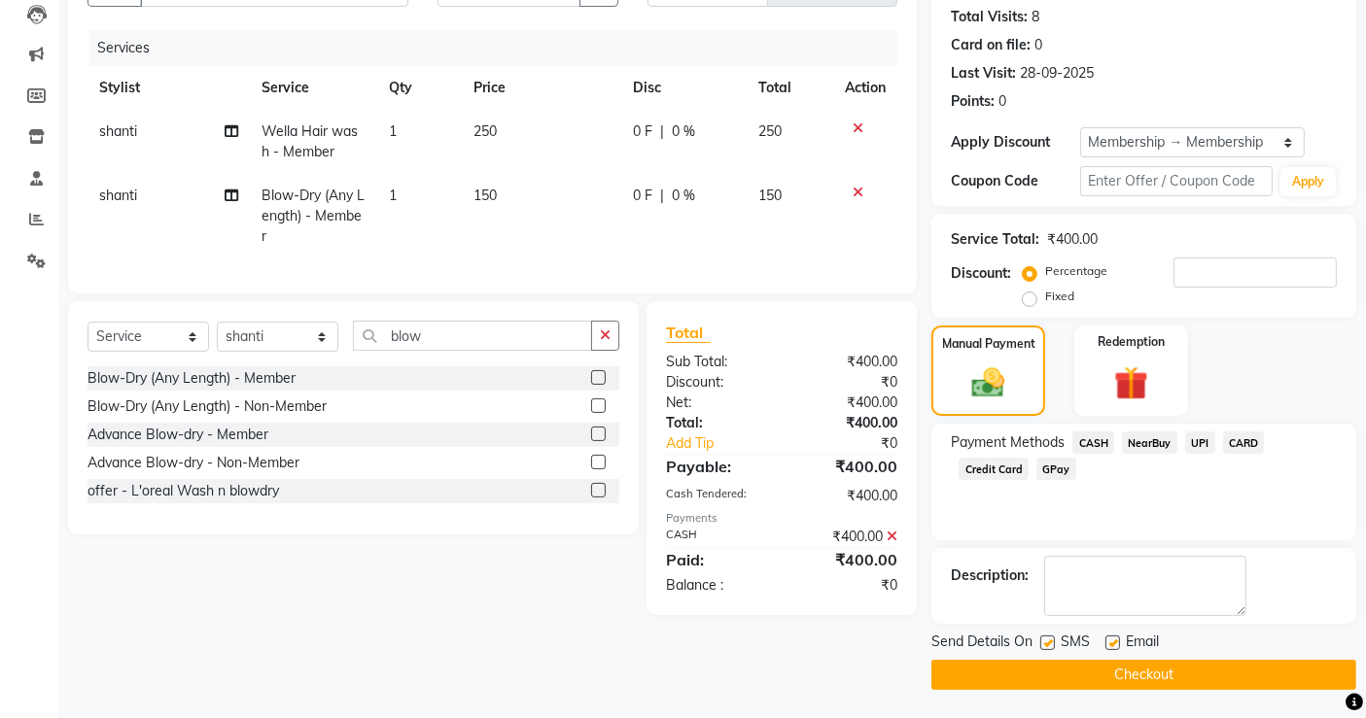
click at [1180, 675] on button "Checkout" at bounding box center [1143, 675] width 425 height 30
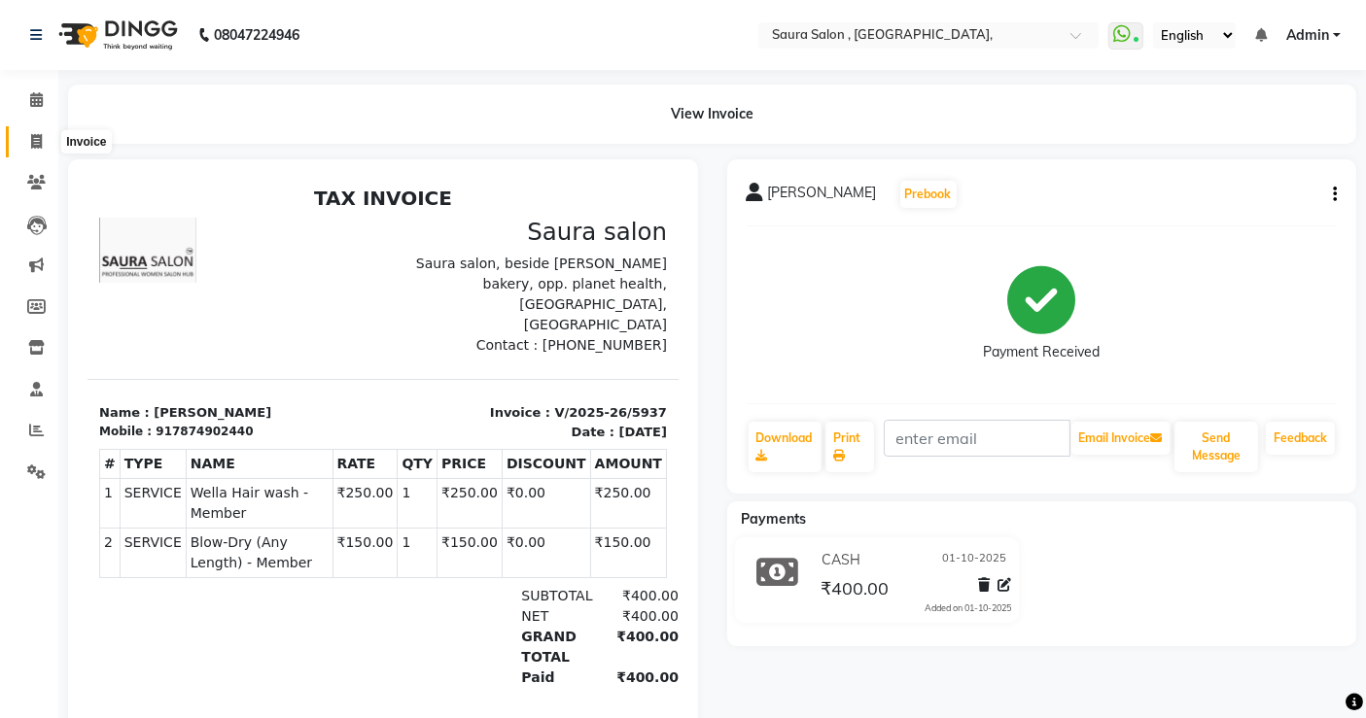
click at [39, 134] on icon at bounding box center [36, 141] width 11 height 15
select select "6963"
select select "service"
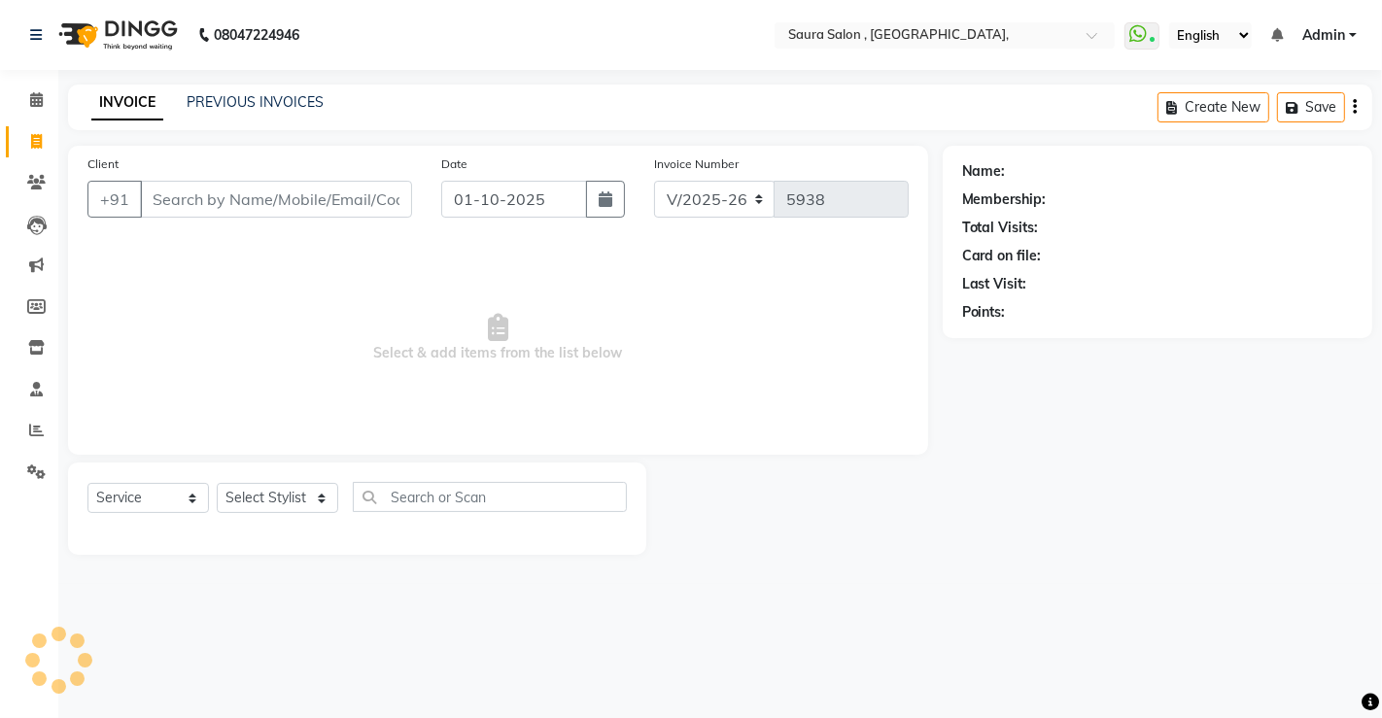
select select "57428"
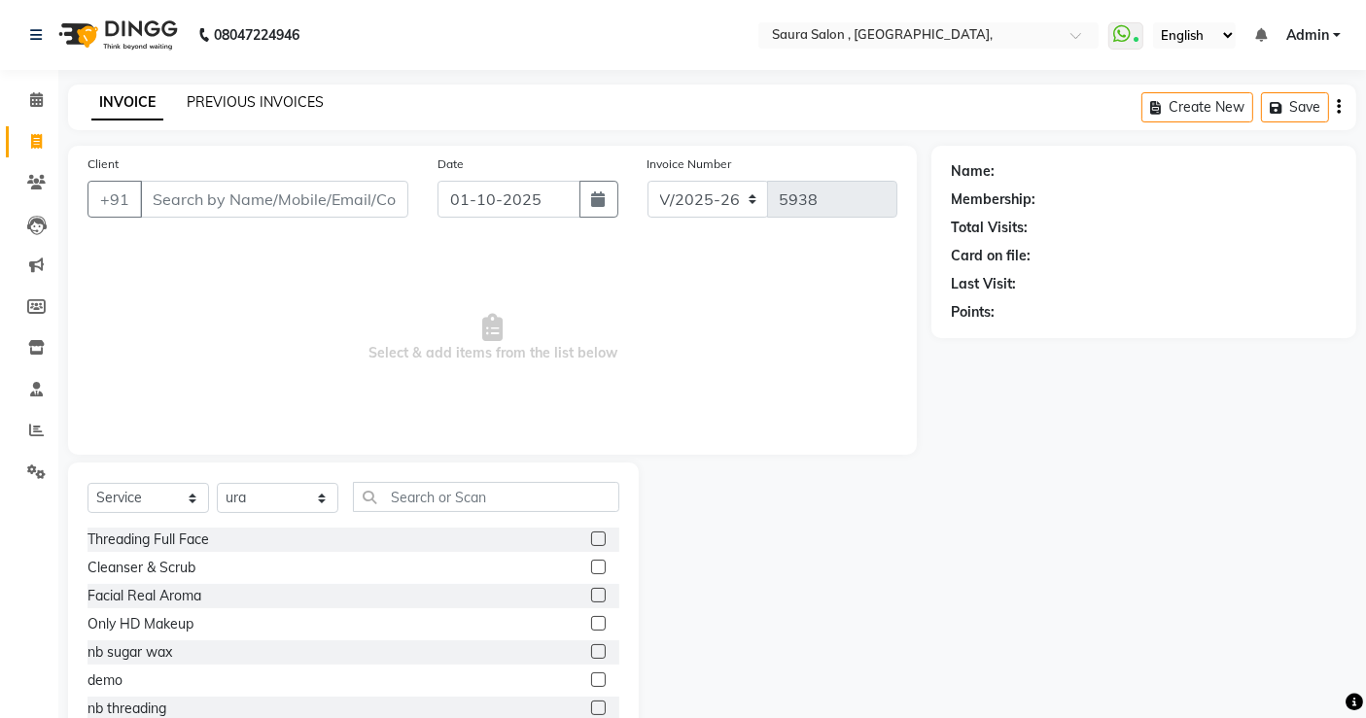
click at [241, 110] on link "PREVIOUS INVOICES" at bounding box center [255, 101] width 137 height 17
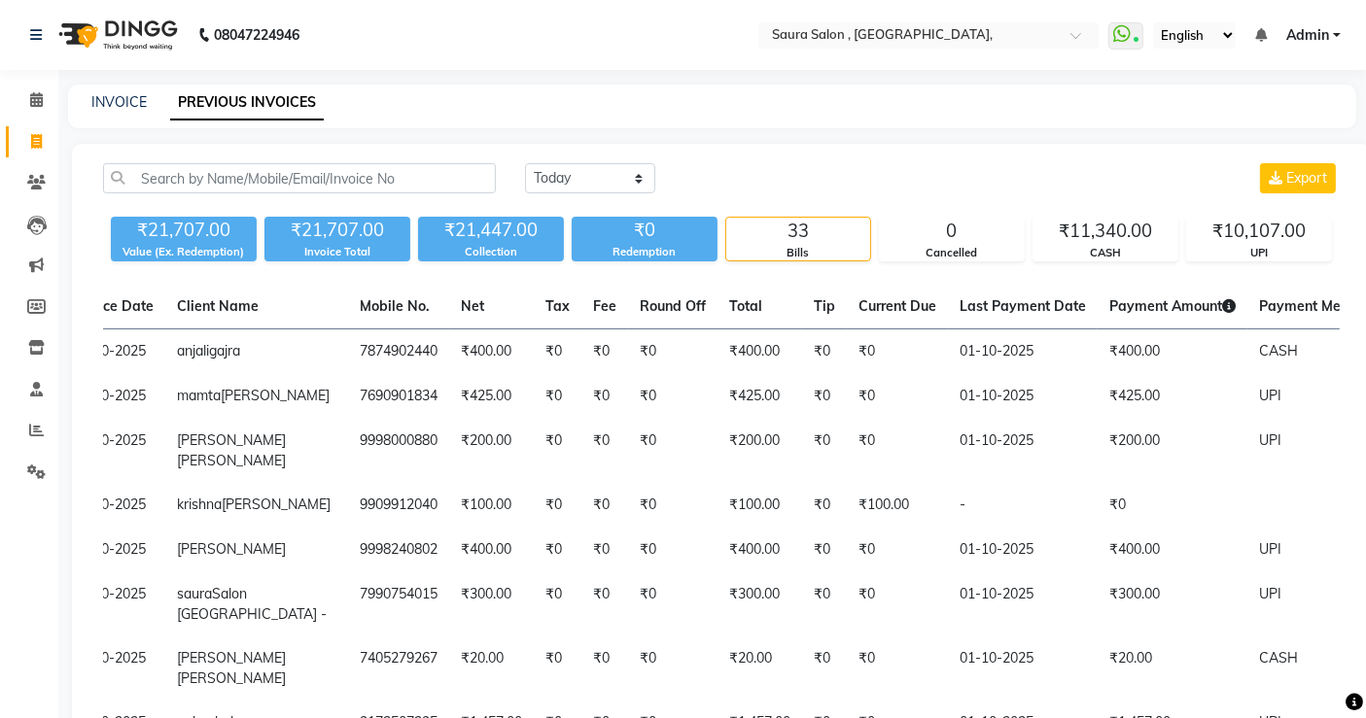
click at [113, 89] on div "INVOICE PREVIOUS INVOICES" at bounding box center [712, 107] width 1288 height 44
click at [119, 101] on link "INVOICE" at bounding box center [118, 101] width 55 height 17
select select "service"
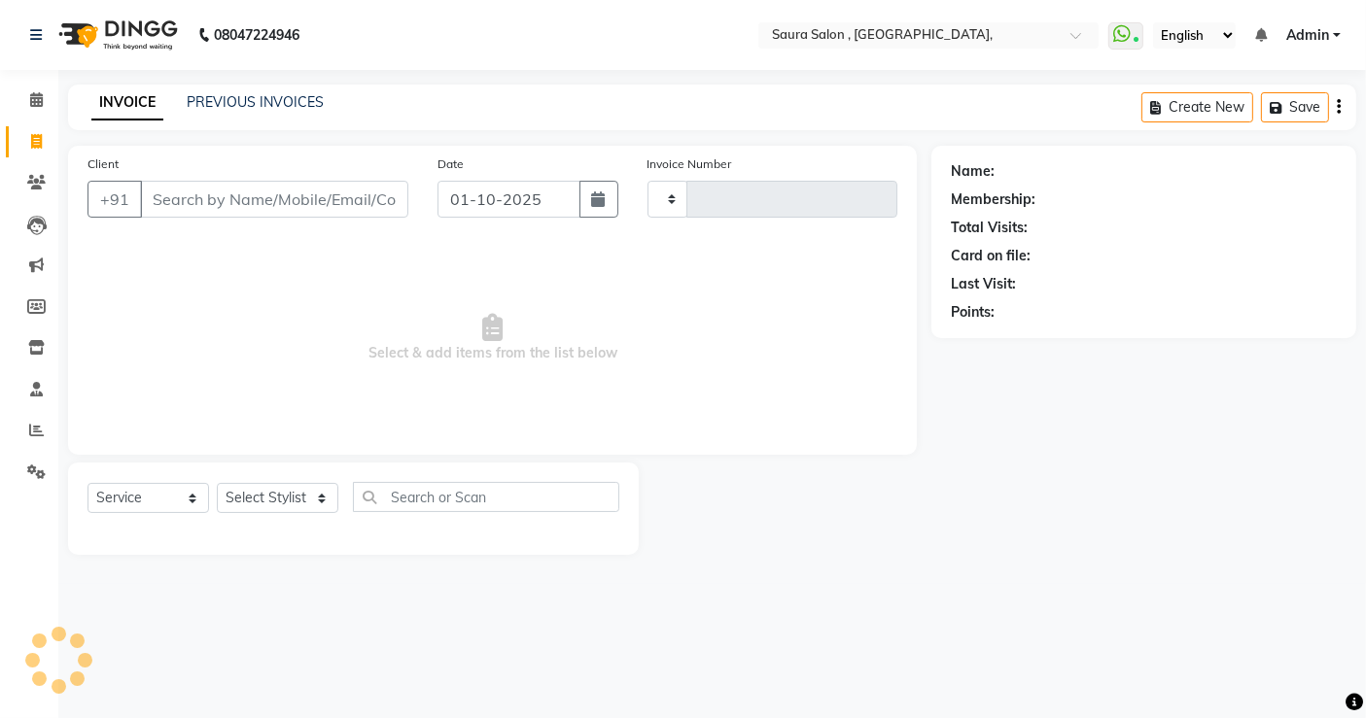
type input "5938"
select select "6963"
click at [218, 186] on input "Client" at bounding box center [276, 199] width 272 height 37
select select "57428"
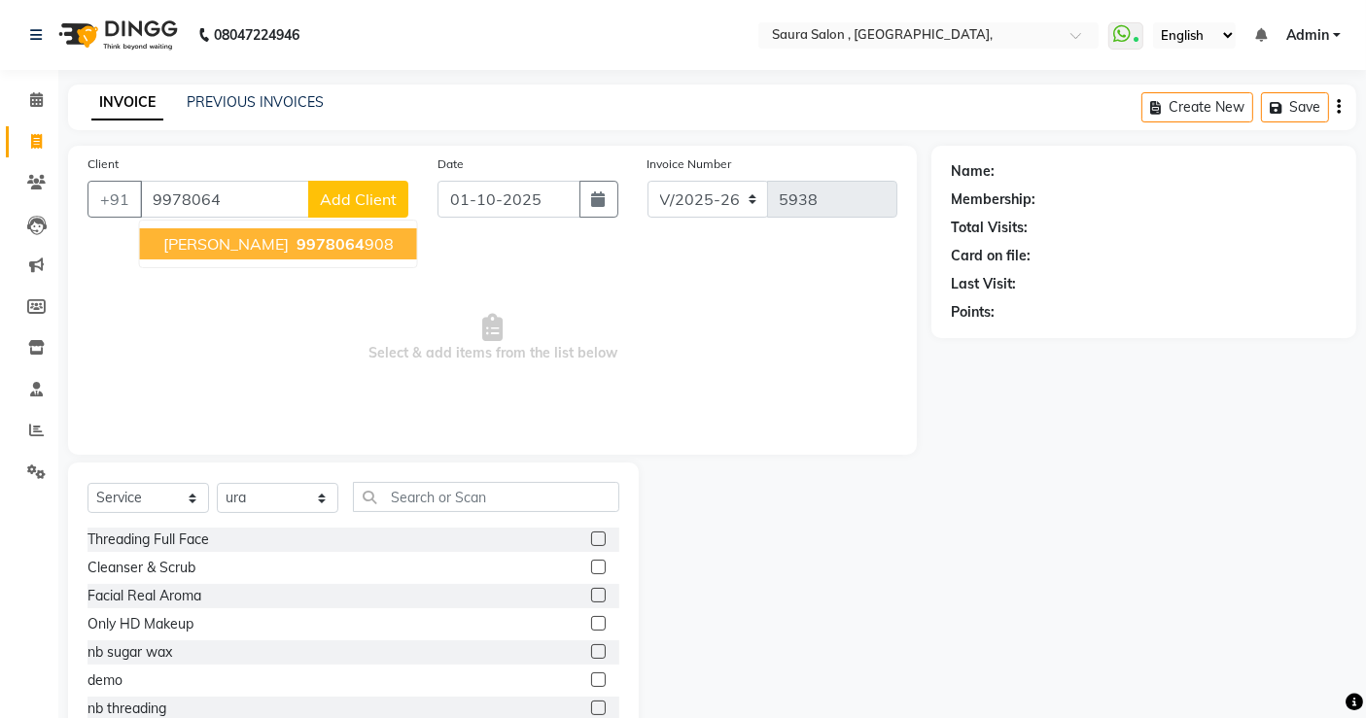
click at [259, 243] on span "[PERSON_NAME]" at bounding box center [225, 243] width 125 height 19
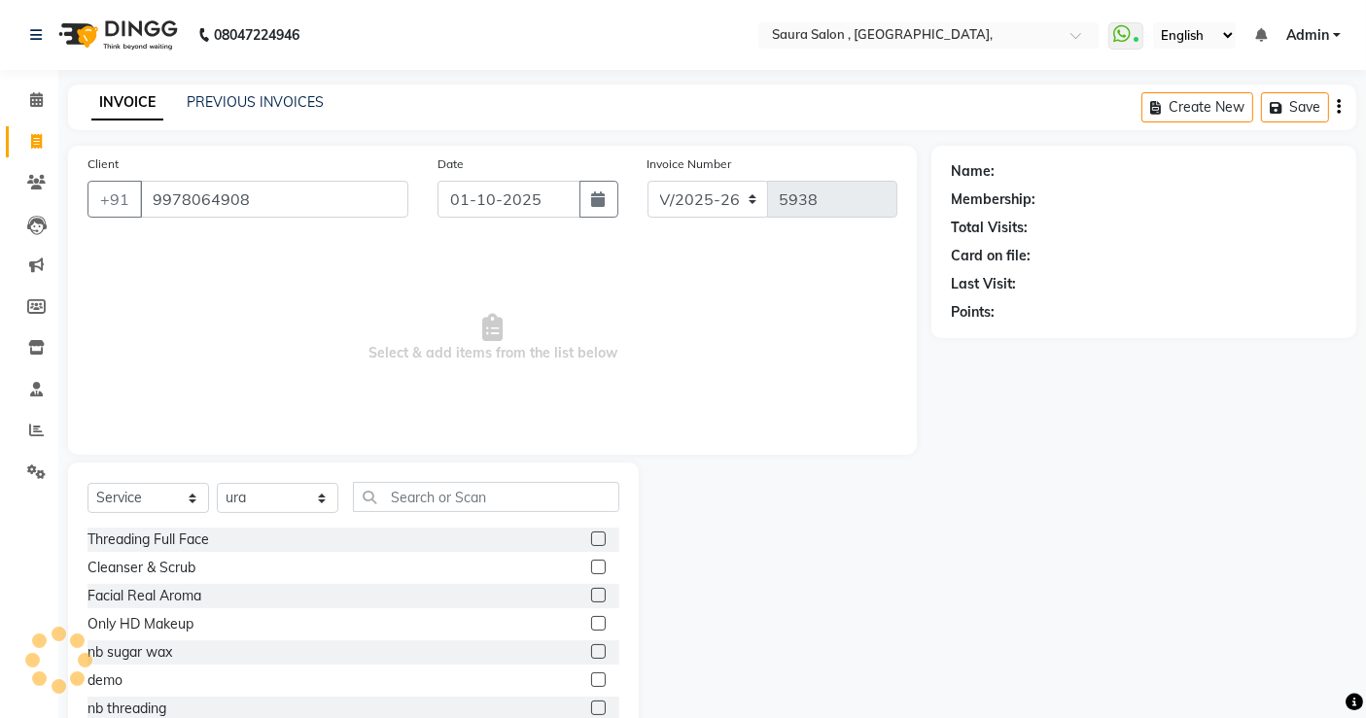
type input "9978064908"
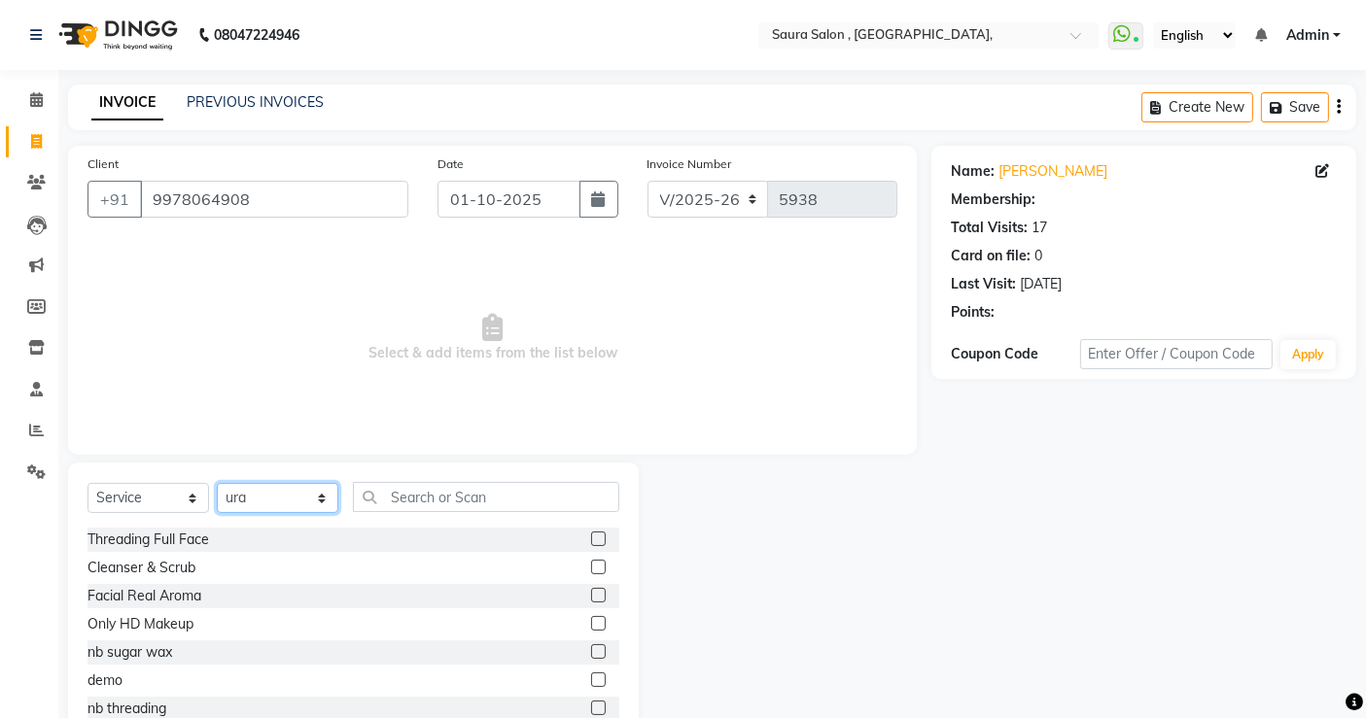
click at [256, 500] on select "Select Stylist archana asha [PERSON_NAME] deepika [PERSON_NAME] [PERSON_NAME] […" at bounding box center [278, 498] width 122 height 30
select select "1: Object"
select select "56807"
click at [217, 483] on select "Select Stylist archana asha [PERSON_NAME] deepika [PERSON_NAME] [PERSON_NAME] […" at bounding box center [278, 498] width 122 height 30
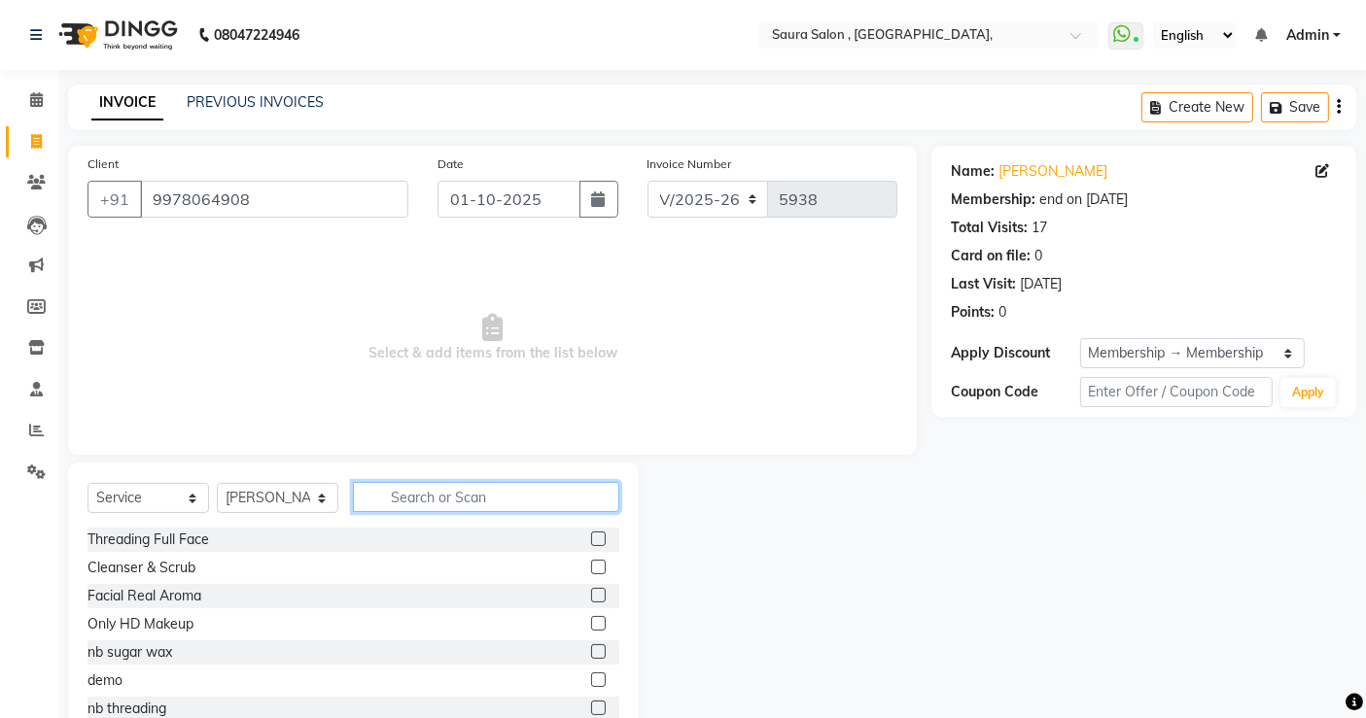
click at [449, 492] on input "text" at bounding box center [486, 497] width 266 height 30
type input "thre"
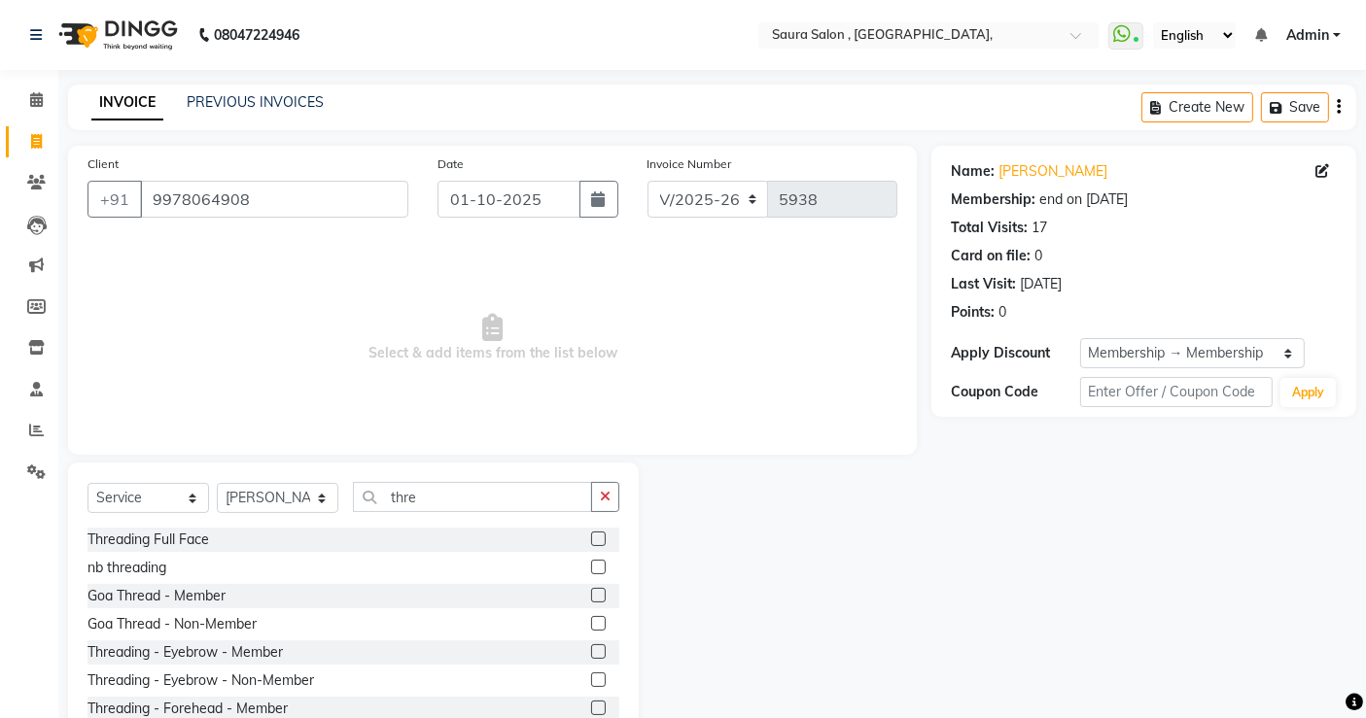
click at [591, 649] on label at bounding box center [598, 652] width 15 height 15
click at [591, 649] on input "checkbox" at bounding box center [597, 652] width 13 height 13
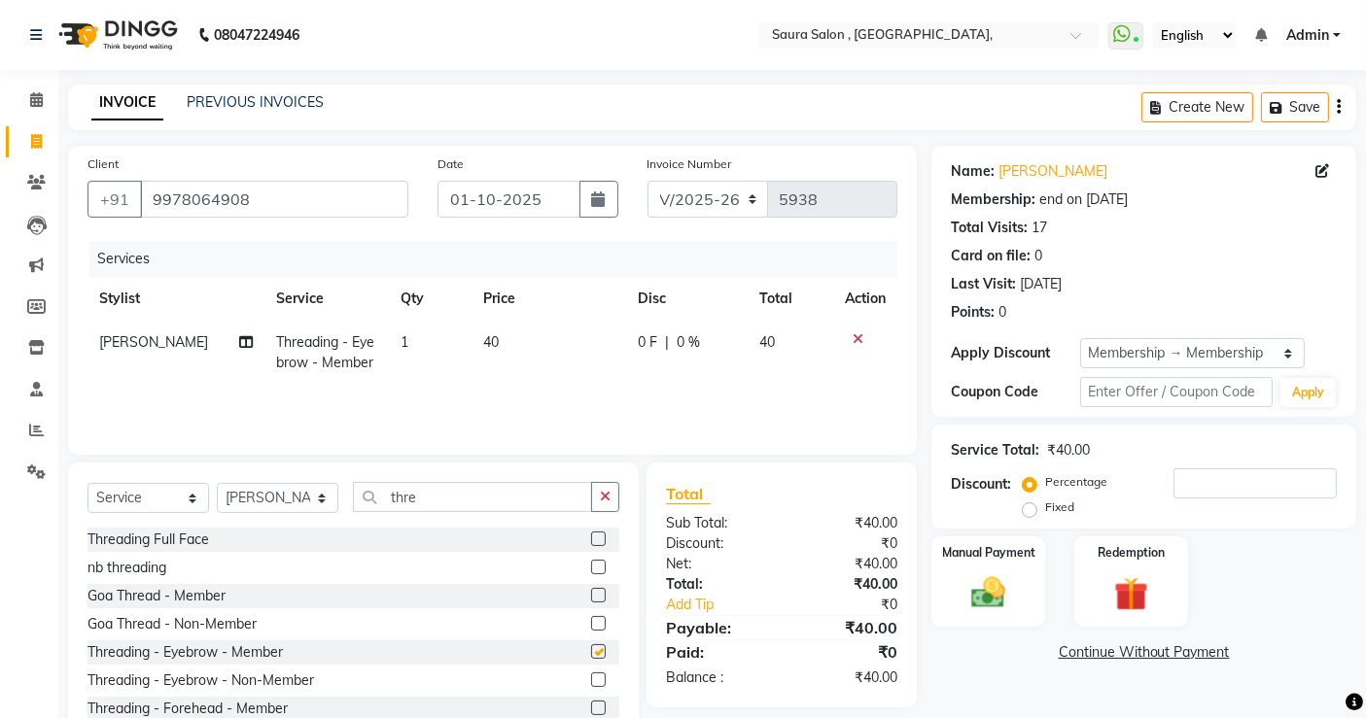
checkbox input "false"
click at [517, 485] on input "thre" at bounding box center [472, 497] width 239 height 30
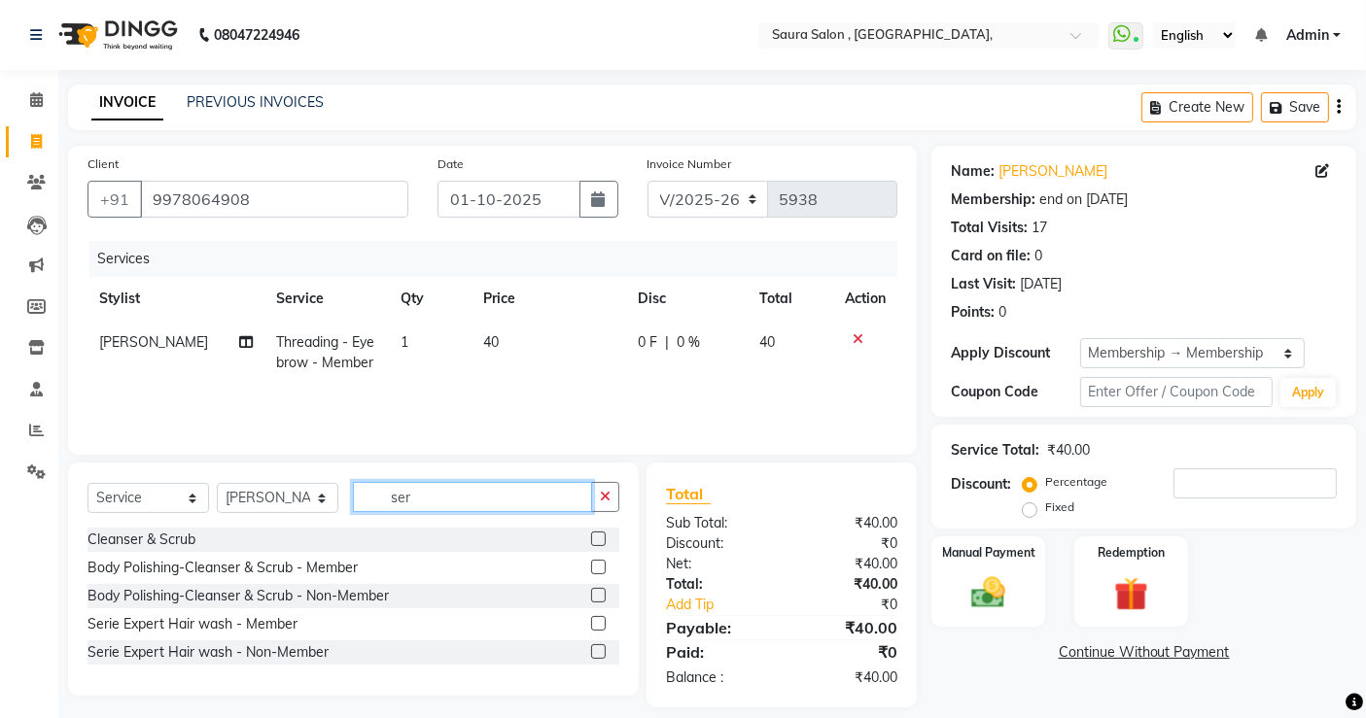
type input "ser"
click at [593, 617] on label at bounding box center [598, 623] width 15 height 15
click at [593, 618] on input "checkbox" at bounding box center [597, 624] width 13 height 13
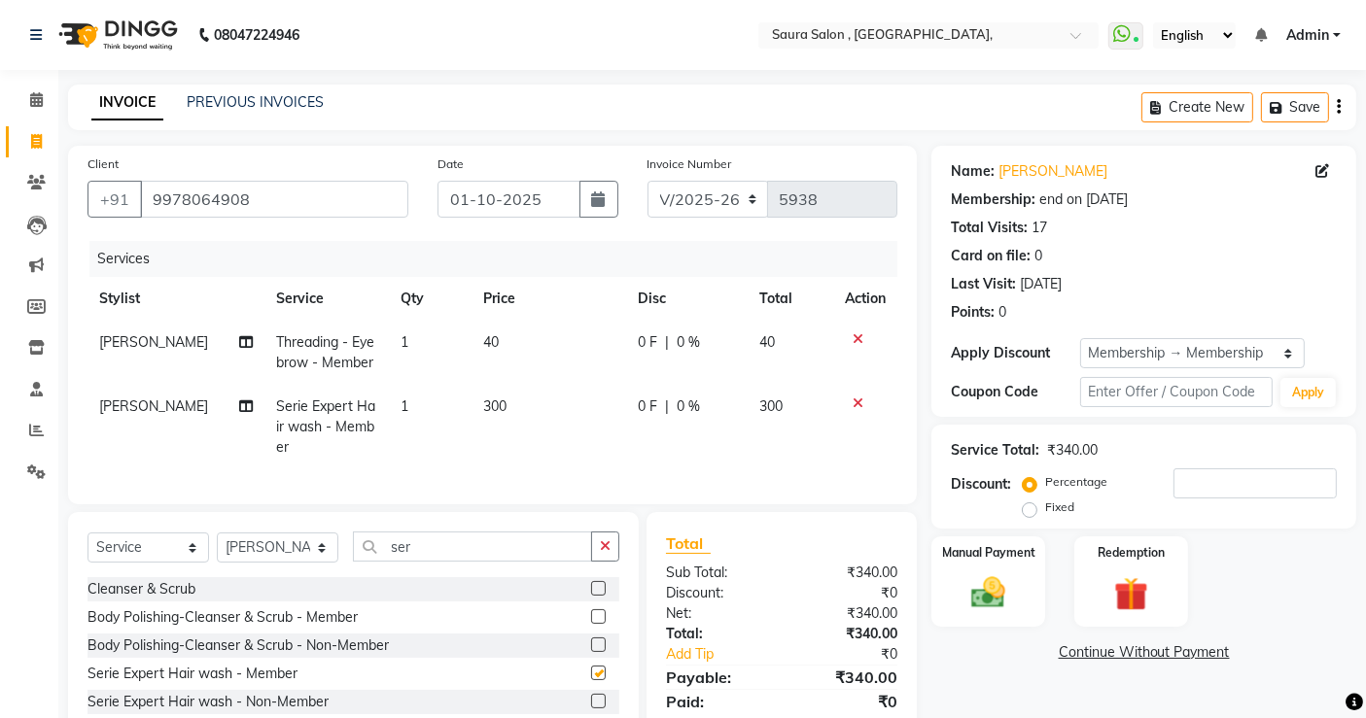
checkbox input "false"
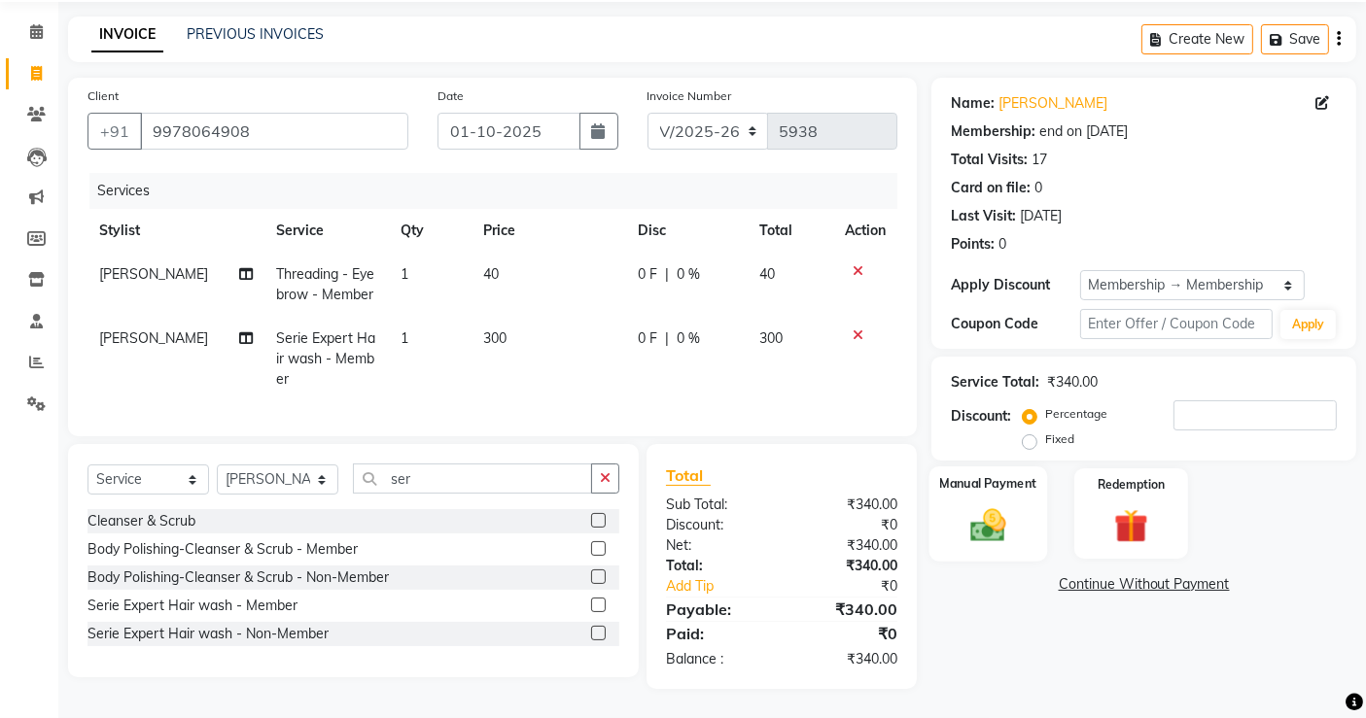
click at [1027, 502] on div "Manual Payment" at bounding box center [988, 514] width 118 height 95
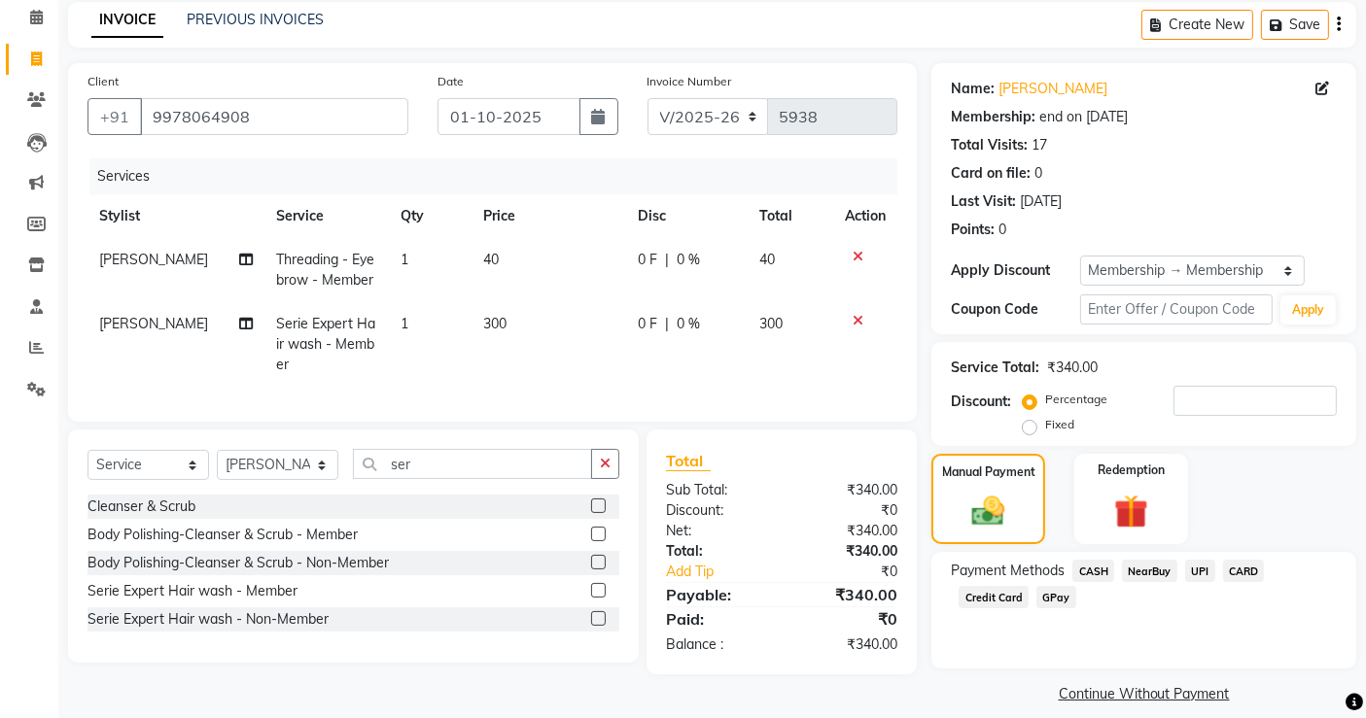
click at [1099, 570] on span "CASH" at bounding box center [1093, 571] width 42 height 22
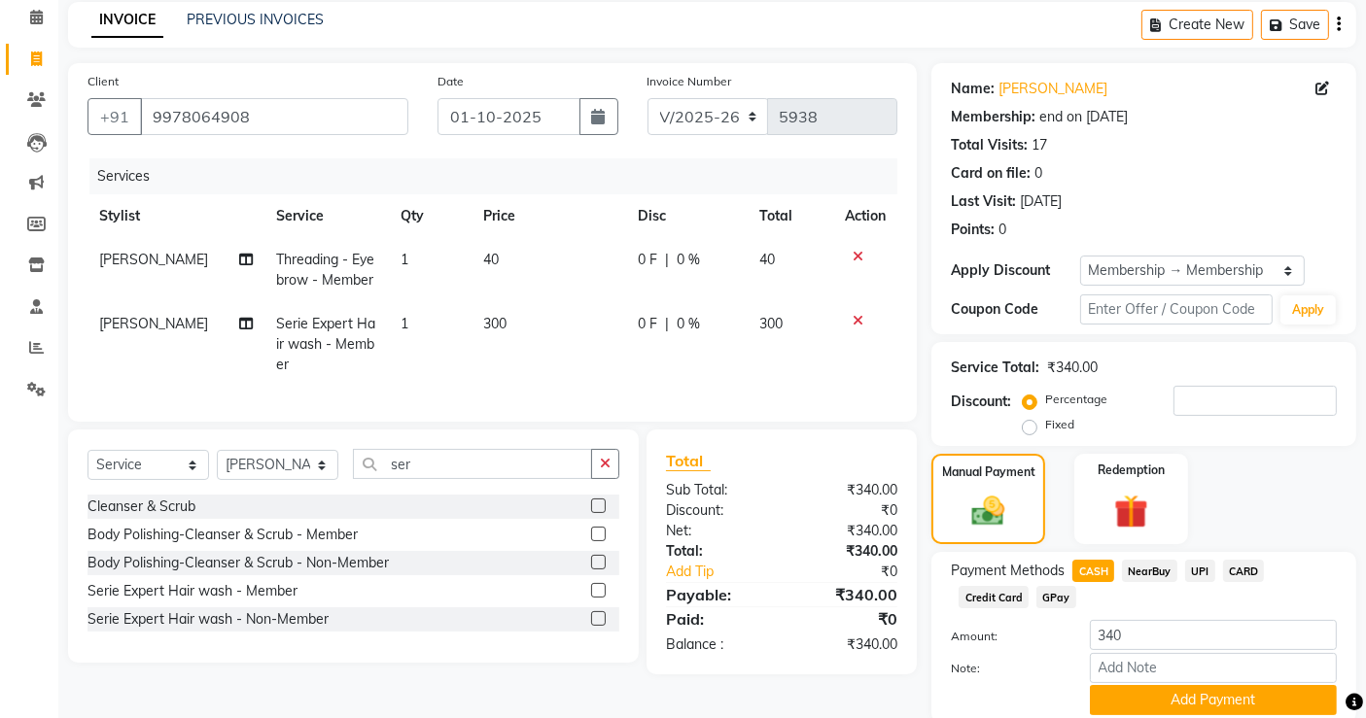
scroll to position [156, 0]
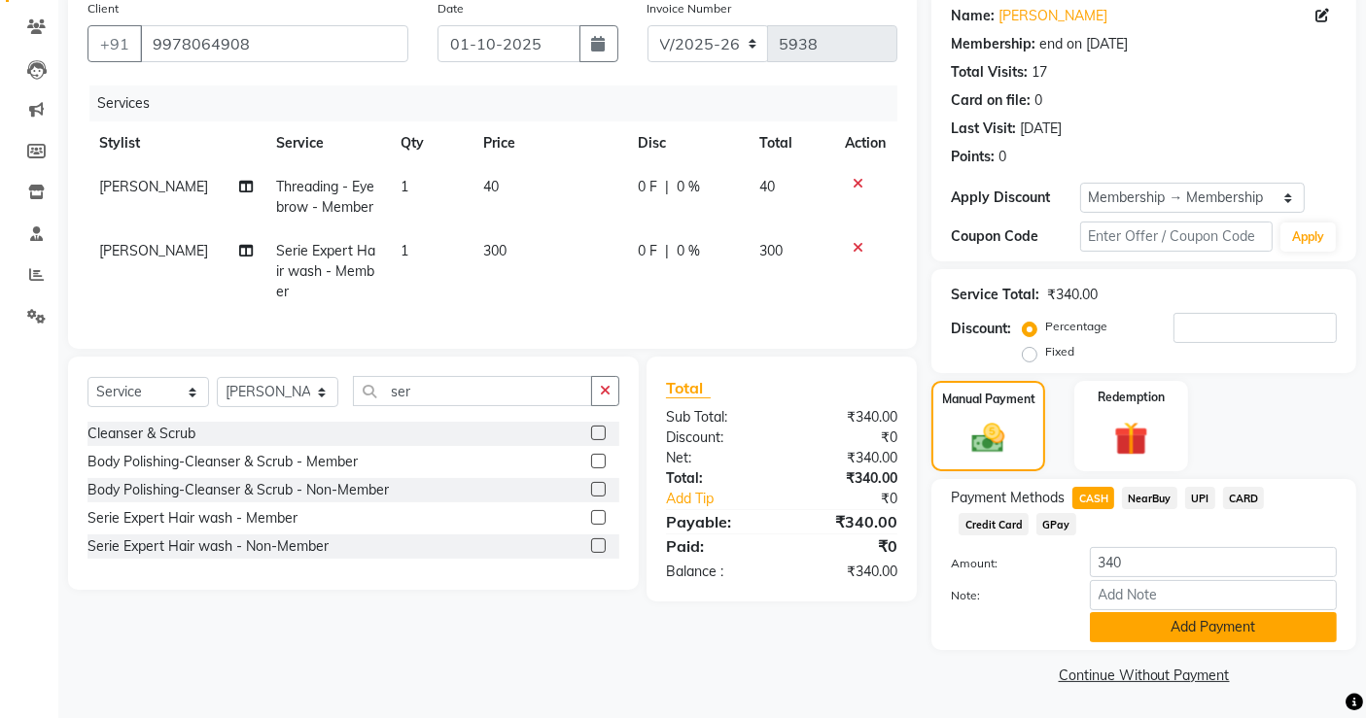
click at [1134, 632] on button "Add Payment" at bounding box center [1213, 627] width 247 height 30
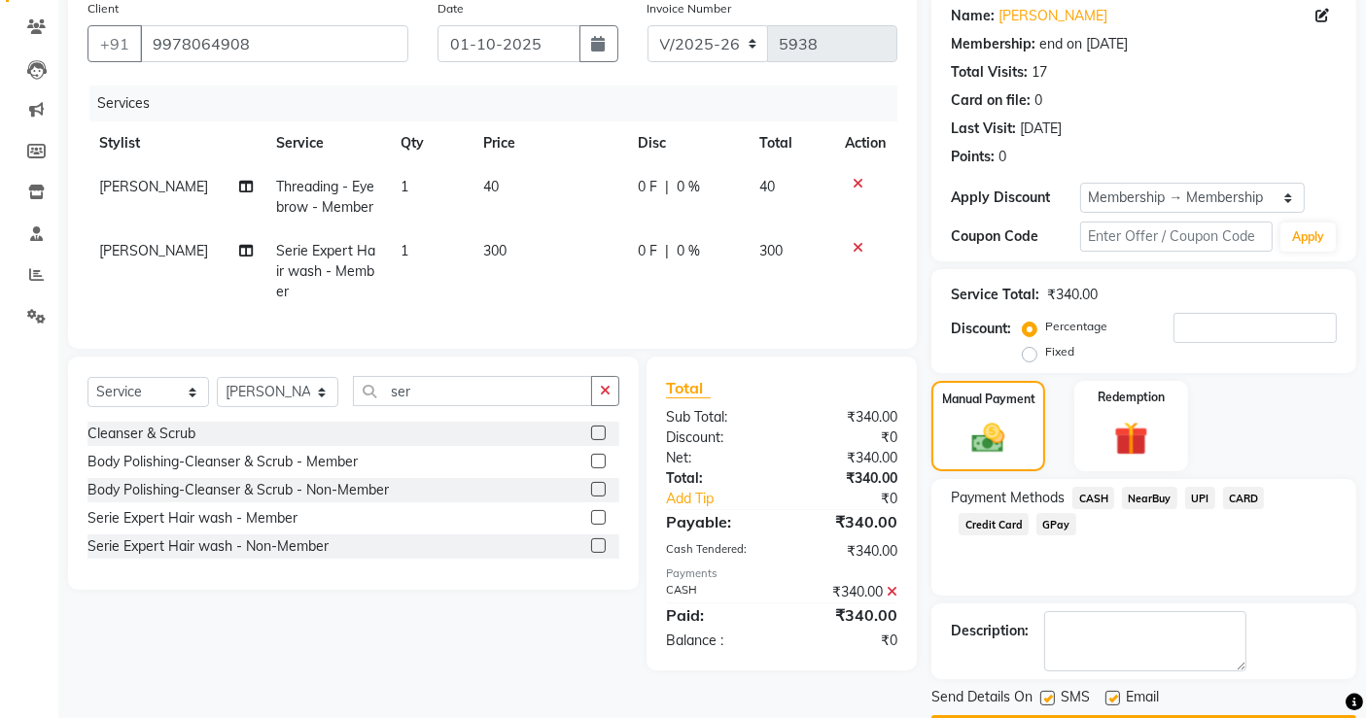
scroll to position [211, 0]
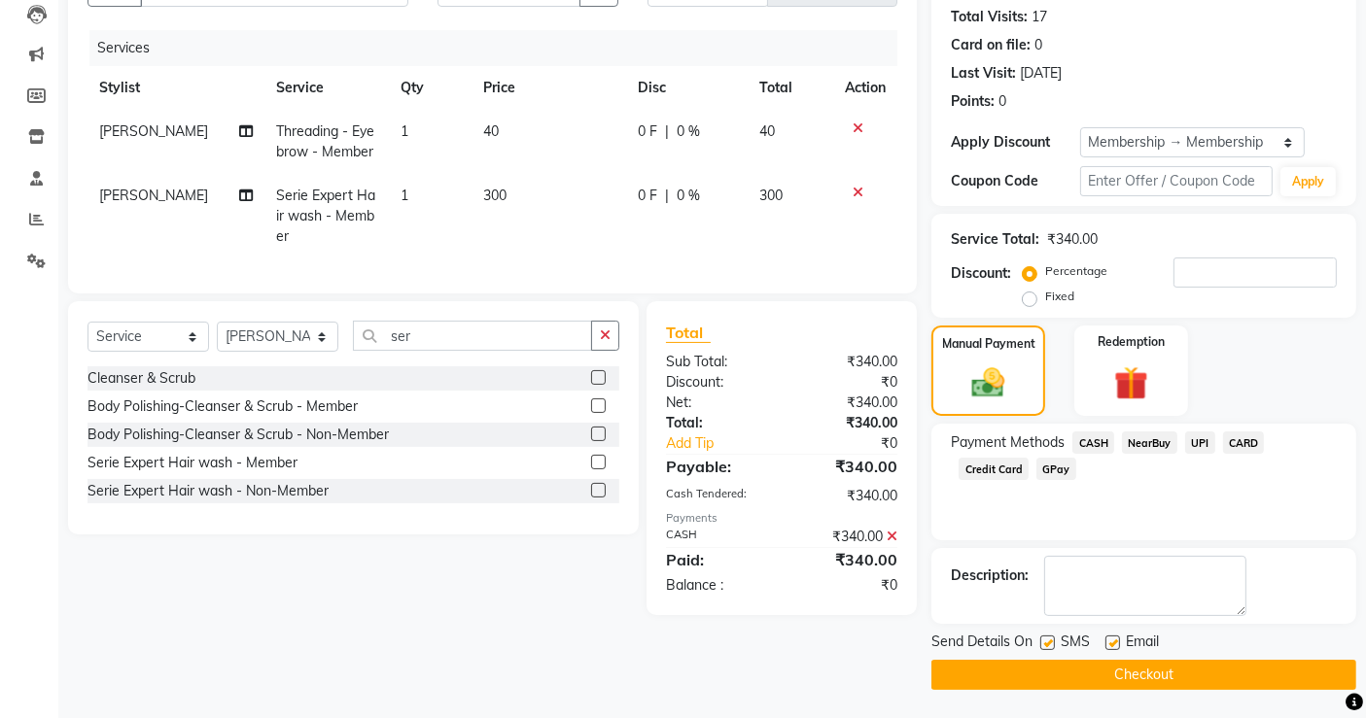
click at [1175, 673] on button "Checkout" at bounding box center [1143, 675] width 425 height 30
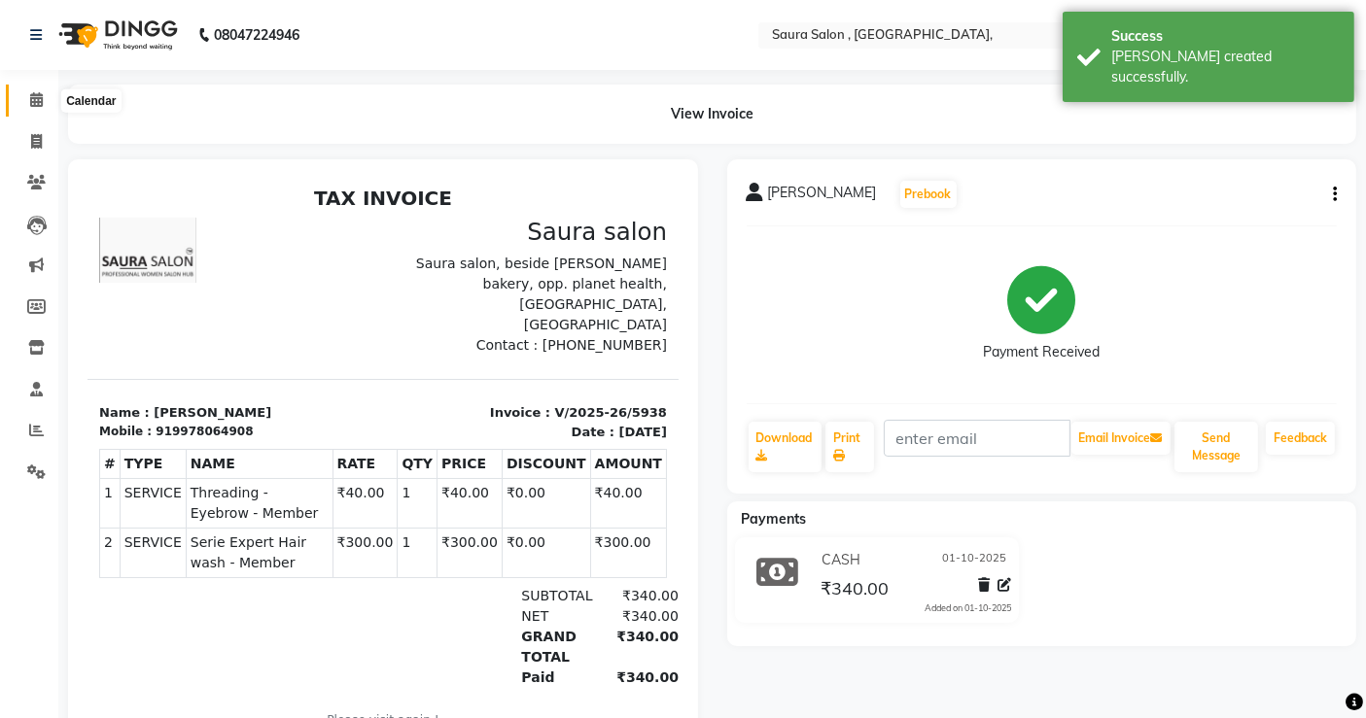
click at [32, 92] on icon at bounding box center [36, 99] width 13 height 15
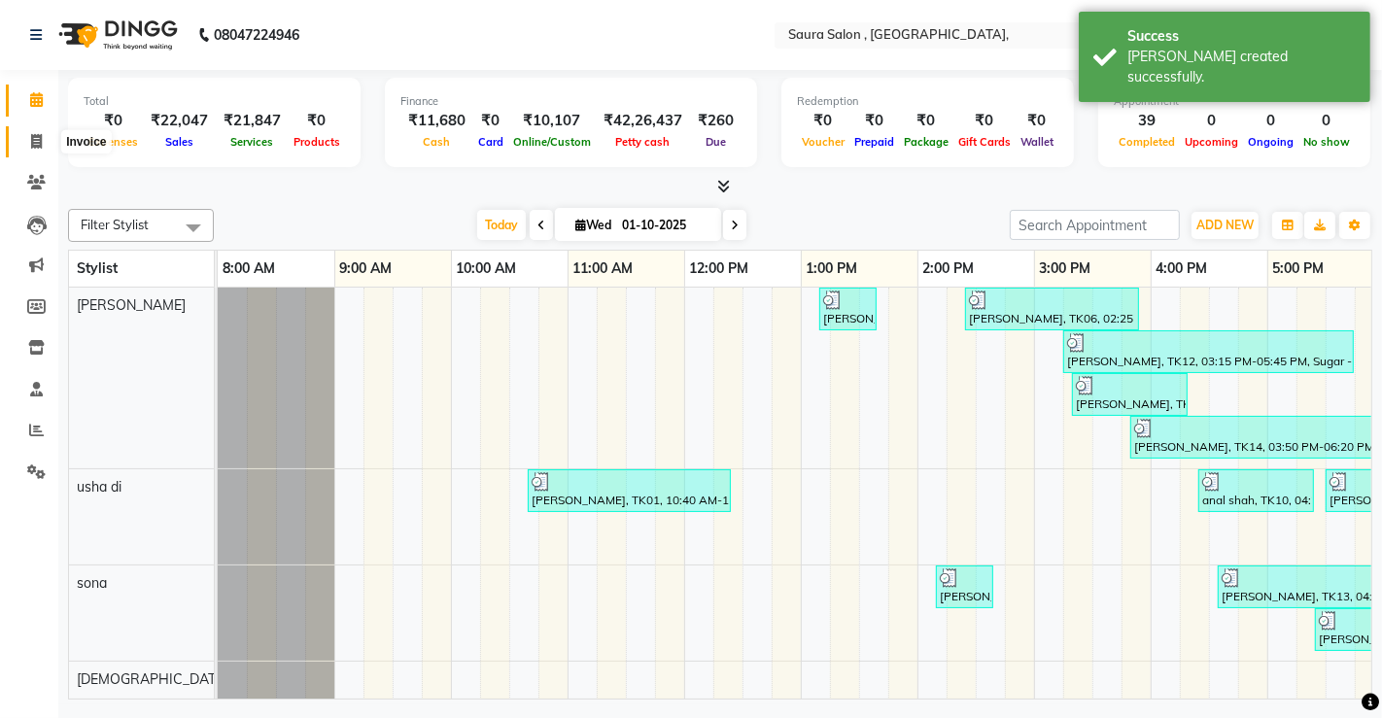
click at [44, 141] on span at bounding box center [36, 142] width 34 height 22
select select "service"
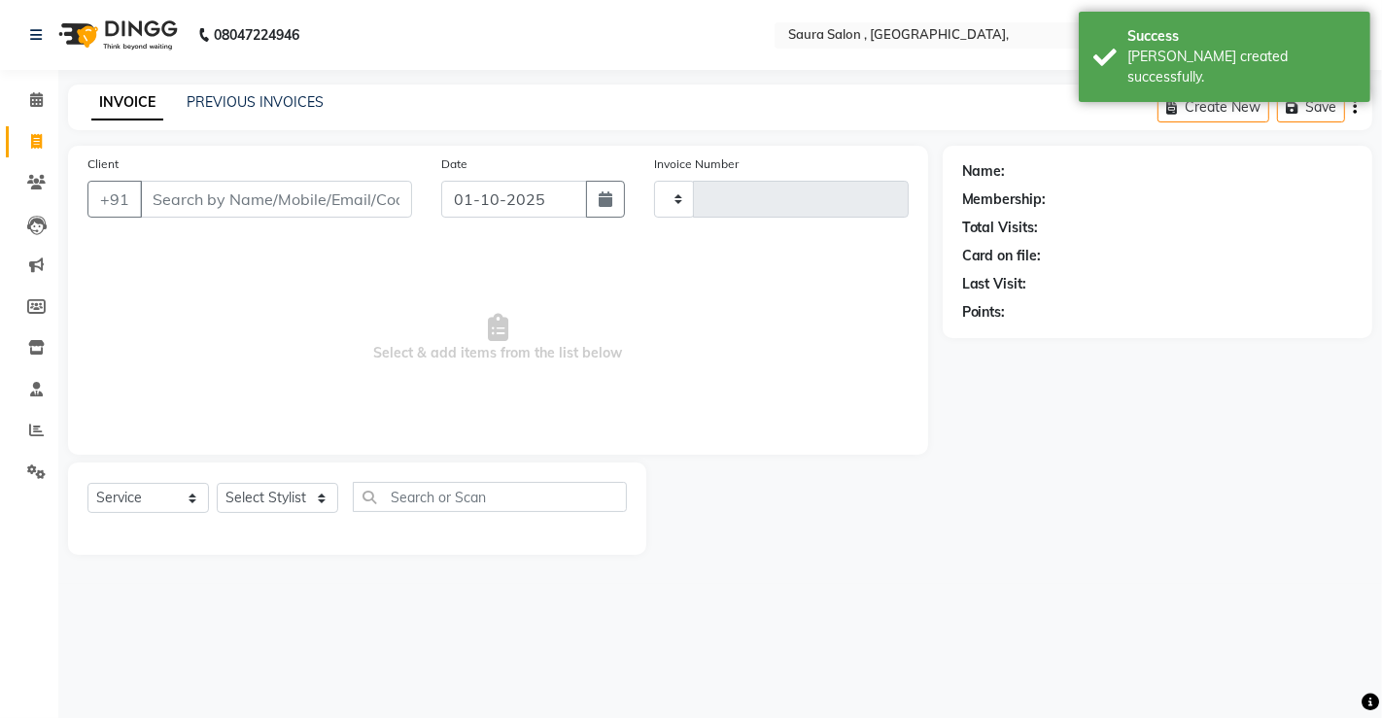
type input "5939"
select select "6963"
select select "57428"
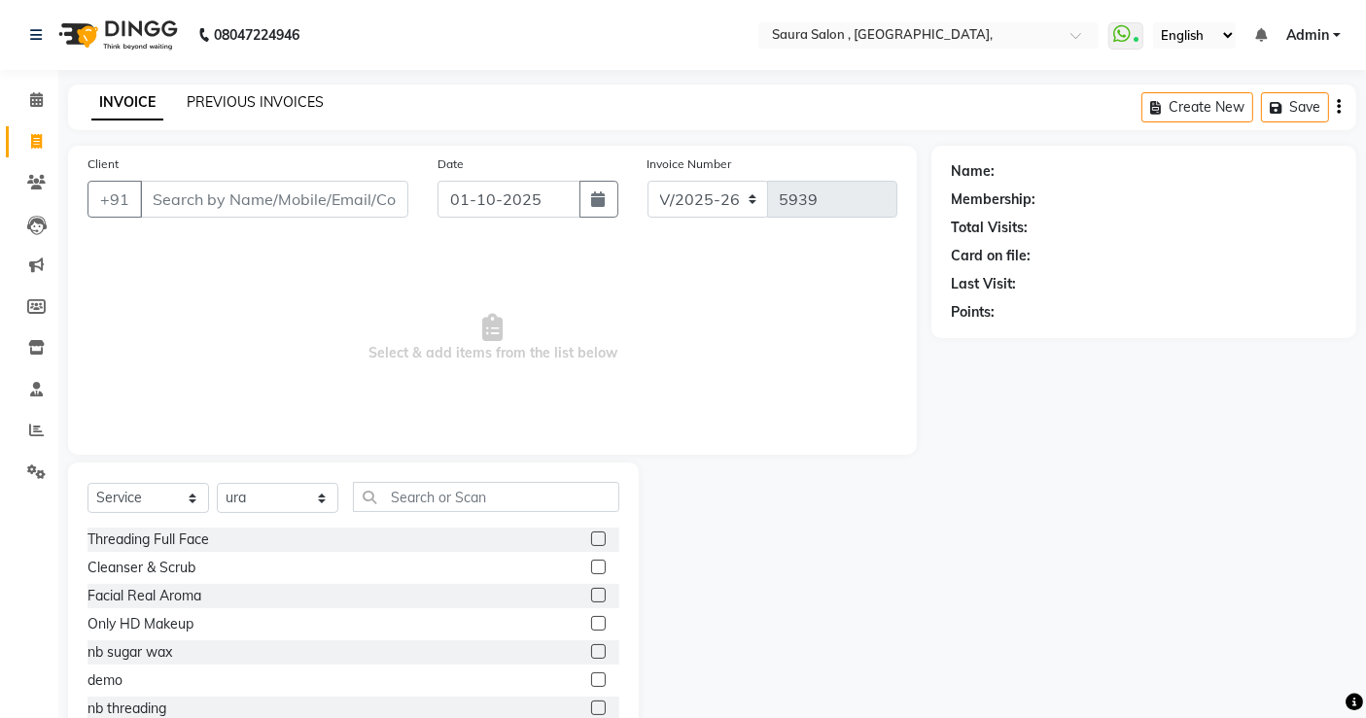
click at [273, 107] on link "PREVIOUS INVOICES" at bounding box center [255, 101] width 137 height 17
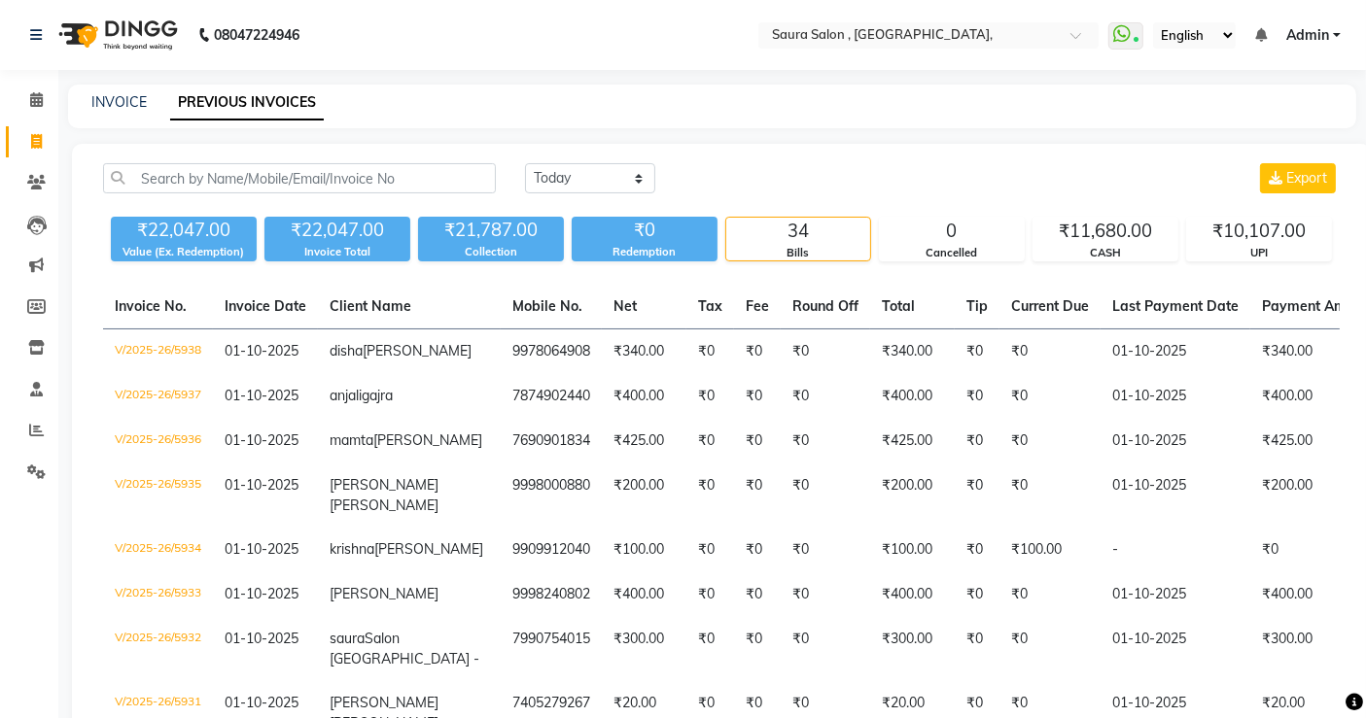
click at [797, 234] on div "34" at bounding box center [798, 231] width 144 height 27
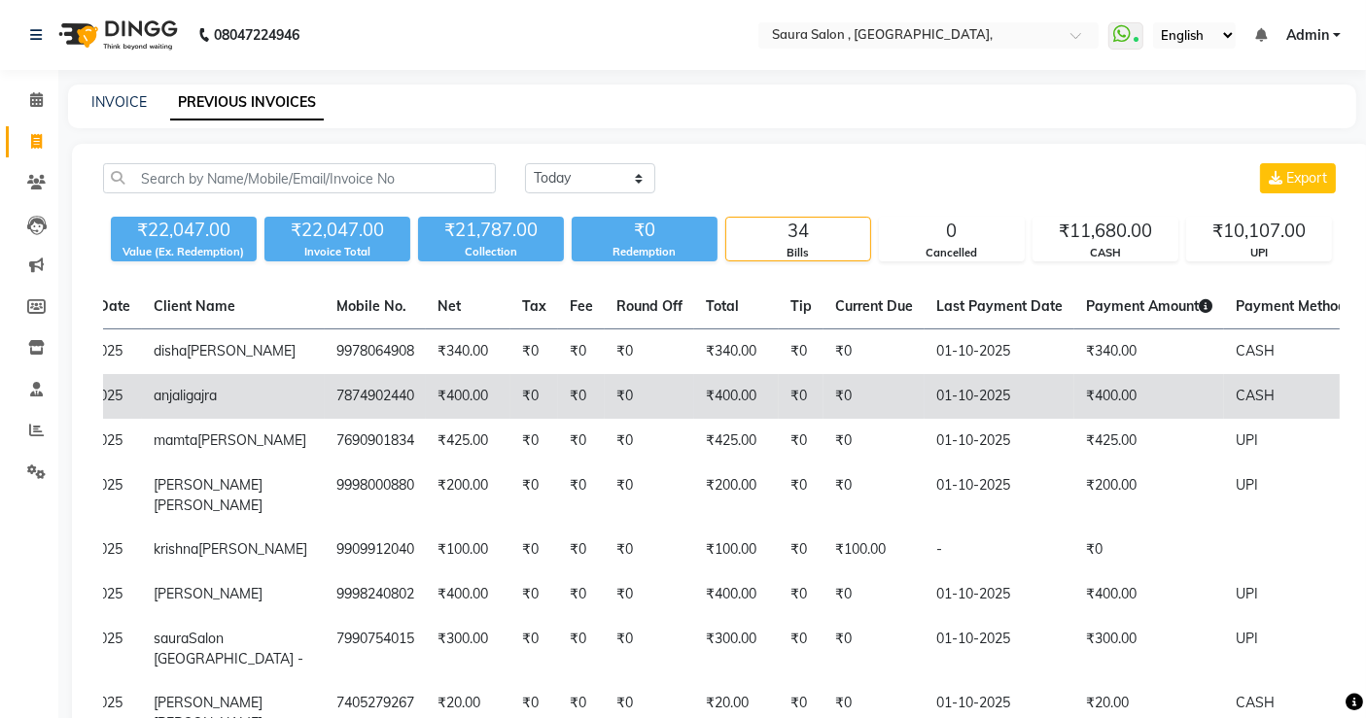
scroll to position [0, 177]
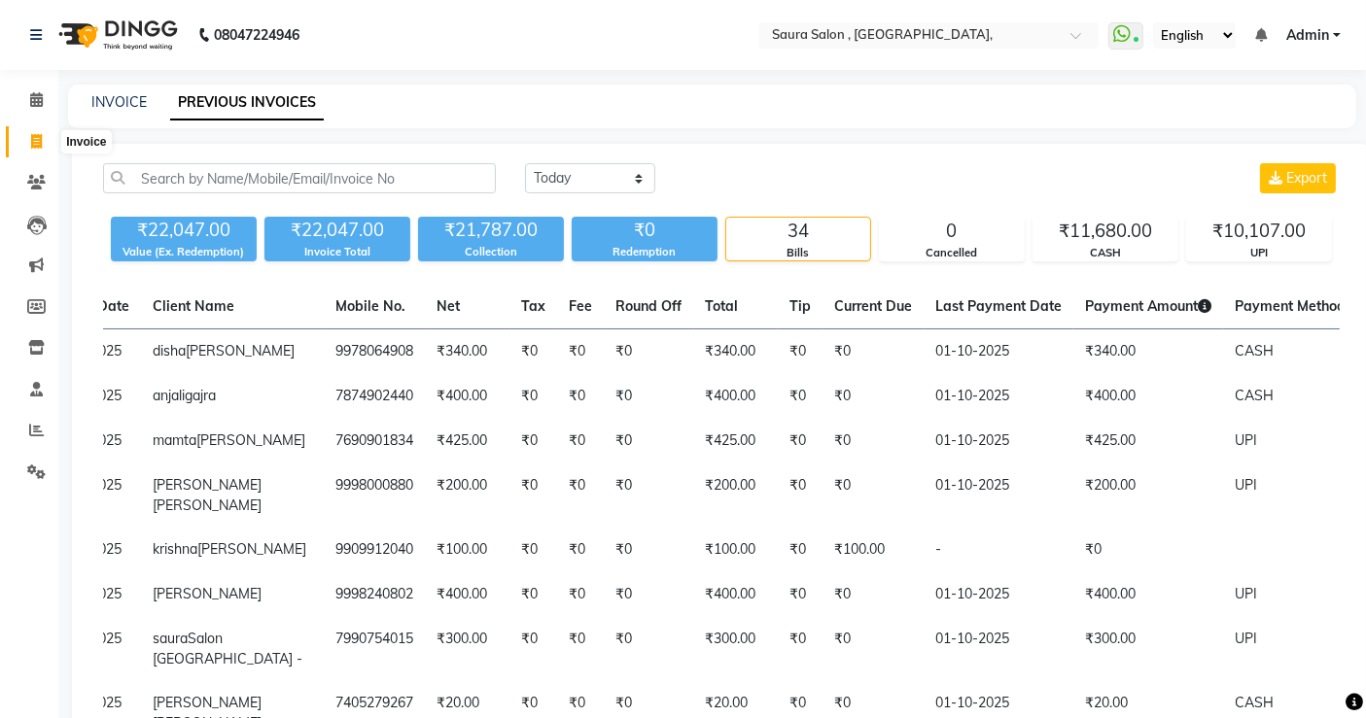
click at [38, 135] on icon at bounding box center [36, 141] width 11 height 15
select select "service"
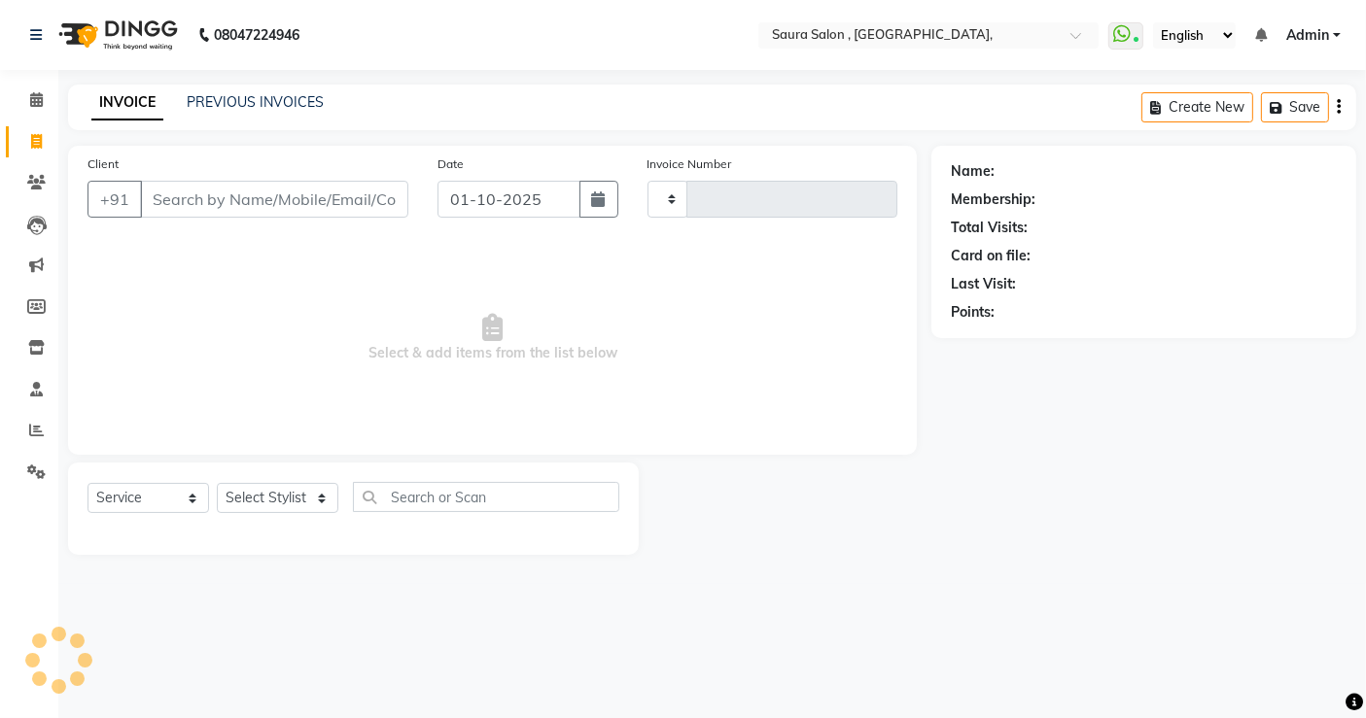
type input "5939"
select select "6963"
click at [297, 199] on input "Client" at bounding box center [276, 199] width 272 height 37
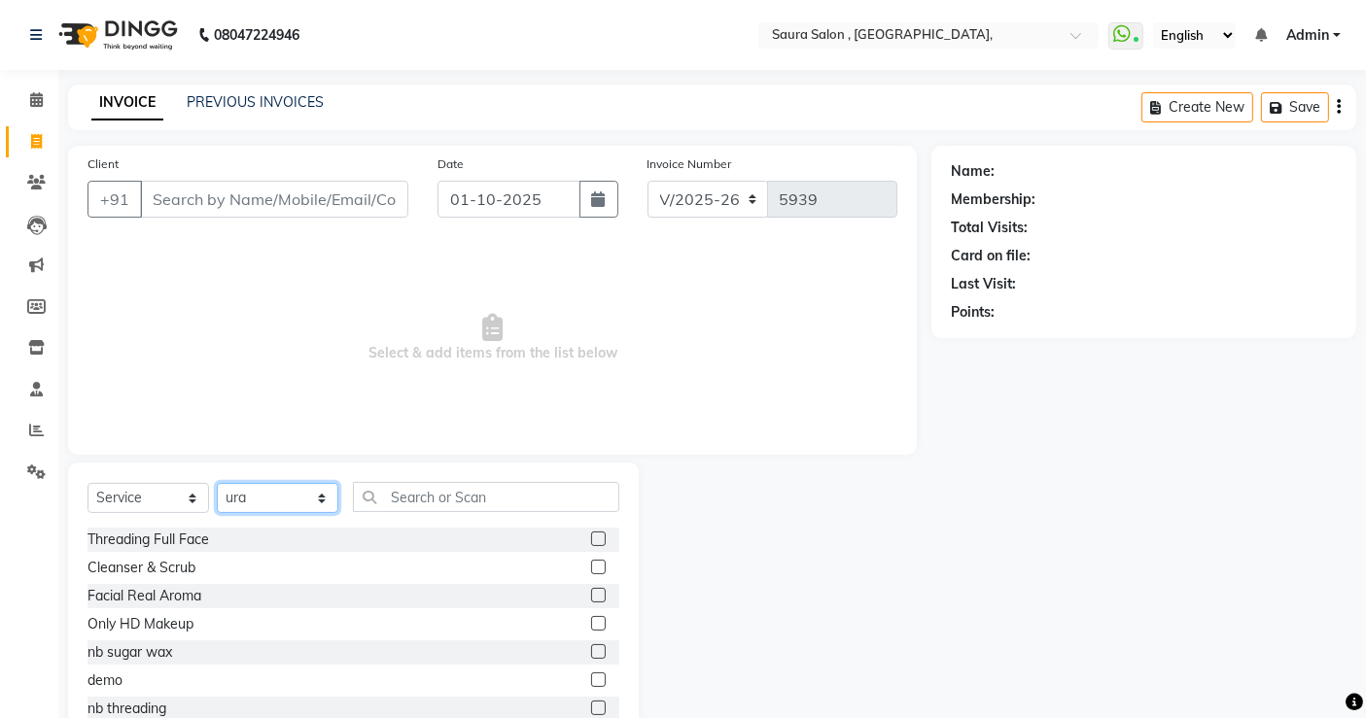
click at [290, 488] on select "Select Stylist archana asha [PERSON_NAME] deepika [PERSON_NAME] [PERSON_NAME] […" at bounding box center [278, 498] width 122 height 30
select select "67661"
click at [217, 483] on select "Select Stylist archana asha [PERSON_NAME] deepika [PERSON_NAME] [PERSON_NAME] […" at bounding box center [278, 498] width 122 height 30
click at [420, 504] on input "text" at bounding box center [486, 497] width 266 height 30
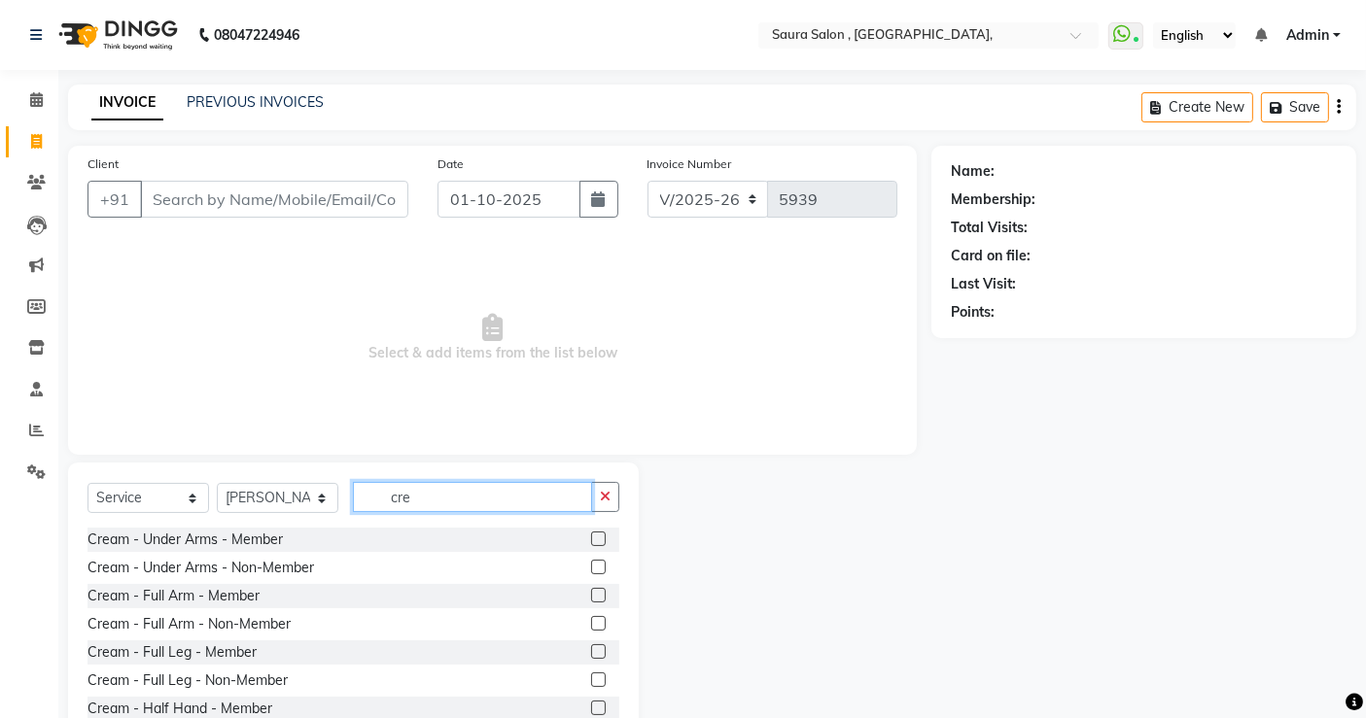
type input "cre"
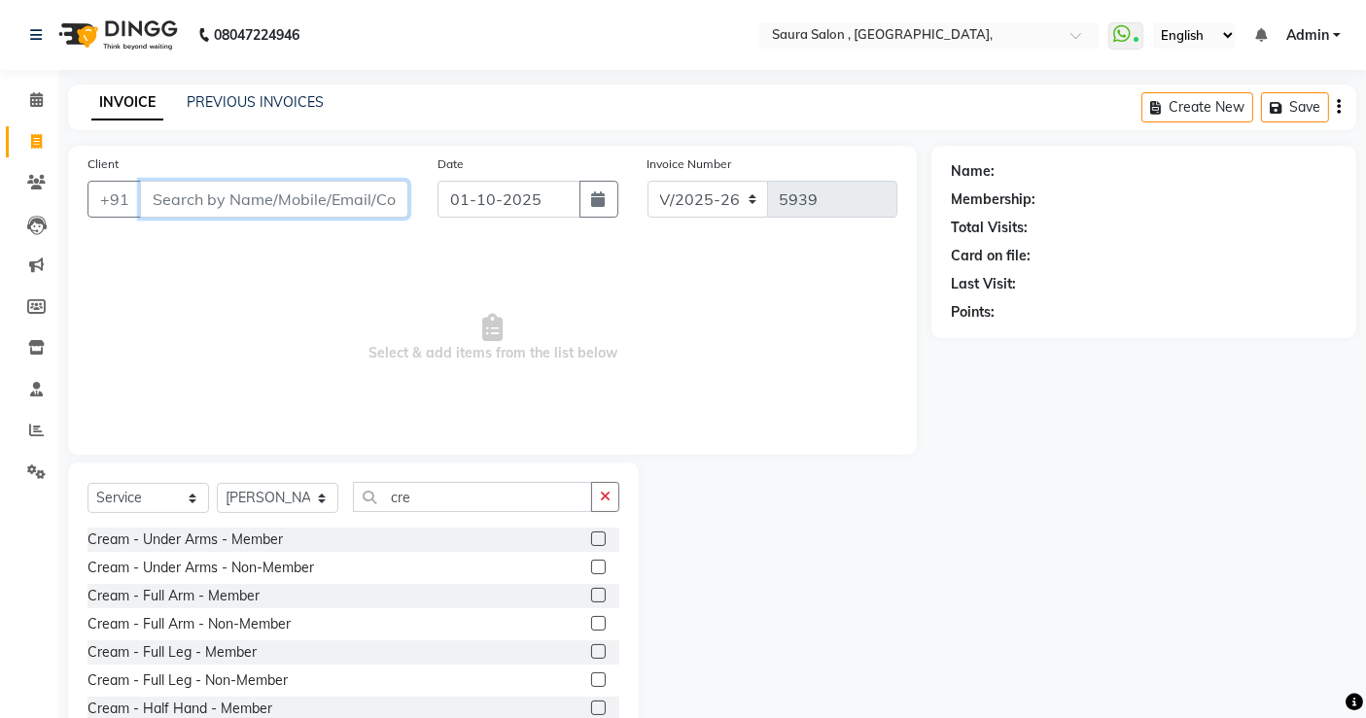
click at [325, 202] on input "Client" at bounding box center [274, 199] width 268 height 37
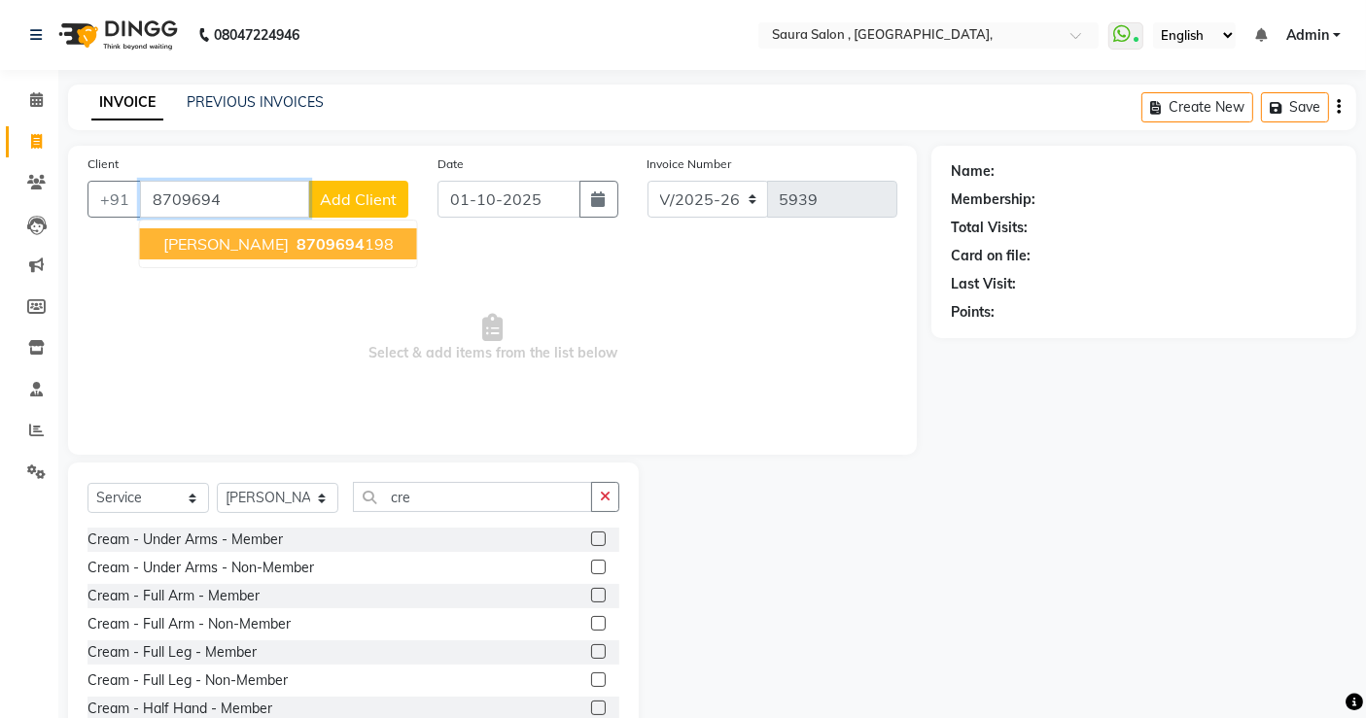
click at [296, 241] on span "8709694" at bounding box center [330, 243] width 68 height 19
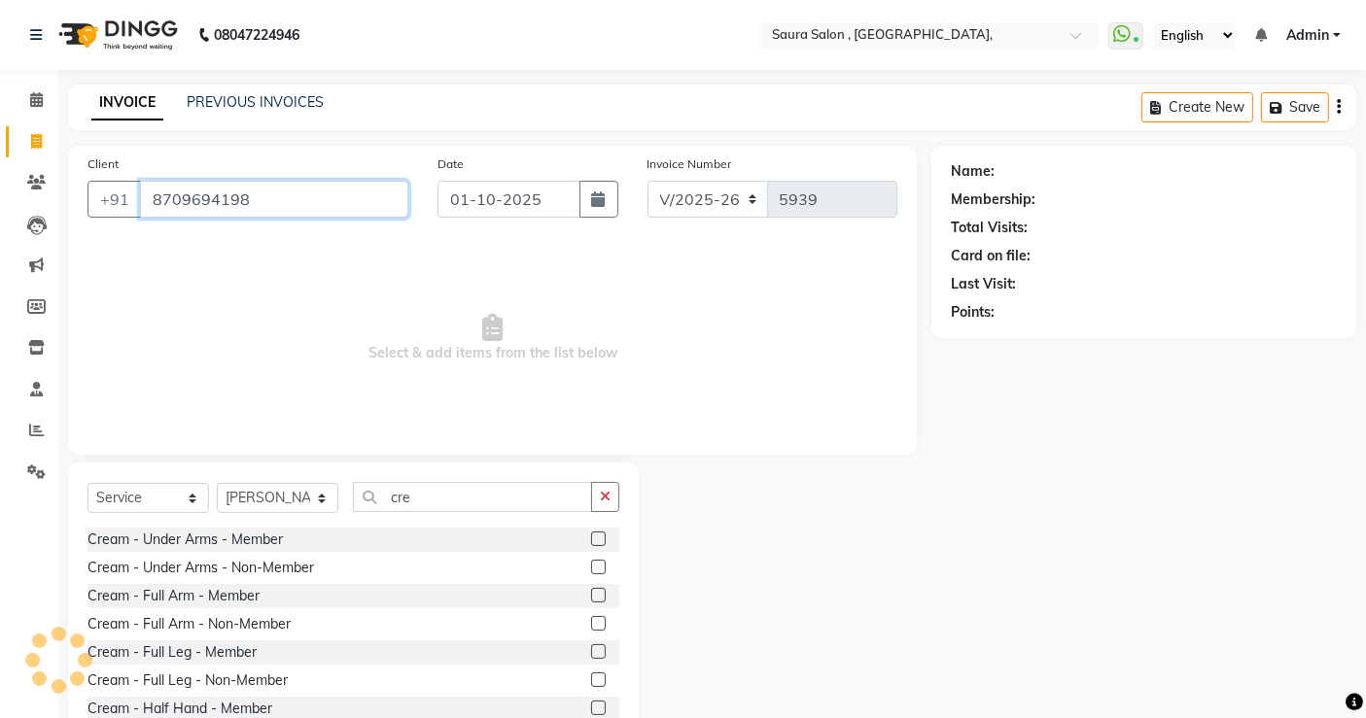
type input "8709694198"
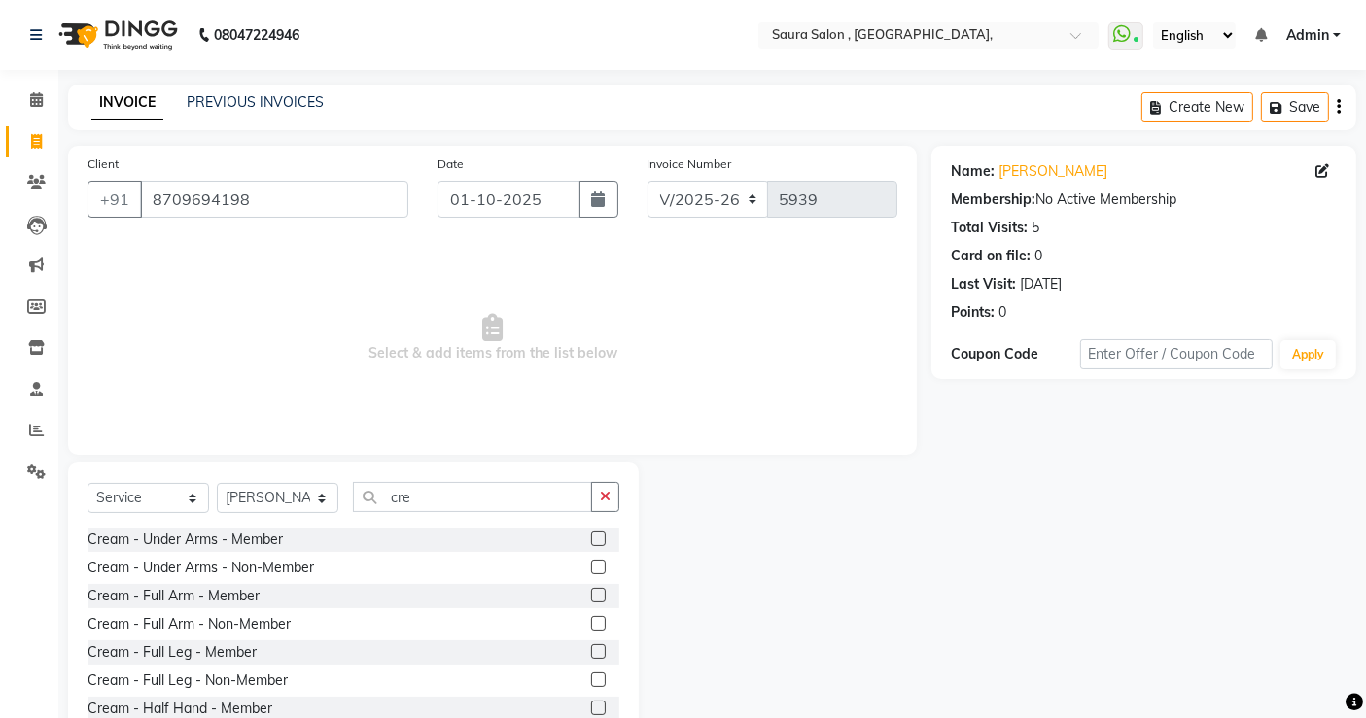
click at [591, 562] on label at bounding box center [598, 567] width 15 height 15
click at [591, 562] on input "checkbox" at bounding box center [597, 568] width 13 height 13
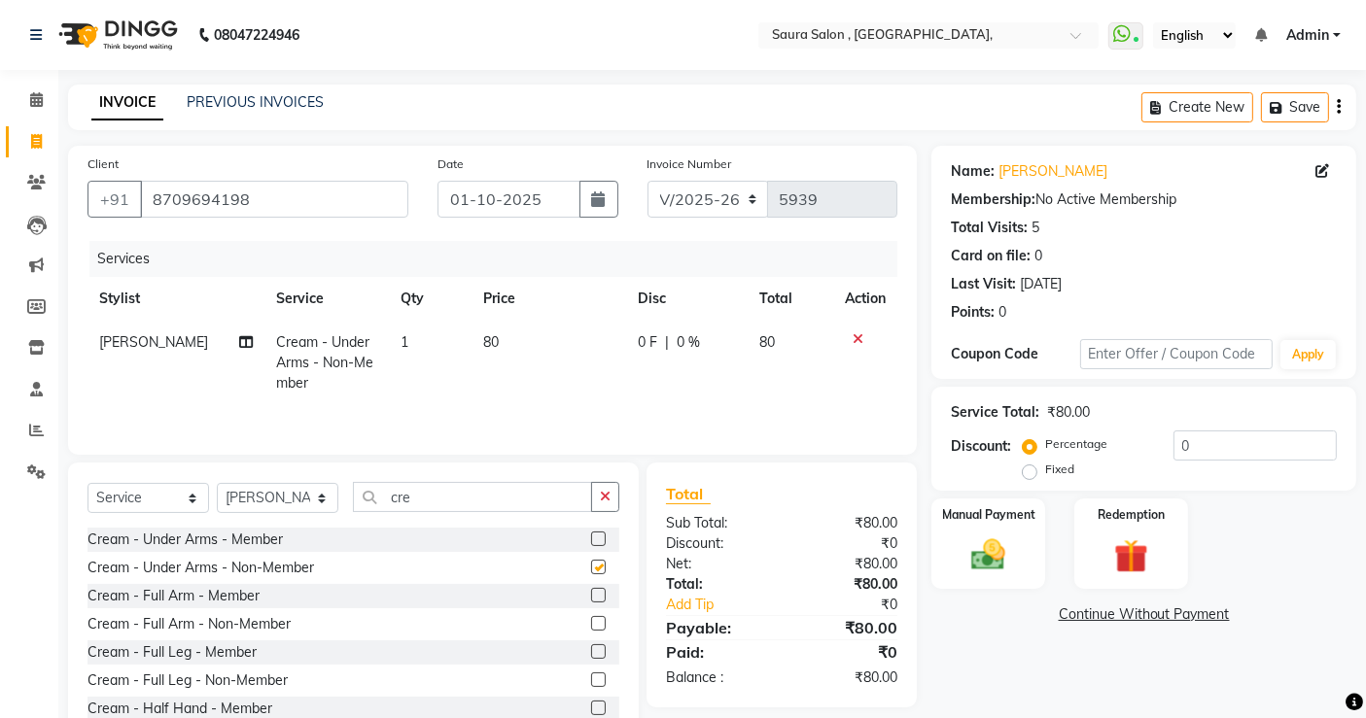
checkbox input "false"
click at [574, 617] on div "Cream - Full Arm - Non-Member" at bounding box center [353, 624] width 532 height 24
click at [591, 623] on label at bounding box center [598, 623] width 15 height 15
click at [591, 623] on input "checkbox" at bounding box center [597, 624] width 13 height 13
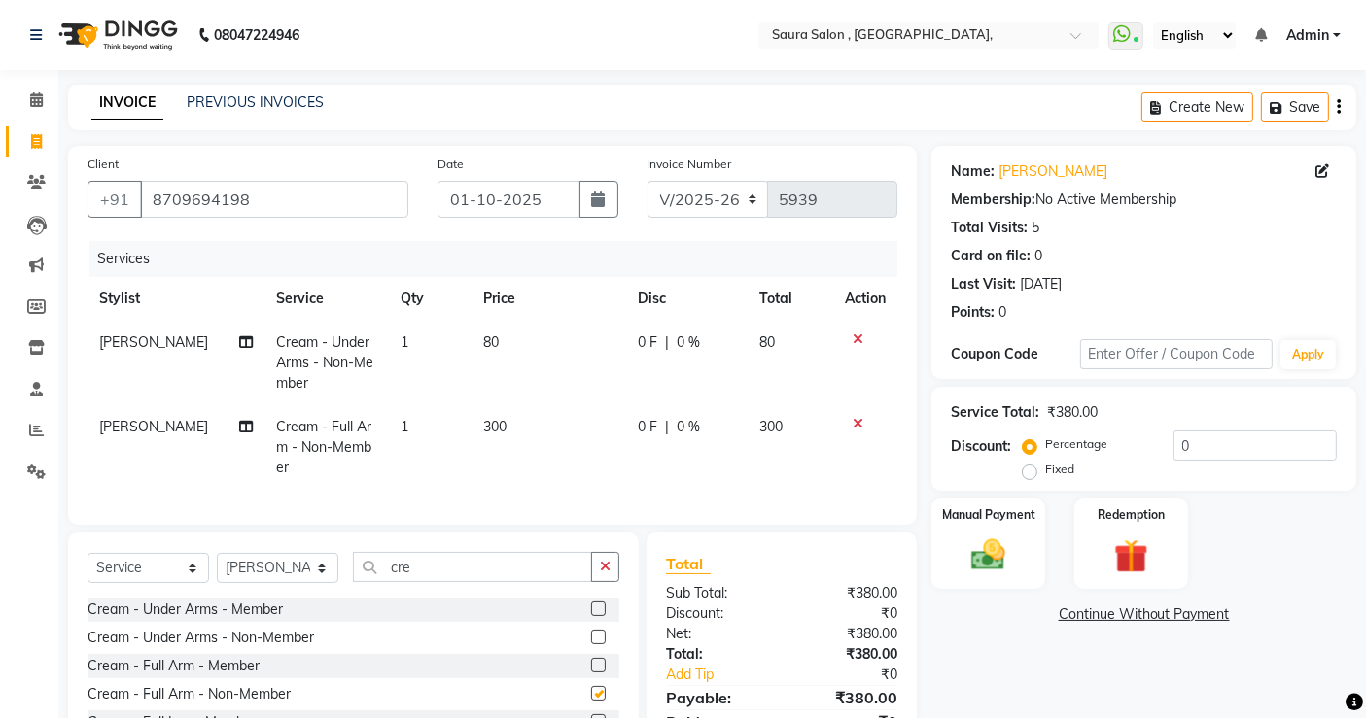
checkbox input "false"
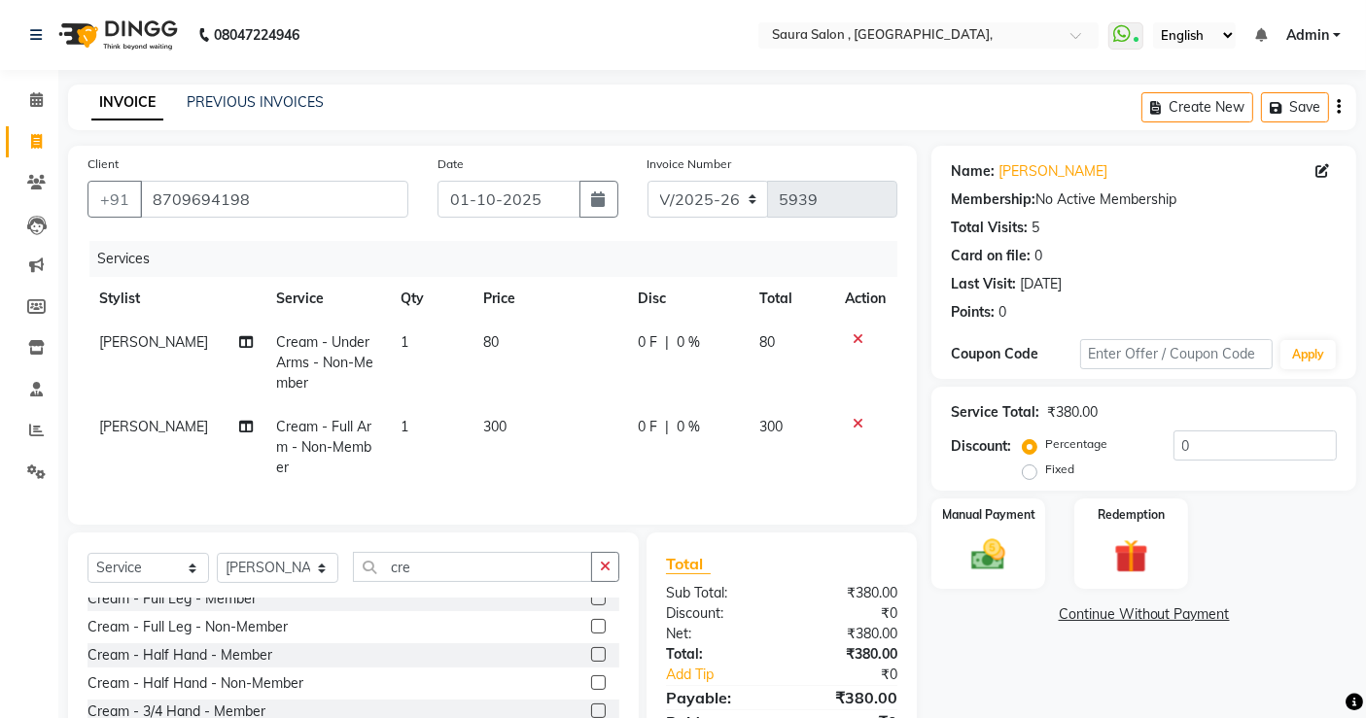
scroll to position [80, 0]
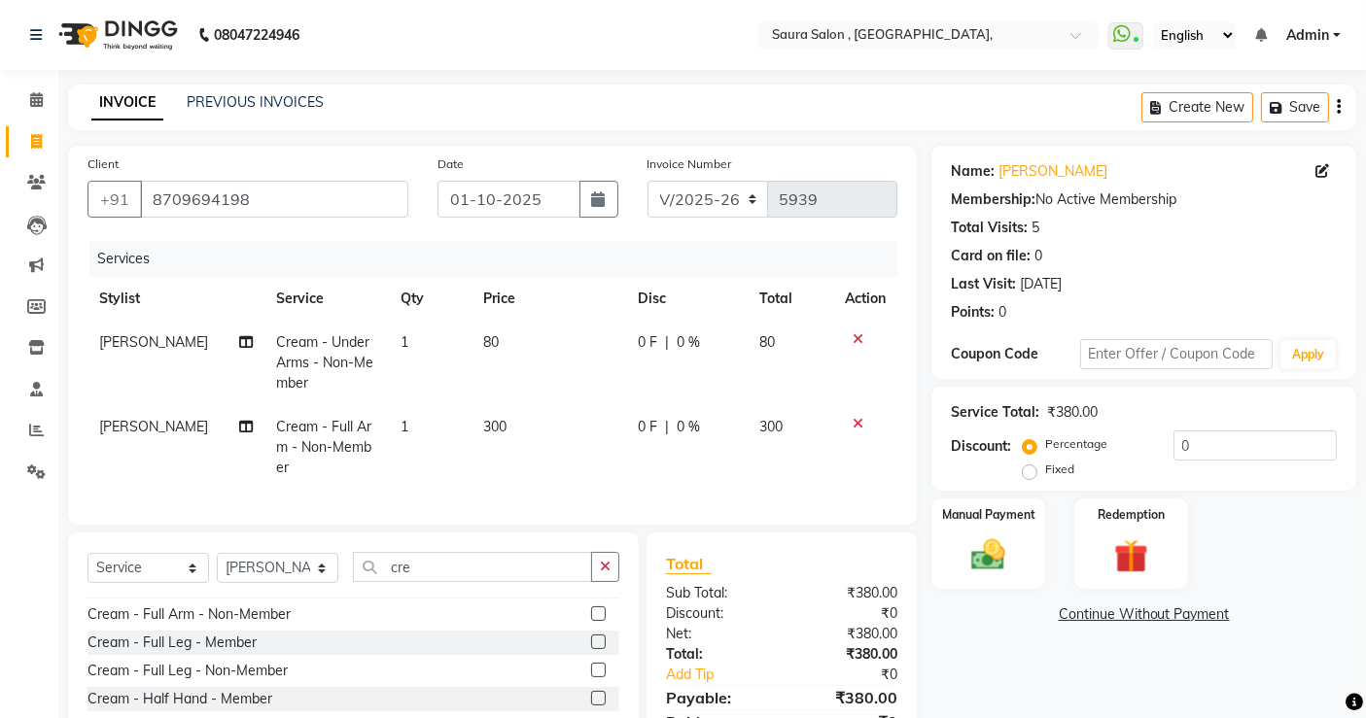
click at [550, 683] on div "Cream - Full Leg - Non-Member" at bounding box center [353, 671] width 532 height 24
click at [591, 678] on label at bounding box center [598, 670] width 15 height 15
click at [591, 678] on input "checkbox" at bounding box center [597, 671] width 13 height 13
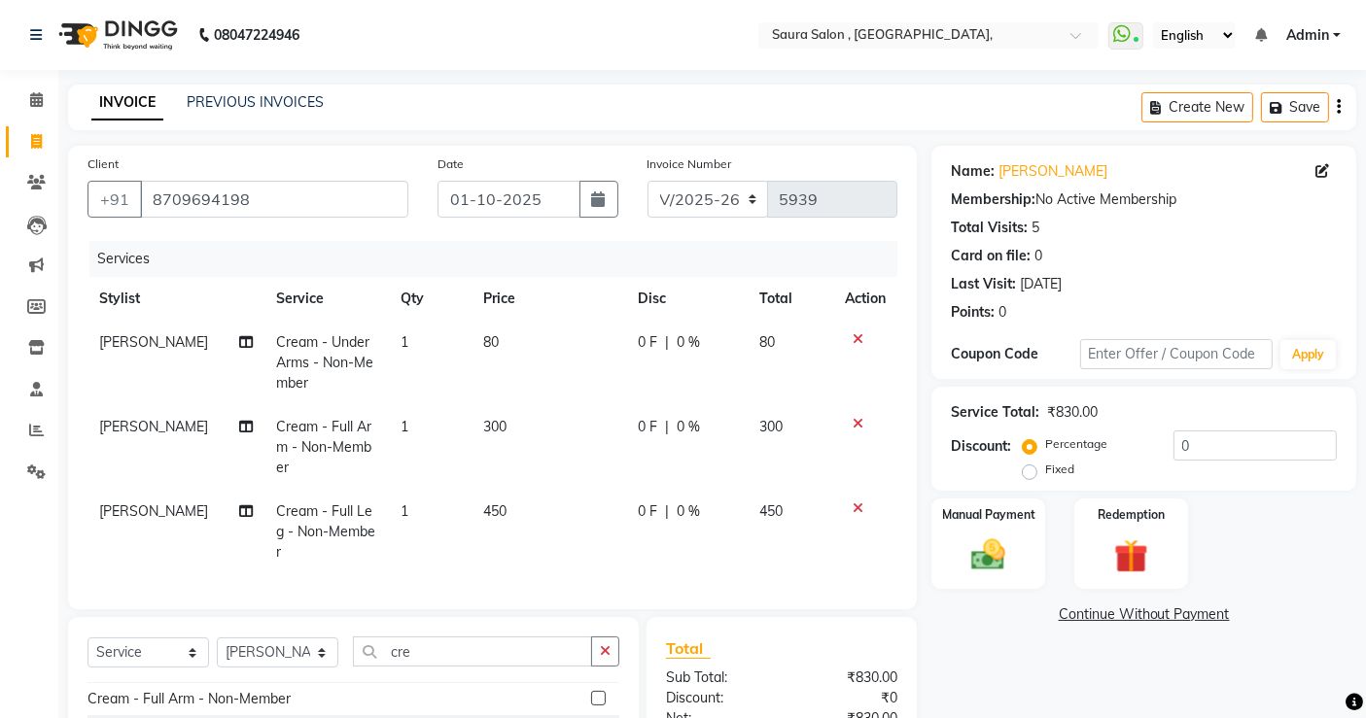
checkbox input "false"
click at [456, 651] on input "cre" at bounding box center [472, 652] width 239 height 30
type input "c"
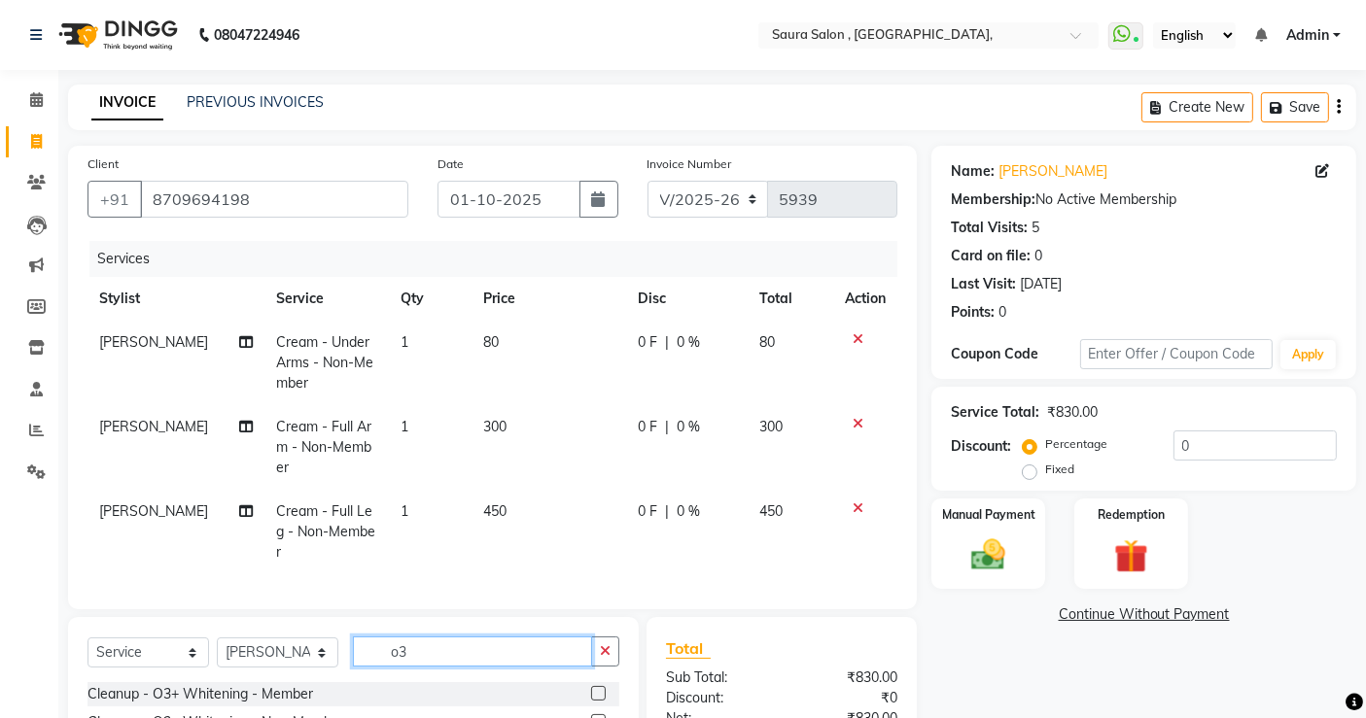
scroll to position [0, 0]
type input "o3"
click at [627, 702] on div "Select Service Product Membership Package Voucher Prepaid Gift Card Select Styl…" at bounding box center [353, 719] width 571 height 205
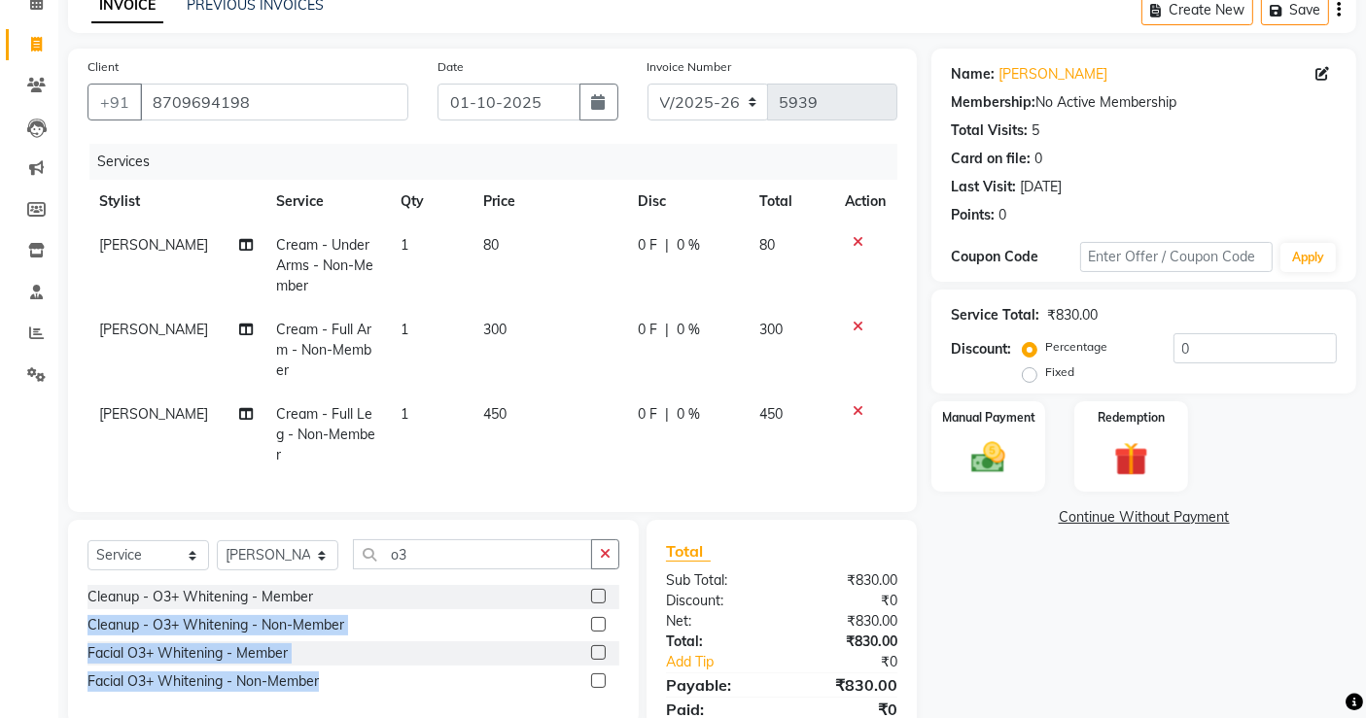
scroll to position [167, 0]
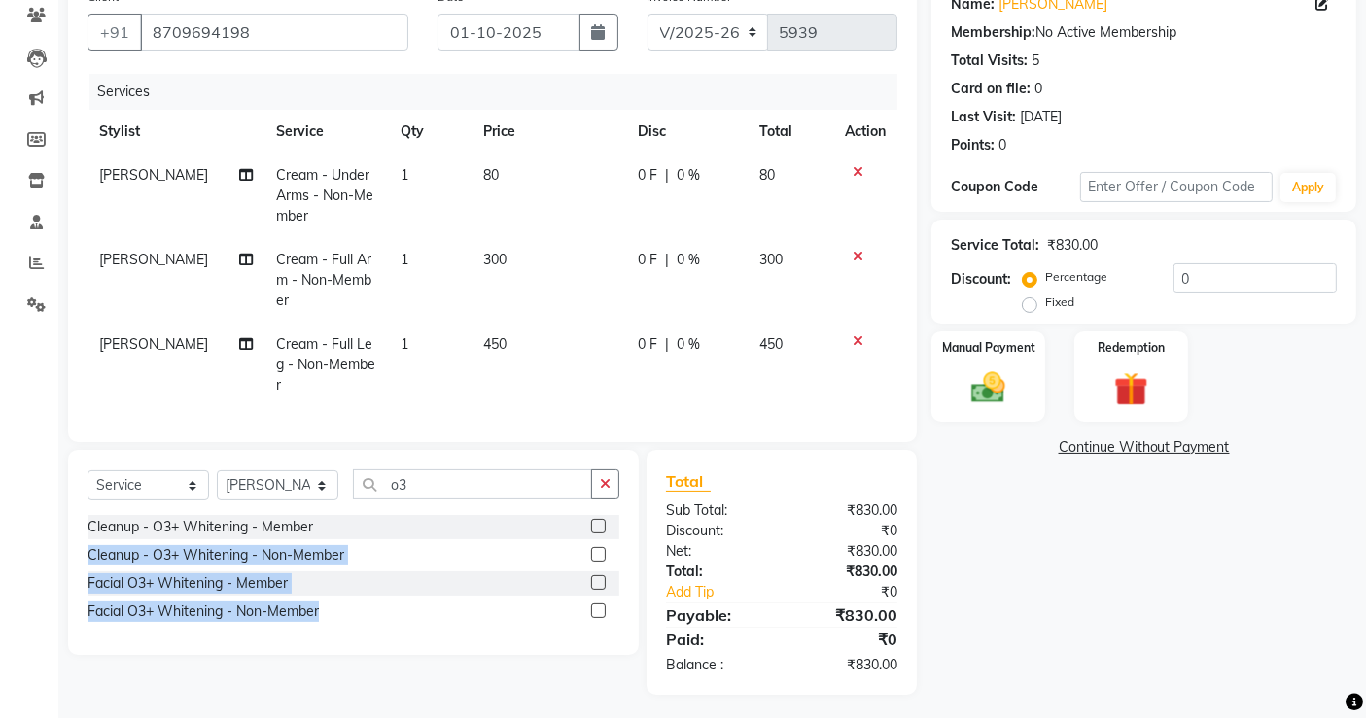
drag, startPoint x: 627, startPoint y: 702, endPoint x: 597, endPoint y: 603, distance: 103.6
click at [597, 603] on div "Select Service Product Membership Package Voucher Prepaid Gift Card Select Styl…" at bounding box center [353, 552] width 571 height 205
click at [554, 676] on div "Select Service Product Membership Package Voucher Prepaid Gift Card Select Styl…" at bounding box center [345, 572] width 585 height 245
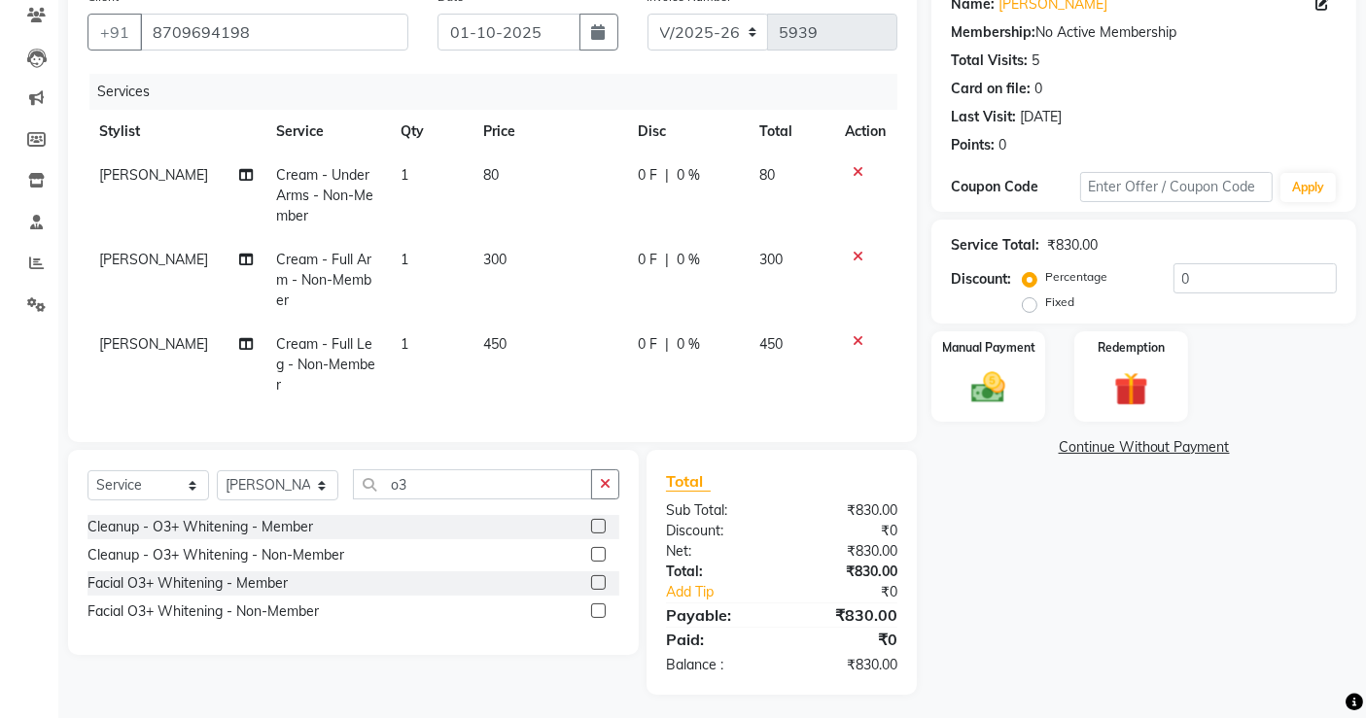
click at [597, 604] on label at bounding box center [598, 611] width 15 height 15
click at [597, 606] on input "checkbox" at bounding box center [597, 612] width 13 height 13
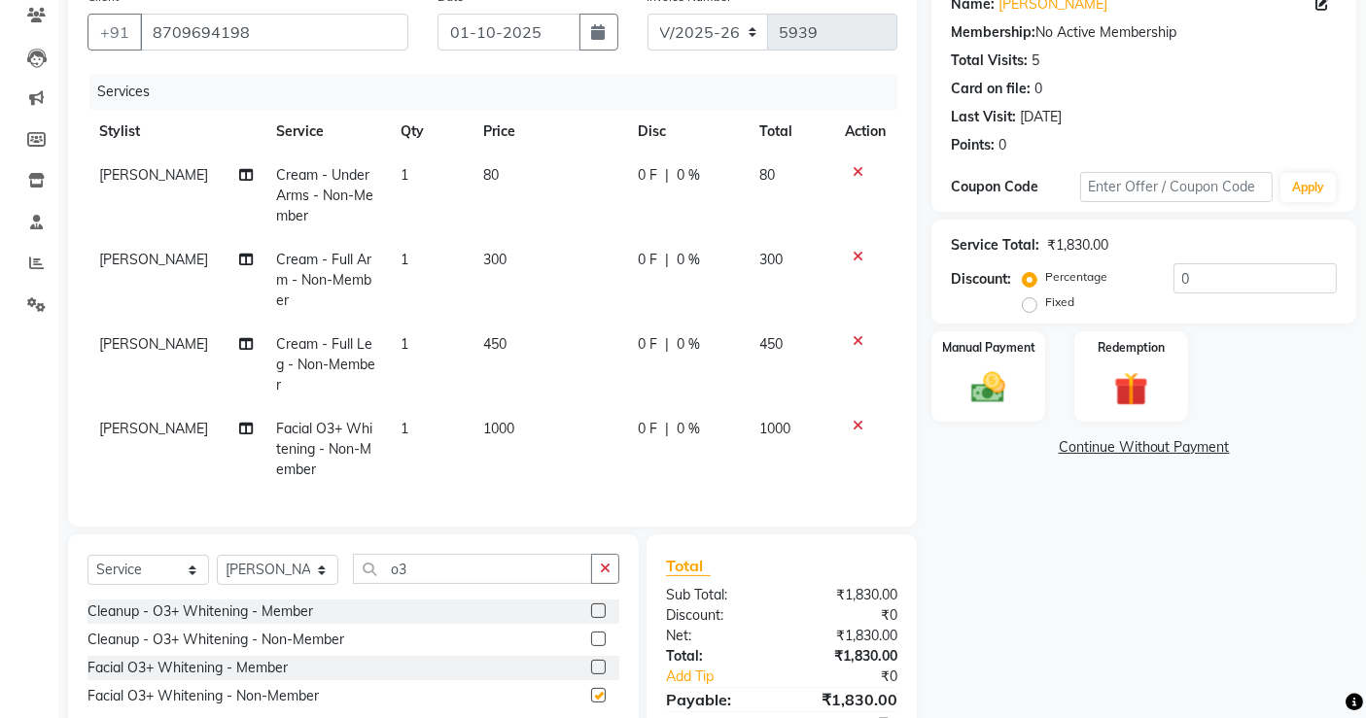
checkbox input "false"
click at [469, 568] on input "o3" at bounding box center [472, 569] width 239 height 30
type input "o"
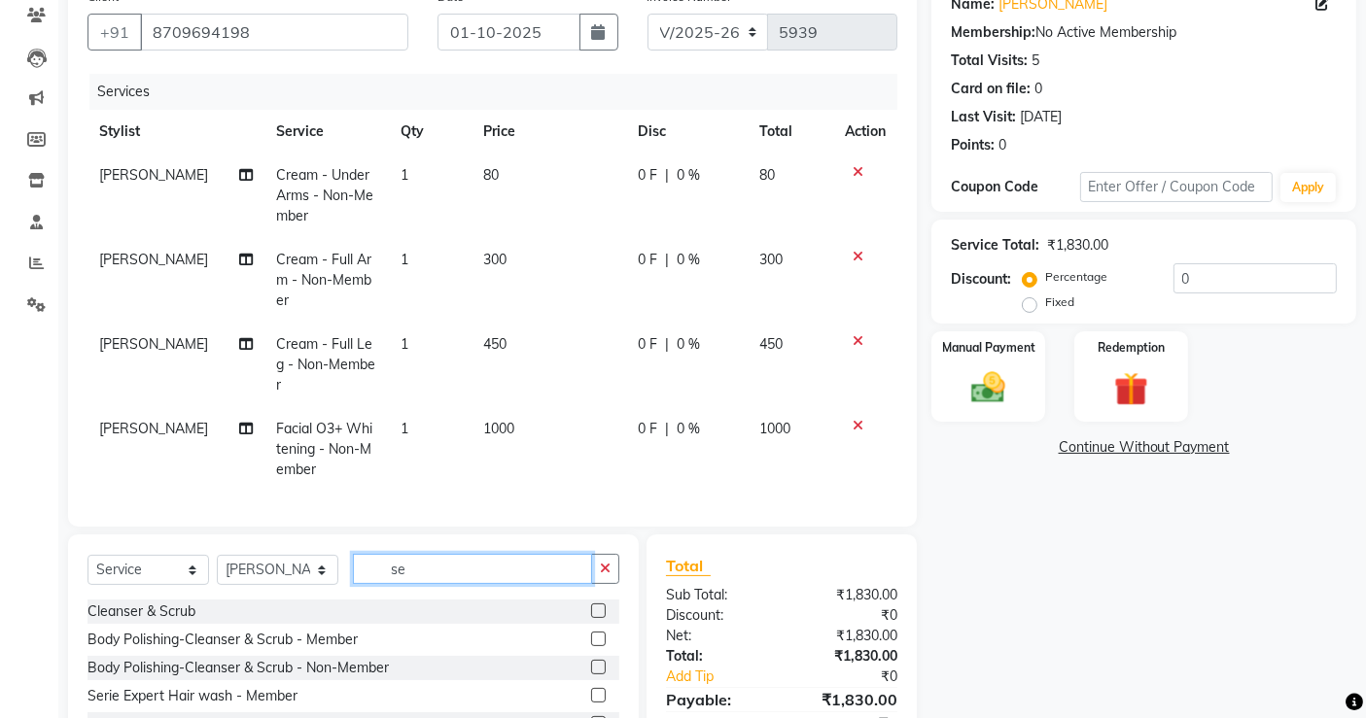
type input "se"
click at [620, 707] on div "Select Service Product Membership Package Voucher Prepaid Gift Card Select Styl…" at bounding box center [353, 678] width 571 height 287
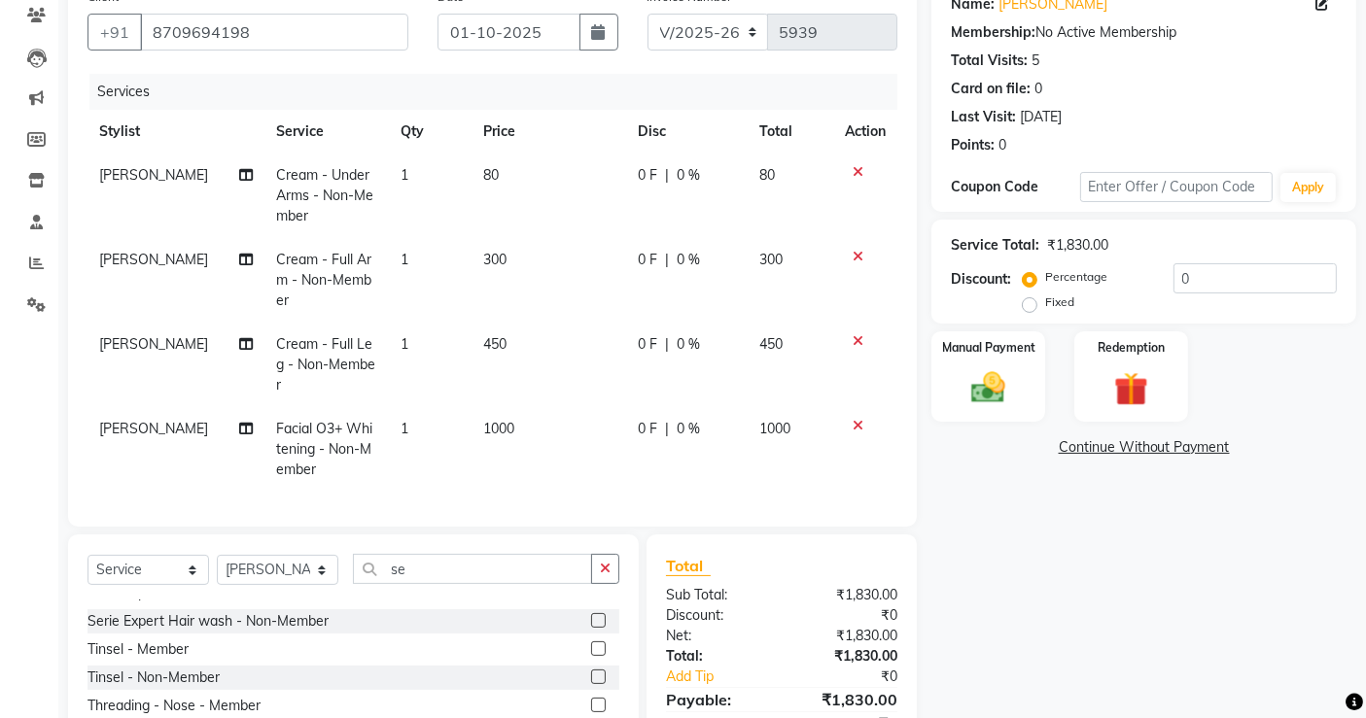
scroll to position [83, 0]
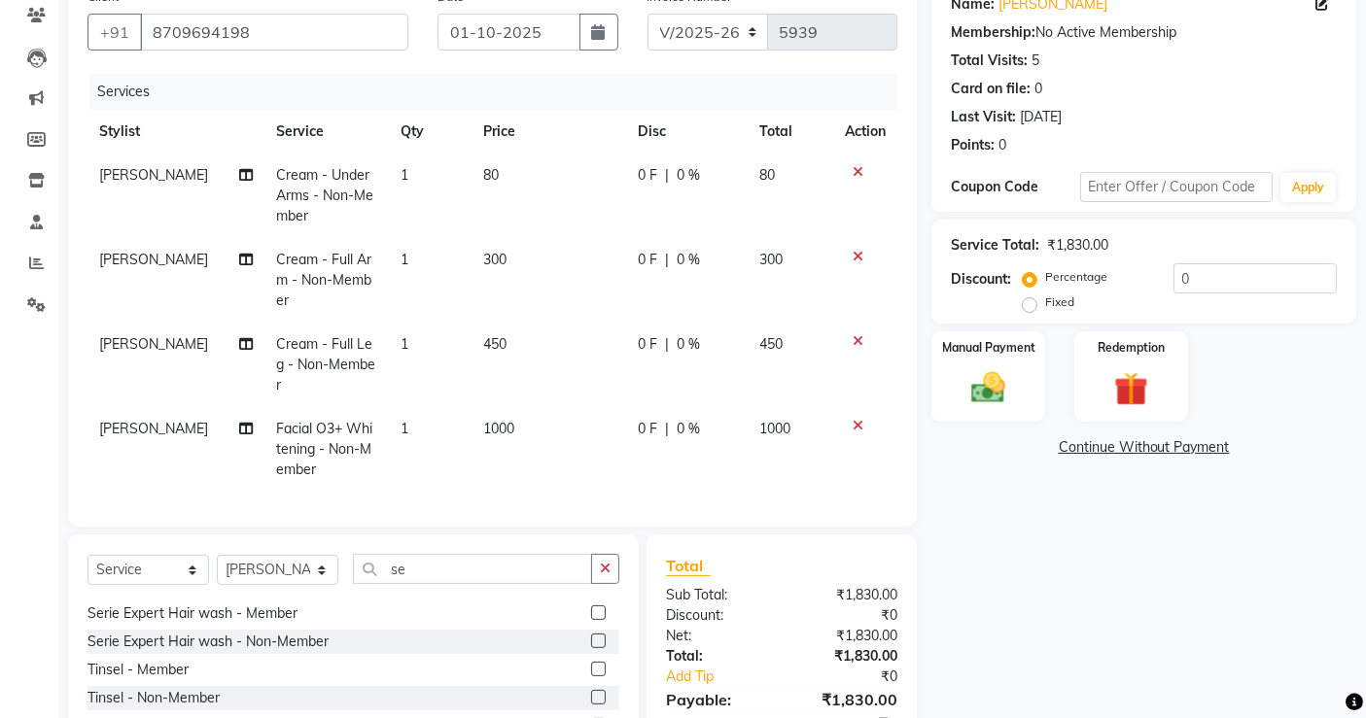
click at [469, 631] on div "Serie Expert Hair wash - Non-Member" at bounding box center [353, 642] width 532 height 24
click at [591, 634] on label at bounding box center [598, 641] width 15 height 15
click at [591, 636] on input "checkbox" at bounding box center [597, 642] width 13 height 13
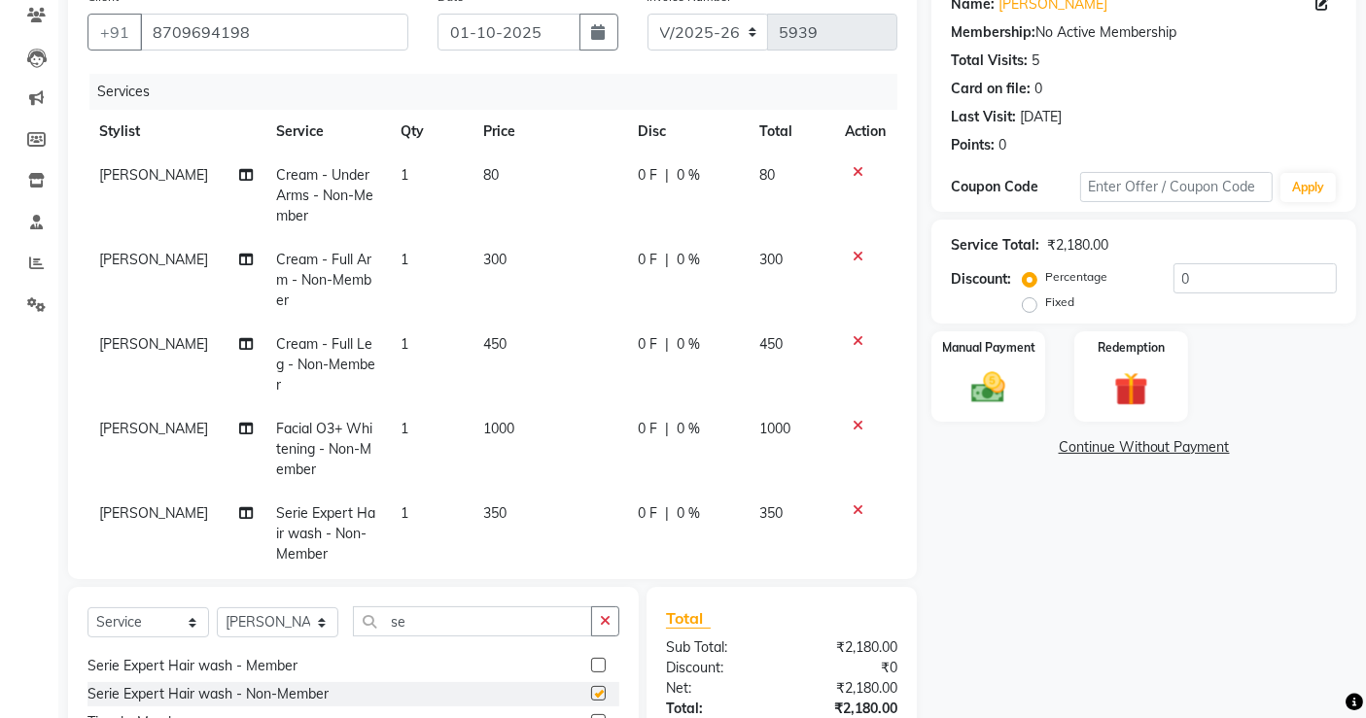
checkbox input "false"
click at [533, 623] on input "se" at bounding box center [472, 622] width 239 height 30
type input "s"
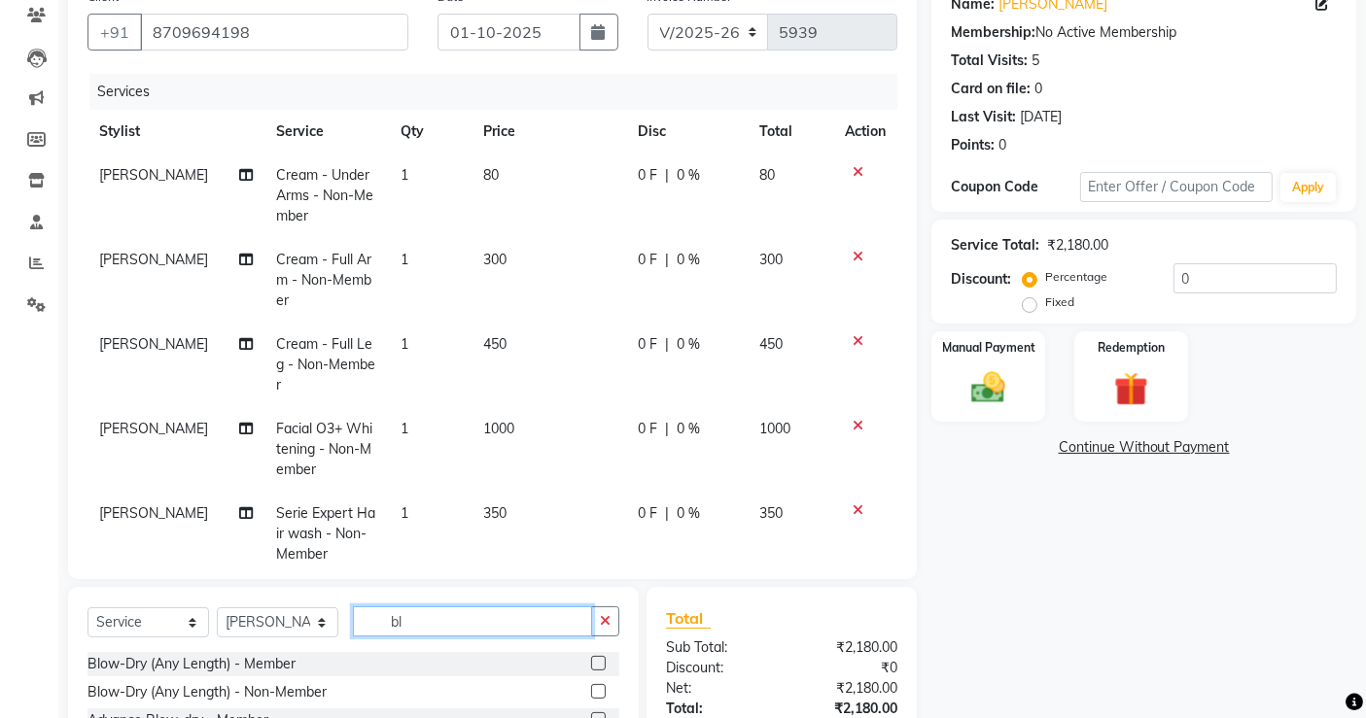
scroll to position [0, 0]
type input "bl"
click at [587, 681] on div "Blow-Dry (Any Length) - Non-Member" at bounding box center [353, 692] width 532 height 24
click at [591, 688] on label at bounding box center [598, 691] width 15 height 15
click at [591, 688] on input "checkbox" at bounding box center [597, 692] width 13 height 13
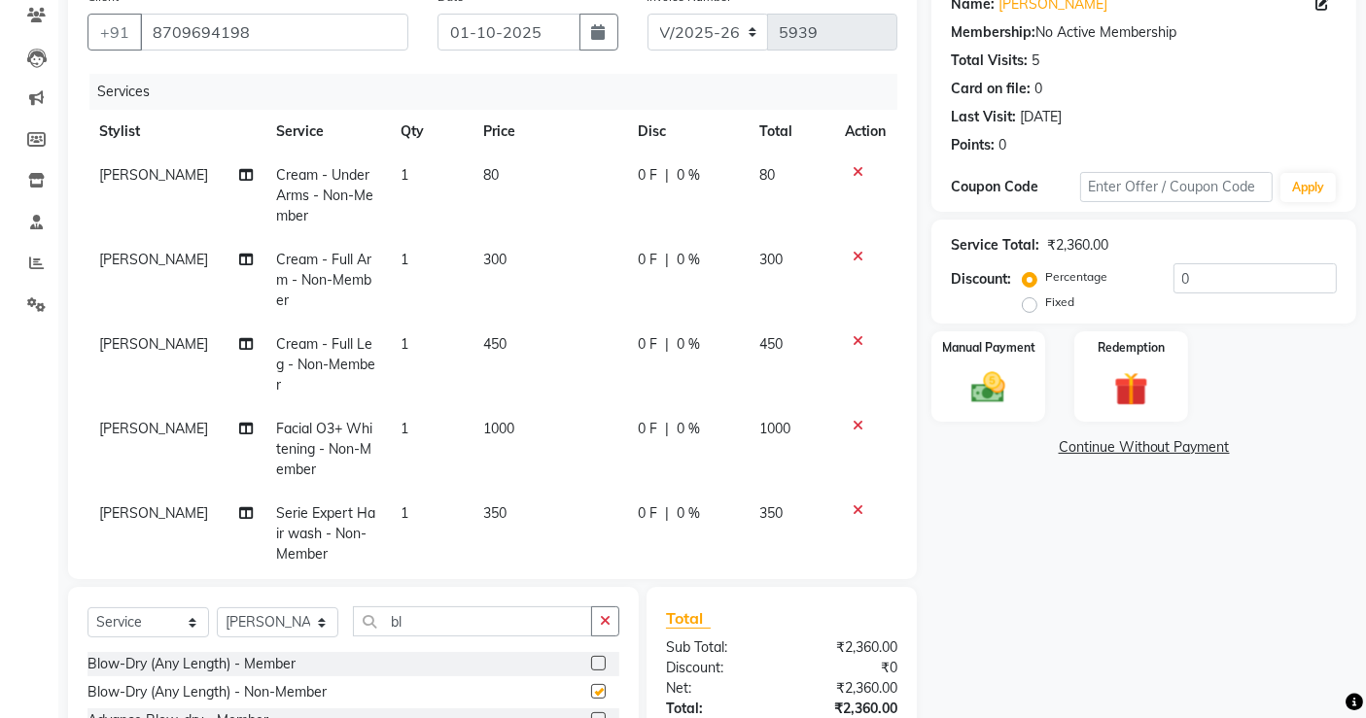
checkbox input "false"
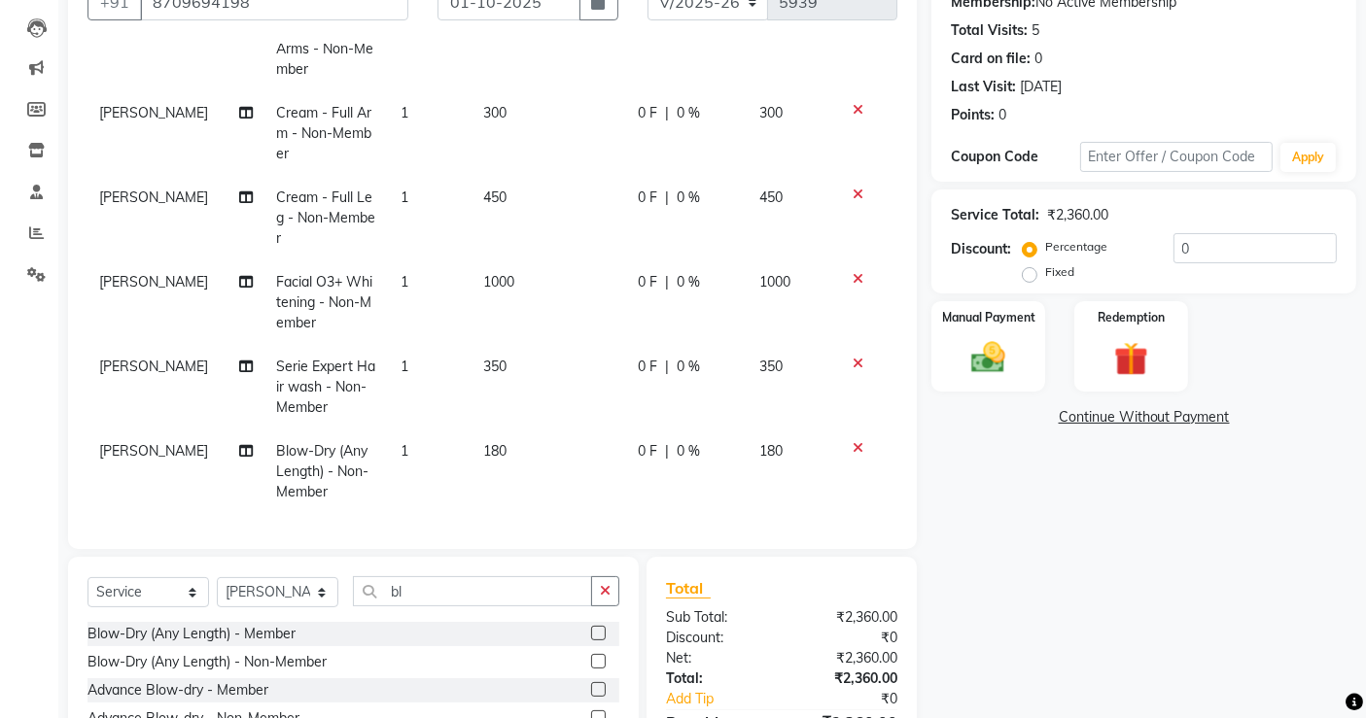
scroll to position [133, 0]
click at [991, 337] on img at bounding box center [988, 357] width 58 height 41
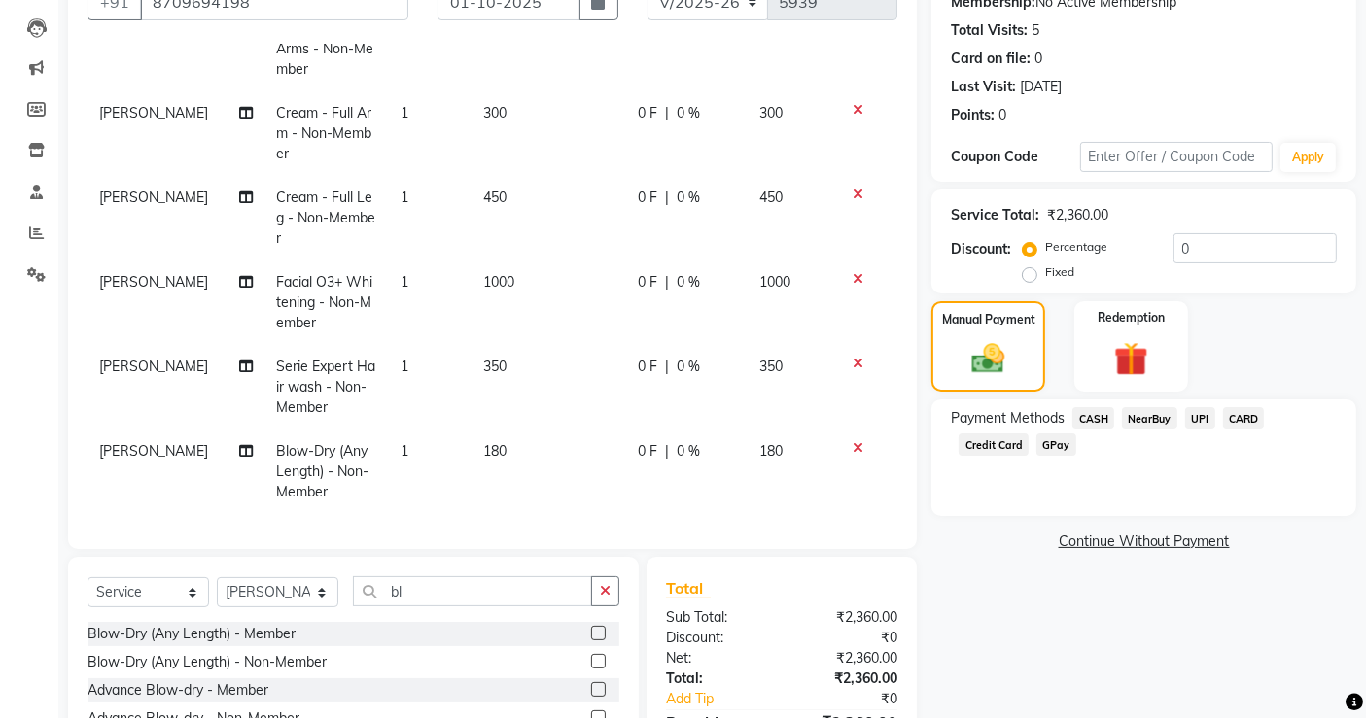
click at [1201, 418] on span "UPI" at bounding box center [1200, 418] width 30 height 22
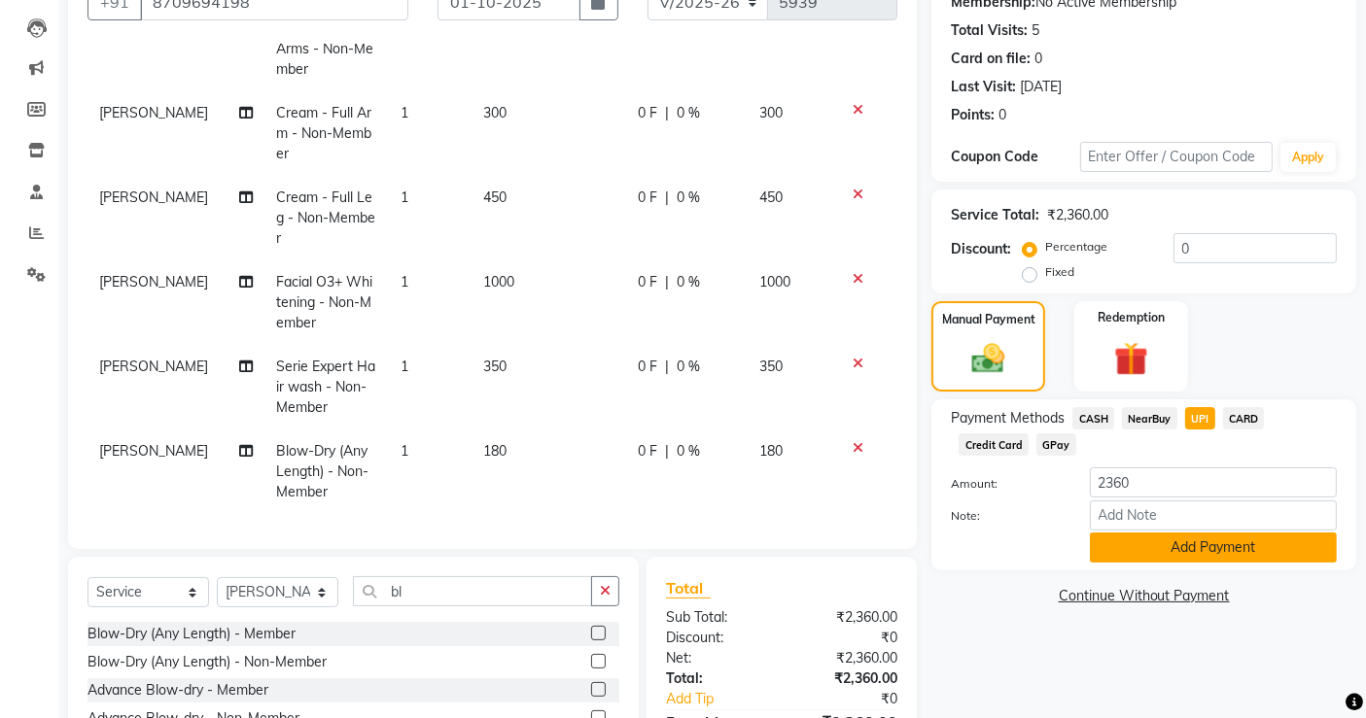
click at [1197, 553] on button "Add Payment" at bounding box center [1213, 548] width 247 height 30
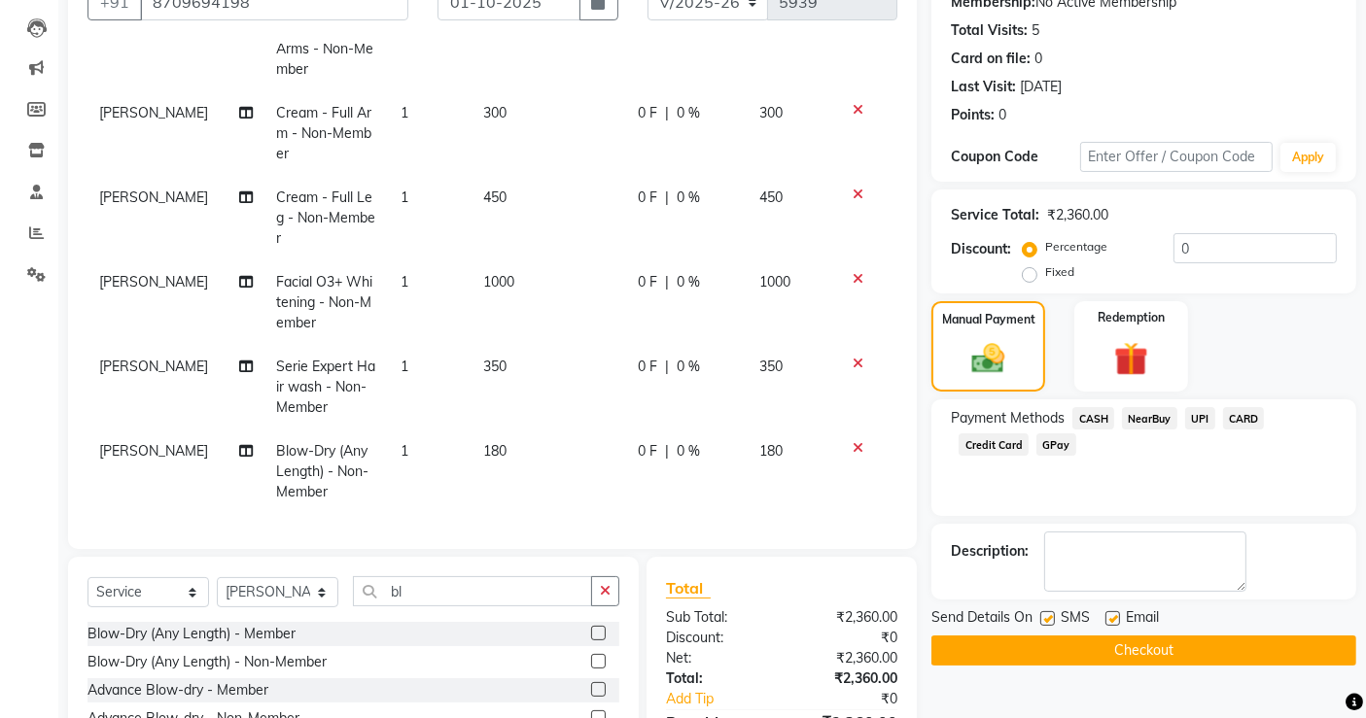
click at [1080, 652] on button "Checkout" at bounding box center [1143, 651] width 425 height 30
